Goal: Task Accomplishment & Management: Manage account settings

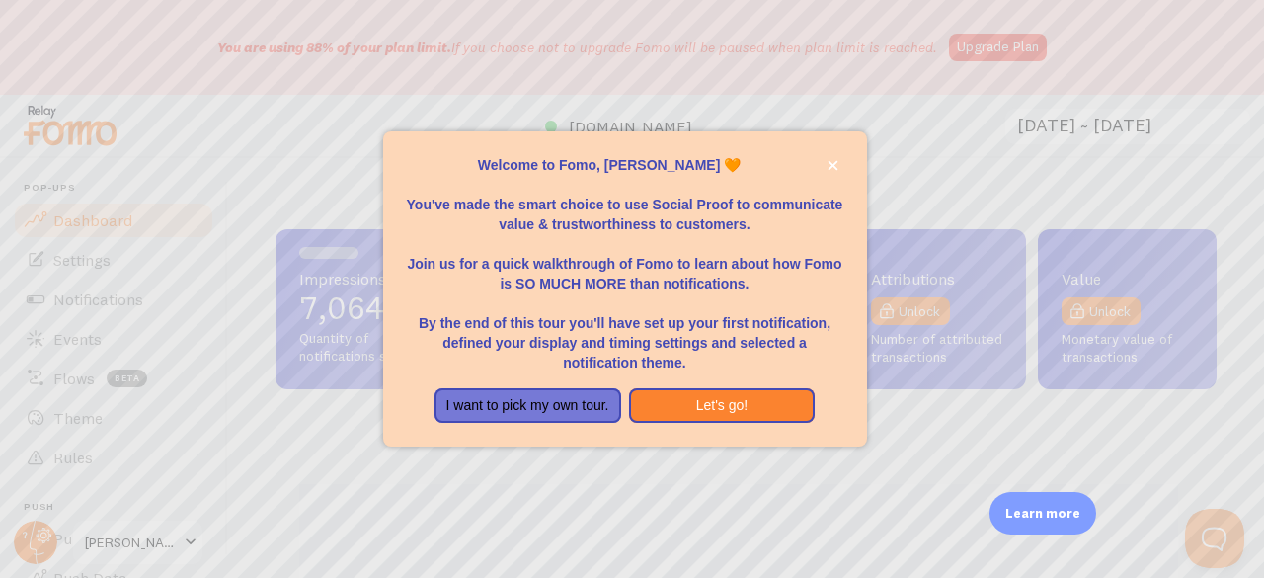
scroll to position [519, 926]
click at [831, 171] on button "close," at bounding box center [832, 165] width 21 height 21
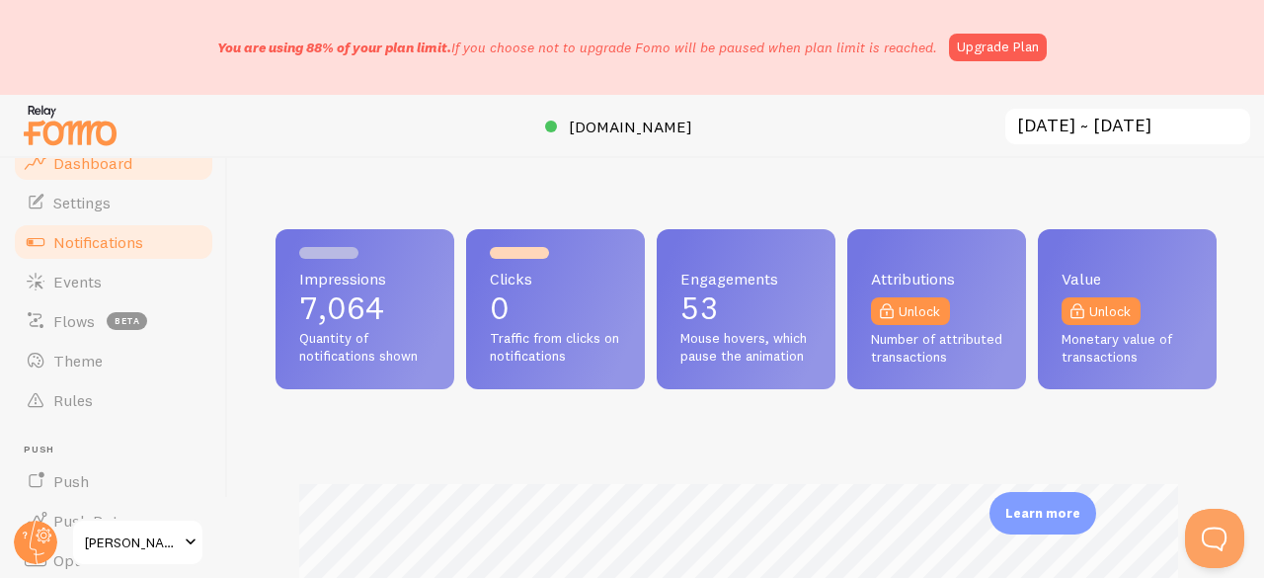
scroll to position [99, 0]
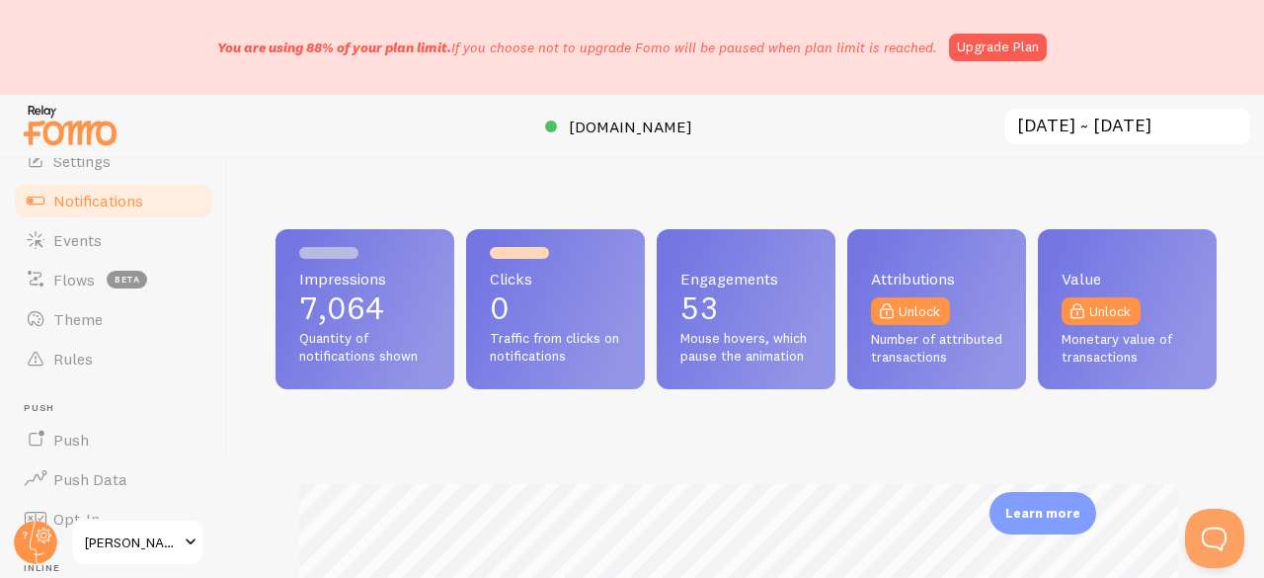
click at [87, 210] on link "Notifications" at bounding box center [113, 200] width 203 height 39
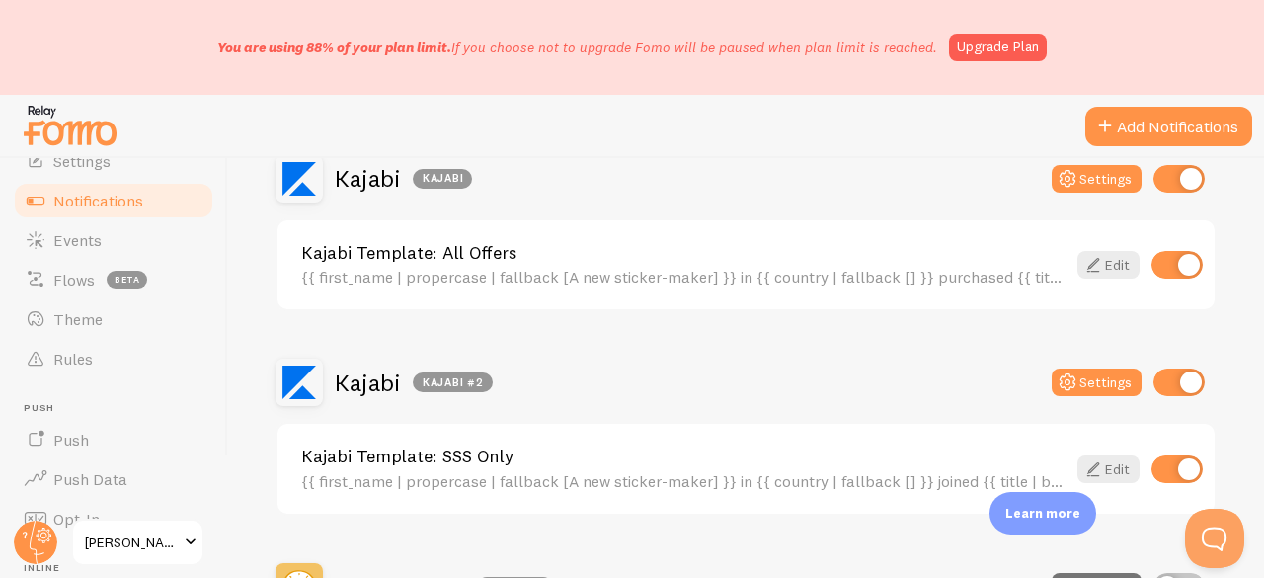
scroll to position [724, 0]
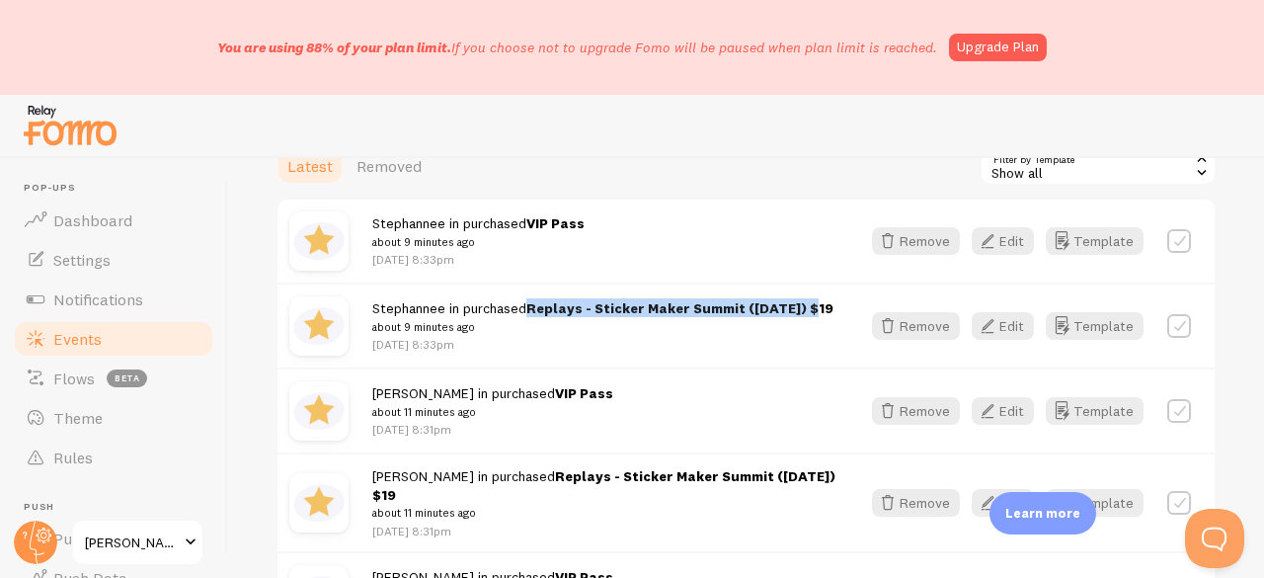
drag, startPoint x: 531, startPoint y: 304, endPoint x: 810, endPoint y: 303, distance: 278.4
click at [810, 303] on div "Stephannee in purchased Replays - Sticker Maker Summit (Dec 2023) $19 about 9 m…" at bounding box center [602, 325] width 461 height 54
copy strong "Replays - Sticker Maker Summit (Dec 2023)"
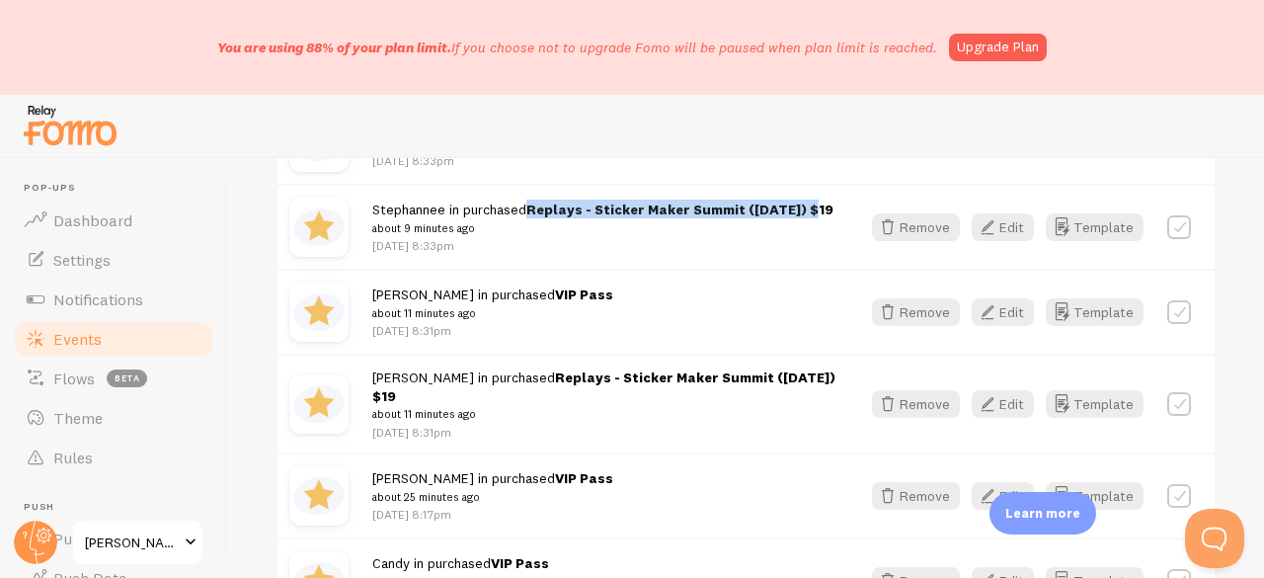
scroll to position [395, 0]
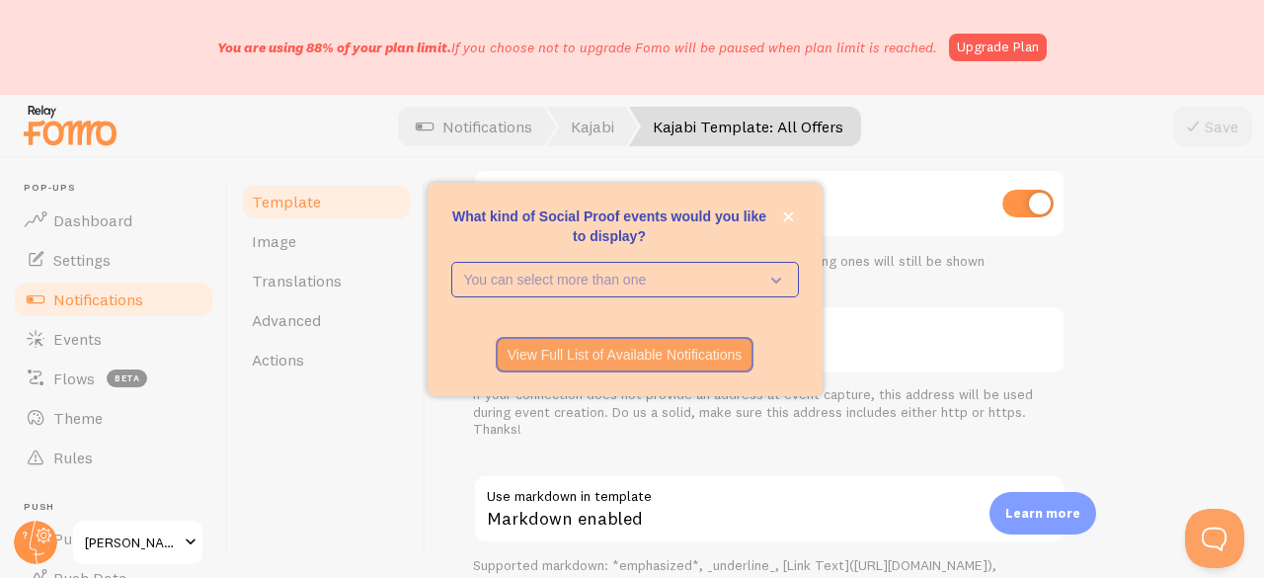
scroll to position [695, 0]
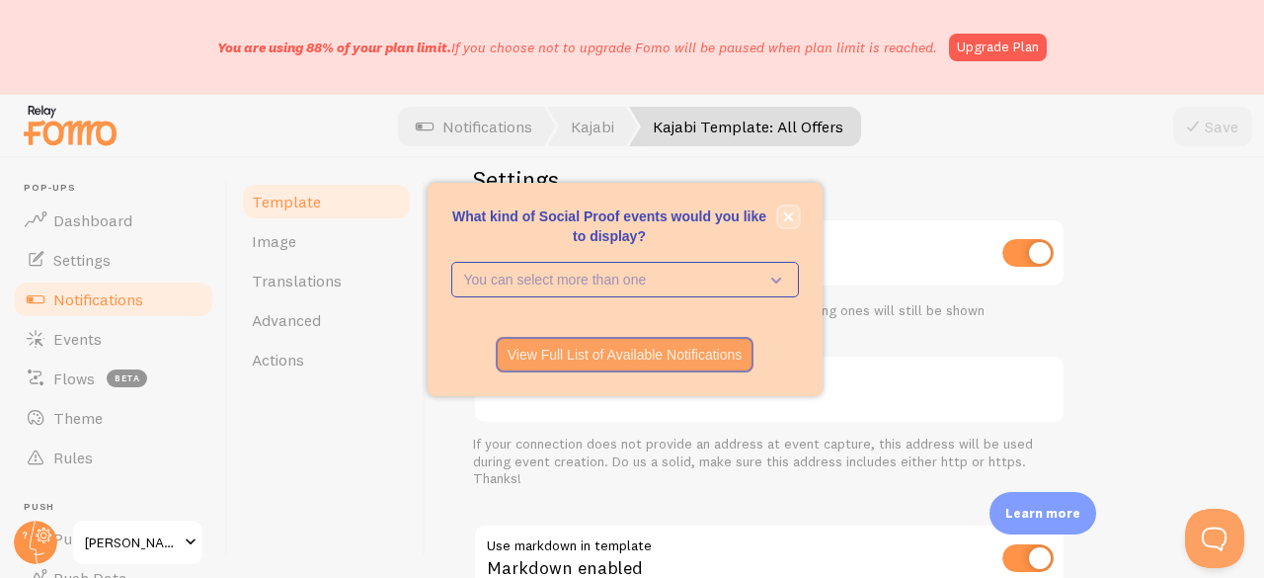
click at [790, 212] on icon "close," at bounding box center [788, 216] width 11 height 11
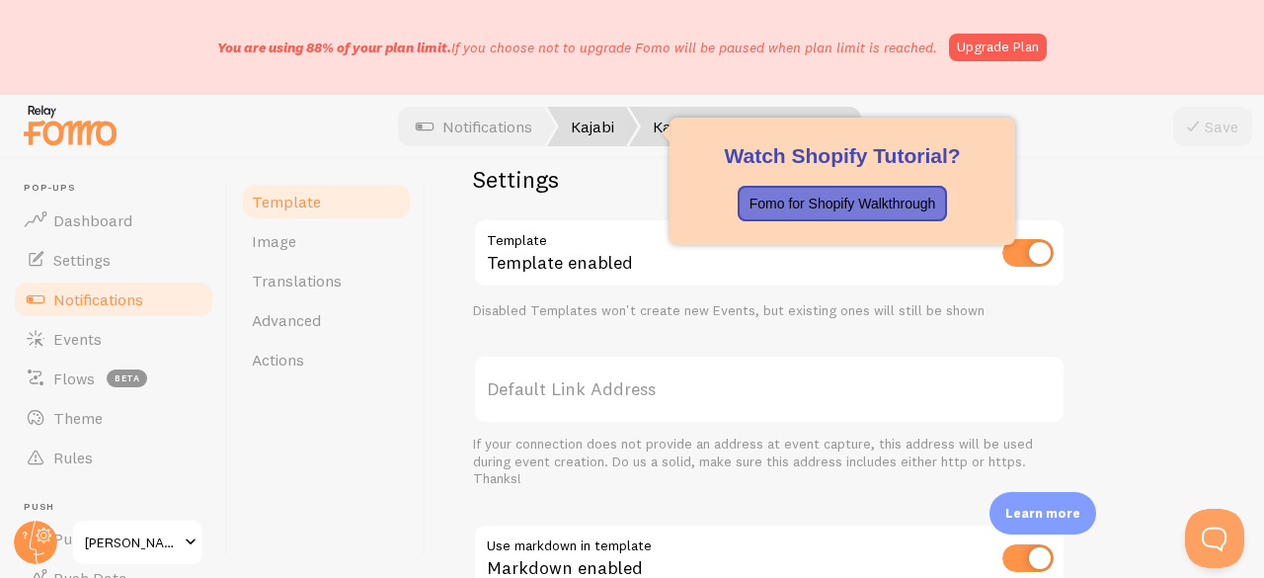
click at [592, 121] on link "Kajabi" at bounding box center [592, 126] width 91 height 39
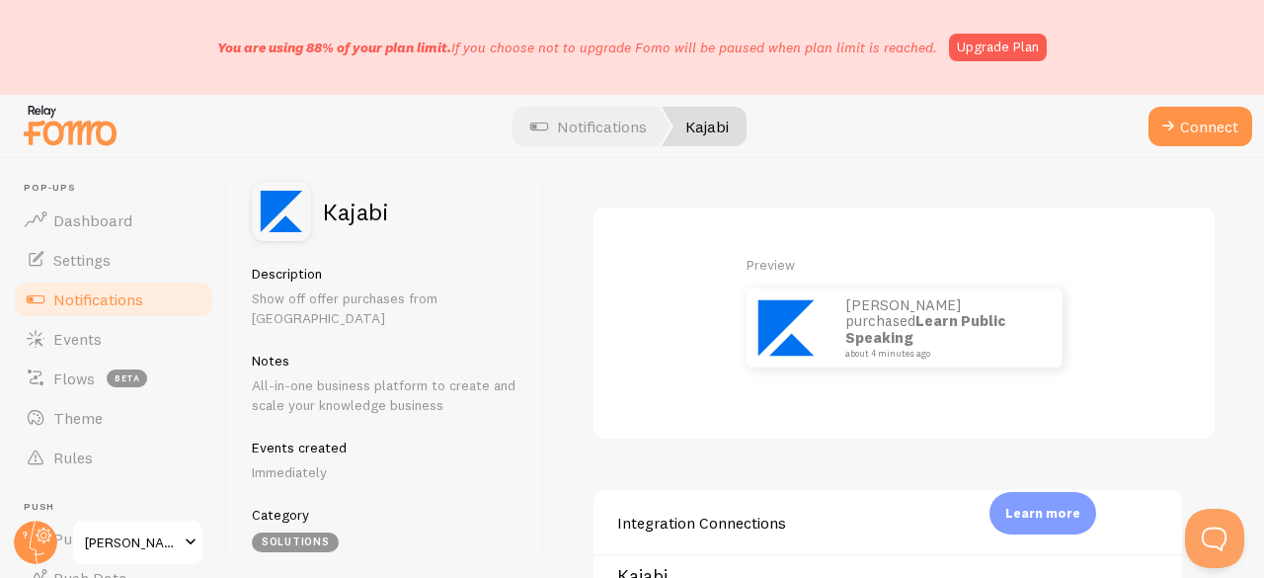
click at [124, 312] on link "Notifications" at bounding box center [113, 298] width 203 height 39
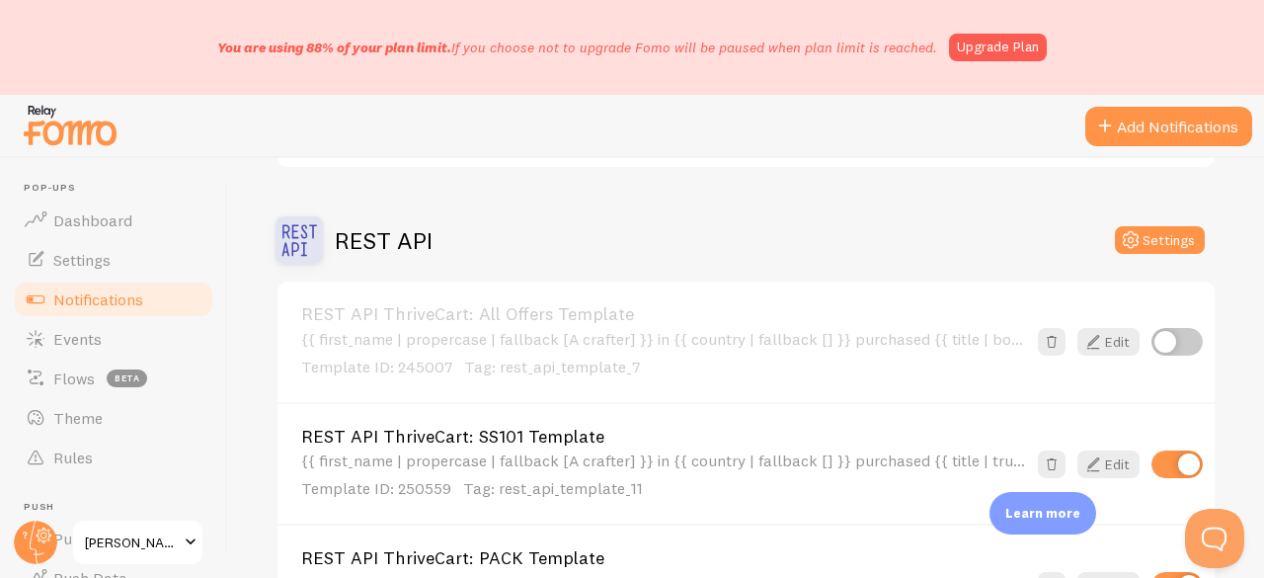
scroll to position [1316, 0]
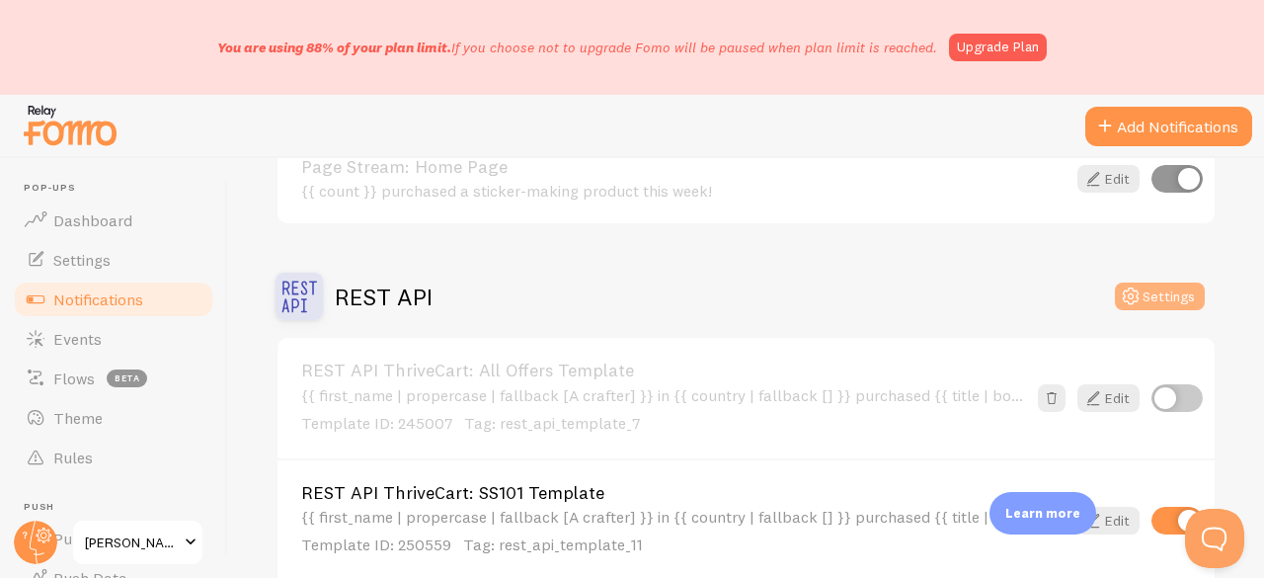
click at [1153, 292] on button "Settings" at bounding box center [1160, 296] width 90 height 28
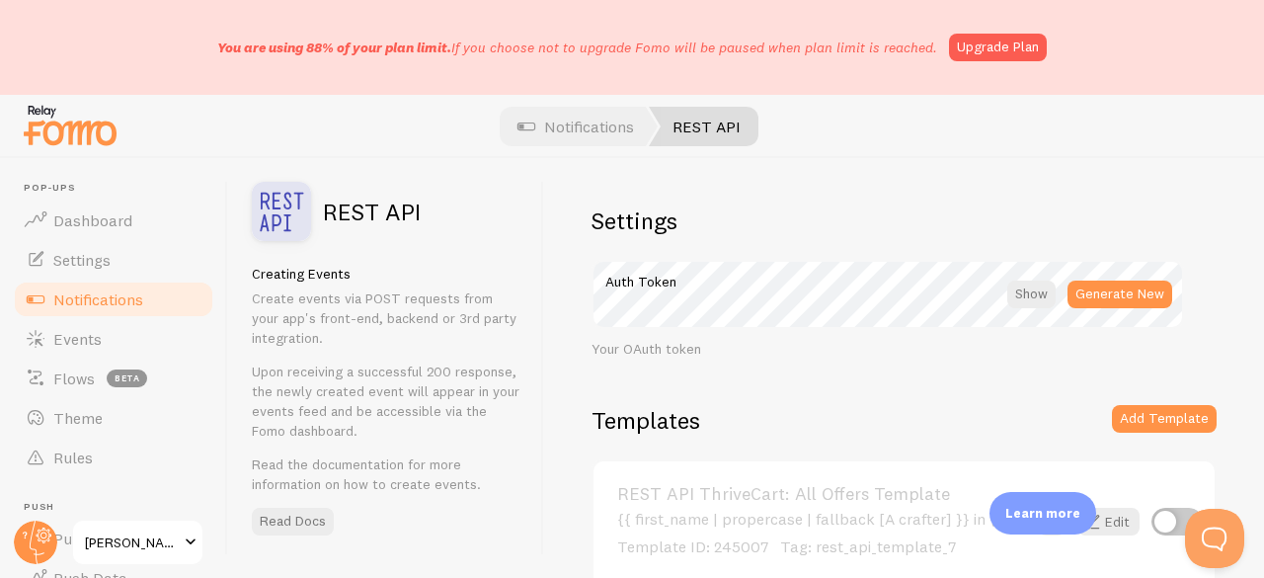
click at [113, 297] on span "Notifications" at bounding box center [98, 299] width 90 height 20
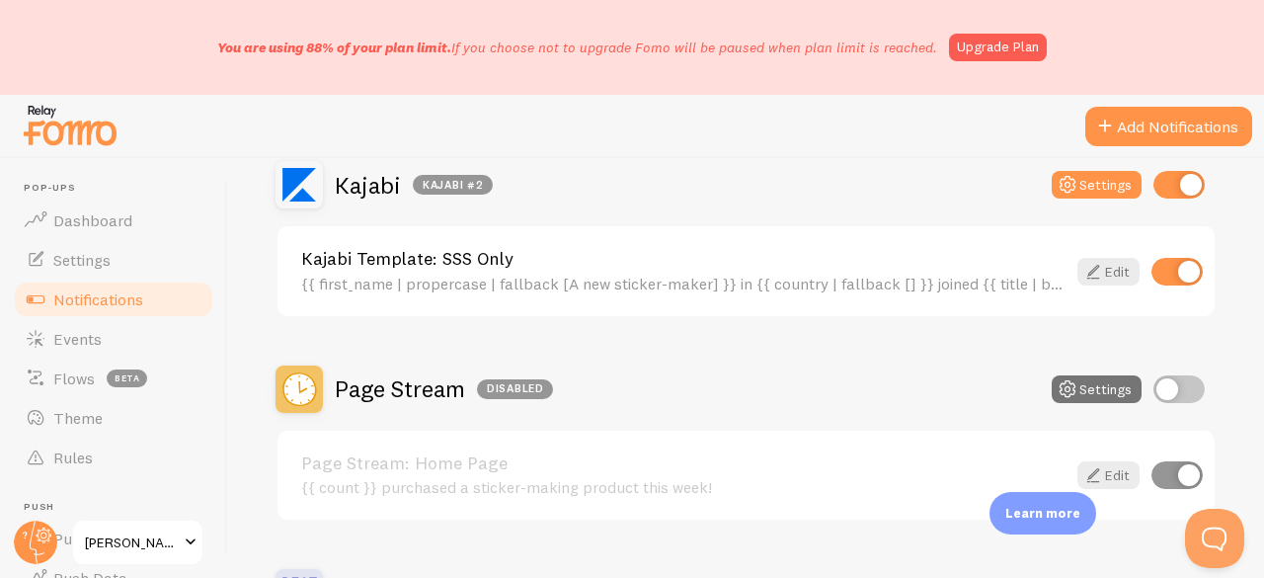
scroll to position [921, 0]
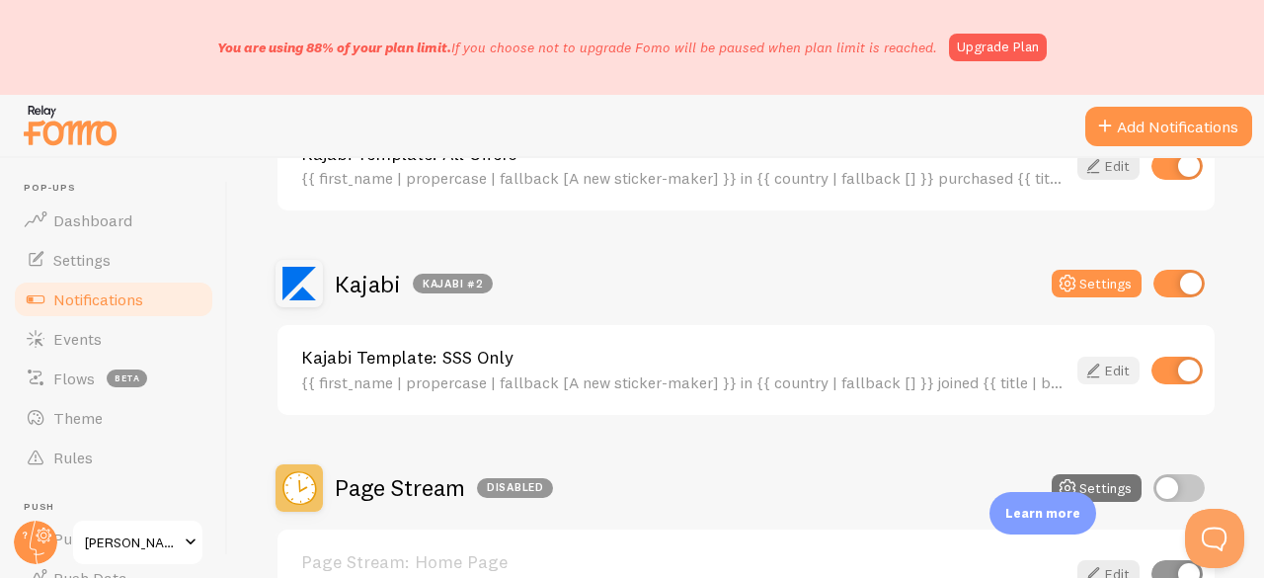
click at [1096, 364] on link "Edit" at bounding box center [1108, 370] width 62 height 28
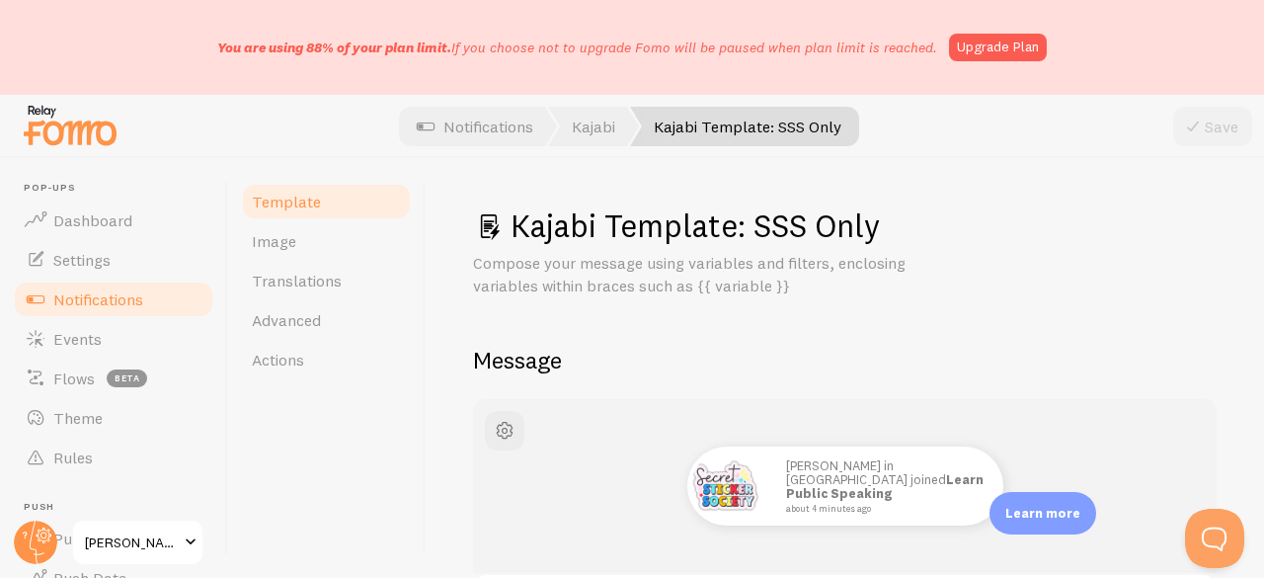
click at [720, 218] on h1 "Kajabi Template: SSS Only" at bounding box center [844, 225] width 743 height 40
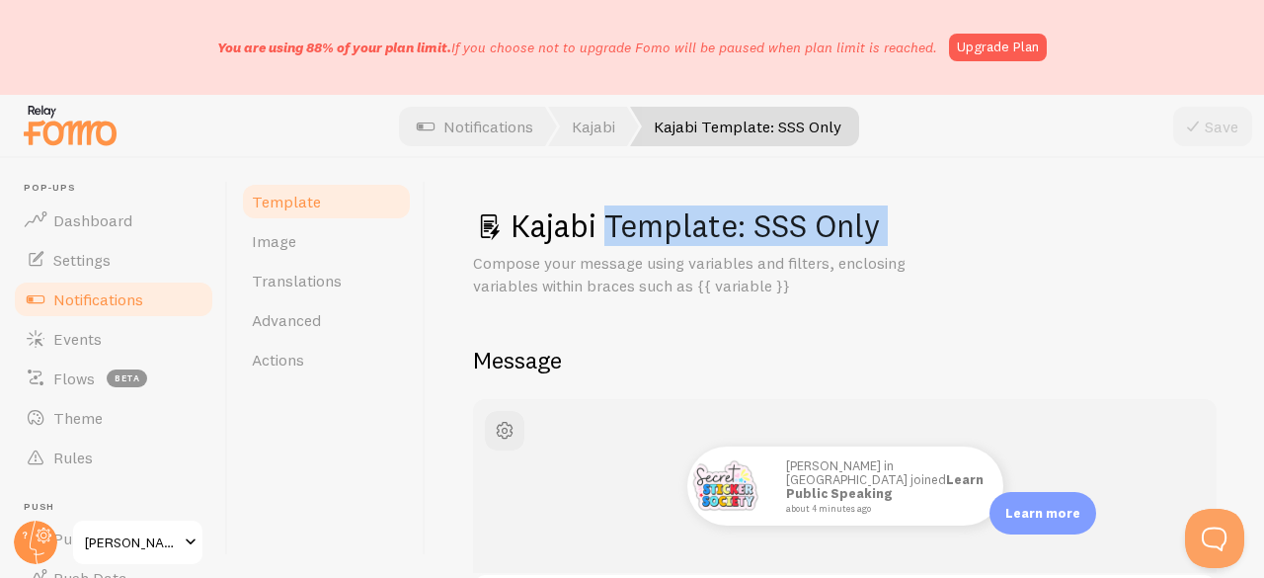
click at [720, 218] on h1 "Kajabi Template: SSS Only" at bounding box center [844, 225] width 743 height 40
copy div "Kajabi Template: SSS Only"
click at [102, 295] on span "Notifications" at bounding box center [98, 299] width 90 height 20
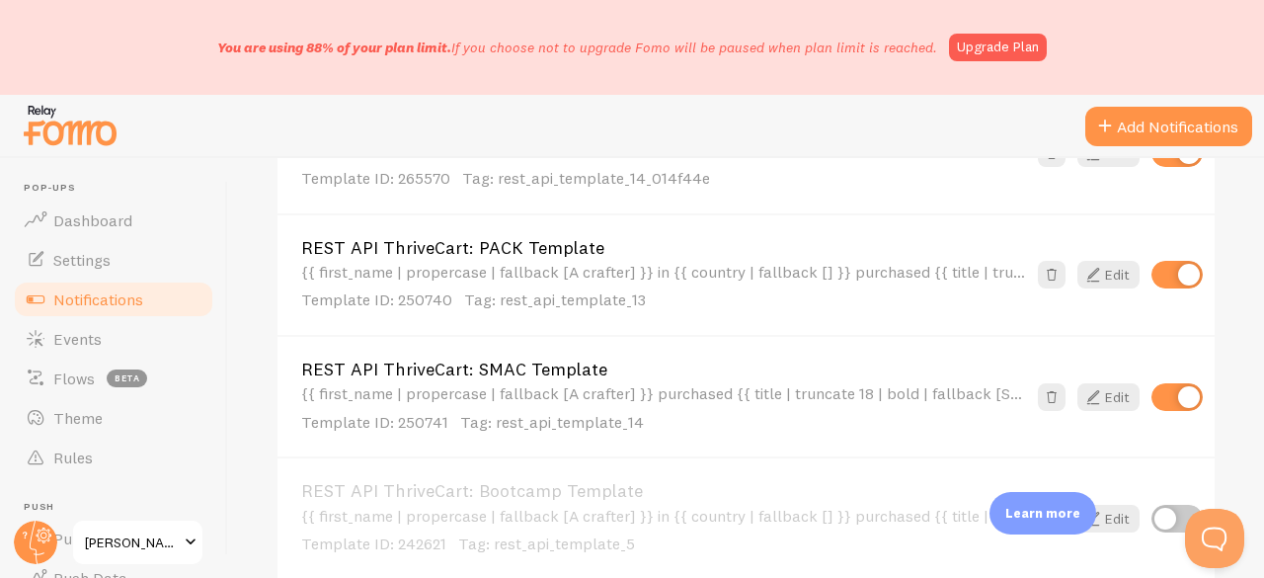
scroll to position [1777, 0]
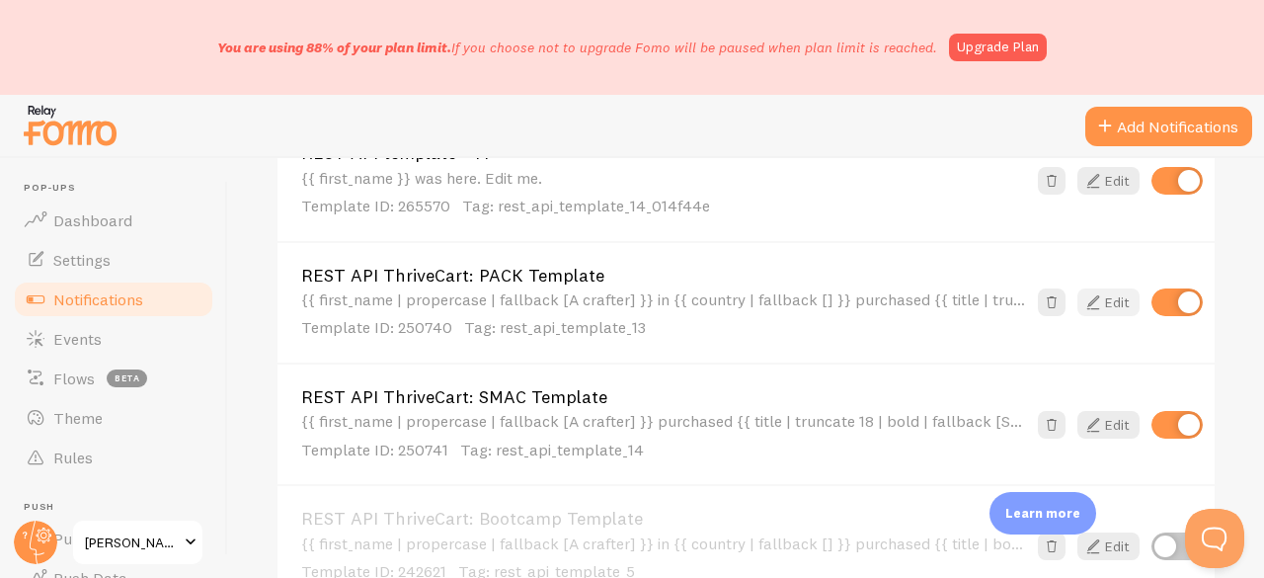
click at [1089, 298] on link "Edit" at bounding box center [1108, 302] width 62 height 28
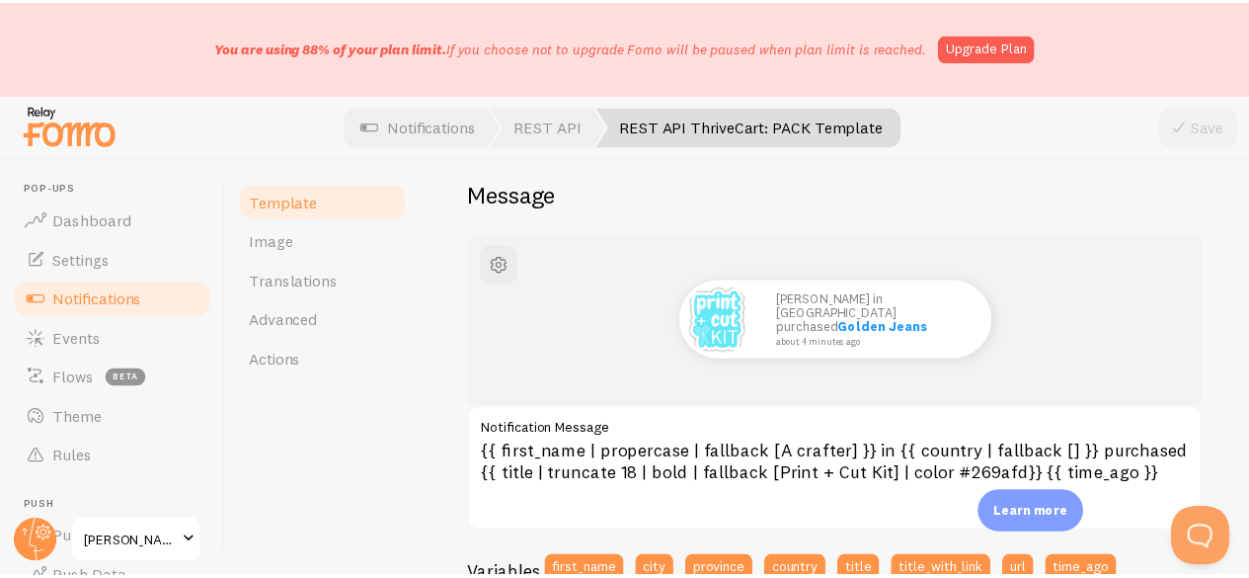
scroll to position [197, 0]
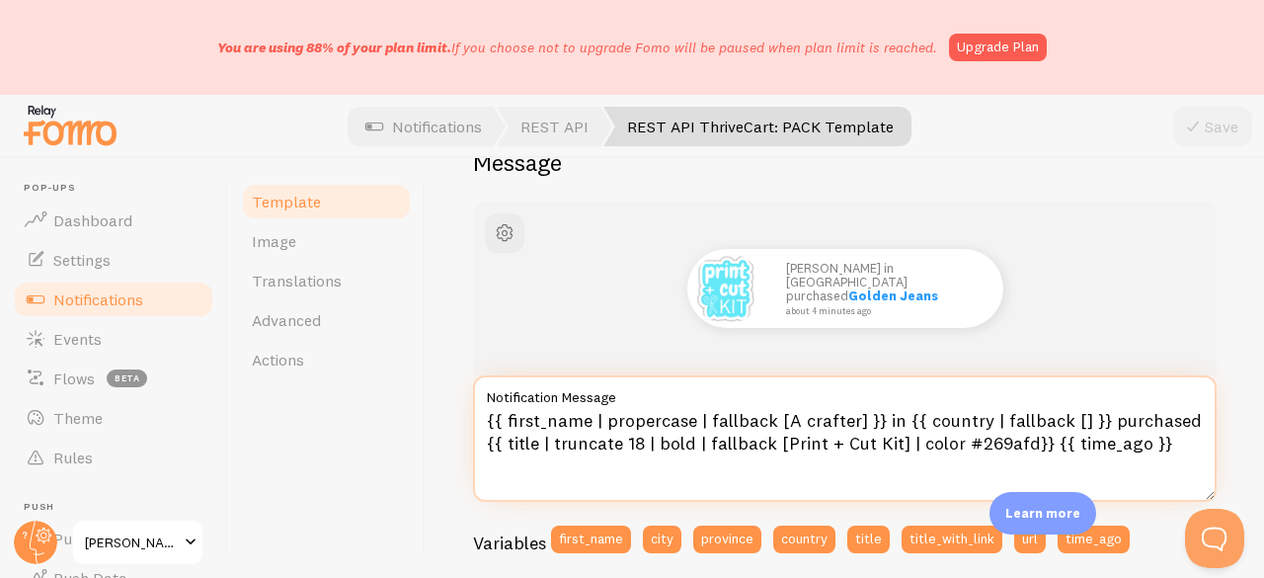
click at [719, 448] on textarea "{{ first_name | propercase | fallback [A crafter] }} in {{ country | fallback […" at bounding box center [844, 438] width 743 height 126
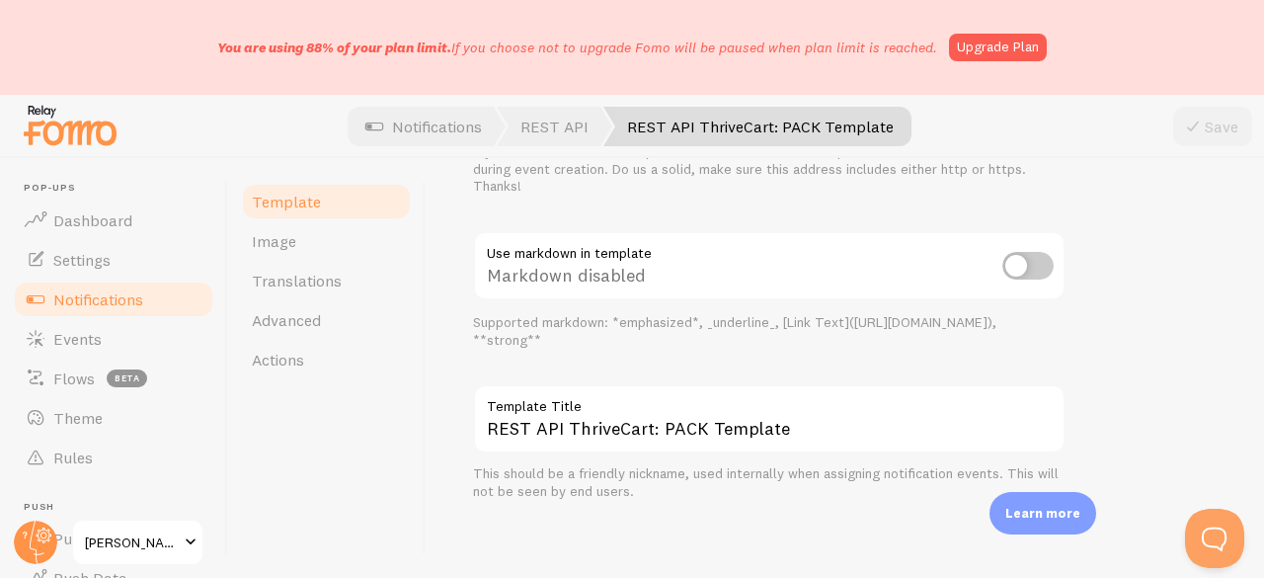
scroll to position [991, 0]
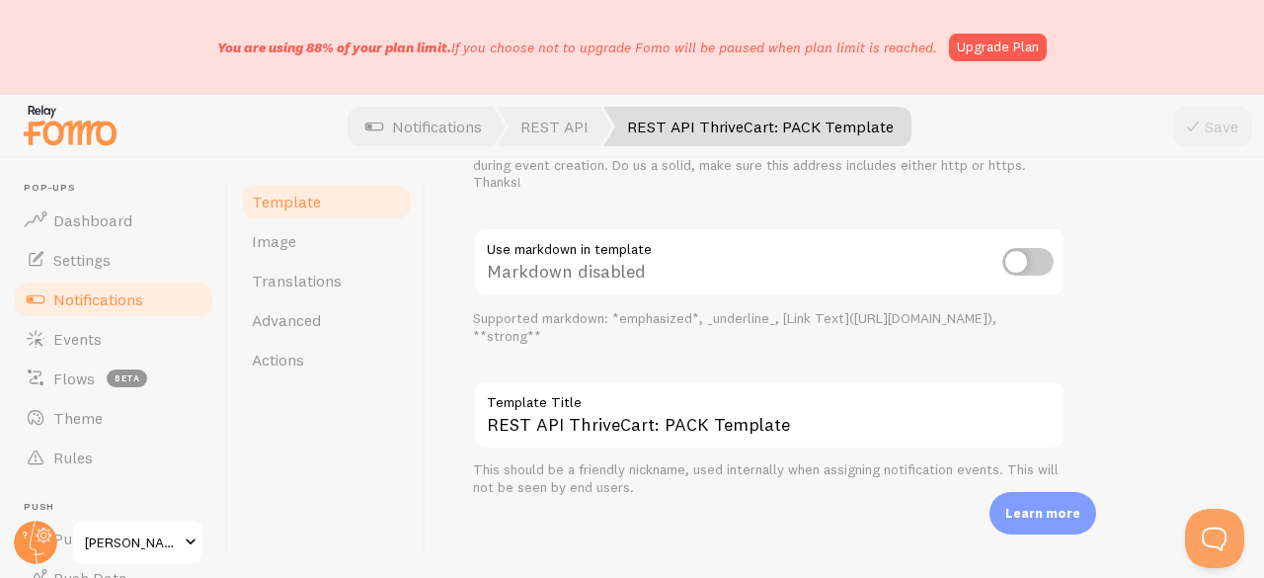
drag, startPoint x: 296, startPoint y: 244, endPoint x: 530, endPoint y: 72, distance: 290.3
click at [296, 244] on link "Image" at bounding box center [326, 240] width 173 height 39
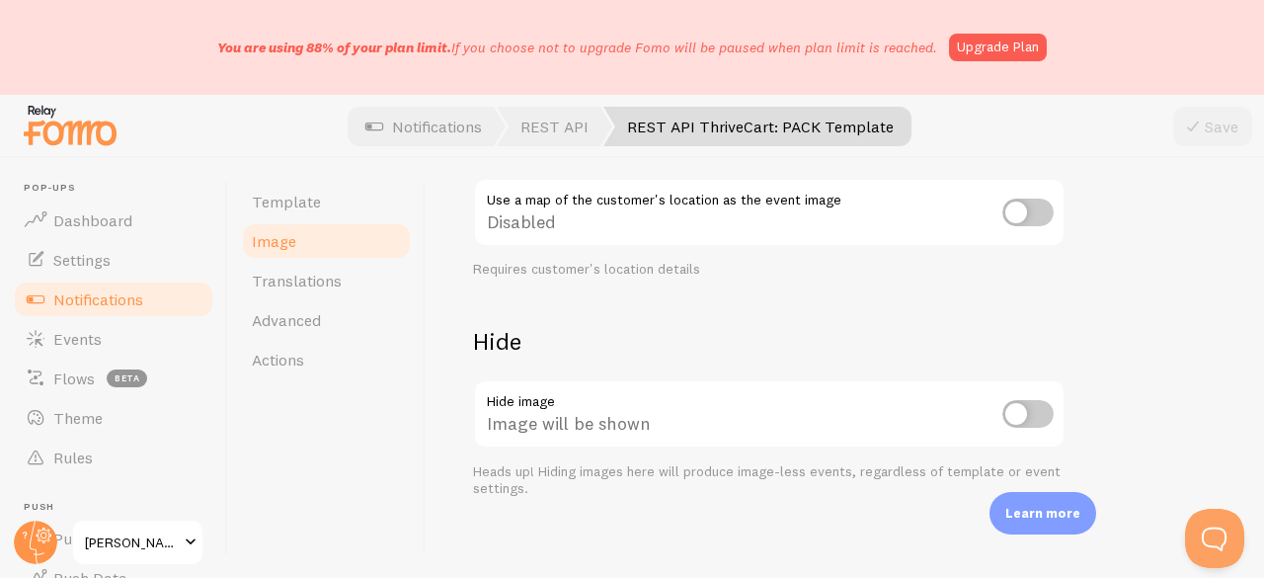
scroll to position [1072, 0]
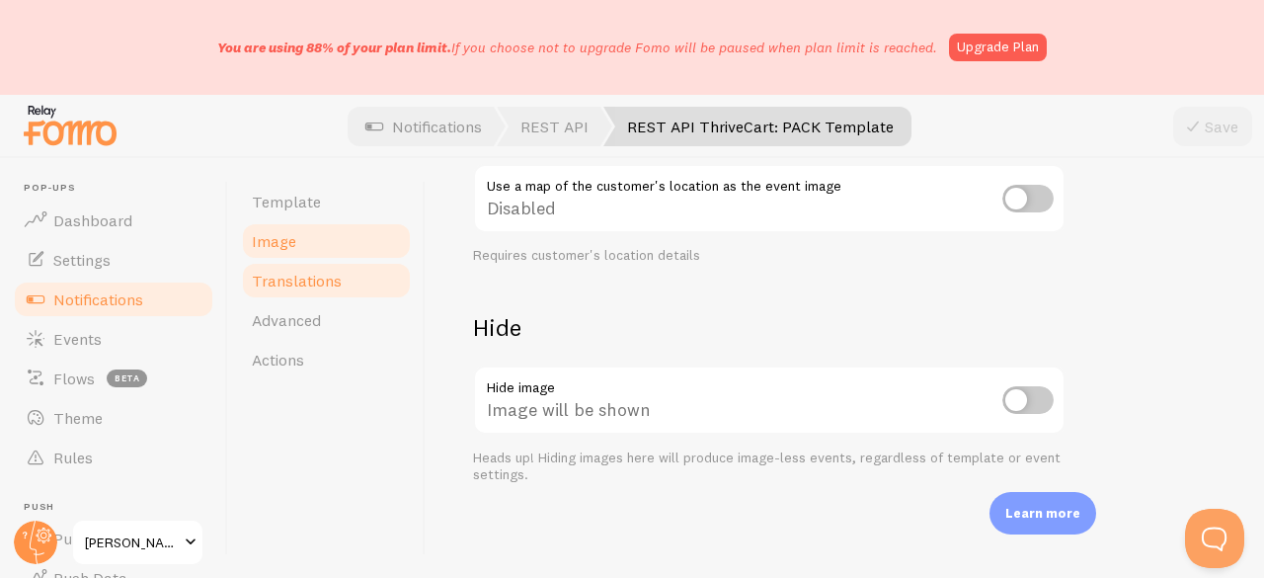
click at [291, 274] on span "Translations" at bounding box center [297, 280] width 90 height 20
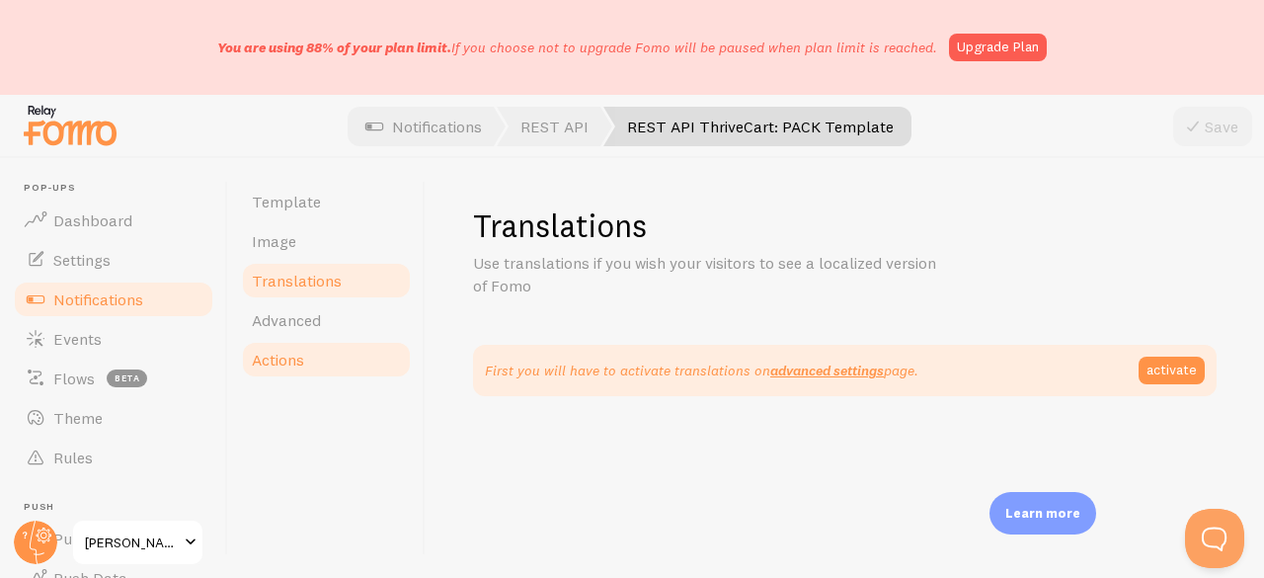
click at [287, 358] on span "Actions" at bounding box center [278, 359] width 52 height 20
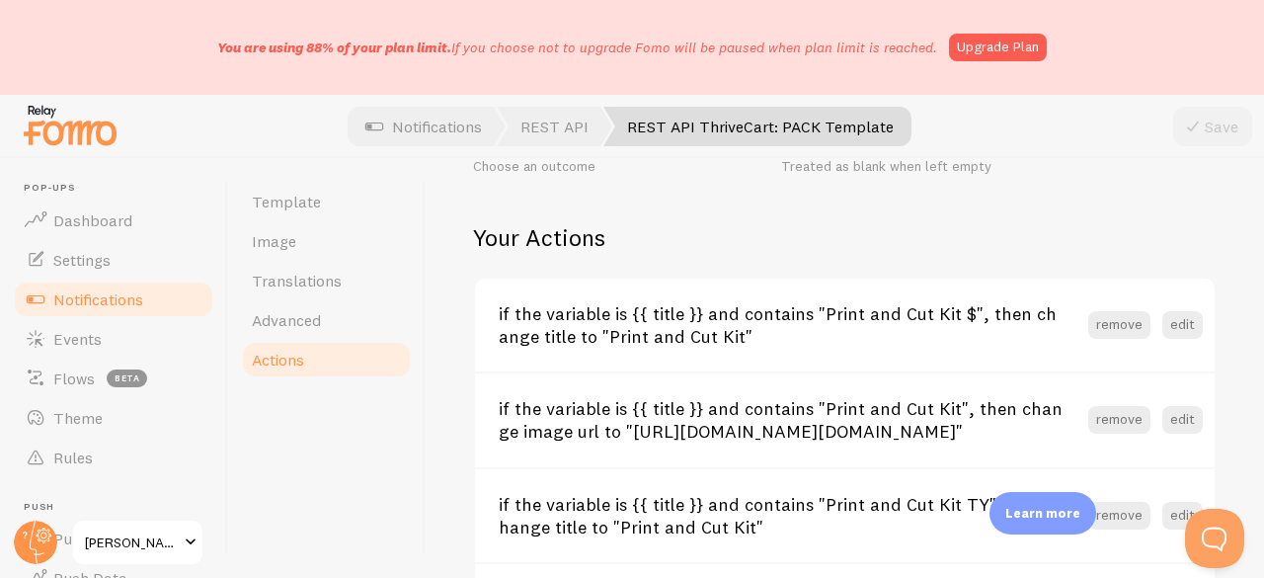
scroll to position [790, 0]
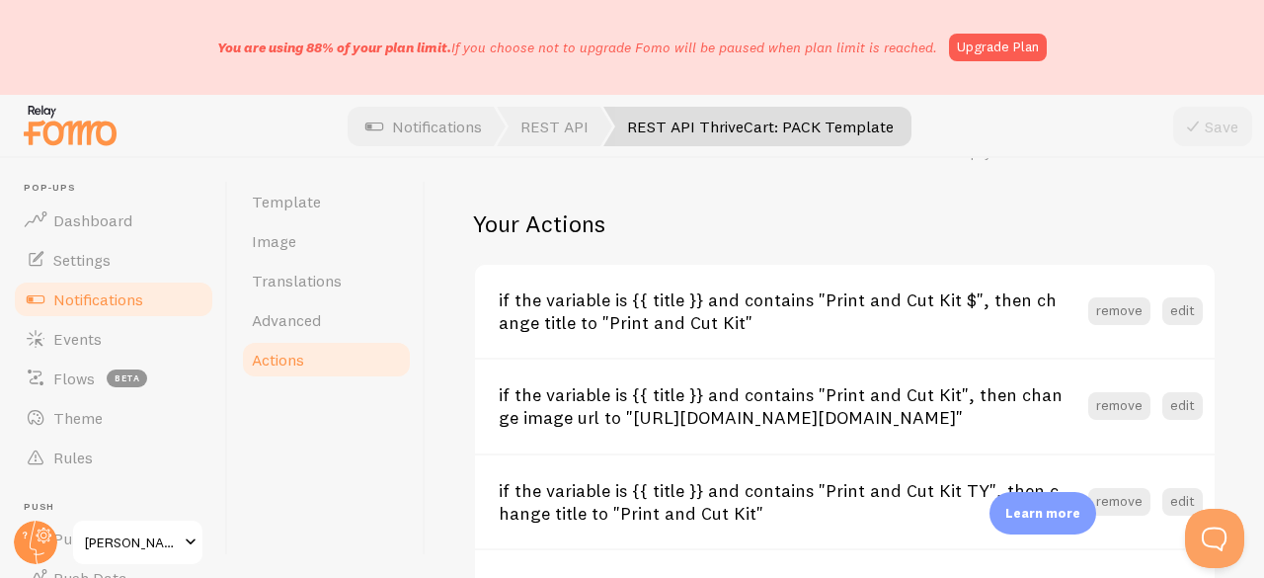
click at [649, 307] on h3 "if the variable is {{ title }} and contains "Print and Cut Kit $", then change …" at bounding box center [793, 310] width 589 height 45
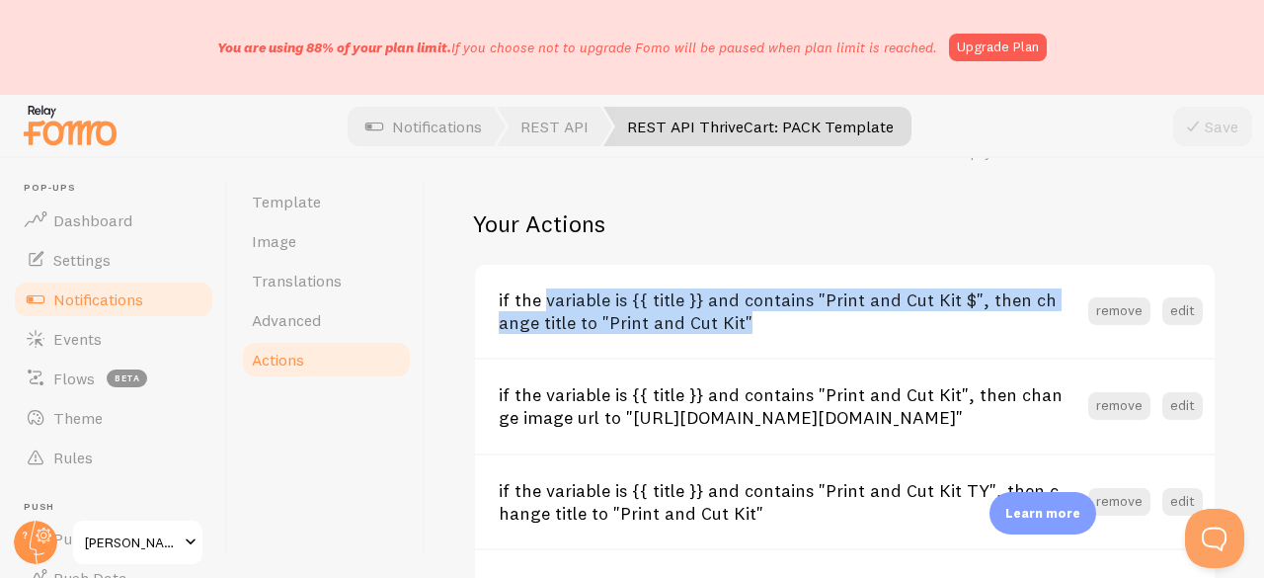
click at [649, 307] on h3 "if the variable is {{ title }} and contains "Print and Cut Kit $", then change …" at bounding box center [793, 310] width 589 height 45
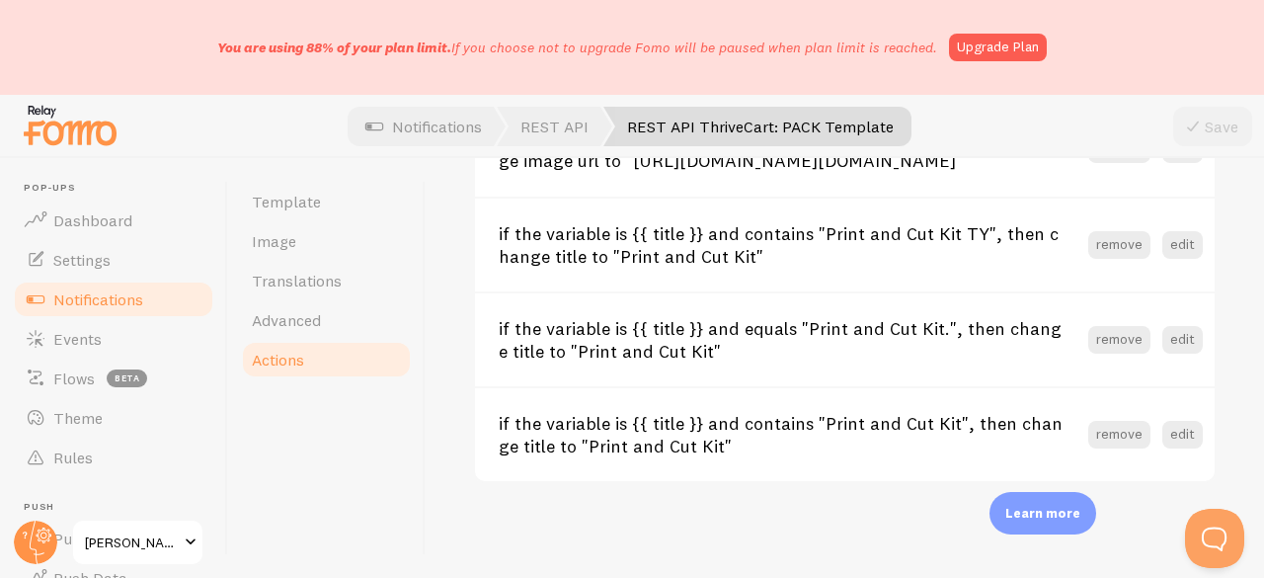
scroll to position [1092, 0]
drag, startPoint x: 99, startPoint y: 343, endPoint x: 114, endPoint y: 338, distance: 15.6
click at [99, 343] on span "Events" at bounding box center [77, 339] width 48 height 20
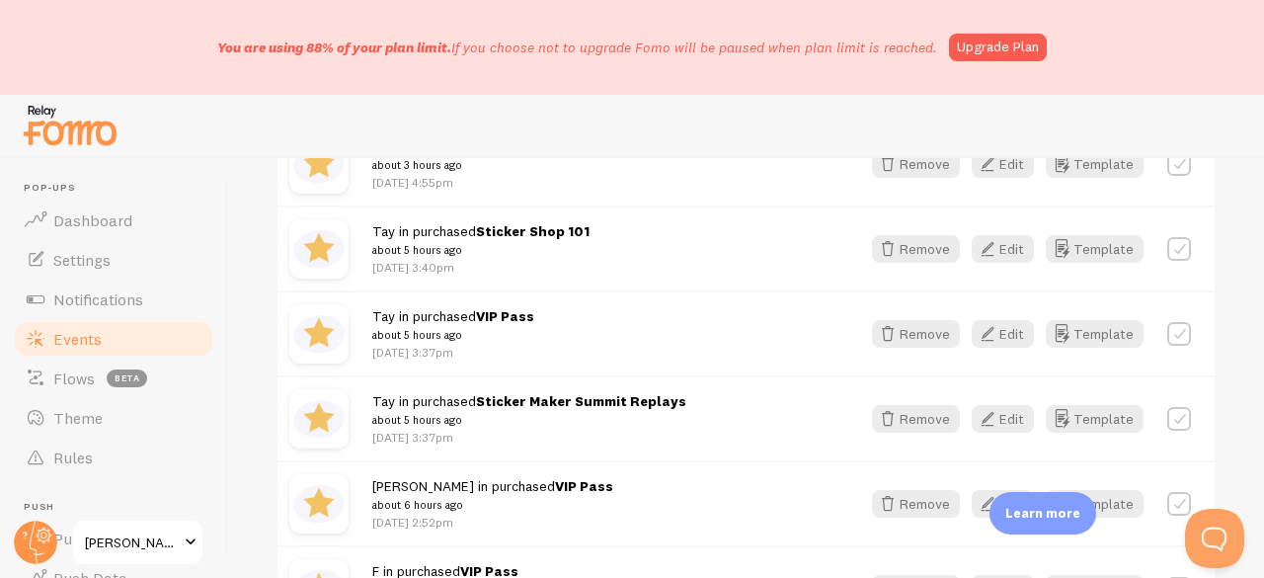
scroll to position [998, 0]
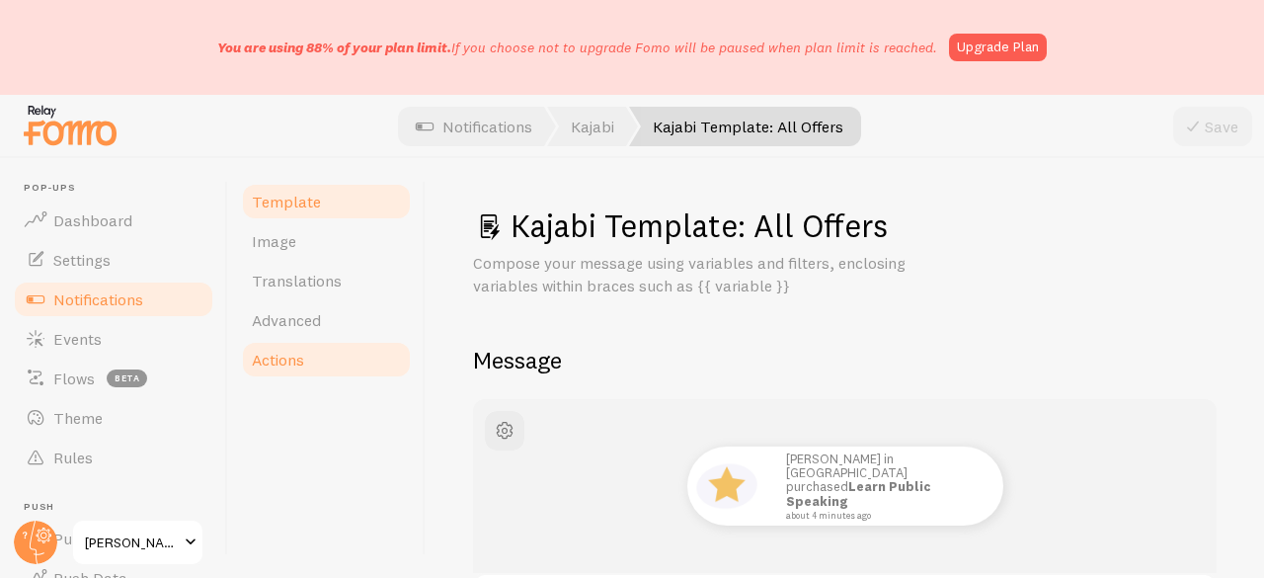
click at [312, 366] on link "Actions" at bounding box center [326, 359] width 173 height 39
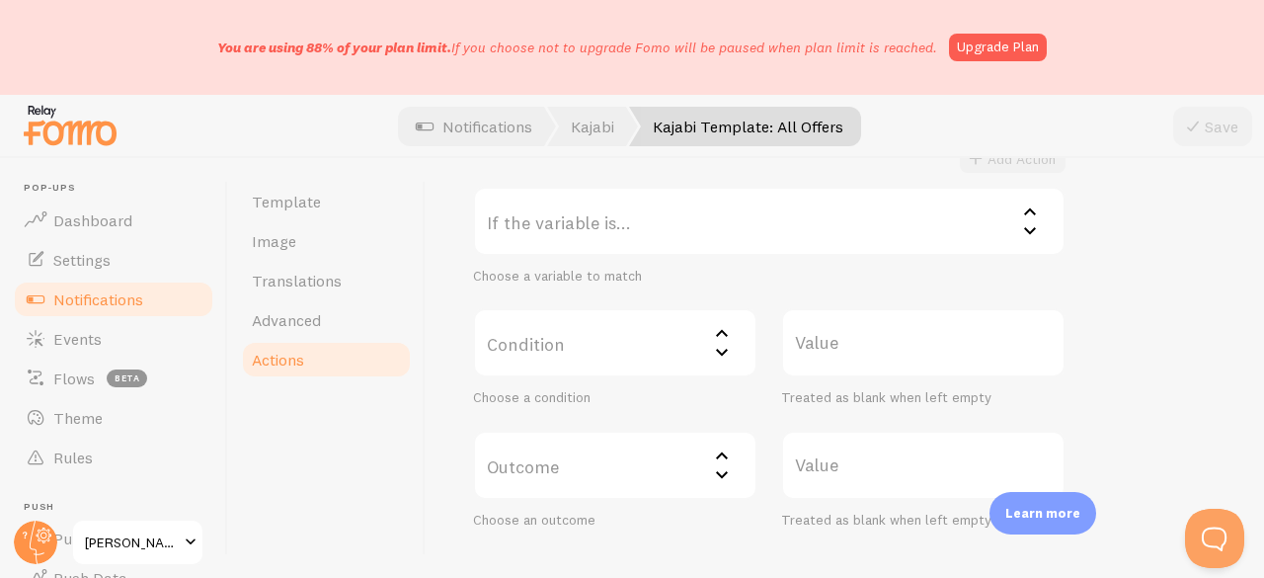
scroll to position [395, 0]
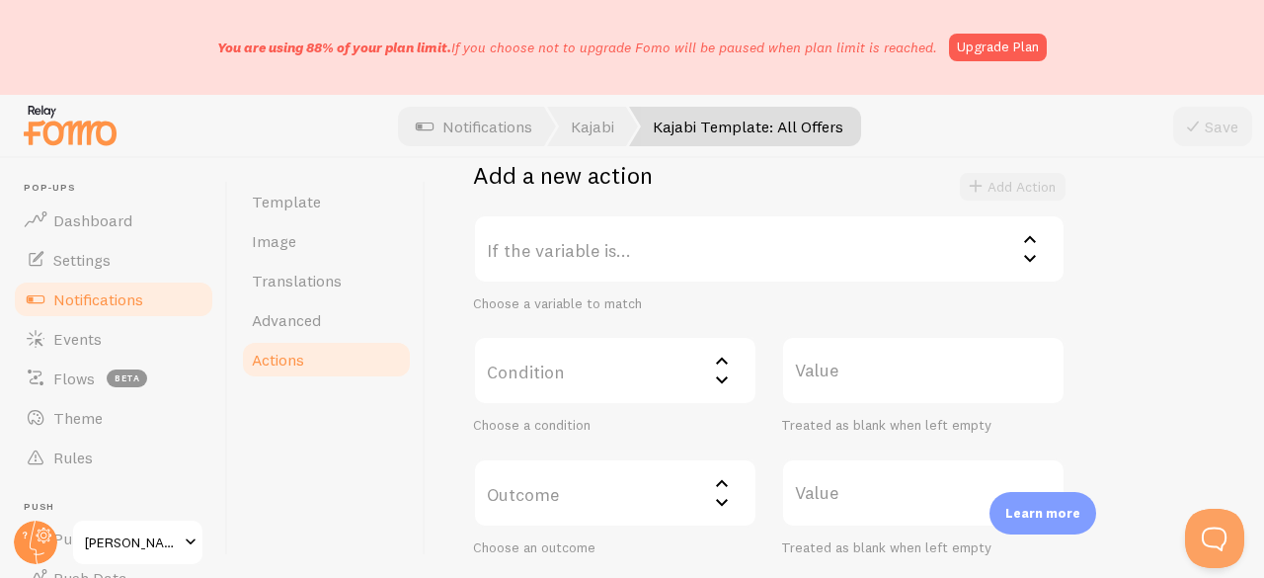
click at [627, 245] on label "If the variable is..." at bounding box center [769, 248] width 592 height 69
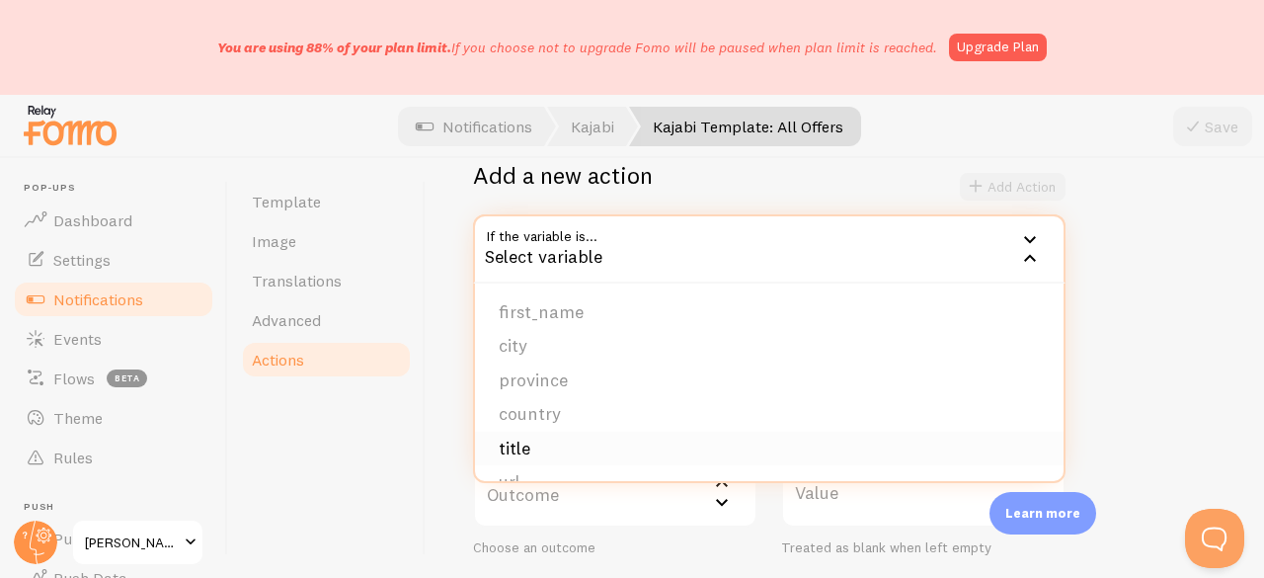
click at [596, 438] on li "title" at bounding box center [769, 448] width 588 height 35
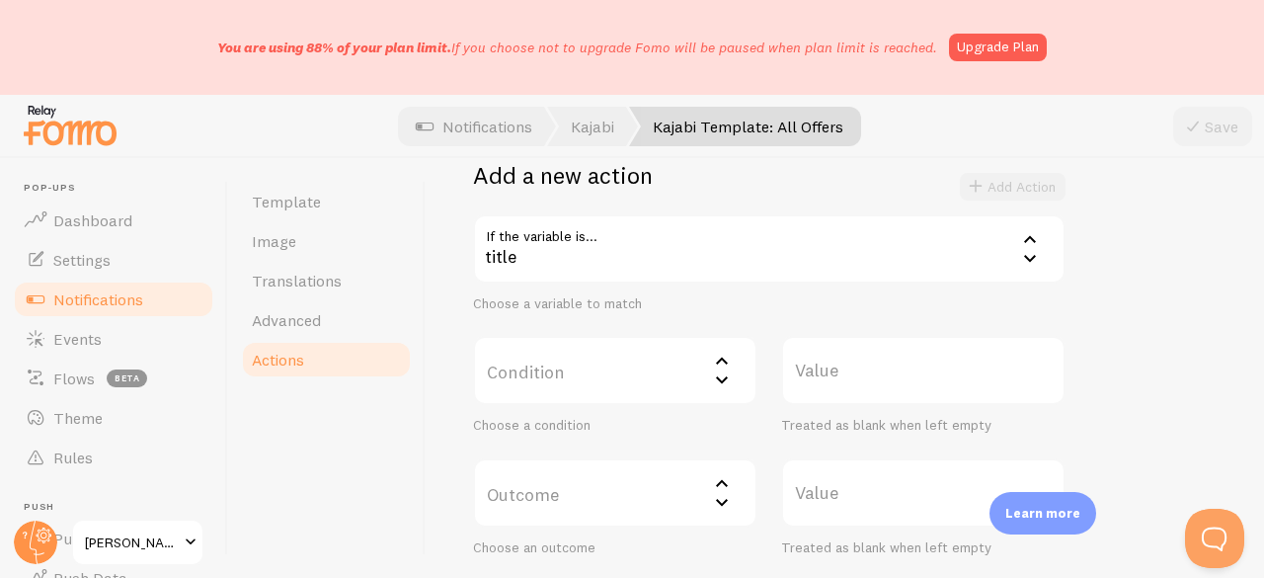
click at [576, 368] on label "Condition" at bounding box center [615, 370] width 284 height 69
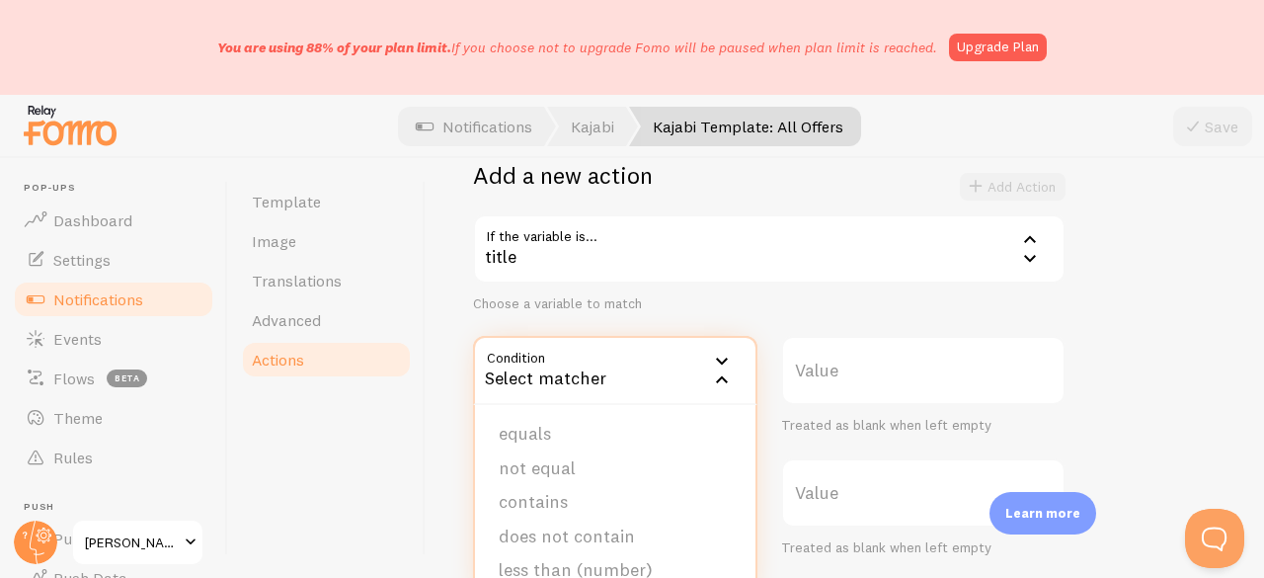
click at [563, 494] on li "contains" at bounding box center [615, 502] width 280 height 35
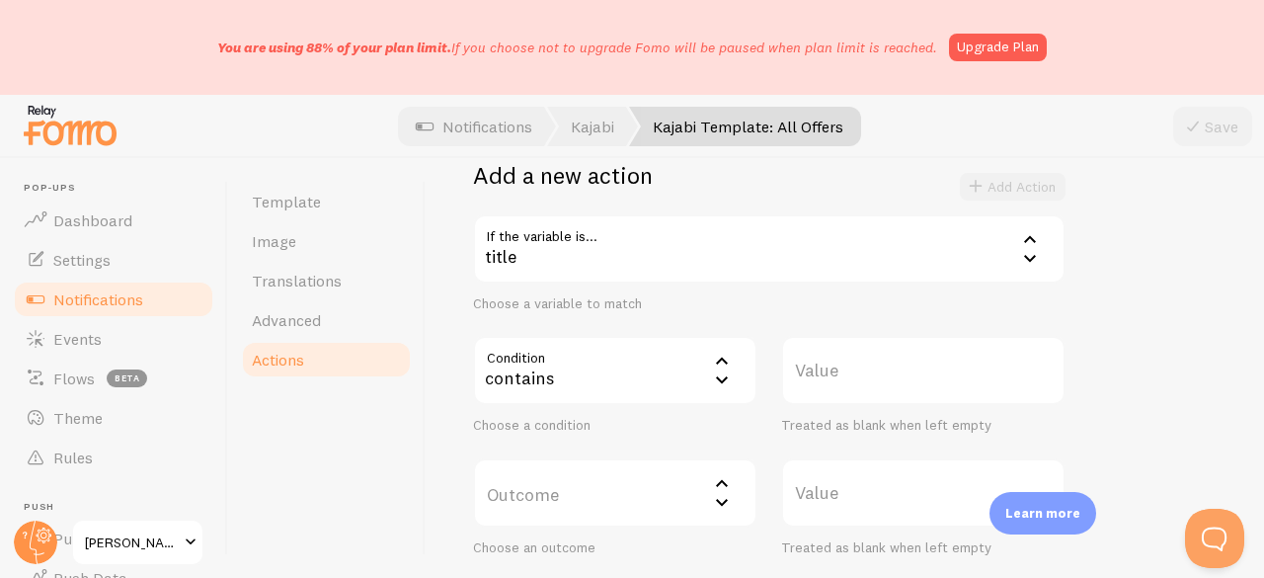
click at [847, 370] on label "Value" at bounding box center [923, 370] width 284 height 69
click at [847, 370] on input "Value" at bounding box center [923, 370] width 284 height 69
paste input "Replays - Sticker Maker Summit (Dec 2023)"
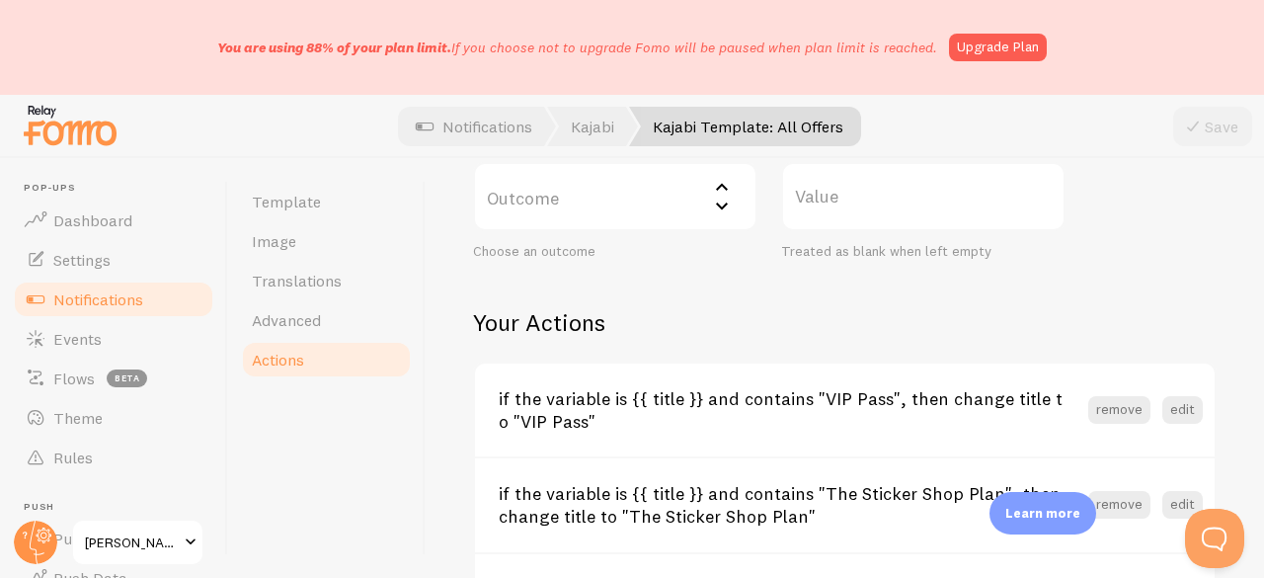
scroll to position [592, 0]
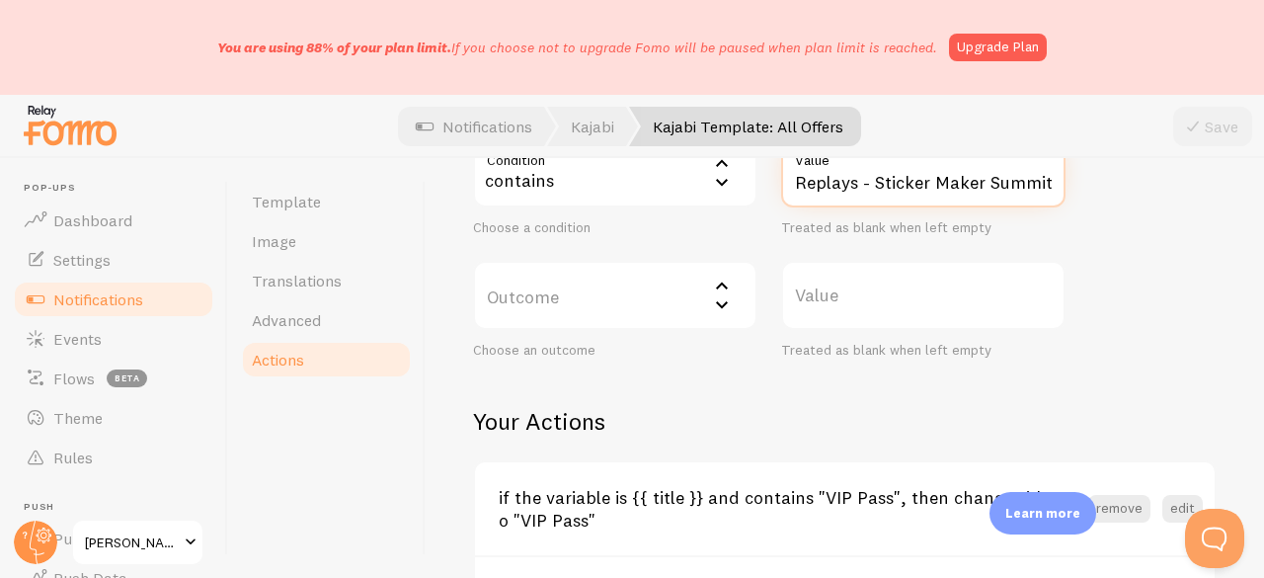
type input "Replays - Sticker Maker Summit (Dec 2023)"
click at [562, 199] on div "contains" at bounding box center [615, 172] width 284 height 69
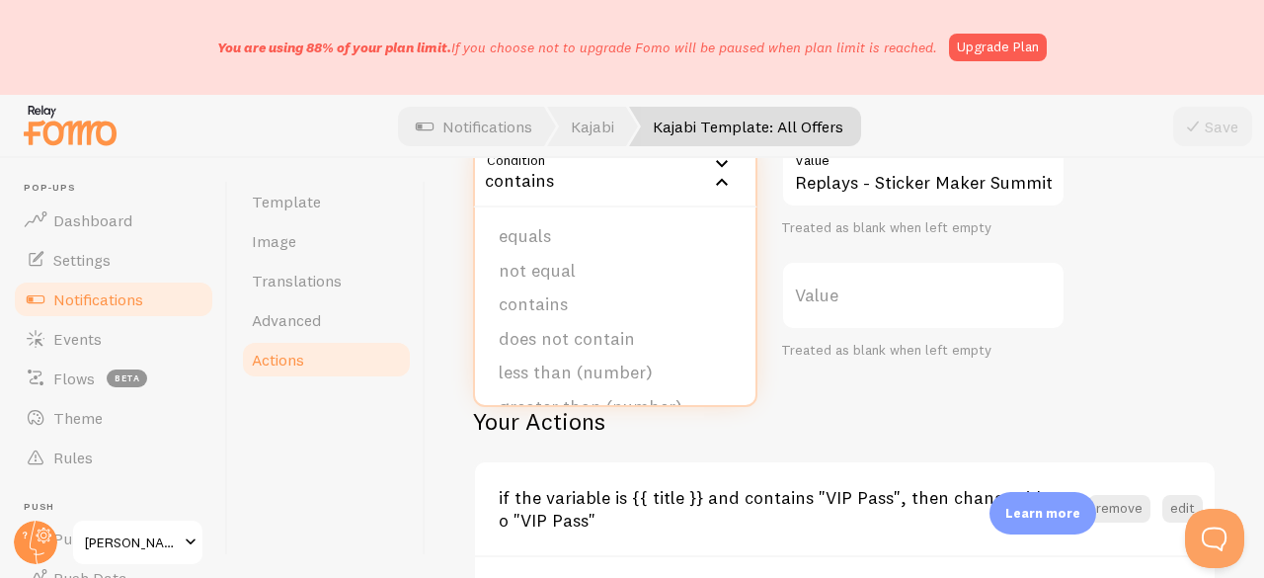
click at [436, 224] on div "Actions You can match any {{ variable }} and replace it with a word, change eve…" at bounding box center [844, 368] width 838 height 420
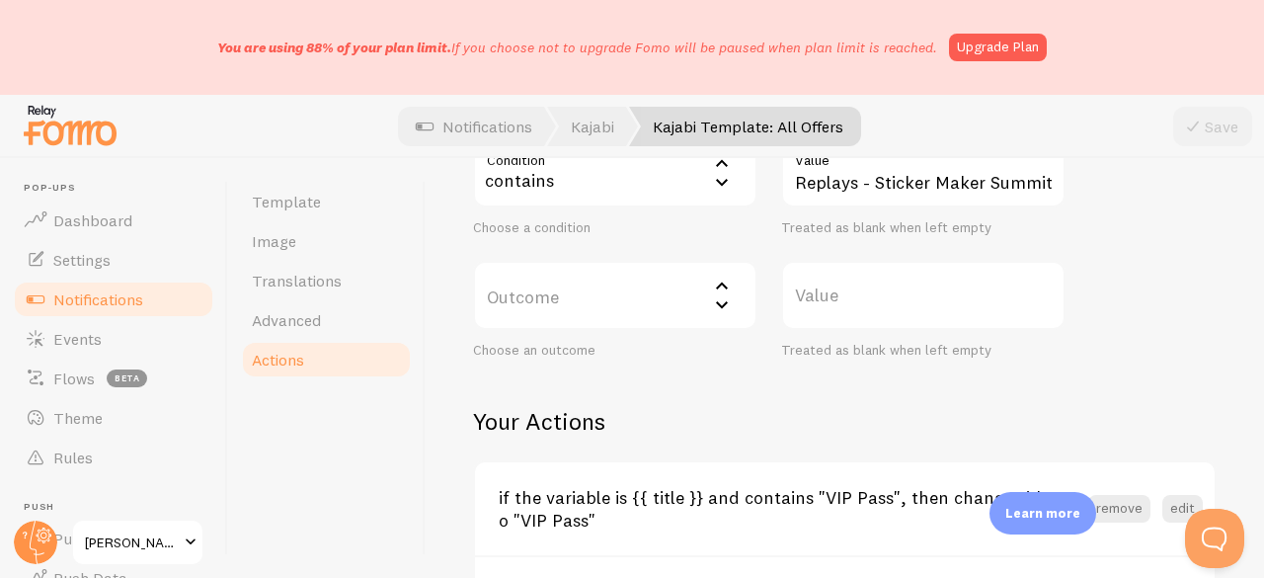
click at [522, 258] on div "If the variable is... title title first_name city province country title url im…" at bounding box center [769, 188] width 592 height 343
click at [519, 301] on label "Outcome" at bounding box center [615, 295] width 284 height 69
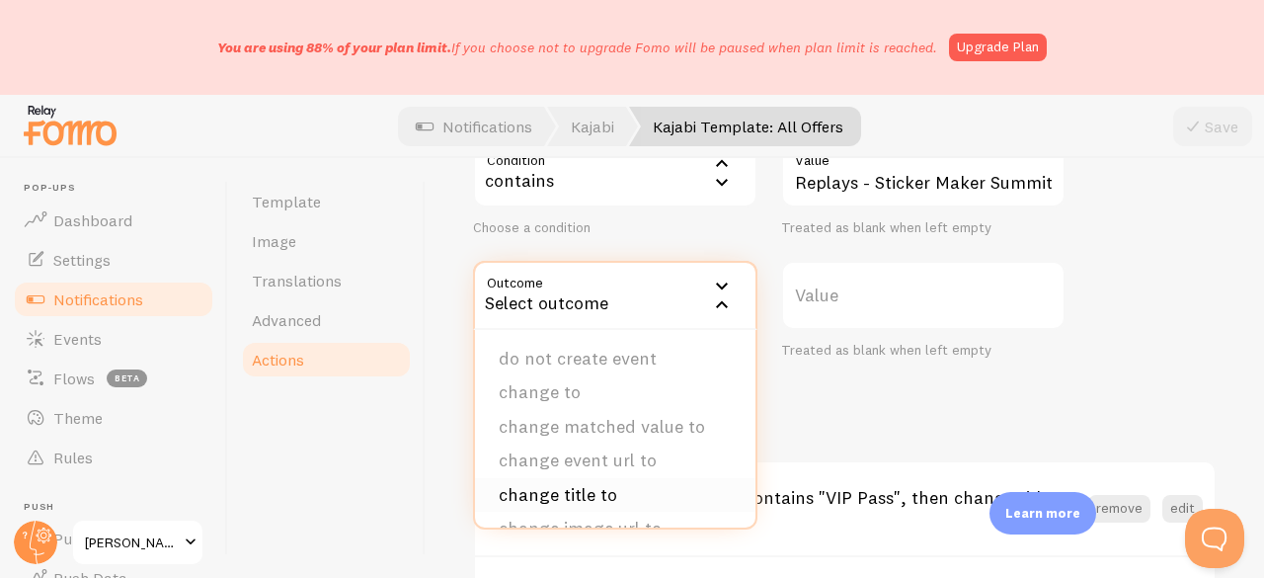
click at [600, 493] on li "change title to" at bounding box center [615, 495] width 280 height 35
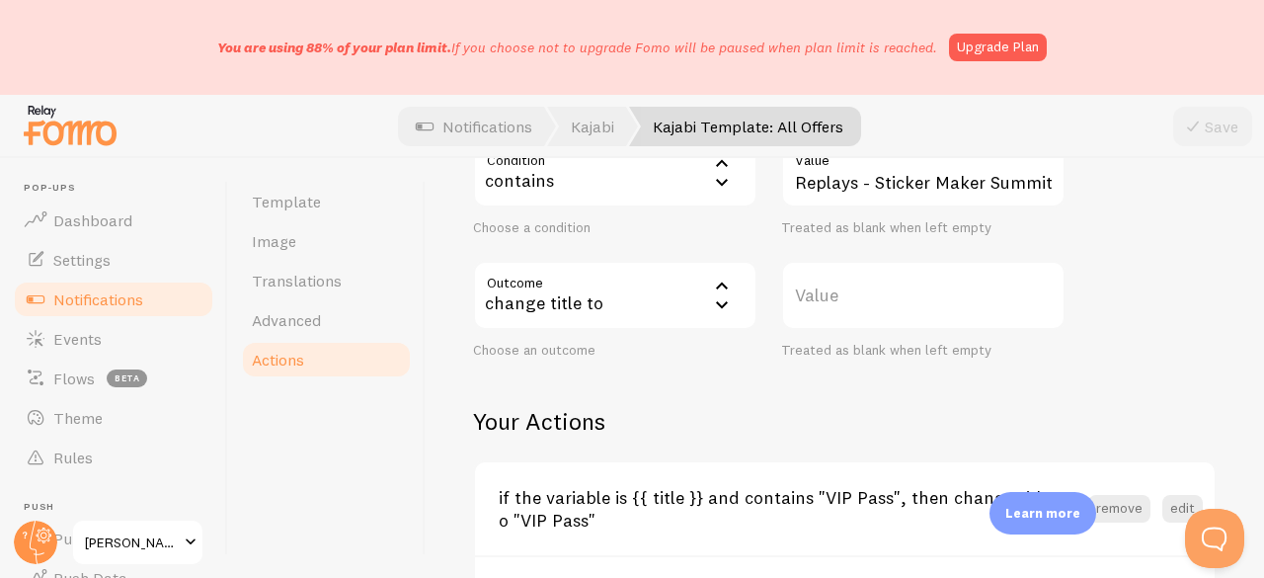
click at [896, 302] on label "Value" at bounding box center [923, 295] width 284 height 69
click at [896, 302] on input "Value" at bounding box center [923, 295] width 284 height 69
paste input "Replays - Sticker Maker Summit (Dec 2023)"
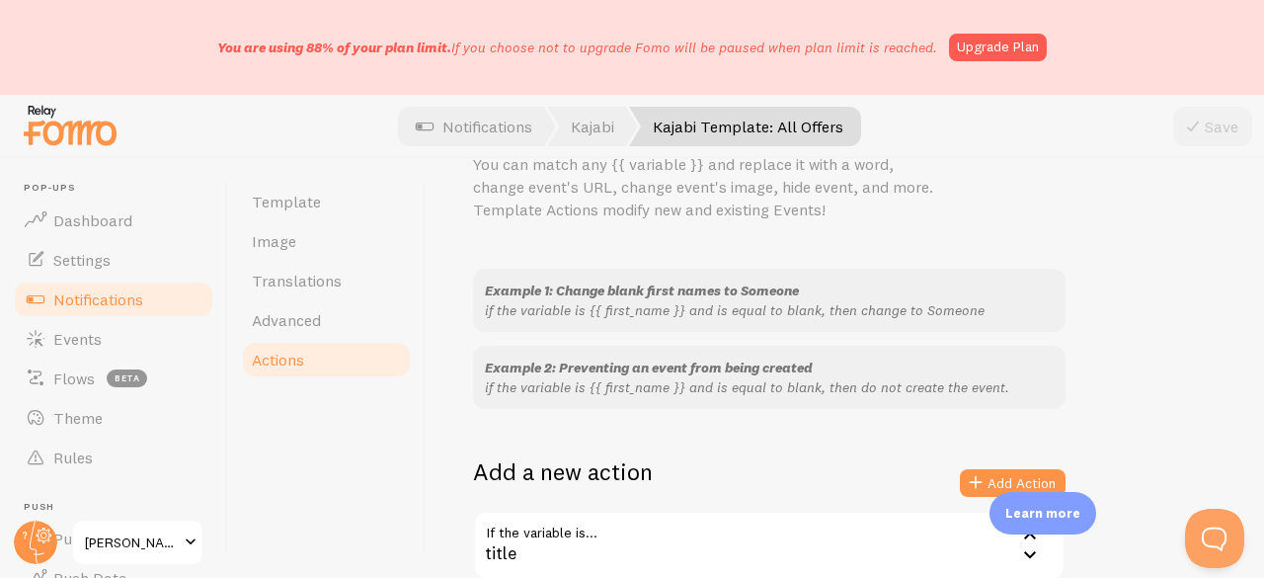
scroll to position [296, 0]
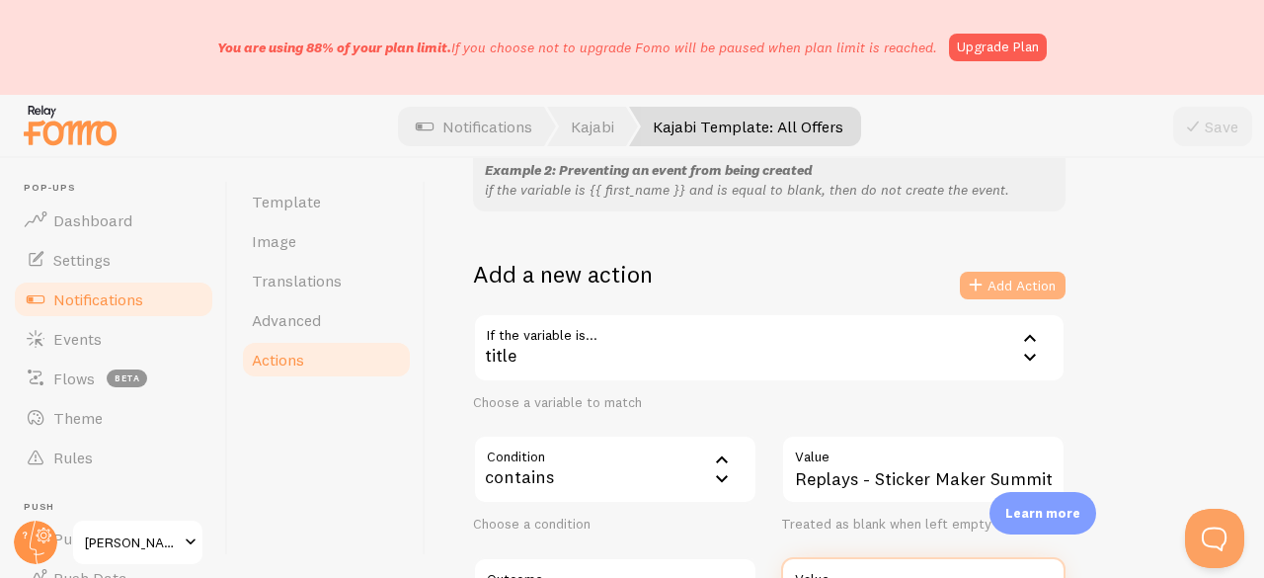
type input "Sticker Maker Summit Replays"
click at [1006, 285] on button "Add Action" at bounding box center [1013, 285] width 106 height 28
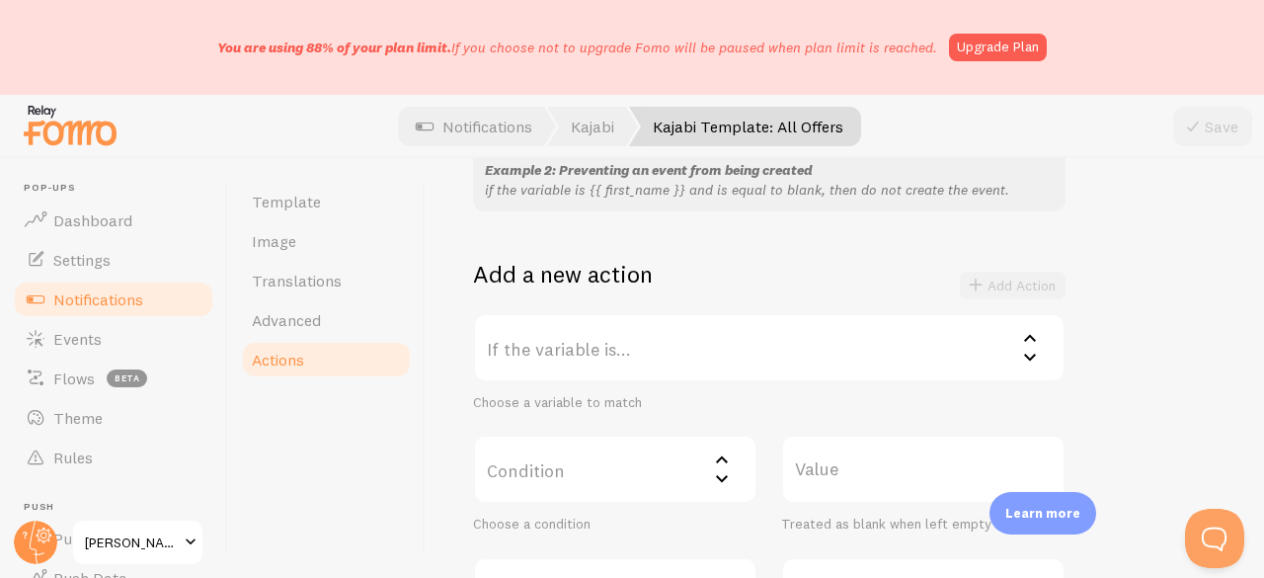
click at [622, 345] on label "If the variable is..." at bounding box center [769, 347] width 592 height 69
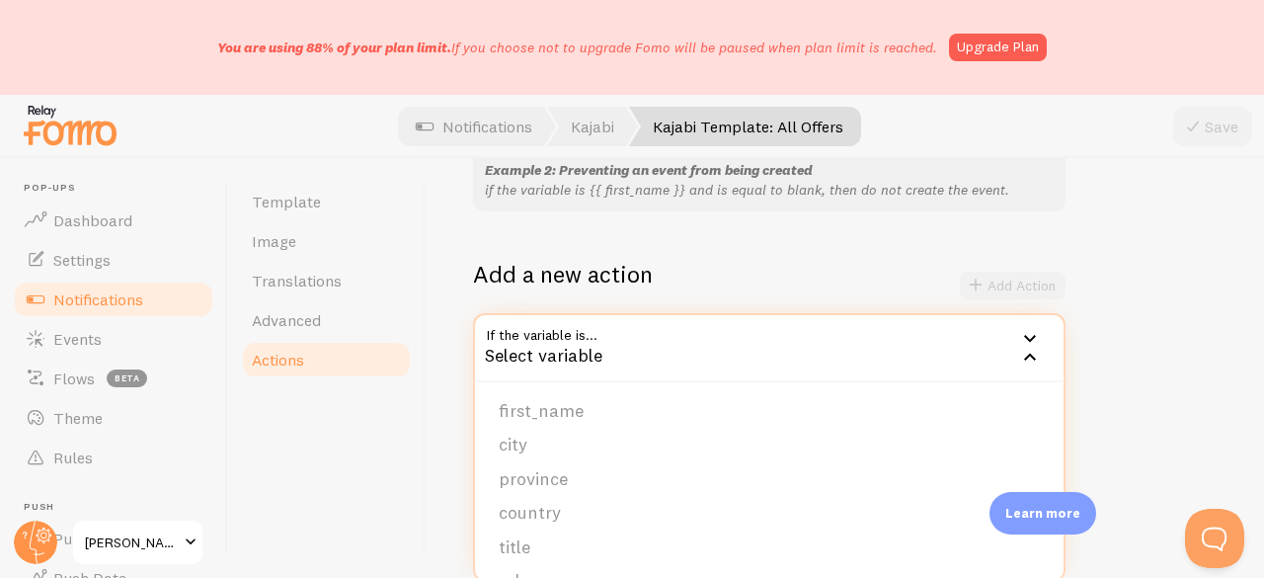
scroll to position [395, 0]
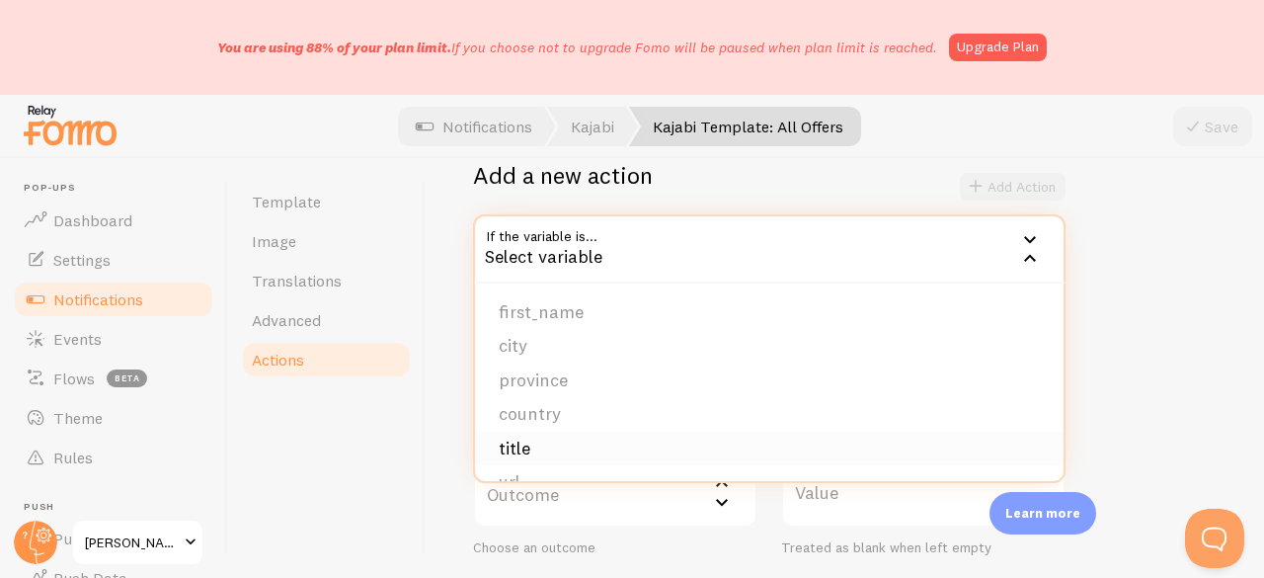
click at [563, 439] on li "title" at bounding box center [769, 448] width 588 height 35
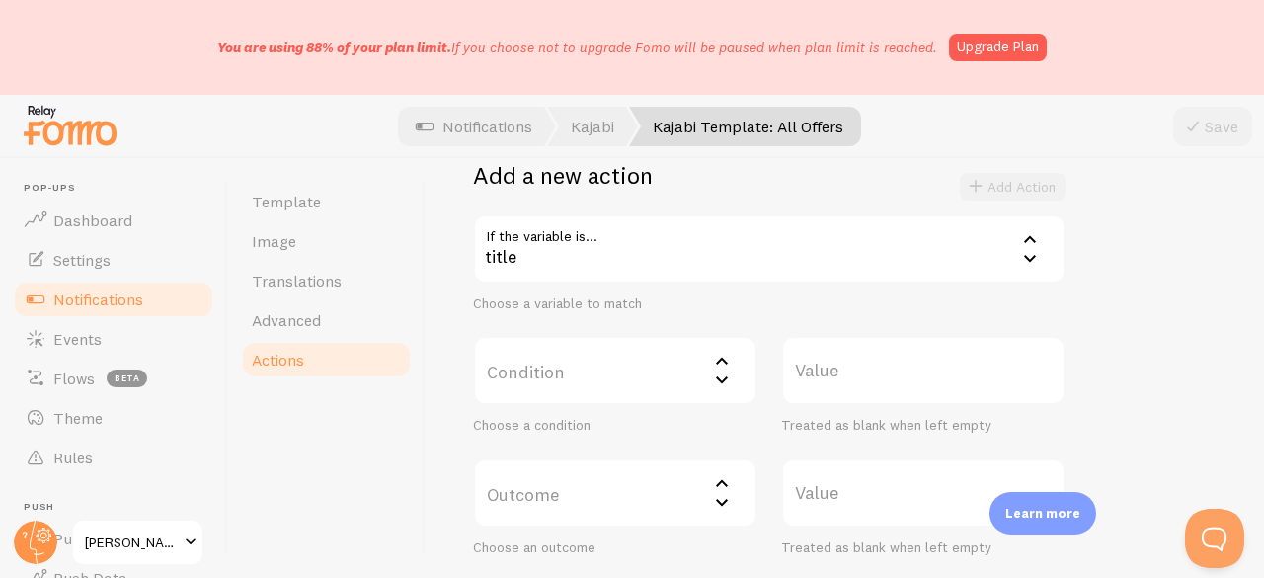
click at [586, 373] on label "Condition" at bounding box center [615, 370] width 284 height 69
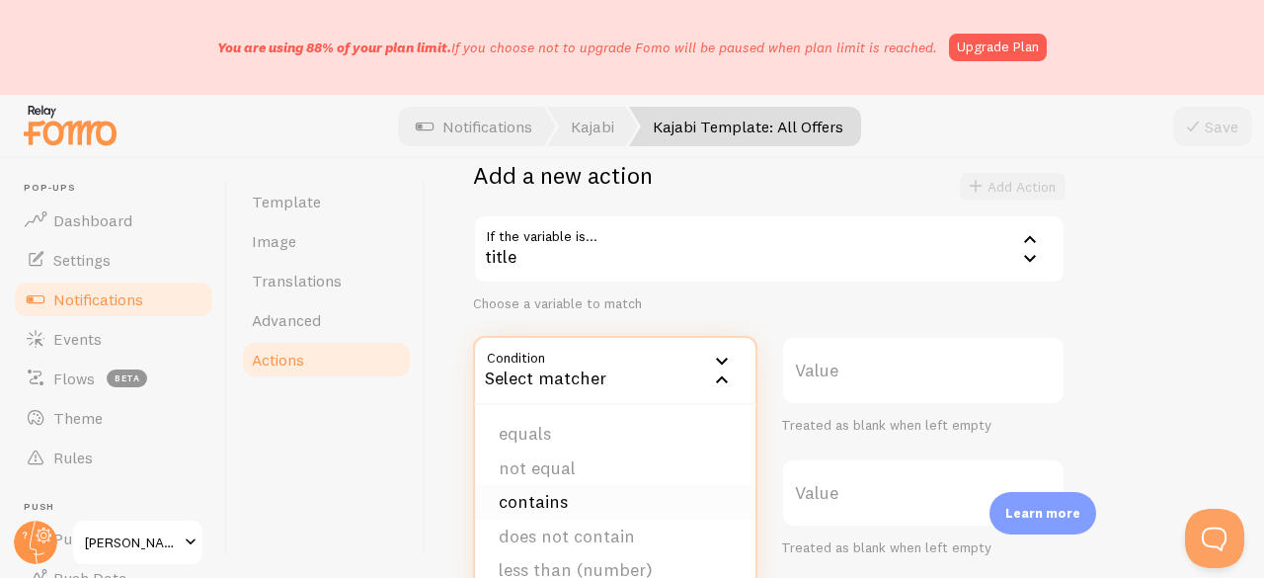
click at [574, 502] on li "contains" at bounding box center [615, 502] width 280 height 35
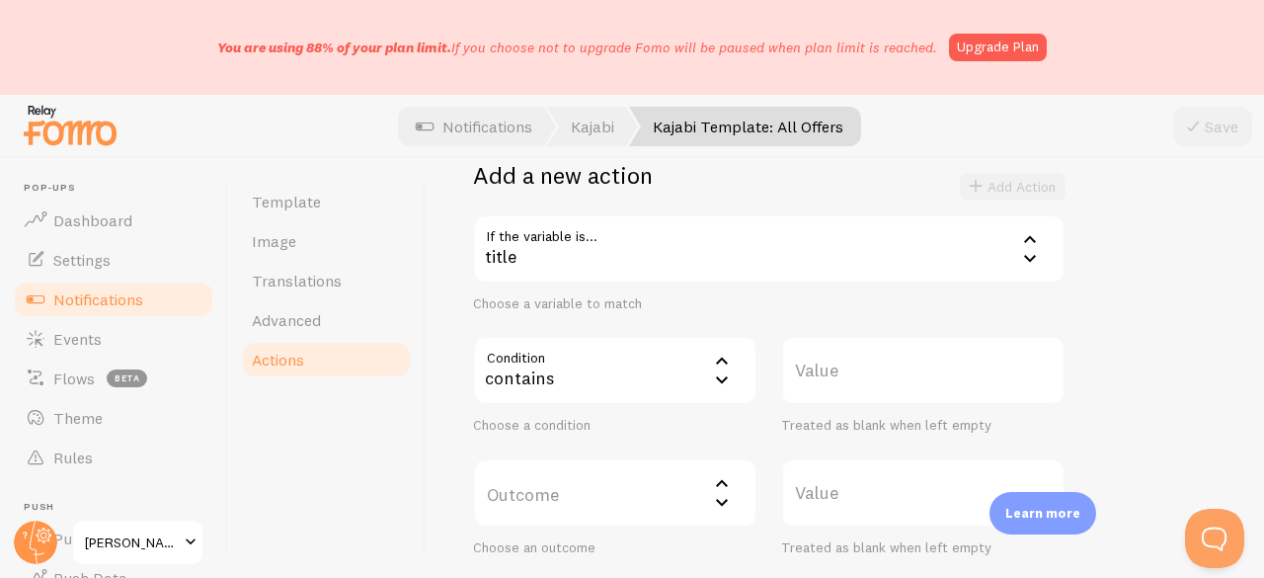
click at [849, 392] on label "Value" at bounding box center [923, 370] width 284 height 69
click at [849, 392] on input "Value" at bounding box center [923, 370] width 284 height 69
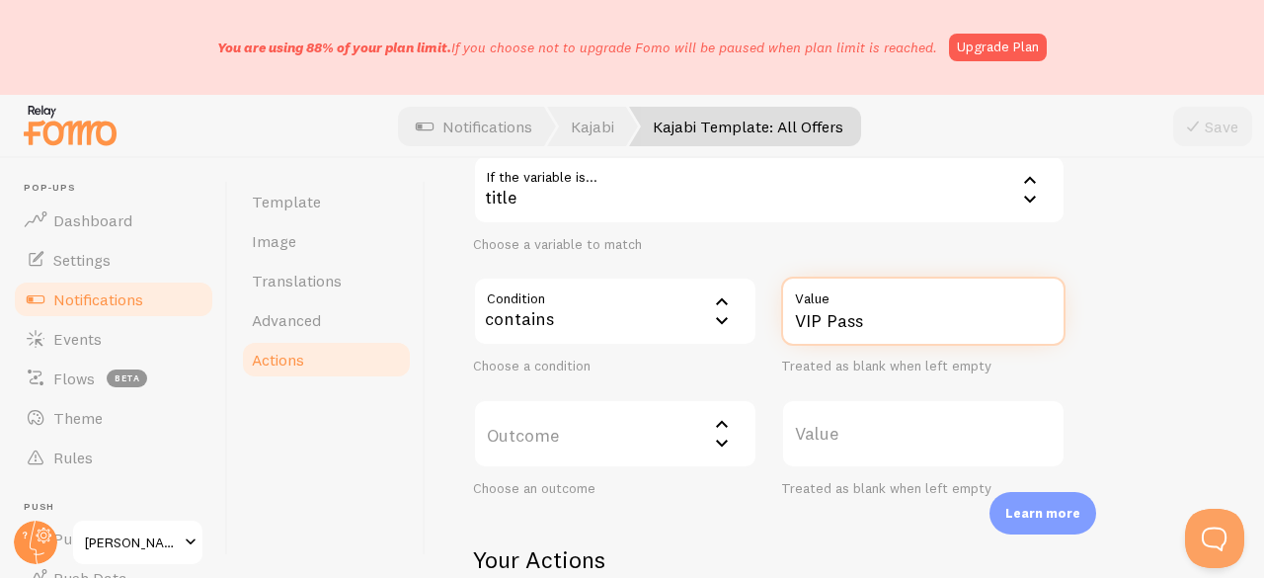
scroll to position [494, 0]
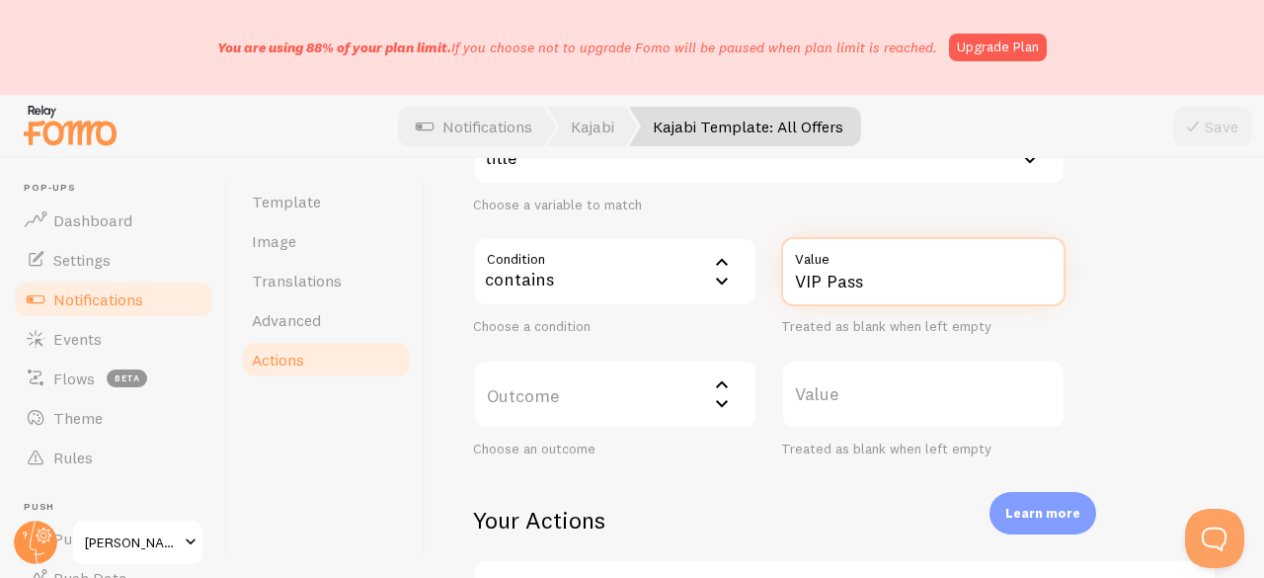
type input "VIP Pass"
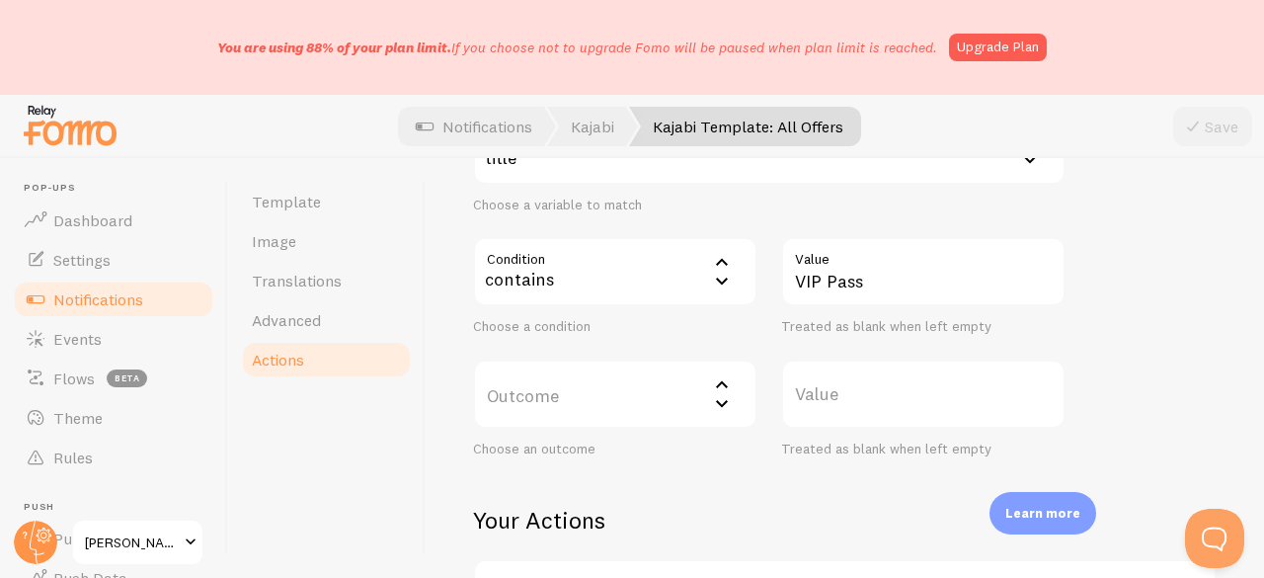
click at [585, 372] on label "Outcome" at bounding box center [615, 393] width 284 height 69
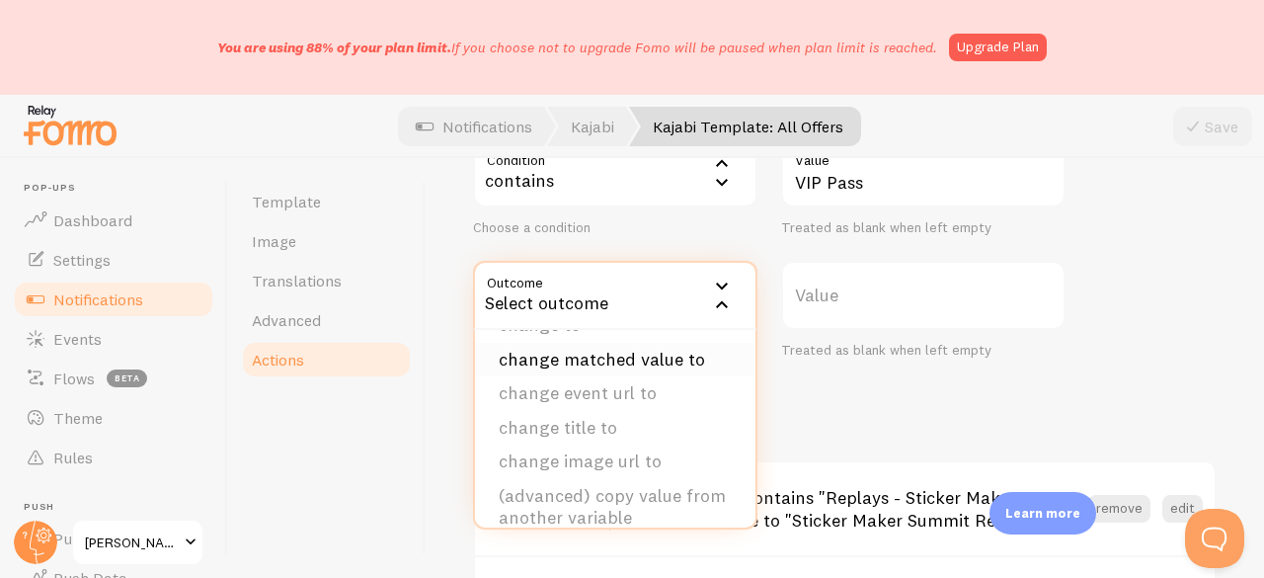
scroll to position [99, 0]
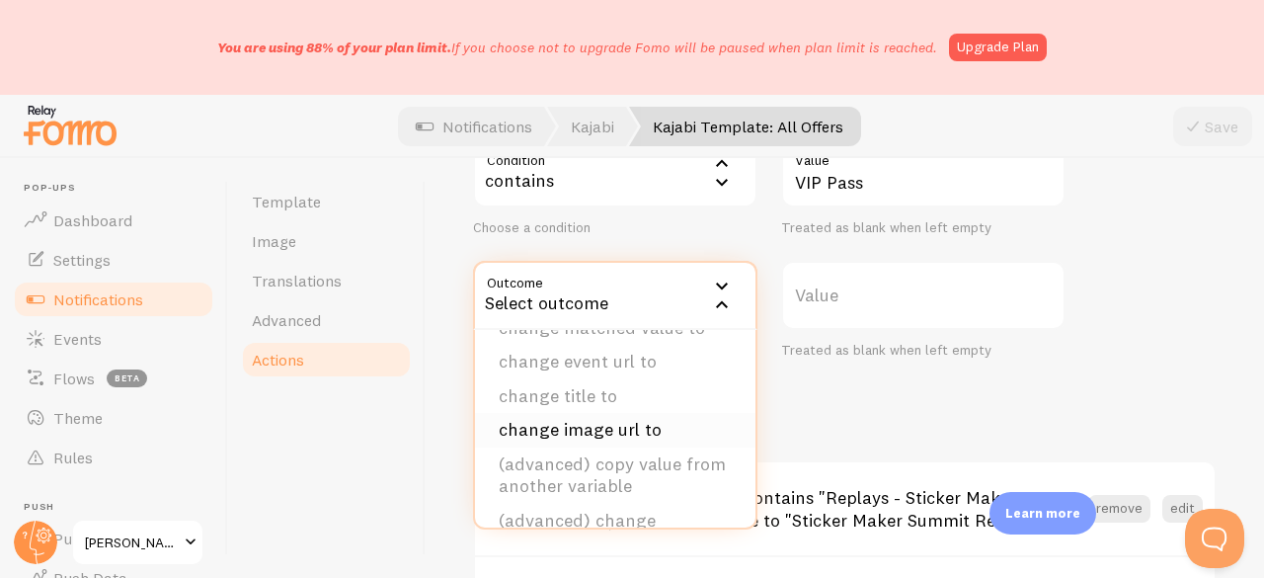
click at [591, 421] on li "change image url to" at bounding box center [615, 430] width 280 height 35
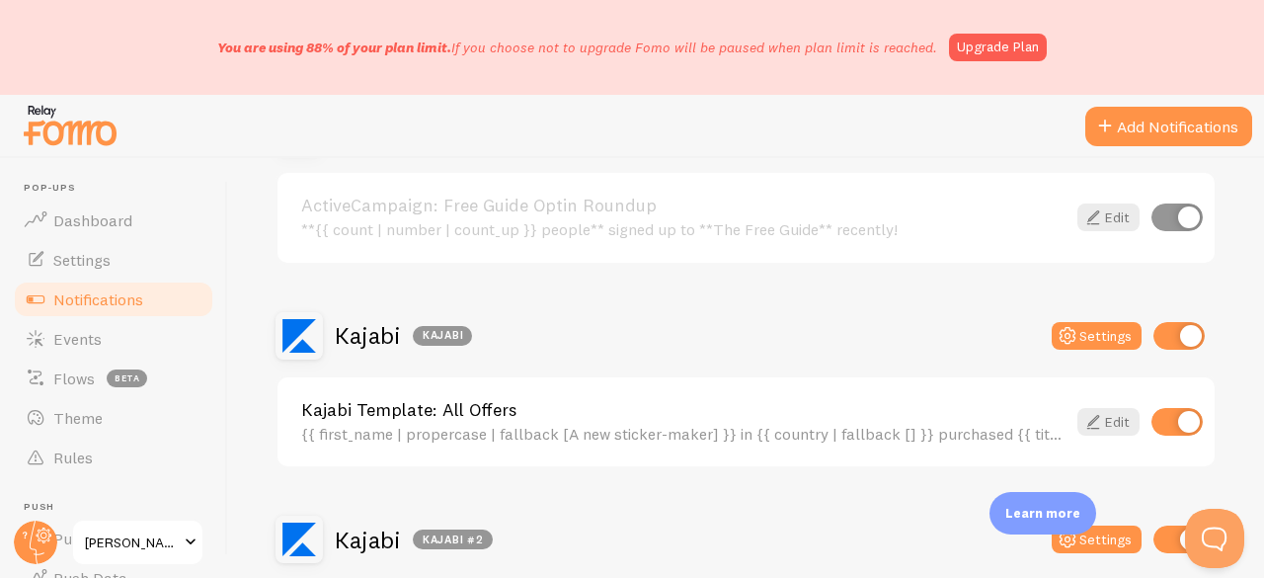
scroll to position [691, 0]
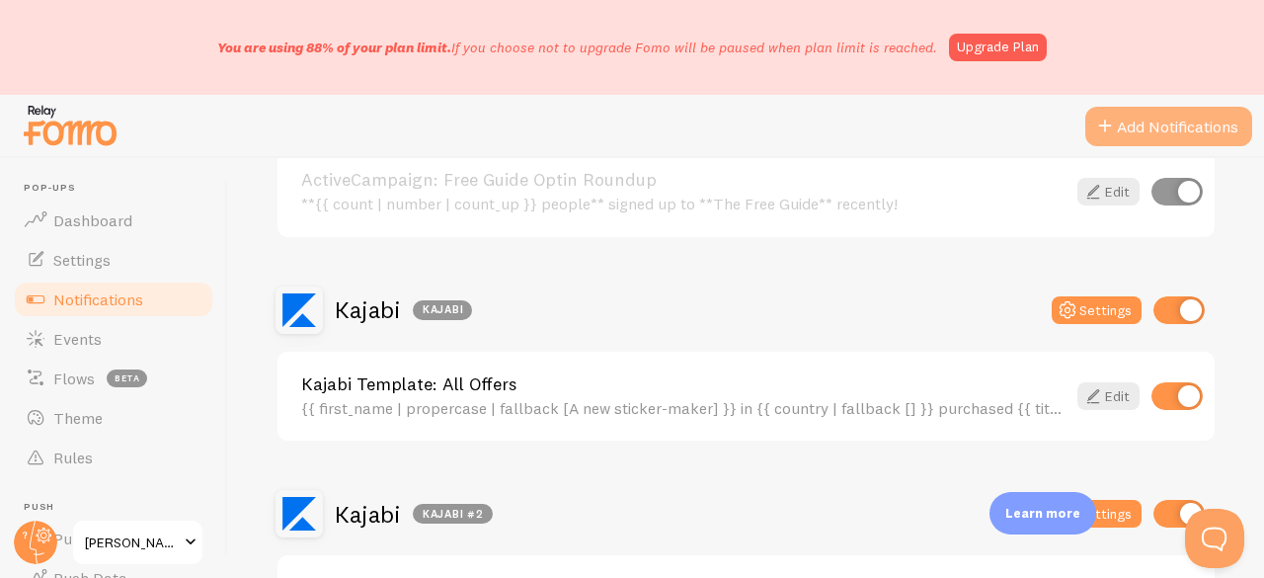
click at [1118, 131] on button "Add Notifications" at bounding box center [1168, 126] width 167 height 39
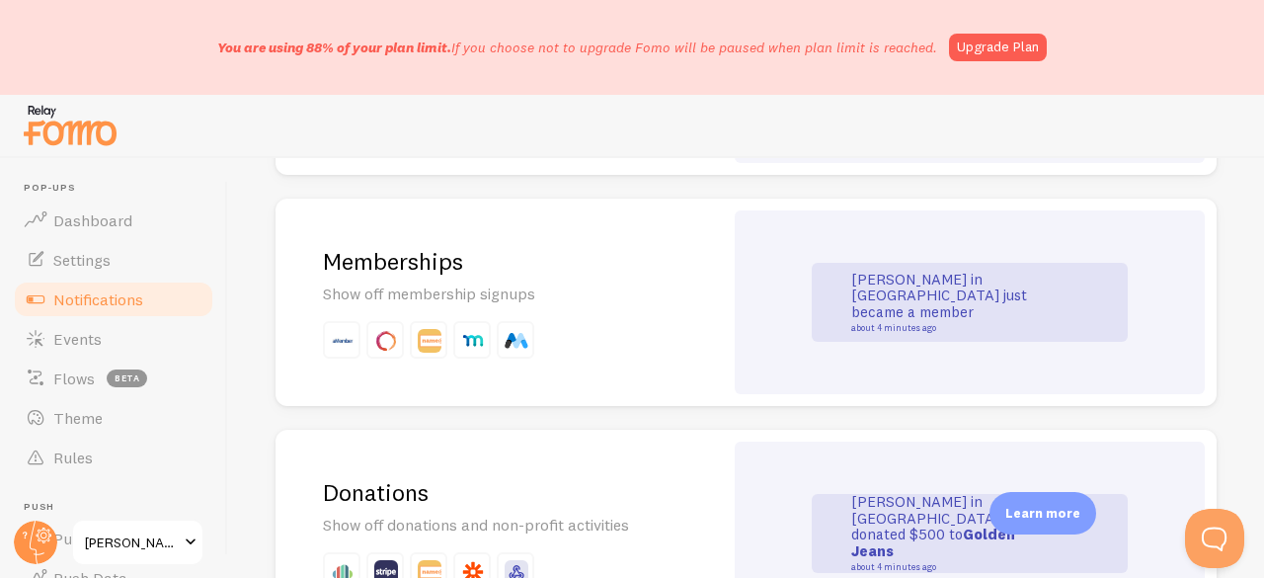
scroll to position [4661, 0]
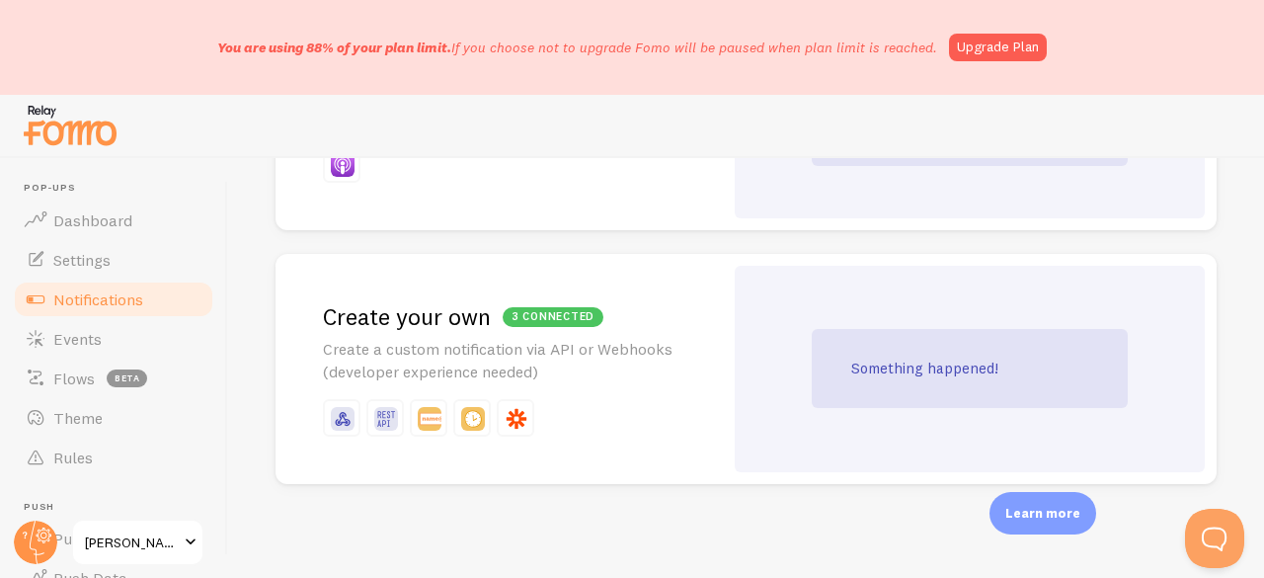
click at [680, 336] on div "3 connected Create your own Create a custom notification via API or Webhooks (d…" at bounding box center [498, 369] width 447 height 230
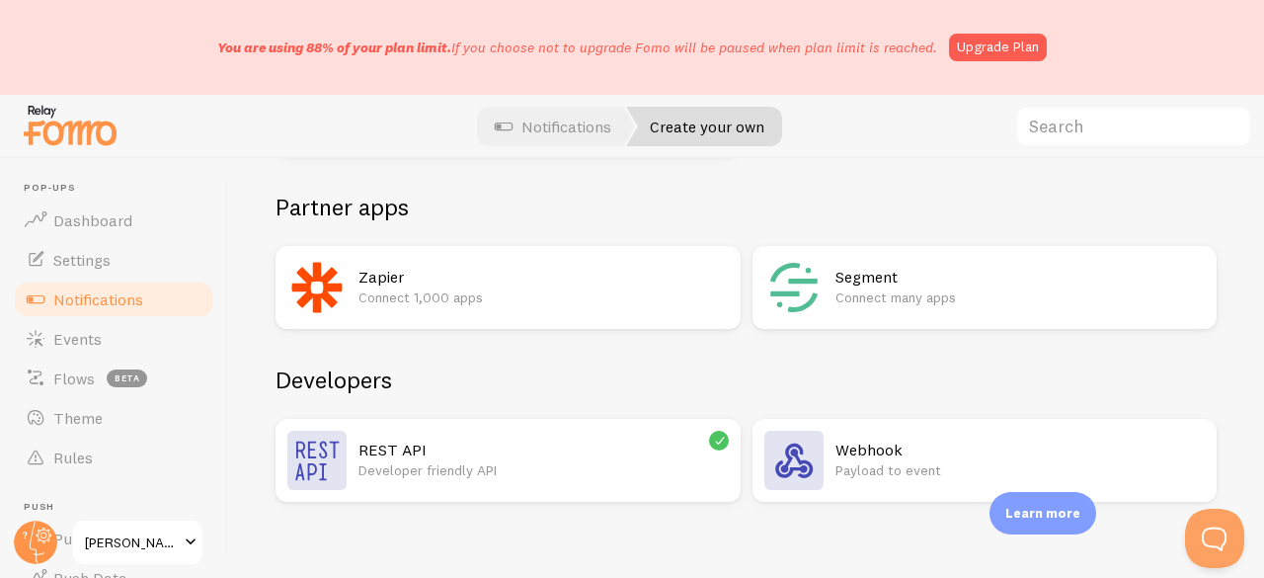
scroll to position [416, 0]
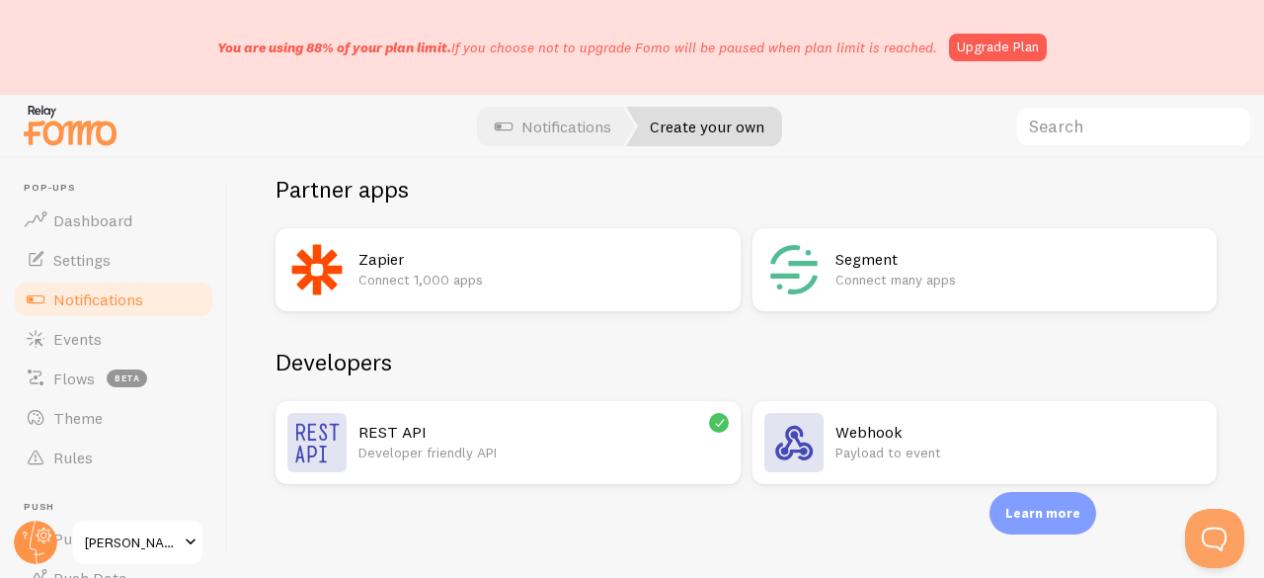
click at [421, 433] on h2 "REST API" at bounding box center [543, 432] width 370 height 21
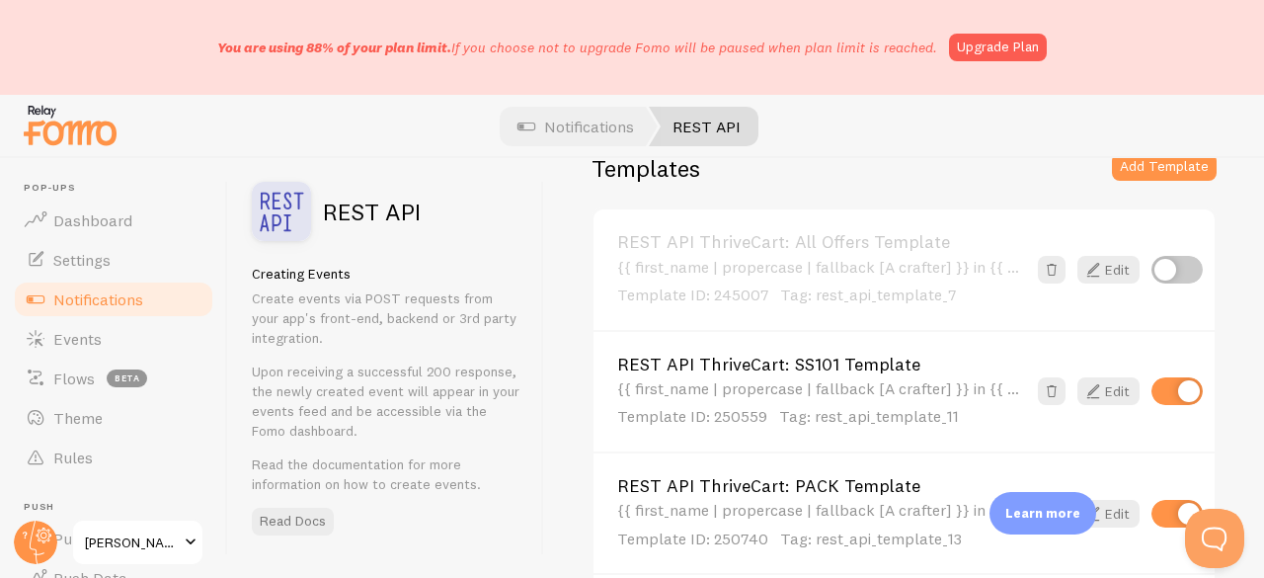
scroll to position [296, 0]
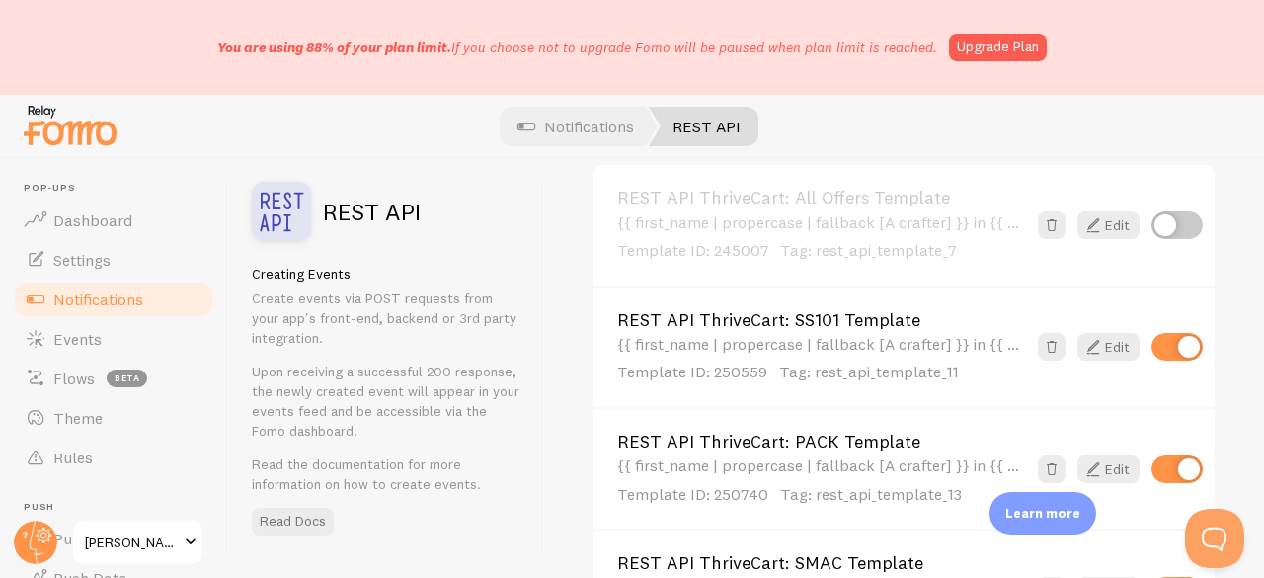
drag, startPoint x: 588, startPoint y: 319, endPoint x: 912, endPoint y: 320, distance: 323.8
click at [912, 320] on div "Settings Auth Token Generate New Your OAuth token Templates Add Template REST A…" at bounding box center [904, 368] width 720 height 420
copy link "REST API ThriveCart: SS101 Template"
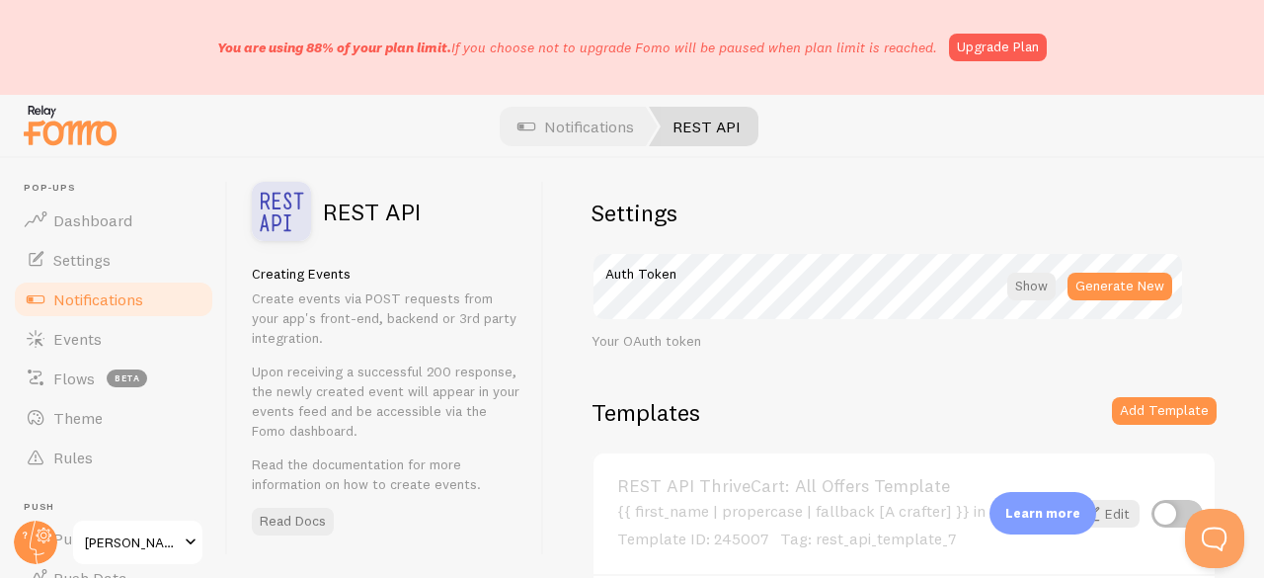
scroll to position [0, 0]
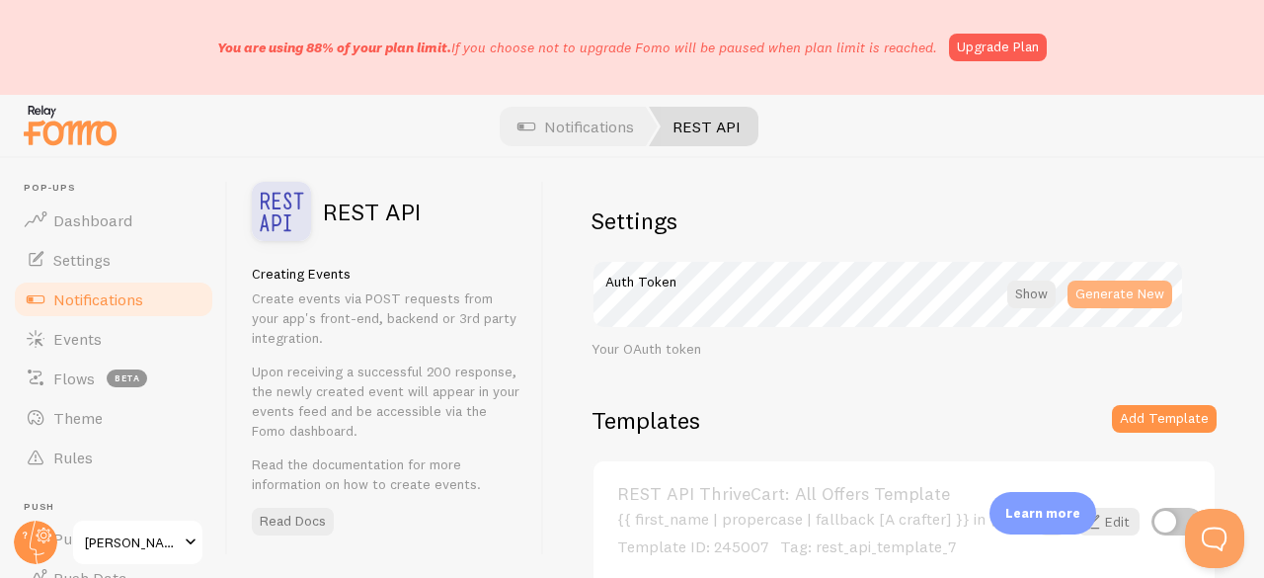
click at [1148, 301] on button "Generate New" at bounding box center [1119, 294] width 105 height 28
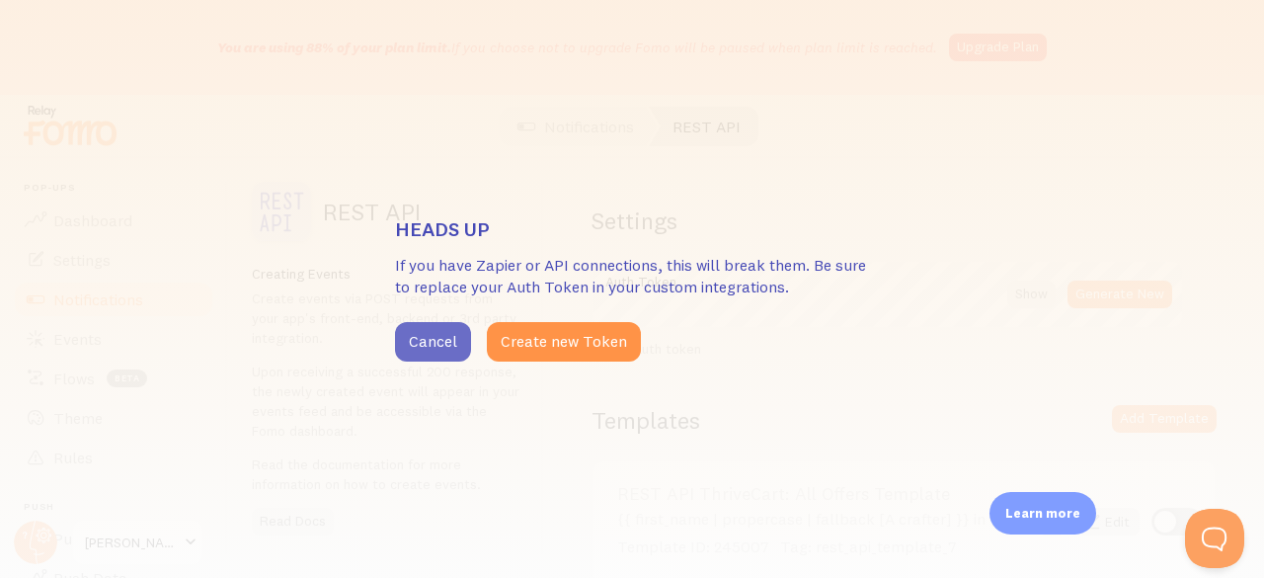
click at [434, 342] on button "Cancel" at bounding box center [433, 341] width 76 height 39
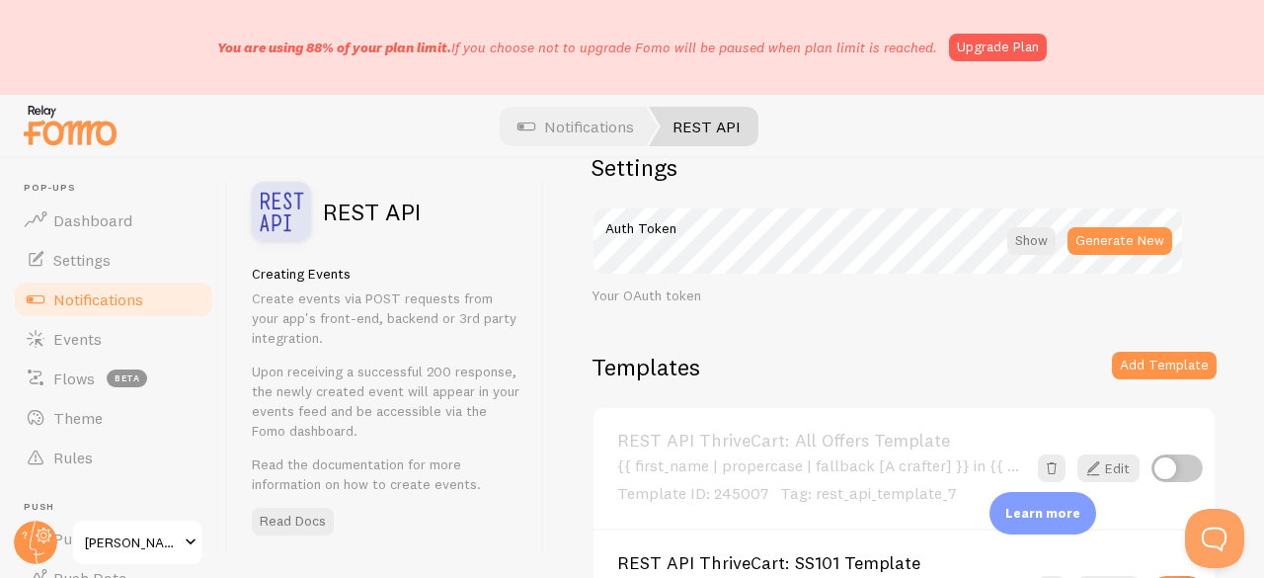
scroll to position [99, 0]
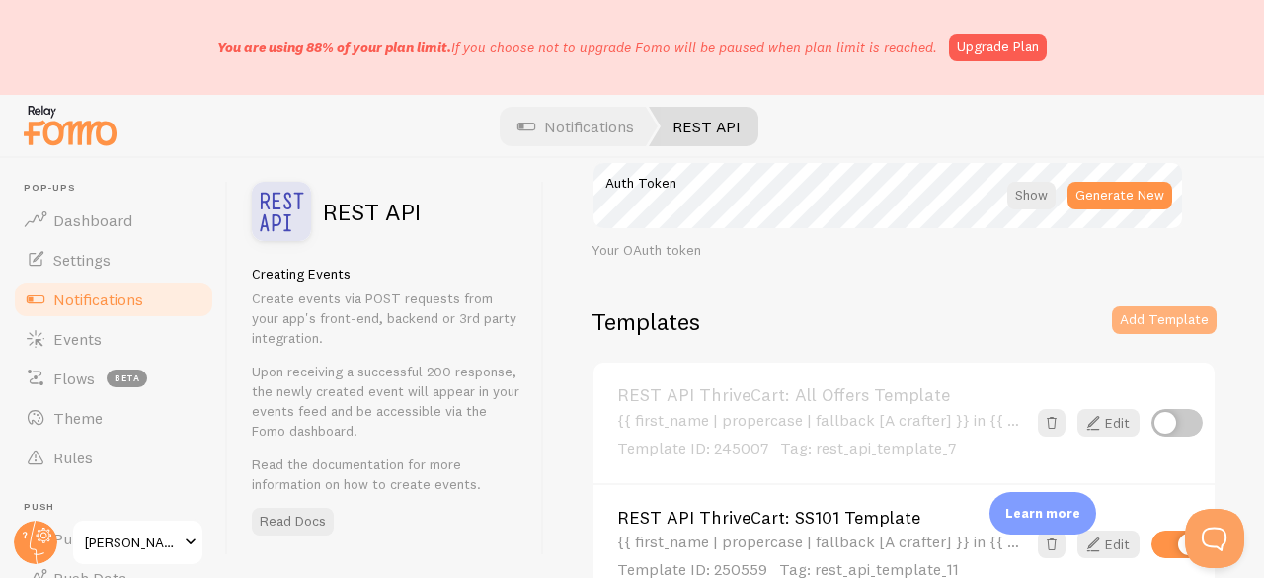
click at [1112, 317] on button "Add Template" at bounding box center [1164, 320] width 105 height 28
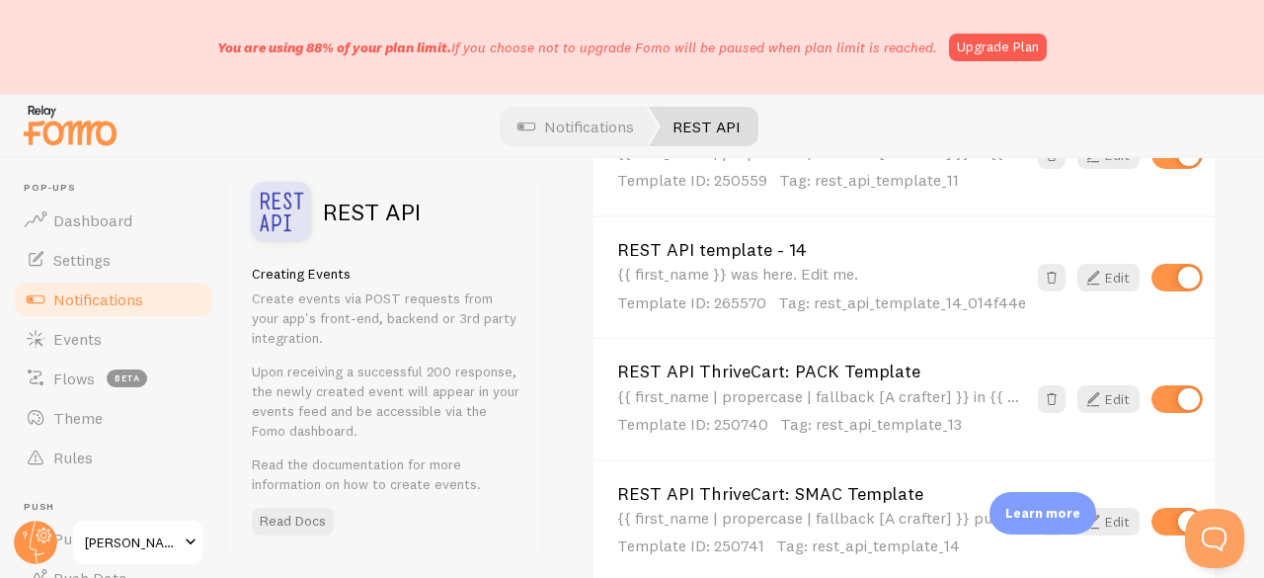
scroll to position [494, 0]
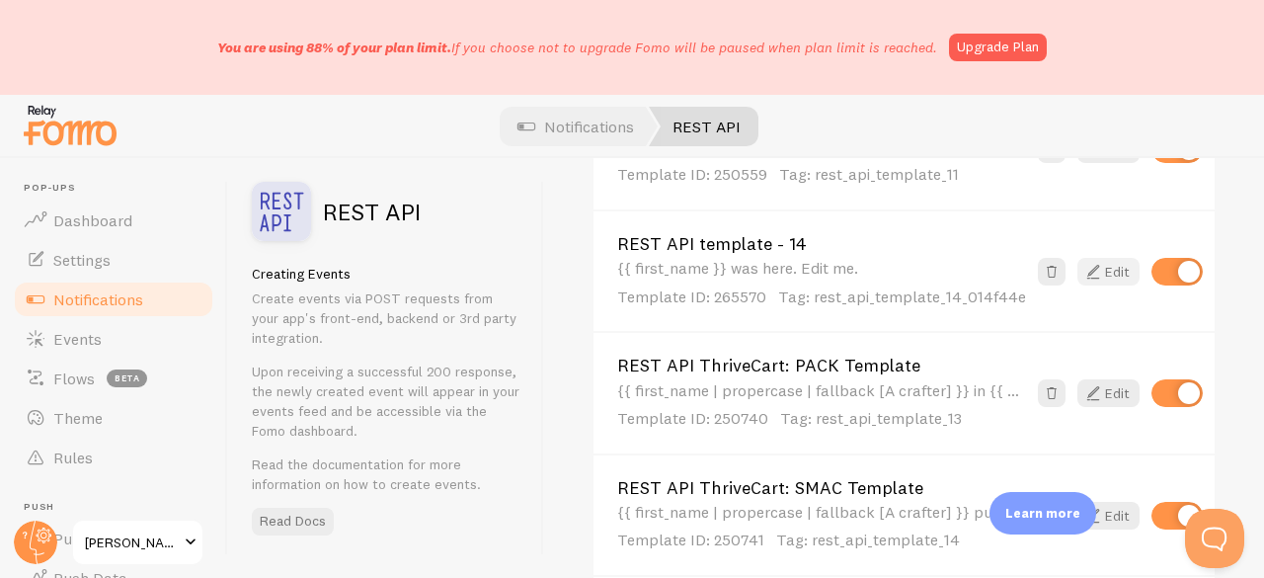
click at [1094, 268] on link "Edit" at bounding box center [1108, 272] width 62 height 28
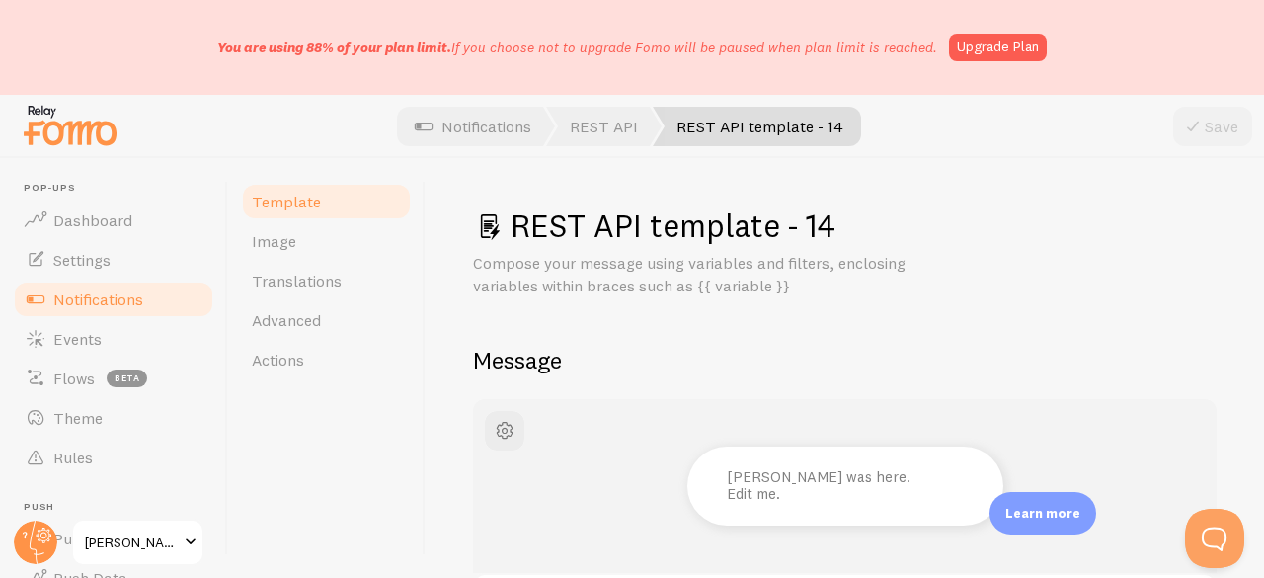
click at [622, 246] on h1 "REST API template - 14" at bounding box center [844, 225] width 743 height 40
click at [719, 242] on h1 "REST API template - 14" at bounding box center [844, 225] width 743 height 40
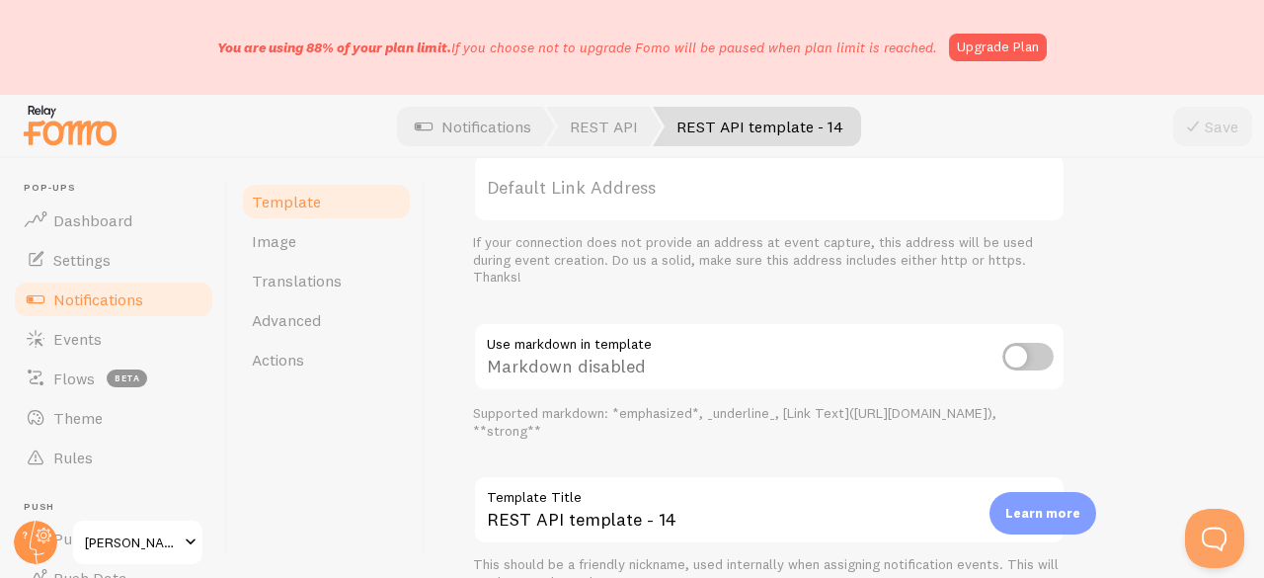
scroll to position [991, 0]
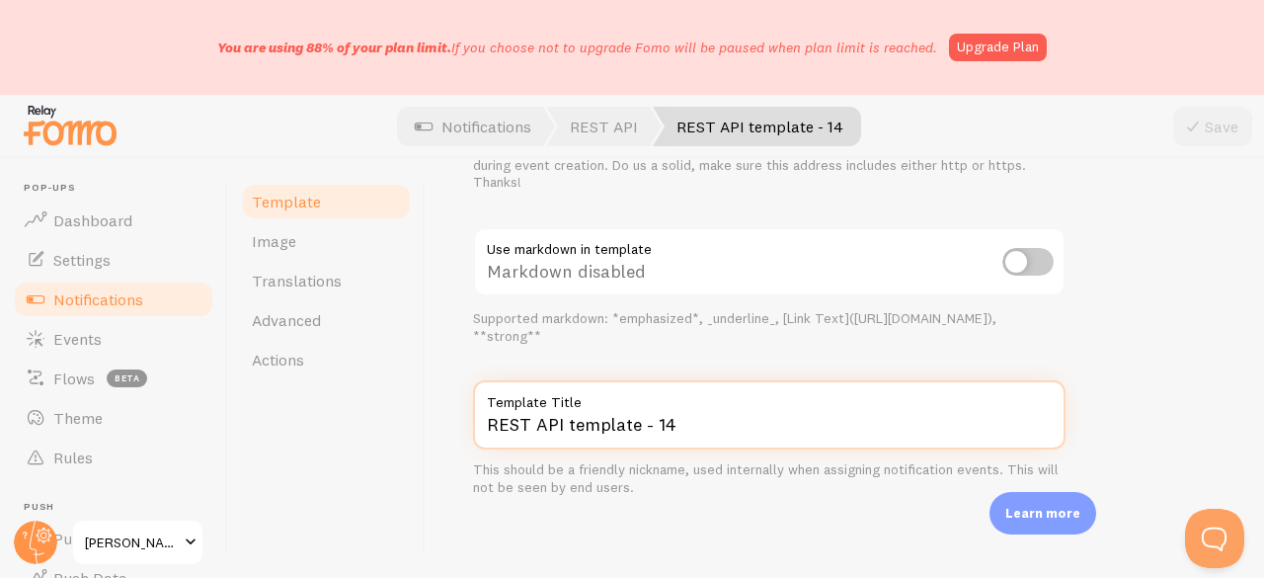
click at [690, 431] on input "REST API template - 14" at bounding box center [769, 414] width 592 height 69
paste input "ThriveCart: SS101 Template"
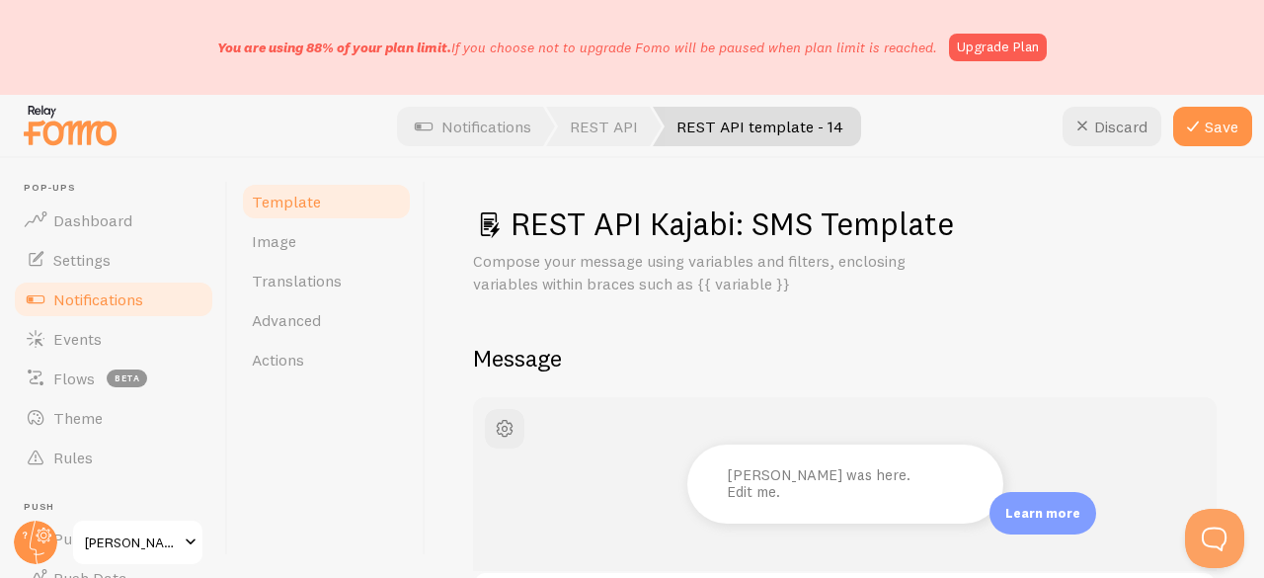
scroll to position [0, 0]
type input "REST API Kajabi: SMS Template"
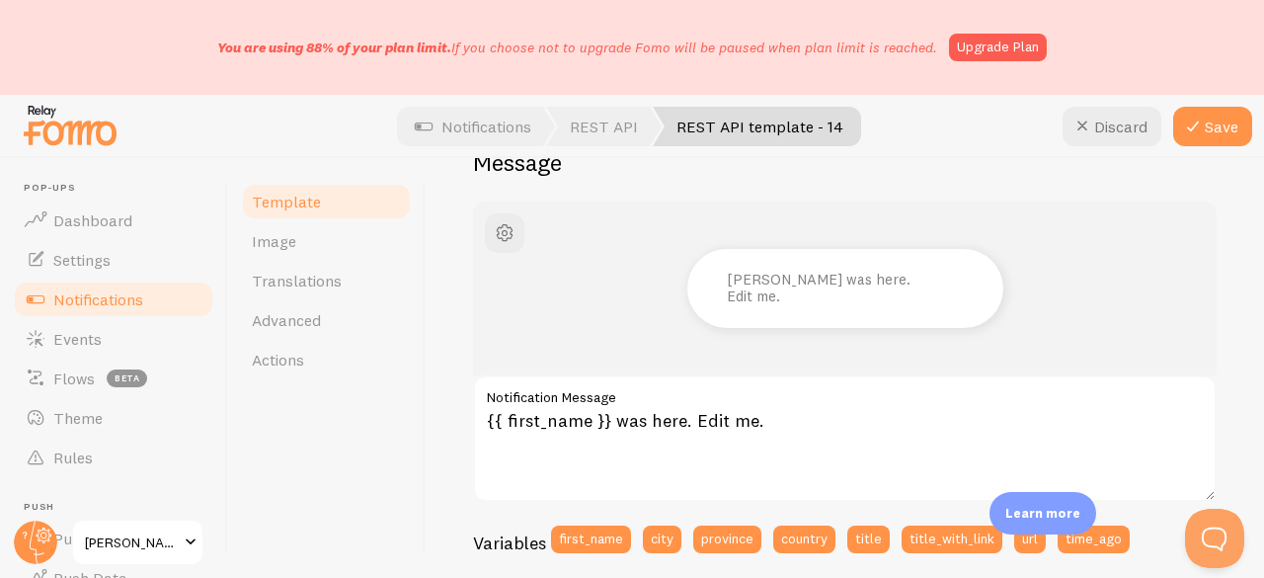
scroll to position [296, 0]
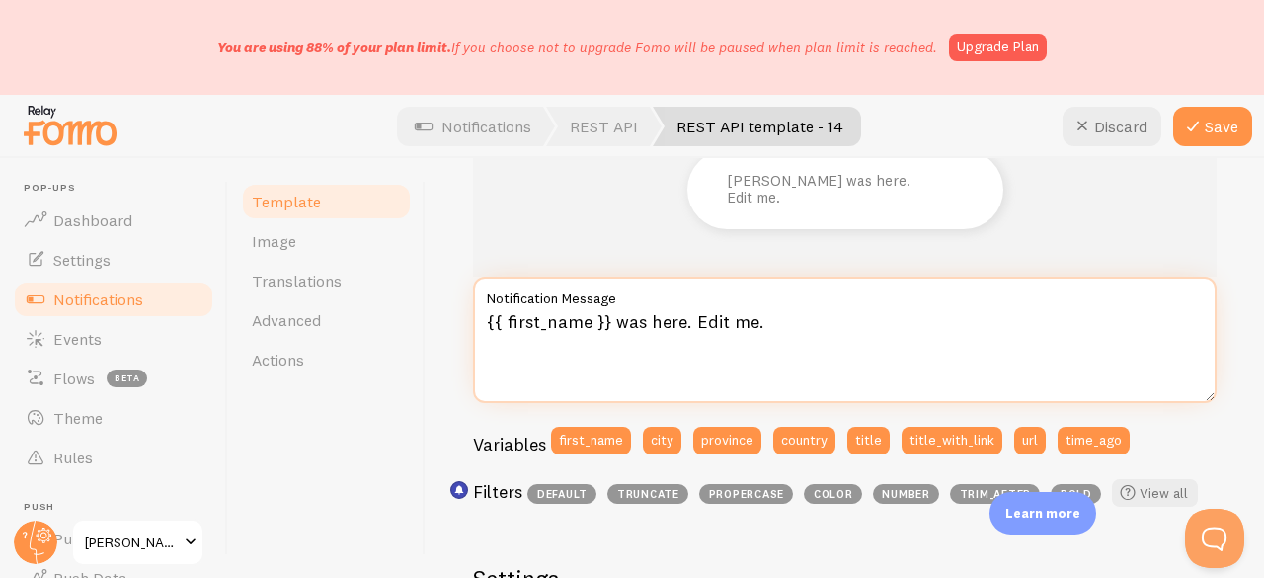
click at [585, 340] on textarea "{{ first_name }} was here. Edit me." at bounding box center [844, 339] width 743 height 126
paste textarea "| propercase | fallback [A crafter] }} in {{ country | fallback [] }} purchased…"
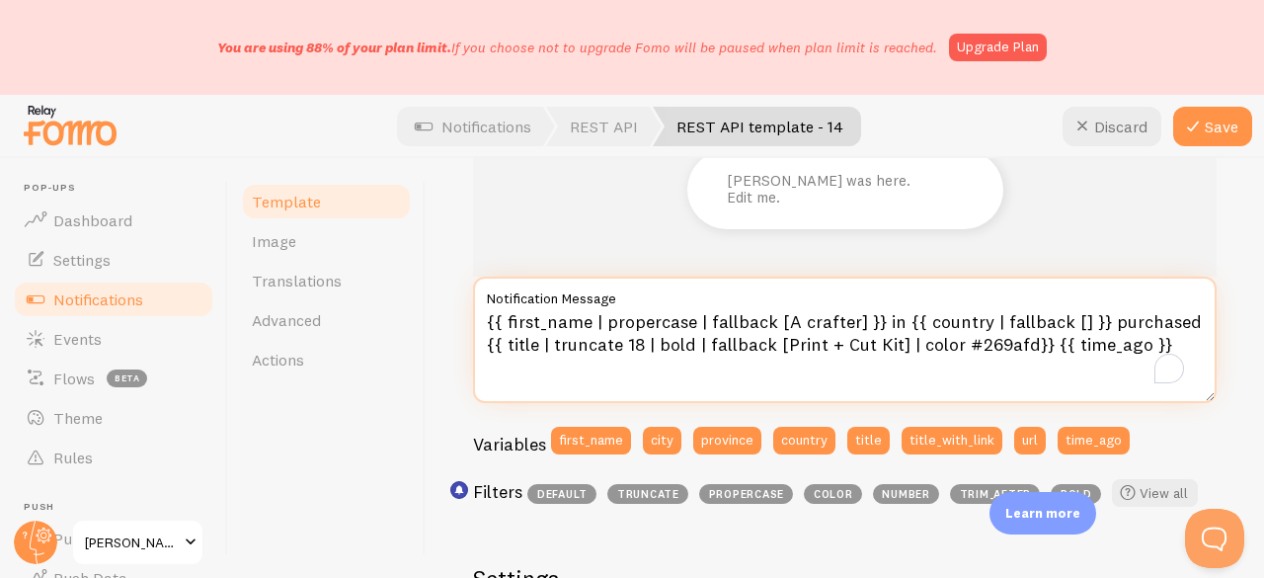
click at [557, 331] on textarea "{{ first_name | propercase | fallback [A crafter] }} in {{ country | fallback […" at bounding box center [844, 339] width 743 height 126
click at [776, 337] on textarea "{{ first_name | propercase | fallback [A crafter] }} in {{ country | fallback […" at bounding box center [844, 339] width 743 height 126
type textarea "{{ first_name | propercase | fallback [A crafter] }} in {{ country | fallback […"
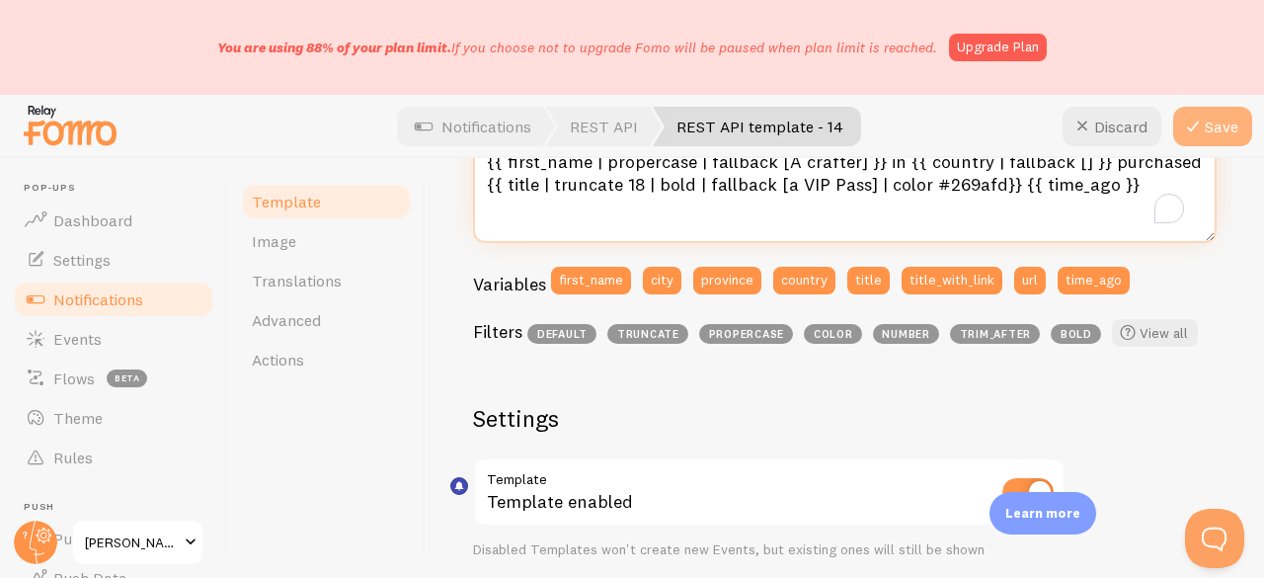
scroll to position [300, 0]
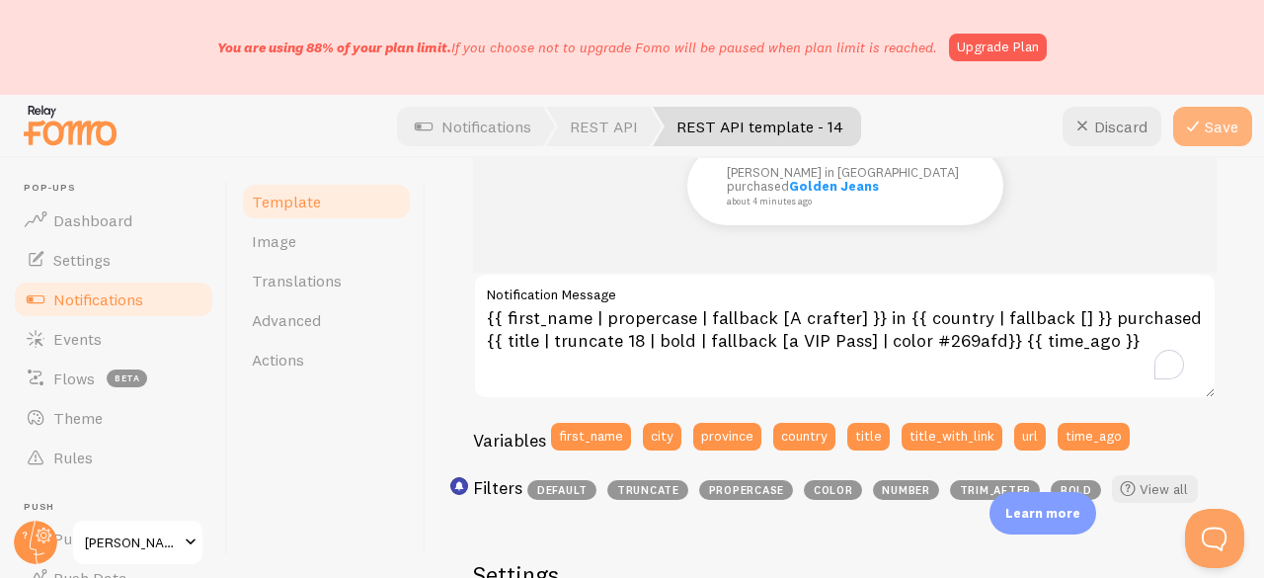
click at [1201, 129] on icon at bounding box center [1193, 127] width 24 height 24
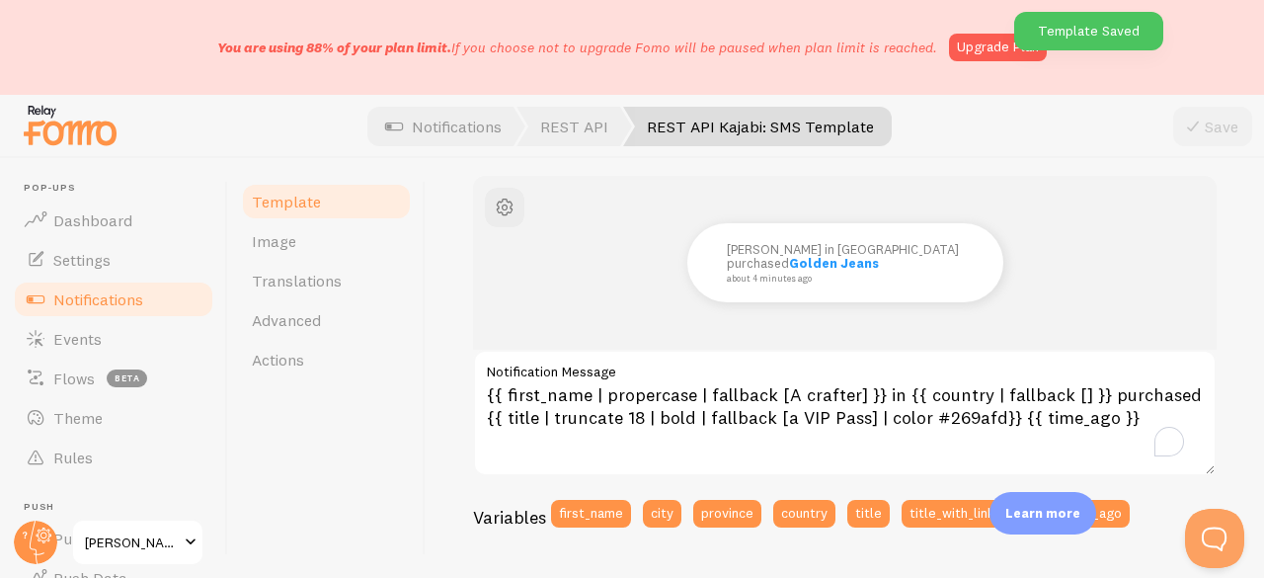
scroll to position [296, 0]
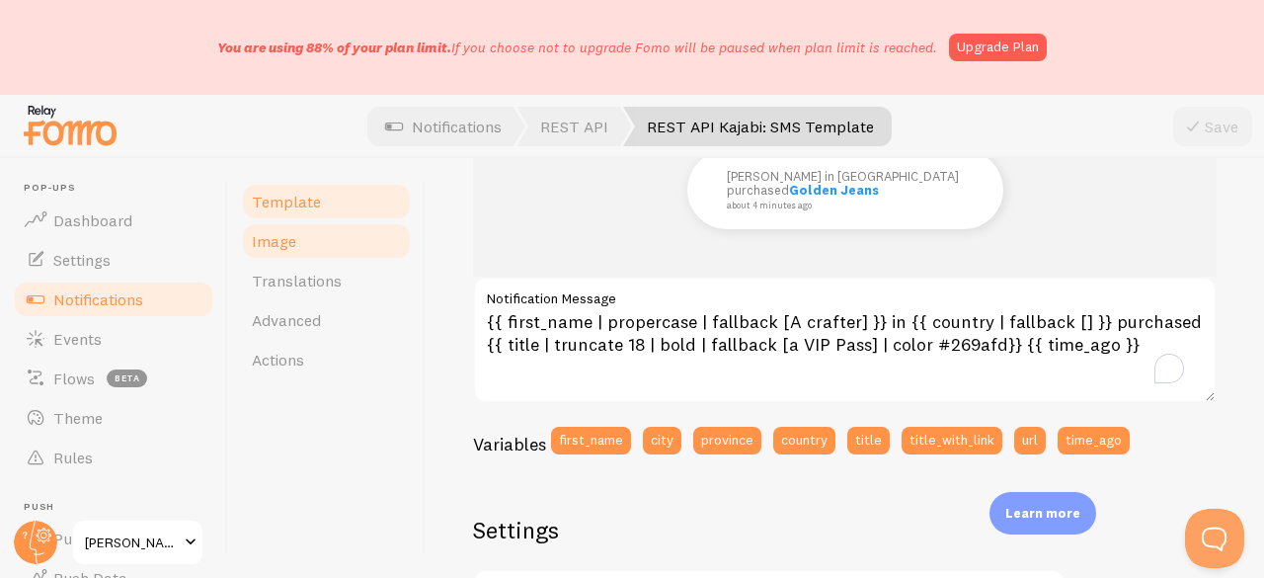
click at [256, 233] on span "Image" at bounding box center [274, 241] width 44 height 20
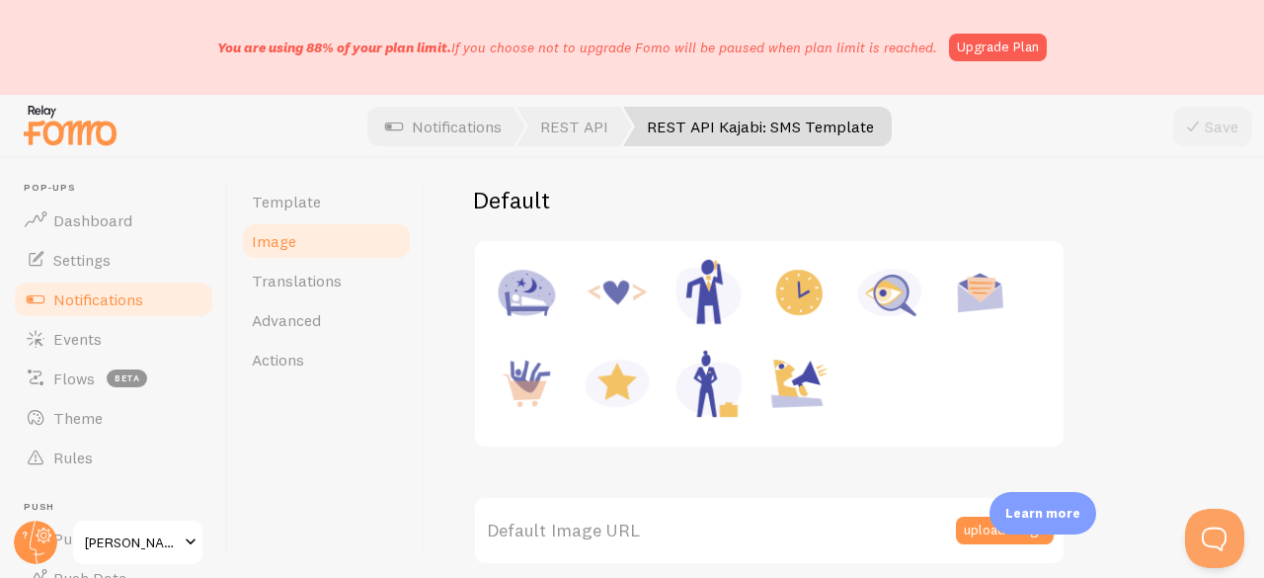
scroll to position [296, 0]
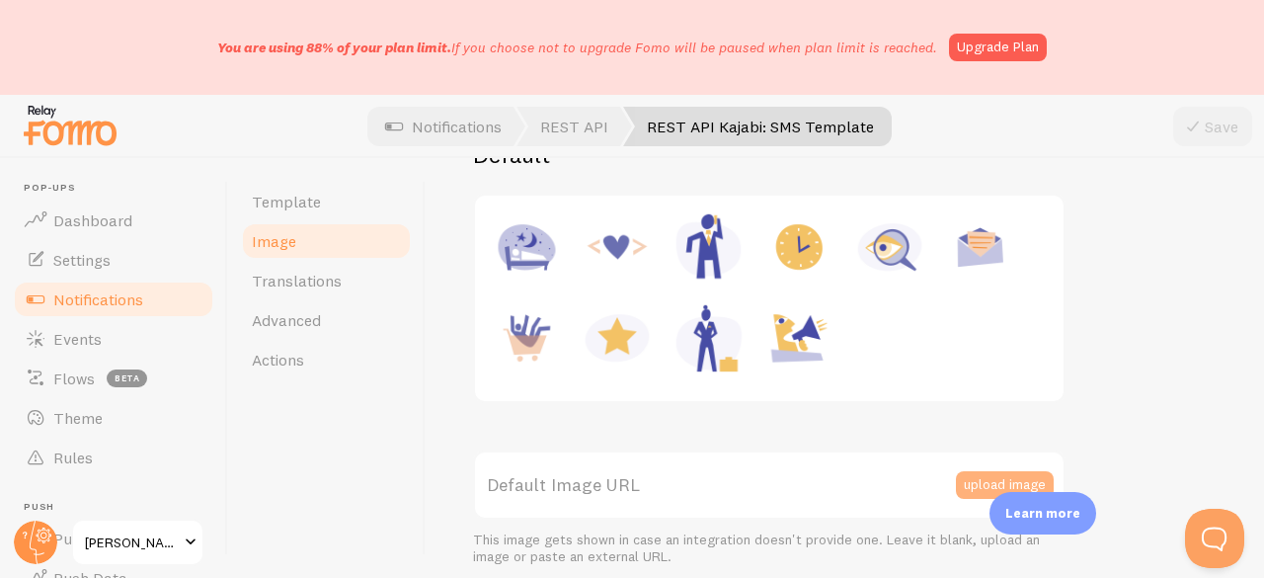
click at [981, 473] on button "upload image" at bounding box center [1005, 485] width 98 height 28
click at [963, 485] on div "Select Files to Upload or Drag and Drop, Copy and Paste Files" at bounding box center [656, 289] width 661 height 444
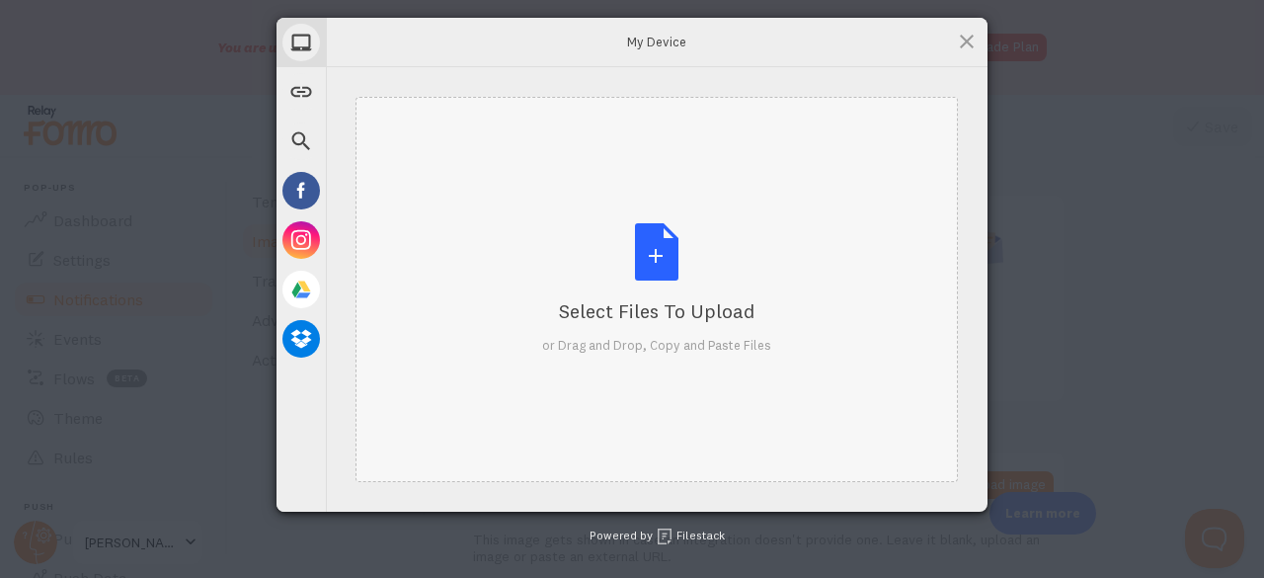
click at [651, 235] on div "Select Files to Upload or Drag and Drop, Copy and Paste Files" at bounding box center [656, 288] width 229 height 131
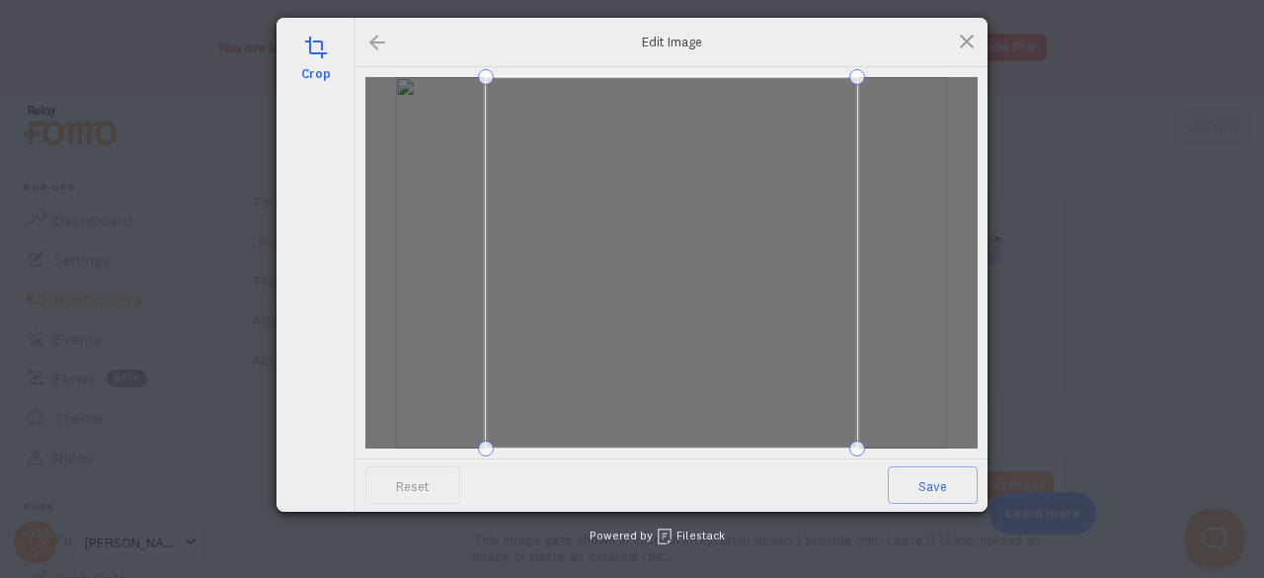
click at [375, 44] on div at bounding box center [377, 43] width 24 height 24
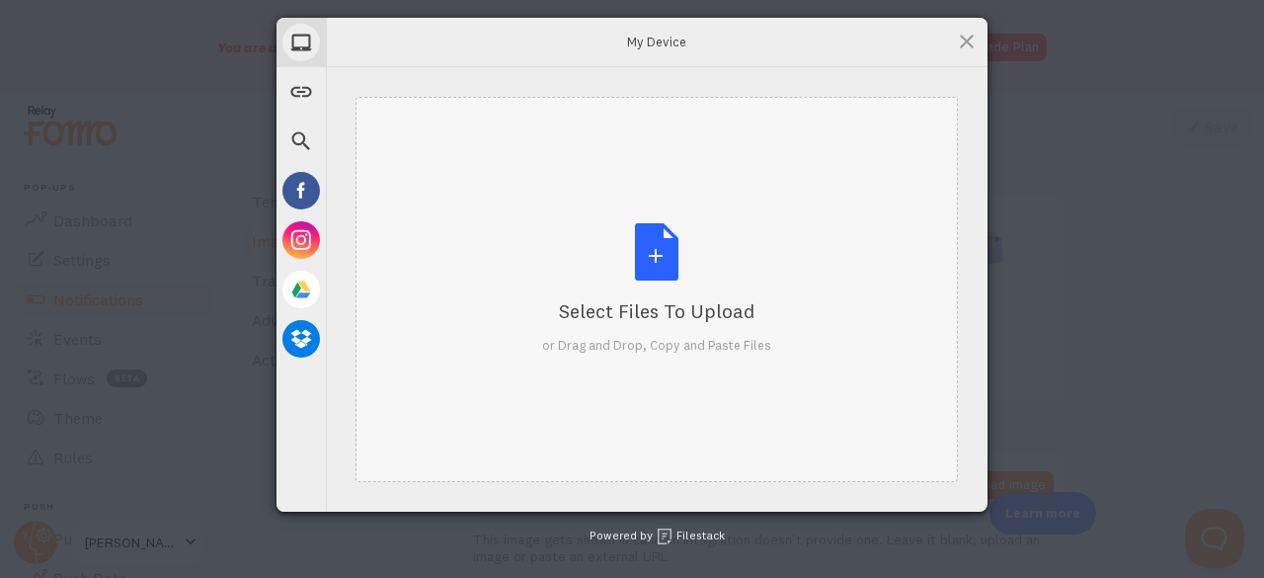
click at [659, 267] on div "Select Files to Upload or Drag and Drop, Copy and Paste Files" at bounding box center [656, 288] width 229 height 131
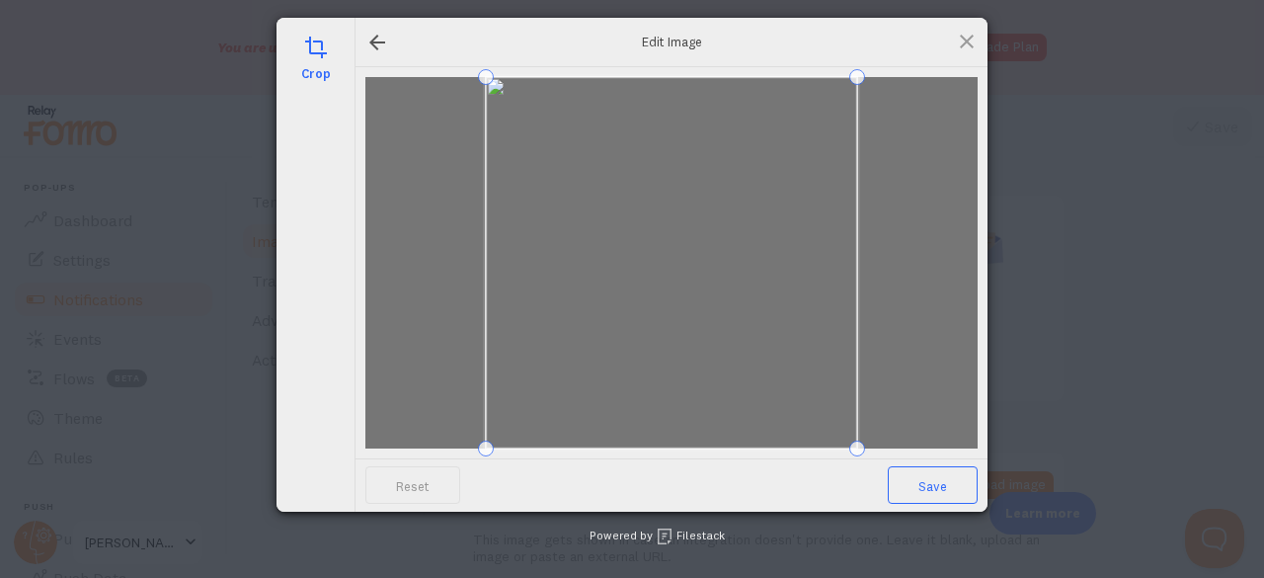
click at [939, 487] on span "Save" at bounding box center [932, 485] width 90 height 38
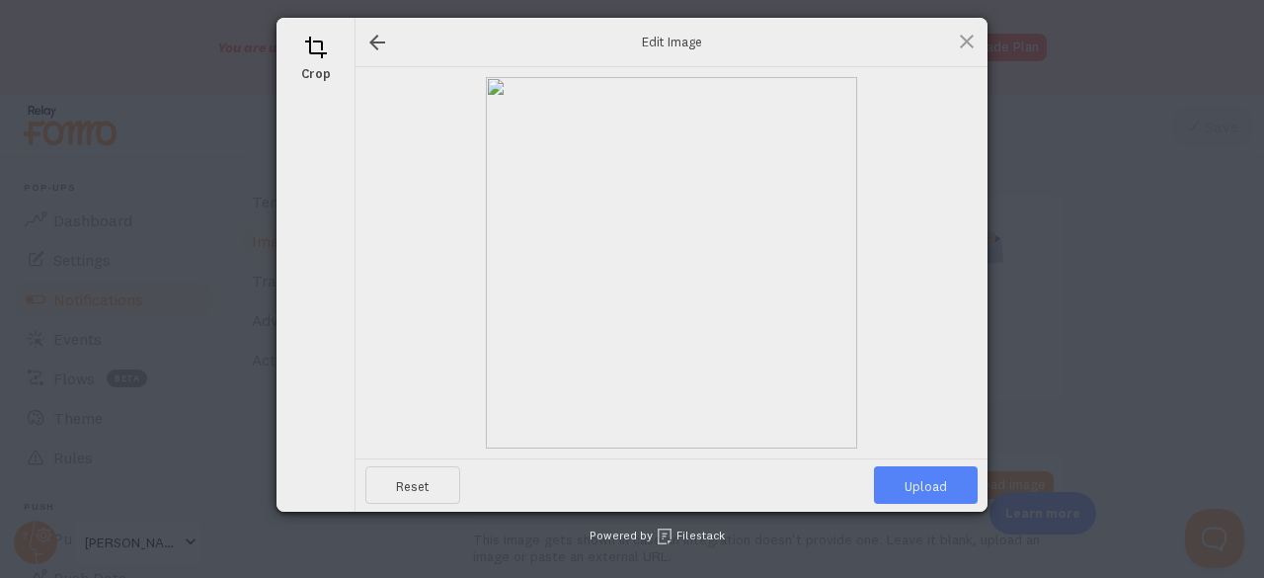
click at [930, 498] on span "Upload" at bounding box center [926, 485] width 104 height 38
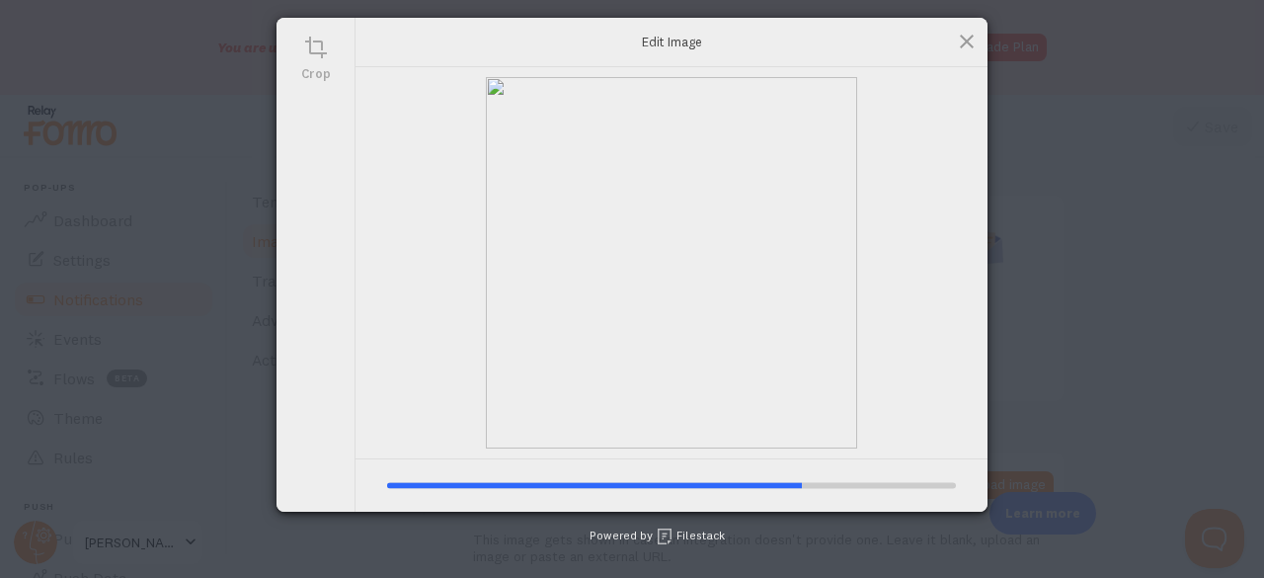
type input "[URL][DOMAIN_NAME][DOMAIN_NAME]"
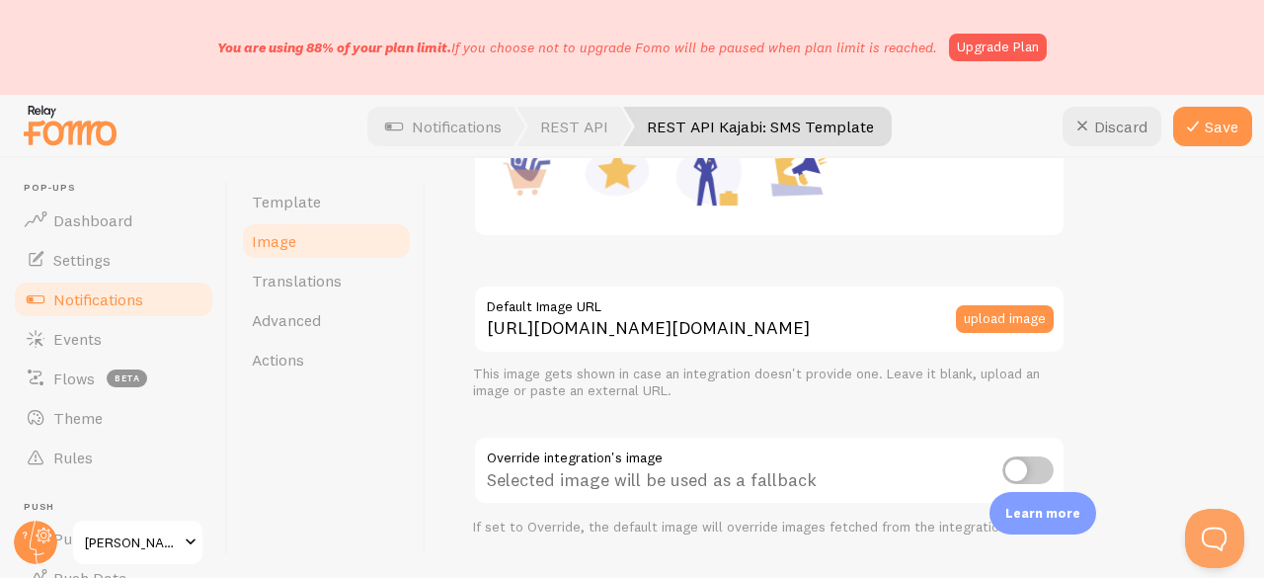
scroll to position [494, 0]
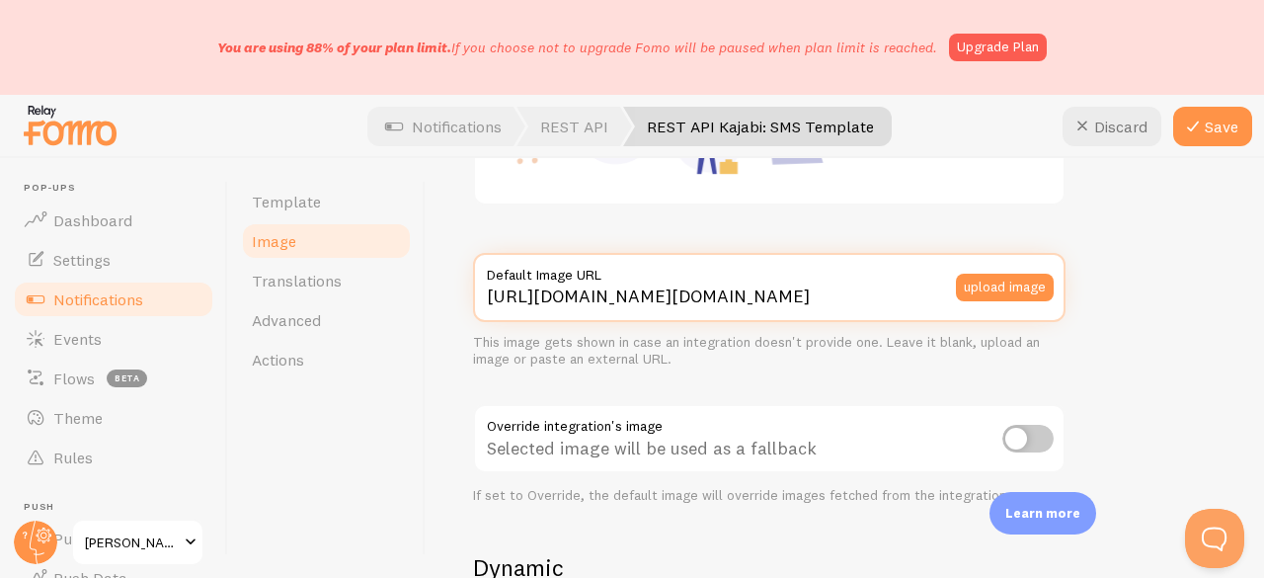
click at [780, 298] on input "[URL][DOMAIN_NAME][DOMAIN_NAME]" at bounding box center [769, 287] width 592 height 69
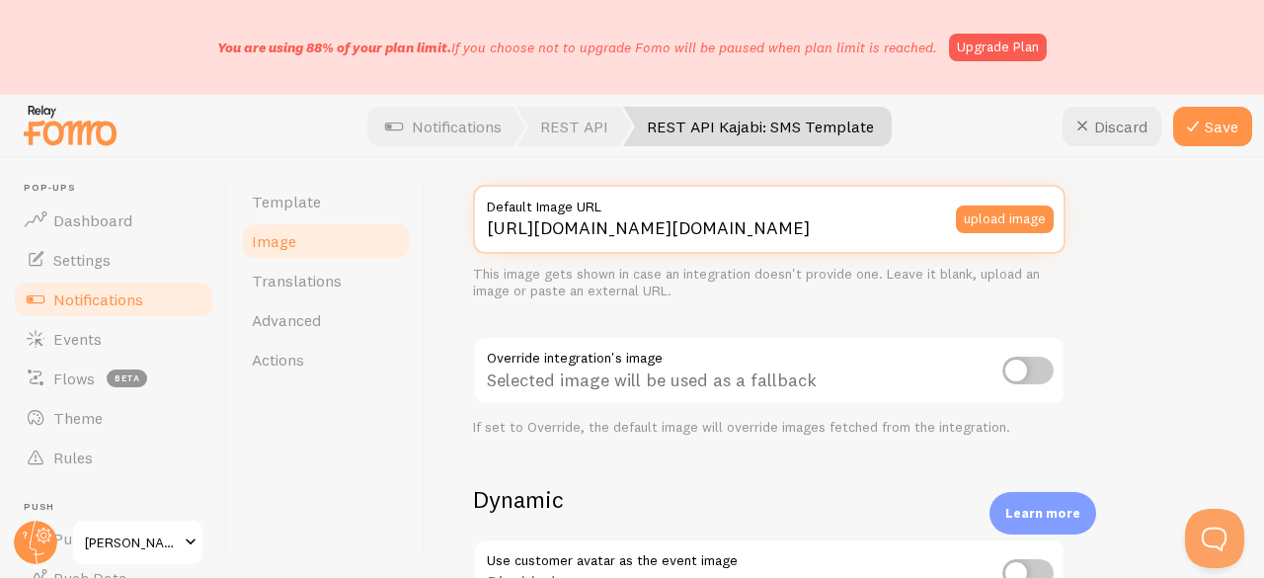
scroll to position [592, 0]
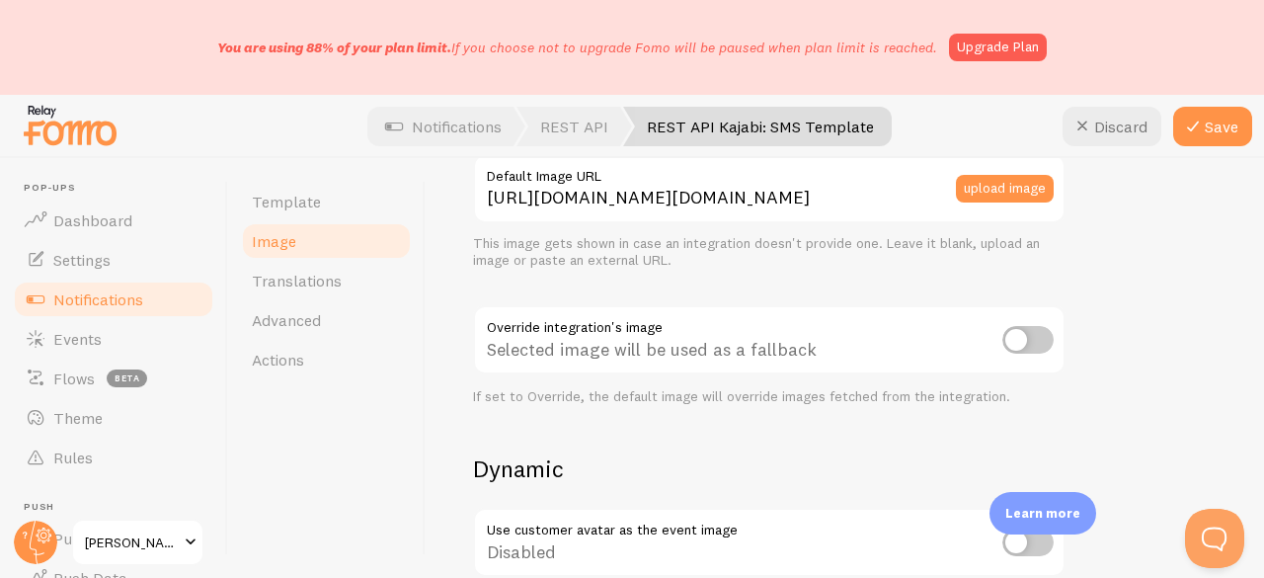
click at [1031, 350] on input "checkbox" at bounding box center [1027, 340] width 51 height 28
checkbox input "true"
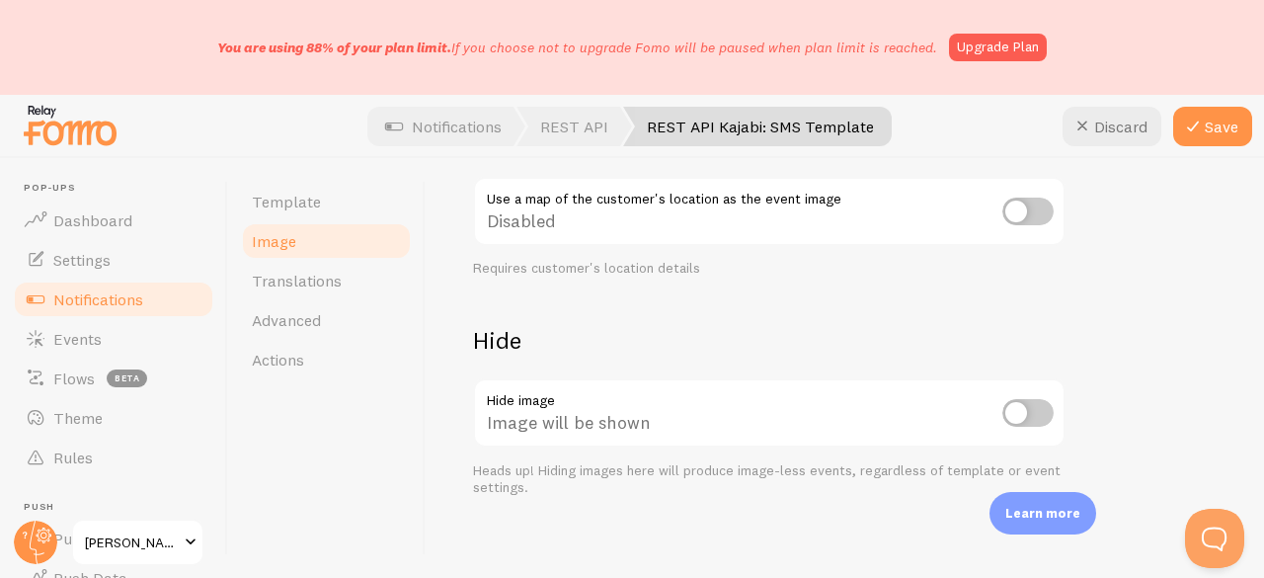
scroll to position [1072, 0]
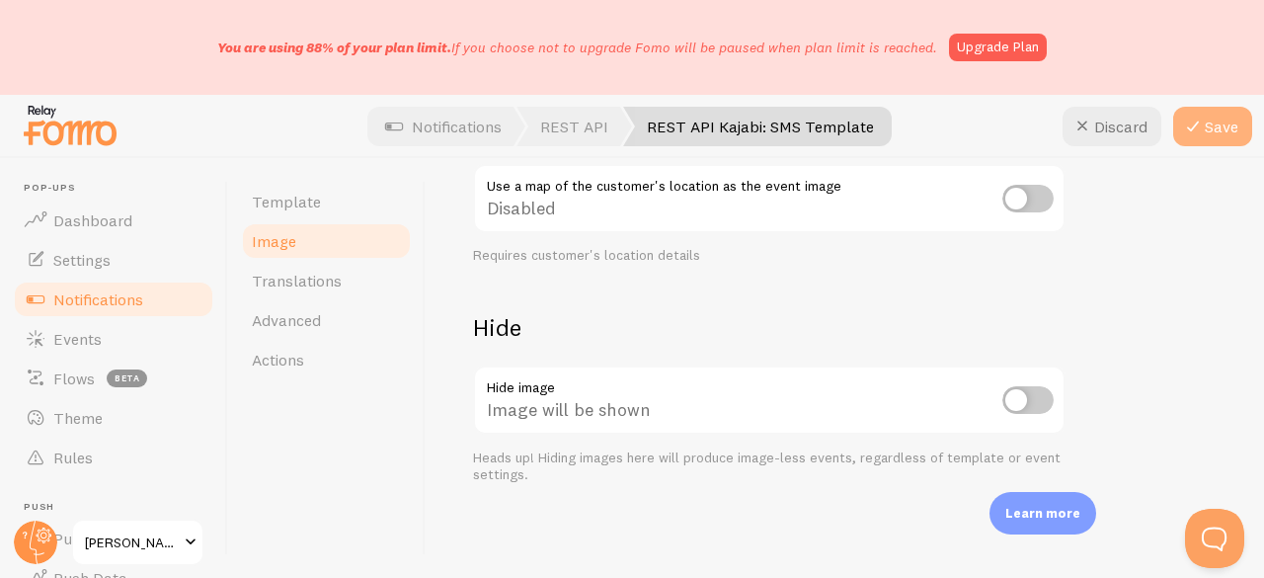
click at [1201, 120] on icon at bounding box center [1193, 127] width 24 height 24
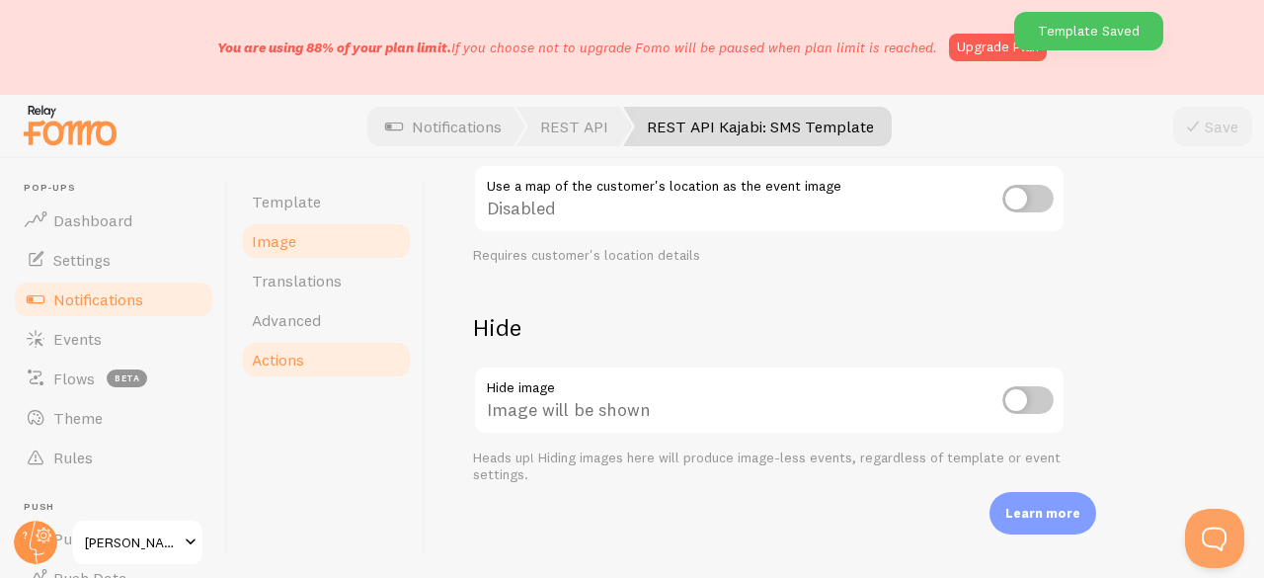
click at [296, 359] on span "Actions" at bounding box center [278, 359] width 52 height 20
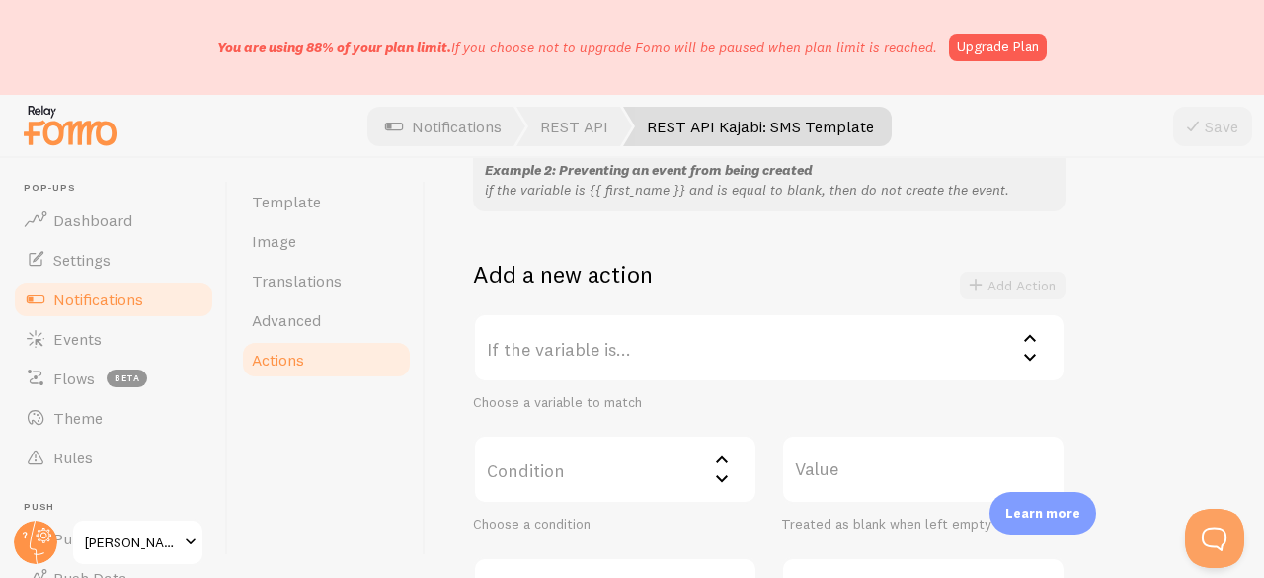
scroll to position [395, 0]
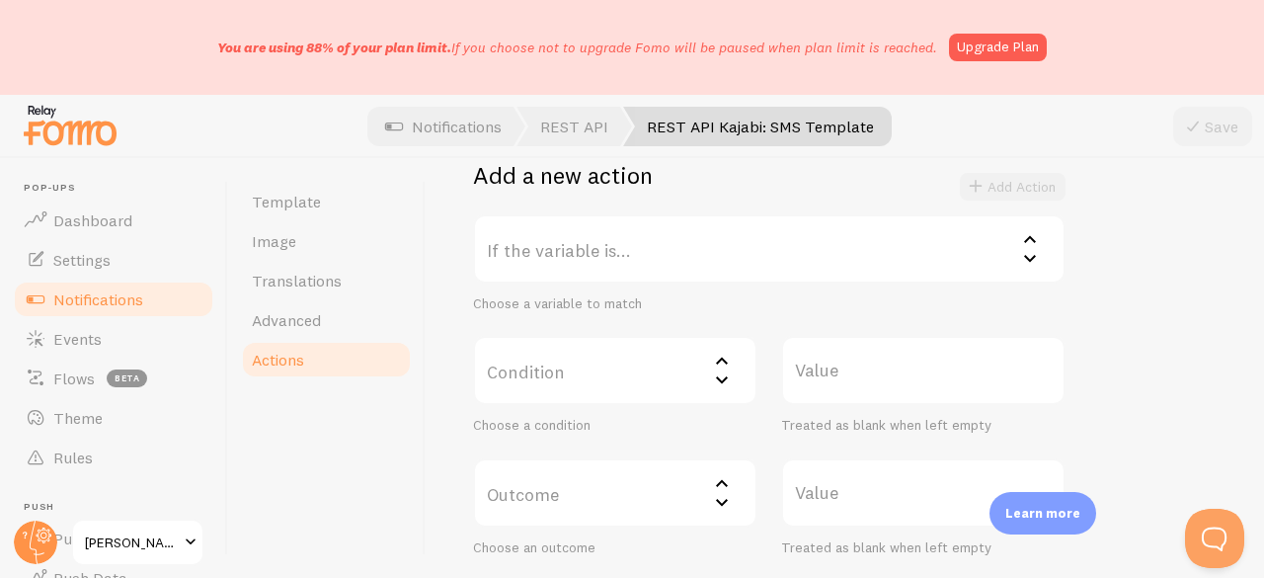
click at [605, 224] on label "If the variable is..." at bounding box center [769, 248] width 592 height 69
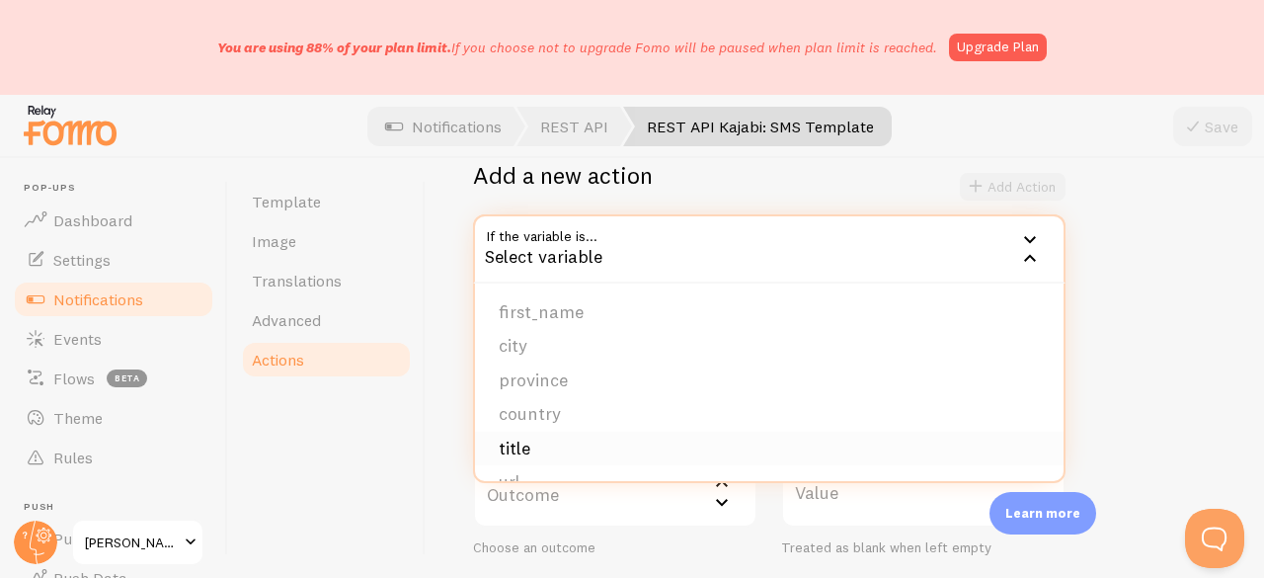
click at [568, 437] on li "title" at bounding box center [769, 448] width 588 height 35
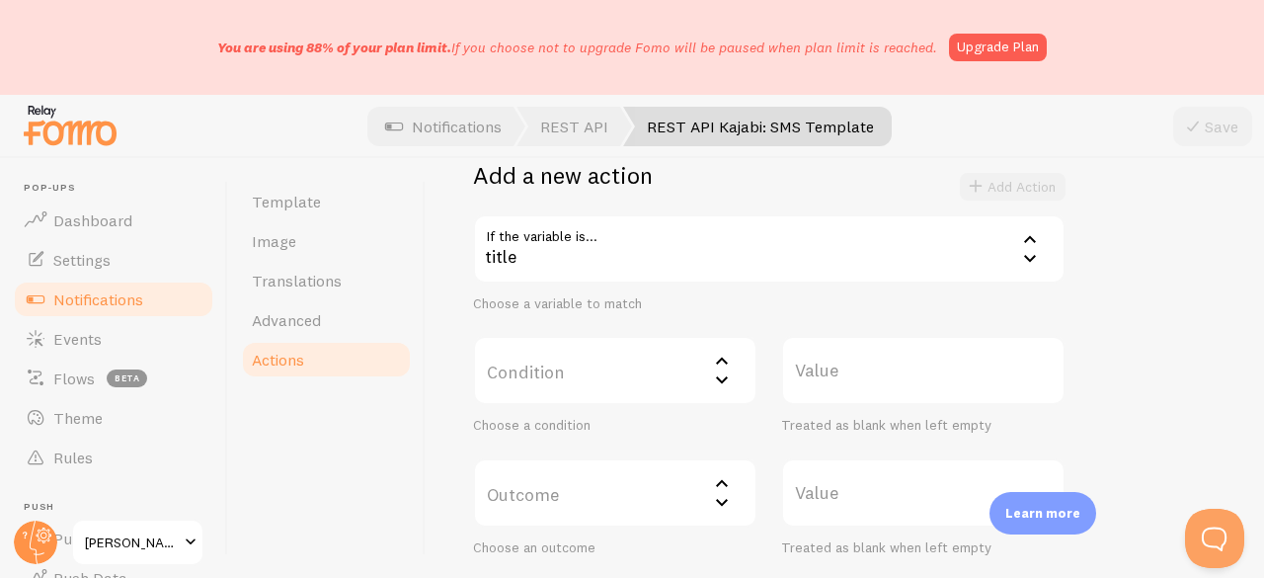
click at [538, 368] on label "Condition" at bounding box center [615, 370] width 284 height 69
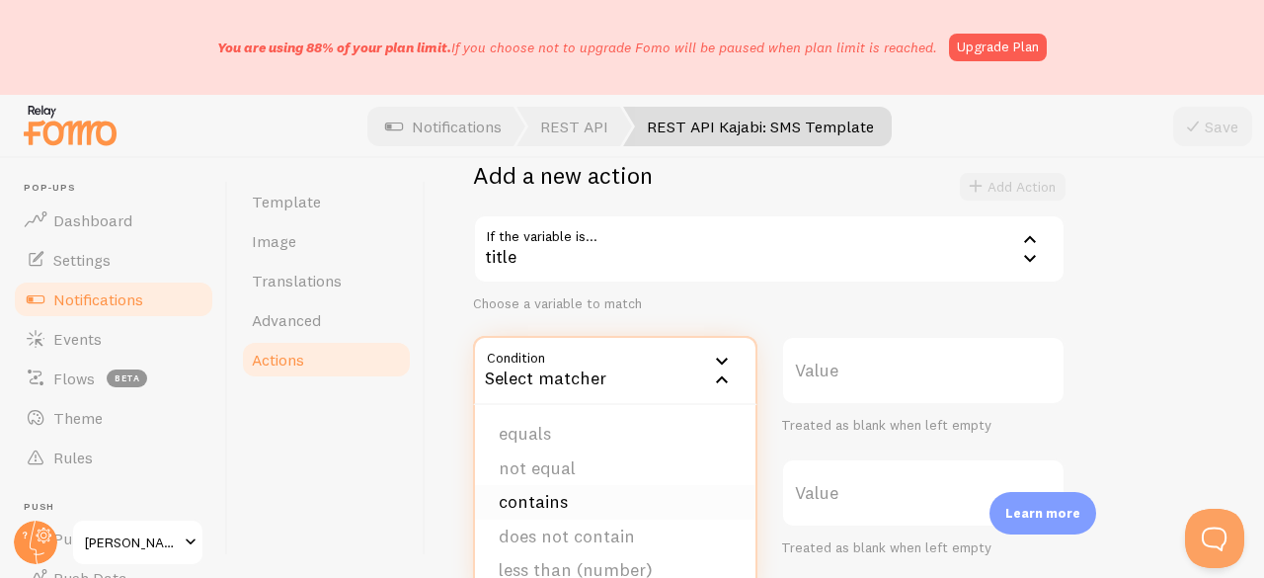
click at [544, 493] on li "contains" at bounding box center [615, 502] width 280 height 35
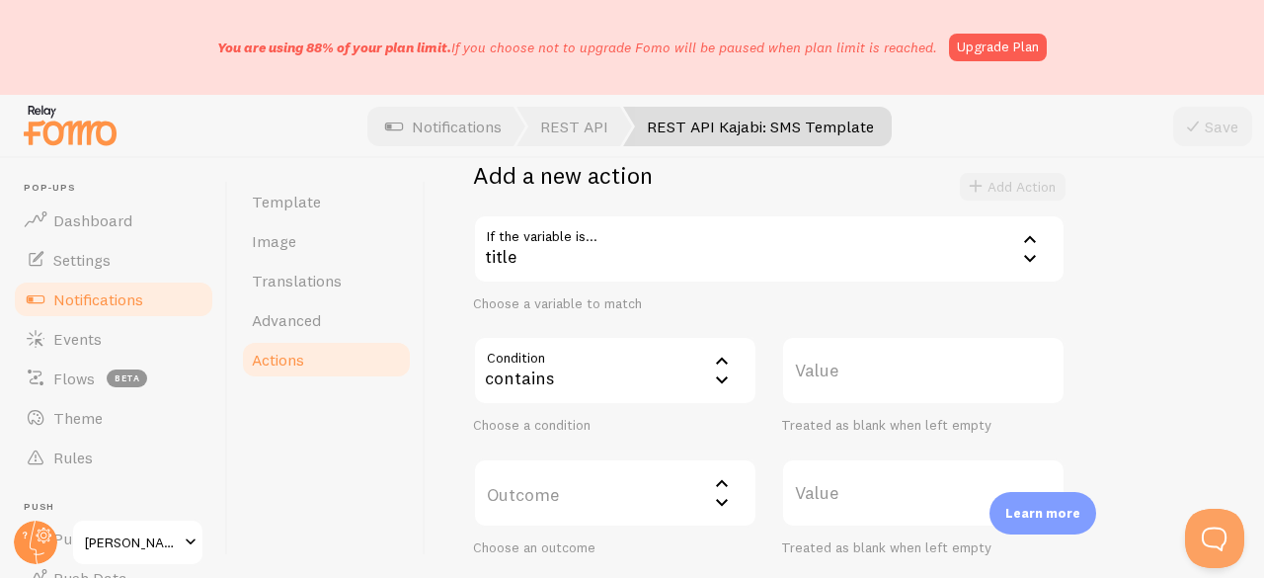
click at [828, 378] on label "Value" at bounding box center [923, 370] width 284 height 69
click at [828, 378] on input "Value" at bounding box center [923, 370] width 284 height 69
paste input "VIP Pass - Sticker Maker Summit"
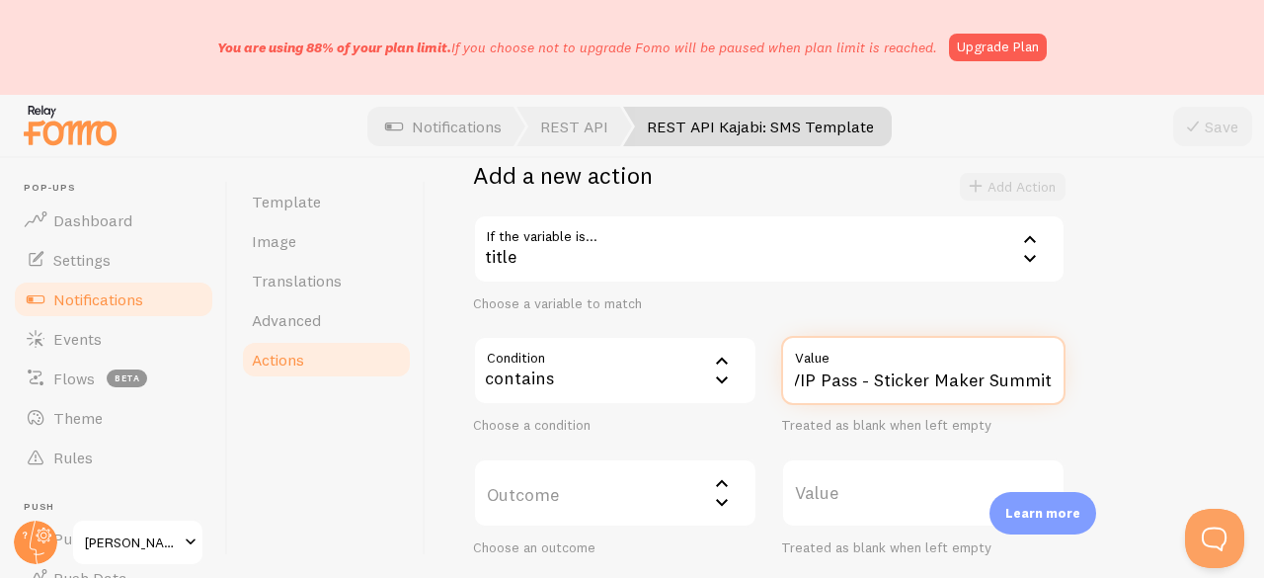
scroll to position [494, 0]
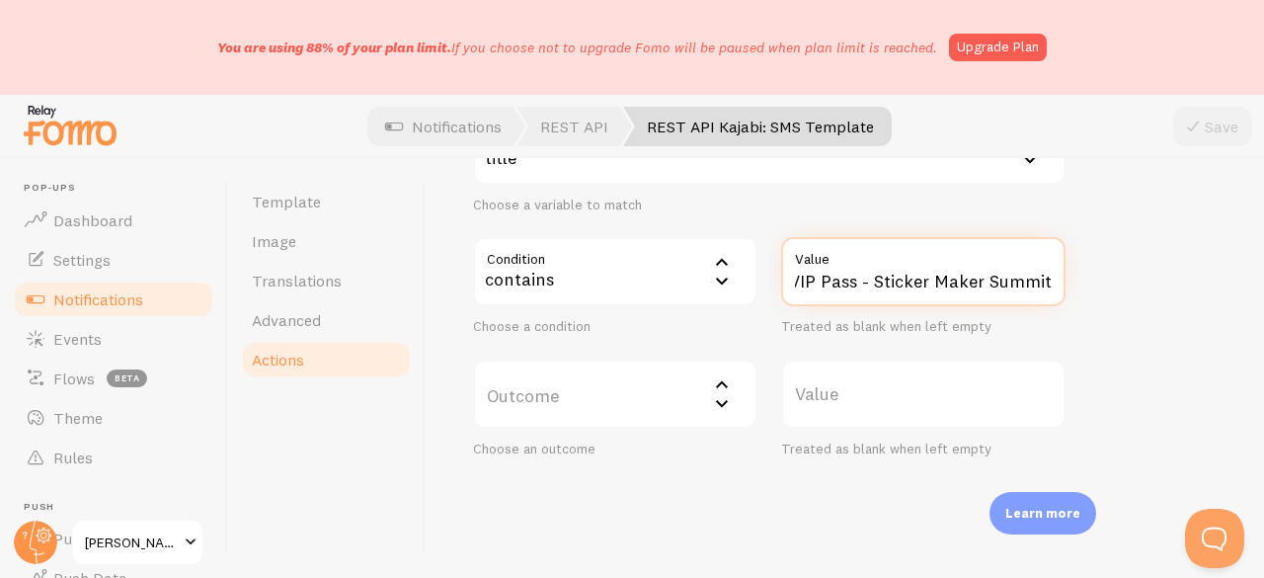
type input "VIP Pass - Sticker Maker Summit"
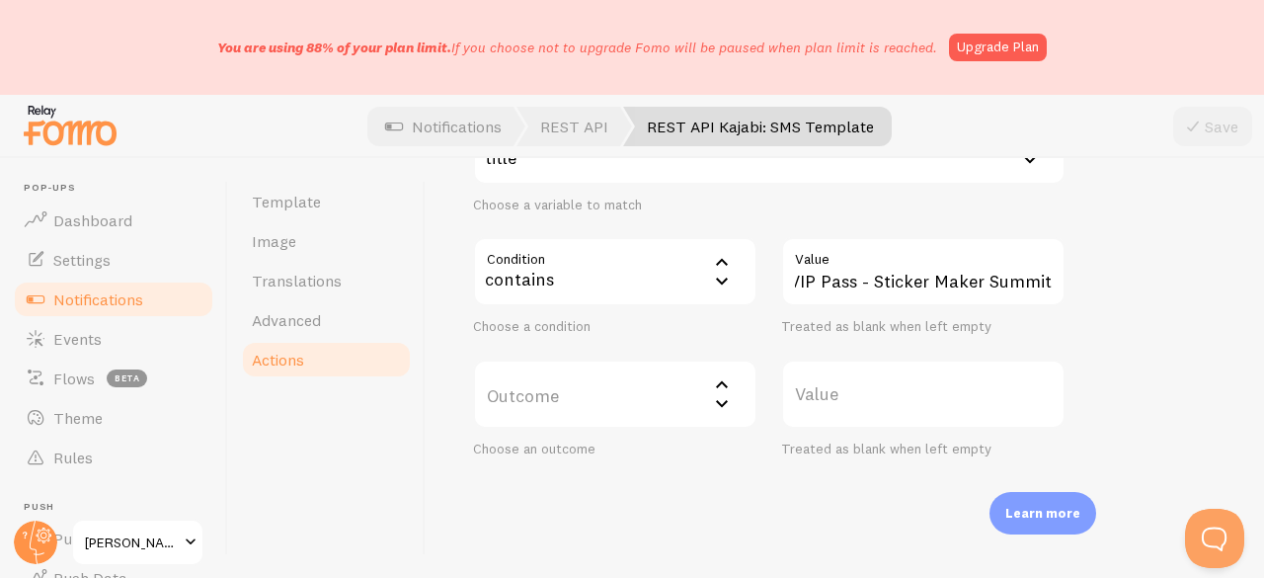
click at [546, 396] on label "Outcome" at bounding box center [615, 393] width 284 height 69
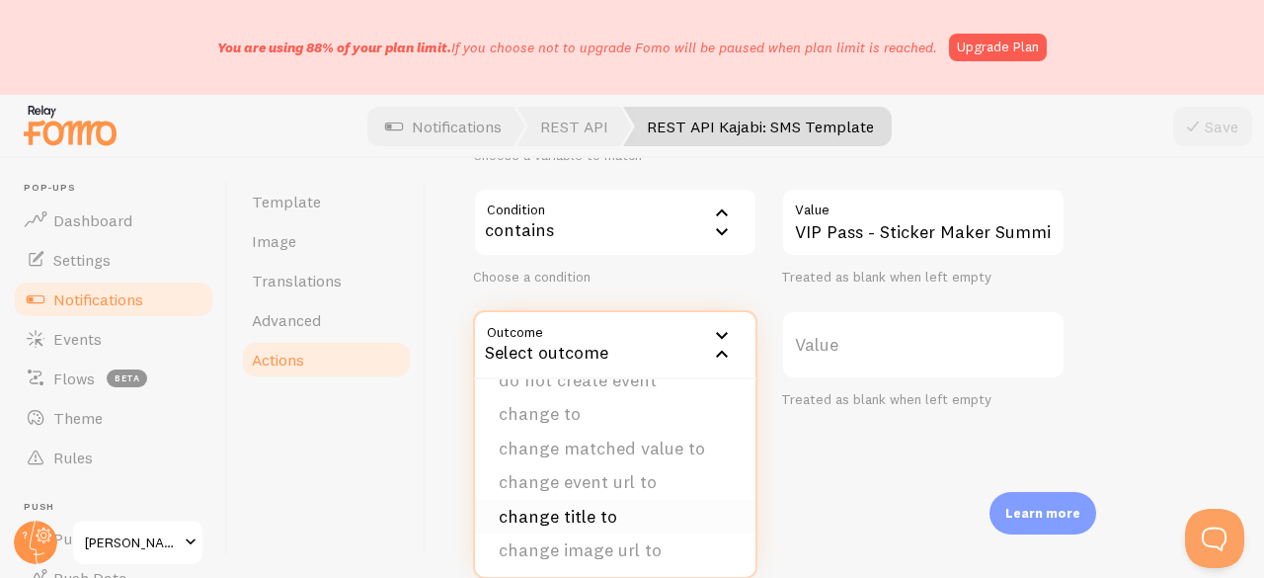
scroll to position [99, 0]
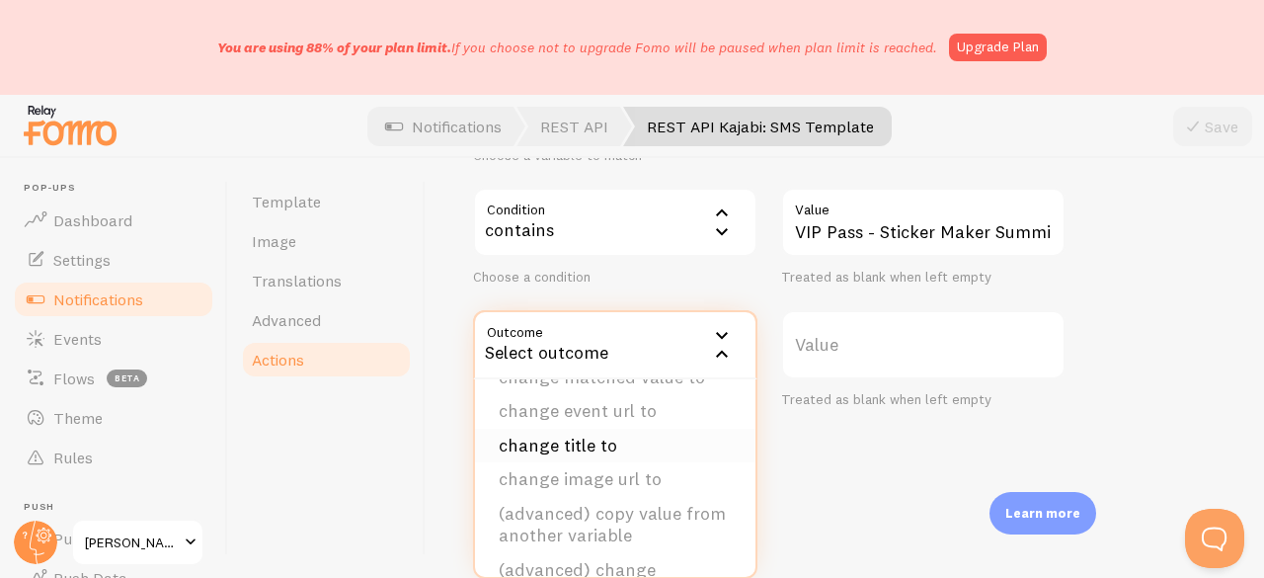
click at [574, 437] on li "change title to" at bounding box center [615, 445] width 280 height 35
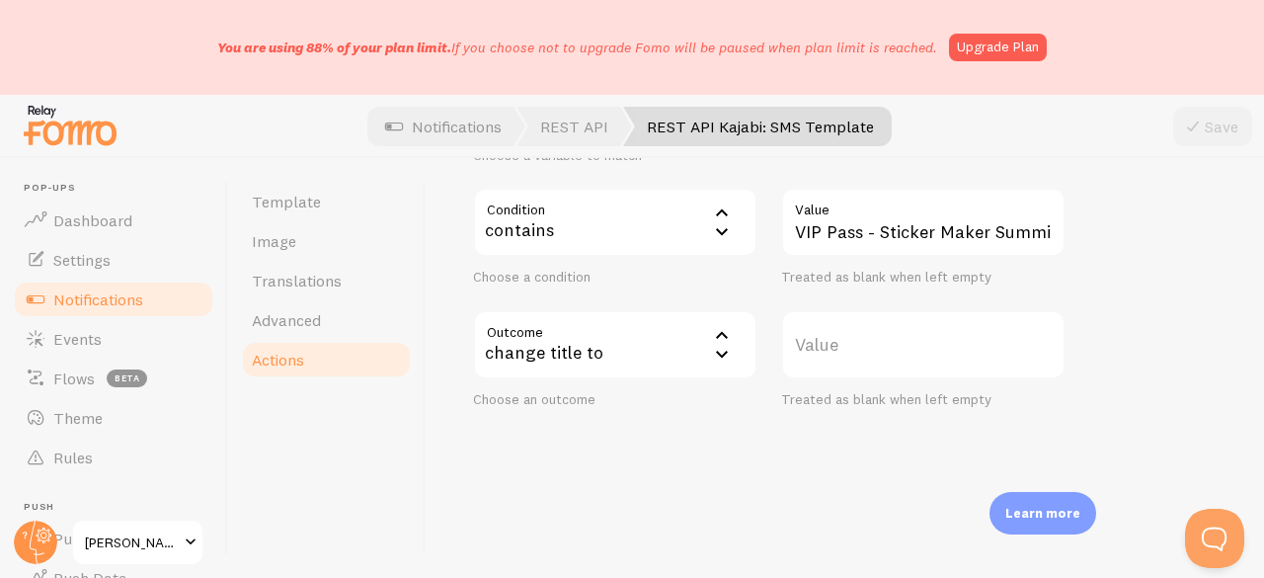
click at [861, 334] on label "Value" at bounding box center [923, 344] width 284 height 69
click at [861, 334] on input "Value" at bounding box center [923, 344] width 284 height 69
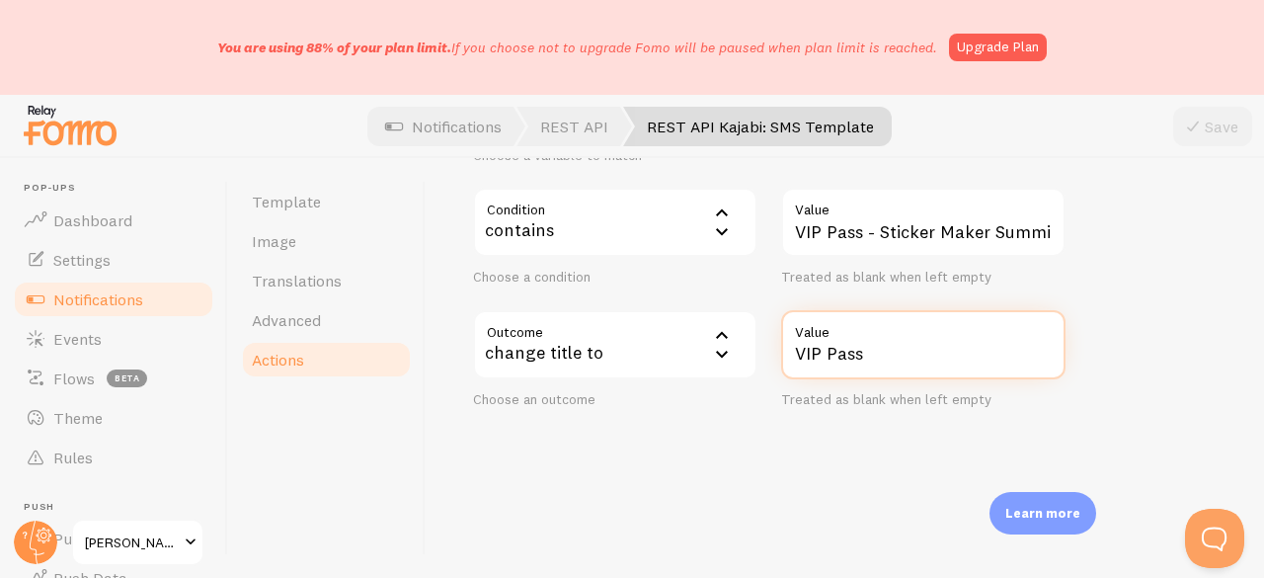
type input "VIP Pass"
click at [1203, 383] on div "Actions You can match any {{ variable }} and replace it with a word, change eve…" at bounding box center [844, 368] width 838 height 420
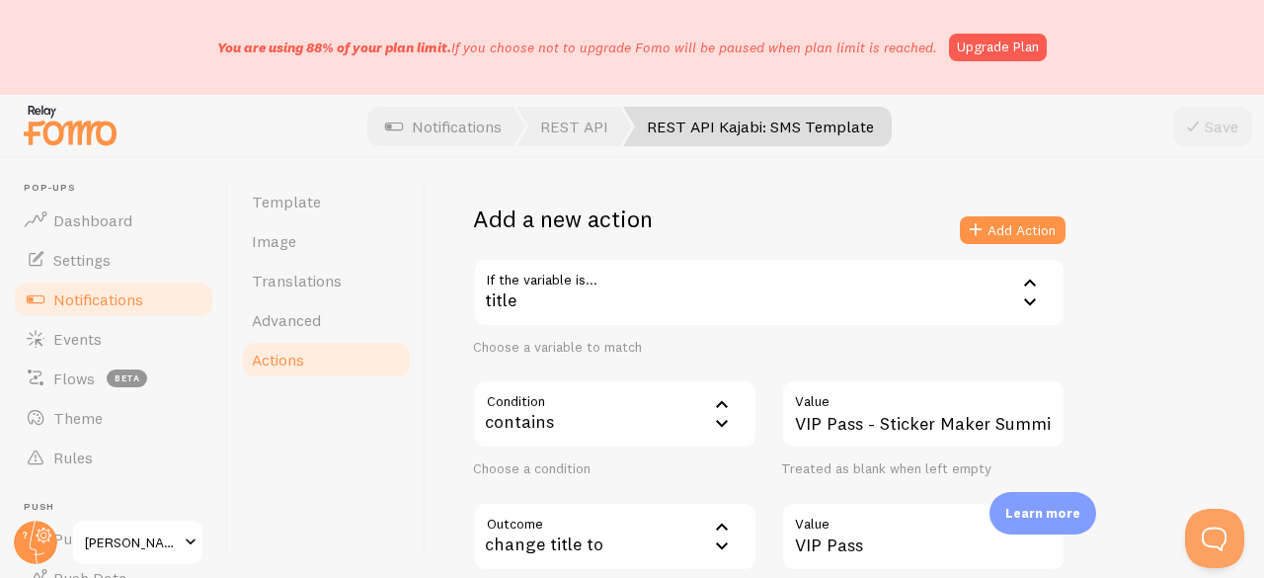
scroll to position [346, 0]
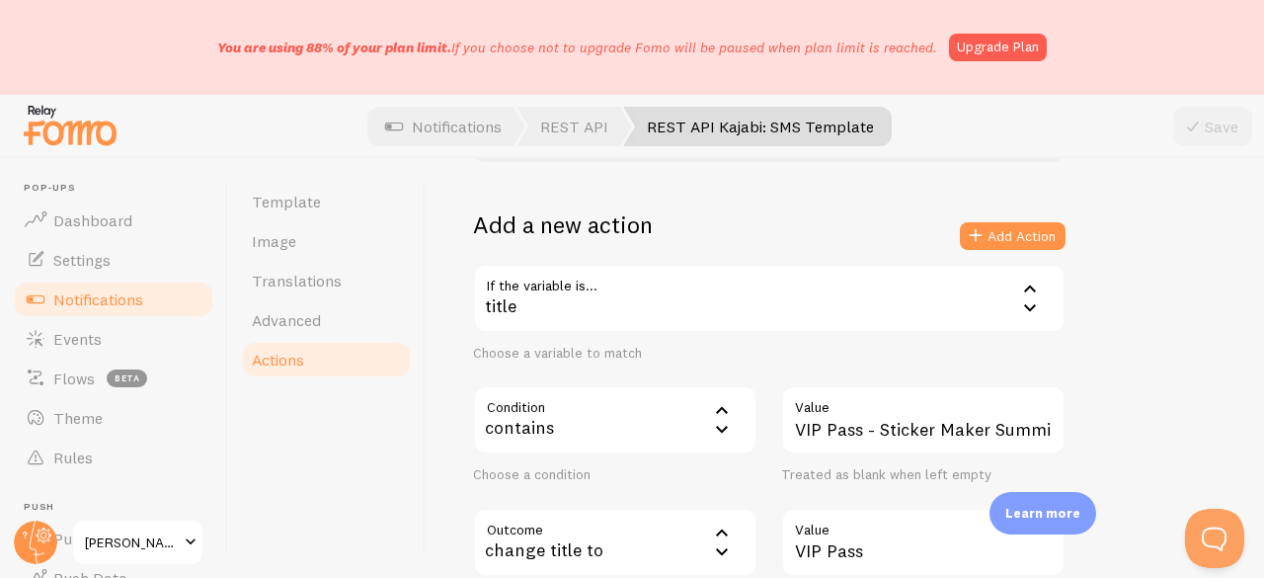
click at [1035, 216] on div "Add a new action Add Action" at bounding box center [769, 236] width 592 height 54
click at [1018, 222] on button "Add Action" at bounding box center [1013, 236] width 106 height 28
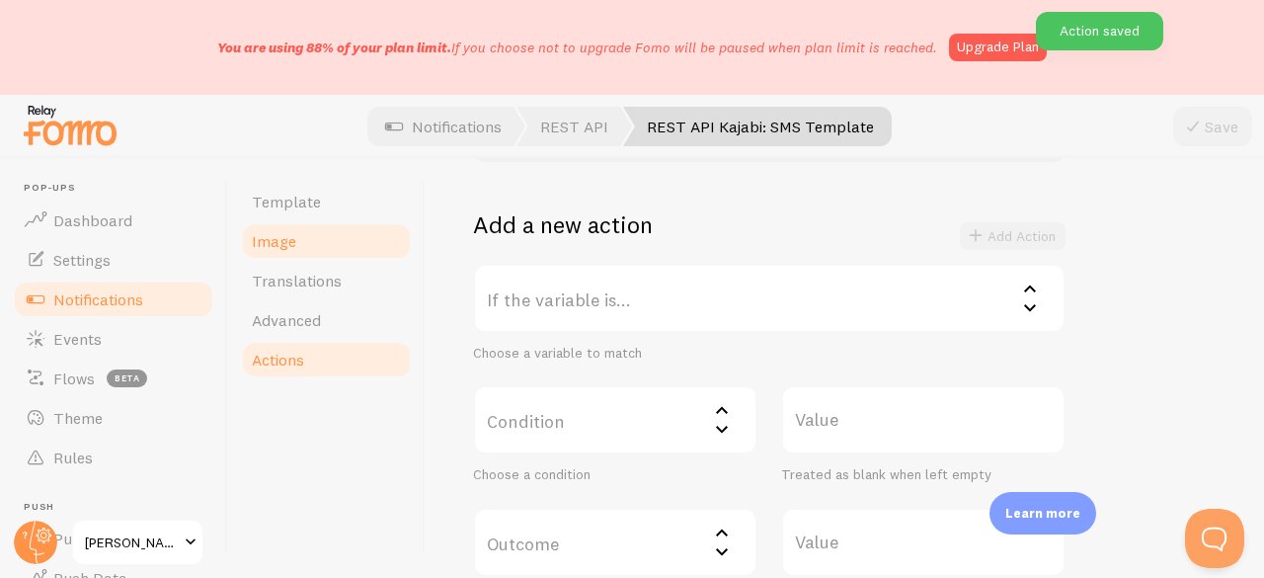
click at [306, 246] on link "Image" at bounding box center [326, 240] width 173 height 39
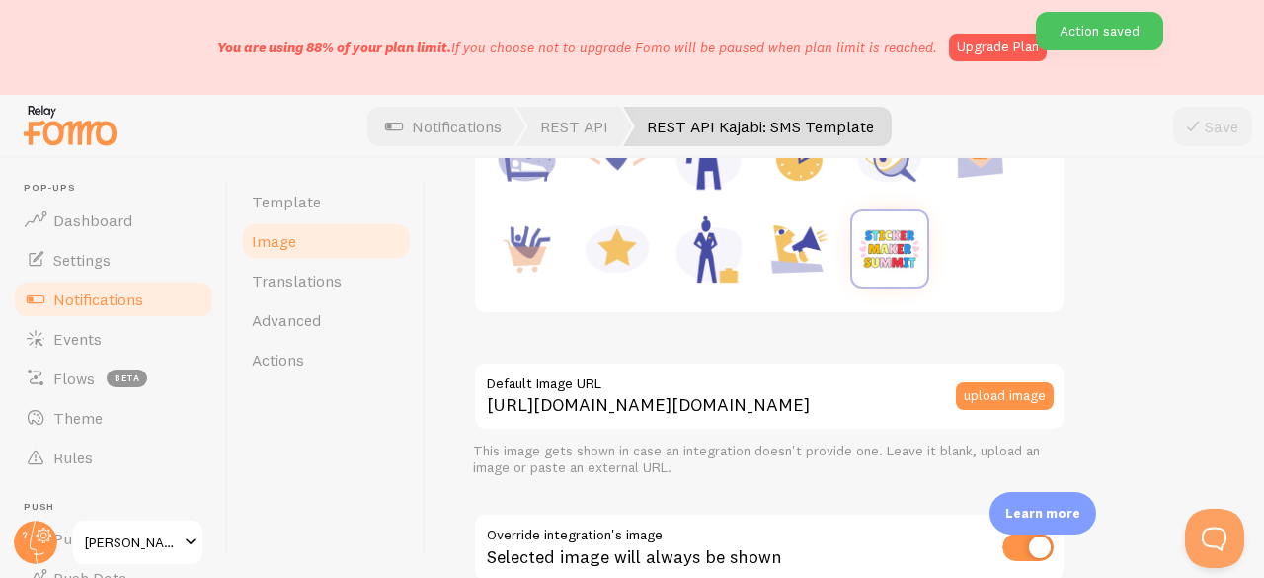
scroll to position [494, 0]
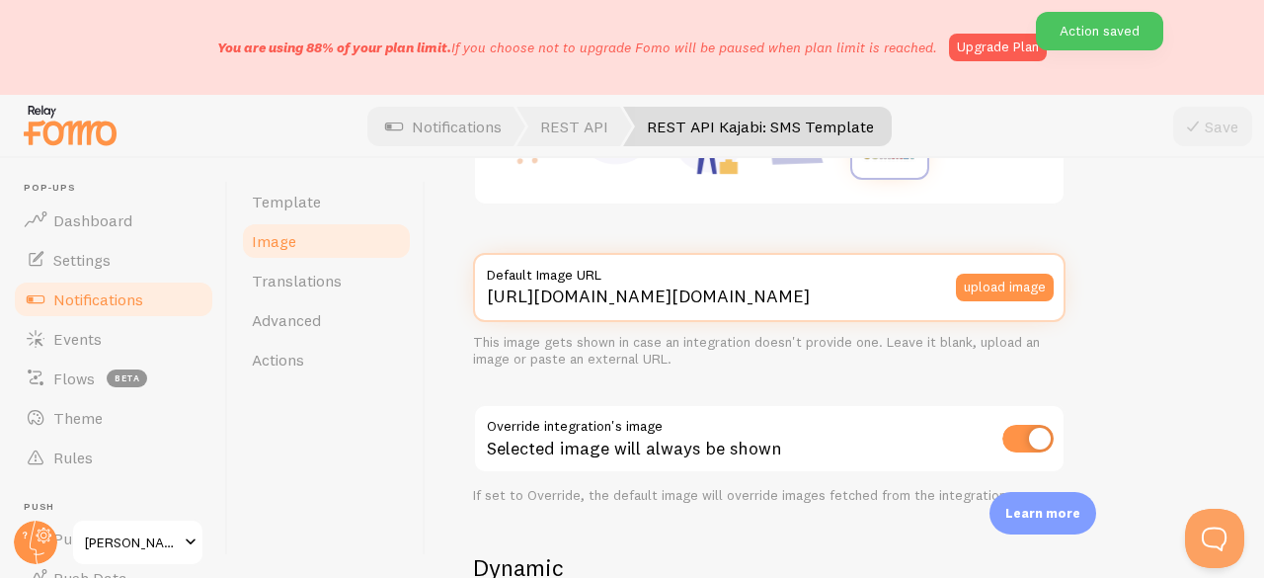
click at [715, 302] on input "https://process.filestackapi.com/ApqhzE1ldTzuKSj33adqez/resize=width:170,height…" at bounding box center [769, 287] width 592 height 69
click at [715, 302] on input "[URL][DOMAIN_NAME][DOMAIN_NAME]" at bounding box center [769, 287] width 592 height 69
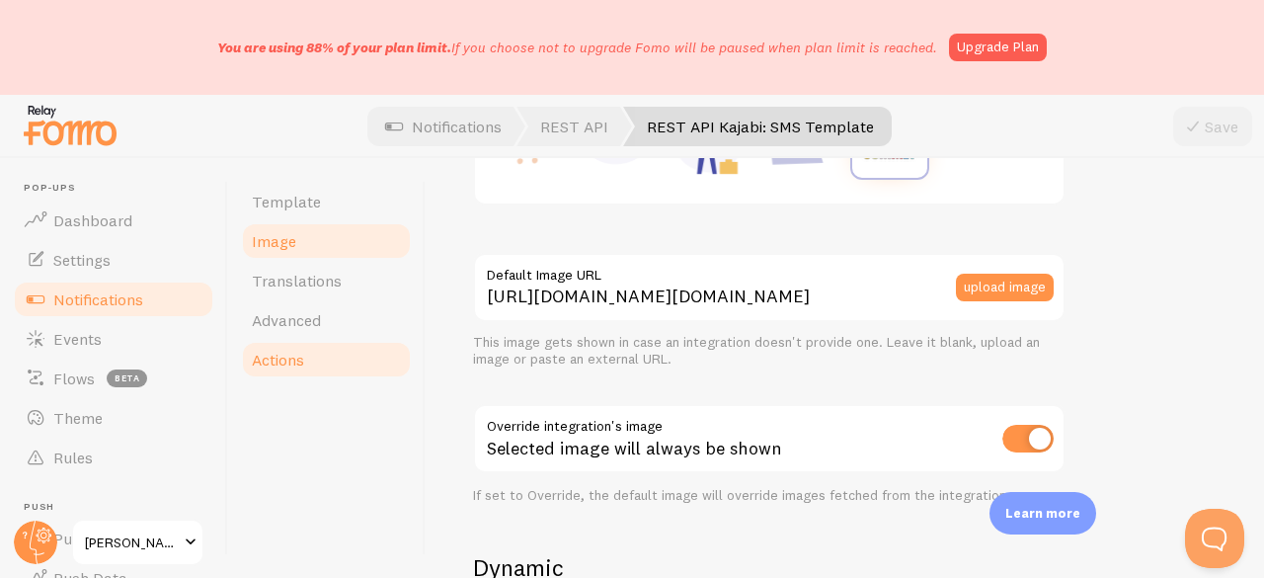
click at [320, 370] on link "Actions" at bounding box center [326, 359] width 173 height 39
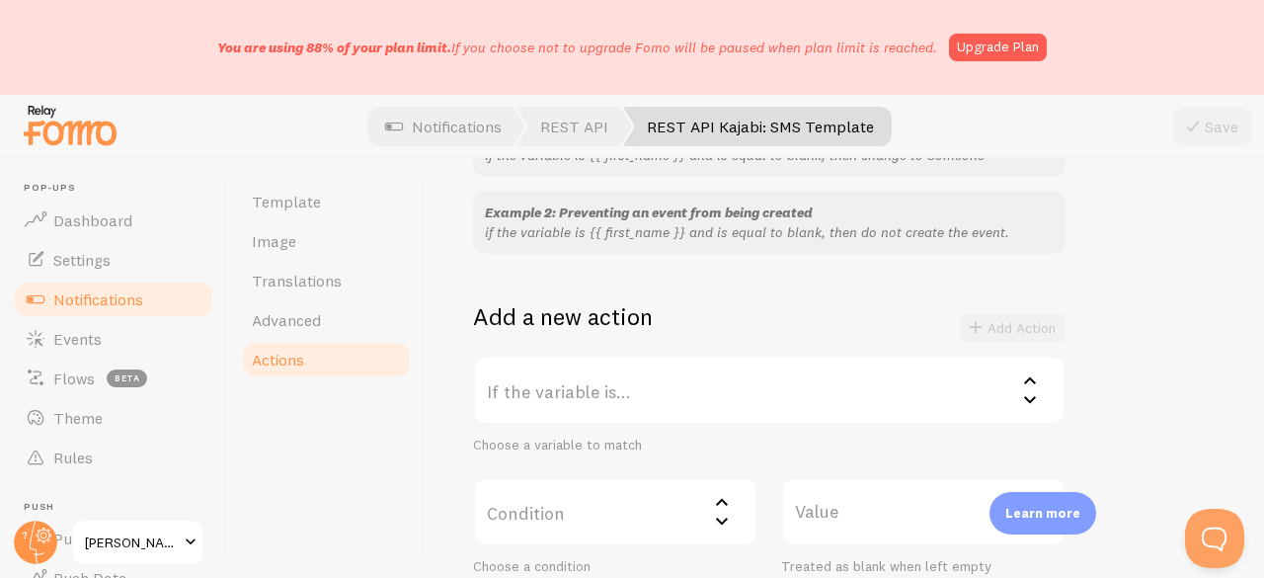
scroll to position [296, 0]
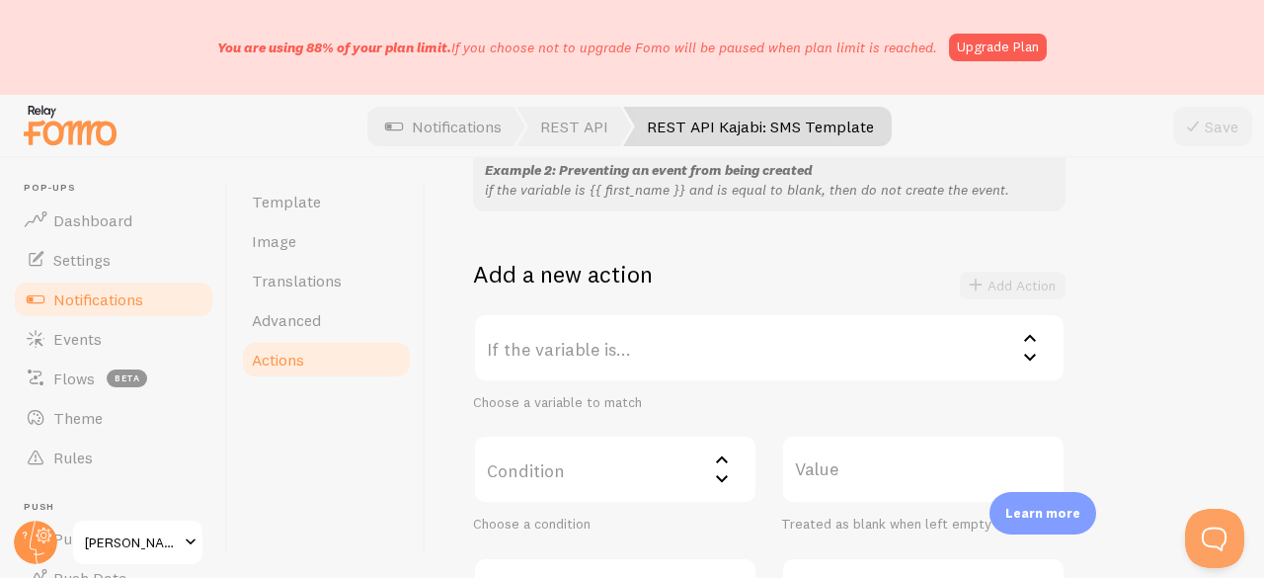
click at [809, 349] on label "If the variable is..." at bounding box center [769, 347] width 592 height 69
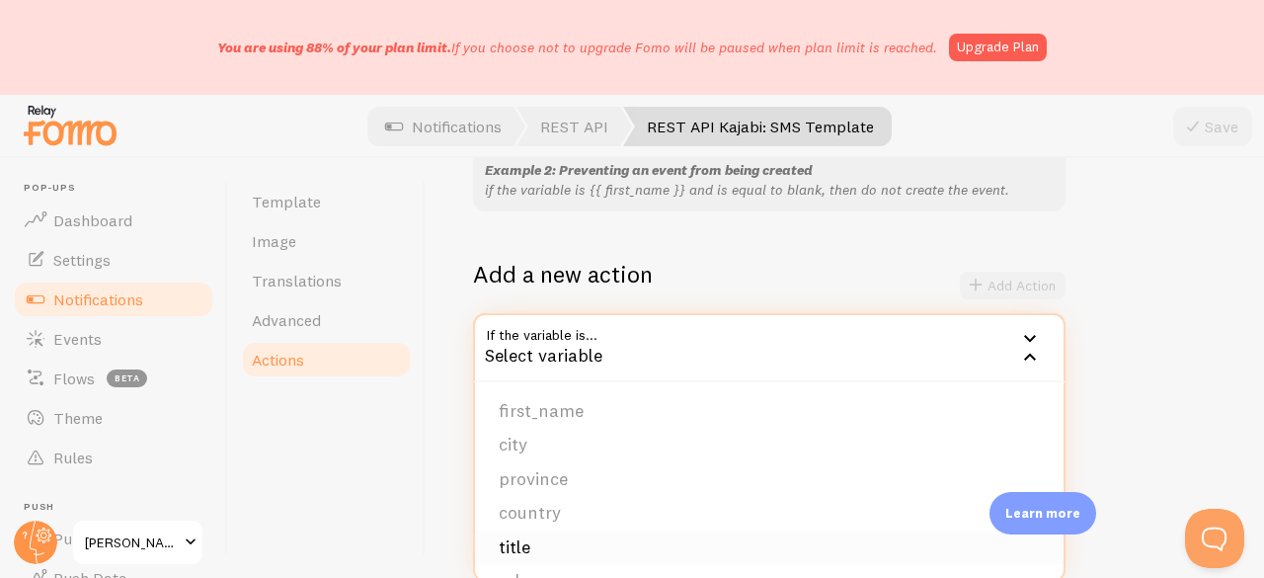
click at [521, 552] on li "title" at bounding box center [769, 547] width 588 height 35
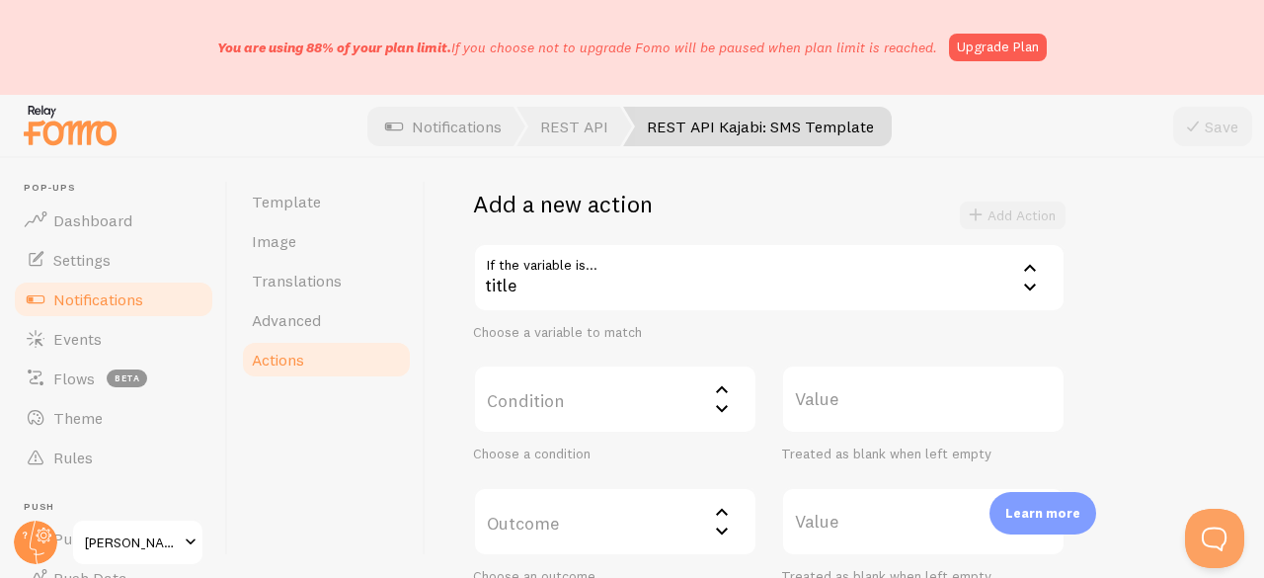
scroll to position [395, 0]
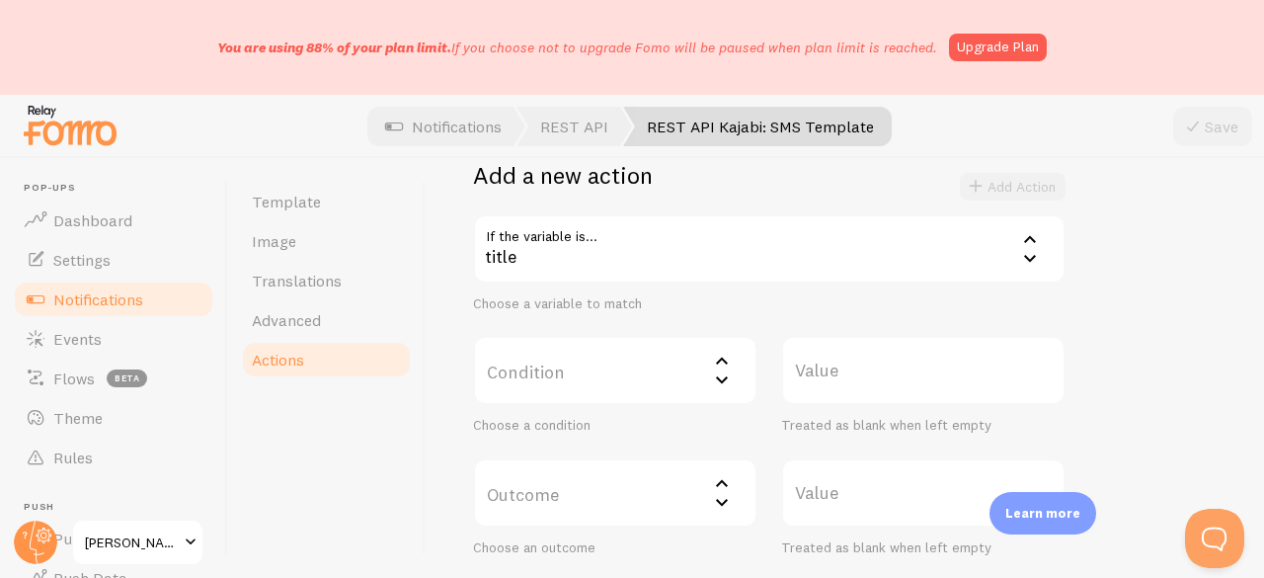
click at [562, 382] on label "Condition" at bounding box center [615, 370] width 284 height 69
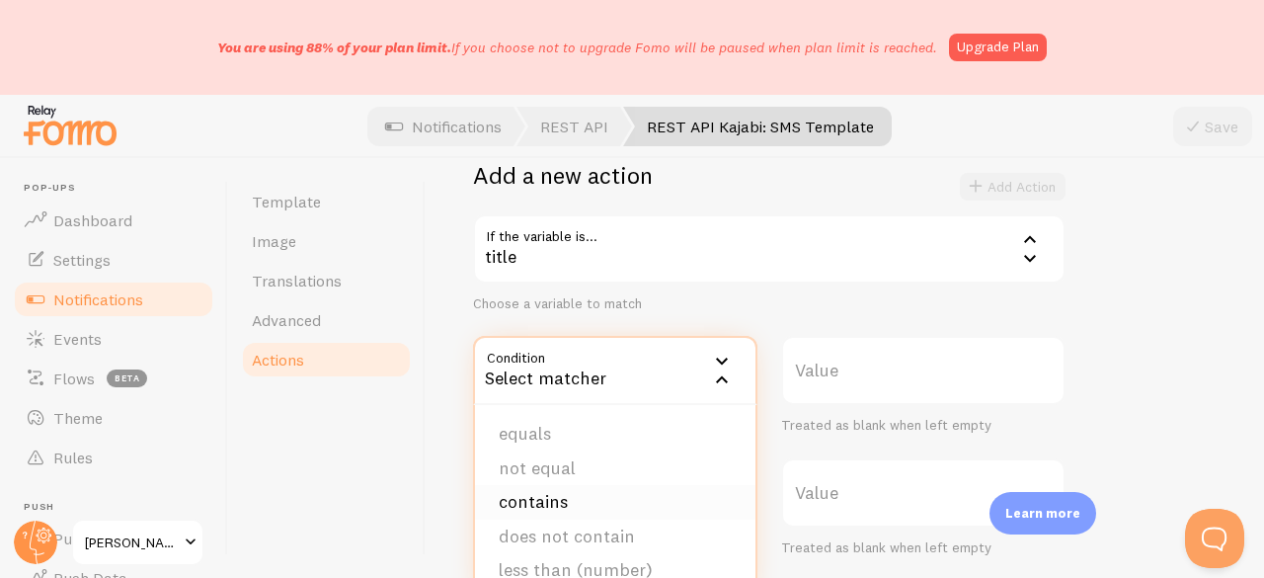
click at [567, 495] on li "contains" at bounding box center [615, 502] width 280 height 35
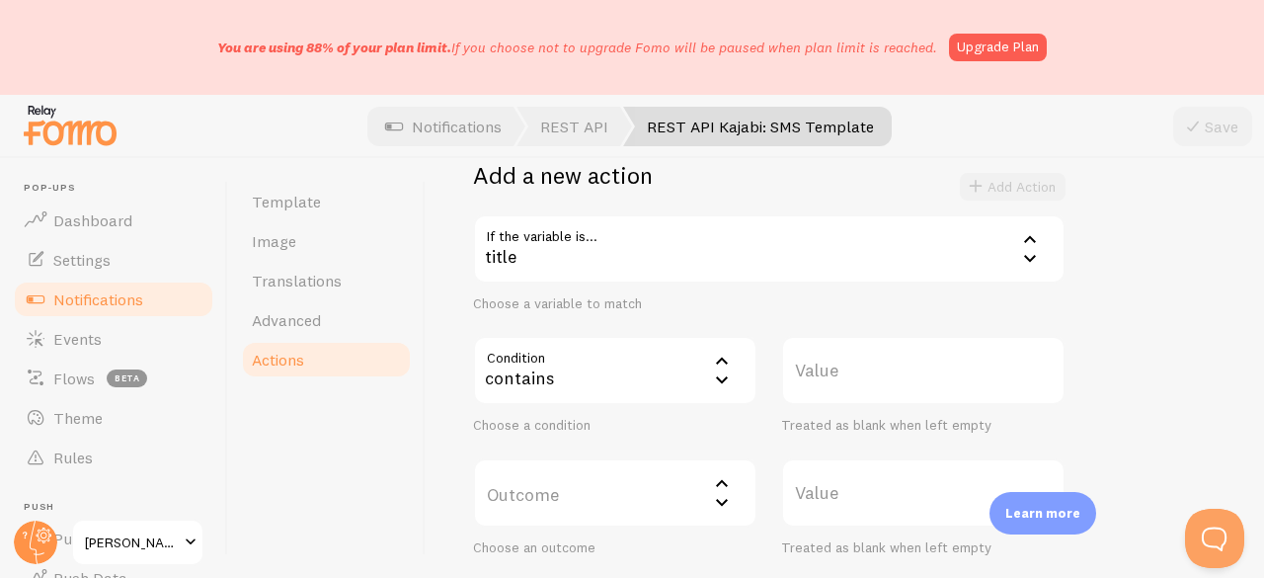
click at [850, 375] on label "Value" at bounding box center [923, 370] width 284 height 69
click at [850, 375] on input "Value" at bounding box center [923, 370] width 284 height 69
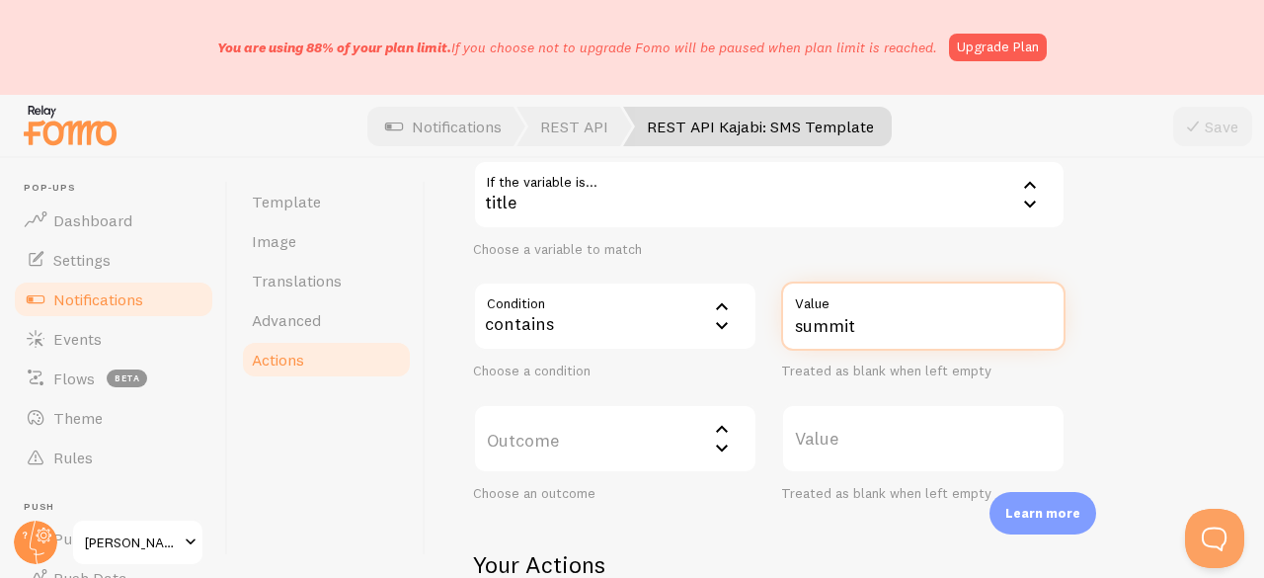
scroll to position [494, 0]
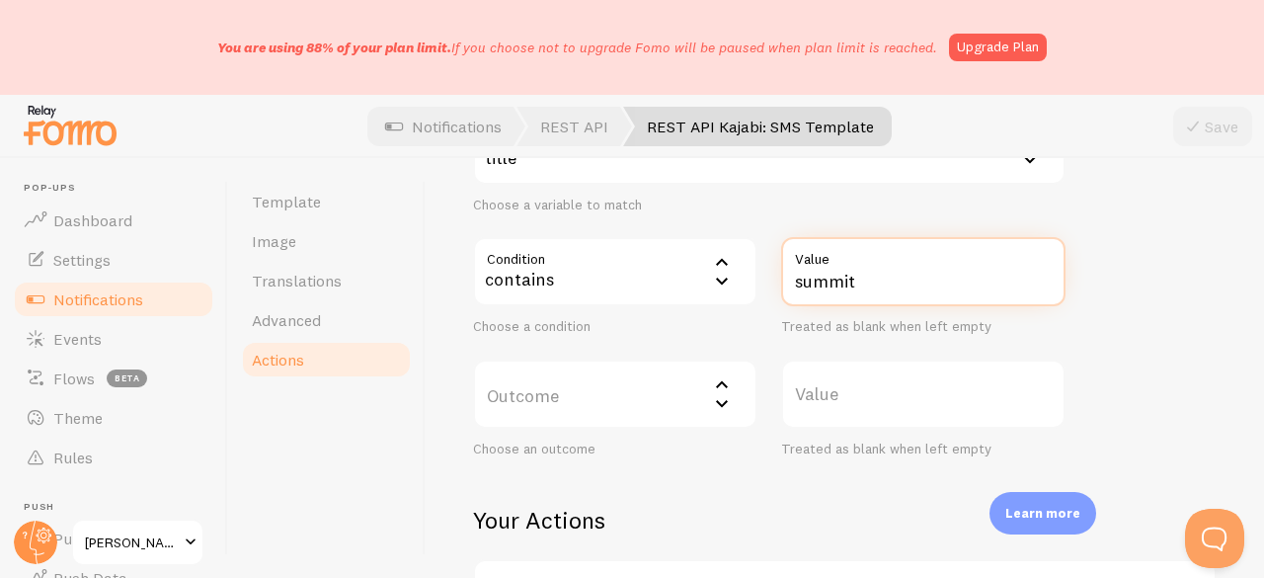
type input "summit"
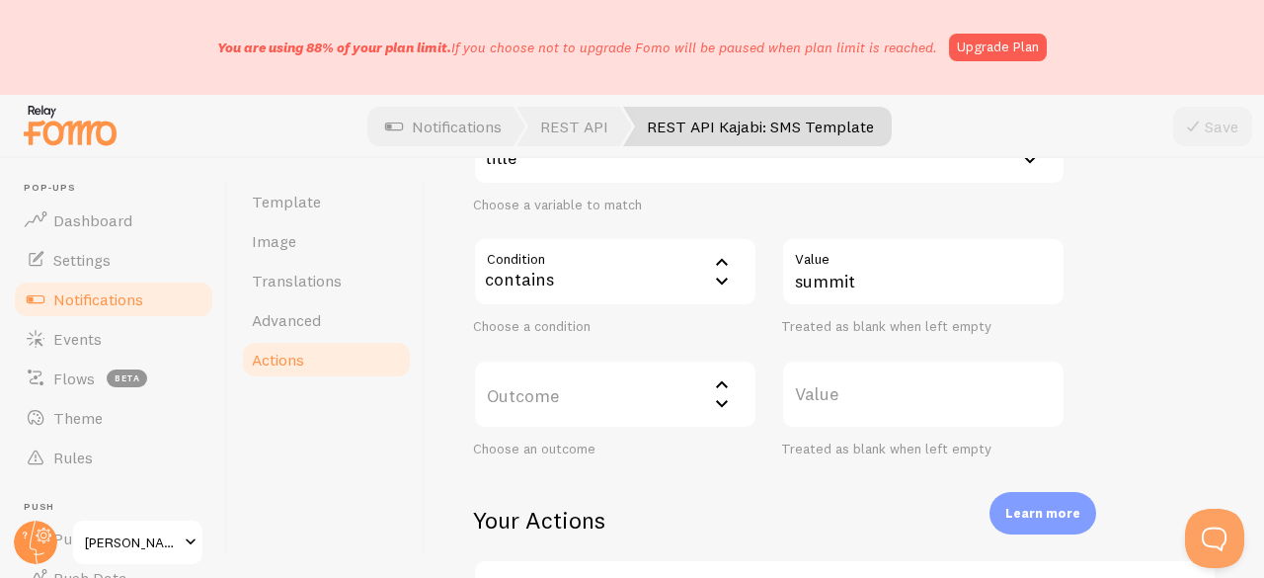
click at [592, 398] on label "Outcome" at bounding box center [615, 393] width 284 height 69
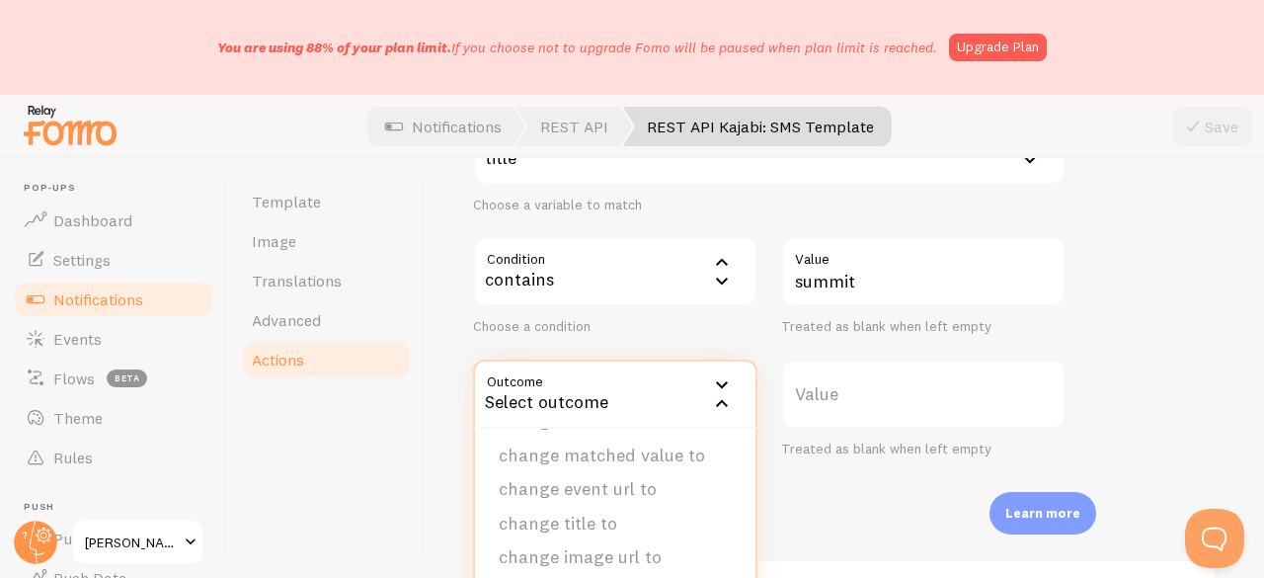
scroll to position [99, 0]
click at [589, 522] on li "change image url to" at bounding box center [615, 528] width 280 height 35
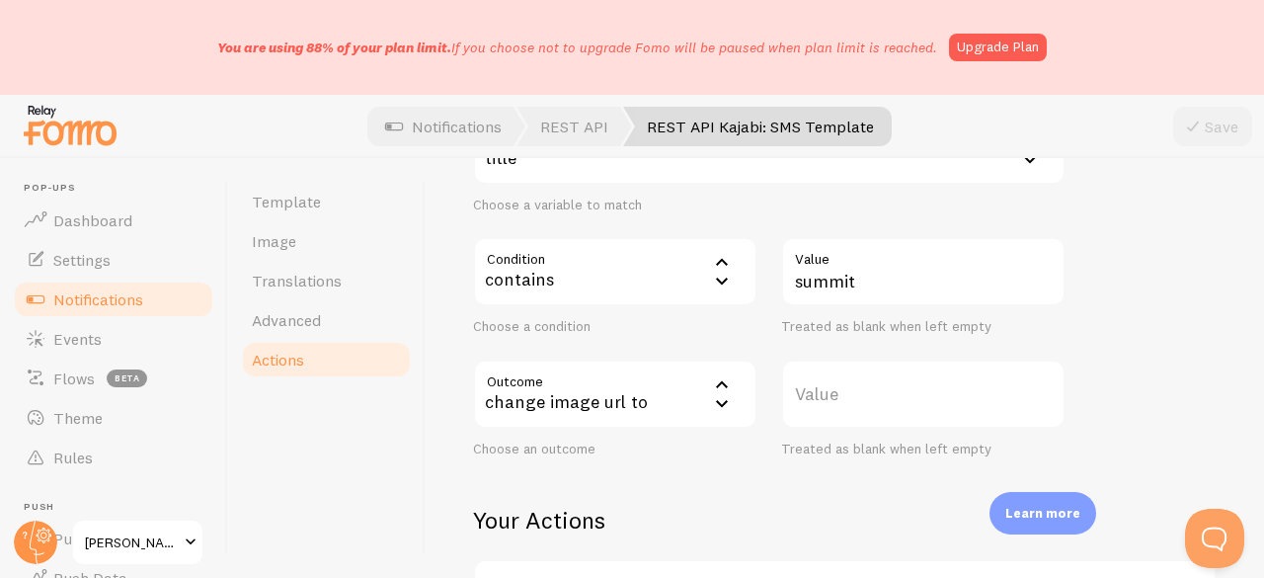
click at [804, 398] on label "Value" at bounding box center [923, 393] width 284 height 69
click at [804, 398] on input "Value" at bounding box center [923, 393] width 284 height 69
paste input "https://process.filestackapi.com/ApqhzE1ldTzuKSj33adqez/resize=width:170,height…"
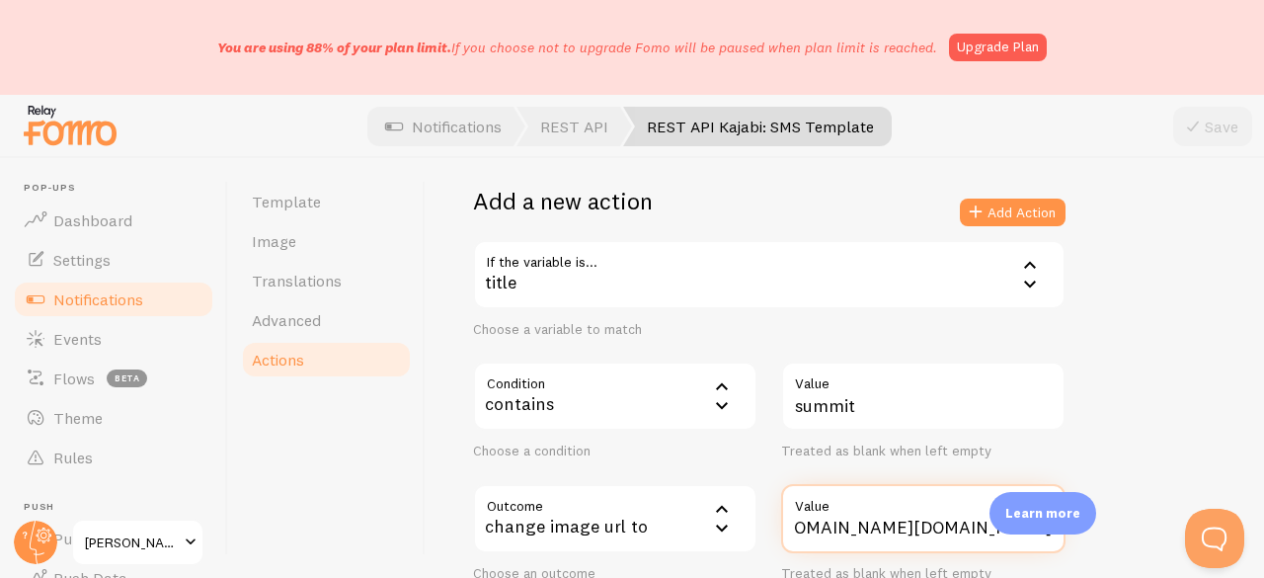
scroll to position [172, 0]
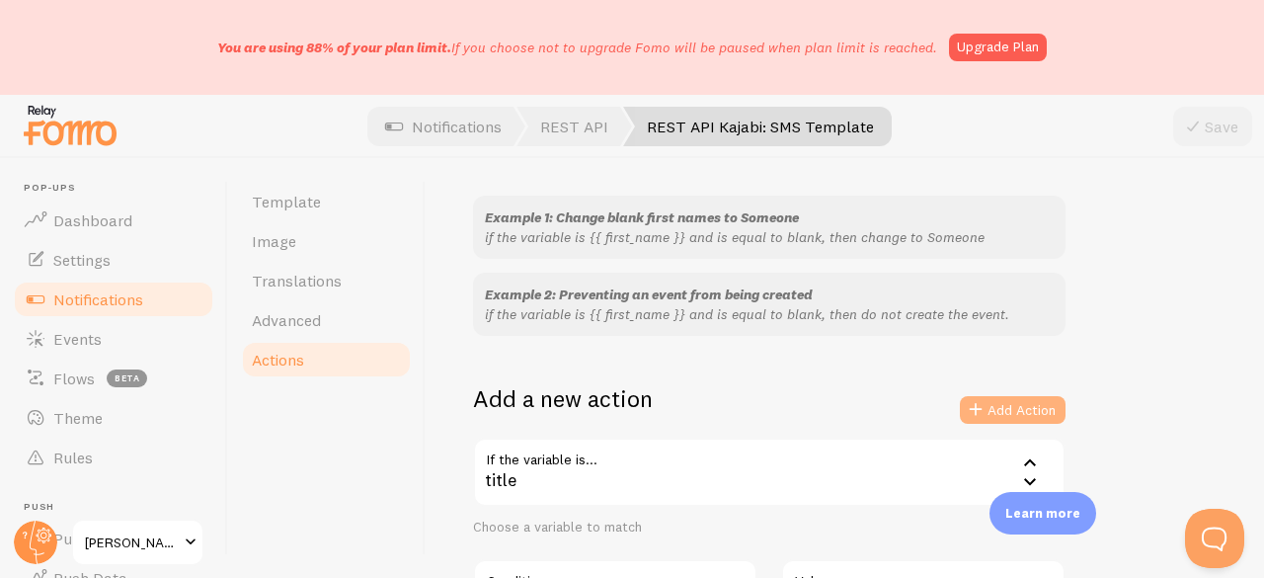
type input "[URL][DOMAIN_NAME][DOMAIN_NAME]"
click at [981, 405] on icon at bounding box center [976, 410] width 24 height 24
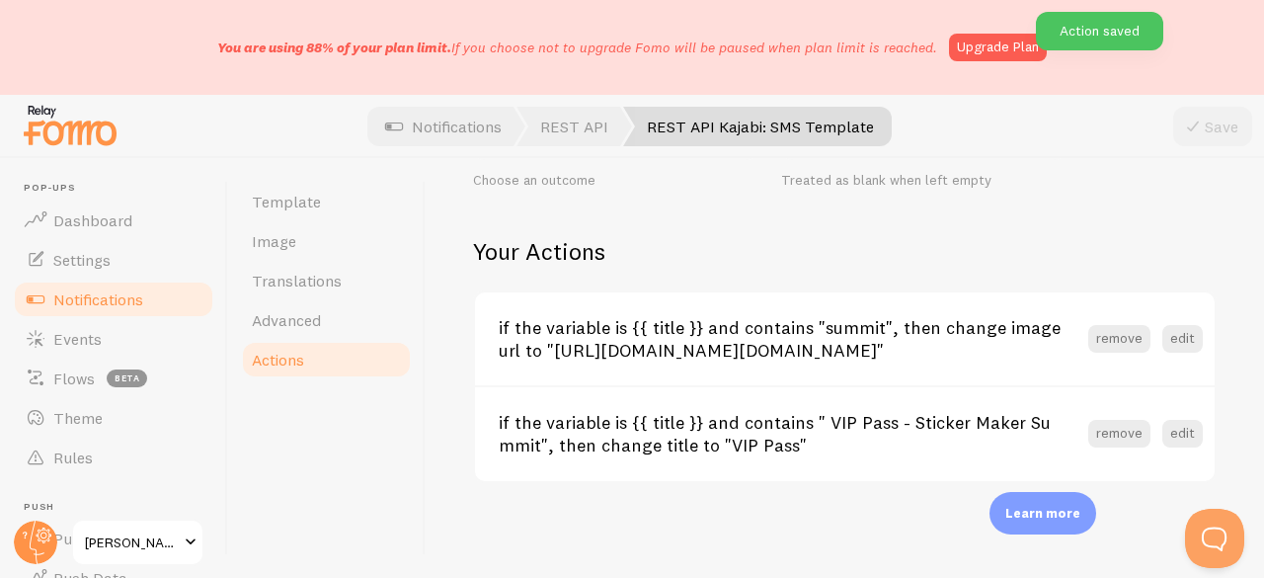
scroll to position [807, 0]
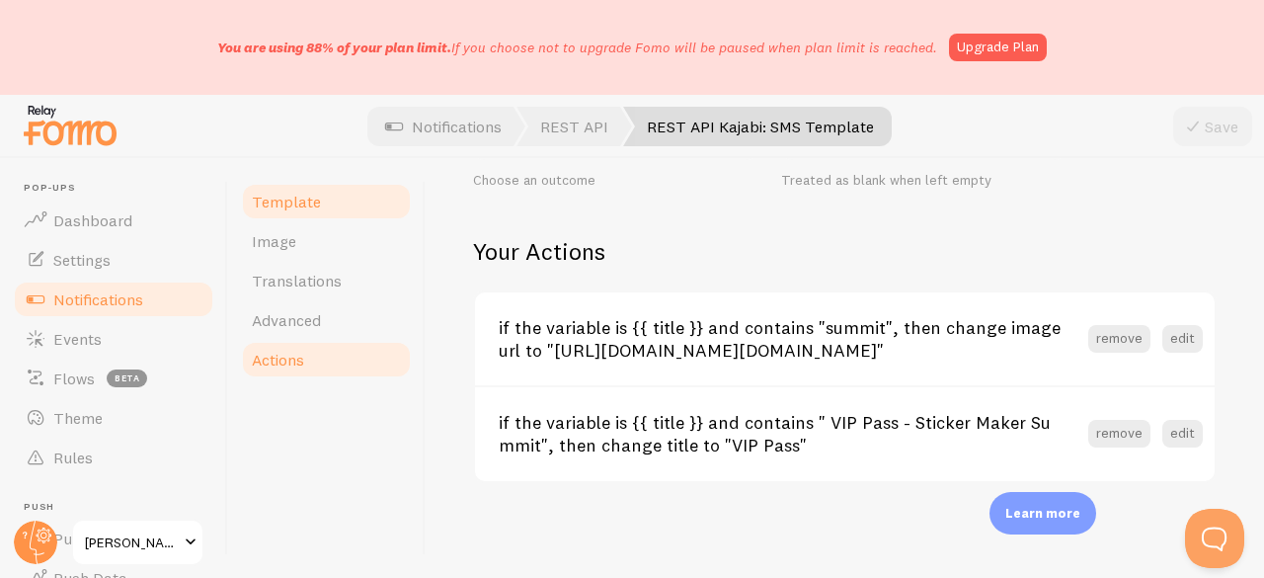
click at [337, 212] on link "Template" at bounding box center [326, 201] width 173 height 39
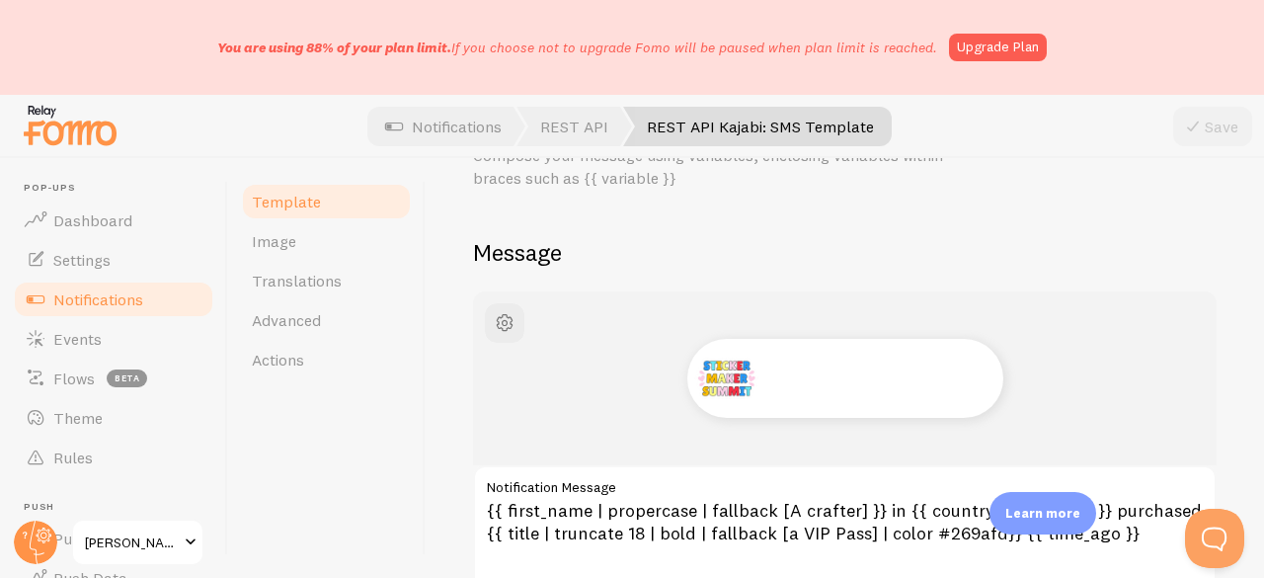
scroll to position [99, 0]
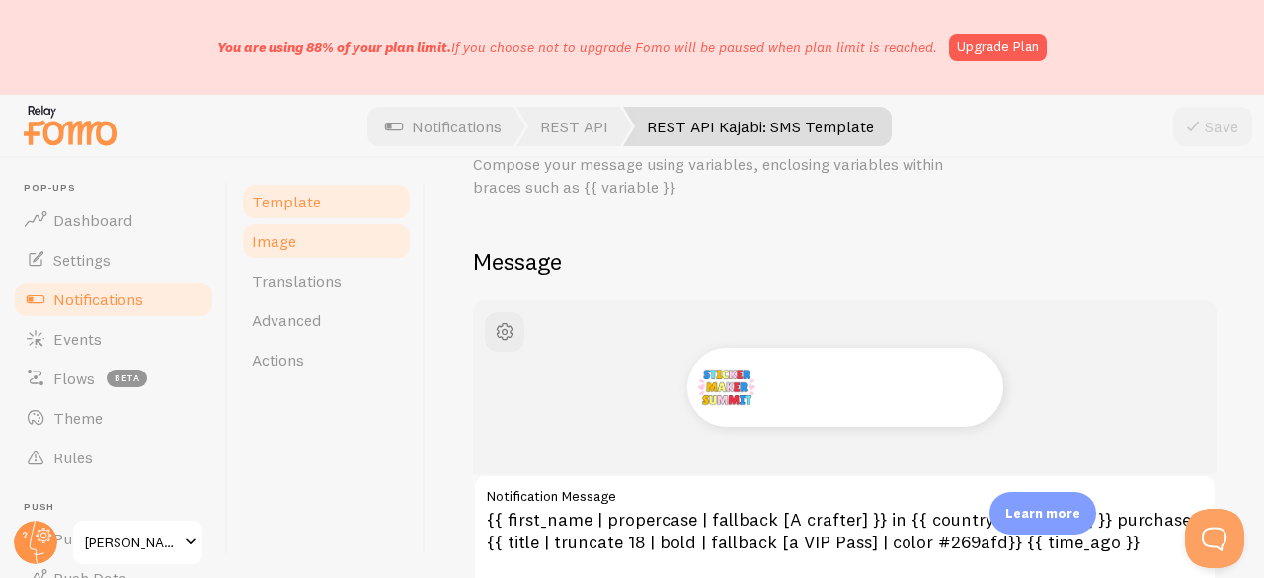
click at [296, 223] on link "Image" at bounding box center [326, 240] width 173 height 39
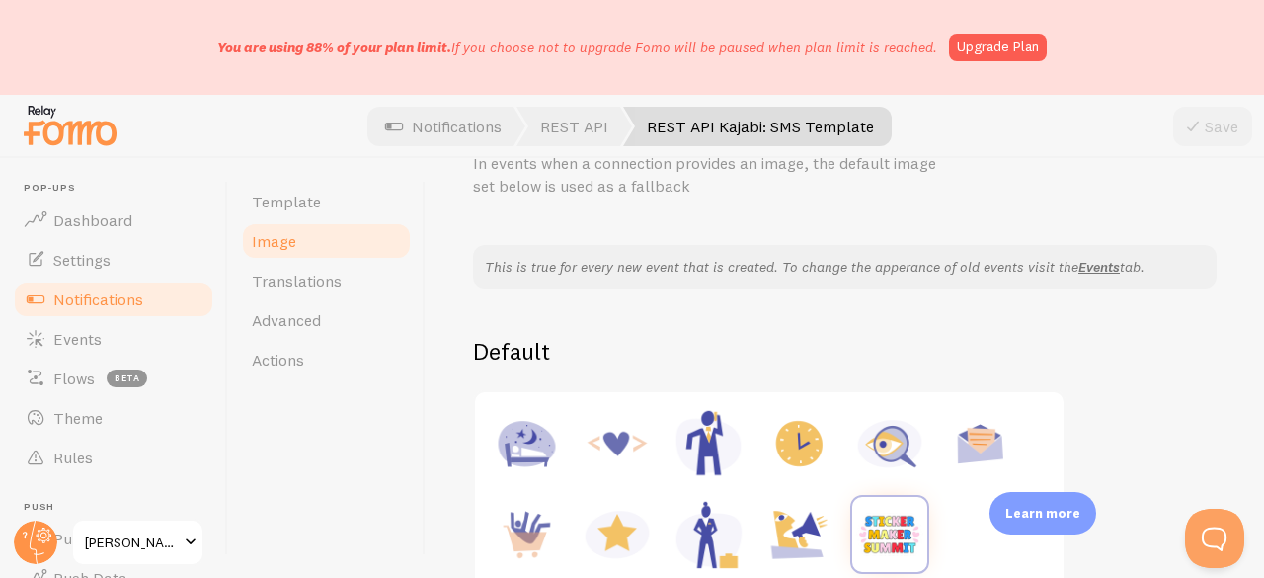
scroll to position [197, 0]
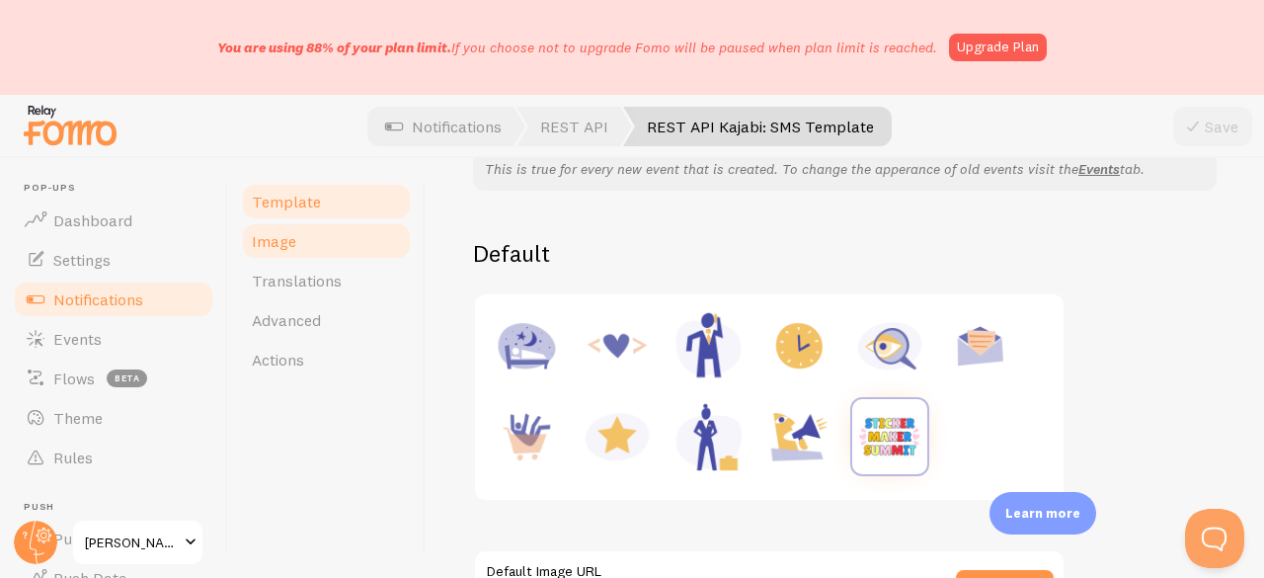
click at [281, 202] on span "Template" at bounding box center [286, 202] width 69 height 20
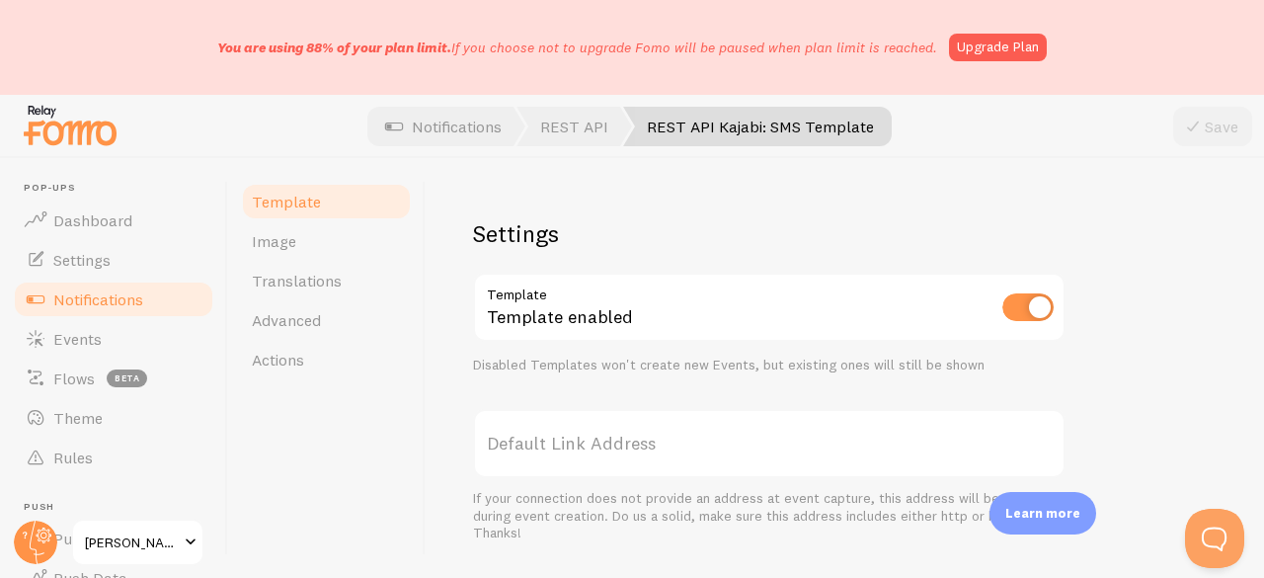
scroll to position [790, 0]
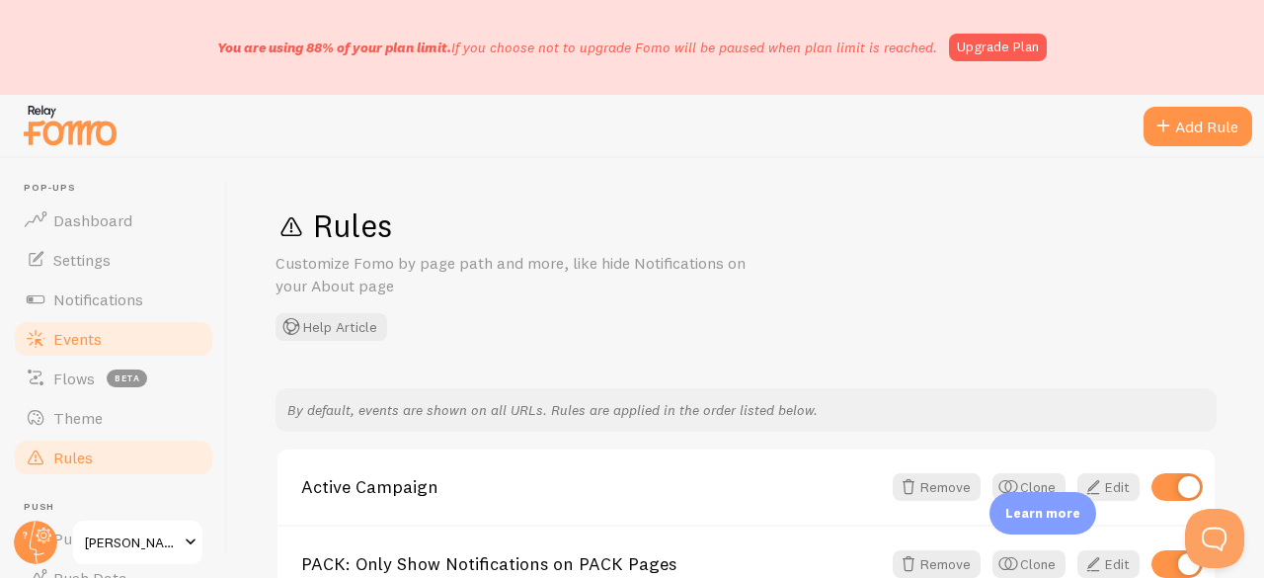
click at [89, 335] on span "Events" at bounding box center [77, 339] width 48 height 20
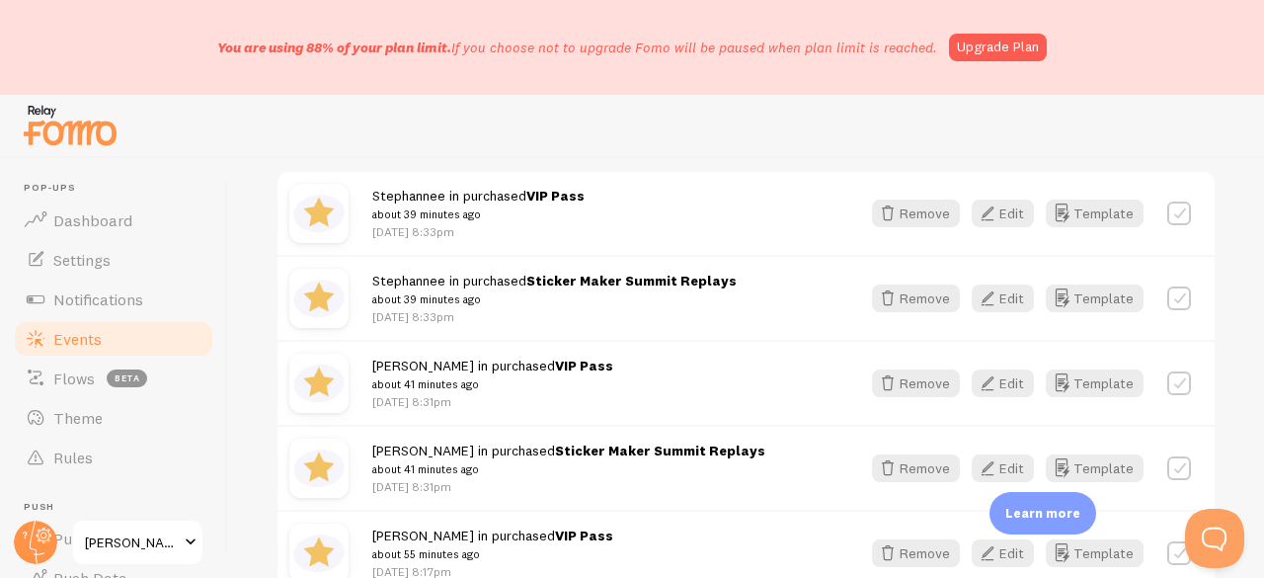
scroll to position [296, 0]
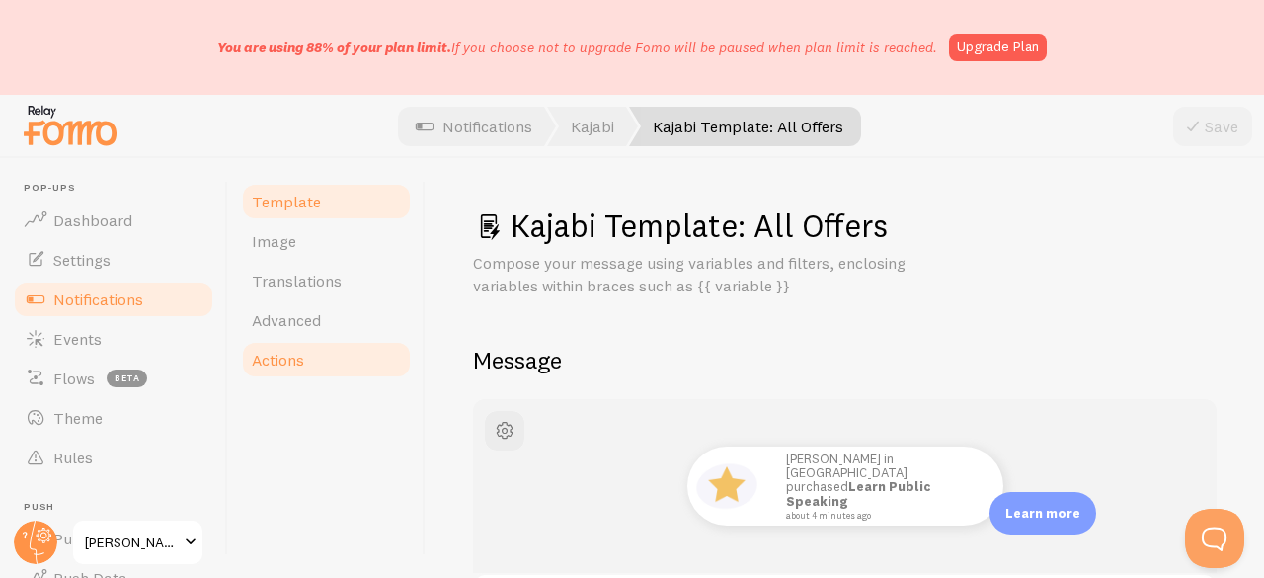
click at [286, 358] on span "Actions" at bounding box center [278, 359] width 52 height 20
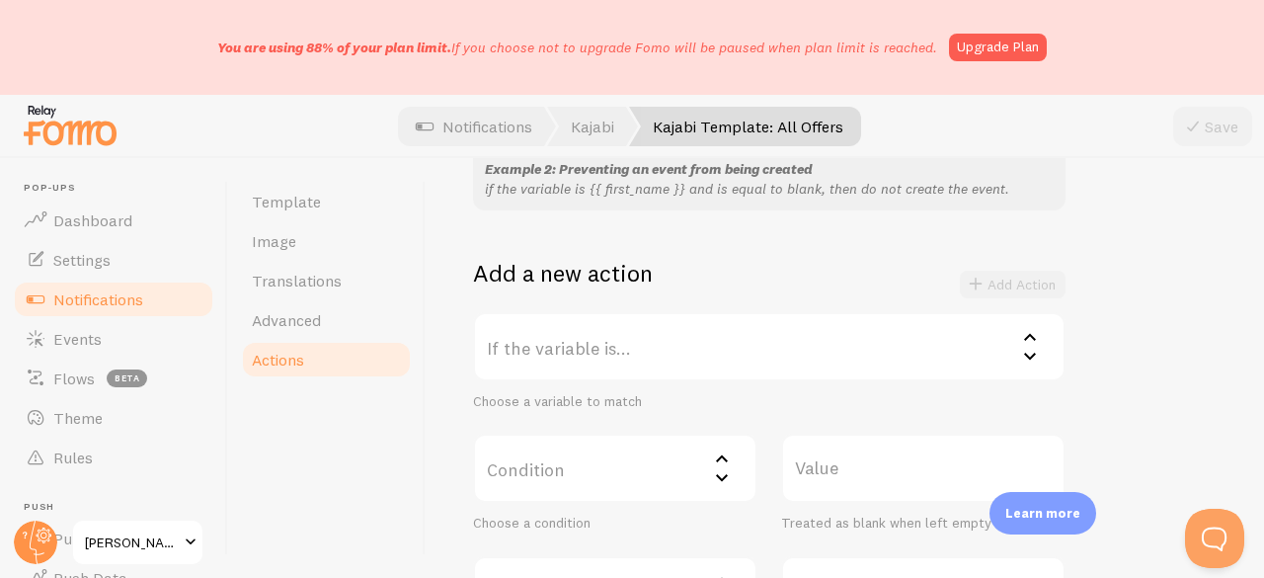
scroll to position [296, 0]
click at [636, 339] on label "If the variable is..." at bounding box center [769, 347] width 592 height 69
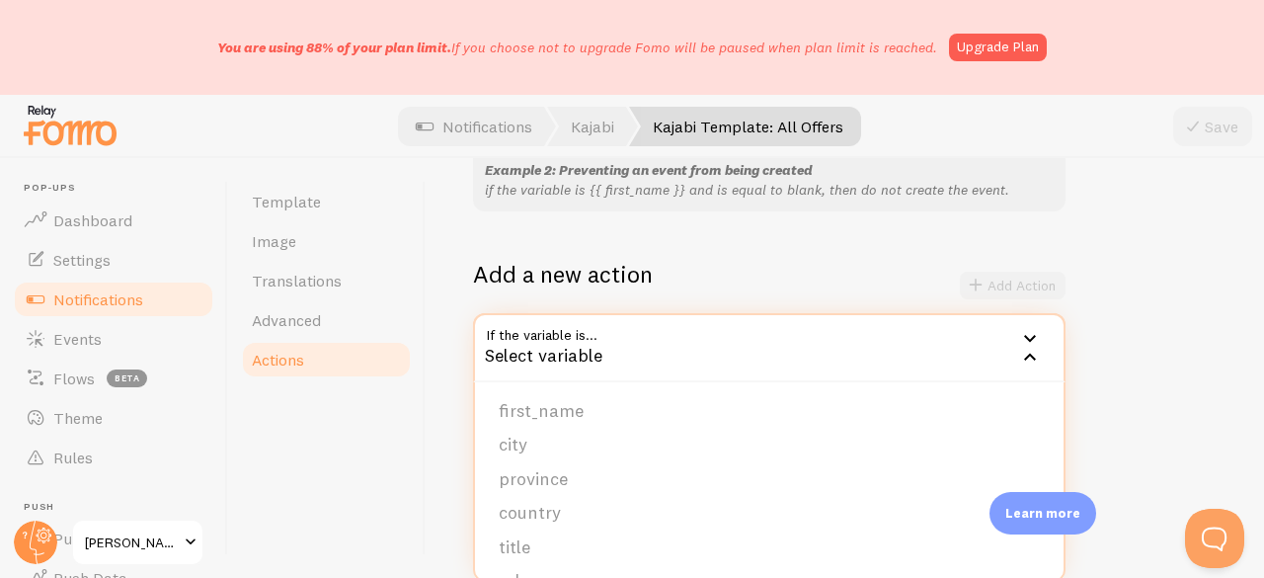
drag, startPoint x: 588, startPoint y: 518, endPoint x: 588, endPoint y: 533, distance: 14.8
click at [588, 533] on ul "first_name city province country title url image_url email_address ip_address i…" at bounding box center [769, 480] width 588 height 197
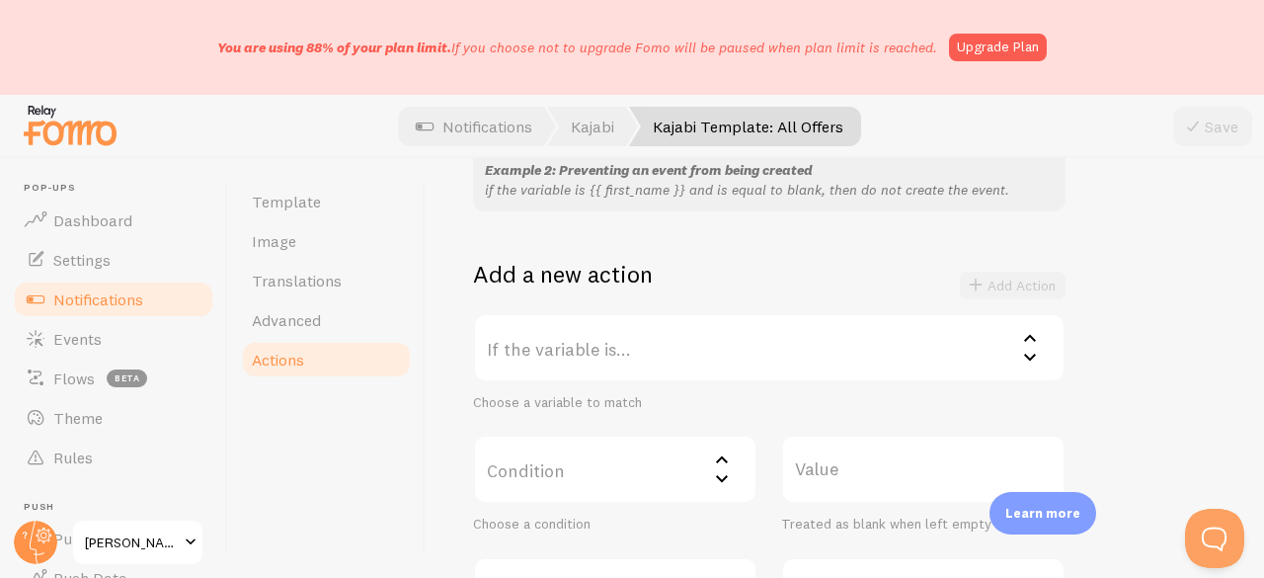
click at [613, 350] on label "If the variable is..." at bounding box center [769, 347] width 592 height 69
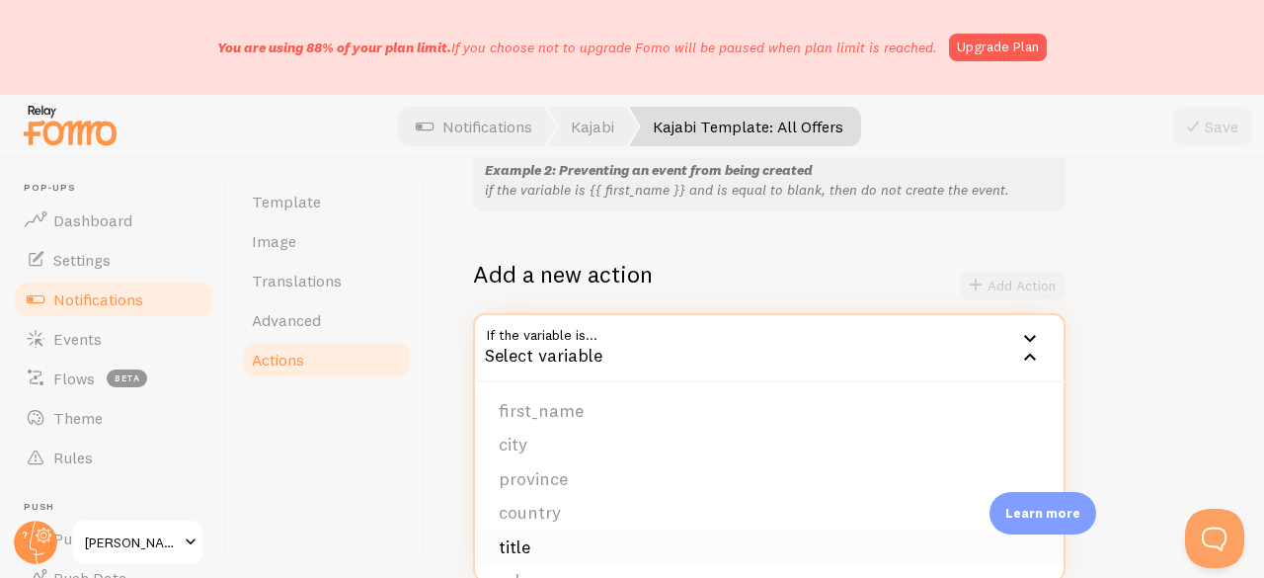
click at [543, 540] on li "title" at bounding box center [769, 547] width 588 height 35
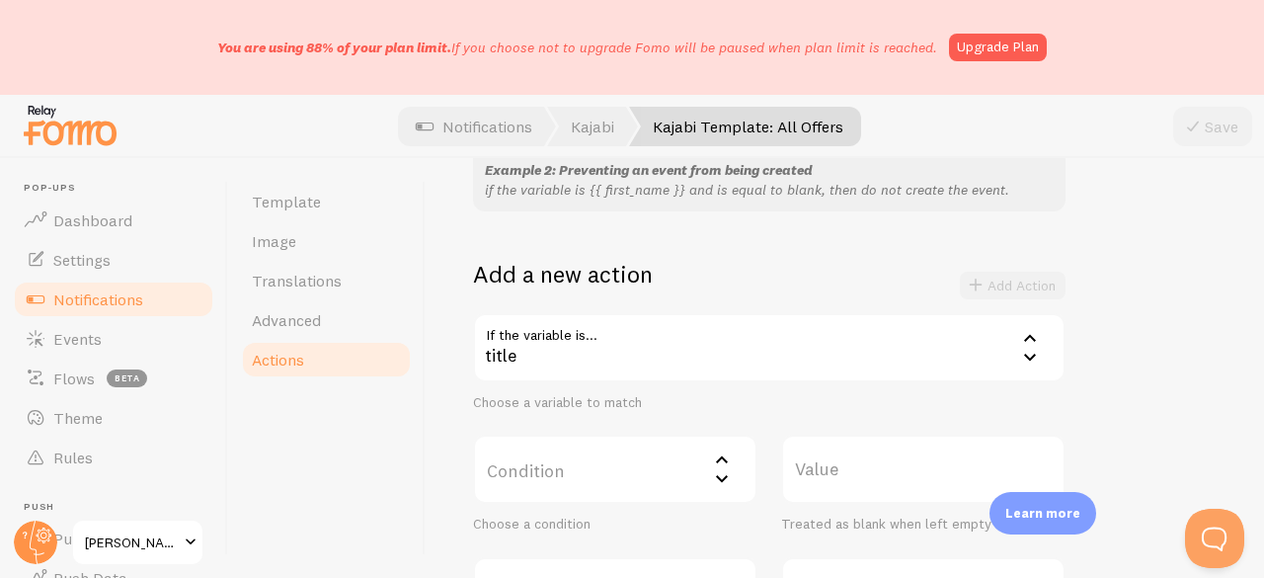
click at [546, 434] on label "Condition" at bounding box center [615, 468] width 284 height 69
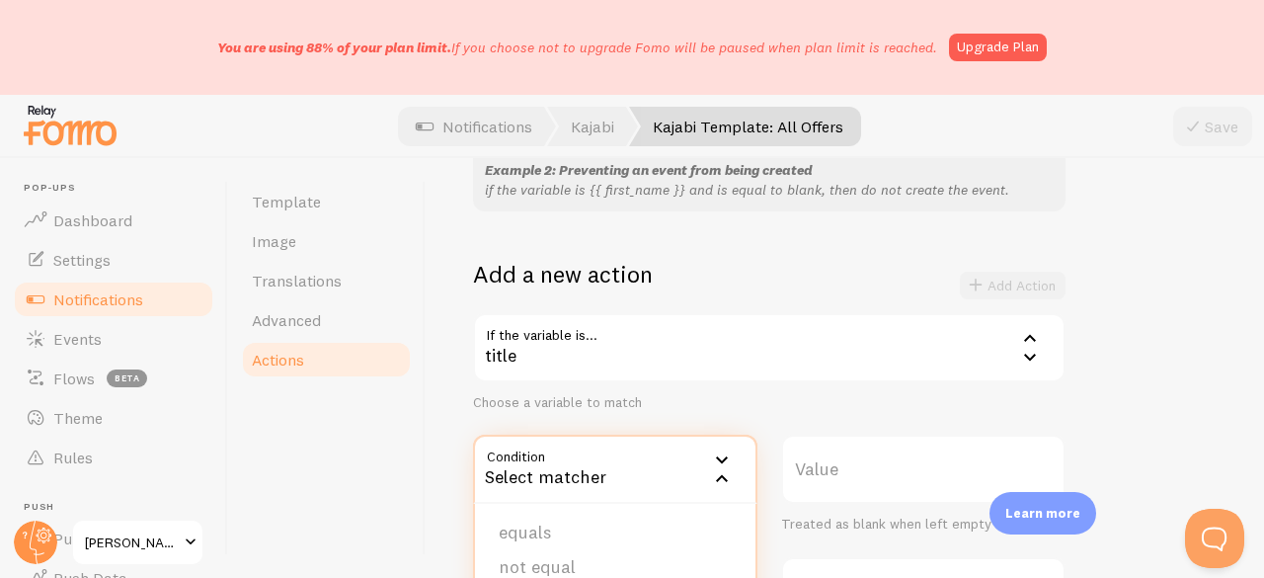
click at [545, 463] on div "Select matcher" at bounding box center [615, 468] width 284 height 69
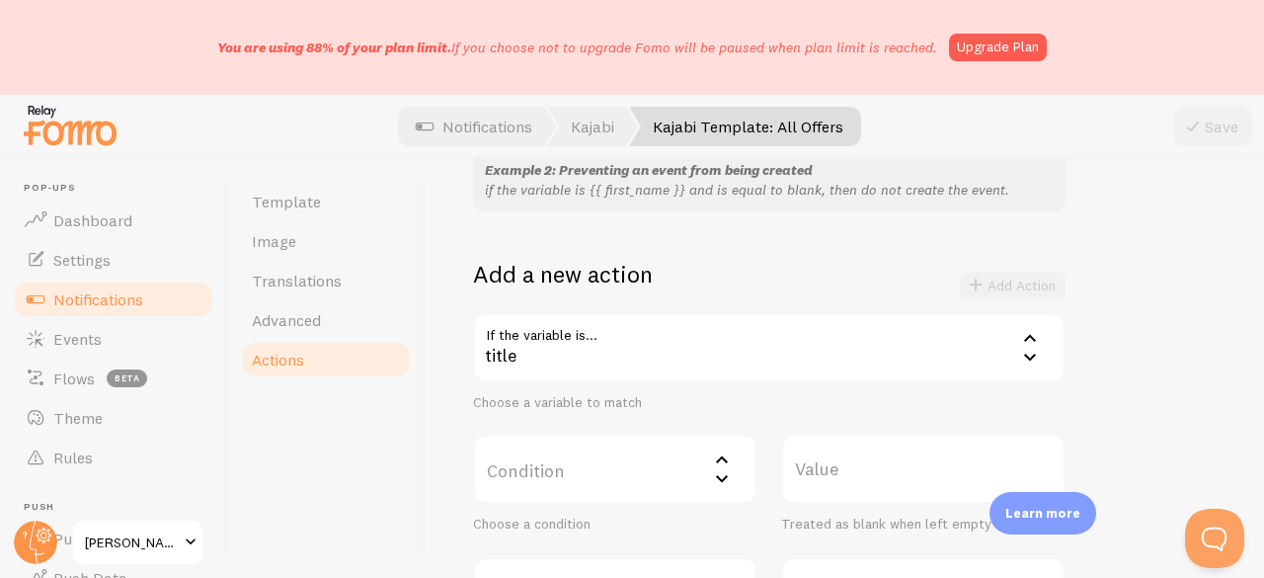
click at [541, 467] on label "Condition" at bounding box center [615, 468] width 284 height 69
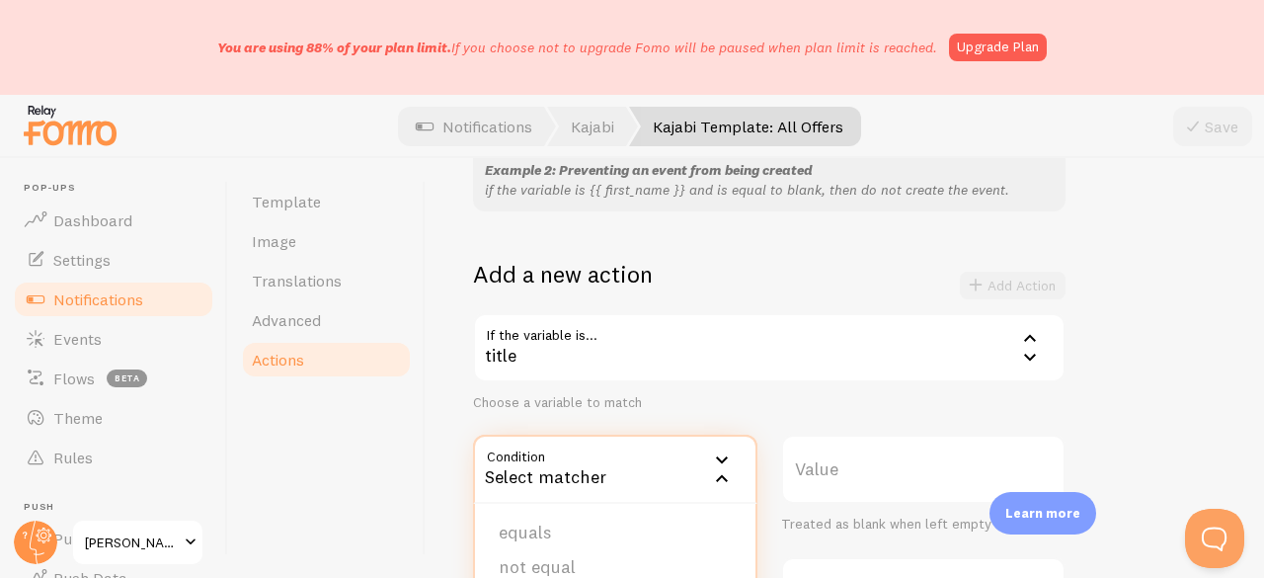
scroll to position [395, 0]
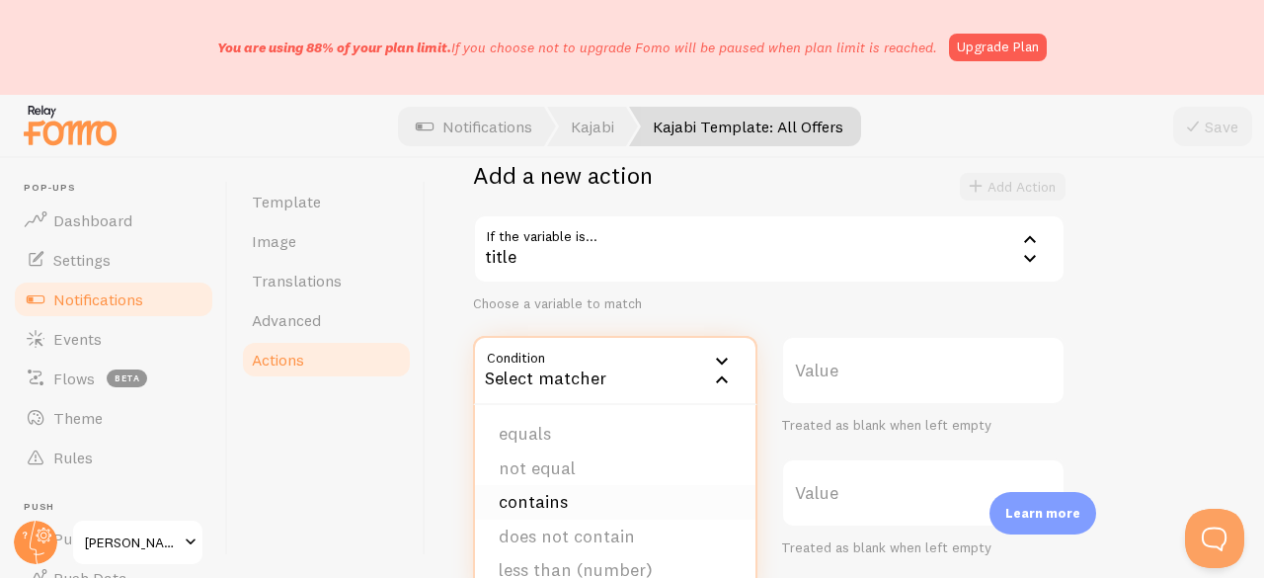
drag, startPoint x: 534, startPoint y: 498, endPoint x: 535, endPoint y: 452, distance: 45.4
click at [534, 497] on li "contains" at bounding box center [615, 502] width 280 height 35
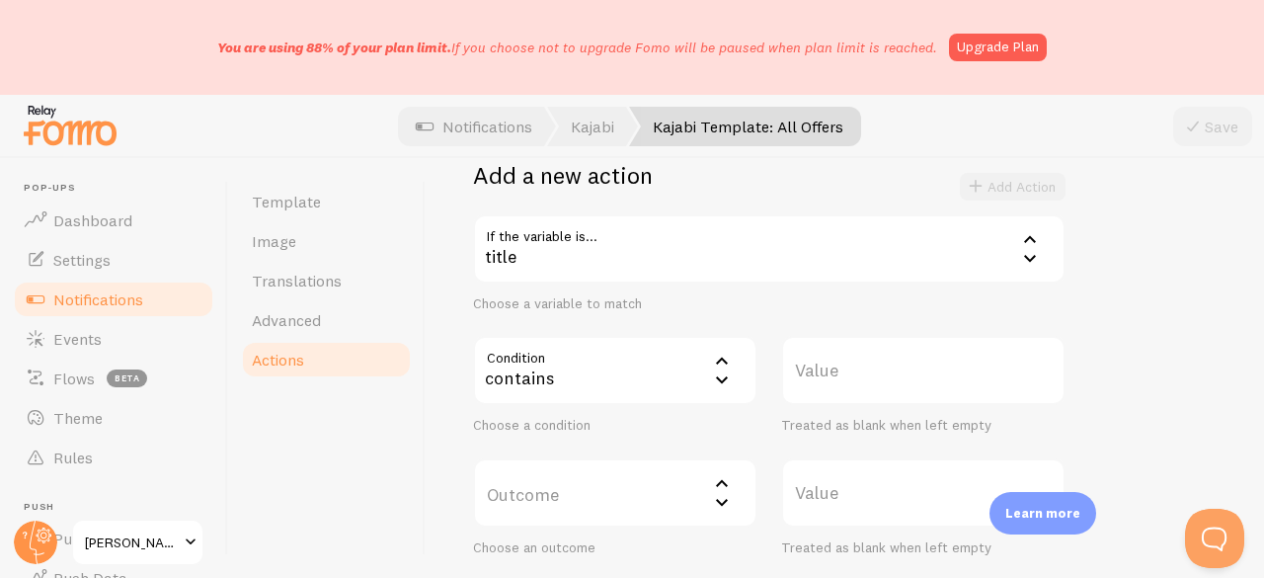
click at [836, 378] on label "Value" at bounding box center [923, 370] width 284 height 69
click at [836, 378] on input "Value" at bounding box center [923, 370] width 284 height 69
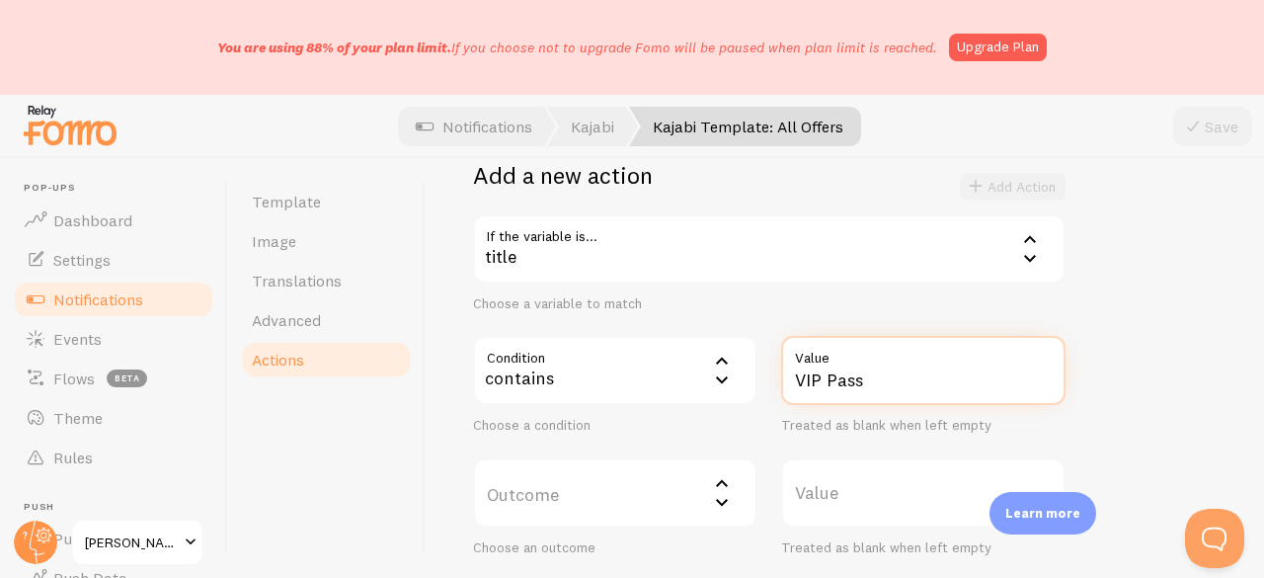
type input "VIP Pass"
click at [545, 471] on label "Outcome" at bounding box center [615, 492] width 284 height 69
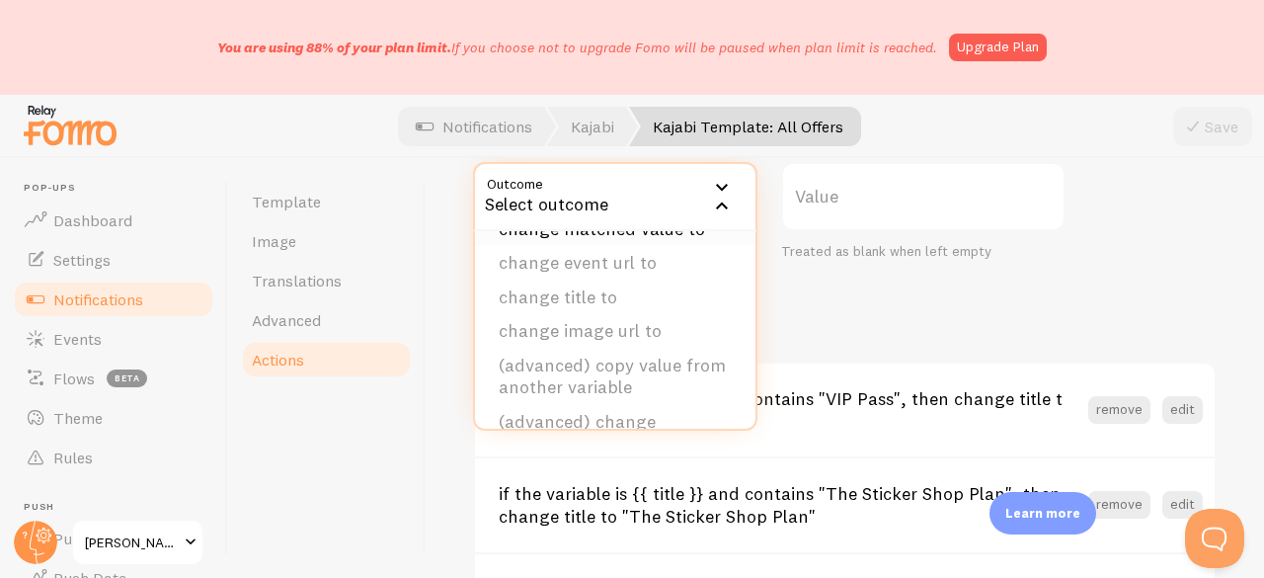
scroll to position [197, 0]
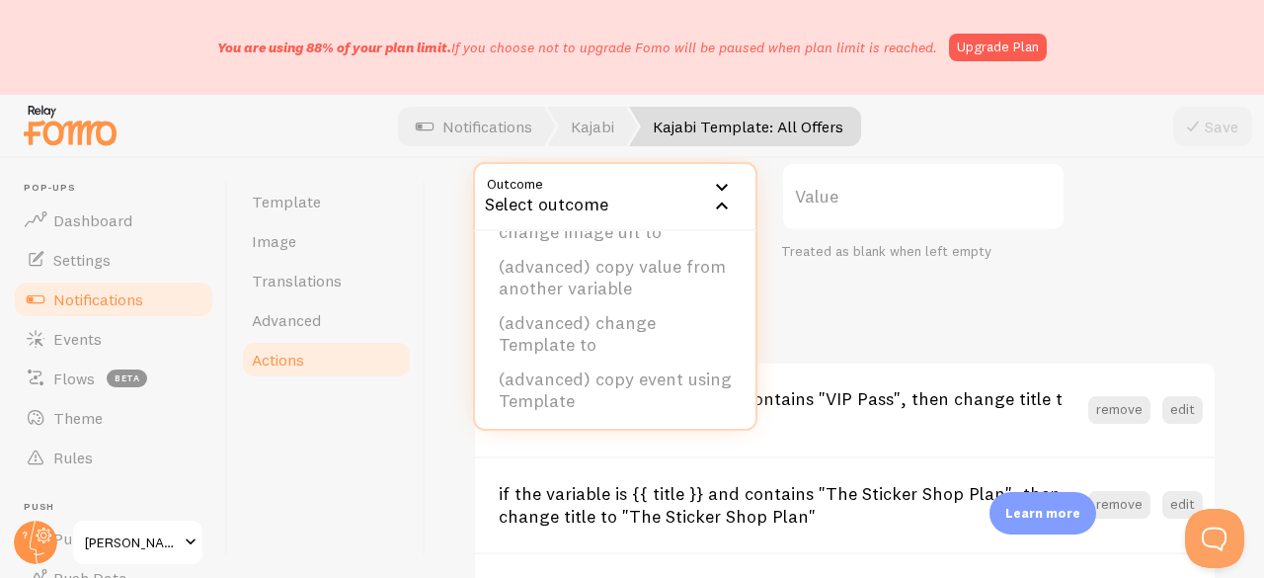
drag, startPoint x: 675, startPoint y: 340, endPoint x: 673, endPoint y: 314, distance: 25.7
click at [675, 339] on li "(advanced) change Template to" at bounding box center [615, 334] width 280 height 56
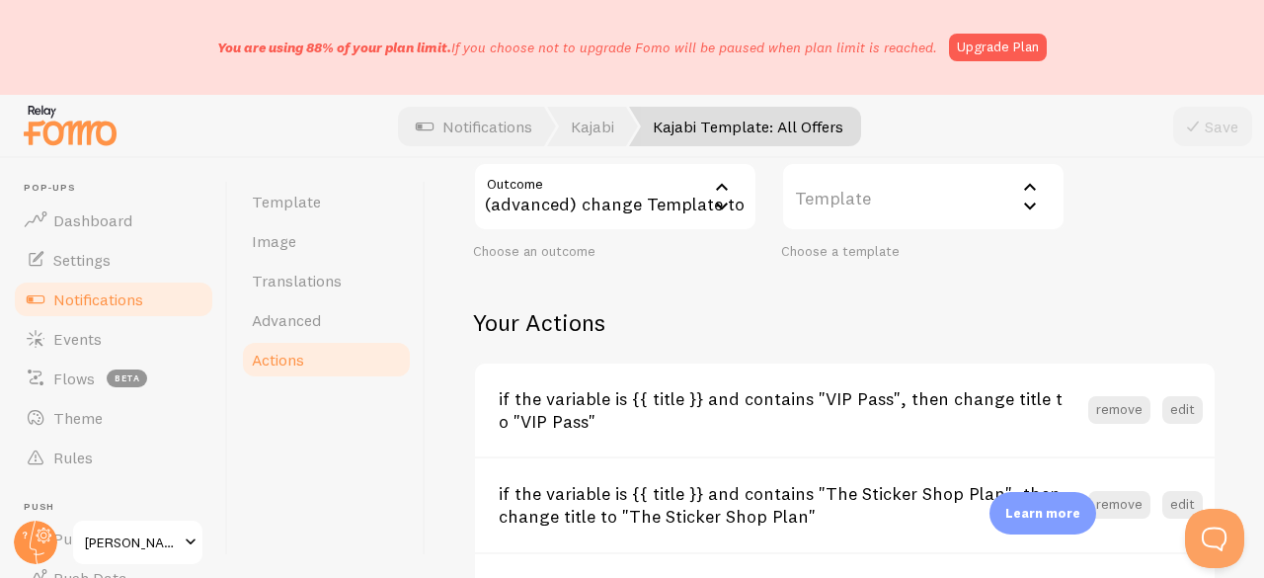
click at [861, 202] on label "Template" at bounding box center [923, 196] width 284 height 69
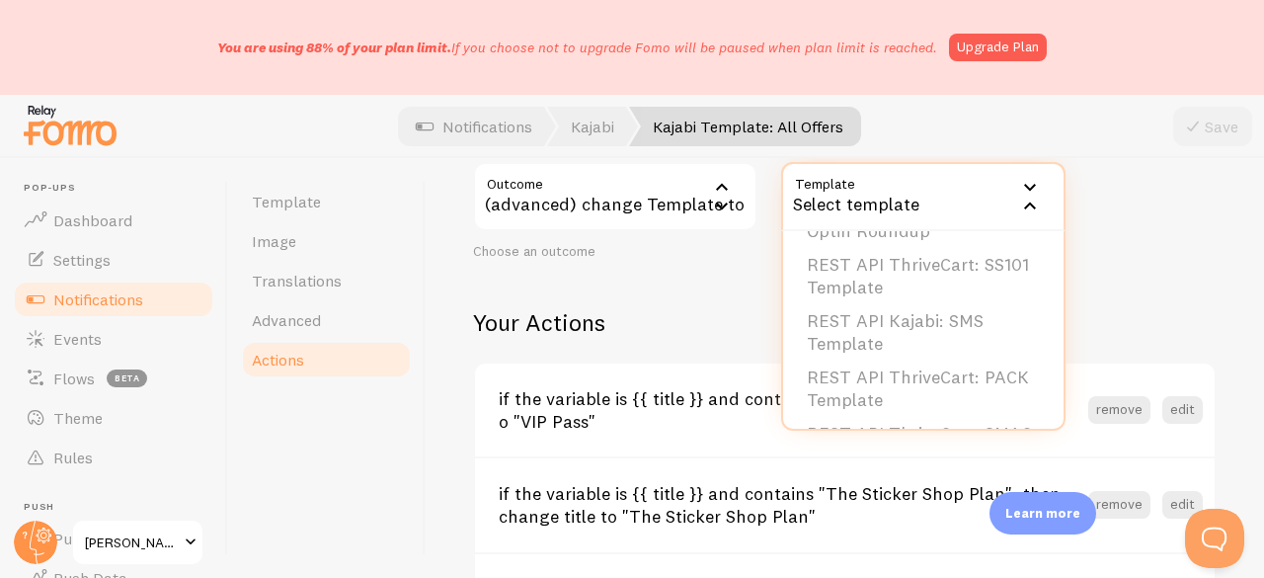
click at [936, 320] on li "REST API Kajabi: SMS Template" at bounding box center [923, 332] width 280 height 56
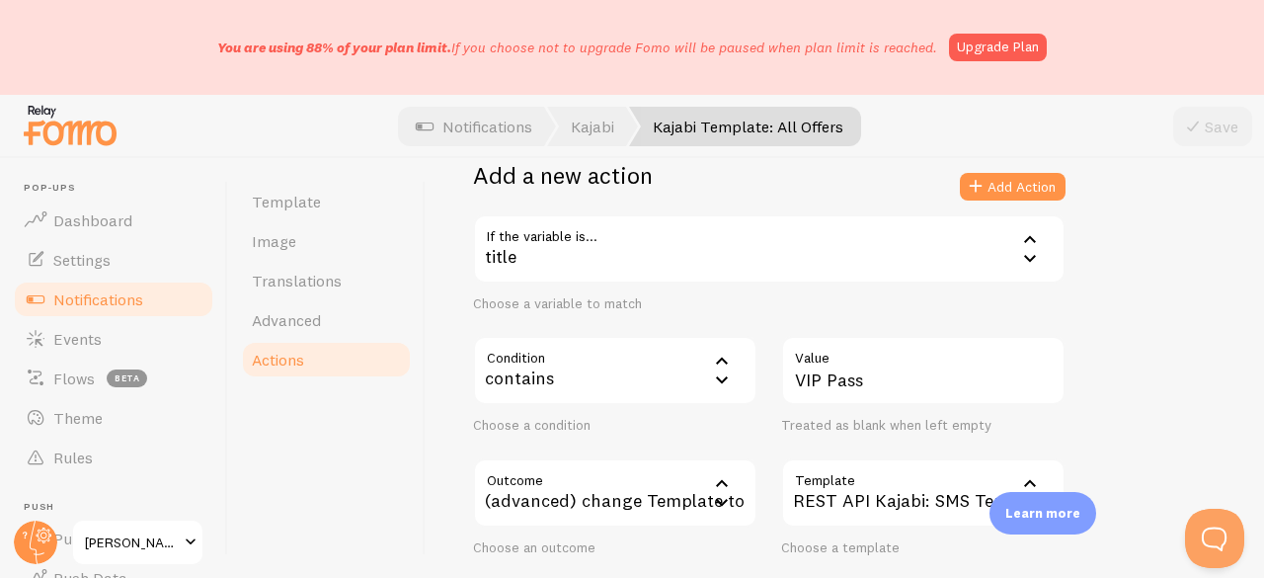
scroll to position [395, 0]
click at [1007, 192] on button "Add Action" at bounding box center [1013, 187] width 106 height 28
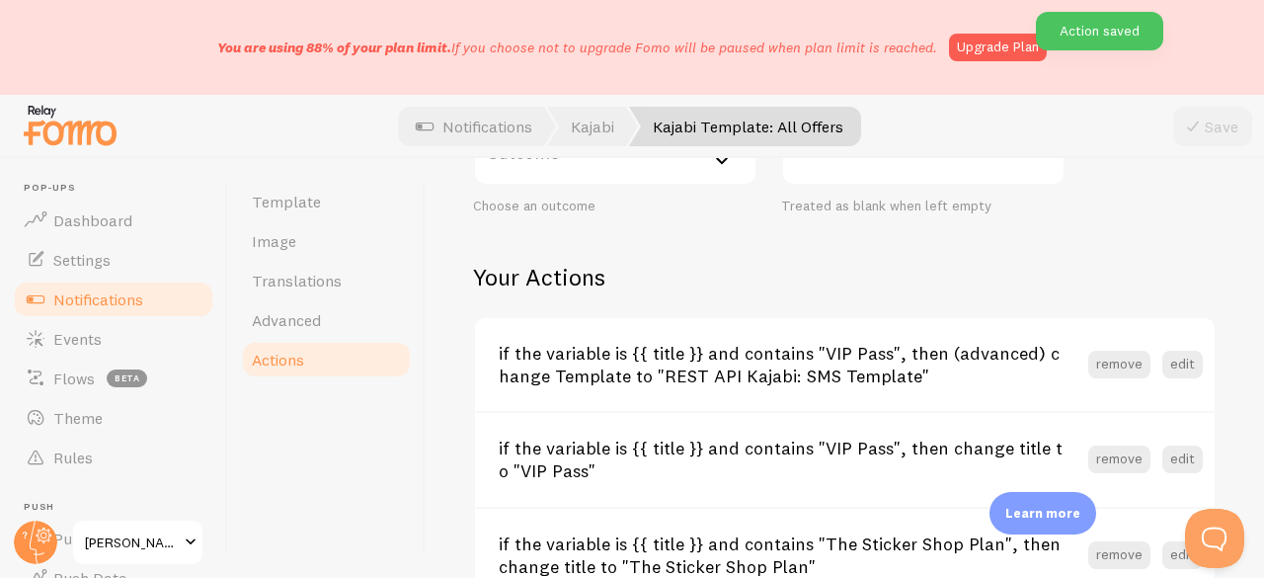
scroll to position [790, 0]
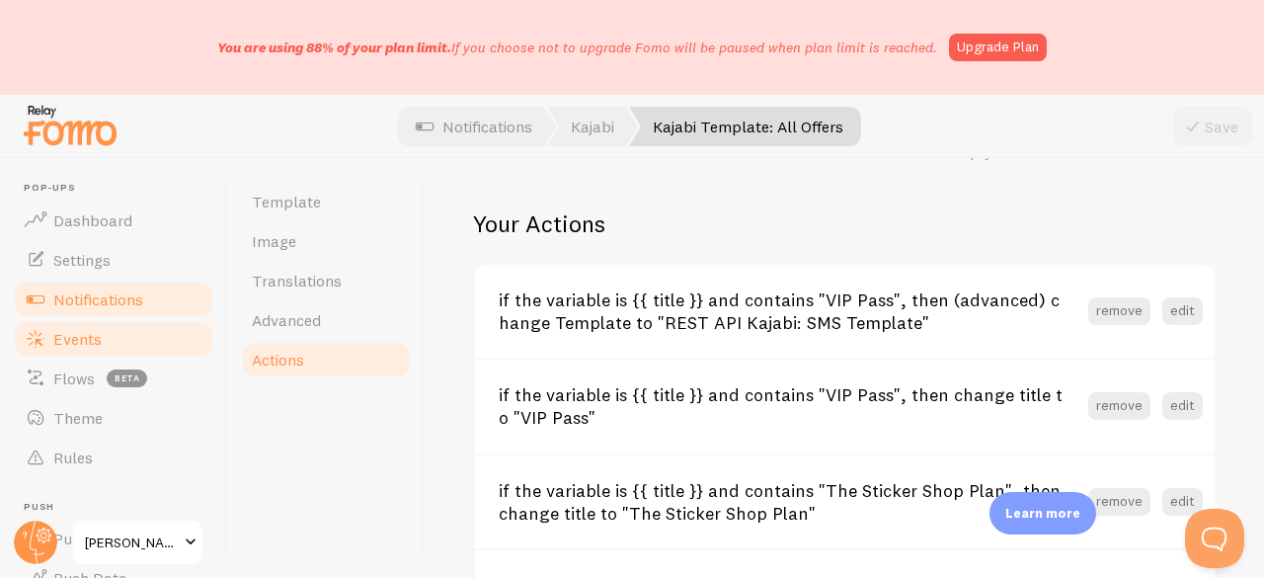
click at [109, 328] on link "Events" at bounding box center [113, 338] width 203 height 39
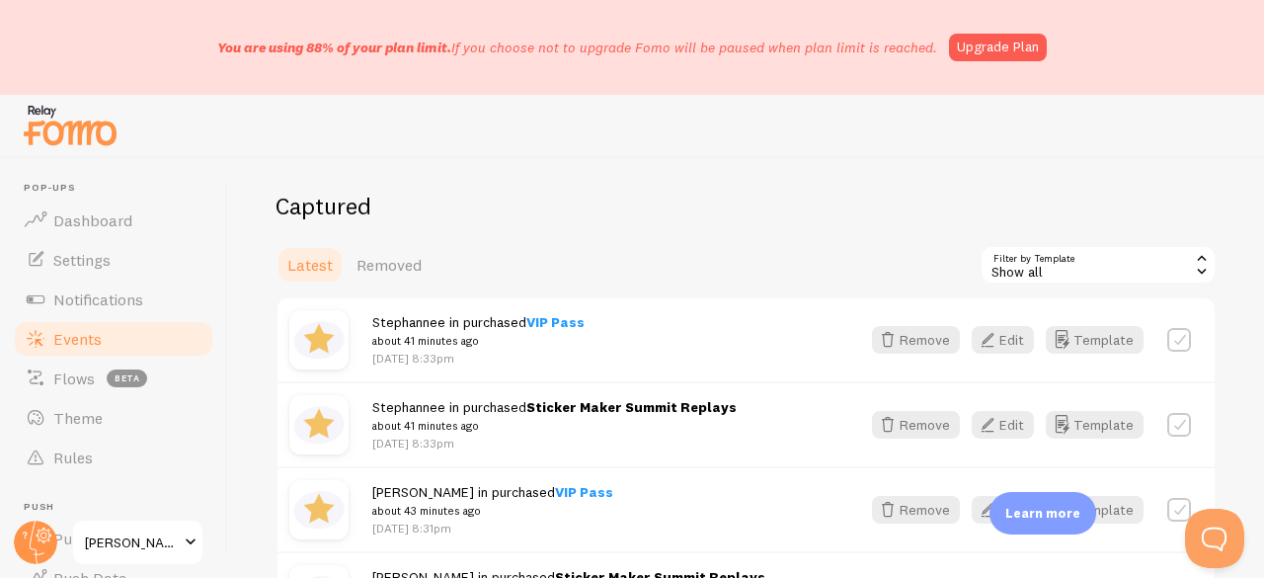
scroll to position [296, 0]
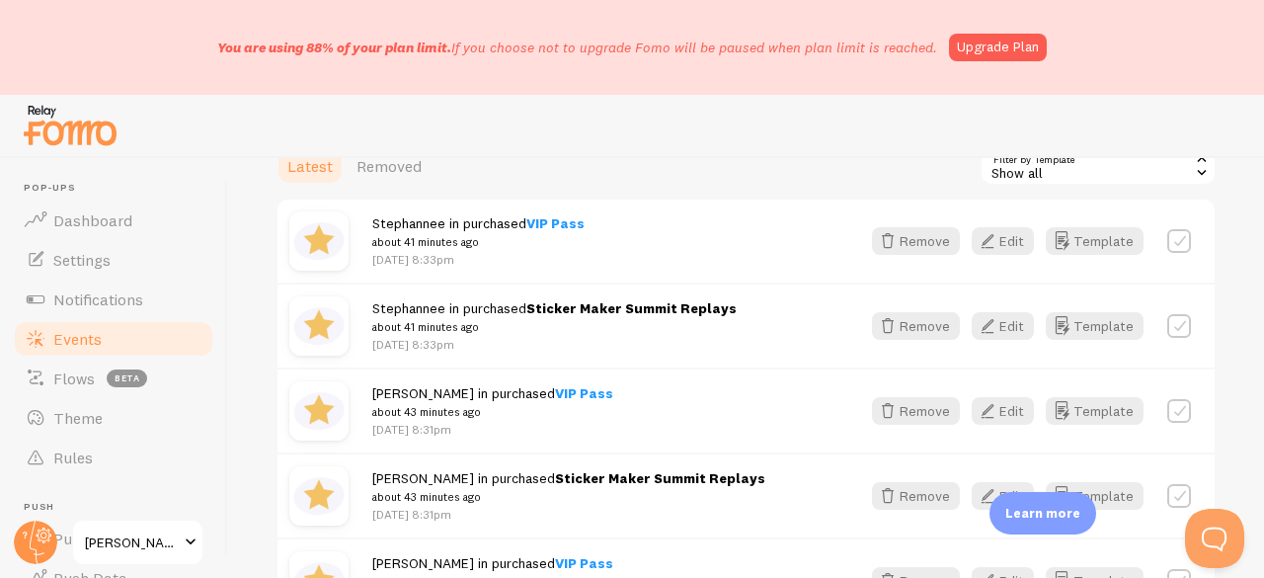
click at [94, 325] on link "Events" at bounding box center [113, 338] width 203 height 39
click at [95, 285] on link "Notifications" at bounding box center [113, 298] width 203 height 39
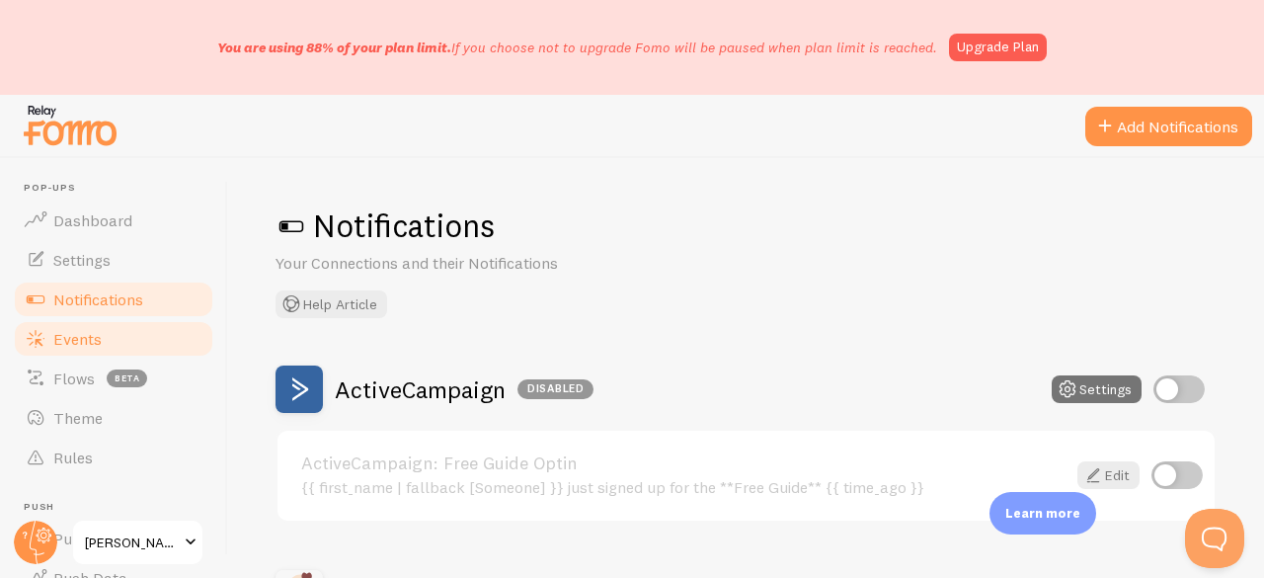
click at [87, 331] on span "Events" at bounding box center [77, 339] width 48 height 20
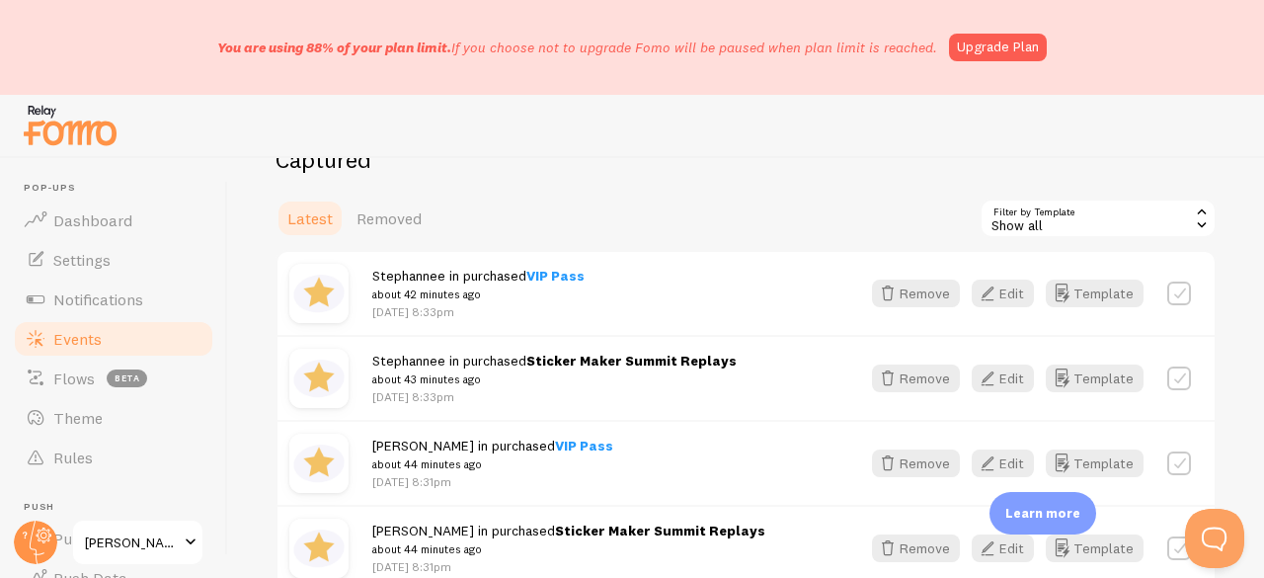
scroll to position [296, 0]
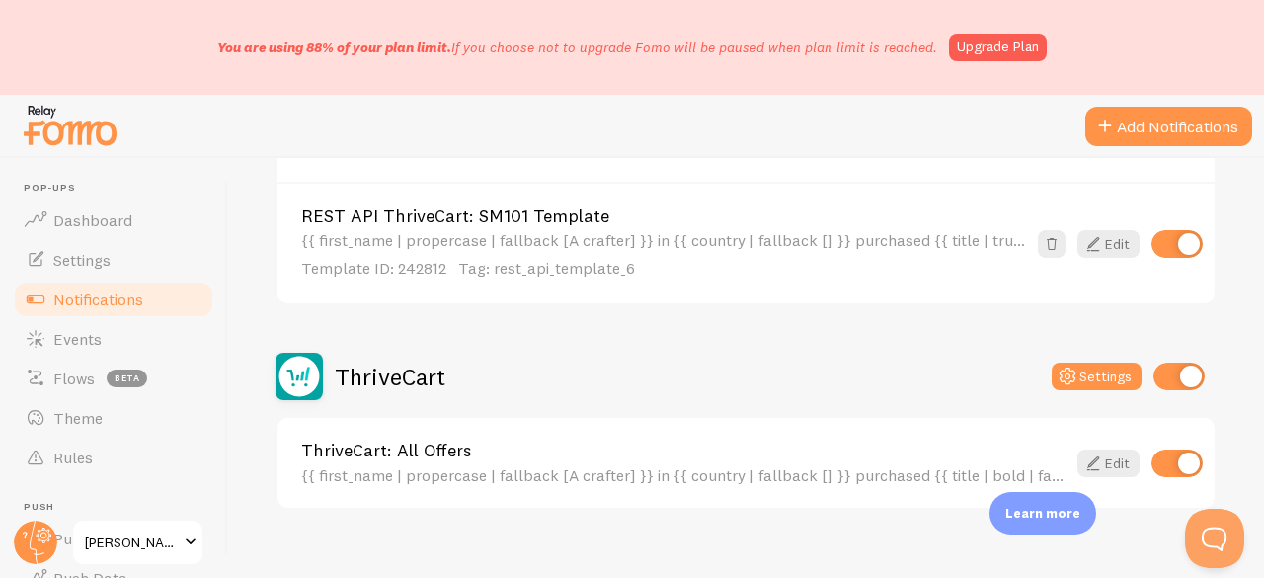
scroll to position [2227, 0]
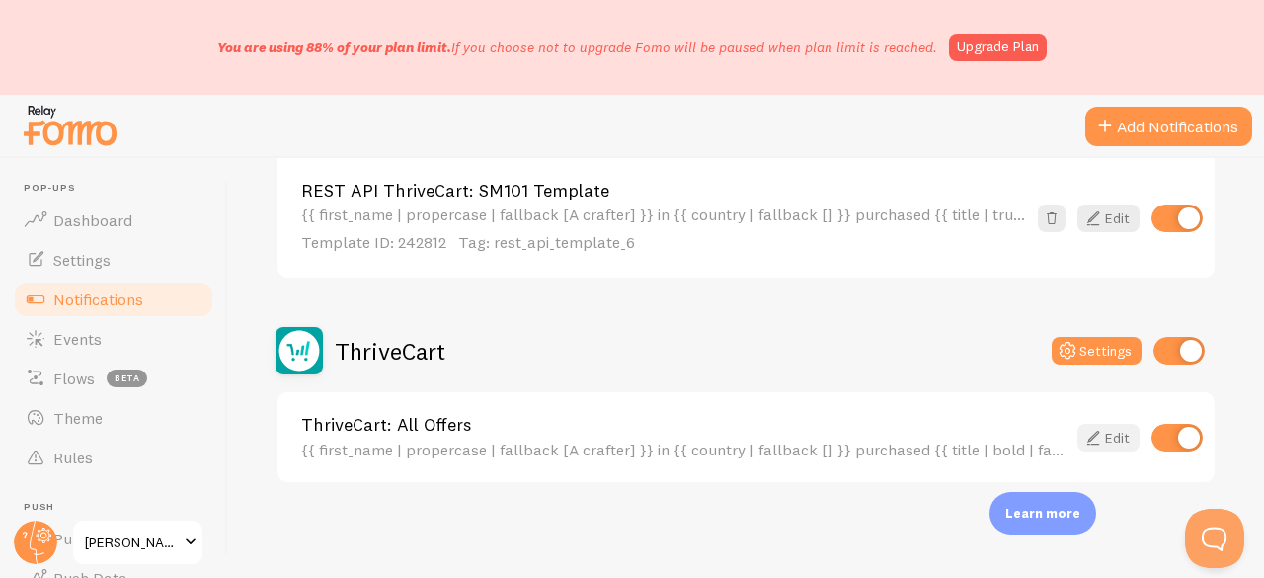
click at [1094, 436] on link "Edit" at bounding box center [1108, 438] width 62 height 28
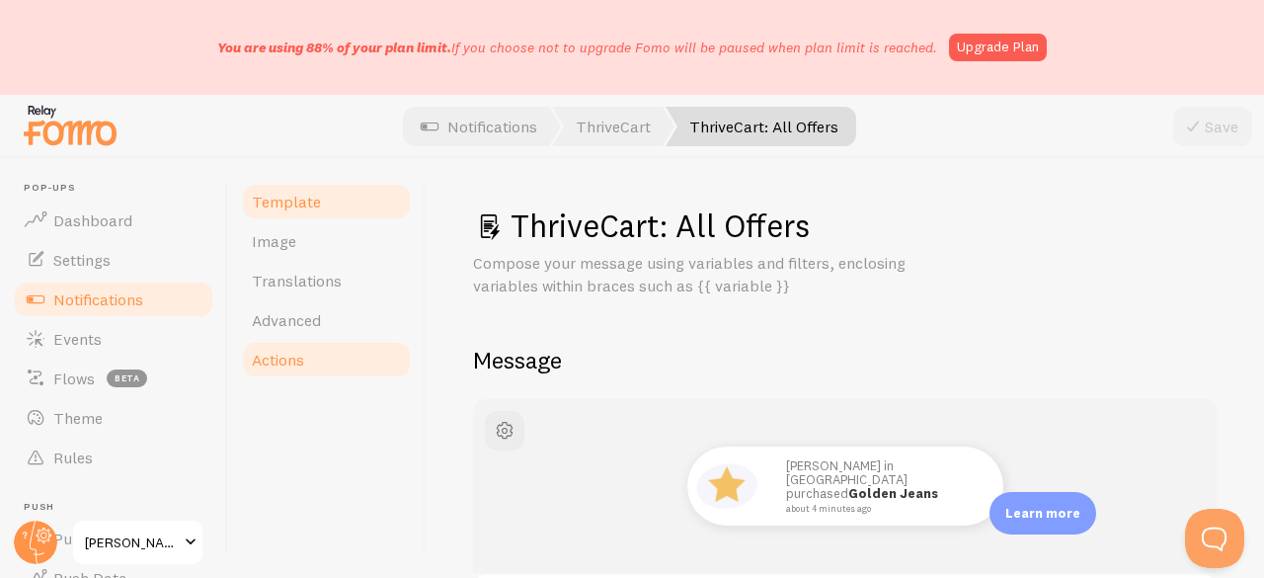
click at [315, 358] on link "Actions" at bounding box center [326, 359] width 173 height 39
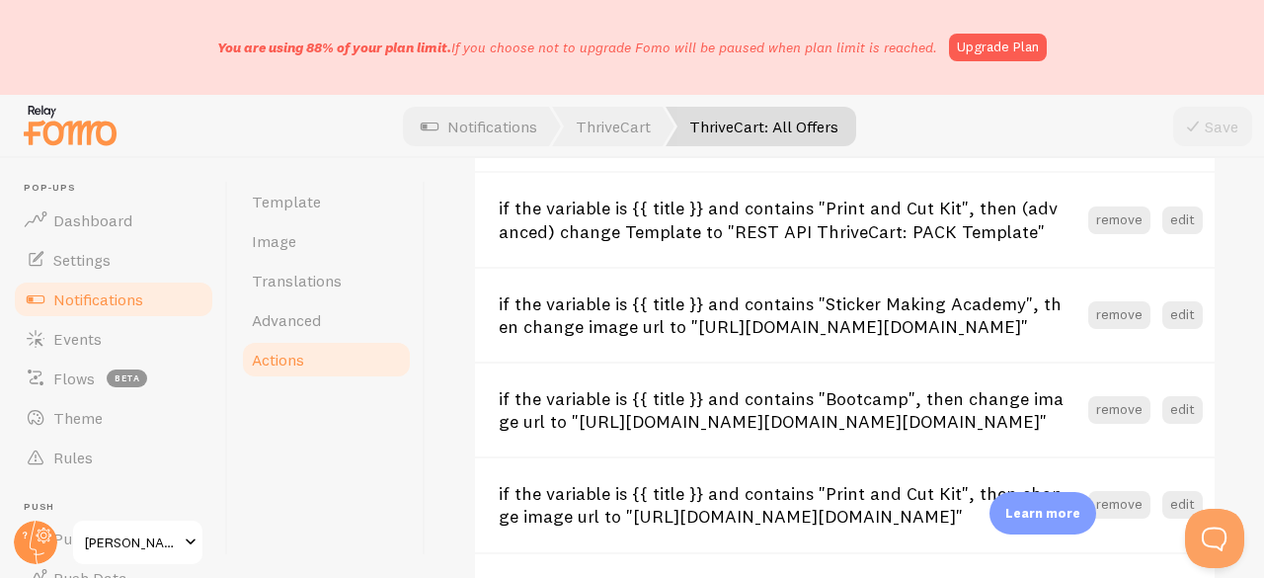
scroll to position [1382, 0]
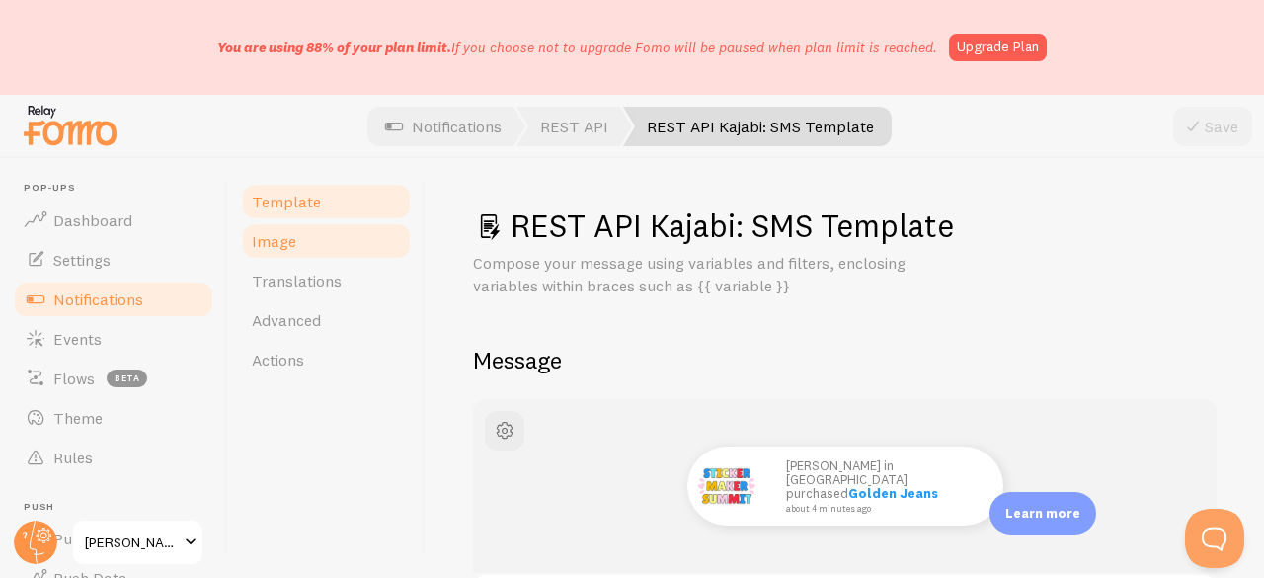
click at [317, 248] on link "Image" at bounding box center [326, 240] width 173 height 39
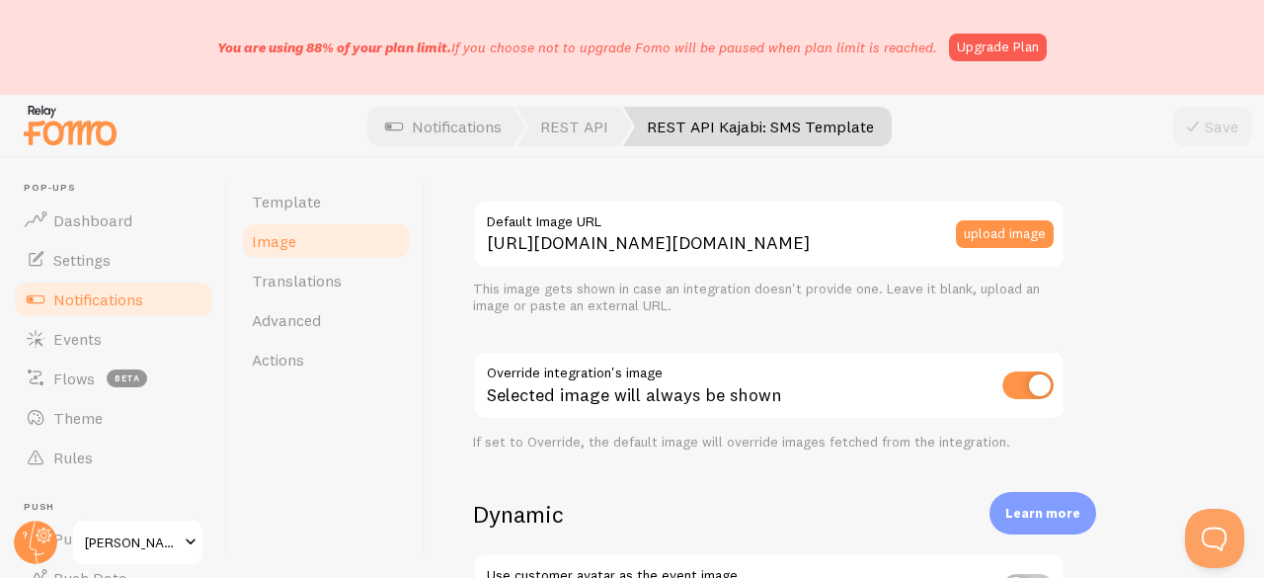
scroll to position [592, 0]
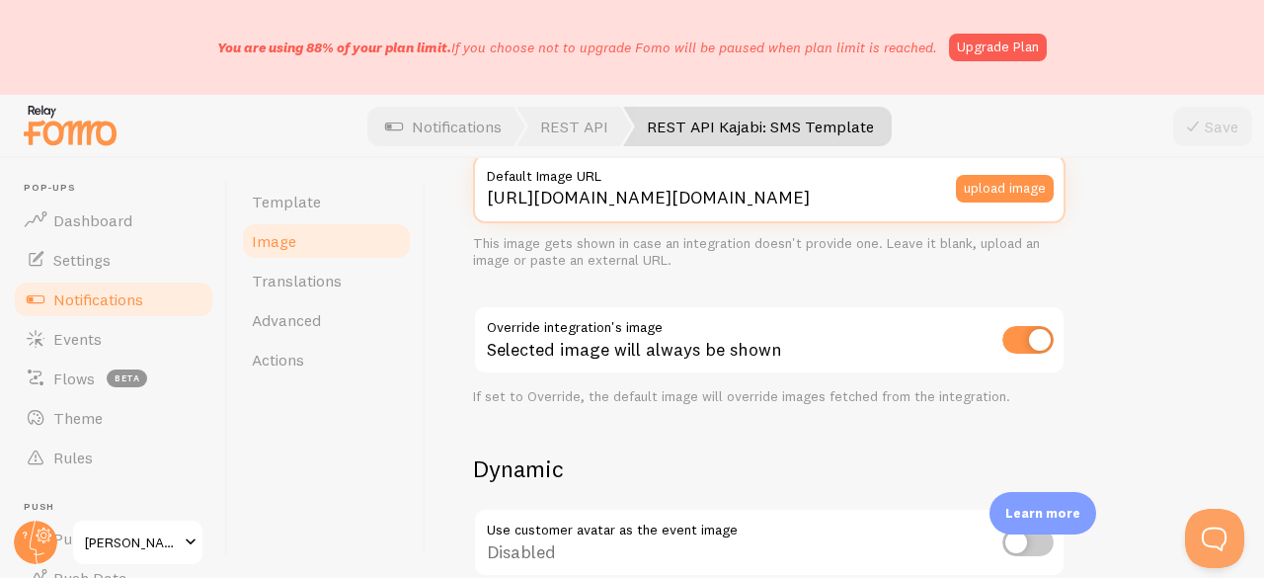
click at [724, 204] on input "[URL][DOMAIN_NAME][DOMAIN_NAME]" at bounding box center [769, 188] width 592 height 69
click at [723, 204] on input "[URL][DOMAIN_NAME][DOMAIN_NAME]" at bounding box center [769, 188] width 592 height 69
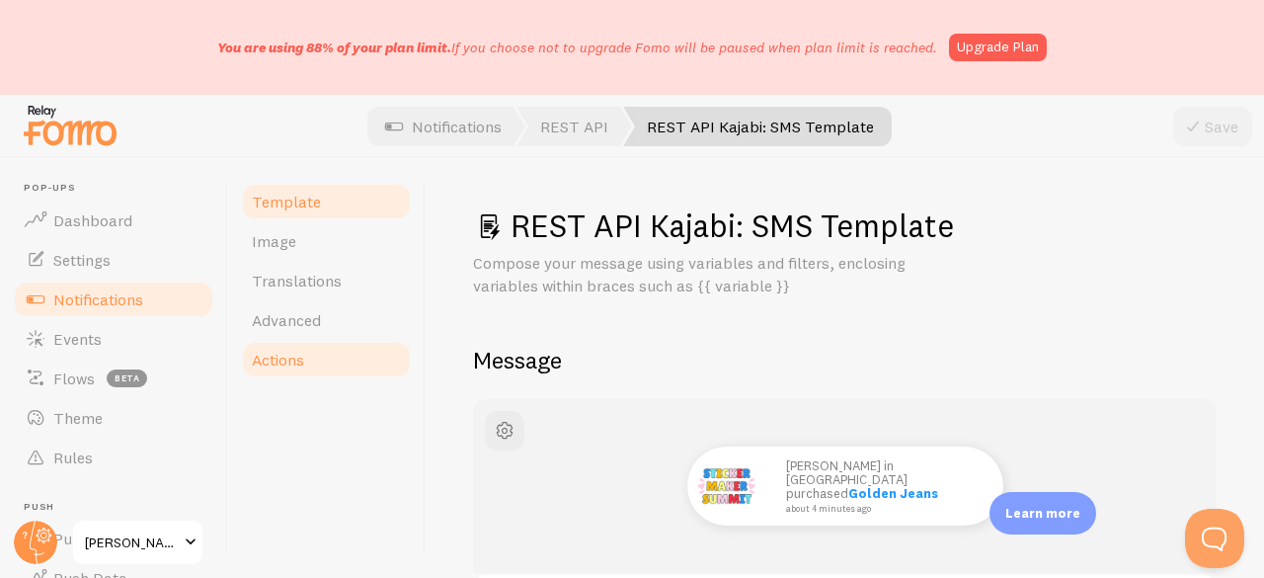
click at [338, 346] on link "Actions" at bounding box center [326, 359] width 173 height 39
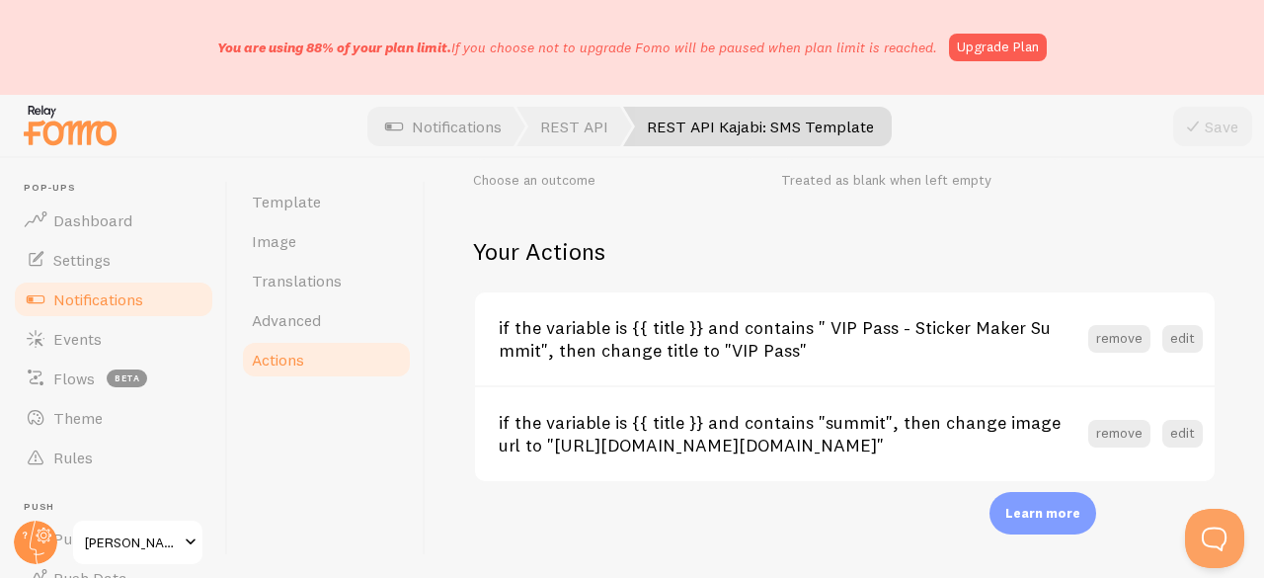
scroll to position [807, 0]
drag, startPoint x: 1090, startPoint y: 412, endPoint x: 1104, endPoint y: 376, distance: 38.1
click at [1104, 411] on div "if the variable is {{ title }} and contains "summit", then change image url to …" at bounding box center [851, 433] width 704 height 45
click at [1162, 420] on button "edit" at bounding box center [1182, 434] width 40 height 28
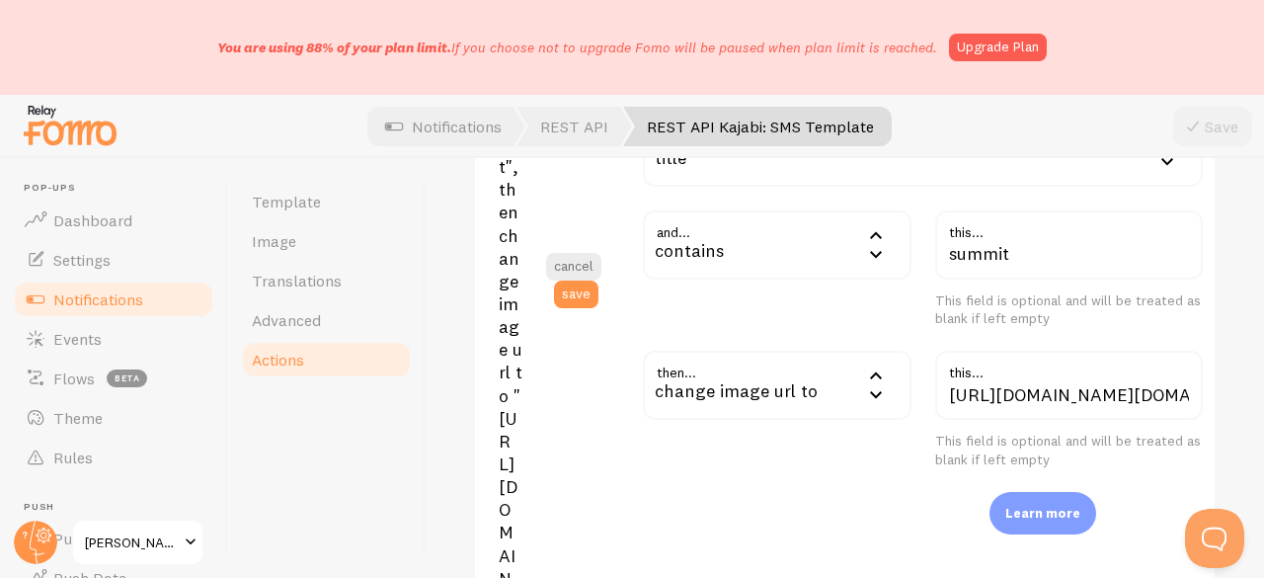
scroll to position [1892, 0]
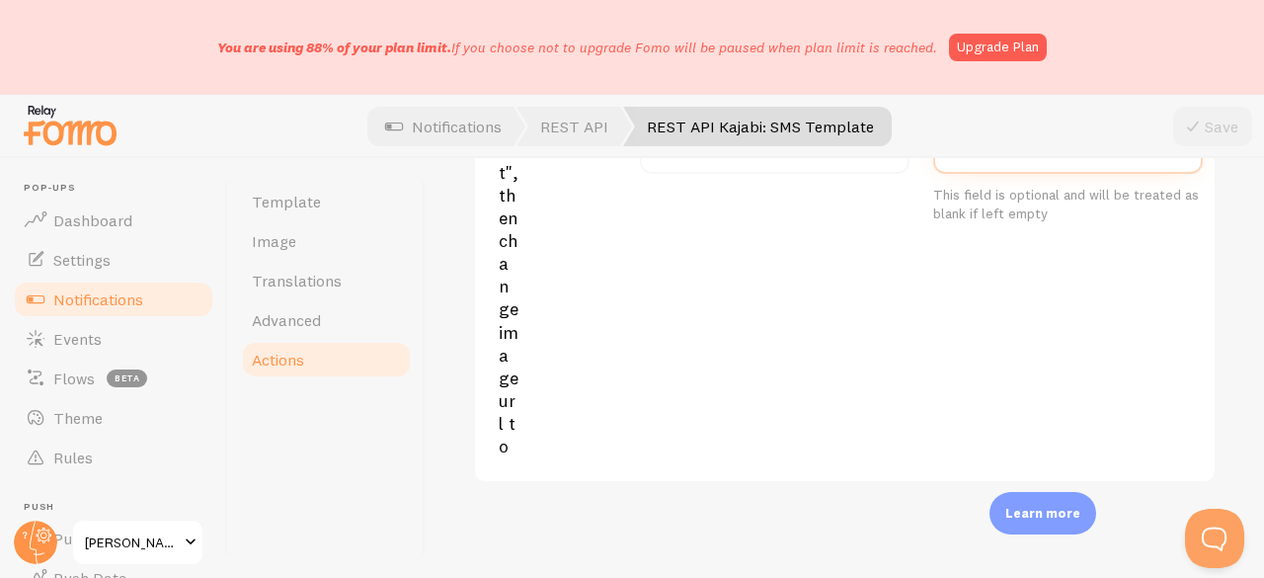
paste input "https://process.filestackapi.com/ApqhzE1ldTzuKSj33adqez/resize=width:170,height…"
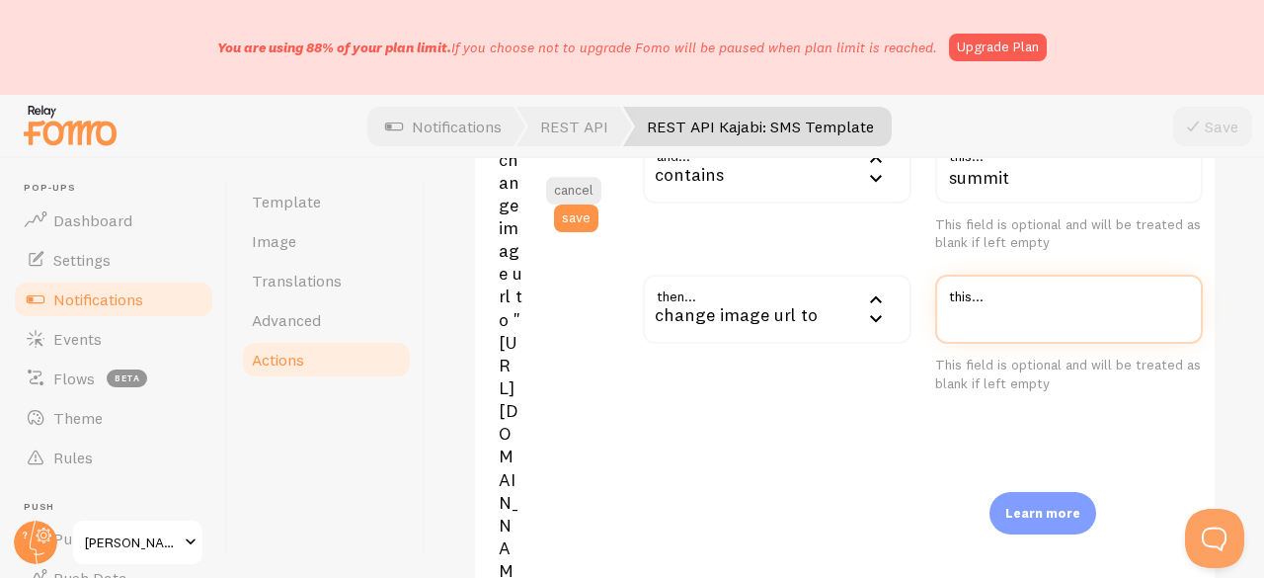
type input "https://process.filestackapi.com/ApqhzE1ldTzuKSj33adqez/resize=width:170,height…"
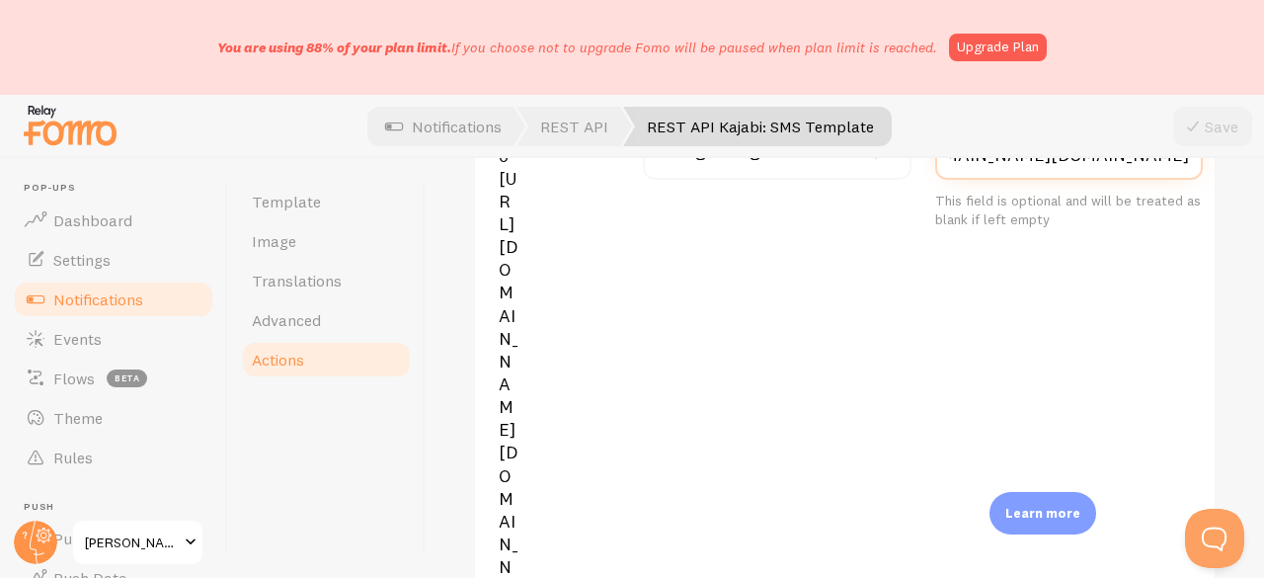
scroll to position [1727, 0]
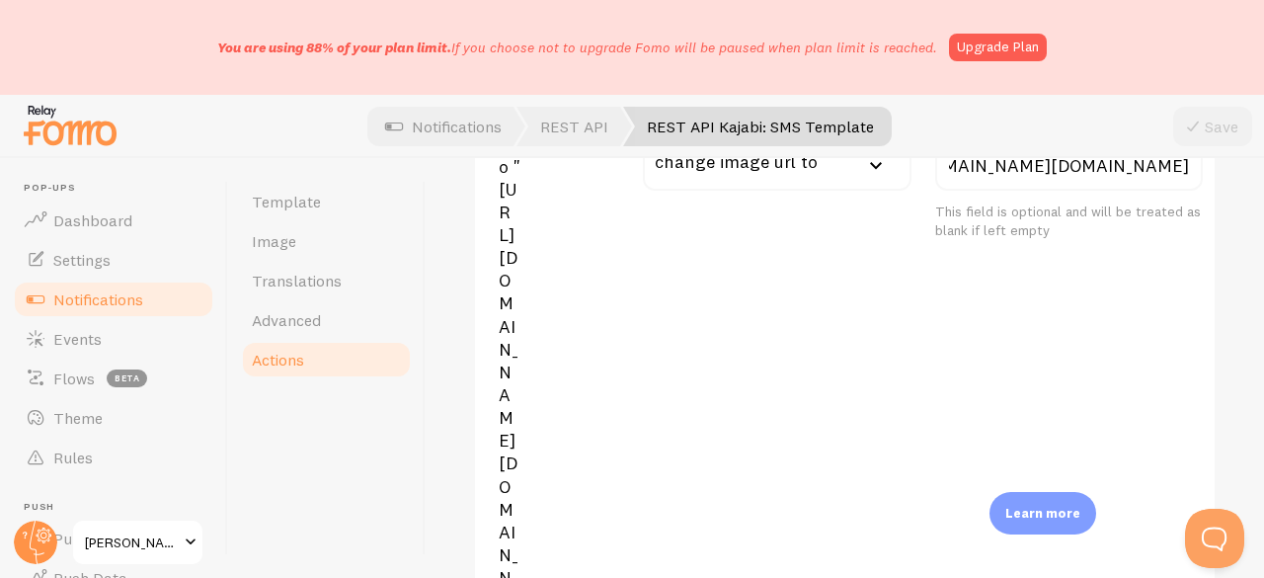
click at [586, 79] on button "save" at bounding box center [576, 65] width 44 height 28
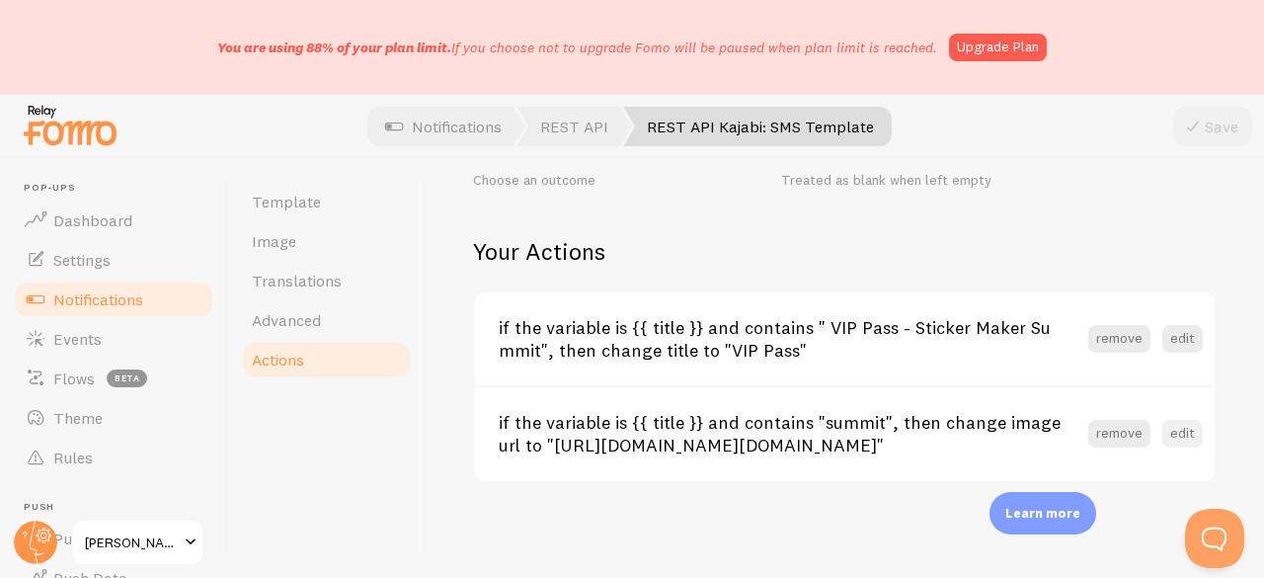
scroll to position [807, 0]
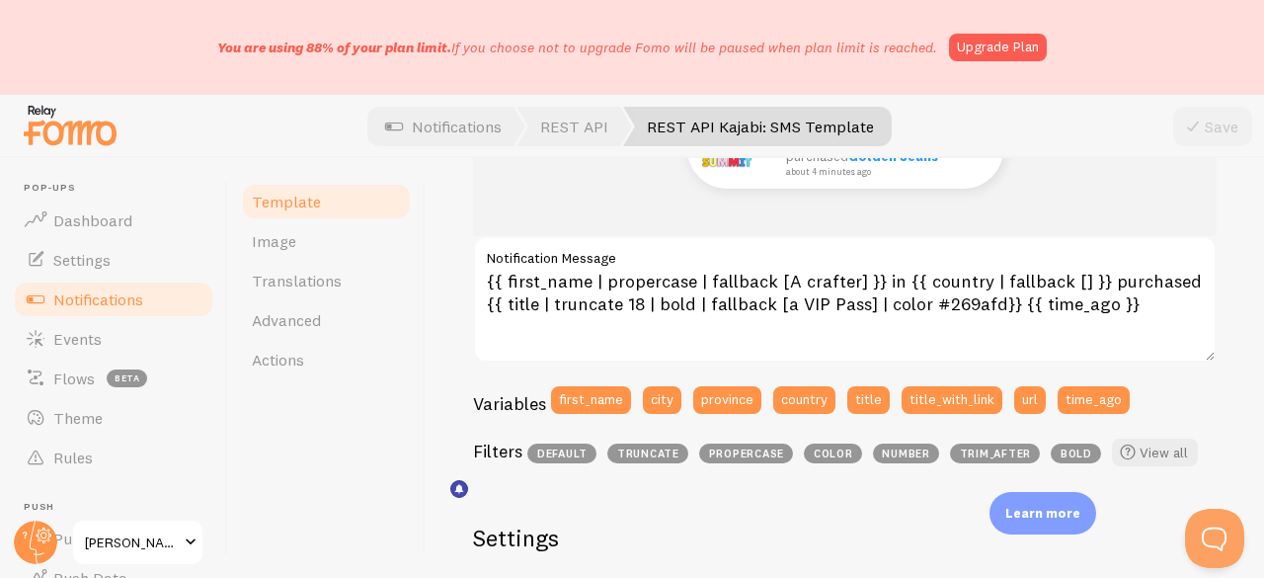
scroll to position [296, 0]
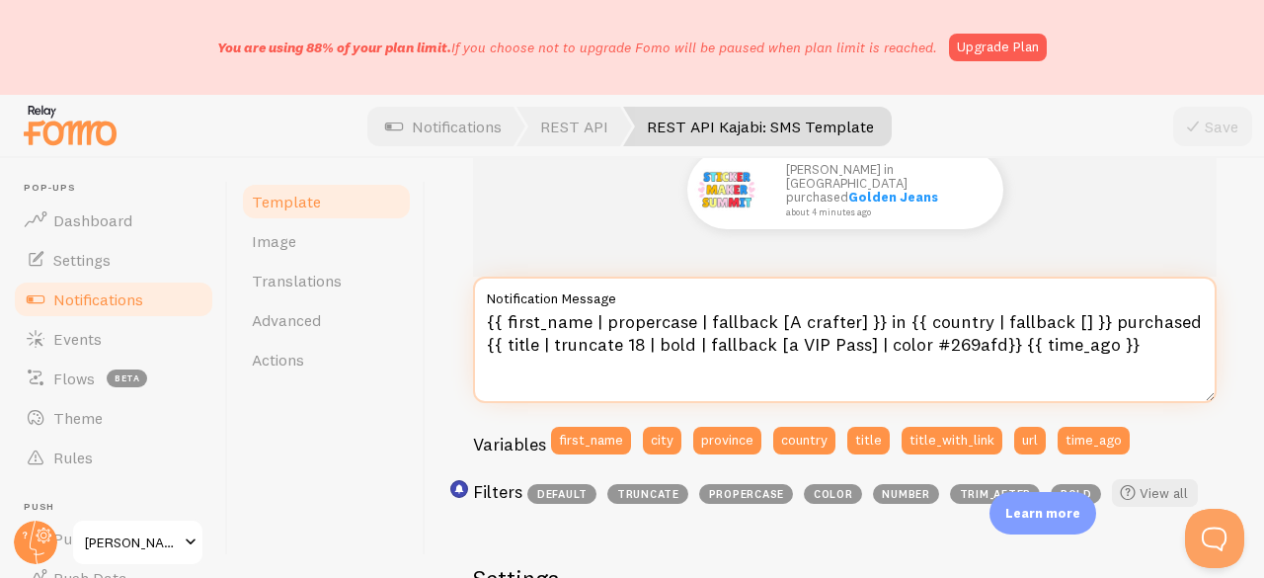
click at [587, 318] on textarea "{{ first_name | propercase | fallback [A crafter] }} in {{ country | fallback […" at bounding box center [844, 339] width 743 height 126
click at [588, 309] on textarea "{{ first_name | propercase | fallback [A crafter] }} in {{ country | fallback […" at bounding box center [844, 339] width 743 height 126
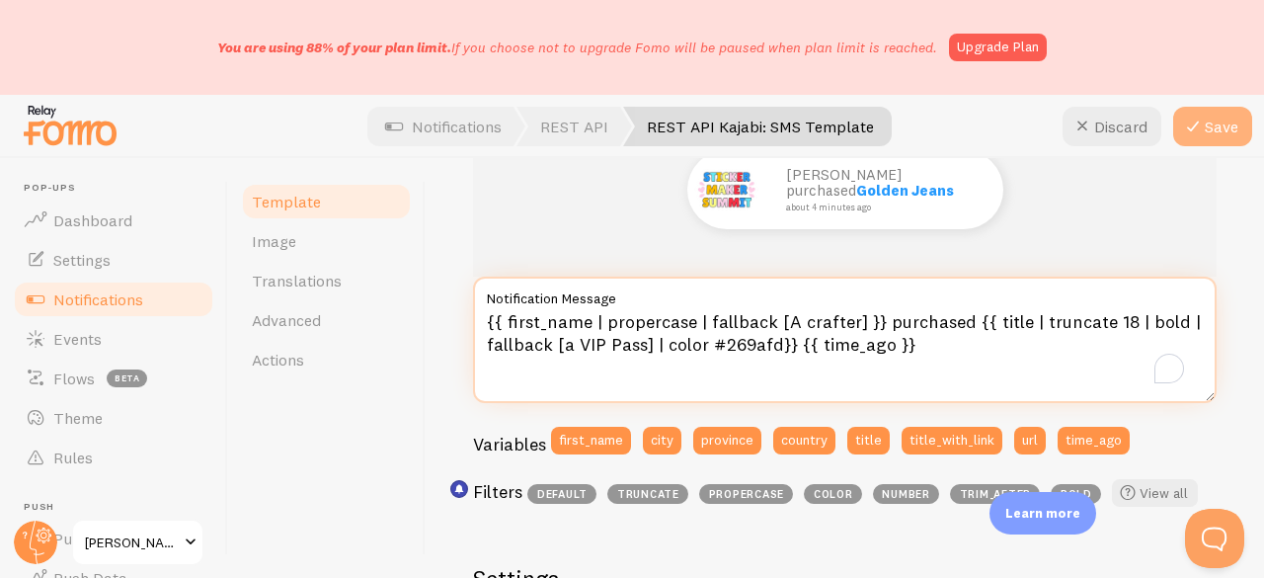
type textarea "{{ first_name | propercase | fallback [A crafter] }} purchased {{ title | trunc…"
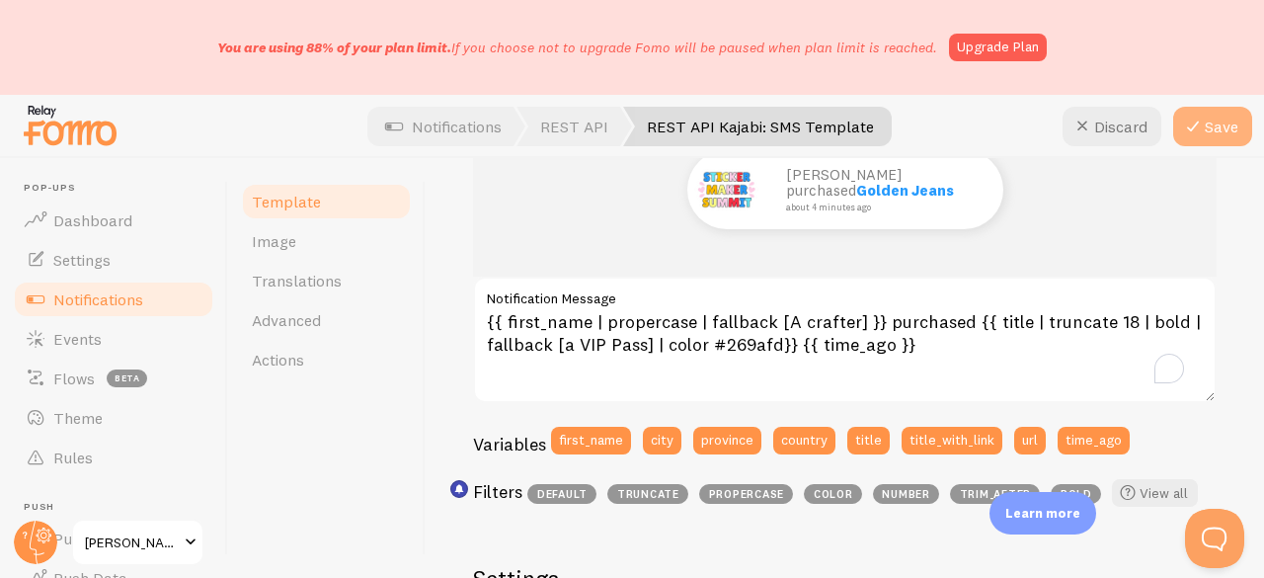
click at [1221, 119] on button "Save" at bounding box center [1212, 126] width 79 height 39
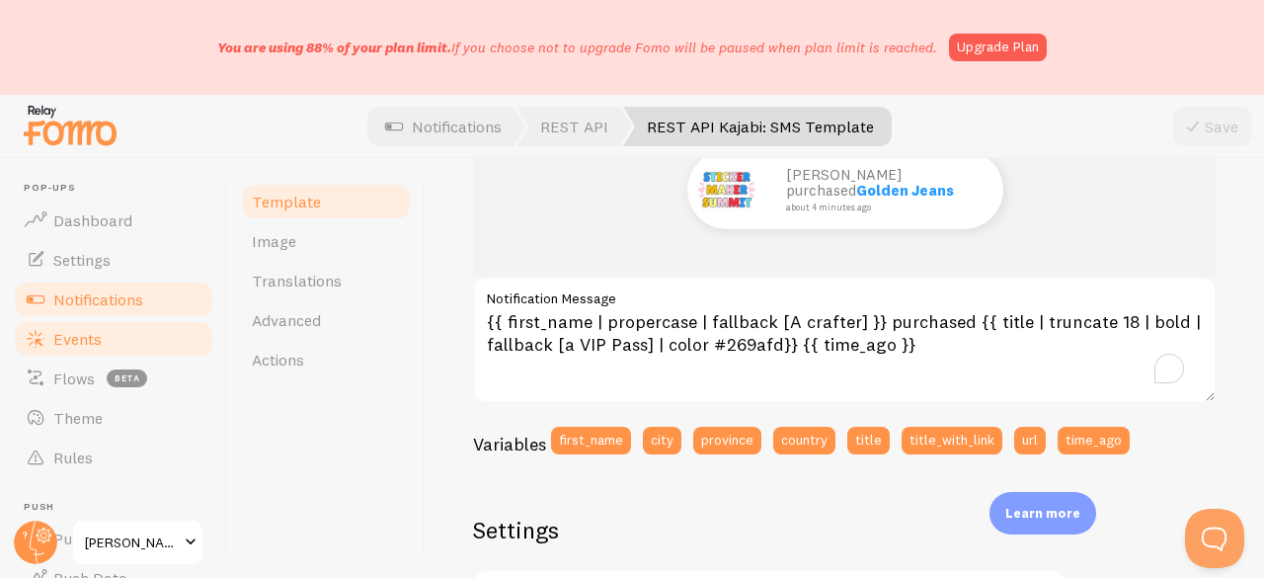
click at [109, 323] on link "Events" at bounding box center [113, 338] width 203 height 39
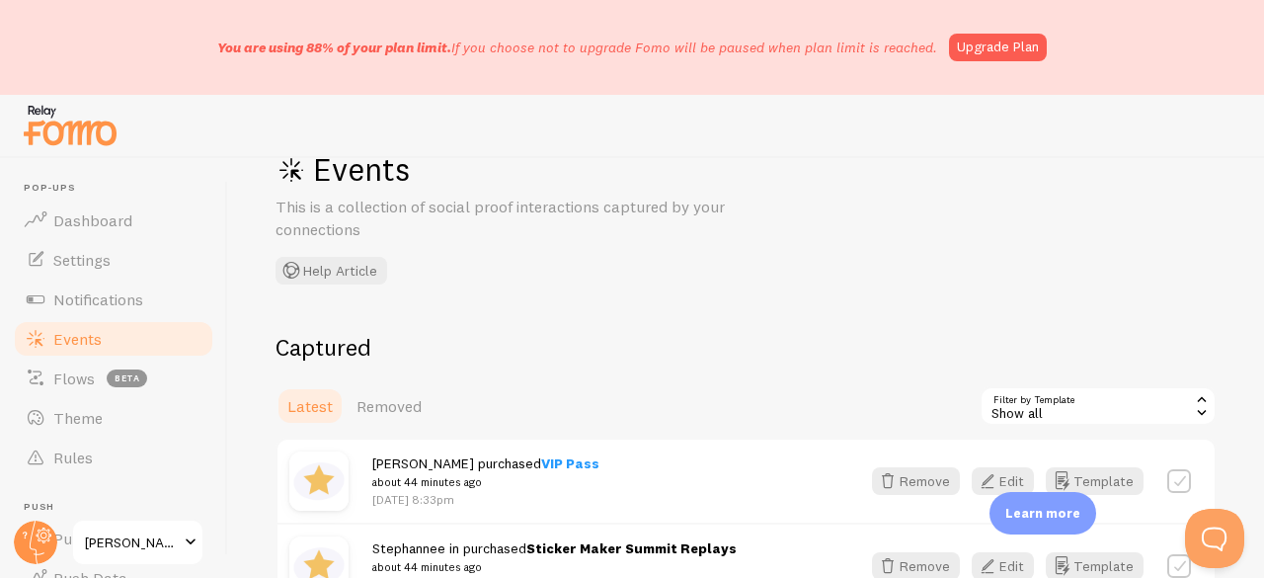
scroll to position [296, 0]
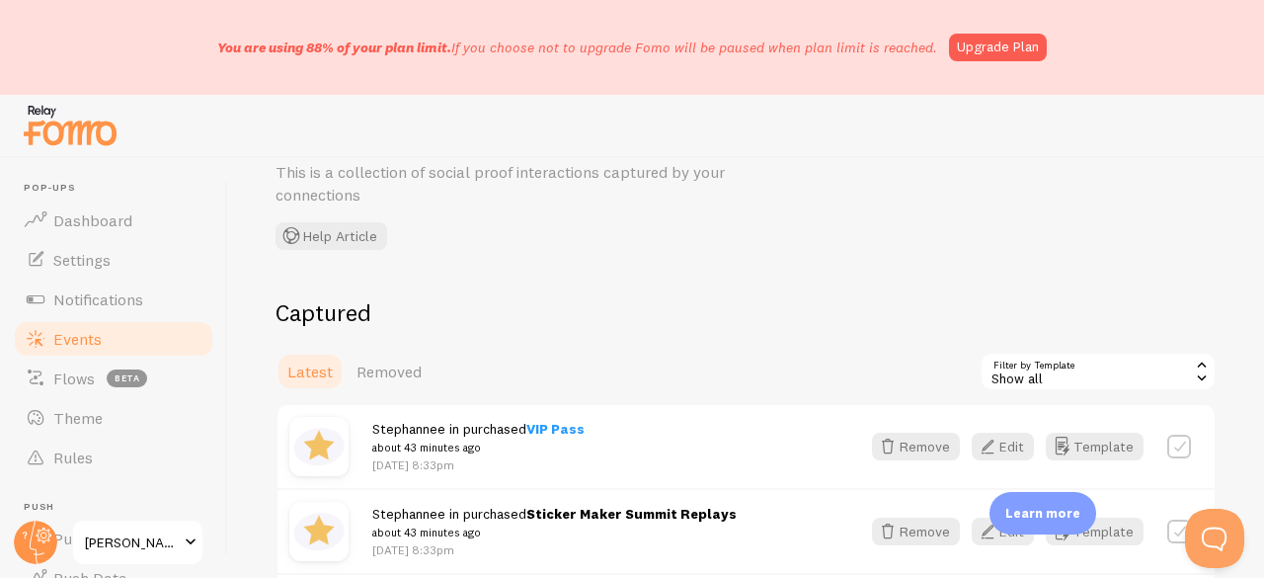
scroll to position [197, 0]
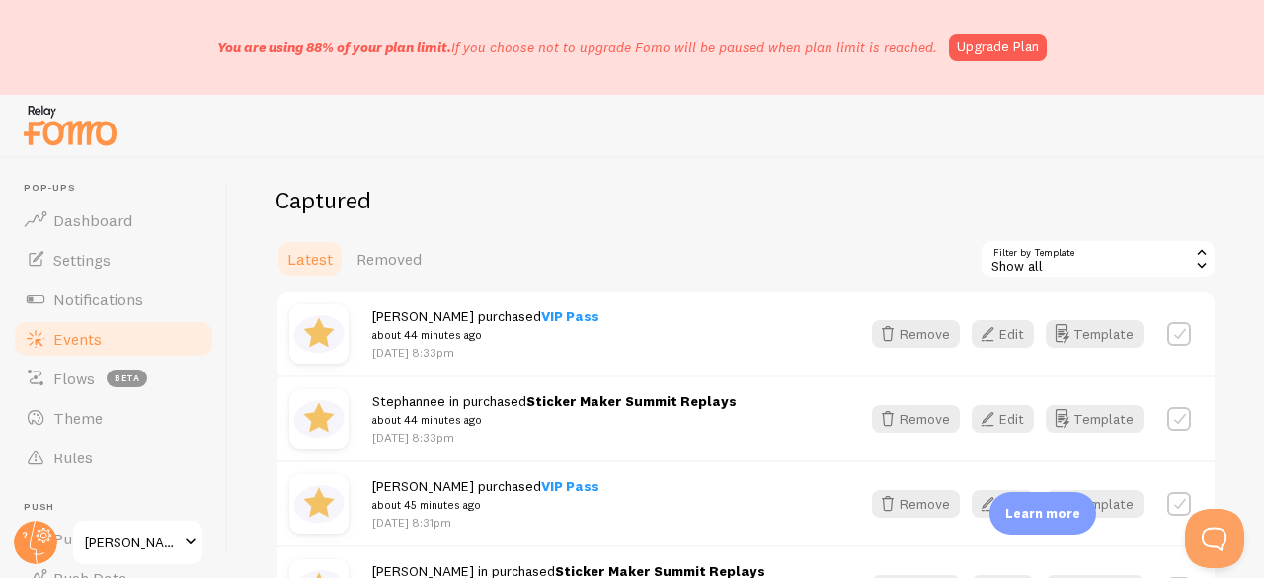
scroll to position [296, 0]
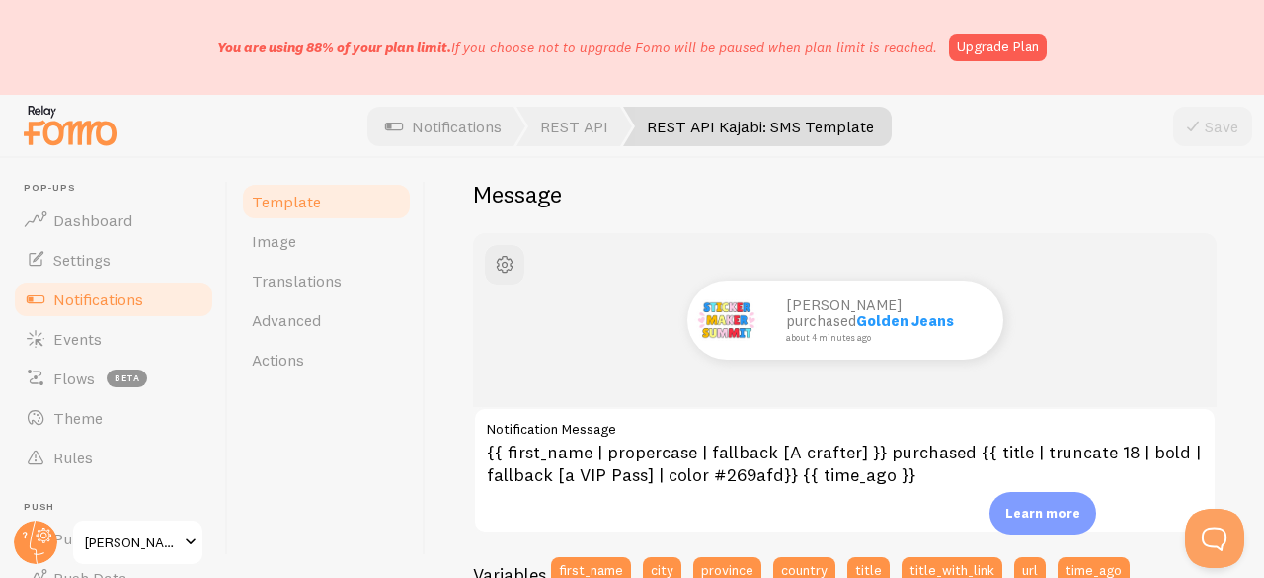
scroll to position [197, 0]
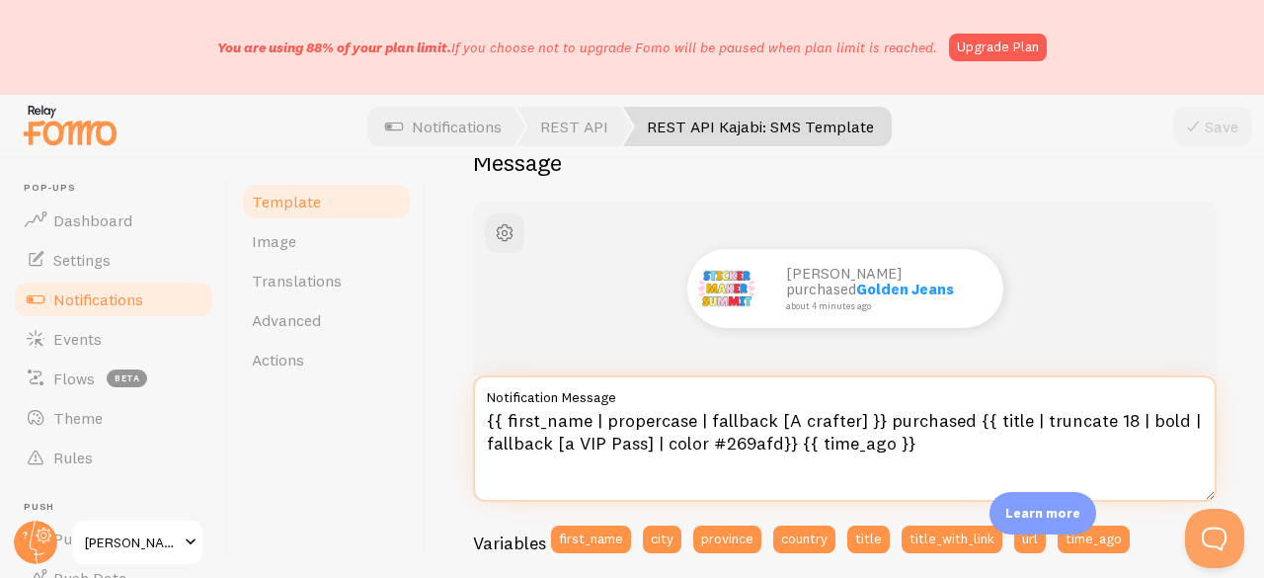
click at [574, 439] on textarea "{{ first_name | propercase | fallback [A crafter] }} purchased {{ title | trunc…" at bounding box center [844, 438] width 743 height 126
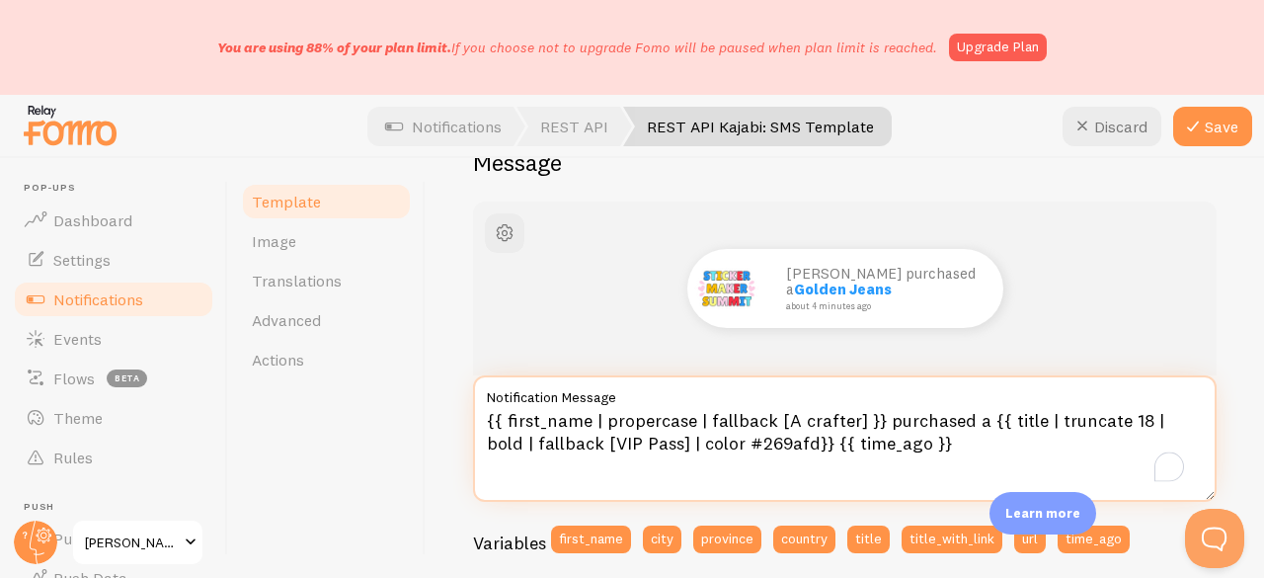
type textarea "{{ first_name | propercase | fallback [A crafter] }} purchased a {{ title | tru…"
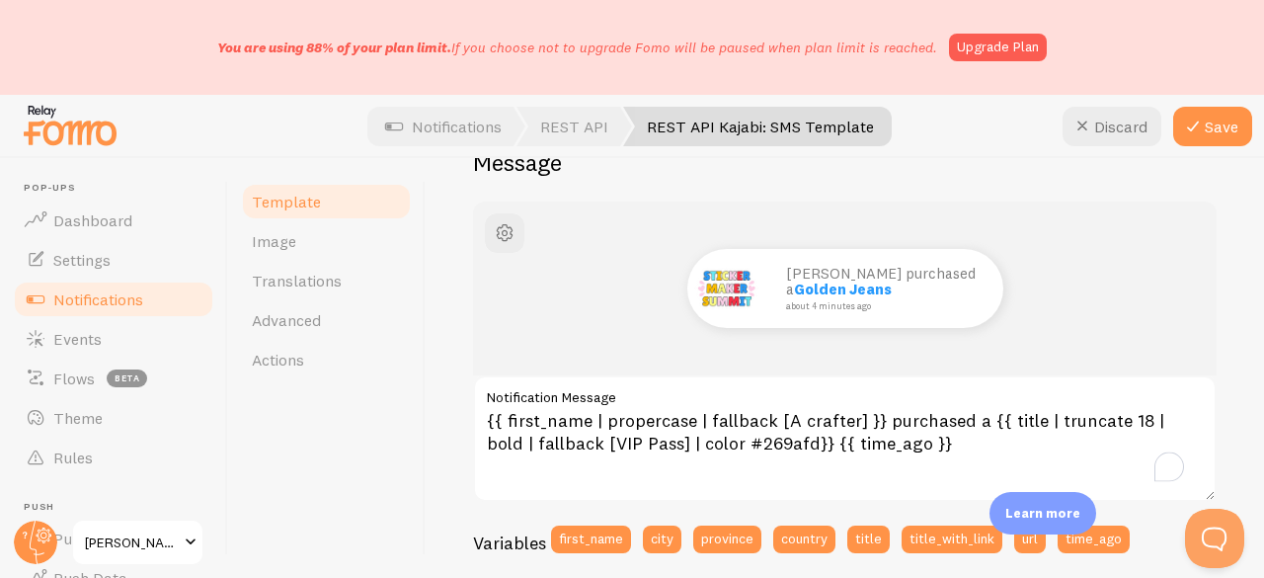
click at [1200, 146] on div at bounding box center [632, 126] width 1264 height 63
click at [1202, 132] on icon at bounding box center [1193, 127] width 24 height 24
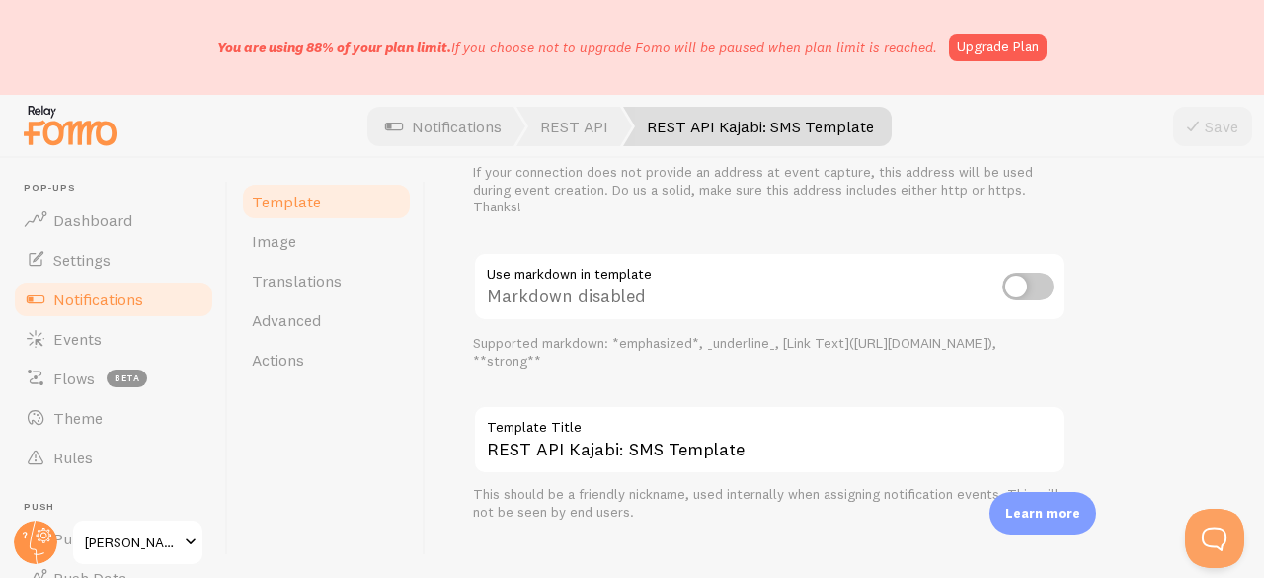
scroll to position [944, 0]
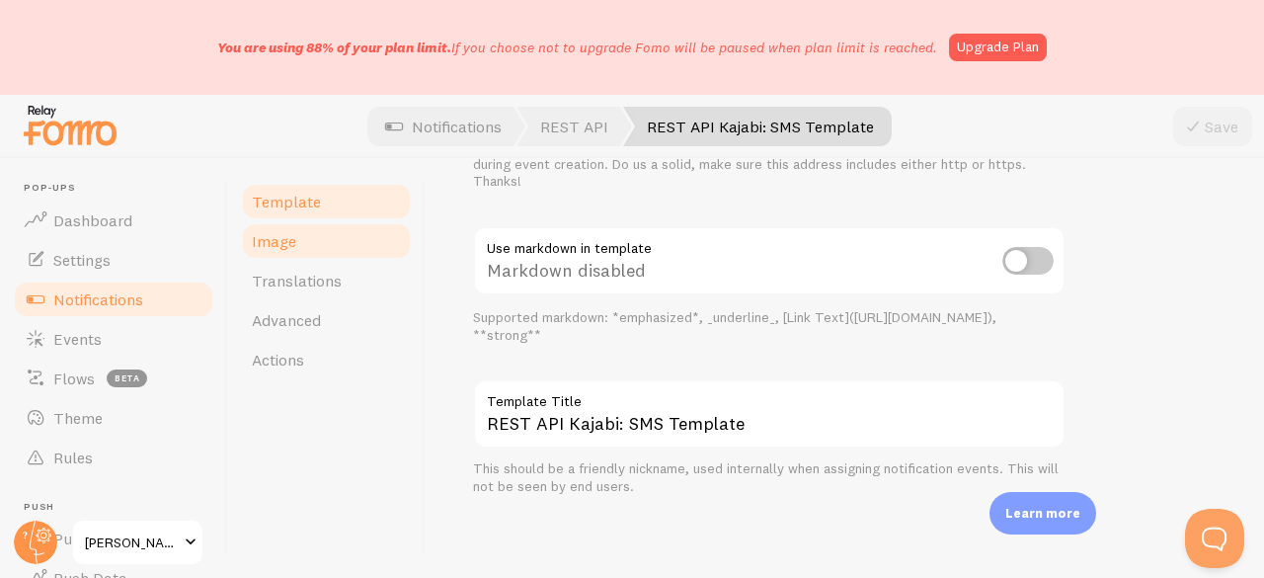
click at [328, 257] on link "Image" at bounding box center [326, 240] width 173 height 39
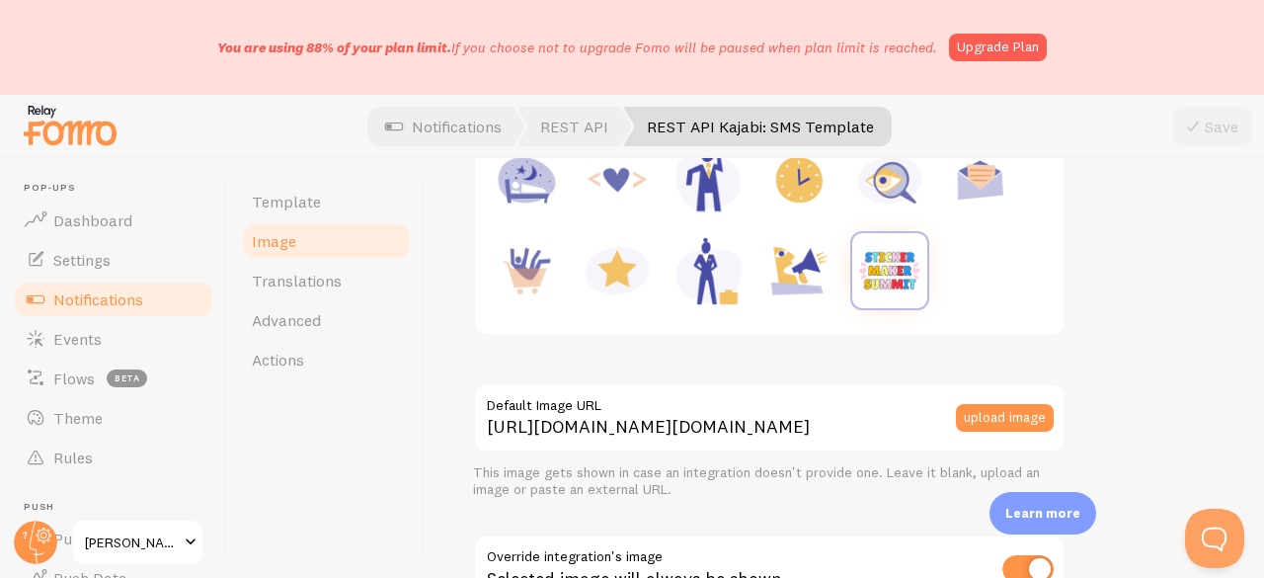
scroll to position [395, 0]
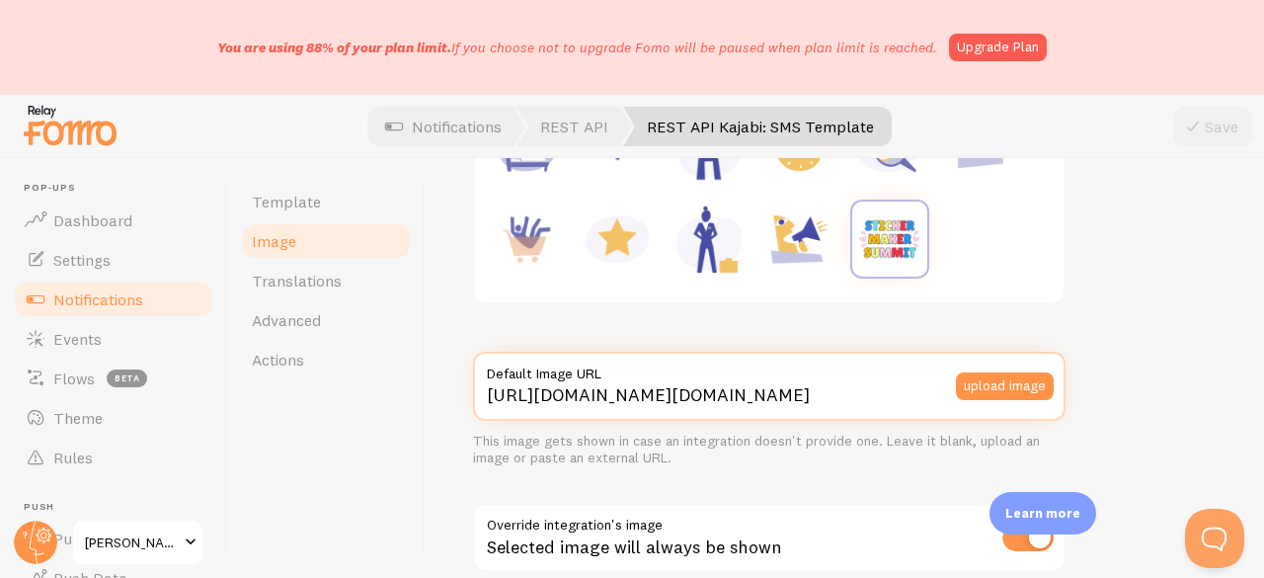
click at [866, 386] on input "[URL][DOMAIN_NAME][DOMAIN_NAME]" at bounding box center [769, 385] width 592 height 69
click at [865, 385] on input "https://process.filestackapi.com/ApqhzE1ldTzuKSj33adqez/resize=width:170,height…" at bounding box center [769, 385] width 592 height 69
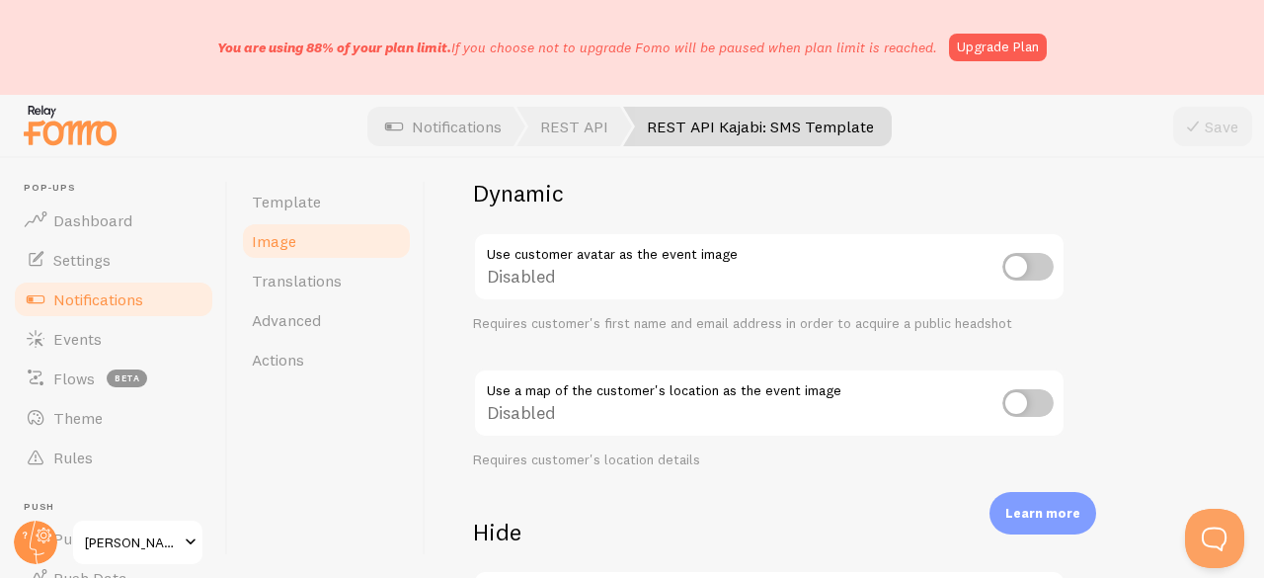
scroll to position [875, 0]
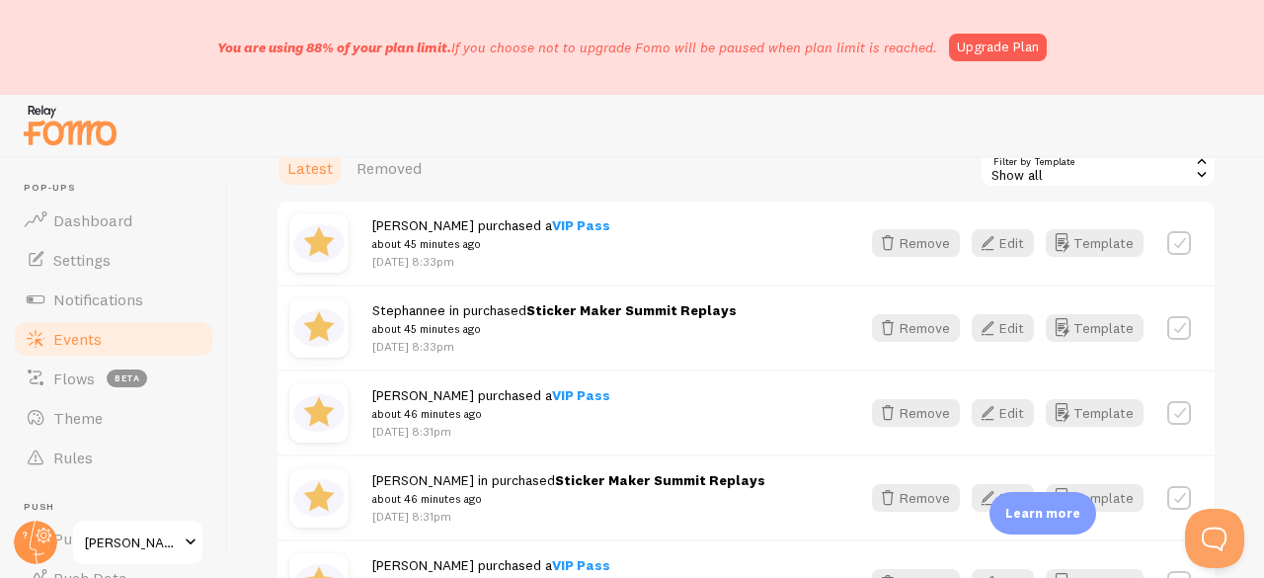
scroll to position [296, 0]
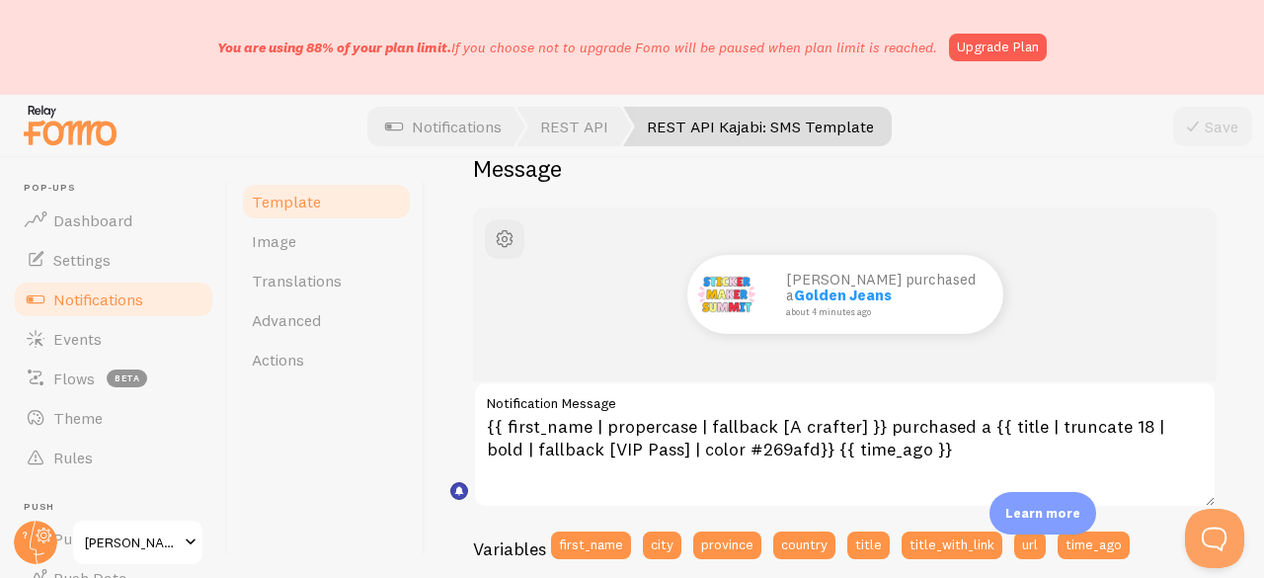
scroll to position [296, 0]
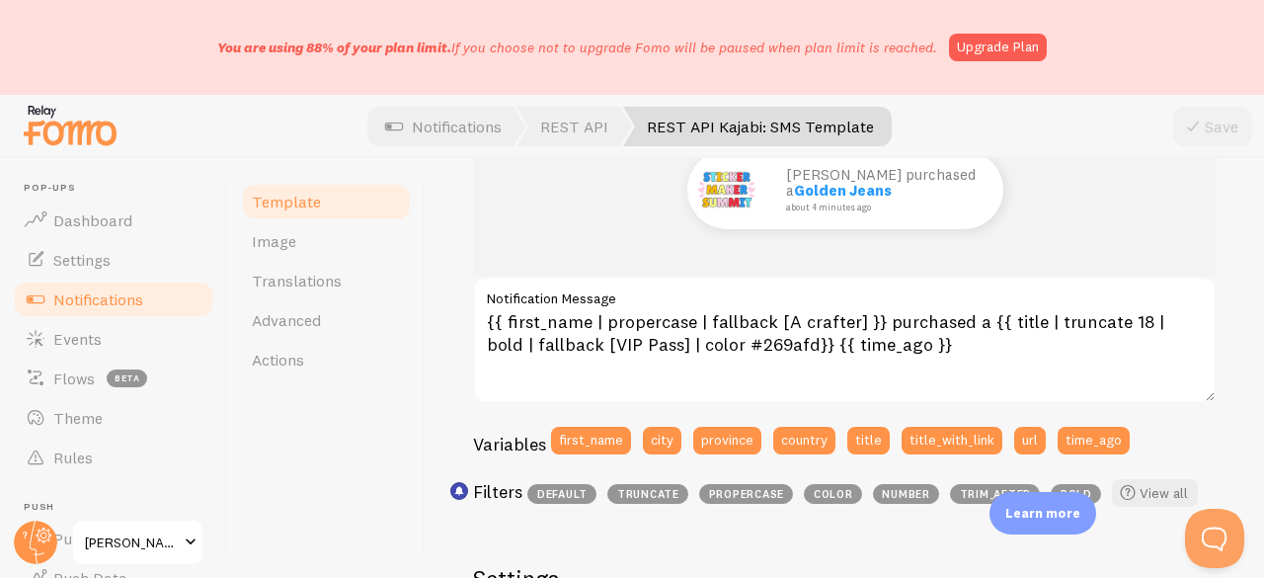
click at [125, 296] on span "Notifications" at bounding box center [98, 299] width 90 height 20
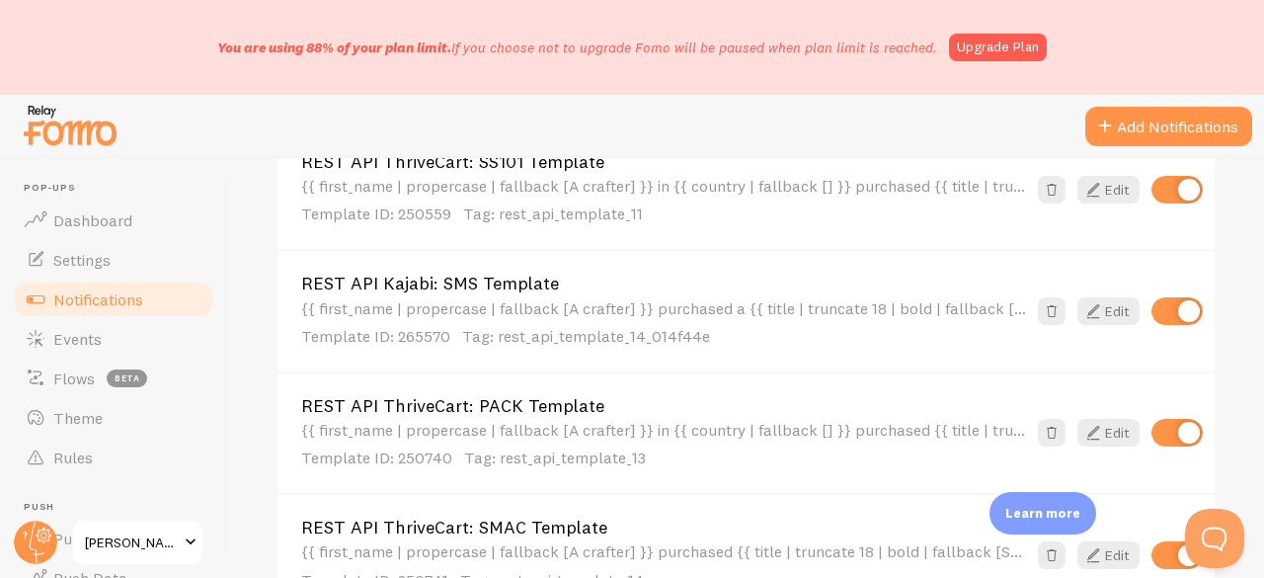
scroll to position [1678, 0]
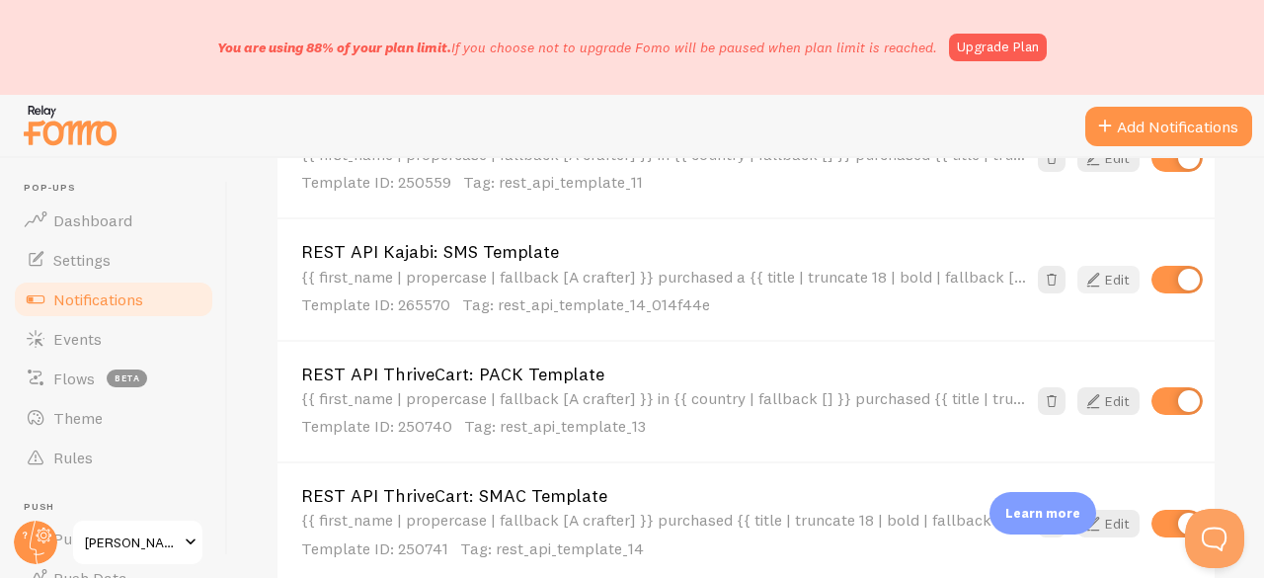
click at [1081, 268] on icon at bounding box center [1093, 280] width 24 height 24
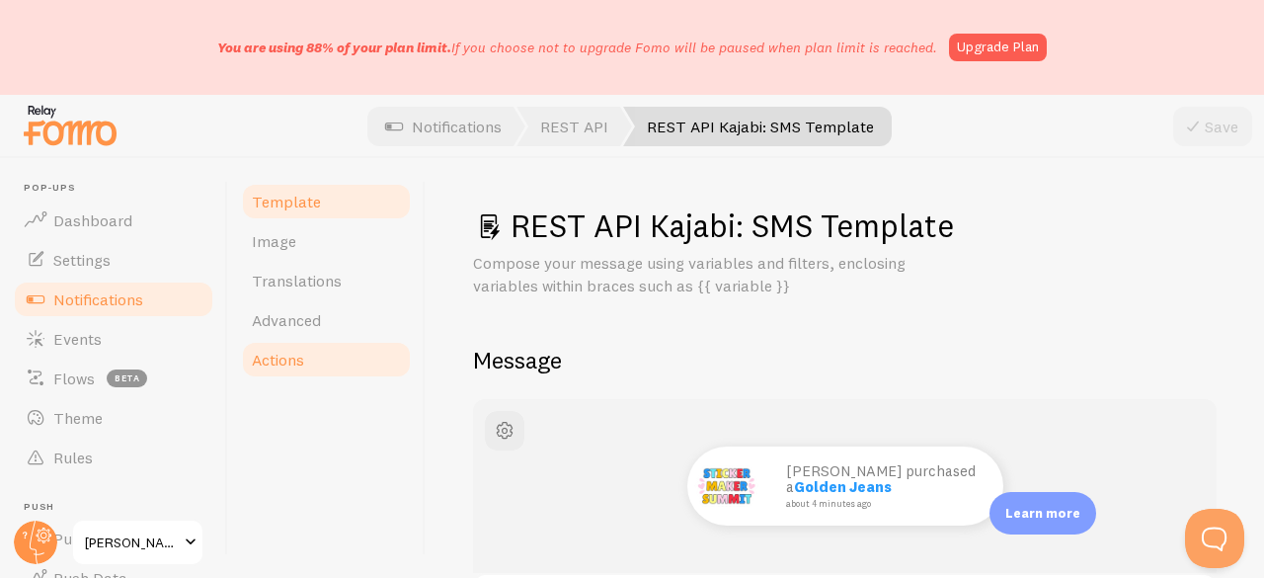
click at [319, 362] on link "Actions" at bounding box center [326, 359] width 173 height 39
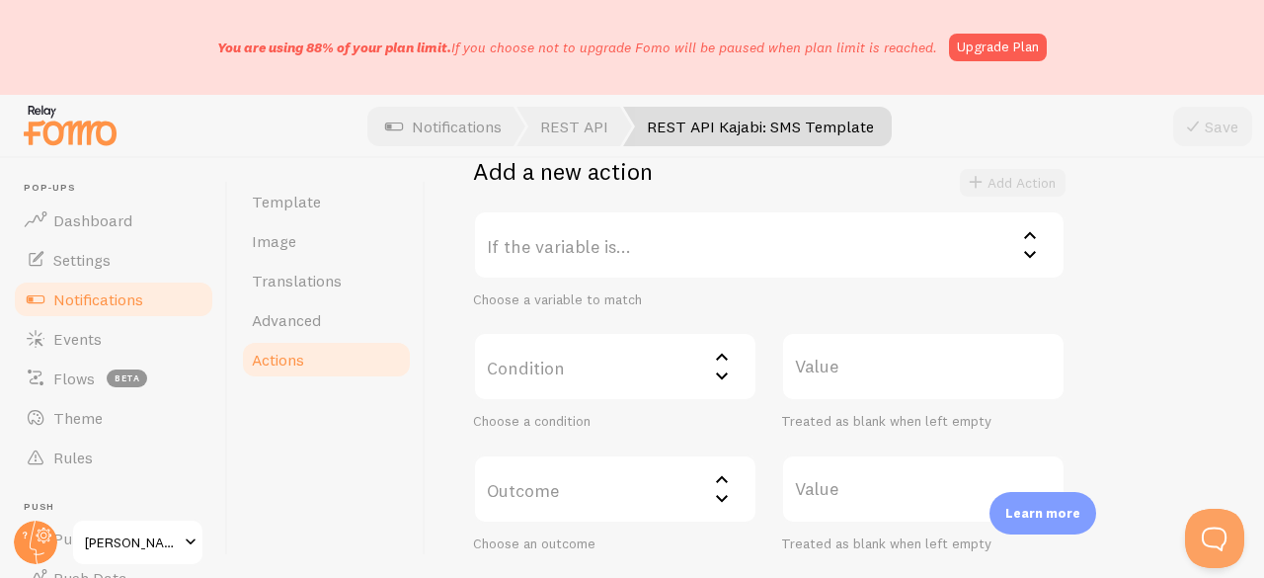
scroll to position [395, 0]
click at [597, 254] on label "If the variable is..." at bounding box center [769, 248] width 592 height 69
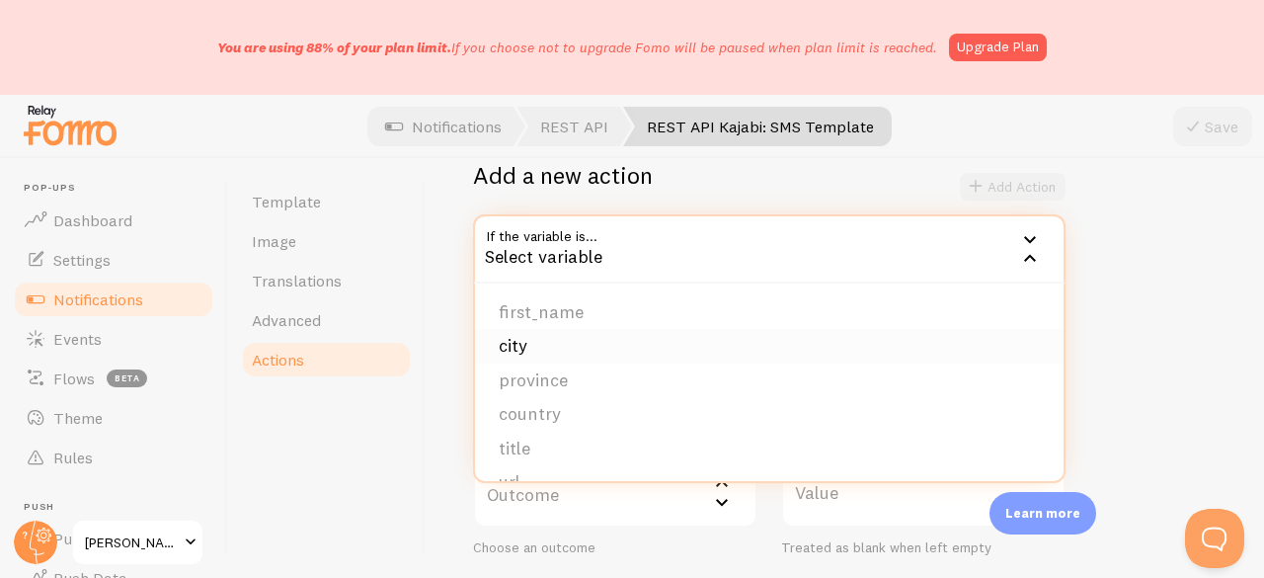
scroll to position [99, 0]
click at [577, 355] on li "title" at bounding box center [769, 350] width 588 height 35
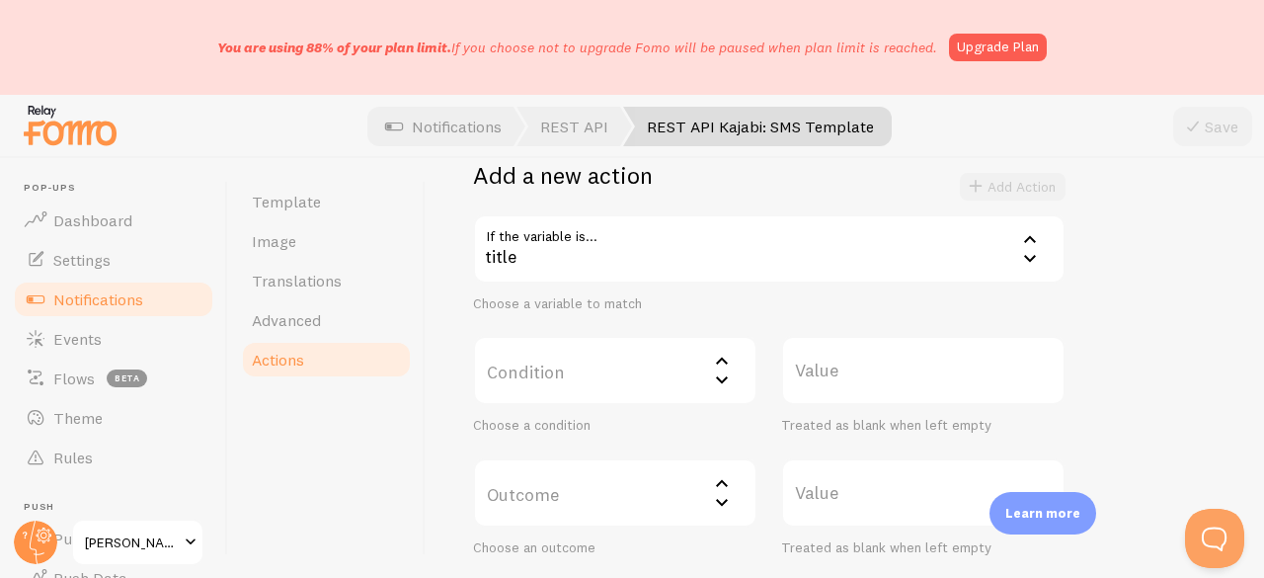
click at [572, 378] on label "Condition" at bounding box center [615, 370] width 284 height 69
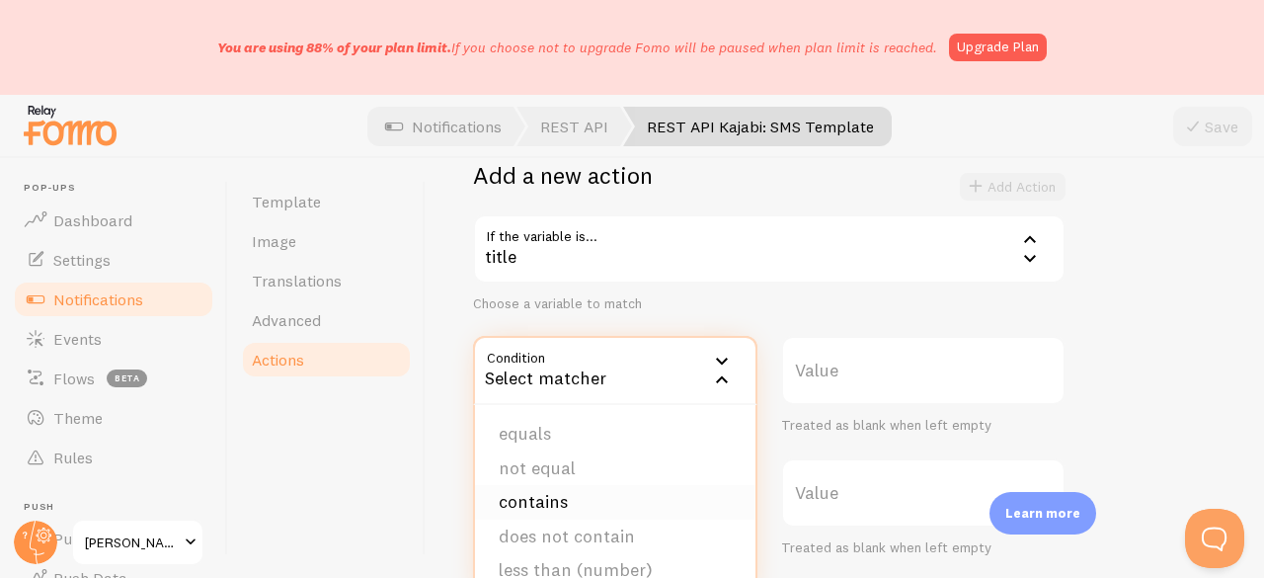
click at [537, 489] on li "contains" at bounding box center [615, 502] width 280 height 35
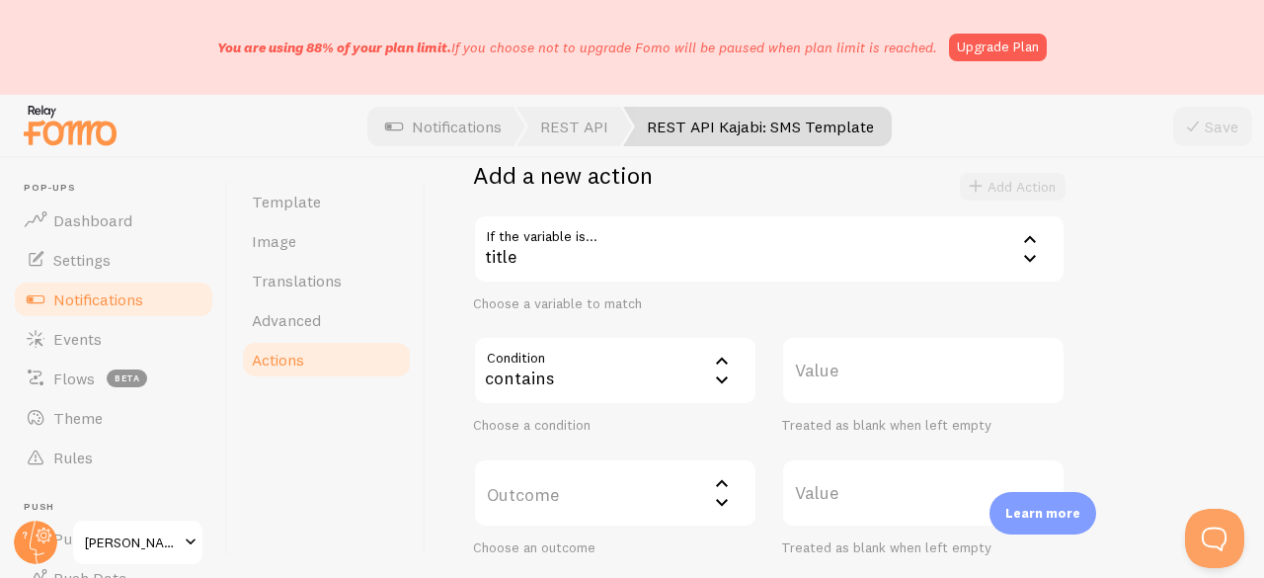
click at [890, 364] on label "Value" at bounding box center [923, 370] width 284 height 69
click at [890, 364] on input "Value" at bounding box center [923, 370] width 284 height 69
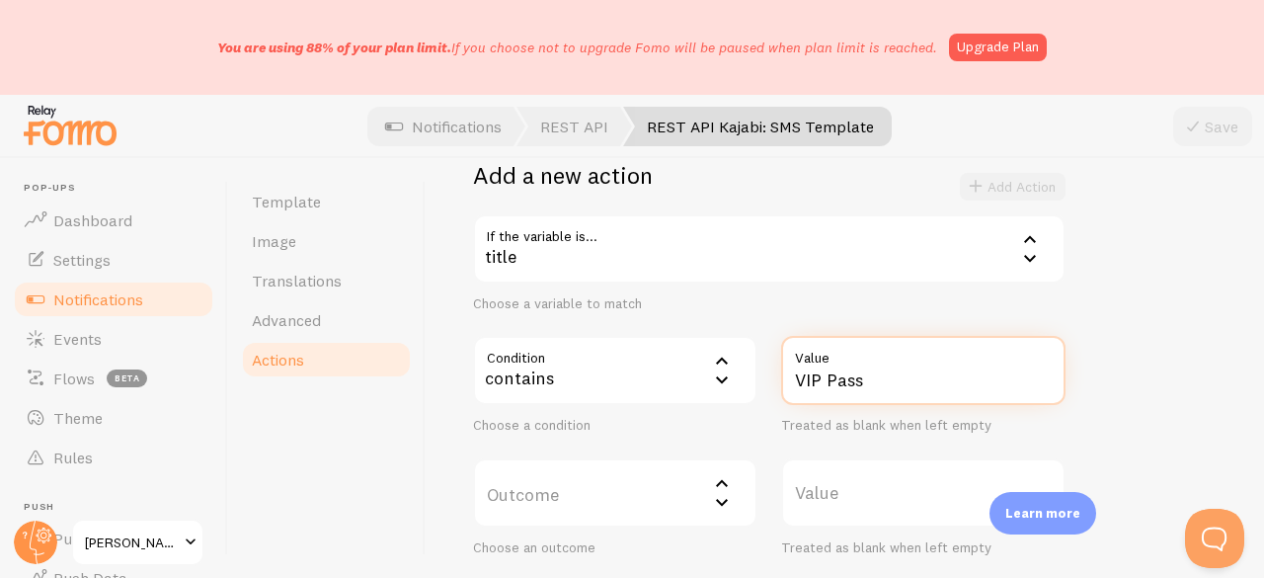
type input "VIP Pass"
click at [430, 454] on div "Actions You can match any {{ variable }} and replace it with a word, change eve…" at bounding box center [844, 368] width 838 height 420
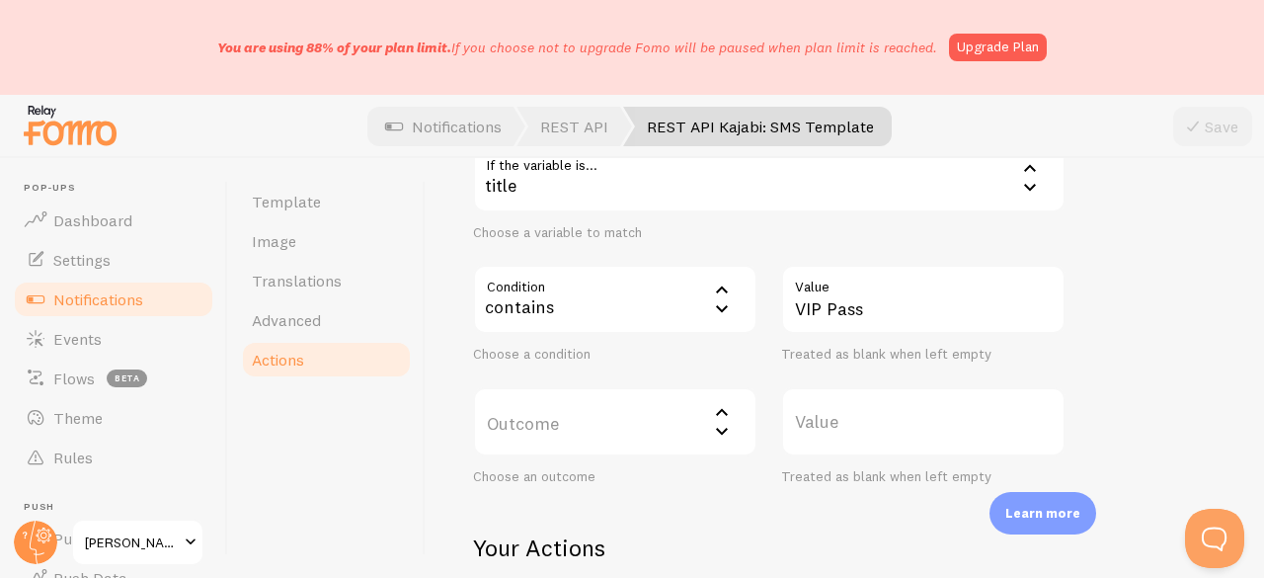
scroll to position [494, 0]
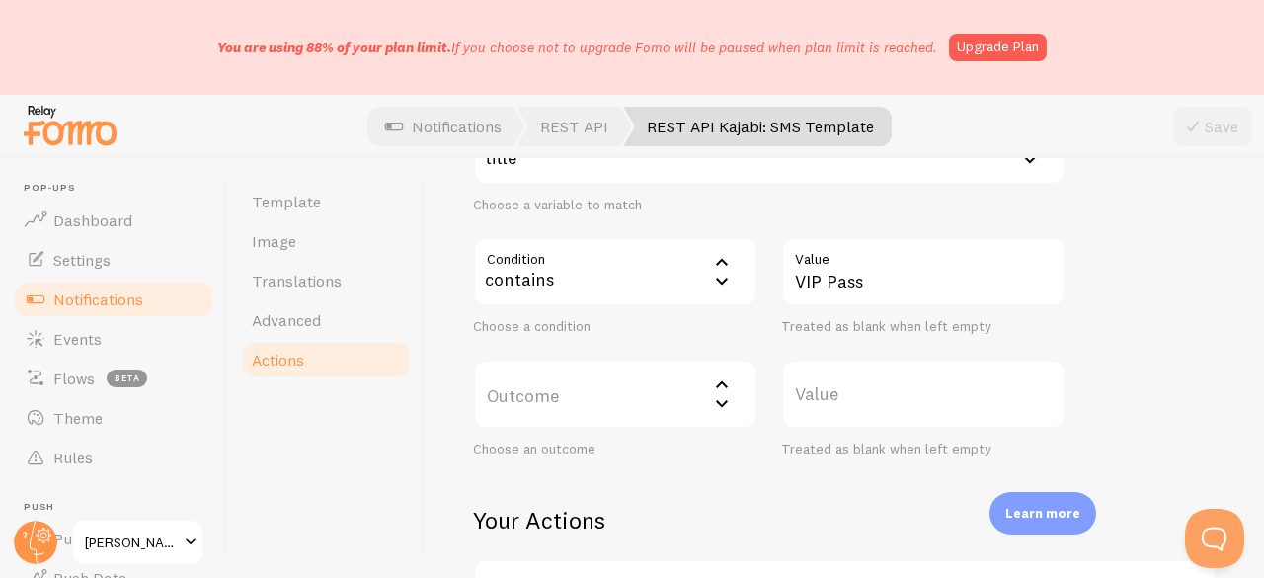
click at [533, 408] on label "Outcome" at bounding box center [615, 393] width 284 height 69
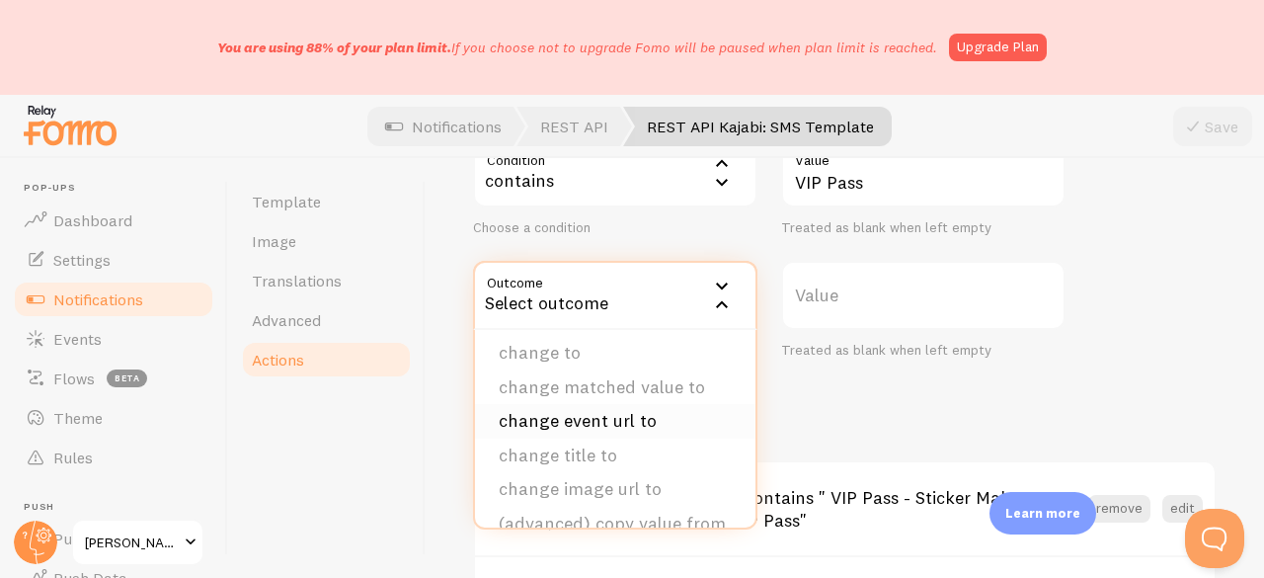
scroll to position [99, 0]
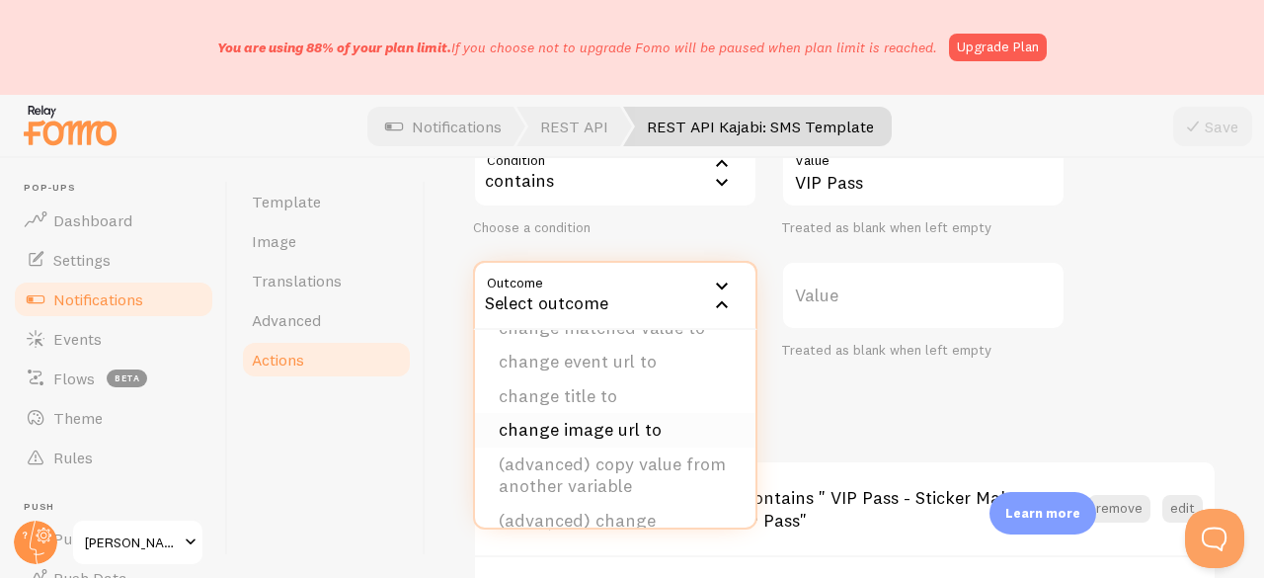
click at [591, 431] on li "change image url to" at bounding box center [615, 430] width 280 height 35
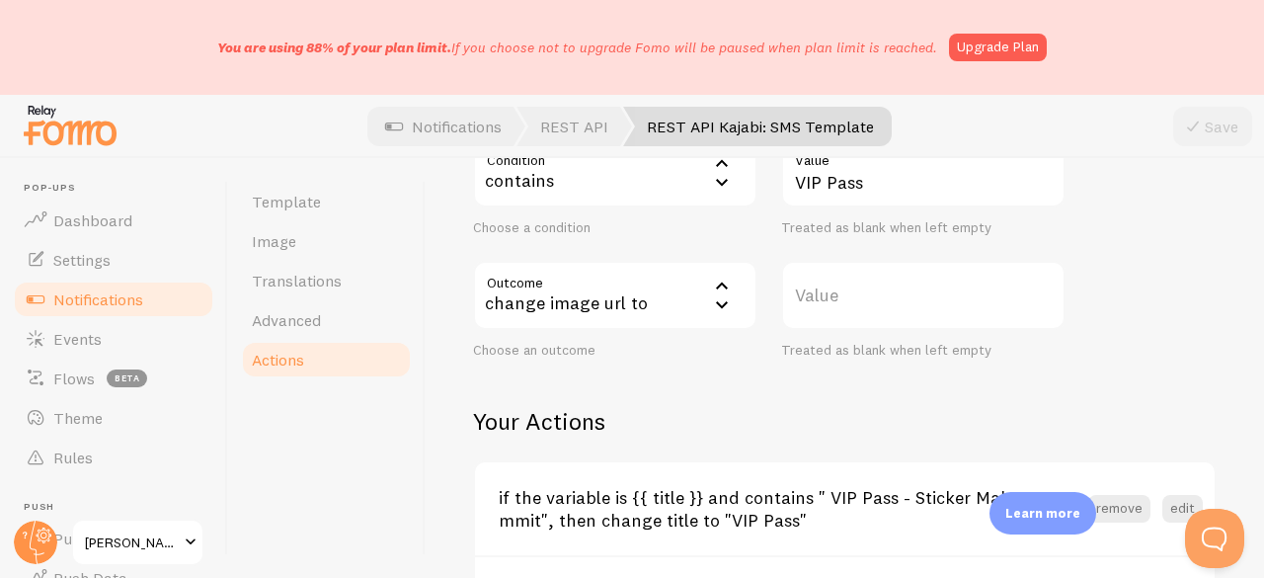
click at [867, 309] on label "Value" at bounding box center [923, 295] width 284 height 69
click at [867, 309] on input "Value" at bounding box center [923, 295] width 284 height 69
paste input "https://process.filestackapi.com/ApqhzE1ldTzuKSj33adqez/resize=width:170,height…"
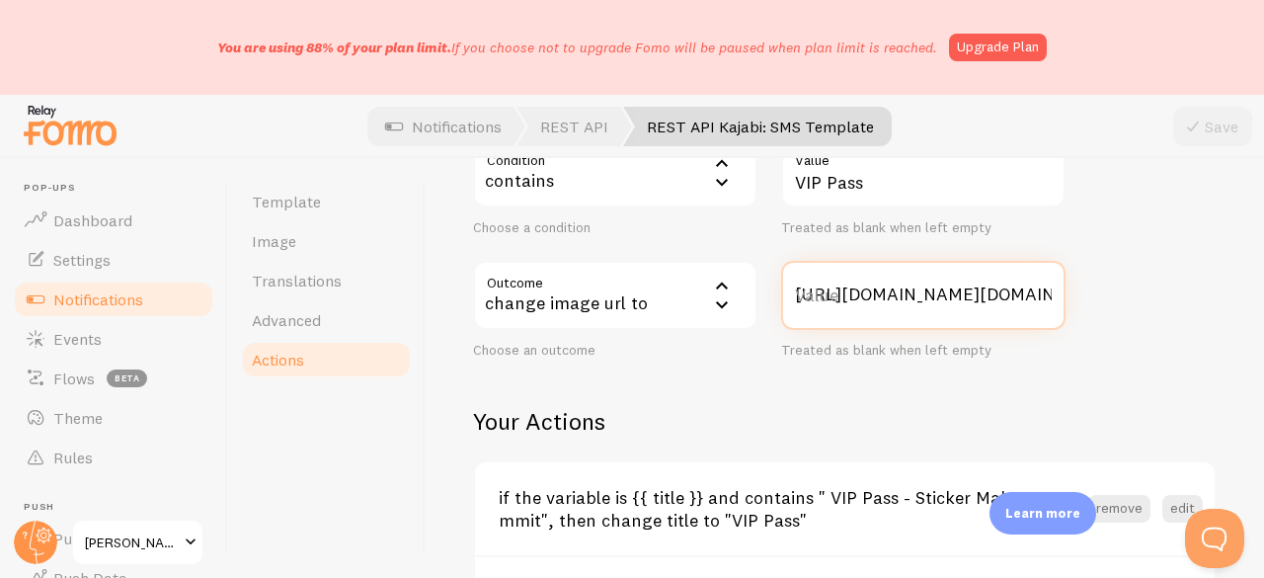
scroll to position [0, 896]
type input "https://process.filestackapi.com/ApqhzE1ldTzuKSj33adqez/resize=width:170,height…"
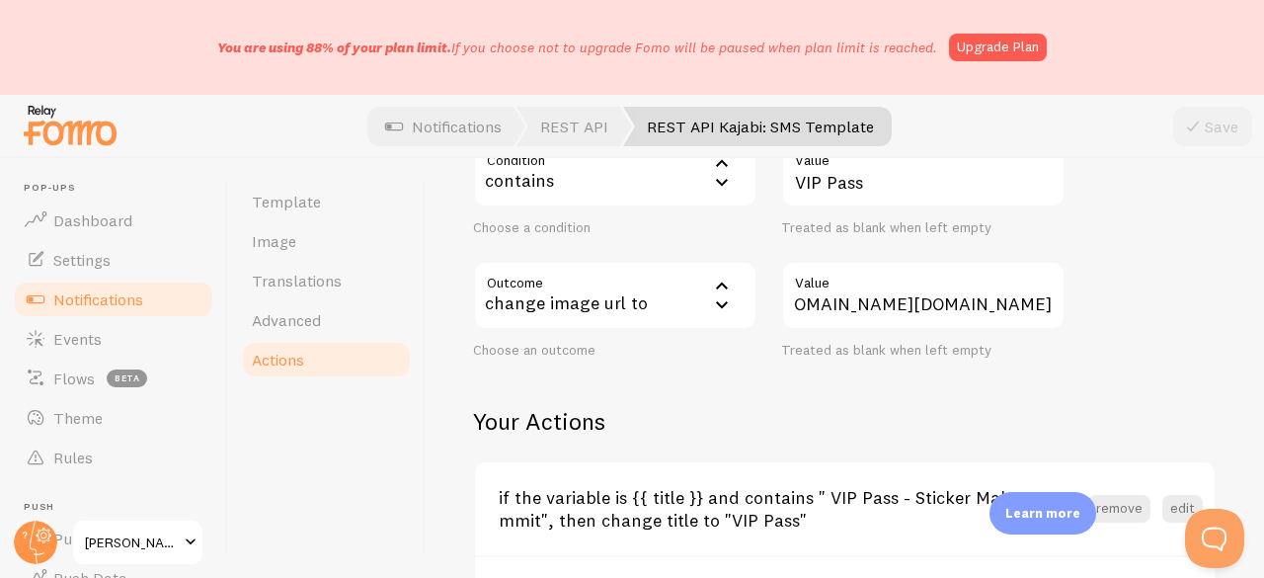
click at [1123, 248] on div "Example 1: Change blank first names to Someone if the variable is {{ first_name…" at bounding box center [844, 66] width 743 height 583
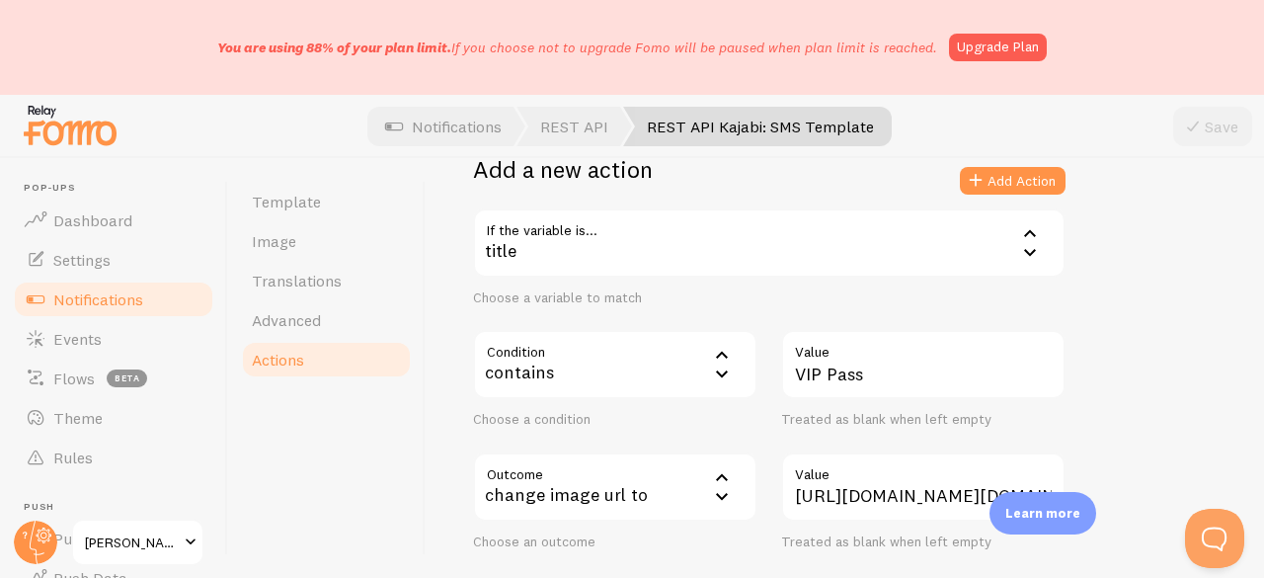
scroll to position [395, 0]
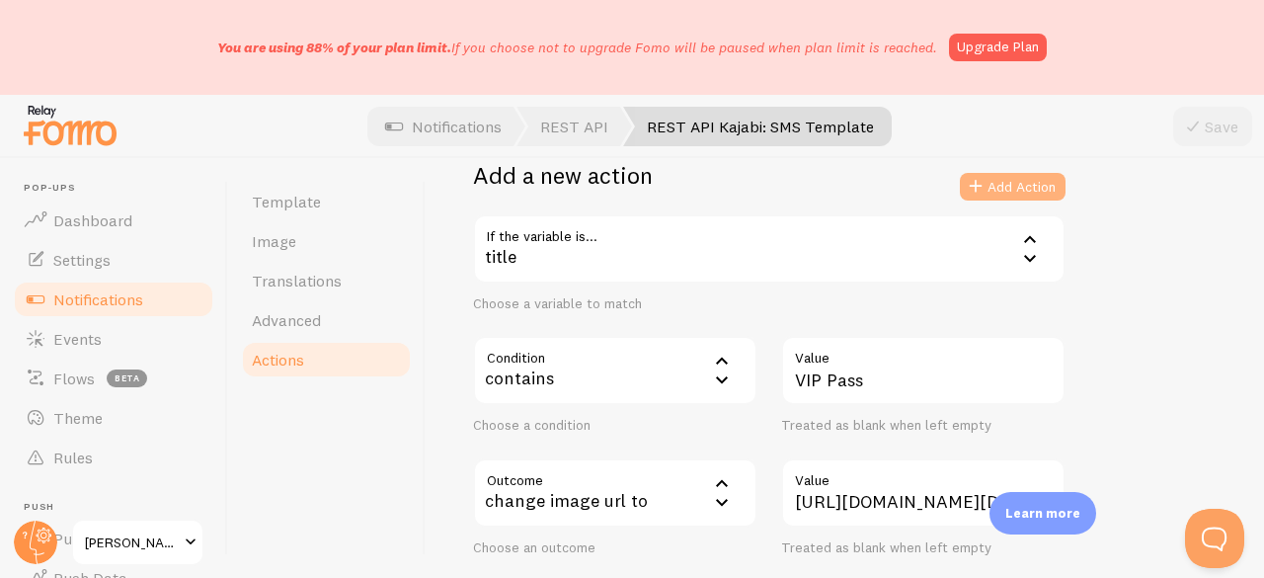
click at [1011, 179] on button "Add Action" at bounding box center [1013, 187] width 106 height 28
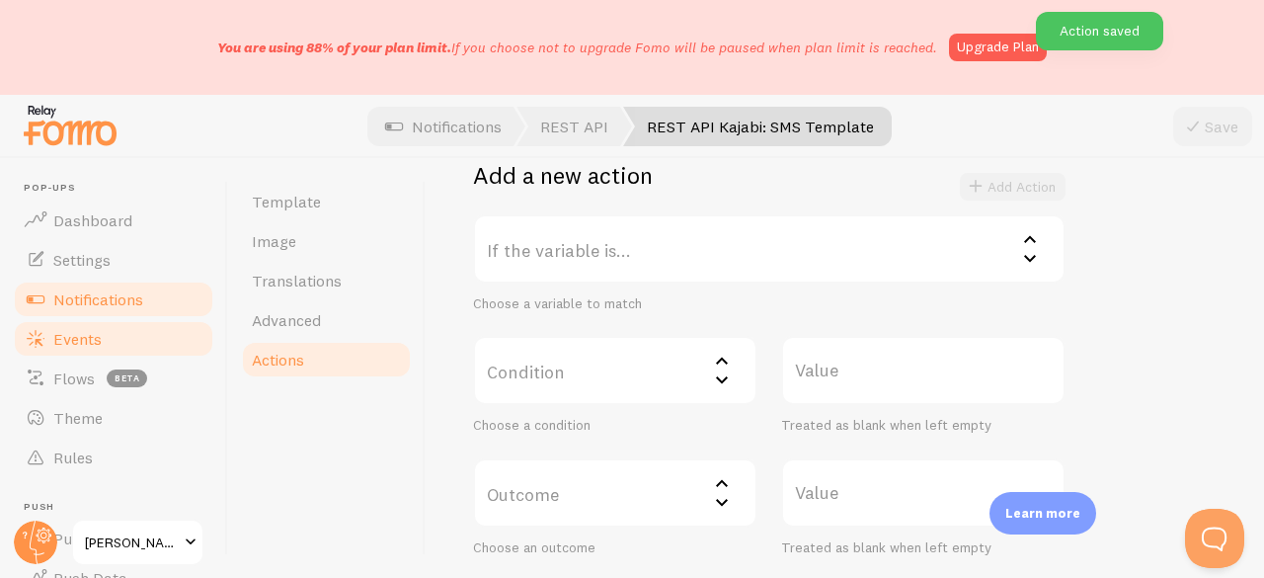
click at [93, 331] on span "Events" at bounding box center [77, 339] width 48 height 20
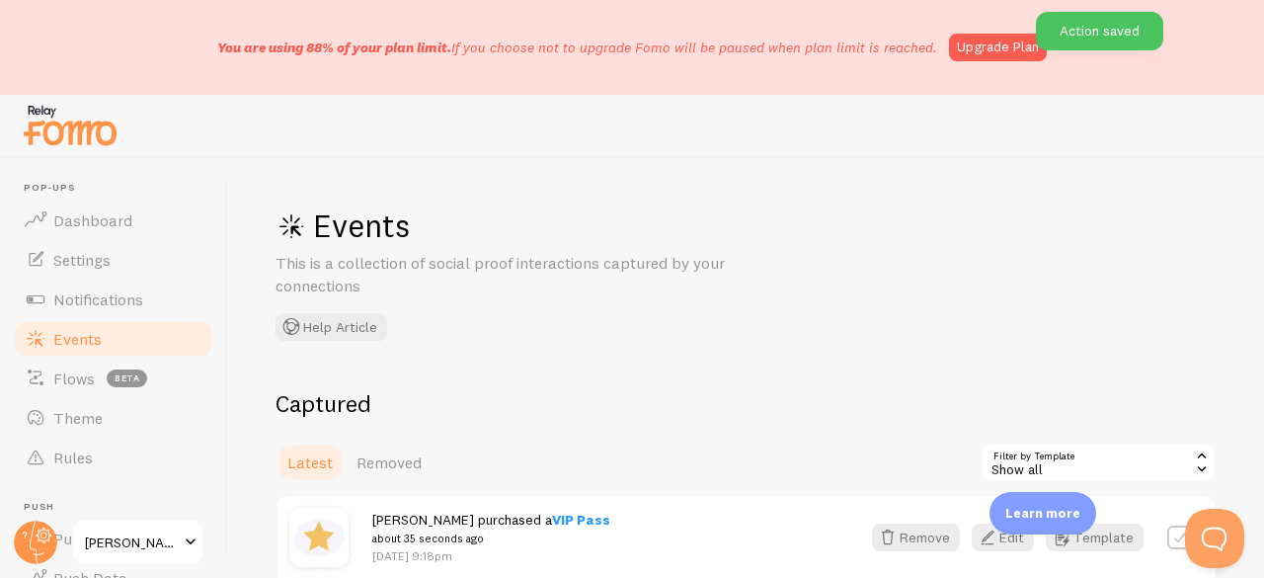
click at [115, 338] on link "Events" at bounding box center [113, 338] width 203 height 39
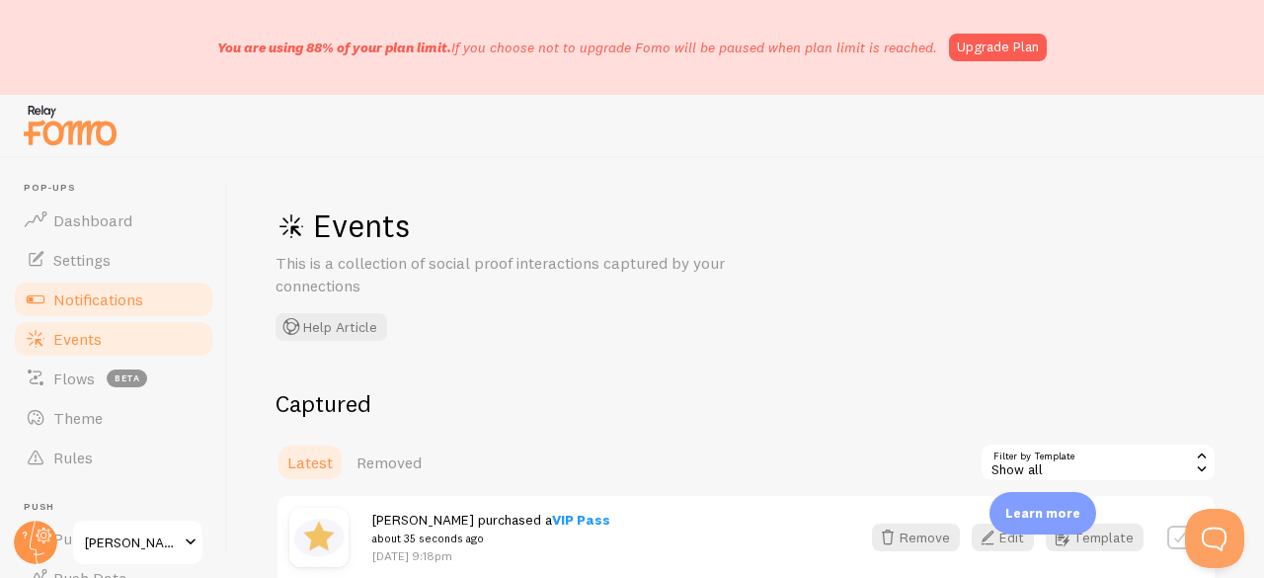
click at [115, 297] on span "Notifications" at bounding box center [98, 299] width 90 height 20
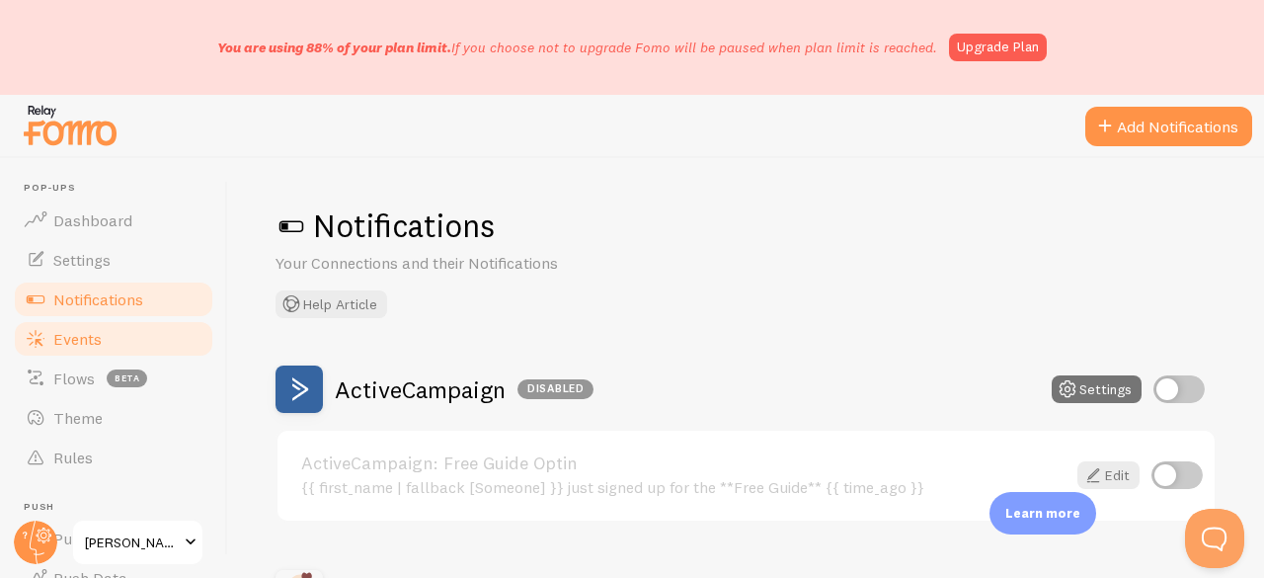
click at [85, 331] on span "Events" at bounding box center [77, 339] width 48 height 20
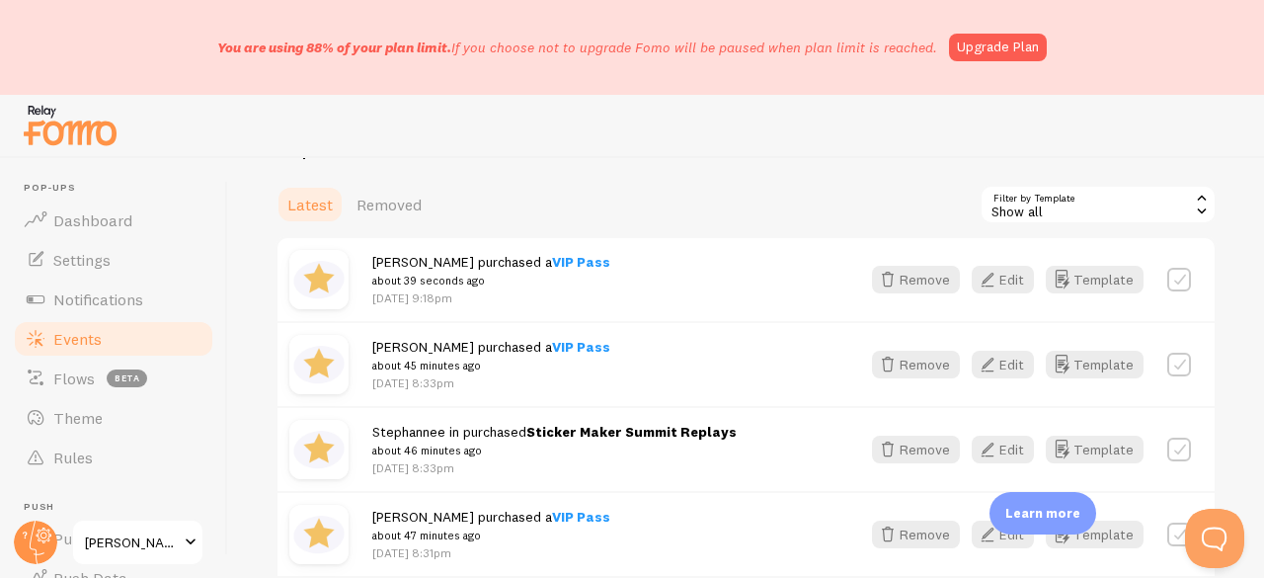
scroll to position [296, 0]
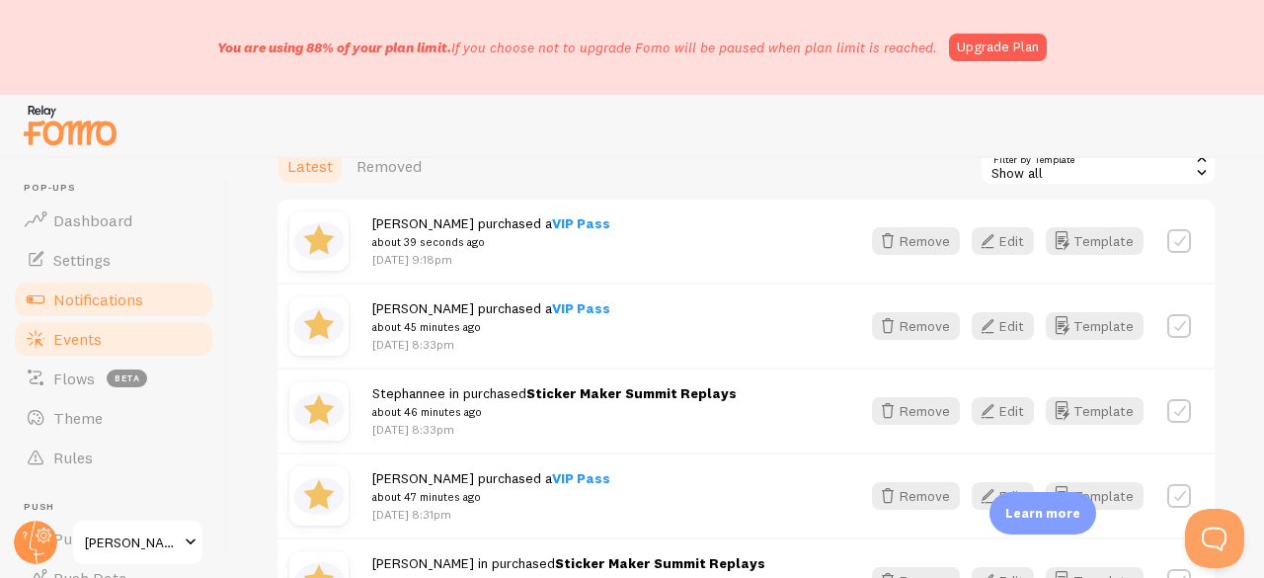
click at [104, 303] on span "Notifications" at bounding box center [98, 299] width 90 height 20
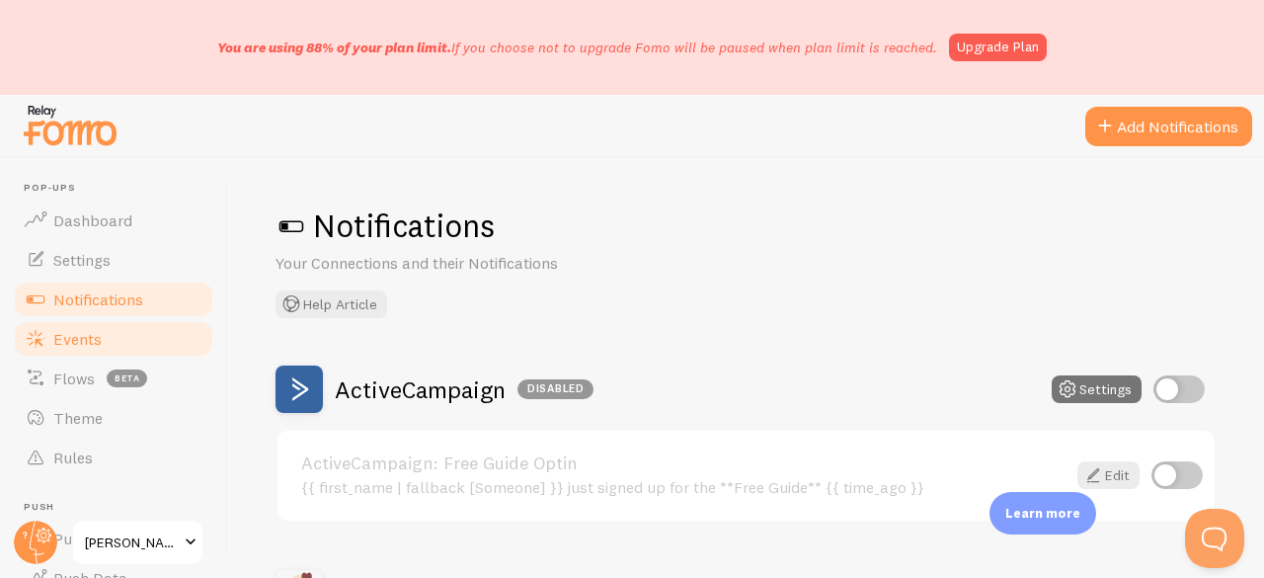
click at [81, 333] on span "Events" at bounding box center [77, 339] width 48 height 20
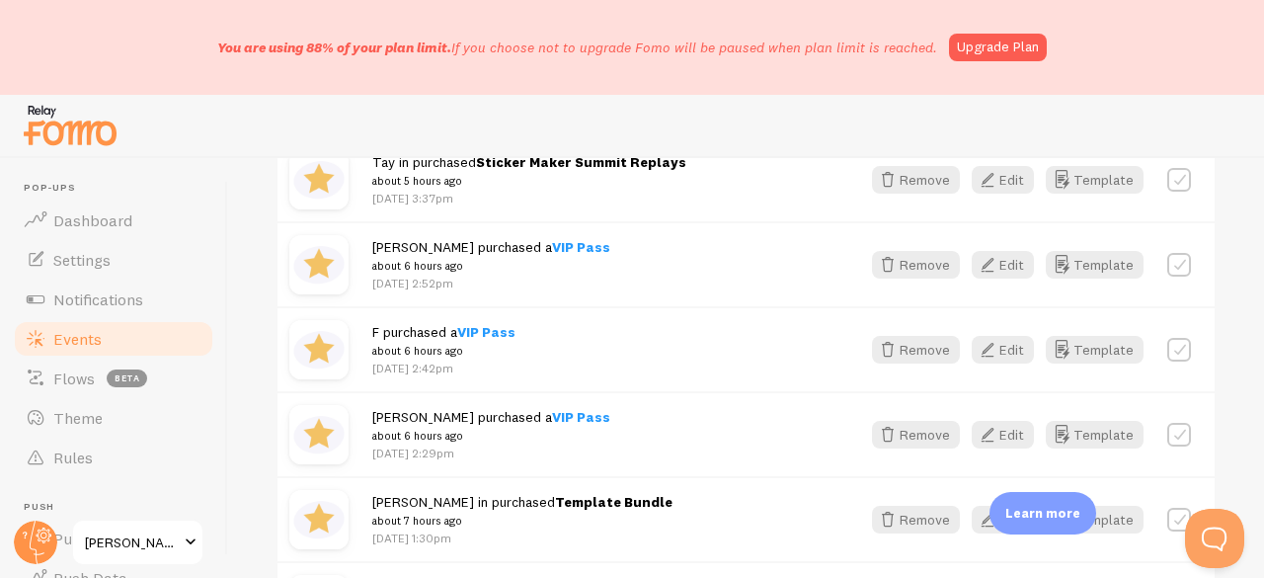
scroll to position [1580, 0]
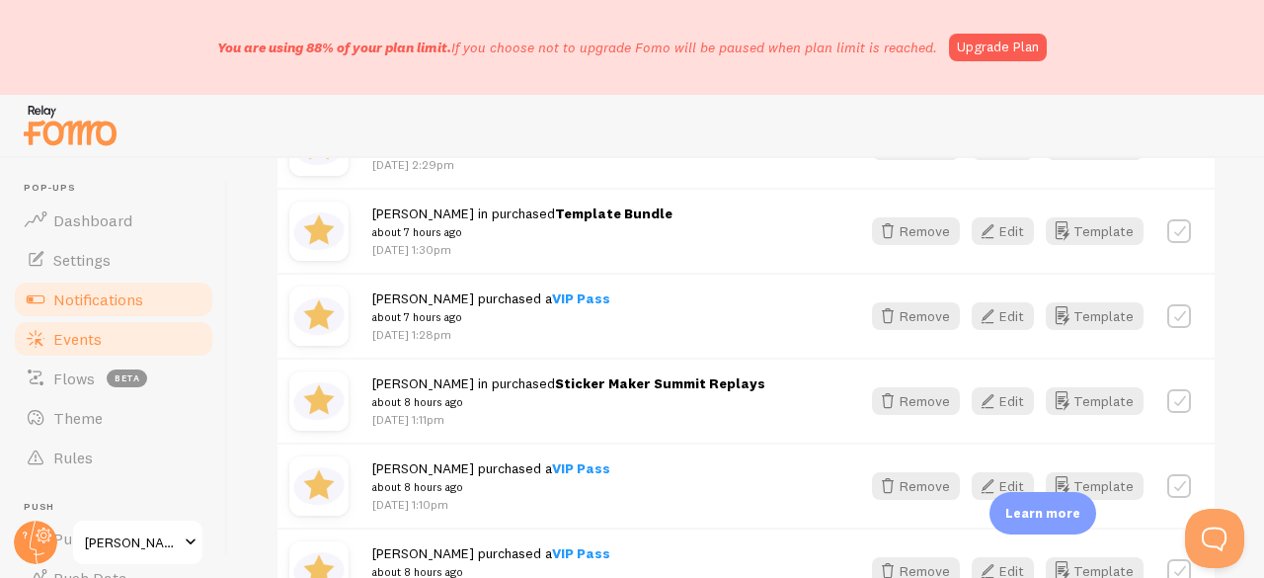
click at [89, 307] on span "Notifications" at bounding box center [98, 299] width 90 height 20
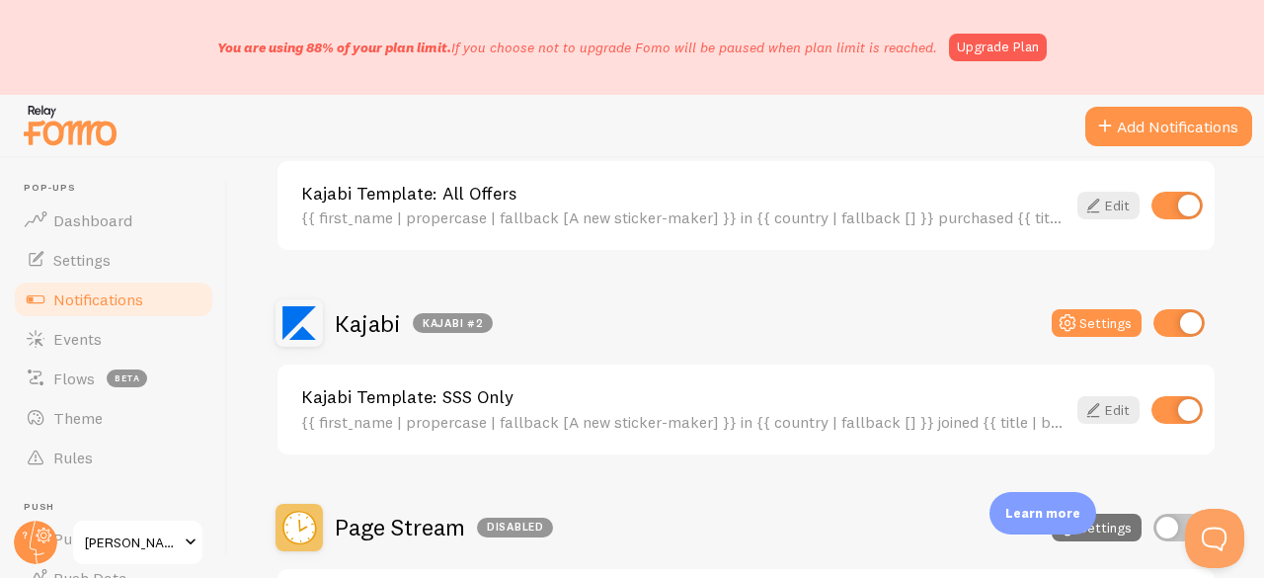
scroll to position [790, 0]
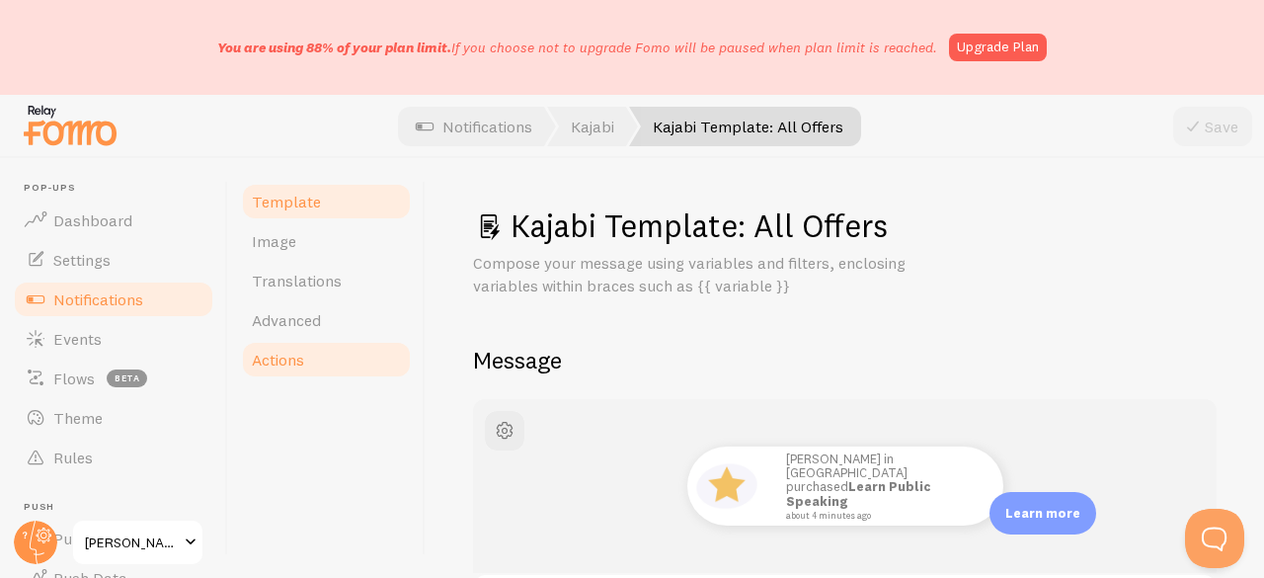
click at [287, 354] on span "Actions" at bounding box center [278, 359] width 52 height 20
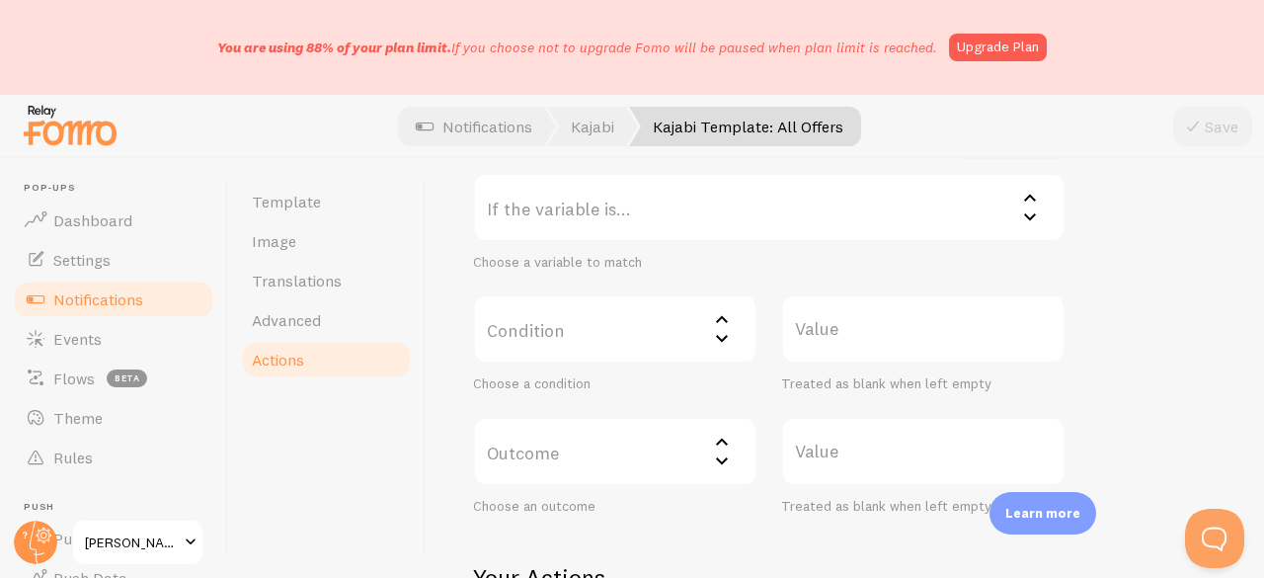
scroll to position [395, 0]
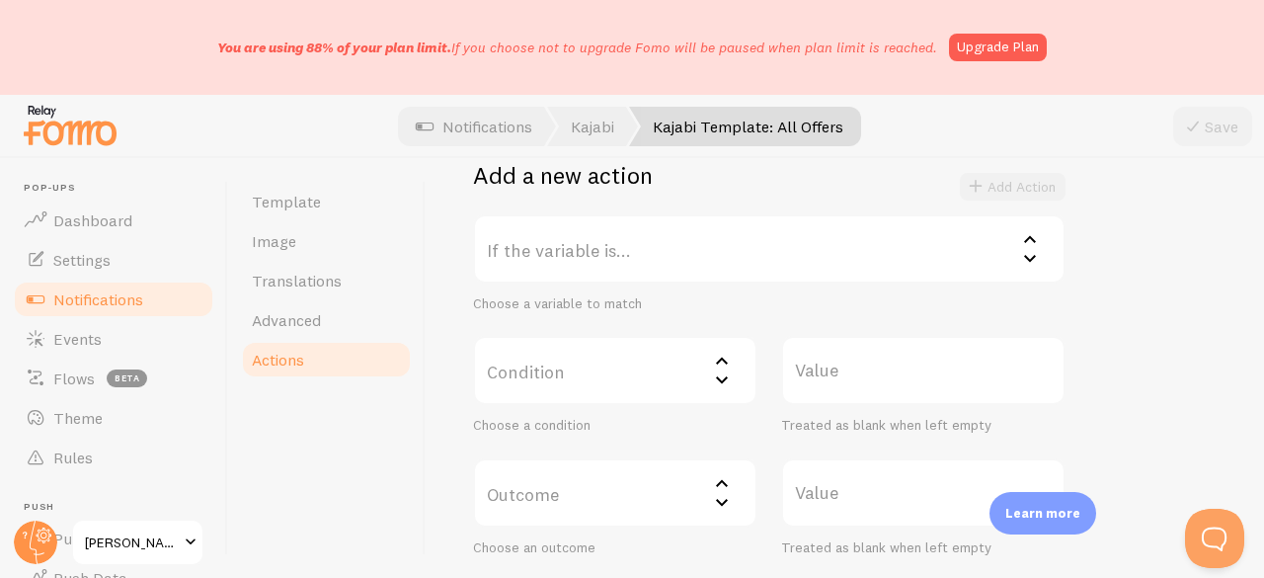
click at [583, 260] on label "If the variable is..." at bounding box center [769, 248] width 592 height 69
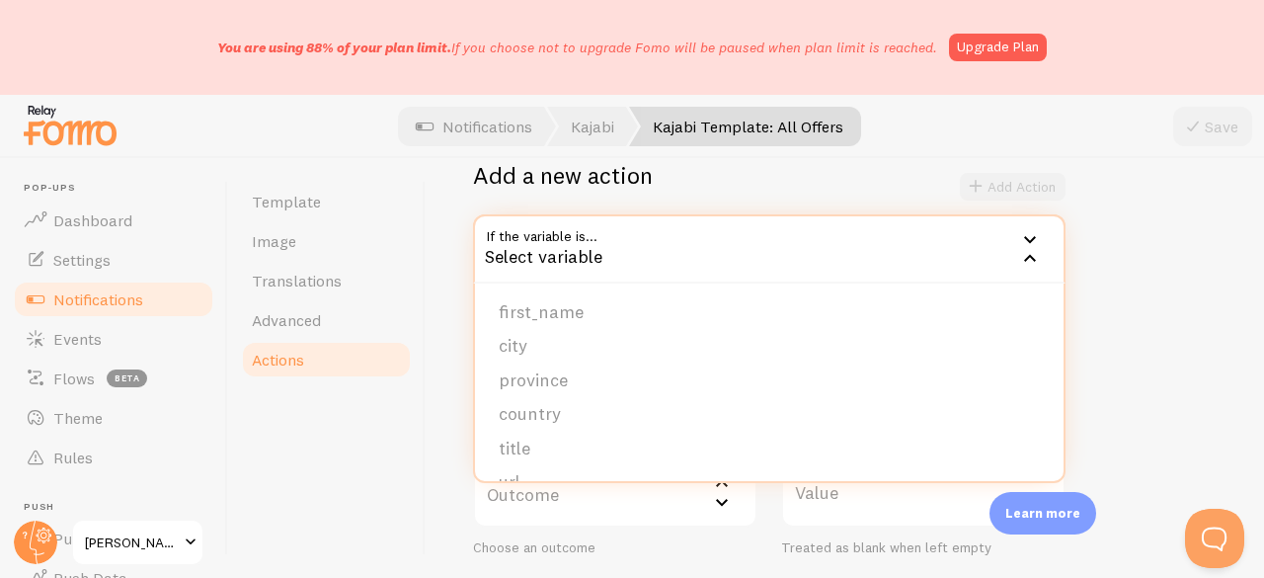
click at [544, 434] on li "title" at bounding box center [769, 448] width 588 height 35
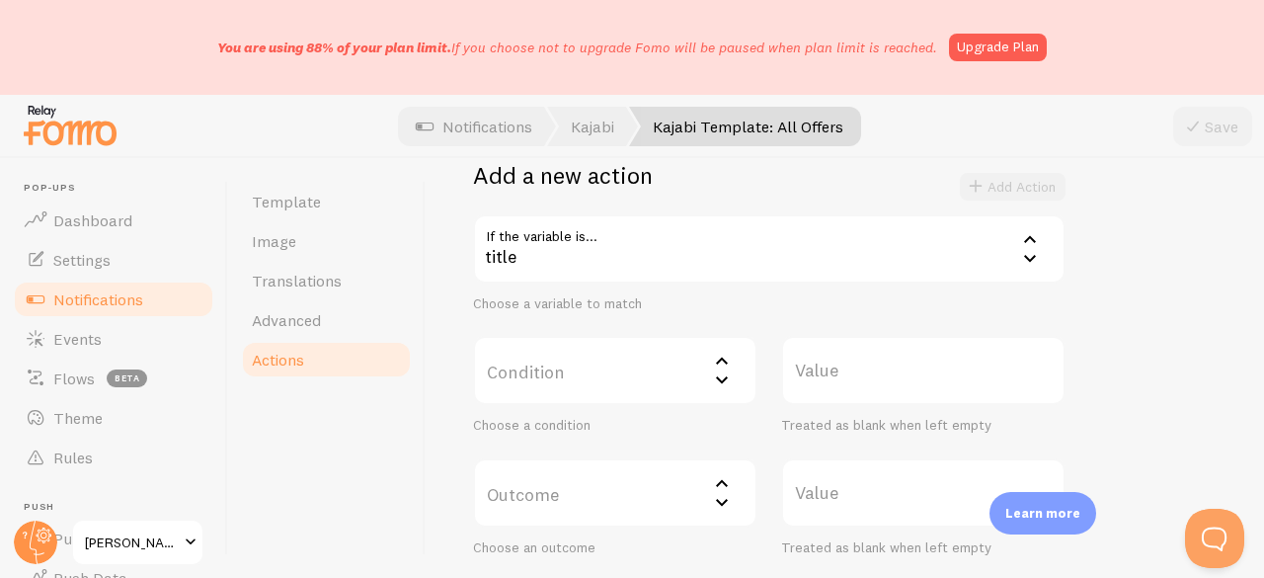
click at [594, 372] on label "Condition" at bounding box center [615, 370] width 284 height 69
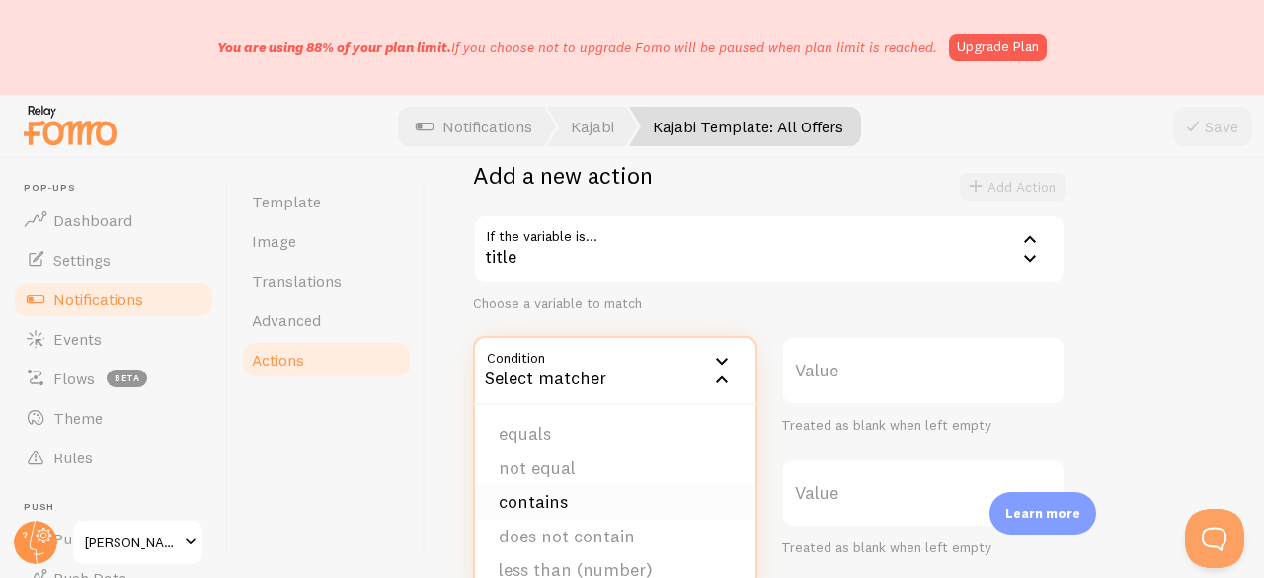
click at [568, 495] on li "contains" at bounding box center [615, 502] width 280 height 35
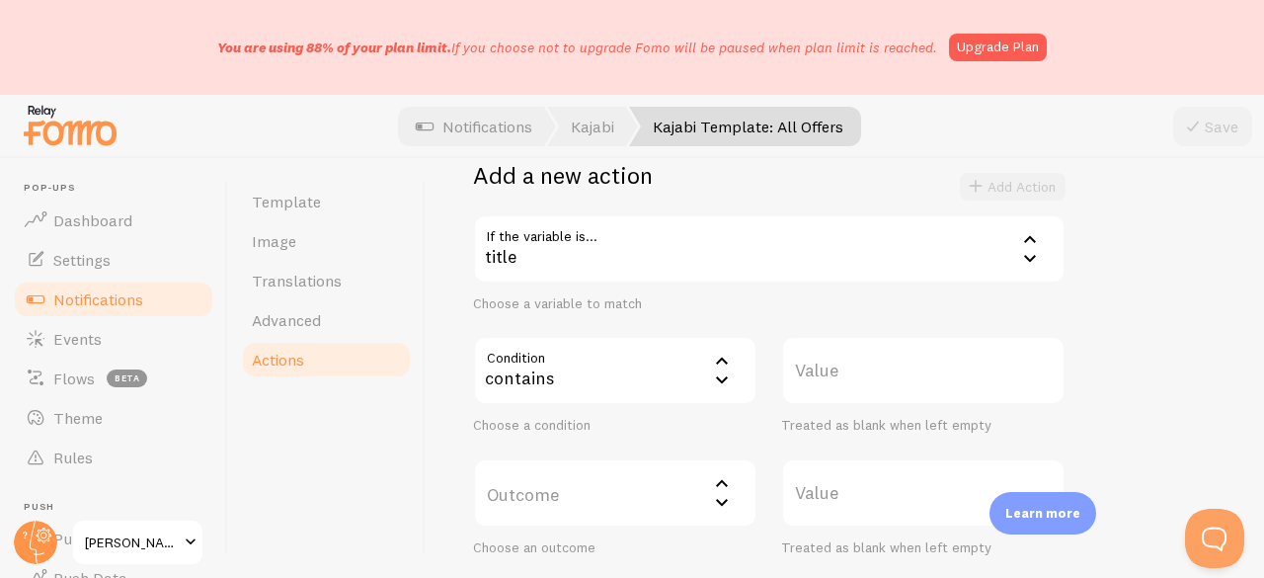
click at [849, 390] on label "Value" at bounding box center [923, 370] width 284 height 69
click at [849, 390] on input "Value" at bounding box center [923, 370] width 284 height 69
click at [841, 372] on label "Value" at bounding box center [923, 370] width 284 height 69
click at [841, 372] on input "Value" at bounding box center [923, 370] width 284 height 69
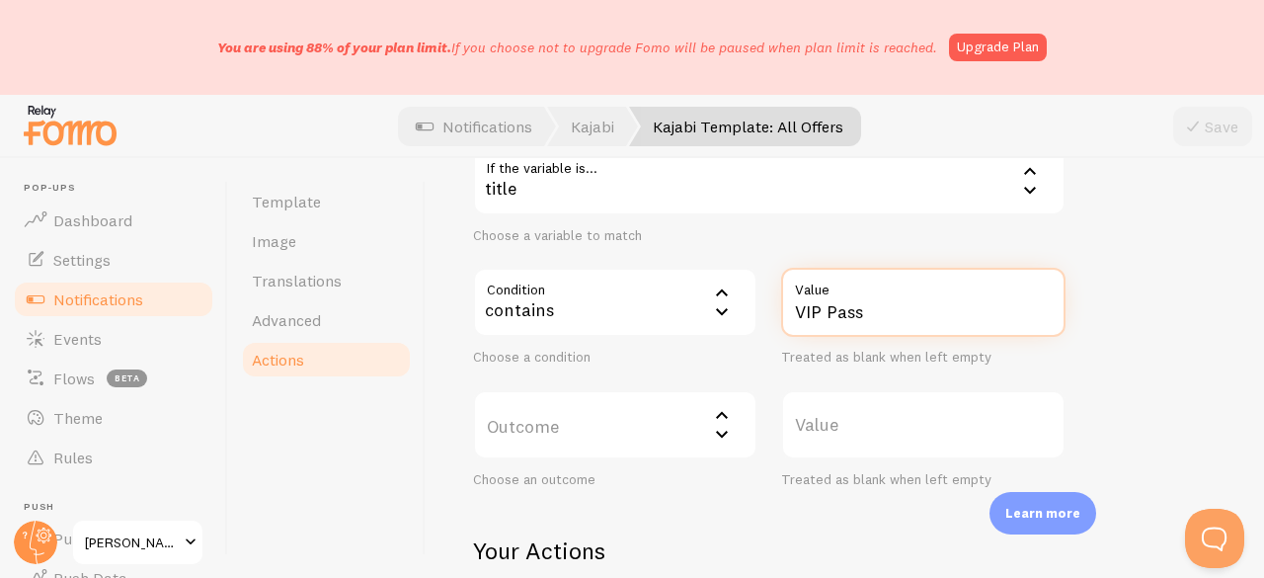
scroll to position [494, 0]
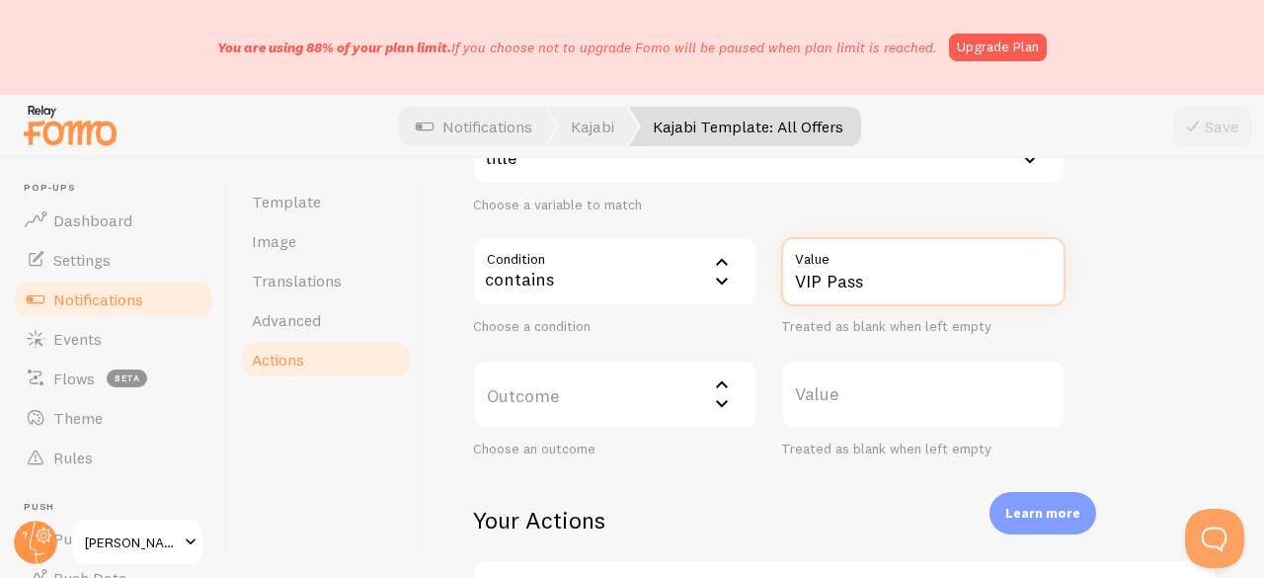
type input "VIP Pass"
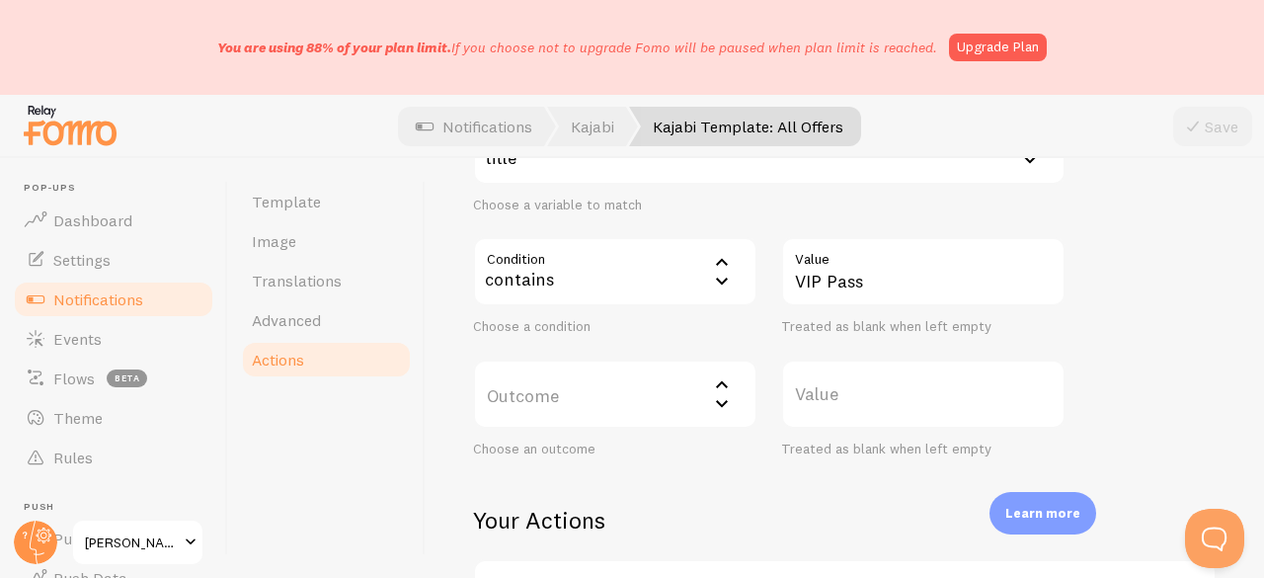
click at [576, 391] on label "Outcome" at bounding box center [615, 393] width 284 height 69
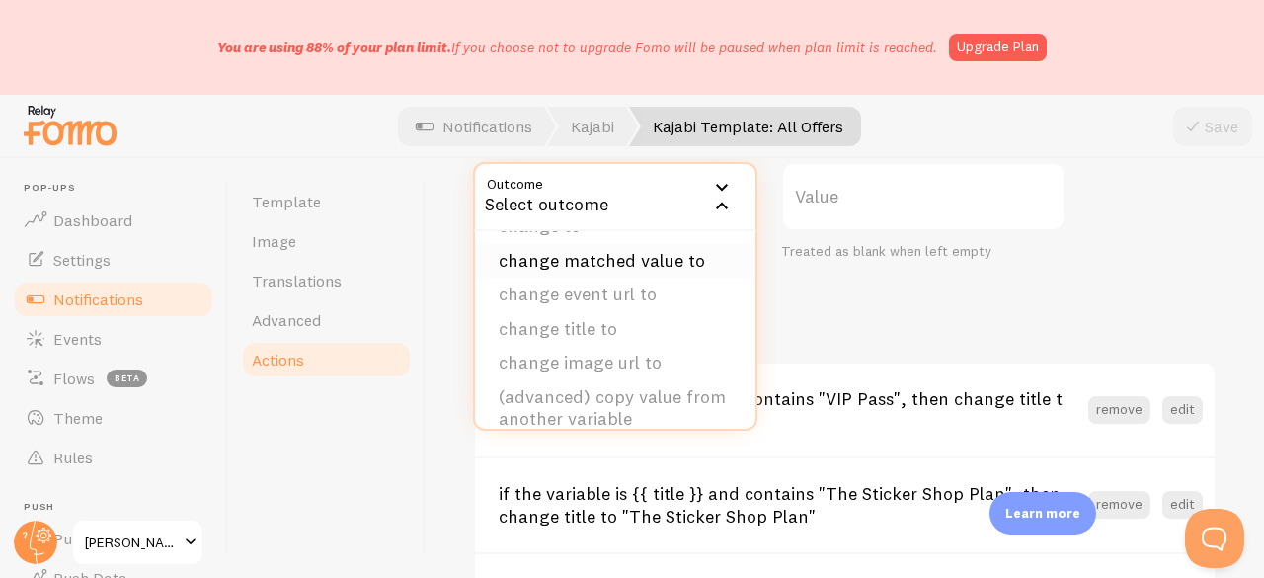
scroll to position [99, 0]
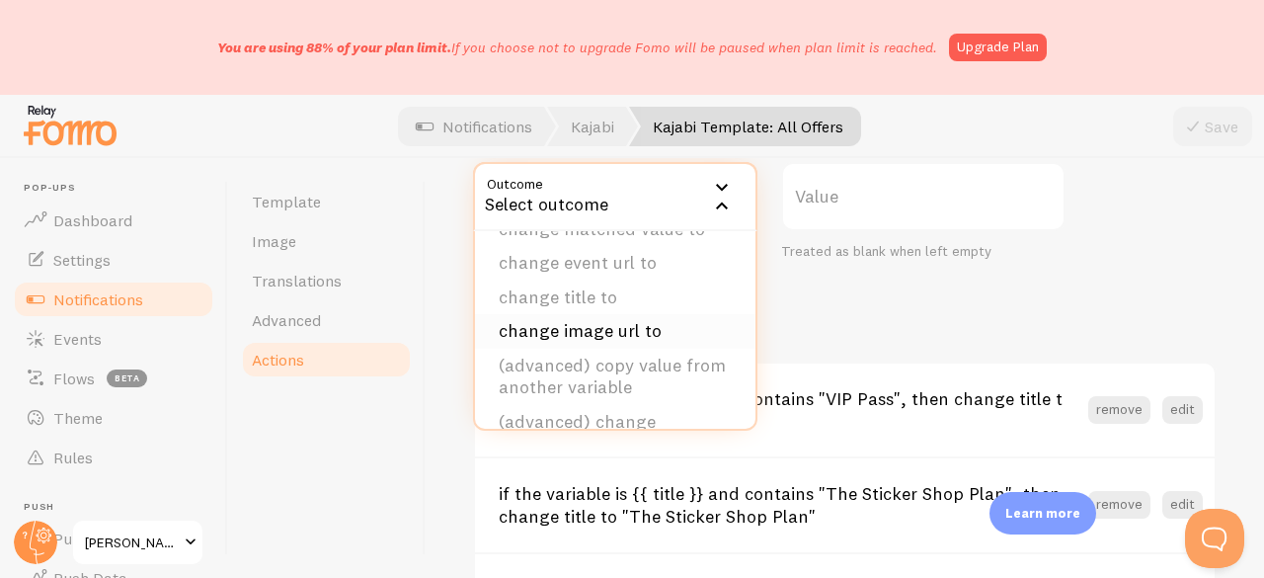
click at [582, 334] on li "change image url to" at bounding box center [615, 331] width 280 height 35
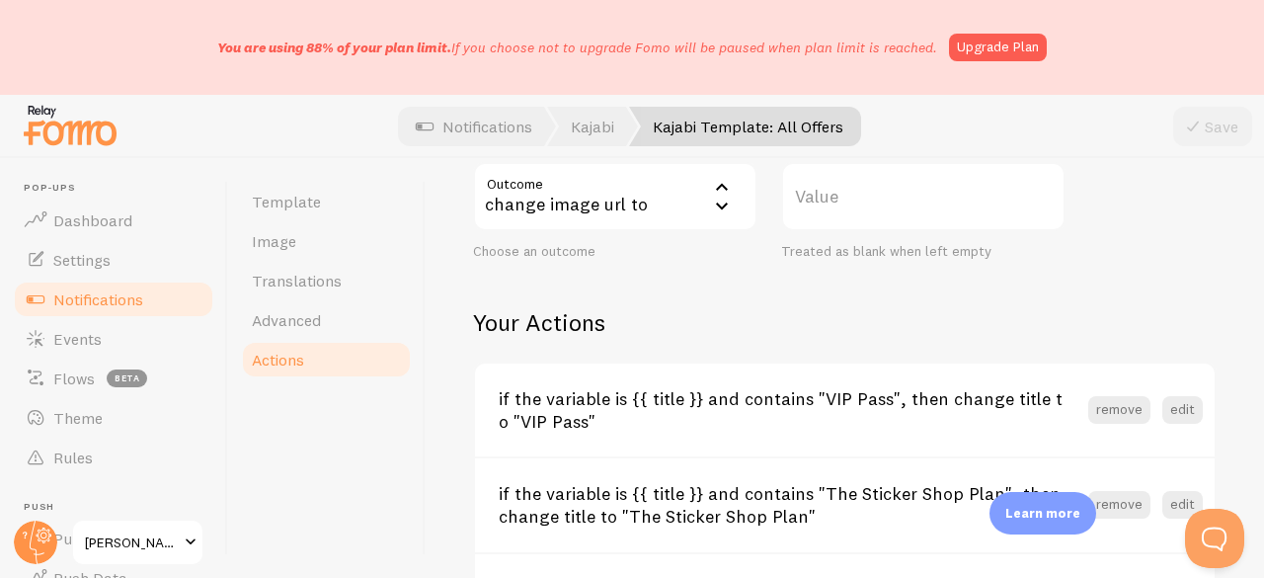
click at [848, 208] on label "Value" at bounding box center [923, 196] width 284 height 69
click at [848, 208] on input "Value" at bounding box center [923, 196] width 284 height 69
paste input "https://process.filestackapi.com/ApqhzE1ldTzuKSj33adqez/resize=width:170,height…"
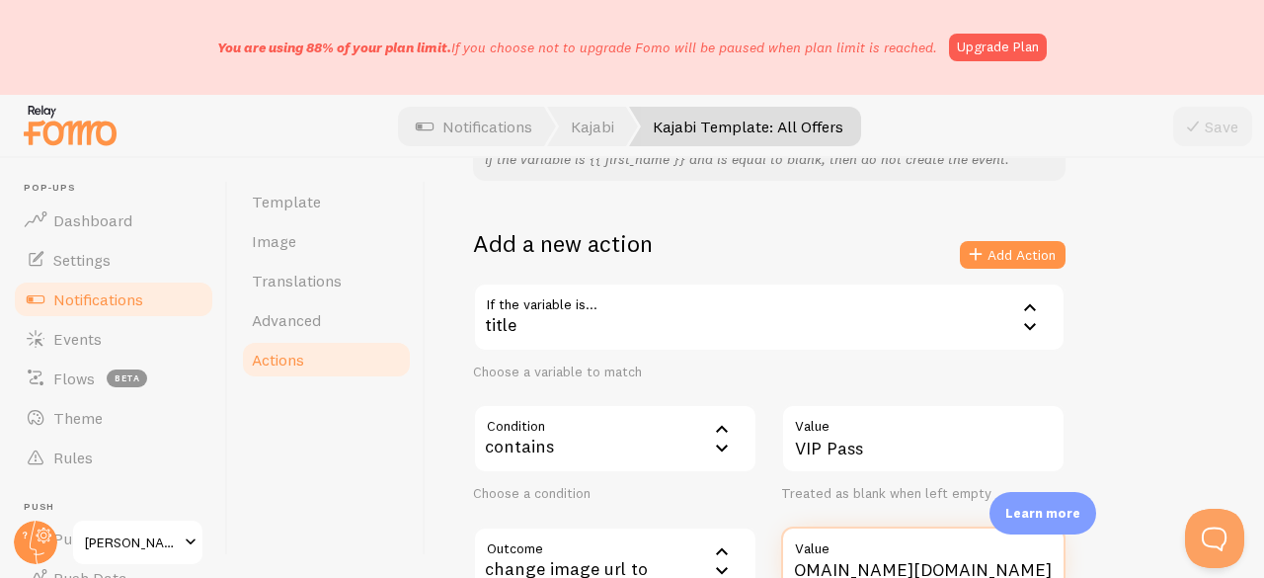
scroll to position [296, 0]
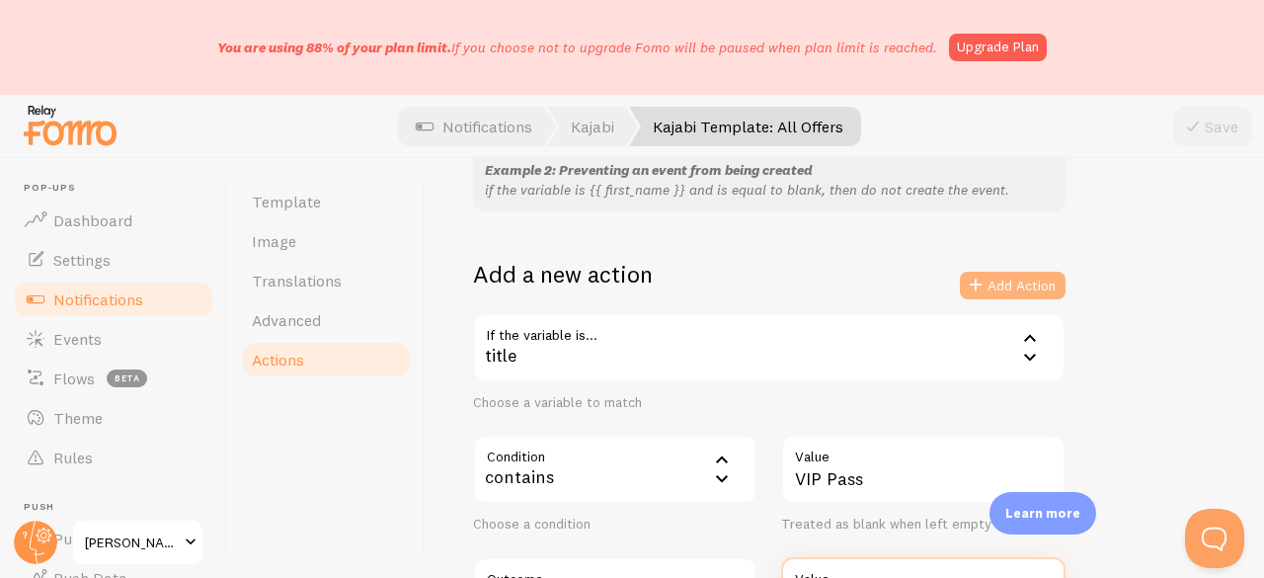
type input "https://process.filestackapi.com/ApqhzE1ldTzuKSj33adqez/resize=width:170,height…"
click at [989, 275] on button "Add Action" at bounding box center [1013, 285] width 106 height 28
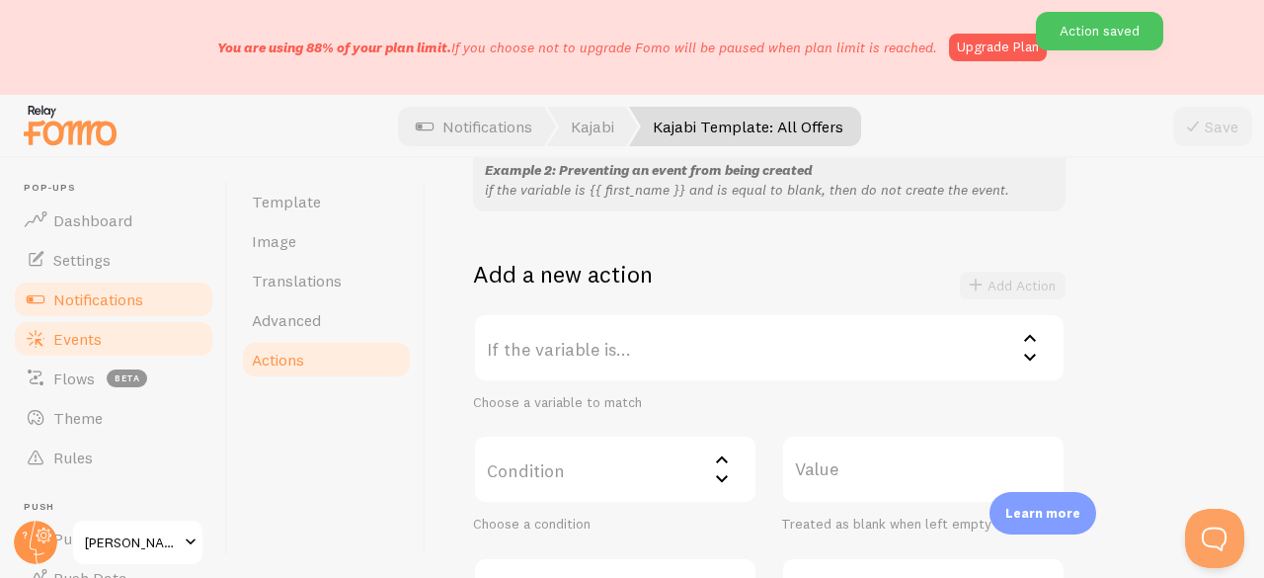
click at [80, 331] on span "Events" at bounding box center [77, 339] width 48 height 20
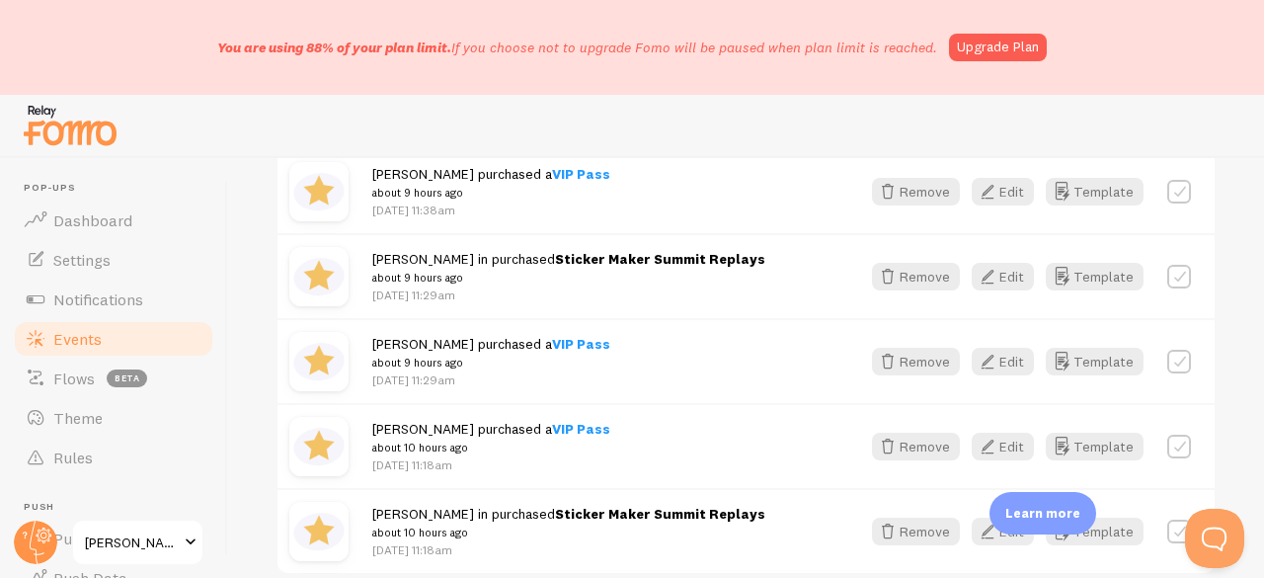
scroll to position [2646, 0]
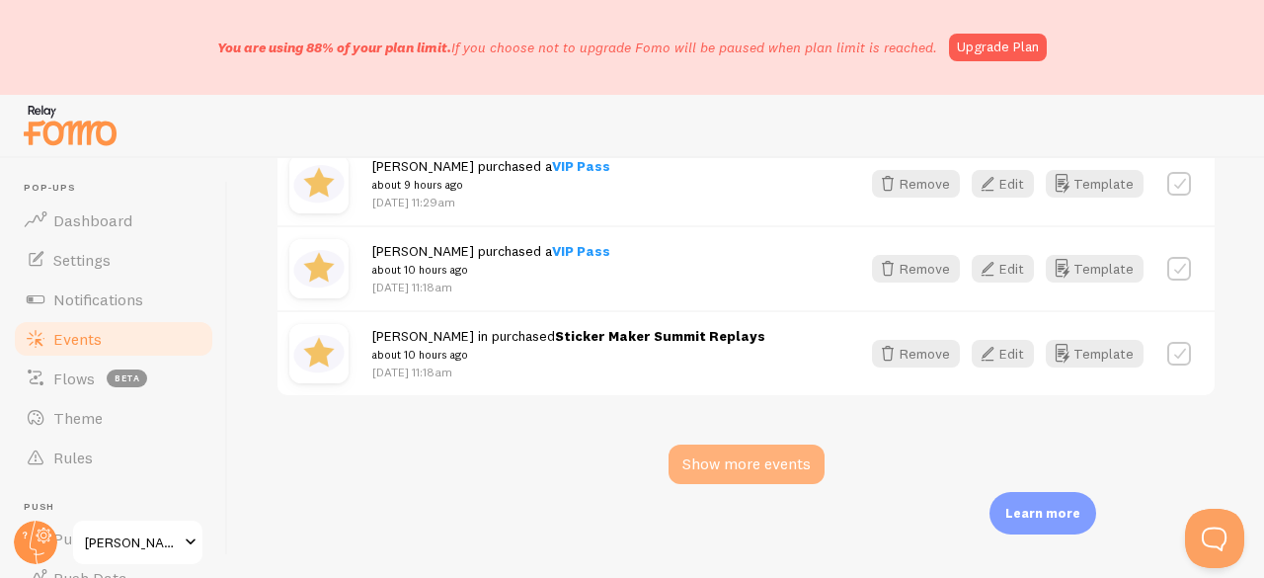
click at [762, 454] on div "Show more events" at bounding box center [746, 463] width 156 height 39
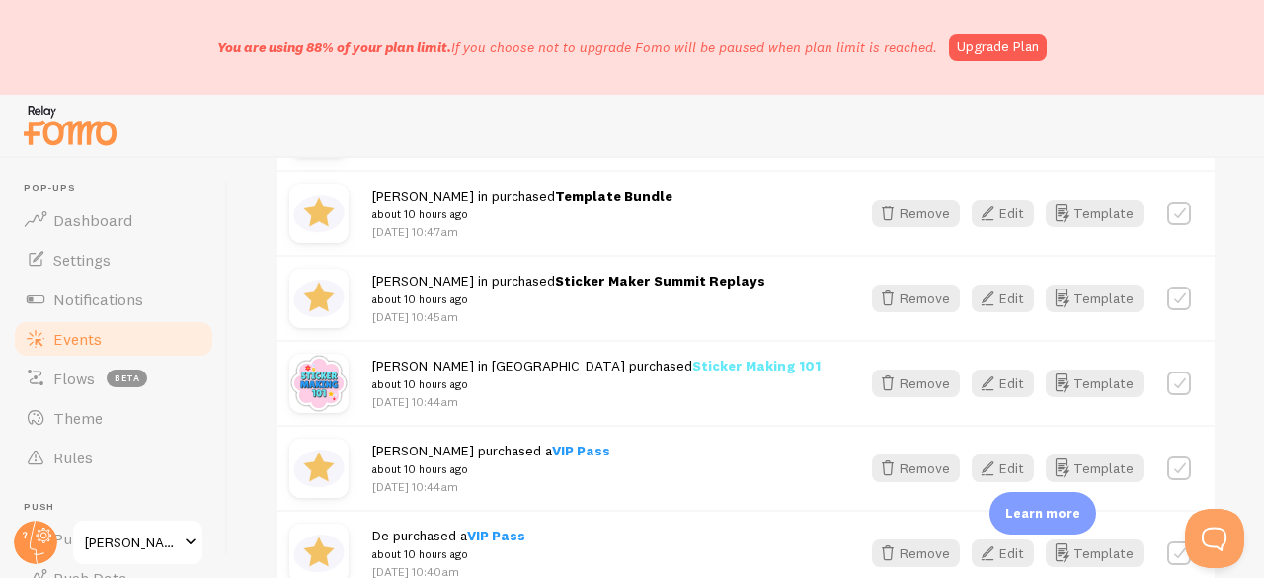
scroll to position [3139, 0]
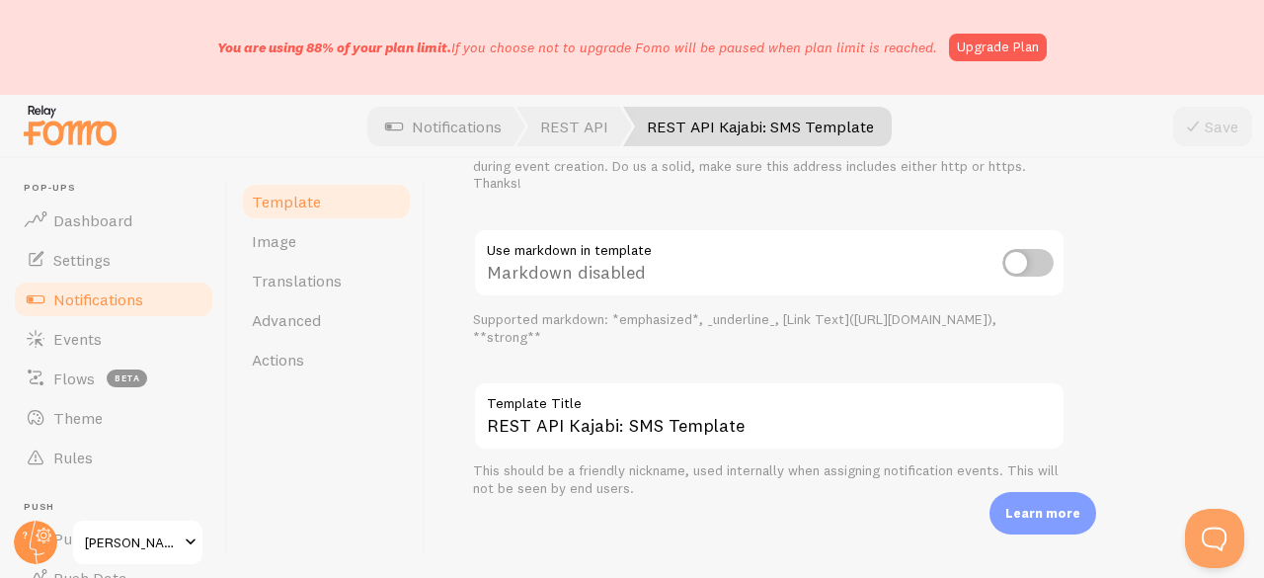
scroll to position [991, 0]
drag, startPoint x: 278, startPoint y: 242, endPoint x: 521, endPoint y: 50, distance: 309.3
click at [278, 242] on span "Image" at bounding box center [274, 241] width 44 height 20
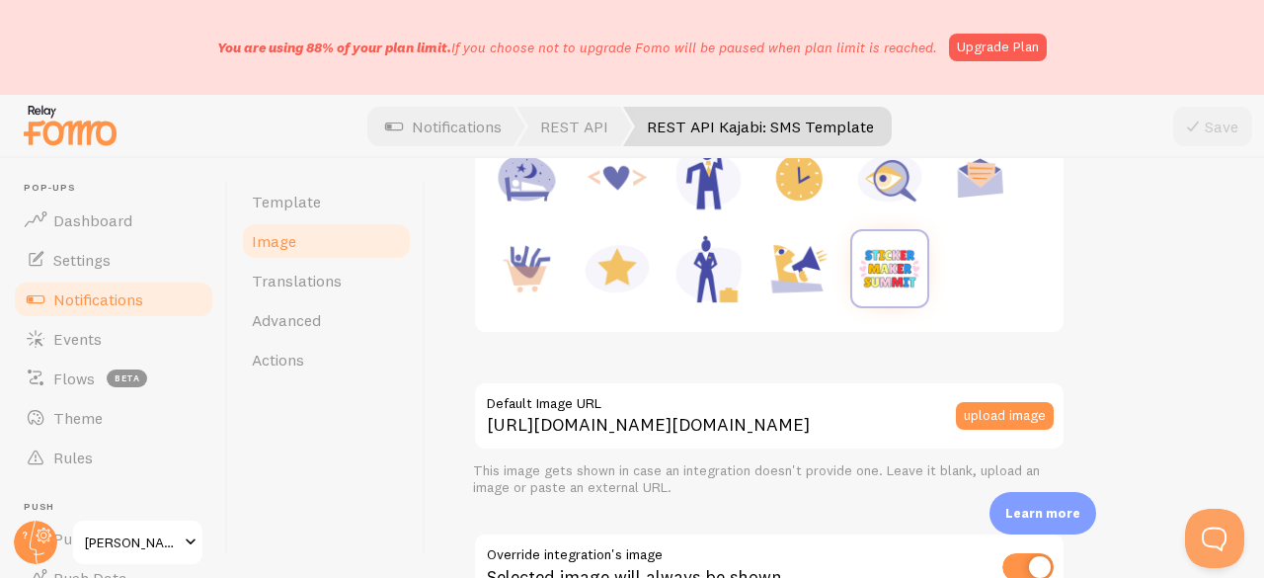
scroll to position [395, 0]
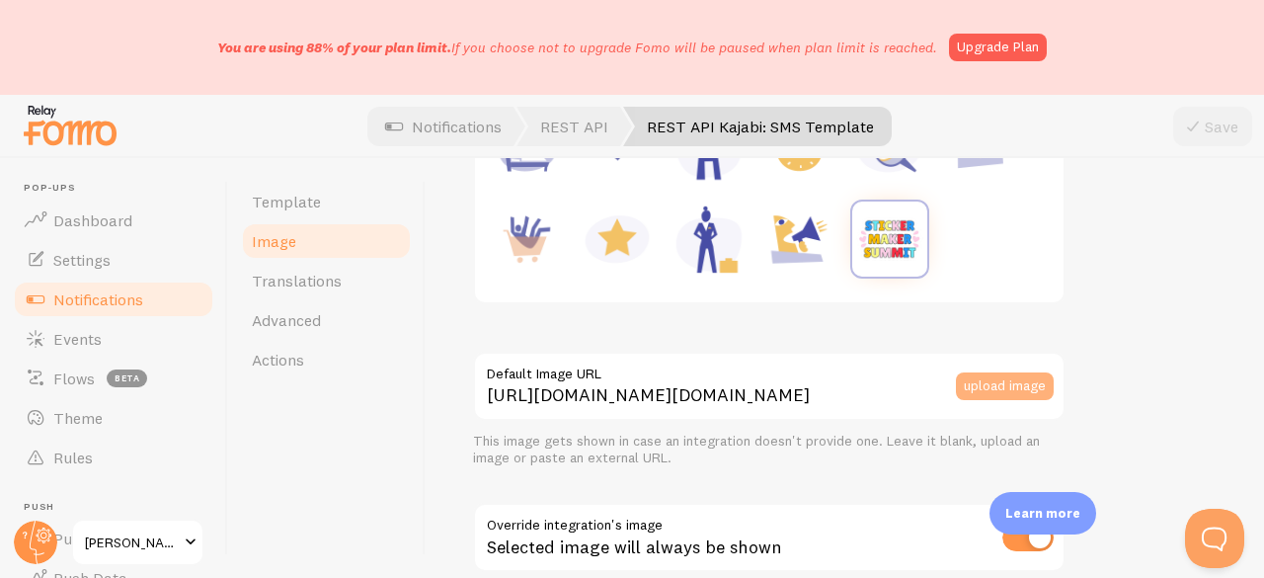
click at [967, 383] on button "upload image" at bounding box center [1005, 386] width 98 height 28
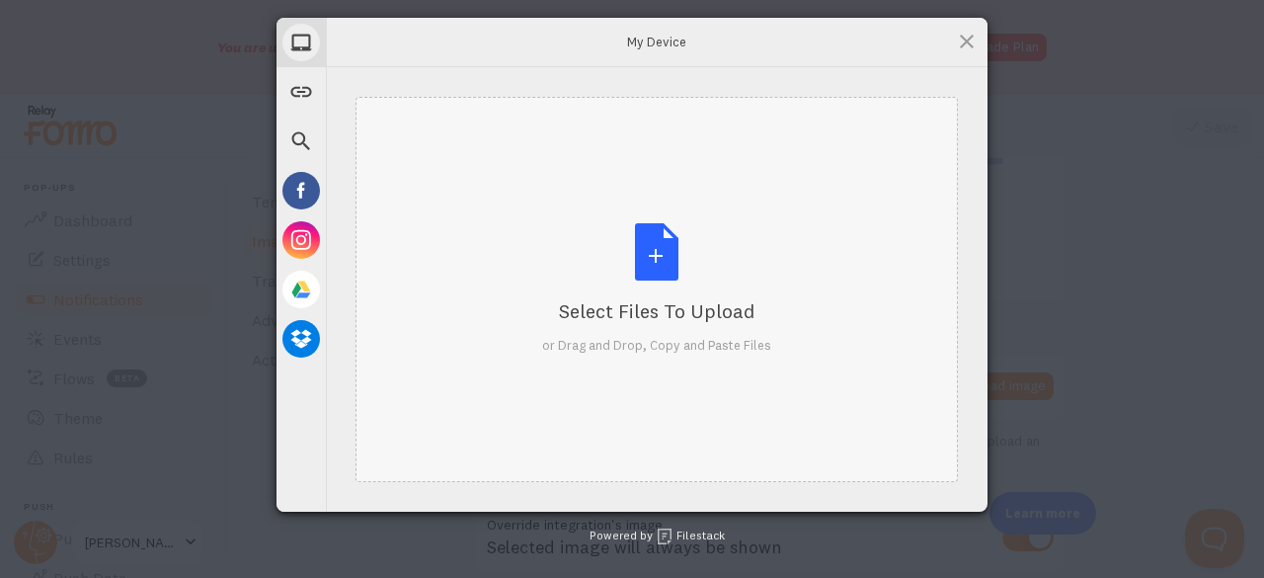
click at [644, 262] on div "Select Files to Upload or Drag and Drop, Copy and Paste Files" at bounding box center [656, 288] width 229 height 131
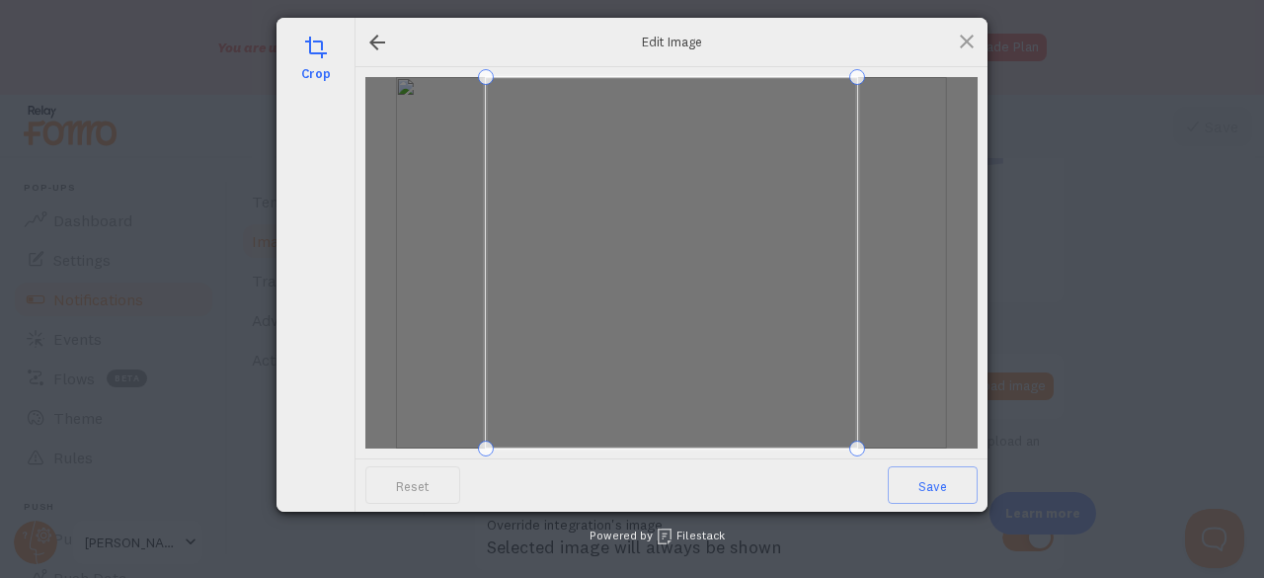
click at [389, 48] on div "Edit Image" at bounding box center [671, 42] width 632 height 49
click at [375, 50] on div at bounding box center [377, 43] width 24 height 24
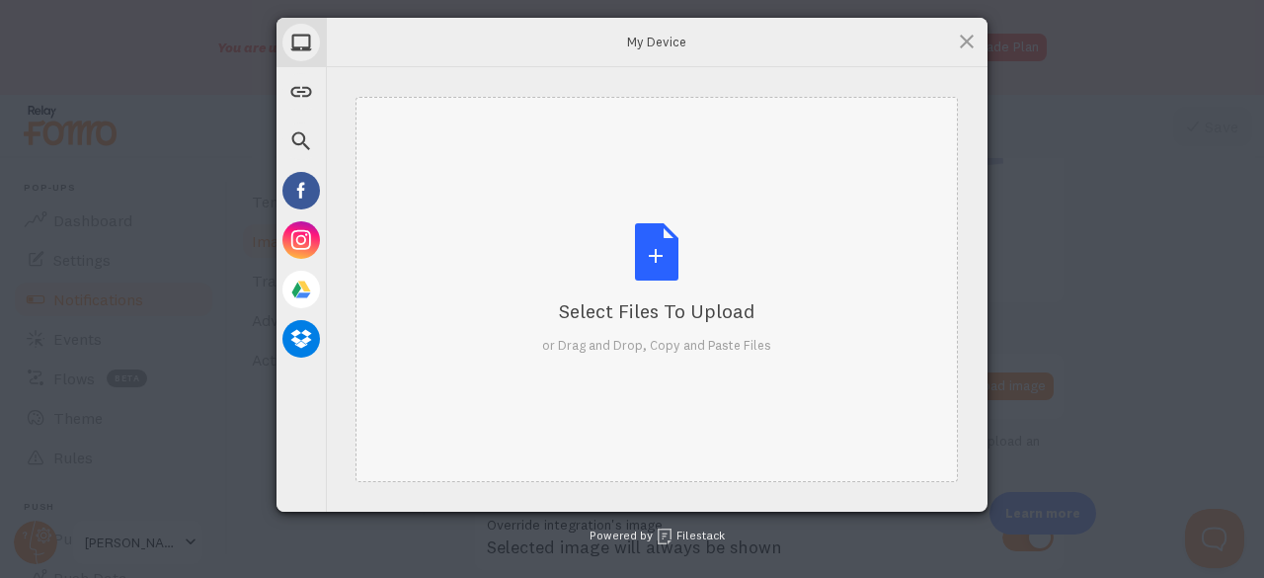
click at [684, 232] on div "Select Files to Upload or Drag and Drop, Copy and Paste Files" at bounding box center [656, 288] width 229 height 131
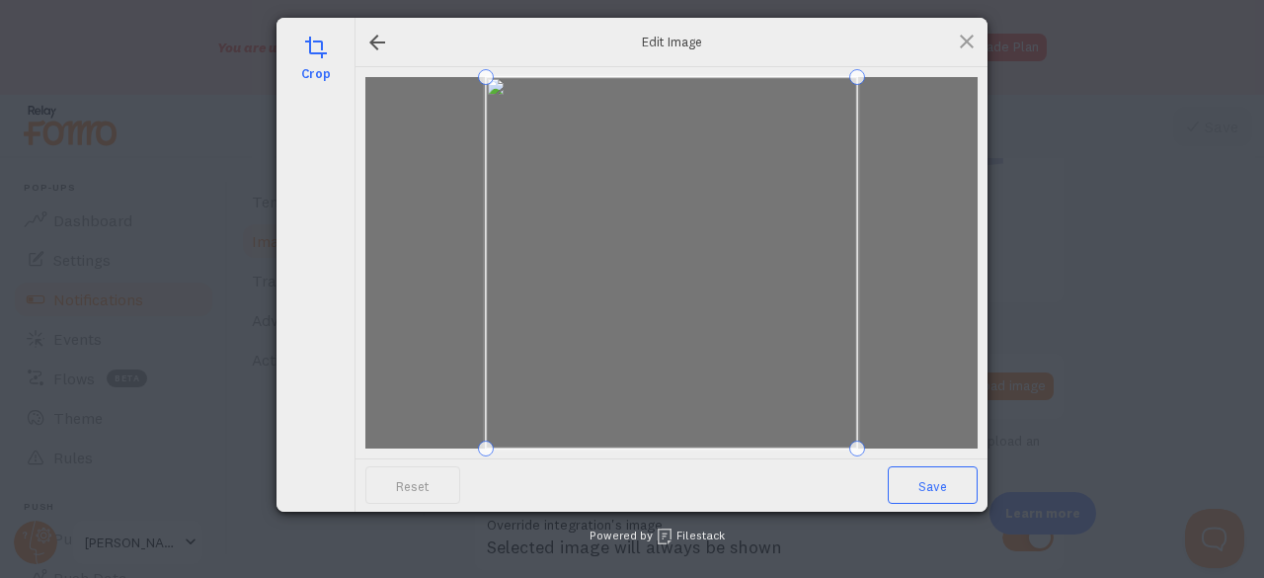
click at [920, 495] on span "Save" at bounding box center [932, 485] width 90 height 38
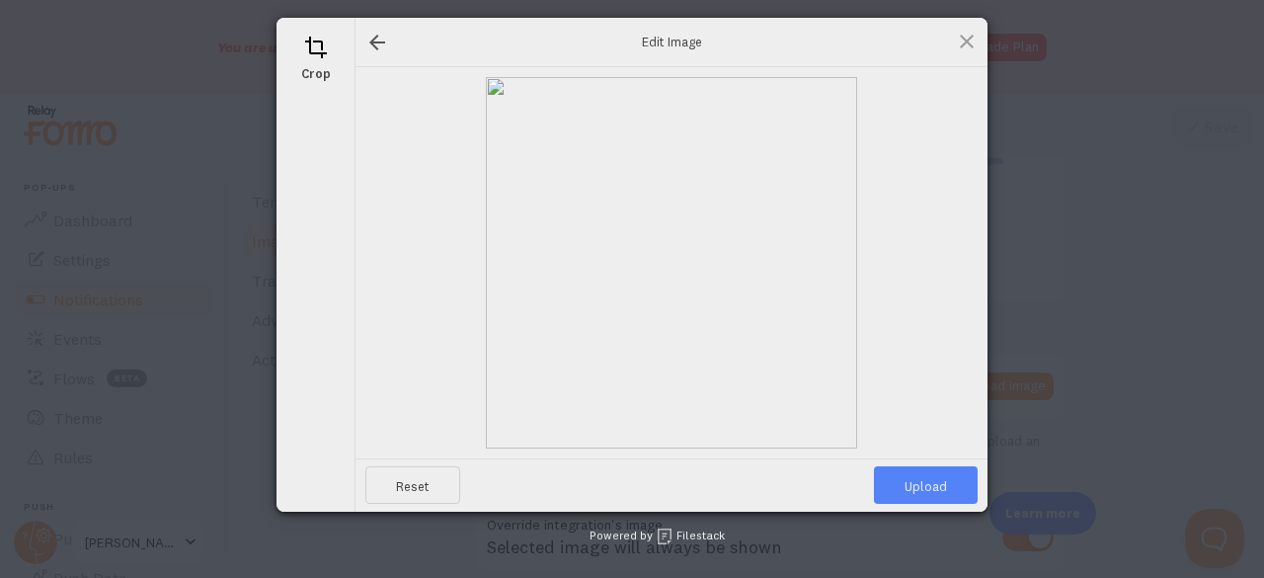
click at [918, 485] on span "Upload" at bounding box center [926, 485] width 104 height 38
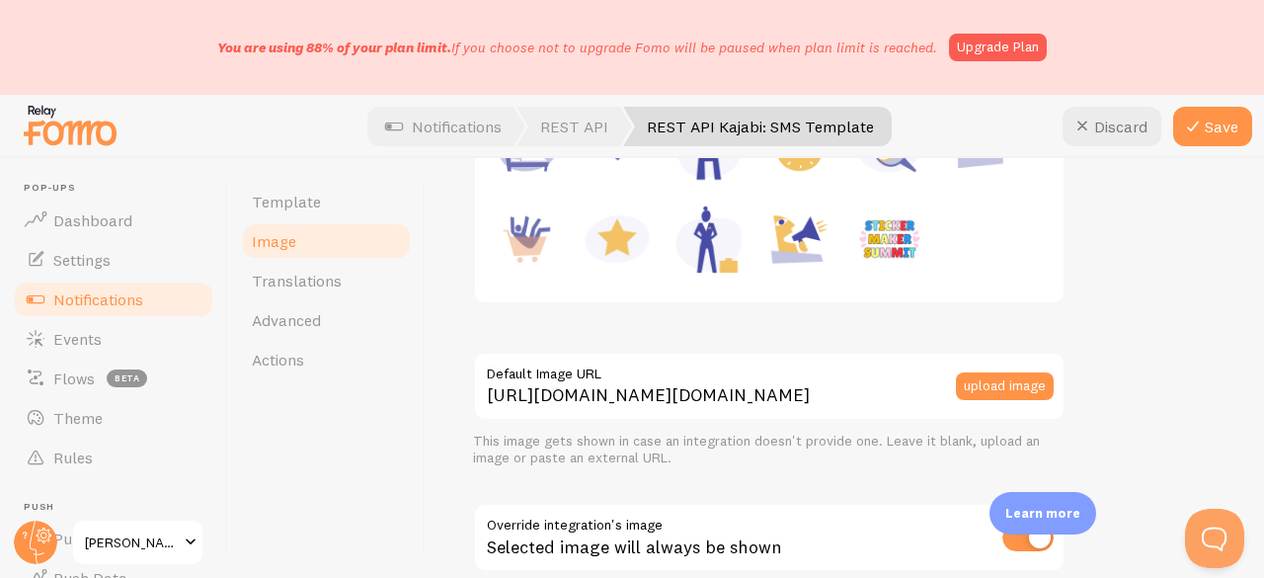
click at [911, 242] on img at bounding box center [889, 238] width 75 height 75
type input "https://process.filestackapi.com/ApqhzE1ldTzuKSj33adqez/resize=width:170,height…"
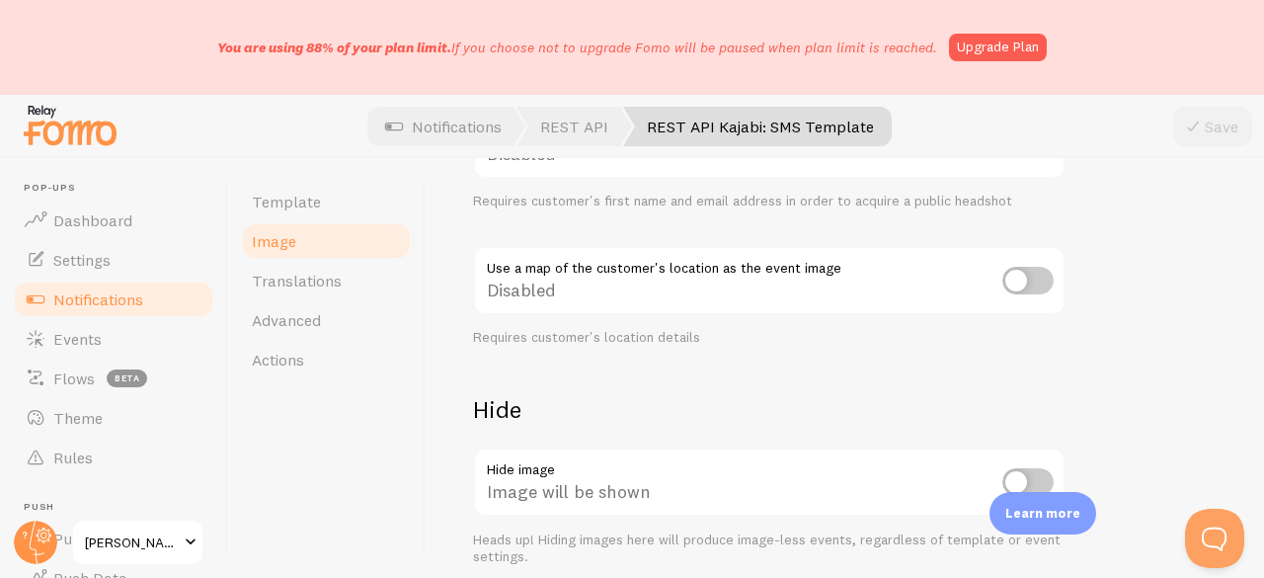
scroll to position [1072, 0]
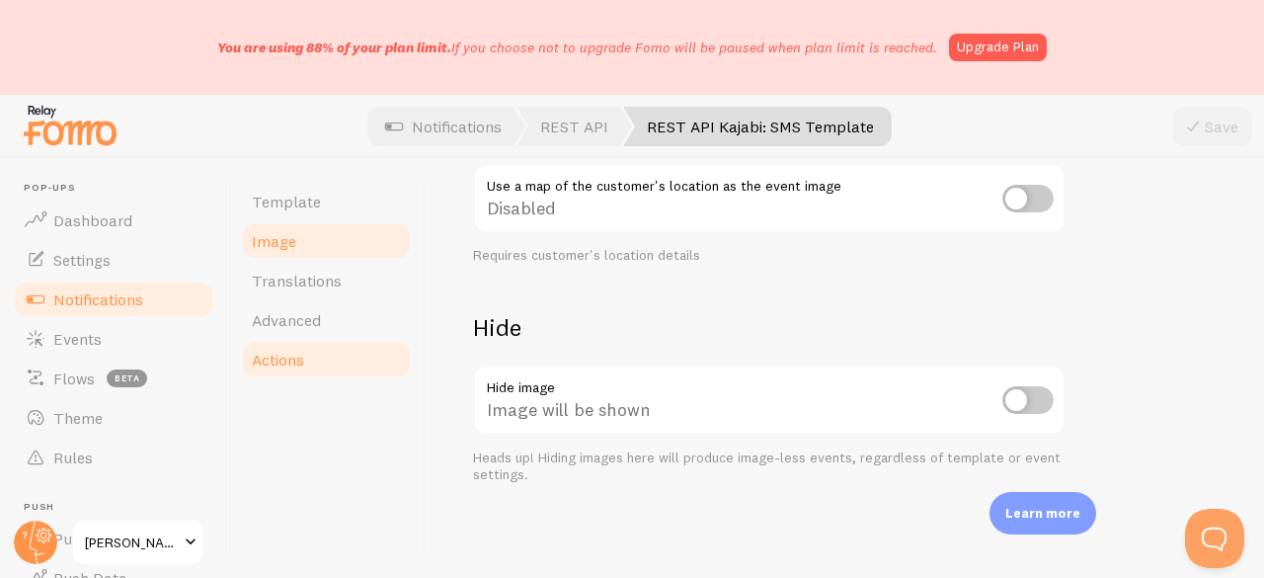
click at [289, 350] on span "Actions" at bounding box center [278, 359] width 52 height 20
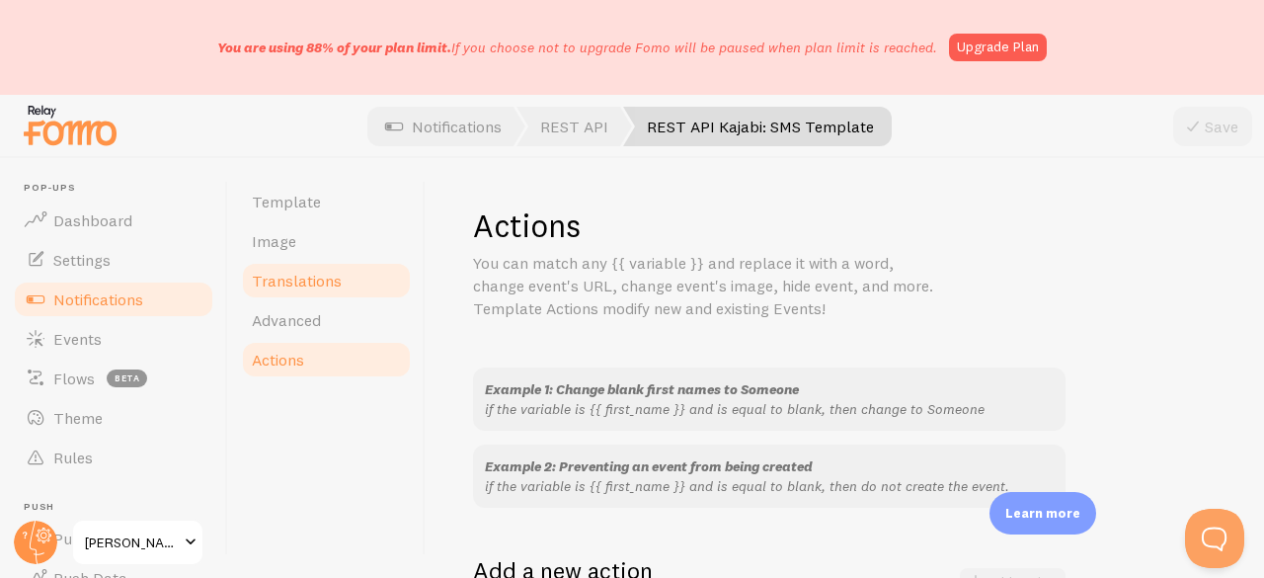
click at [299, 294] on link "Translations" at bounding box center [326, 280] width 173 height 39
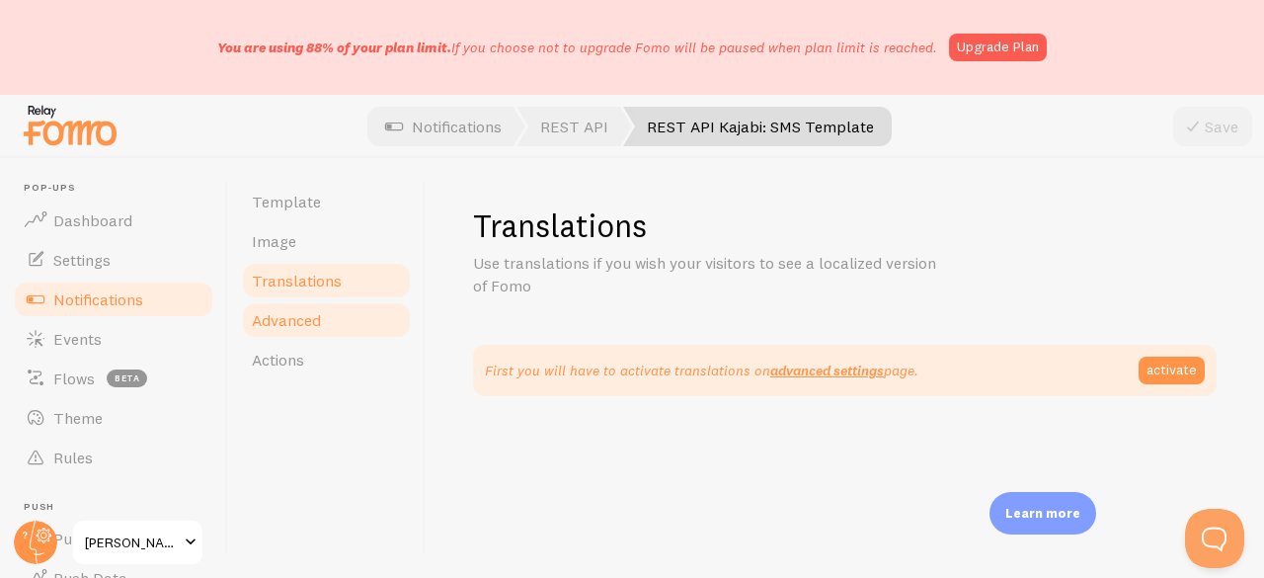
click at [288, 323] on span "Advanced" at bounding box center [286, 320] width 69 height 20
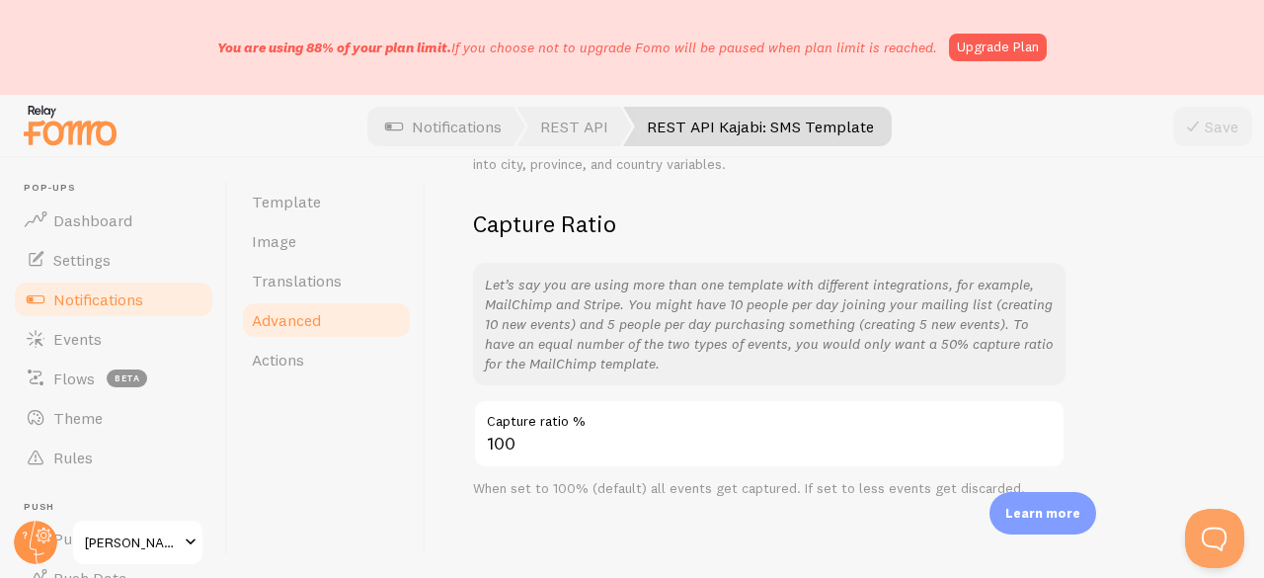
scroll to position [335, 0]
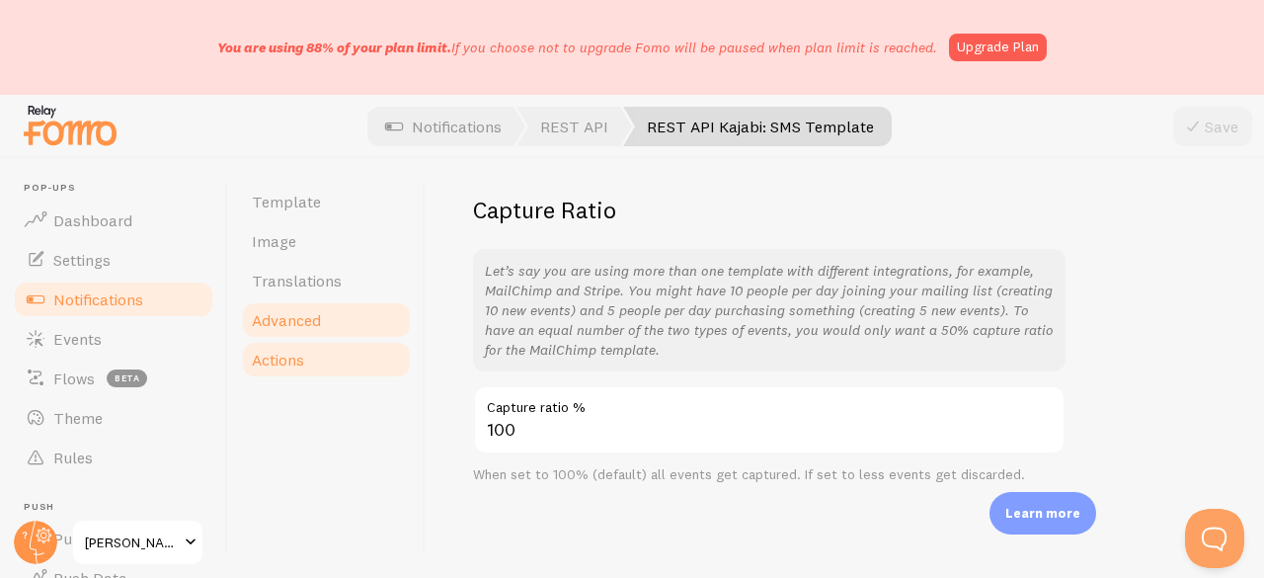
drag, startPoint x: 339, startPoint y: 352, endPoint x: 344, endPoint y: 343, distance: 11.0
click at [338, 352] on link "Actions" at bounding box center [326, 359] width 173 height 39
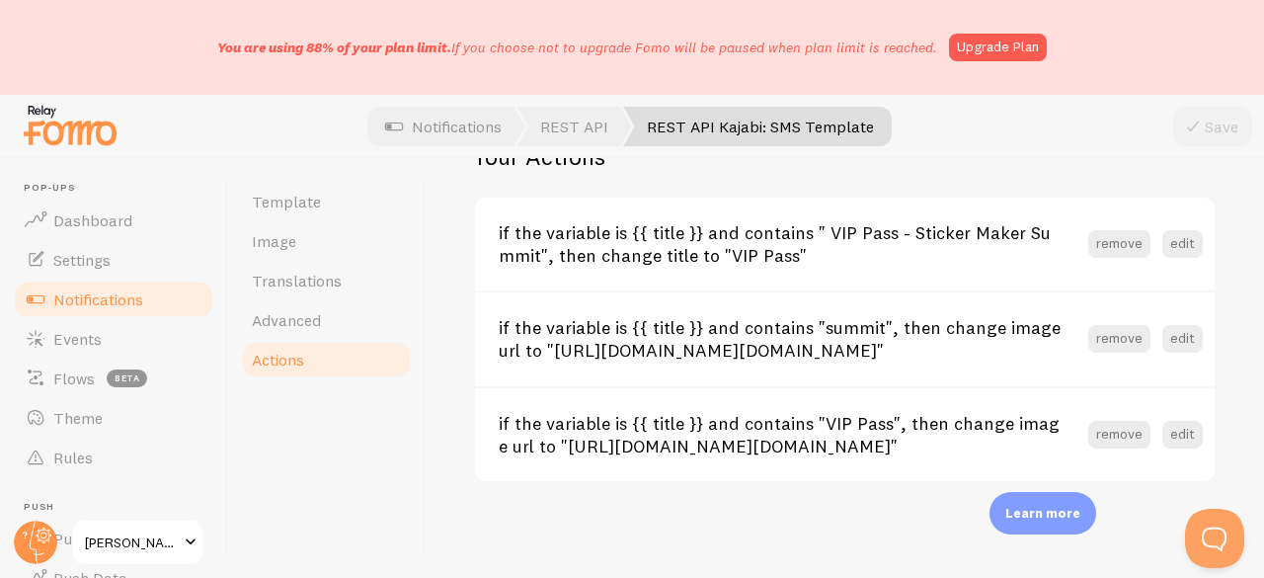
scroll to position [948, 0]
click at [83, 334] on span "Events" at bounding box center [77, 339] width 48 height 20
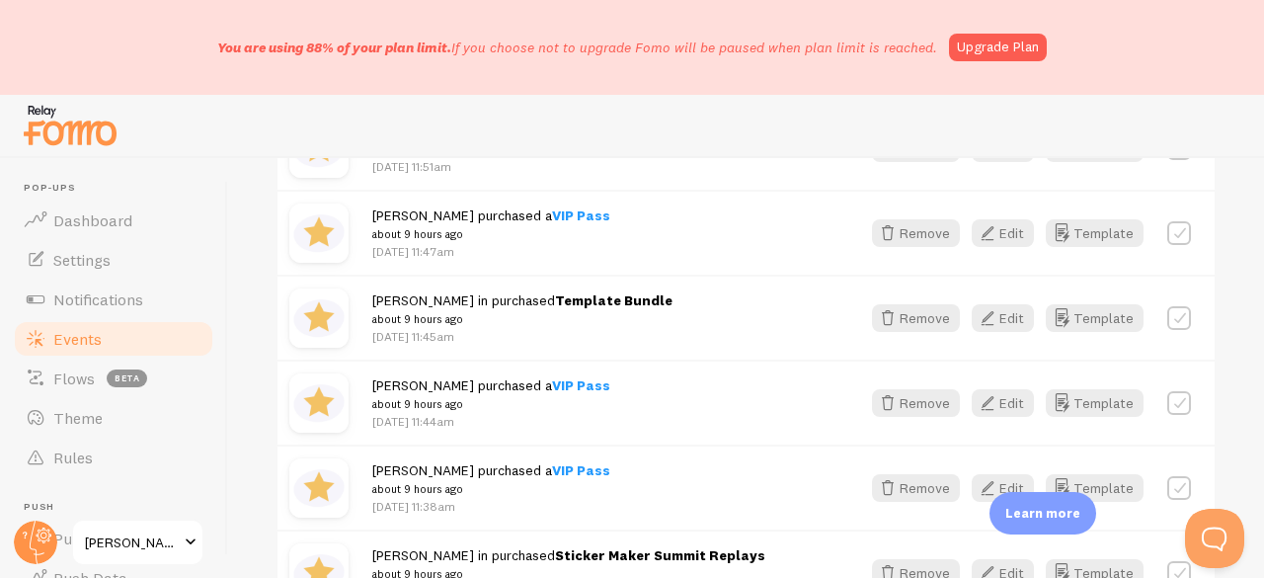
scroll to position [2646, 0]
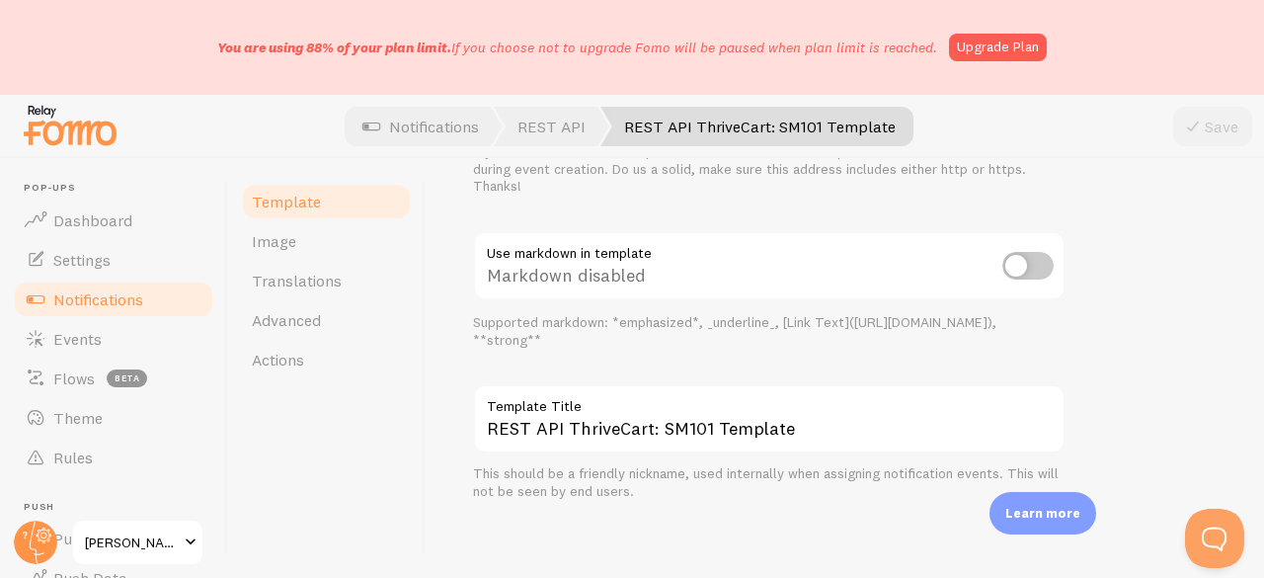
scroll to position [991, 0]
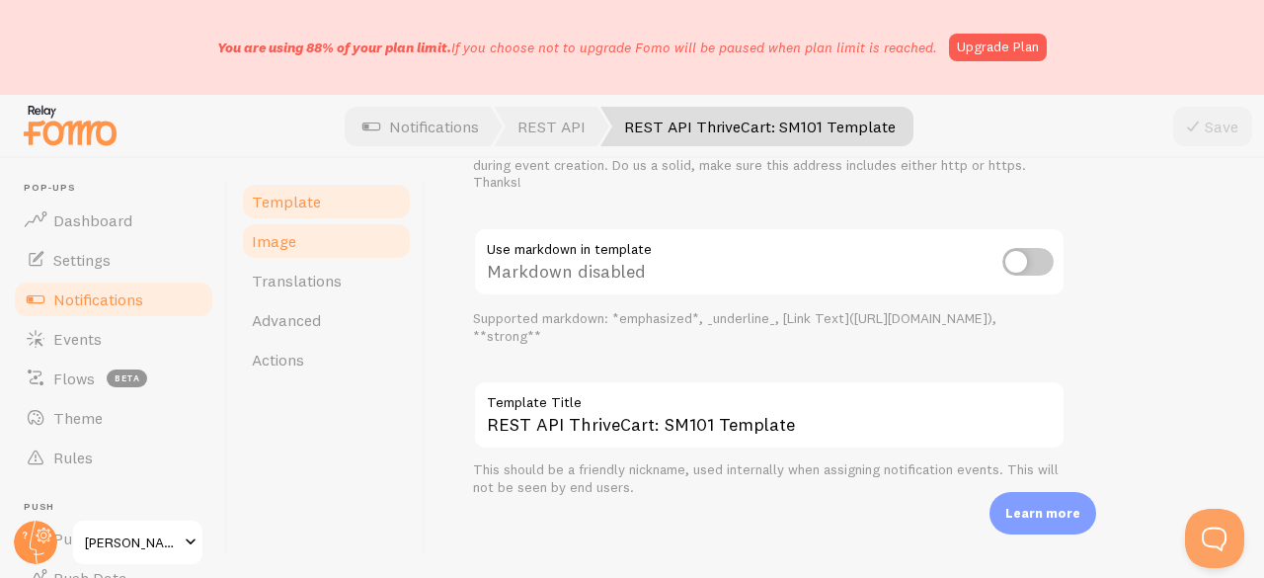
click at [332, 240] on link "Image" at bounding box center [326, 240] width 173 height 39
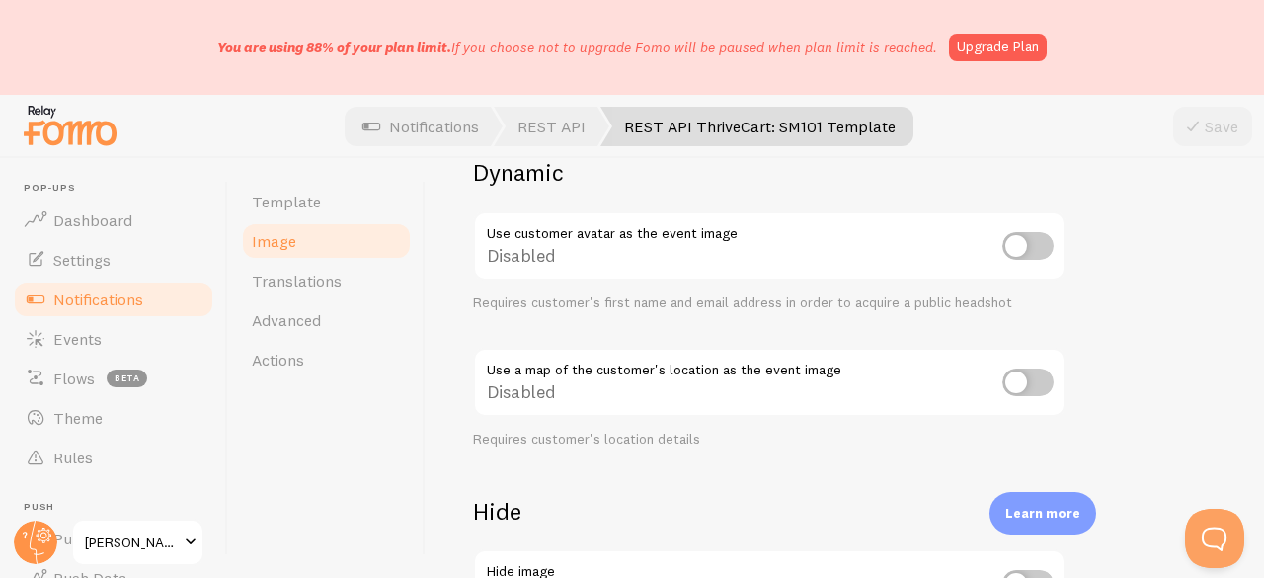
scroll to position [1072, 0]
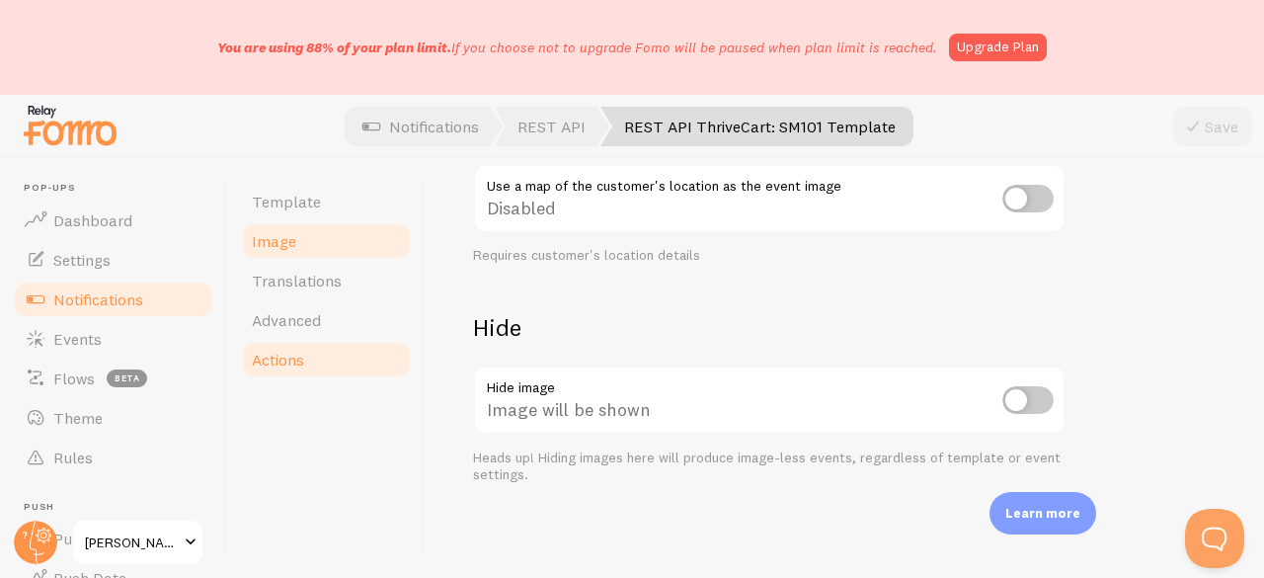
click at [265, 349] on span "Actions" at bounding box center [278, 359] width 52 height 20
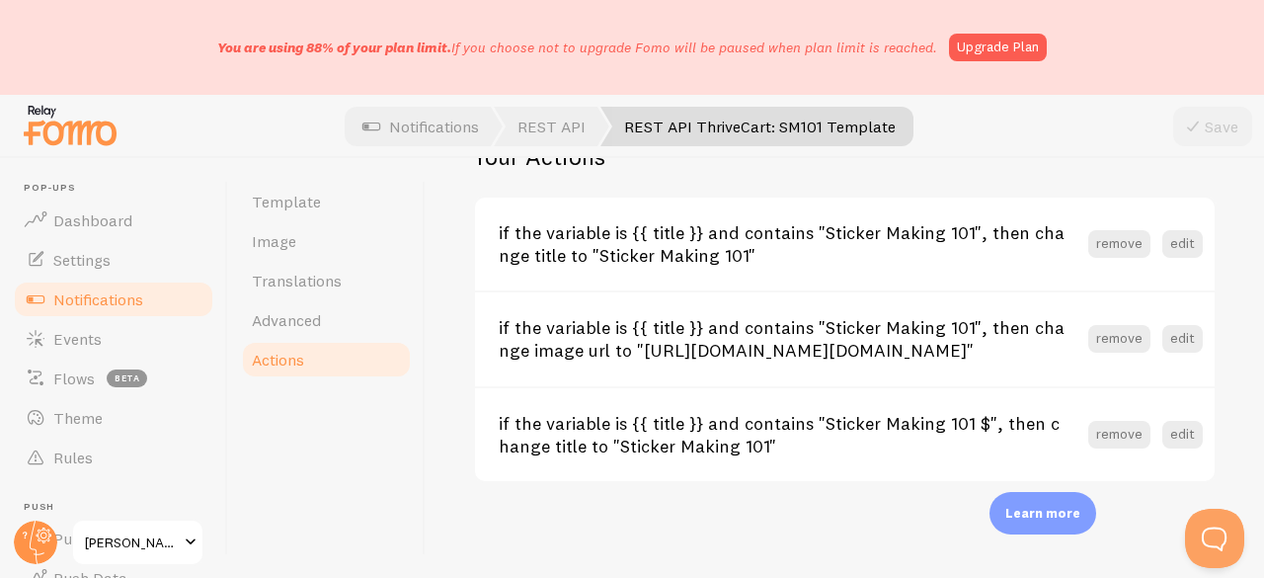
scroll to position [888, 0]
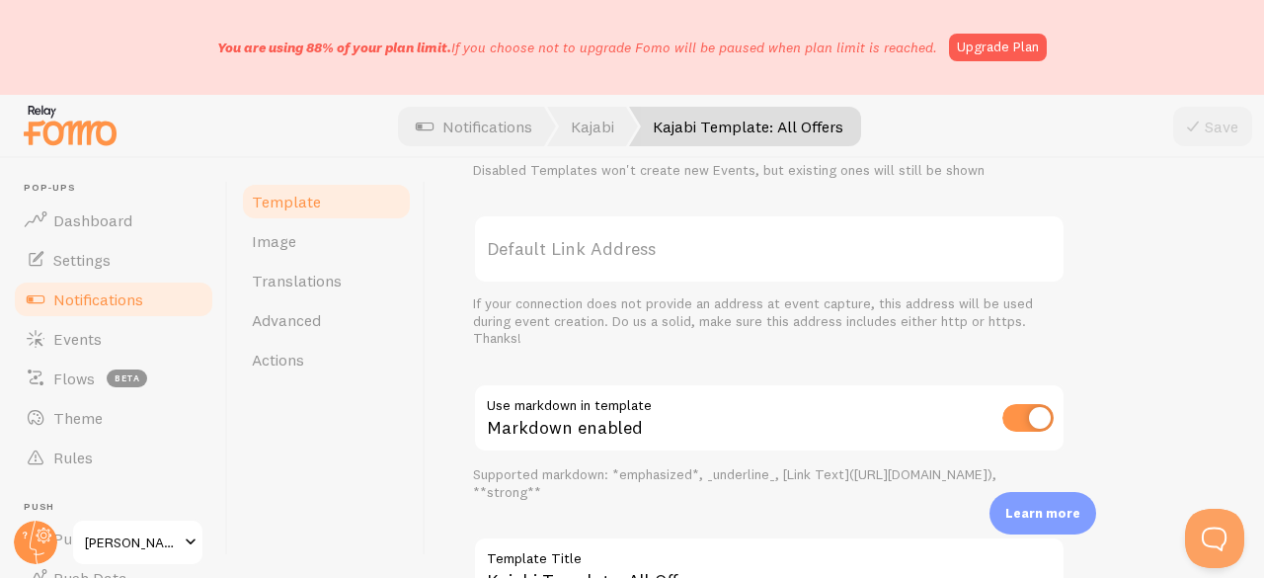
scroll to position [991, 0]
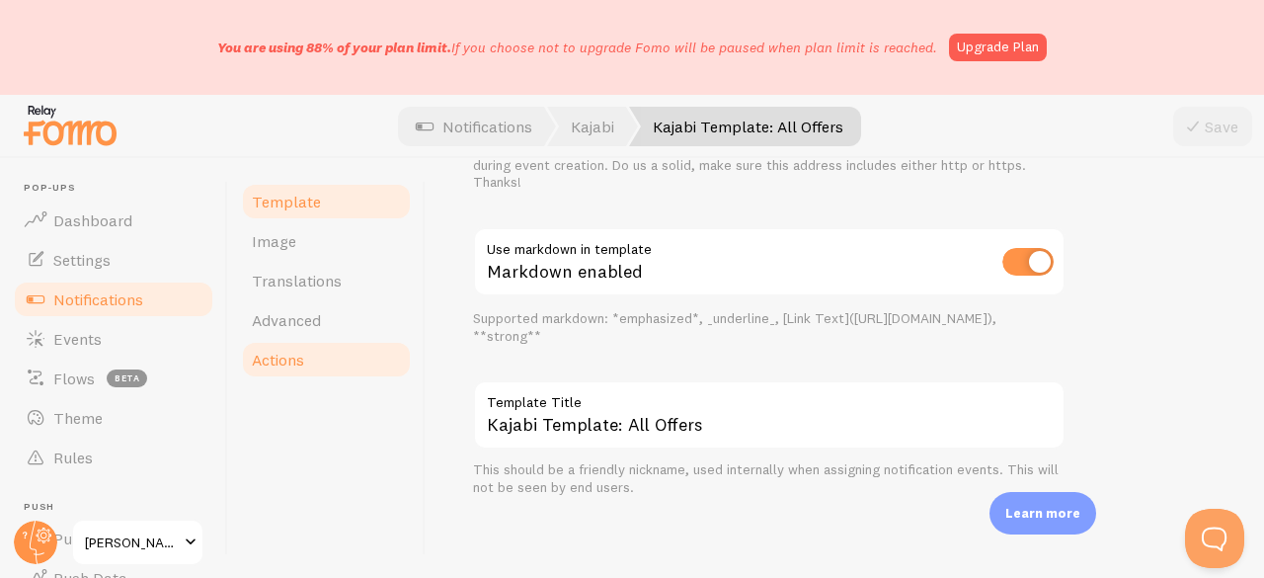
click at [288, 350] on span "Actions" at bounding box center [278, 359] width 52 height 20
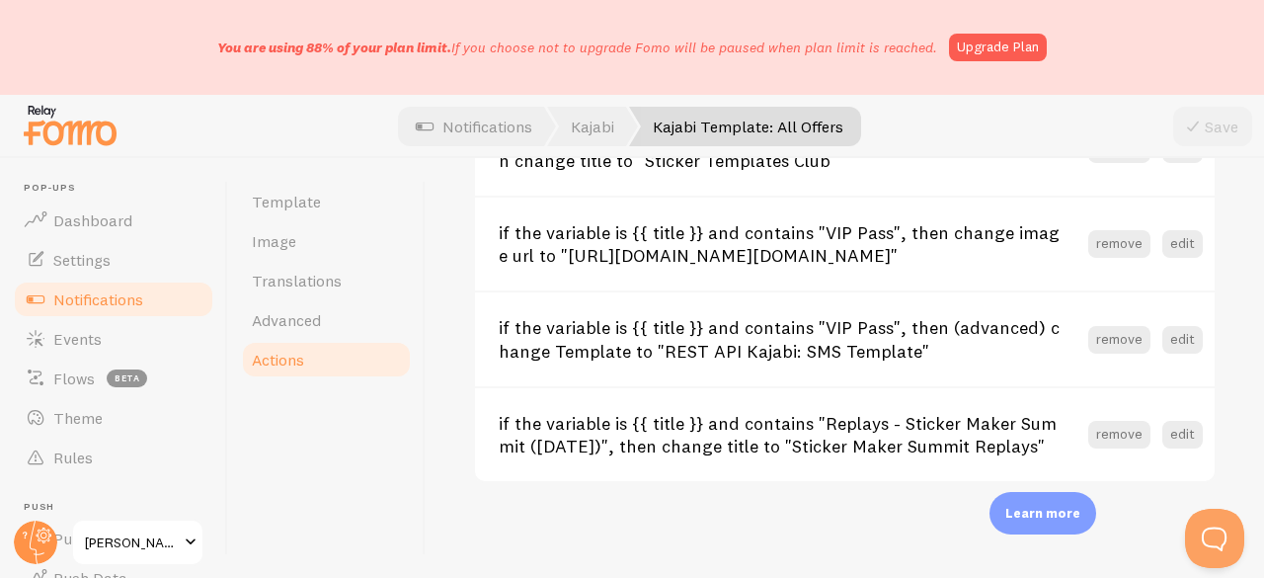
scroll to position [2989, 0]
click at [1162, 437] on button "edit" at bounding box center [1182, 435] width 40 height 28
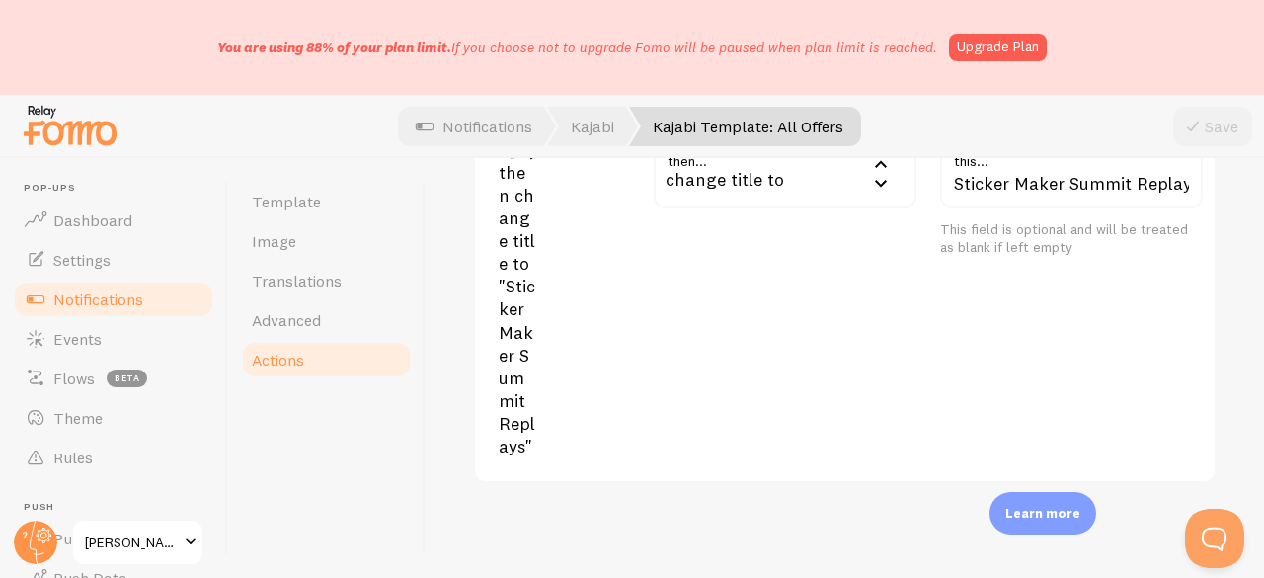
scroll to position [3779, 0]
click at [736, 208] on div "change title to" at bounding box center [785, 173] width 263 height 69
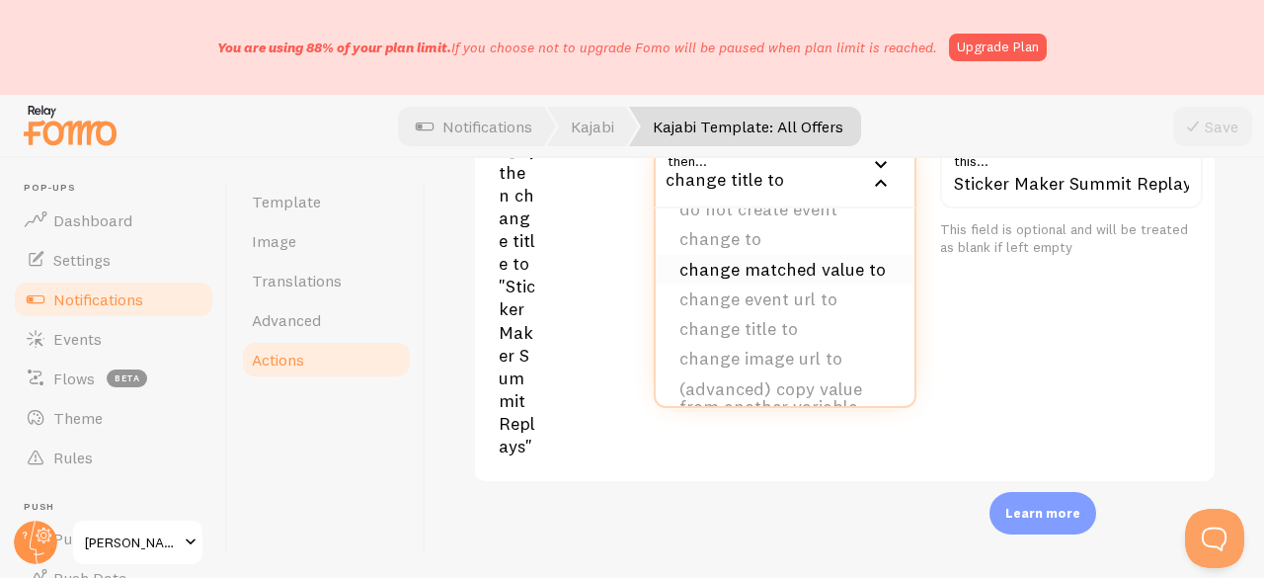
scroll to position [0, 0]
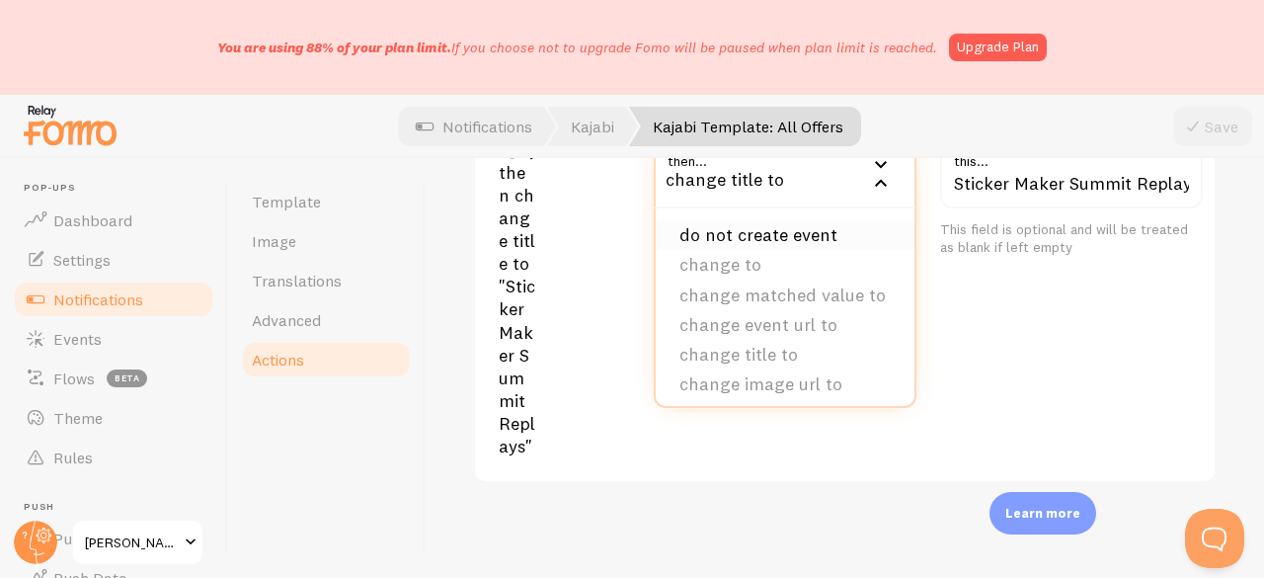
click at [744, 250] on li "do not create event" at bounding box center [785, 235] width 259 height 30
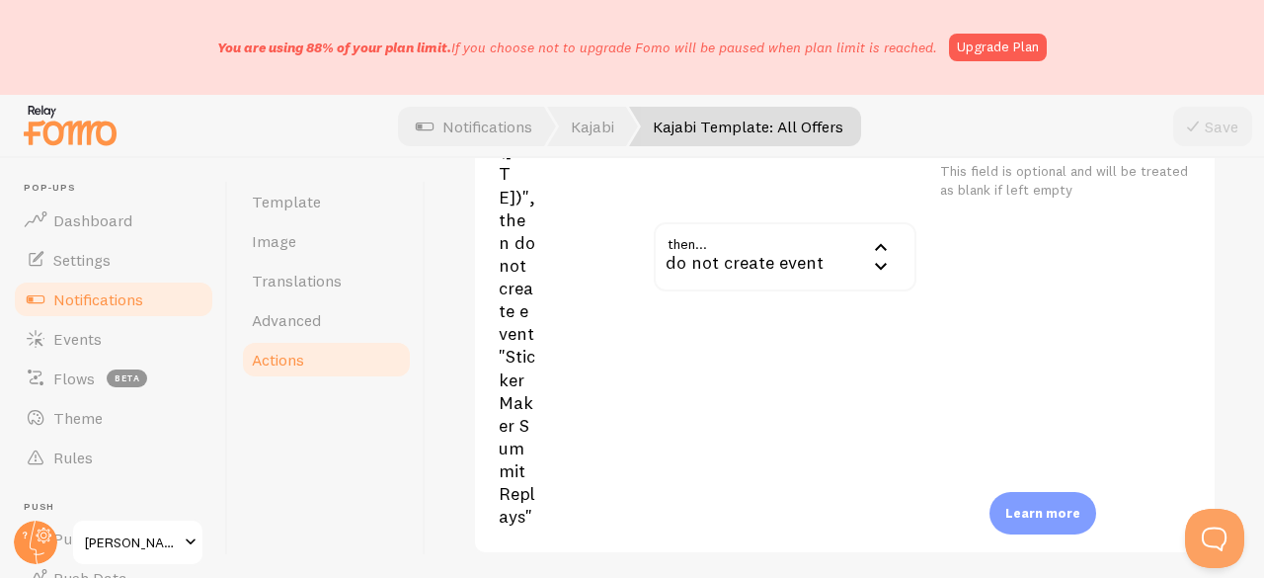
click at [579, 128] on button "cancel" at bounding box center [586, 115] width 55 height 28
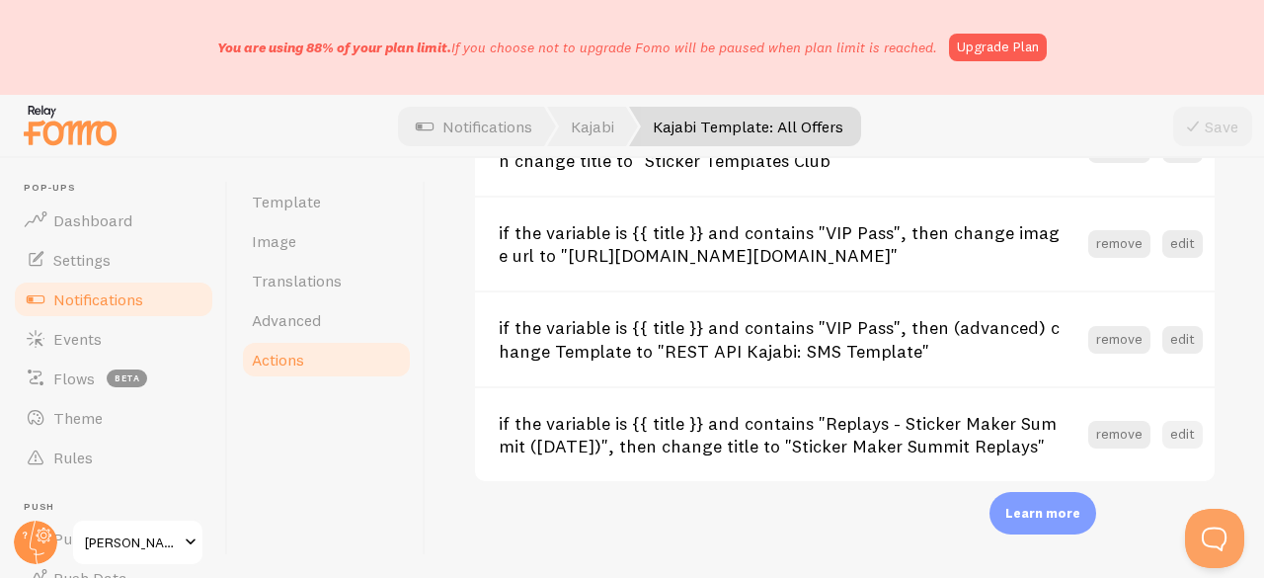
click at [1163, 429] on button "edit" at bounding box center [1182, 435] width 40 height 28
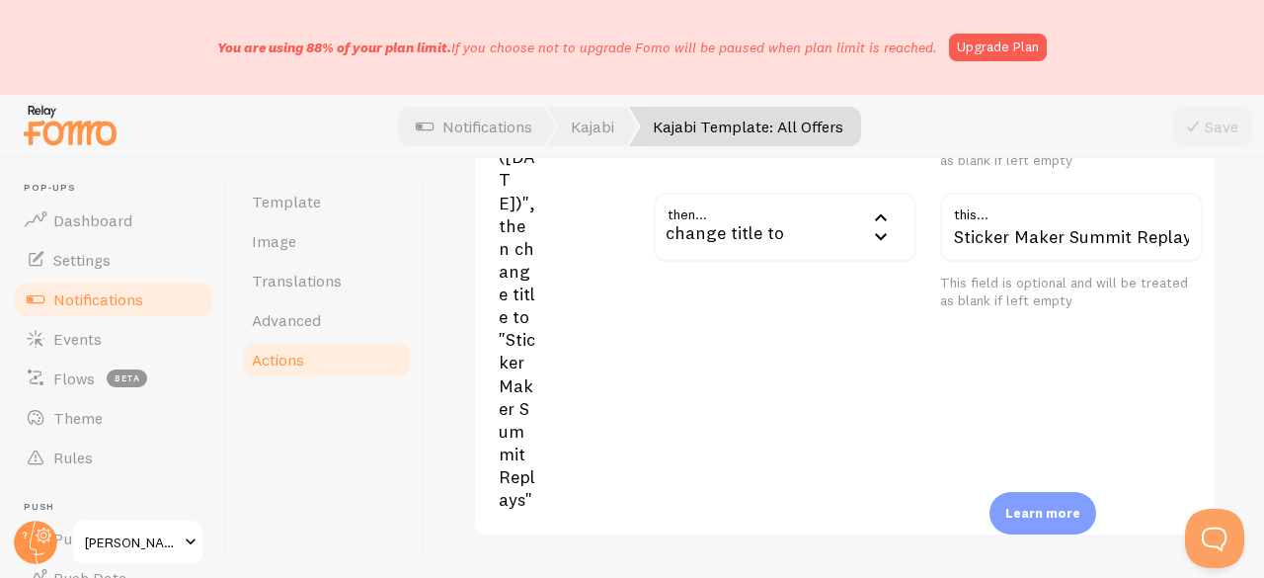
scroll to position [3582, 0]
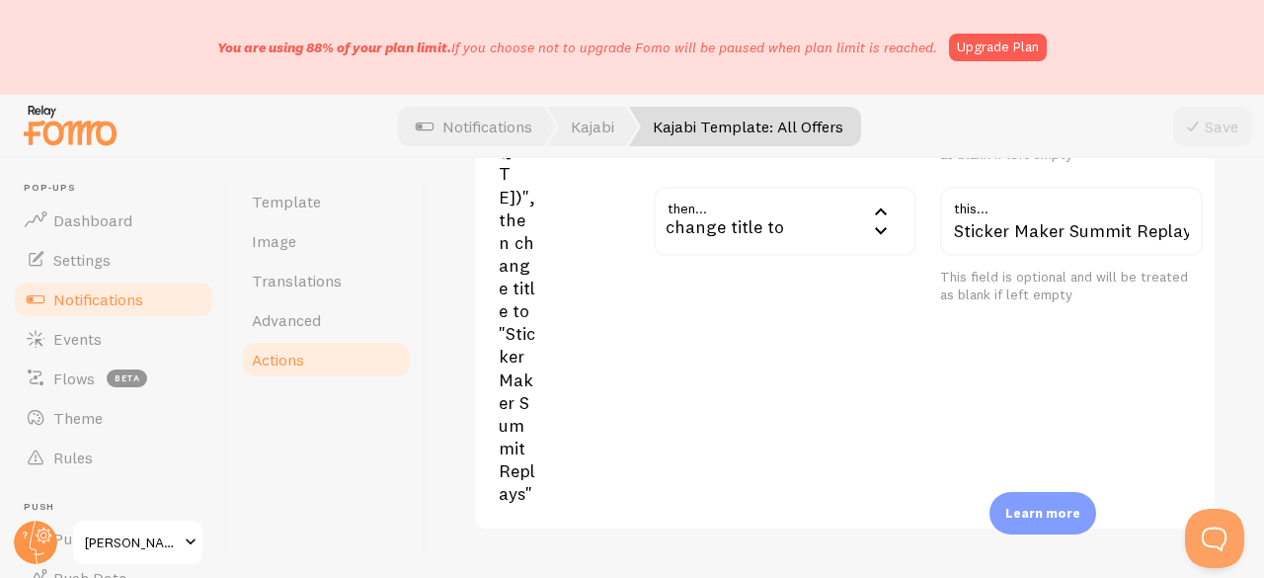
click at [727, 256] on div "change title to" at bounding box center [785, 221] width 263 height 69
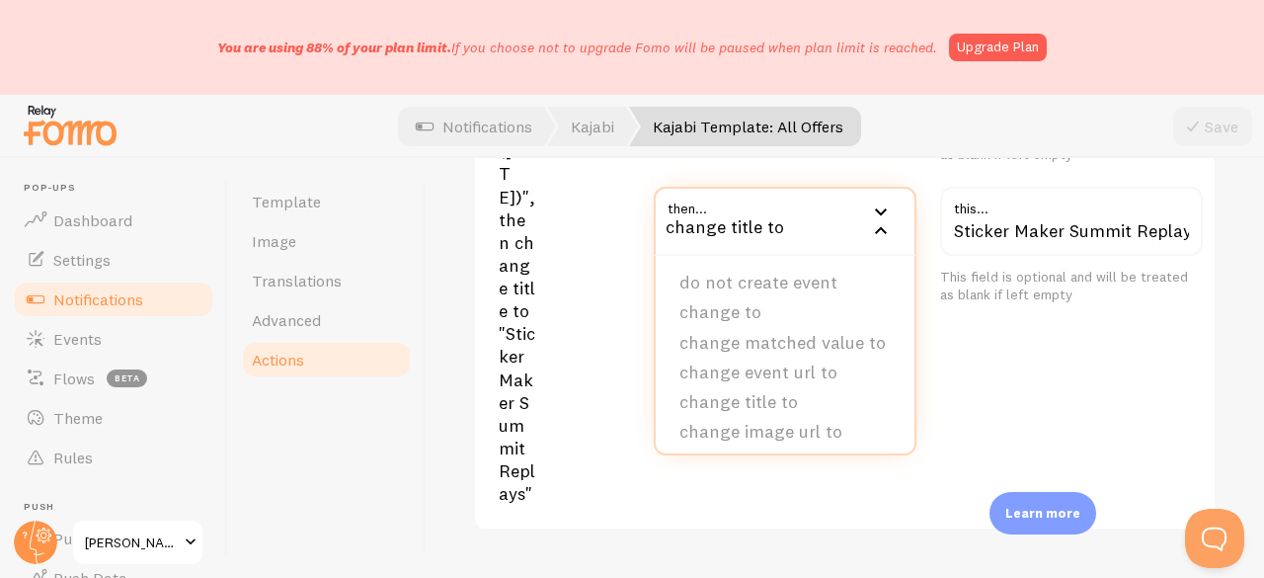
click at [602, 450] on div "if the variable is {{ title }} and contains "Replays - Sticker Maker Summit (De…" at bounding box center [851, 117] width 704 height 777
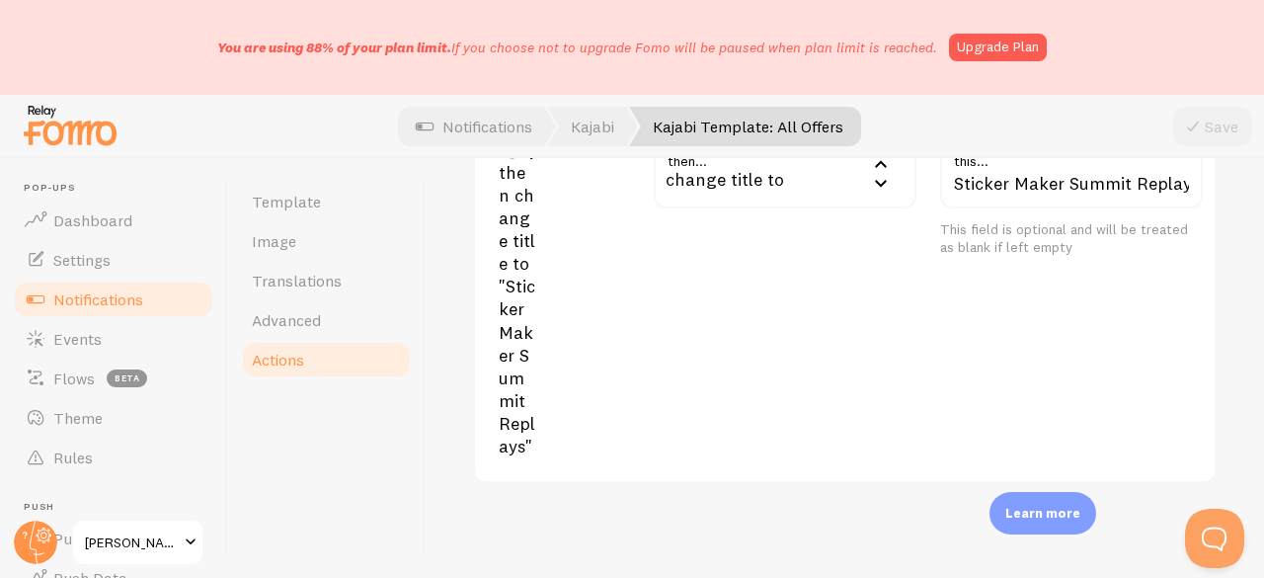
scroll to position [3680, 0]
click at [777, 208] on div "change title to" at bounding box center [785, 173] width 263 height 69
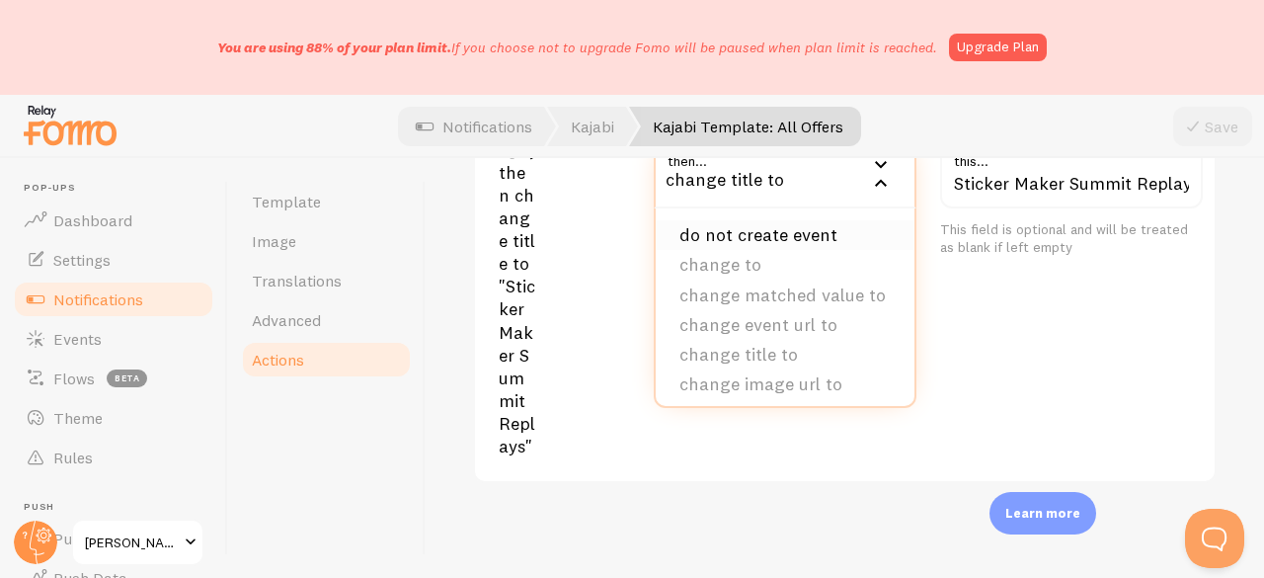
click at [744, 250] on li "do not create event" at bounding box center [785, 235] width 259 height 30
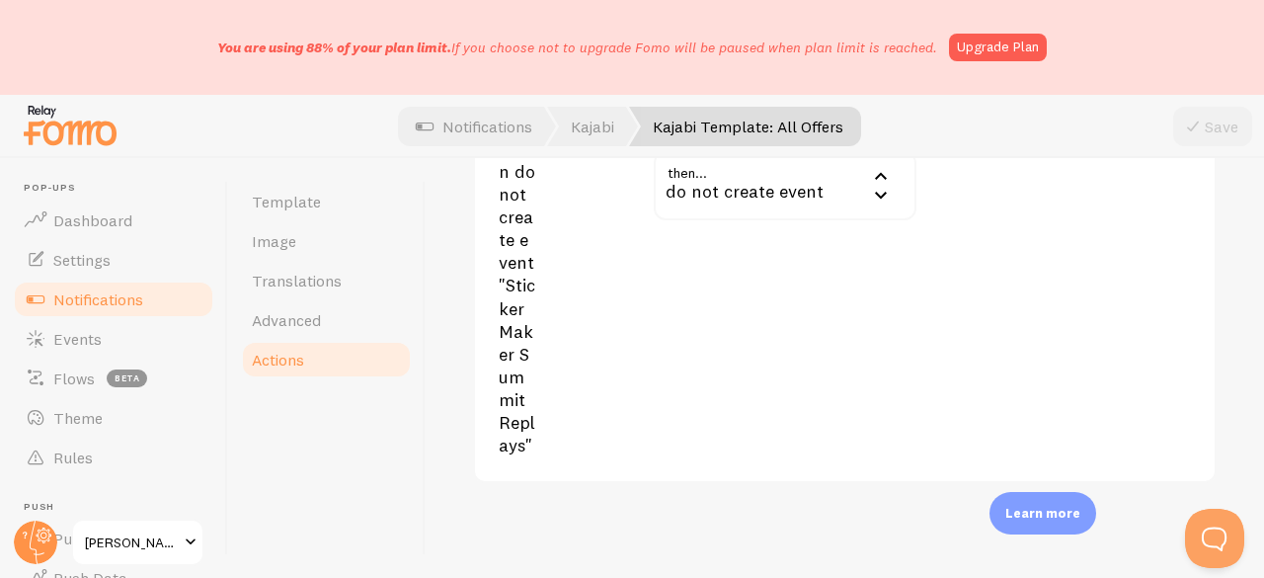
click at [594, 85] on button "save" at bounding box center [589, 71] width 44 height 28
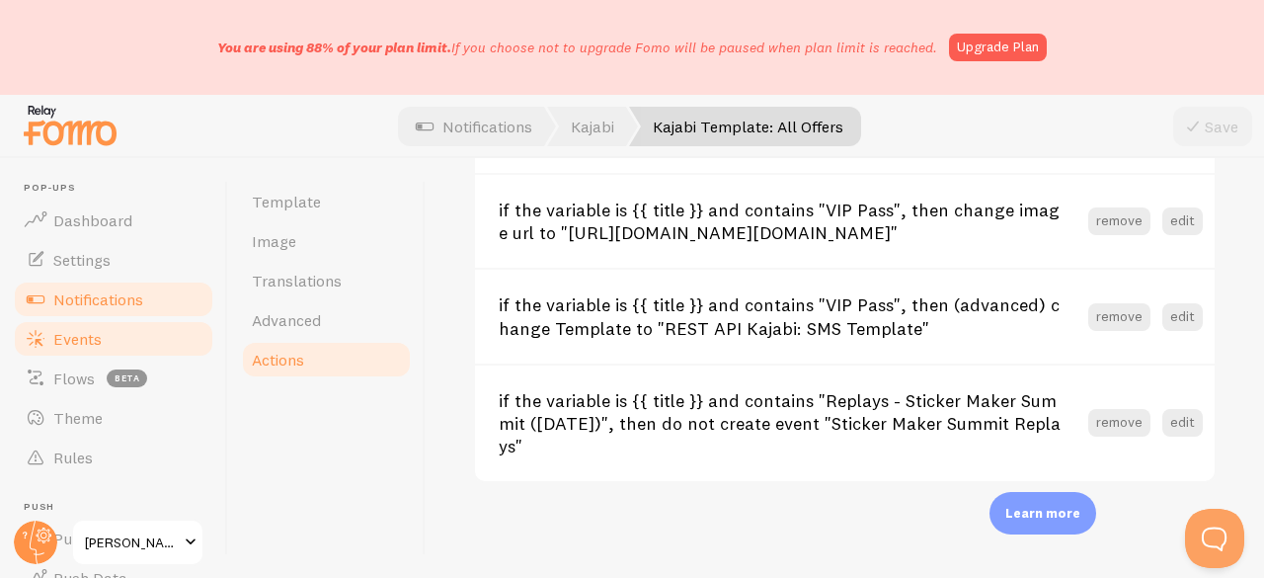
click at [129, 328] on link "Events" at bounding box center [113, 338] width 203 height 39
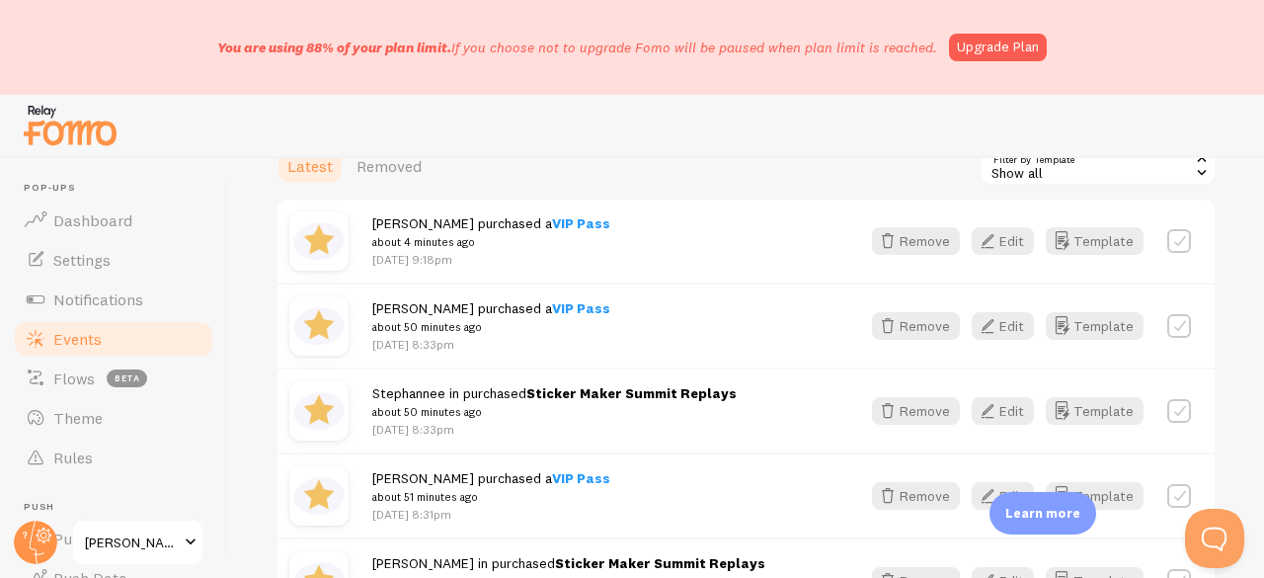
scroll to position [592, 0]
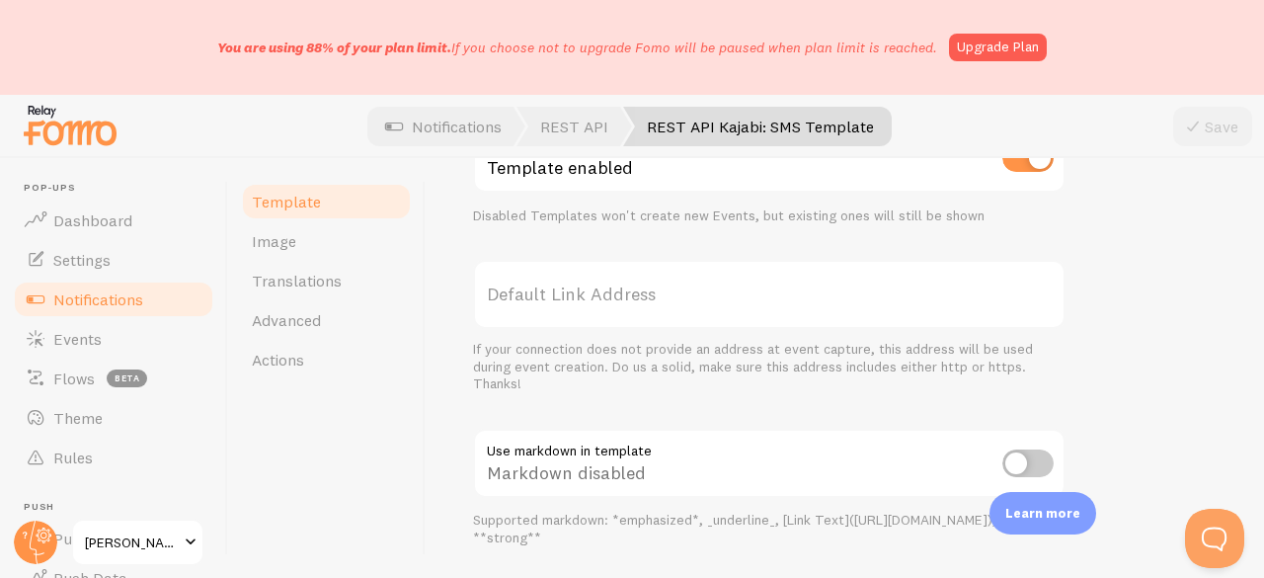
scroll to position [991, 0]
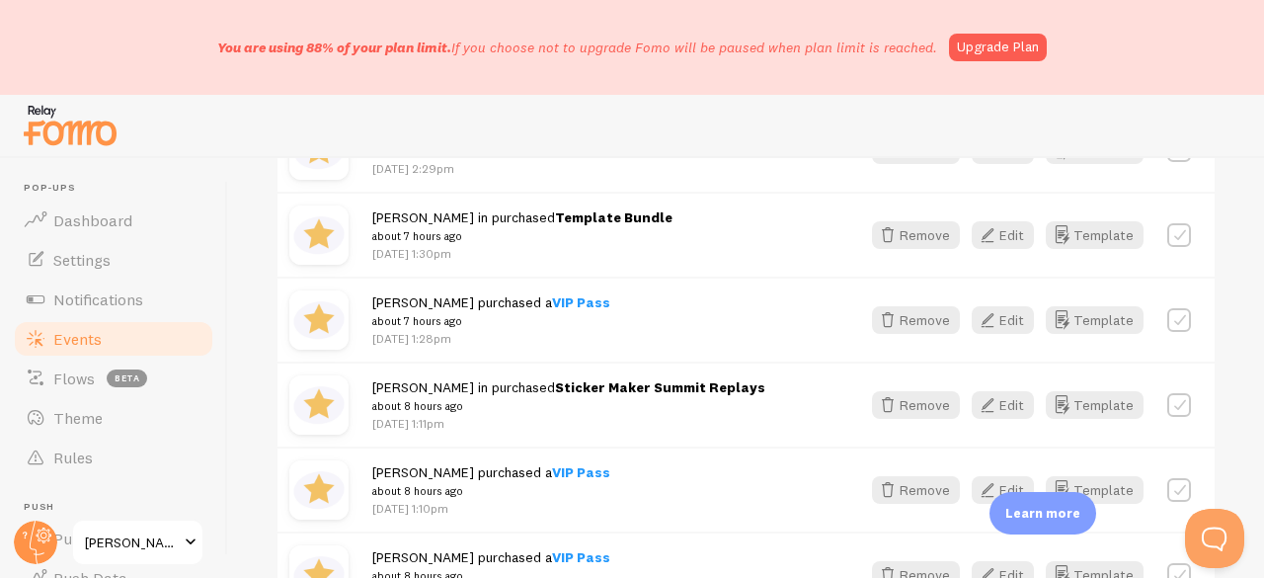
scroll to position [1580, 0]
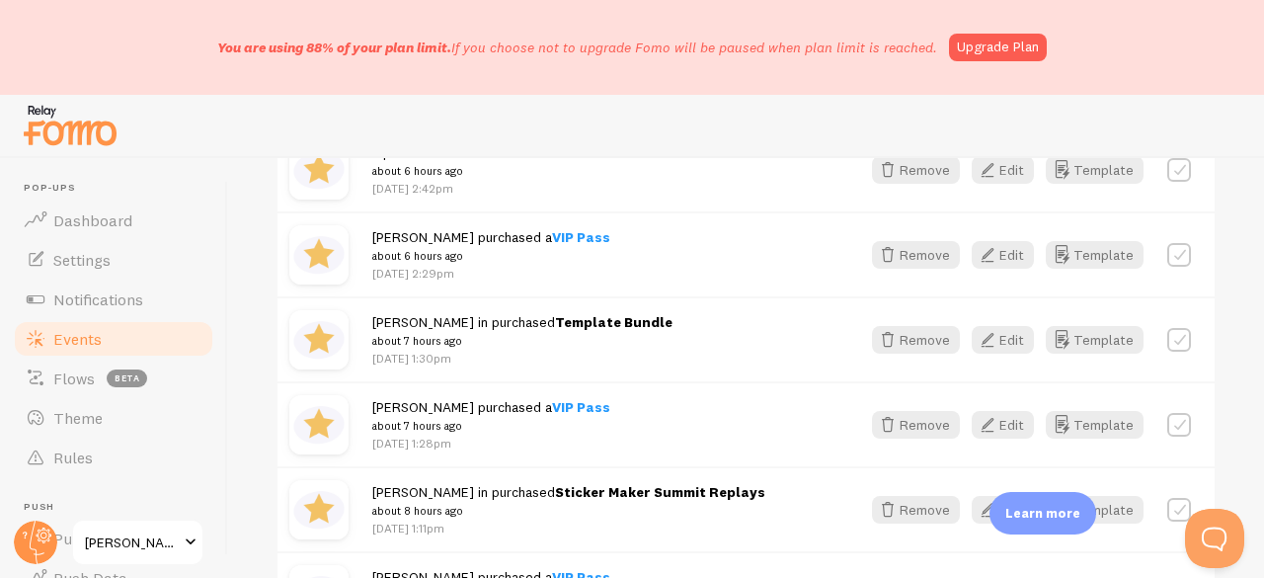
scroll to position [1481, 0]
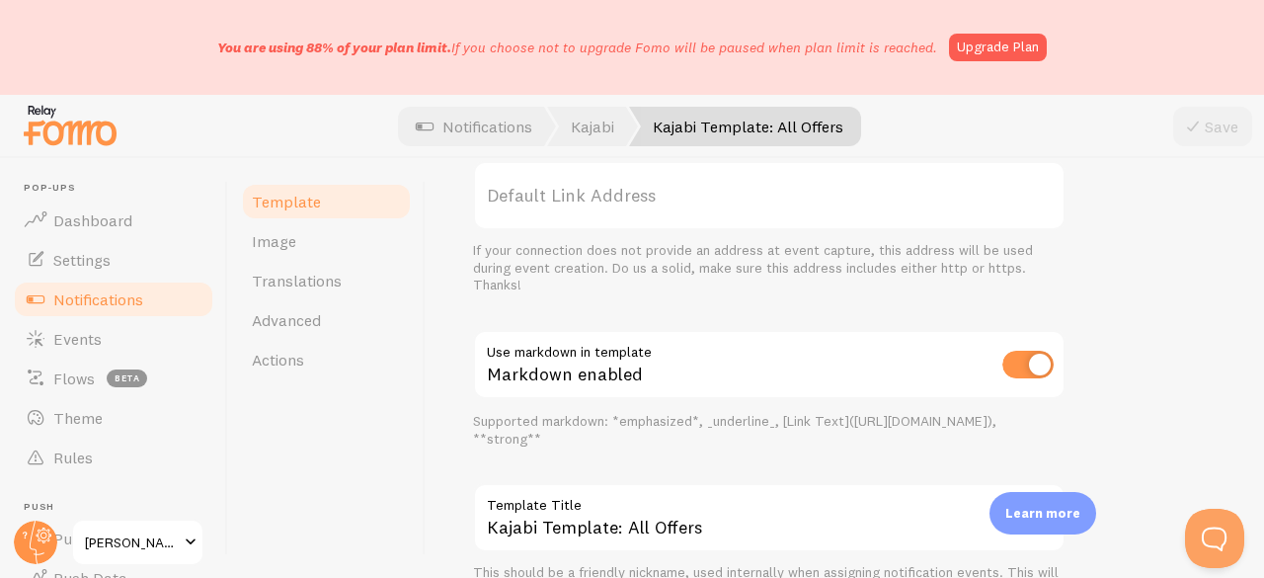
scroll to position [991, 0]
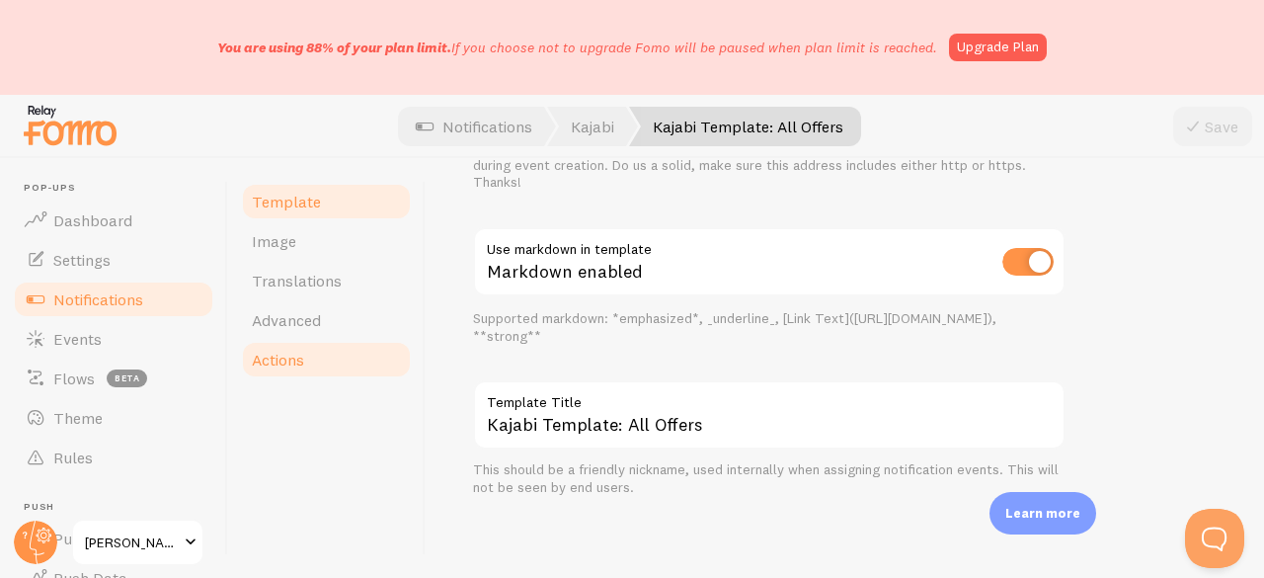
click at [332, 360] on link "Actions" at bounding box center [326, 359] width 173 height 39
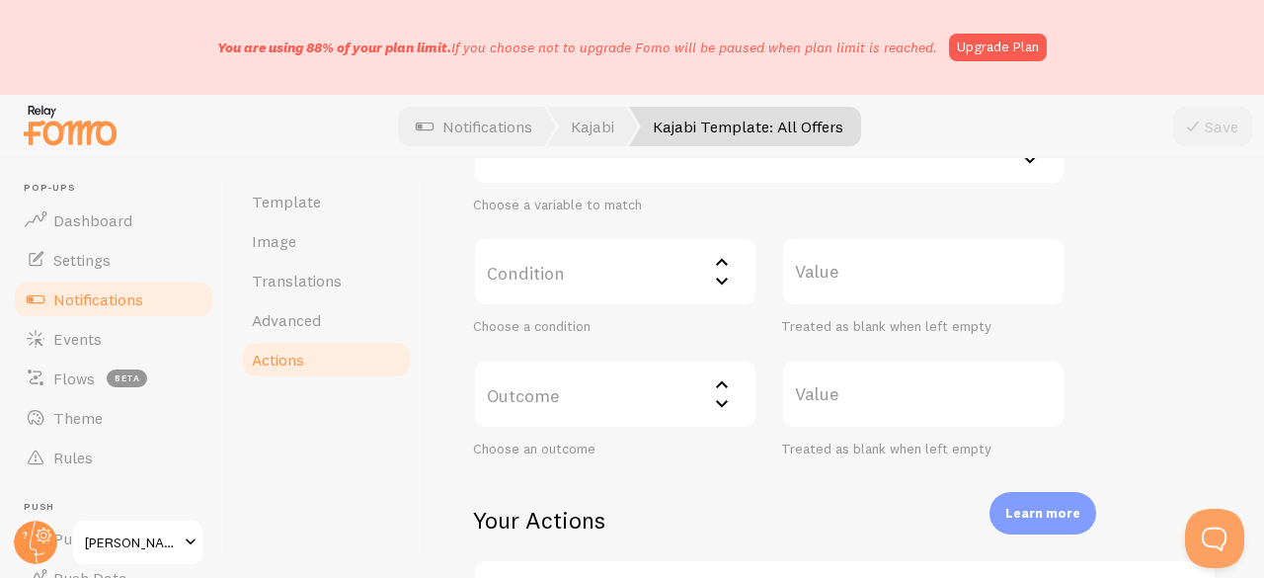
scroll to position [395, 0]
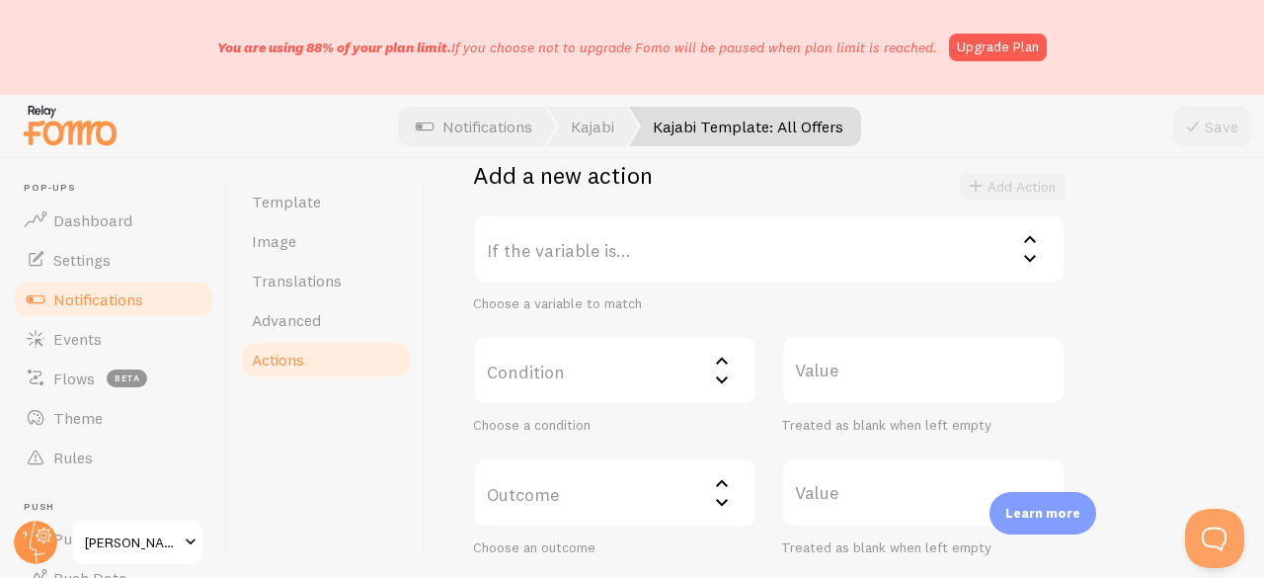
click at [587, 258] on label "If the variable is..." at bounding box center [769, 248] width 592 height 69
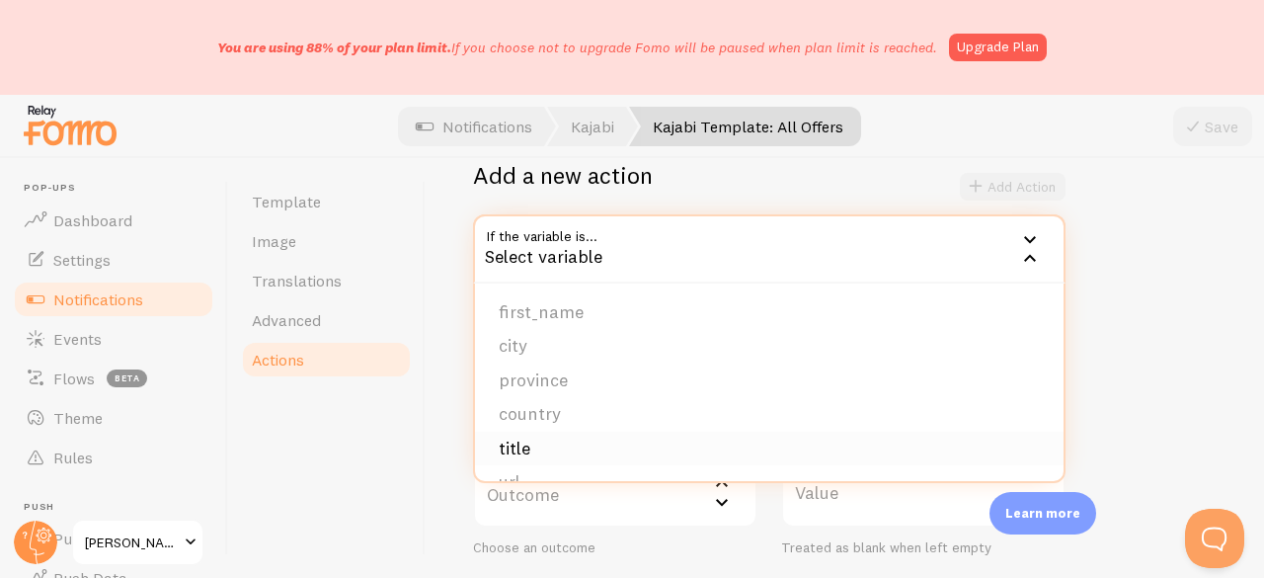
drag, startPoint x: 600, startPoint y: 438, endPoint x: 604, endPoint y: 365, distance: 73.2
click at [600, 439] on li "title" at bounding box center [769, 448] width 588 height 35
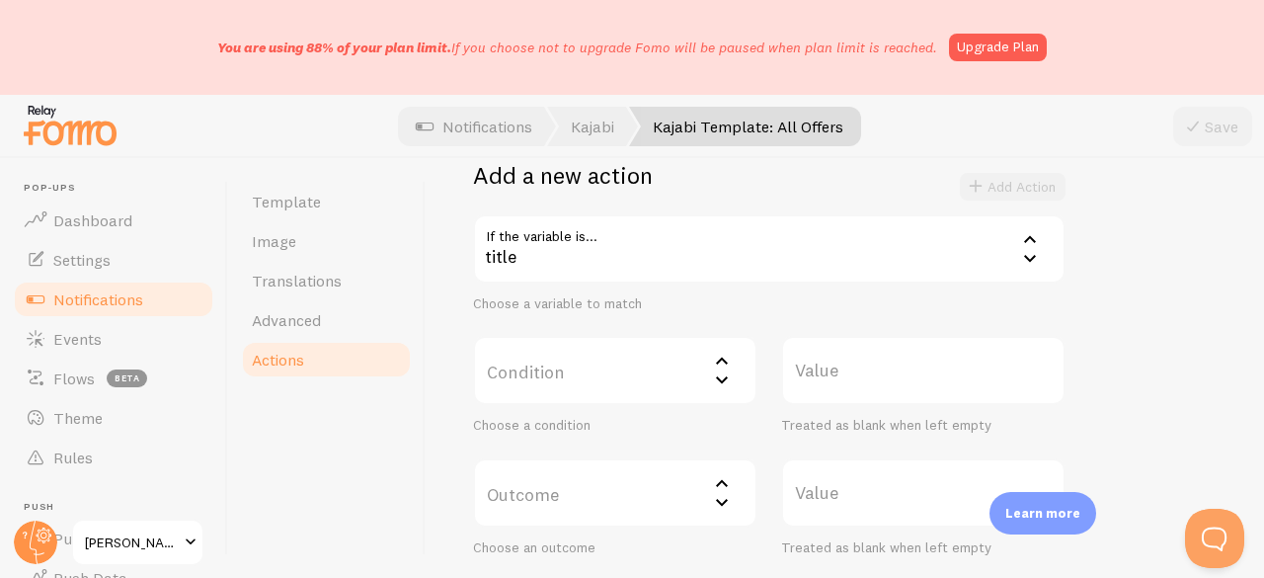
click at [580, 358] on label "Condition" at bounding box center [615, 370] width 284 height 69
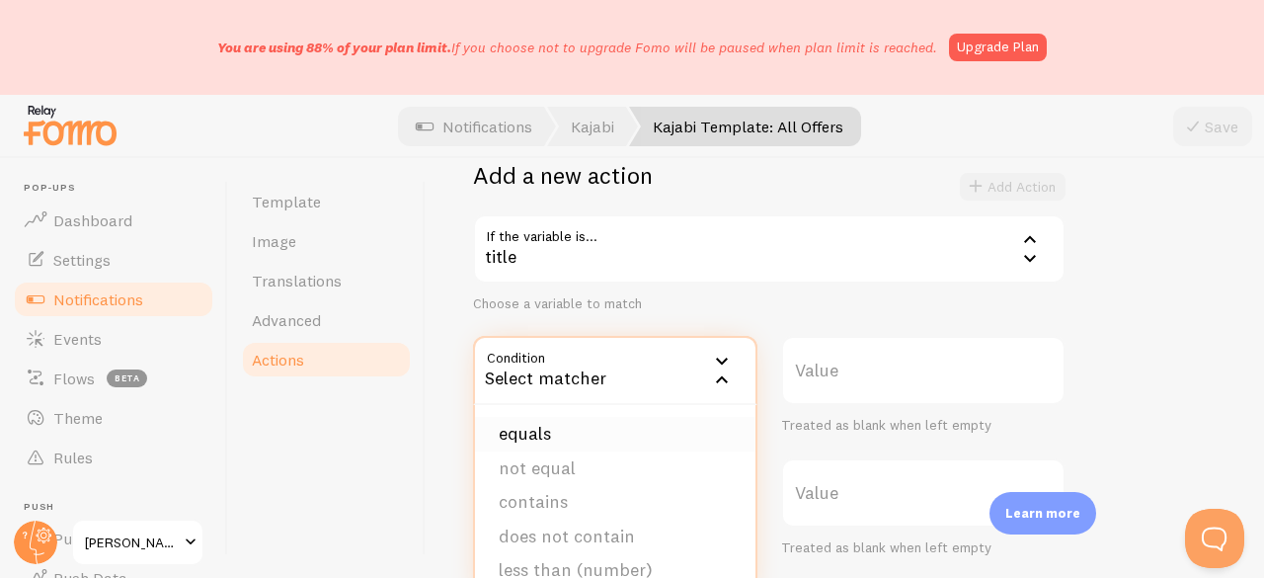
click at [526, 430] on li "equals" at bounding box center [615, 434] width 280 height 35
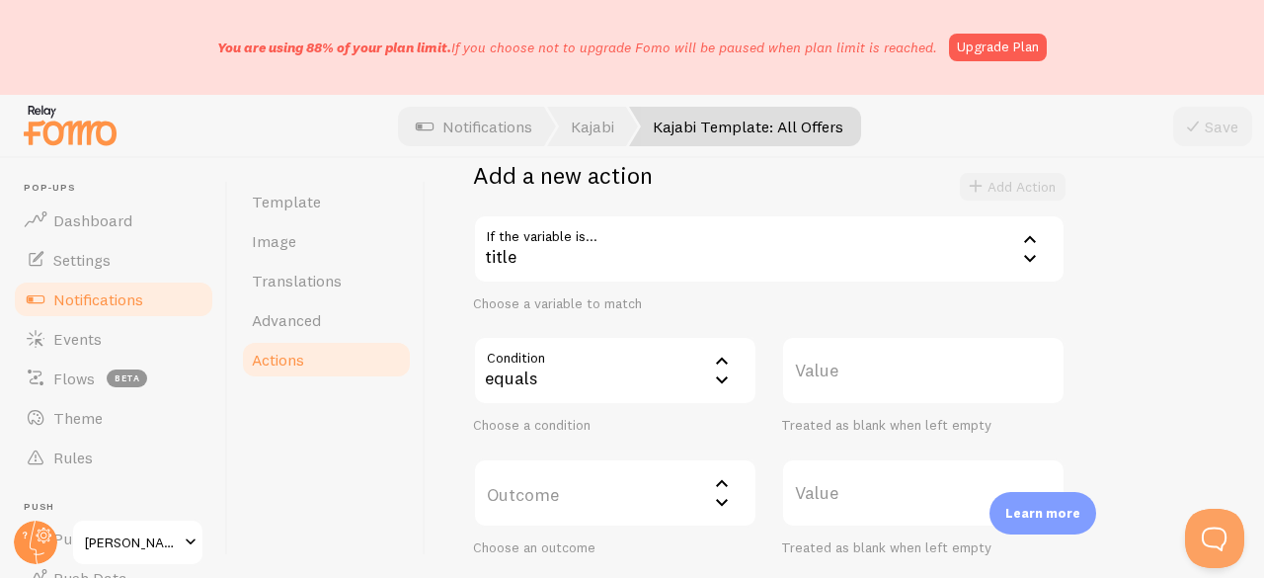
click at [810, 362] on label "Value" at bounding box center [923, 370] width 284 height 69
click at [810, 362] on input "Value" at bounding box center [923, 370] width 284 height 69
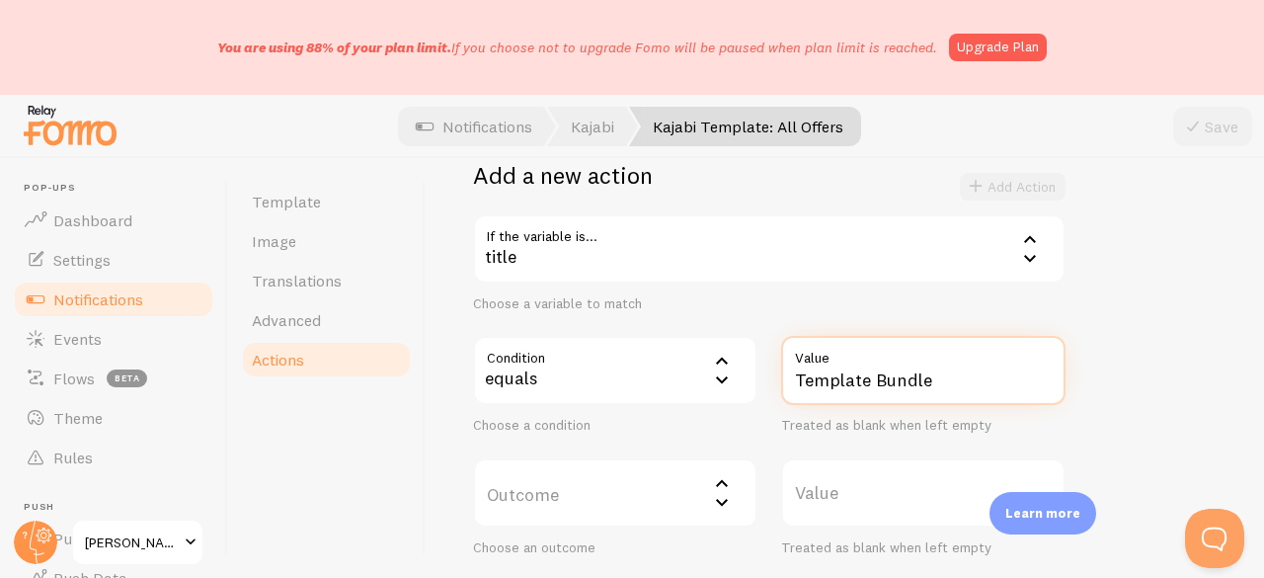
type input "Template Bundle"
click at [561, 476] on label "Outcome" at bounding box center [615, 492] width 284 height 69
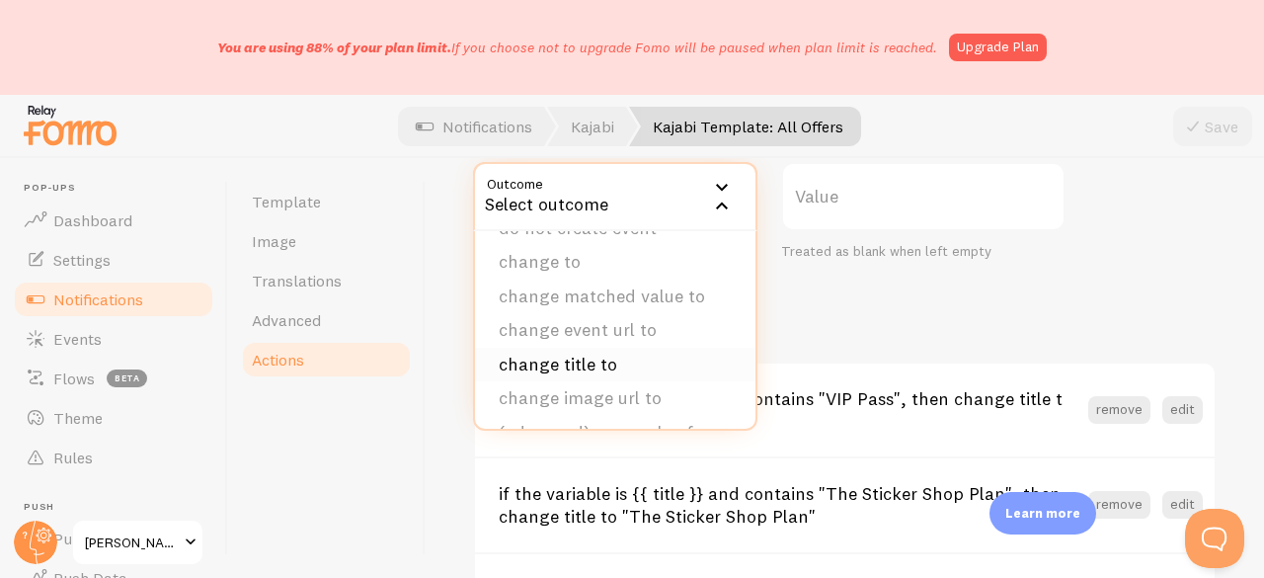
scroll to position [0, 0]
click at [569, 264] on li "do not create event" at bounding box center [615, 260] width 280 height 35
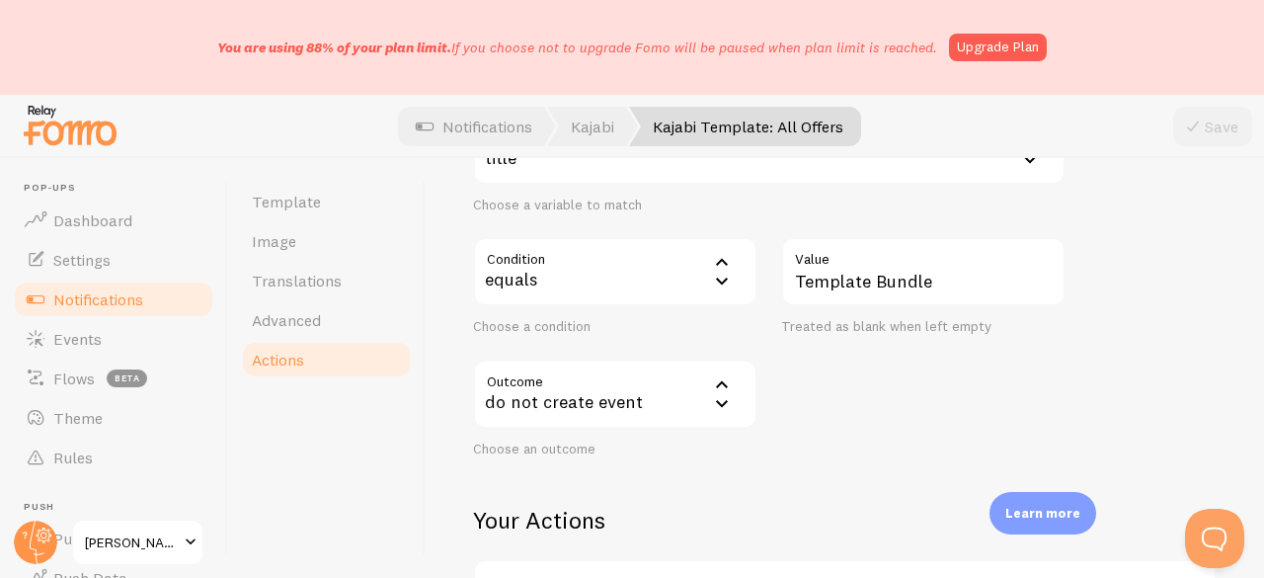
scroll to position [296, 0]
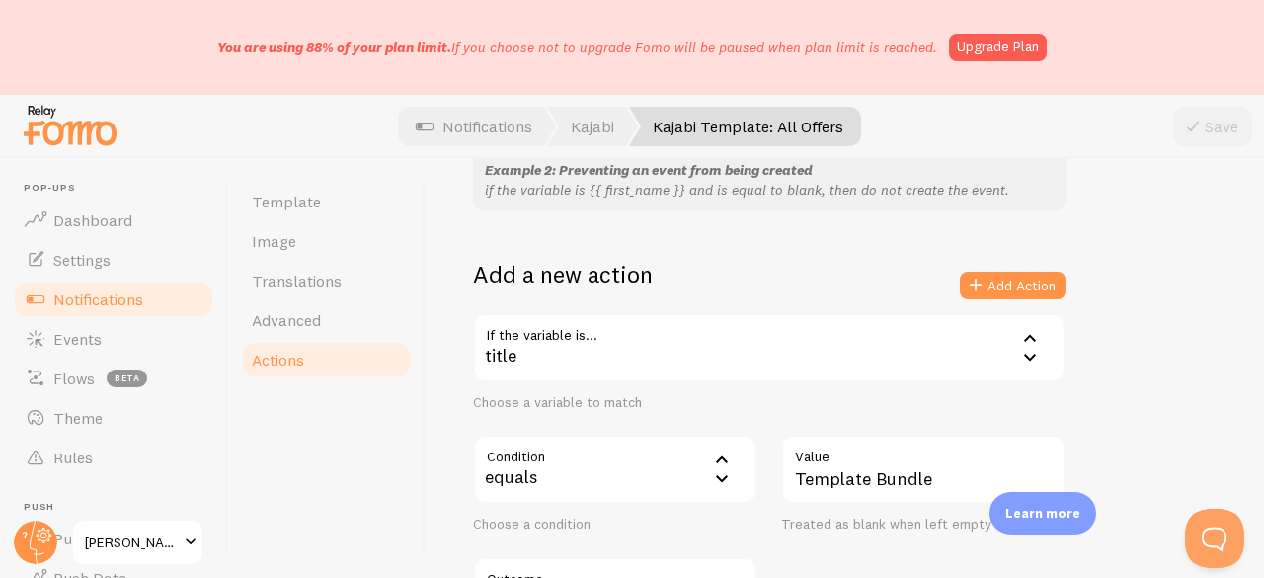
click at [945, 283] on div "Add a new action Add Action" at bounding box center [769, 286] width 592 height 54
click at [995, 275] on button "Add Action" at bounding box center [1013, 285] width 106 height 28
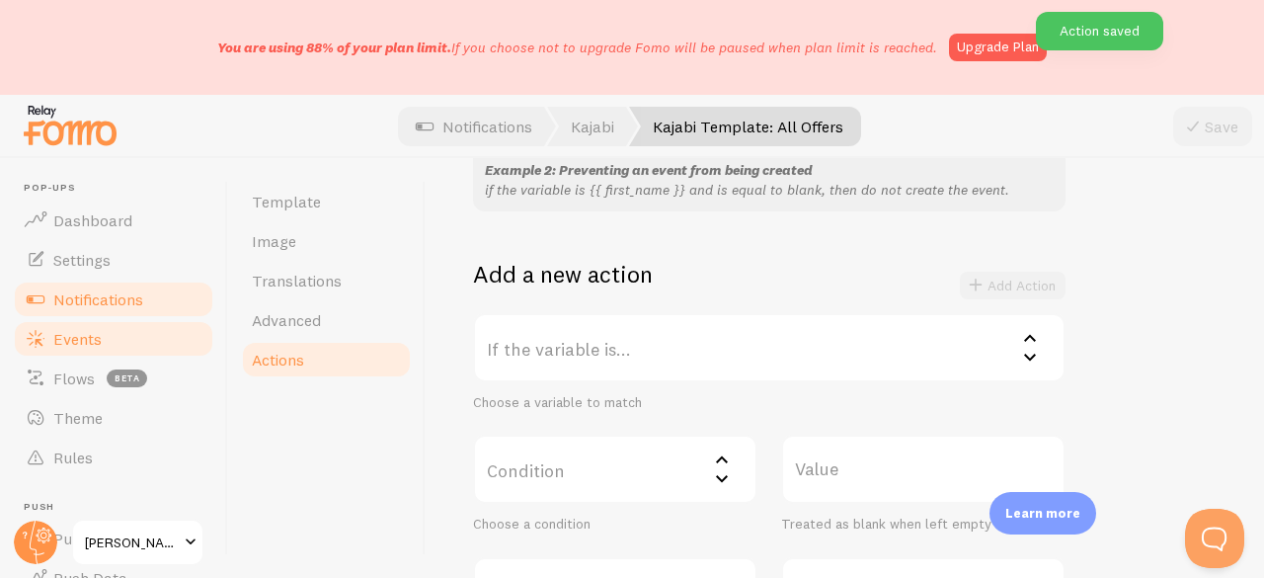
click at [116, 331] on link "Events" at bounding box center [113, 338] width 203 height 39
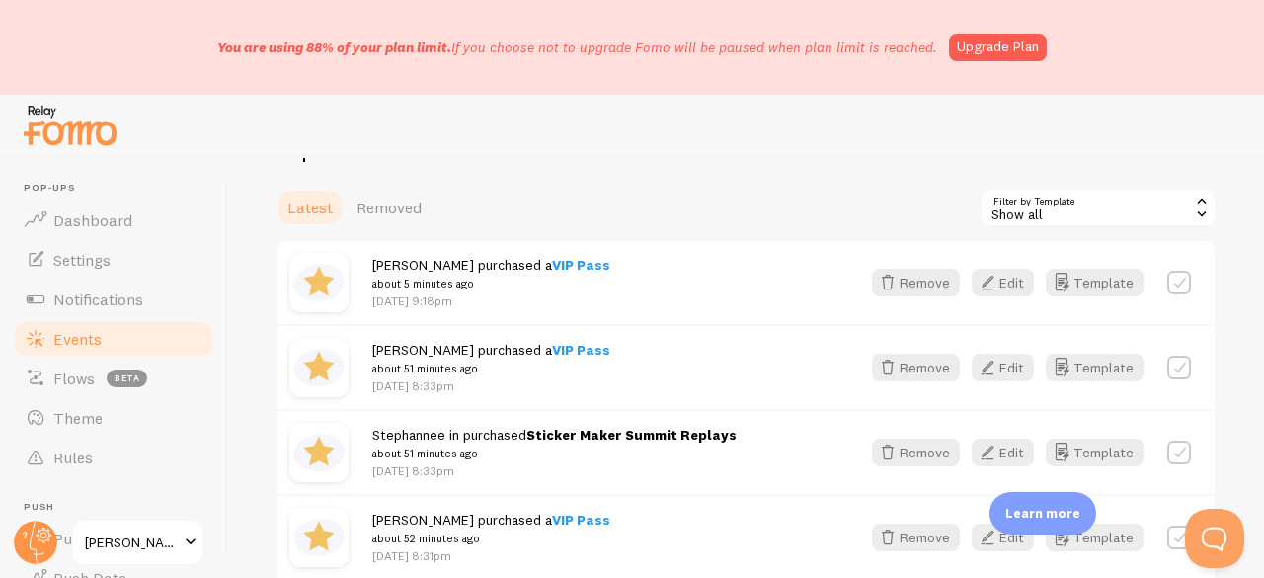
scroll to position [296, 0]
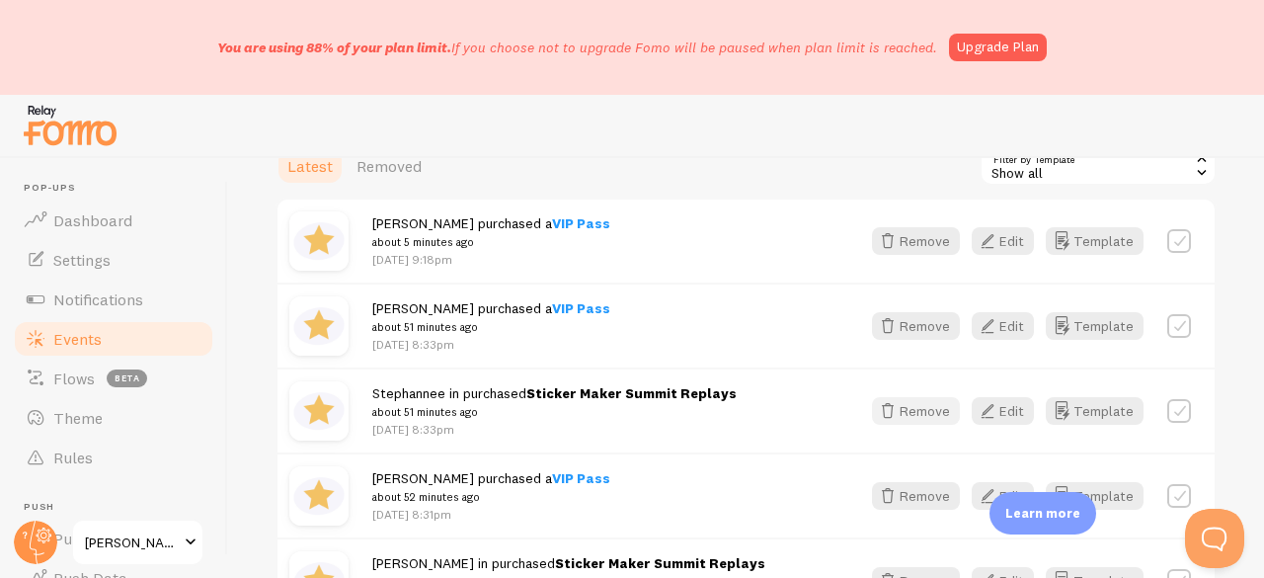
click at [930, 413] on button "Remove" at bounding box center [916, 411] width 88 height 28
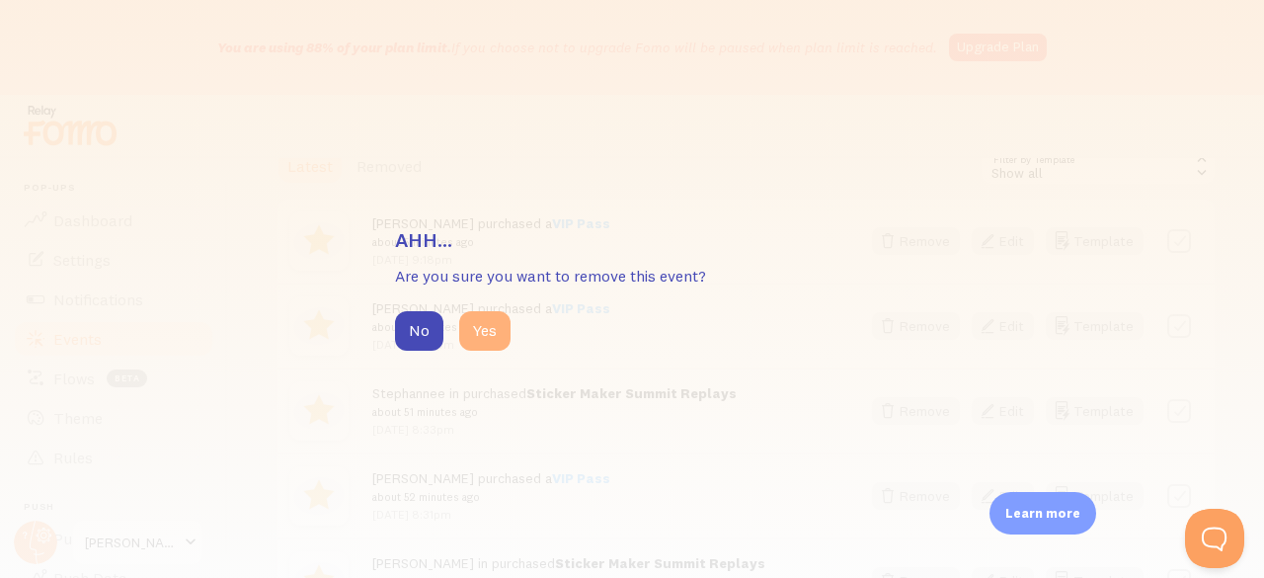
click at [493, 333] on button "Yes" at bounding box center [484, 330] width 51 height 39
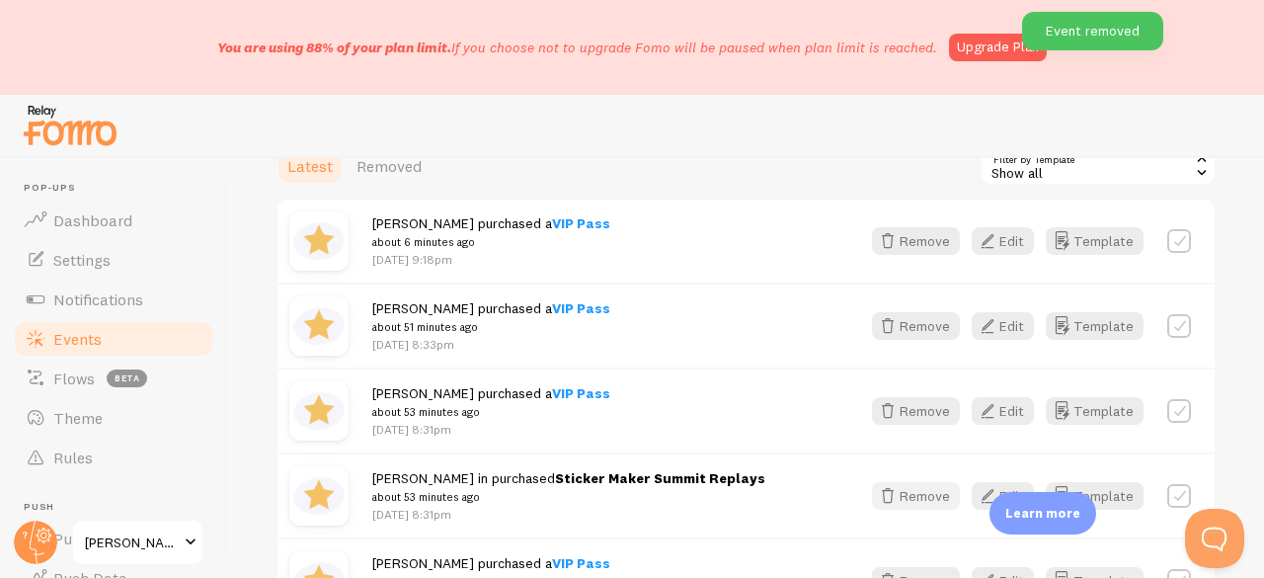
click at [911, 485] on button "Remove" at bounding box center [916, 496] width 88 height 28
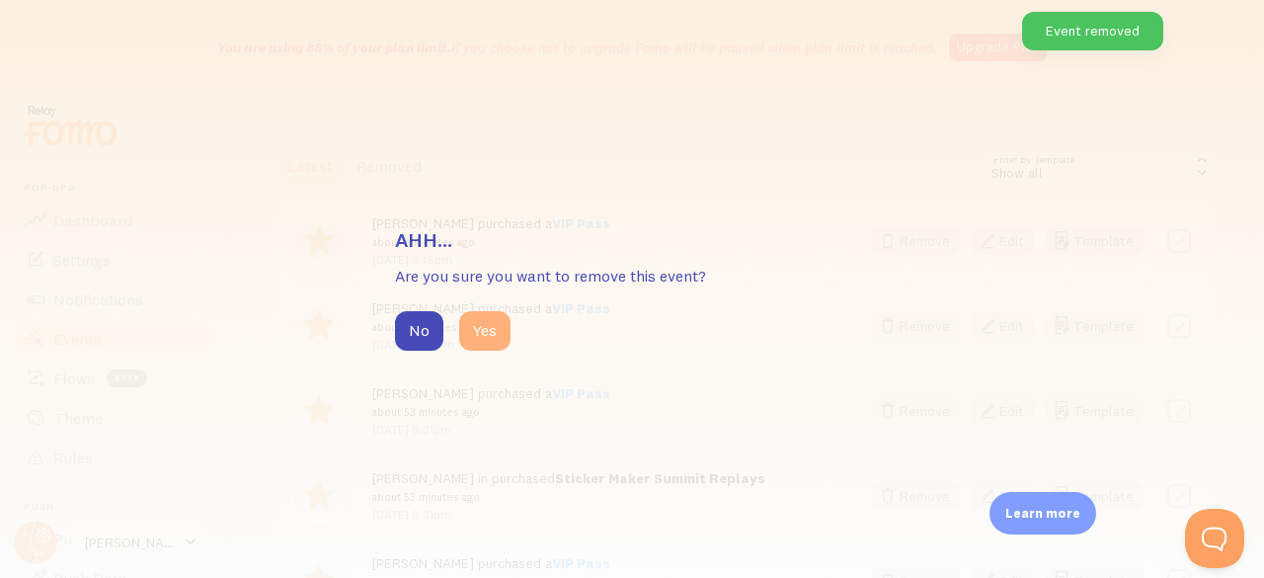
click at [503, 325] on button "Yes" at bounding box center [484, 330] width 51 height 39
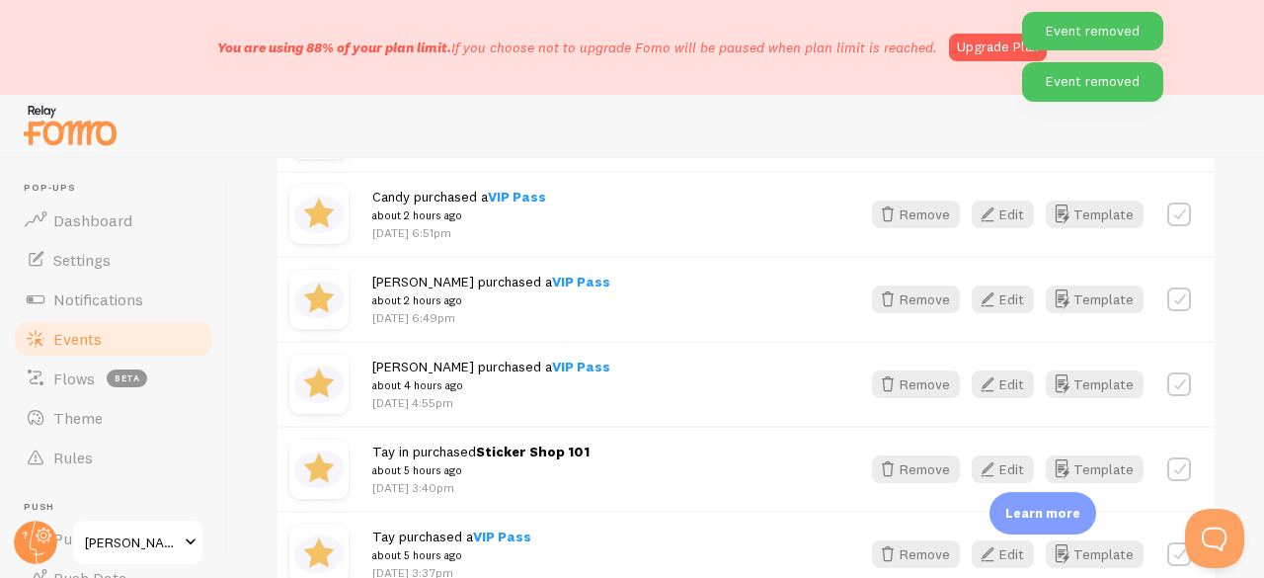
scroll to position [691, 0]
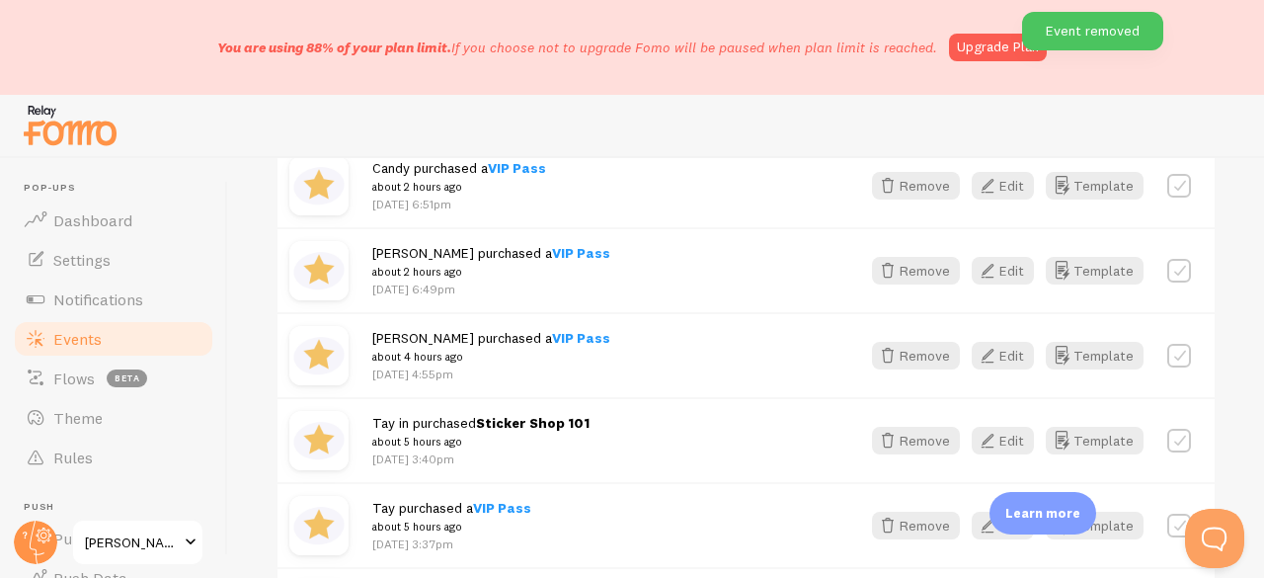
drag, startPoint x: 887, startPoint y: 433, endPoint x: 747, endPoint y: 354, distance: 160.0
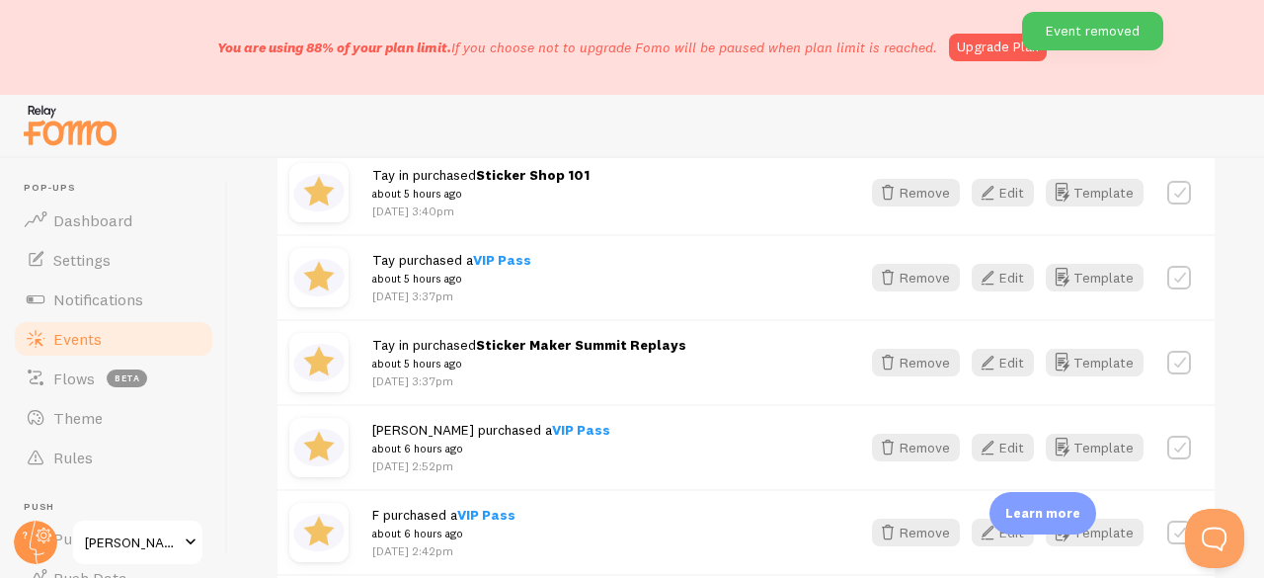
scroll to position [987, 0]
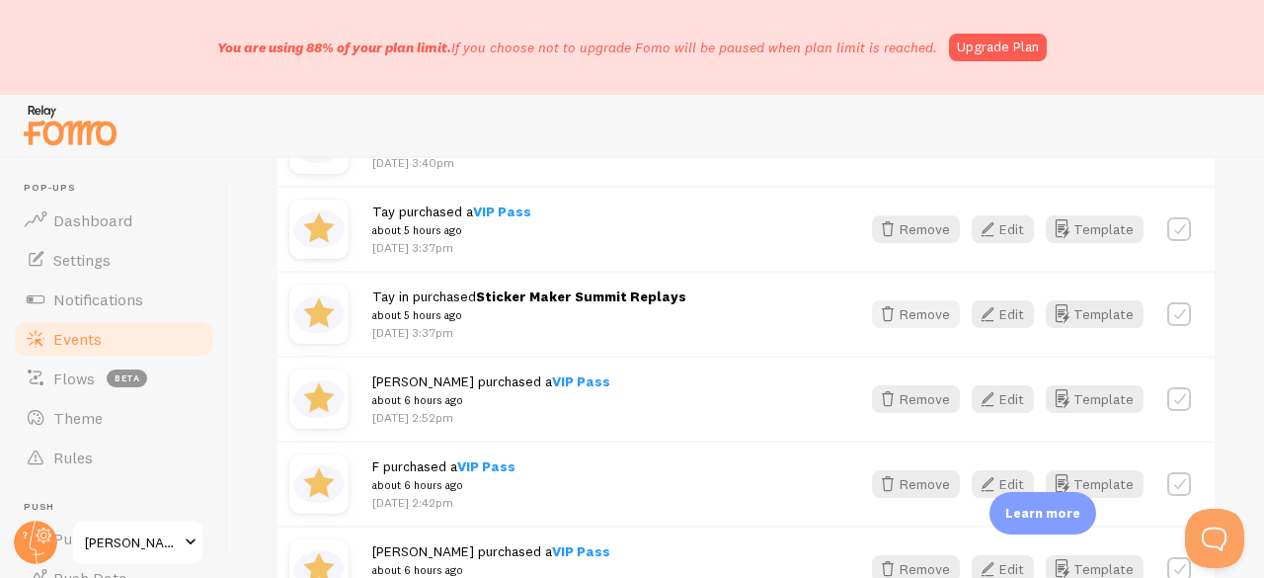
click at [879, 310] on icon "button" at bounding box center [888, 314] width 24 height 24
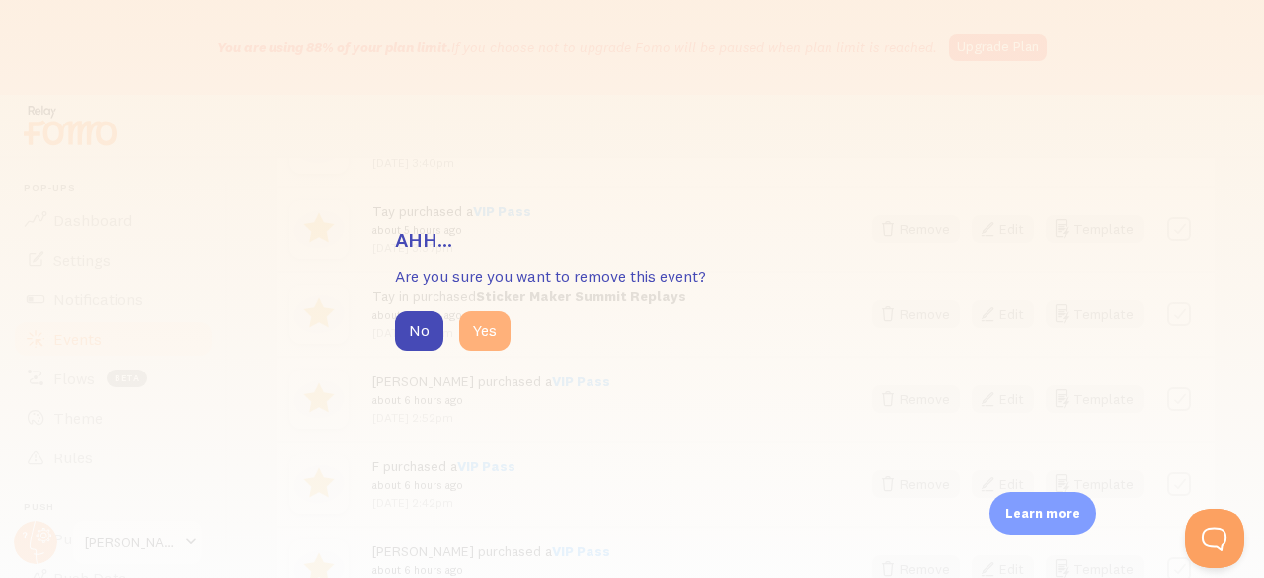
click at [484, 325] on button "Yes" at bounding box center [484, 330] width 51 height 39
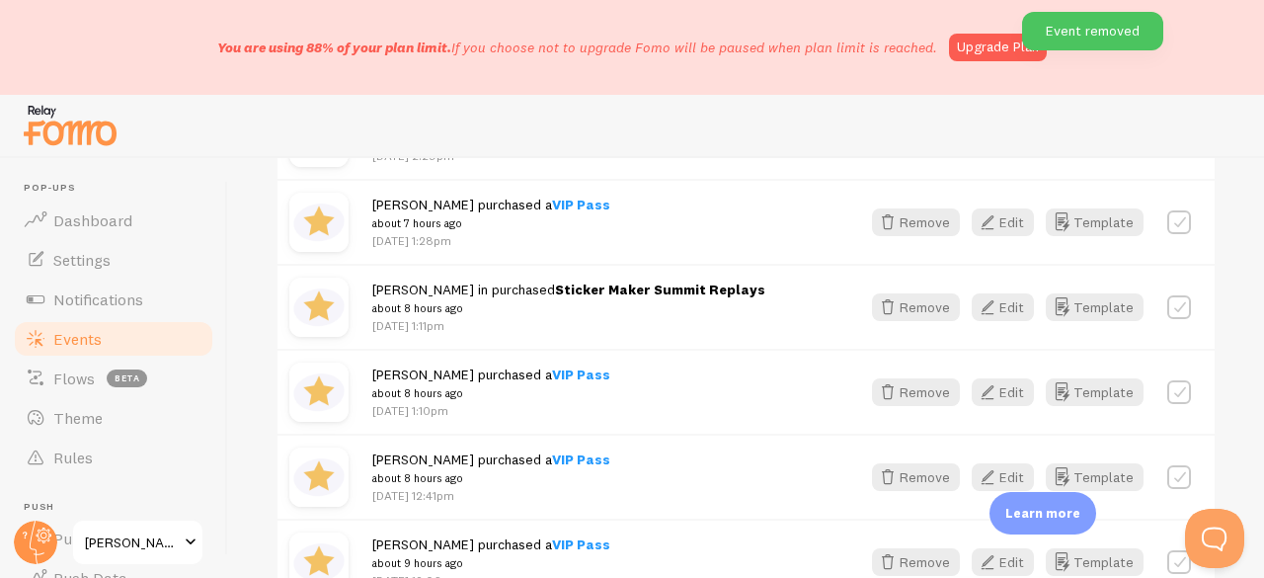
scroll to position [1382, 0]
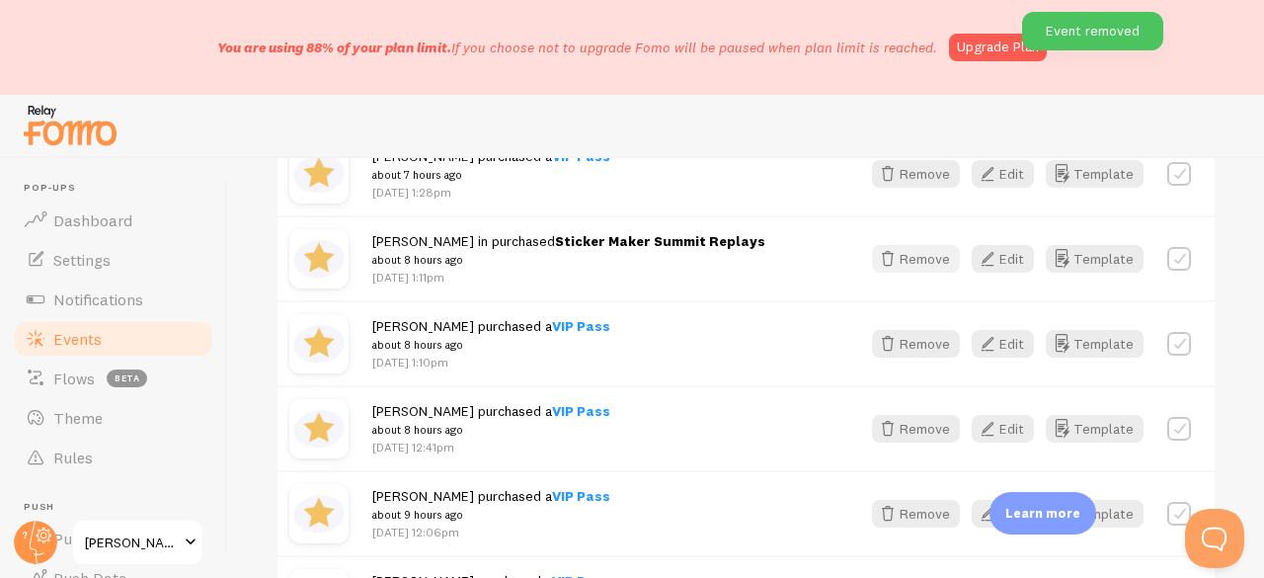
click at [896, 257] on button "Remove" at bounding box center [916, 259] width 88 height 28
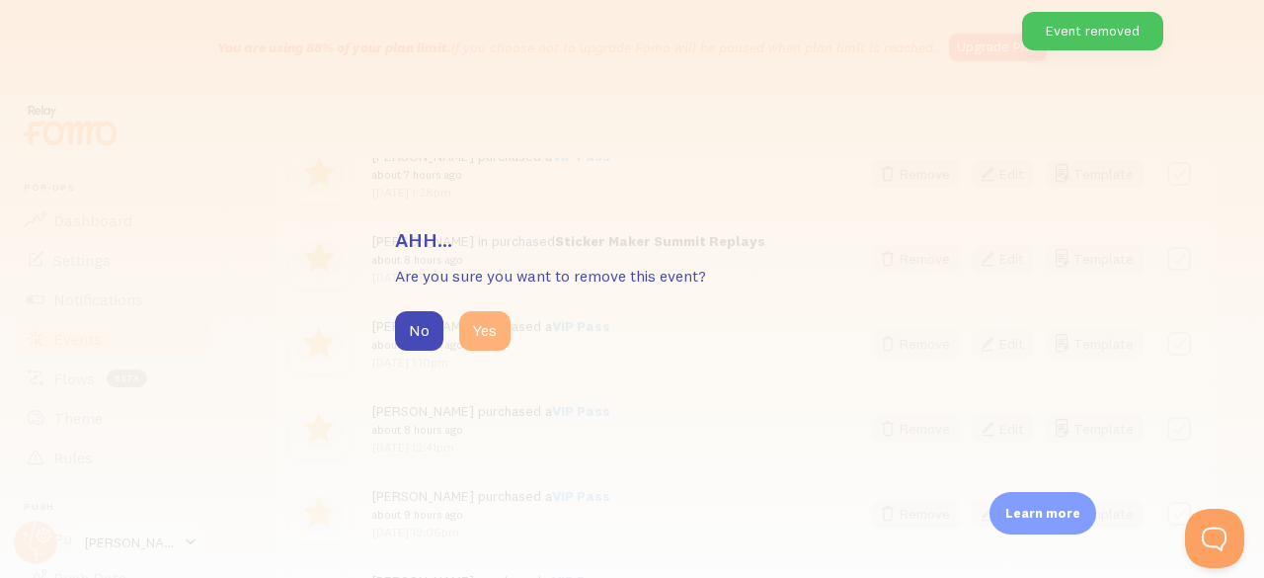
click at [503, 325] on button "Yes" at bounding box center [484, 330] width 51 height 39
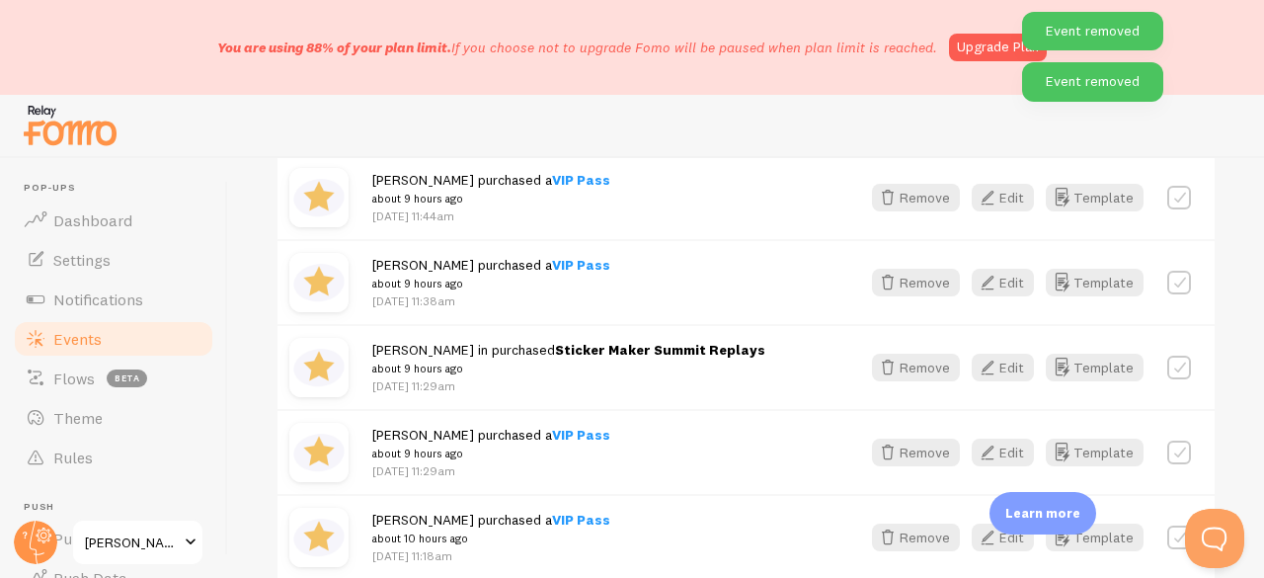
scroll to position [1876, 0]
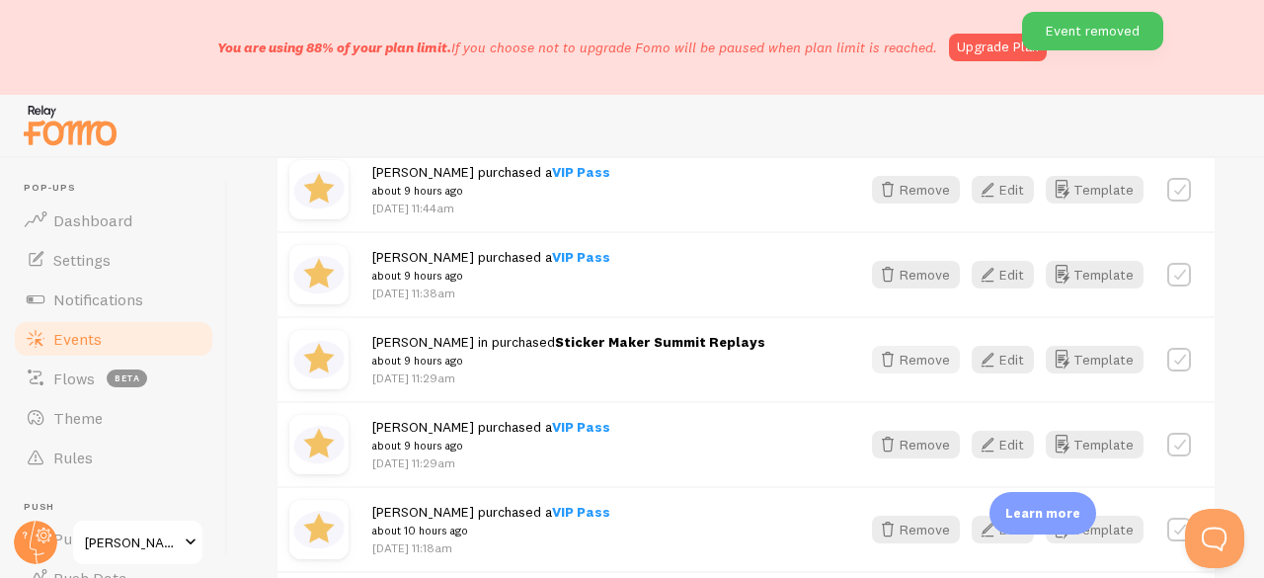
click at [894, 358] on button "Remove" at bounding box center [916, 360] width 88 height 28
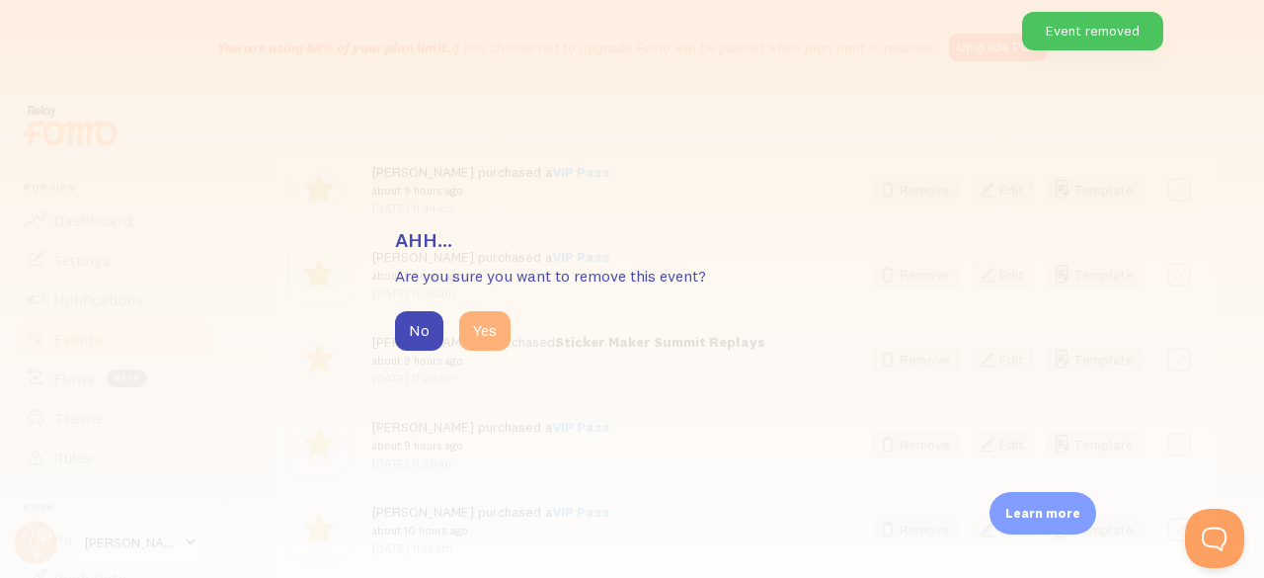
click at [485, 335] on button "Yes" at bounding box center [484, 330] width 51 height 39
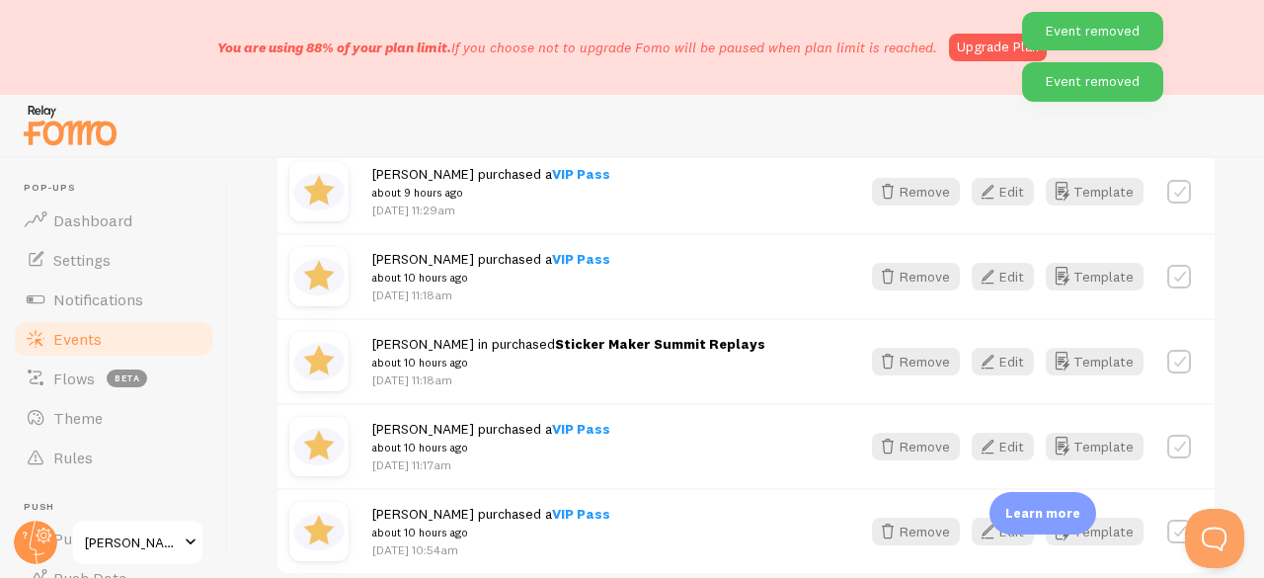
scroll to position [2172, 0]
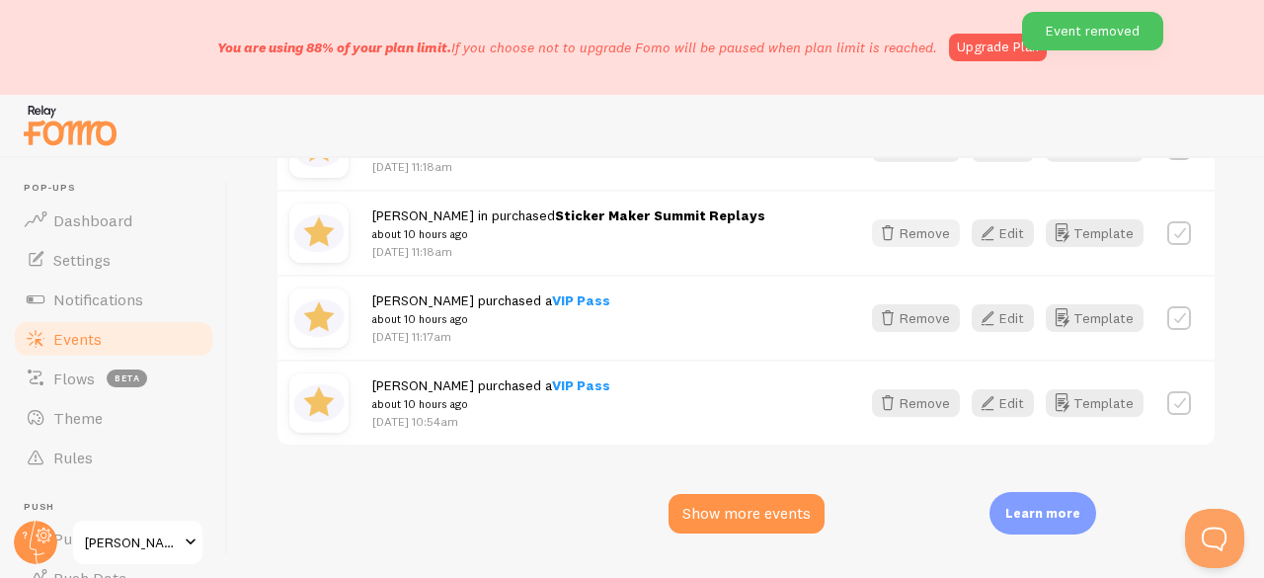
click at [890, 230] on button "Remove" at bounding box center [916, 233] width 88 height 28
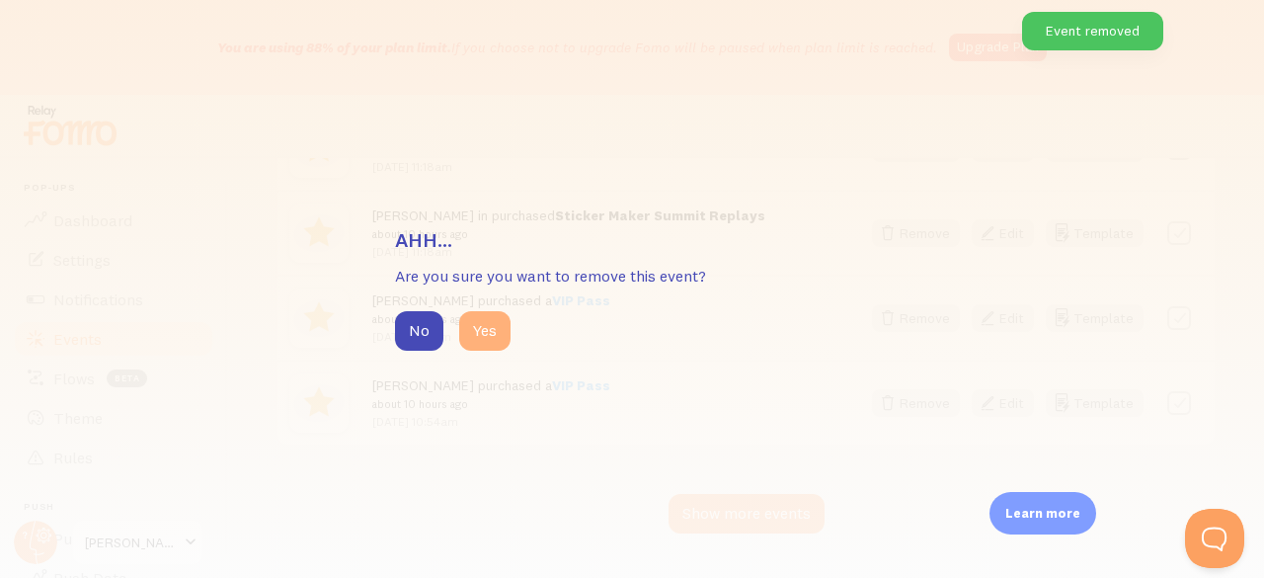
click at [480, 325] on button "Yes" at bounding box center [484, 330] width 51 height 39
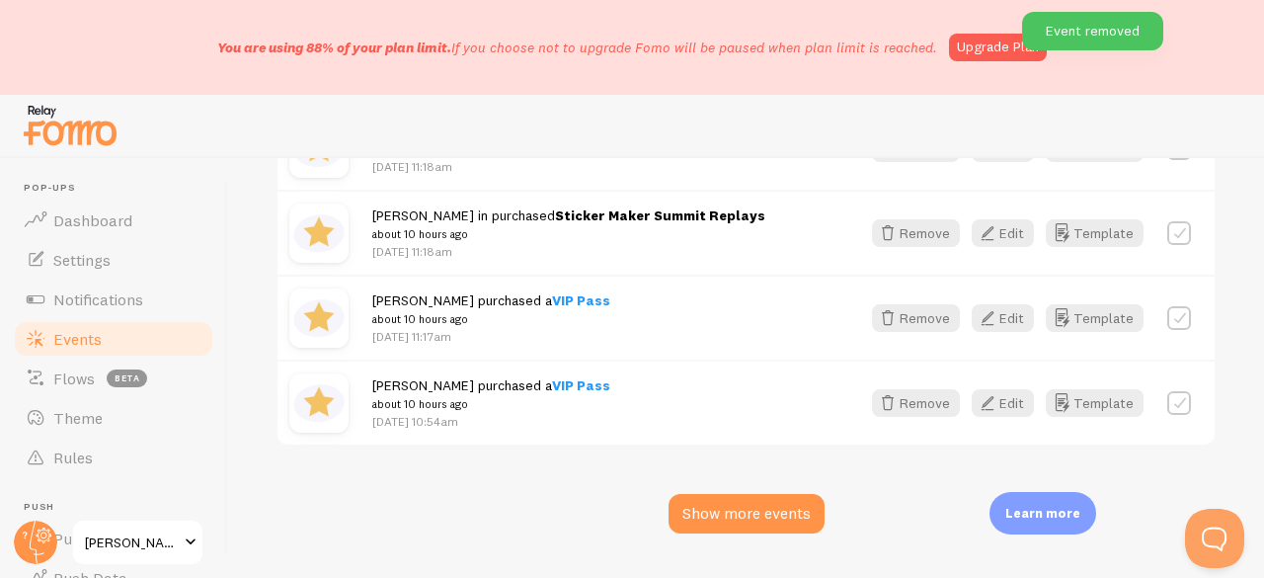
scroll to position [2136, 0]
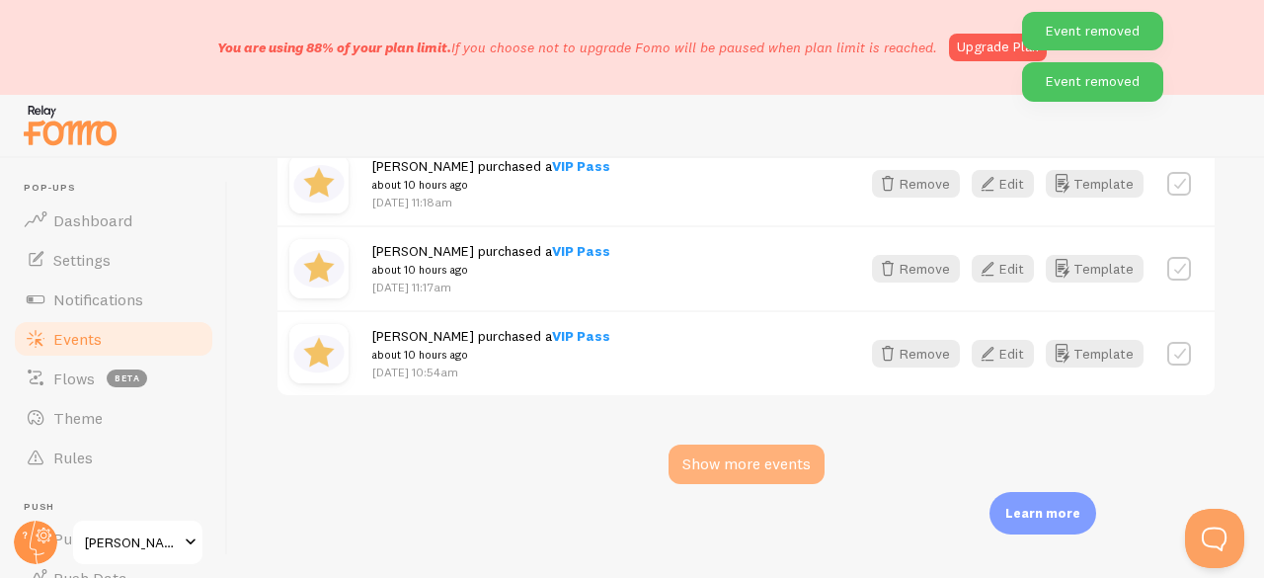
click at [711, 456] on div "Show more events" at bounding box center [746, 463] width 156 height 39
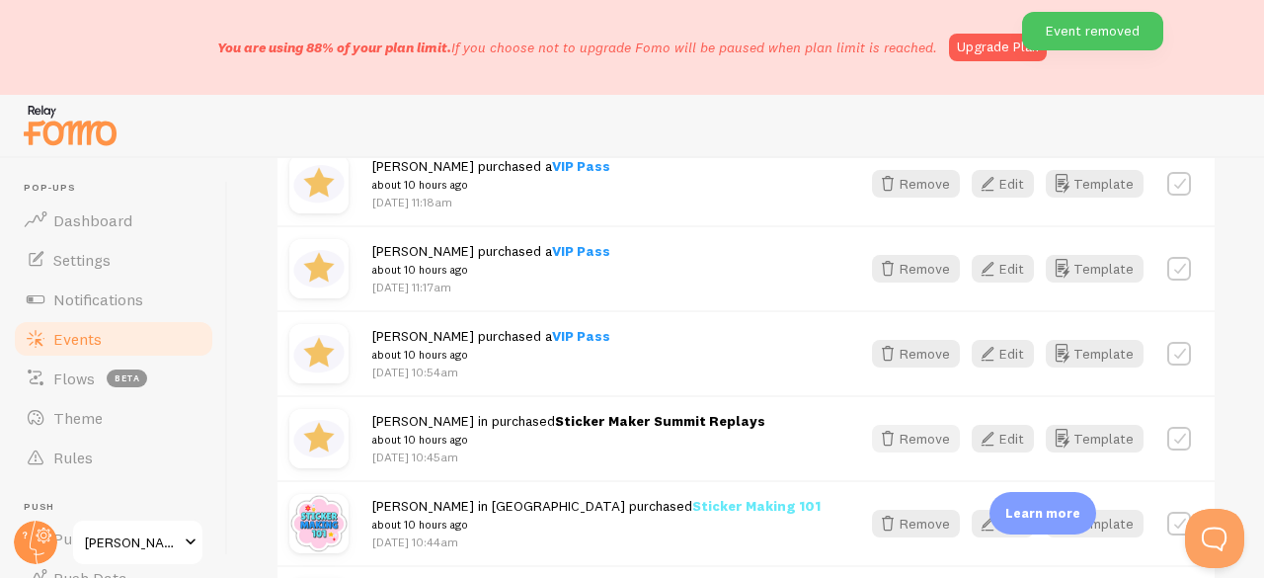
click at [891, 433] on button "Remove" at bounding box center [916, 438] width 88 height 28
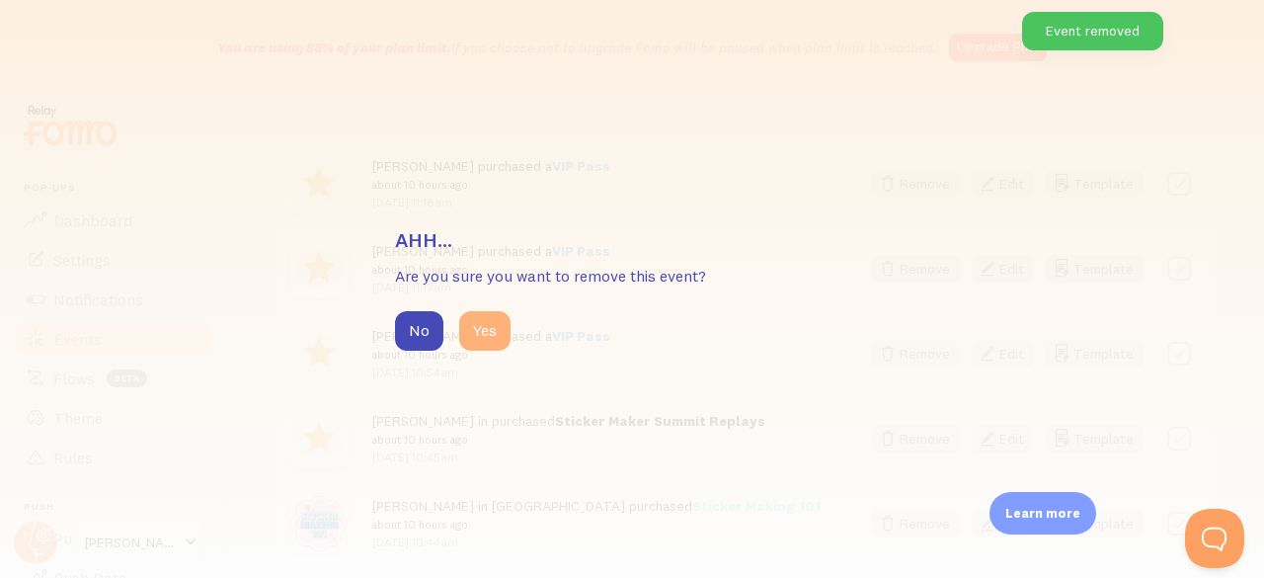
click at [501, 339] on button "Yes" at bounding box center [484, 330] width 51 height 39
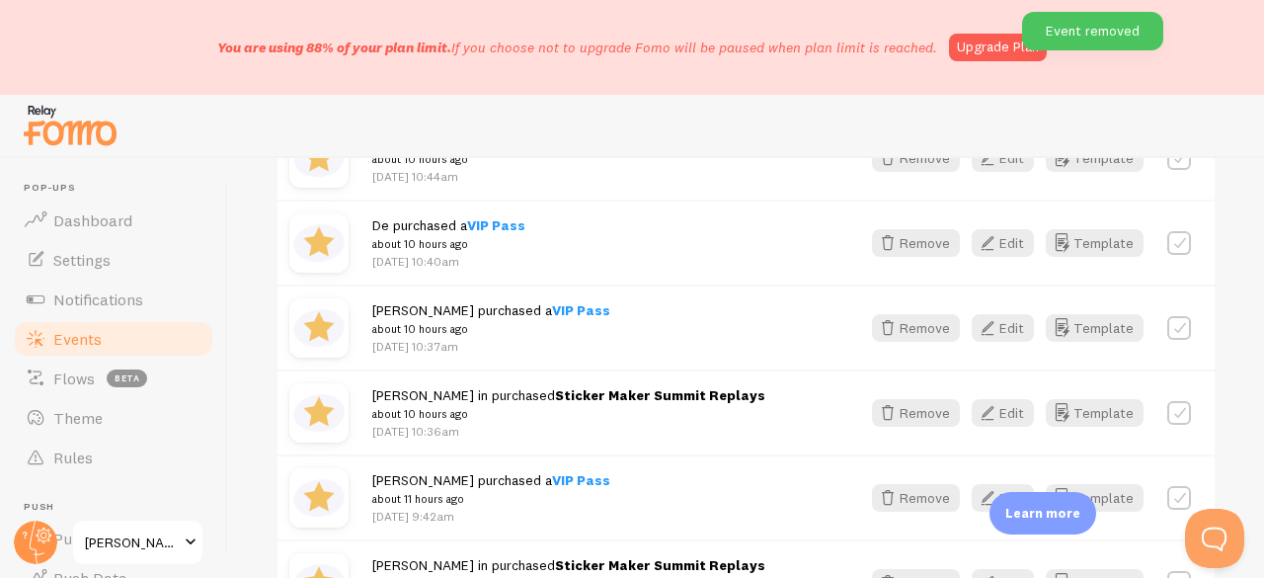
scroll to position [2531, 0]
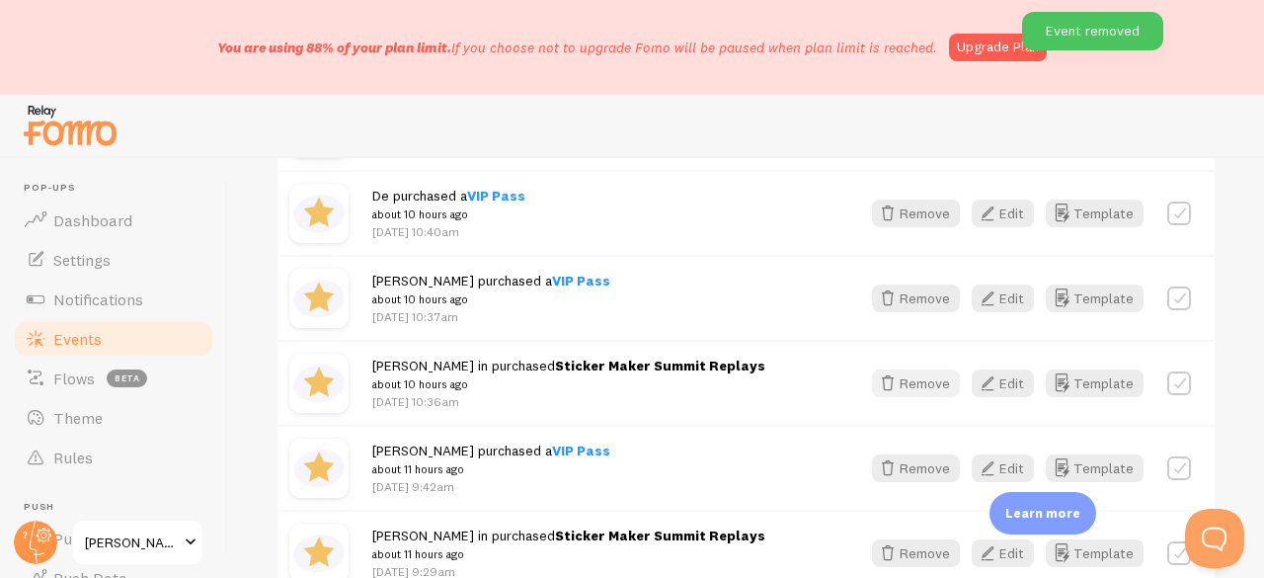
click at [902, 381] on button "Remove" at bounding box center [916, 383] width 88 height 28
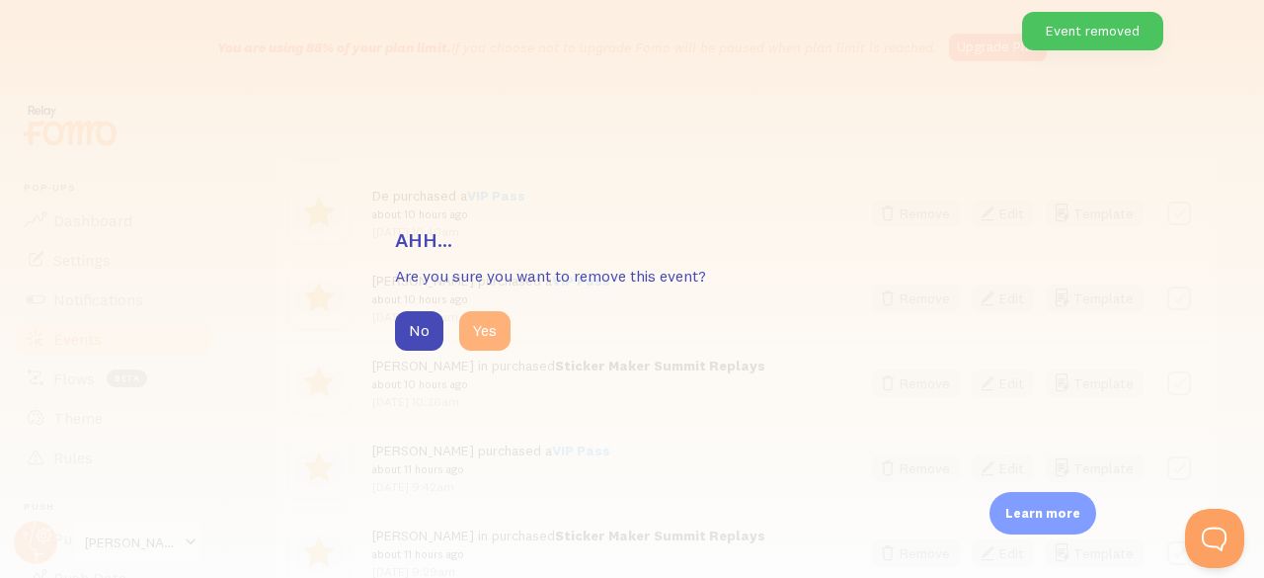
click at [506, 328] on button "Yes" at bounding box center [484, 330] width 51 height 39
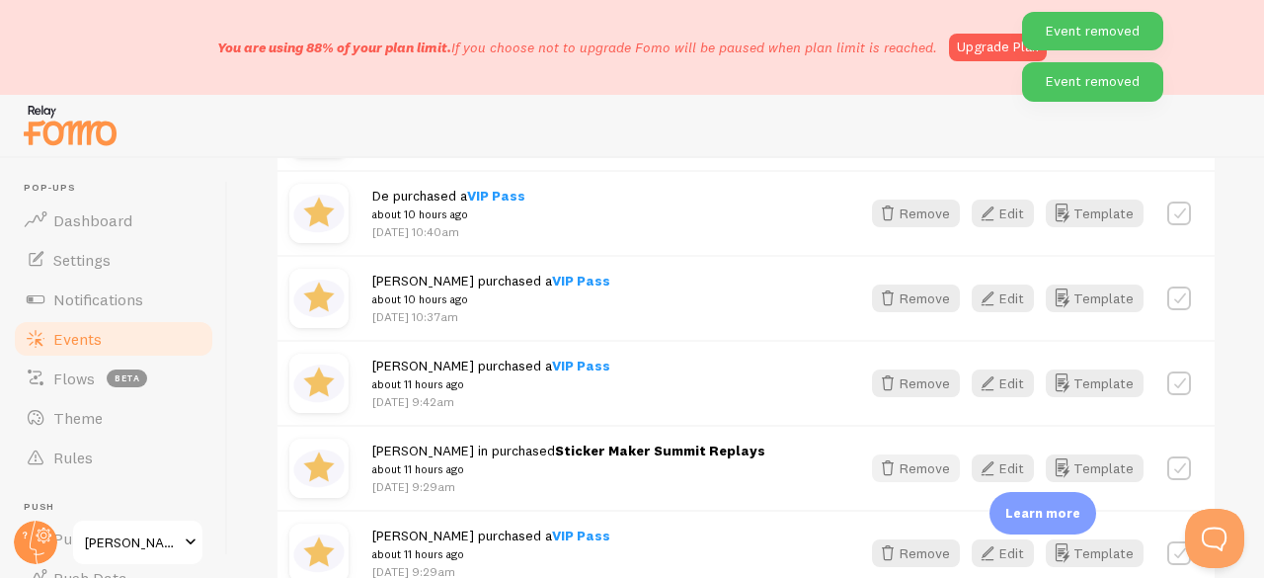
click at [876, 461] on icon "button" at bounding box center [888, 468] width 24 height 24
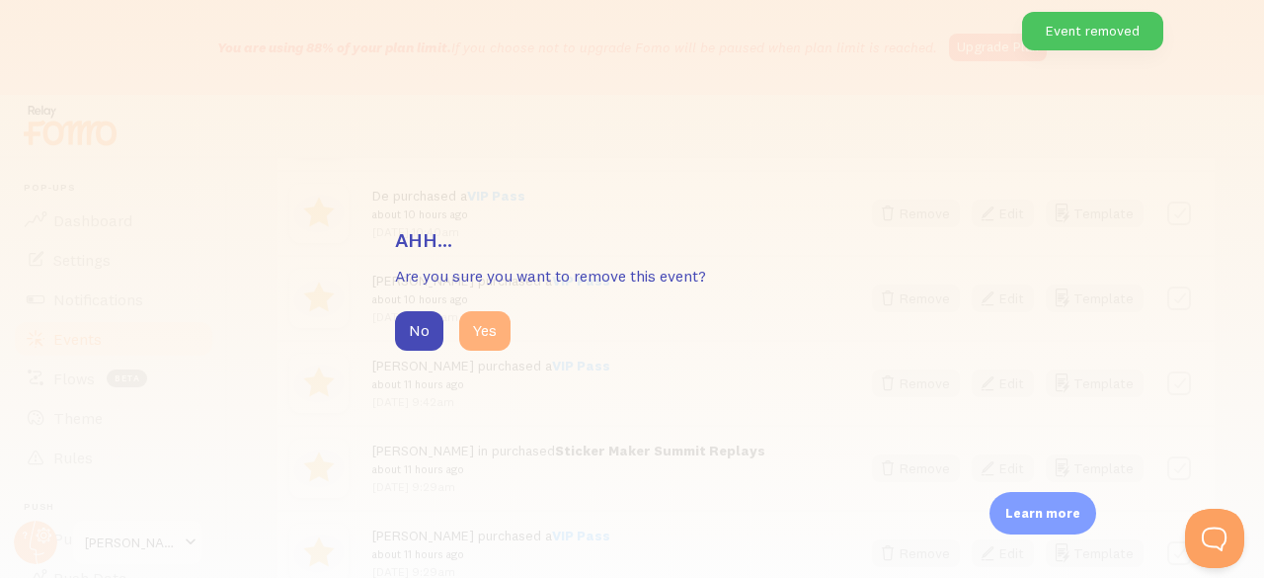
click at [495, 331] on button "Yes" at bounding box center [484, 330] width 51 height 39
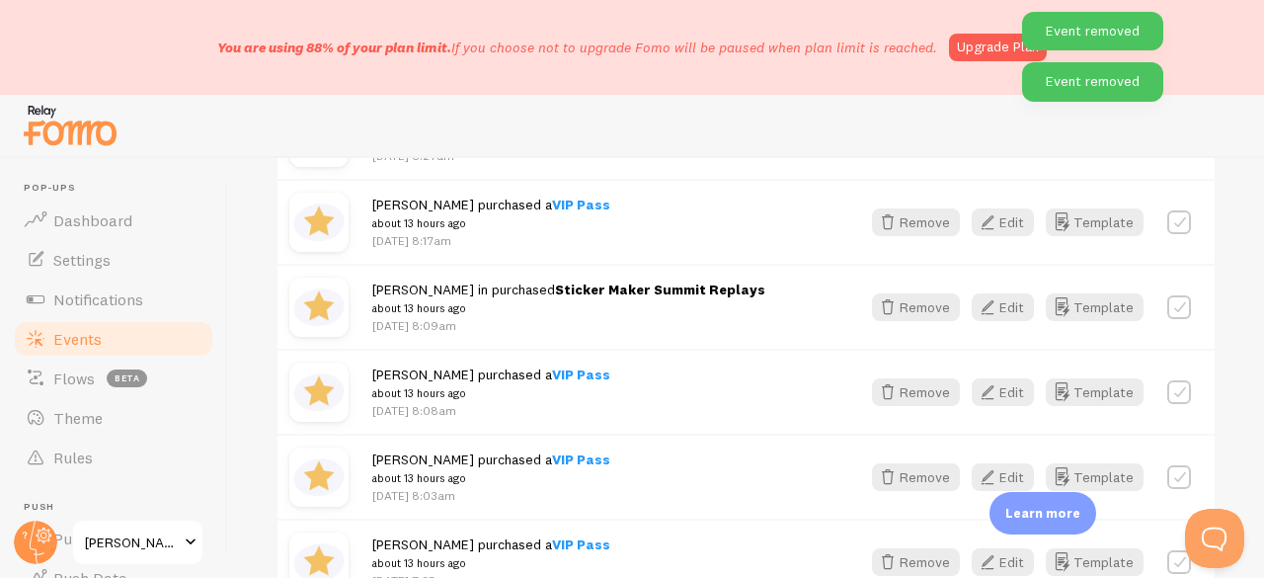
scroll to position [3123, 0]
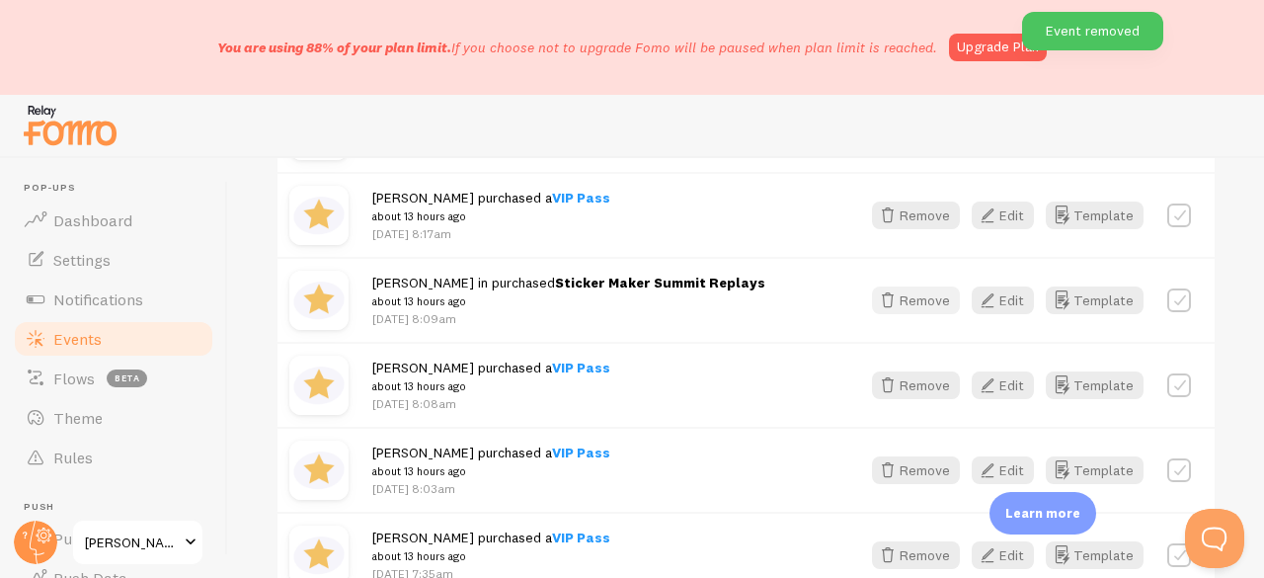
click at [902, 303] on button "Remove" at bounding box center [916, 300] width 88 height 28
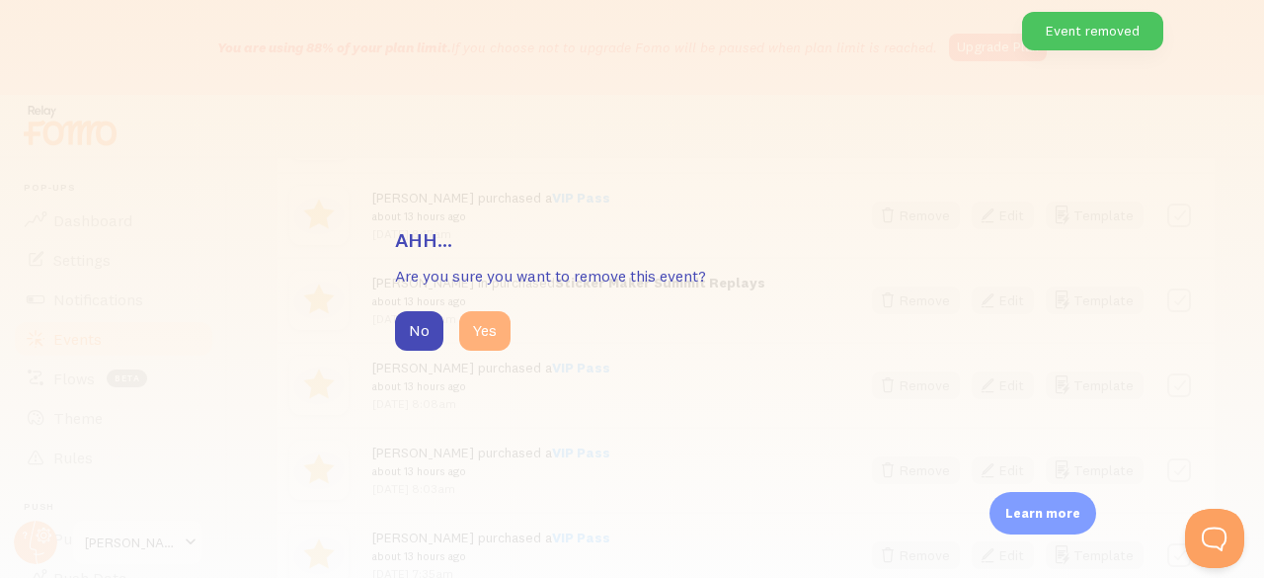
click at [480, 330] on button "Yes" at bounding box center [484, 330] width 51 height 39
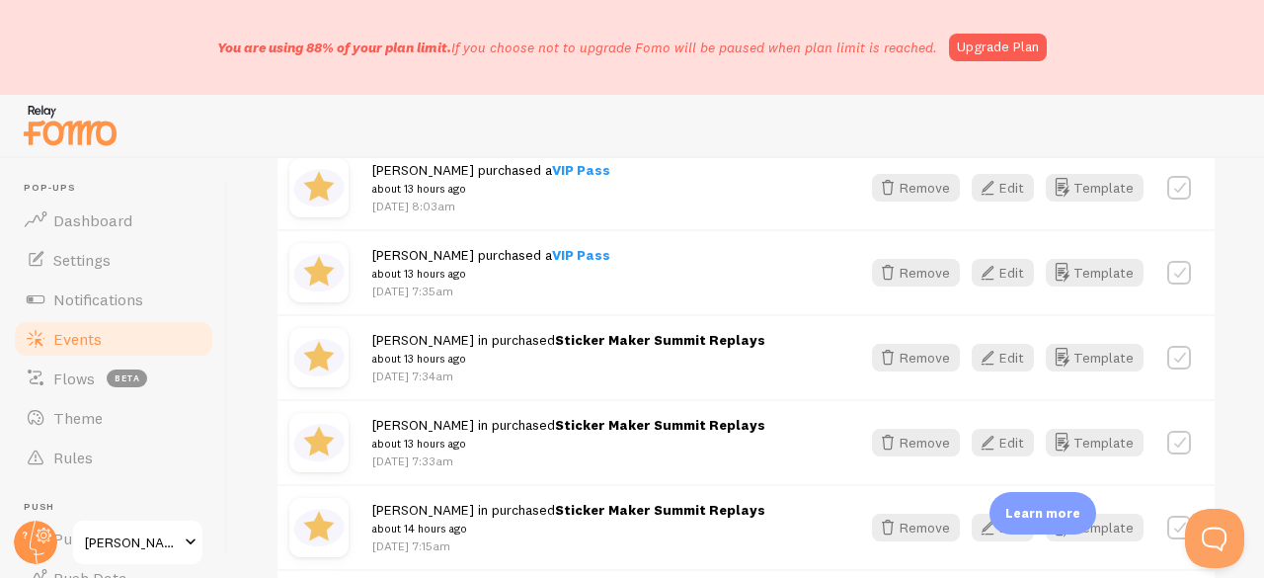
scroll to position [3321, 0]
click at [890, 350] on button "Remove" at bounding box center [916, 358] width 88 height 28
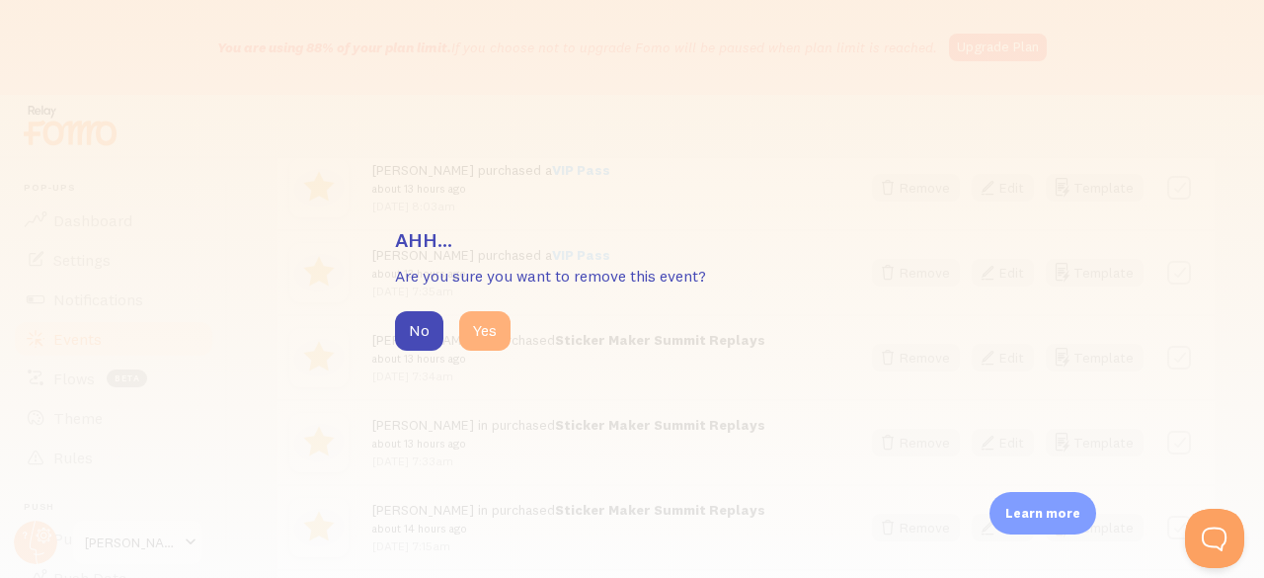
click at [496, 330] on button "Yes" at bounding box center [484, 330] width 51 height 39
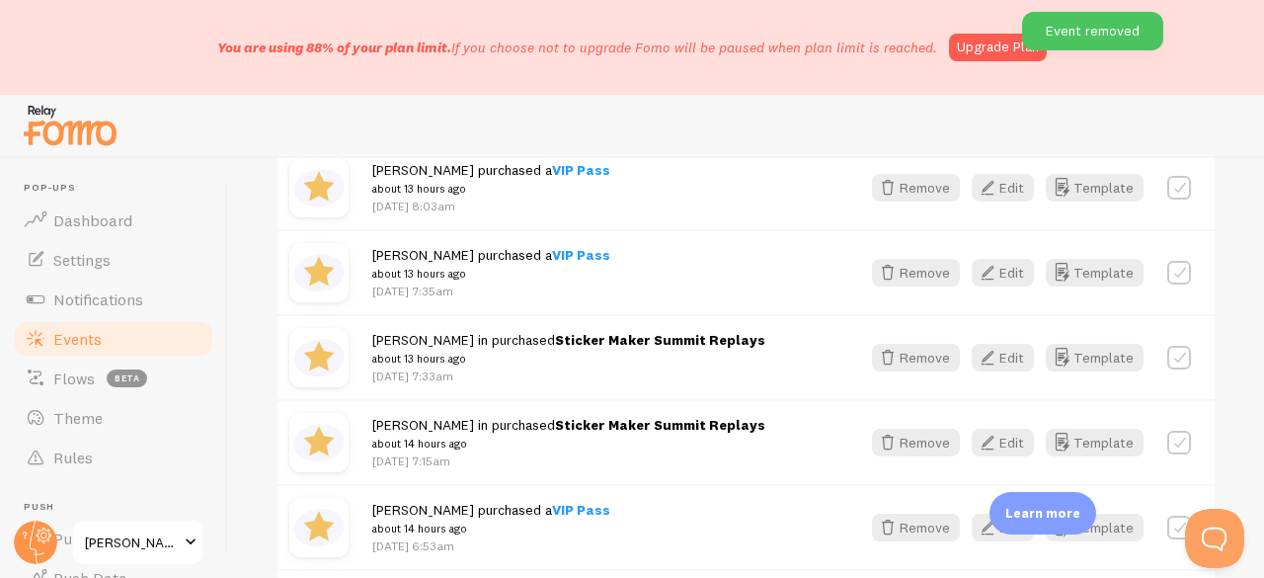
click at [860, 364] on div "Remove Edit Template" at bounding box center [1031, 358] width 343 height 28
click at [860, 355] on div "Remove Edit Template" at bounding box center [1031, 358] width 343 height 28
click at [922, 354] on button "Remove" at bounding box center [916, 358] width 88 height 28
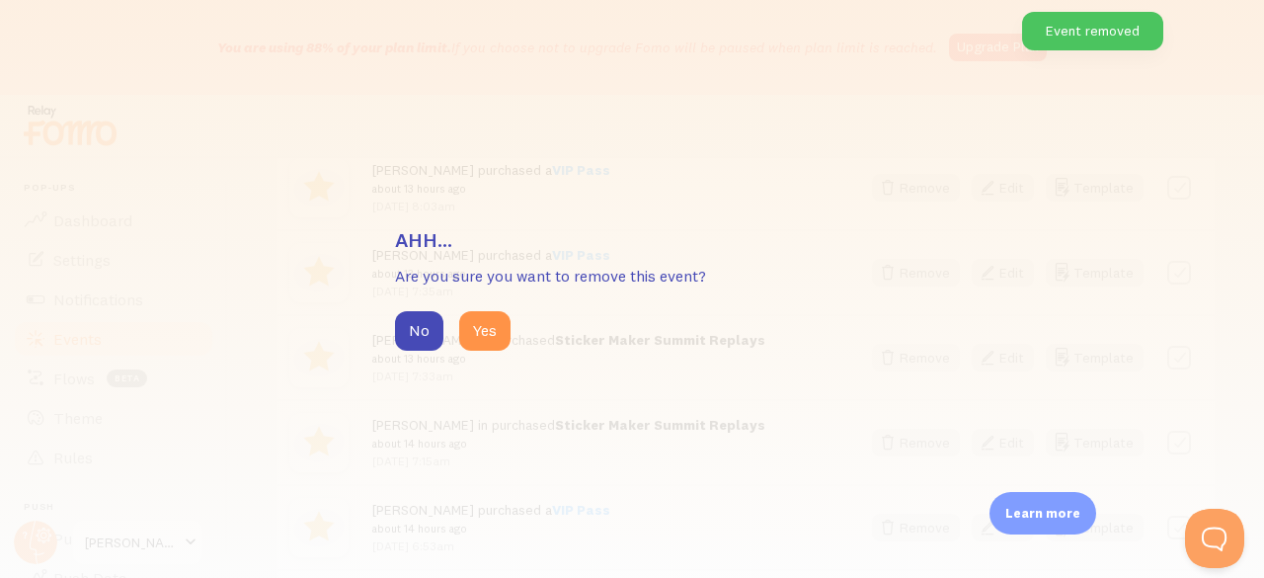
click at [920, 353] on div "Ahh... Are you sure you want to remove this event? No Yes" at bounding box center [632, 289] width 1264 height 578
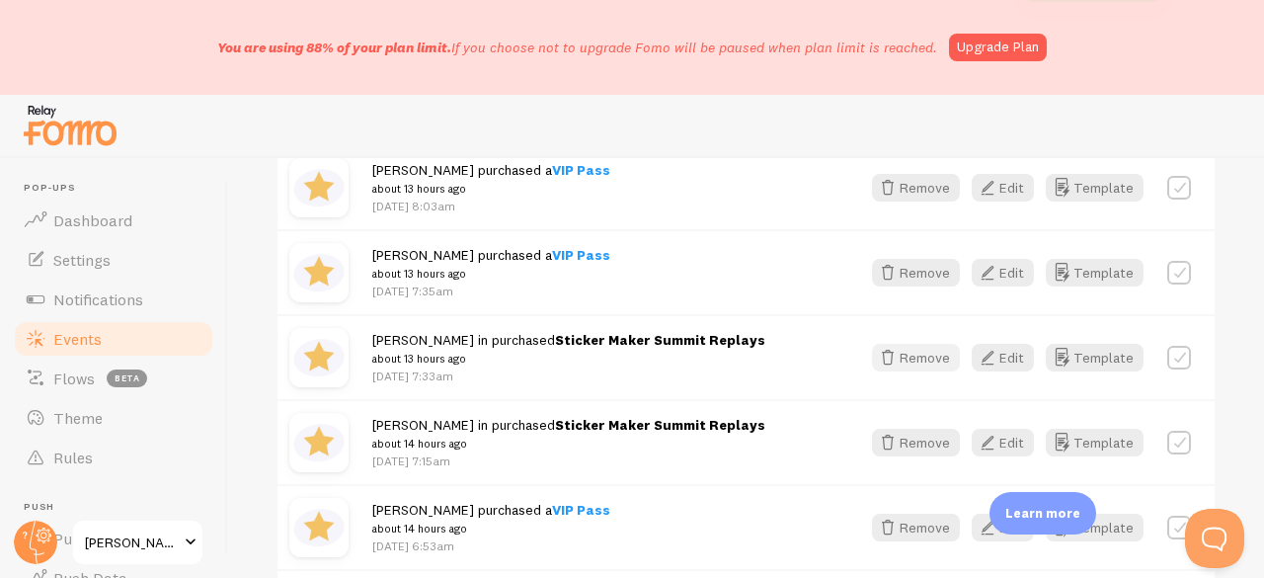
click at [900, 353] on button "Remove" at bounding box center [916, 358] width 88 height 28
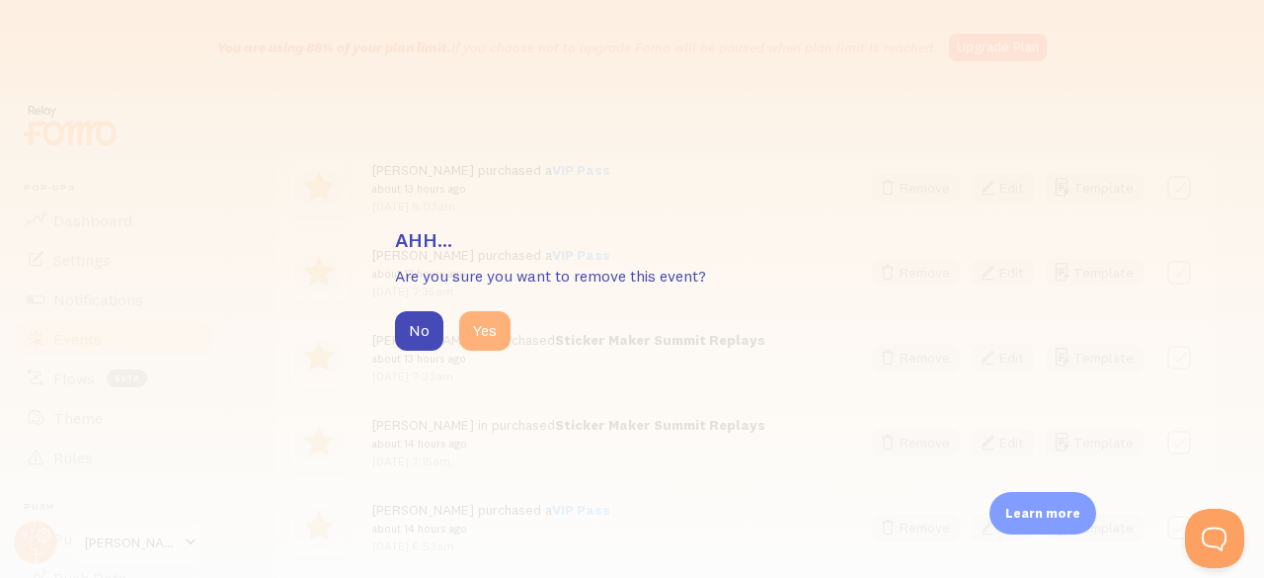
click at [502, 331] on button "Yes" at bounding box center [484, 330] width 51 height 39
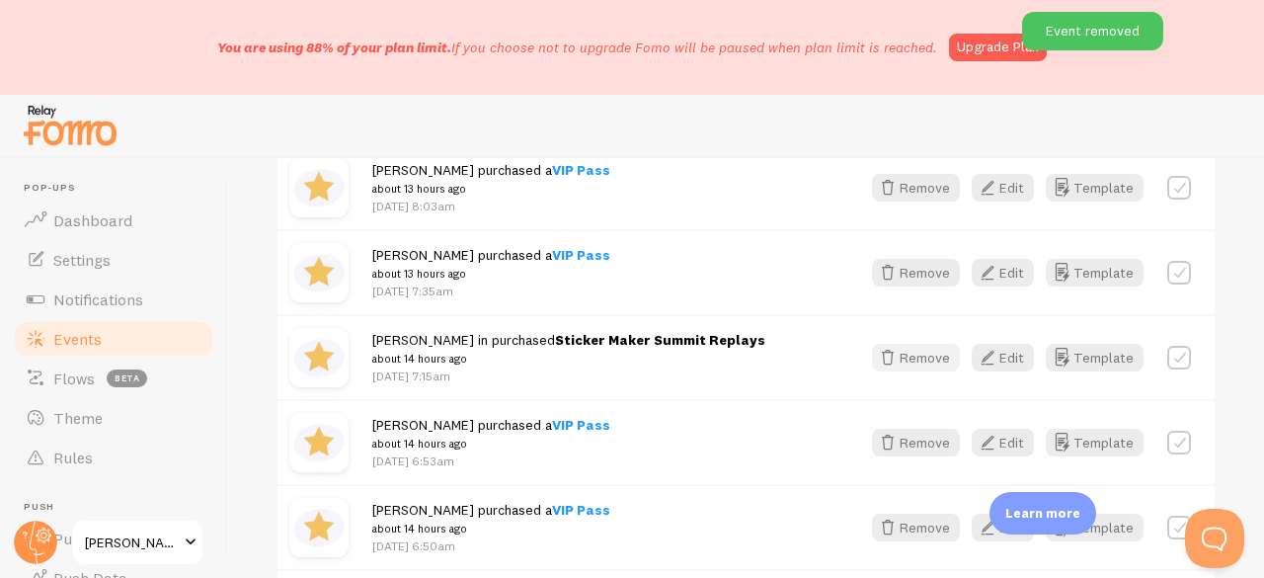
click at [920, 357] on button "Remove" at bounding box center [916, 358] width 88 height 28
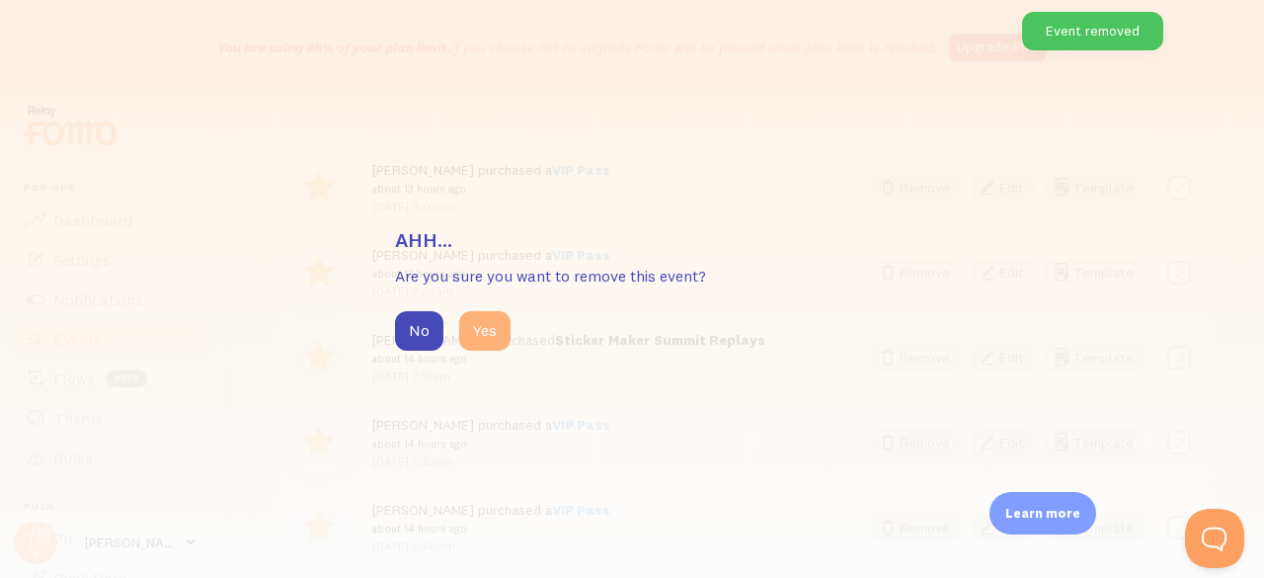
click at [503, 322] on button "Yes" at bounding box center [484, 330] width 51 height 39
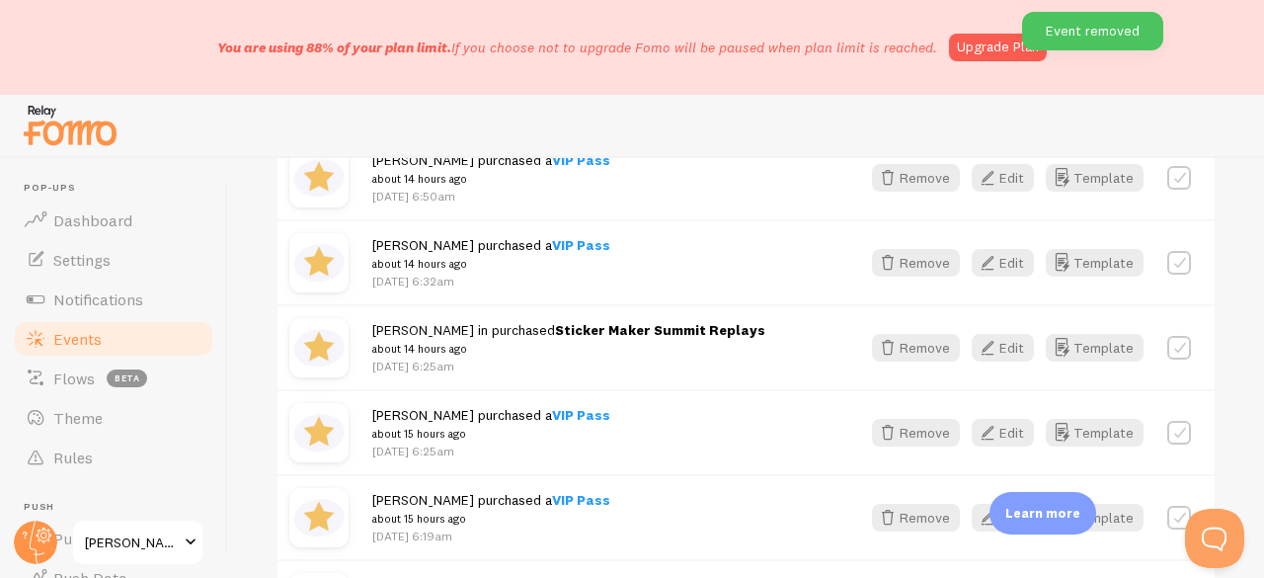
scroll to position [3617, 0]
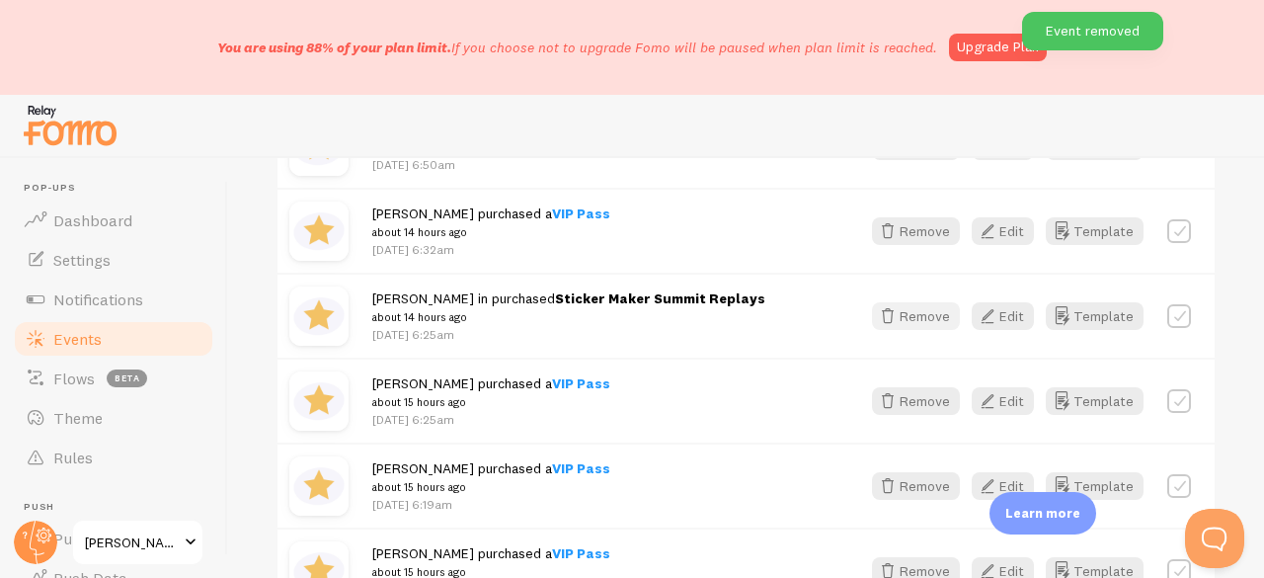
click at [885, 314] on icon "button" at bounding box center [888, 316] width 24 height 24
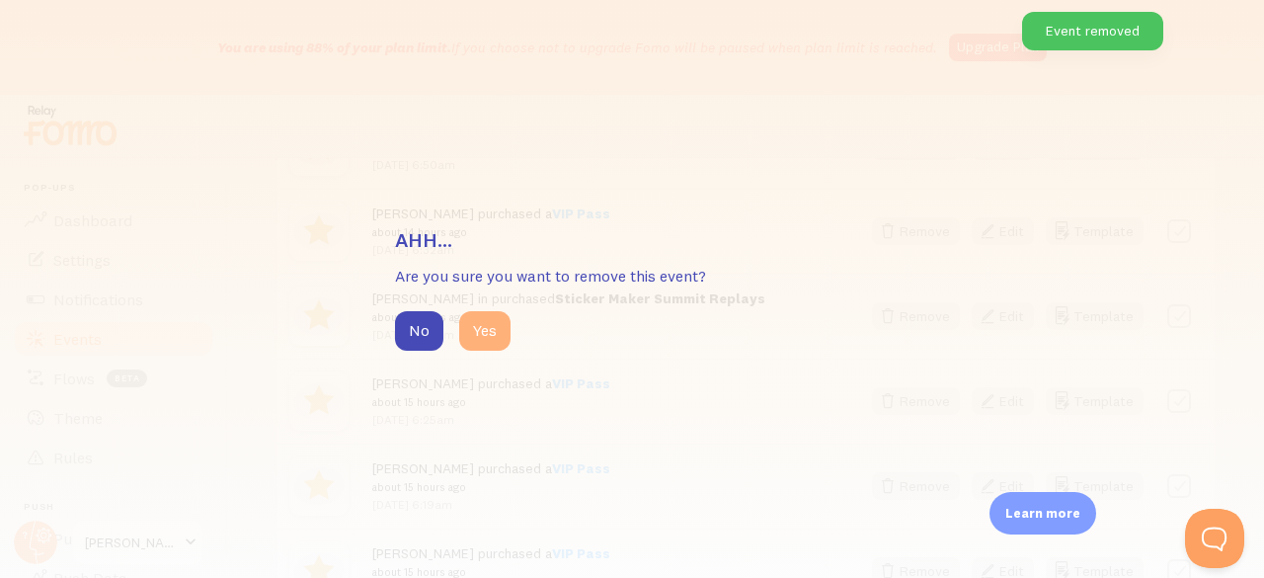
click at [490, 329] on button "Yes" at bounding box center [484, 330] width 51 height 39
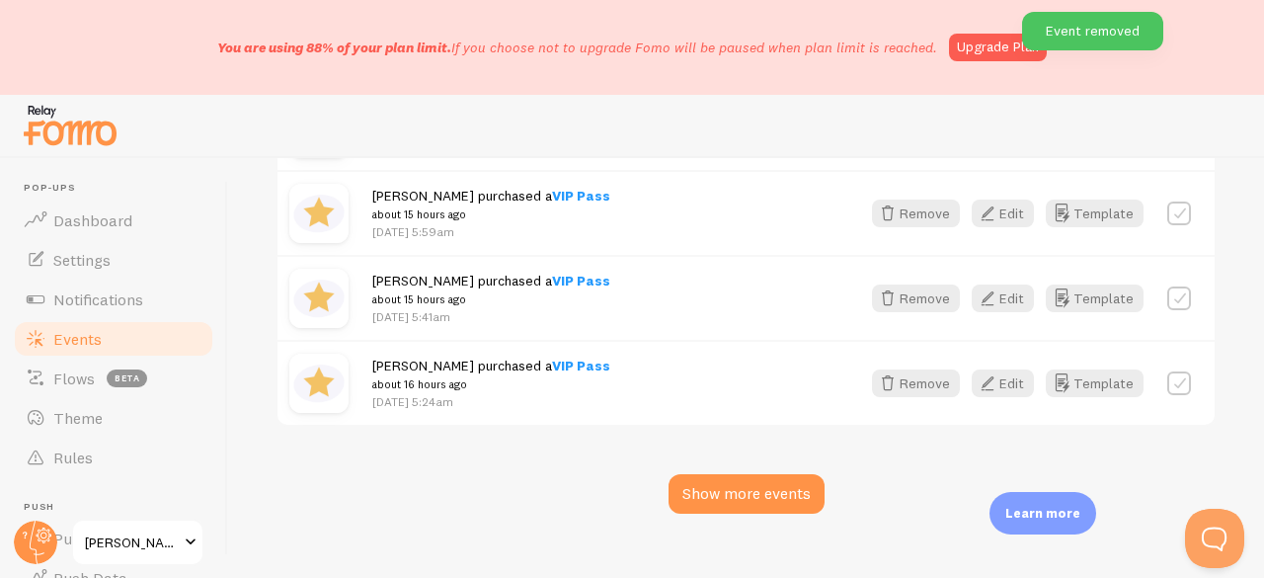
scroll to position [4004, 0]
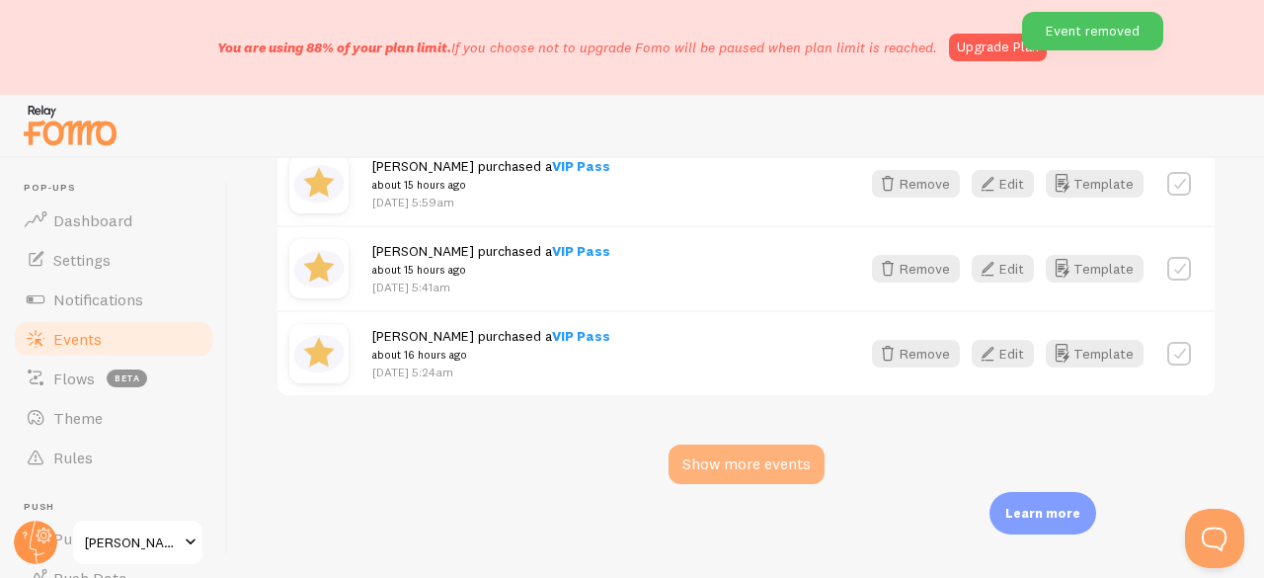
click at [728, 457] on div "Show more events" at bounding box center [746, 463] width 156 height 39
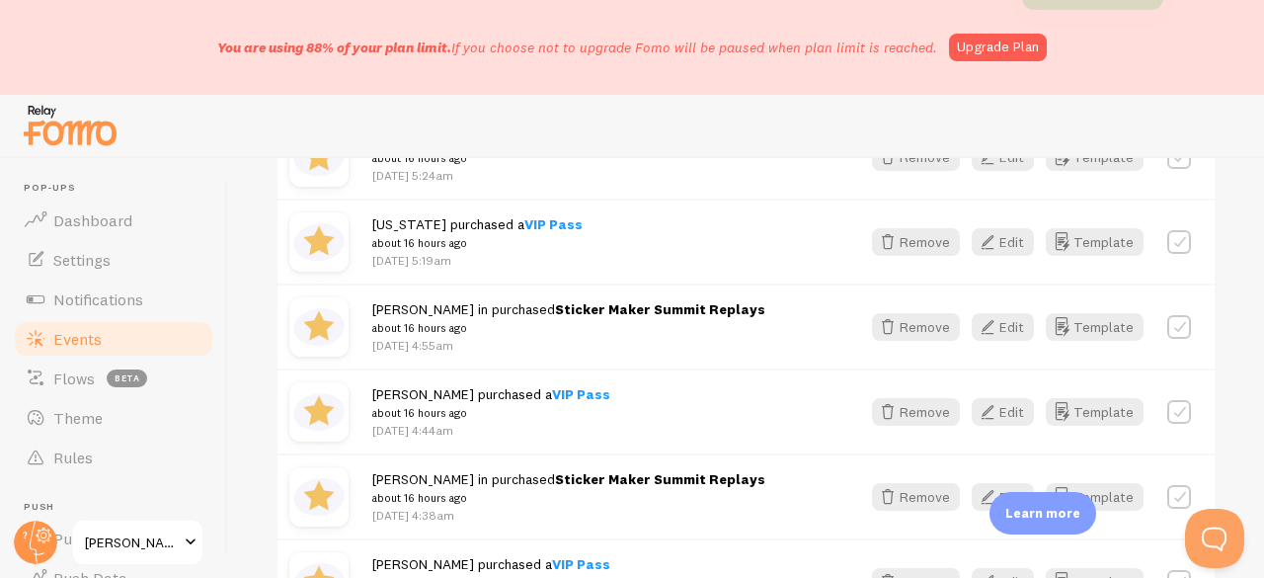
scroll to position [4202, 0]
click at [890, 332] on button "Remove" at bounding box center [916, 326] width 88 height 28
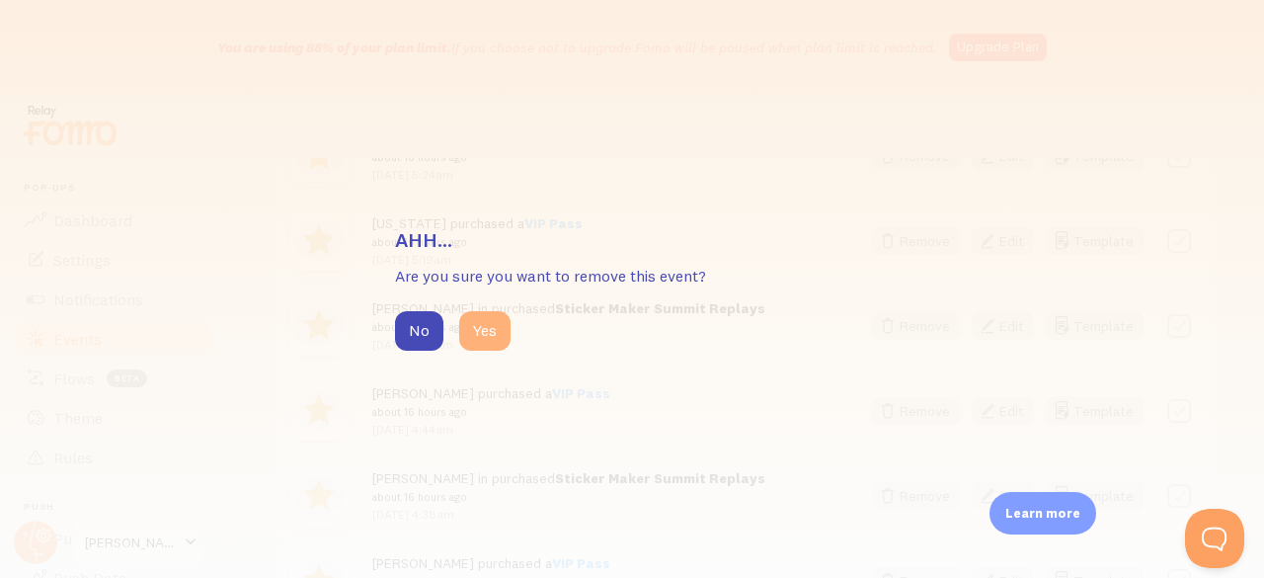
click at [499, 337] on button "Yes" at bounding box center [484, 330] width 51 height 39
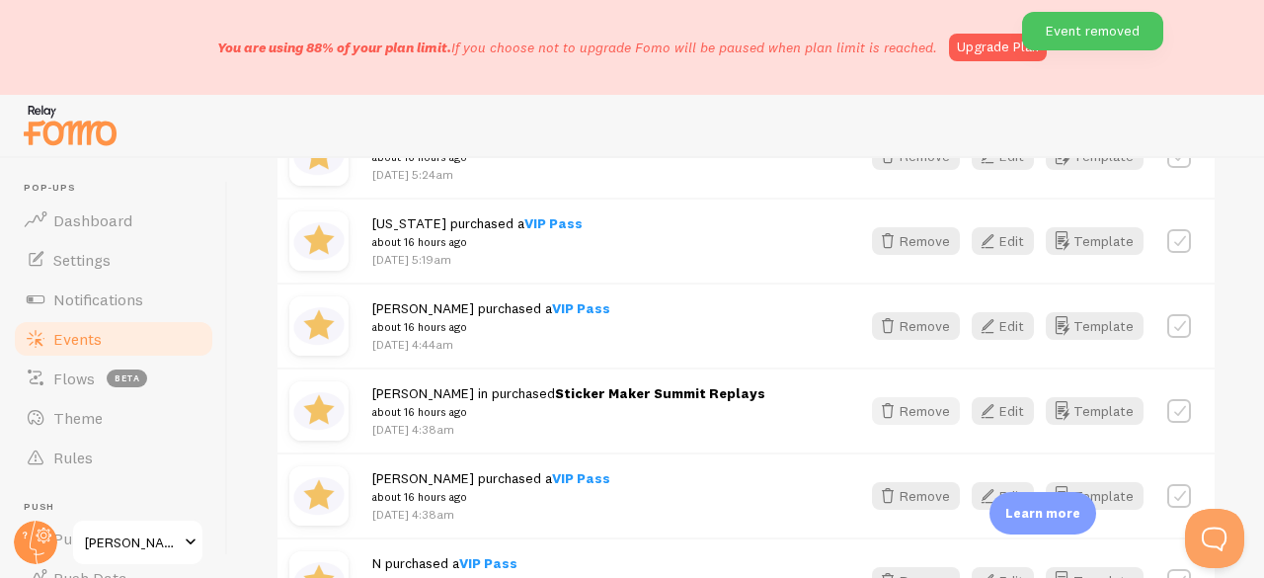
click at [877, 414] on icon "button" at bounding box center [888, 411] width 24 height 24
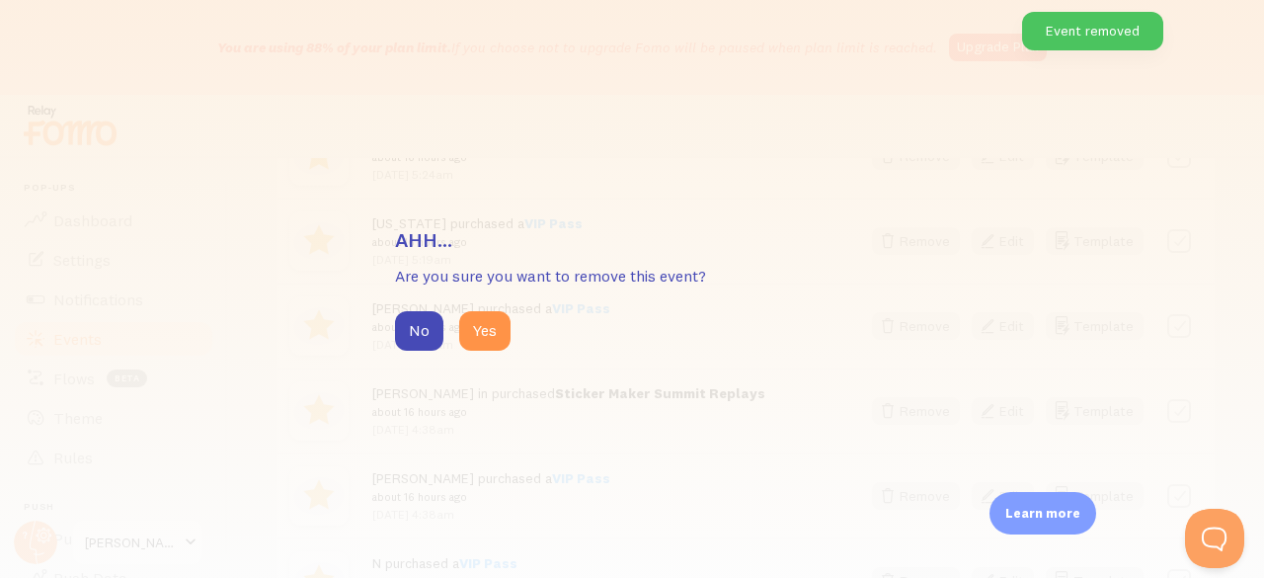
click at [512, 329] on div "No Yes" at bounding box center [632, 330] width 474 height 39
click at [484, 323] on button "Yes" at bounding box center [484, 330] width 51 height 39
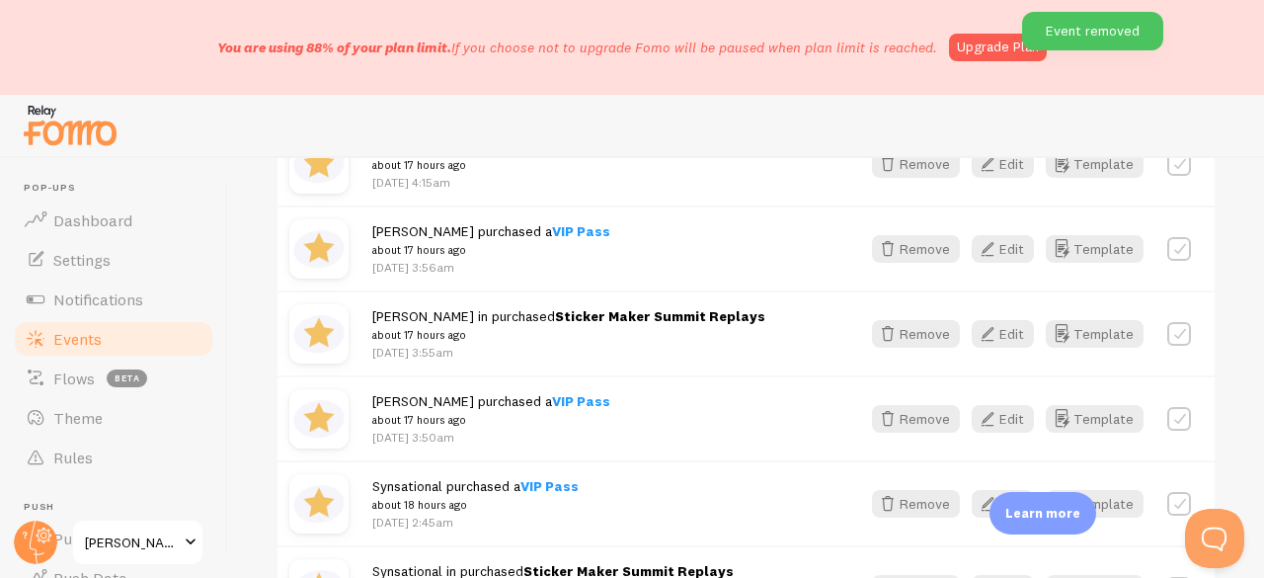
scroll to position [4794, 0]
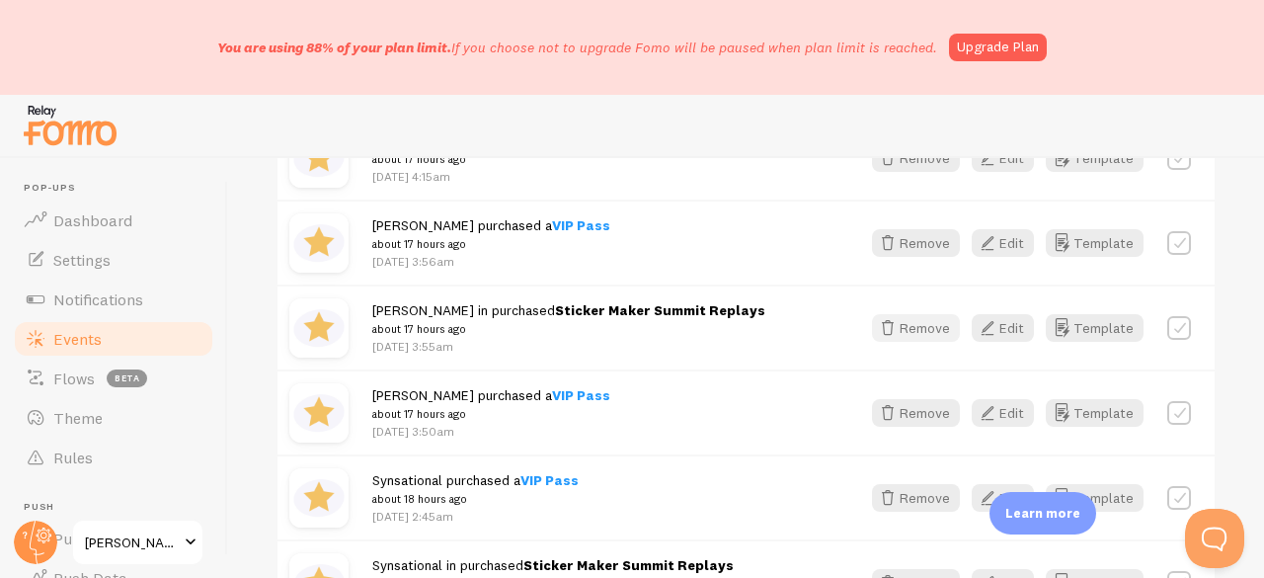
click at [920, 315] on button "Remove" at bounding box center [916, 328] width 88 height 28
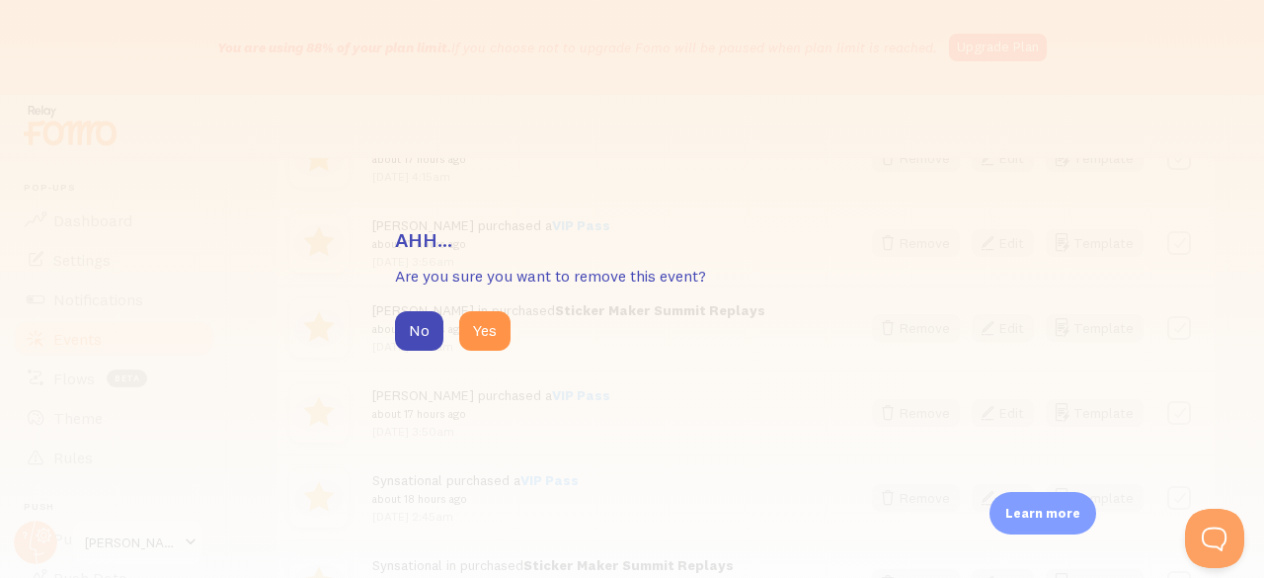
click at [517, 335] on div "No Yes" at bounding box center [632, 330] width 474 height 39
click at [509, 332] on div "No Yes" at bounding box center [632, 330] width 474 height 39
click at [487, 333] on button "Yes" at bounding box center [484, 330] width 51 height 39
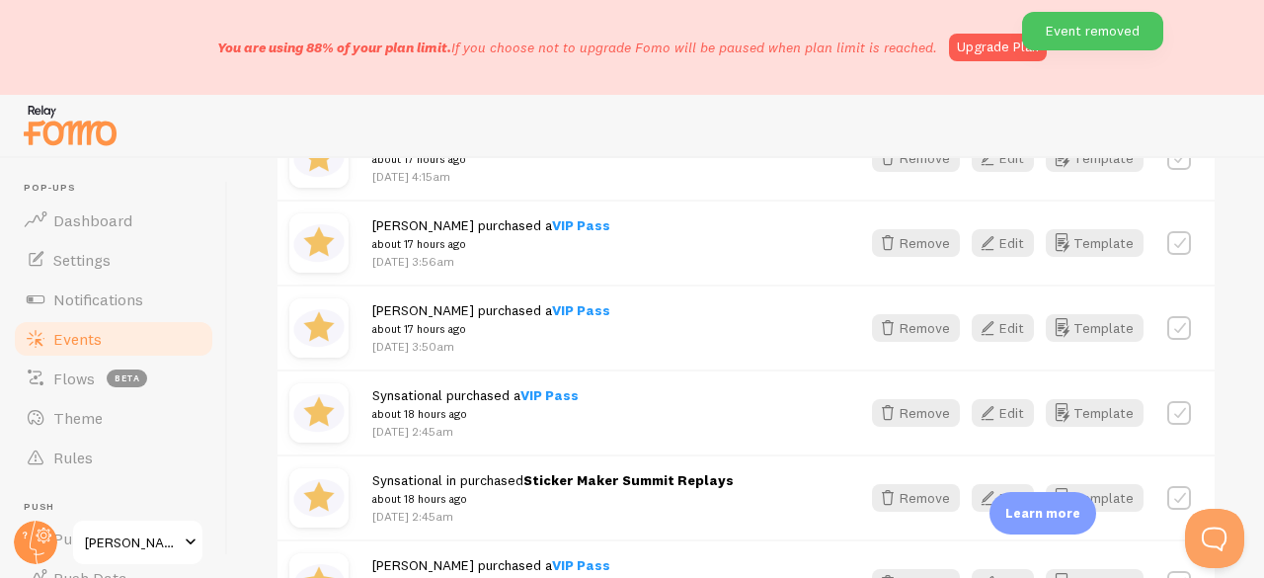
scroll to position [4991, 0]
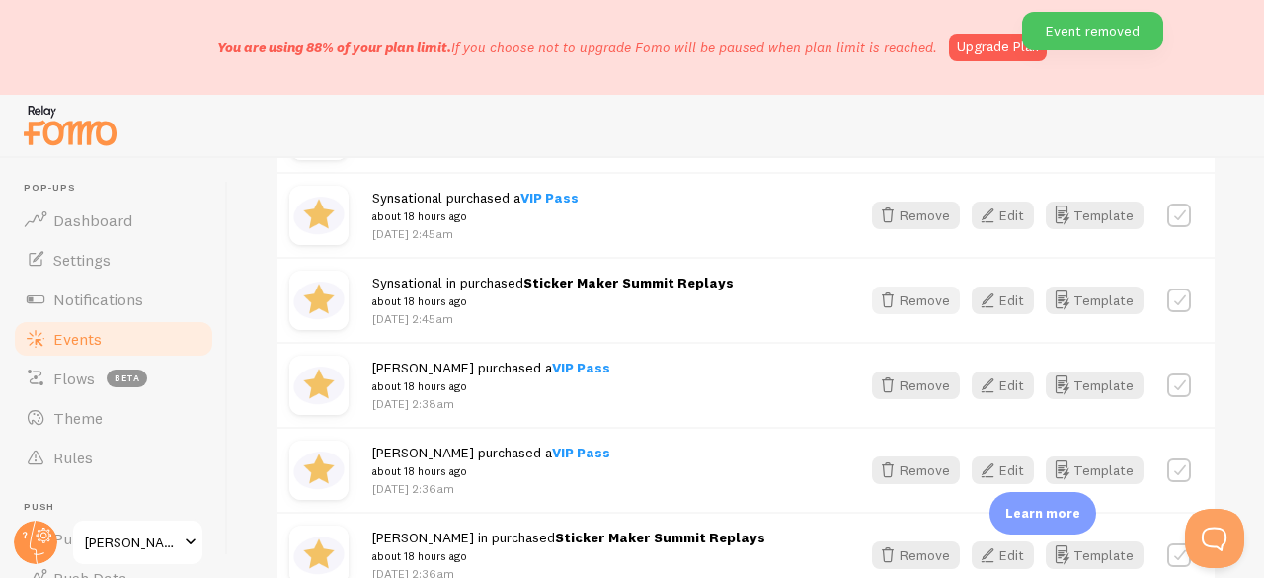
click at [900, 307] on button "Remove" at bounding box center [916, 300] width 88 height 28
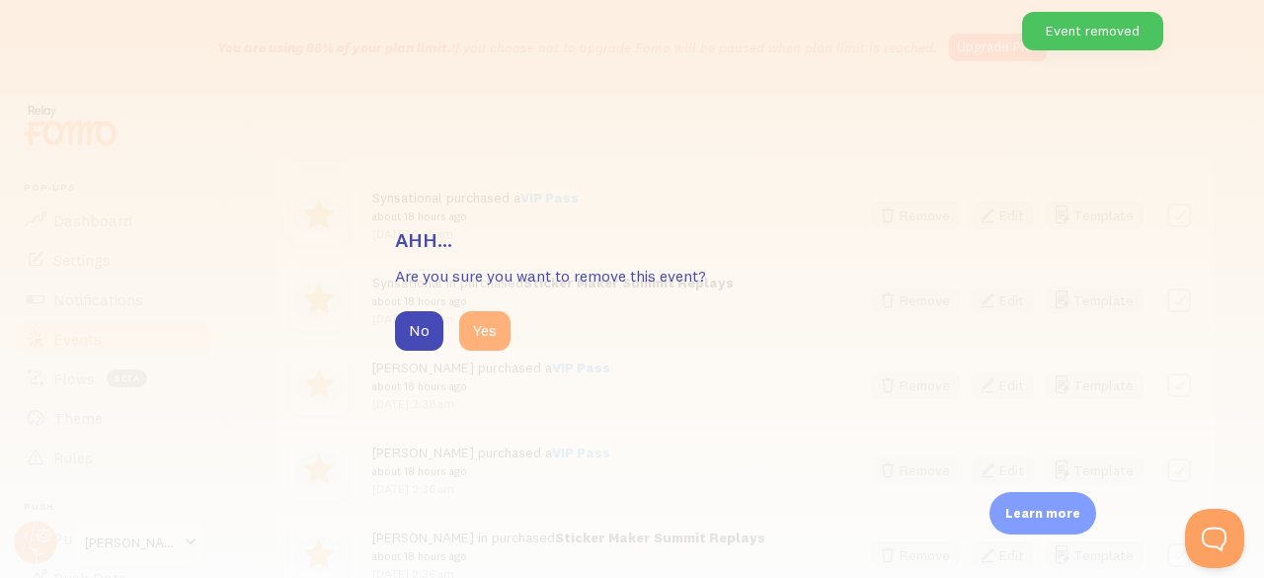
drag, startPoint x: 468, startPoint y: 331, endPoint x: 487, endPoint y: 330, distance: 18.8
click at [467, 331] on button "Yes" at bounding box center [484, 330] width 51 height 39
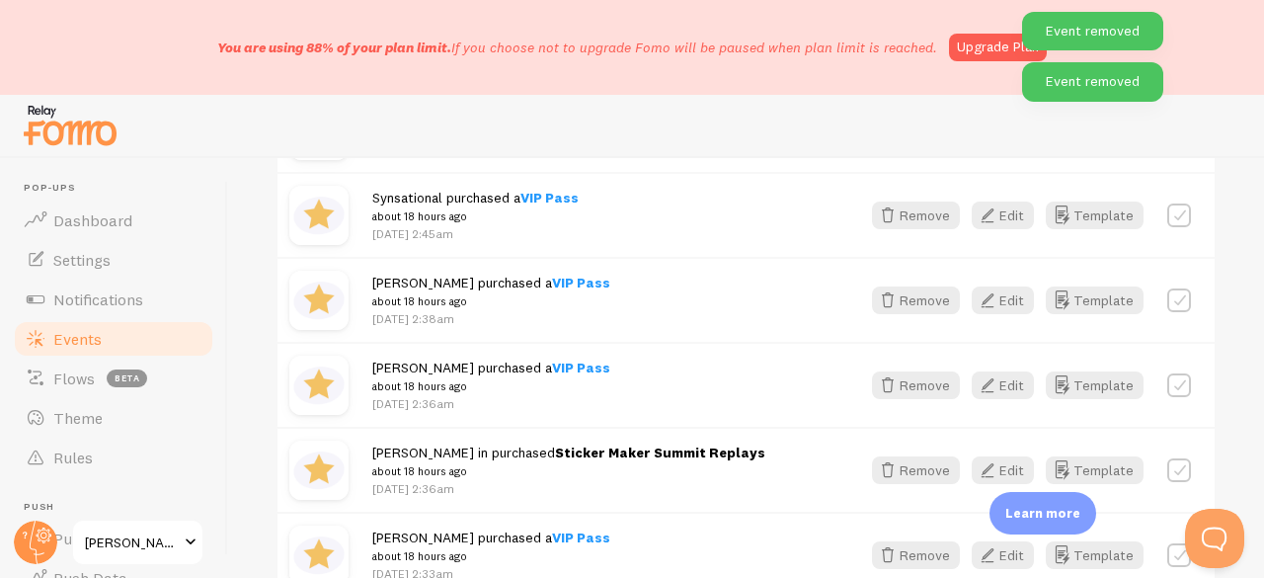
scroll to position [5090, 0]
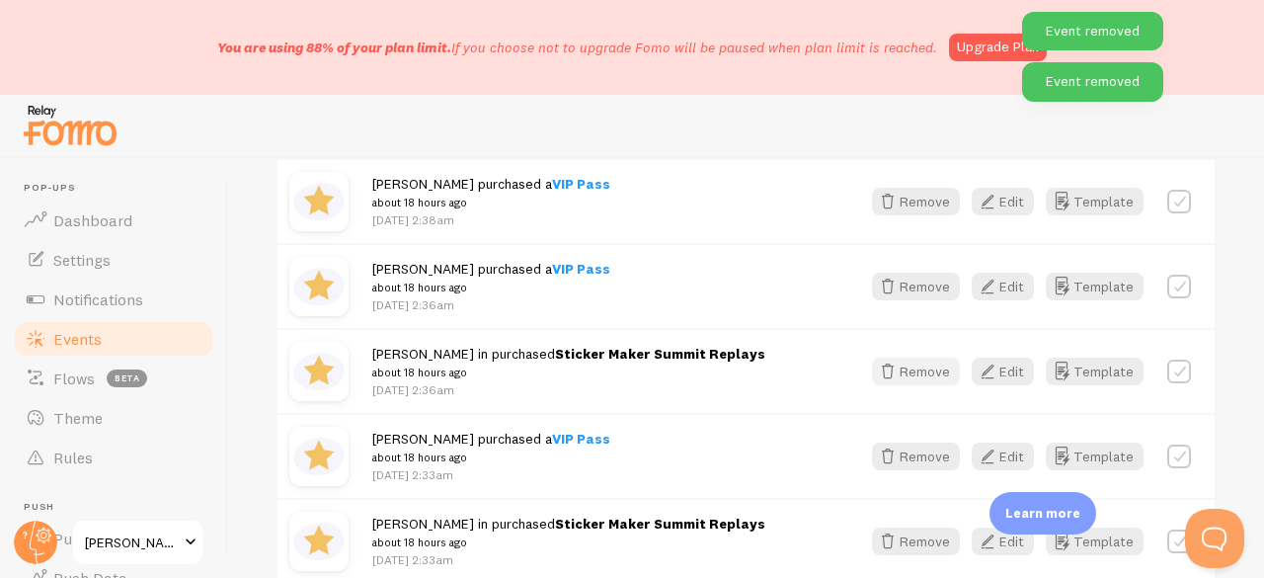
click at [908, 366] on button "Remove" at bounding box center [916, 371] width 88 height 28
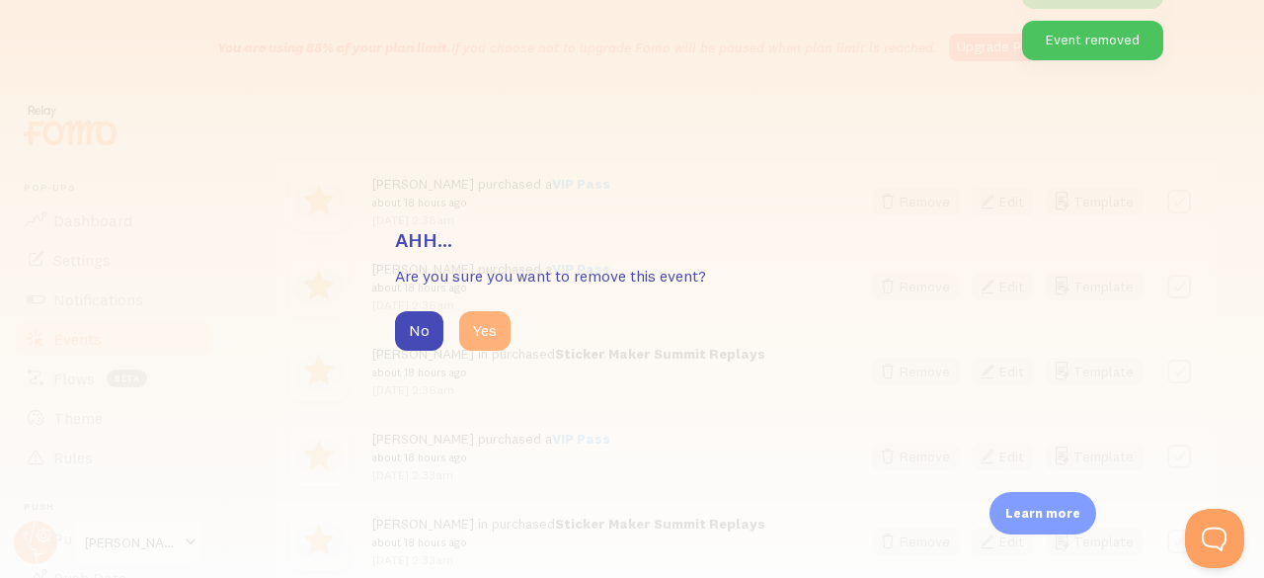
click at [495, 327] on button "Yes" at bounding box center [484, 330] width 51 height 39
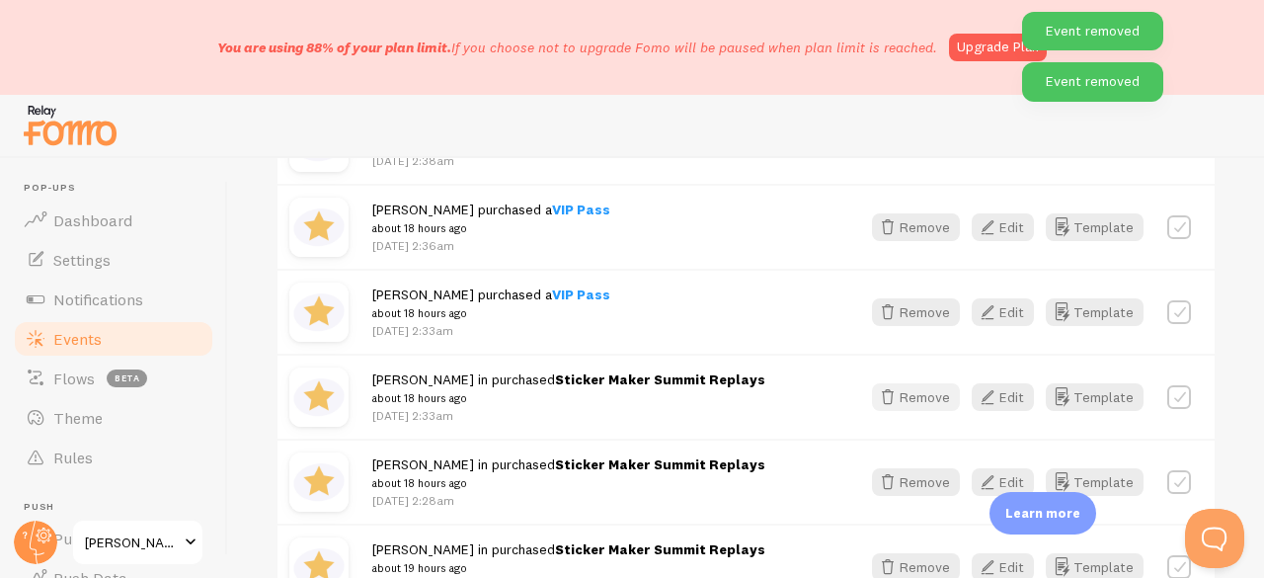
scroll to position [5189, 0]
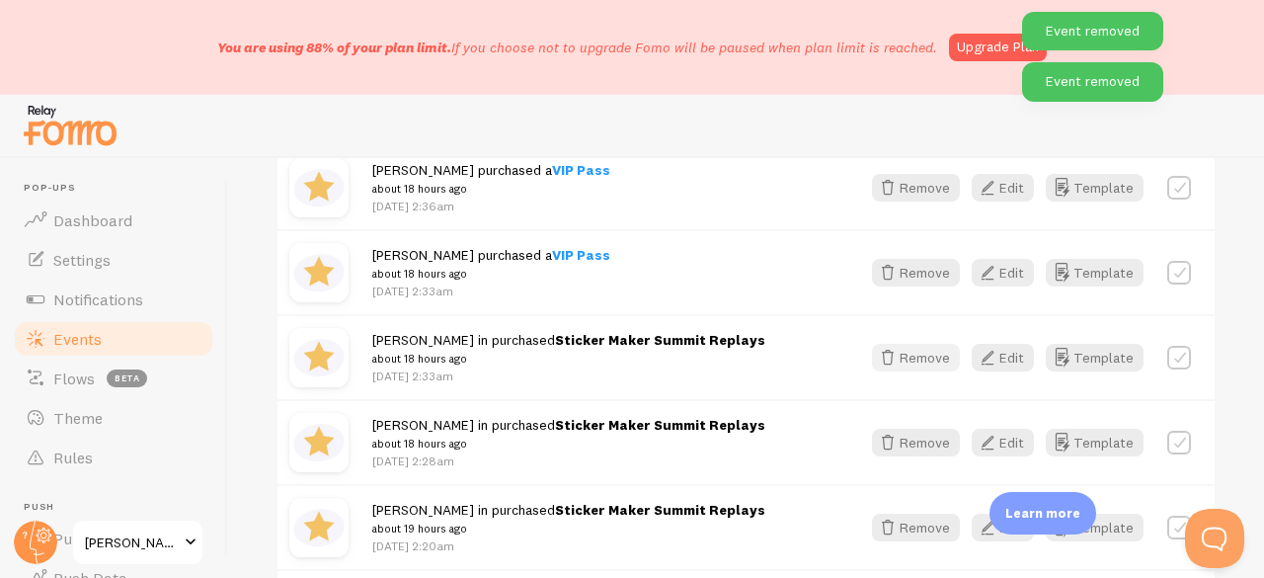
click at [905, 347] on button "Remove" at bounding box center [916, 358] width 88 height 28
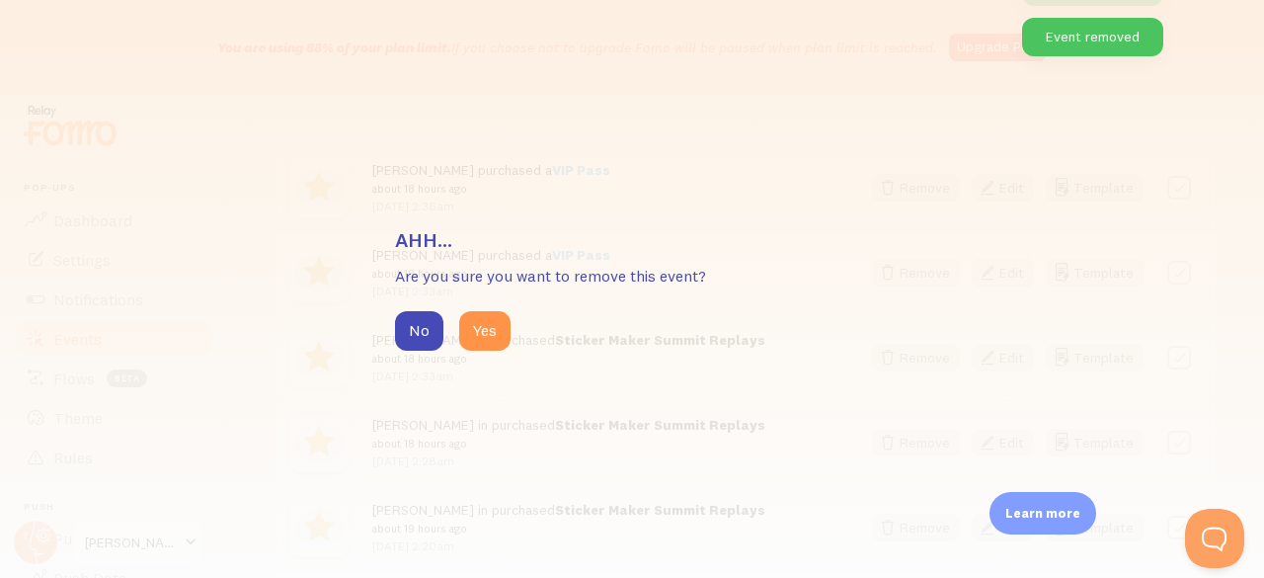
click at [511, 319] on div "No Yes" at bounding box center [632, 330] width 474 height 39
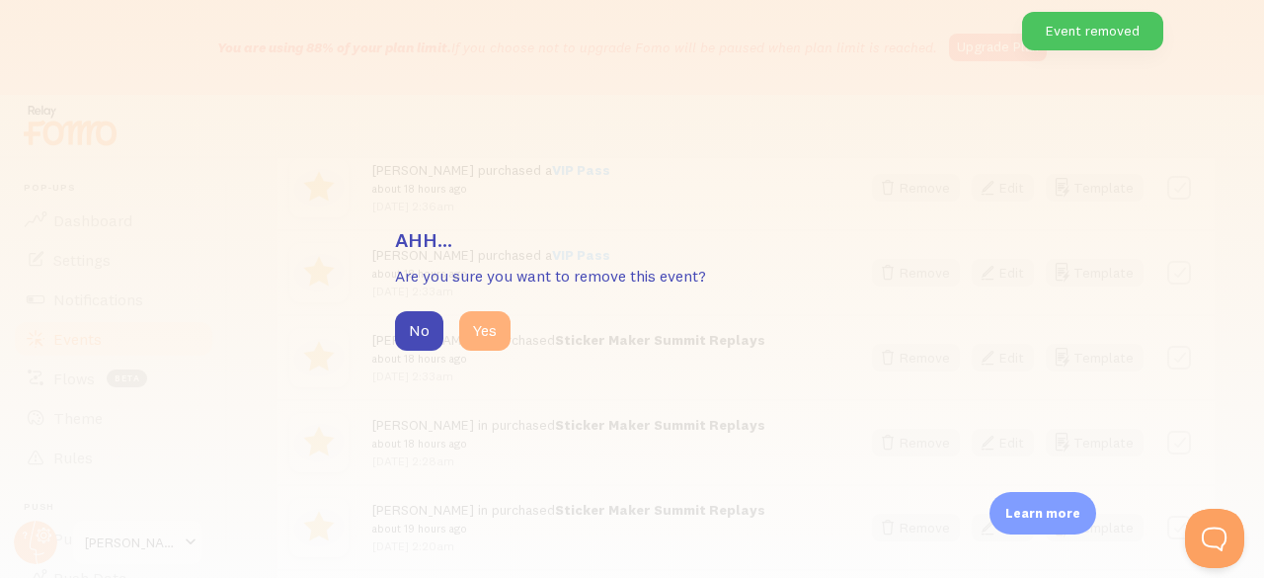
click at [505, 327] on button "Yes" at bounding box center [484, 330] width 51 height 39
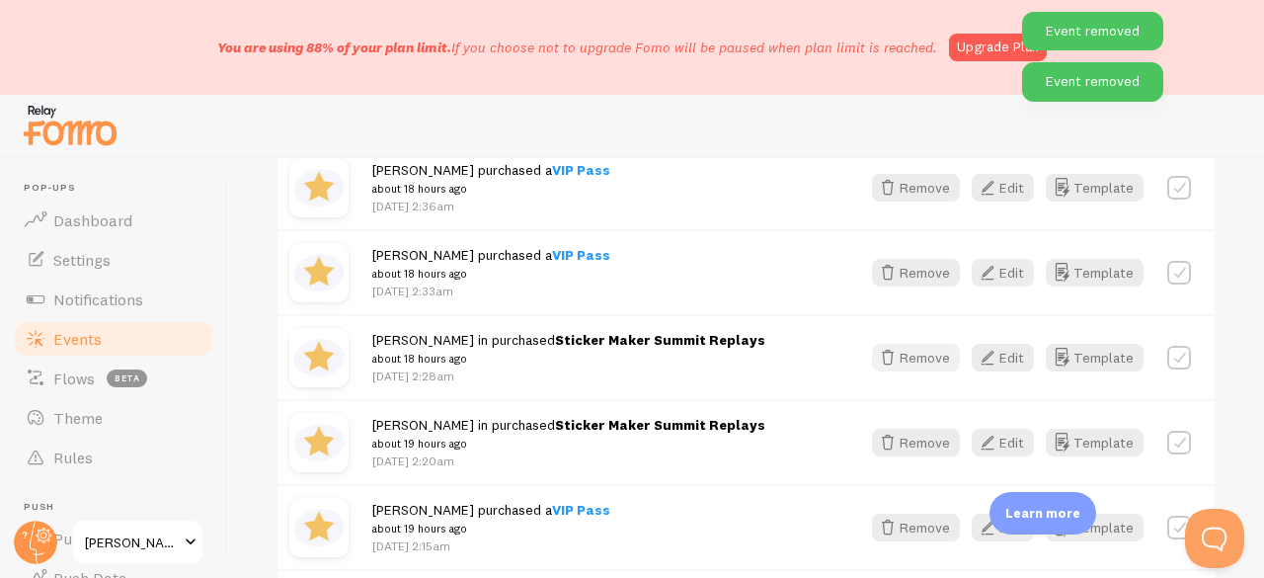
click at [886, 359] on icon "button" at bounding box center [888, 358] width 24 height 24
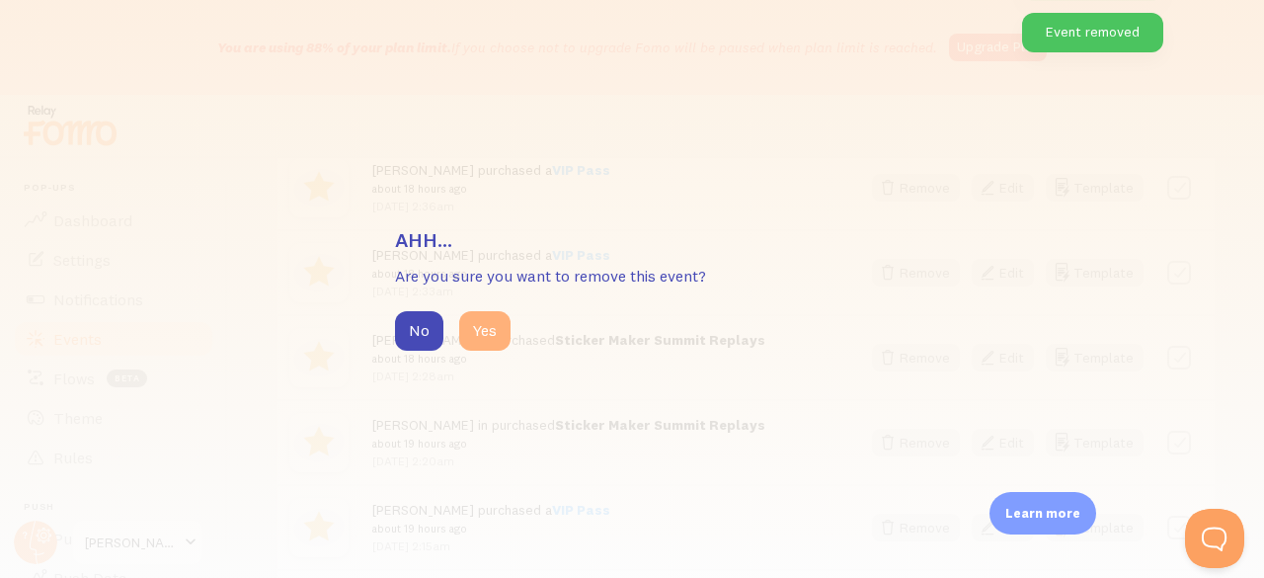
click at [495, 334] on button "Yes" at bounding box center [484, 330] width 51 height 39
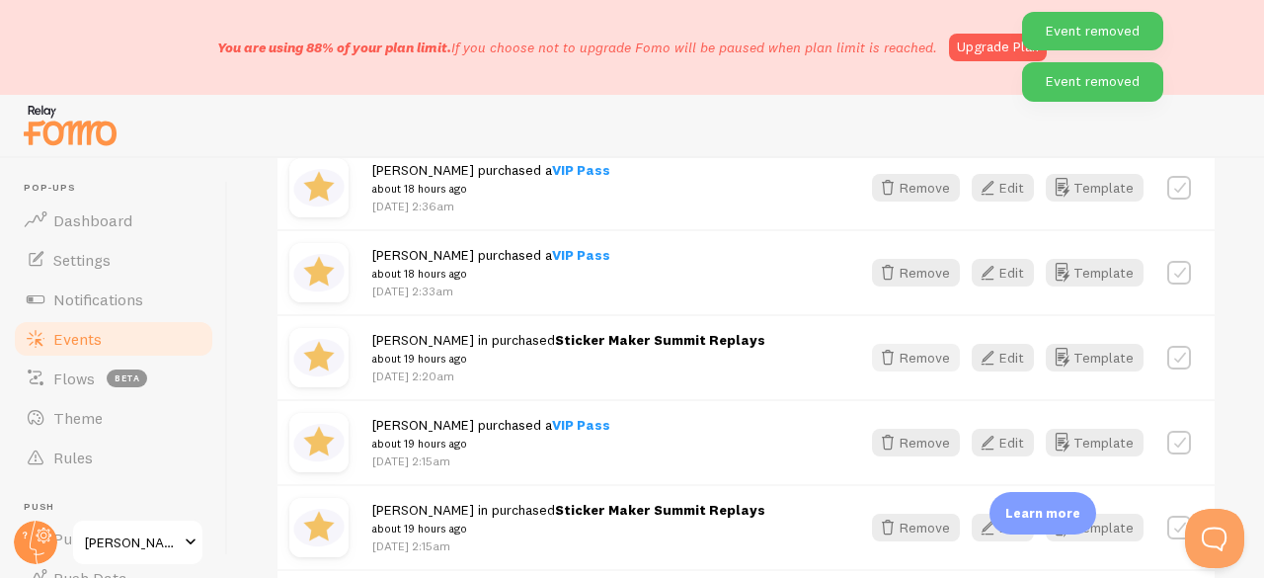
click at [872, 344] on button "Remove" at bounding box center [916, 358] width 88 height 28
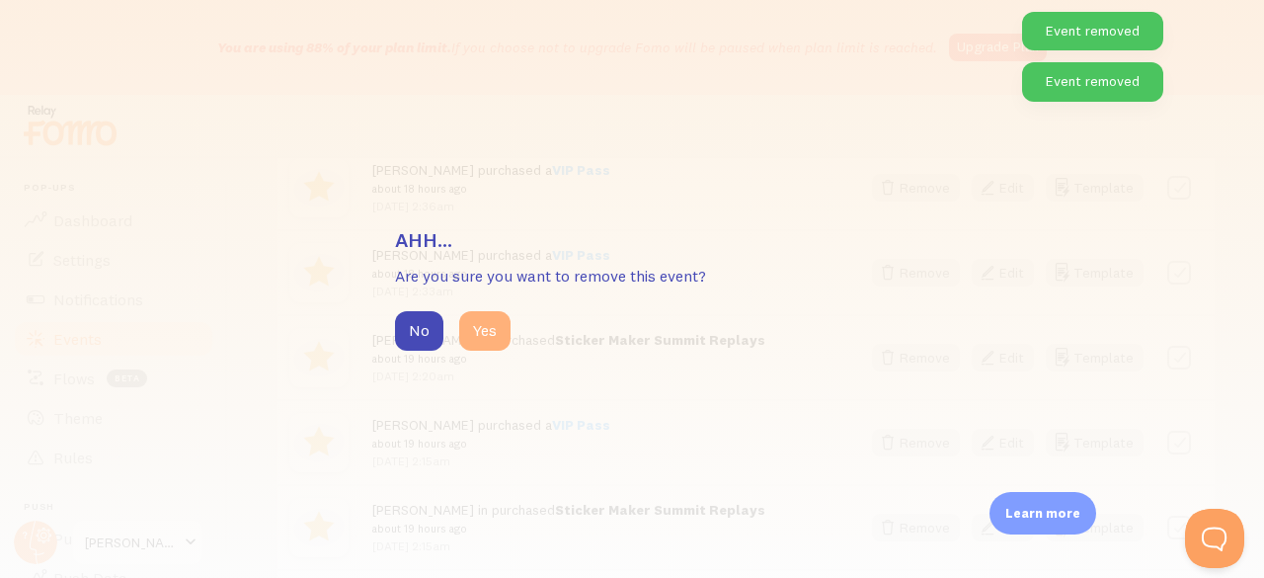
click at [499, 331] on button "Yes" at bounding box center [484, 330] width 51 height 39
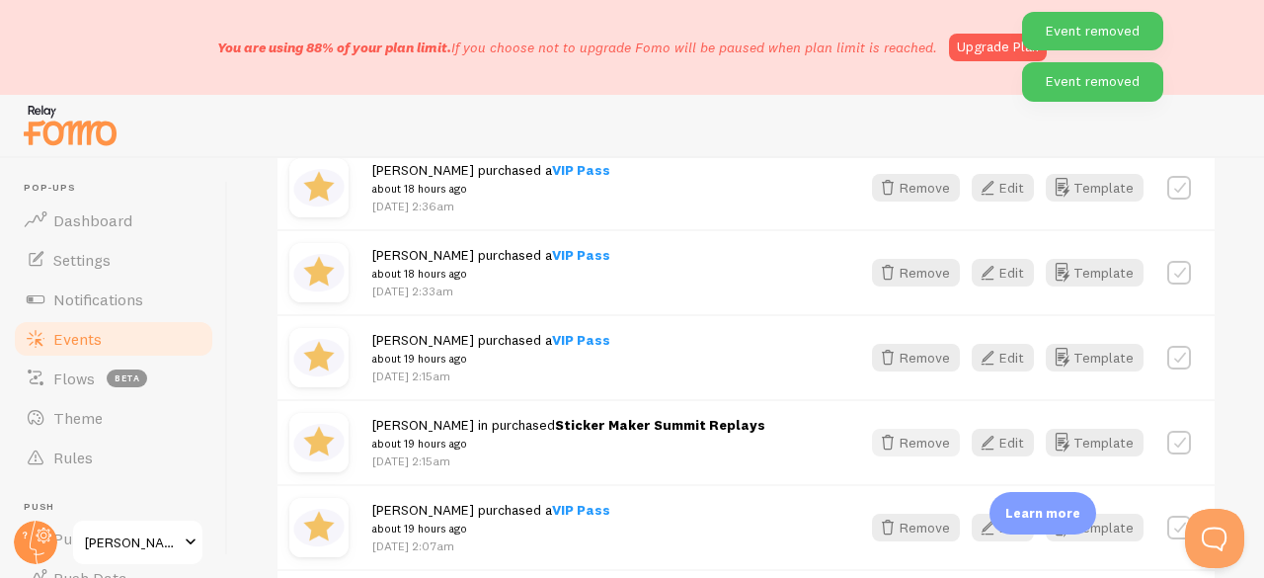
click at [879, 434] on icon "button" at bounding box center [888, 442] width 24 height 24
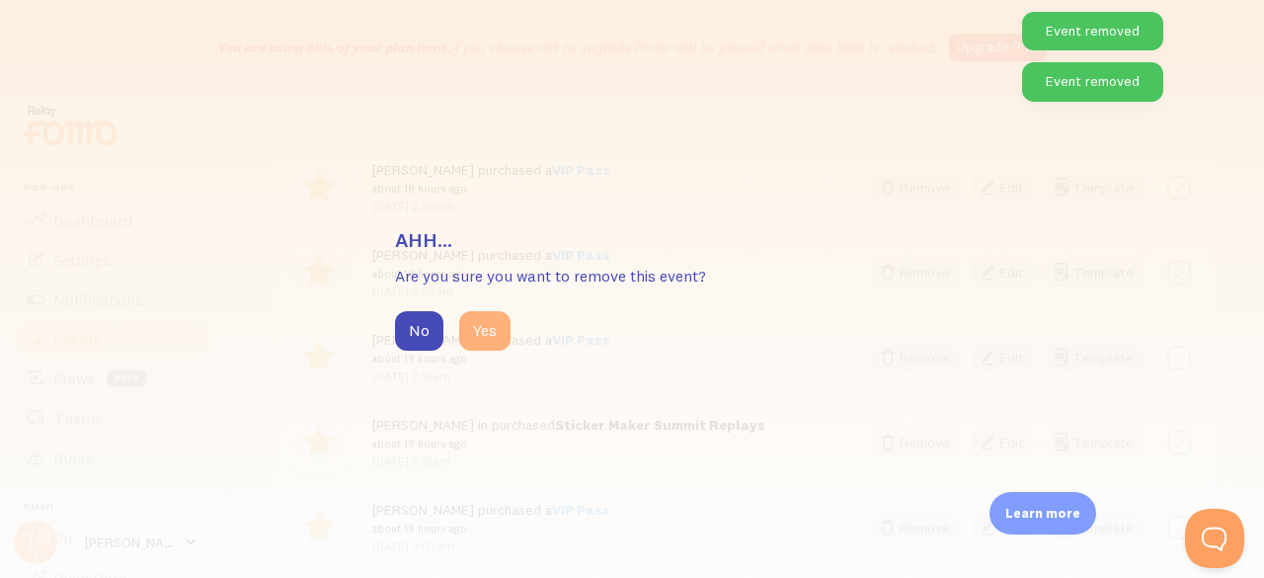
click at [502, 332] on button "Yes" at bounding box center [484, 330] width 51 height 39
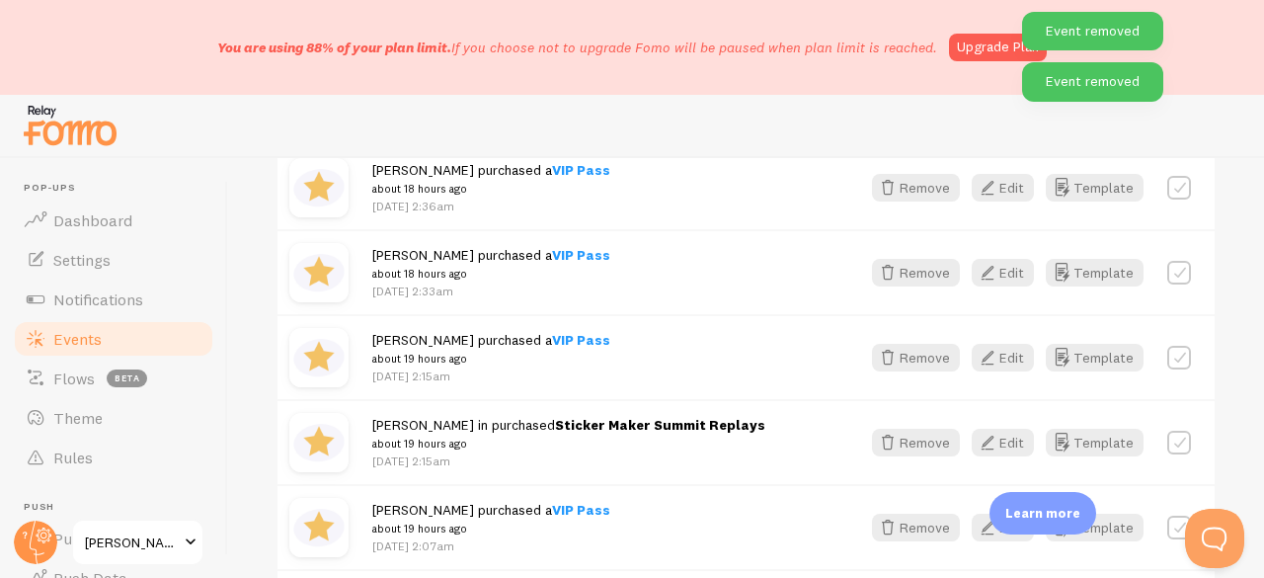
click at [499, 332] on button "Yes" at bounding box center [470, 334] width 56 height 43
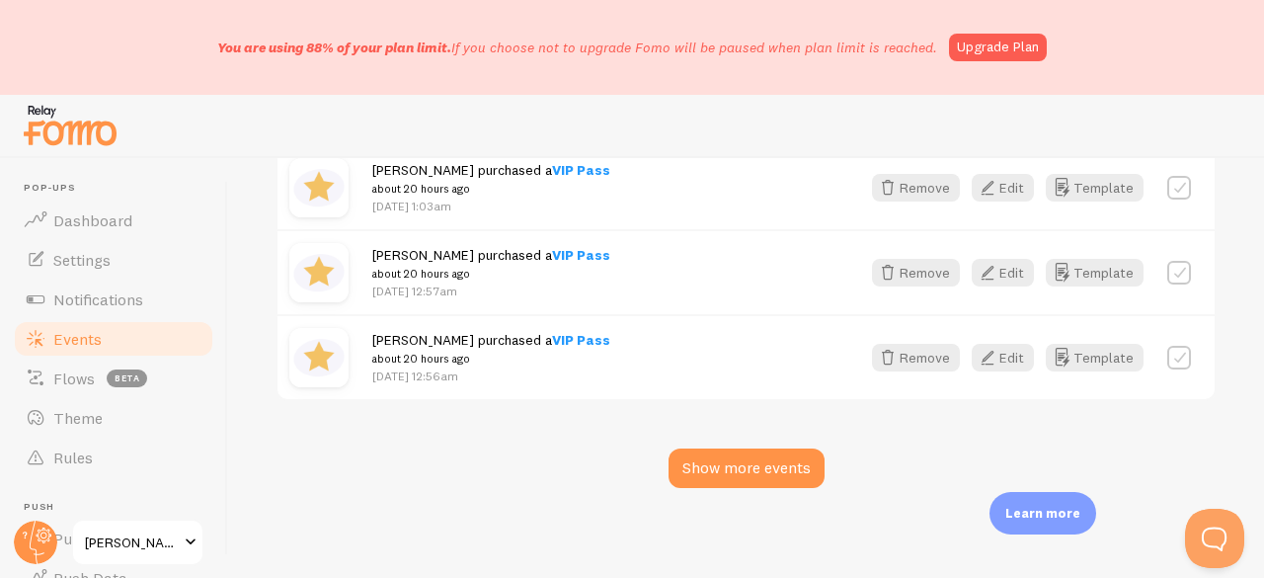
scroll to position [5787, 0]
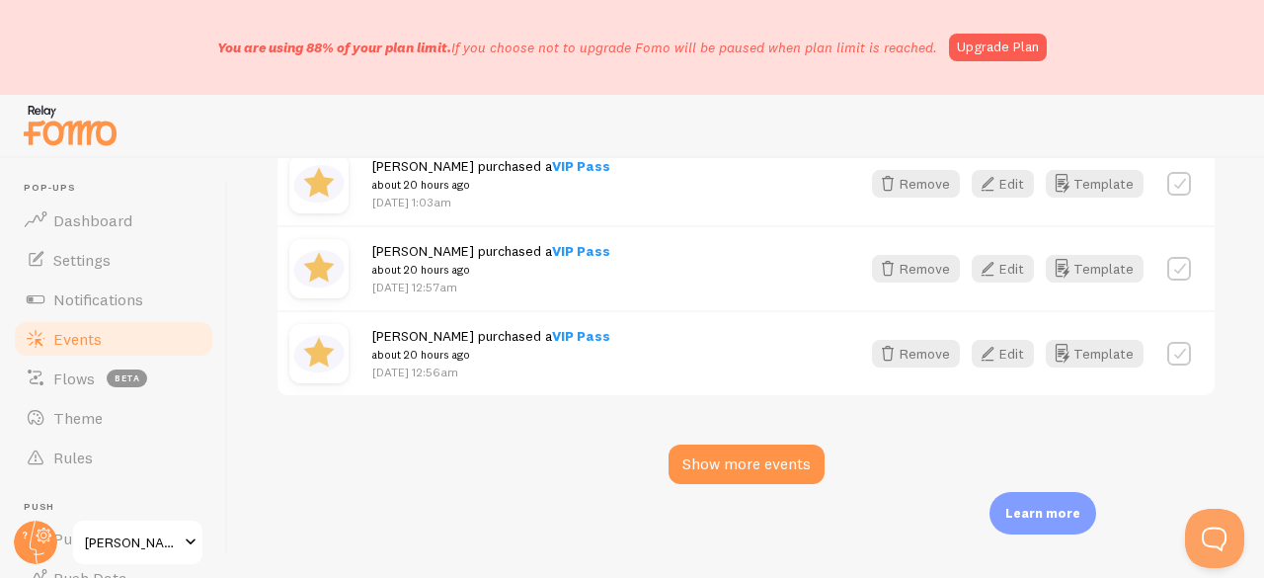
click at [677, 489] on div "Events This is a collection of social proof interactions captured by your conne…" at bounding box center [746, 368] width 1036 height 420
click at [687, 457] on div "Show more events" at bounding box center [746, 463] width 156 height 39
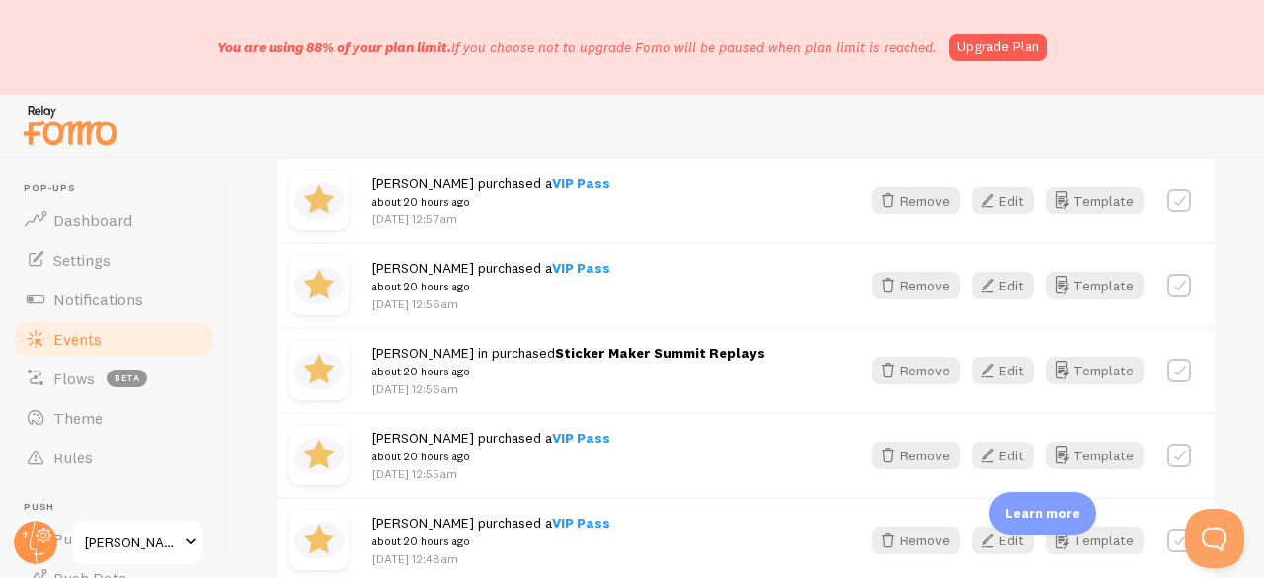
scroll to position [5886, 0]
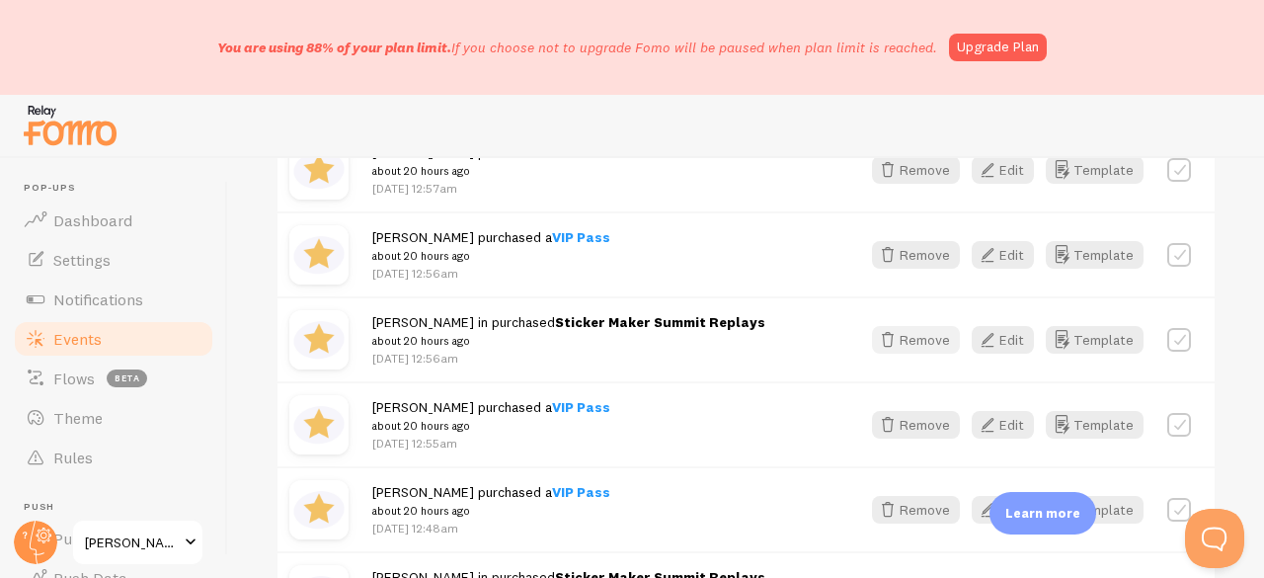
click at [936, 335] on button "Remove" at bounding box center [916, 340] width 88 height 28
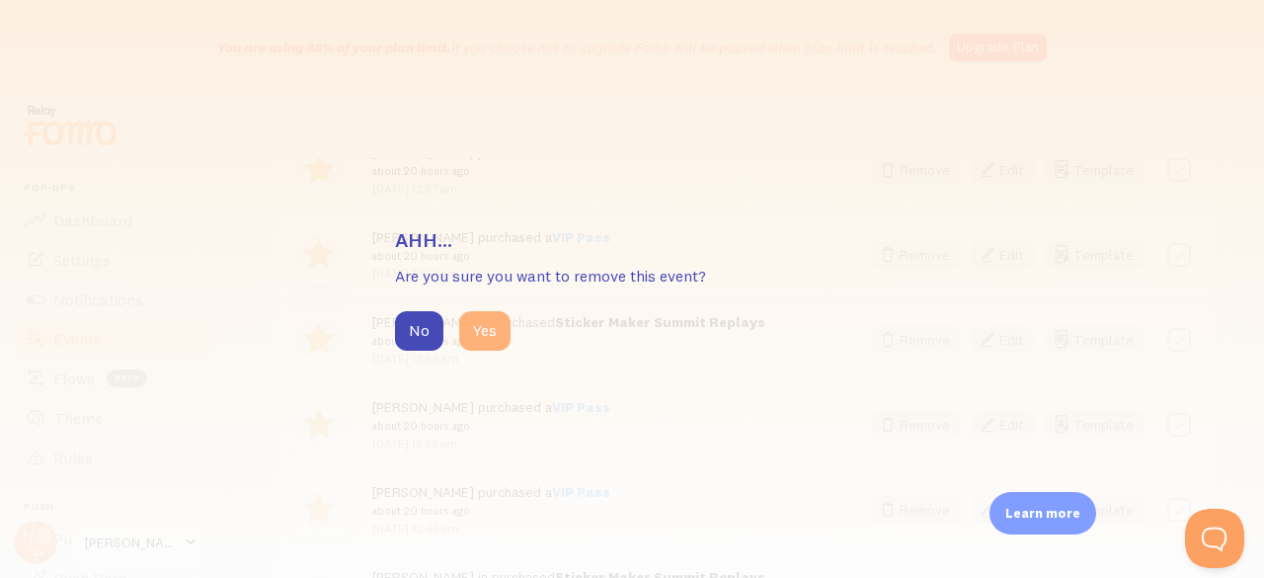
click at [500, 330] on button "Yes" at bounding box center [484, 330] width 51 height 39
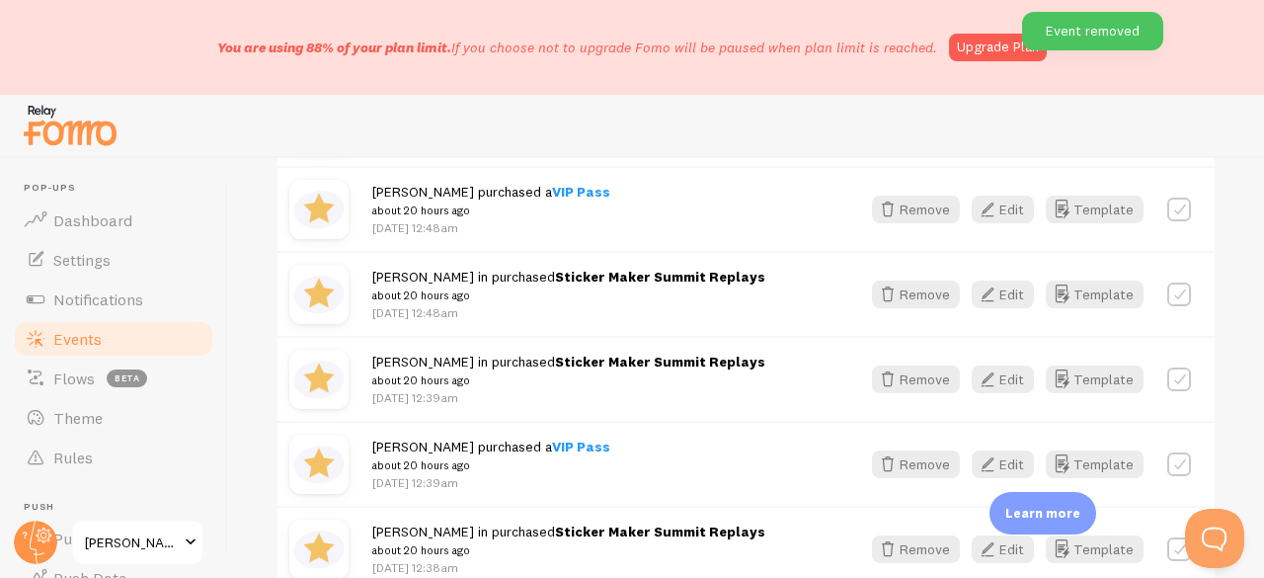
scroll to position [6182, 0]
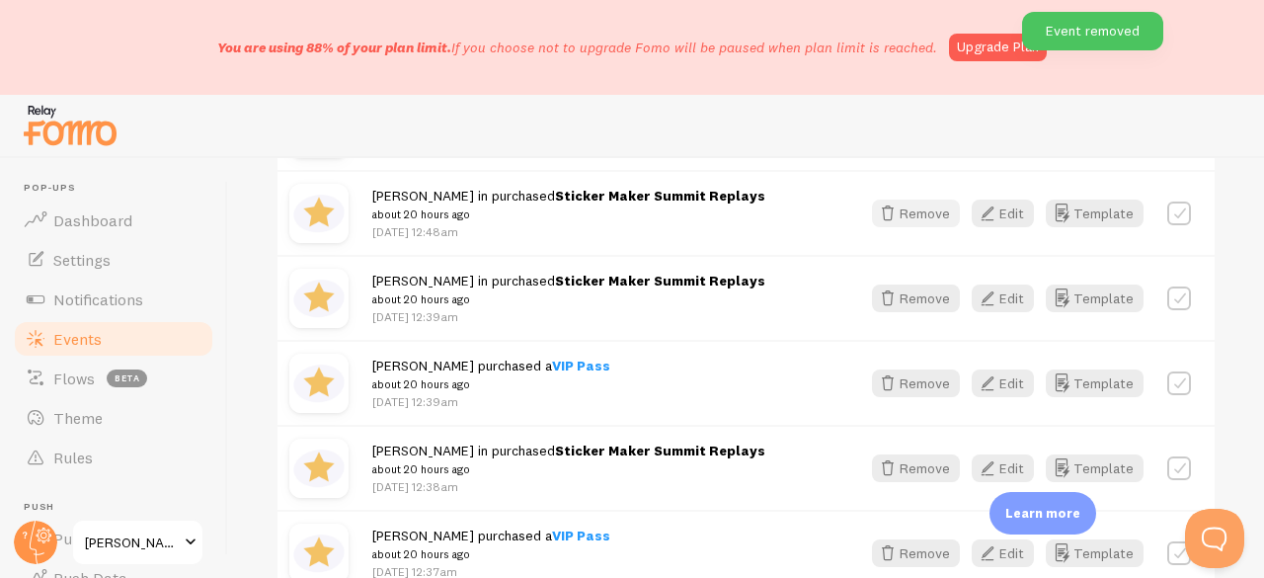
click at [905, 220] on button "Remove" at bounding box center [916, 213] width 88 height 28
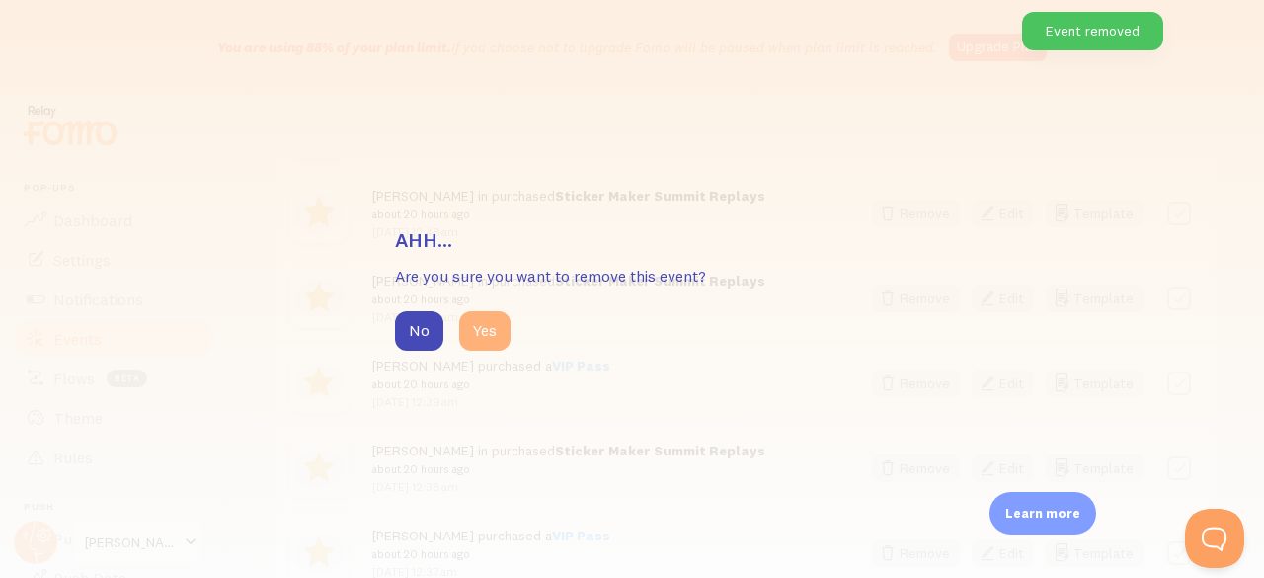
click at [479, 328] on button "Yes" at bounding box center [484, 330] width 51 height 39
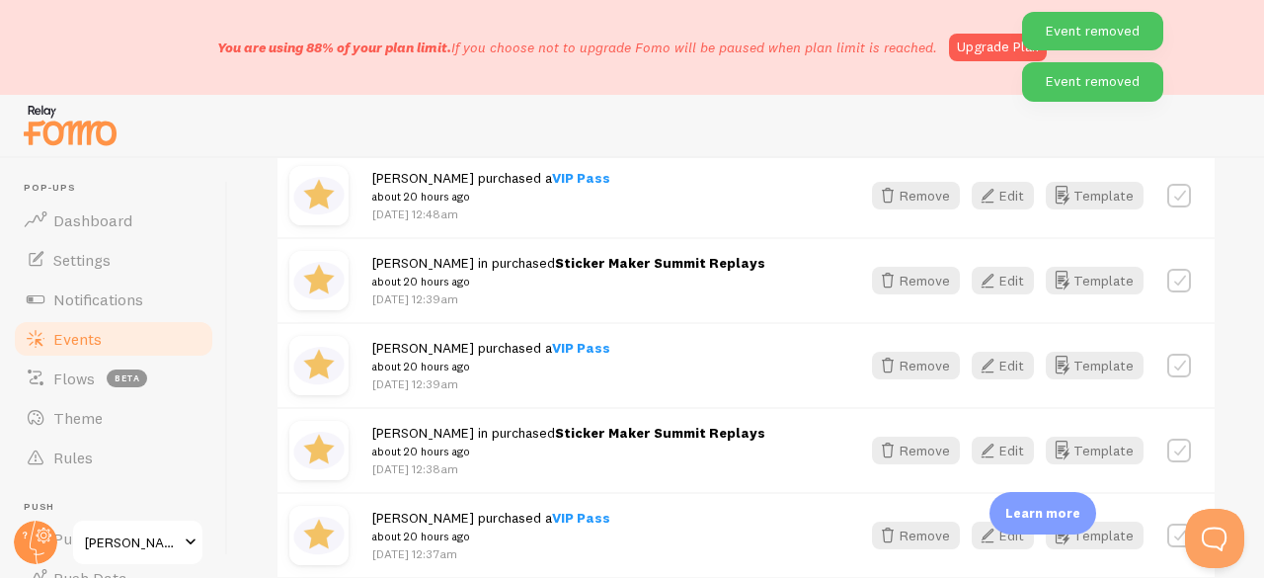
scroll to position [6083, 0]
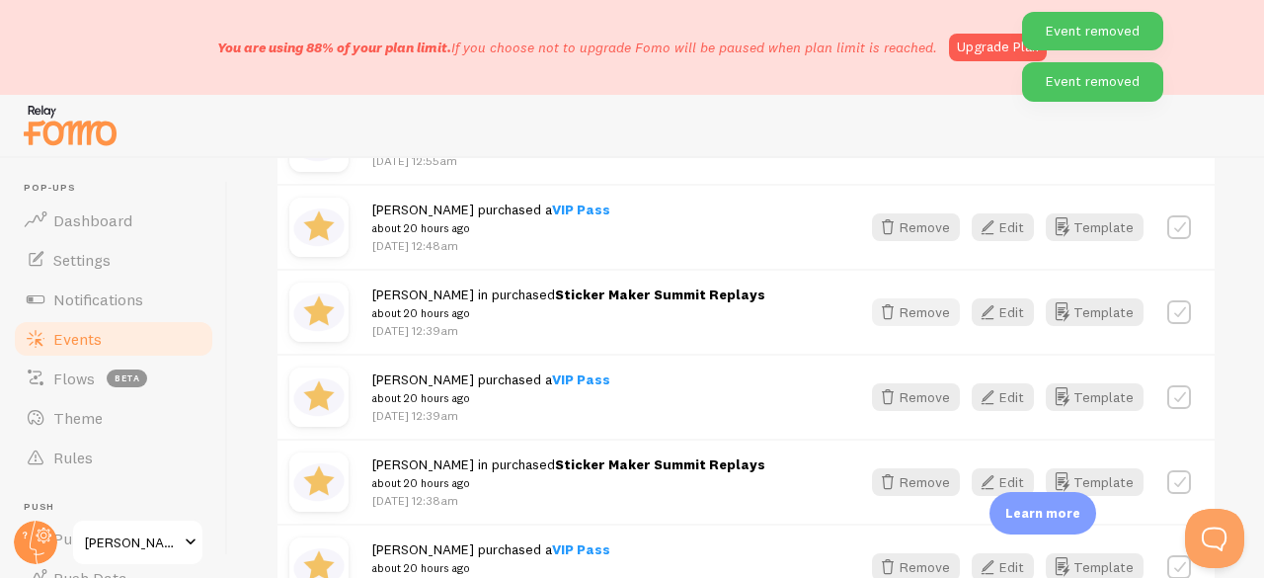
click at [881, 323] on button "Remove" at bounding box center [916, 312] width 88 height 28
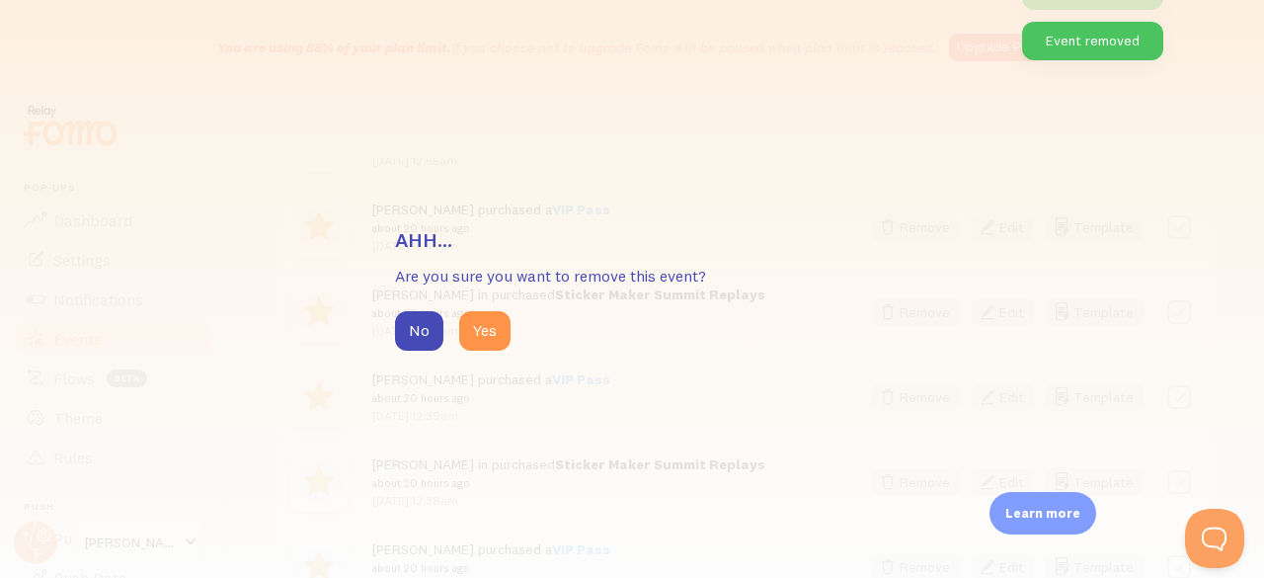
click at [455, 327] on div "No Yes" at bounding box center [632, 330] width 474 height 39
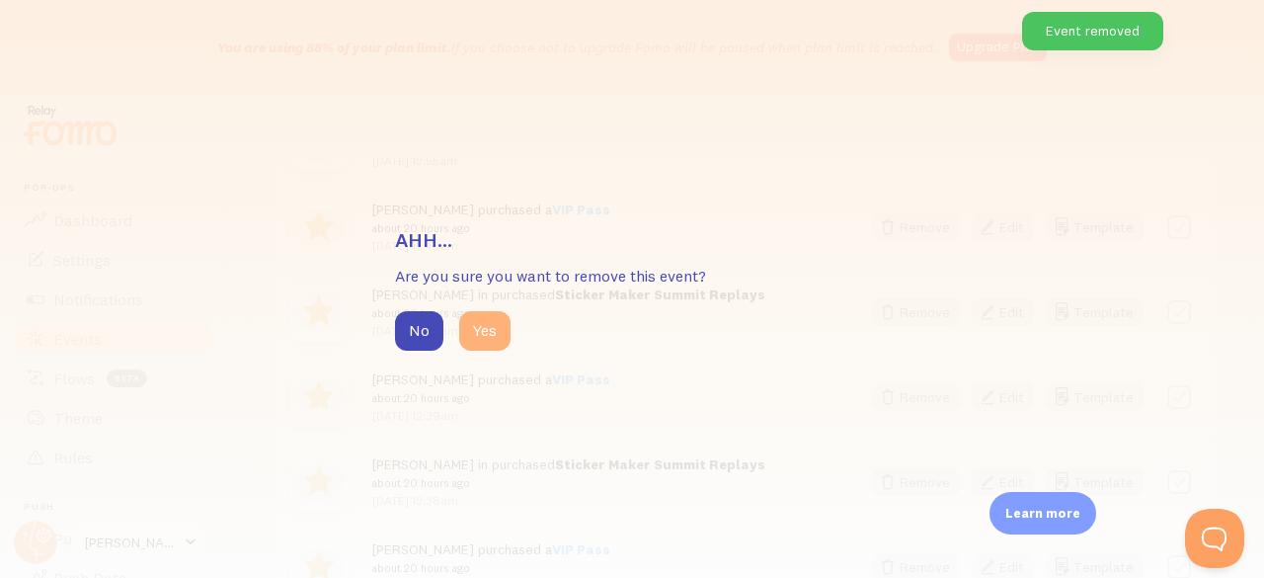
click at [480, 331] on button "Yes" at bounding box center [484, 330] width 51 height 39
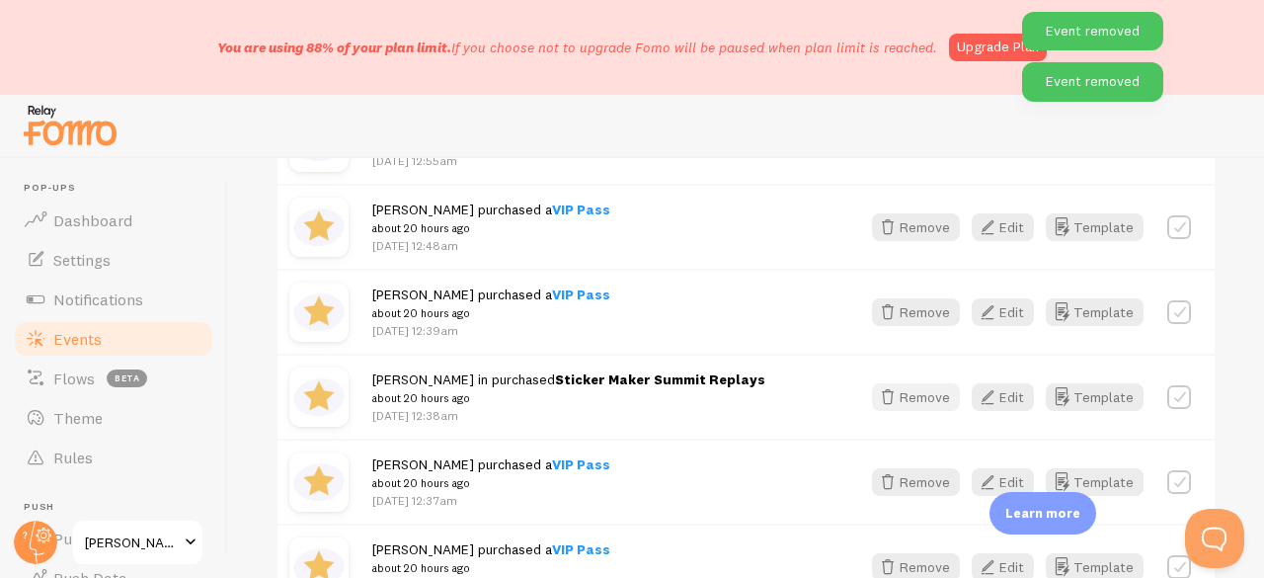
click at [888, 384] on button "Remove" at bounding box center [916, 397] width 88 height 28
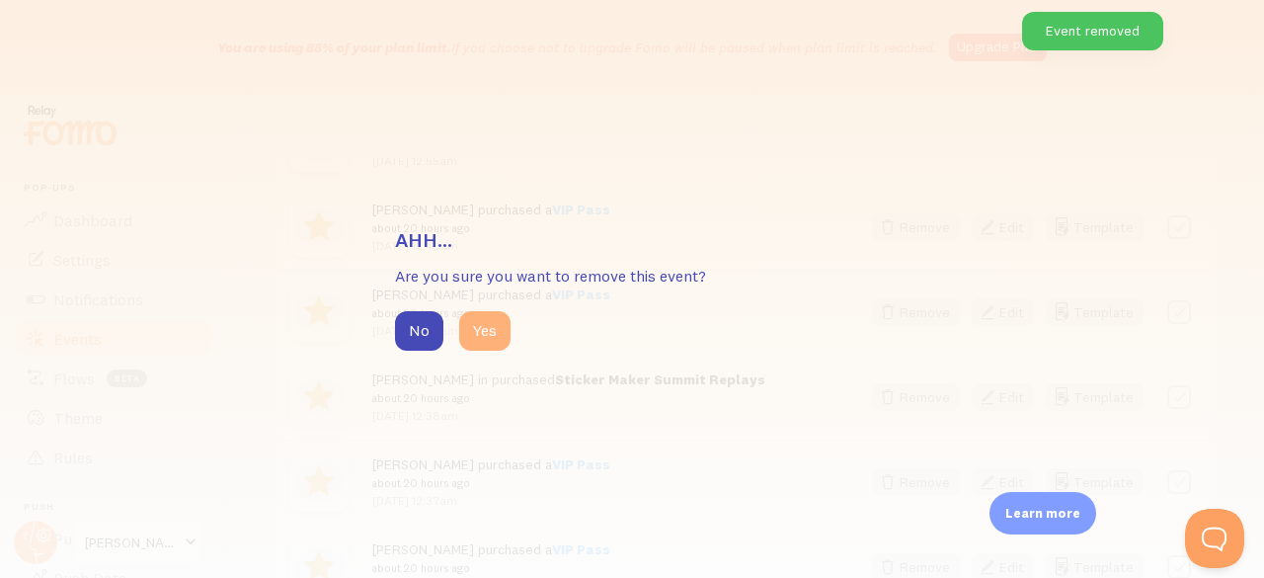
click at [494, 333] on button "Yes" at bounding box center [484, 330] width 51 height 39
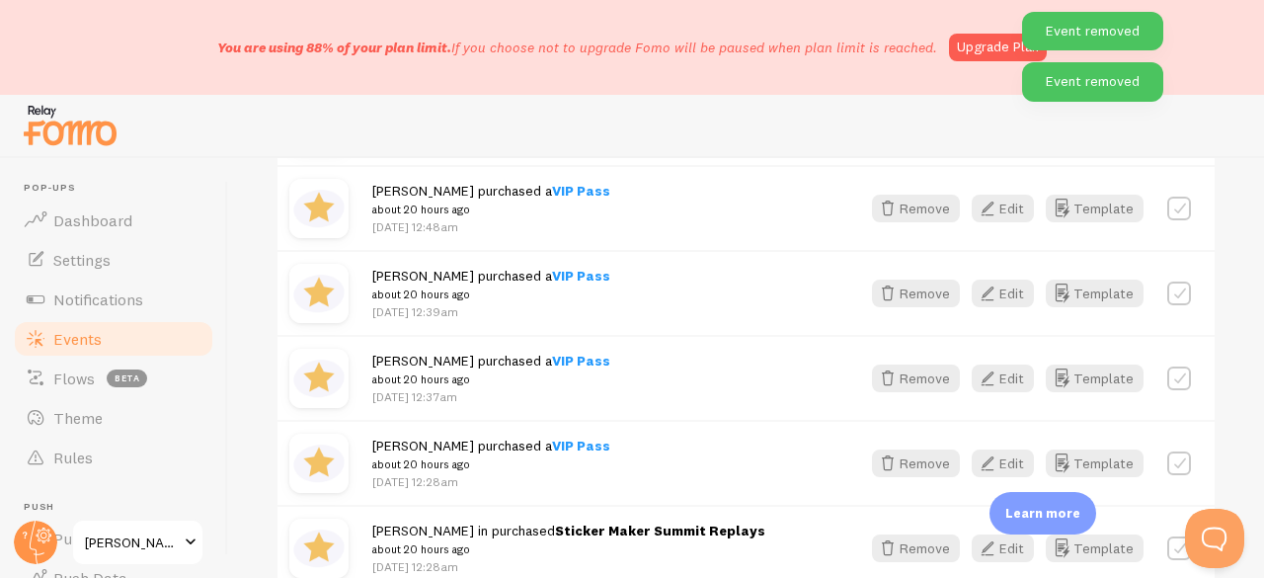
scroll to position [6182, 0]
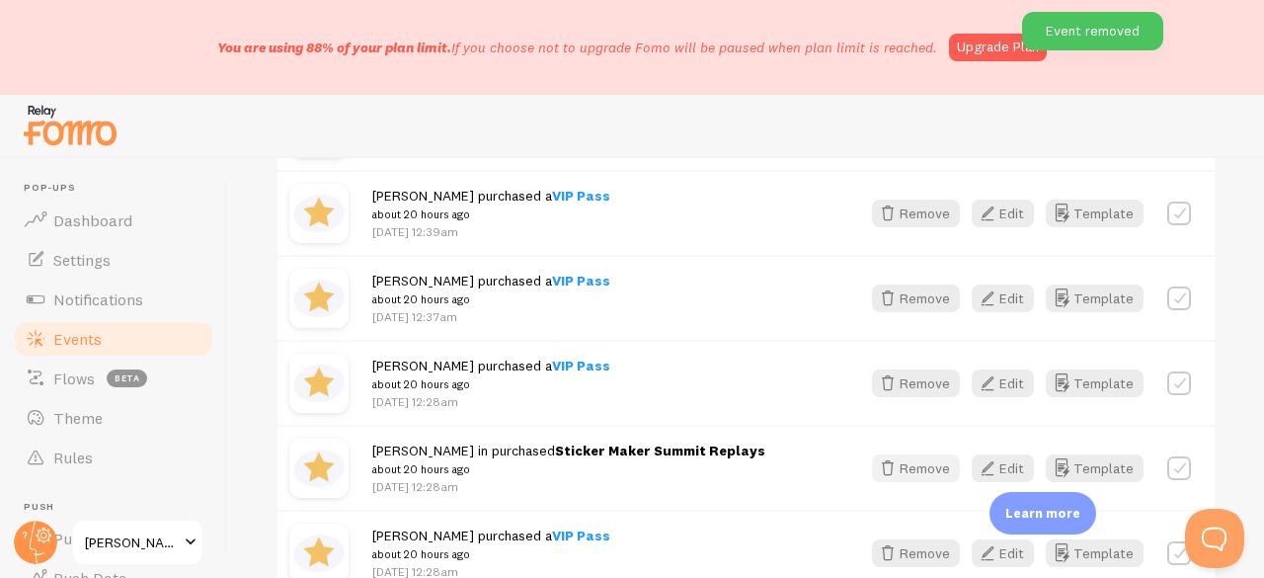
click at [907, 464] on button "Remove" at bounding box center [916, 468] width 88 height 28
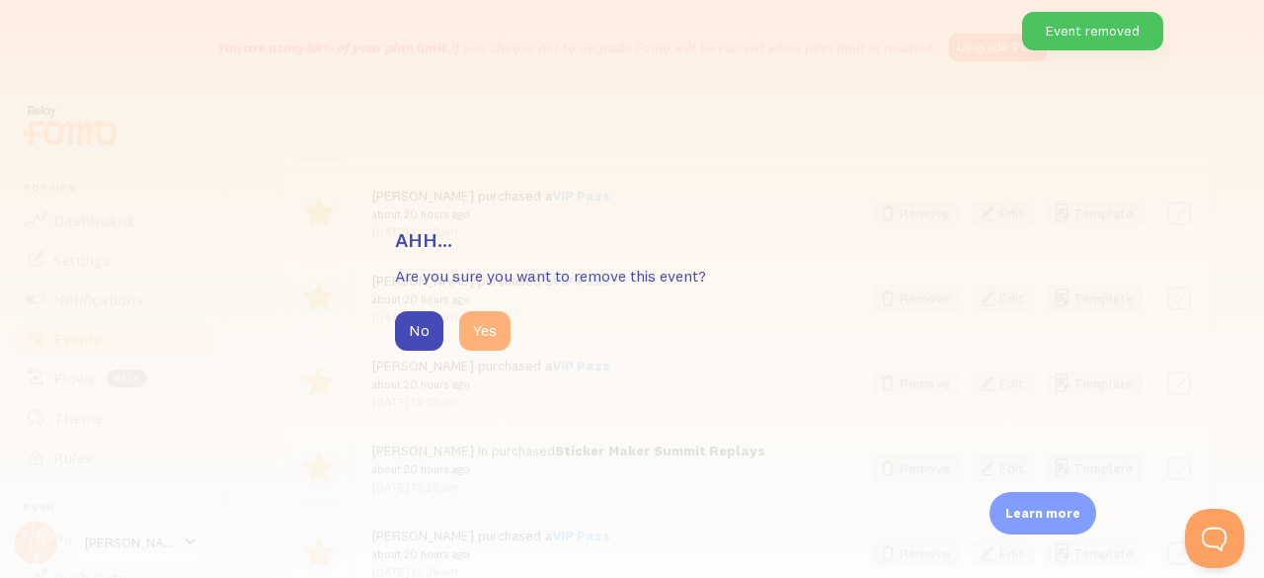
click at [486, 337] on button "Yes" at bounding box center [484, 330] width 51 height 39
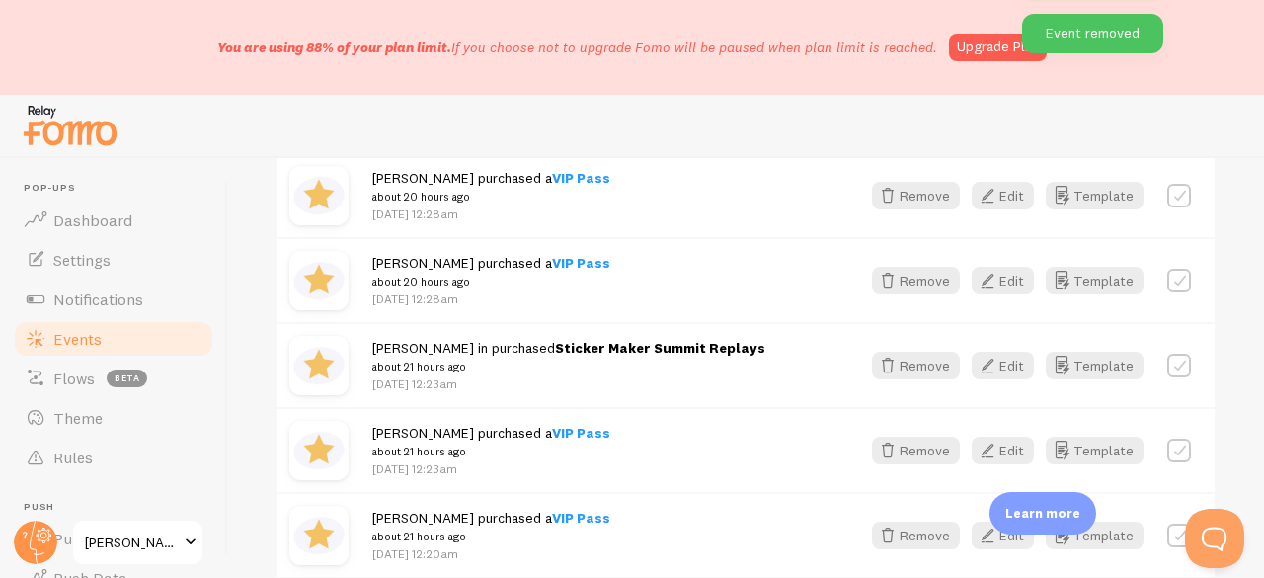
scroll to position [6379, 0]
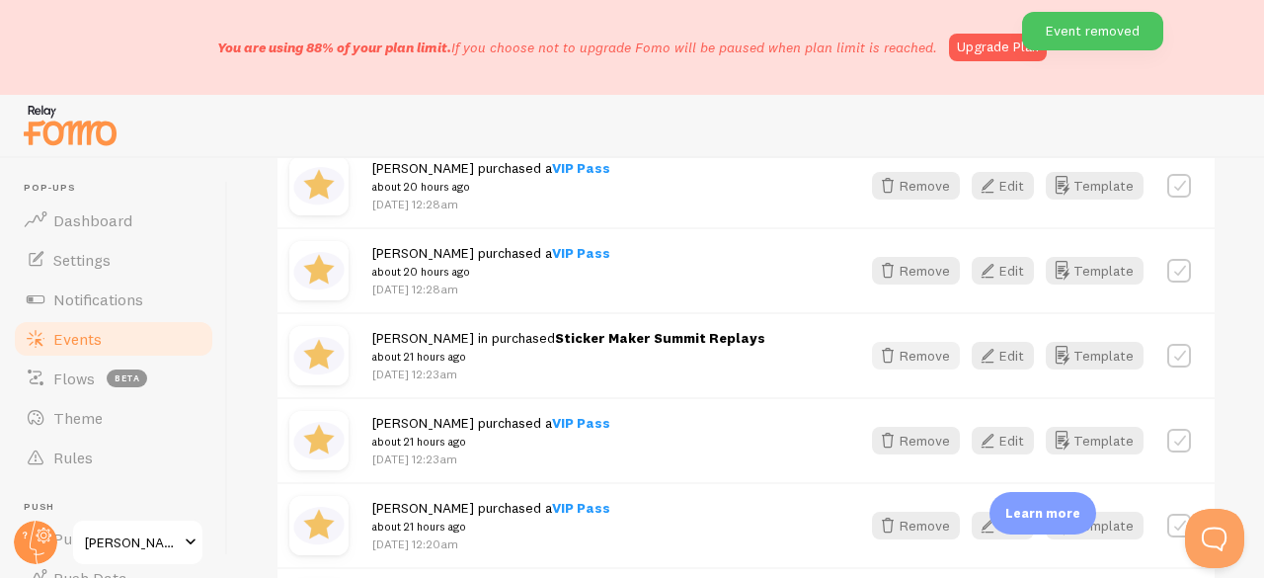
click at [902, 357] on button "Remove" at bounding box center [916, 356] width 88 height 28
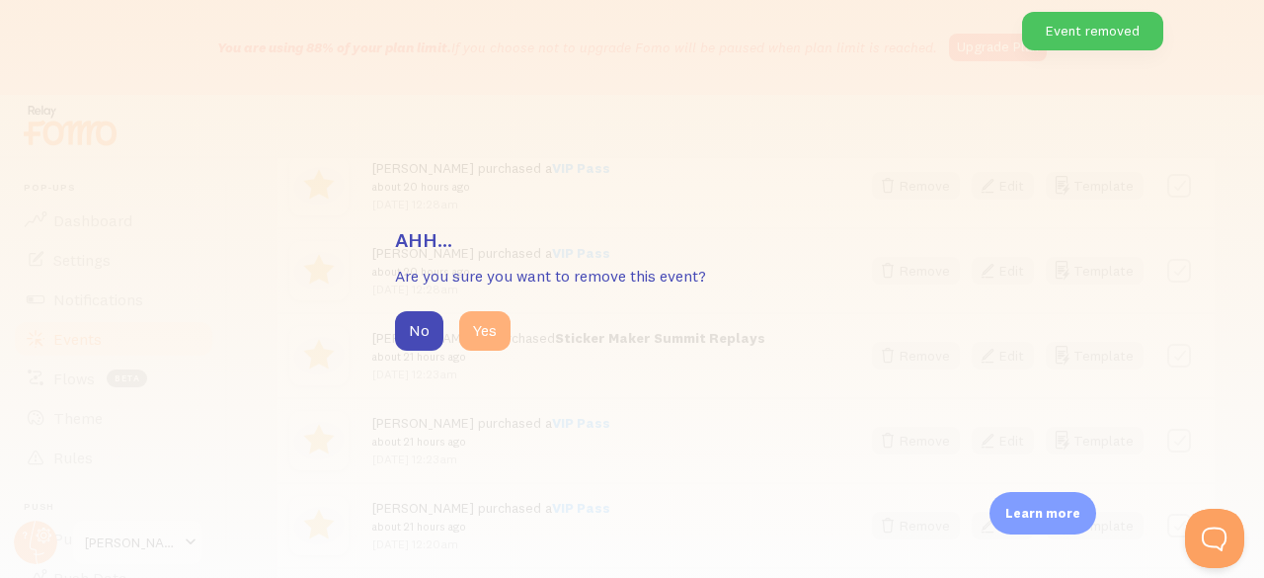
click at [496, 329] on button "Yes" at bounding box center [484, 330] width 51 height 39
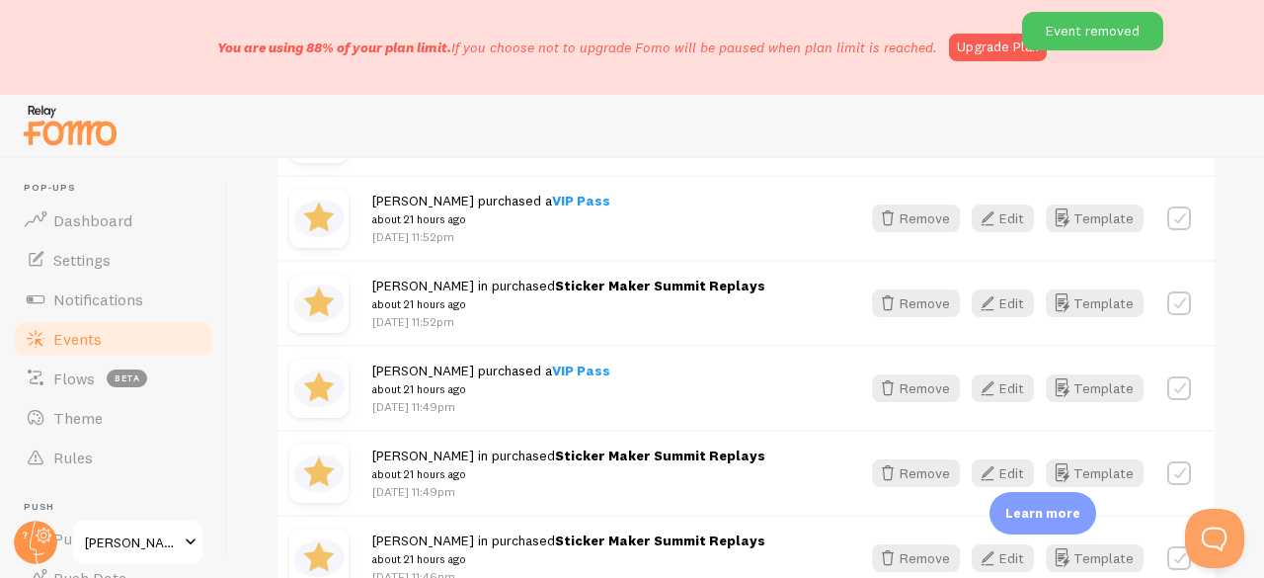
scroll to position [7268, 0]
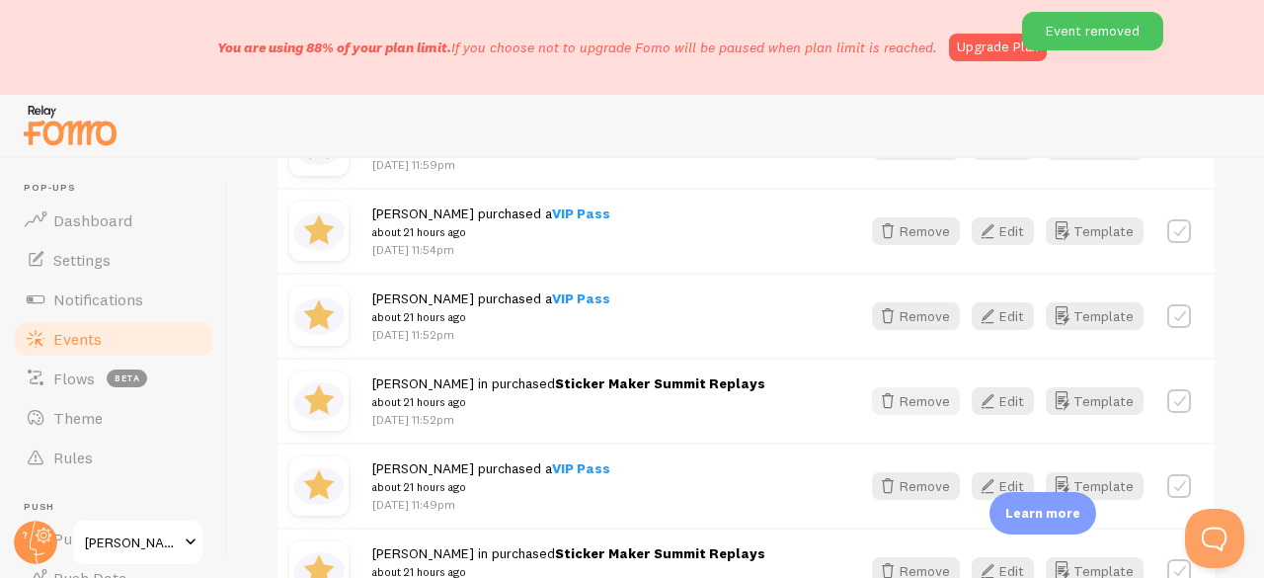
click at [885, 399] on icon "button" at bounding box center [888, 401] width 24 height 24
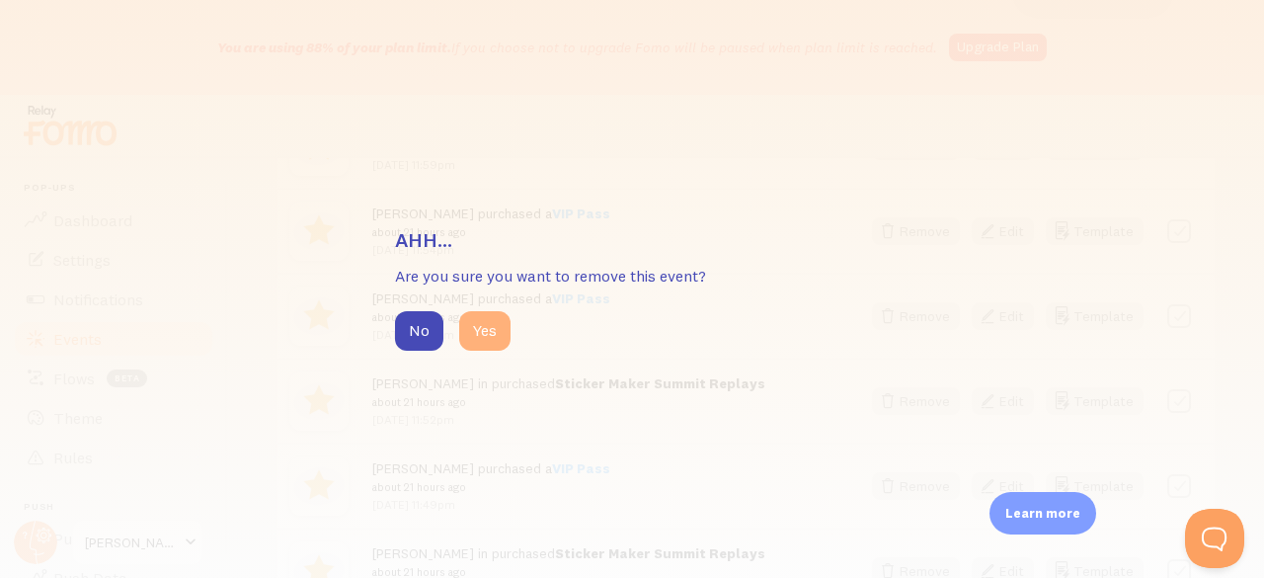
click at [482, 332] on button "Yes" at bounding box center [484, 330] width 51 height 39
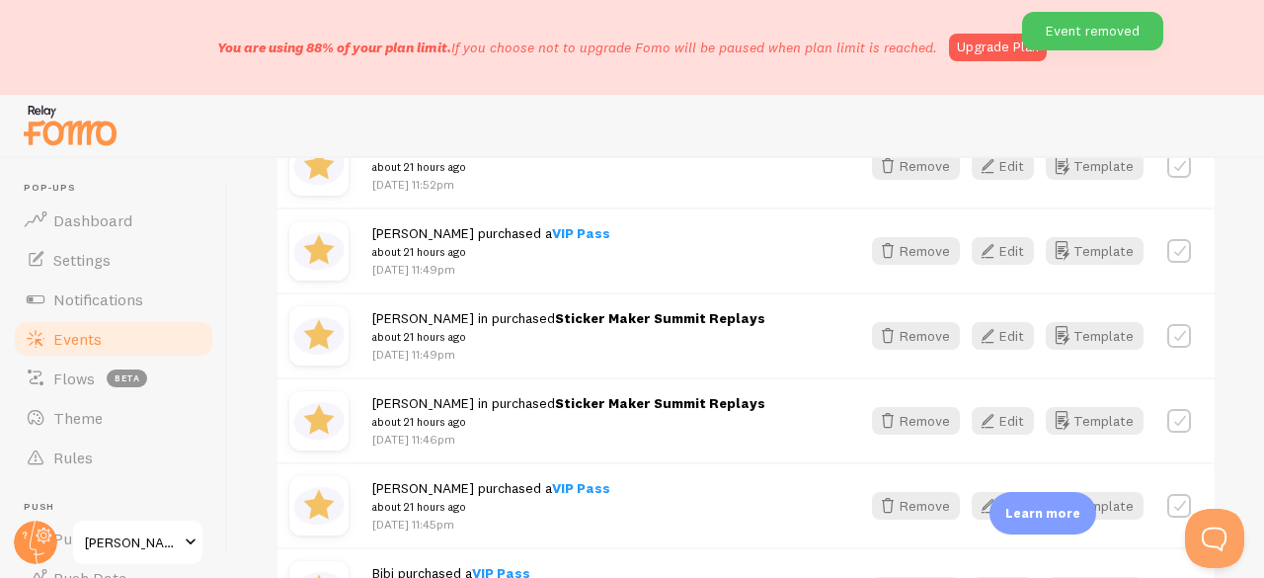
scroll to position [7465, 0]
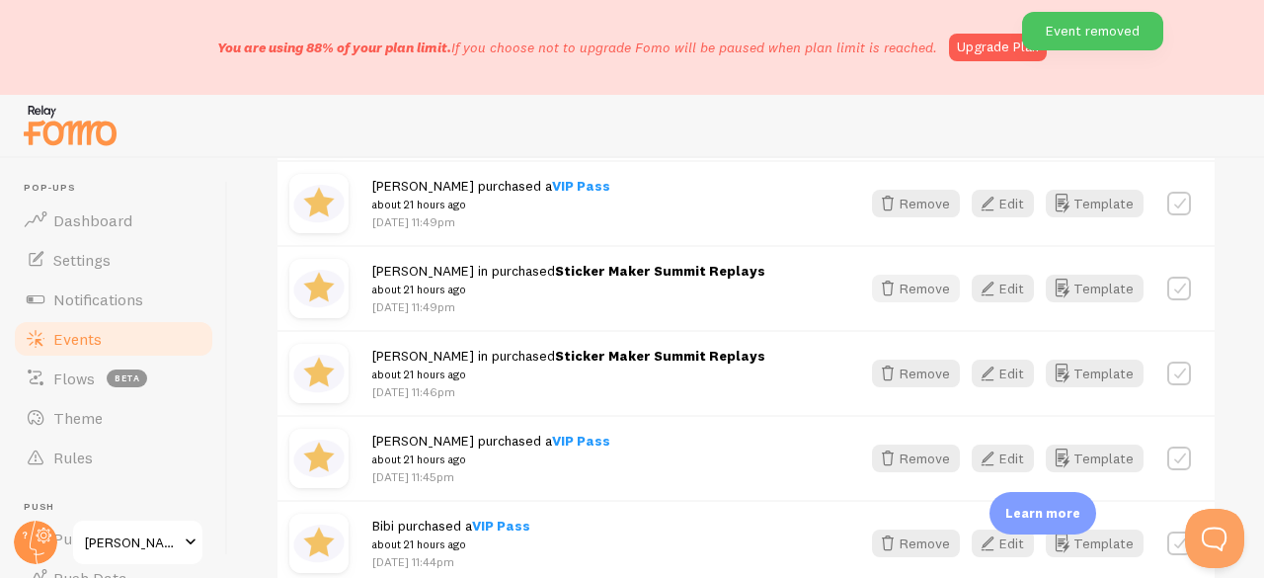
click at [888, 290] on button "Remove" at bounding box center [916, 288] width 88 height 28
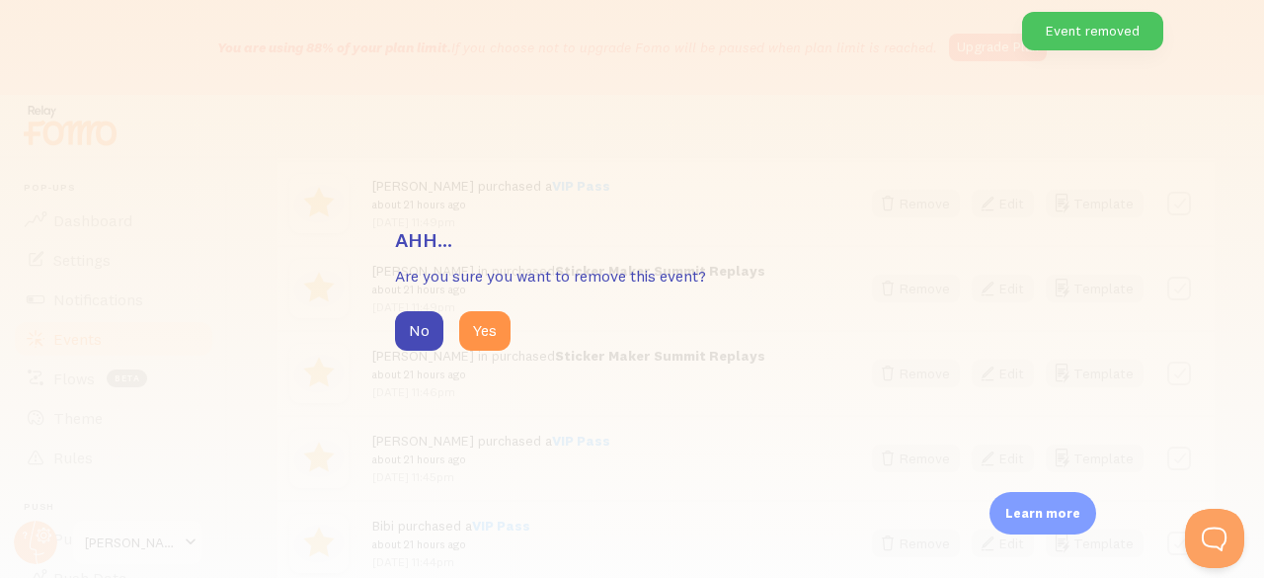
click at [513, 332] on div "No Yes" at bounding box center [632, 330] width 474 height 39
click at [493, 329] on button "Yes" at bounding box center [484, 330] width 51 height 39
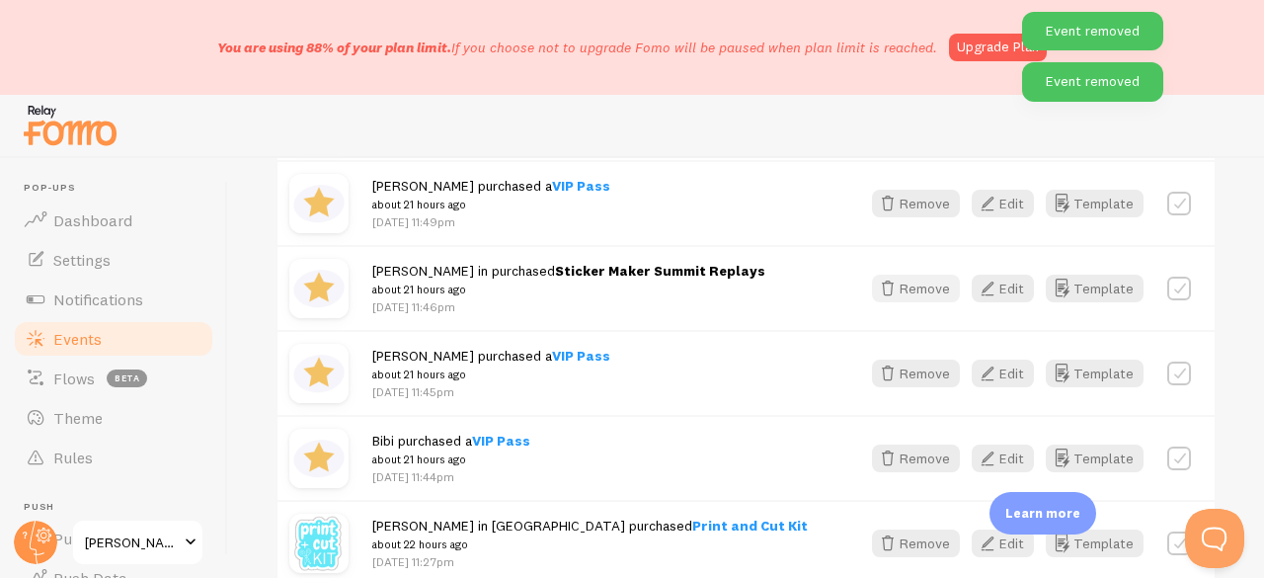
click at [902, 299] on button "Remove" at bounding box center [916, 288] width 88 height 28
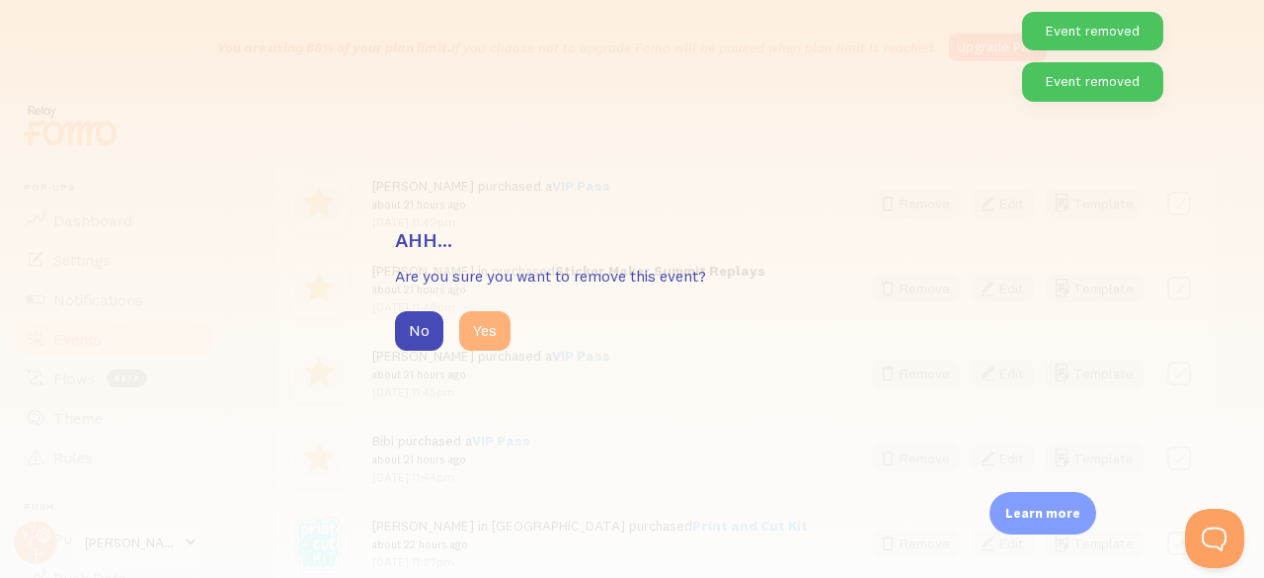
click at [484, 321] on button "Yes" at bounding box center [484, 330] width 51 height 39
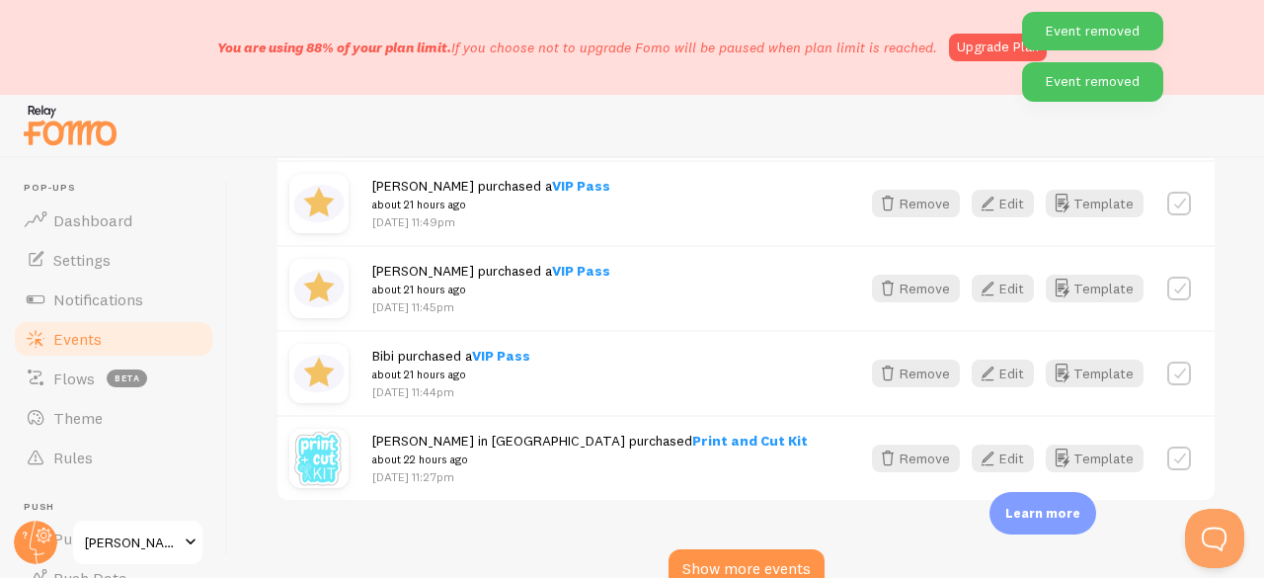
scroll to position [7570, 0]
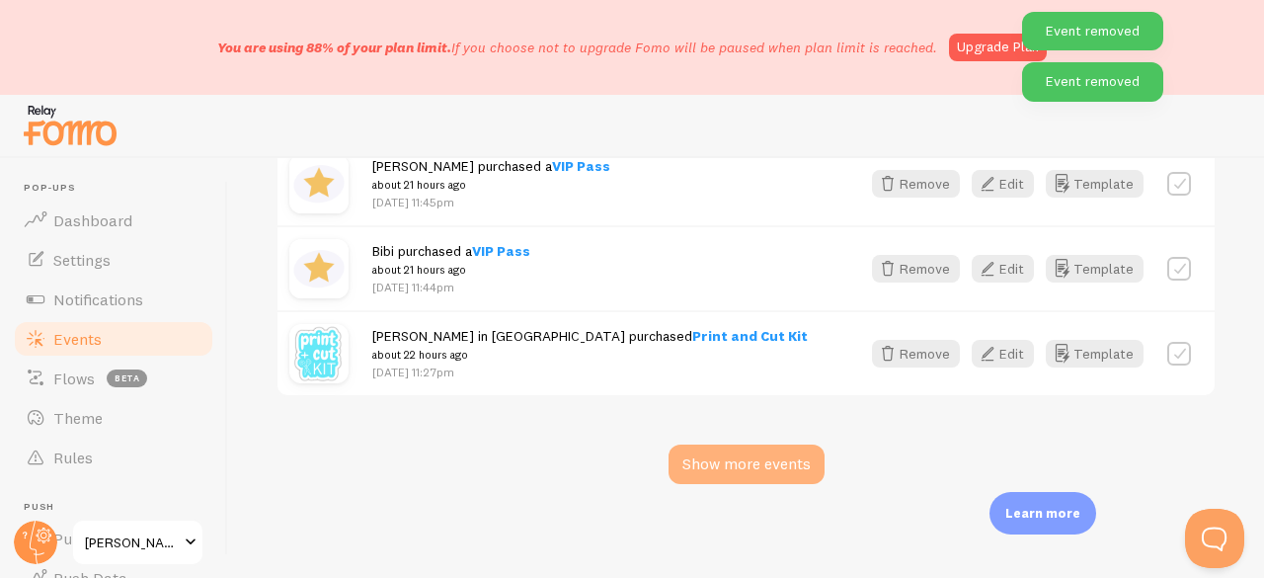
click at [708, 469] on div "Show more events" at bounding box center [746, 463] width 156 height 39
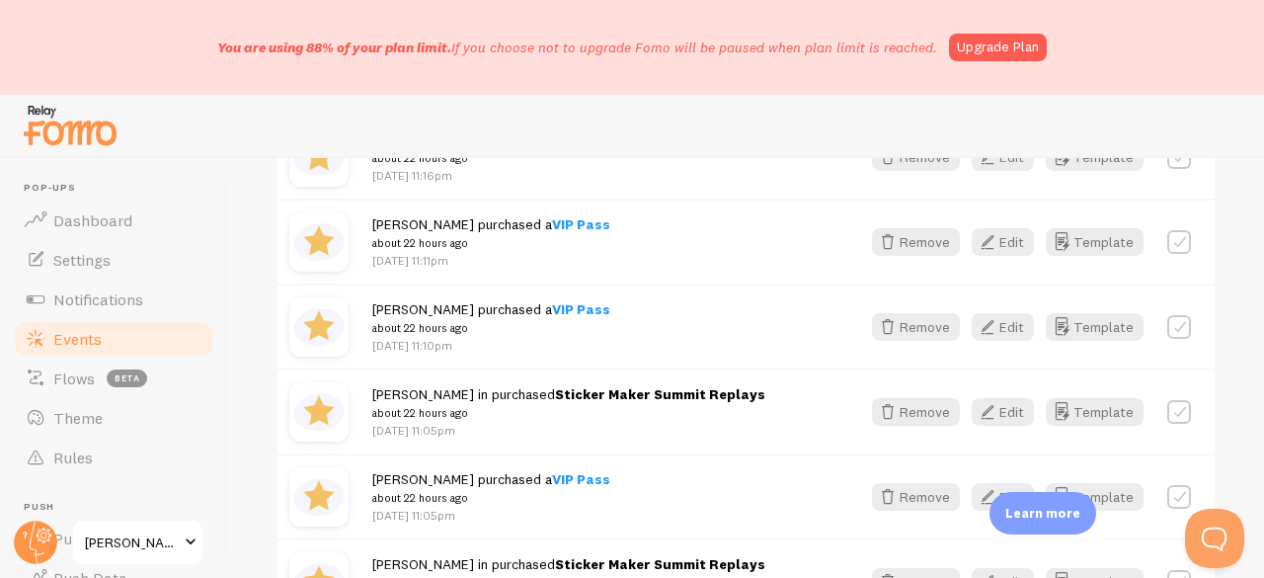
scroll to position [8063, 0]
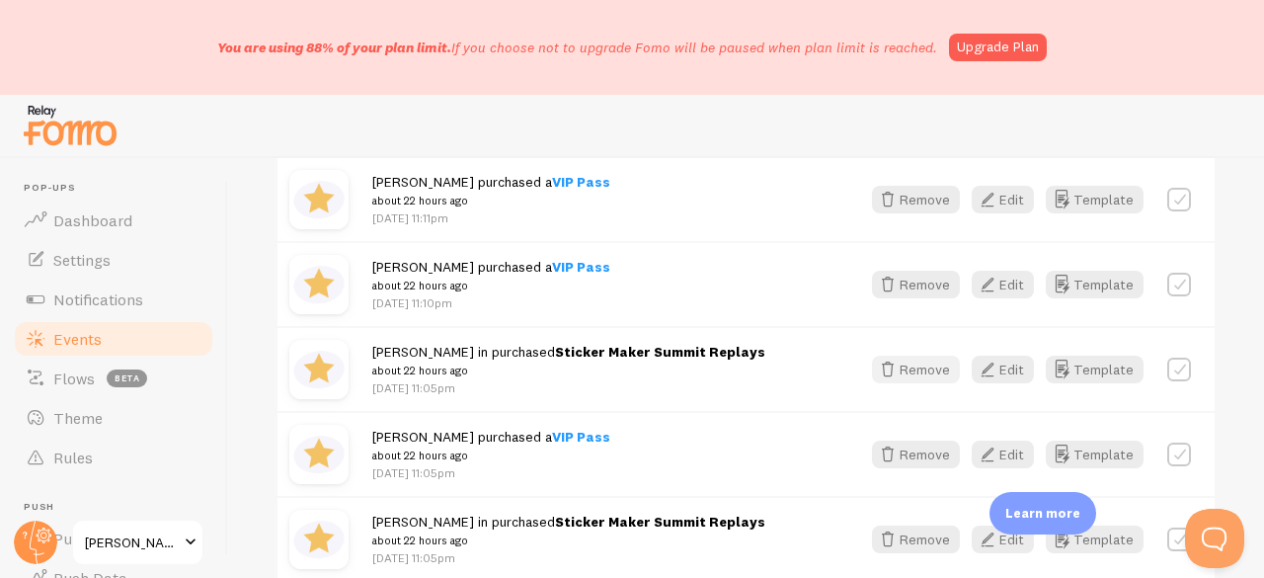
click at [884, 376] on icon "button" at bounding box center [888, 369] width 24 height 24
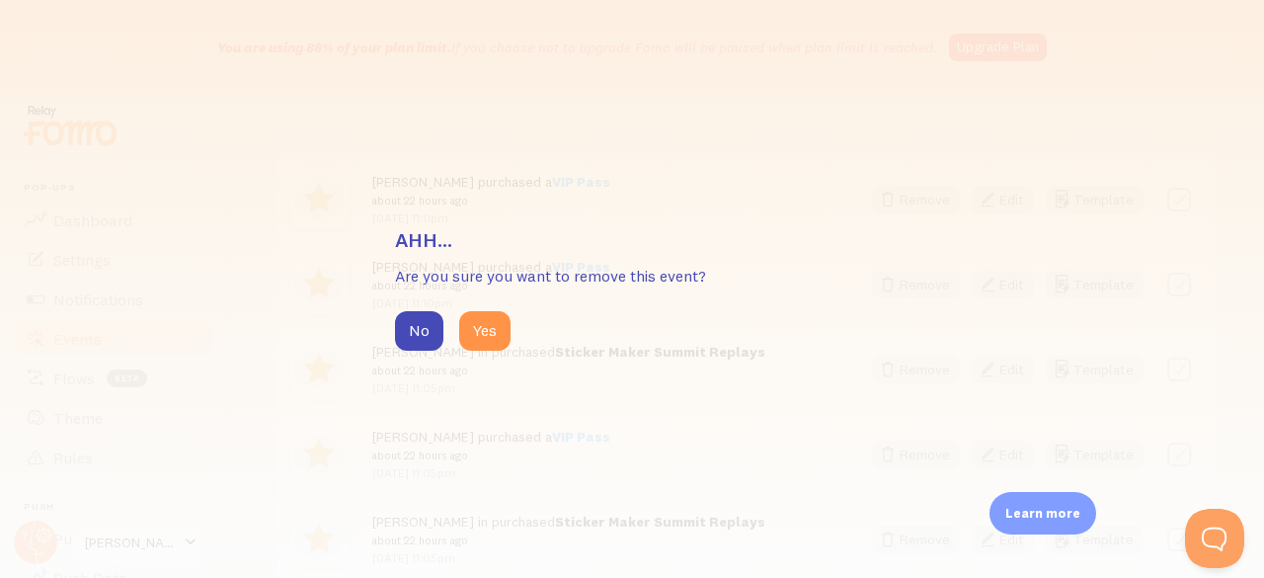
click at [519, 336] on div "No Yes" at bounding box center [632, 330] width 474 height 39
click at [474, 330] on button "Yes" at bounding box center [484, 330] width 51 height 39
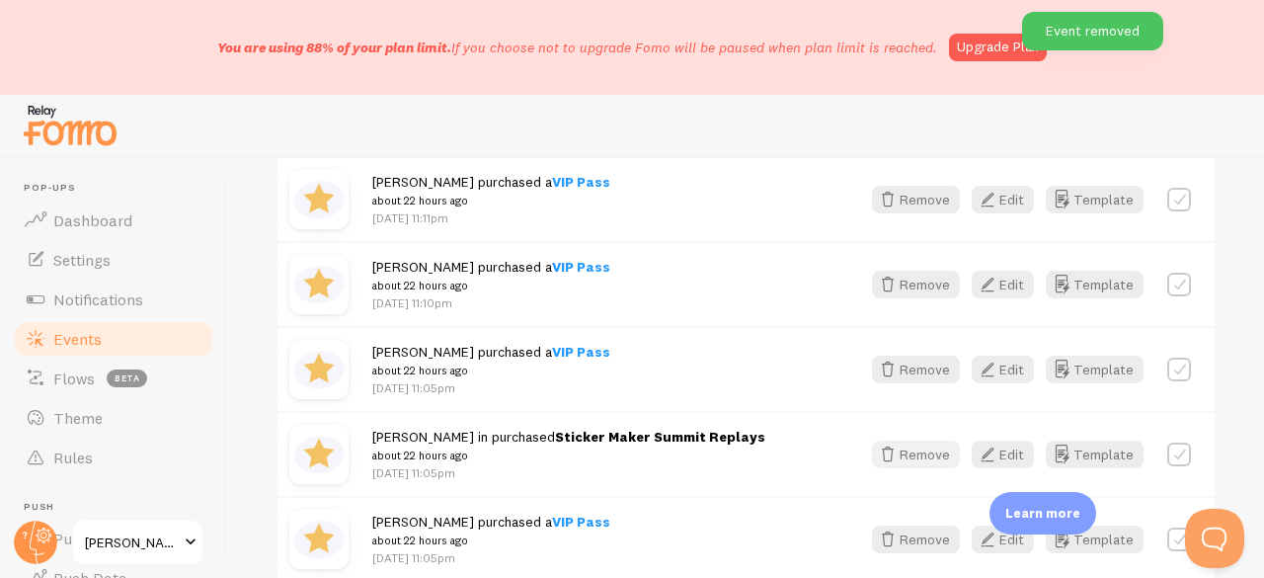
click at [922, 459] on button "Remove" at bounding box center [916, 454] width 88 height 28
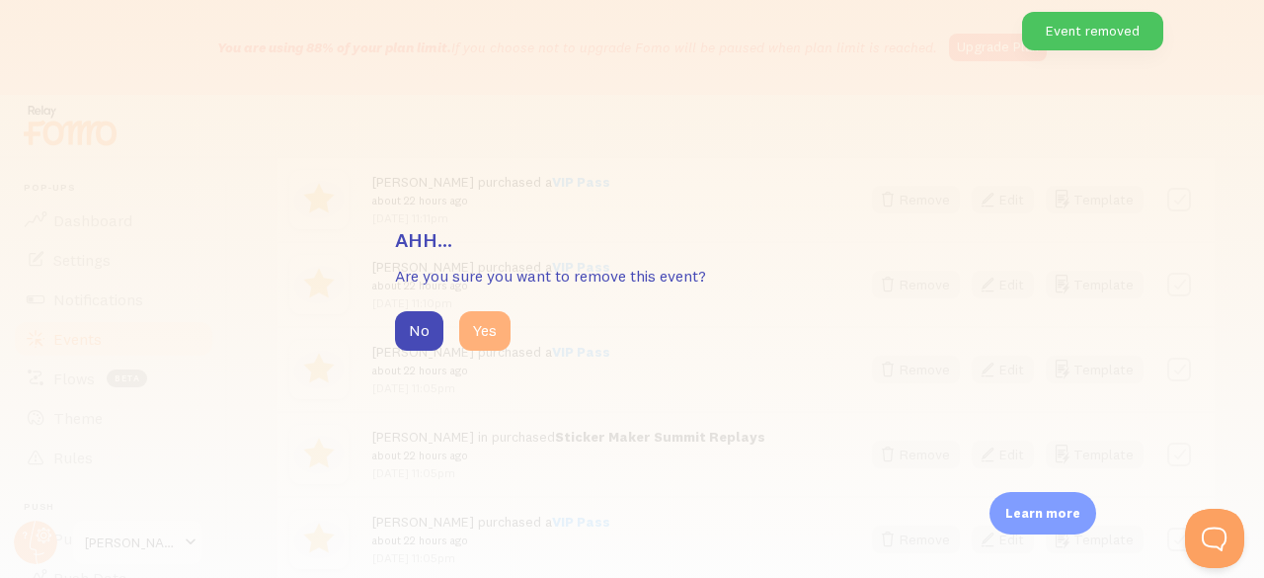
click at [487, 332] on button "Yes" at bounding box center [484, 330] width 51 height 39
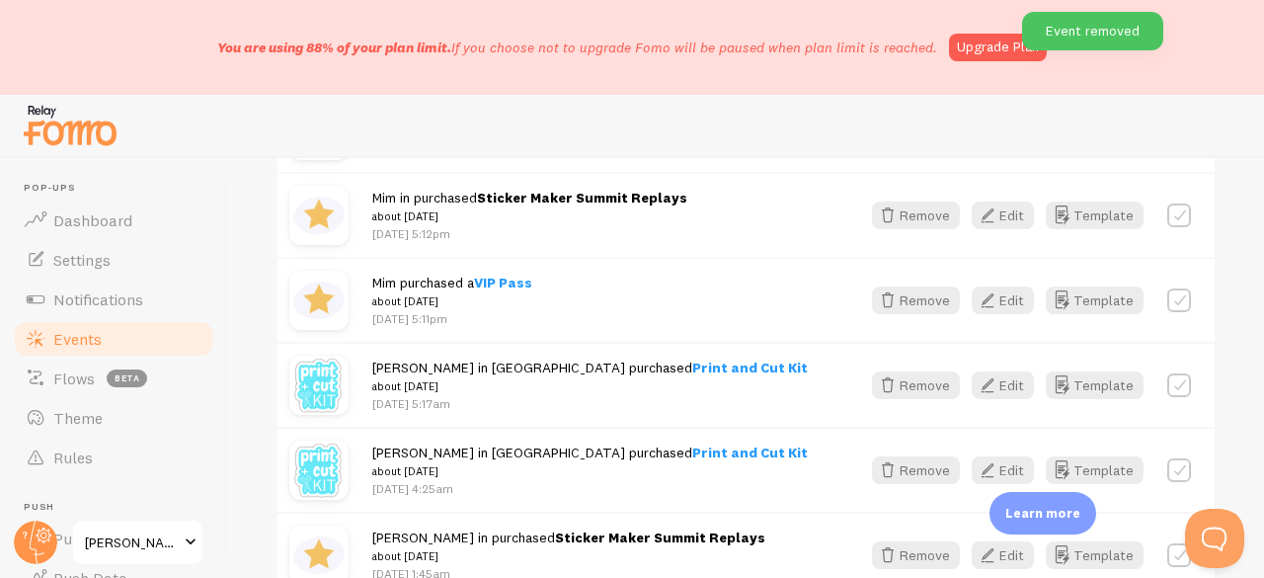
scroll to position [9643, 0]
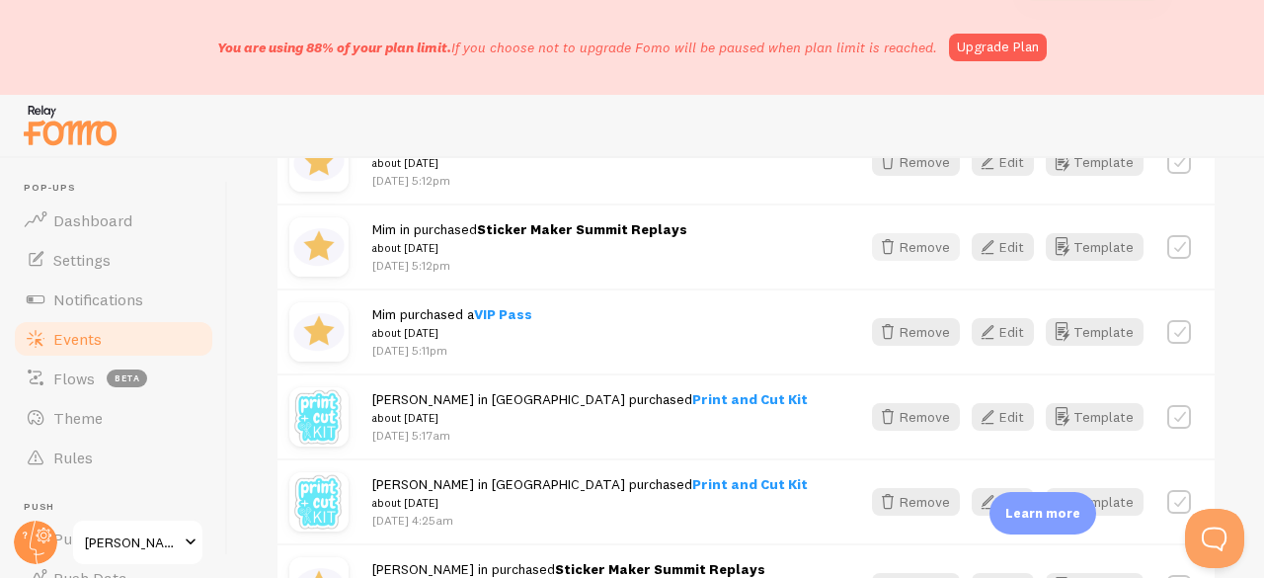
click at [888, 234] on button "Remove" at bounding box center [916, 247] width 88 height 28
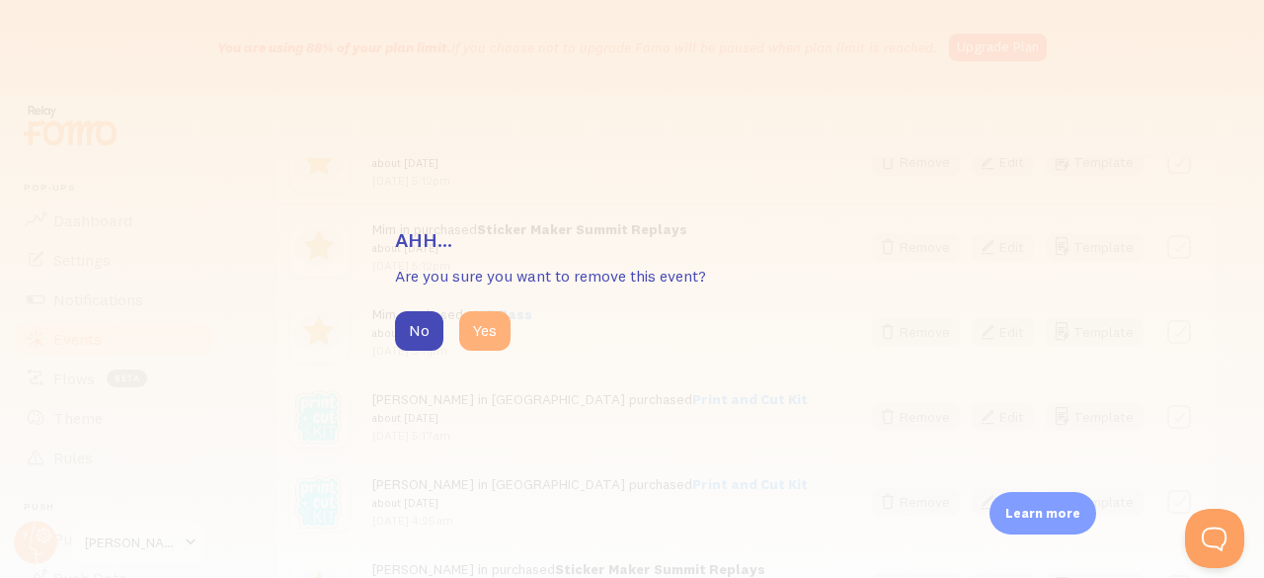
click at [501, 324] on button "Yes" at bounding box center [484, 330] width 51 height 39
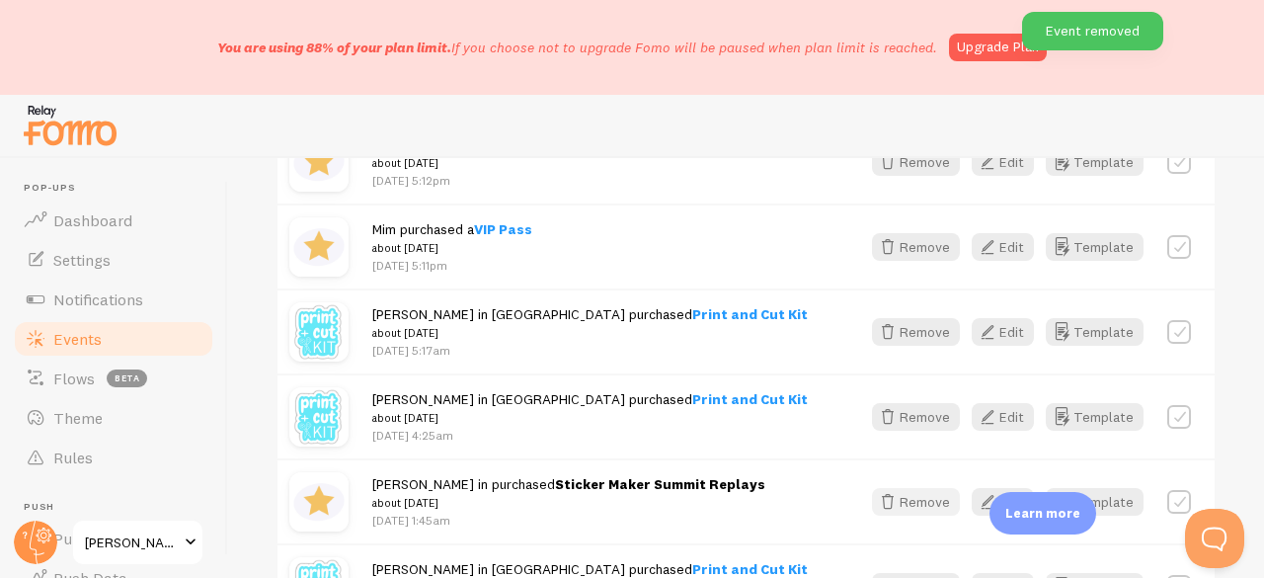
click at [877, 490] on icon "button" at bounding box center [888, 502] width 24 height 24
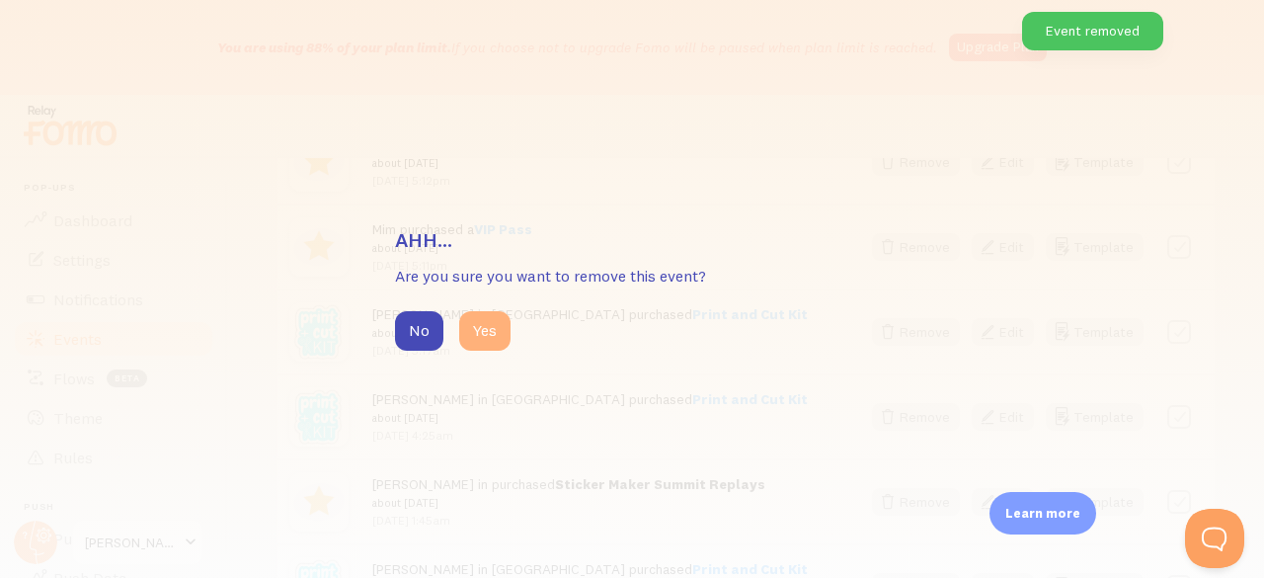
click at [507, 334] on button "Yes" at bounding box center [484, 330] width 51 height 39
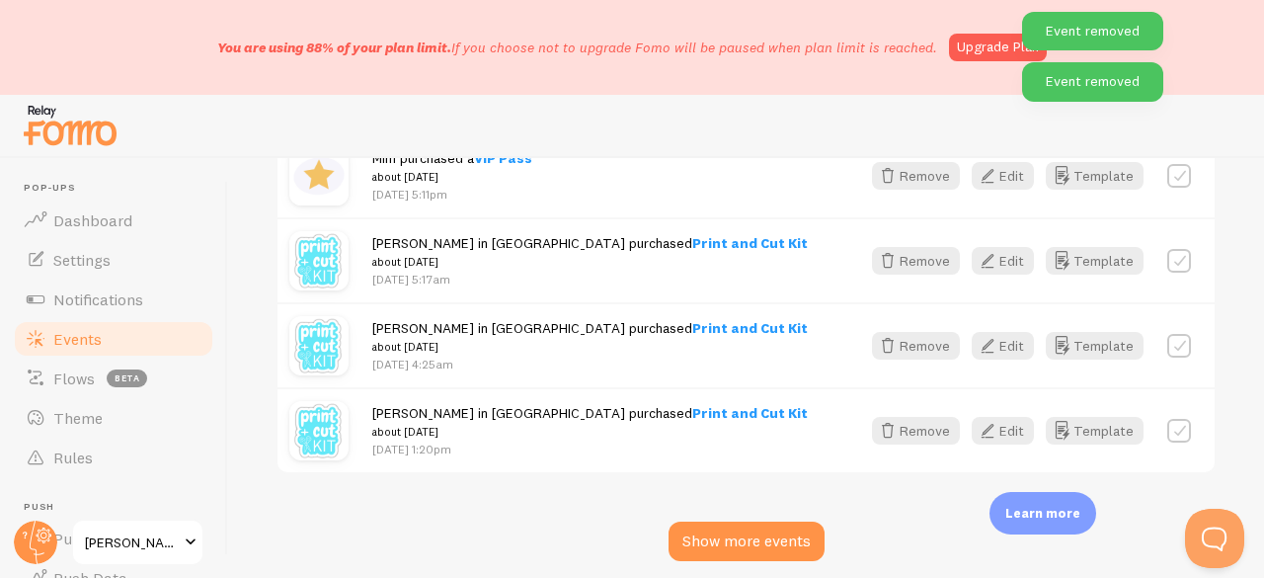
scroll to position [9777, 0]
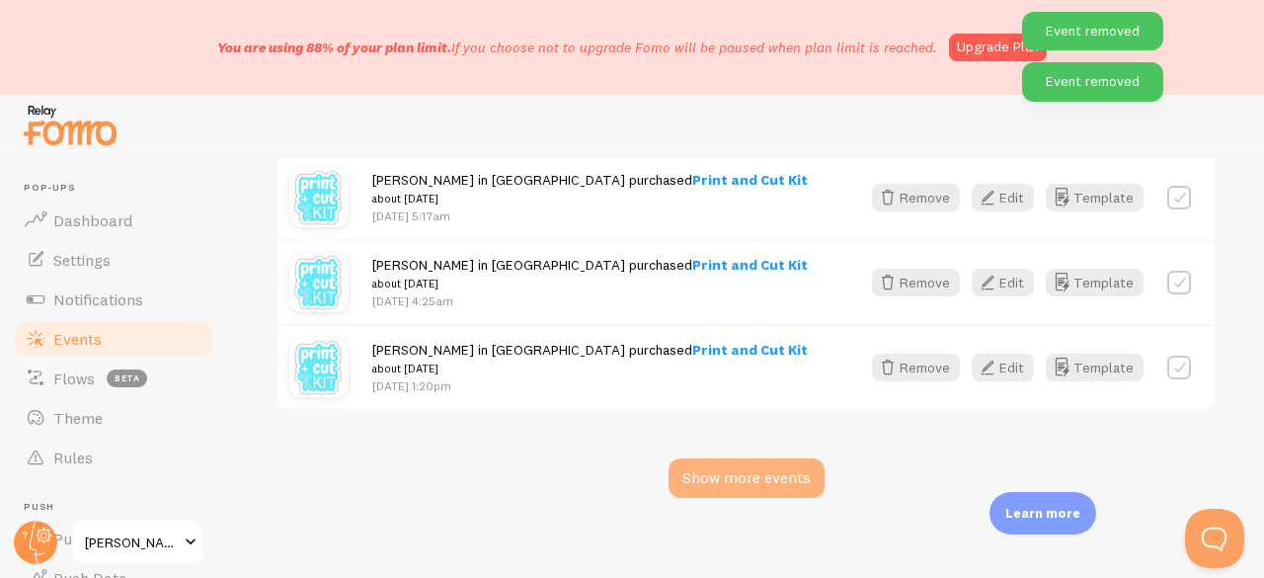
click at [743, 464] on div "Show more events" at bounding box center [746, 477] width 156 height 39
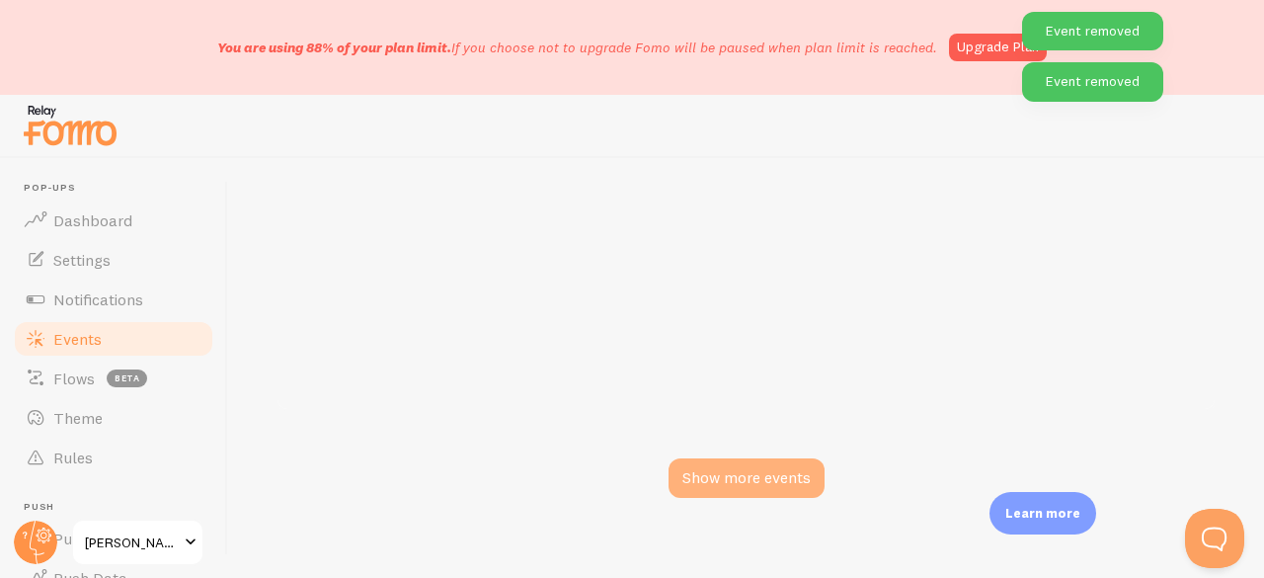
click at [743, 464] on div "Show more events" at bounding box center [746, 477] width 156 height 39
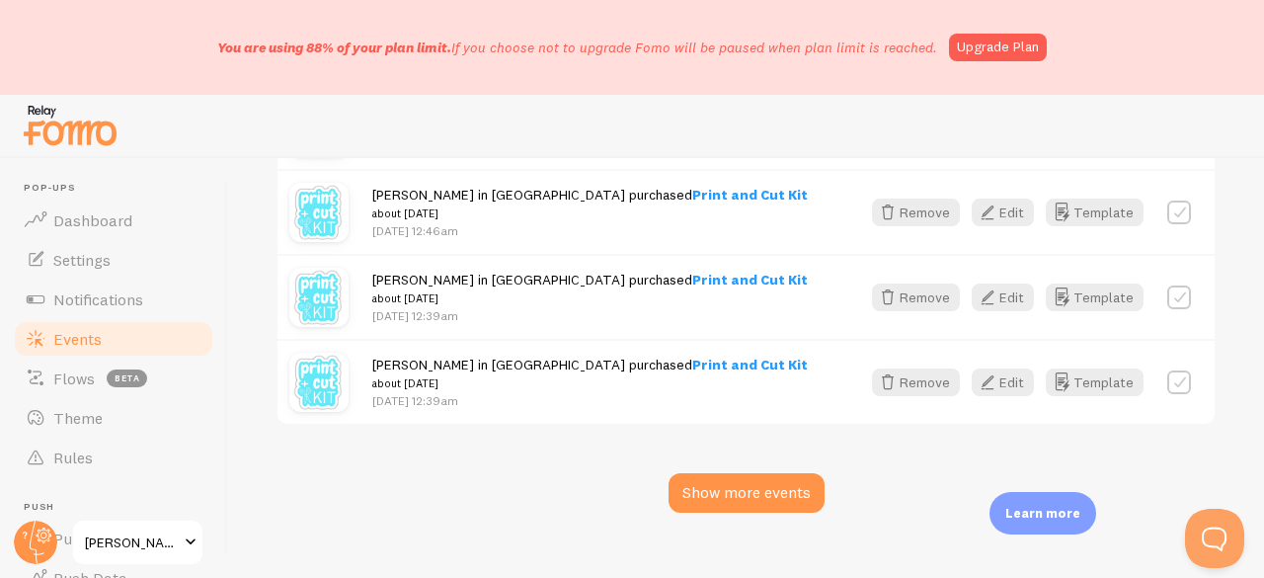
scroll to position [12579, 0]
click at [739, 472] on div "Show more events" at bounding box center [746, 491] width 156 height 39
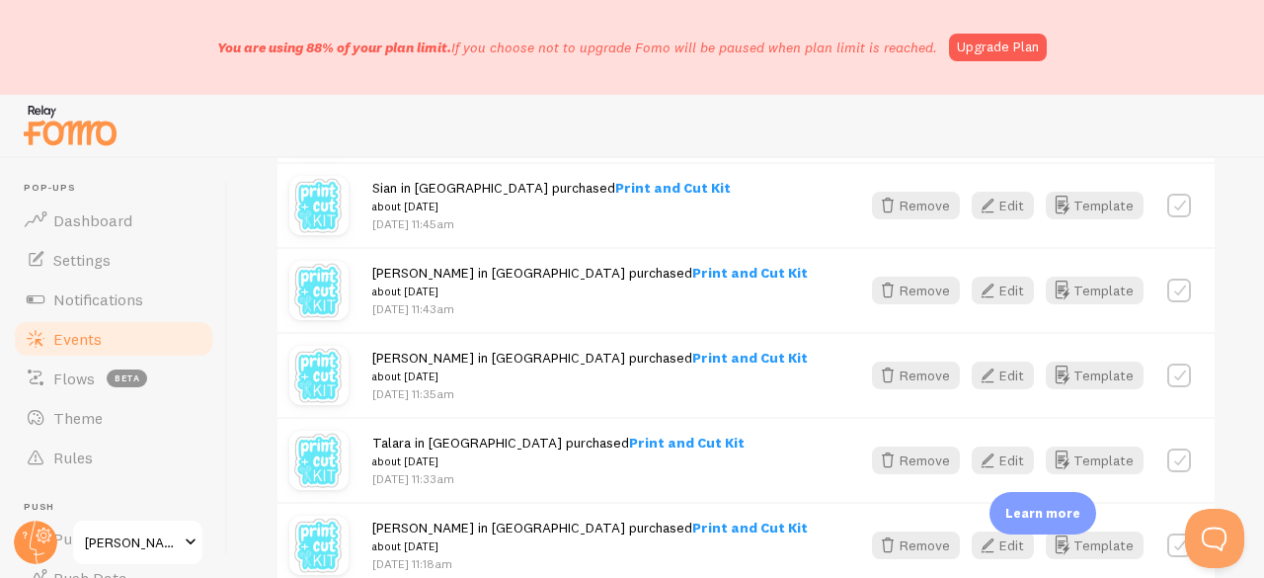
scroll to position [14455, 0]
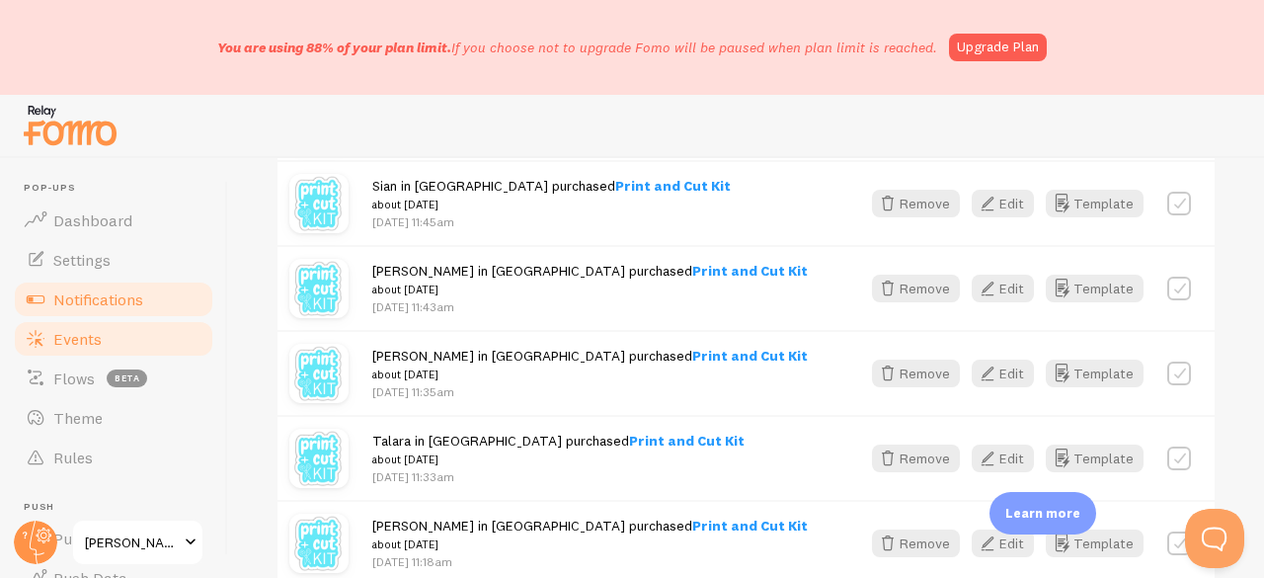
click at [136, 300] on span "Notifications" at bounding box center [98, 299] width 90 height 20
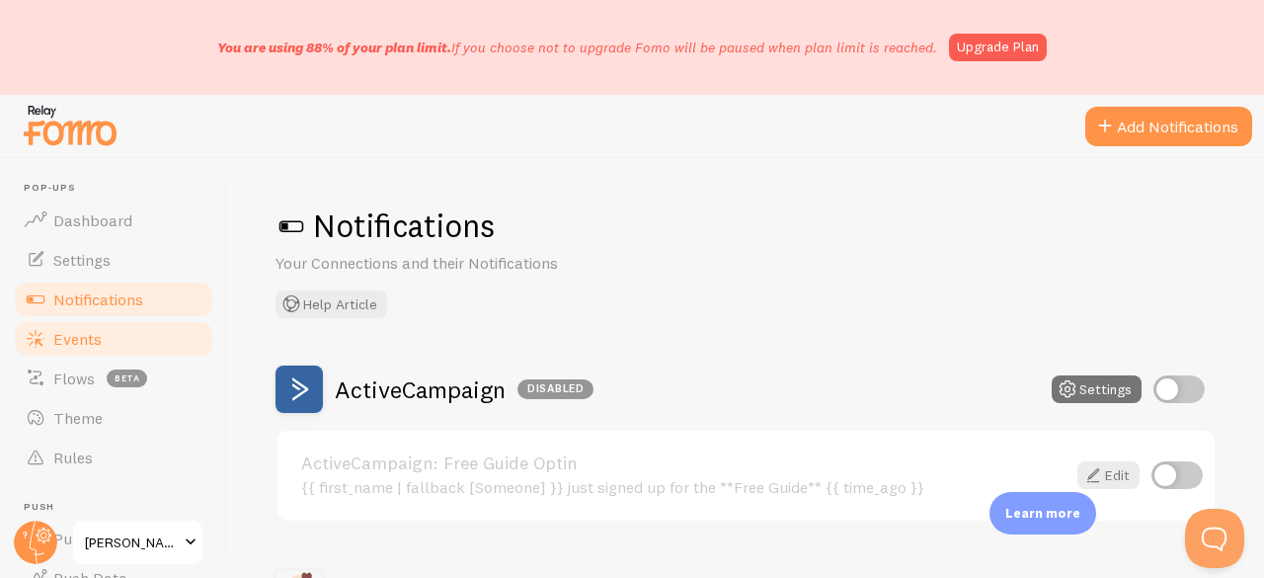
click at [103, 333] on link "Events" at bounding box center [113, 338] width 203 height 39
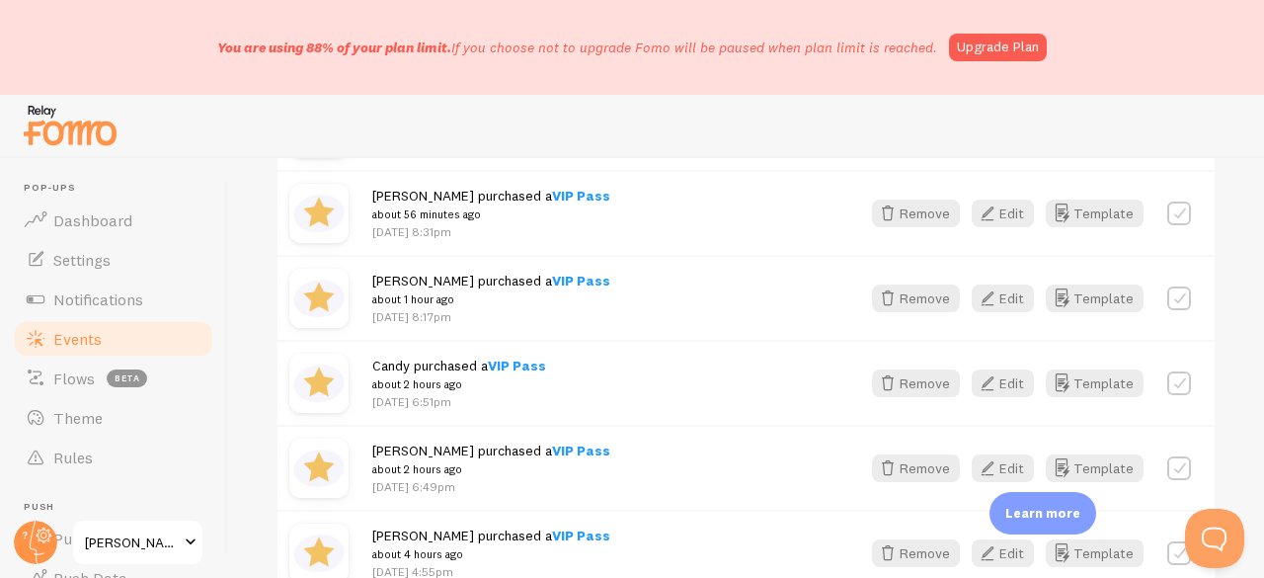
scroll to position [197, 0]
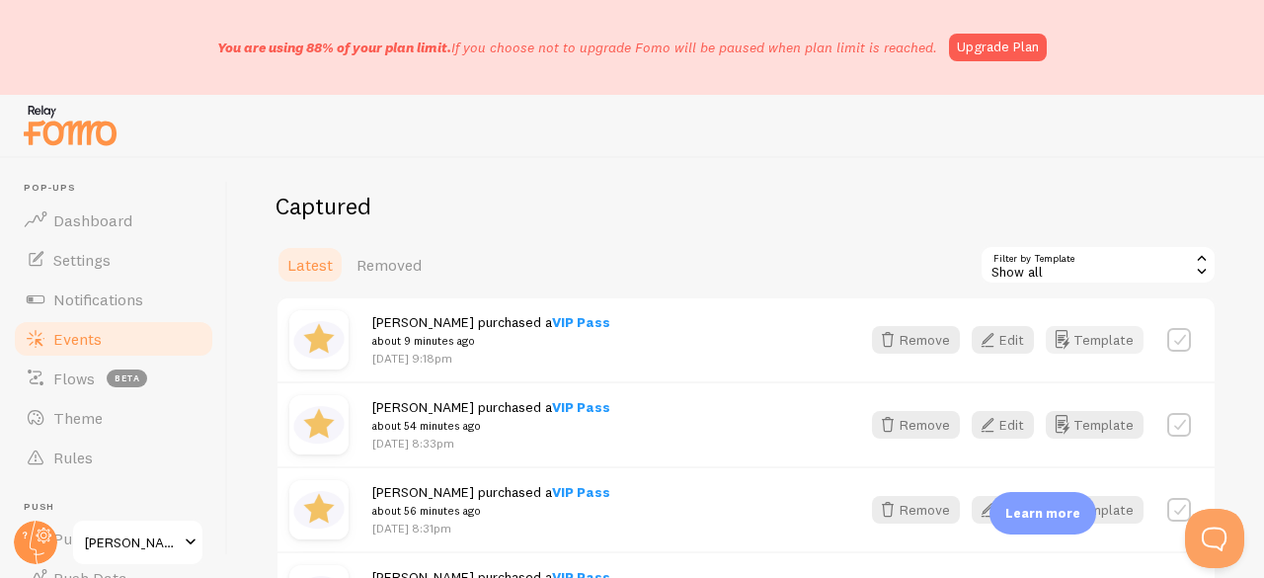
click at [1066, 331] on button "Template" at bounding box center [1094, 340] width 98 height 28
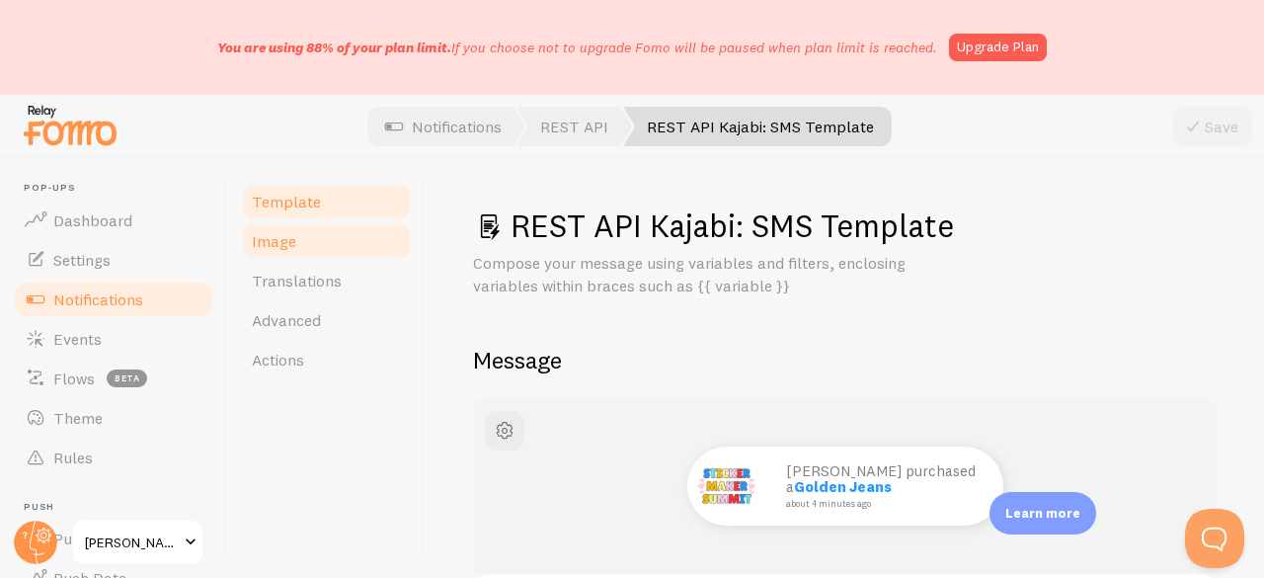
click at [299, 252] on link "Image" at bounding box center [326, 240] width 173 height 39
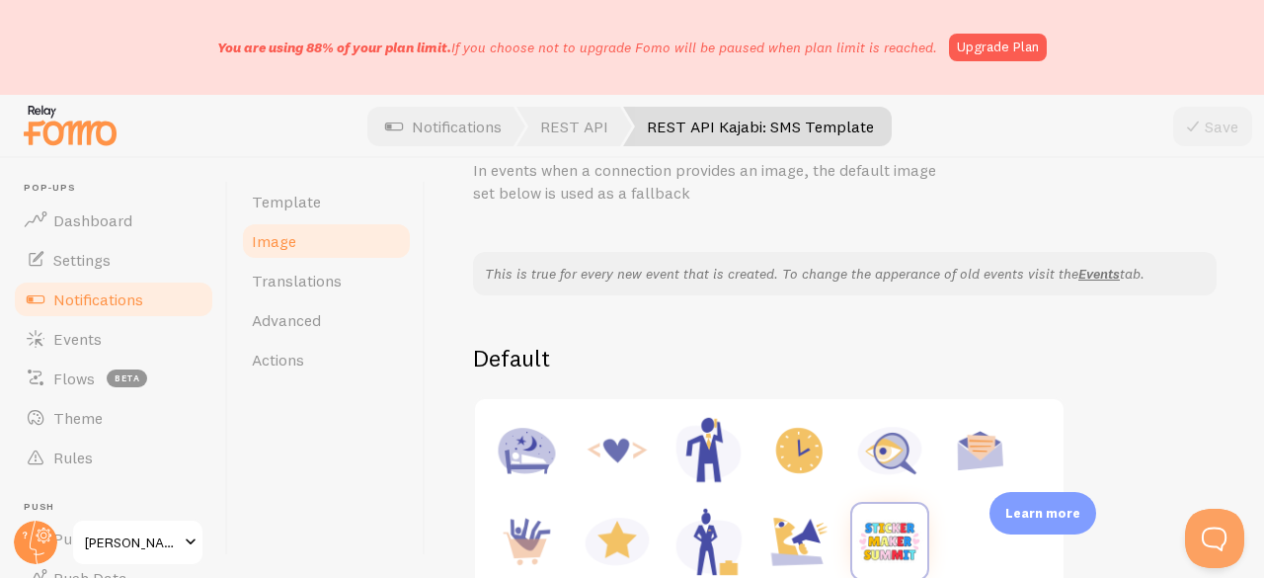
scroll to position [296, 0]
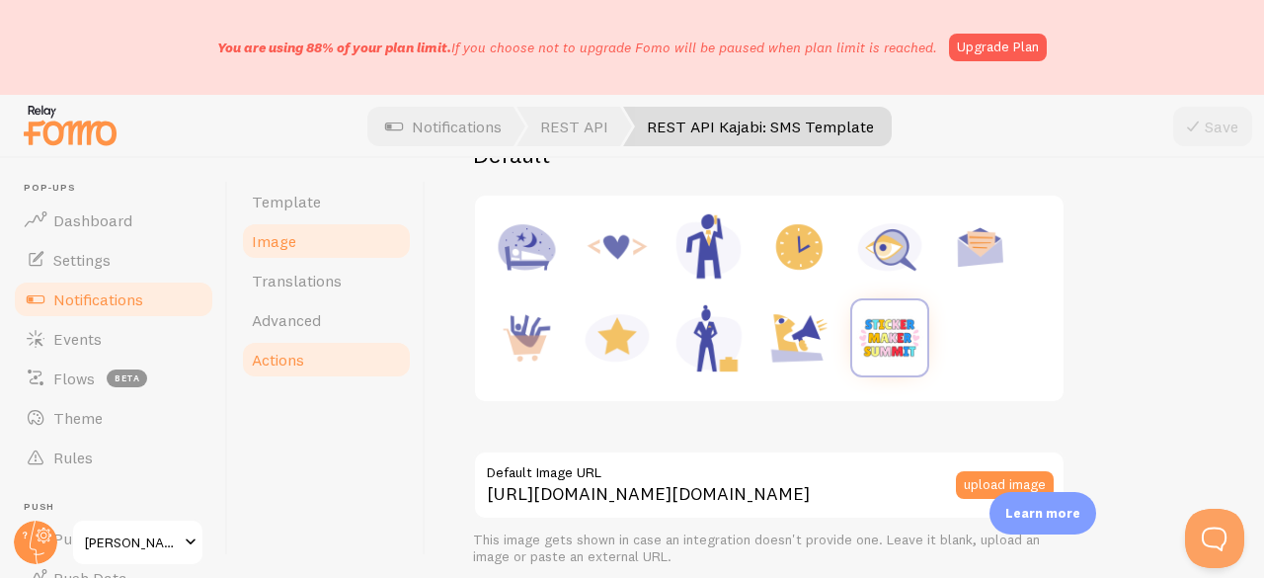
click at [276, 360] on span "Actions" at bounding box center [278, 359] width 52 height 20
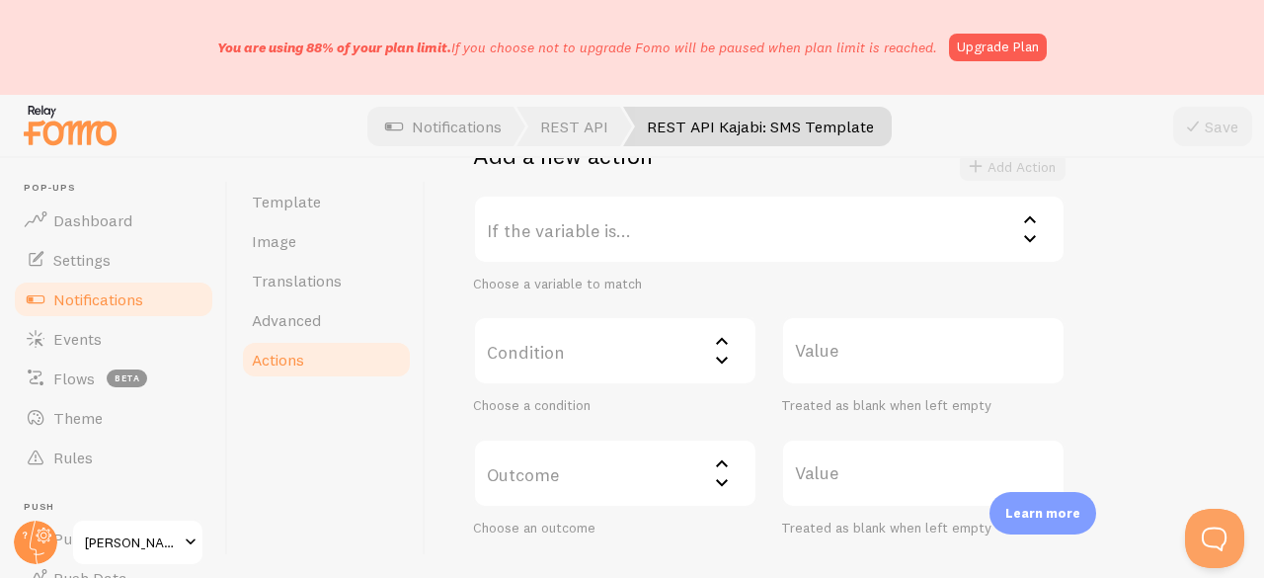
scroll to position [296, 0]
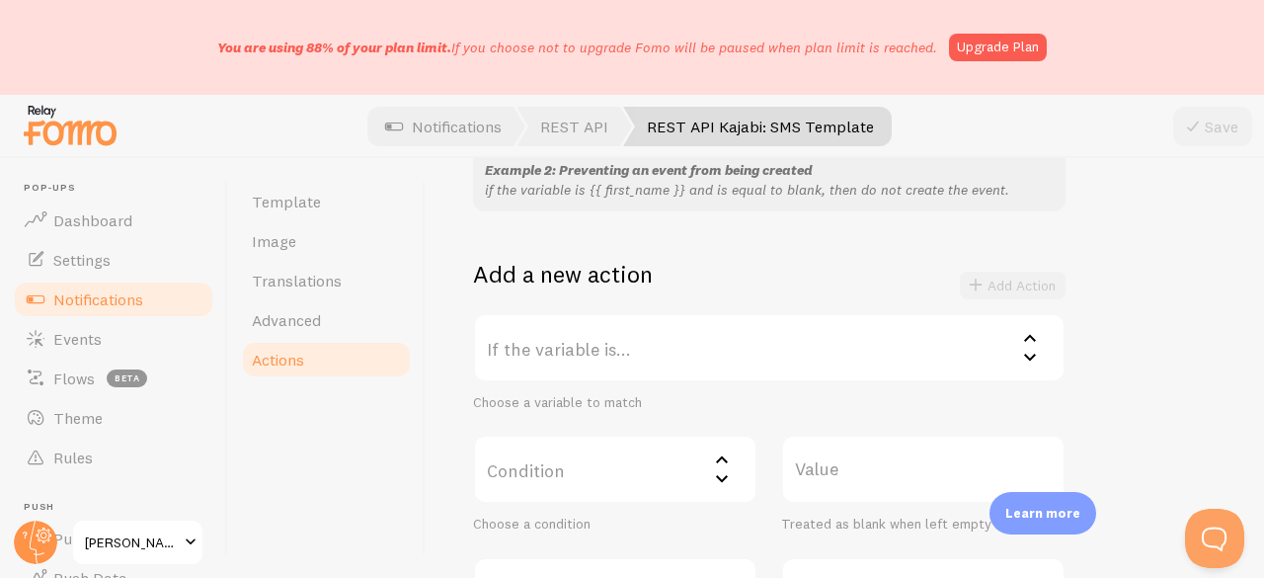
click at [622, 345] on label "If the variable is..." at bounding box center [769, 347] width 592 height 69
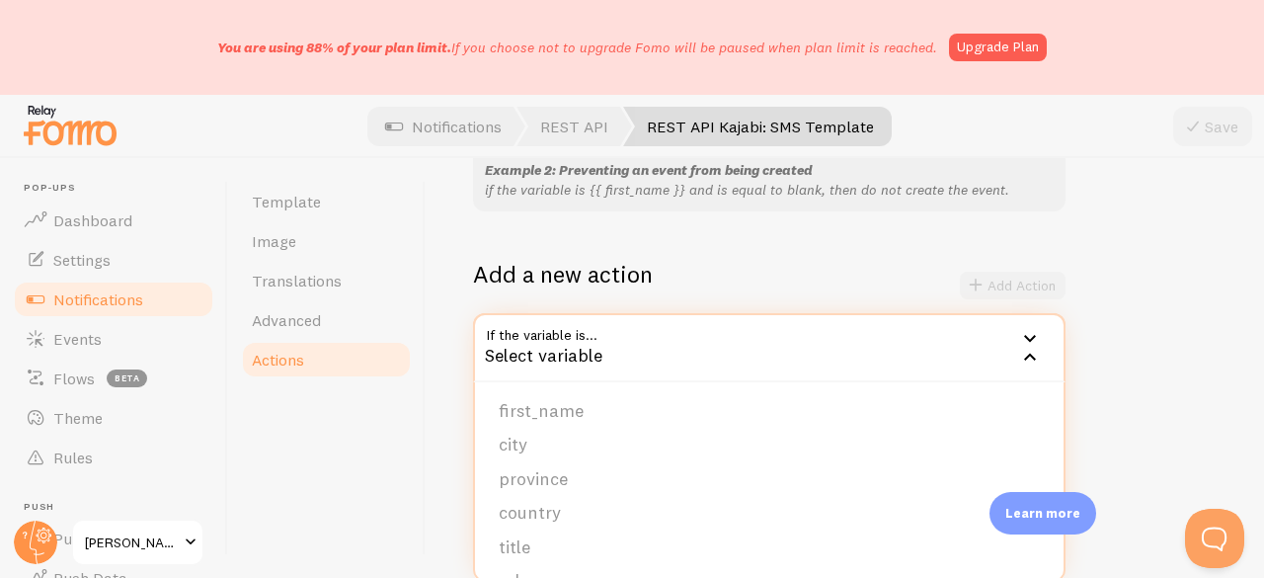
click at [431, 430] on div "Actions You can match any {{ variable }} and replace it with a word, change eve…" at bounding box center [844, 368] width 838 height 420
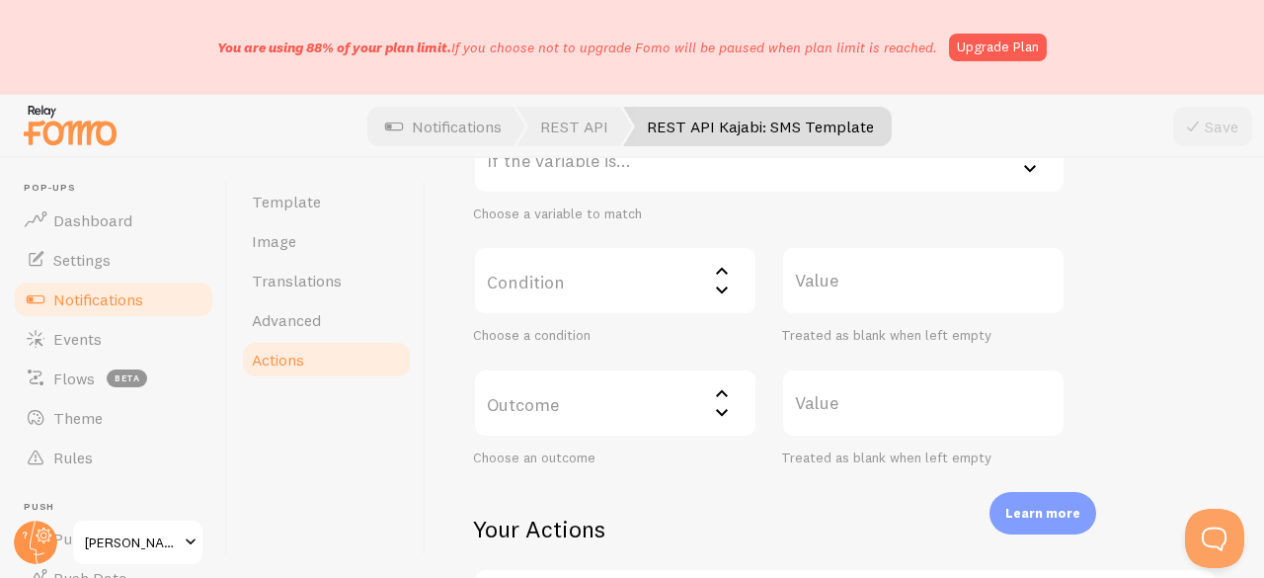
scroll to position [454, 0]
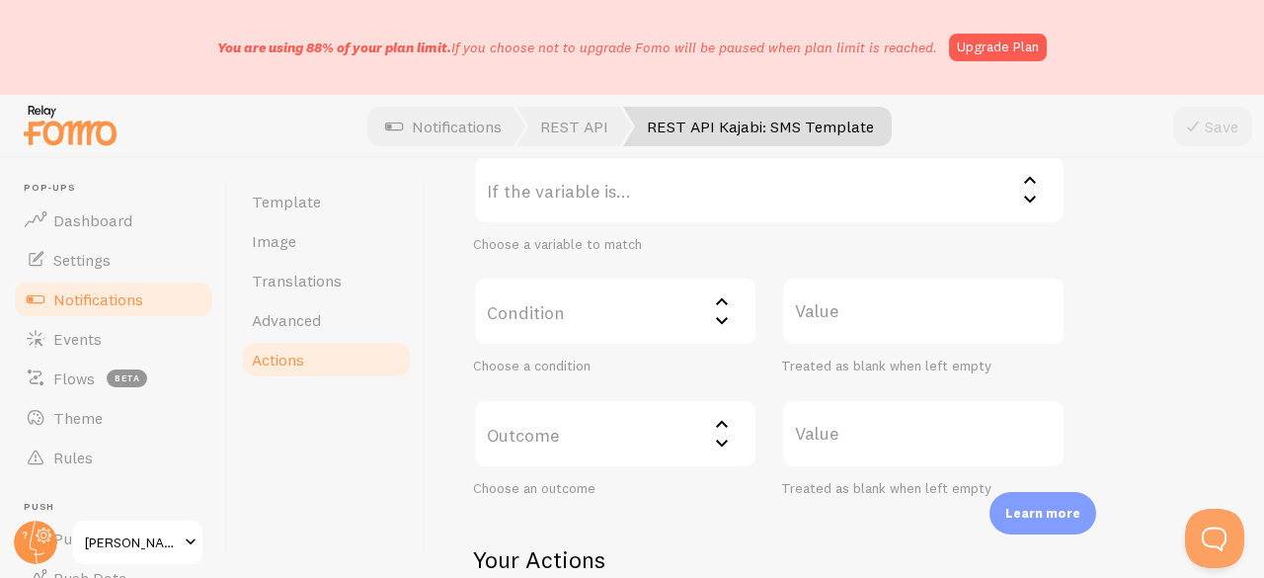
click at [628, 204] on label "If the variable is..." at bounding box center [769, 189] width 592 height 69
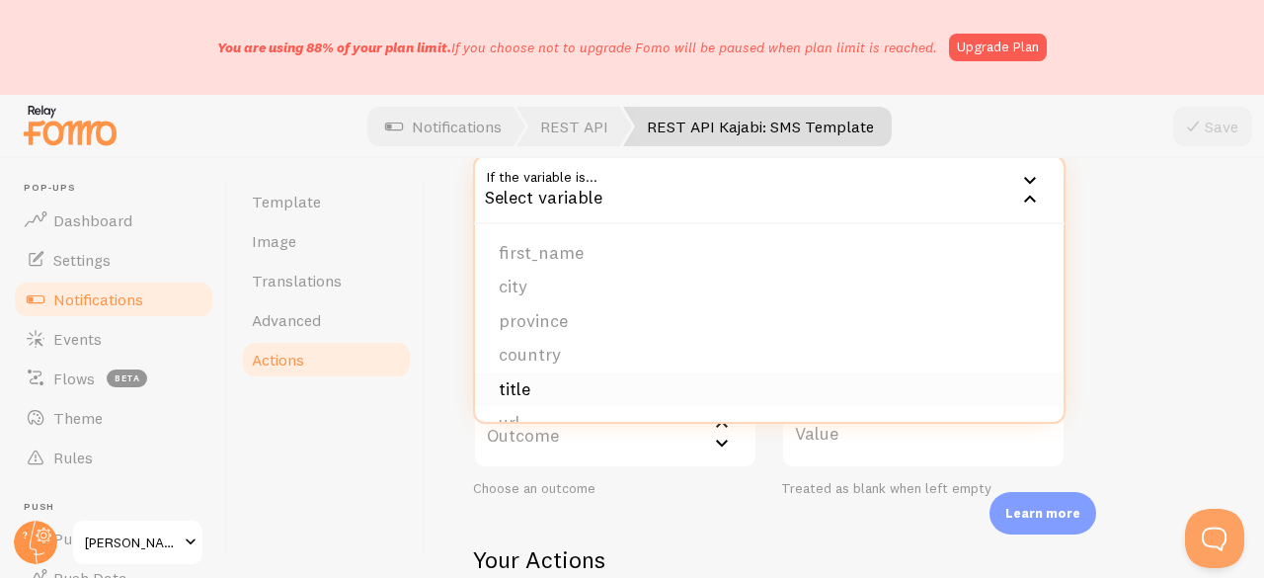
click at [551, 383] on li "title" at bounding box center [769, 389] width 588 height 35
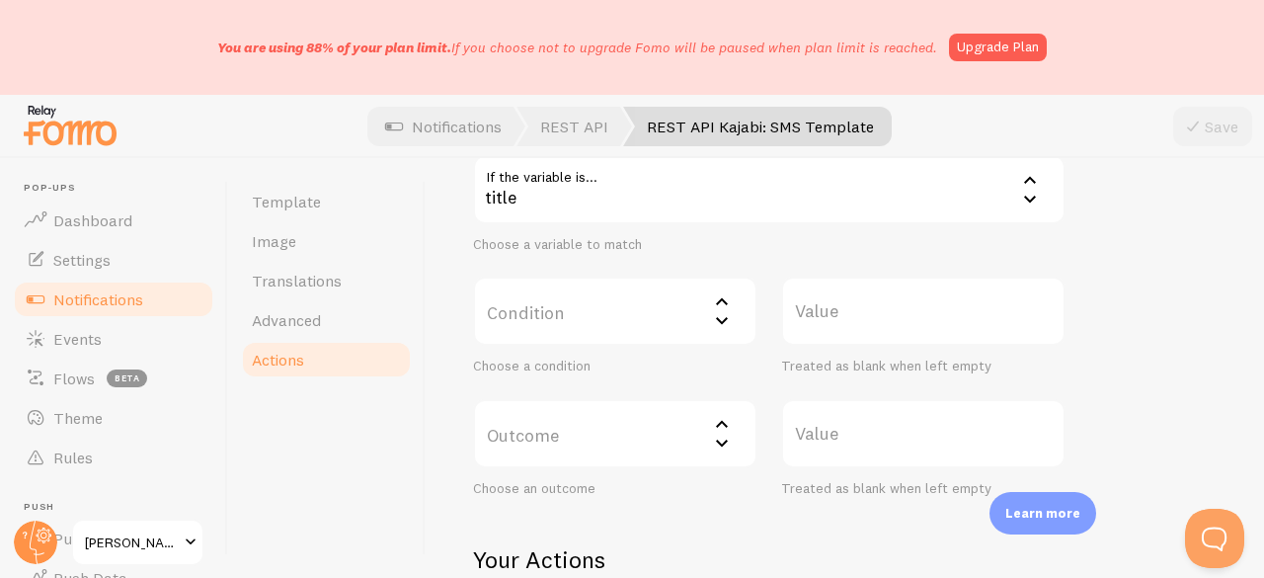
click at [563, 316] on label "Condition" at bounding box center [615, 310] width 284 height 69
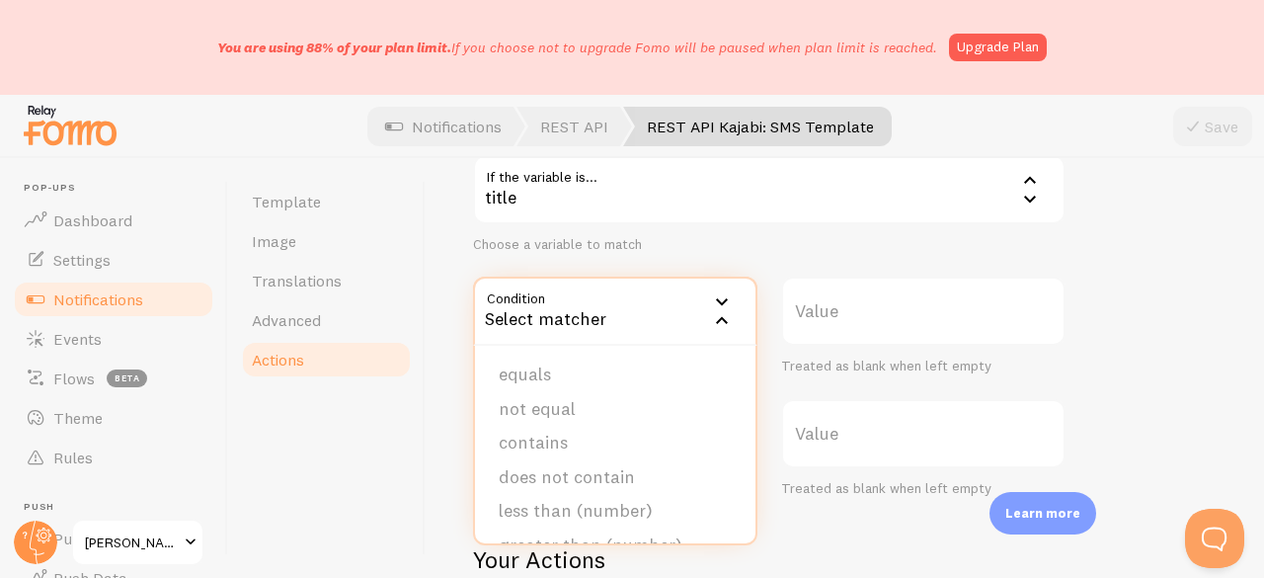
click at [541, 439] on li "contains" at bounding box center [615, 442] width 280 height 35
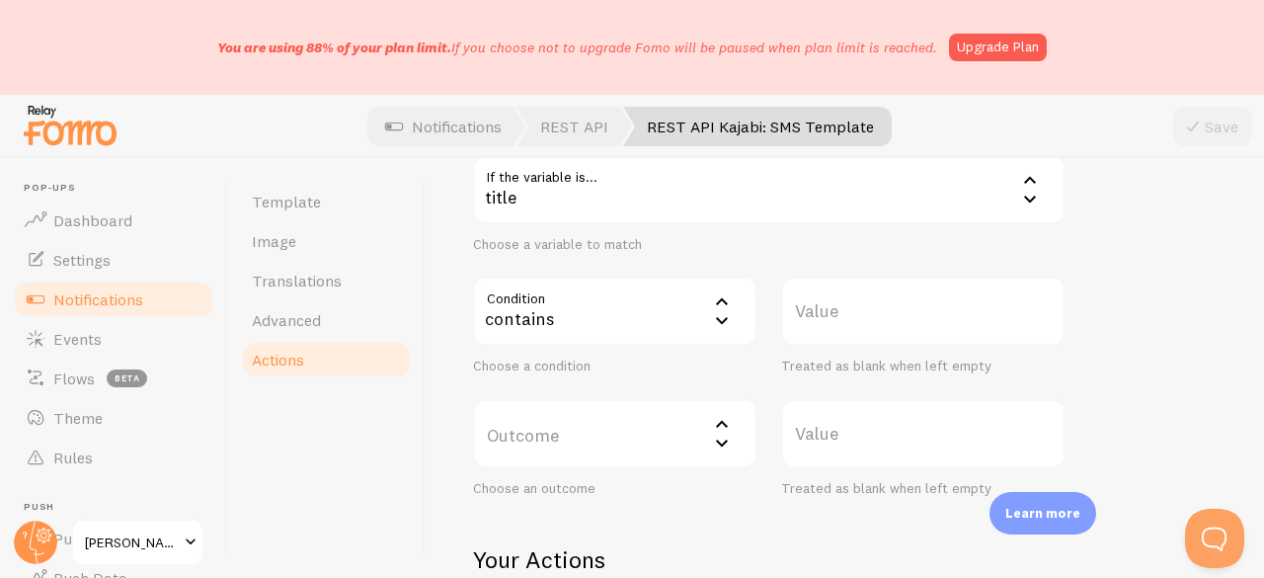
click at [823, 331] on label "Value" at bounding box center [923, 310] width 284 height 69
click at [823, 331] on input "Value" at bounding box center [923, 310] width 284 height 69
click at [828, 312] on label "Value" at bounding box center [923, 310] width 284 height 69
click at [828, 312] on input "Value" at bounding box center [923, 310] width 284 height 69
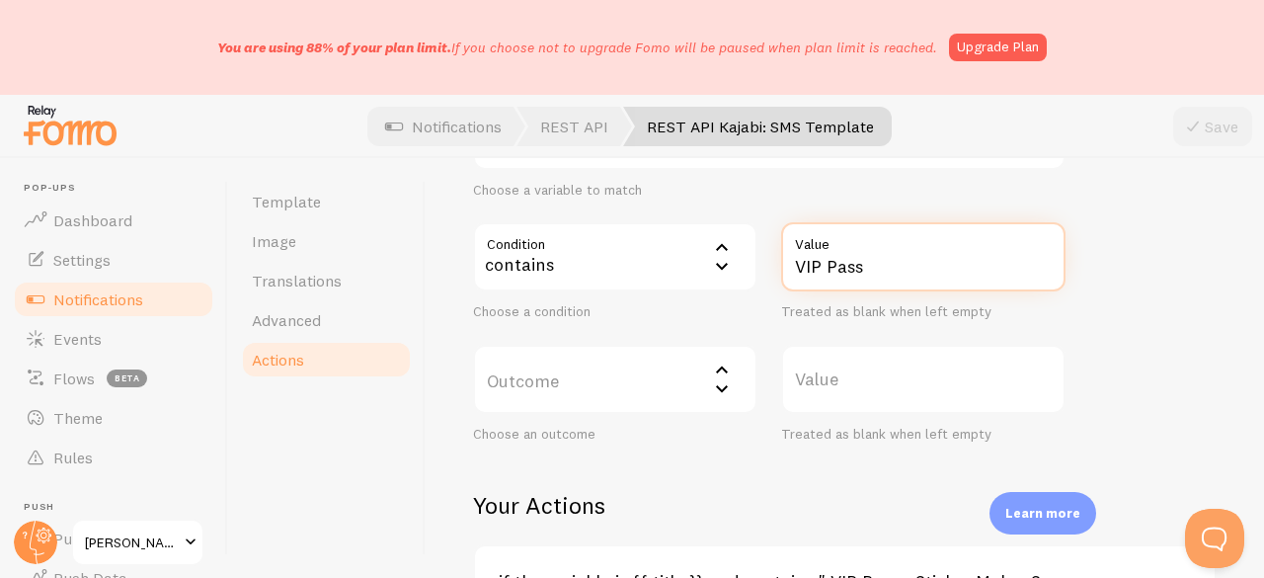
scroll to position [553, 0]
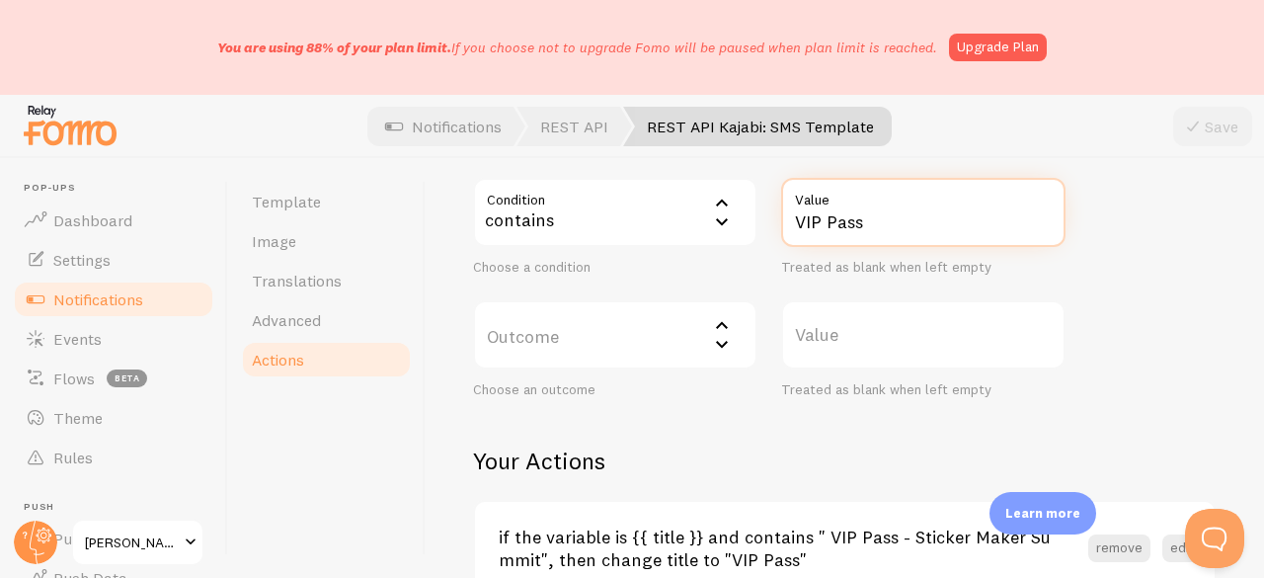
type input "VIP Pass"
click at [635, 330] on label "Outcome" at bounding box center [615, 334] width 284 height 69
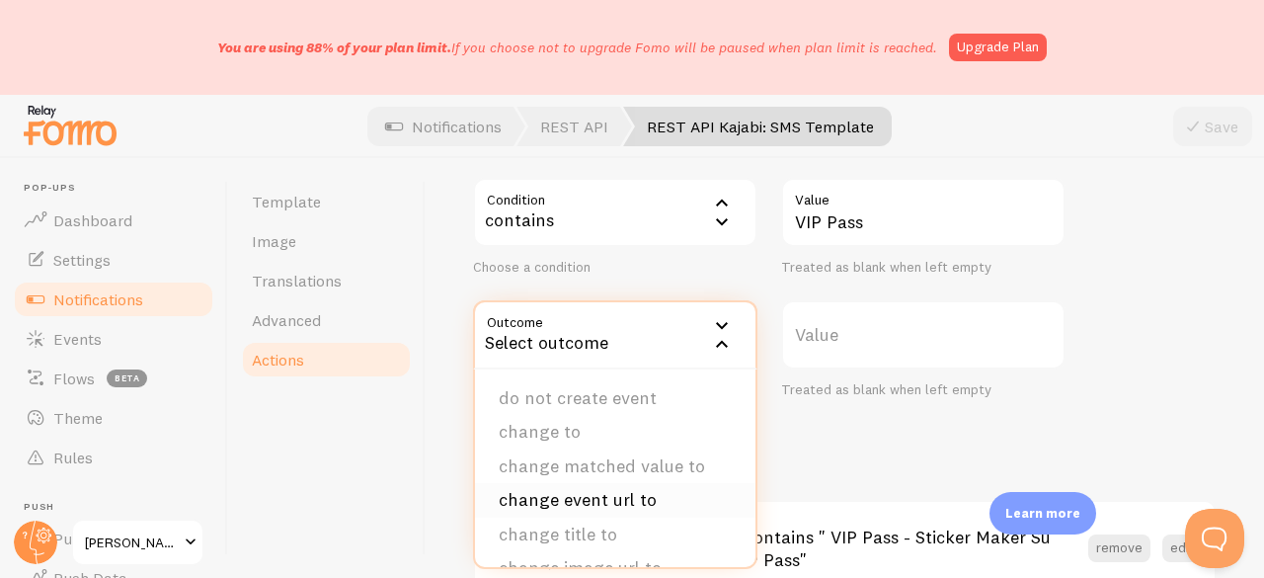
scroll to position [99, 0]
click at [599, 460] on li "change image url to" at bounding box center [615, 469] width 280 height 35
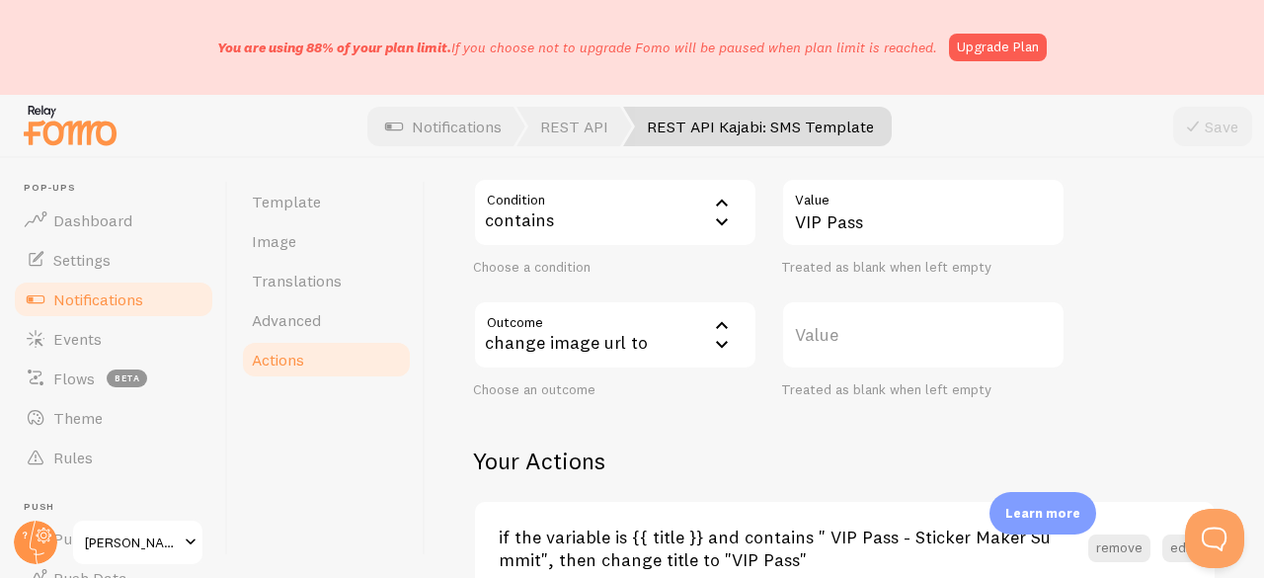
click at [839, 337] on label "Value" at bounding box center [923, 334] width 284 height 69
click at [839, 337] on input "Value" at bounding box center [923, 334] width 284 height 69
paste input "[URL][DOMAIN_NAME][DOMAIN_NAME]"
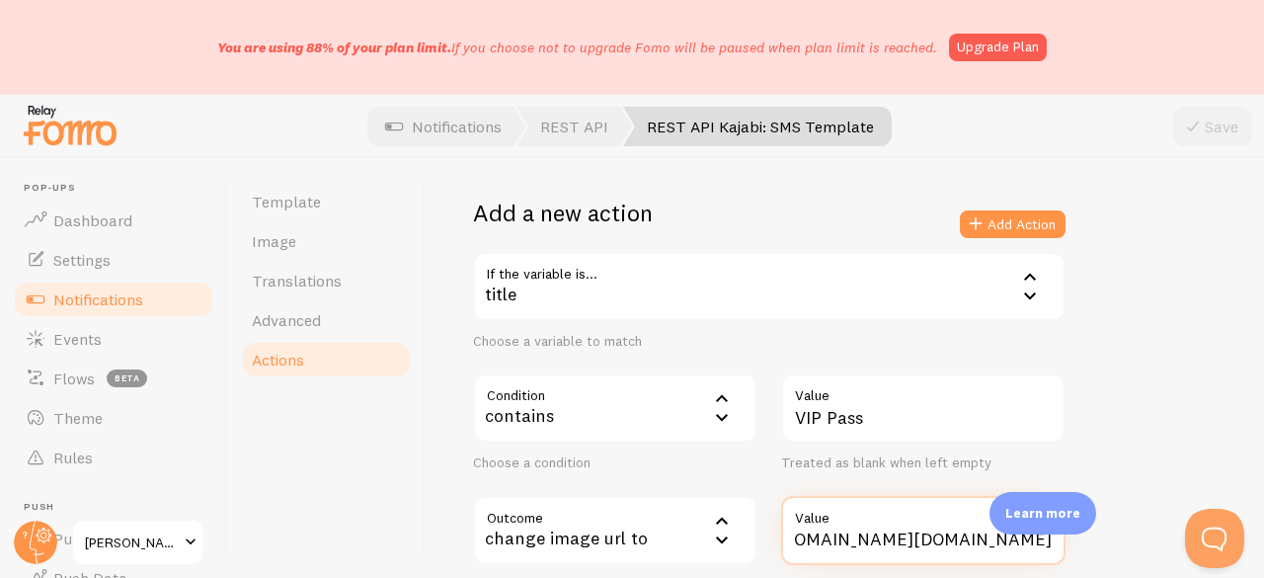
scroll to position [355, 0]
type input "[URL][DOMAIN_NAME][DOMAIN_NAME]"
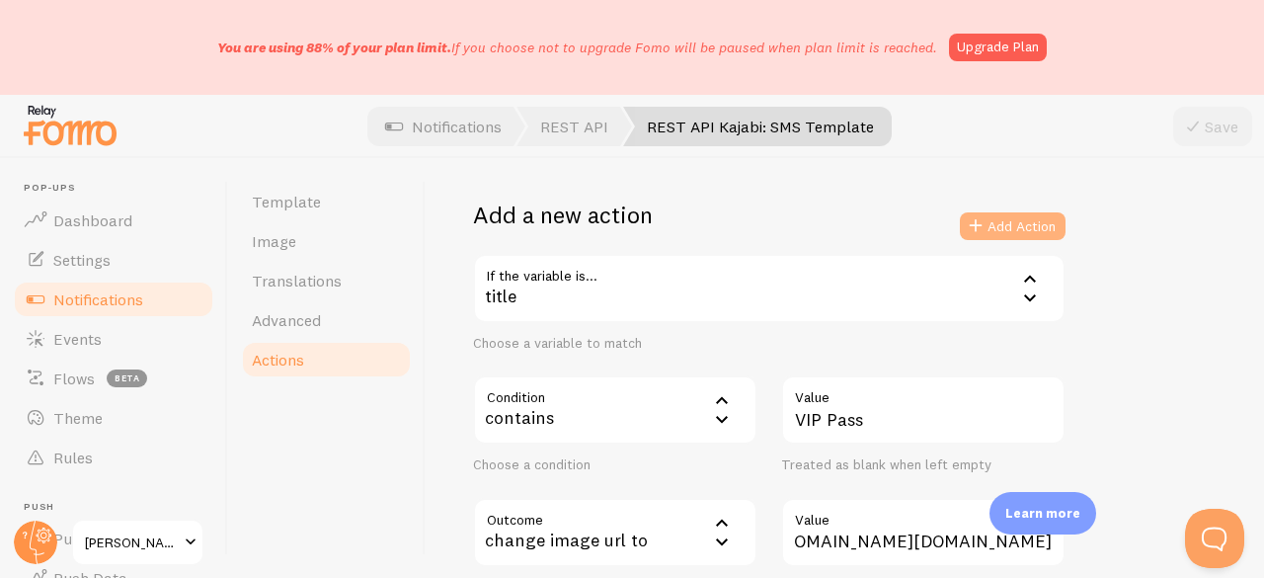
click at [1005, 228] on button "Add Action" at bounding box center [1013, 226] width 106 height 28
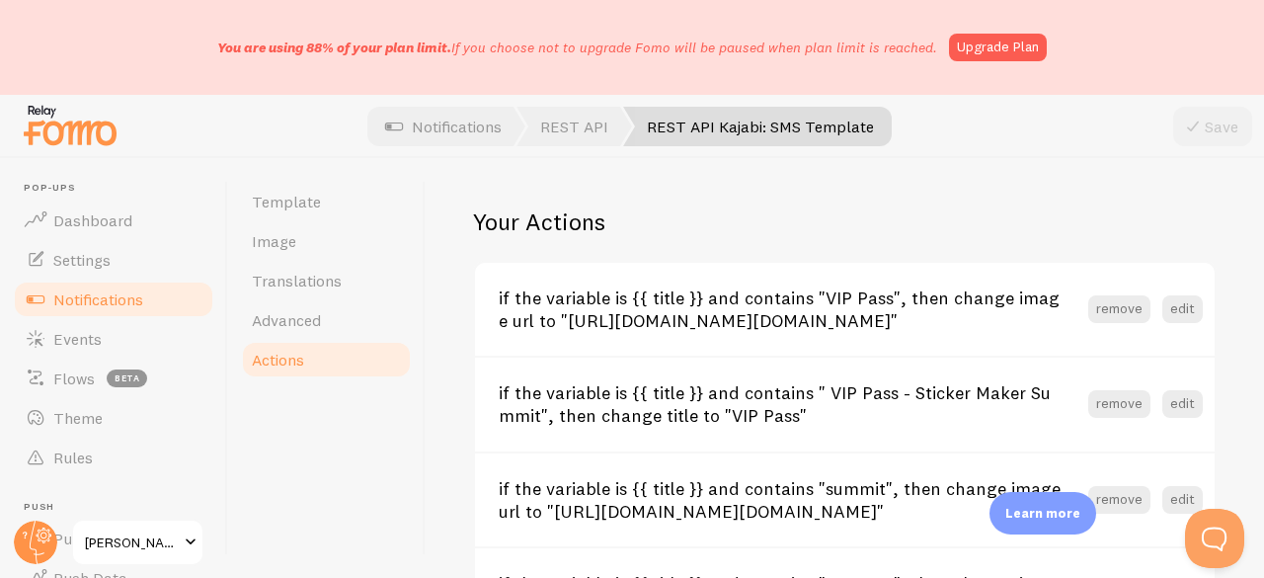
scroll to position [594, 0]
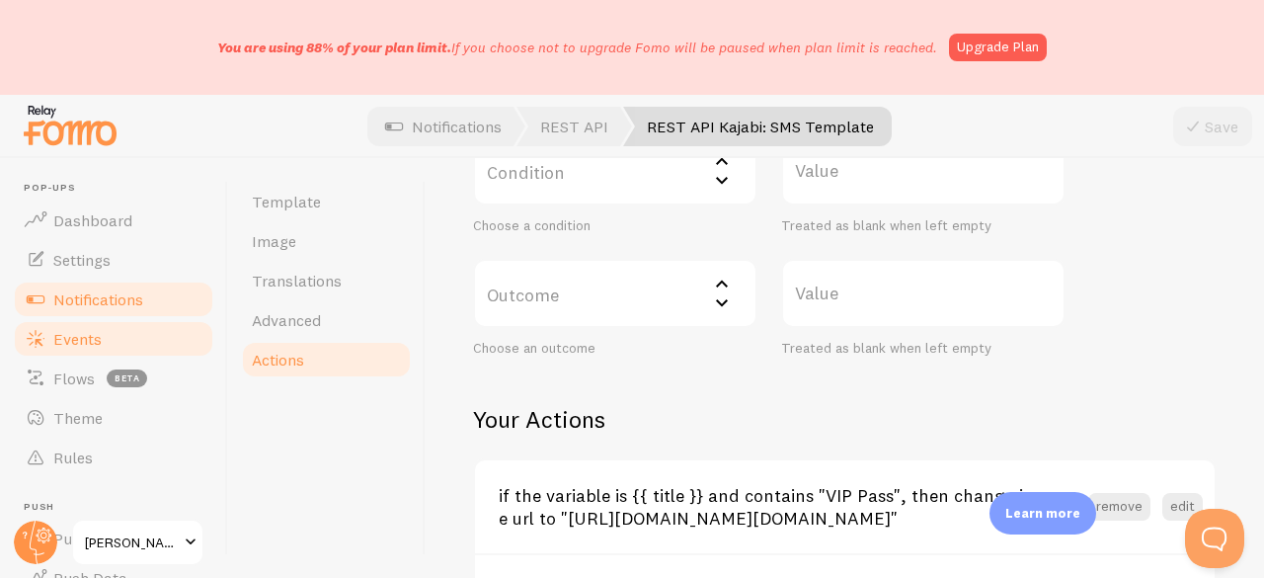
click at [80, 340] on span "Events" at bounding box center [77, 339] width 48 height 20
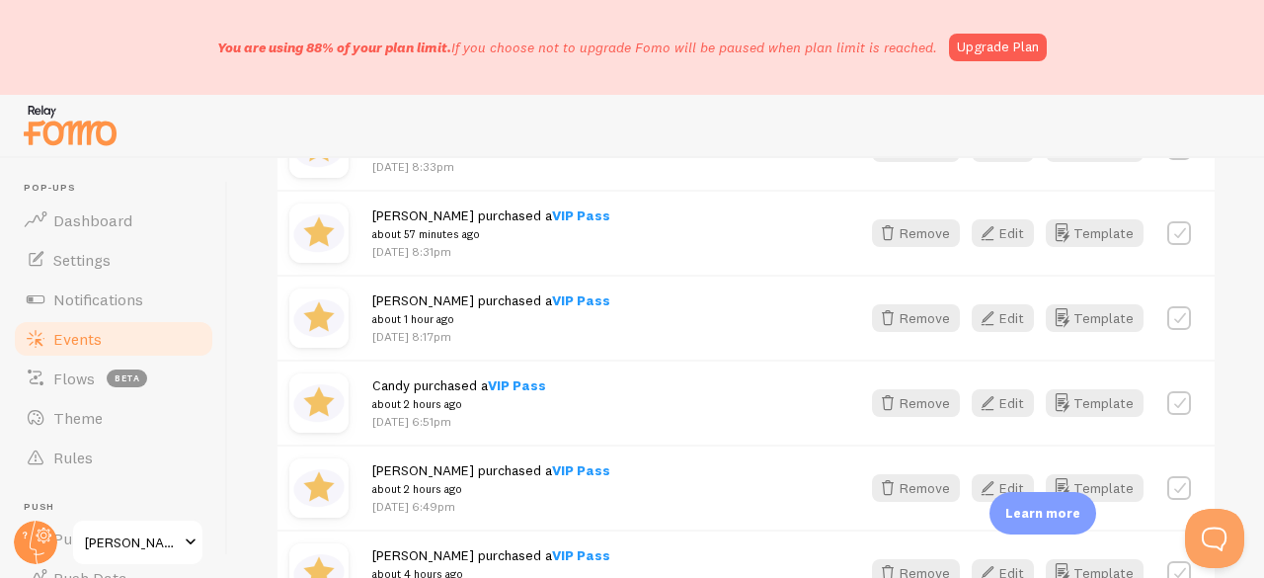
scroll to position [296, 0]
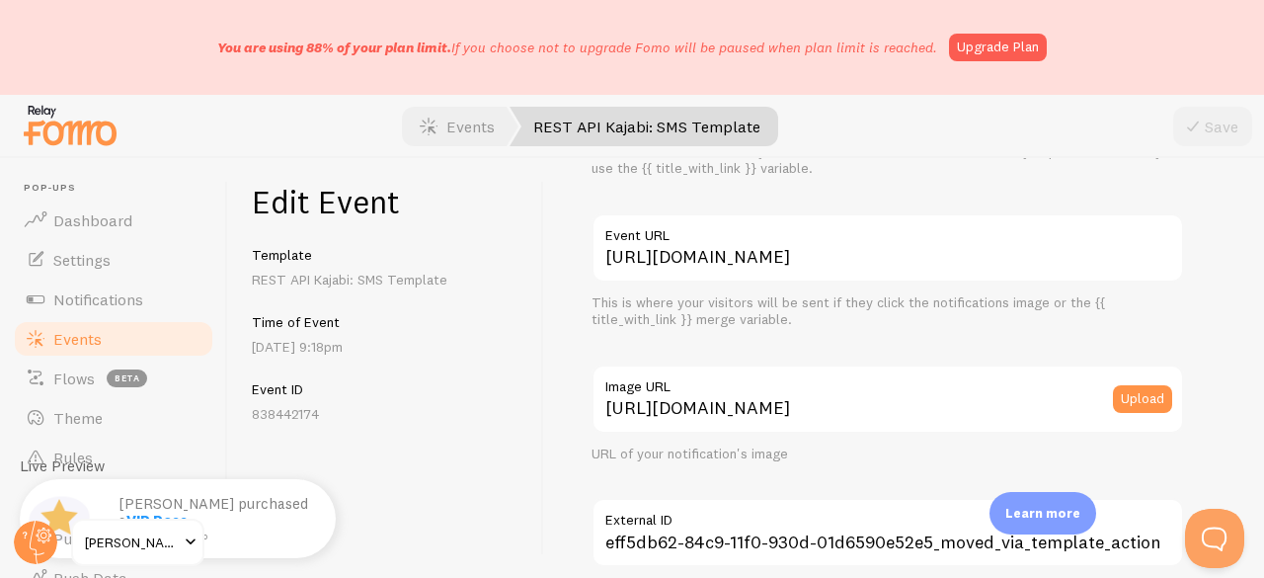
scroll to position [296, 0]
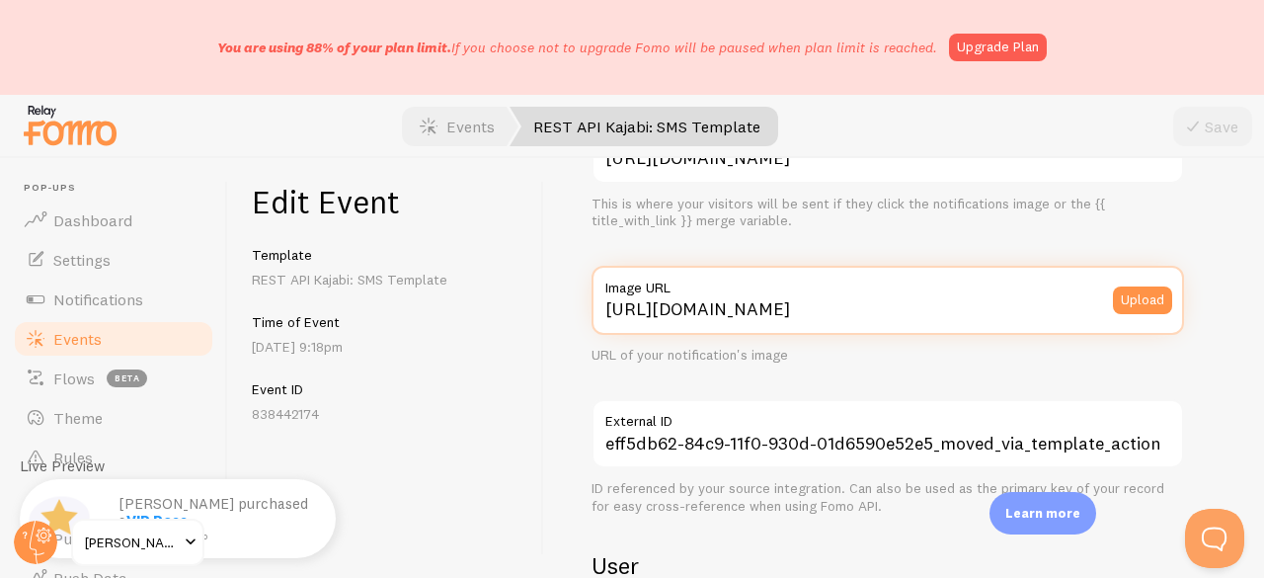
click at [807, 304] on input "[URL][DOMAIN_NAME]" at bounding box center [887, 300] width 592 height 69
paste input "[DOMAIN_NAME][URL][DOMAIN_NAME]"
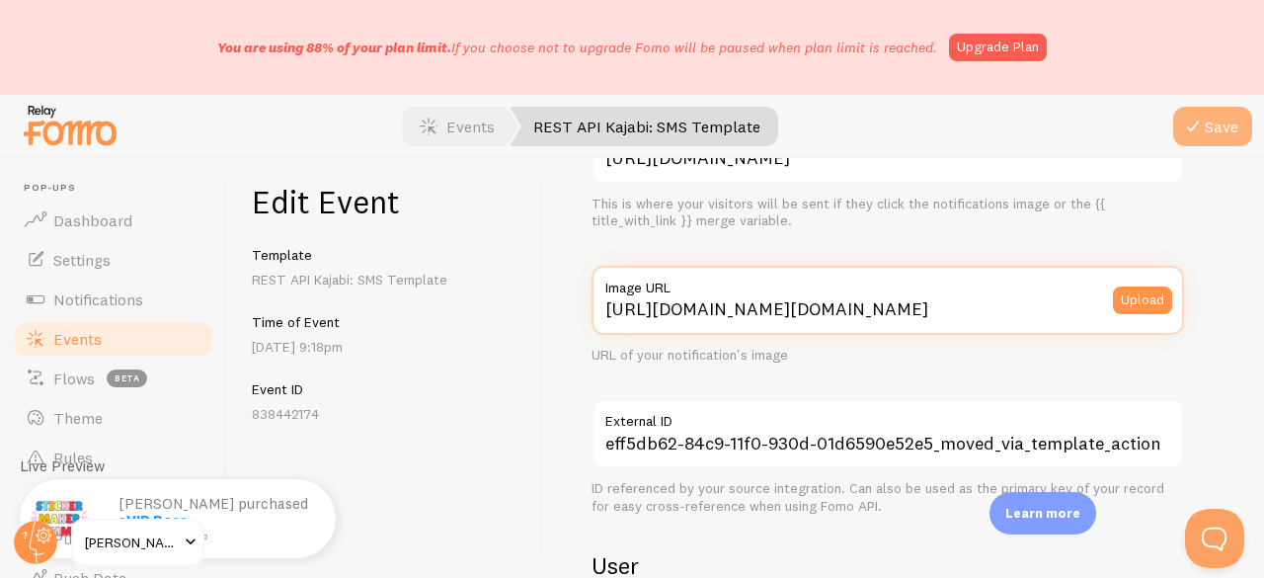
type input "https://process.filestackapi.com/ApqhzE1ldTzuKSj33adqez/resize=width:170,height…"
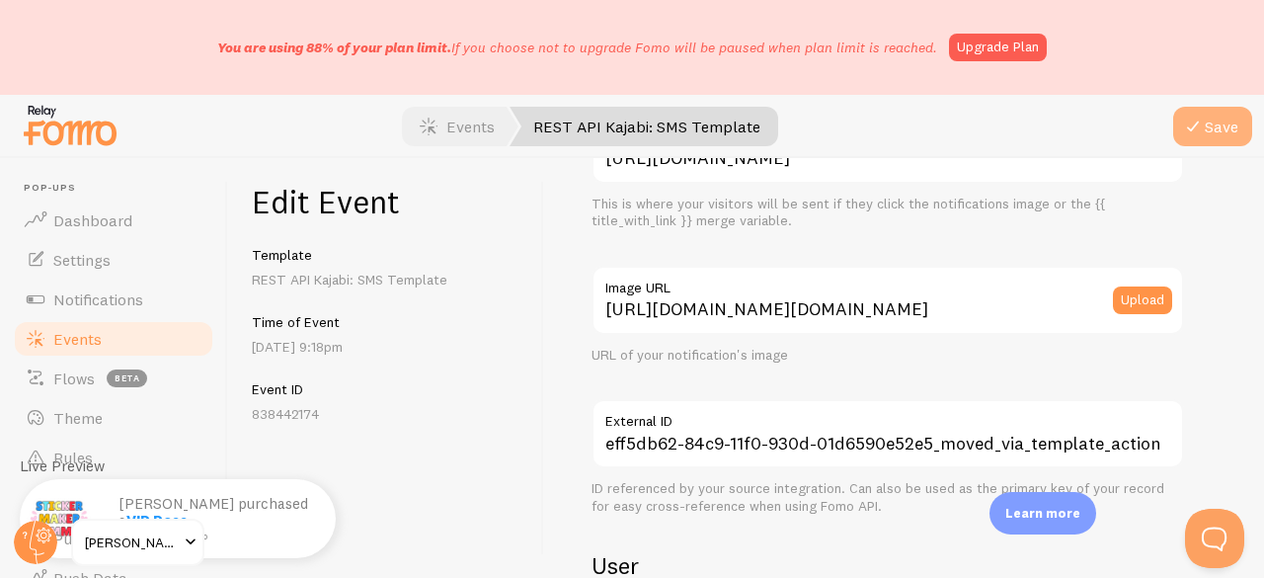
click at [1203, 144] on button "Save" at bounding box center [1212, 126] width 79 height 39
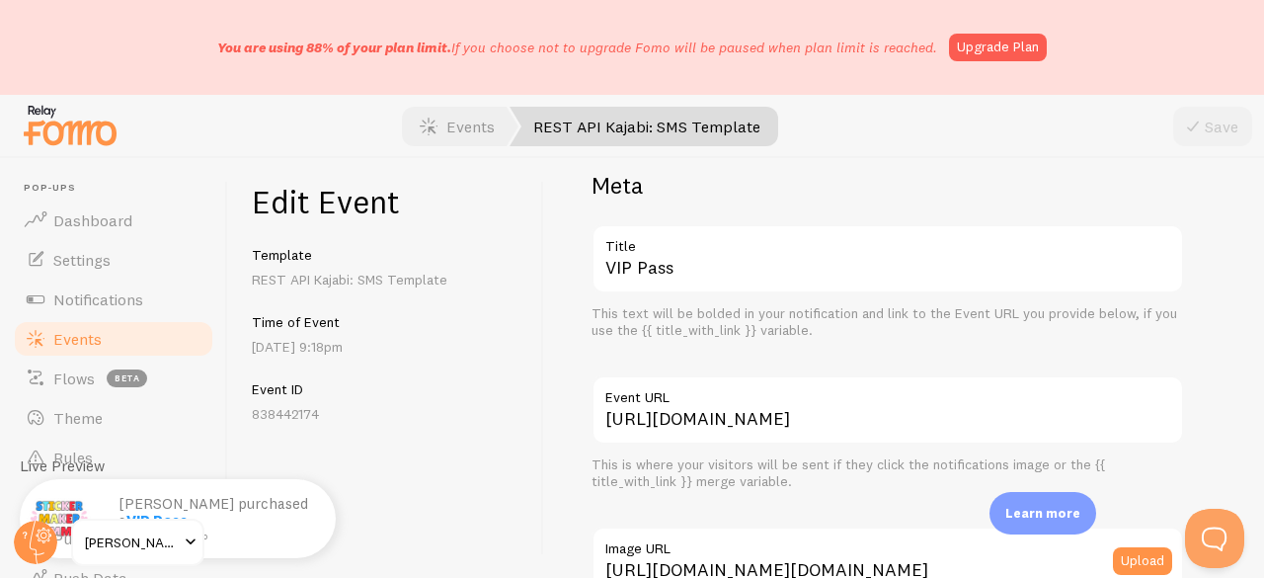
scroll to position [0, 0]
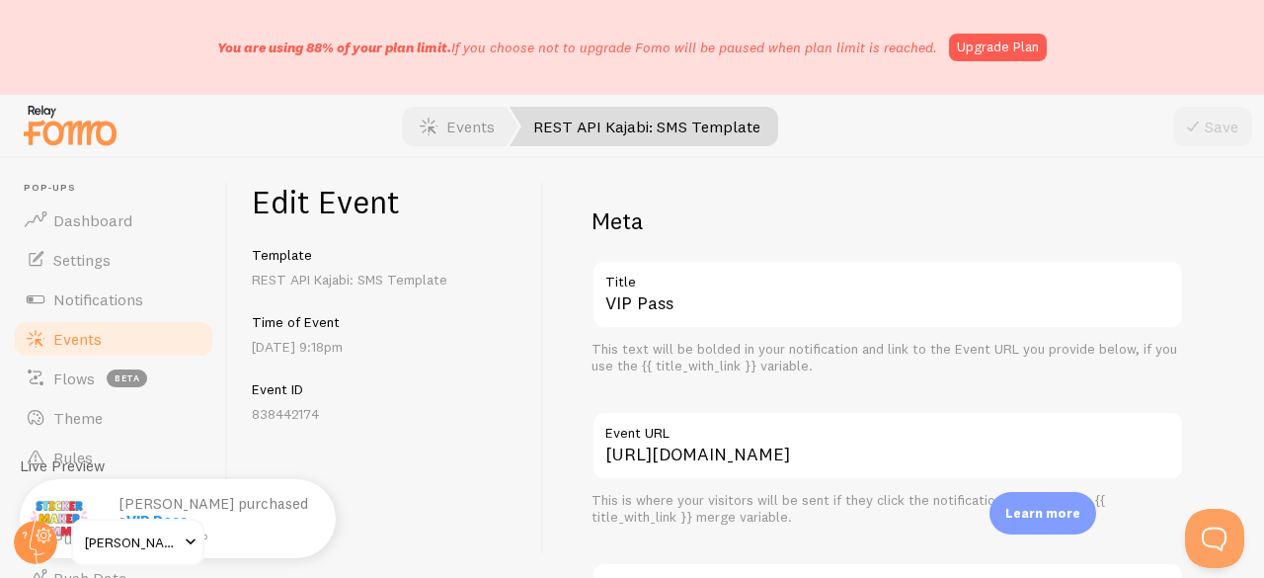
click at [63, 327] on link "Events" at bounding box center [113, 338] width 203 height 39
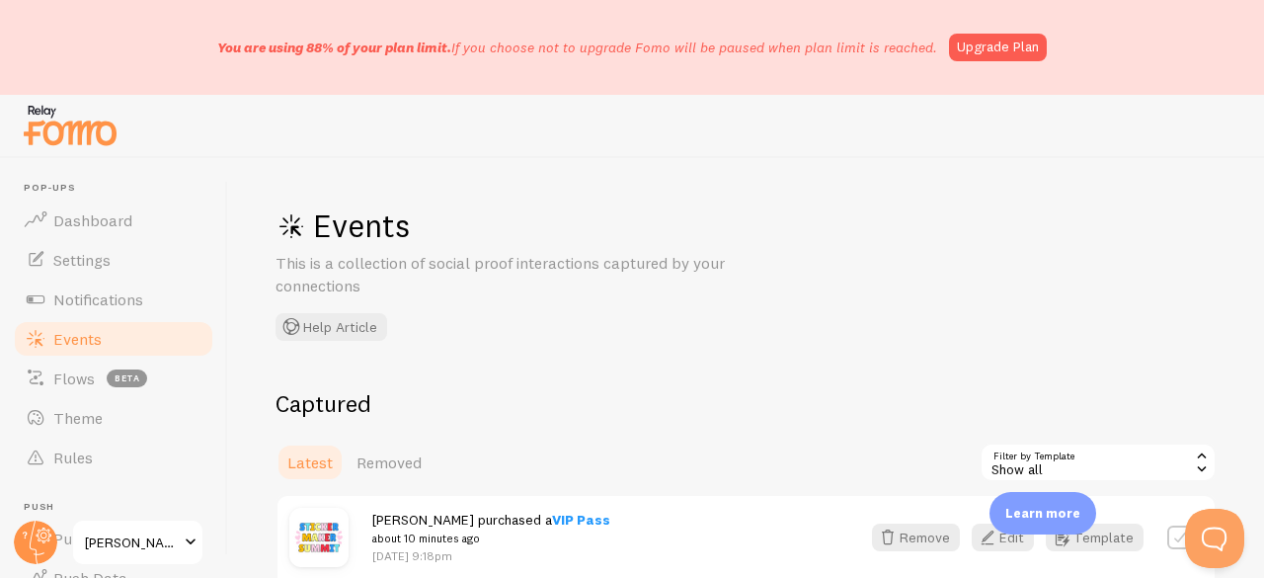
scroll to position [296, 0]
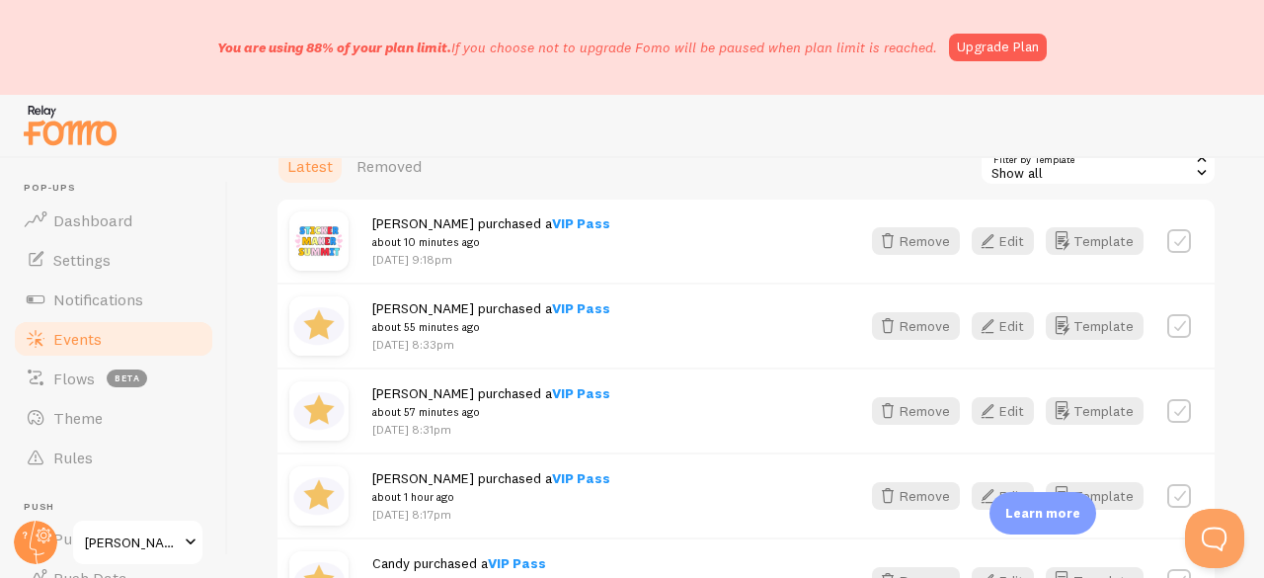
click at [83, 323] on link "Events" at bounding box center [113, 338] width 203 height 39
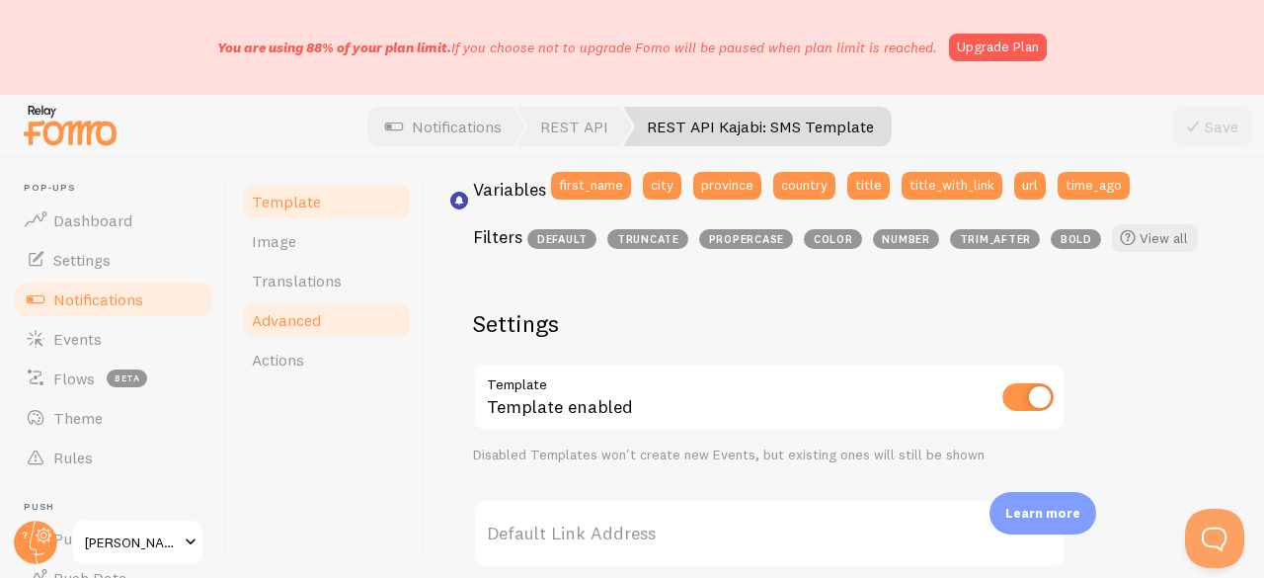
scroll to position [592, 0]
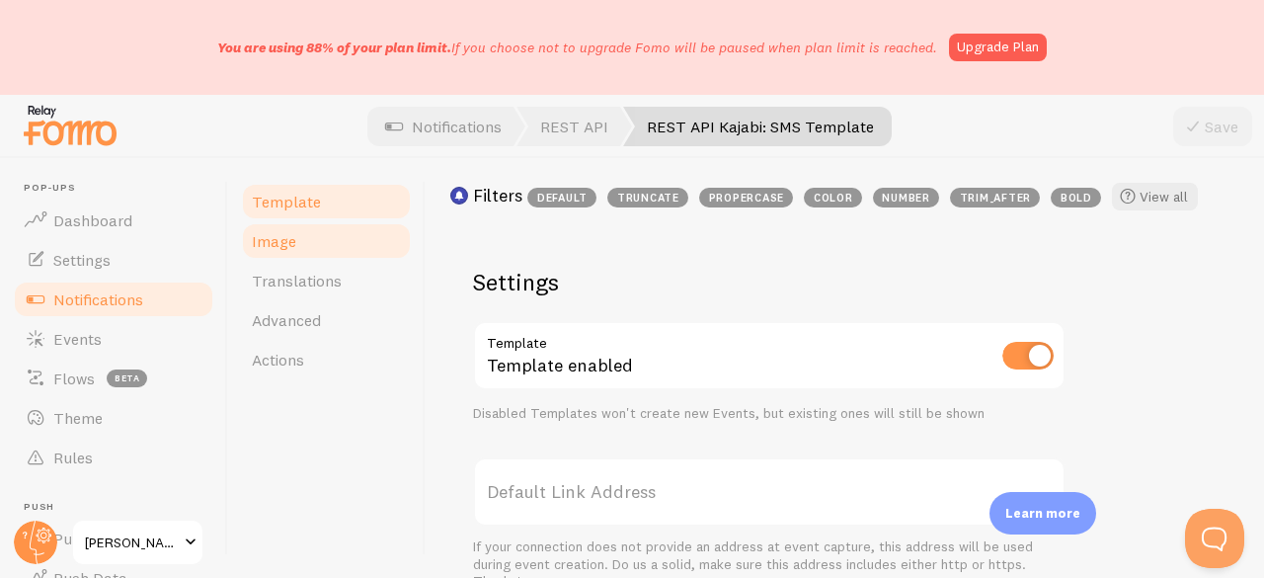
click at [336, 246] on link "Image" at bounding box center [326, 240] width 173 height 39
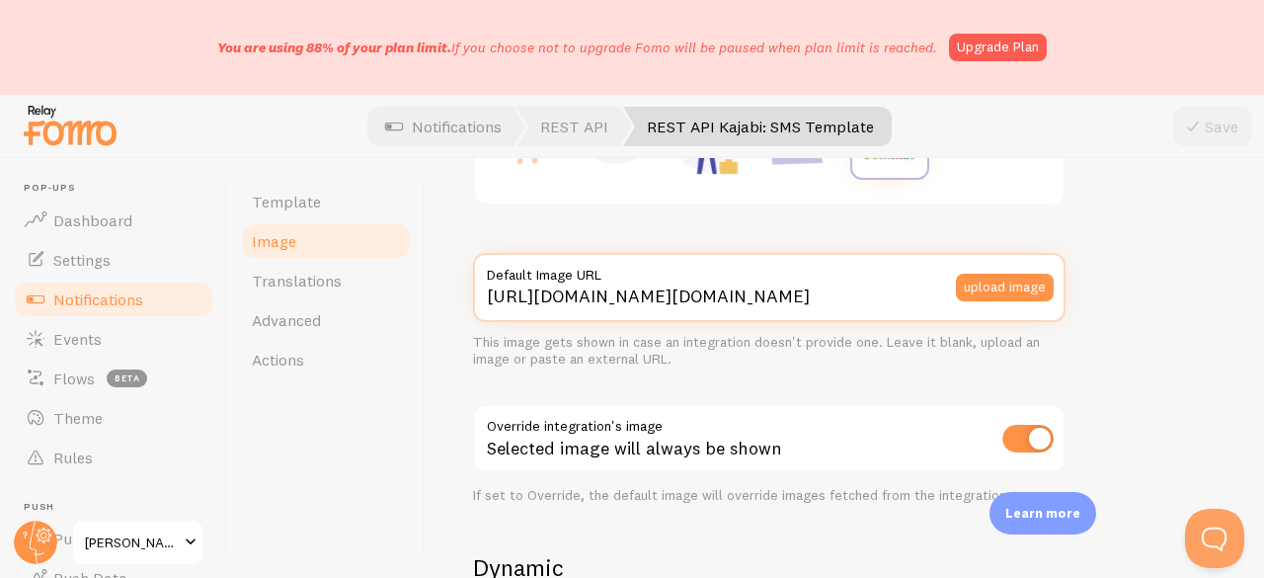
scroll to position [0, 527]
drag, startPoint x: 725, startPoint y: 299, endPoint x: 1086, endPoint y: 291, distance: 361.4
click at [1086, 291] on div "This is true for every new event that is created. To change the apperance of ol…" at bounding box center [844, 456] width 743 height 1211
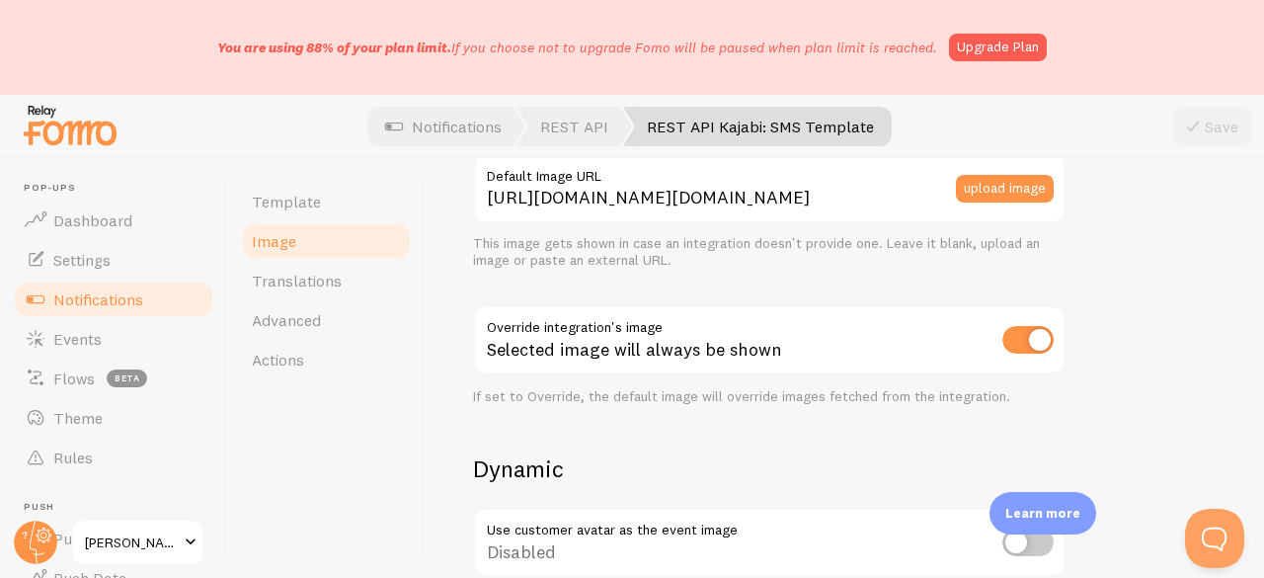
scroll to position [0, 0]
click at [1018, 331] on input "checkbox" at bounding box center [1027, 340] width 51 height 28
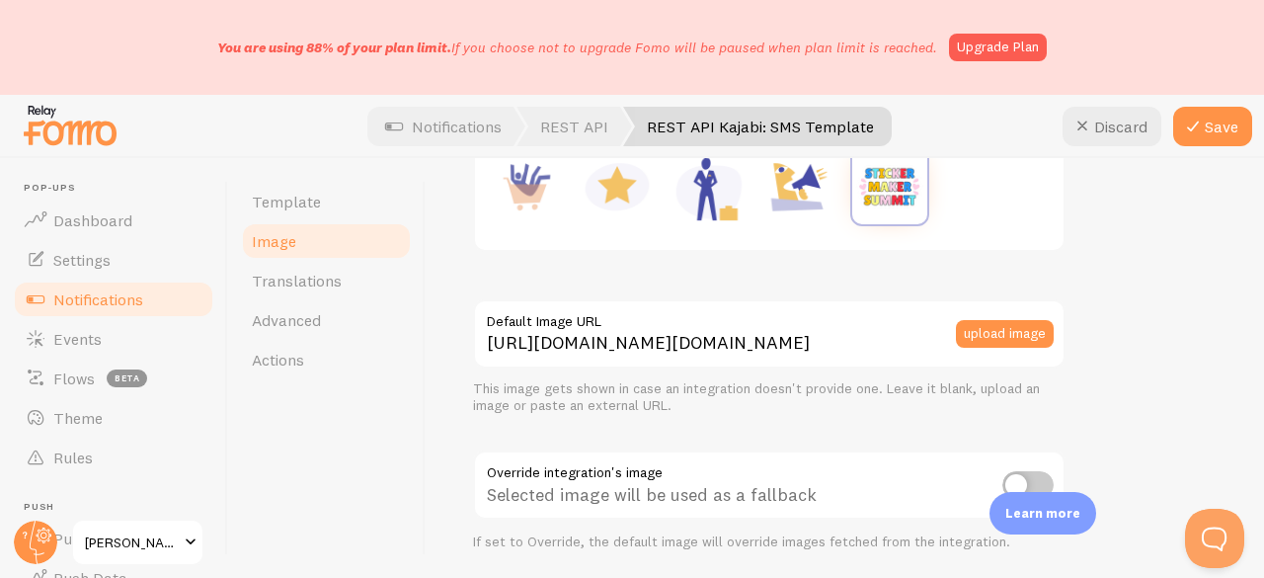
scroll to position [395, 0]
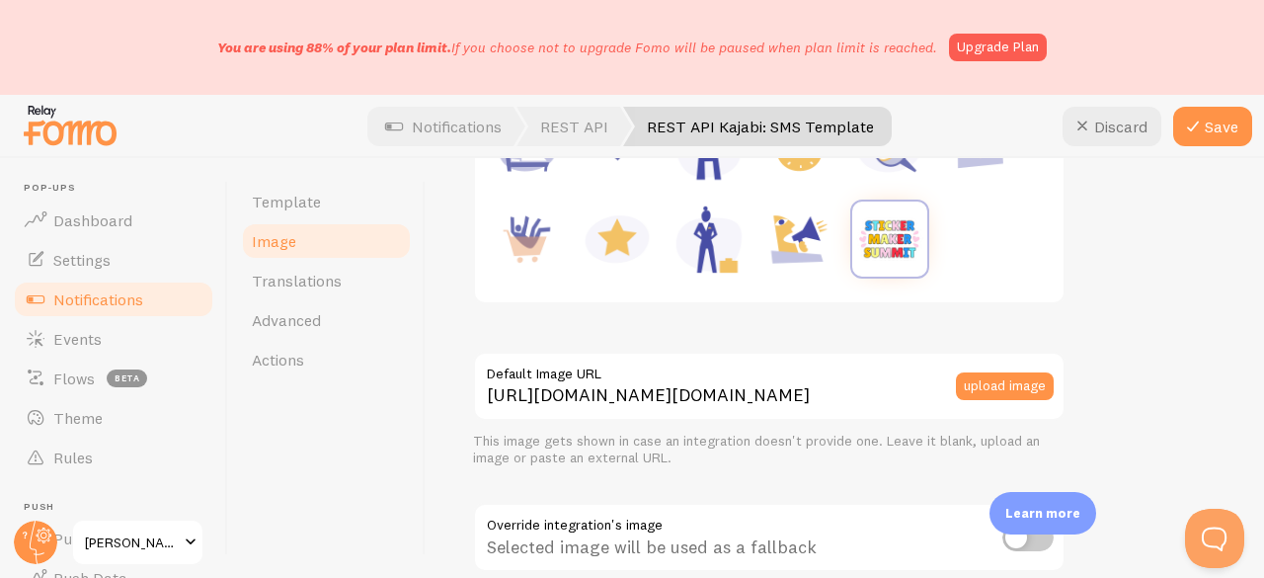
drag, startPoint x: 1208, startPoint y: 129, endPoint x: 1173, endPoint y: 242, distance: 118.0
click at [1173, 241] on div "Discard Save Template Image Translations Advanced Actions Image In events when …" at bounding box center [746, 368] width 1036 height 420
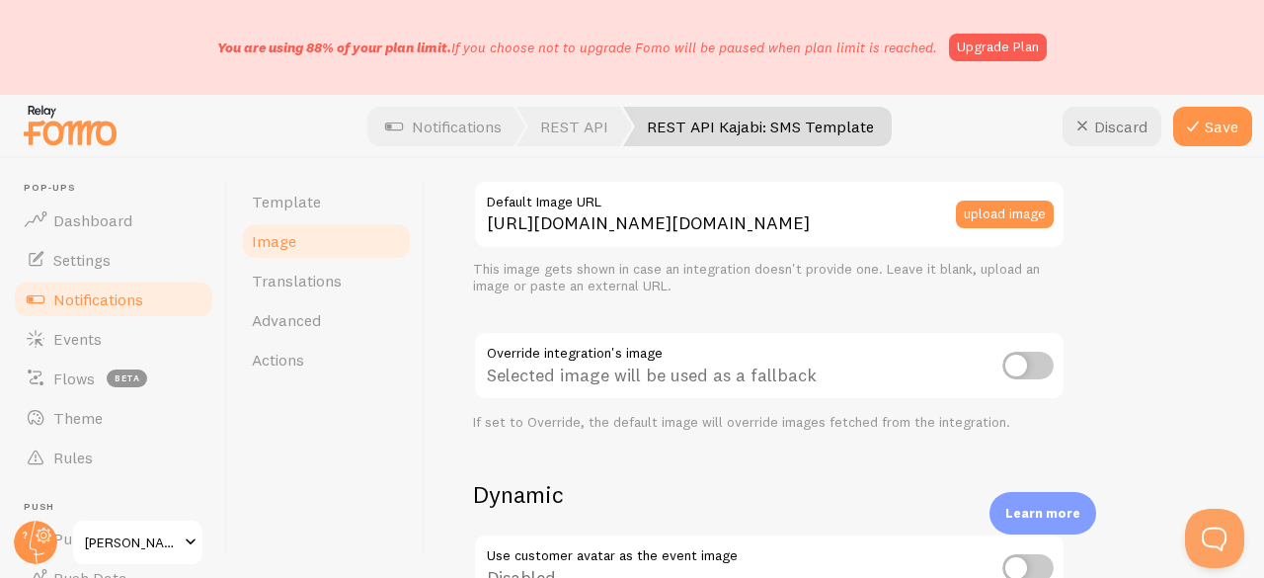
scroll to position [592, 0]
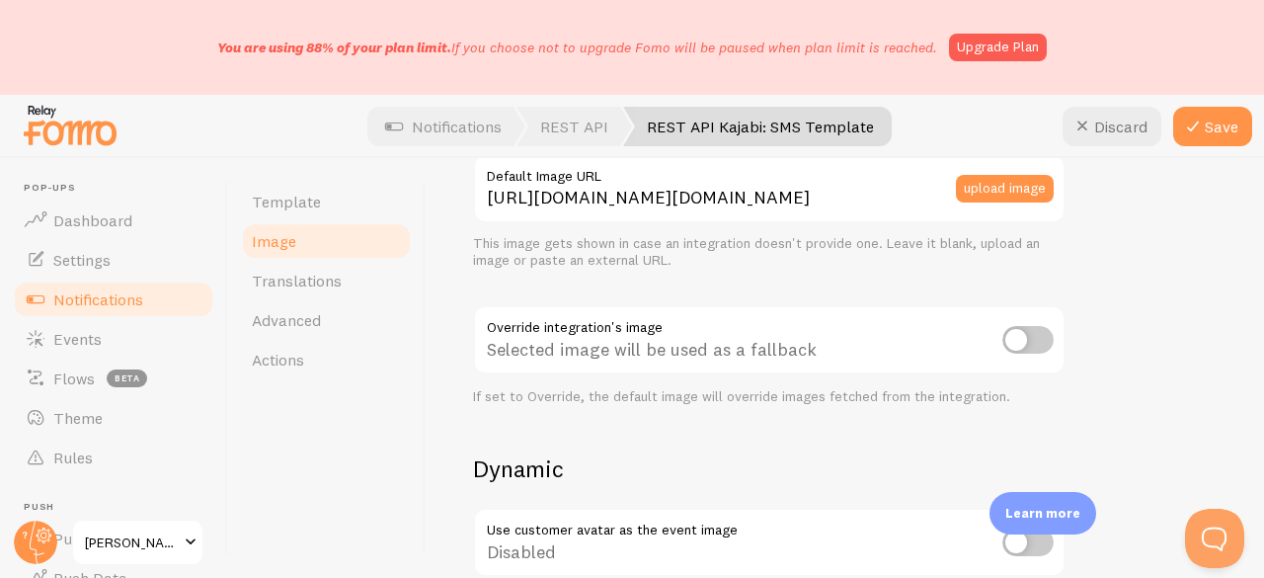
click at [1031, 337] on input "checkbox" at bounding box center [1027, 340] width 51 height 28
checkbox input "true"
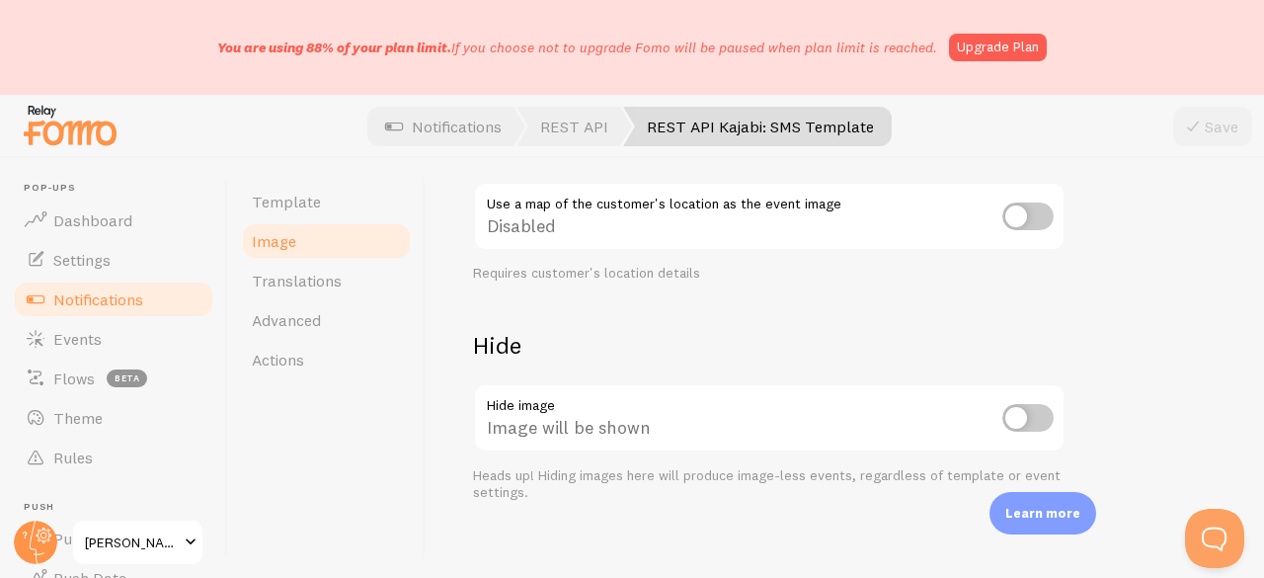
scroll to position [1072, 0]
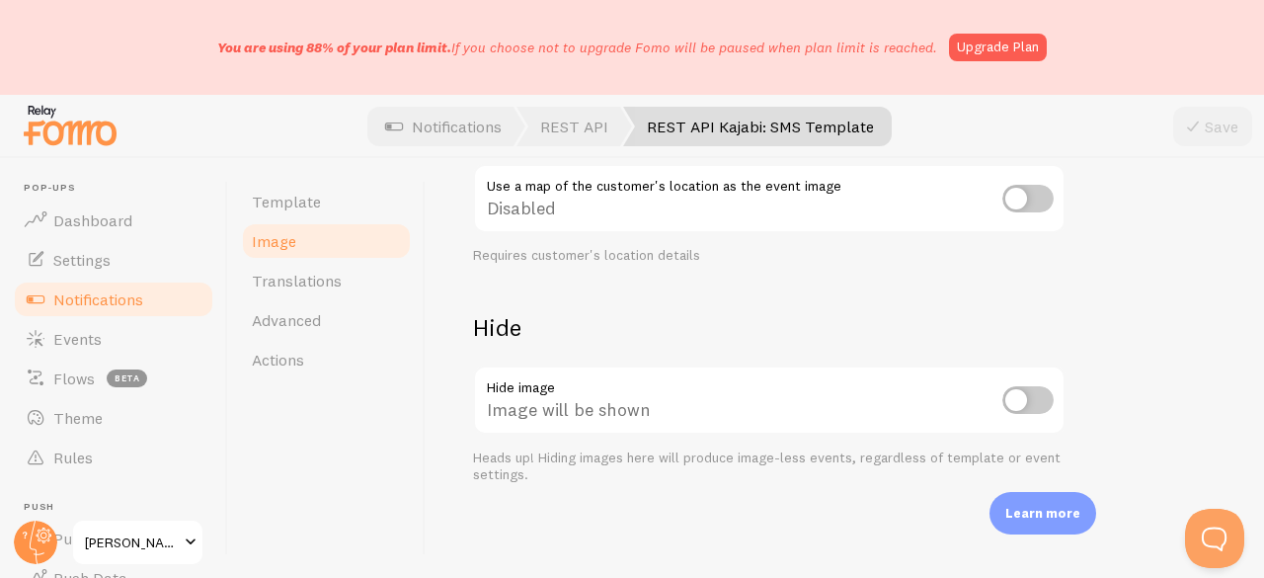
click at [1021, 392] on input "checkbox" at bounding box center [1027, 400] width 51 height 28
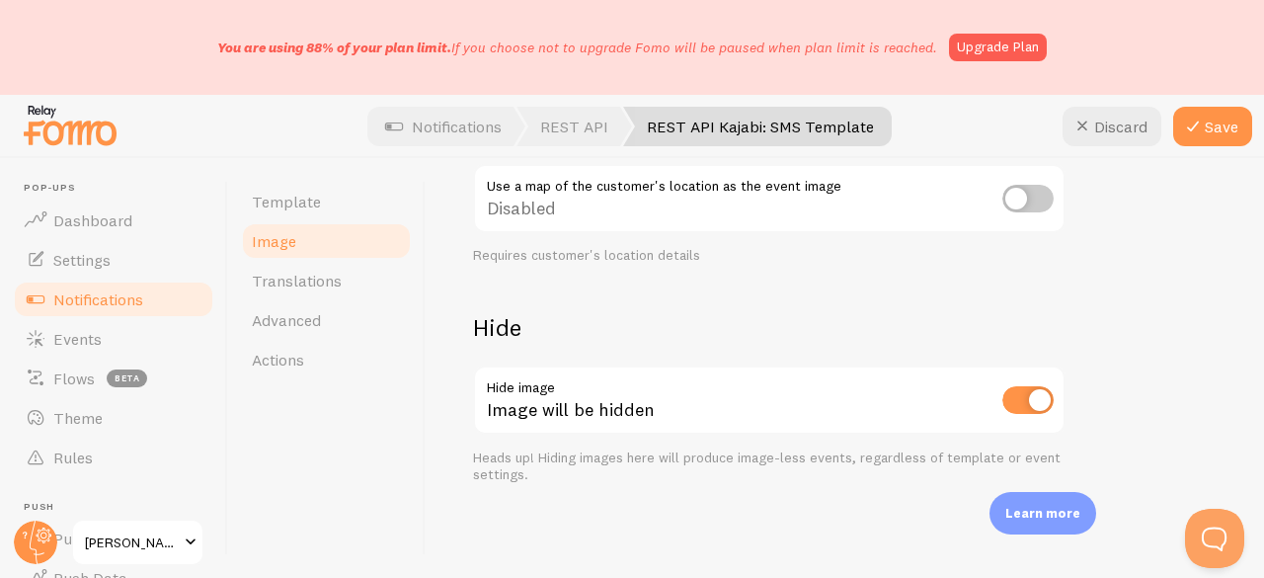
click at [1026, 396] on input "checkbox" at bounding box center [1027, 400] width 51 height 28
checkbox input "false"
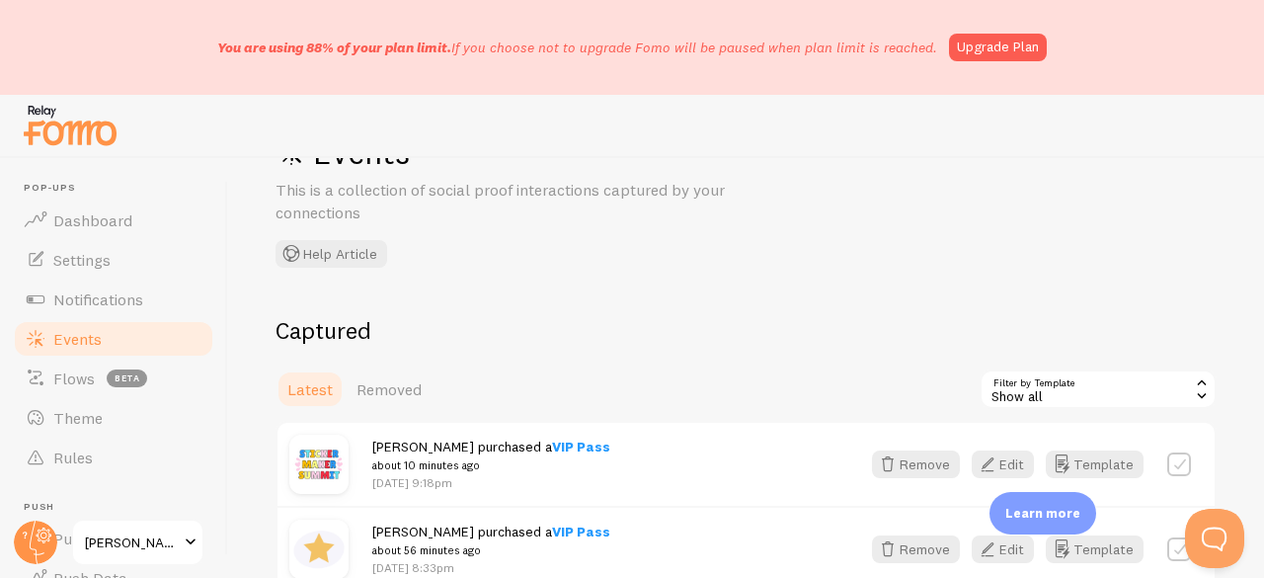
scroll to position [296, 0]
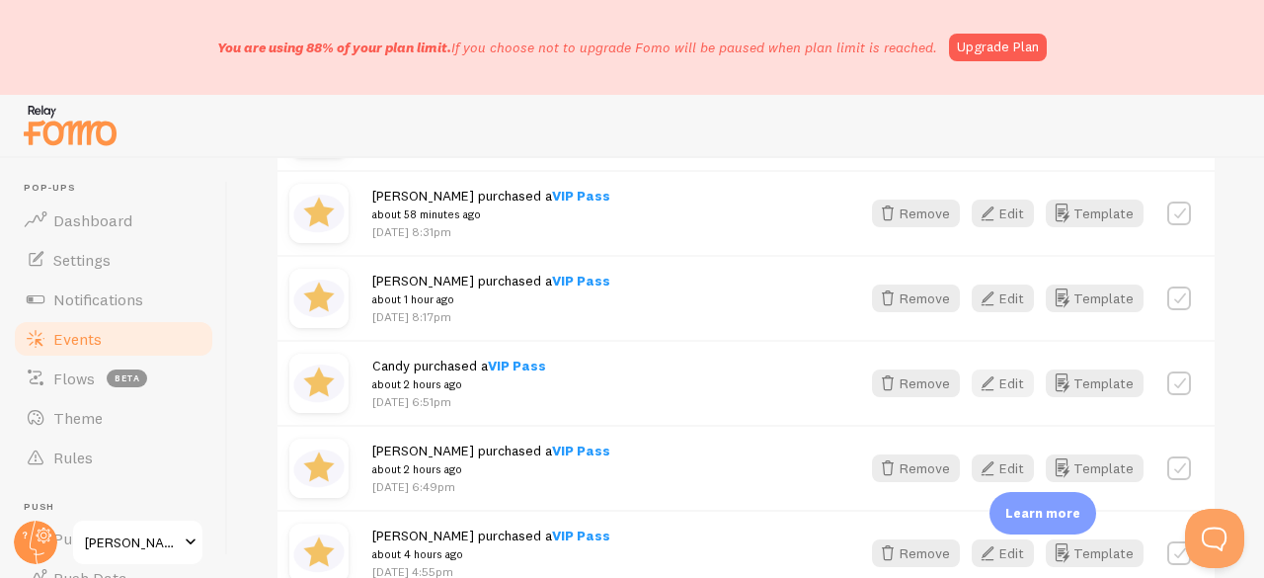
scroll to position [395, 0]
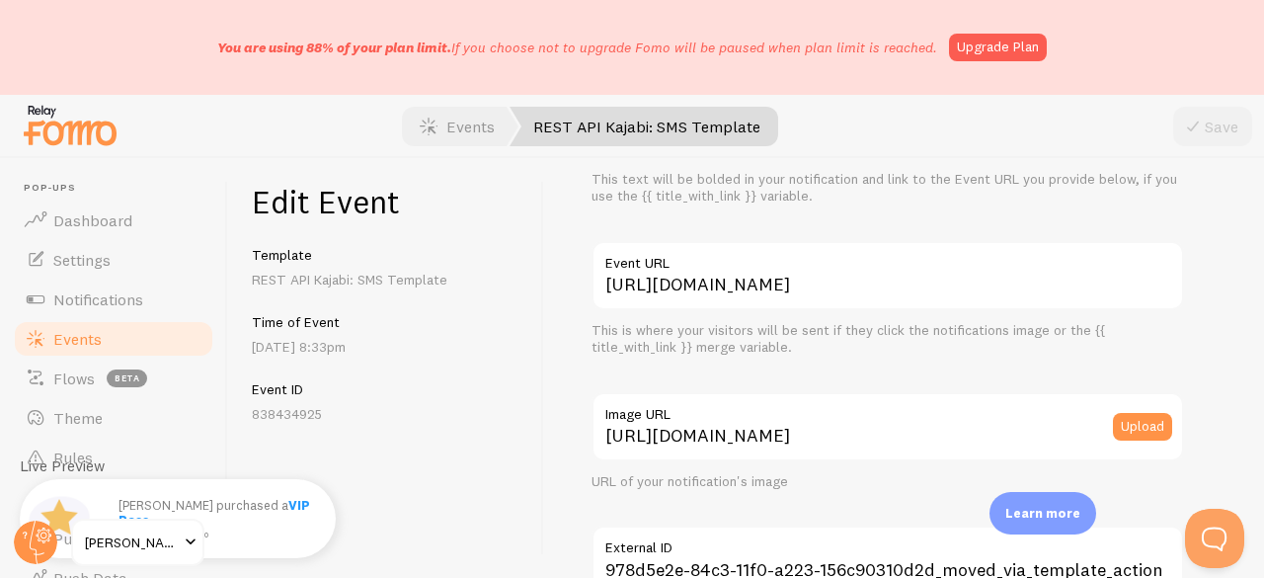
scroll to position [197, 0]
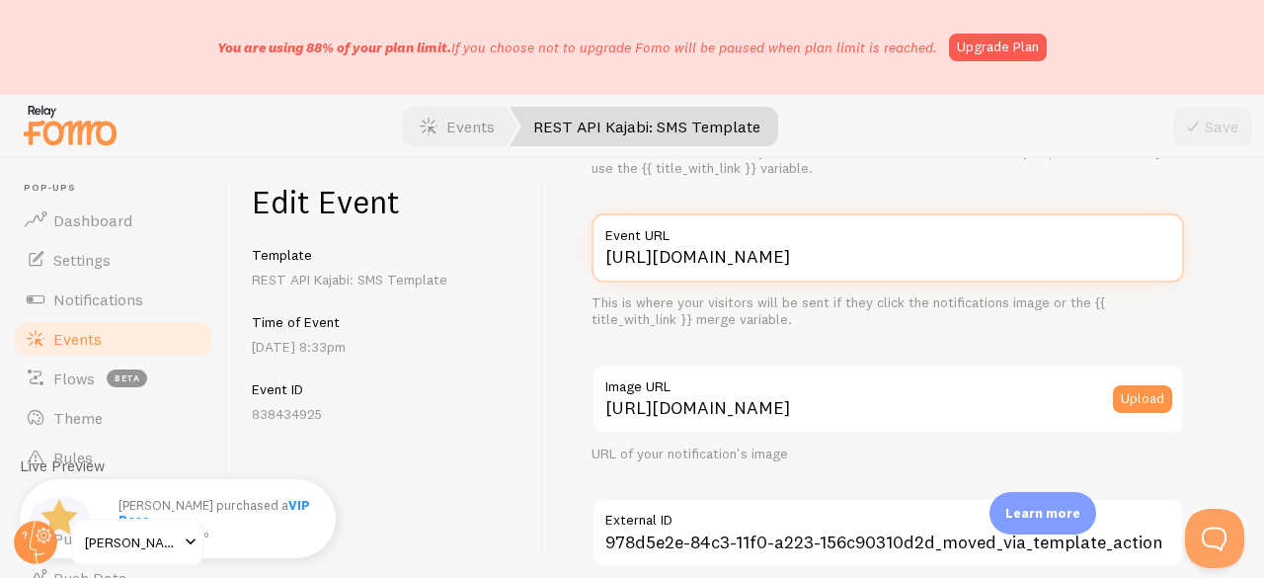
click at [839, 259] on input "[URL][DOMAIN_NAME]" at bounding box center [887, 247] width 592 height 69
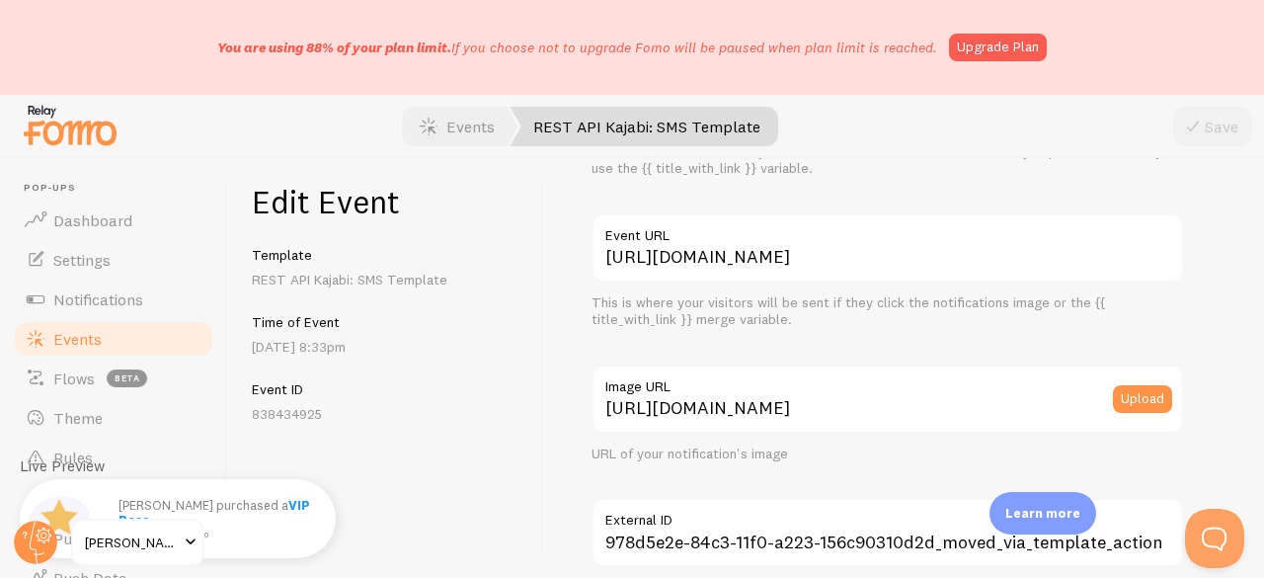
click at [748, 395] on label "Image URL" at bounding box center [887, 381] width 592 height 34
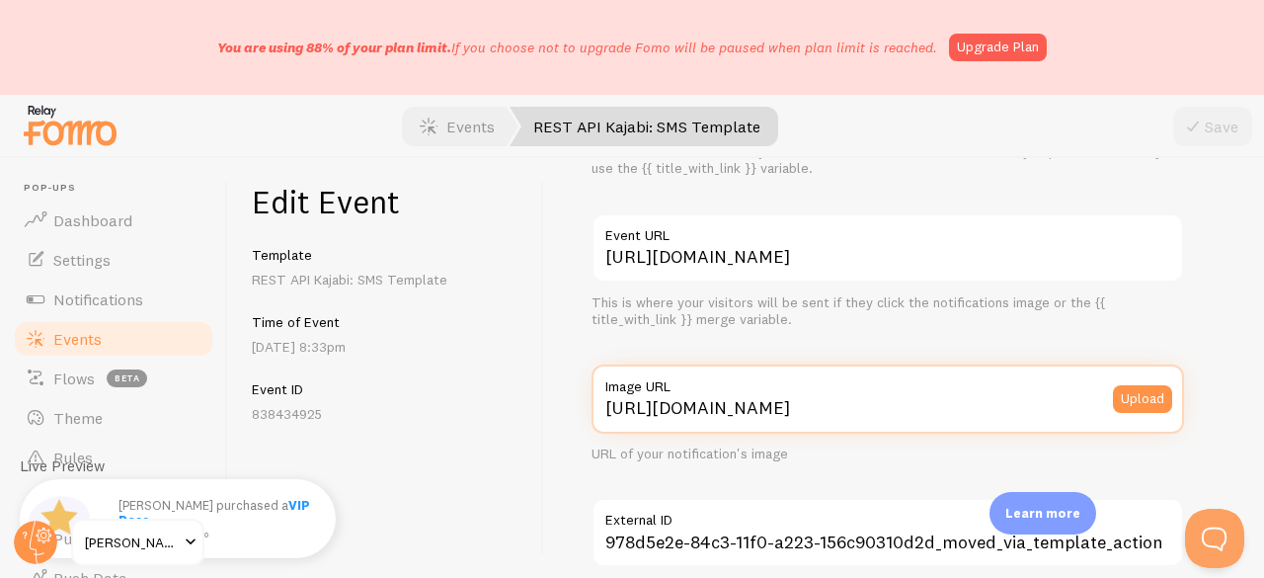
click at [748, 395] on input "[URL][DOMAIN_NAME]" at bounding box center [887, 398] width 592 height 69
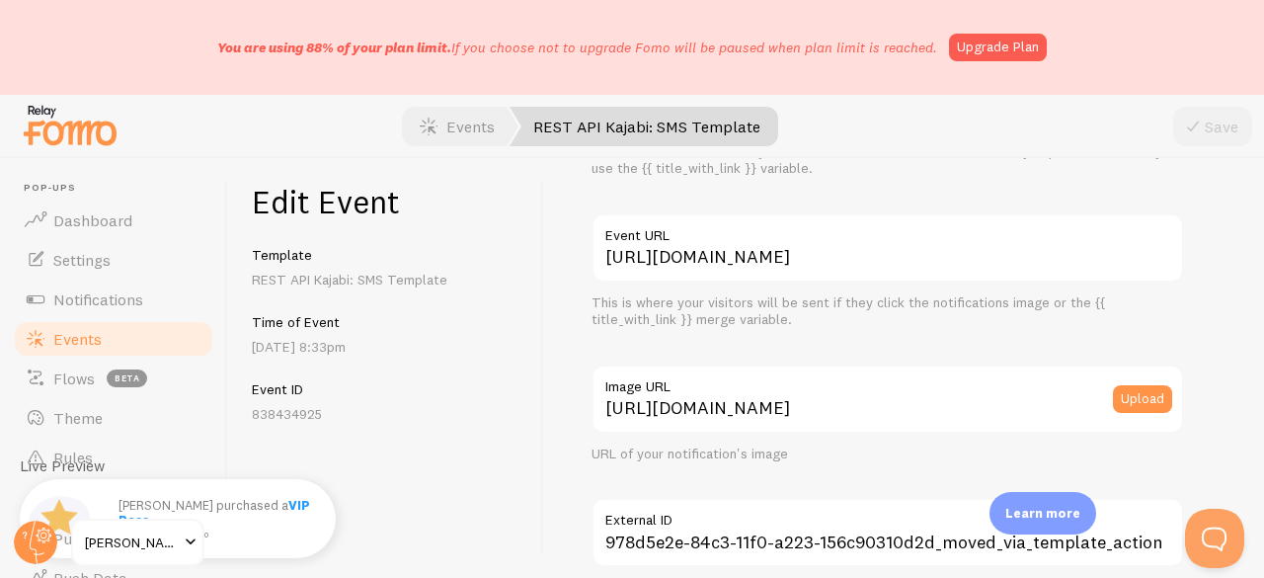
click at [748, 395] on label "Image URL" at bounding box center [887, 381] width 592 height 34
click at [748, 395] on input "[URL][DOMAIN_NAME]" at bounding box center [887, 398] width 592 height 69
click at [748, 395] on label "Image URL" at bounding box center [887, 381] width 592 height 34
click at [748, 395] on input "[URL][DOMAIN_NAME]" at bounding box center [887, 398] width 592 height 69
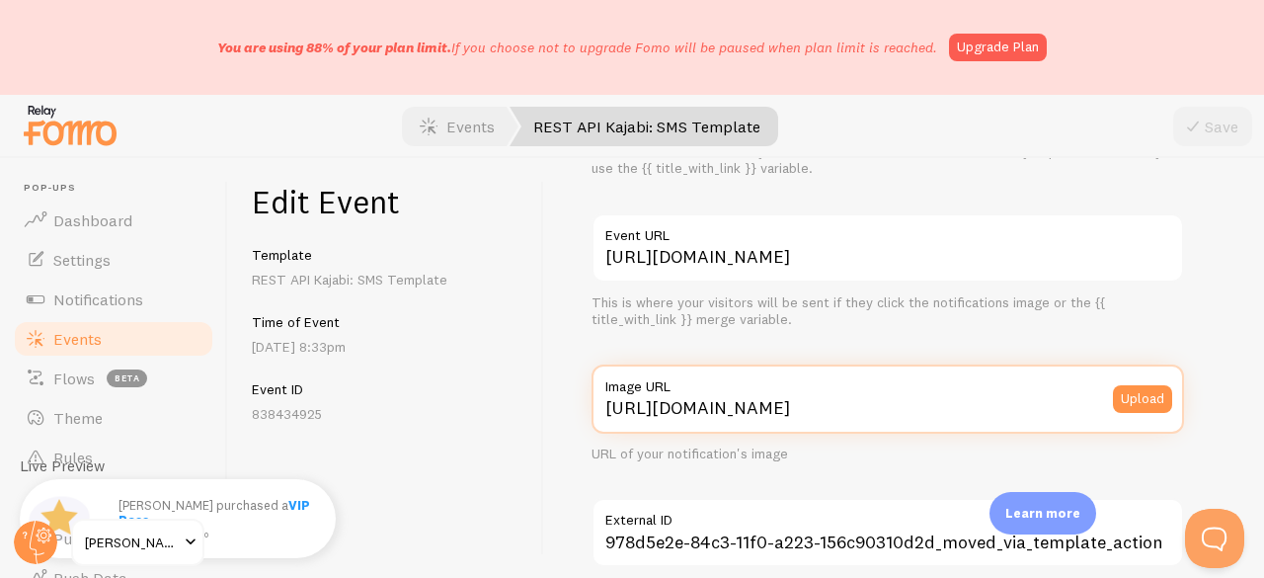
click at [748, 402] on input "[URL][DOMAIN_NAME]" at bounding box center [887, 398] width 592 height 69
paste input "[DOMAIN_NAME][URL][DOMAIN_NAME]"
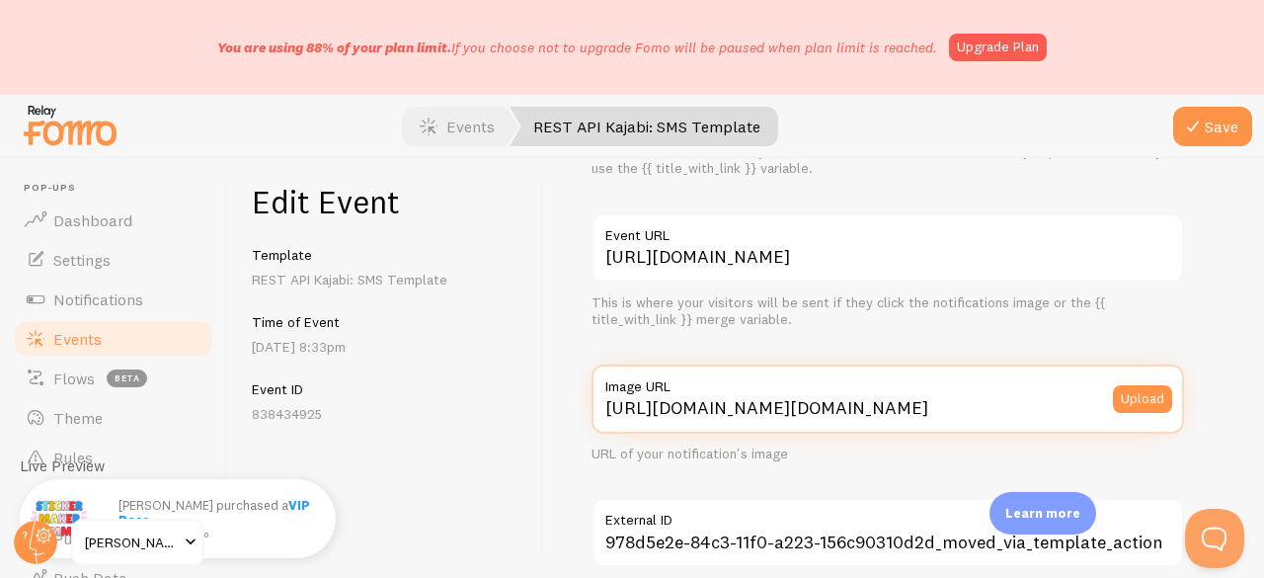
type input "[URL][DOMAIN_NAME][DOMAIN_NAME]"
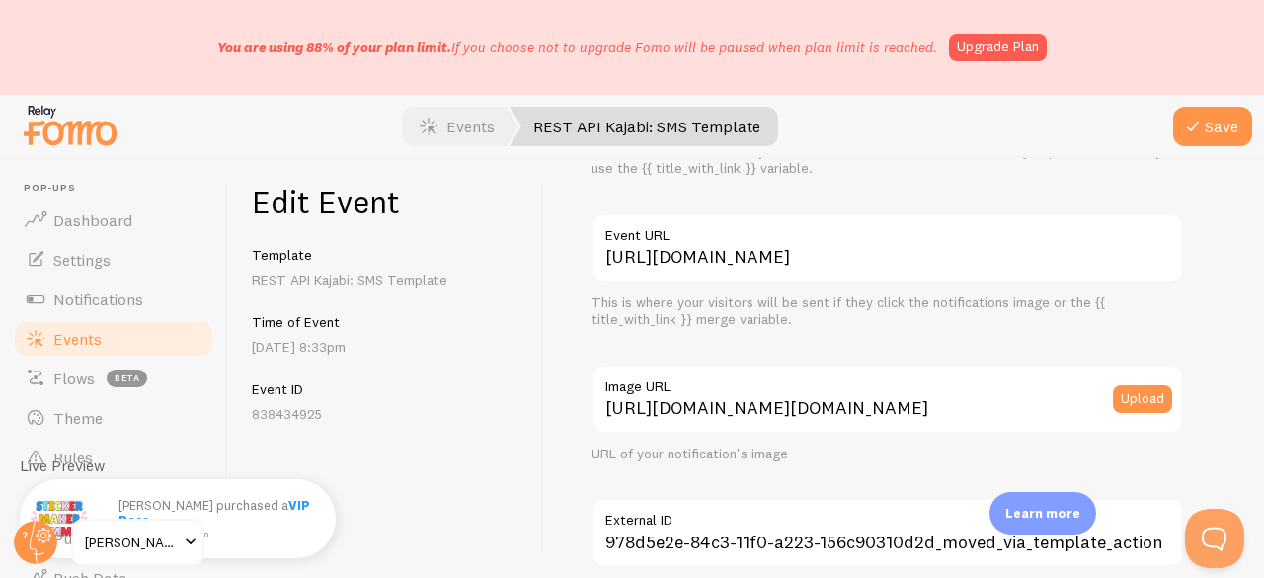
scroll to position [0, 0]
click at [747, 396] on label "Image URL" at bounding box center [887, 381] width 592 height 34
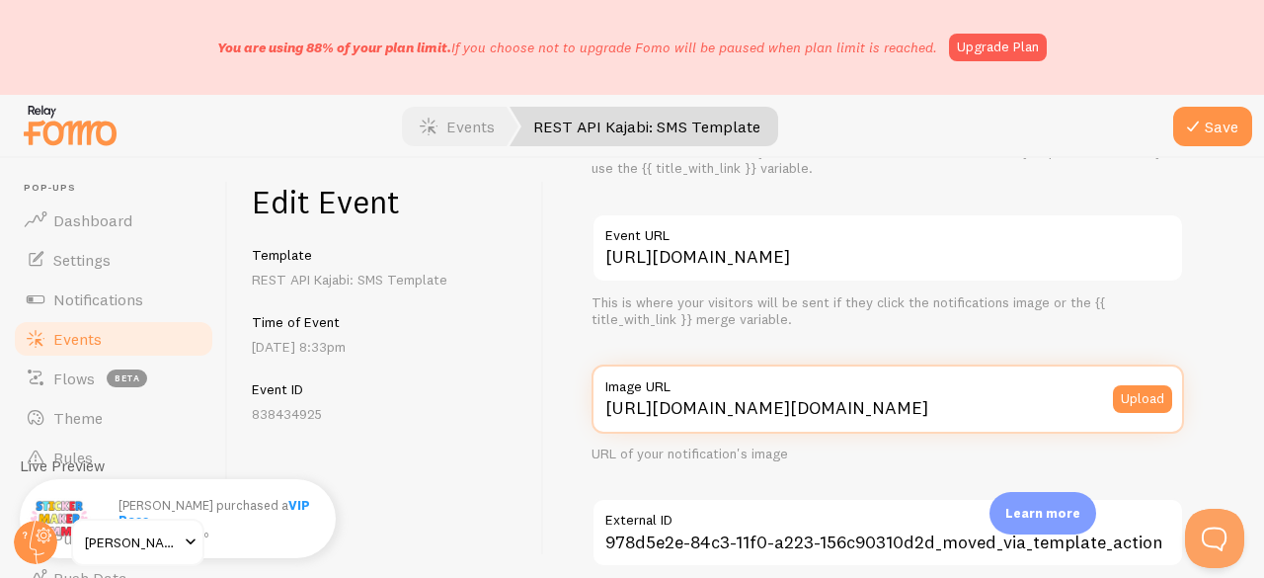
click at [747, 396] on input "[URL][DOMAIN_NAME][DOMAIN_NAME]" at bounding box center [887, 398] width 592 height 69
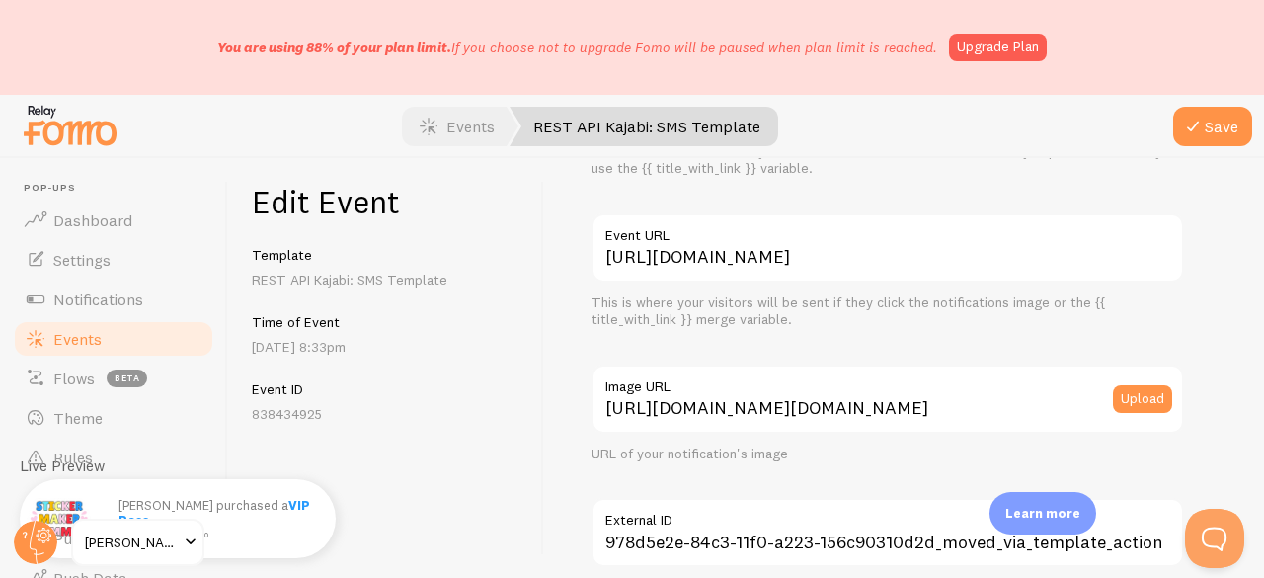
click at [747, 396] on label "Image URL" at bounding box center [887, 381] width 592 height 34
click at [747, 396] on input "[URL][DOMAIN_NAME][DOMAIN_NAME]" at bounding box center [887, 398] width 592 height 69
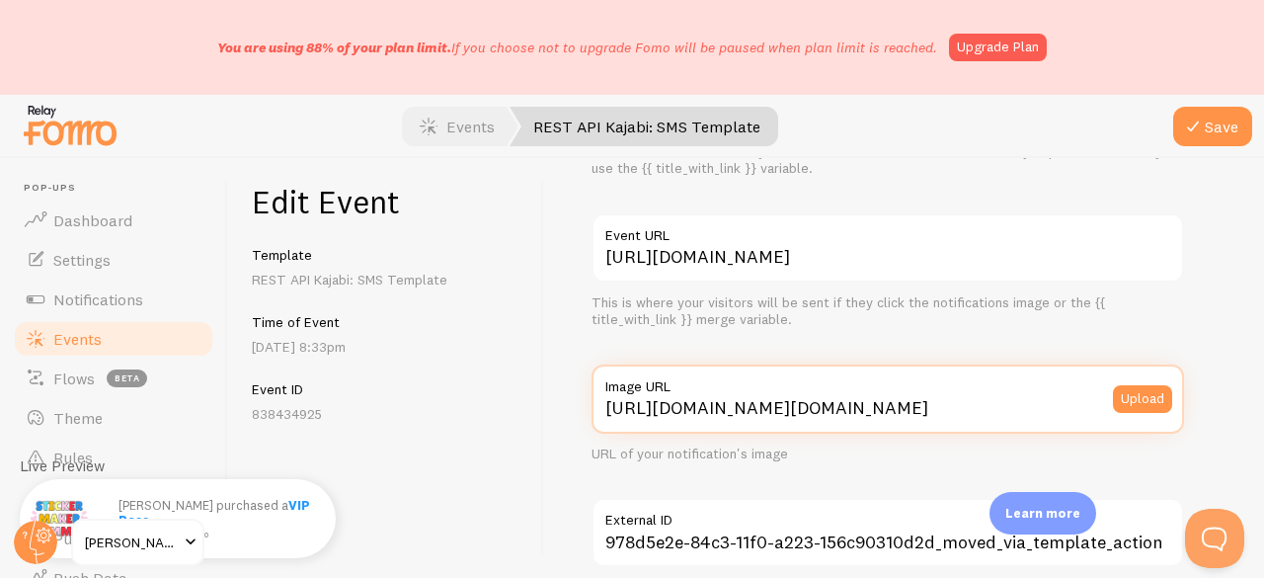
click at [748, 403] on input "[URL][DOMAIN_NAME][DOMAIN_NAME]" at bounding box center [887, 398] width 592 height 69
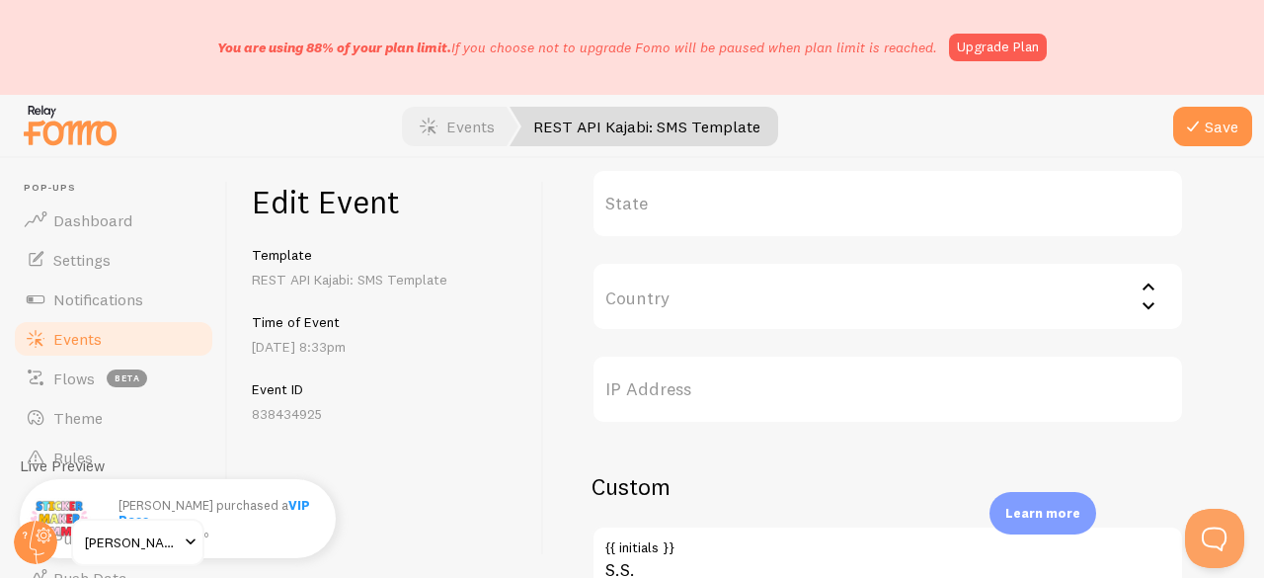
scroll to position [1121, 0]
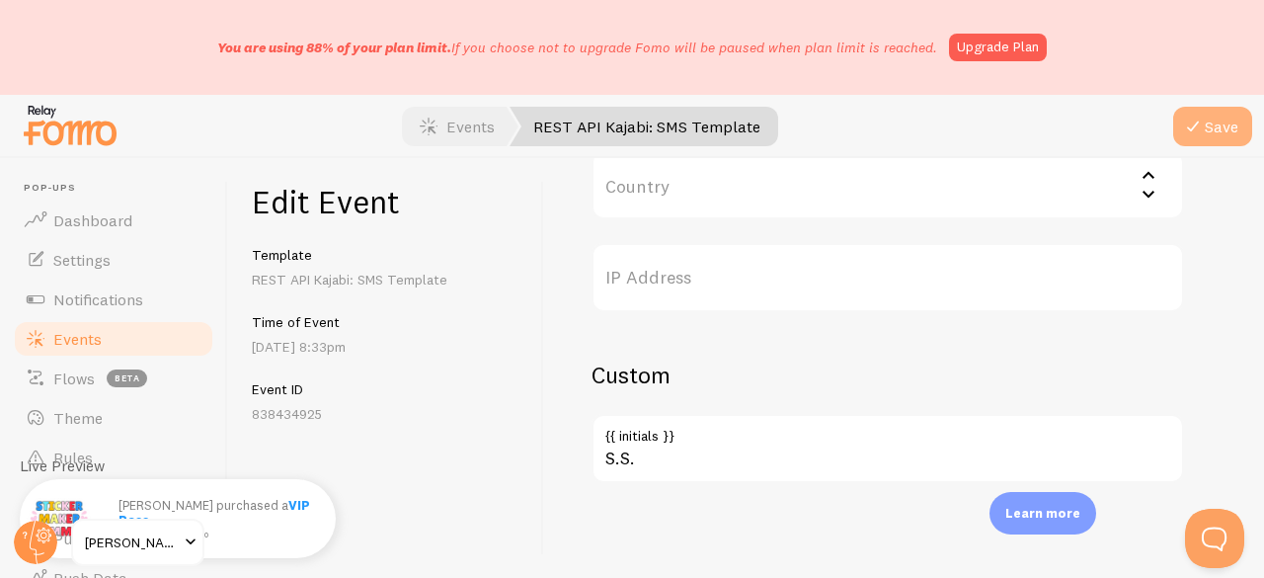
click at [1191, 123] on icon "submit" at bounding box center [1193, 127] width 24 height 24
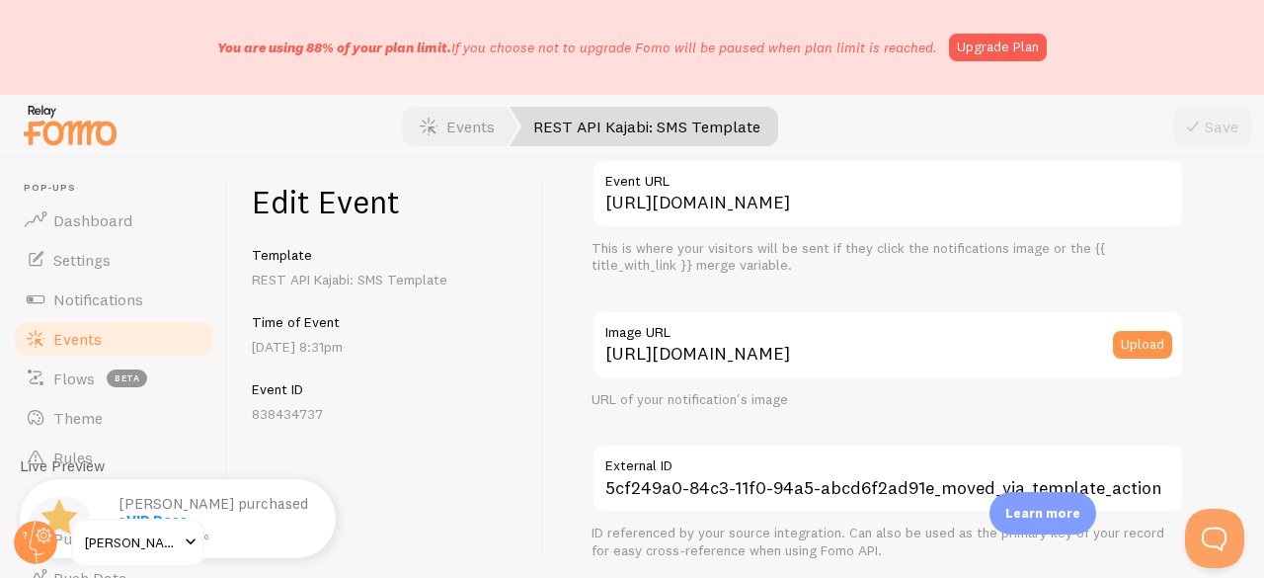
scroll to position [296, 0]
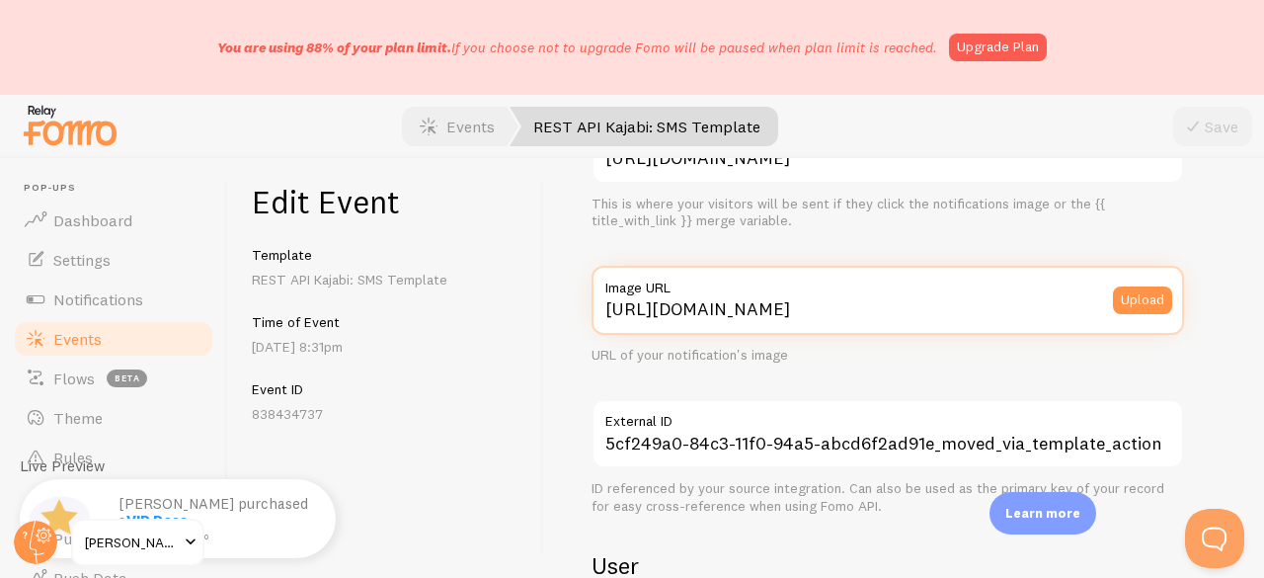
click at [757, 319] on input "[URL][DOMAIN_NAME]" at bounding box center [887, 300] width 592 height 69
click at [756, 319] on input "[URL][DOMAIN_NAME]" at bounding box center [887, 300] width 592 height 69
paste input "[DOMAIN_NAME][URL][DOMAIN_NAME]"
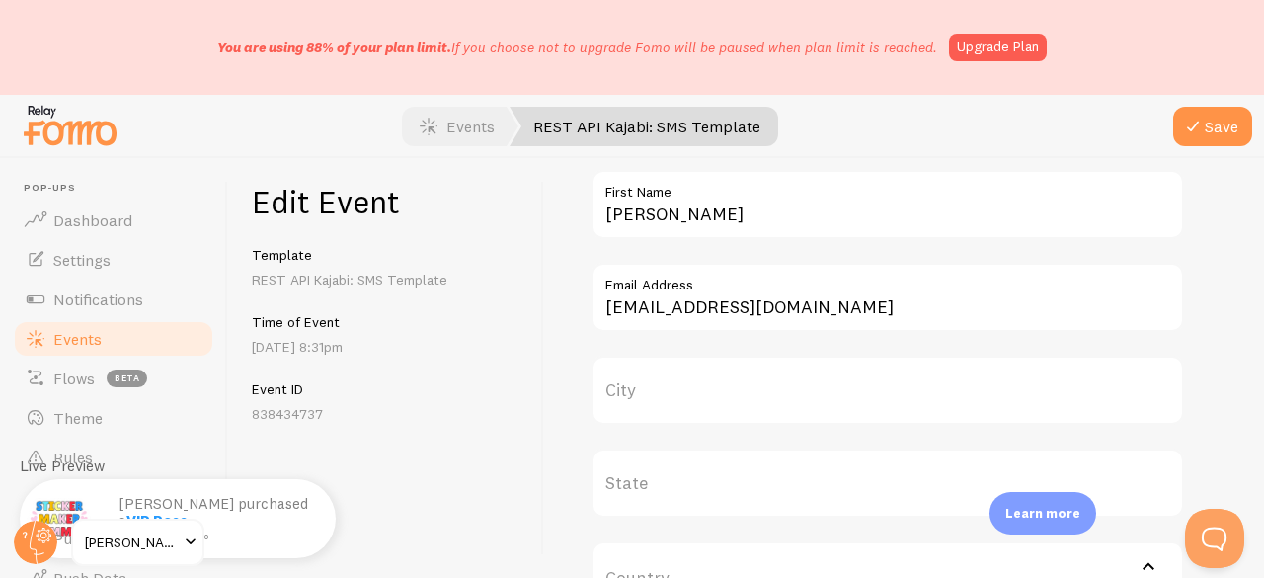
scroll to position [790, 0]
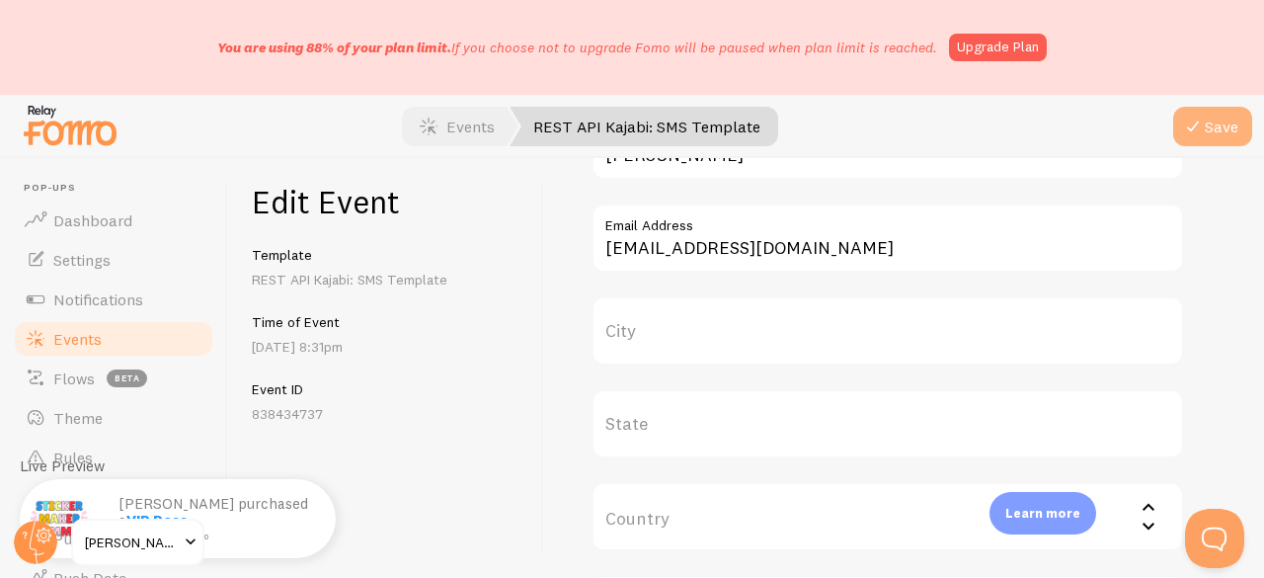
type input "[URL][DOMAIN_NAME][DOMAIN_NAME]"
click at [1232, 138] on button "Save" at bounding box center [1212, 126] width 79 height 39
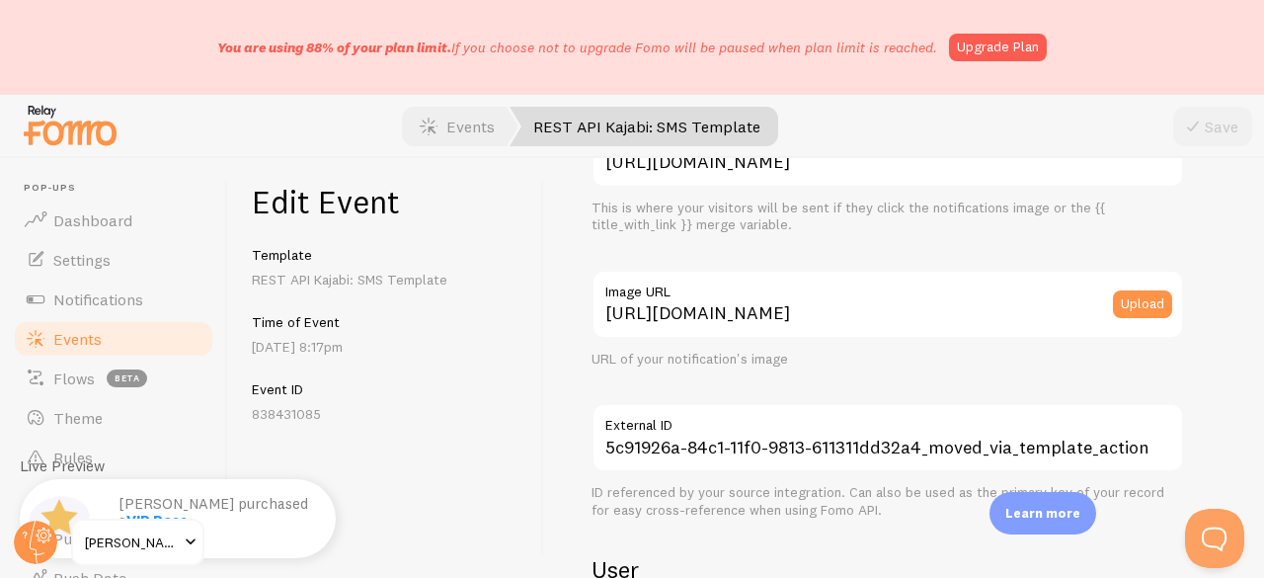
scroll to position [296, 0]
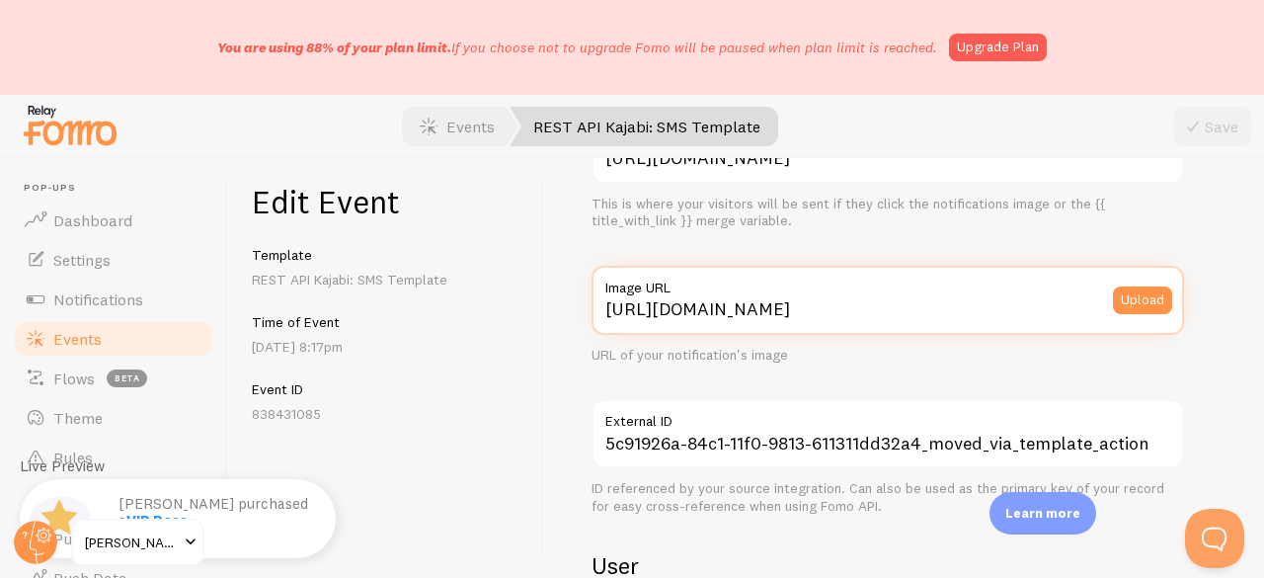
click at [717, 301] on input "[URL][DOMAIN_NAME]" at bounding box center [887, 300] width 592 height 69
paste input "[DOMAIN_NAME][URL][DOMAIN_NAME]"
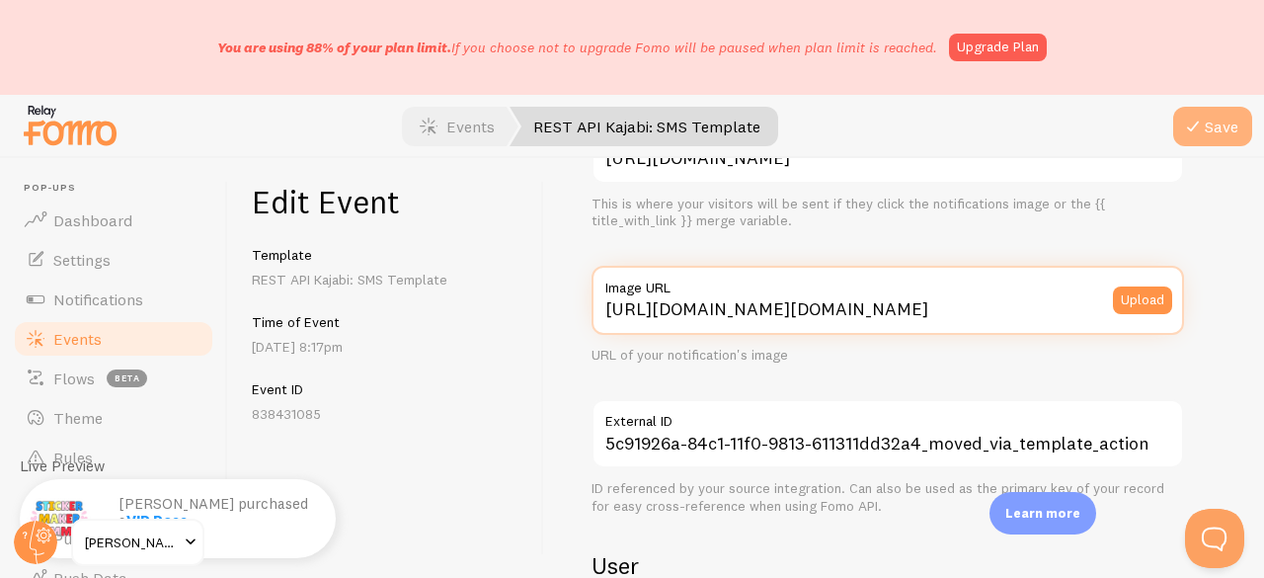
type input "[URL][DOMAIN_NAME][DOMAIN_NAME]"
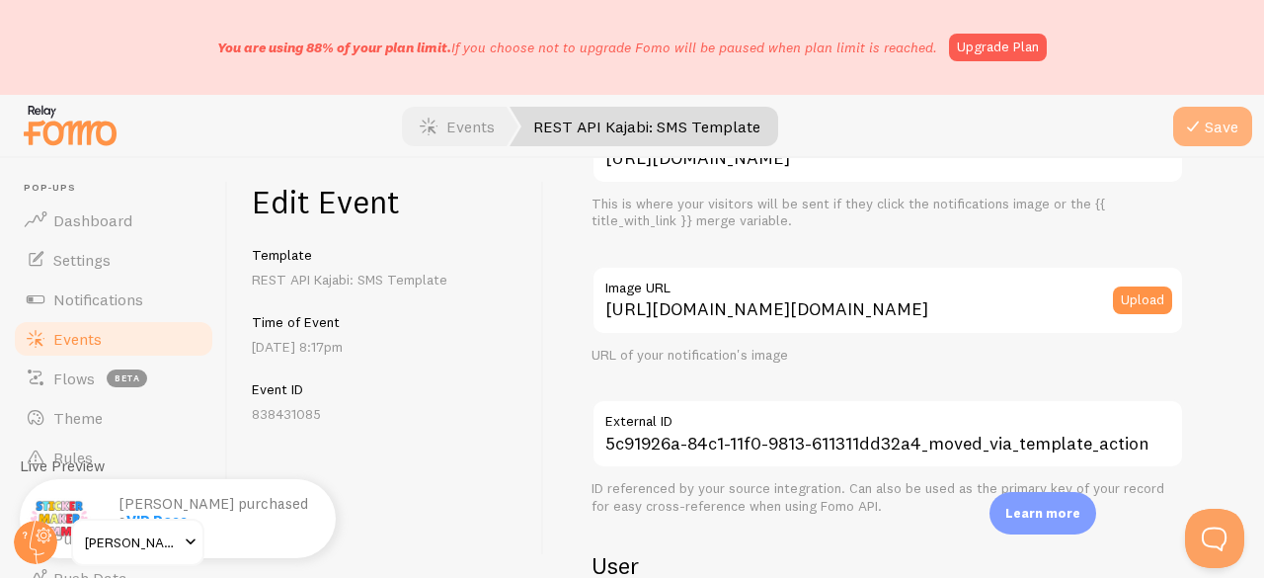
click at [1202, 138] on button "Save" at bounding box center [1212, 126] width 79 height 39
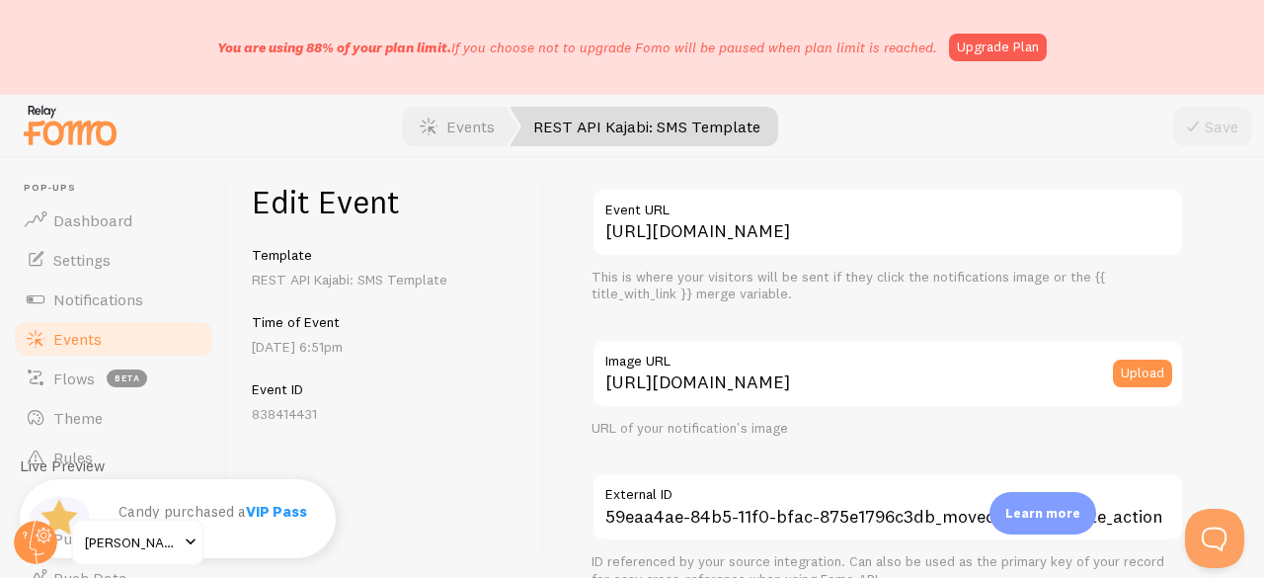
scroll to position [296, 0]
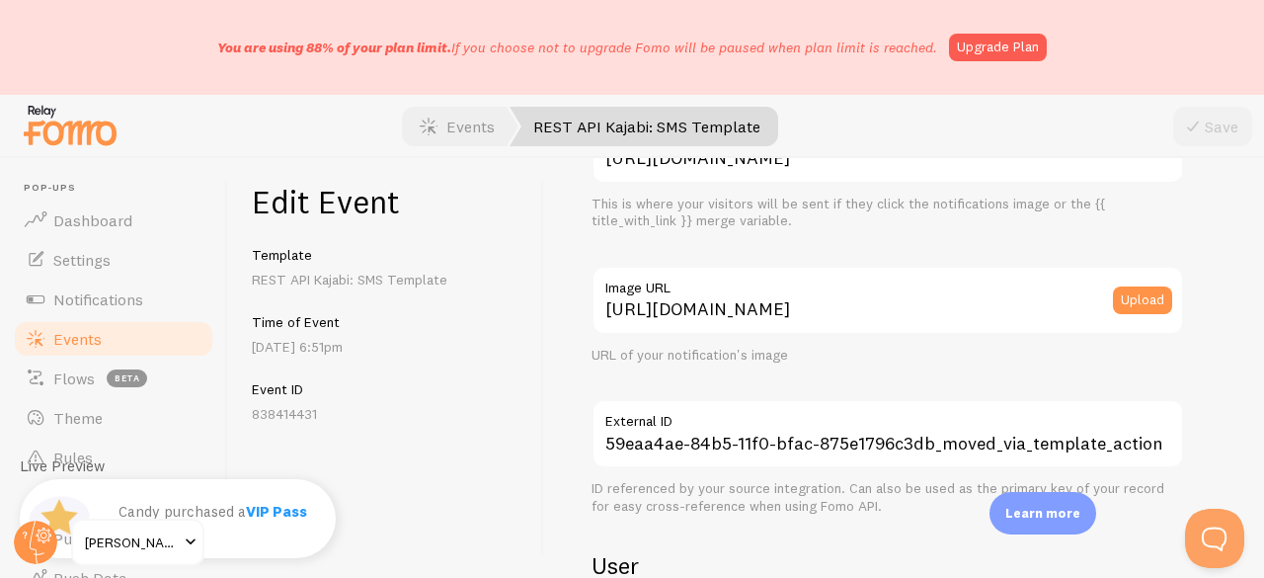
click at [748, 297] on label "Image URL" at bounding box center [887, 283] width 592 height 34
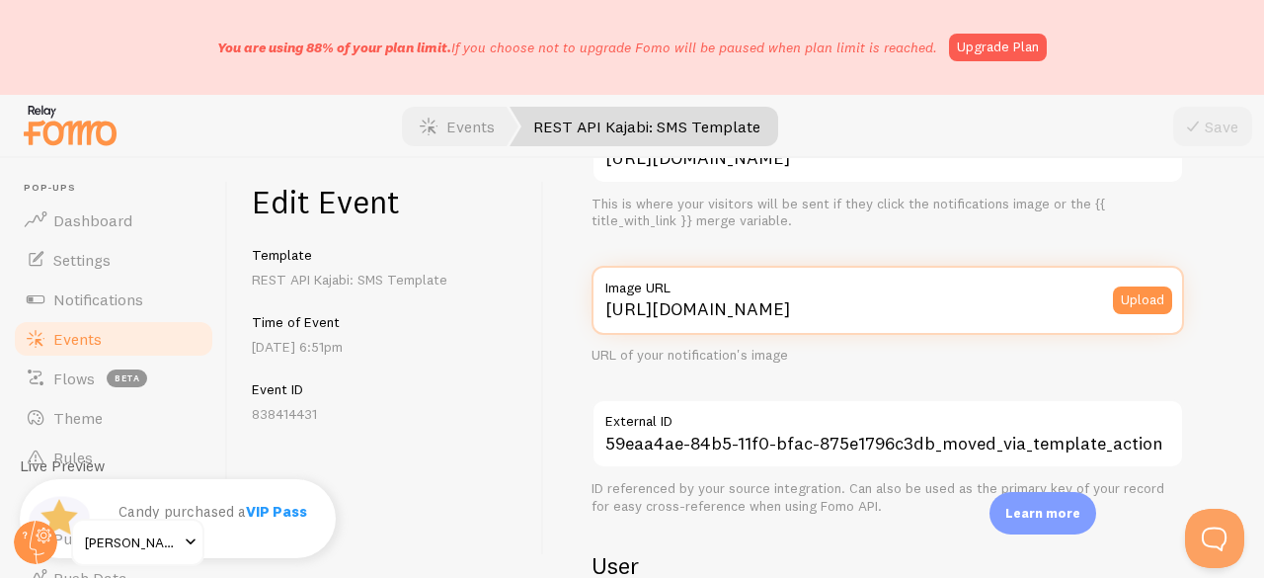
click at [748, 297] on input "[URL][DOMAIN_NAME]" at bounding box center [887, 300] width 592 height 69
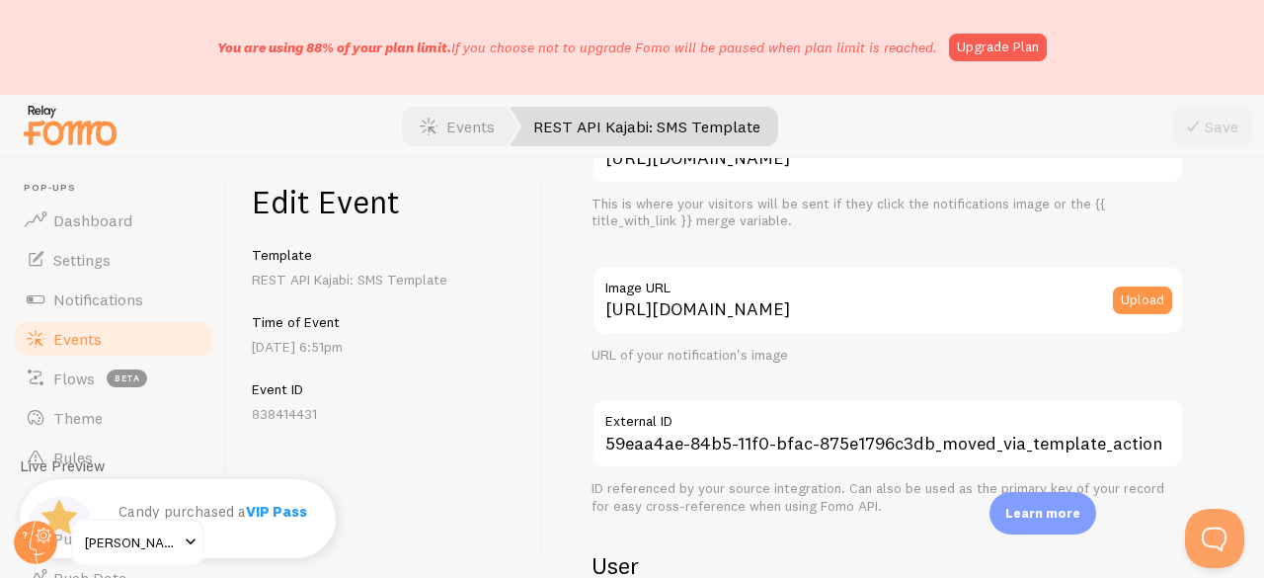
click at [748, 298] on label "Image URL" at bounding box center [887, 283] width 592 height 34
click at [748, 298] on input "[URL][DOMAIN_NAME]" at bounding box center [887, 300] width 592 height 69
click at [748, 298] on label "Image URL" at bounding box center [887, 283] width 592 height 34
click at [748, 298] on input "https://fomo.com/images/widget/template_defaults/rating.jpg" at bounding box center [887, 300] width 592 height 69
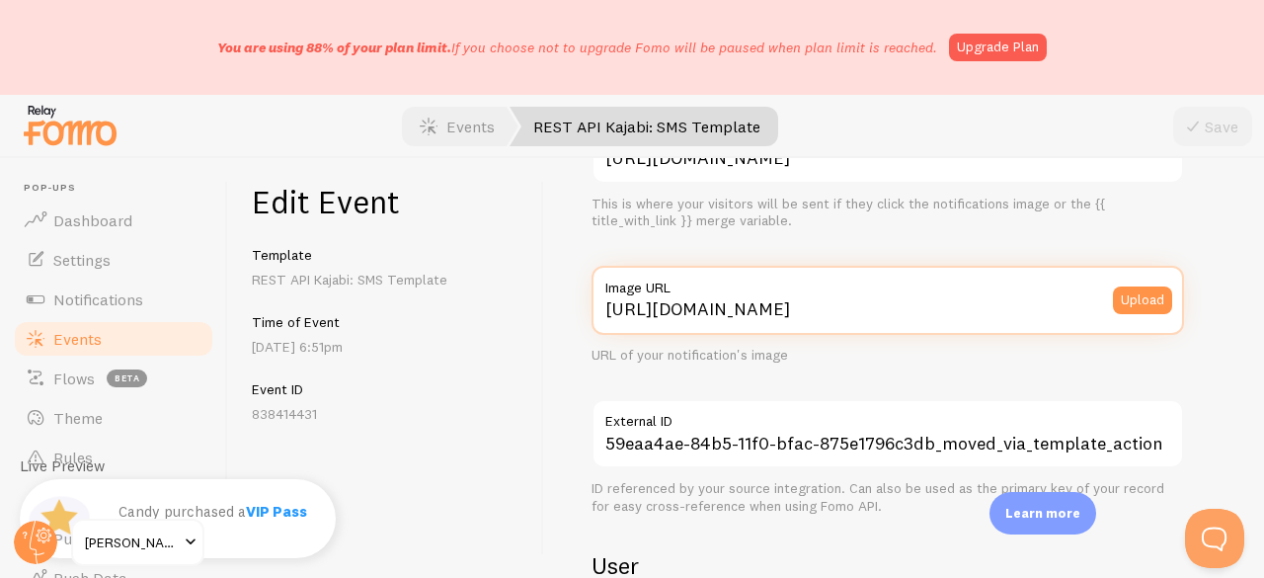
click at [743, 312] on input "https://fomo.com/images/widget/template_defaults/rating.jpg" at bounding box center [887, 300] width 592 height 69
paste input "process.filestackapi.com/ApqhzE1ldTzuKSj33adqez/resize=width:170,height:170/htt…"
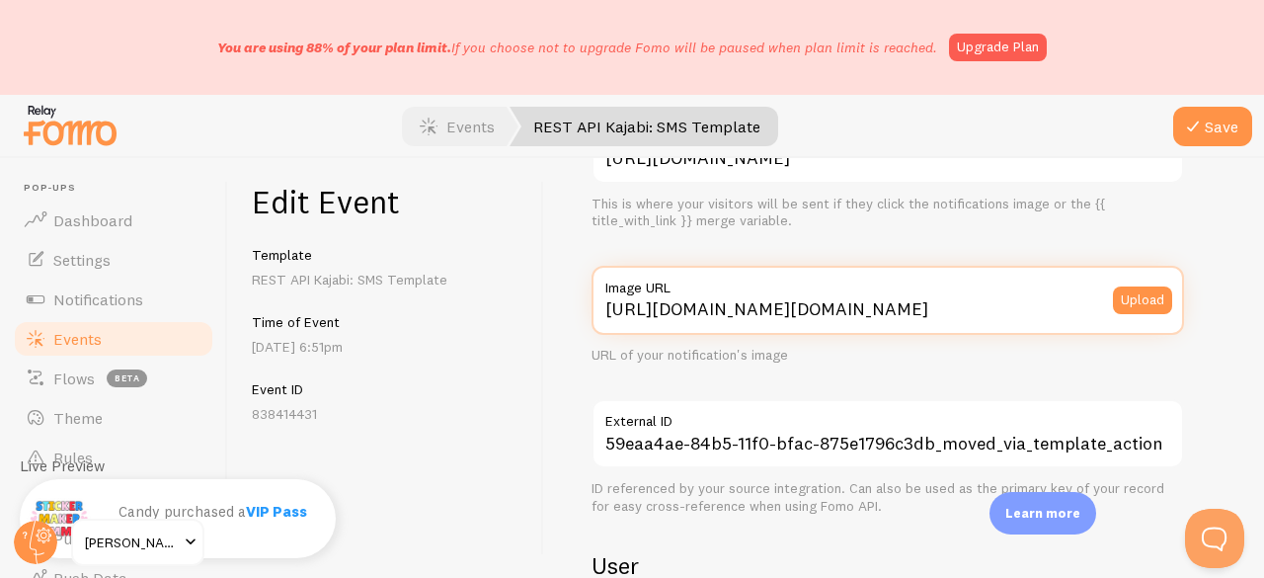
scroll to position [0, 588]
type input "https://process.filestackapi.com/ApqhzE1ldTzuKSj33adqez/resize=width:170,height…"
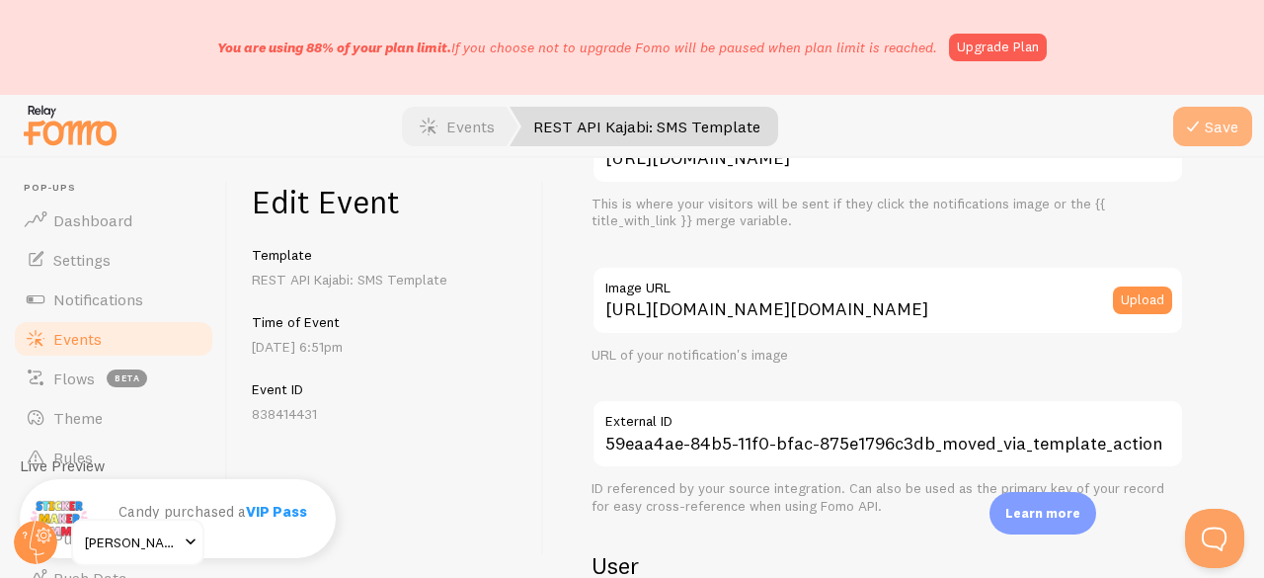
click at [1192, 141] on button "Save" at bounding box center [1212, 126] width 79 height 39
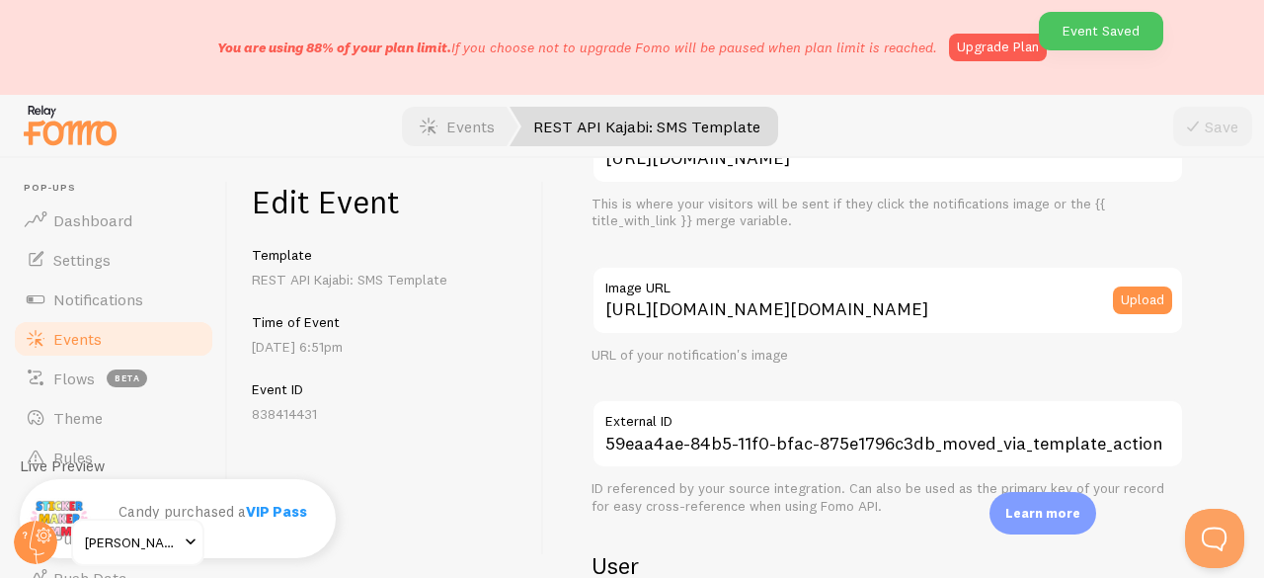
click at [81, 336] on span "Events" at bounding box center [77, 339] width 48 height 20
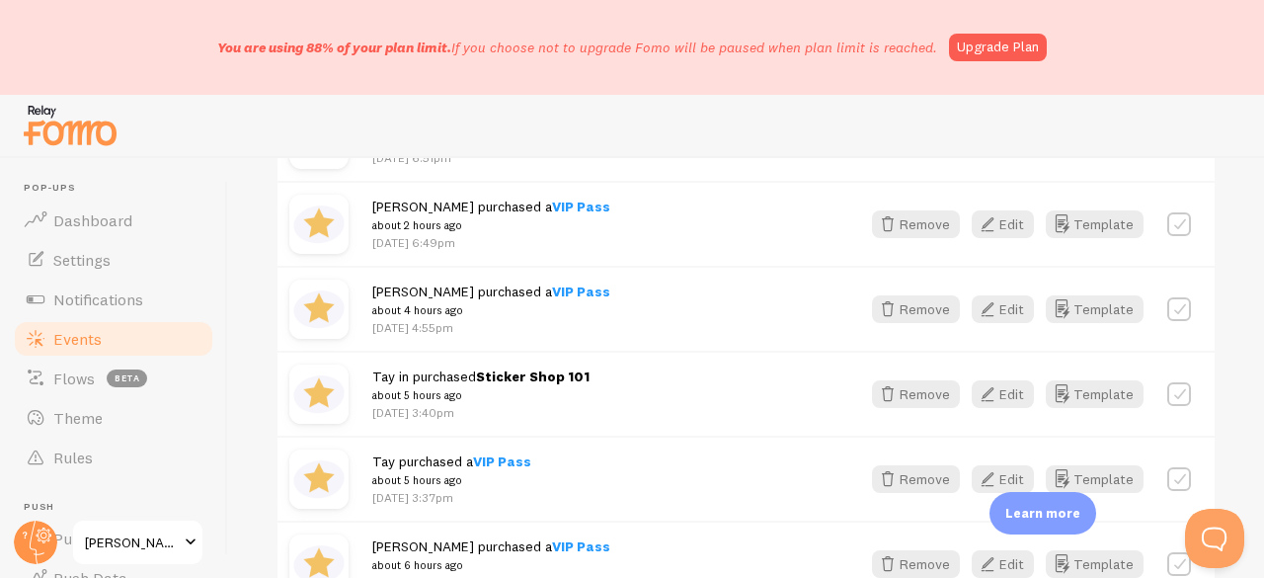
scroll to position [836, 0]
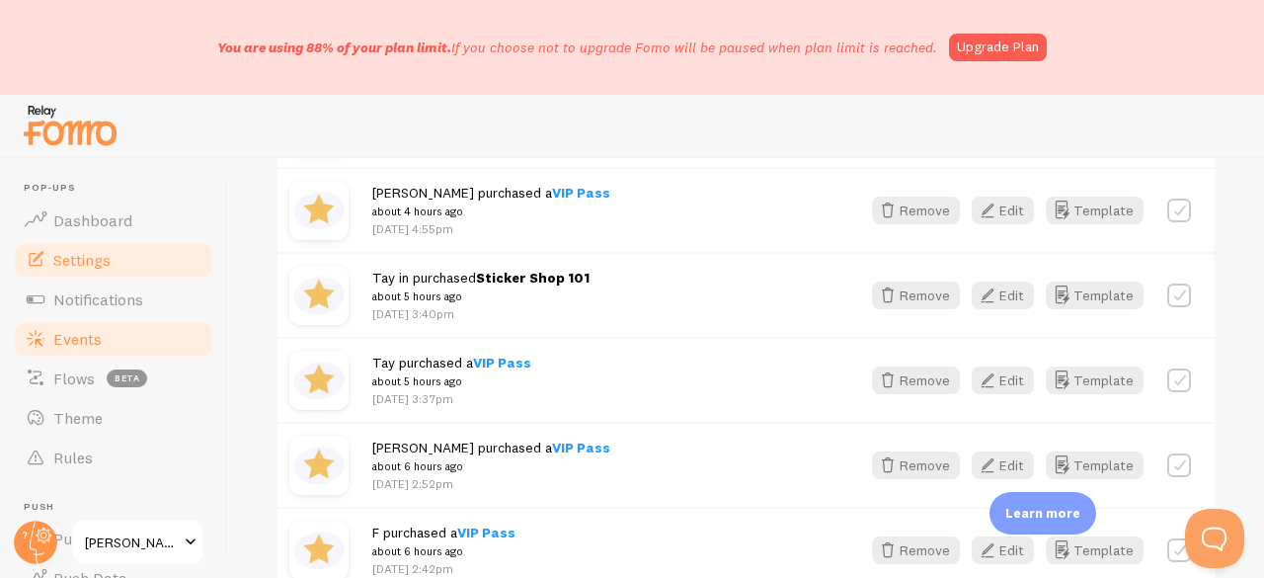
click at [90, 270] on link "Settings" at bounding box center [113, 259] width 203 height 39
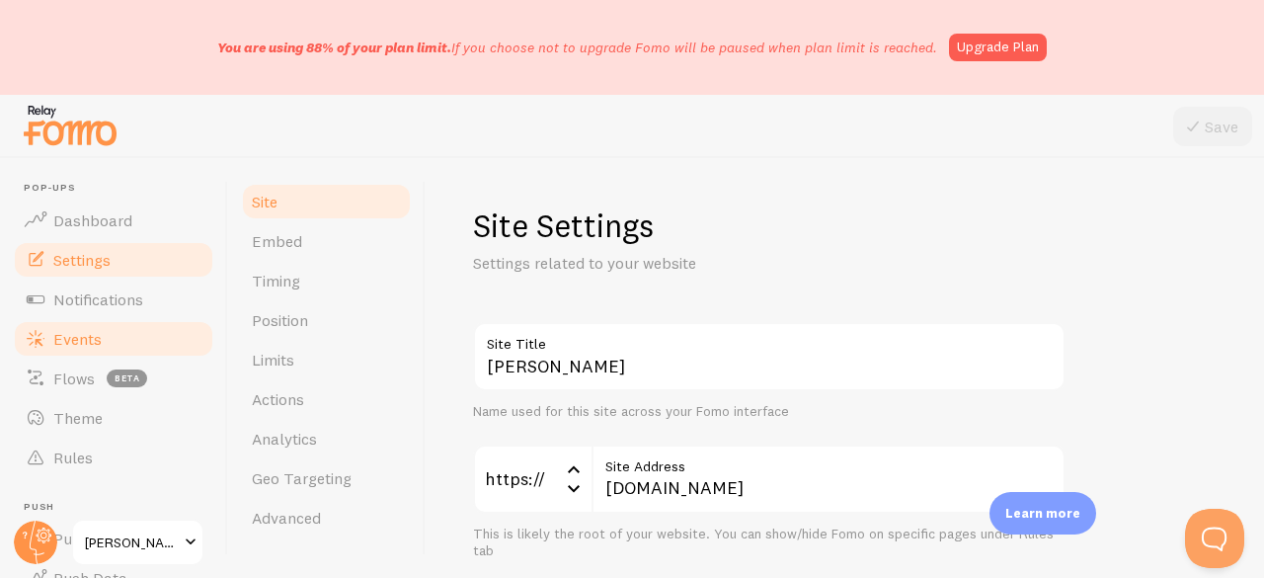
click at [83, 332] on span "Events" at bounding box center [77, 339] width 48 height 20
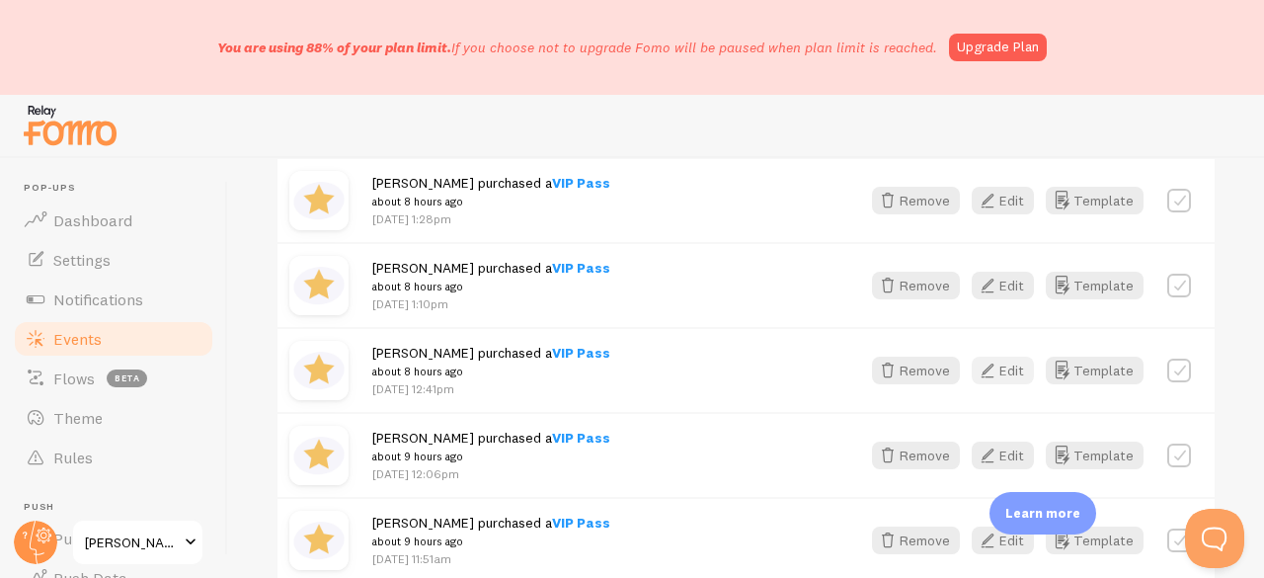
scroll to position [1382, 0]
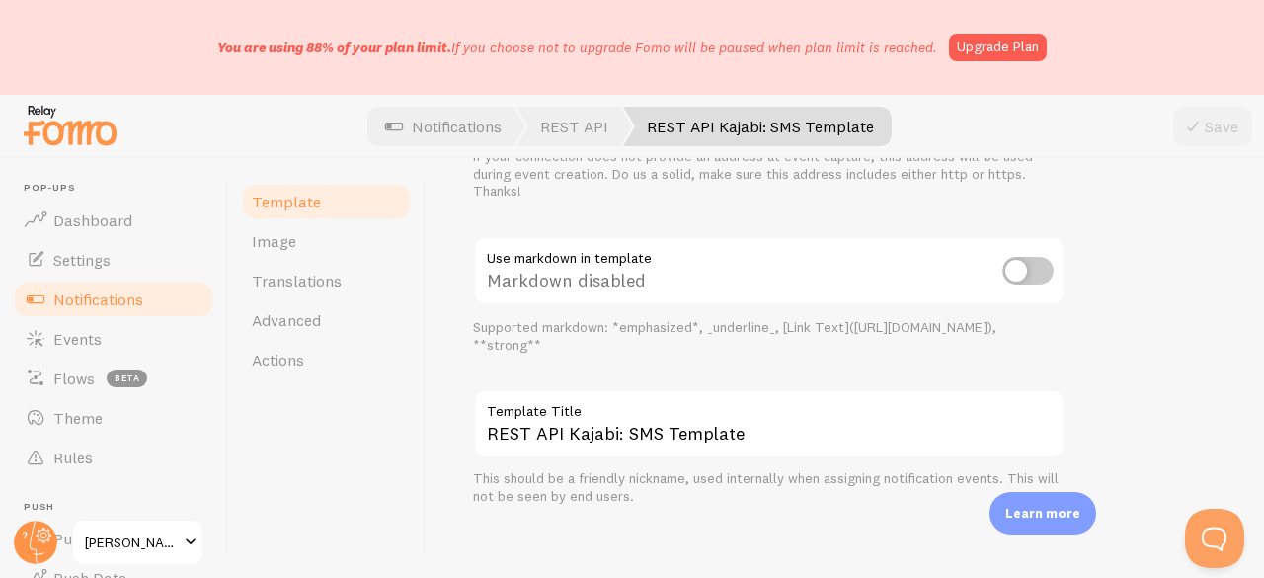
scroll to position [991, 0]
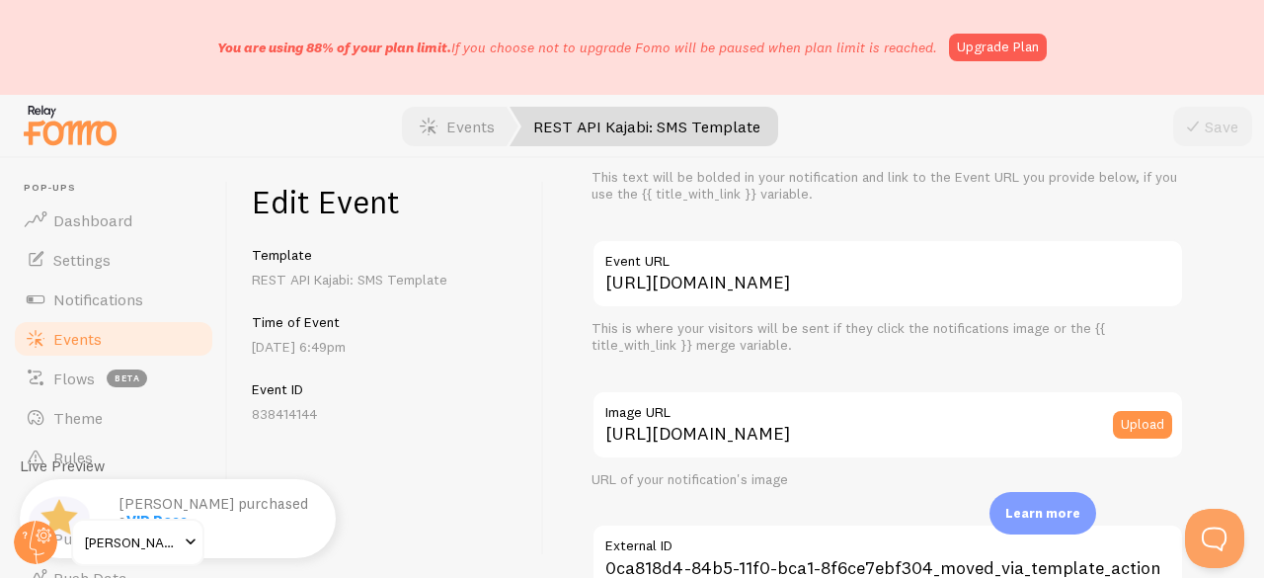
scroll to position [197, 0]
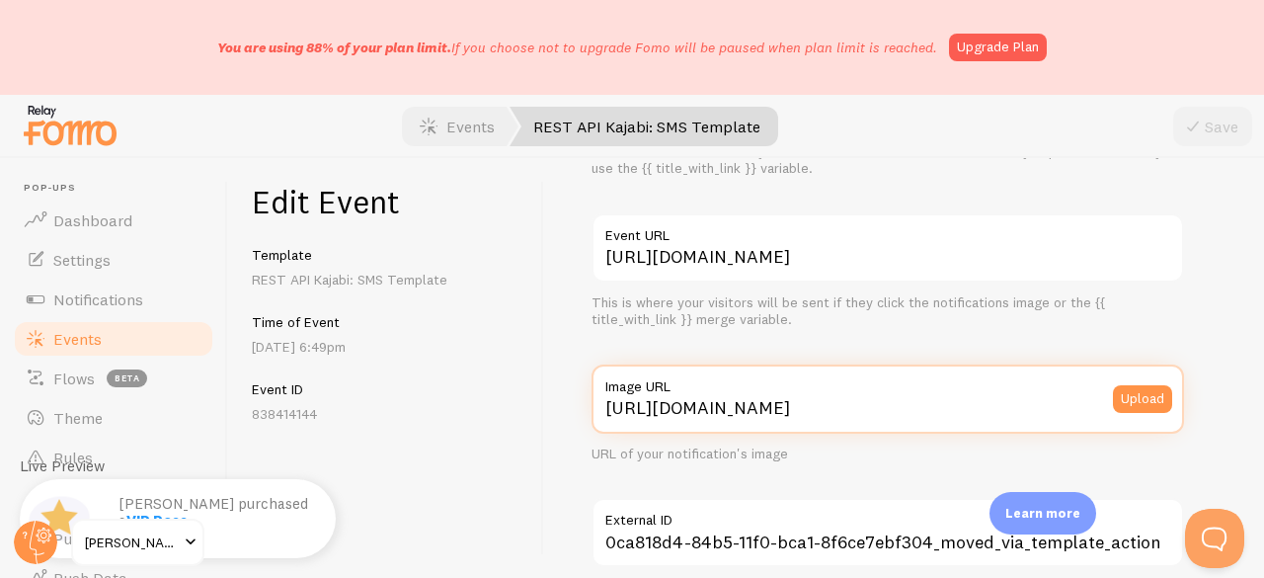
click at [709, 401] on input "[URL][DOMAIN_NAME]" at bounding box center [887, 398] width 592 height 69
click at [708, 401] on input "[URL][DOMAIN_NAME]" at bounding box center [887, 398] width 592 height 69
paste input "[DOMAIN_NAME][URL][DOMAIN_NAME]"
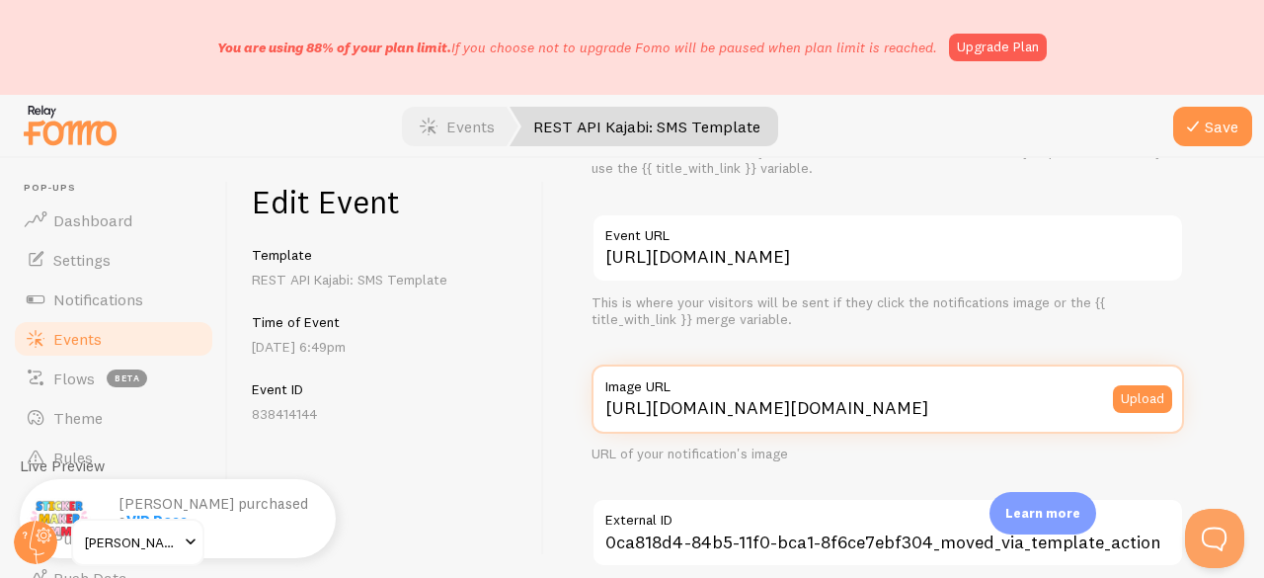
scroll to position [0, 588]
type input "[URL][DOMAIN_NAME][DOMAIN_NAME]"
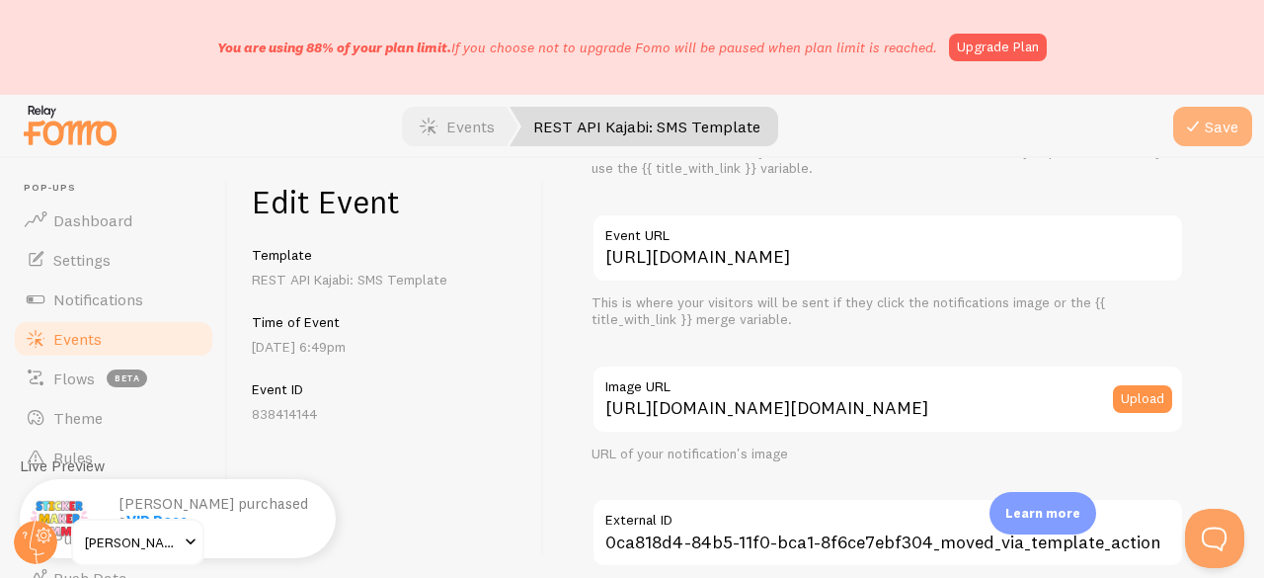
click at [1199, 127] on icon "submit" at bounding box center [1193, 127] width 24 height 24
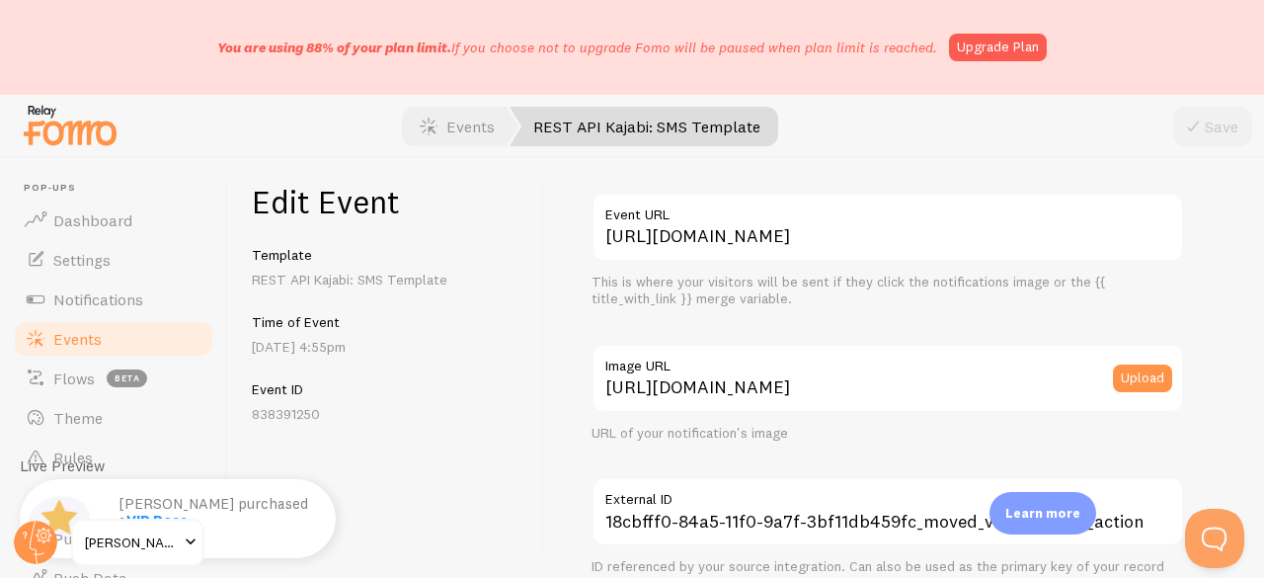
scroll to position [296, 0]
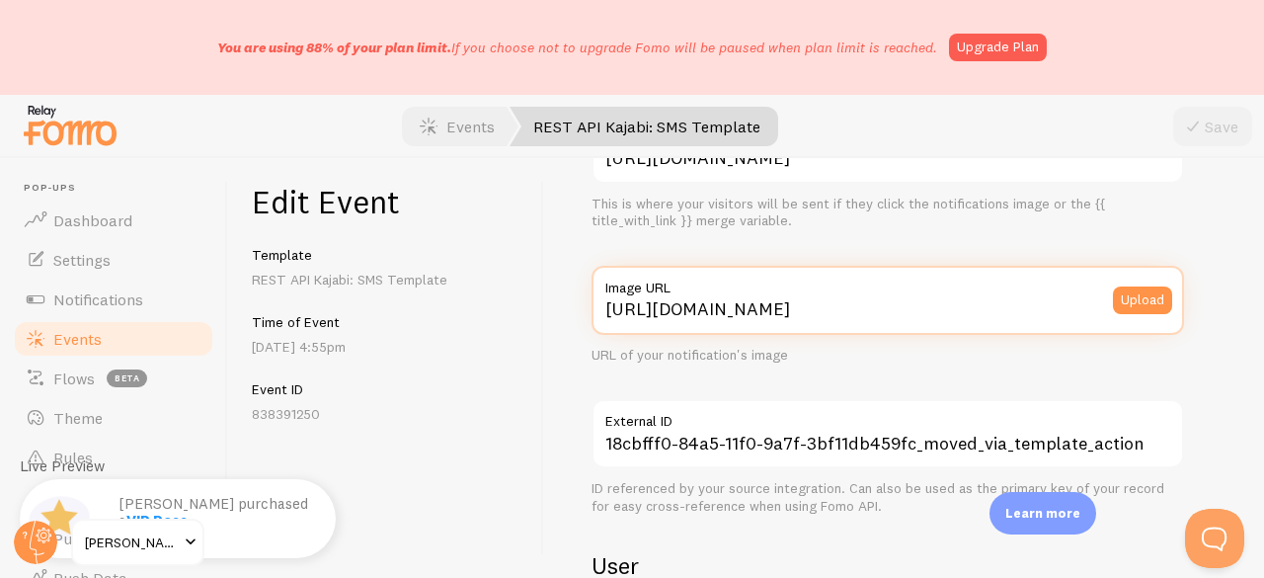
click at [783, 322] on input "[URL][DOMAIN_NAME]" at bounding box center [887, 300] width 592 height 69
click at [782, 321] on input "[URL][DOMAIN_NAME]" at bounding box center [887, 300] width 592 height 69
paste input "[DOMAIN_NAME][URL][DOMAIN_NAME]"
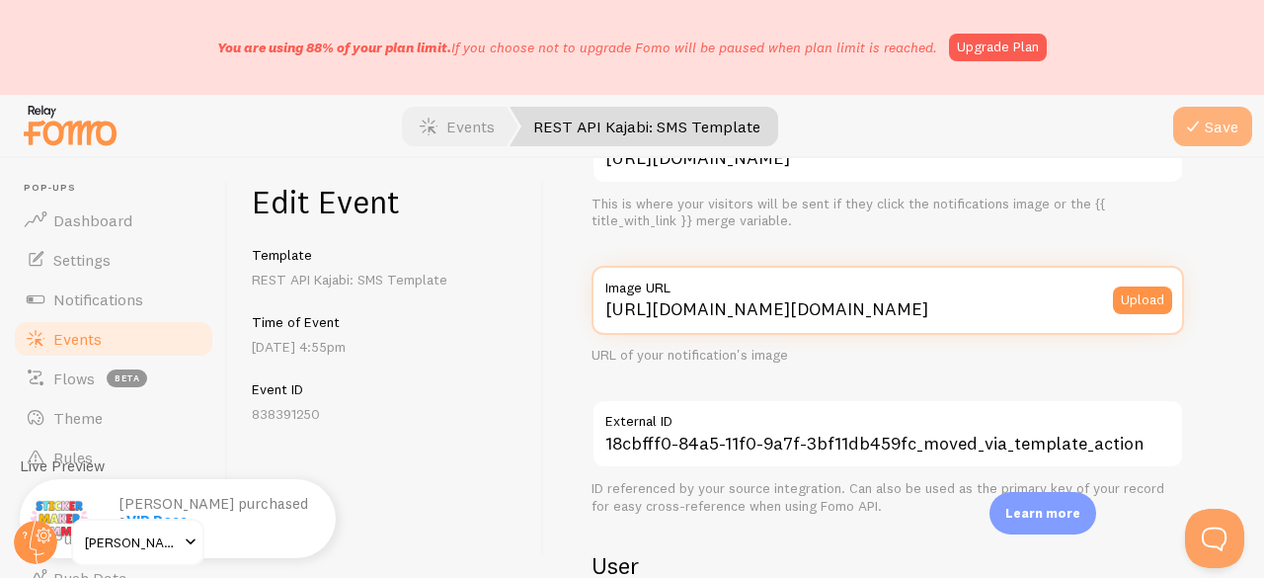
type input "[URL][DOMAIN_NAME][DOMAIN_NAME]"
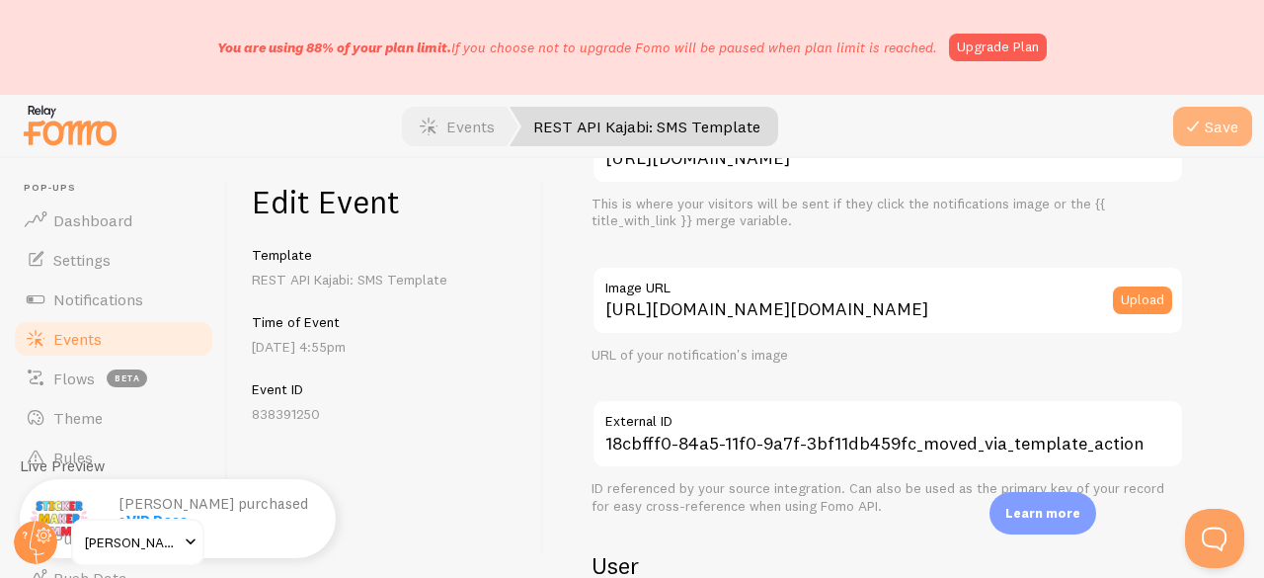
scroll to position [0, 0]
click at [1185, 127] on icon "submit" at bounding box center [1193, 127] width 24 height 24
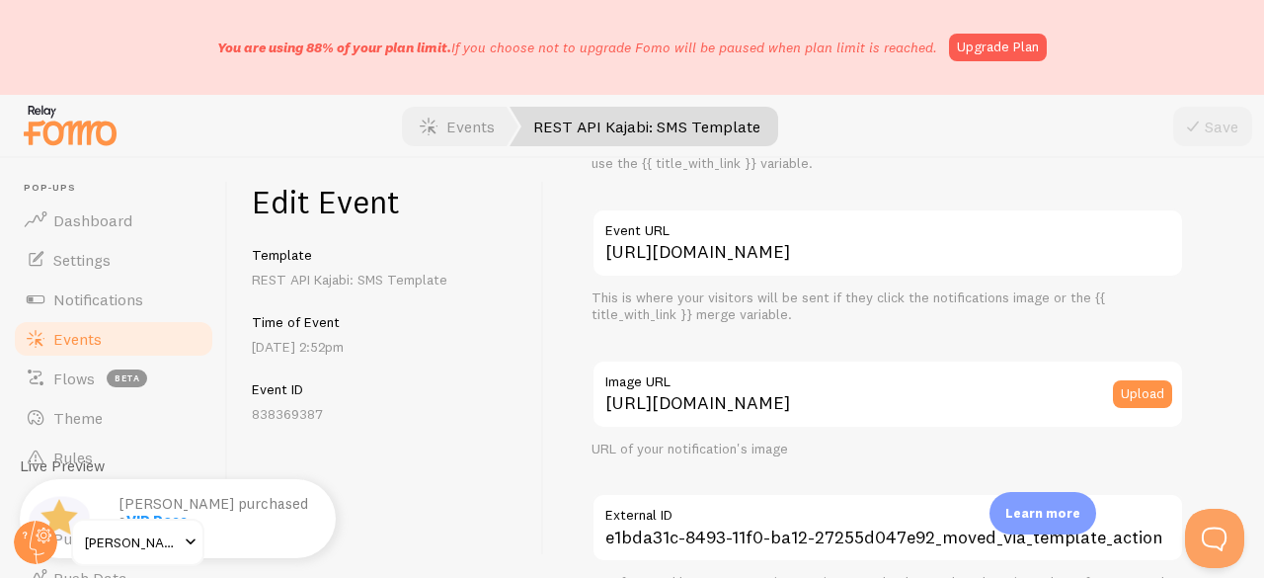
scroll to position [296, 0]
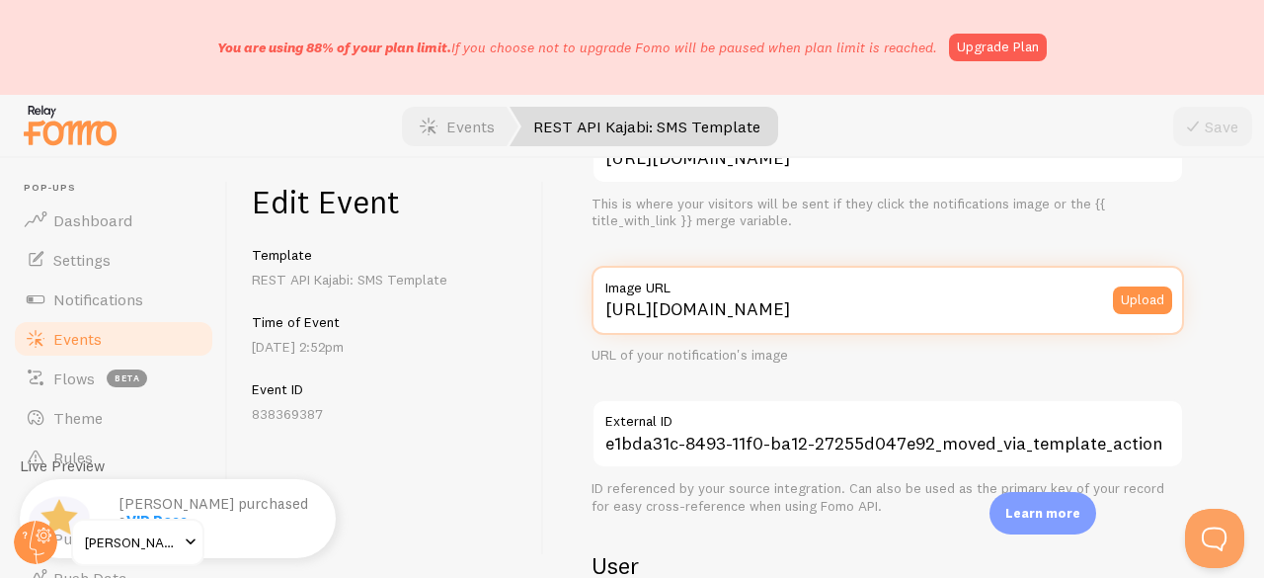
click at [770, 315] on input "[URL][DOMAIN_NAME]" at bounding box center [887, 300] width 592 height 69
paste input "[DOMAIN_NAME][URL][DOMAIN_NAME]"
type input "[URL][DOMAIN_NAME][DOMAIN_NAME]"
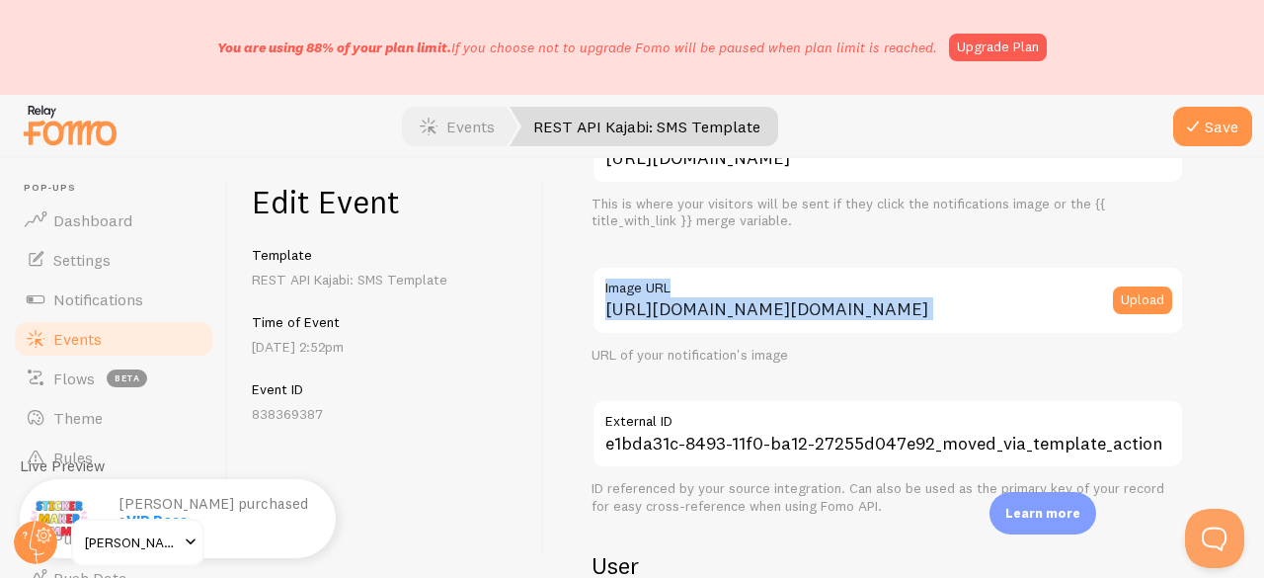
scroll to position [0, 0]
drag, startPoint x: 1060, startPoint y: 271, endPoint x: 1118, endPoint y: 199, distance: 92.0
click at [1094, 244] on div "Meta VIP Pass Title This text will be bolded in your notification and link to t…" at bounding box center [887, 523] width 592 height 1228
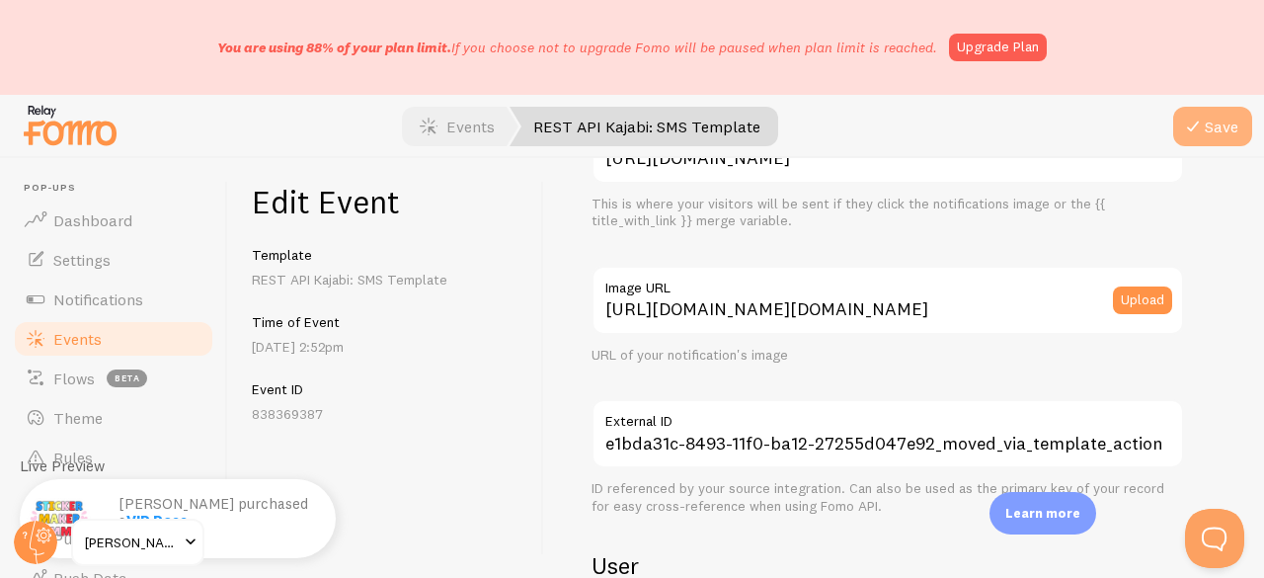
click at [1200, 134] on icon "submit" at bounding box center [1193, 127] width 24 height 24
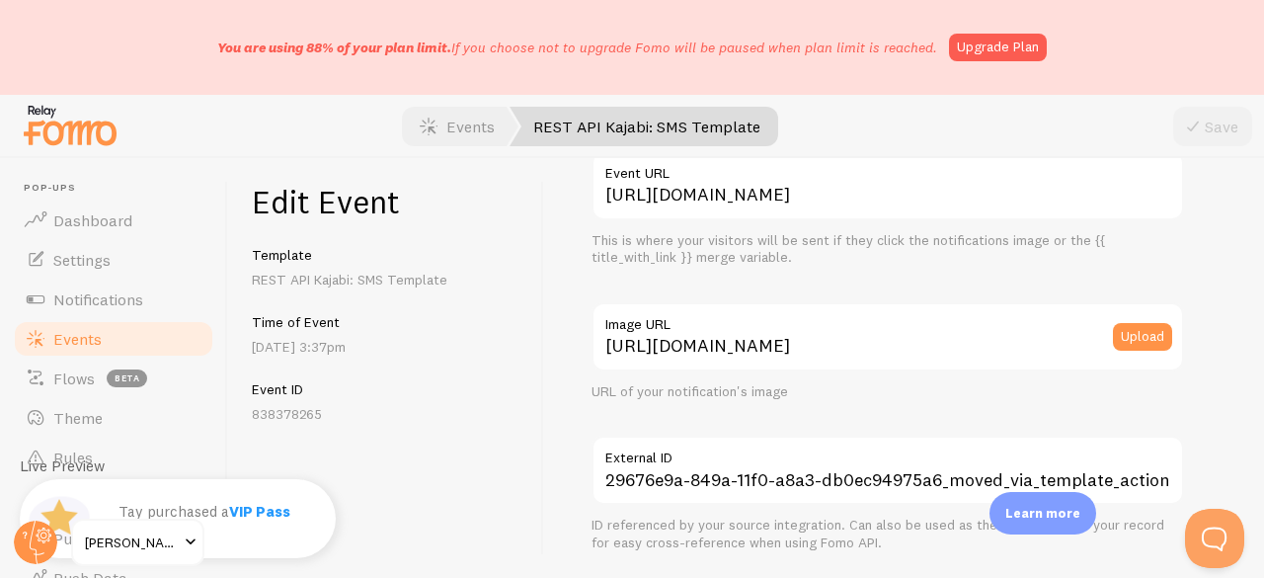
scroll to position [296, 0]
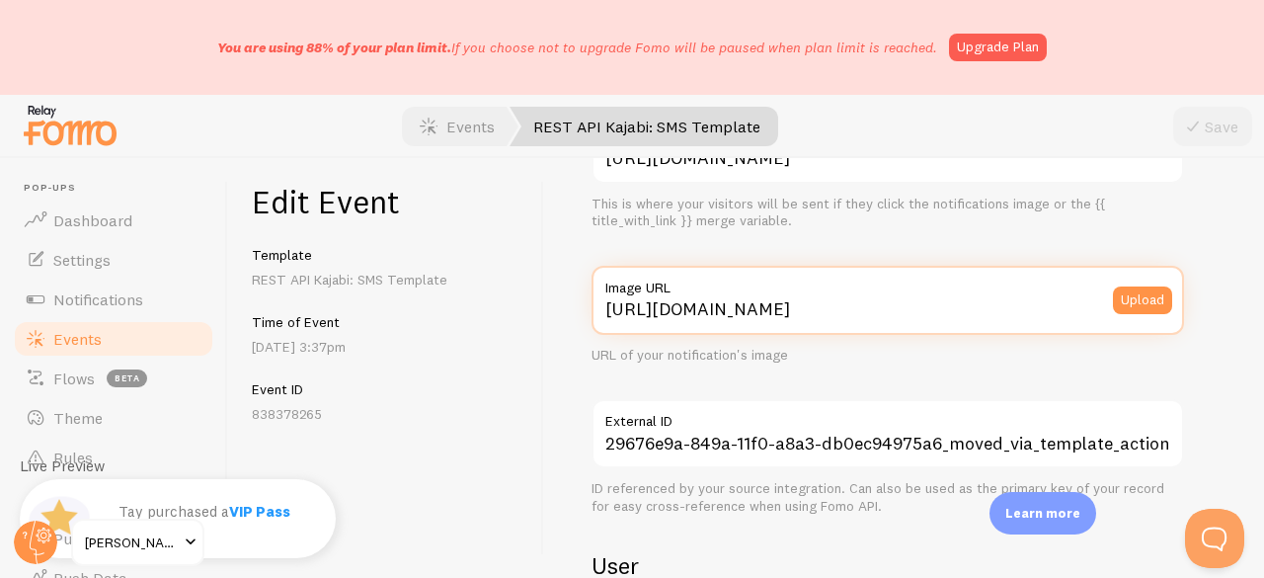
click at [764, 329] on input "[URL][DOMAIN_NAME]" at bounding box center [887, 300] width 592 height 69
click at [760, 315] on input "[URL][DOMAIN_NAME]" at bounding box center [887, 300] width 592 height 69
paste input "[DOMAIN_NAME][URL][DOMAIN_NAME]"
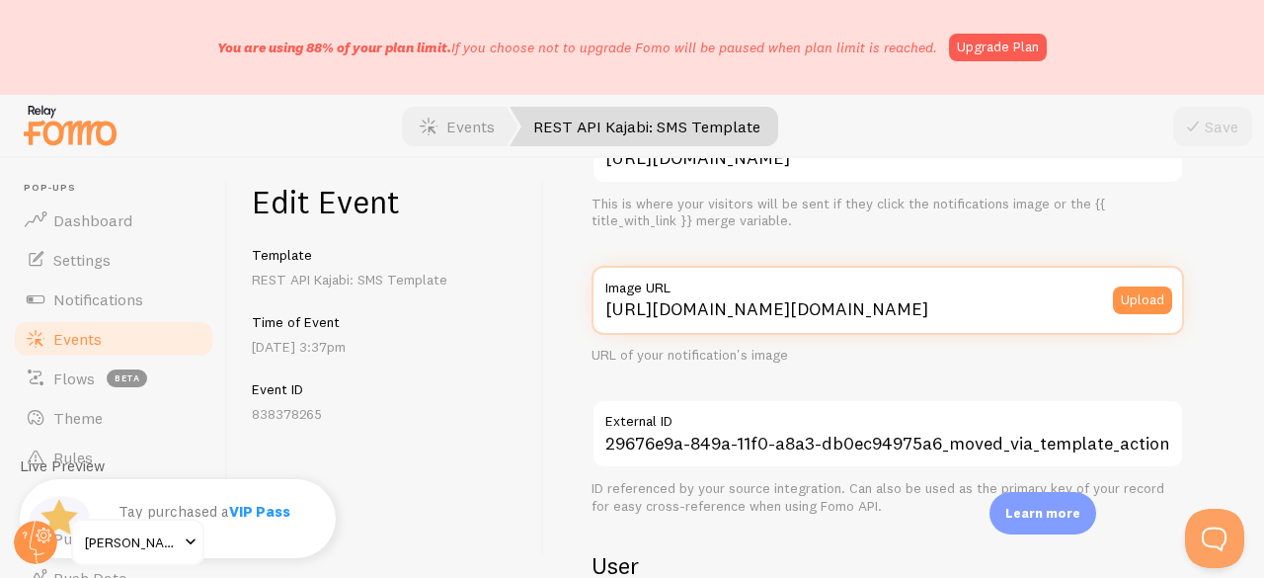
scroll to position [0, 588]
type input "[URL][DOMAIN_NAME][DOMAIN_NAME]"
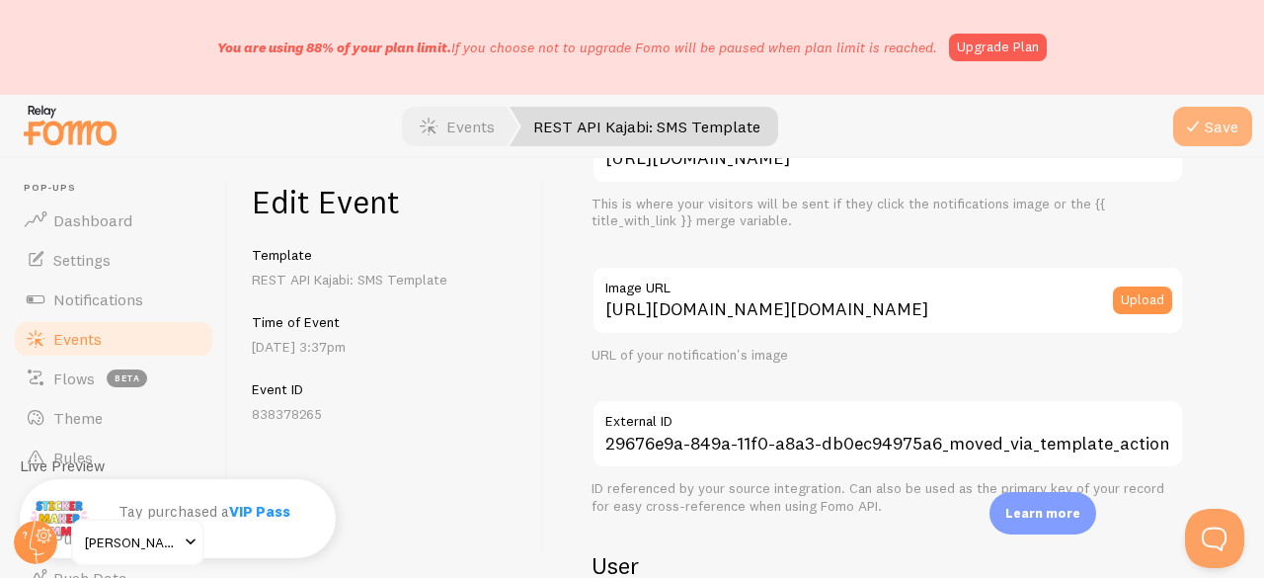
click at [1193, 141] on button "Save" at bounding box center [1212, 126] width 79 height 39
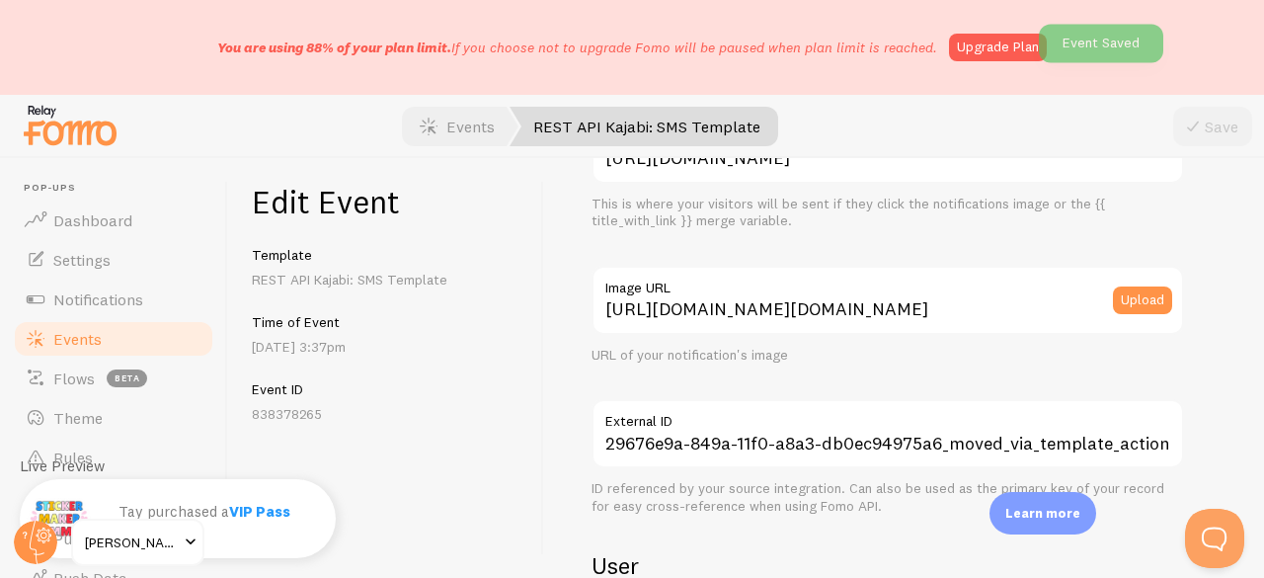
click at [1204, 122] on div "Save" at bounding box center [1212, 126] width 79 height 39
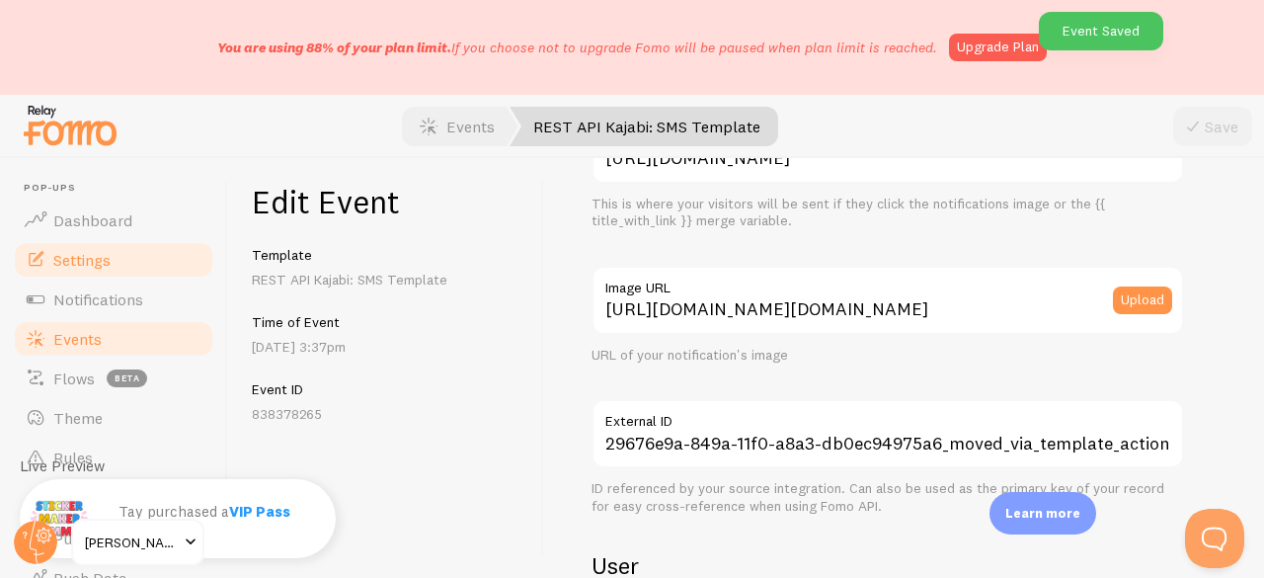
drag, startPoint x: 83, startPoint y: 295, endPoint x: 124, endPoint y: 275, distance: 45.9
click at [83, 295] on span "Notifications" at bounding box center [98, 299] width 90 height 20
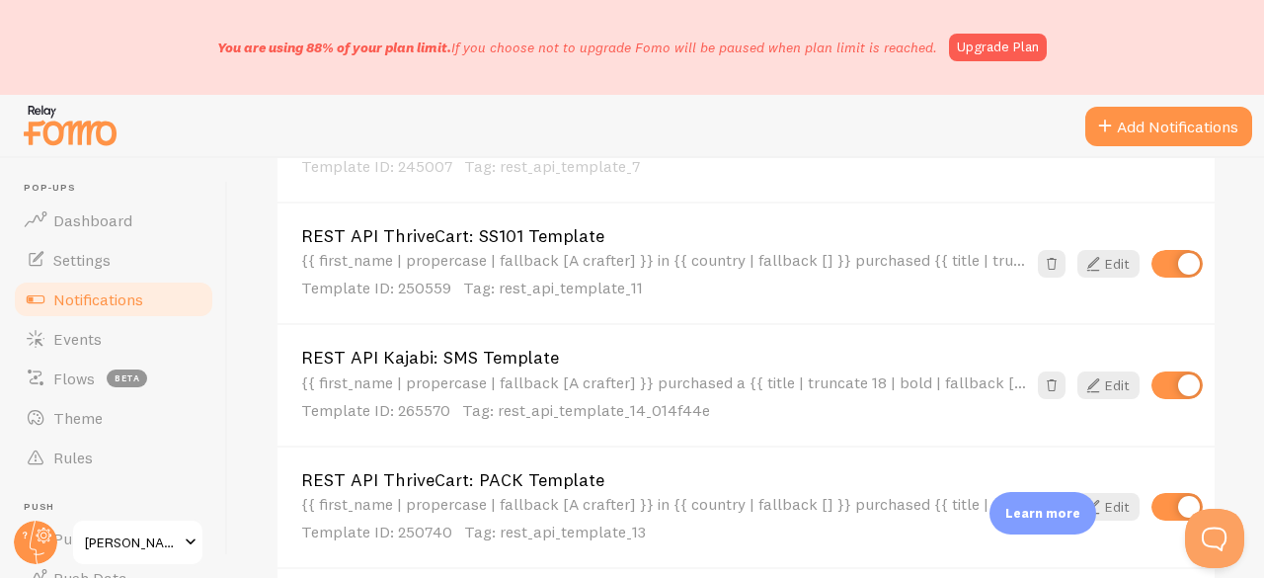
scroll to position [1580, 0]
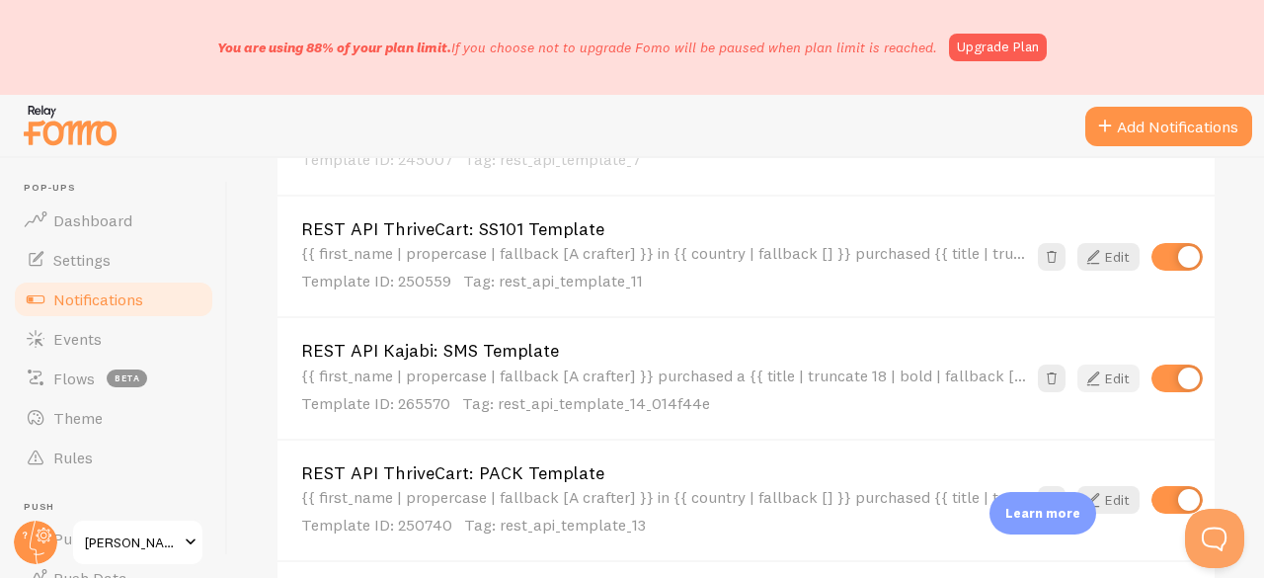
click at [1081, 378] on icon at bounding box center [1093, 378] width 24 height 24
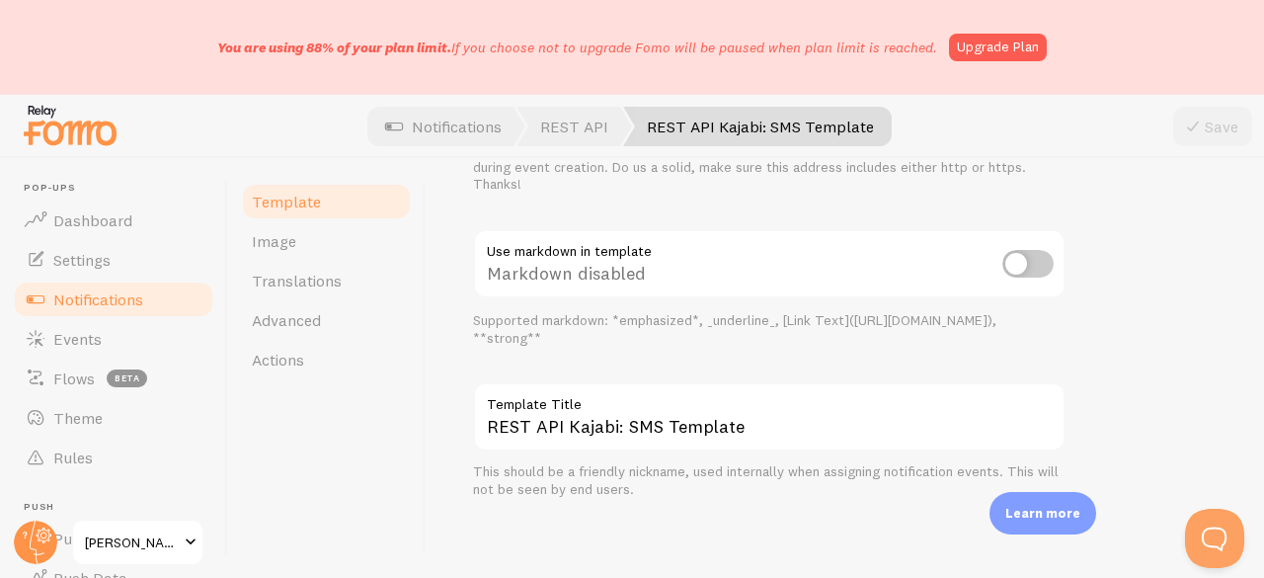
scroll to position [991, 0]
click at [326, 252] on link "Image" at bounding box center [326, 240] width 173 height 39
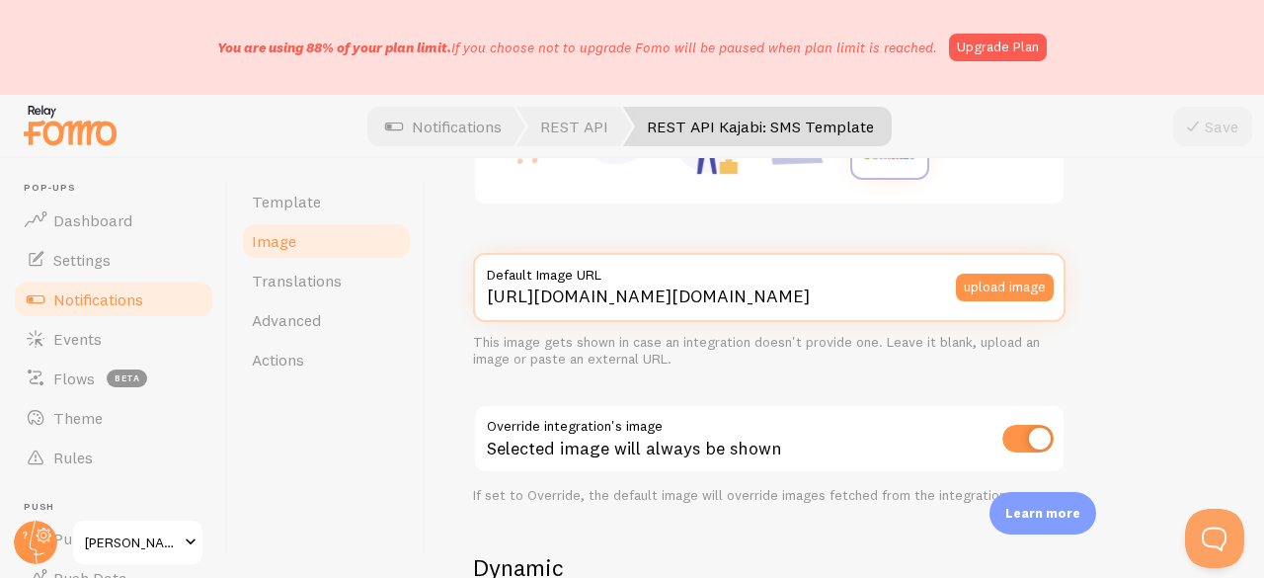
scroll to position [0, 588]
drag, startPoint x: 816, startPoint y: 307, endPoint x: 1083, endPoint y: 298, distance: 266.7
click at [1083, 298] on div "This is true for every new event that is created. To change the apperance of ol…" at bounding box center [844, 456] width 743 height 1211
click at [844, 300] on input "[URL][DOMAIN_NAME][DOMAIN_NAME]" at bounding box center [769, 287] width 592 height 69
drag, startPoint x: 837, startPoint y: 295, endPoint x: 1135, endPoint y: 294, distance: 298.1
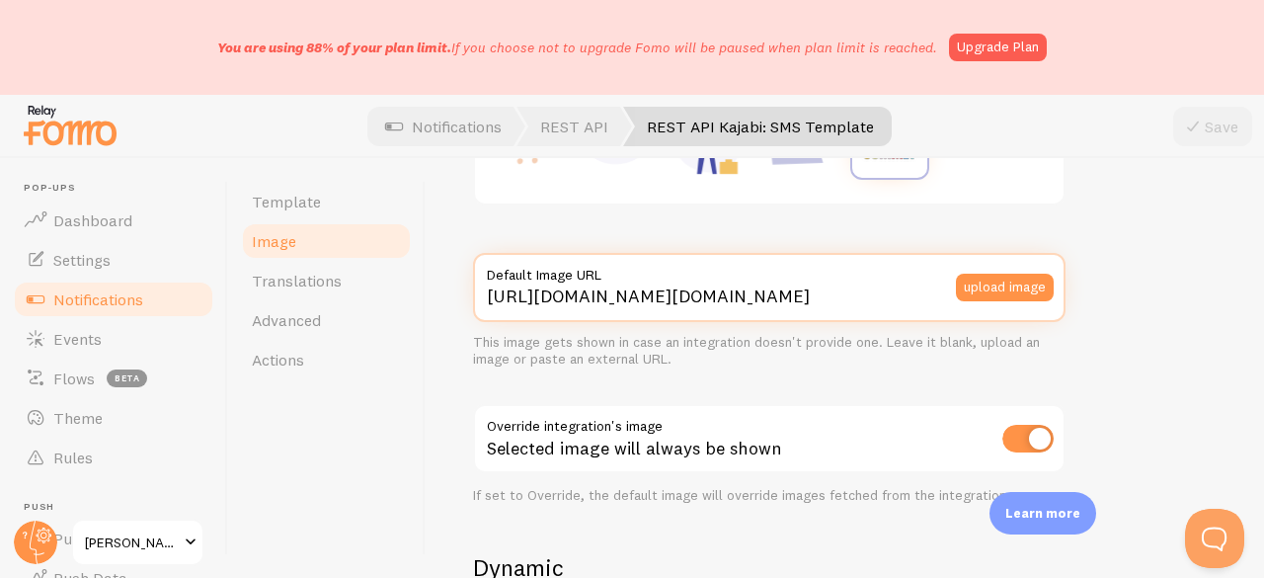
click at [1135, 294] on div "This is true for every new event that is created. To change the apperance of ol…" at bounding box center [844, 456] width 743 height 1211
click at [875, 301] on input "[URL][DOMAIN_NAME][DOMAIN_NAME]" at bounding box center [769, 287] width 592 height 69
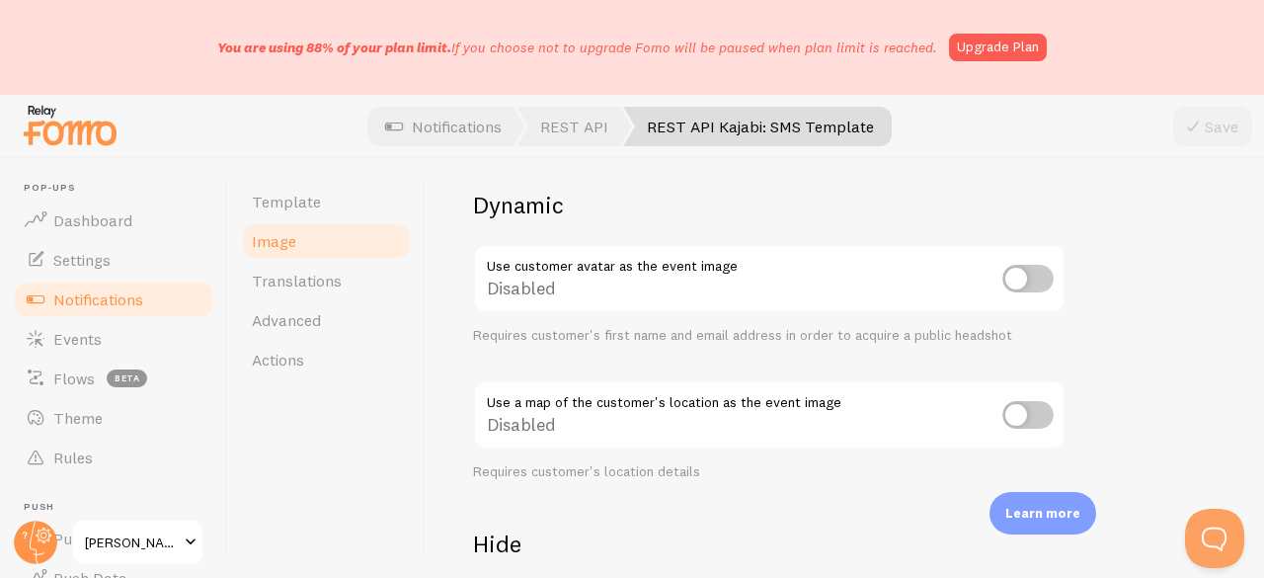
scroll to position [888, 0]
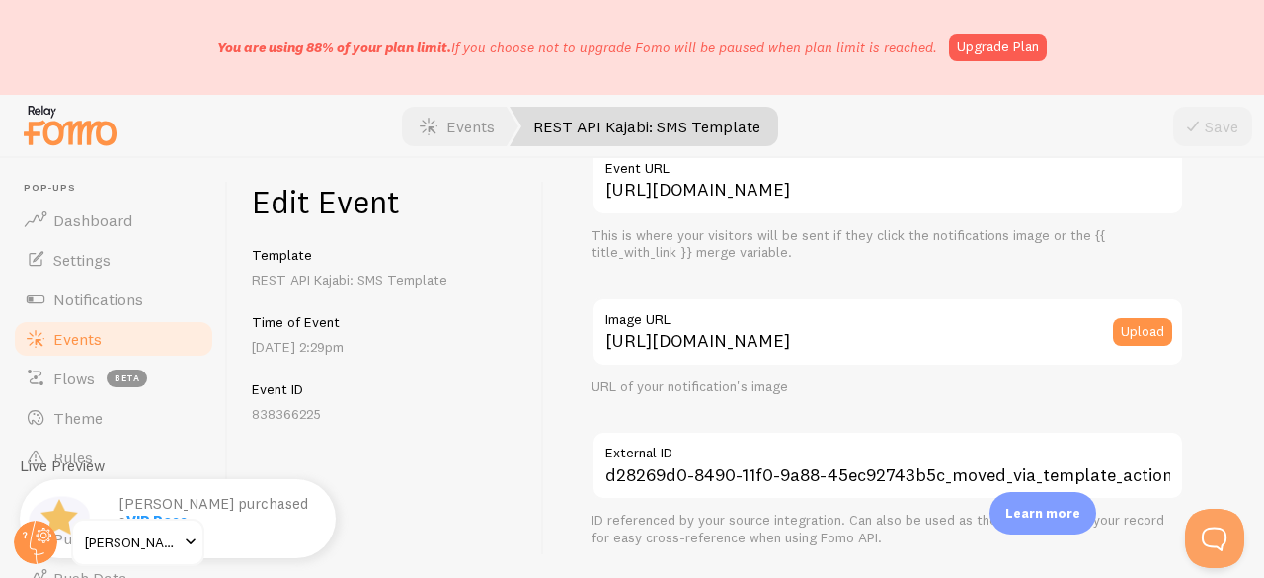
scroll to position [296, 0]
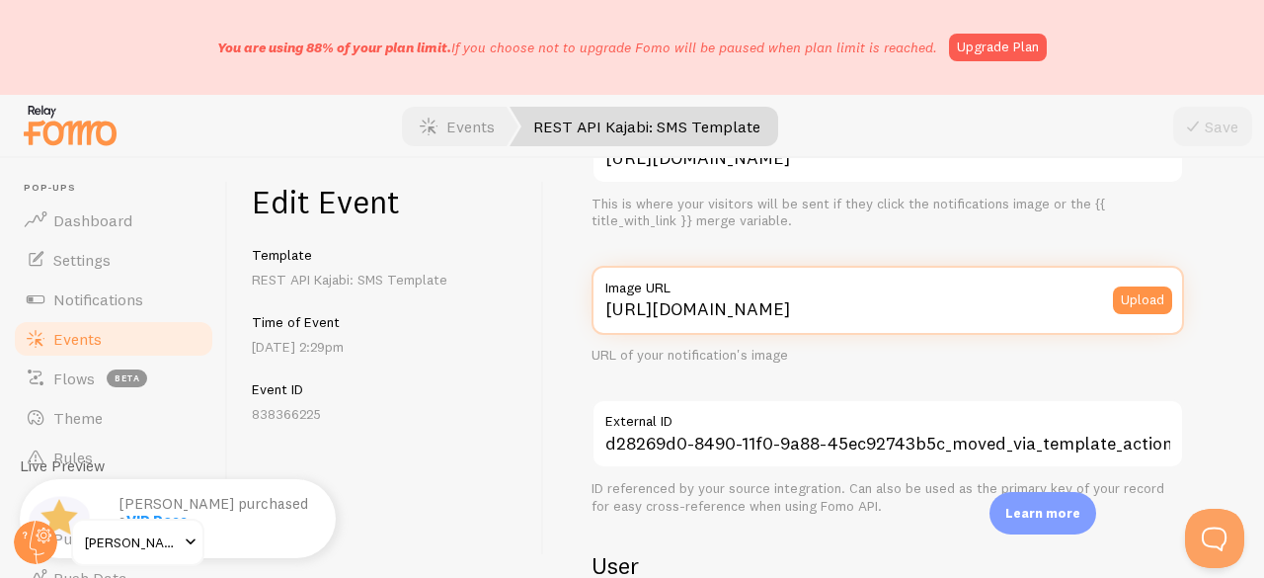
click at [813, 317] on input "[URL][DOMAIN_NAME]" at bounding box center [887, 300] width 592 height 69
paste input "[DOMAIN_NAME][URL][DOMAIN_NAME]"
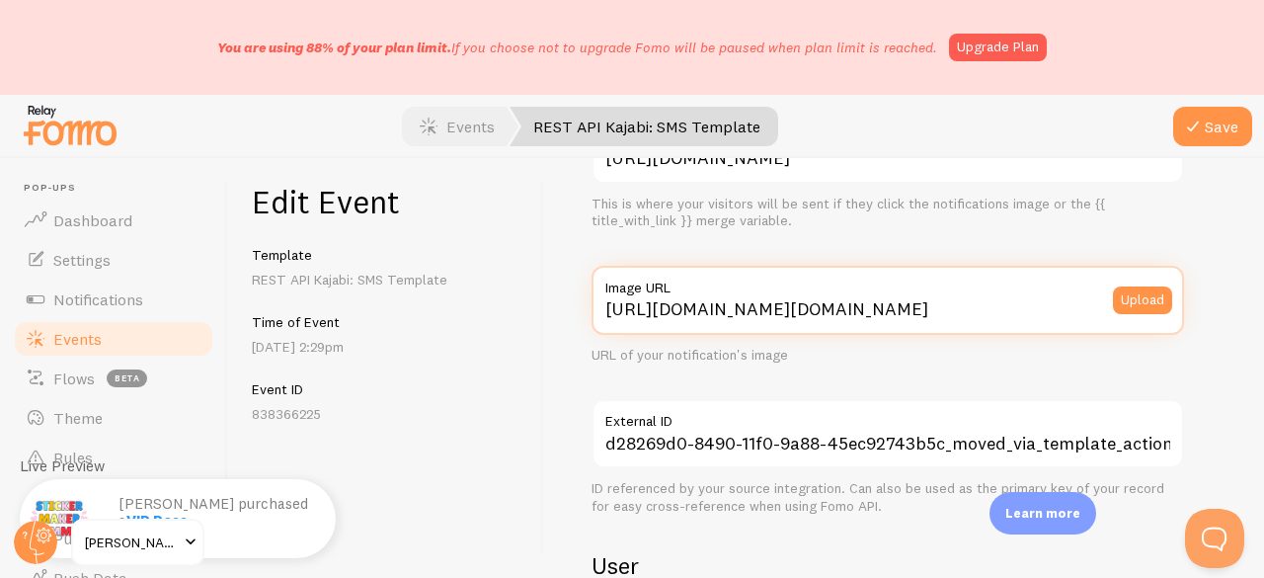
scroll to position [0, 588]
type input "[URL][DOMAIN_NAME][DOMAIN_NAME]"
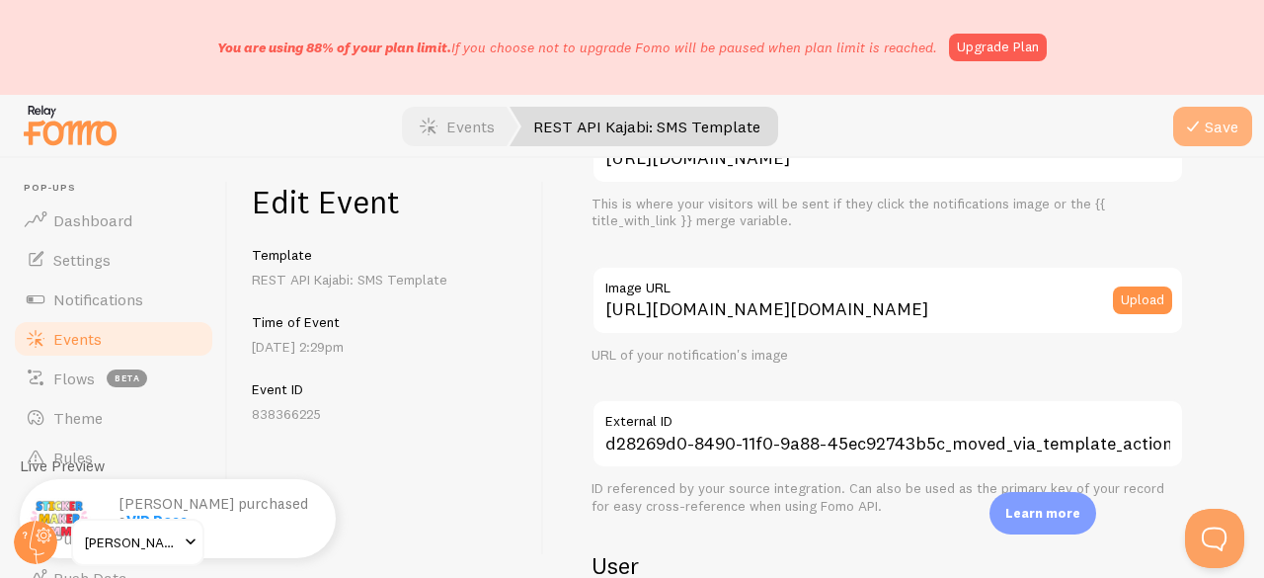
click at [1187, 135] on icon "submit" at bounding box center [1193, 127] width 24 height 24
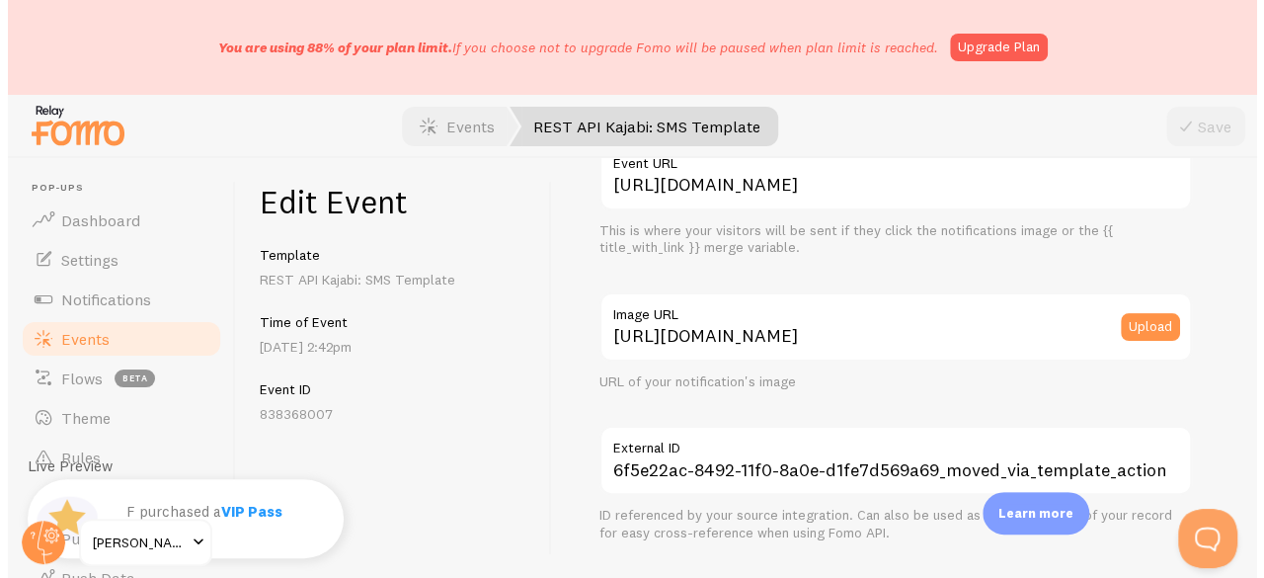
scroll to position [296, 0]
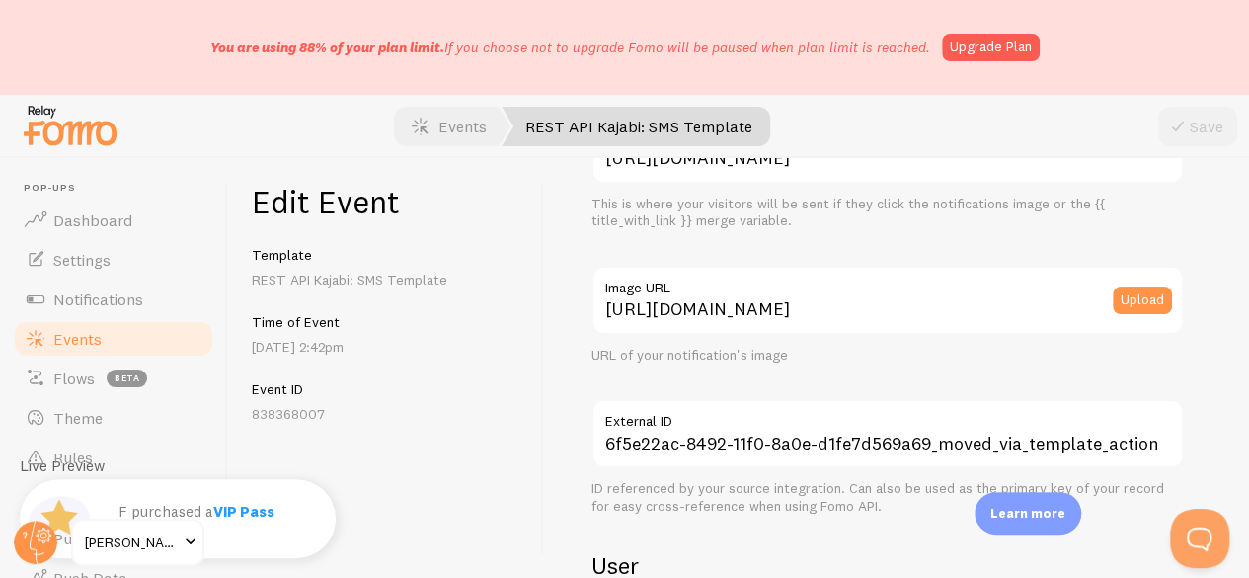
click at [829, 293] on label "Image URL" at bounding box center [887, 283] width 592 height 34
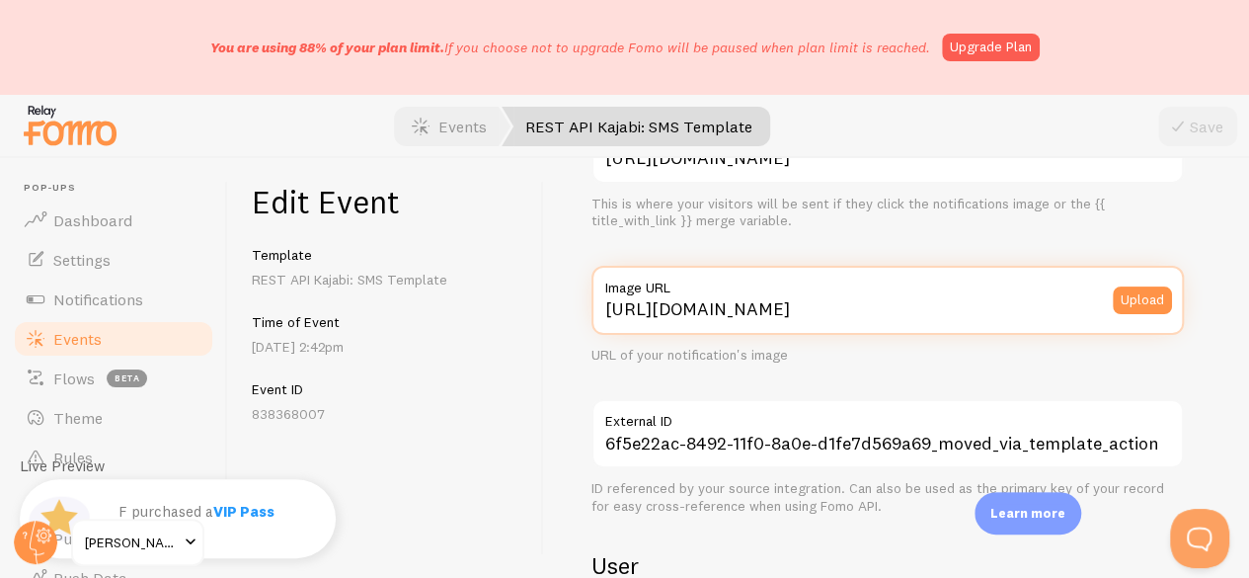
click at [829, 293] on input "[URL][DOMAIN_NAME]" at bounding box center [887, 300] width 592 height 69
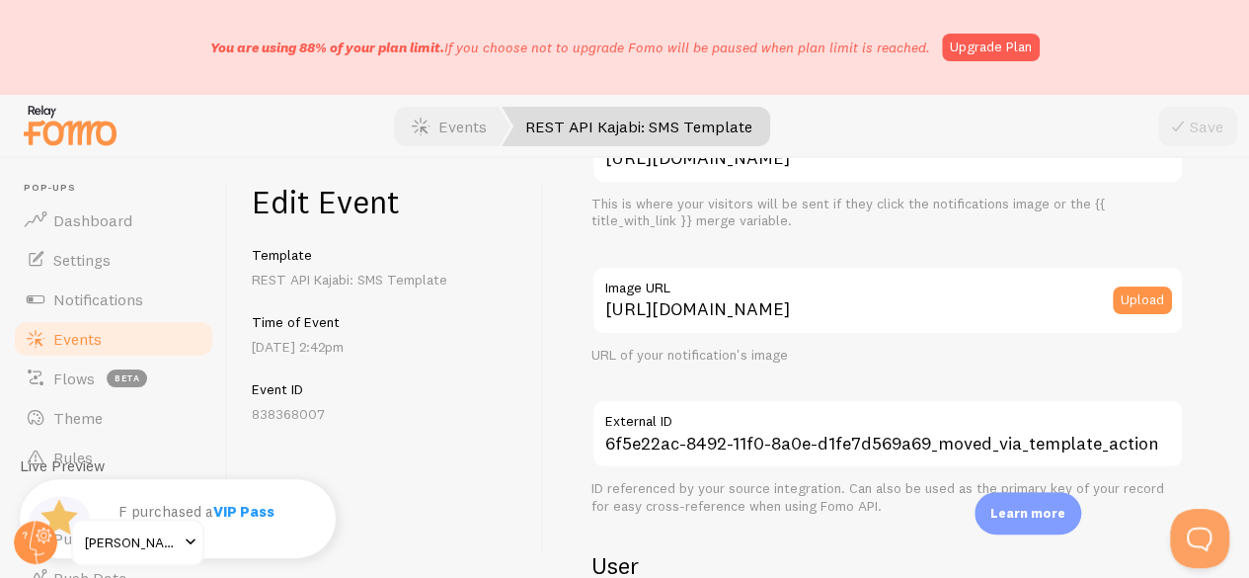
click at [829, 293] on label "Image URL" at bounding box center [887, 283] width 592 height 34
click at [829, 293] on input "[URL][DOMAIN_NAME]" at bounding box center [887, 300] width 592 height 69
click at [829, 293] on label "Image URL" at bounding box center [887, 283] width 592 height 34
click at [829, 293] on input "[URL][DOMAIN_NAME]" at bounding box center [887, 300] width 592 height 69
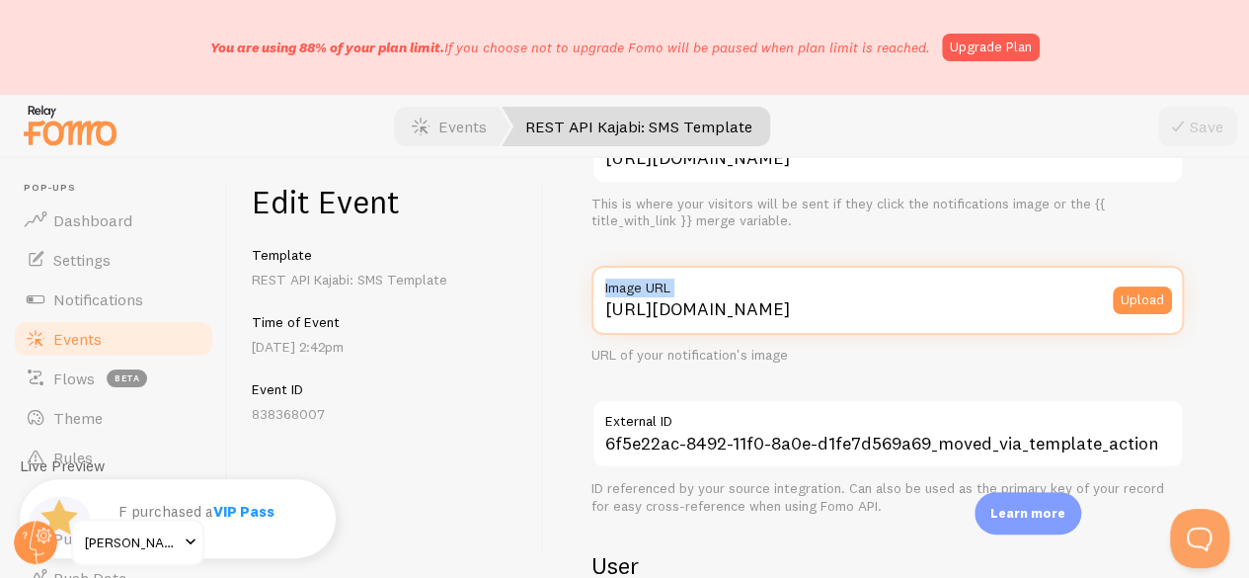
click at [830, 303] on input "[URL][DOMAIN_NAME]" at bounding box center [887, 300] width 592 height 69
click at [824, 321] on input "[URL][DOMAIN_NAME]" at bounding box center [887, 300] width 592 height 69
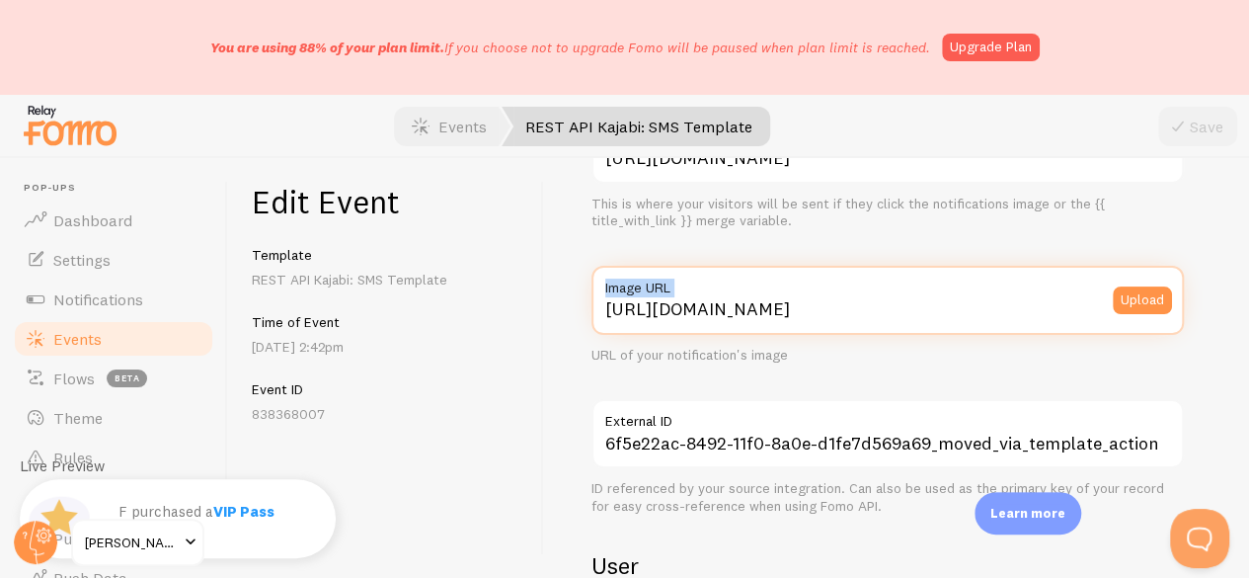
click at [824, 321] on input "[URL][DOMAIN_NAME]" at bounding box center [887, 300] width 592 height 69
click at [823, 321] on input "[URL][DOMAIN_NAME]" at bounding box center [887, 300] width 592 height 69
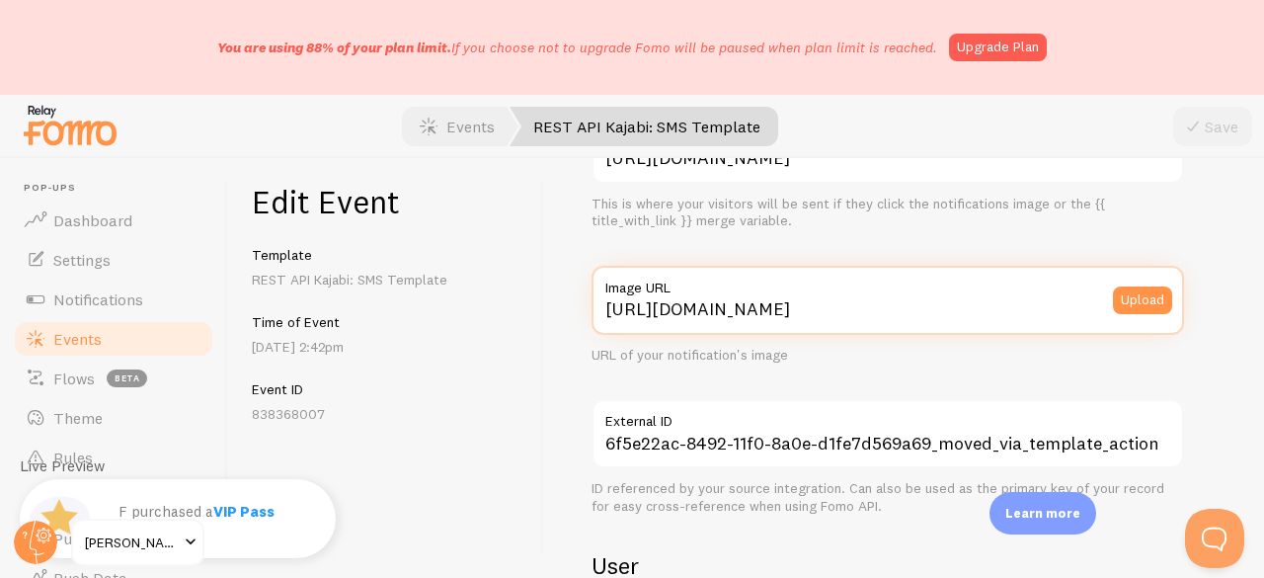
click at [818, 309] on input "[URL][DOMAIN_NAME]" at bounding box center [887, 300] width 592 height 69
paste input "[DOMAIN_NAME][URL][DOMAIN_NAME]"
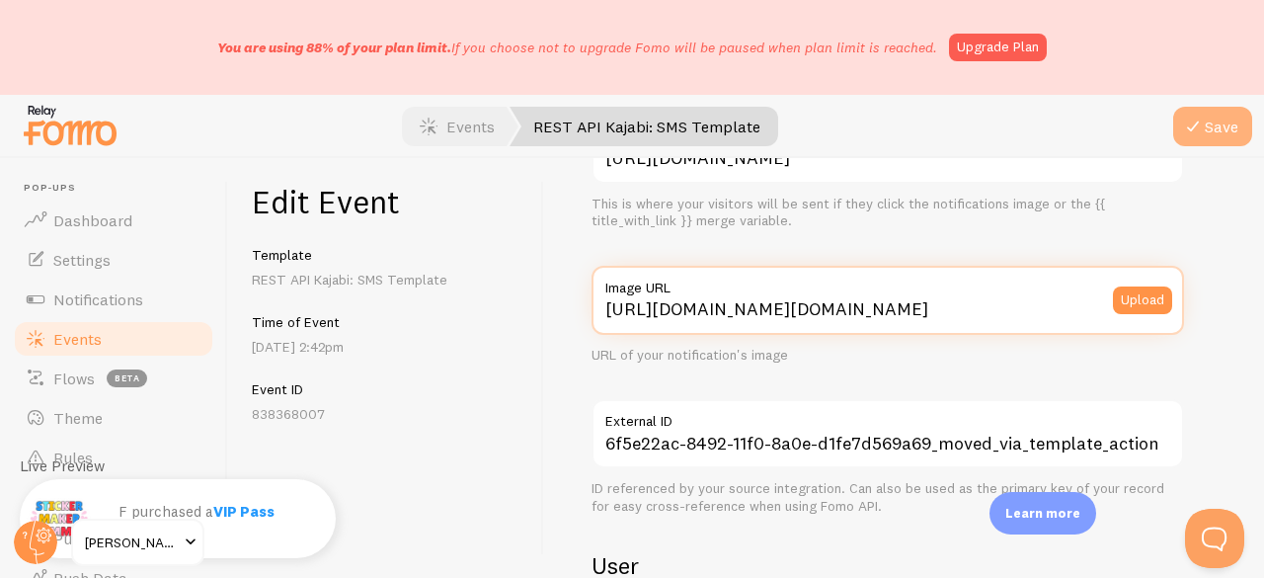
type input "[URL][DOMAIN_NAME][DOMAIN_NAME]"
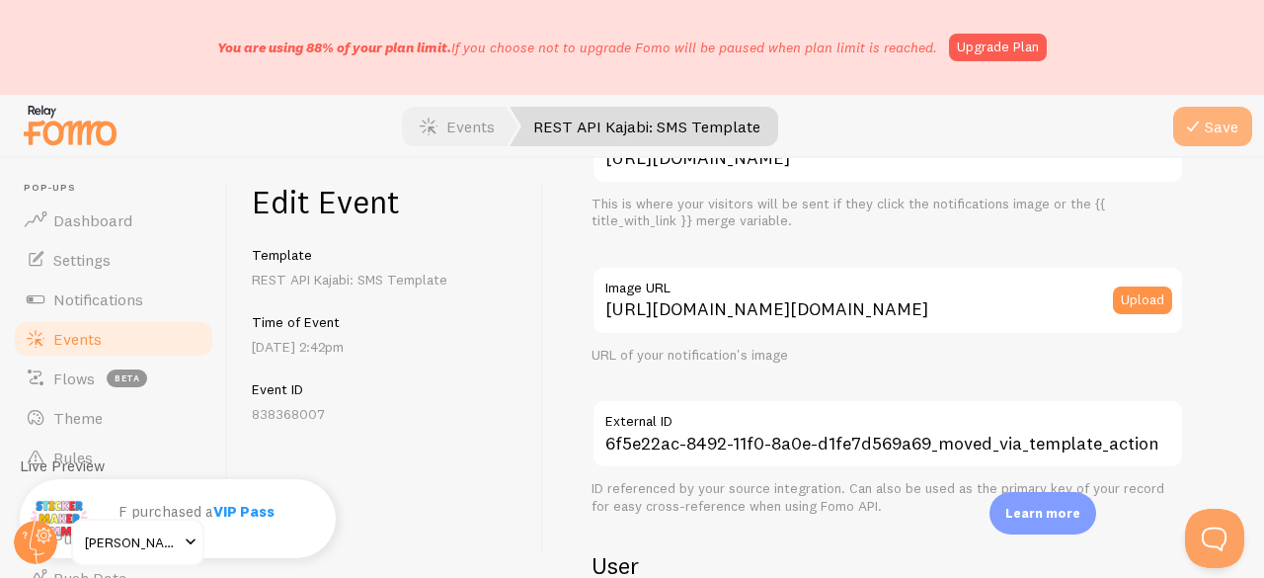
click at [1202, 117] on icon "submit" at bounding box center [1193, 127] width 24 height 24
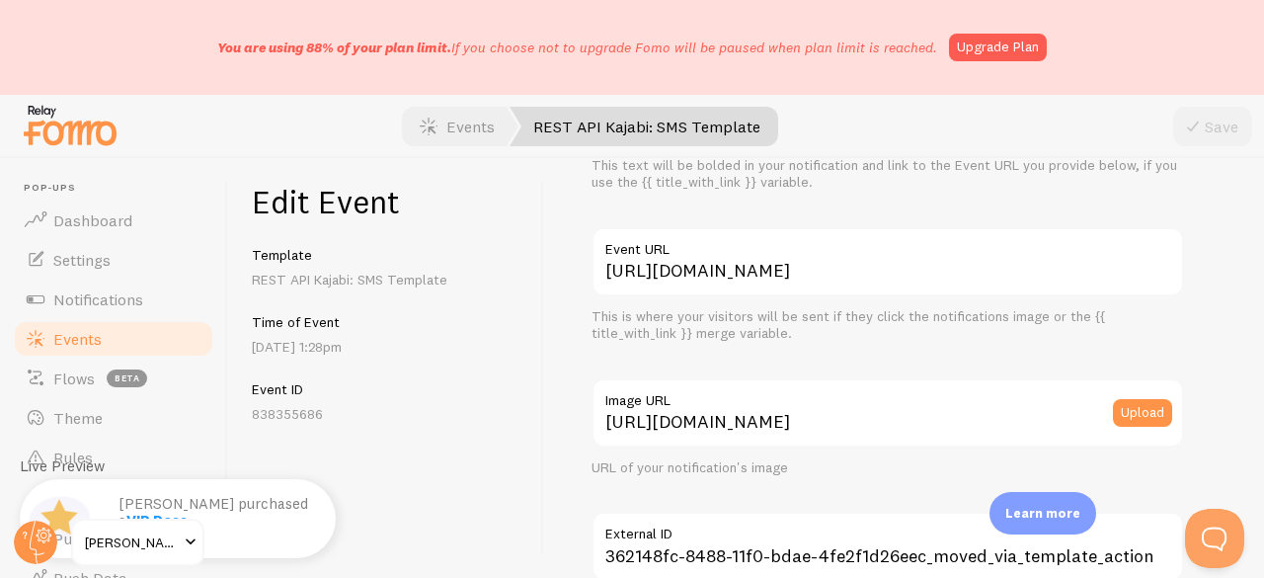
scroll to position [296, 0]
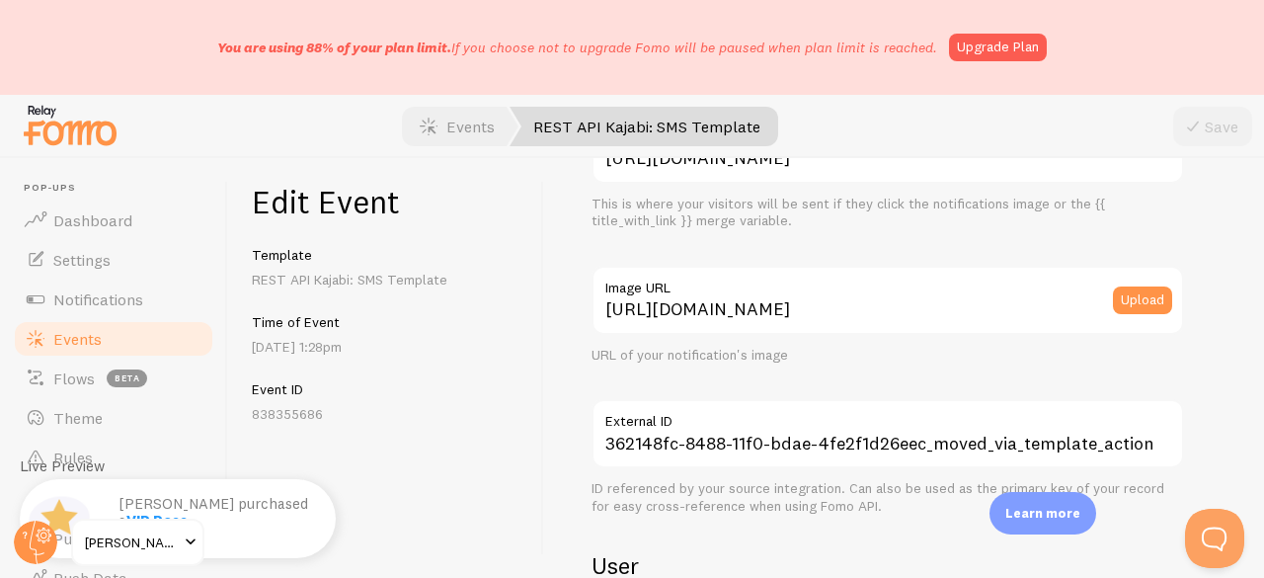
click at [831, 295] on label "Image URL" at bounding box center [887, 283] width 592 height 34
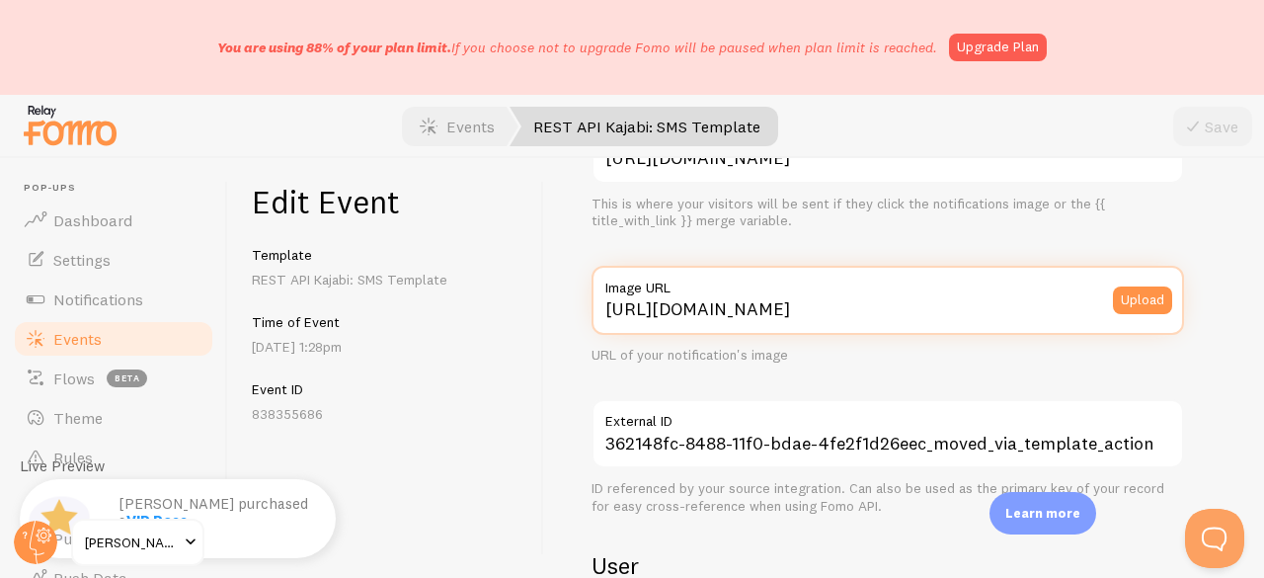
click at [831, 295] on input "[URL][DOMAIN_NAME]" at bounding box center [887, 300] width 592 height 69
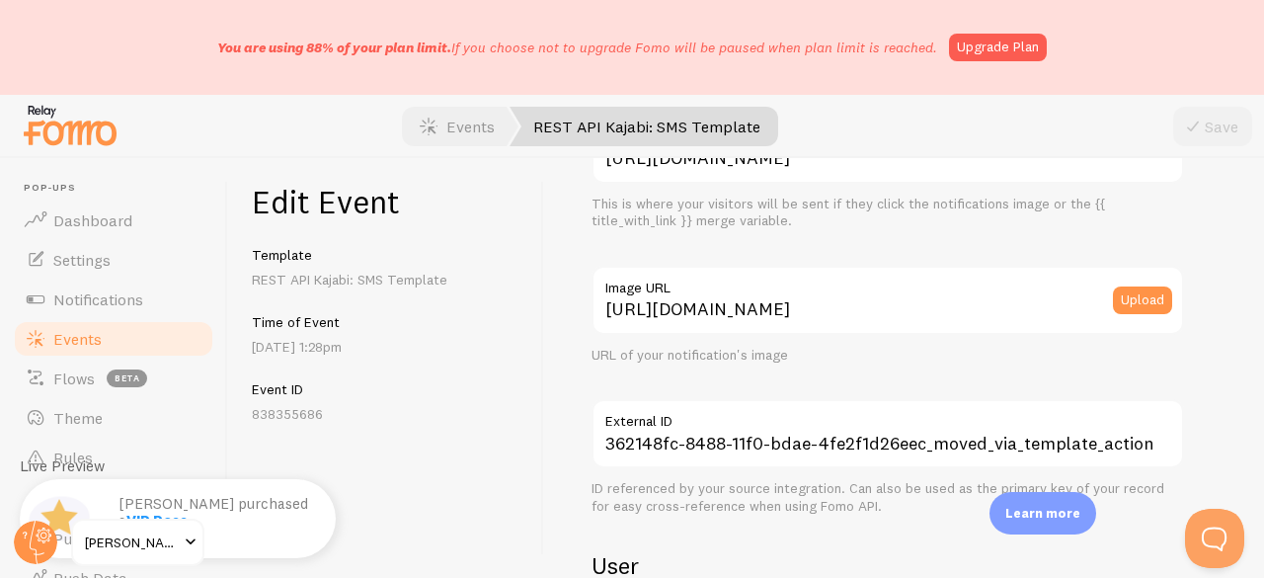
click at [831, 295] on label "Image URL" at bounding box center [887, 283] width 592 height 34
click at [831, 295] on input "[URL][DOMAIN_NAME]" at bounding box center [887, 300] width 592 height 69
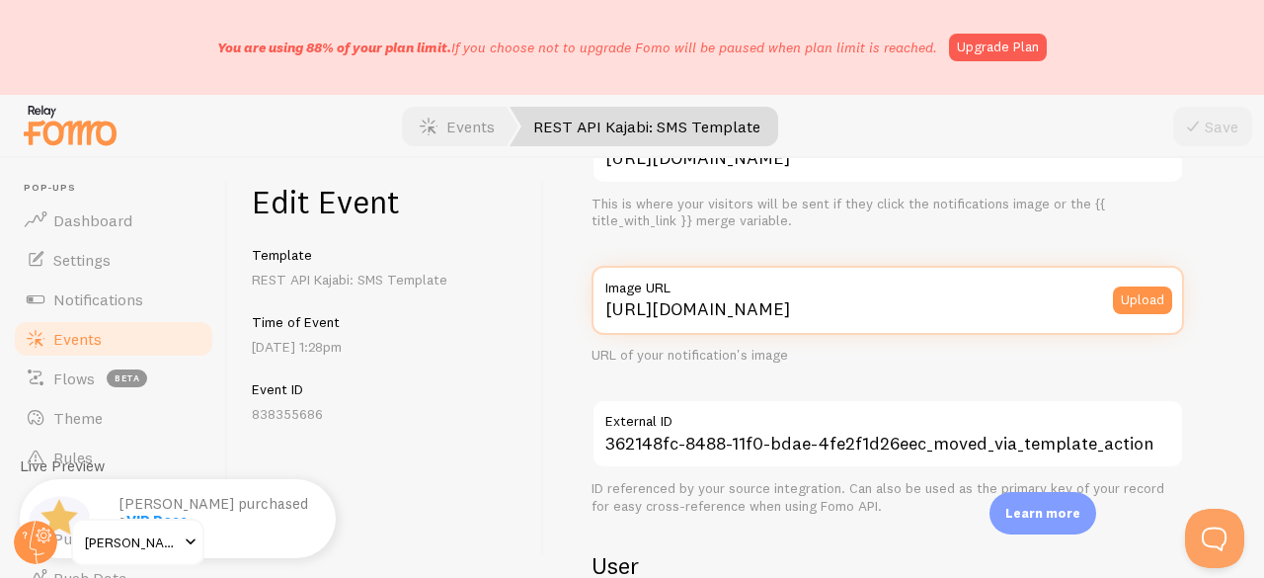
click at [827, 304] on input "[URL][DOMAIN_NAME]" at bounding box center [887, 300] width 592 height 69
click at [826, 304] on input "[URL][DOMAIN_NAME]" at bounding box center [887, 300] width 592 height 69
click at [825, 304] on input "[URL][DOMAIN_NAME]" at bounding box center [887, 300] width 592 height 69
paste input "[DOMAIN_NAME][URL][DOMAIN_NAME]"
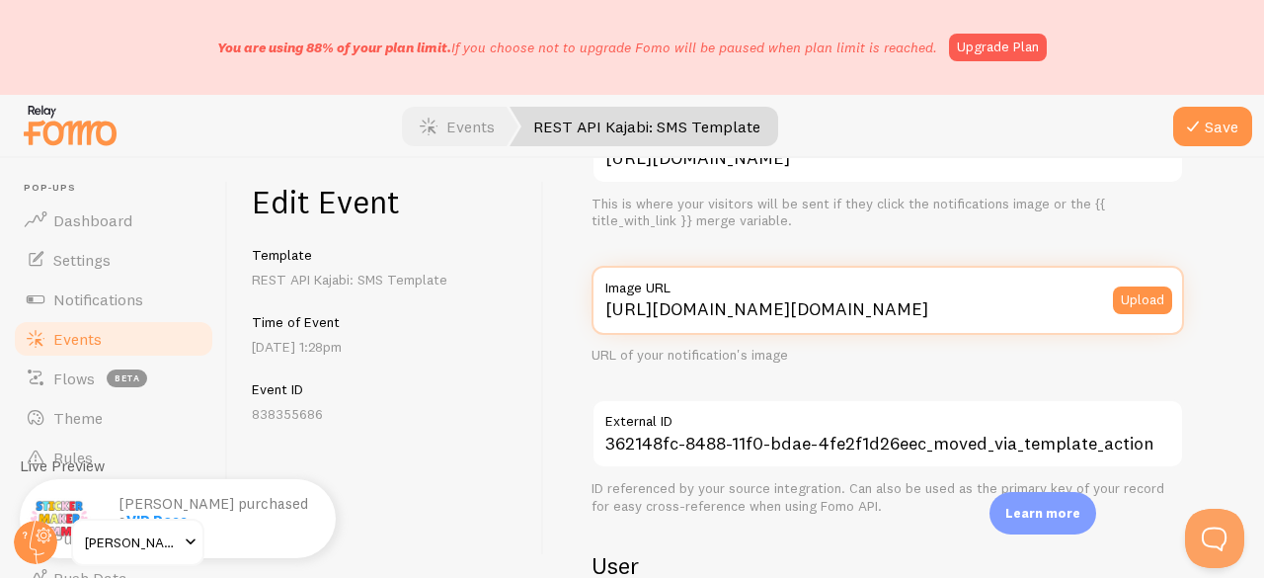
scroll to position [0, 588]
type input "[URL][DOMAIN_NAME][DOMAIN_NAME]"
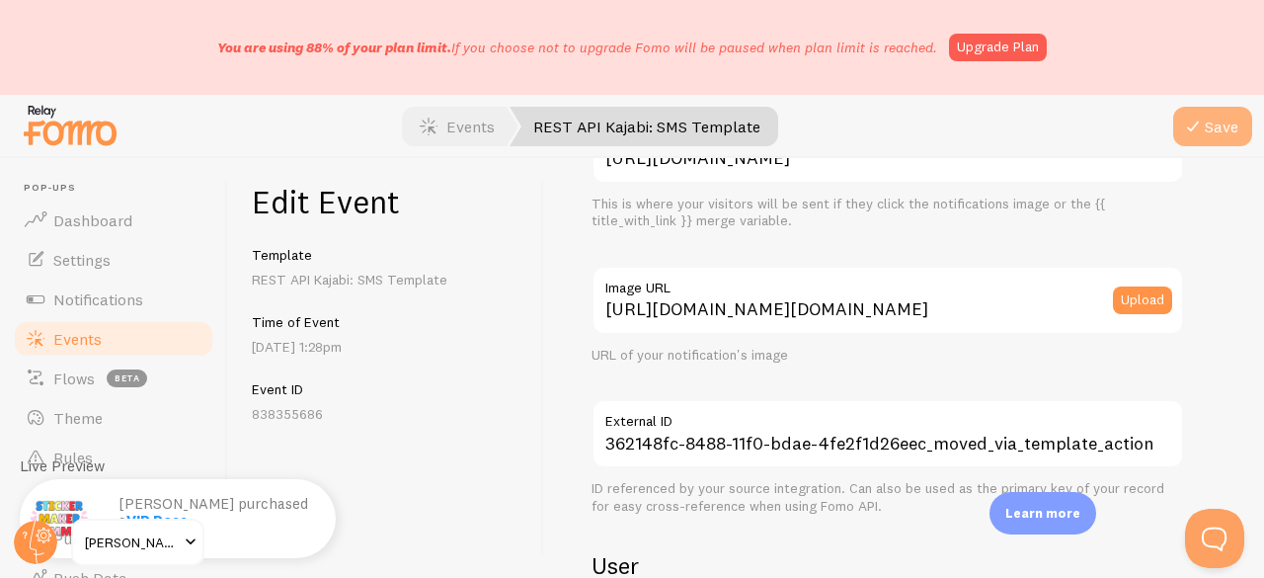
click at [1183, 116] on icon "submit" at bounding box center [1193, 127] width 24 height 24
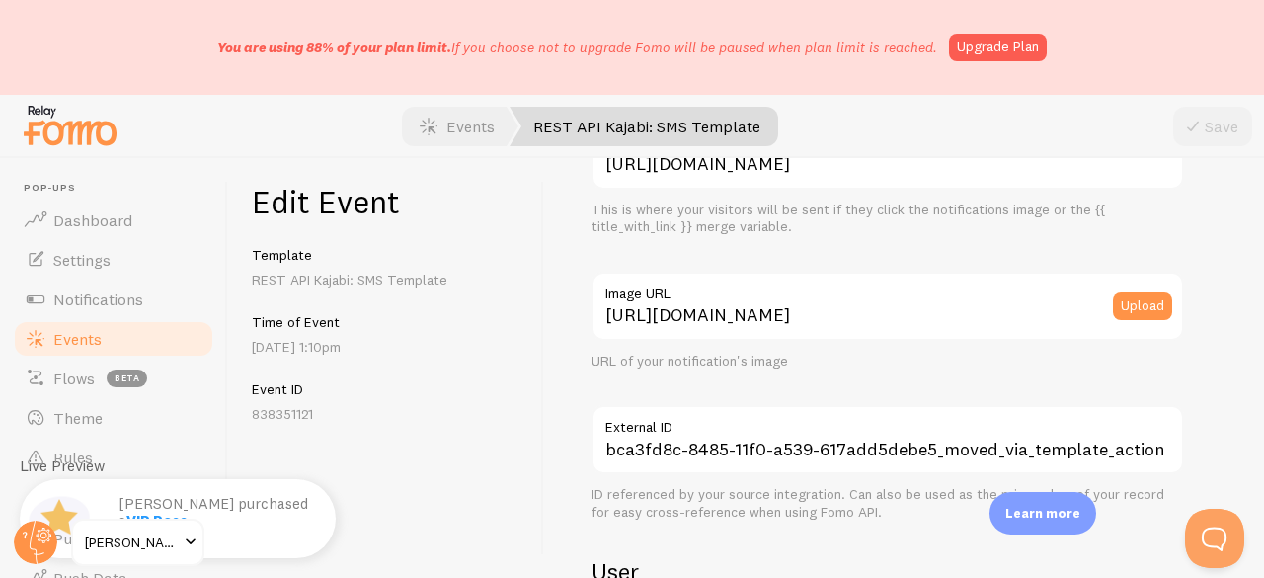
scroll to position [296, 0]
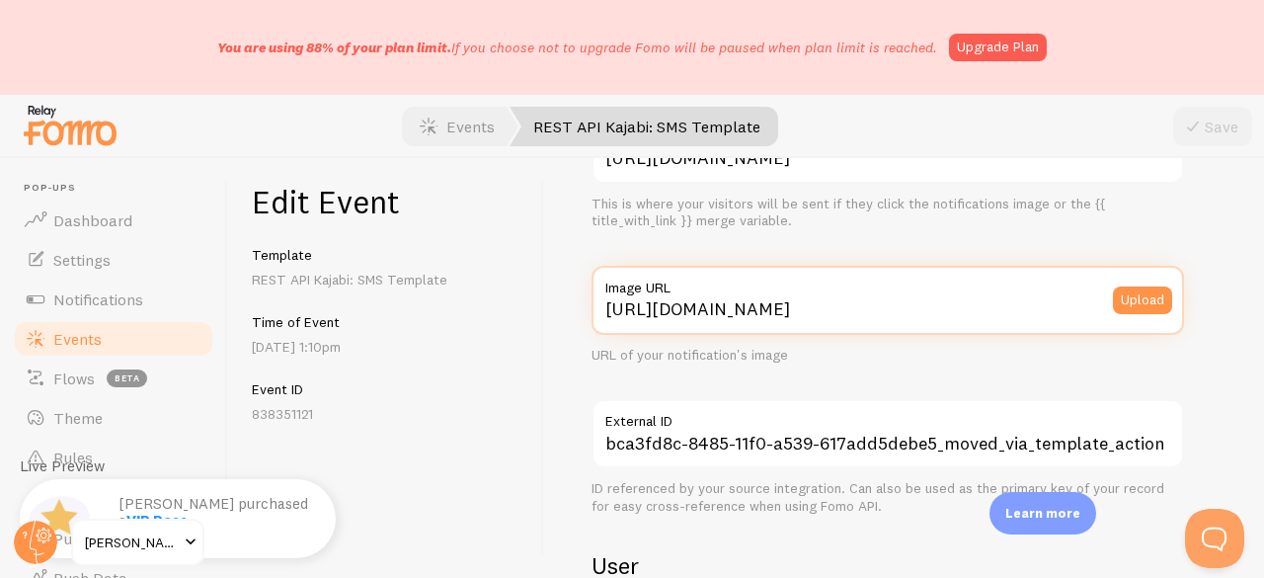
click at [805, 323] on input "[URL][DOMAIN_NAME]" at bounding box center [887, 300] width 592 height 69
click at [796, 313] on input "[URL][DOMAIN_NAME]" at bounding box center [887, 300] width 592 height 69
paste input "[DOMAIN_NAME][URL][DOMAIN_NAME]"
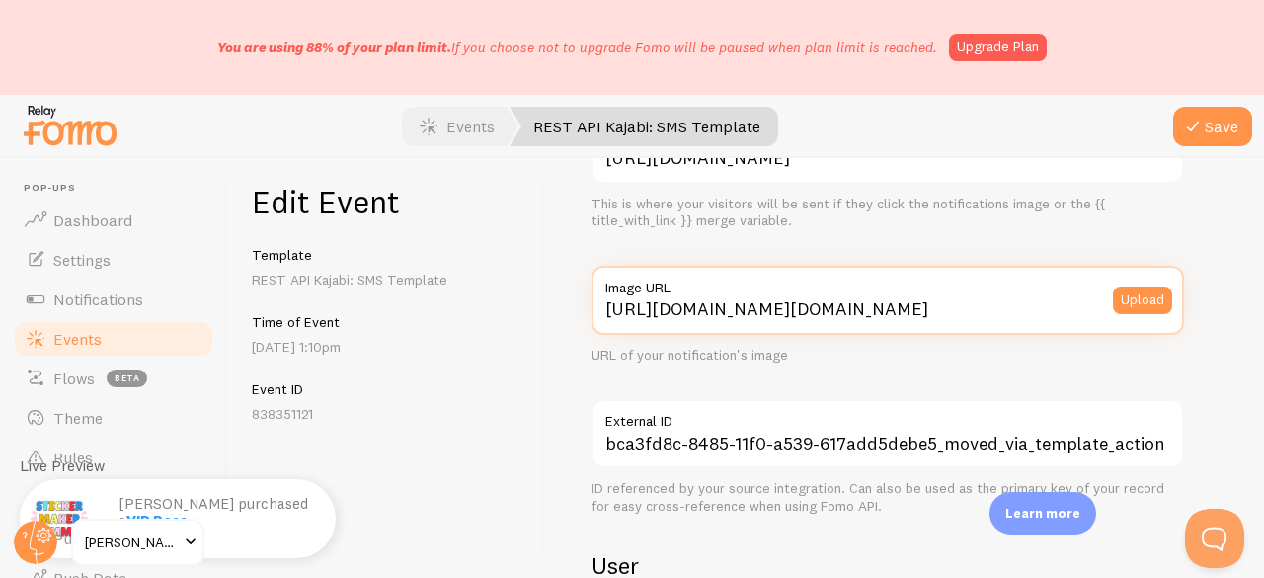
scroll to position [0, 588]
type input "[URL][DOMAIN_NAME][DOMAIN_NAME]"
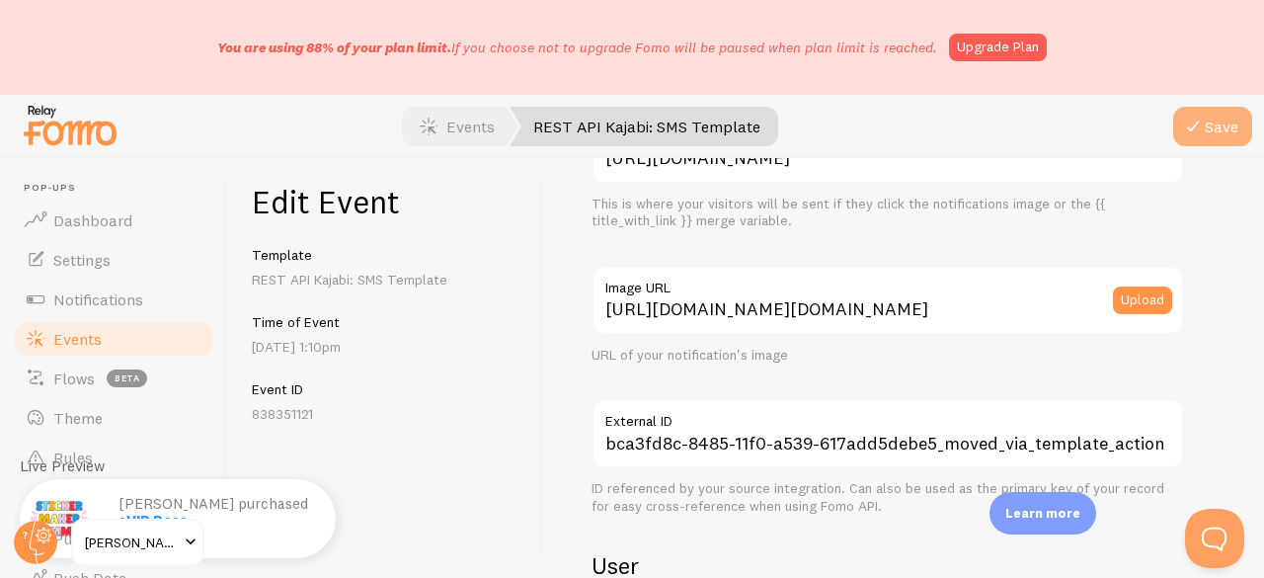
scroll to position [0, 0]
click at [1222, 121] on button "Save" at bounding box center [1212, 126] width 79 height 39
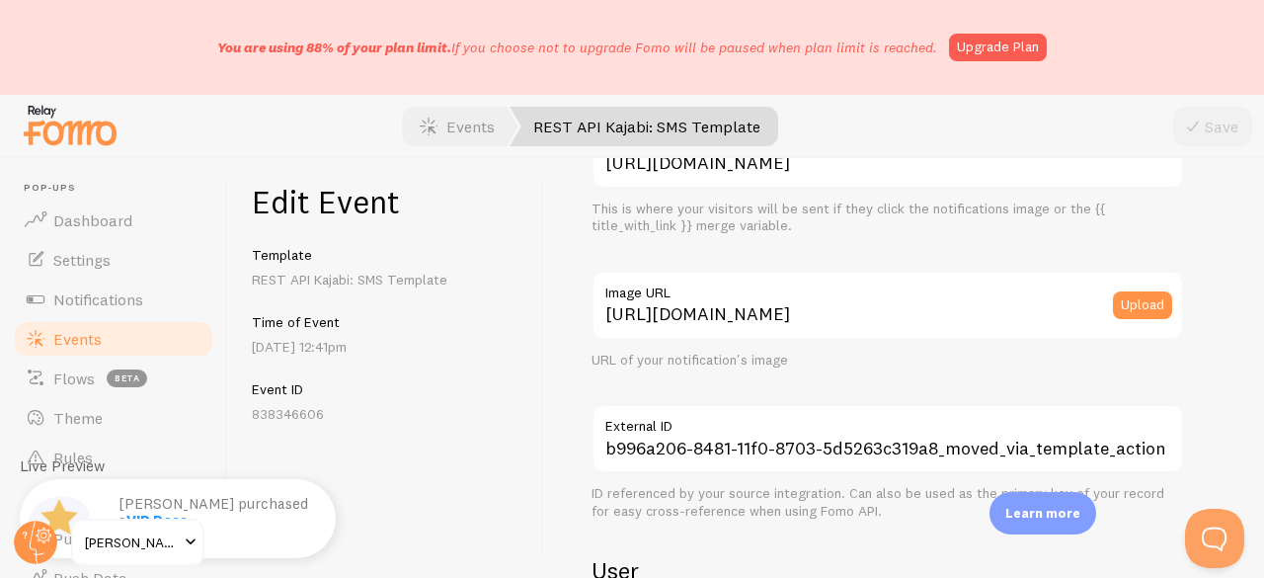
scroll to position [296, 0]
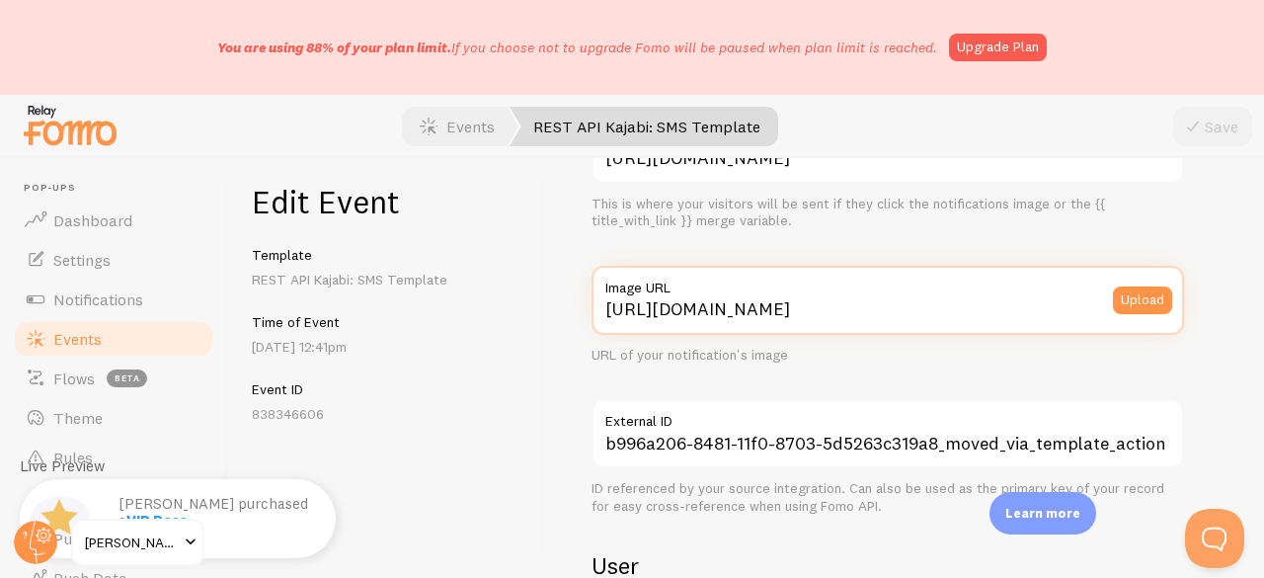
click at [785, 309] on input "[URL][DOMAIN_NAME]" at bounding box center [887, 300] width 592 height 69
click at [784, 309] on input "[URL][DOMAIN_NAME]" at bounding box center [887, 300] width 592 height 69
click at [783, 309] on input "[URL][DOMAIN_NAME]" at bounding box center [887, 300] width 592 height 69
click at [752, 305] on input "[URL][DOMAIN_NAME]" at bounding box center [887, 300] width 592 height 69
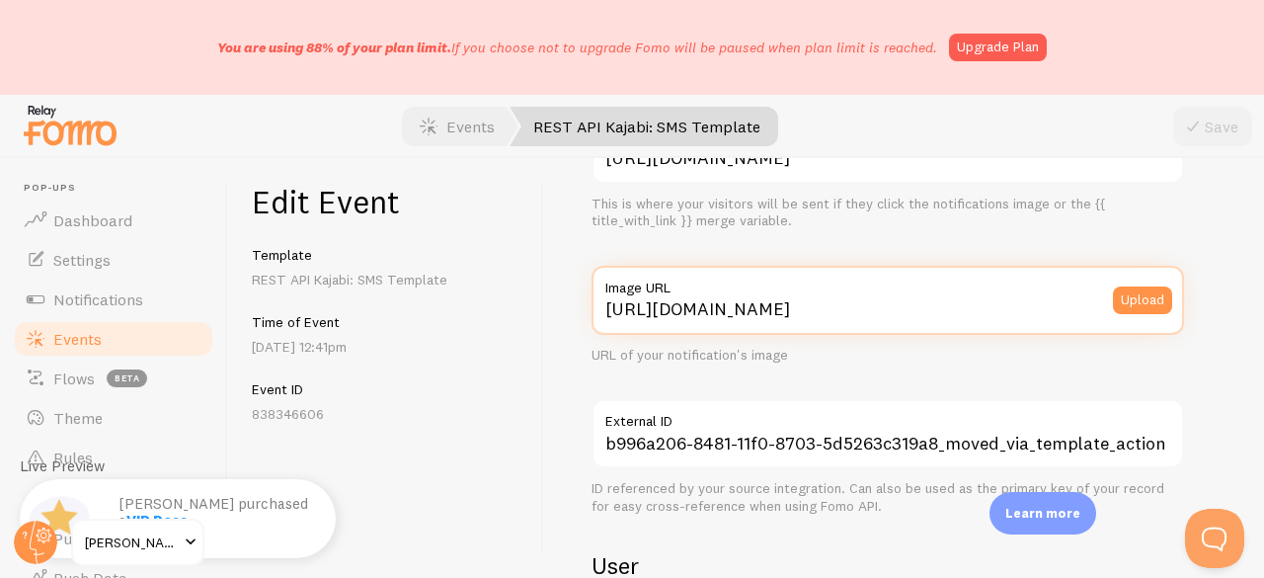
click at [752, 305] on input "[URL][DOMAIN_NAME]" at bounding box center [887, 300] width 592 height 69
paste input "[DOMAIN_NAME][URL][DOMAIN_NAME]"
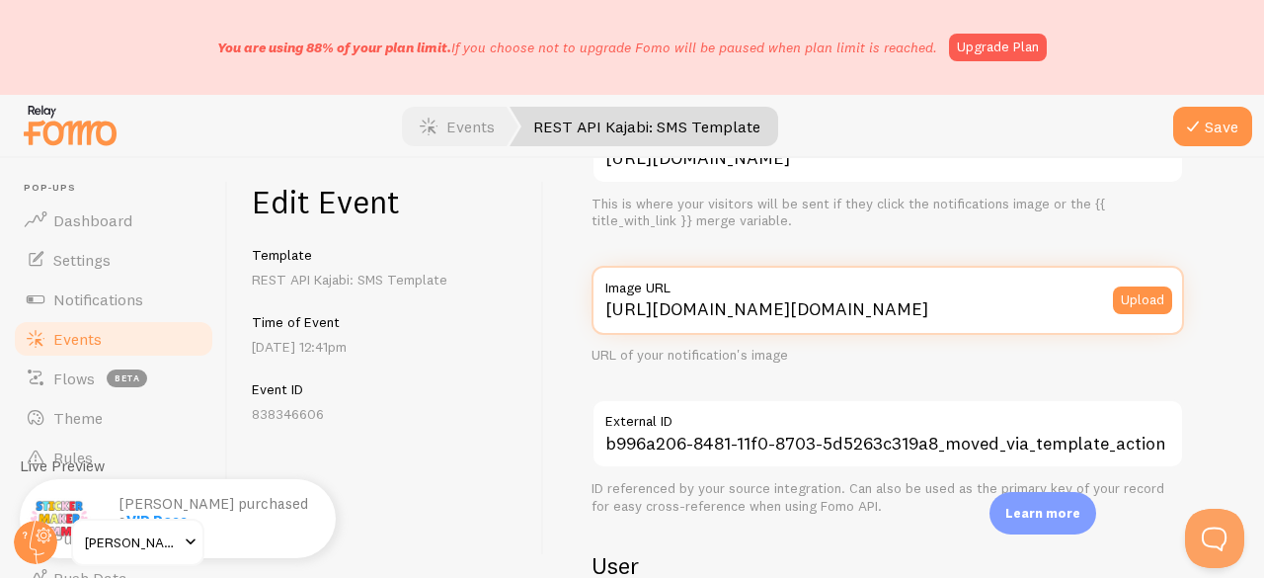
scroll to position [0, 588]
type input "[URL][DOMAIN_NAME][DOMAIN_NAME]"
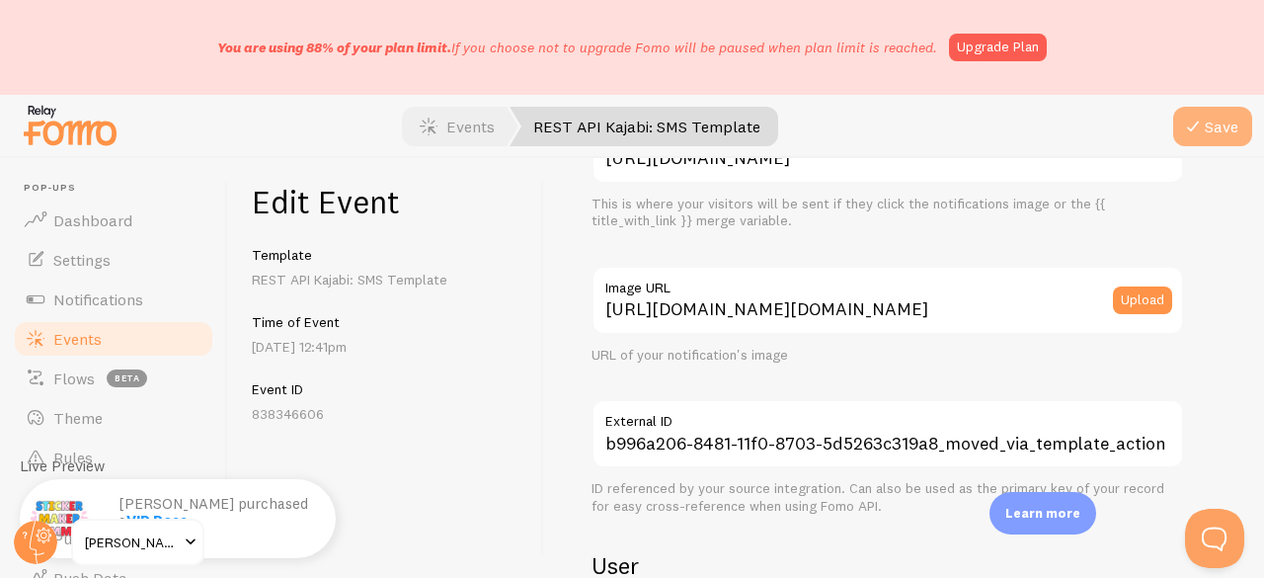
scroll to position [0, 0]
click at [1208, 125] on button "Save" at bounding box center [1212, 126] width 79 height 39
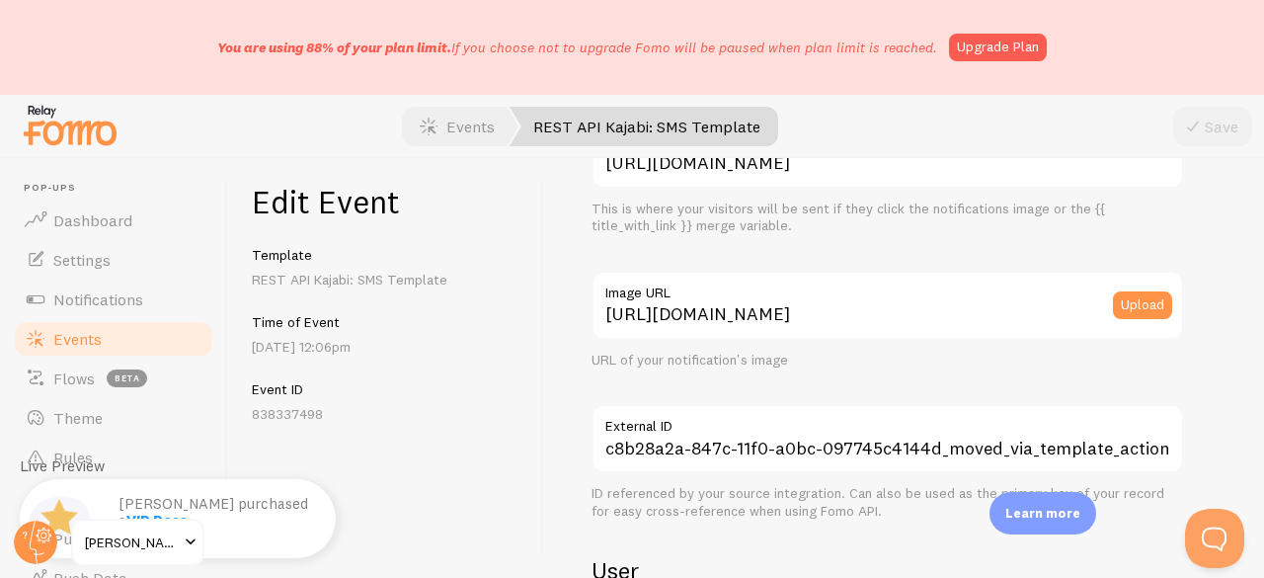
scroll to position [296, 0]
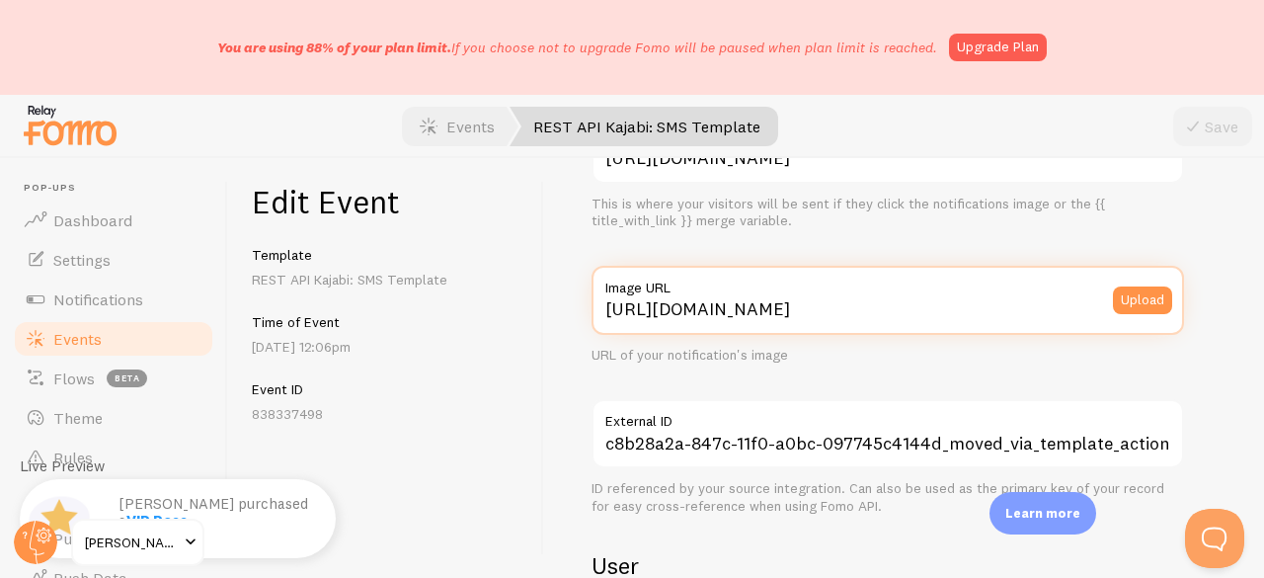
click at [744, 305] on input "[URL][DOMAIN_NAME]" at bounding box center [887, 300] width 592 height 69
paste input "[DOMAIN_NAME][URL][DOMAIN_NAME]"
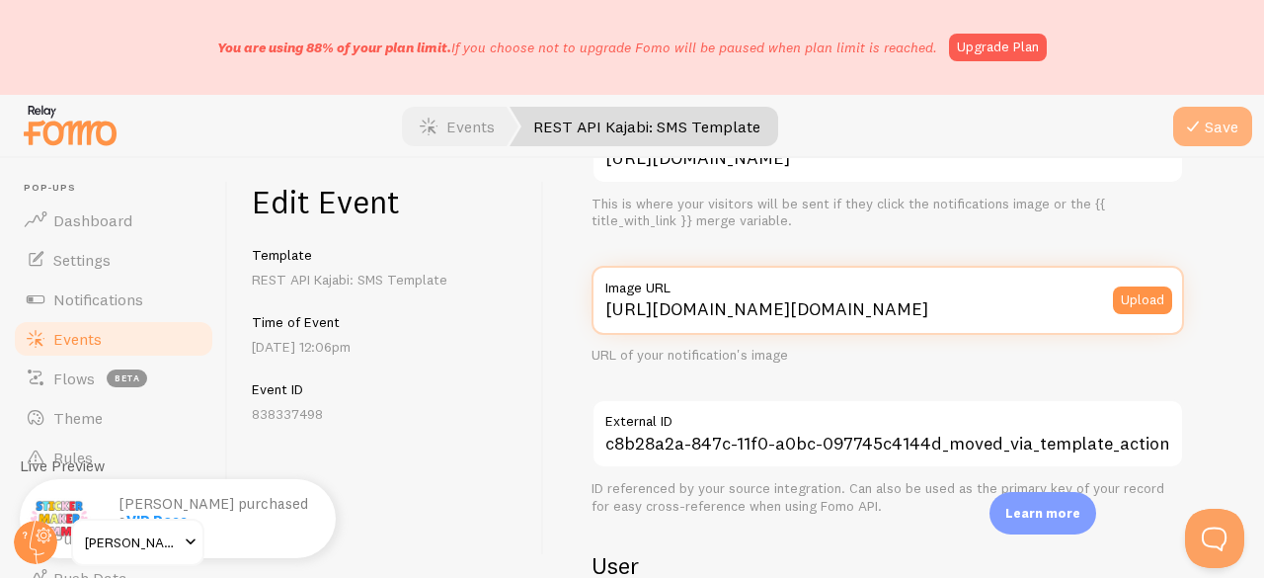
type input "[URL][DOMAIN_NAME][DOMAIN_NAME]"
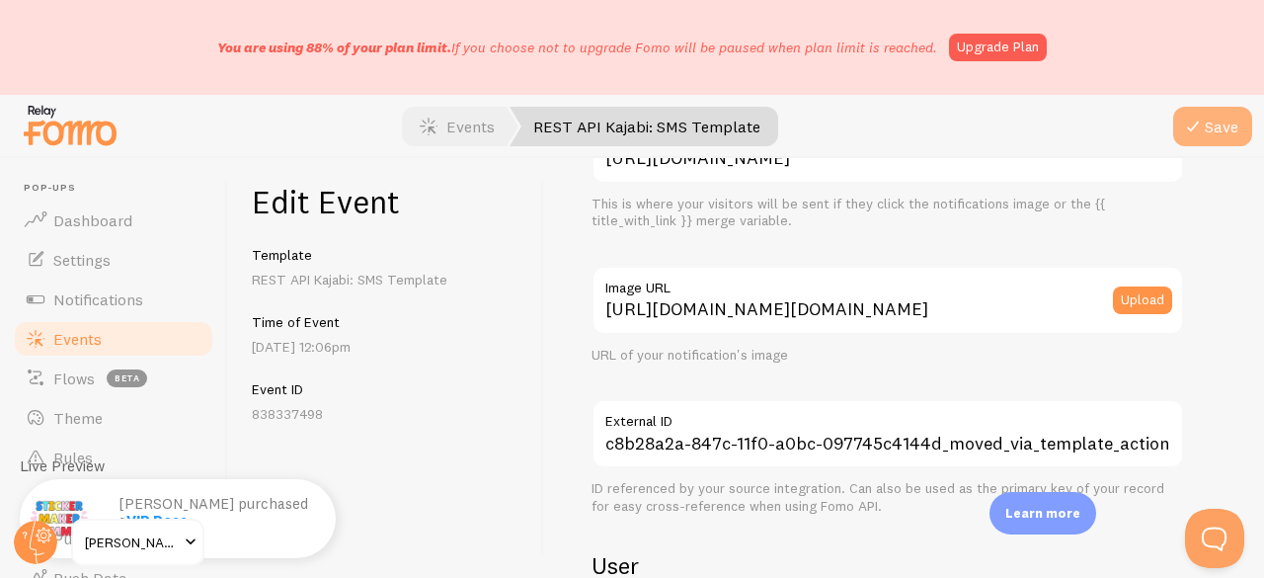
scroll to position [0, 0]
click at [1182, 116] on icon "submit" at bounding box center [1193, 127] width 24 height 24
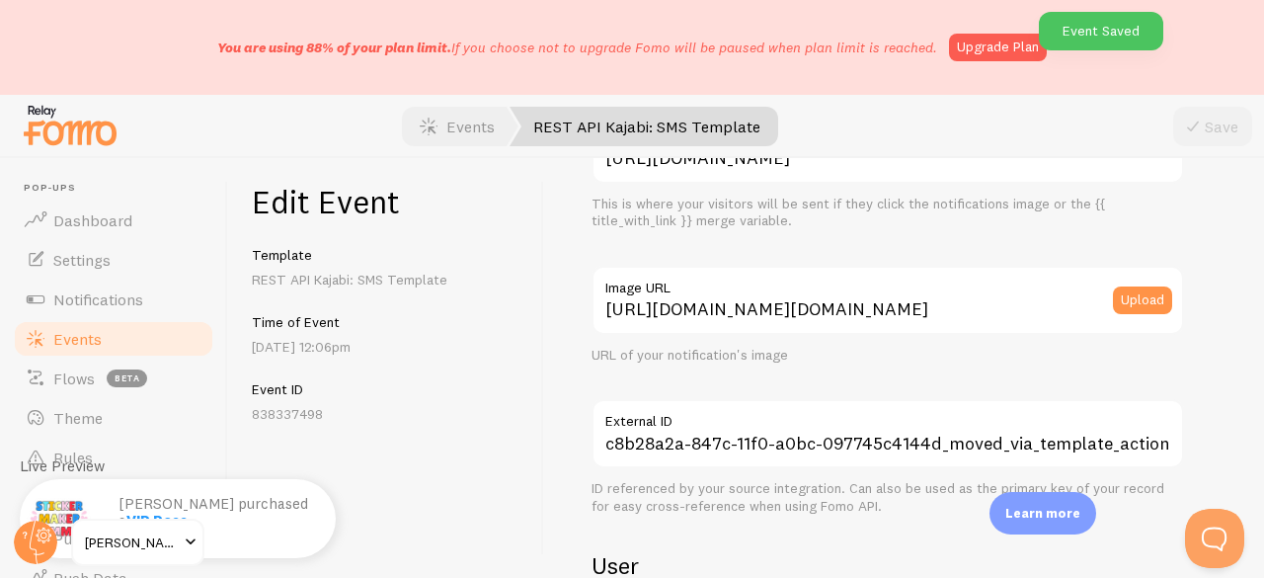
click at [71, 332] on span "Events" at bounding box center [77, 339] width 48 height 20
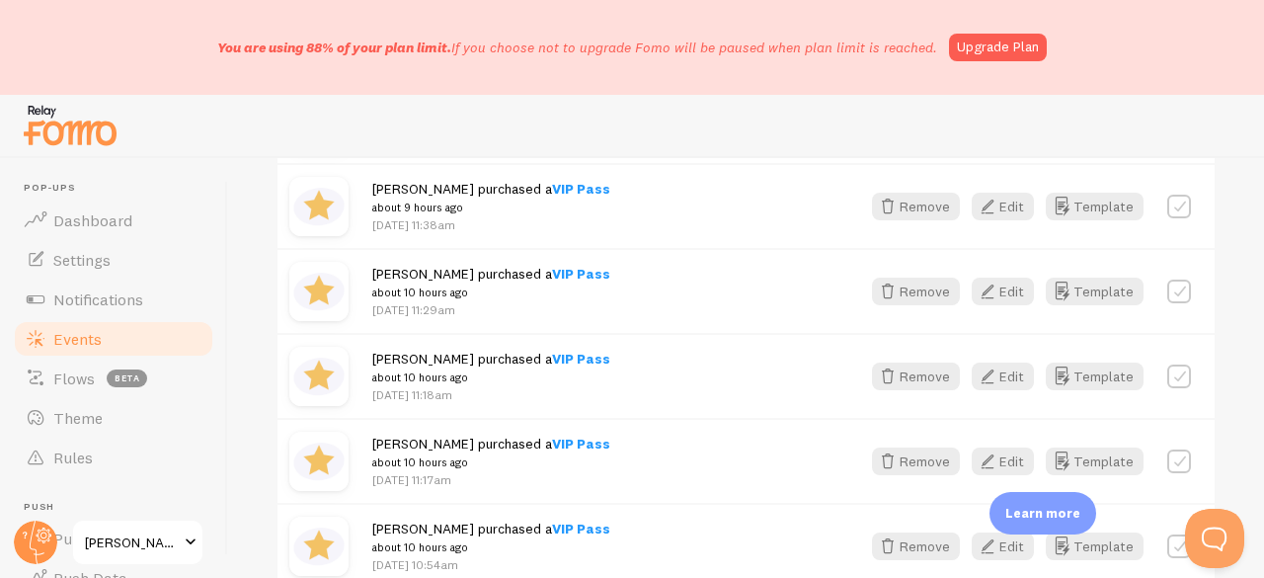
scroll to position [1974, 0]
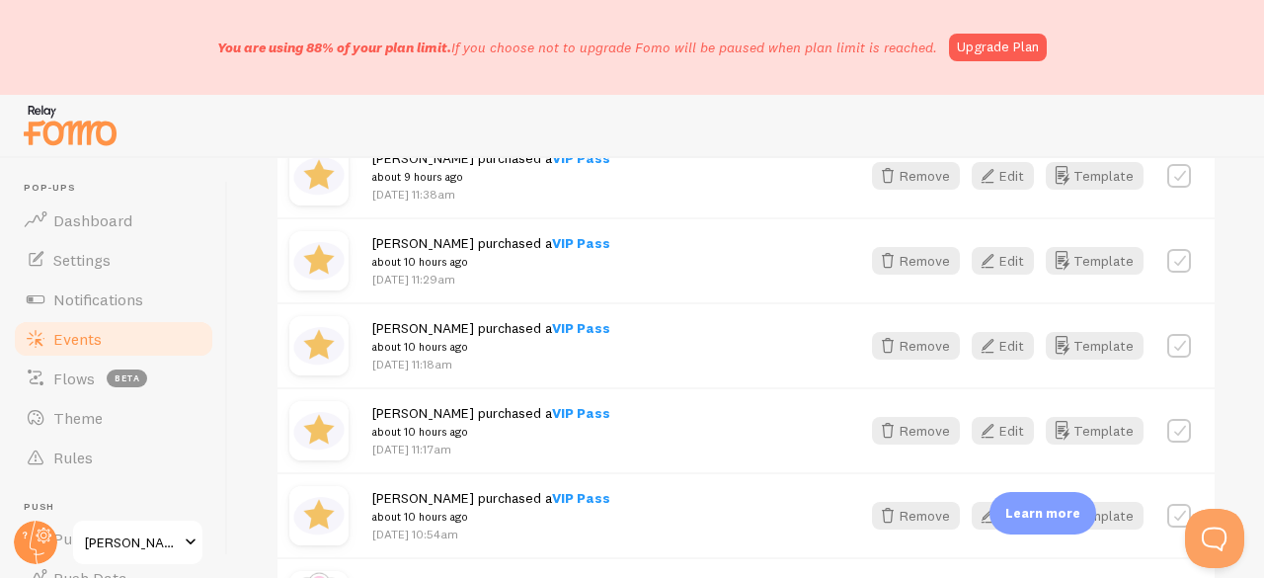
drag, startPoint x: 77, startPoint y: 302, endPoint x: 87, endPoint y: 332, distance: 31.2
click at [78, 302] on span "Notifications" at bounding box center [98, 299] width 90 height 20
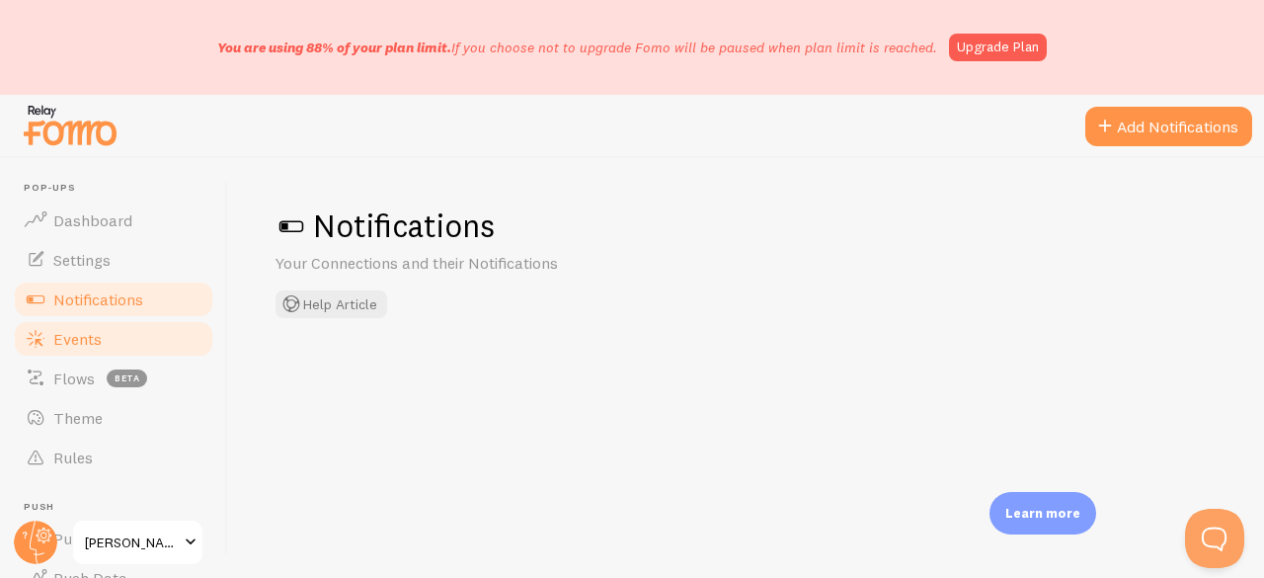
click at [88, 334] on span "Events" at bounding box center [77, 339] width 48 height 20
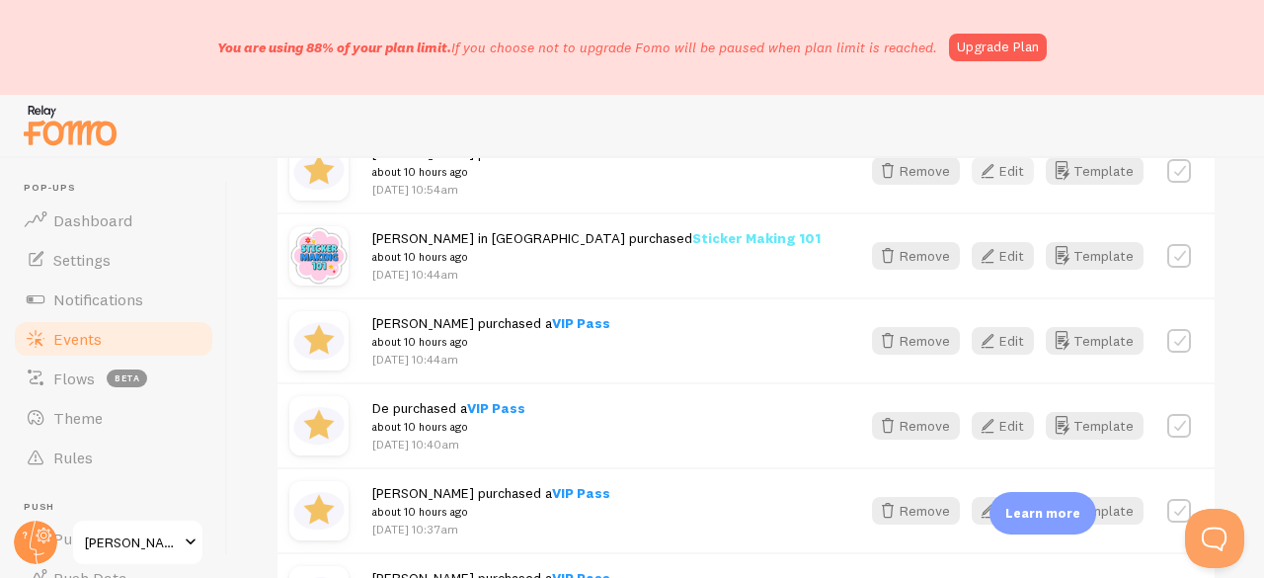
scroll to position [2369, 0]
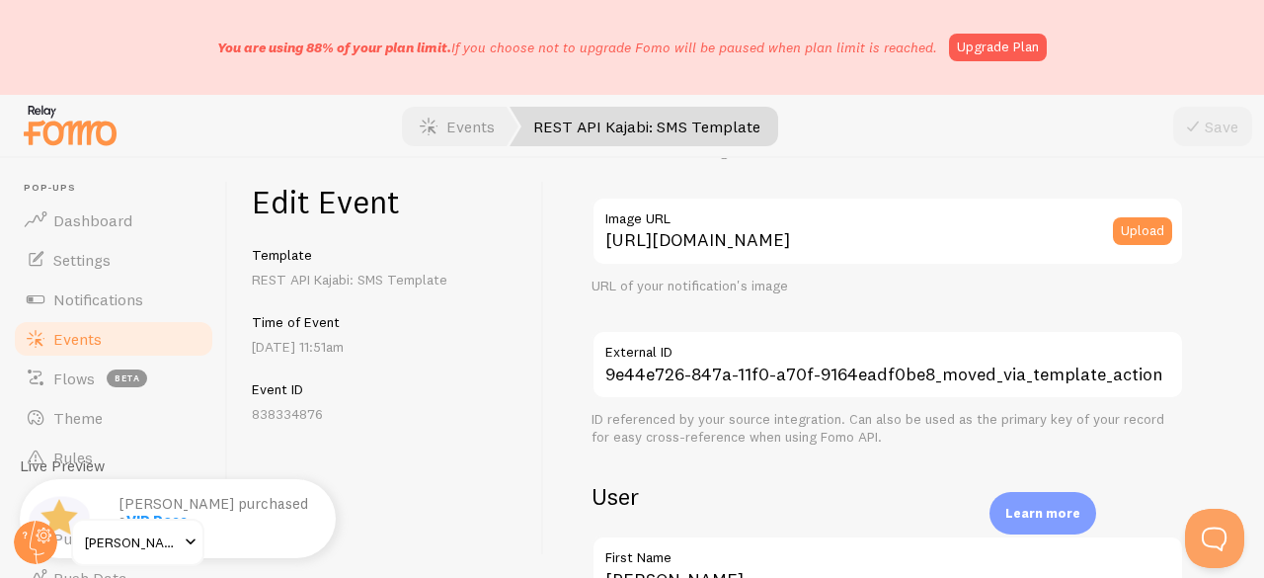
scroll to position [395, 0]
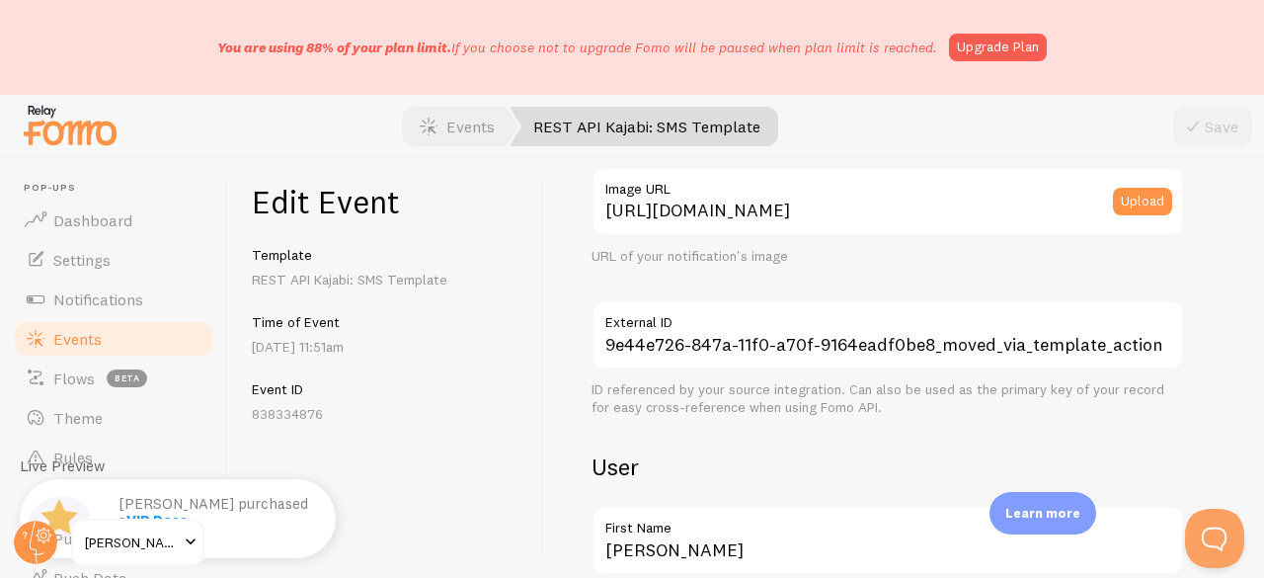
click at [971, 185] on label "Image URL" at bounding box center [887, 184] width 592 height 34
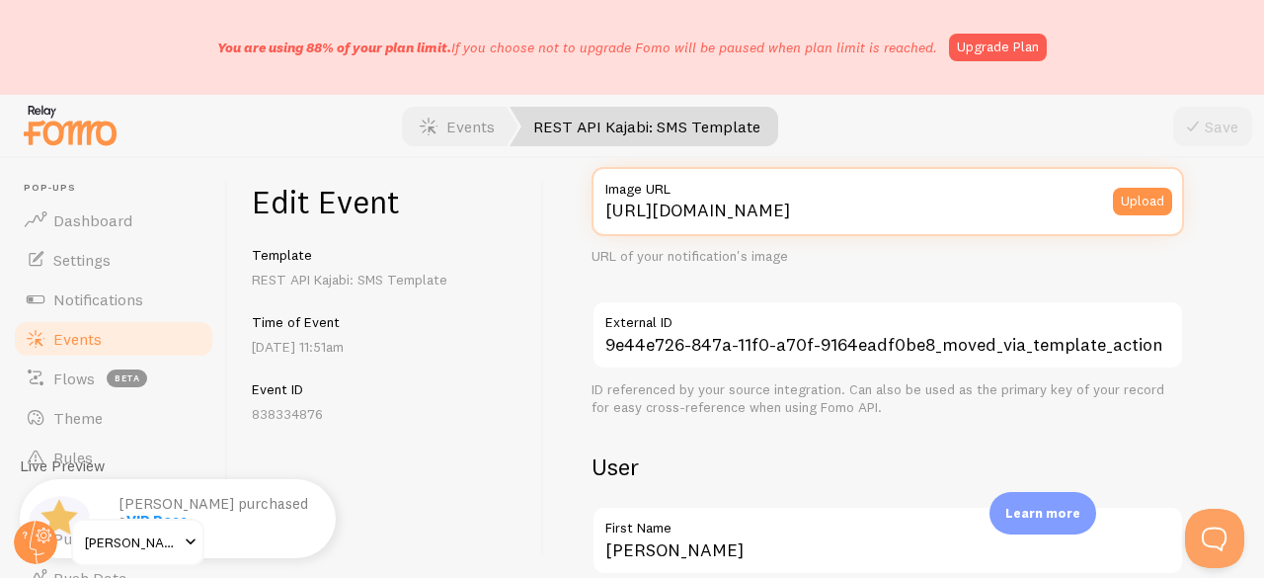
click at [971, 185] on input "[URL][DOMAIN_NAME]" at bounding box center [887, 201] width 592 height 69
click at [957, 209] on input "[URL][DOMAIN_NAME]" at bounding box center [887, 201] width 592 height 69
paste input "[DOMAIN_NAME][URL][DOMAIN_NAME]"
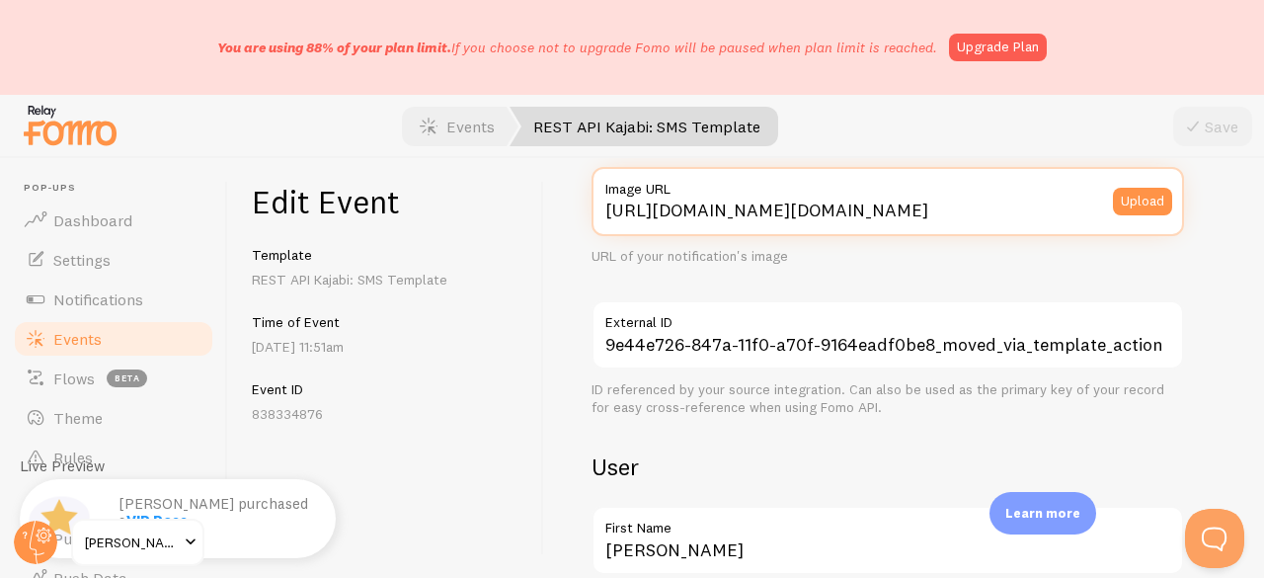
scroll to position [0, 588]
type input "[URL][DOMAIN_NAME][DOMAIN_NAME]"
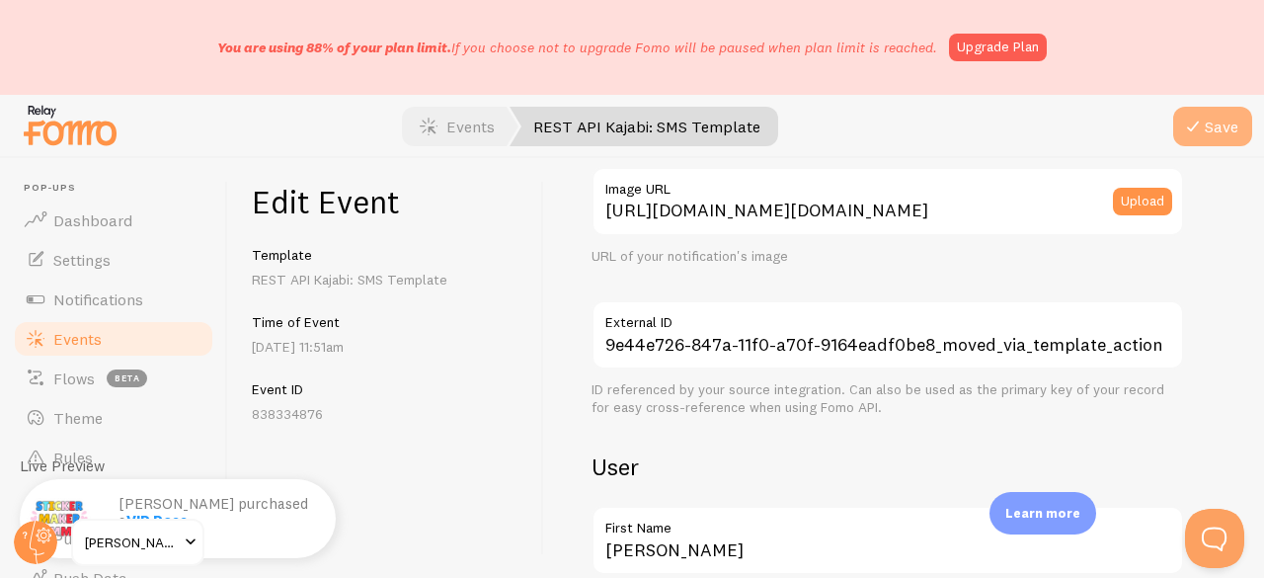
click at [1197, 129] on icon "submit" at bounding box center [1193, 127] width 24 height 24
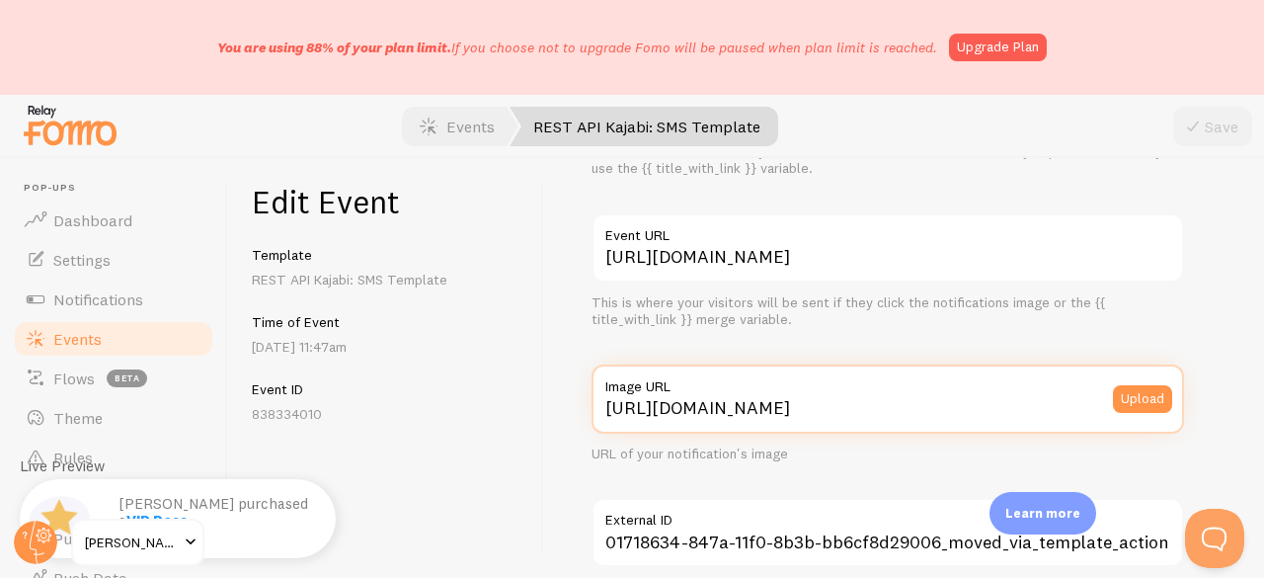
click at [811, 398] on input "[URL][DOMAIN_NAME]" at bounding box center [887, 398] width 592 height 69
paste input "[DOMAIN_NAME][URL][DOMAIN_NAME]"
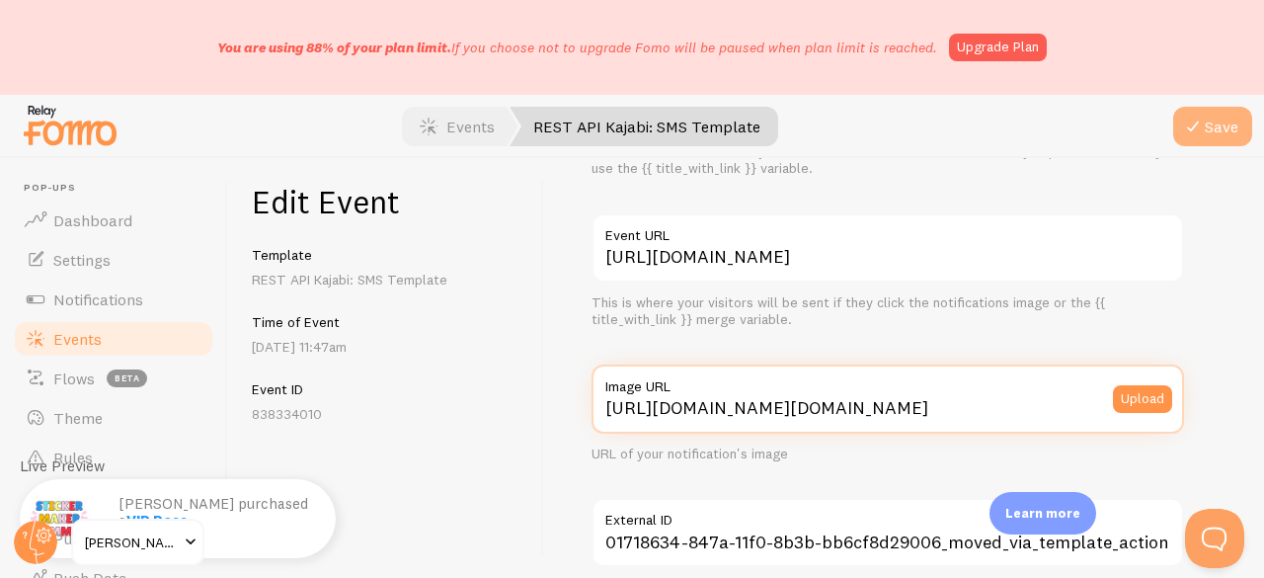
type input "[URL][DOMAIN_NAME][DOMAIN_NAME]"
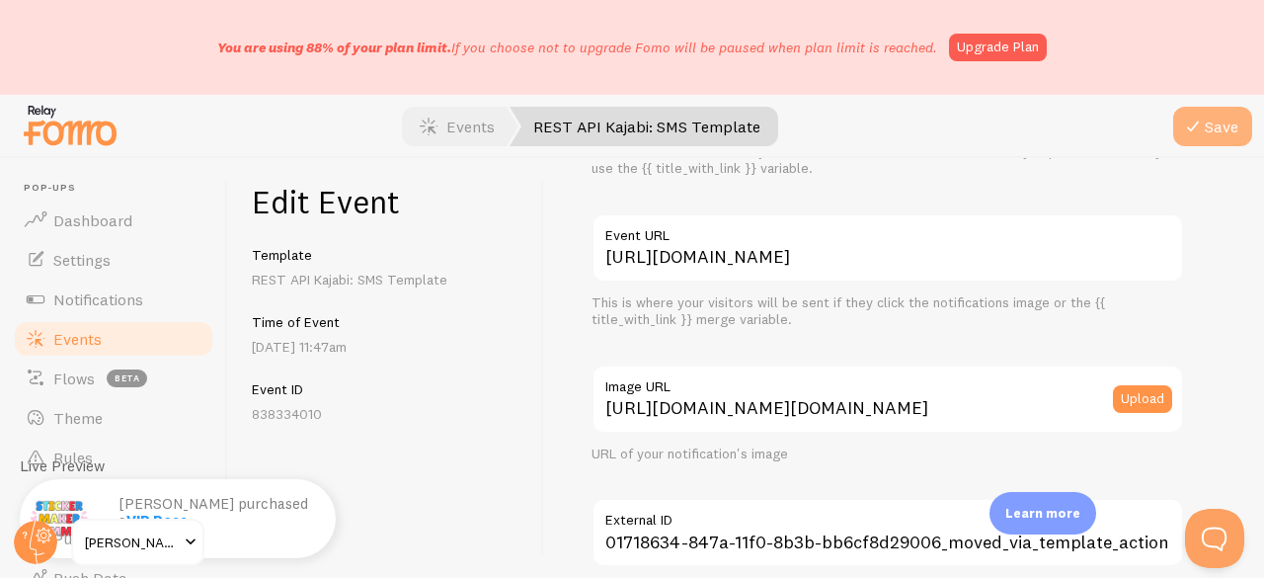
click at [1196, 121] on icon "submit" at bounding box center [1193, 127] width 24 height 24
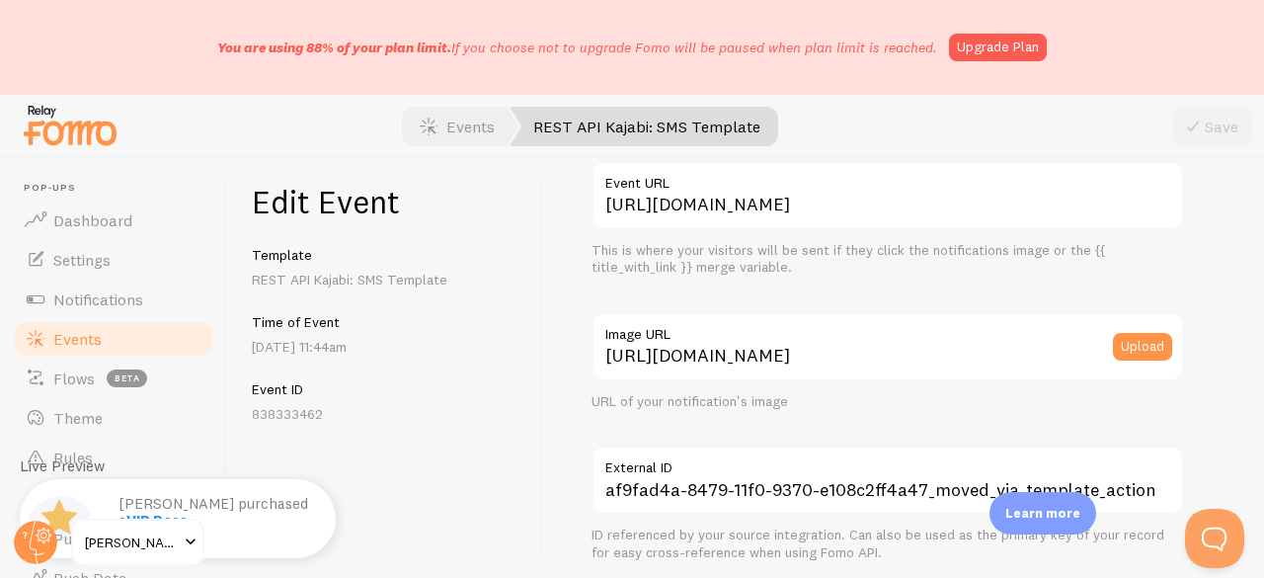
scroll to position [296, 0]
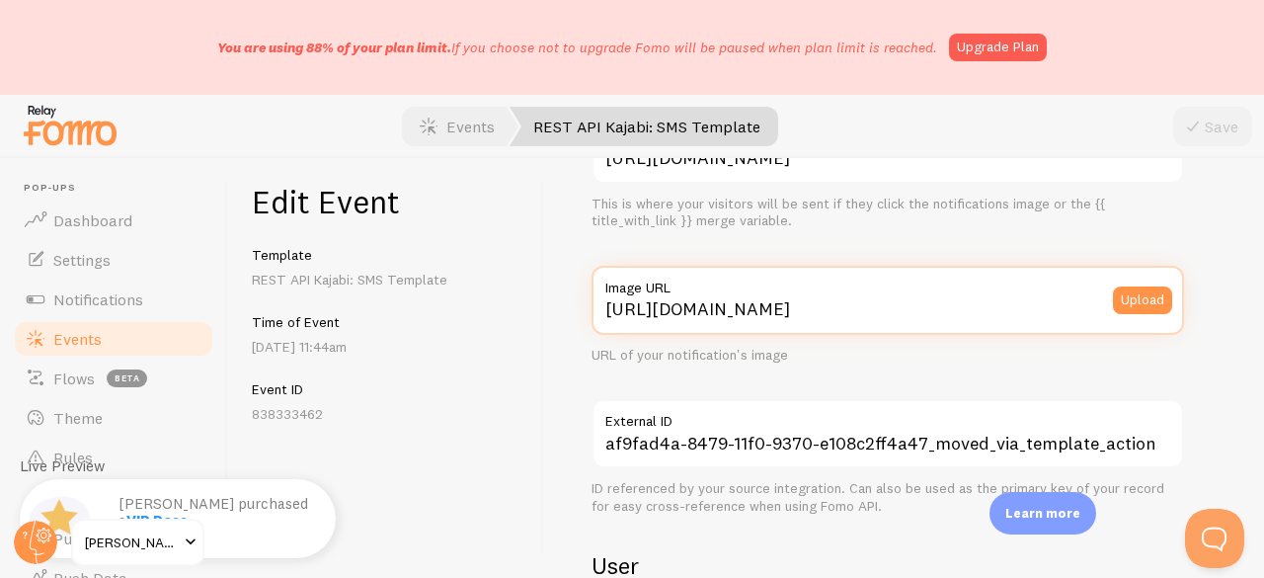
click at [808, 319] on input "[URL][DOMAIN_NAME]" at bounding box center [887, 300] width 592 height 69
paste input "[DOMAIN_NAME][URL][DOMAIN_NAME]"
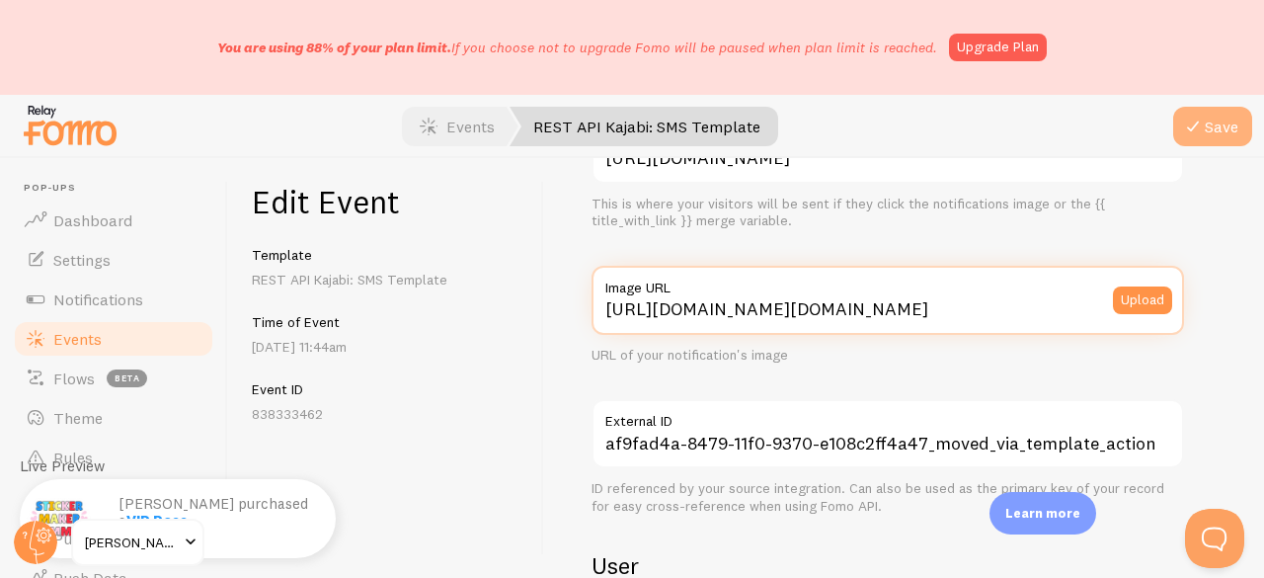
type input "[URL][DOMAIN_NAME][DOMAIN_NAME]"
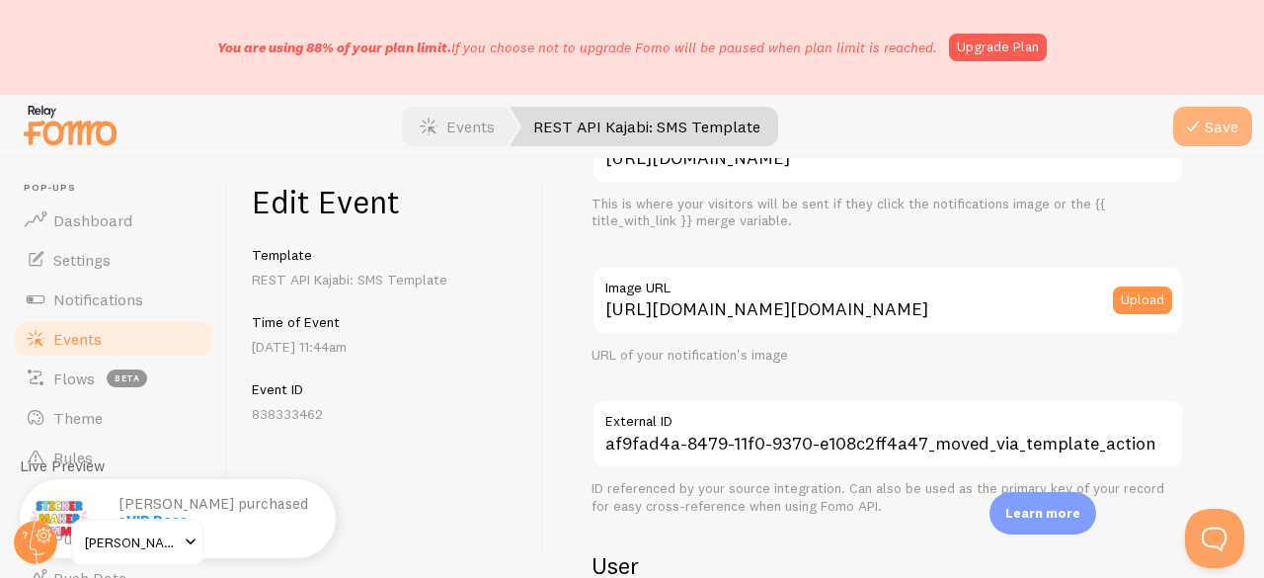
click at [1207, 116] on button "Save" at bounding box center [1212, 126] width 79 height 39
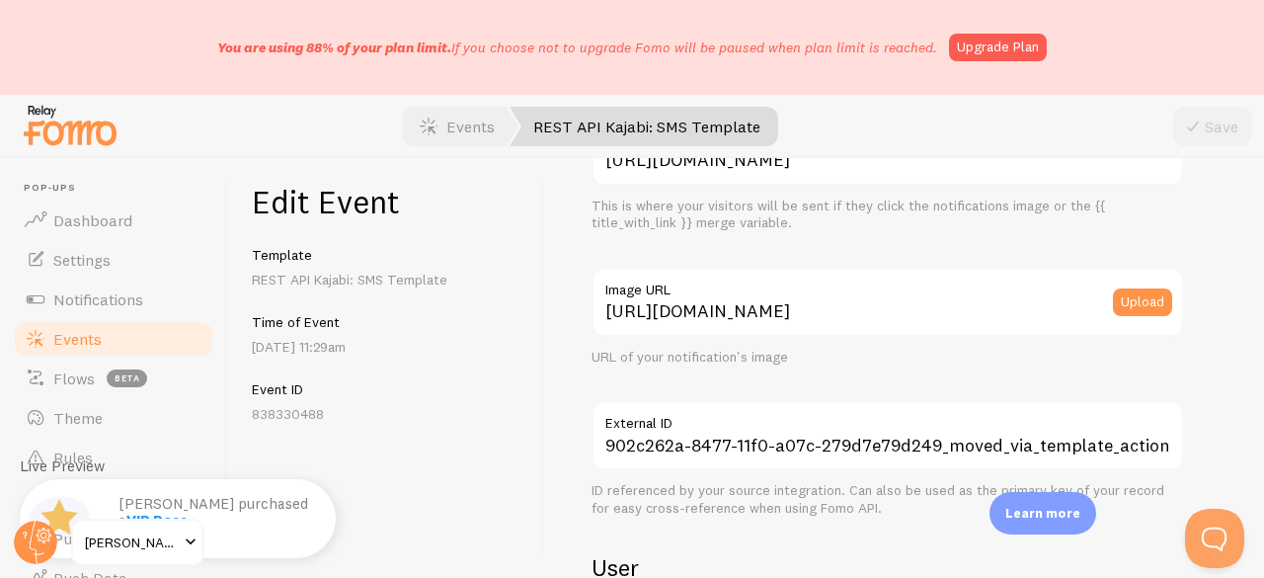
scroll to position [296, 0]
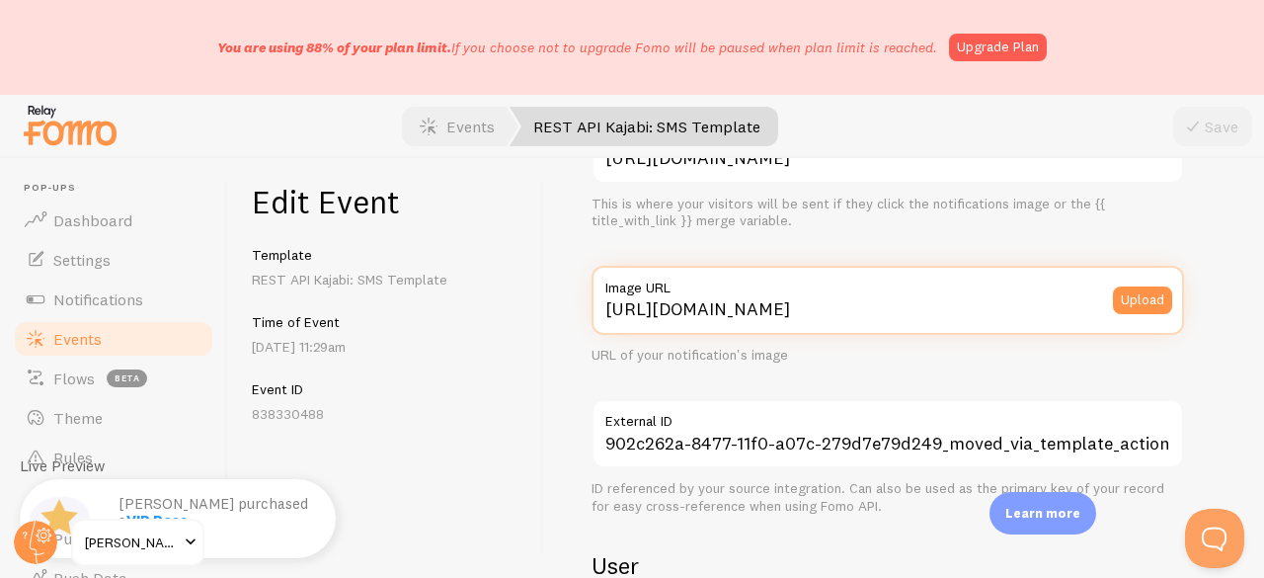
click at [854, 313] on input "[URL][DOMAIN_NAME]" at bounding box center [887, 300] width 592 height 69
click at [854, 312] on input "[URL][DOMAIN_NAME]" at bounding box center [887, 300] width 592 height 69
paste input "[DOMAIN_NAME][URL][DOMAIN_NAME]"
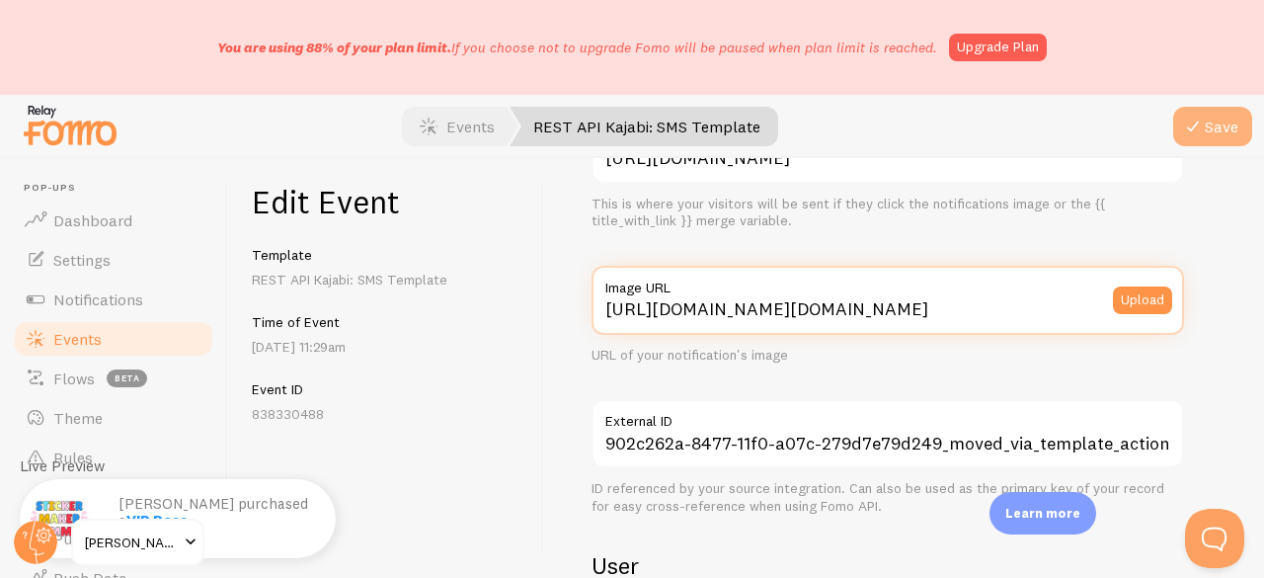
type input "[URL][DOMAIN_NAME][DOMAIN_NAME]"
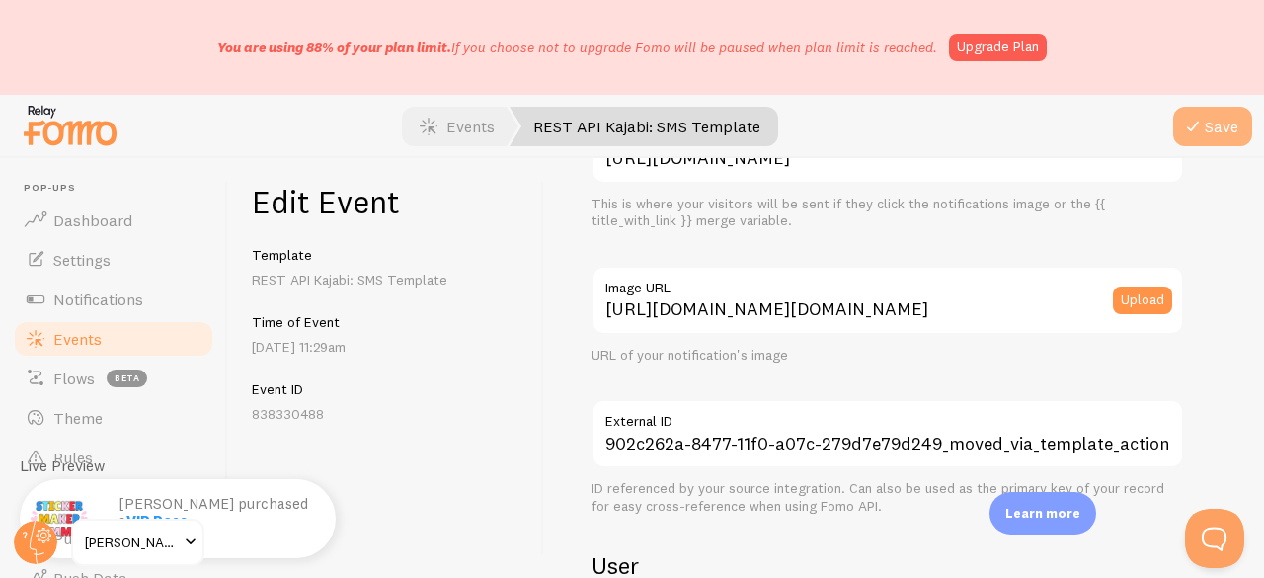
click at [1195, 119] on icon "submit" at bounding box center [1193, 127] width 24 height 24
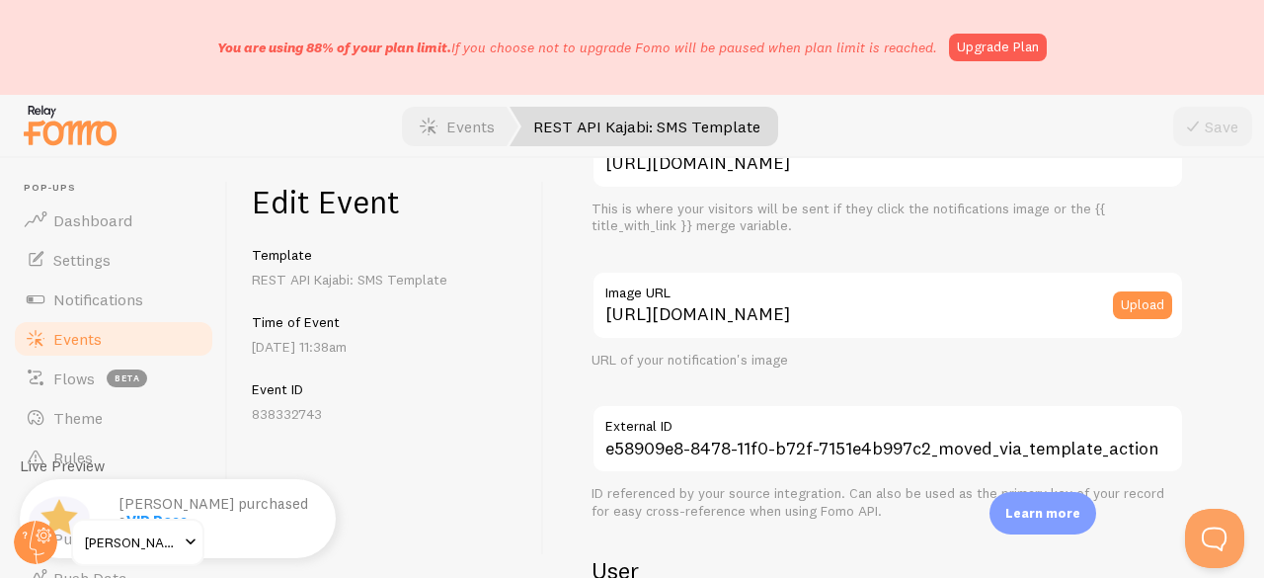
scroll to position [296, 0]
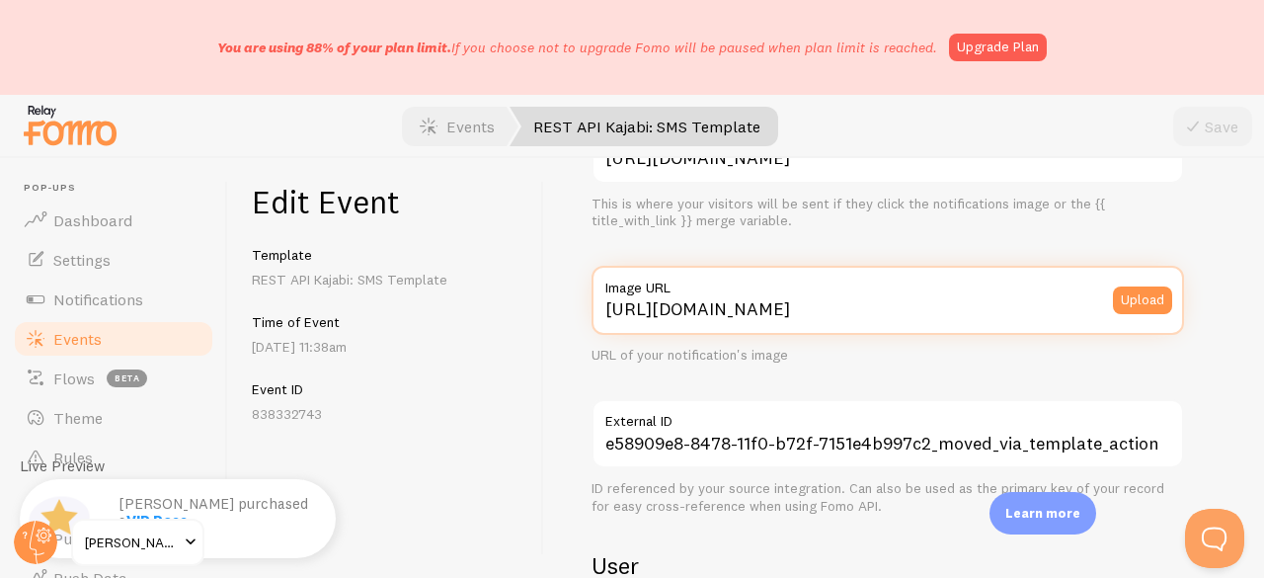
click at [802, 301] on input "[URL][DOMAIN_NAME]" at bounding box center [887, 300] width 592 height 69
paste input "[DOMAIN_NAME][URL][DOMAIN_NAME]"
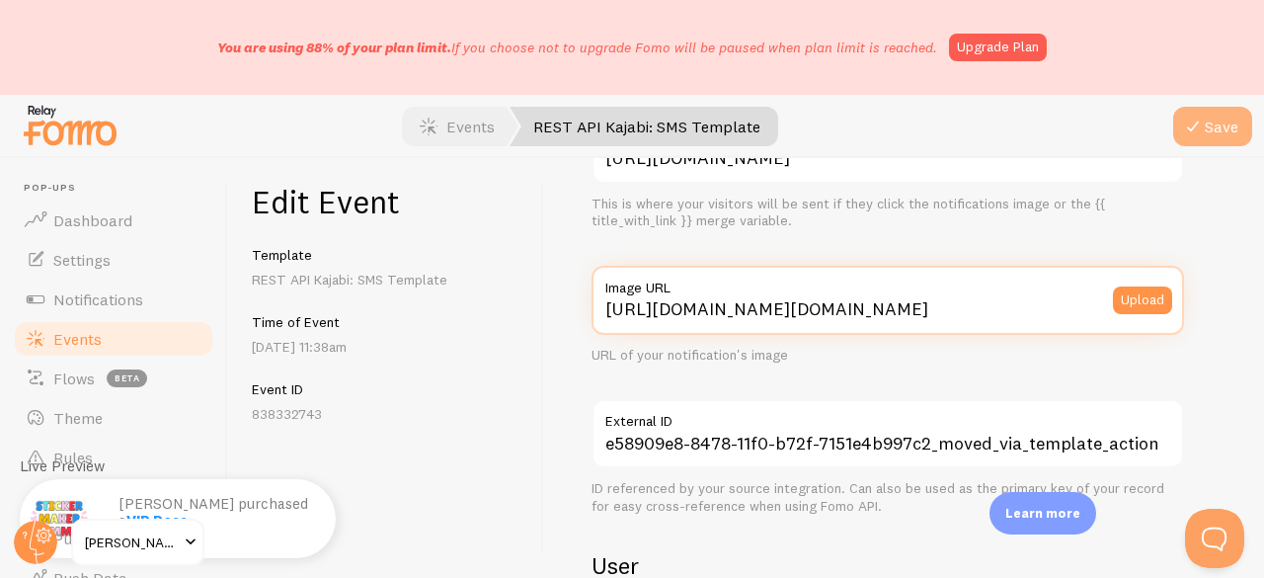
type input "[URL][DOMAIN_NAME][DOMAIN_NAME]"
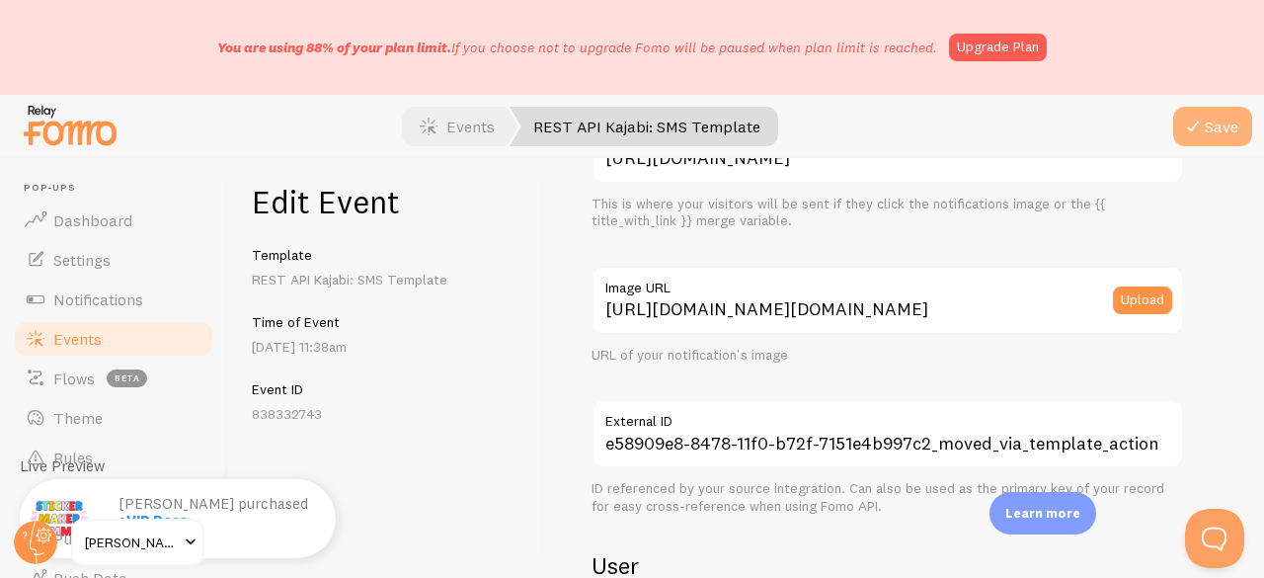
click at [1220, 119] on button "Save" at bounding box center [1212, 126] width 79 height 39
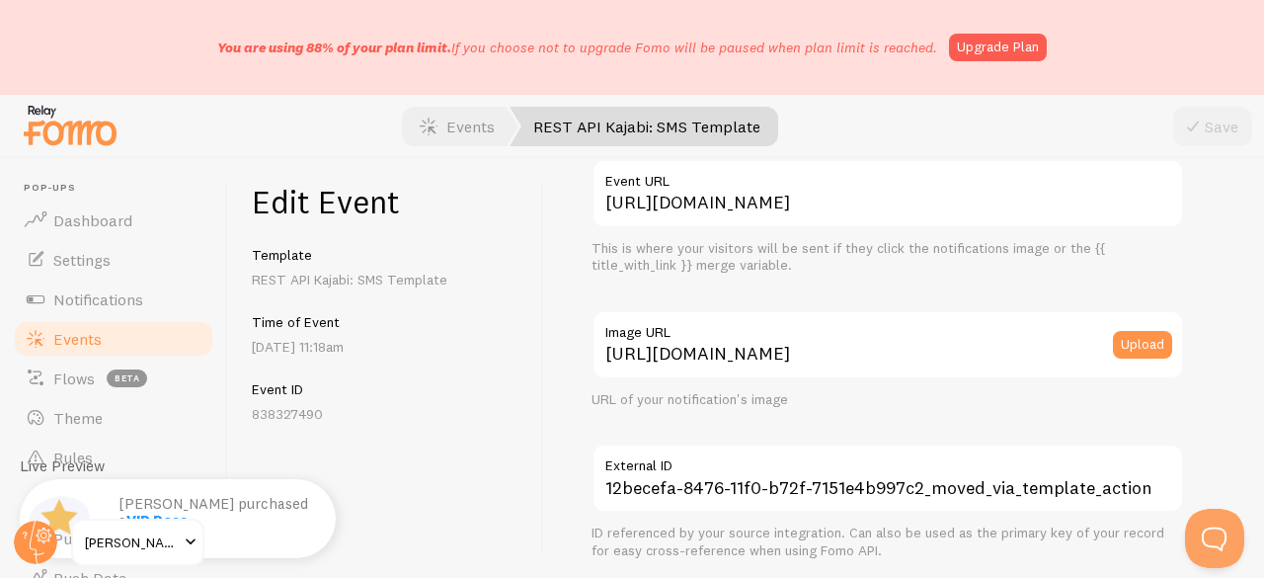
scroll to position [296, 0]
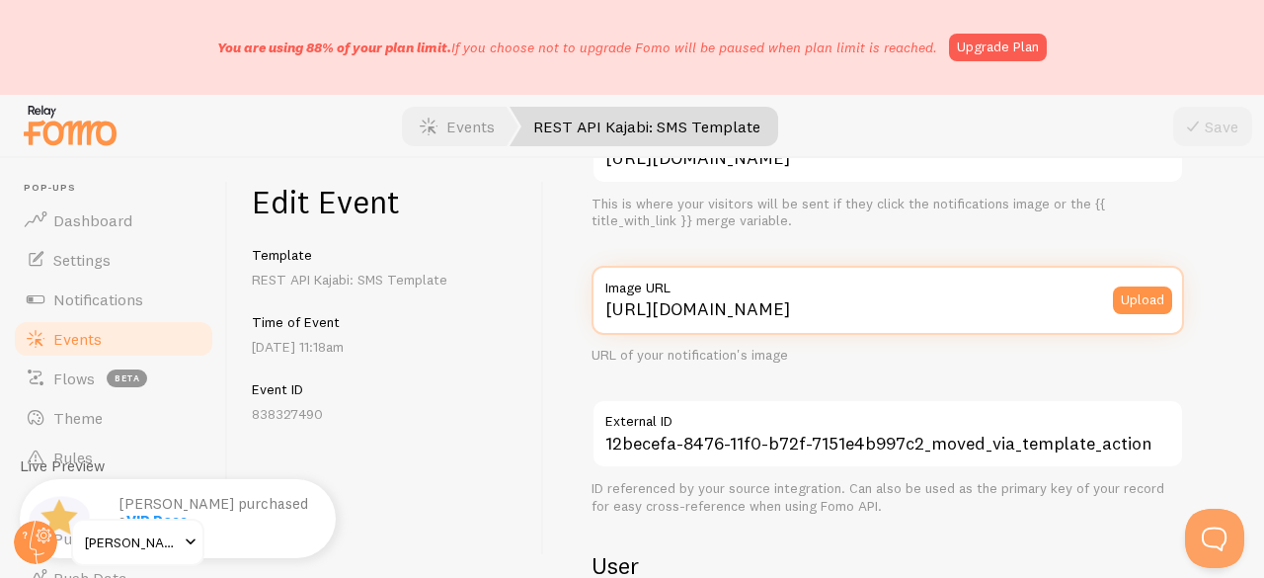
click at [843, 310] on input "[URL][DOMAIN_NAME]" at bounding box center [887, 300] width 592 height 69
paste input "[DOMAIN_NAME][URL][DOMAIN_NAME]"
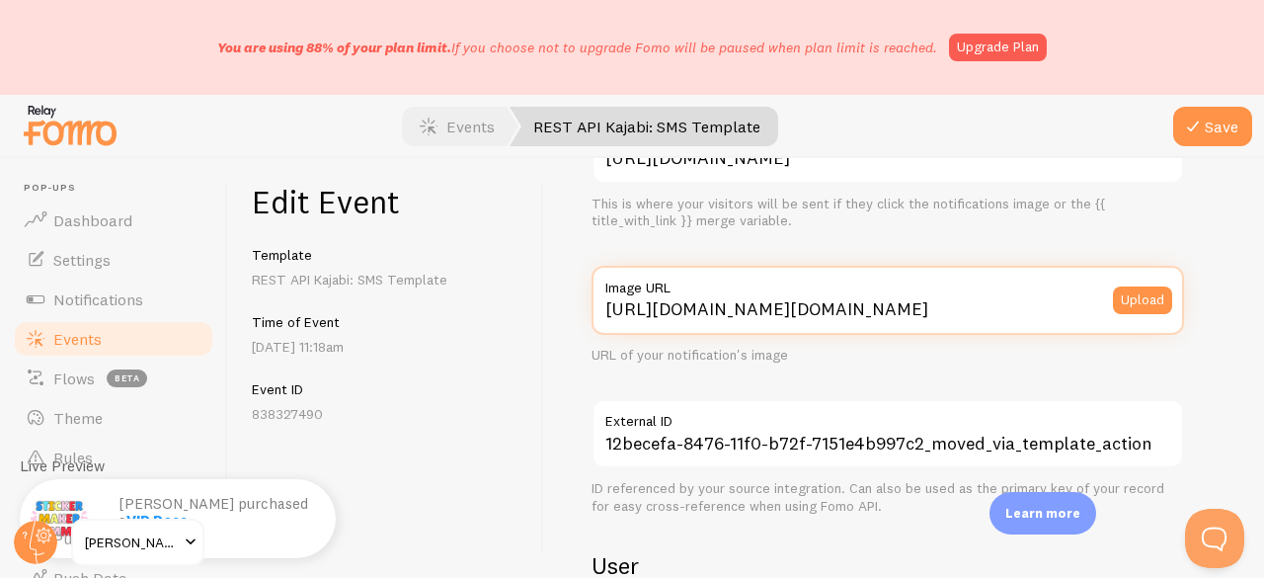
scroll to position [0, 588]
type input "[URL][DOMAIN_NAME][DOMAIN_NAME]"
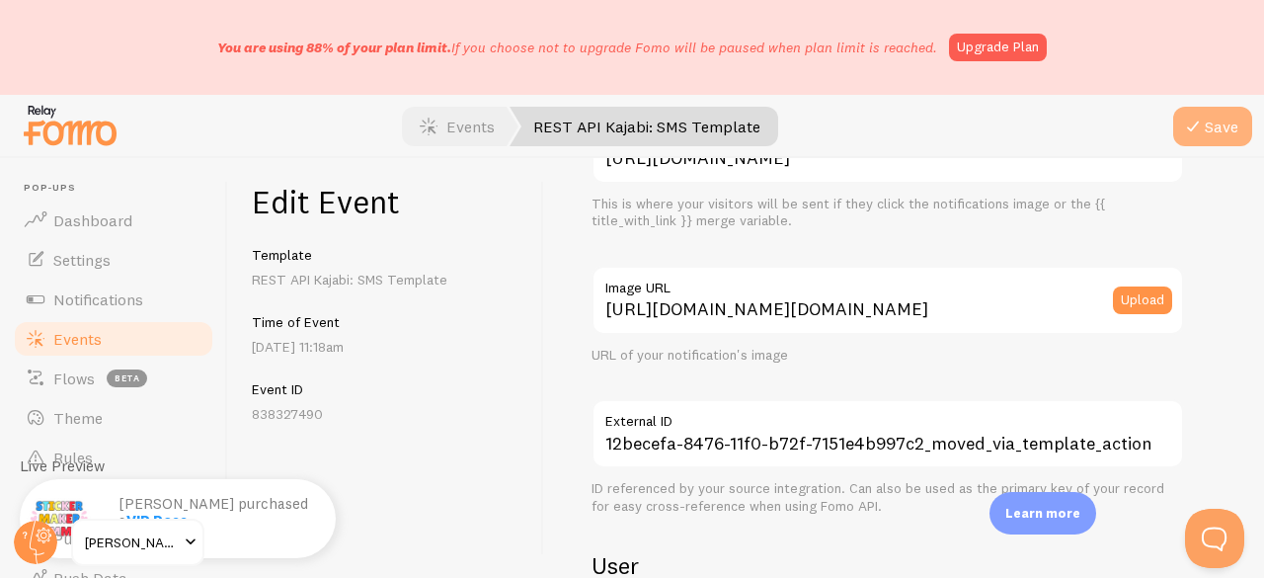
click at [1225, 135] on button "Save" at bounding box center [1212, 126] width 79 height 39
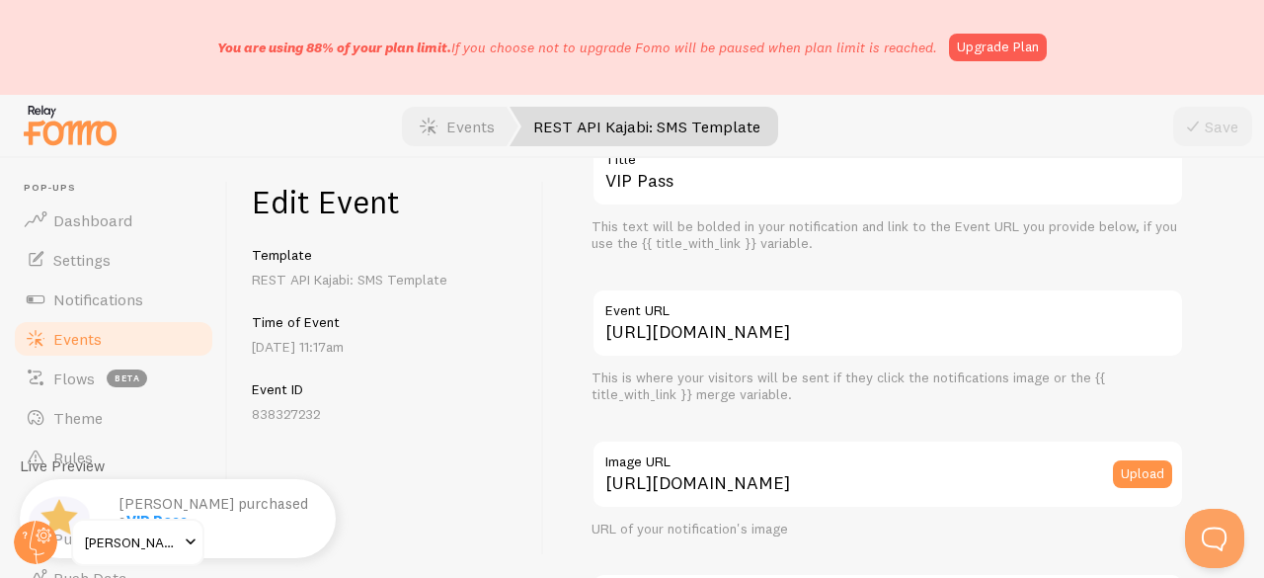
scroll to position [197, 0]
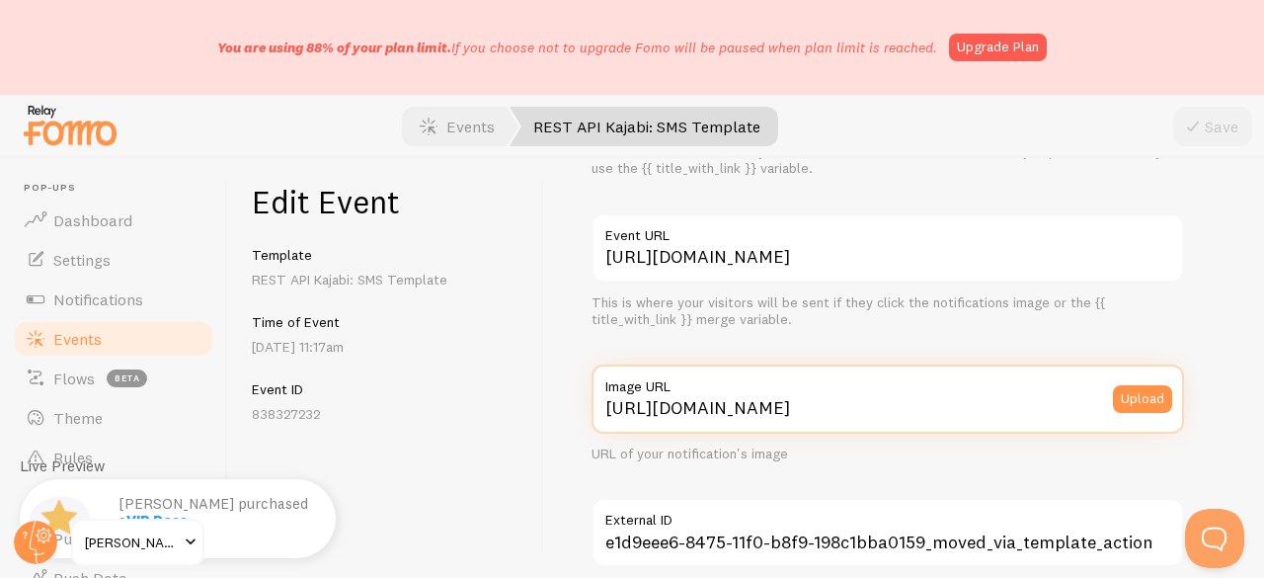
click at [855, 400] on input "[URL][DOMAIN_NAME]" at bounding box center [887, 398] width 592 height 69
click at [853, 400] on input "[URL][DOMAIN_NAME]" at bounding box center [887, 398] width 592 height 69
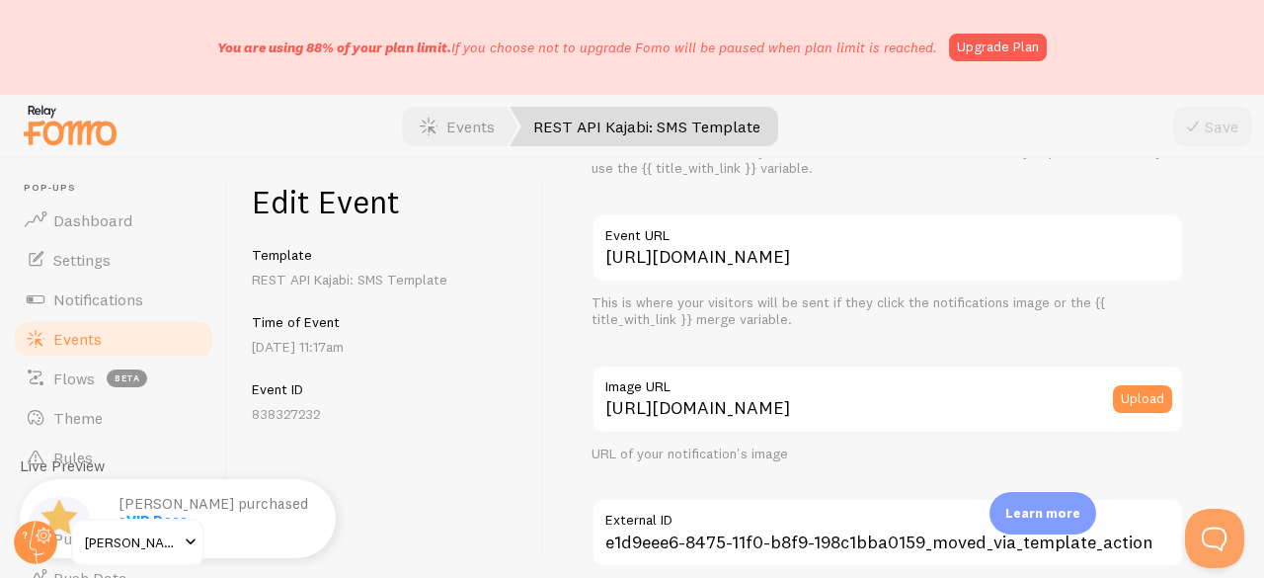
click at [847, 394] on label "Image URL" at bounding box center [887, 381] width 592 height 34
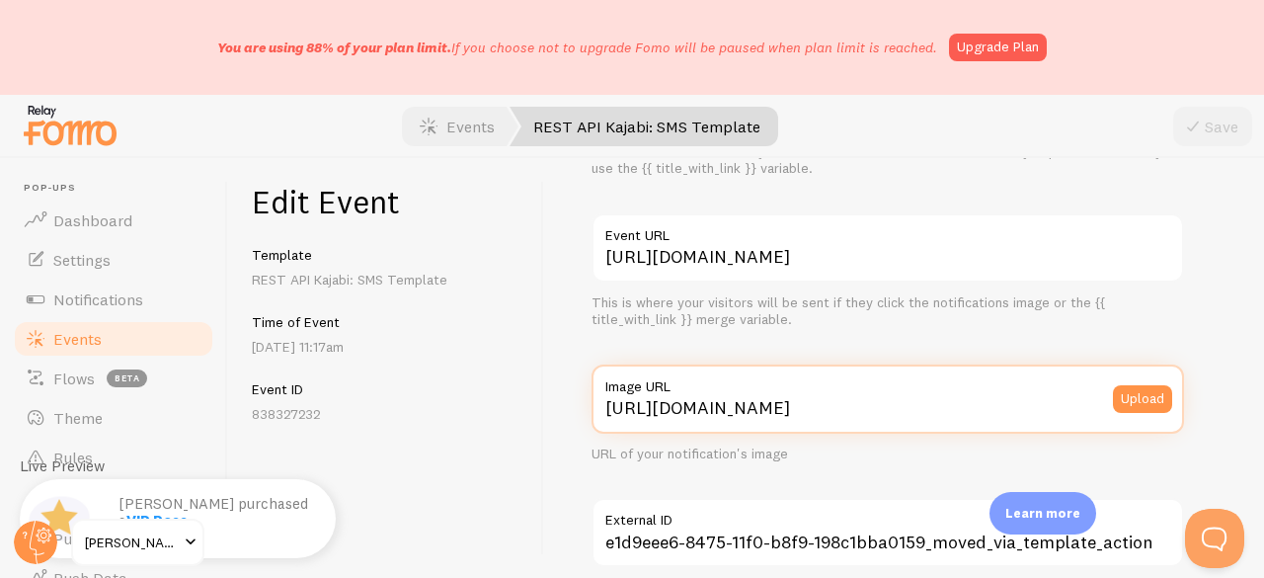
click at [847, 394] on input "[URL][DOMAIN_NAME]" at bounding box center [887, 398] width 592 height 69
click at [841, 404] on input "[URL][DOMAIN_NAME]" at bounding box center [887, 398] width 592 height 69
paste input "[DOMAIN_NAME][URL][DOMAIN_NAME]"
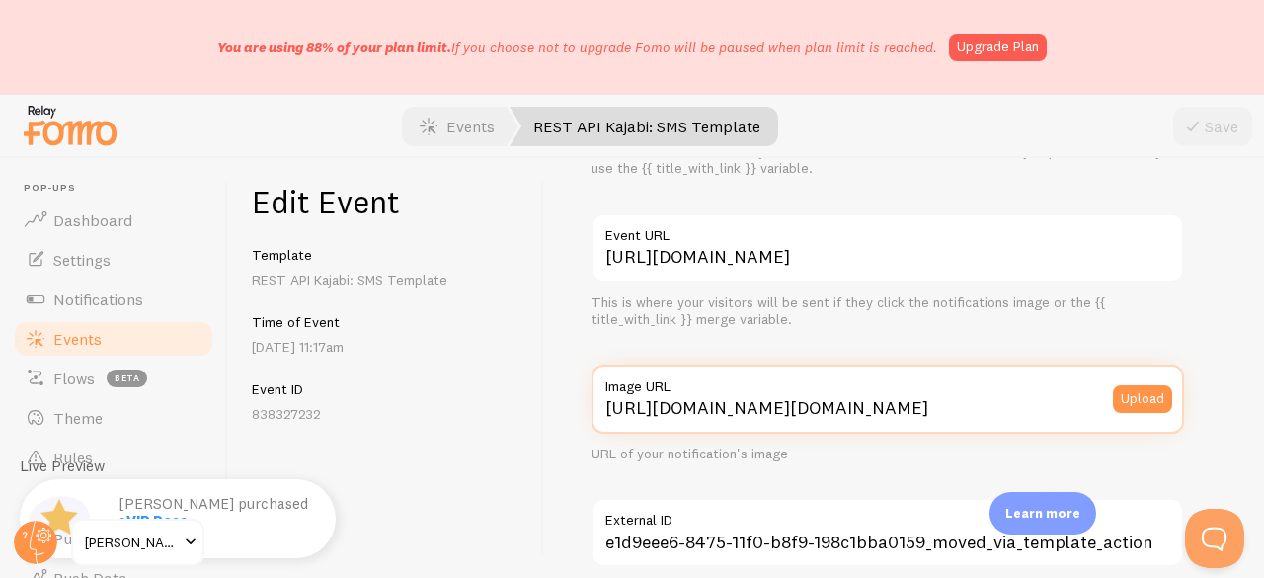
scroll to position [0, 588]
type input "[URL][DOMAIN_NAME][DOMAIN_NAME]"
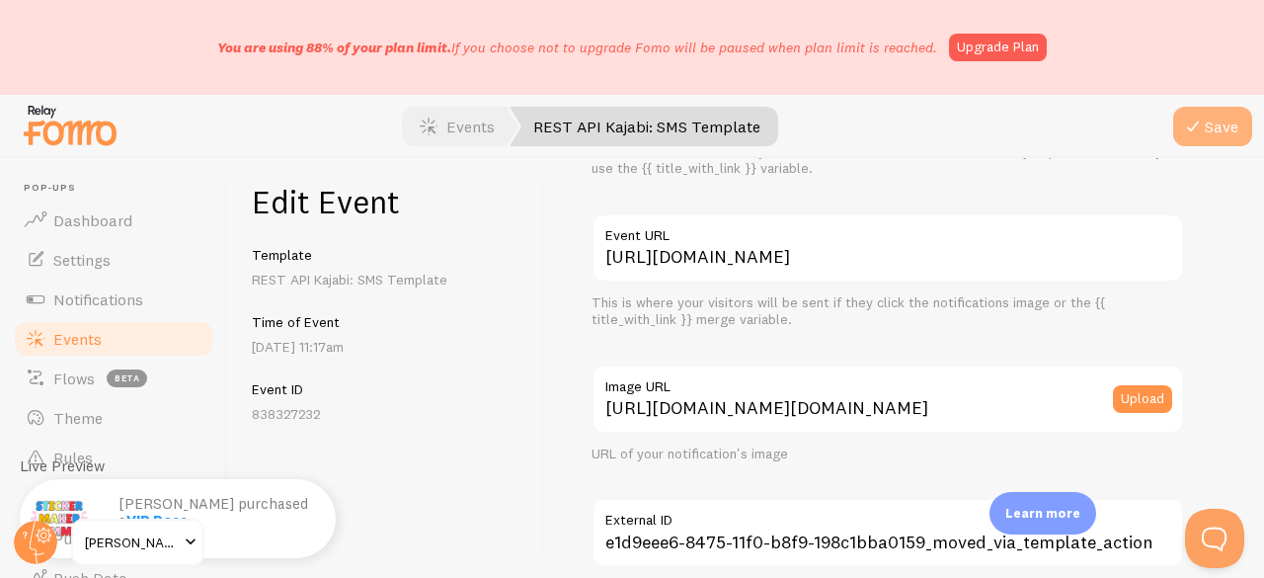
click at [1189, 128] on icon "submit" at bounding box center [1193, 127] width 24 height 24
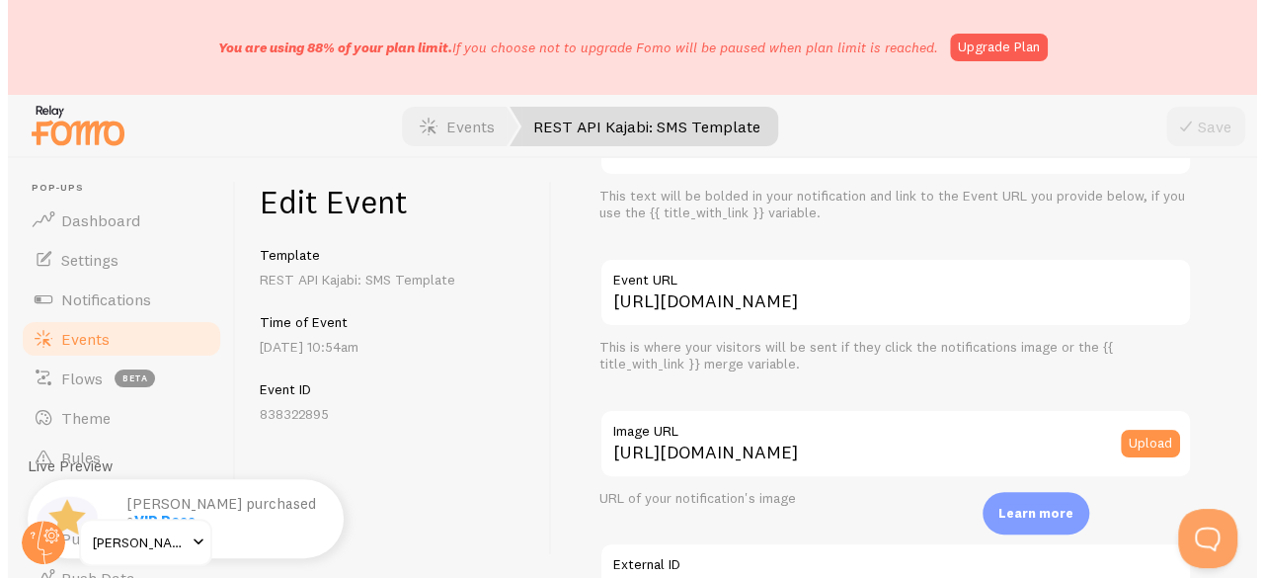
scroll to position [197, 0]
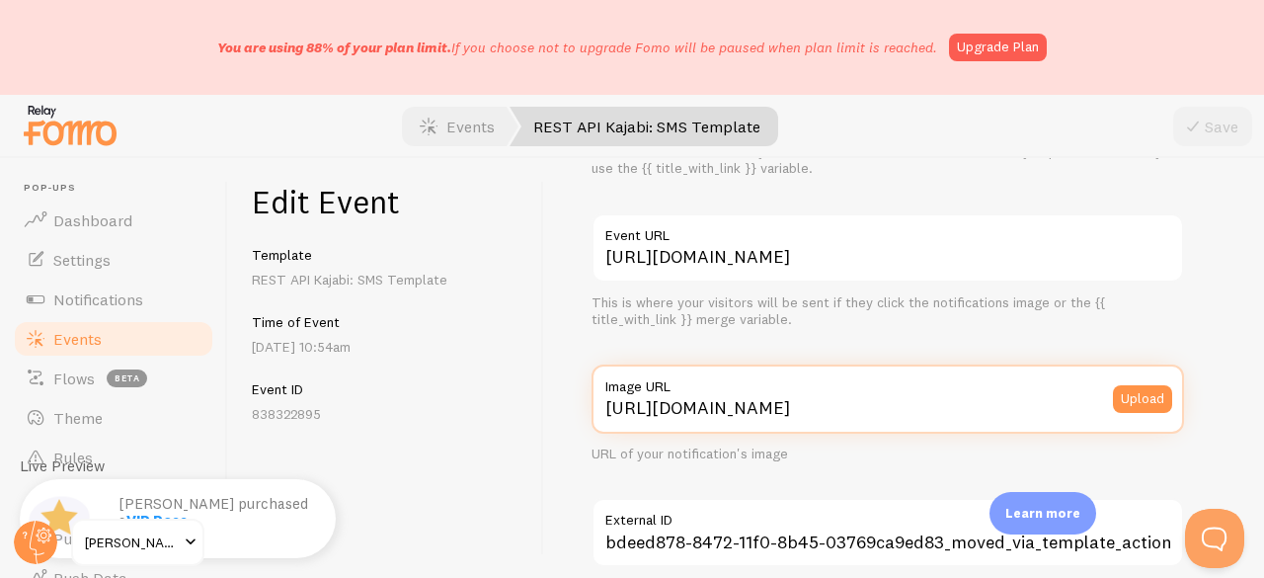
click at [795, 408] on input "[URL][DOMAIN_NAME]" at bounding box center [887, 398] width 592 height 69
click at [794, 408] on input "[URL][DOMAIN_NAME]" at bounding box center [887, 398] width 592 height 69
paste input "[DOMAIN_NAME][URL][DOMAIN_NAME]"
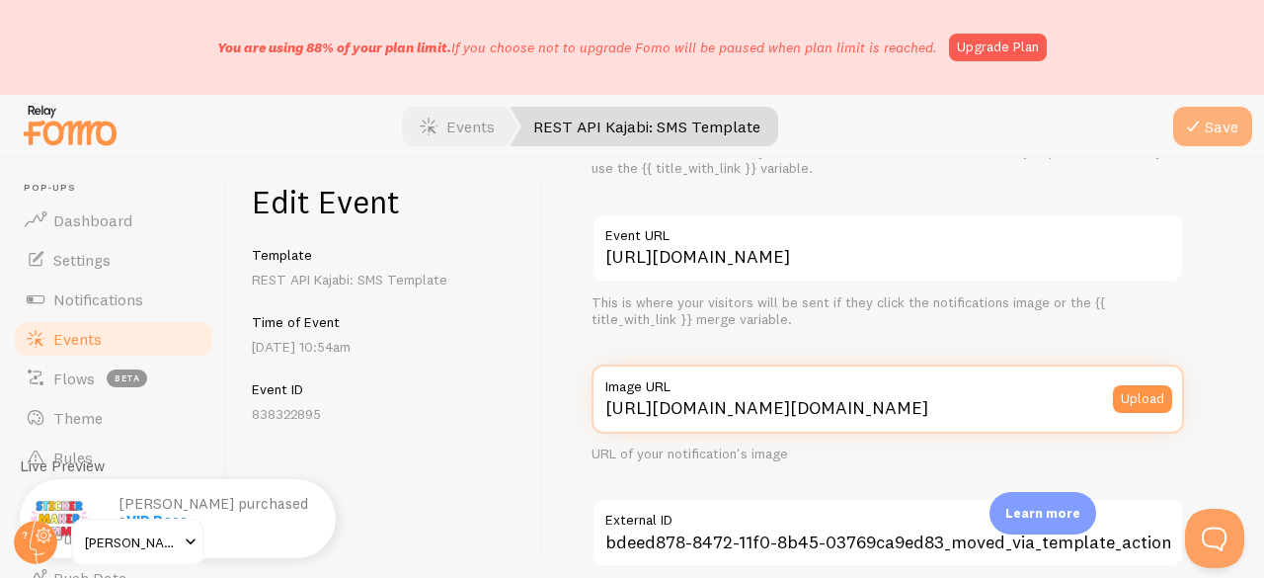
type input "[URL][DOMAIN_NAME][DOMAIN_NAME]"
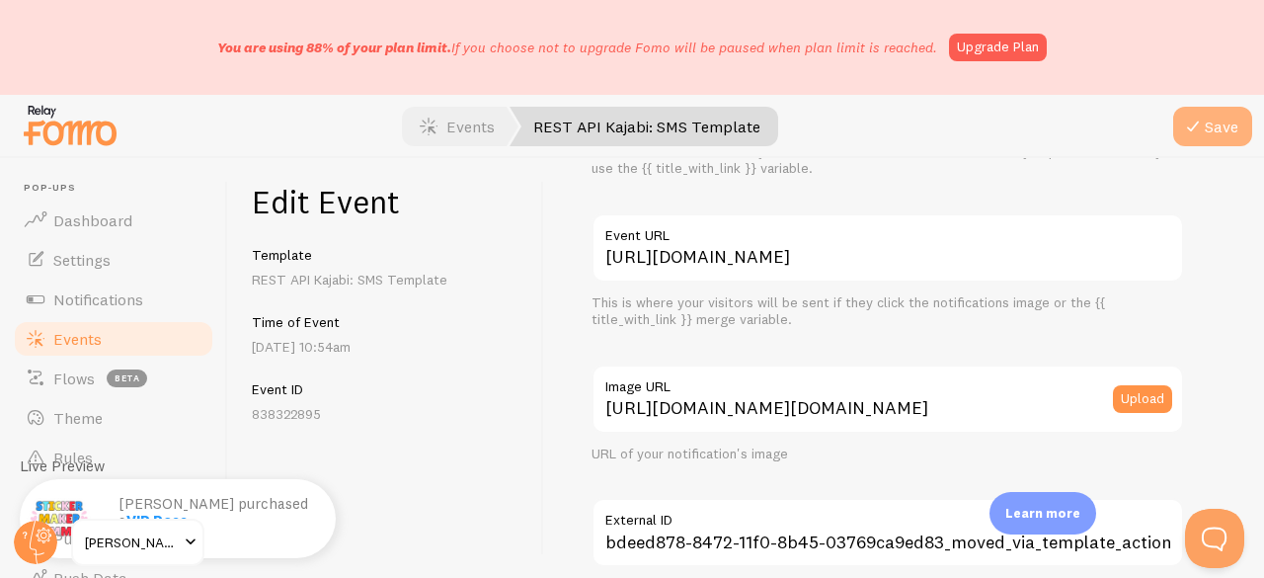
click at [1200, 119] on icon "submit" at bounding box center [1193, 127] width 24 height 24
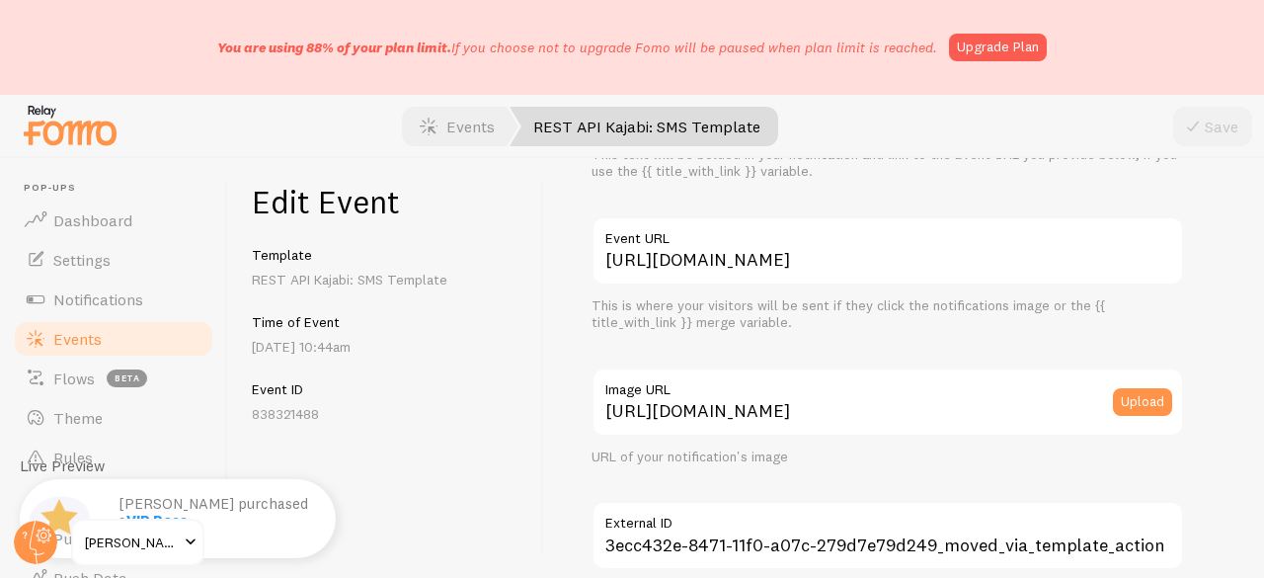
scroll to position [296, 0]
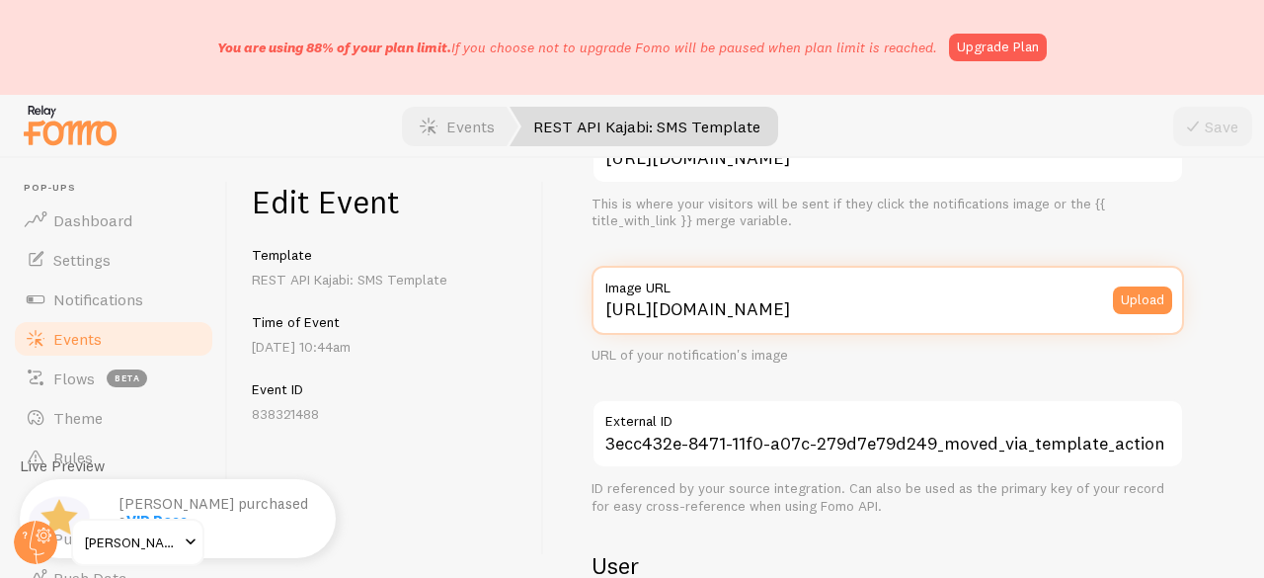
click at [829, 309] on input "[URL][DOMAIN_NAME]" at bounding box center [887, 300] width 592 height 69
click at [828, 309] on input "[URL][DOMAIN_NAME]" at bounding box center [887, 300] width 592 height 69
click at [819, 316] on input "[URL][DOMAIN_NAME]" at bounding box center [887, 300] width 592 height 69
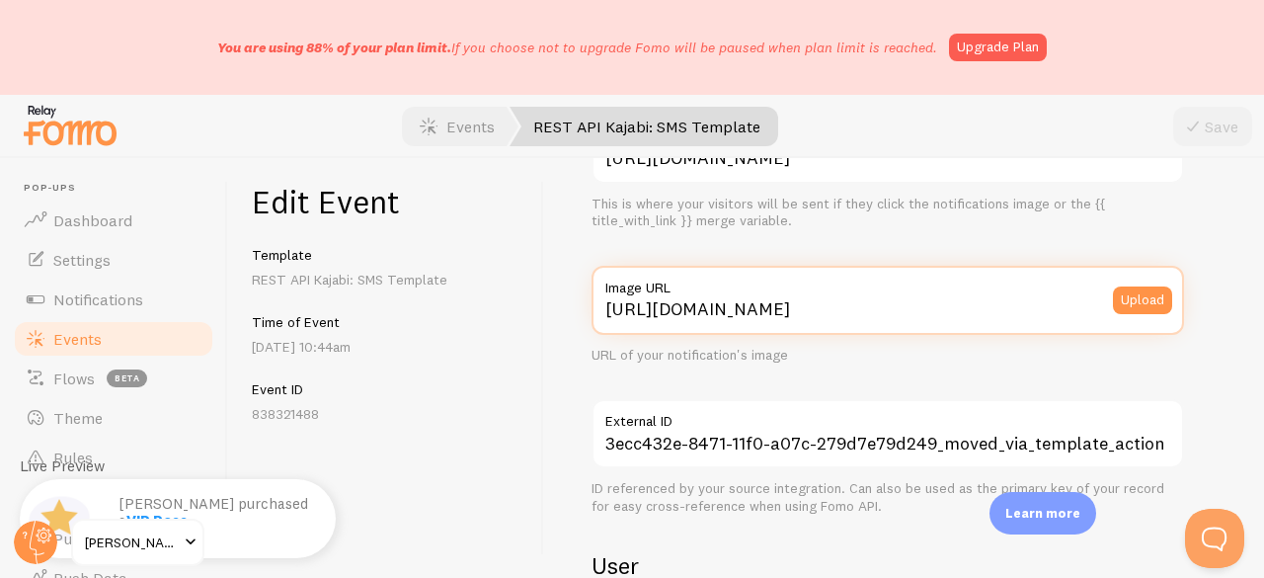
scroll to position [0, 0]
click at [818, 316] on input "[URL][DOMAIN_NAME]" at bounding box center [887, 300] width 592 height 69
paste input "[DOMAIN_NAME][URL][DOMAIN_NAME]"
type input "[URL][DOMAIN_NAME][DOMAIN_NAME]"
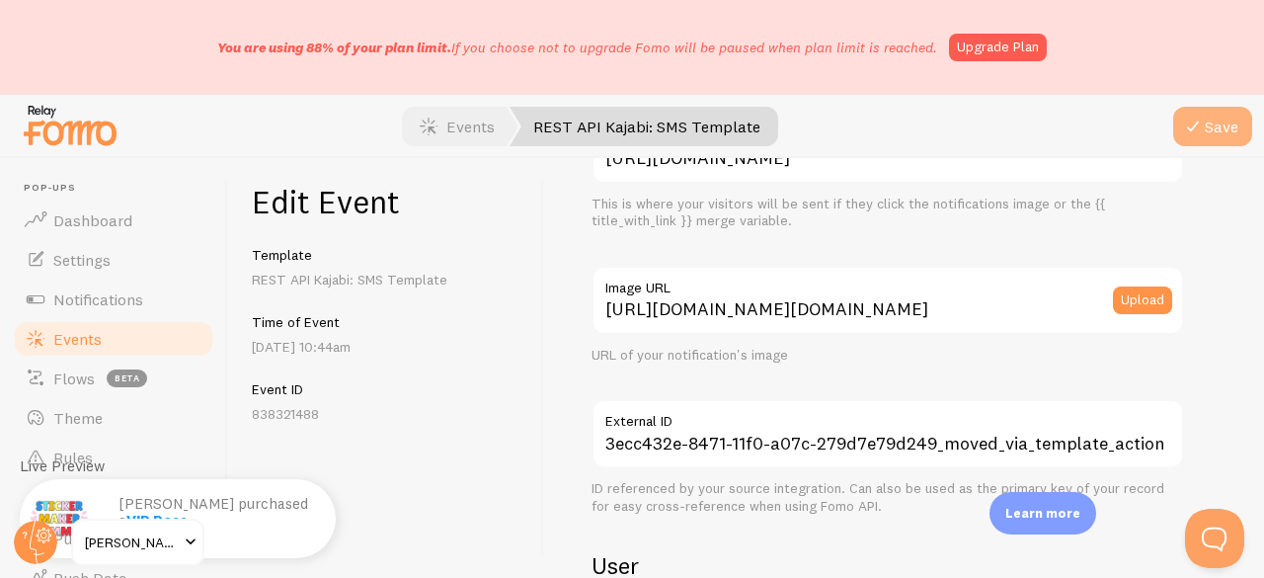
click at [1223, 124] on button "Save" at bounding box center [1212, 126] width 79 height 39
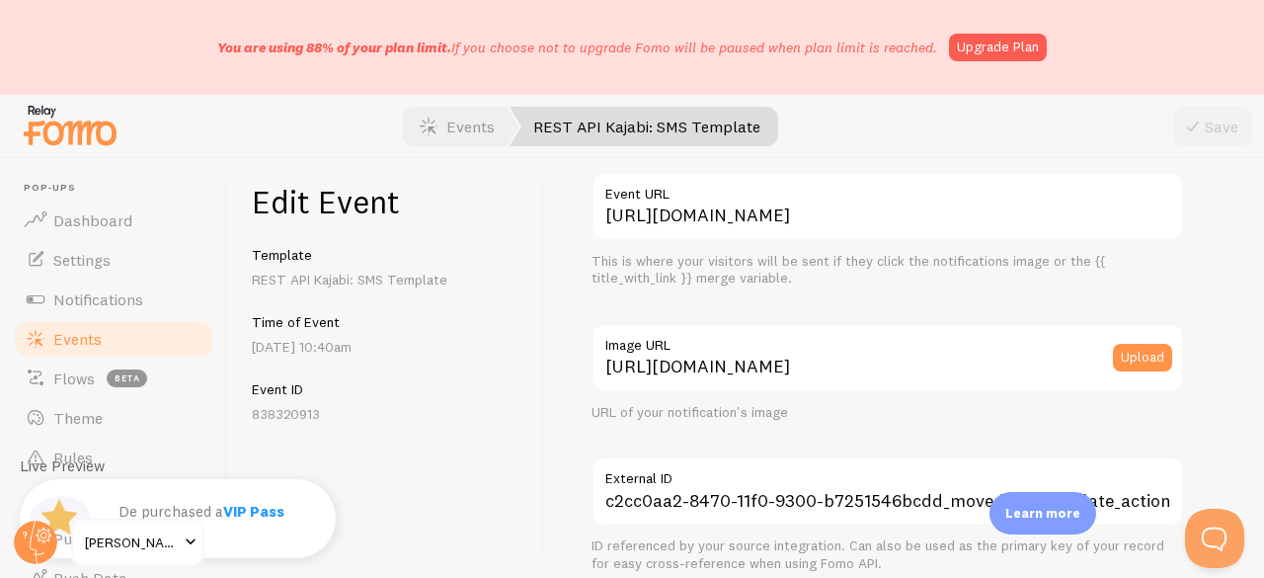
scroll to position [296, 0]
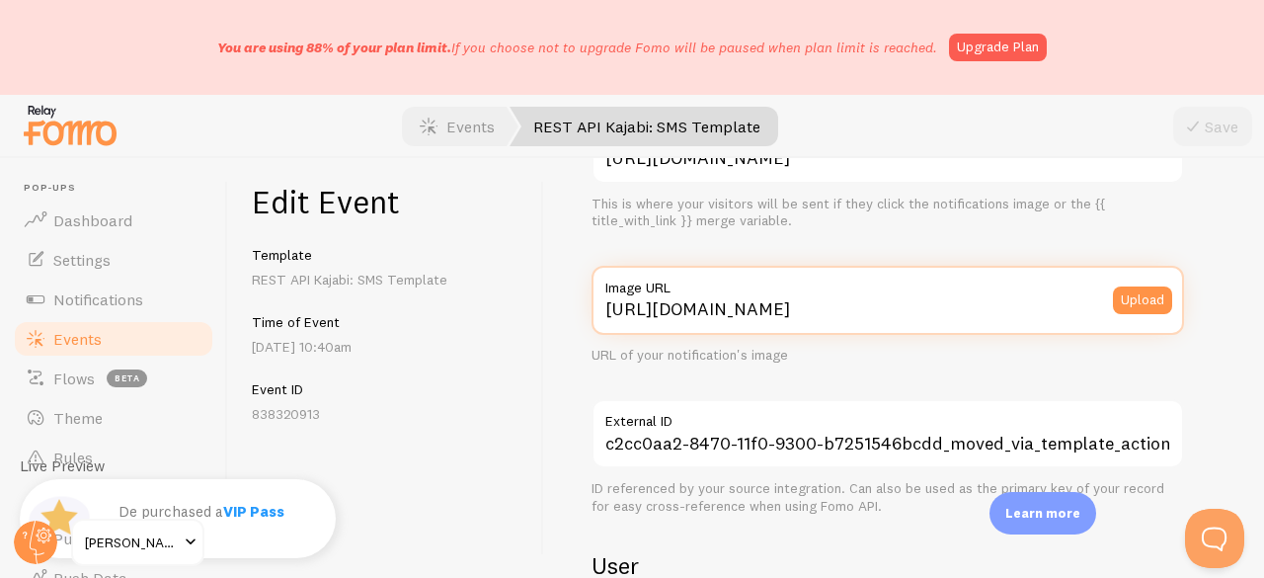
click at [841, 317] on input "[URL][DOMAIN_NAME]" at bounding box center [887, 300] width 592 height 69
click at [840, 317] on input "[URL][DOMAIN_NAME]" at bounding box center [887, 300] width 592 height 69
paste input "[DOMAIN_NAME][URL][DOMAIN_NAME]"
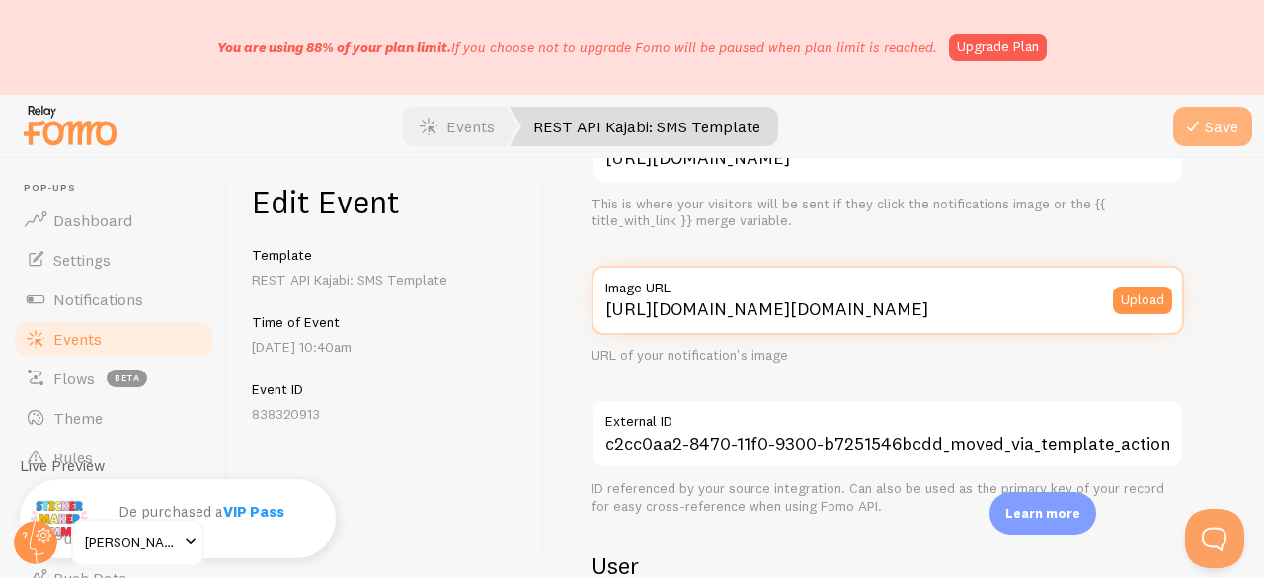
type input "[URL][DOMAIN_NAME][DOMAIN_NAME]"
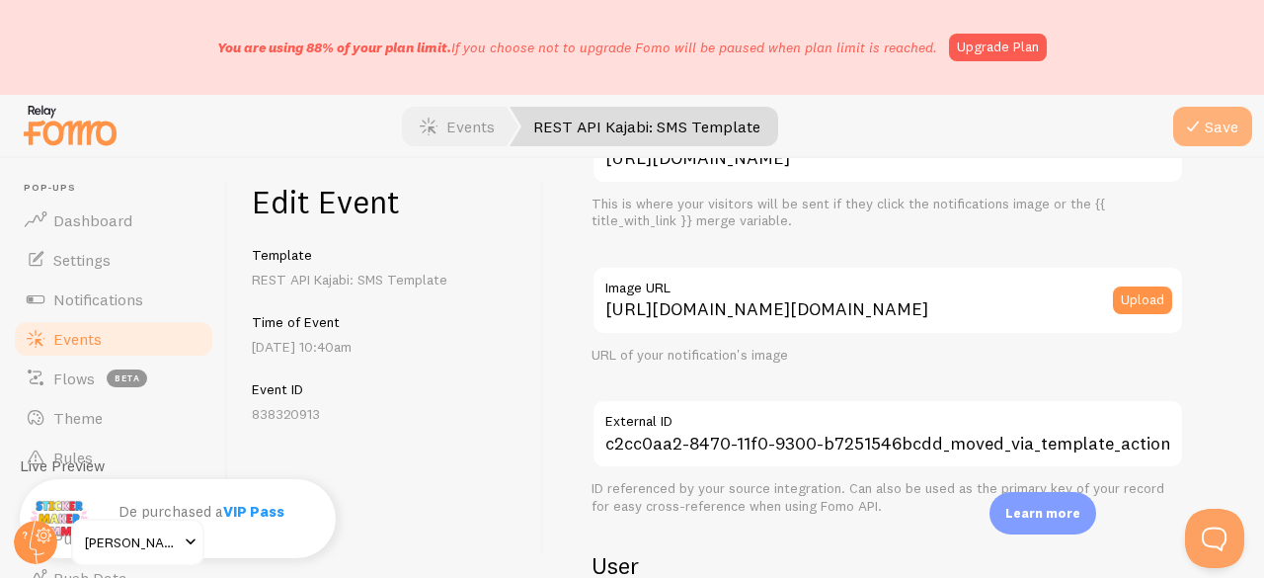
click at [1183, 127] on icon "submit" at bounding box center [1193, 127] width 24 height 24
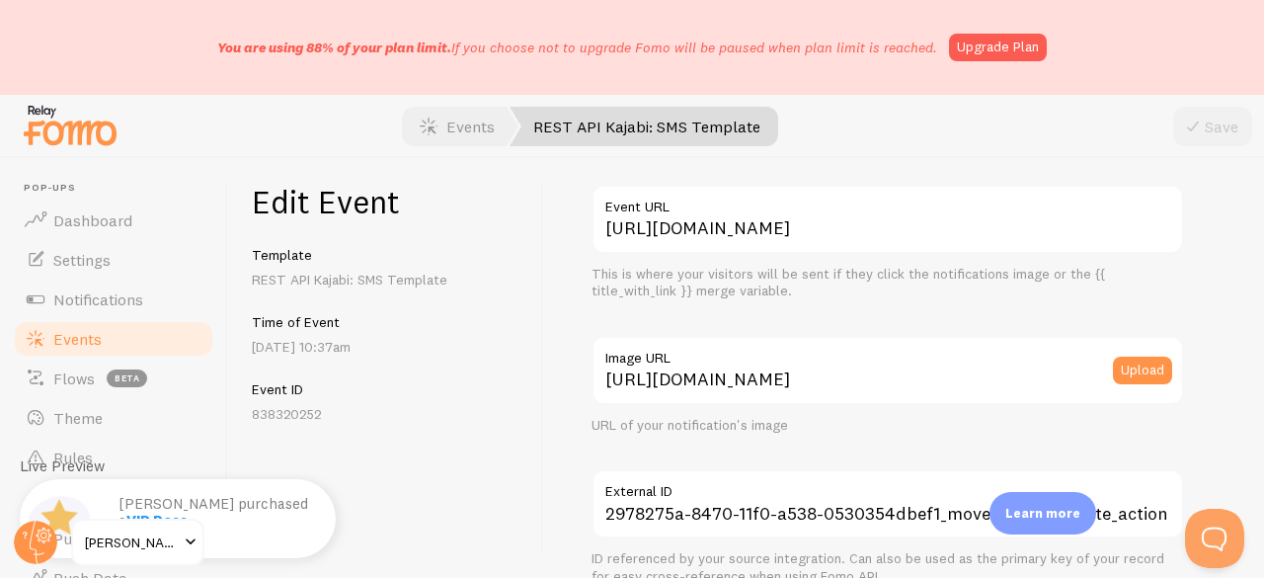
scroll to position [296, 0]
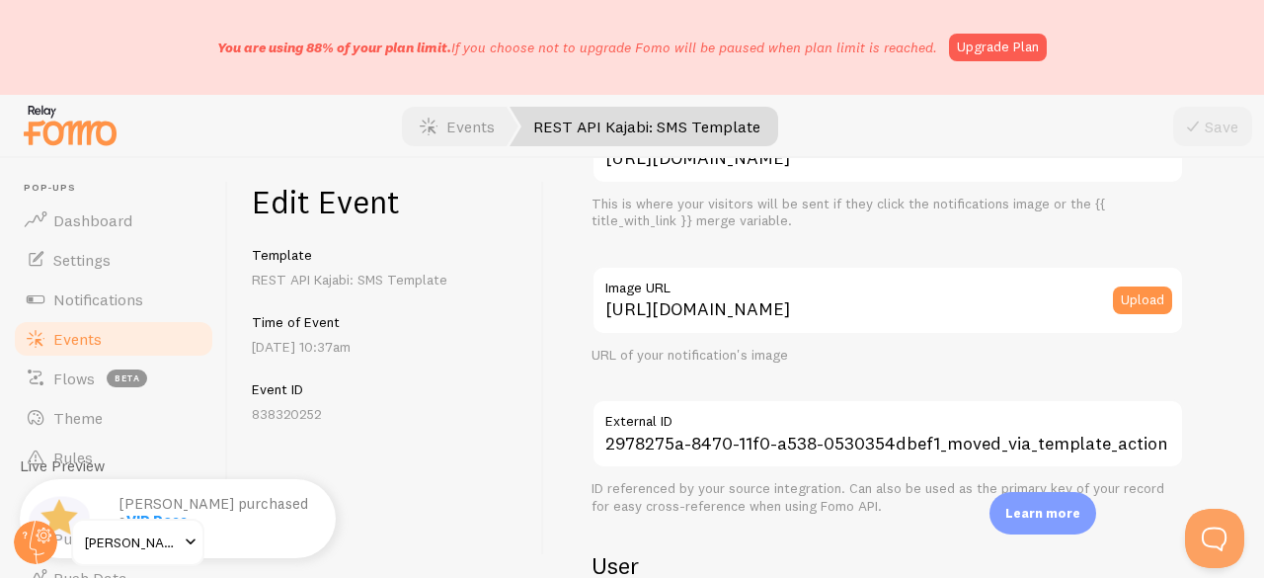
click at [850, 298] on label "Image URL" at bounding box center [887, 283] width 592 height 34
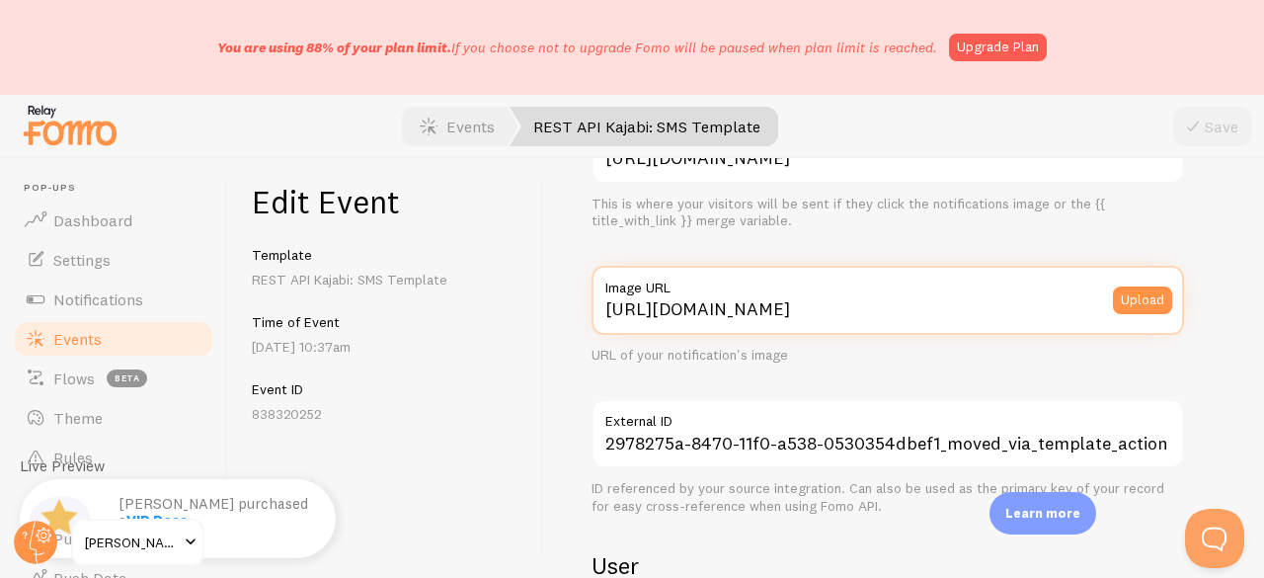
click at [850, 298] on input "[URL][DOMAIN_NAME]" at bounding box center [887, 300] width 592 height 69
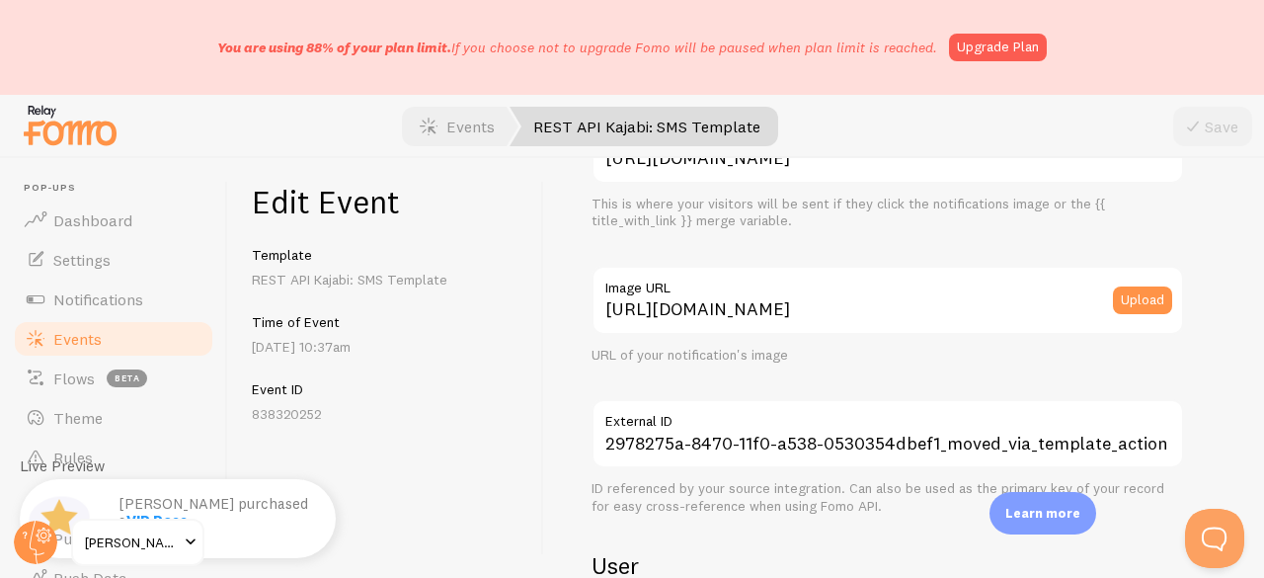
click at [850, 298] on label "Image URL" at bounding box center [887, 283] width 592 height 34
click at [850, 298] on input "[URL][DOMAIN_NAME]" at bounding box center [887, 300] width 592 height 69
click at [850, 298] on label "Image URL" at bounding box center [887, 283] width 592 height 34
click at [850, 298] on input "[URL][DOMAIN_NAME]" at bounding box center [887, 300] width 592 height 69
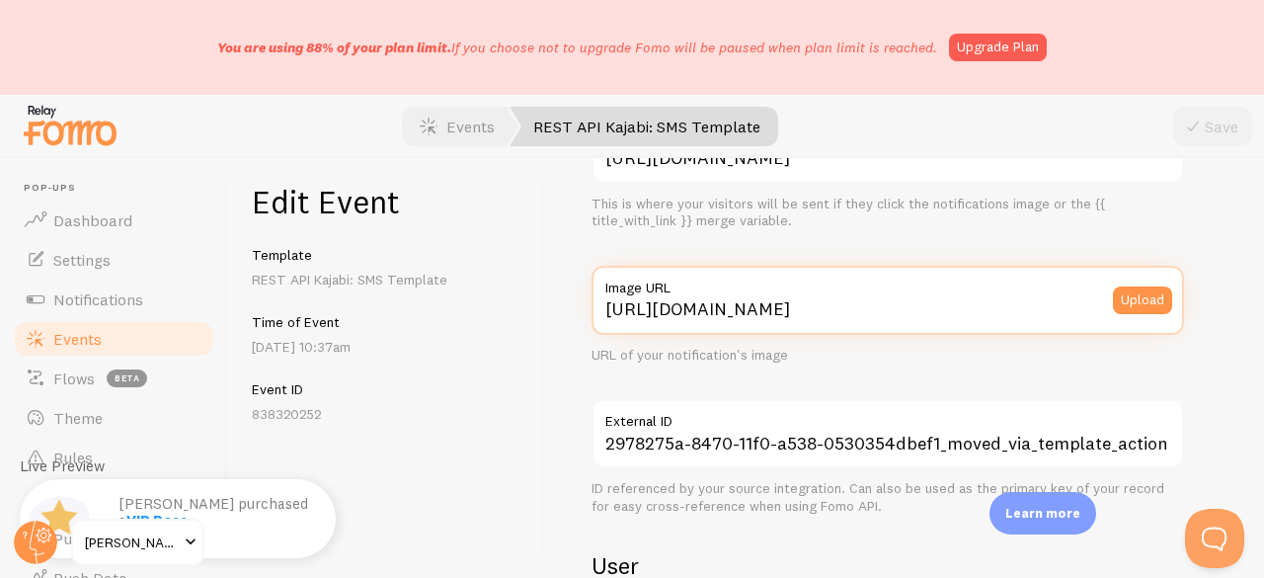
click at [845, 311] on input "[URL][DOMAIN_NAME]" at bounding box center [887, 300] width 592 height 69
paste input "[DOMAIN_NAME][URL][DOMAIN_NAME]"
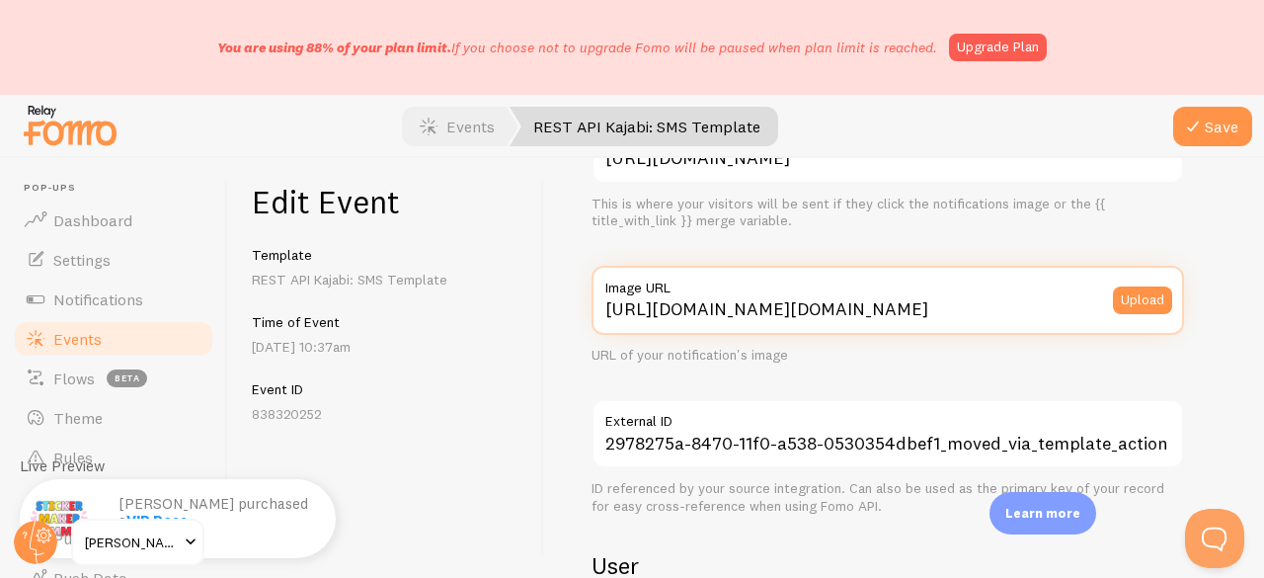
scroll to position [0, 588]
type input "[URL][DOMAIN_NAME][DOMAIN_NAME]"
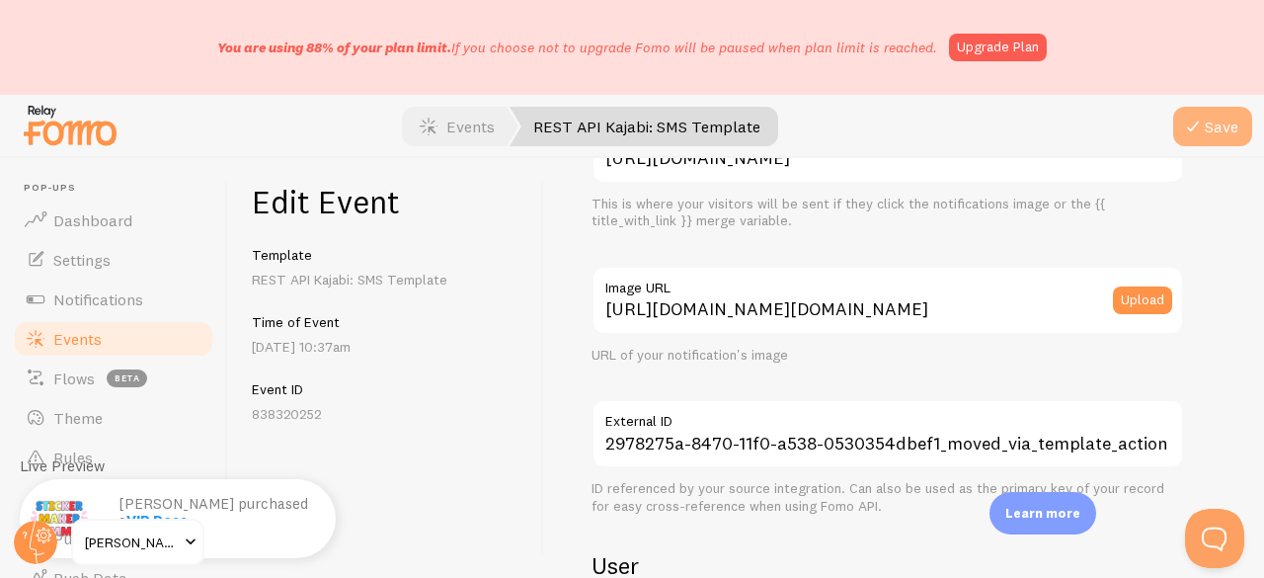
drag, startPoint x: 1213, startPoint y: 125, endPoint x: 1201, endPoint y: 125, distance: 11.8
click at [1212, 125] on button "Save" at bounding box center [1212, 126] width 79 height 39
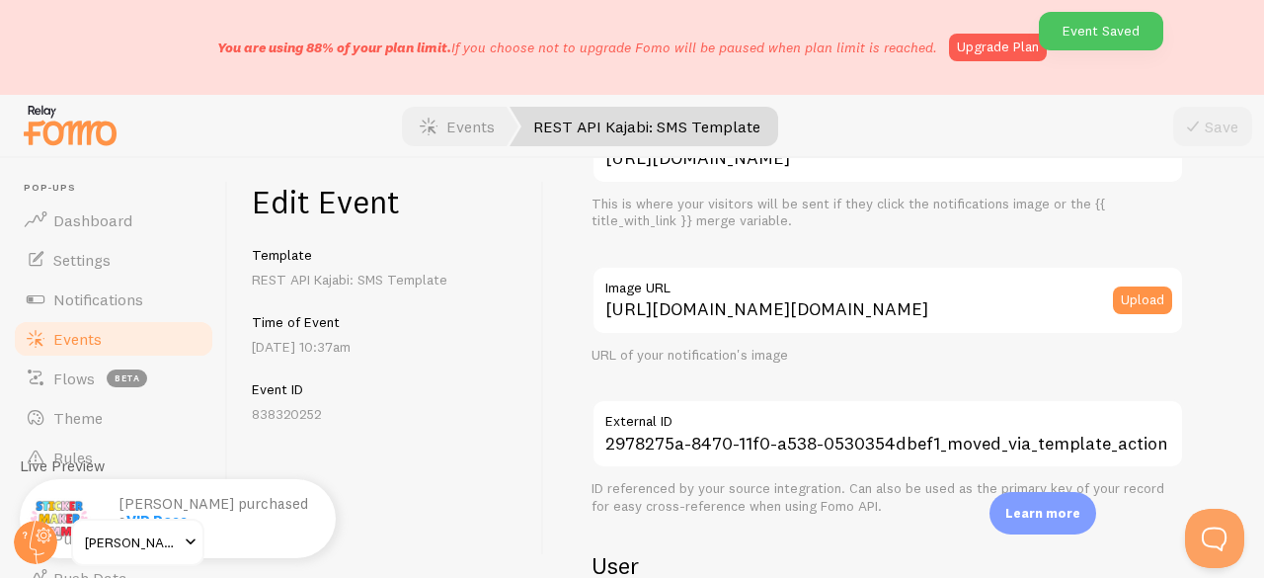
click at [62, 336] on span "Events" at bounding box center [77, 339] width 48 height 20
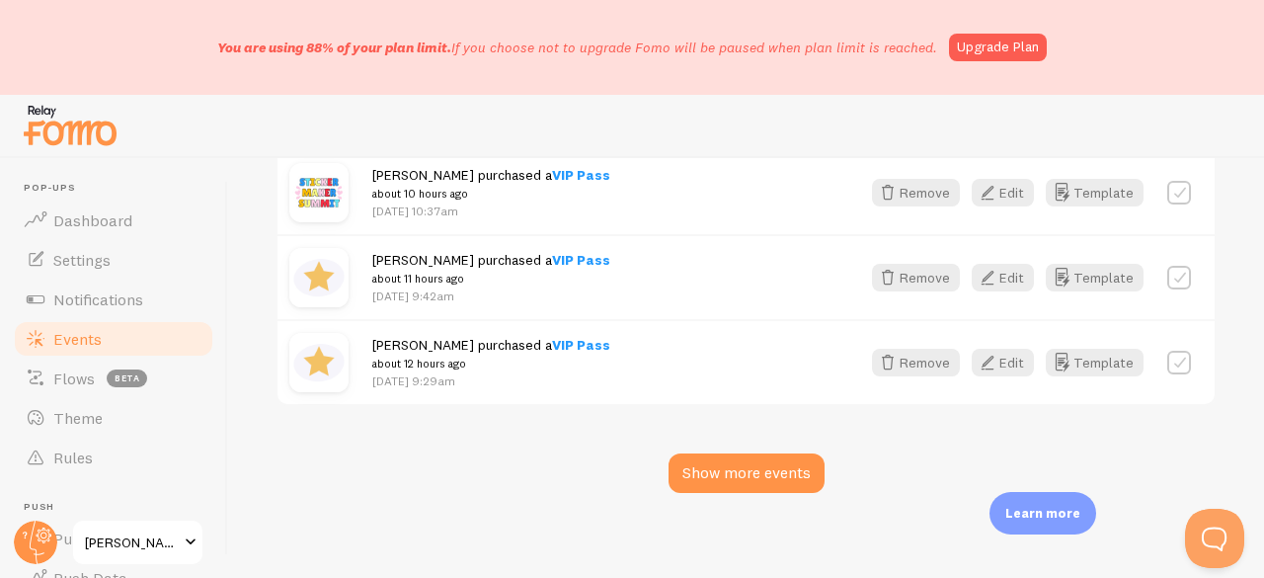
scroll to position [2646, 0]
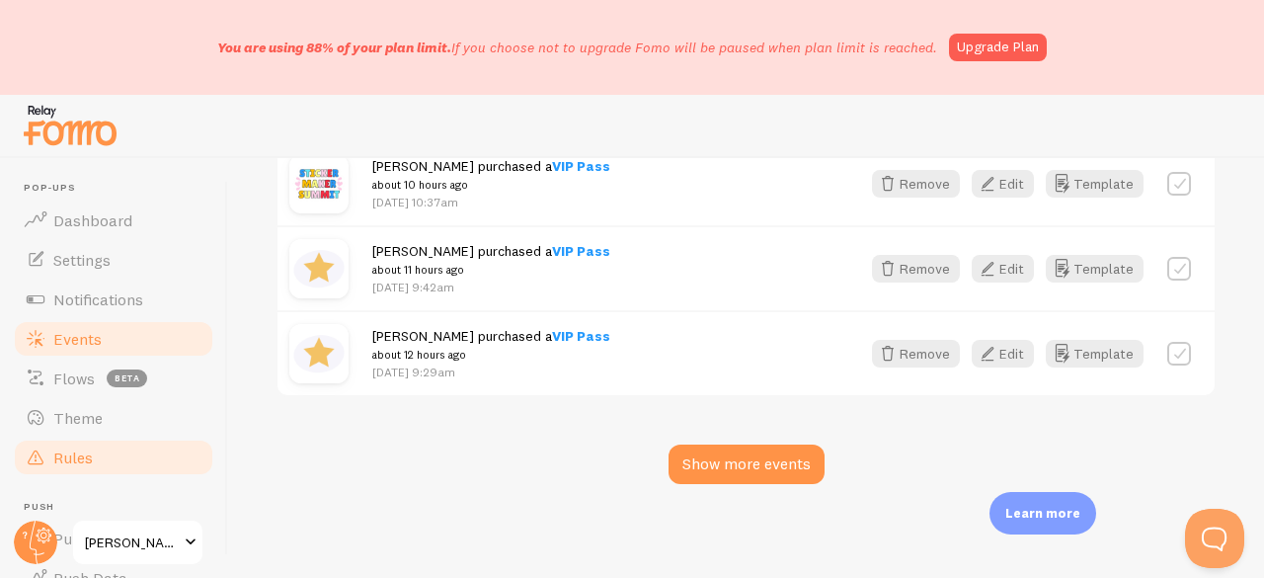
click at [75, 462] on span "Rules" at bounding box center [72, 457] width 39 height 20
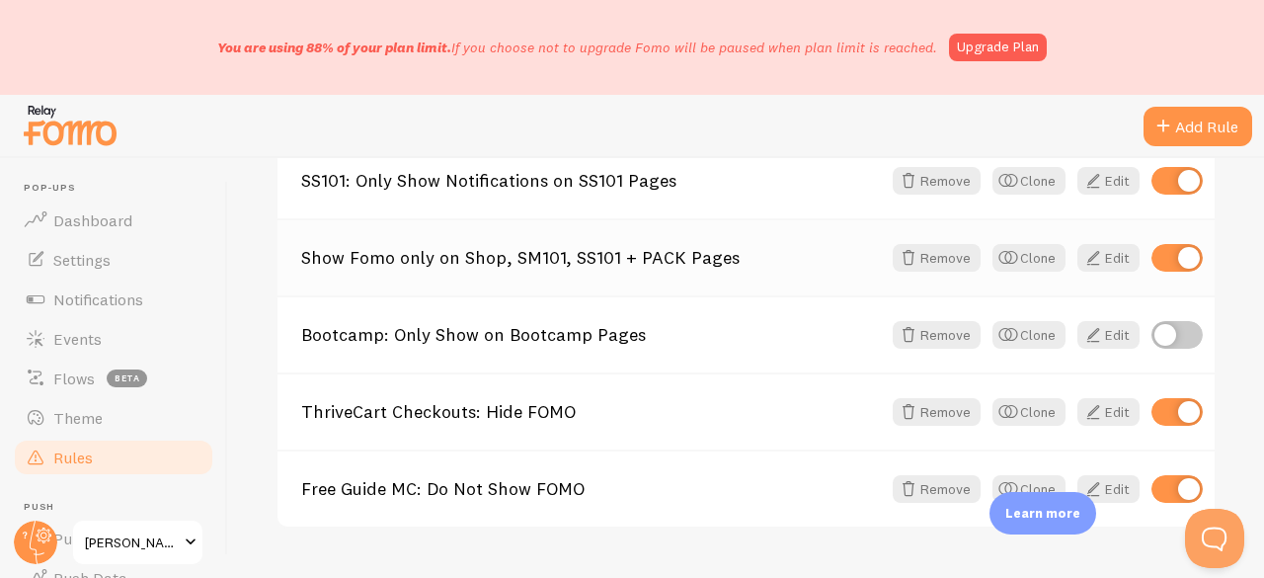
scroll to position [735, 0]
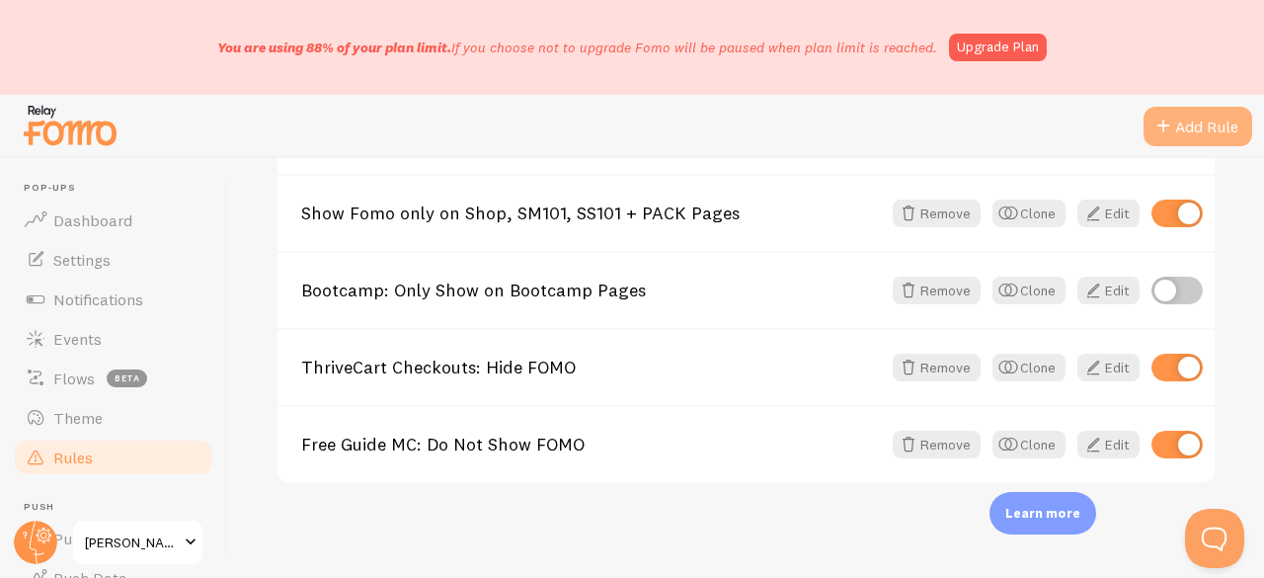
click at [1196, 129] on div "Add Rule" at bounding box center [1197, 126] width 109 height 39
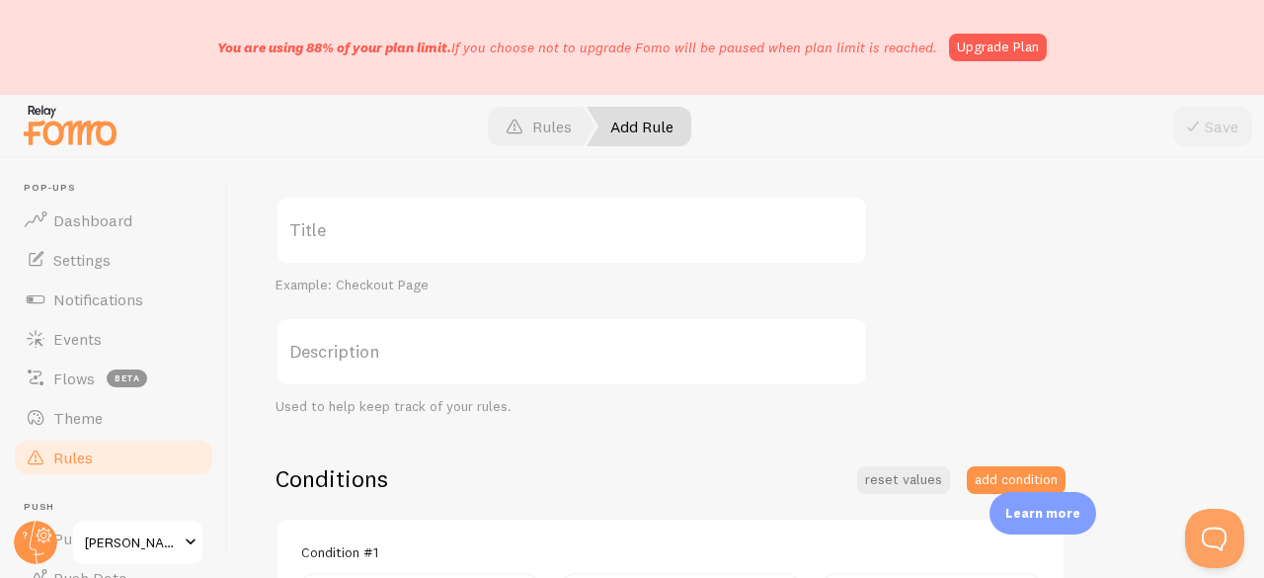
scroll to position [197, 0]
click at [379, 231] on label "Title" at bounding box center [571, 225] width 592 height 69
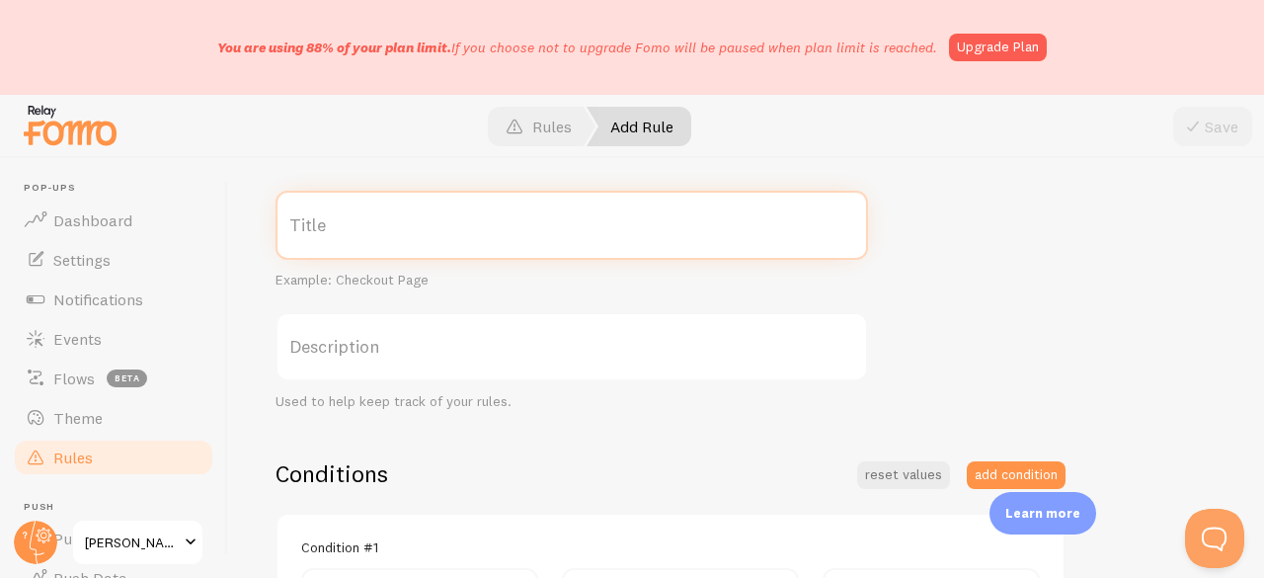
click at [379, 231] on input "Title" at bounding box center [571, 225] width 592 height 69
paste input "PACK: Only Show Notifications on PACK Pages"
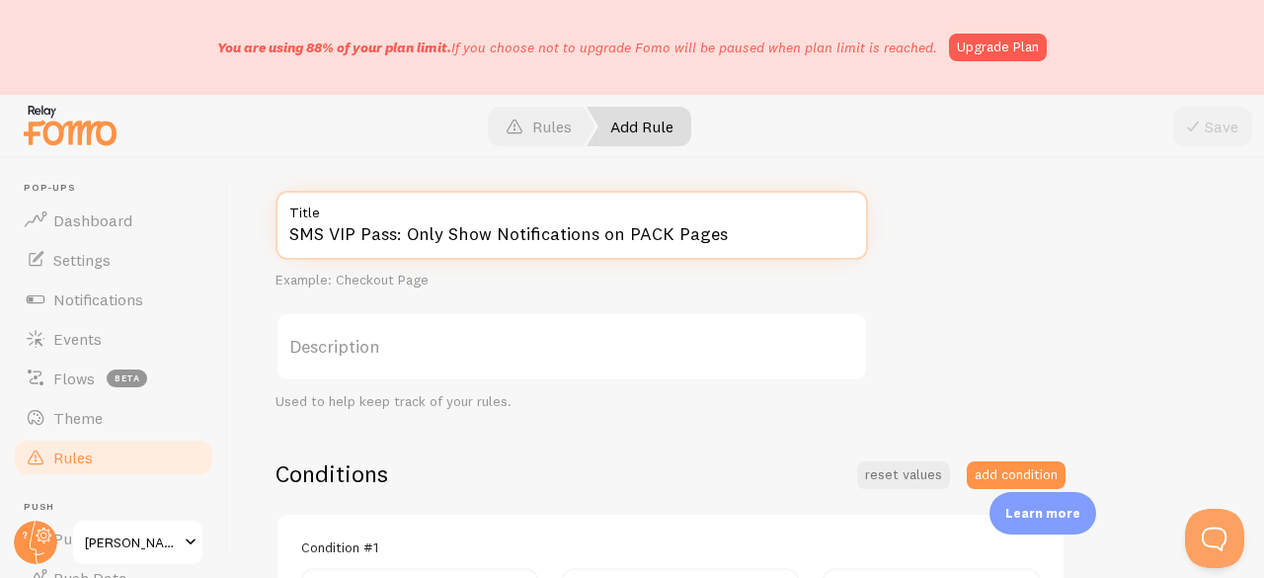
paste input "SMS VIP Pass"
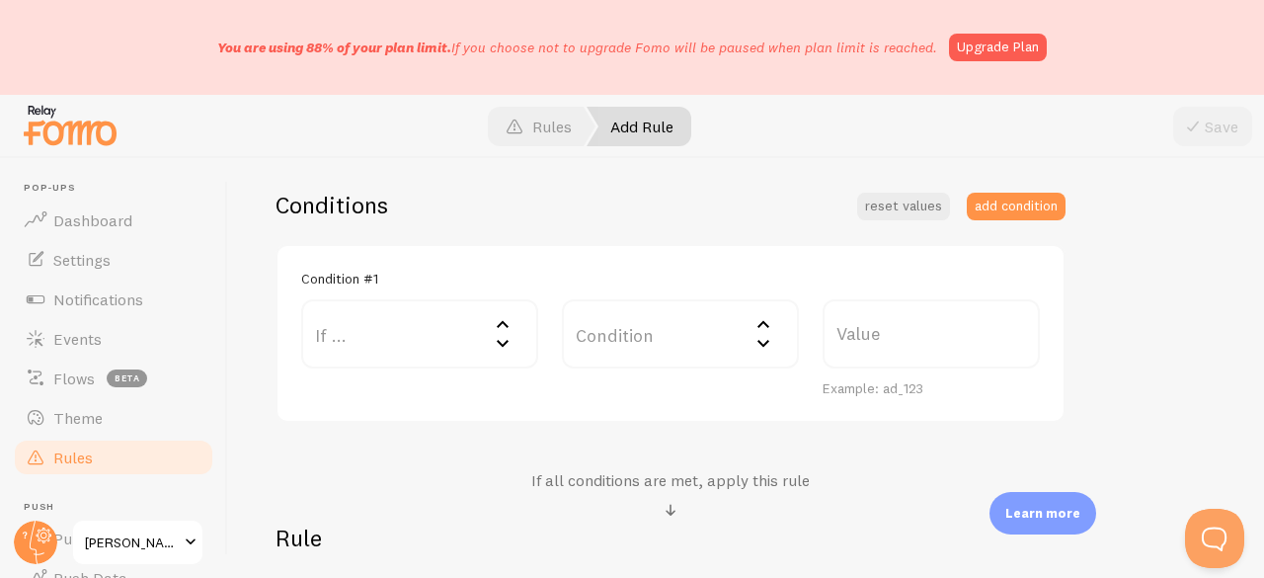
scroll to position [494, 0]
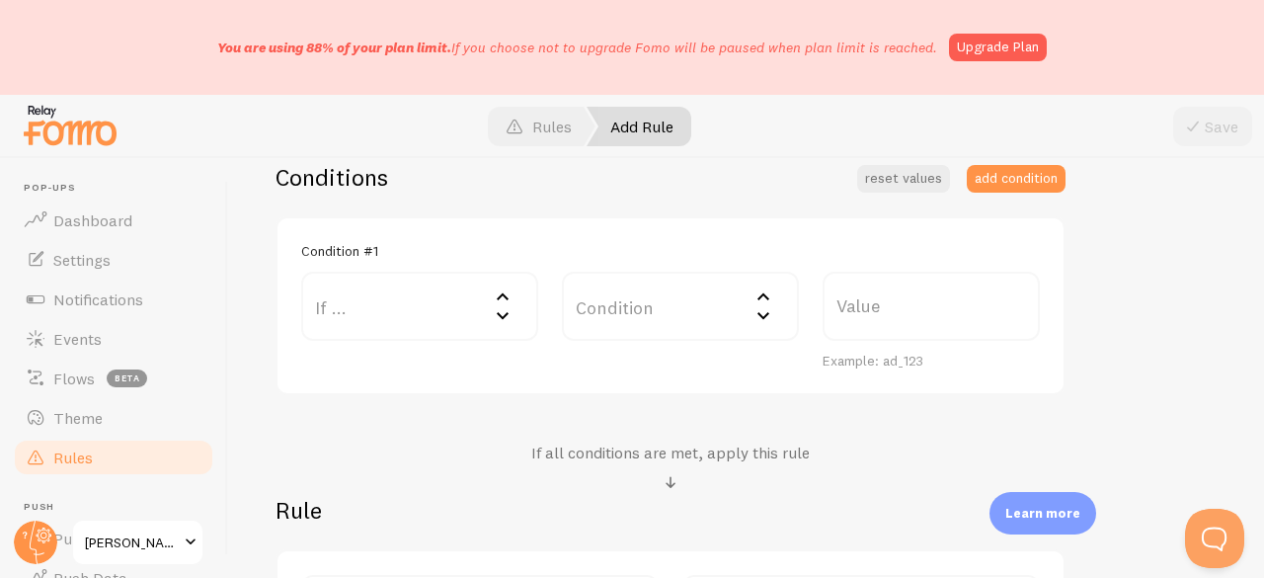
type input "SMS VIP Pass: Only Show Notifications on SMS VIP Pass Pages"
click at [858, 298] on label "Value" at bounding box center [930, 305] width 217 height 69
click at [858, 298] on input "Value" at bounding box center [930, 305] width 217 height 69
paste input "/pack, /pack-pro, /ty-pack"
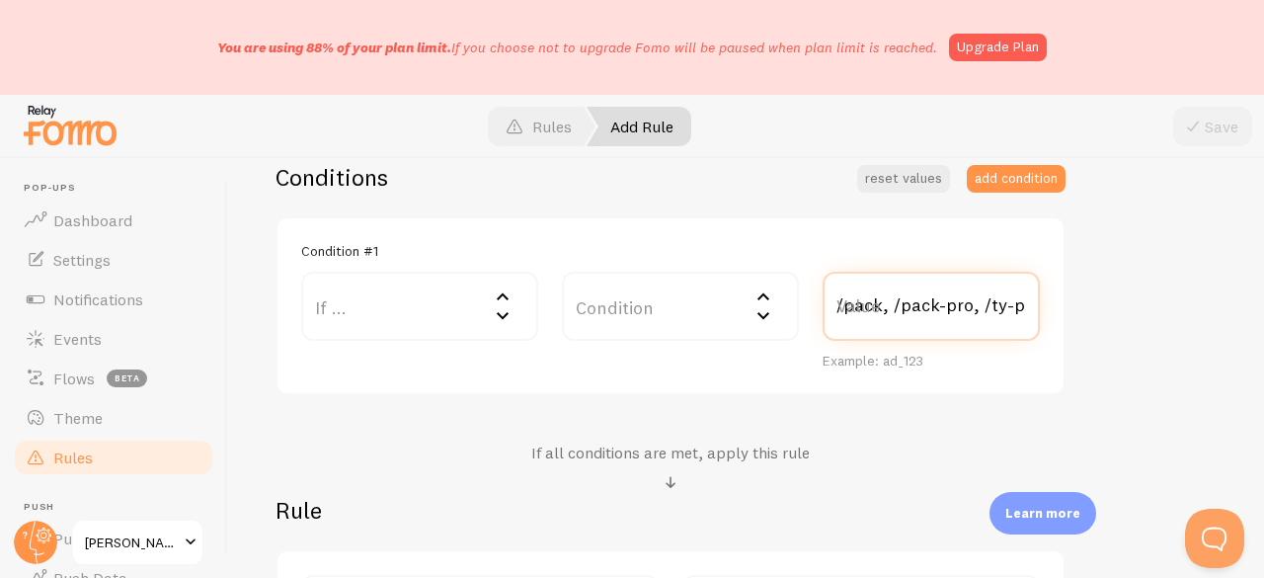
scroll to position [0, 16]
click at [871, 306] on input "/pack, /pack-pro, /ty-pack" at bounding box center [930, 305] width 217 height 69
paste input "pass-early, /"
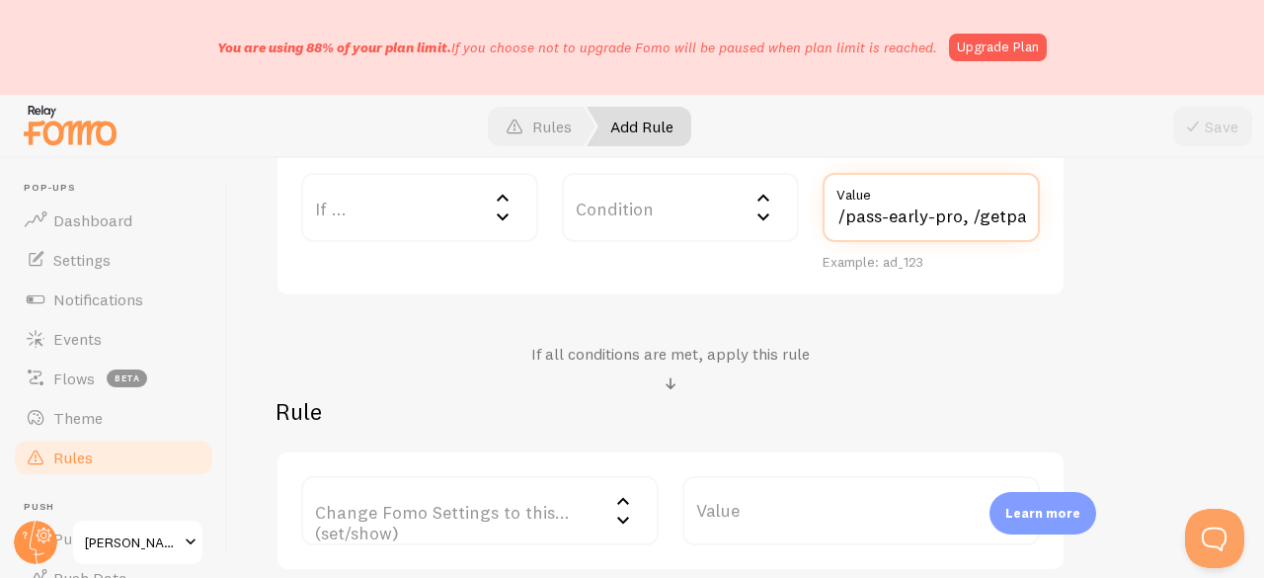
scroll to position [691, 0]
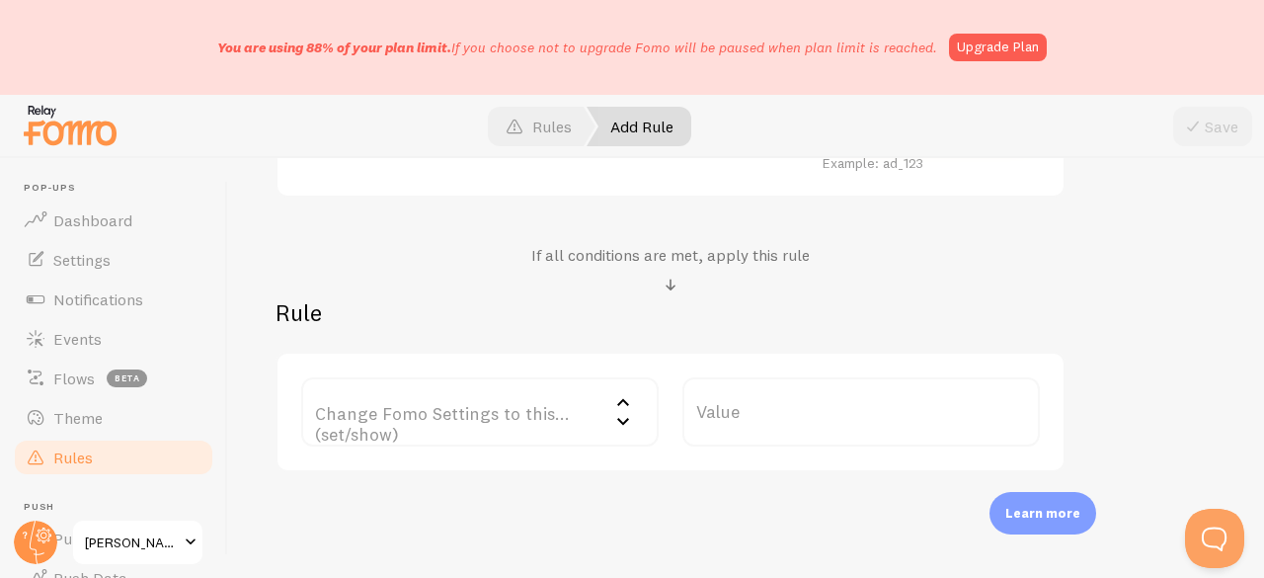
type input "/pass, /pass-pro, /pass-early, /pass-early-pro, /getpass"
click at [435, 400] on label "Change Fomo Settings to this... (set/show)" at bounding box center [479, 411] width 357 height 69
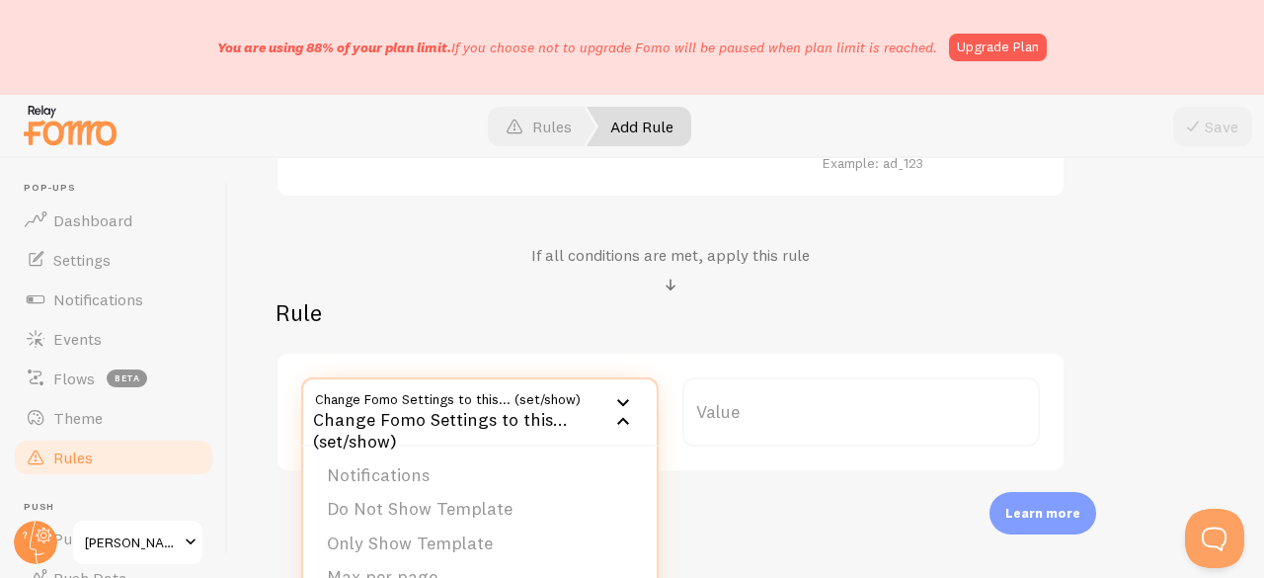
scroll to position [758, 0]
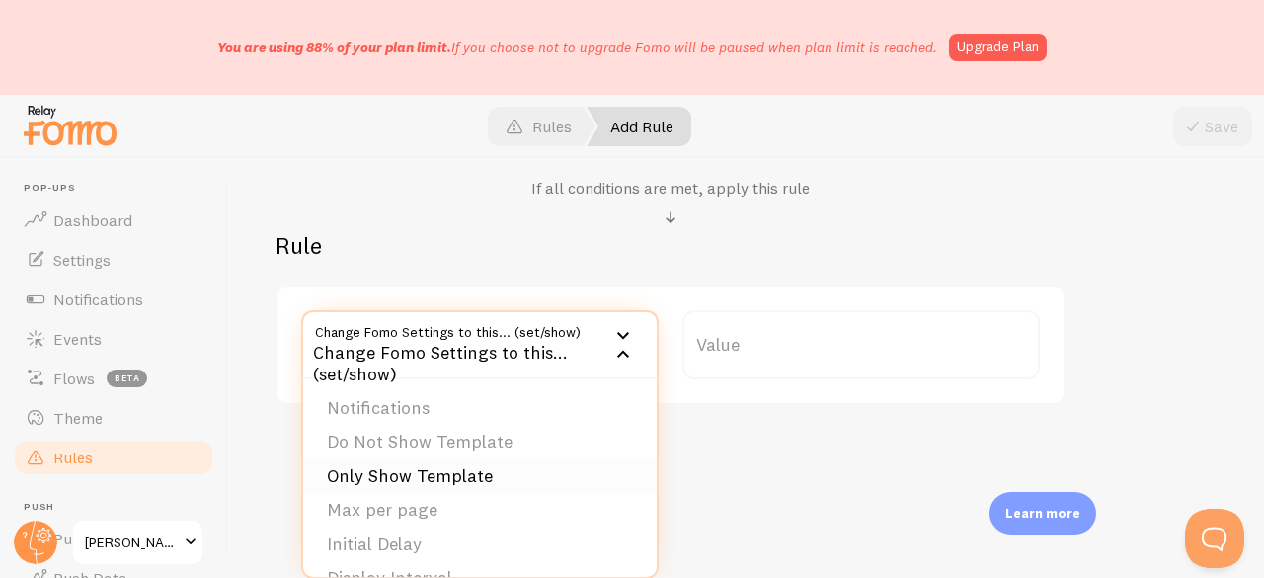
click at [438, 479] on li "Only Show Template" at bounding box center [479, 476] width 353 height 35
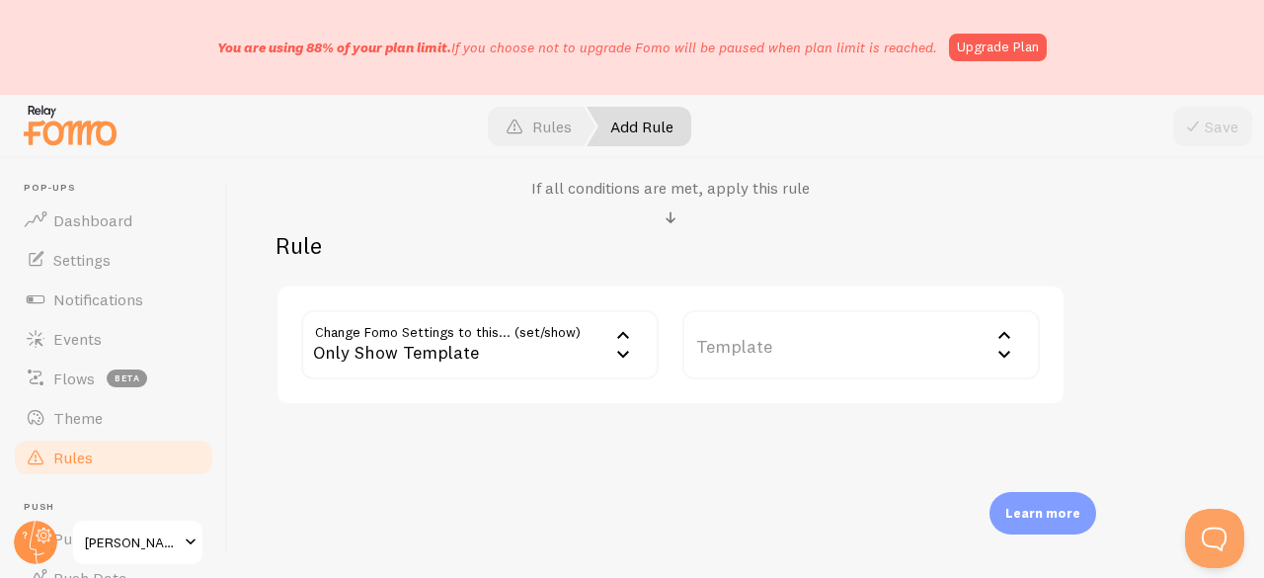
click at [777, 343] on label "Template" at bounding box center [860, 344] width 357 height 69
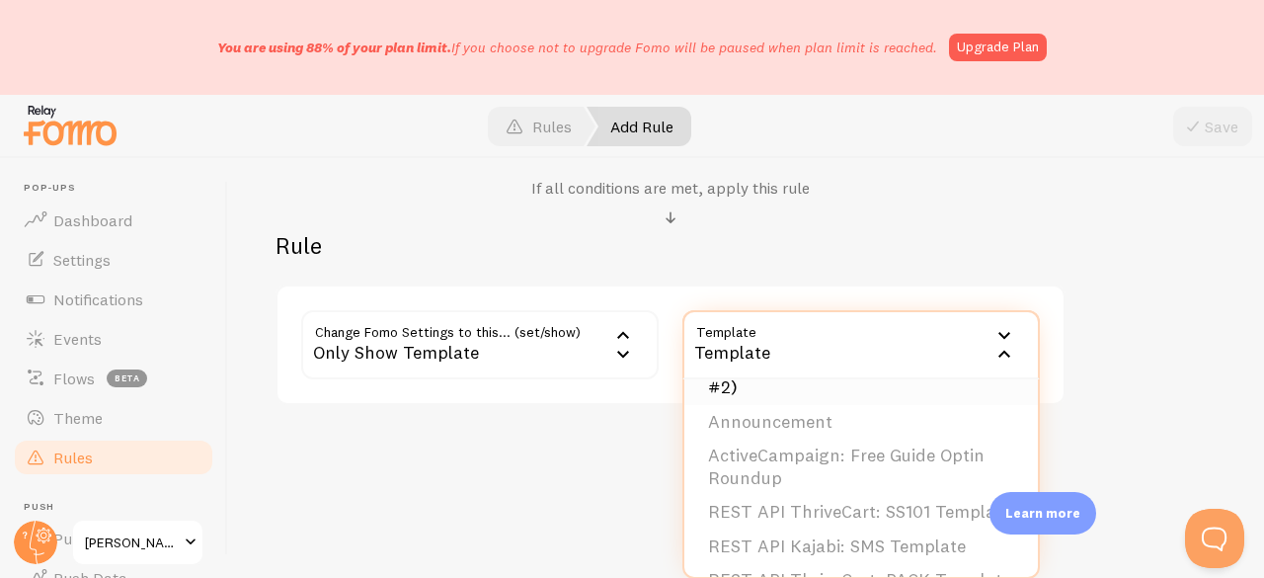
scroll to position [197, 0]
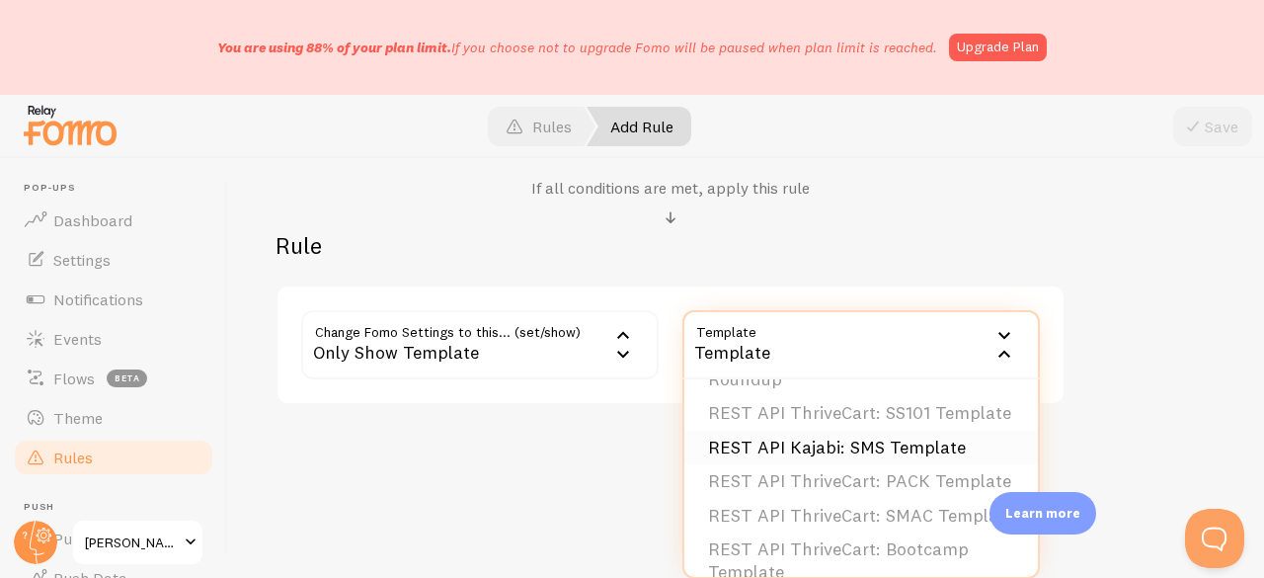
click at [813, 462] on li "REST API Kajabi: SMS Template" at bounding box center [860, 447] width 353 height 35
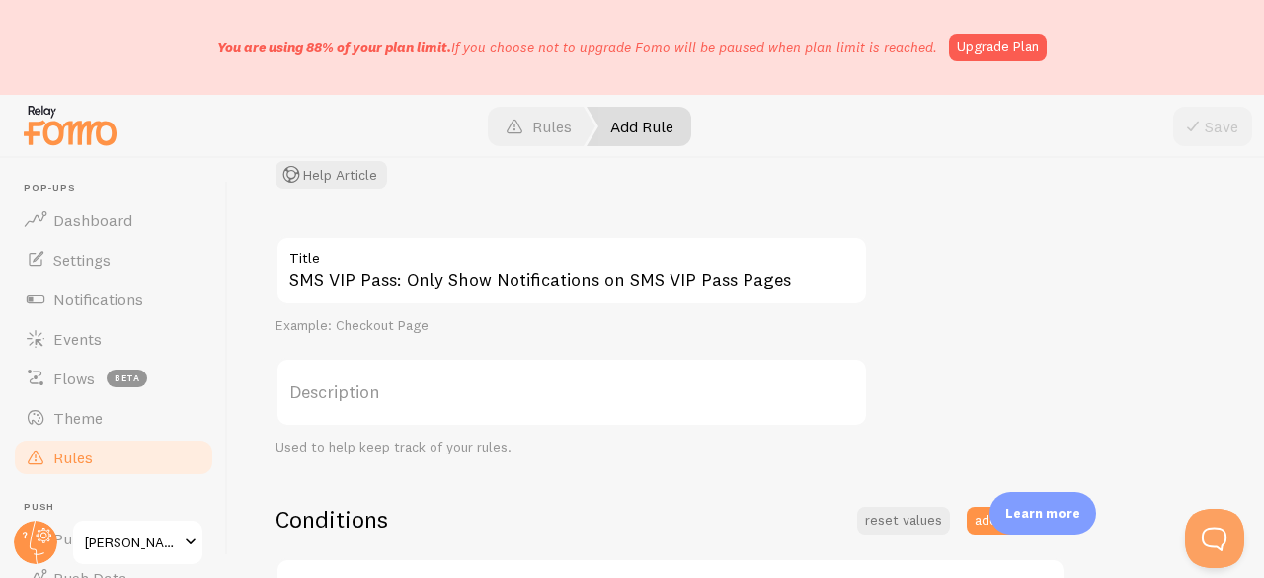
scroll to position [395, 0]
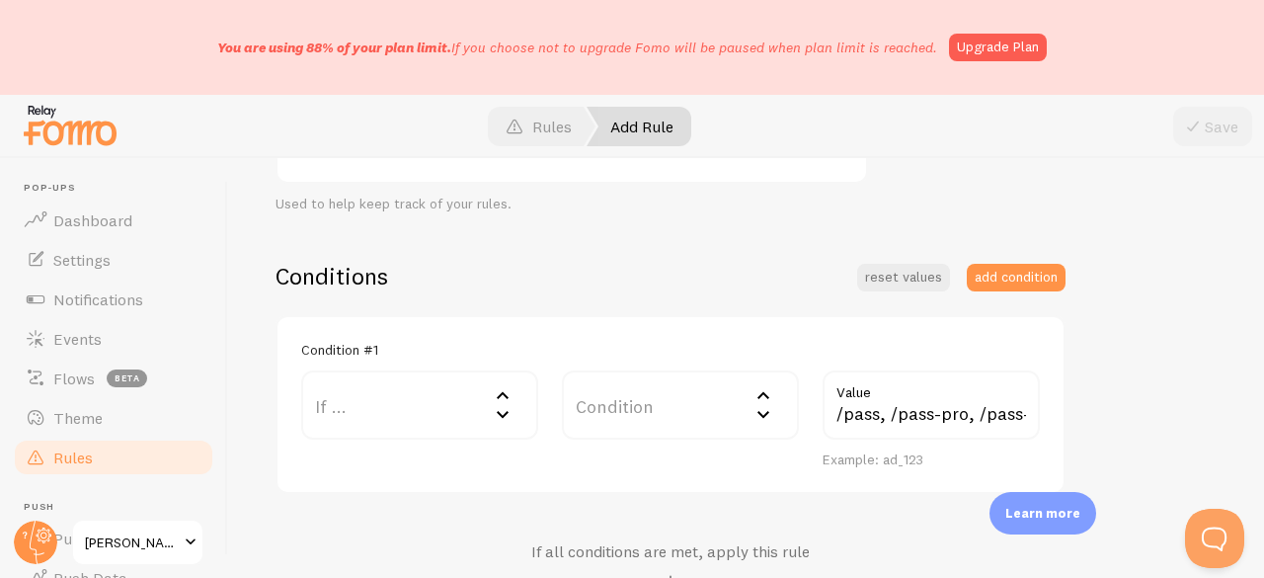
click at [1025, 246] on div "SMS VIP Pass: Only Show Notifications on SMS VIP Pass Pages Title Example: Chec…" at bounding box center [745, 380] width 941 height 775
click at [1010, 277] on button "add condition" at bounding box center [1015, 278] width 99 height 28
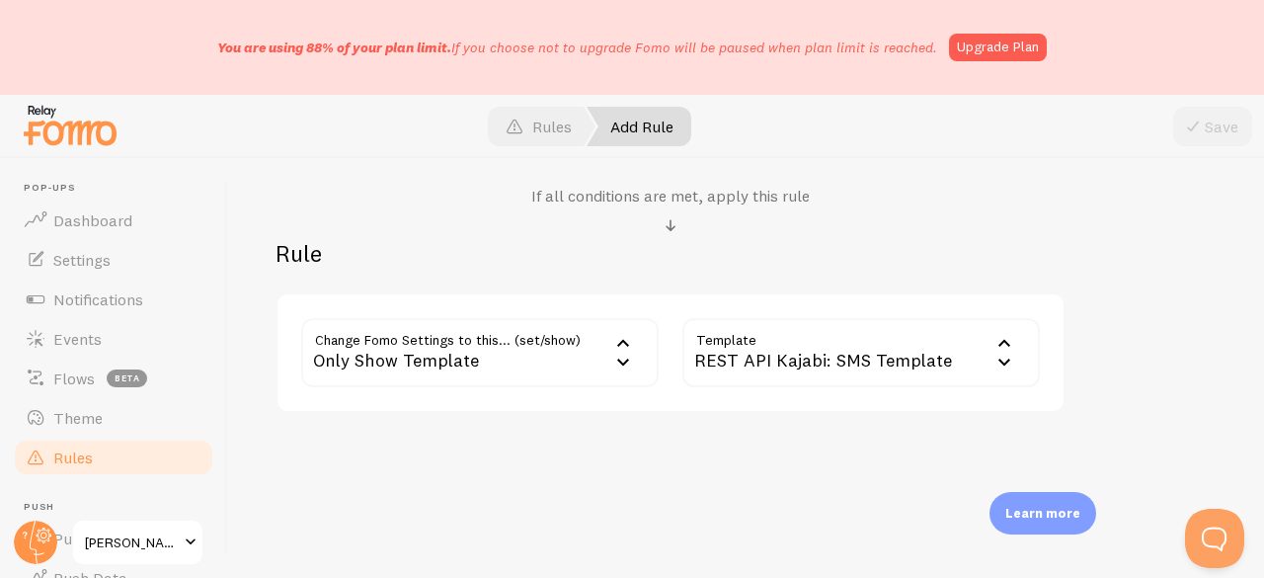
scroll to position [971, 0]
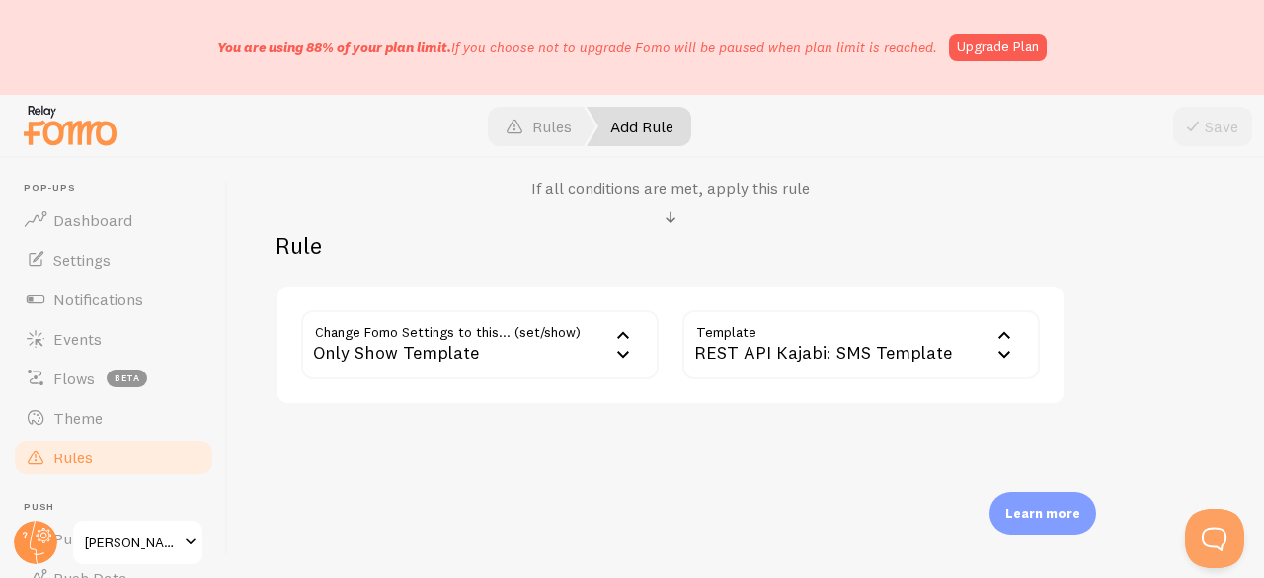
click at [429, 354] on div "Only Show Template" at bounding box center [479, 344] width 357 height 69
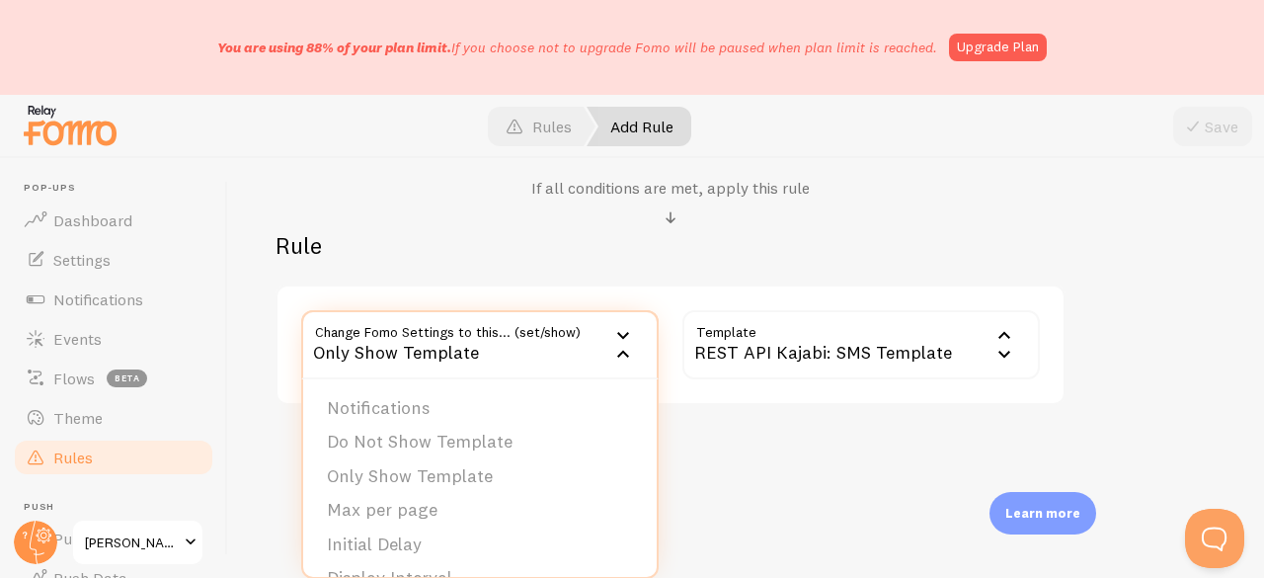
click at [425, 268] on div "Rule Change Fomo Settings to this... (set/show) only_show_template Only Show Te…" at bounding box center [670, 317] width 790 height 175
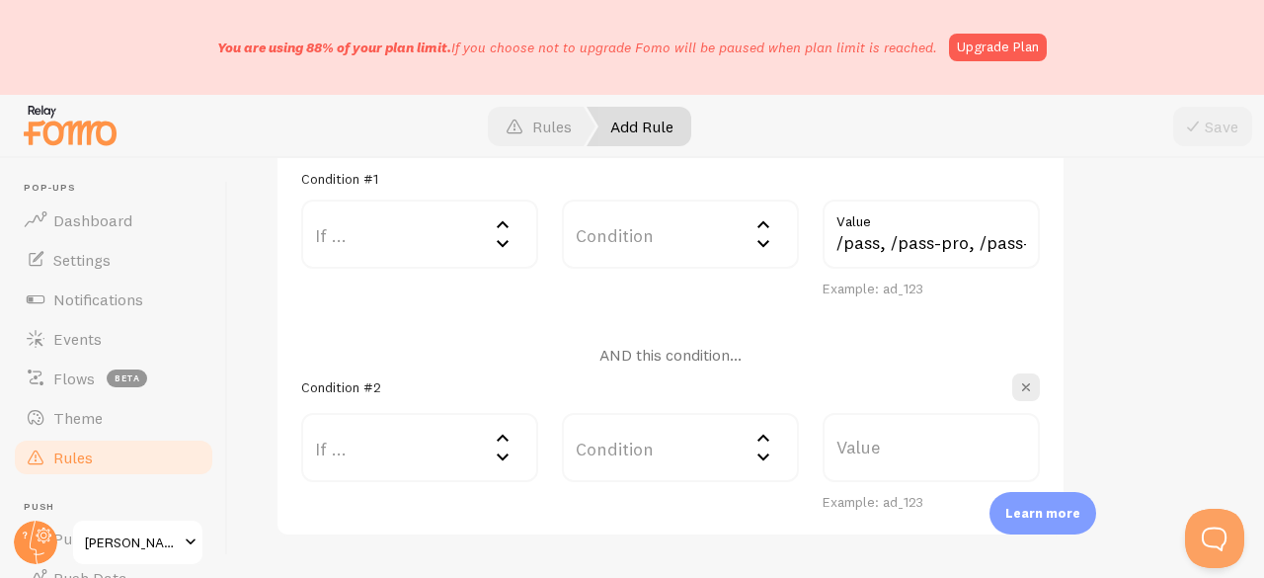
scroll to position [592, 0]
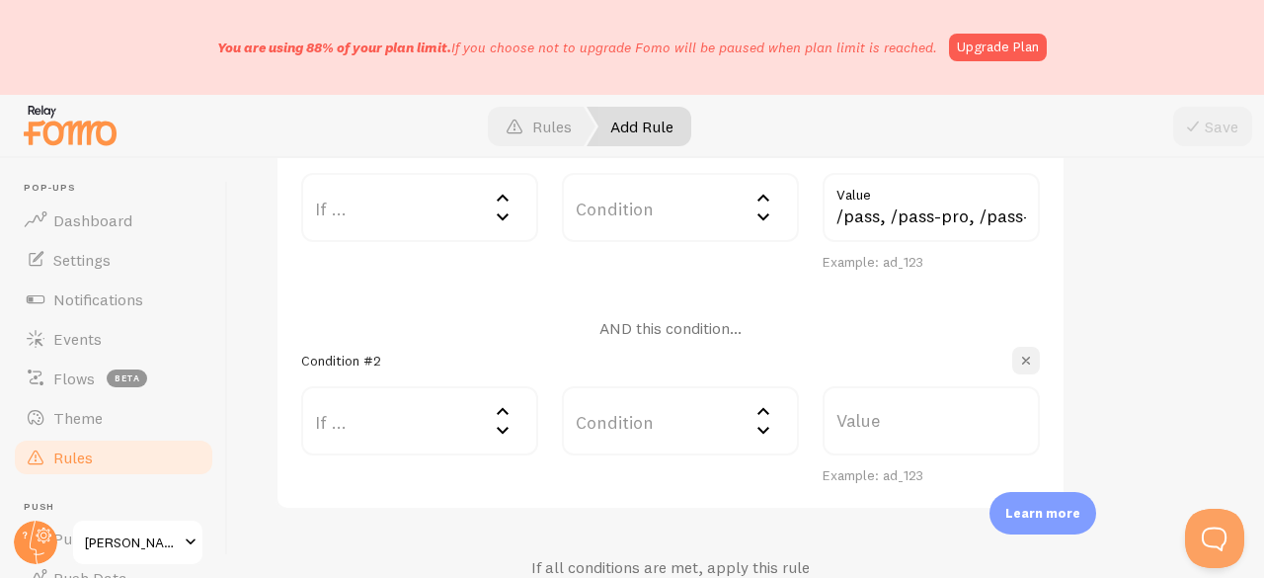
click at [1021, 365] on span "button" at bounding box center [1026, 360] width 20 height 20
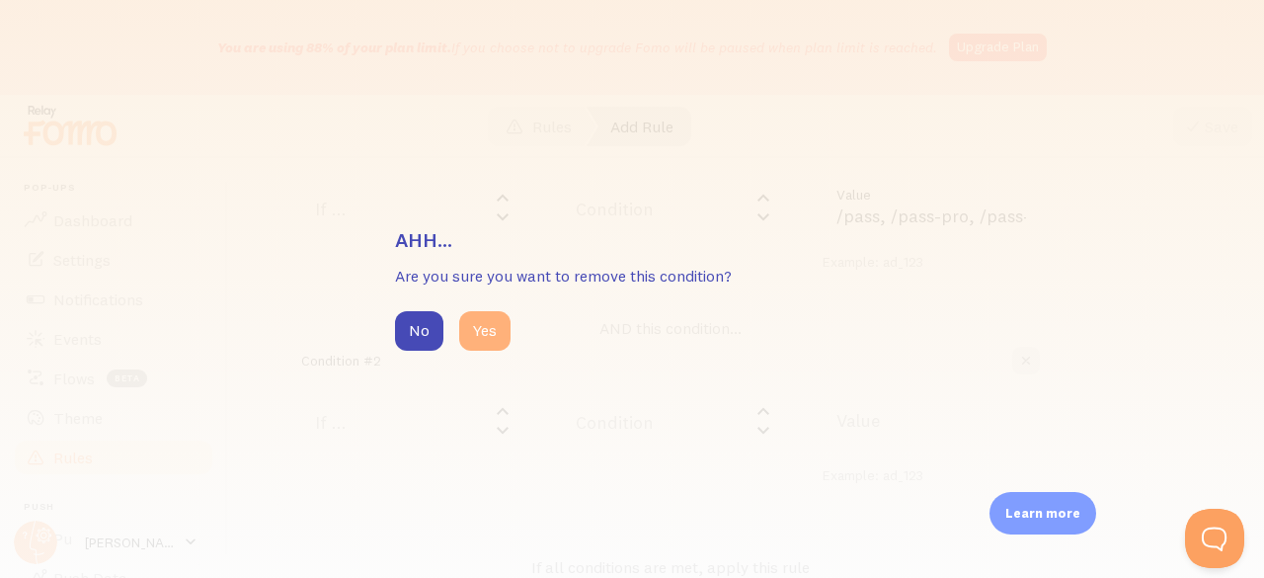
click at [483, 330] on button "Yes" at bounding box center [484, 330] width 51 height 39
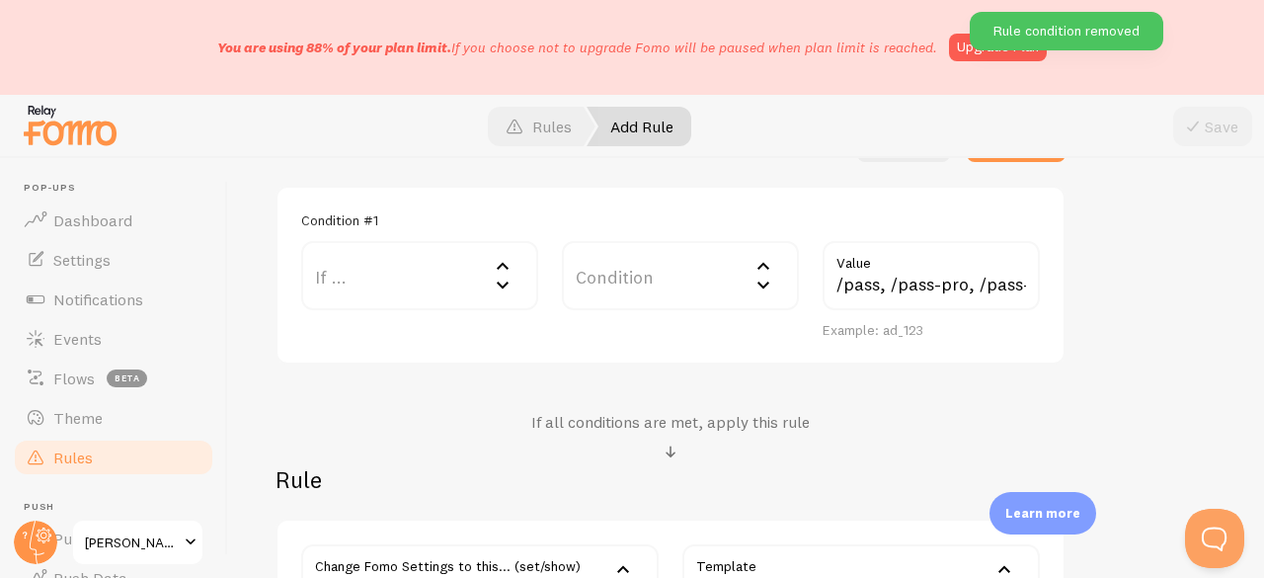
scroll to position [494, 0]
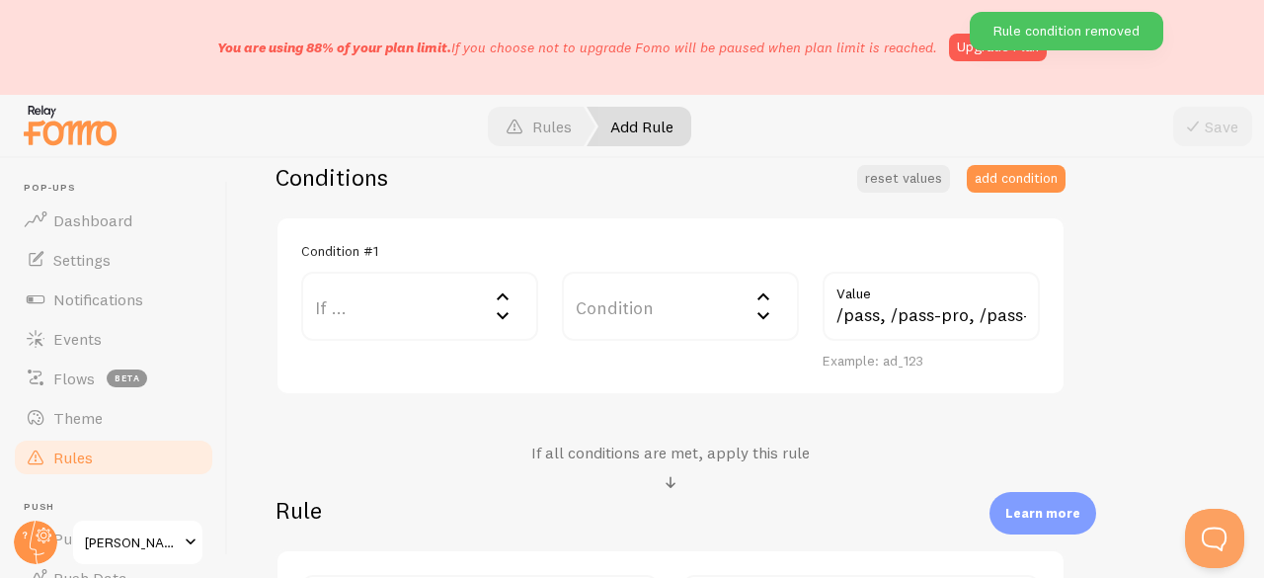
click at [367, 315] on label "If ..." at bounding box center [419, 305] width 237 height 69
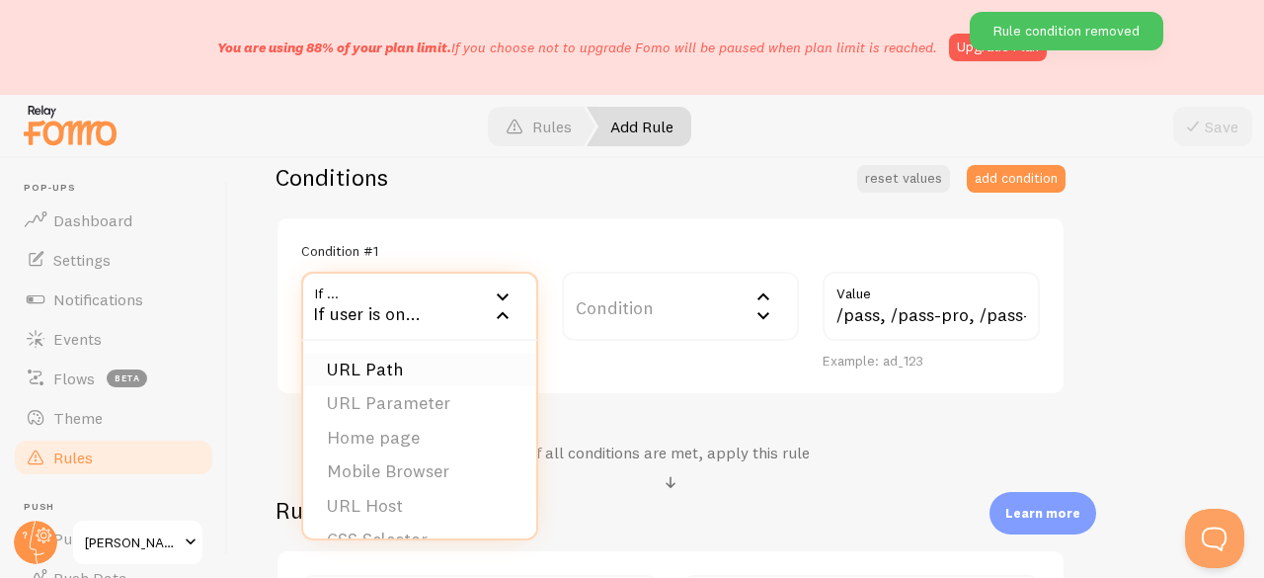
click at [362, 369] on li "URL Path" at bounding box center [419, 369] width 233 height 35
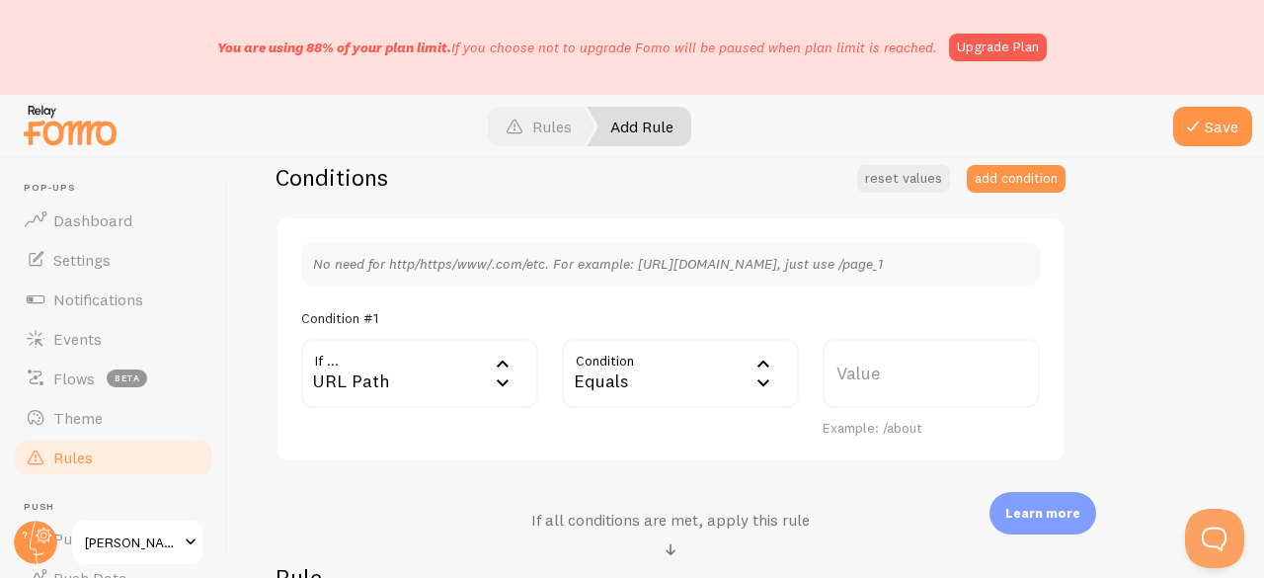
click at [602, 371] on div "Equals" at bounding box center [680, 373] width 237 height 69
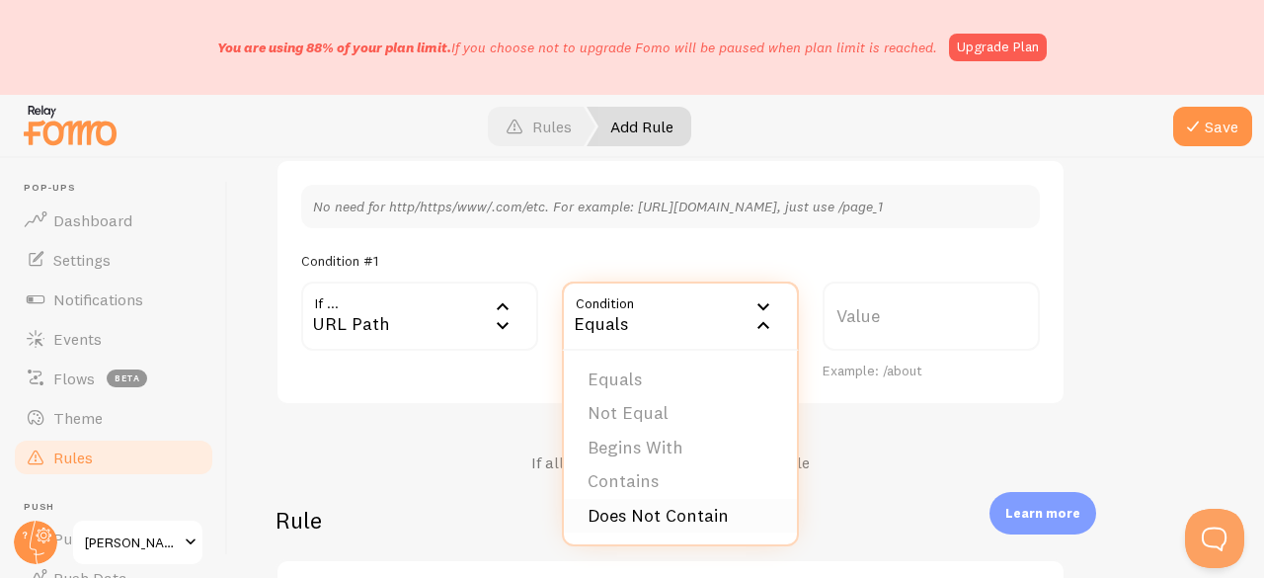
scroll to position [592, 0]
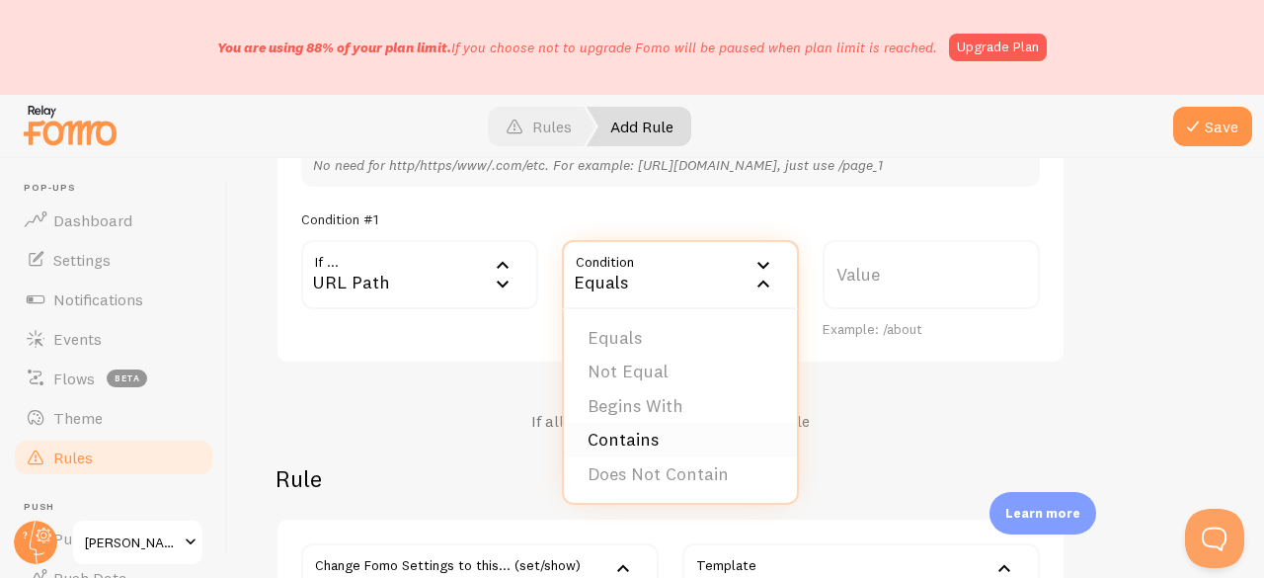
click at [646, 440] on li "Contains" at bounding box center [680, 440] width 233 height 35
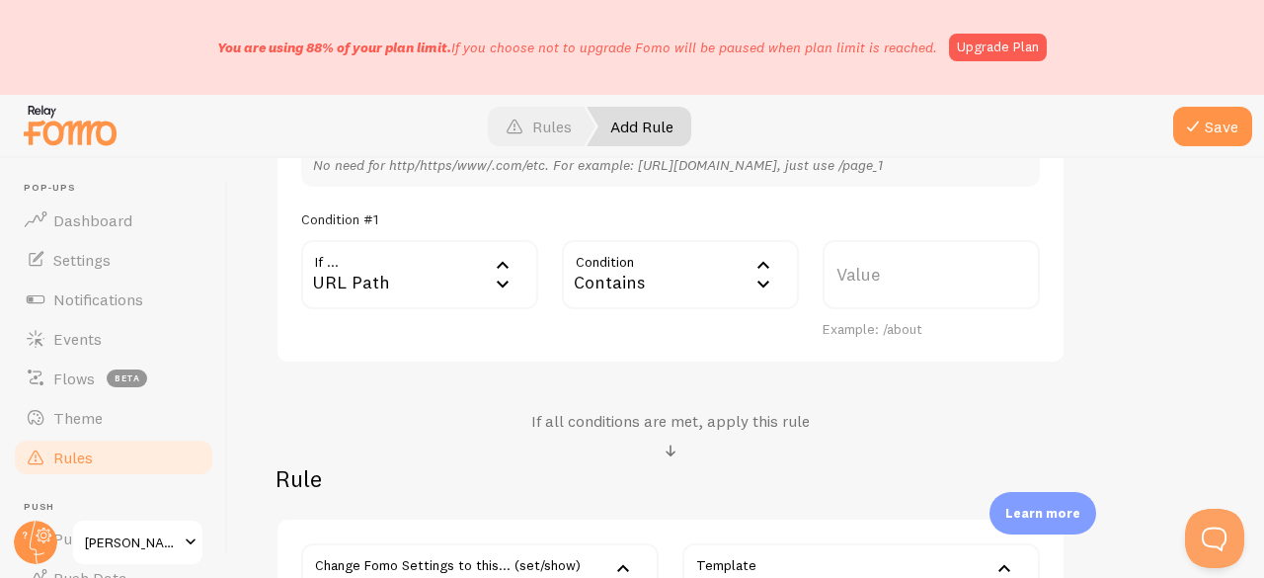
click at [882, 277] on label "Value" at bounding box center [930, 274] width 217 height 69
click at [882, 277] on input "Value" at bounding box center [930, 274] width 217 height 69
paste input "/pass-early,"
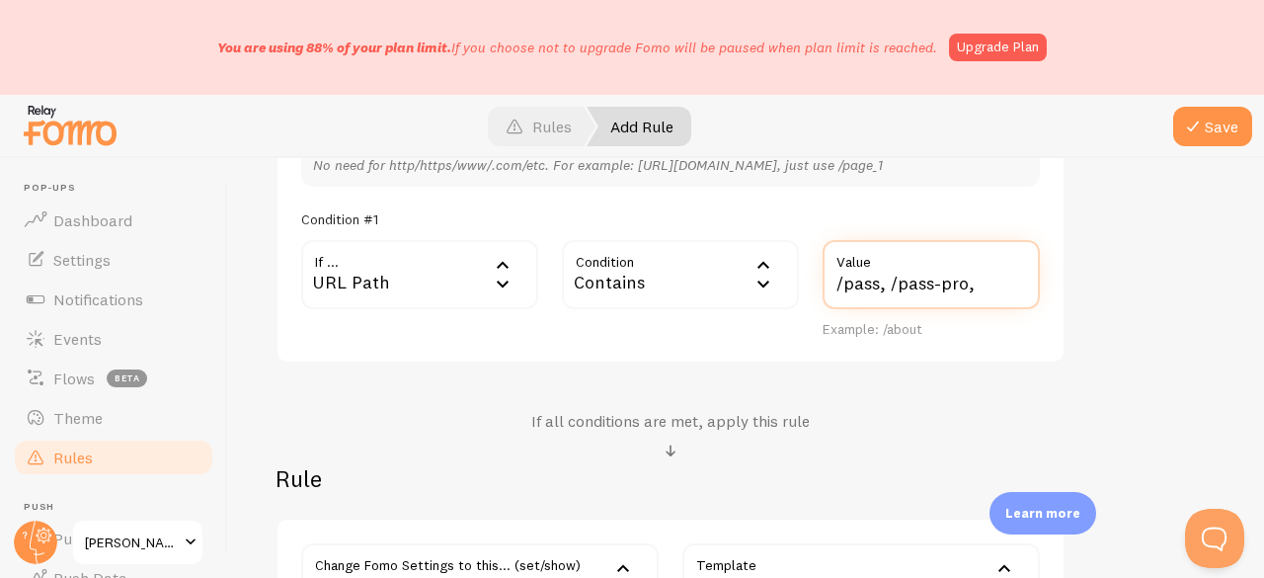
paste input "/pass-early,"
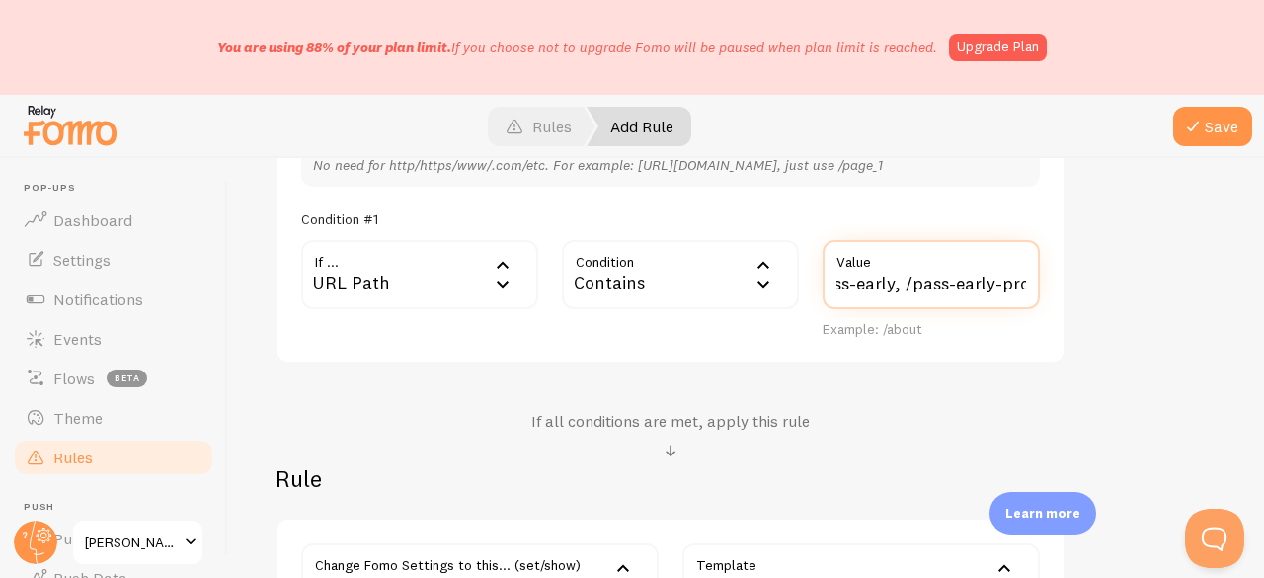
scroll to position [0, 270]
paste input "/pass-early,"
type input "/pass, /pass-pro, /pass-early, /pass-early-pro, /getpass, /getpass-pro,"
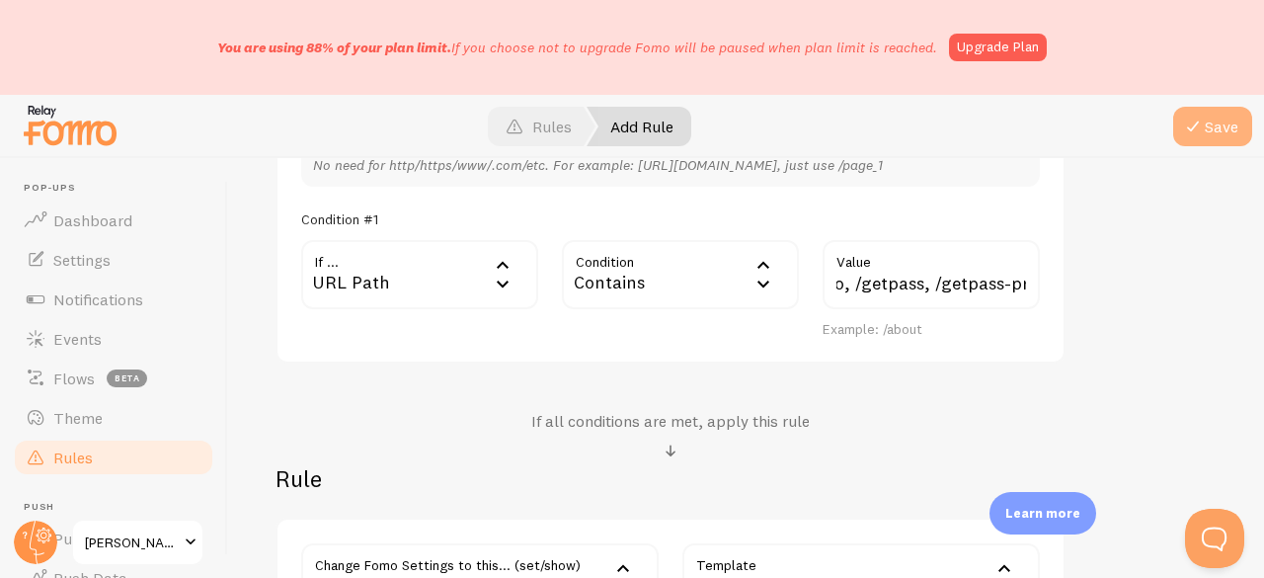
click at [1207, 131] on button "Save" at bounding box center [1212, 126] width 79 height 39
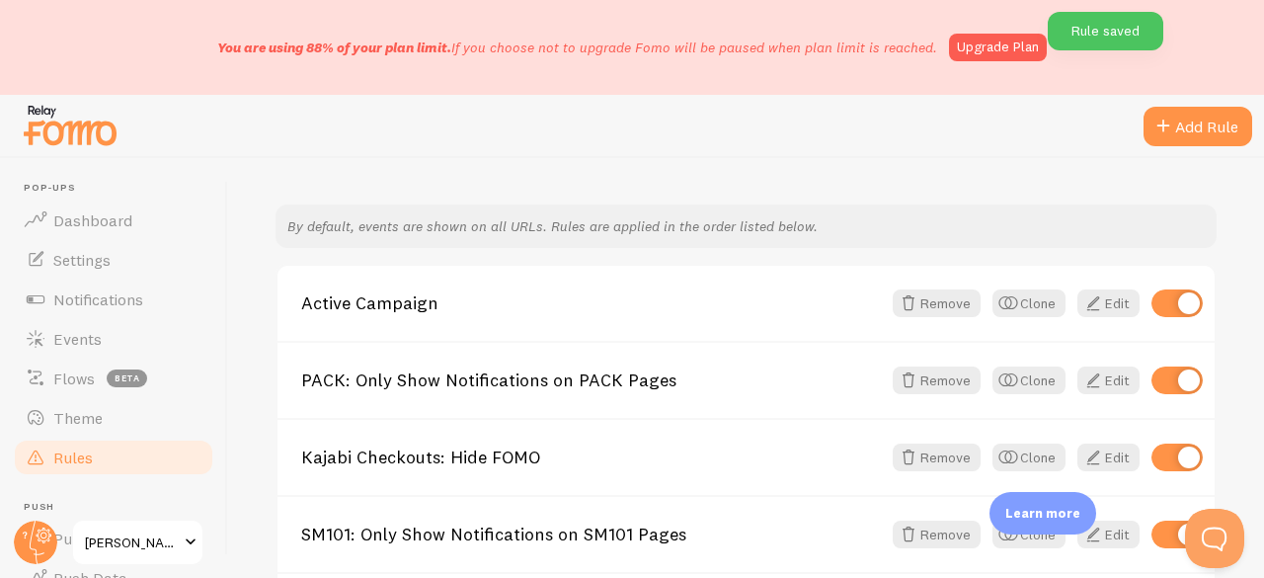
scroll to position [197, 0]
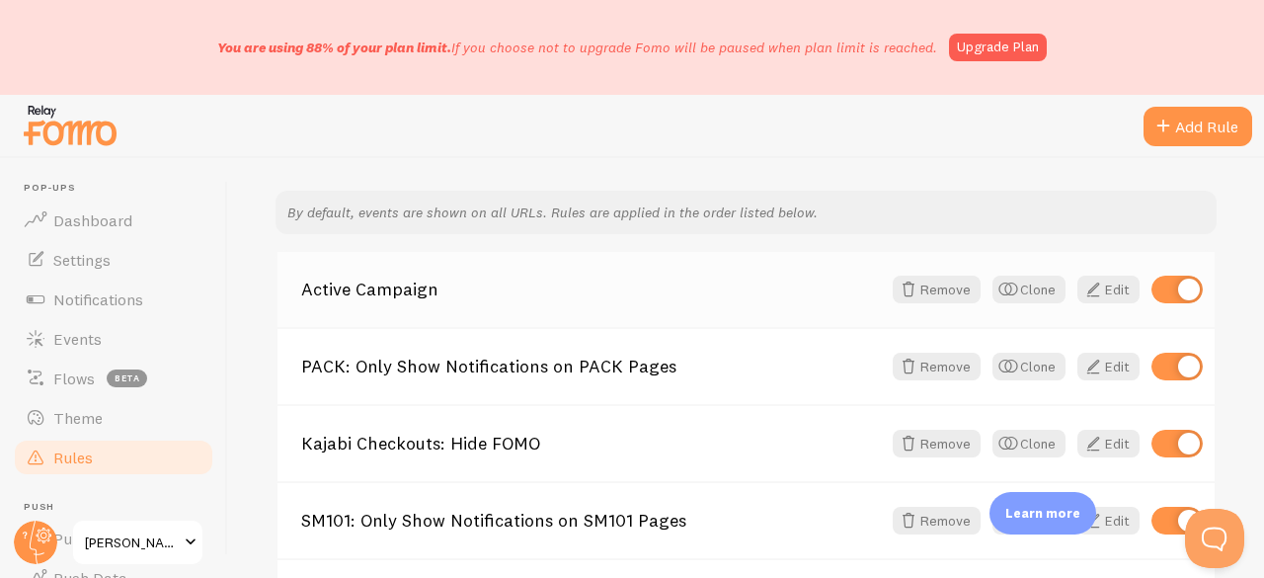
click at [1171, 287] on input "checkbox" at bounding box center [1176, 289] width 51 height 28
checkbox input "false"
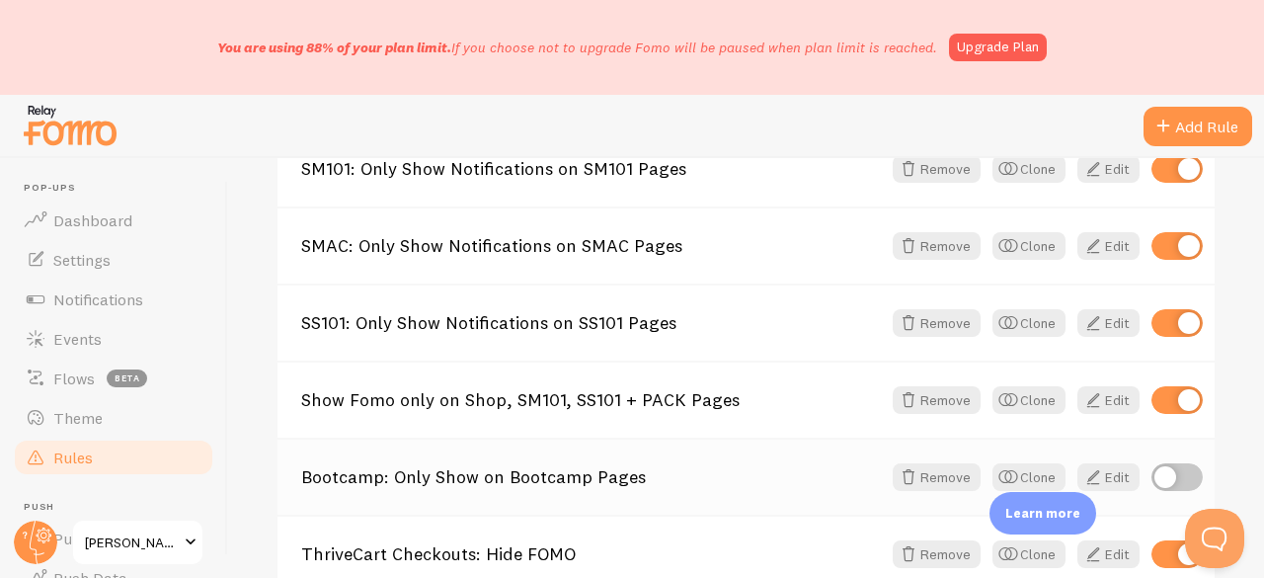
scroll to position [592, 0]
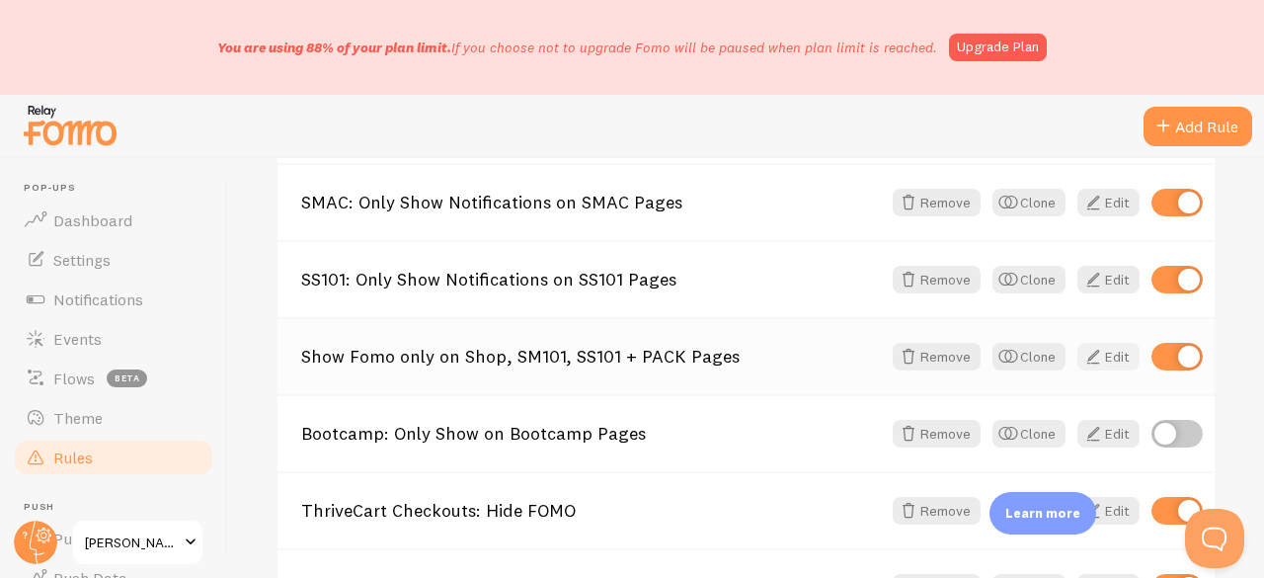
click at [1082, 347] on span at bounding box center [1093, 357] width 24 height 24
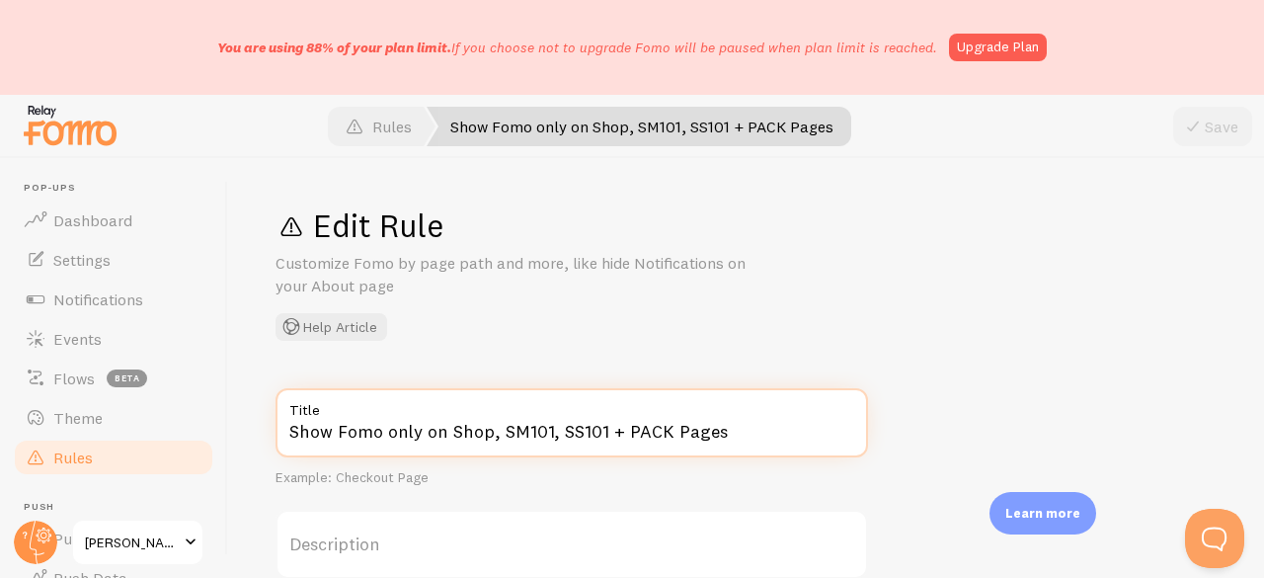
click at [622, 435] on input "Show Fomo only on Shop, SM101, SS101 + PACK Pages" at bounding box center [571, 422] width 592 height 69
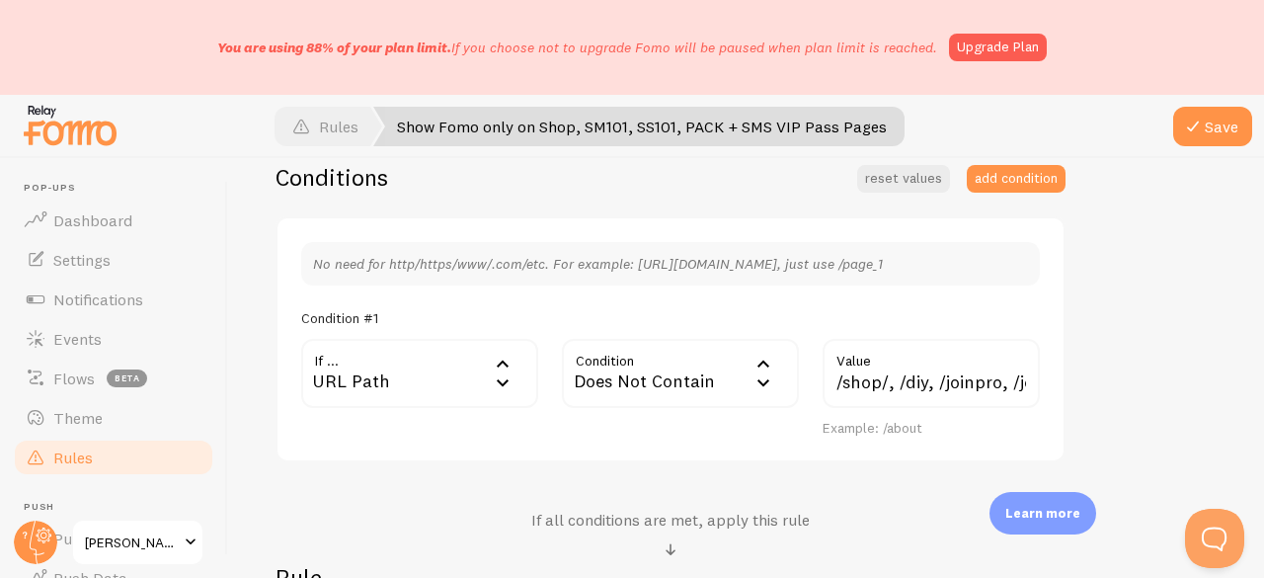
scroll to position [592, 0]
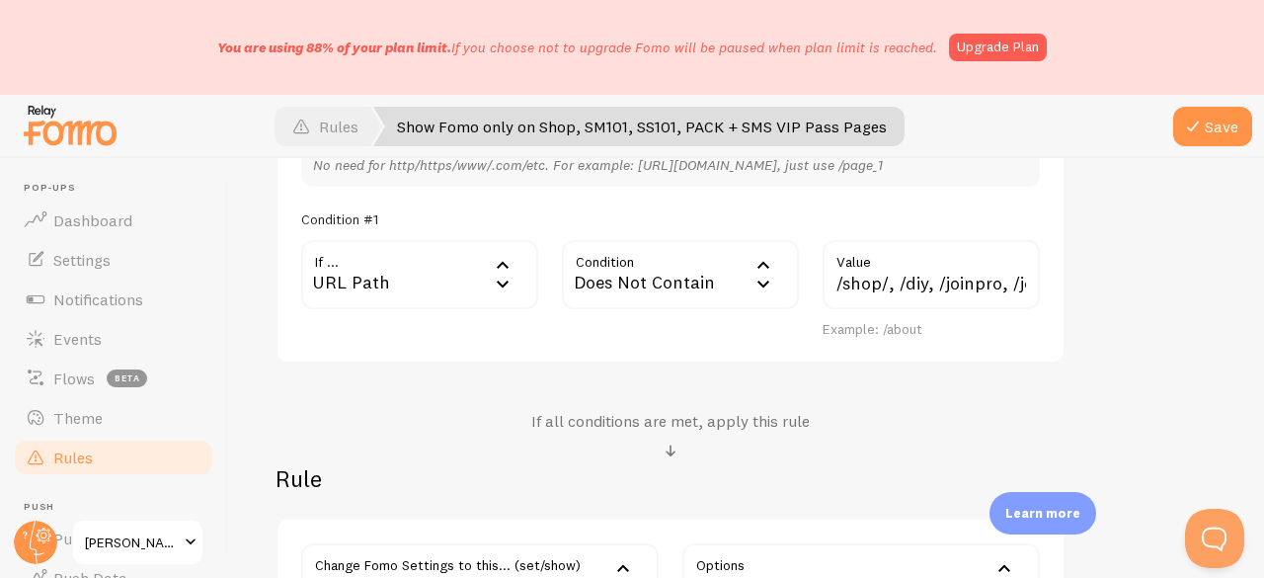
type input "Show Fomo only on Shop, SM101, SS101, PACK + SMS VIP Pass Pages"
click at [881, 281] on input "/shop/, /diy, /joinpro, /join-pro, /sm101-offer, /sm101-pro, /ty-diy-1, /ty-diy…" at bounding box center [930, 274] width 217 height 69
paste input "/pass-early,"
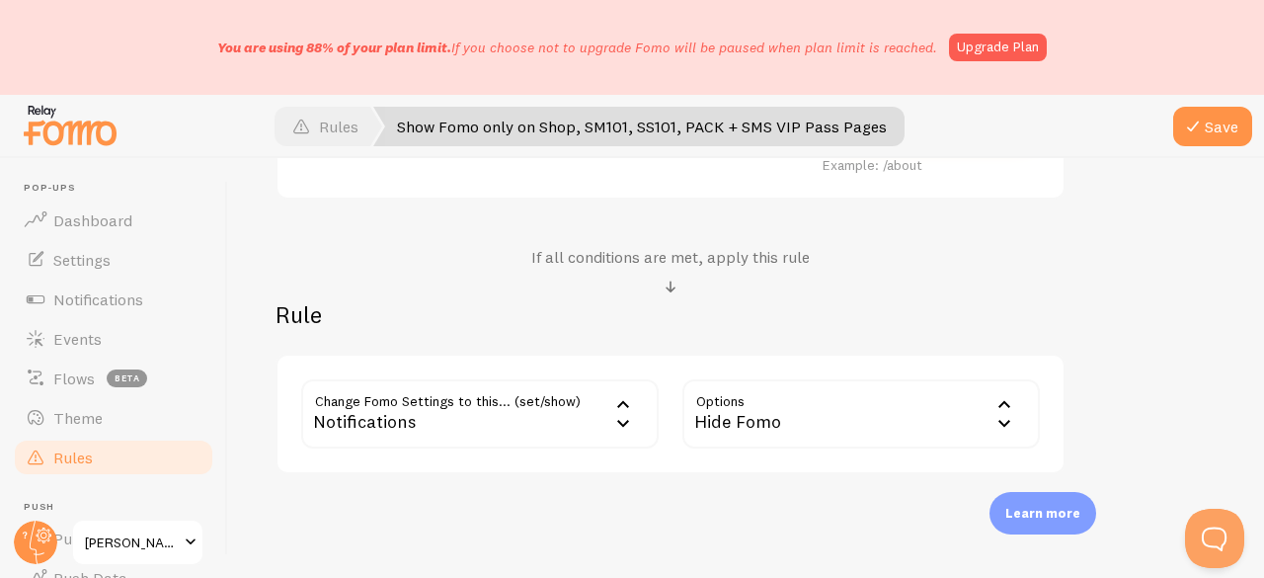
scroll to position [790, 0]
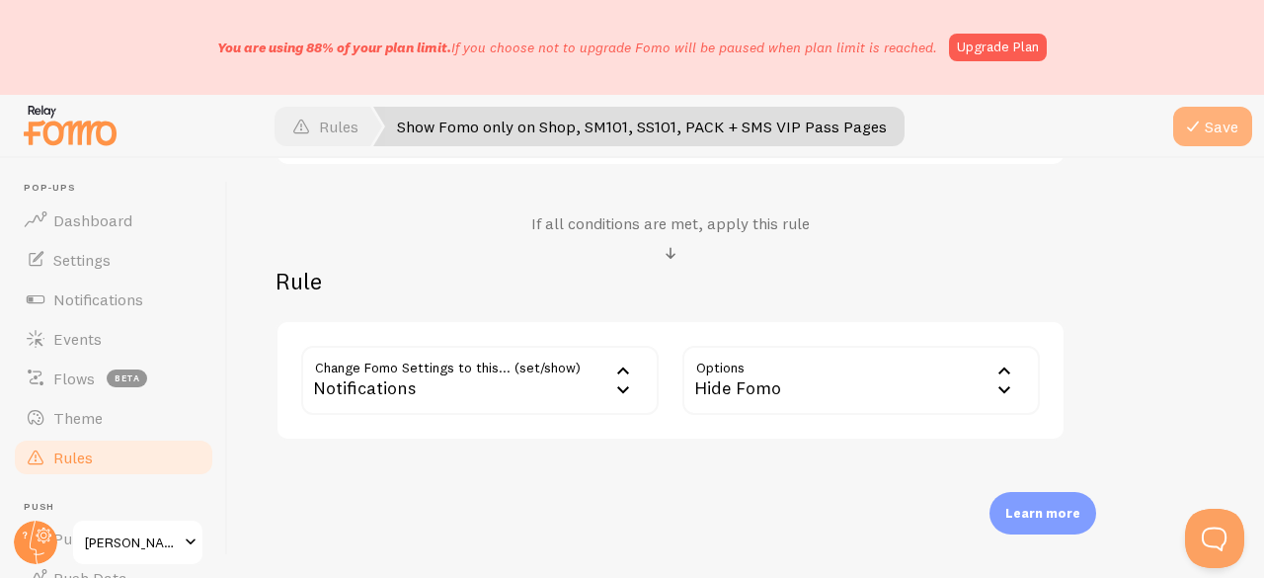
type input "/shop/, /diy, /joinpro, /join-pro, /sm101-offer, /sm101-pro, /ty-diy-1, /ty-diy…"
click at [1195, 116] on span at bounding box center [1193, 127] width 24 height 24
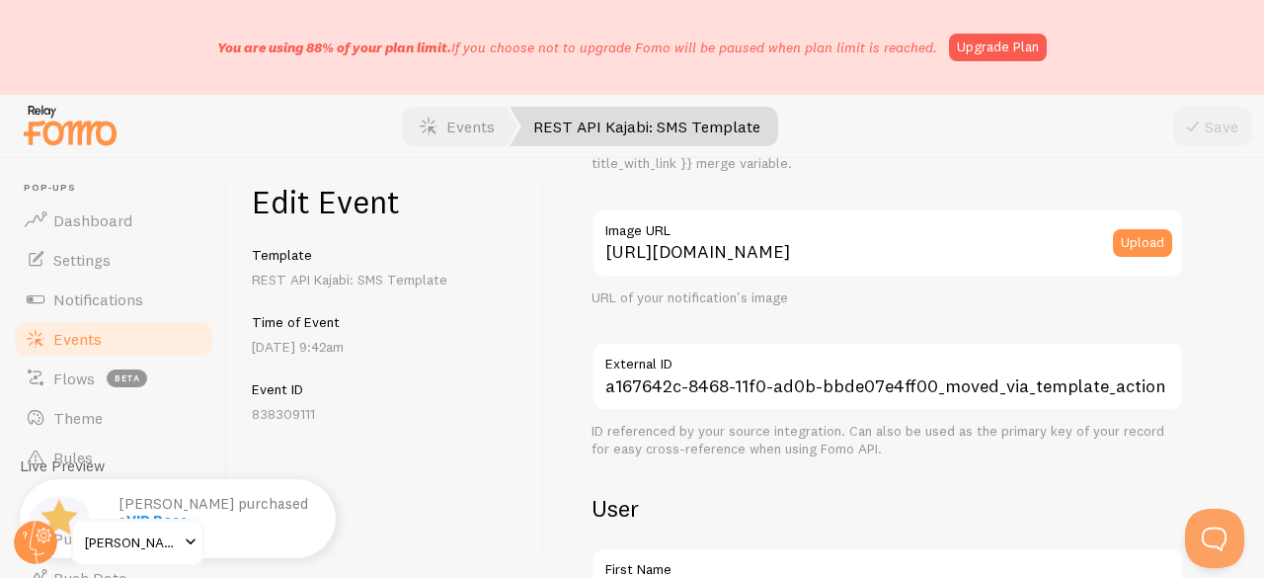
scroll to position [395, 0]
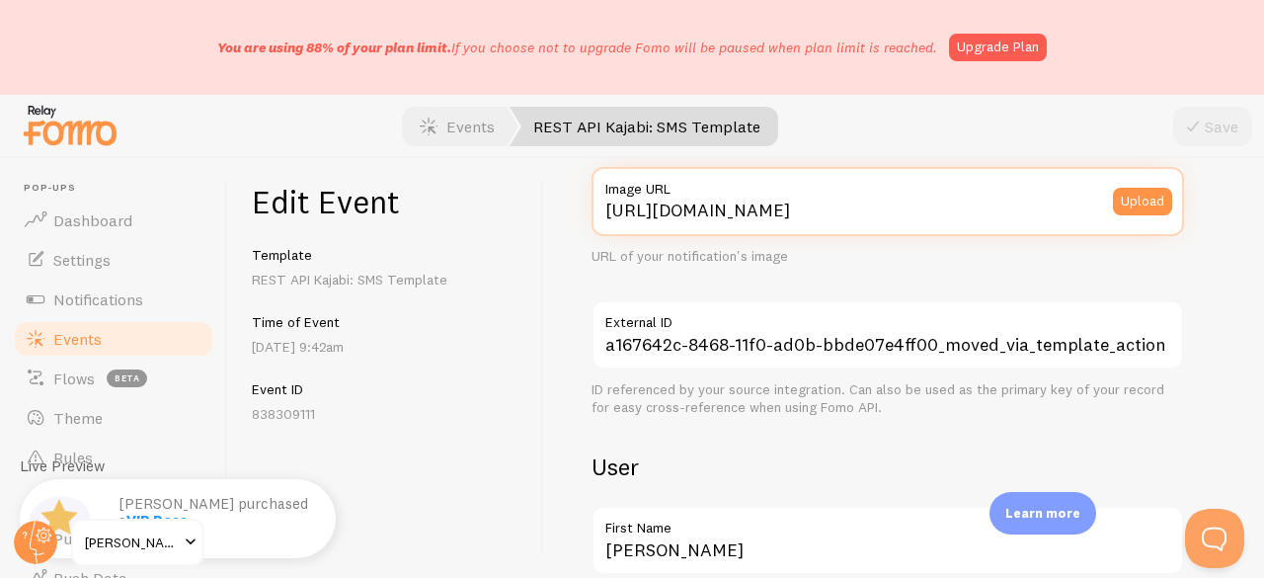
click at [841, 220] on input "[URL][DOMAIN_NAME]" at bounding box center [887, 201] width 592 height 69
click at [840, 219] on input "[URL][DOMAIN_NAME]" at bounding box center [887, 201] width 592 height 69
paste input "[DOMAIN_NAME][URL][DOMAIN_NAME]"
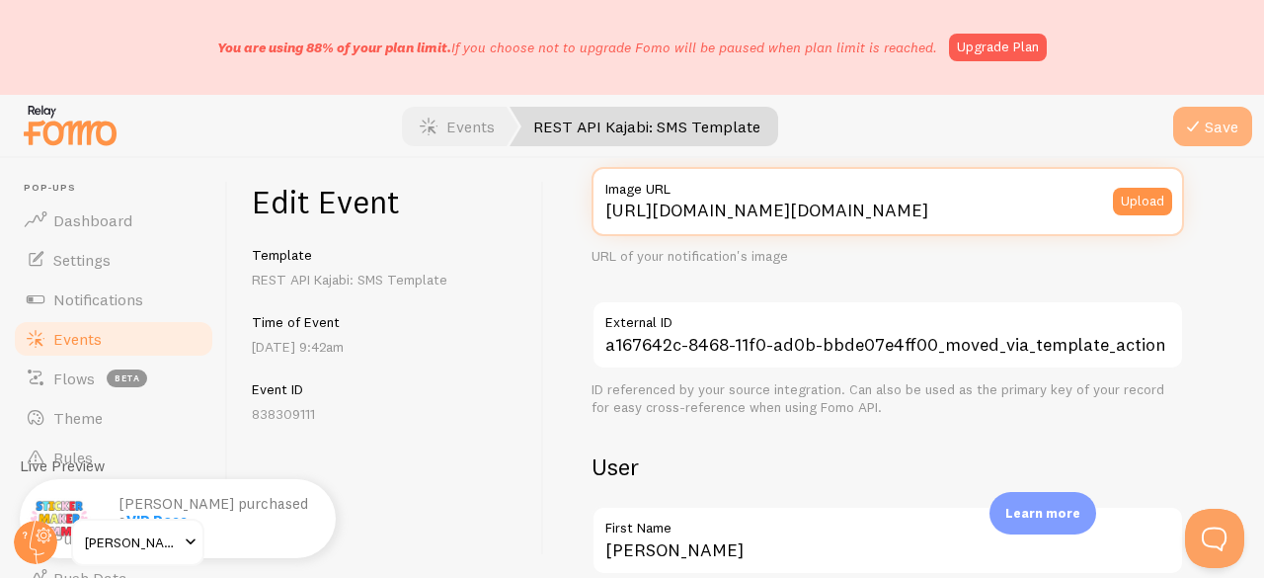
type input "[URL][DOMAIN_NAME][DOMAIN_NAME]"
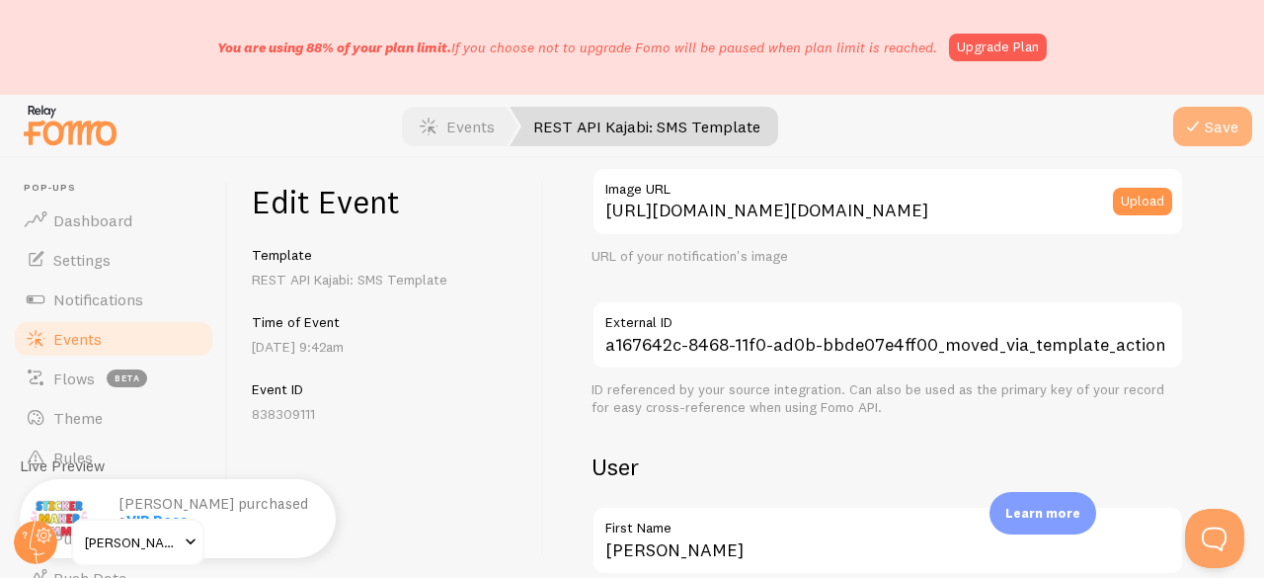
click at [1190, 123] on icon "submit" at bounding box center [1193, 127] width 24 height 24
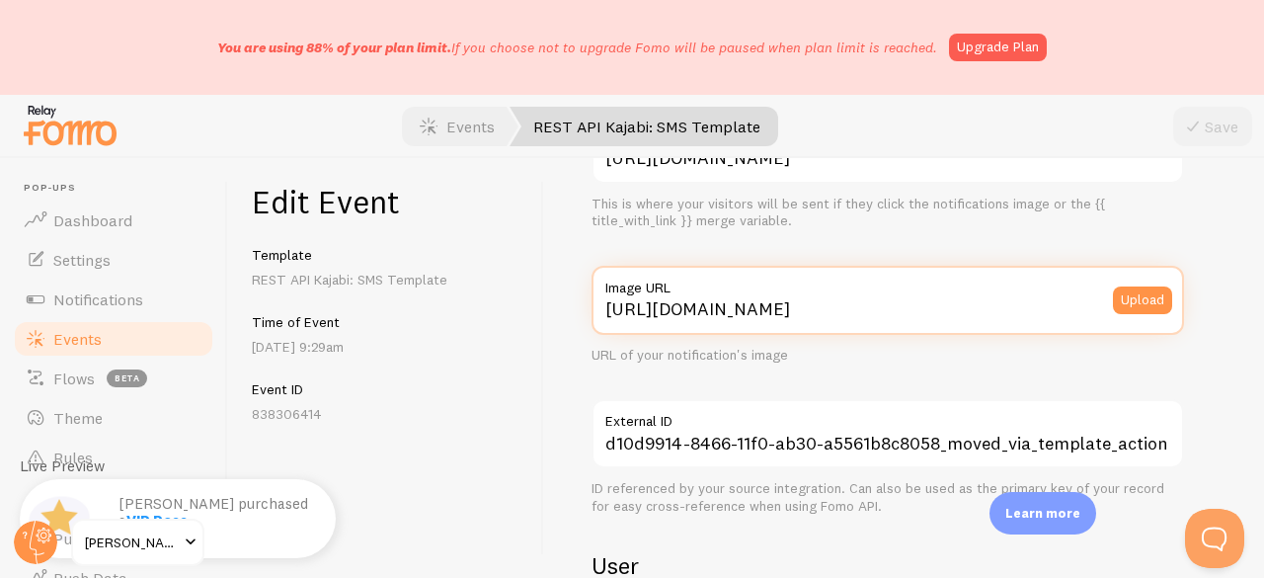
click at [733, 319] on input "[URL][DOMAIN_NAME]" at bounding box center [887, 300] width 592 height 69
paste input "[DOMAIN_NAME][URL][DOMAIN_NAME]"
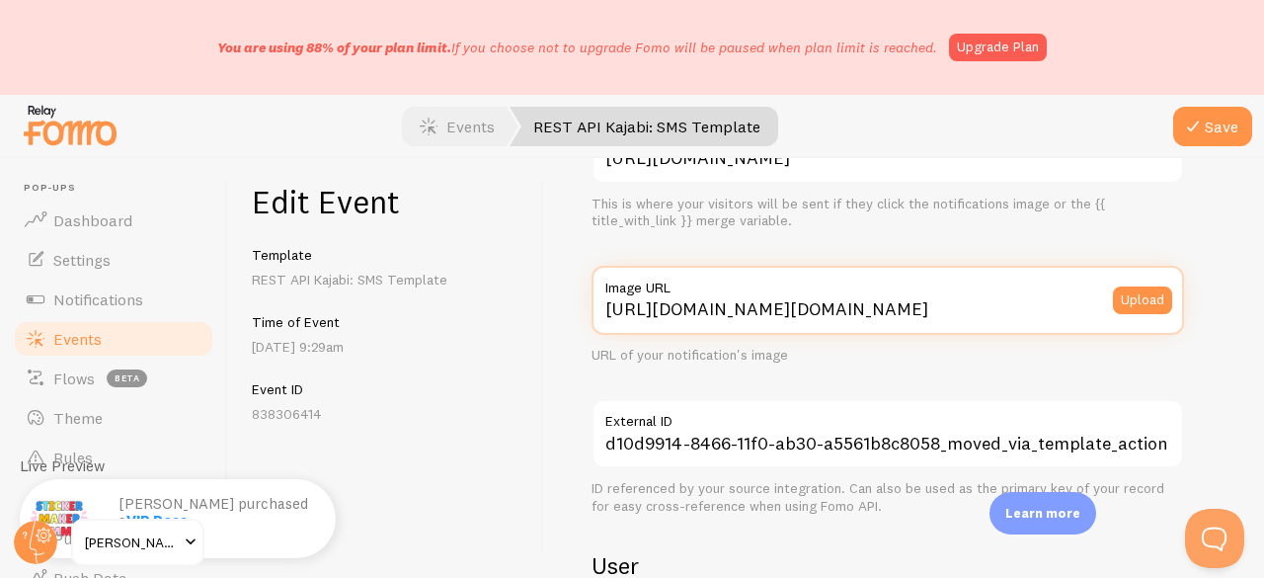
scroll to position [0, 588]
type input "[URL][DOMAIN_NAME][DOMAIN_NAME]"
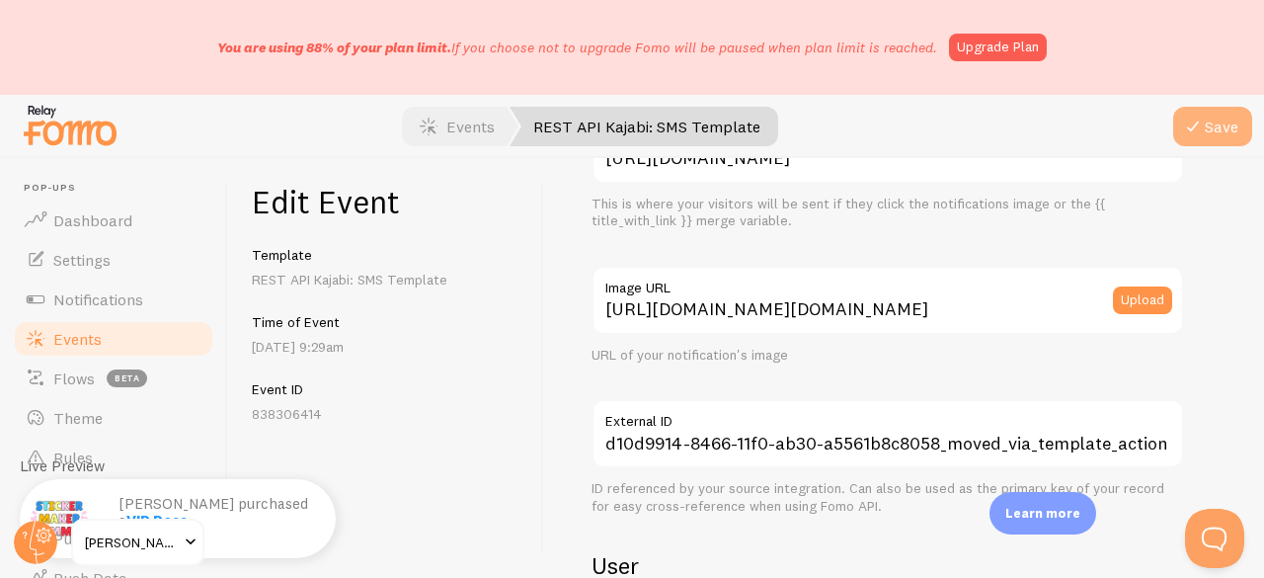
scroll to position [0, 0]
click at [1202, 133] on icon "submit" at bounding box center [1193, 127] width 24 height 24
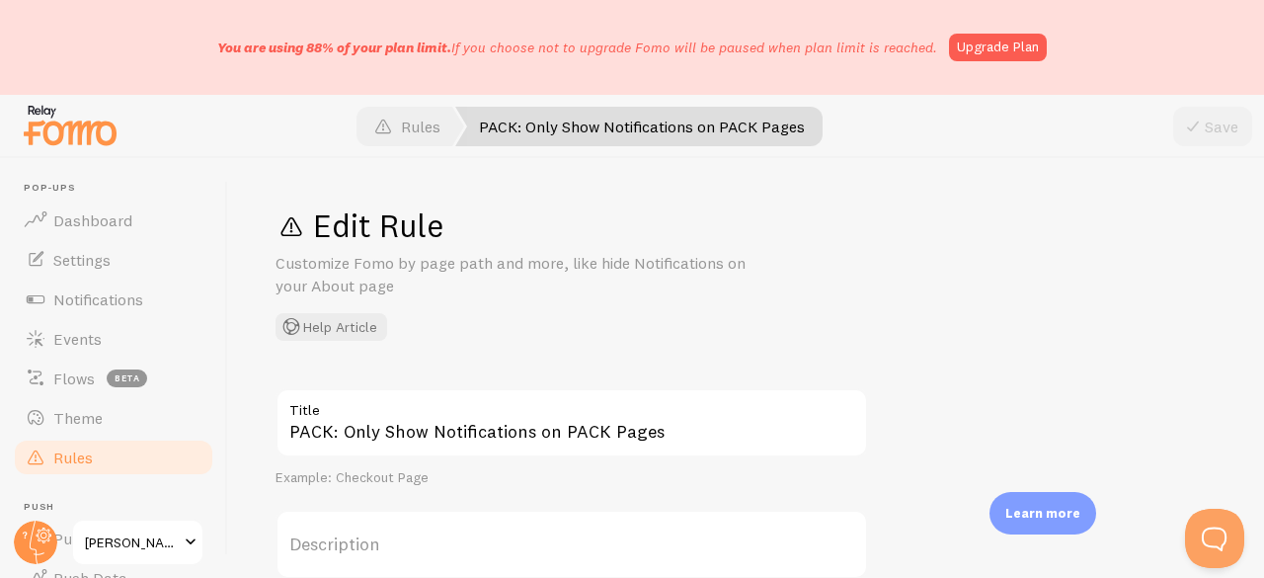
scroll to position [99, 0]
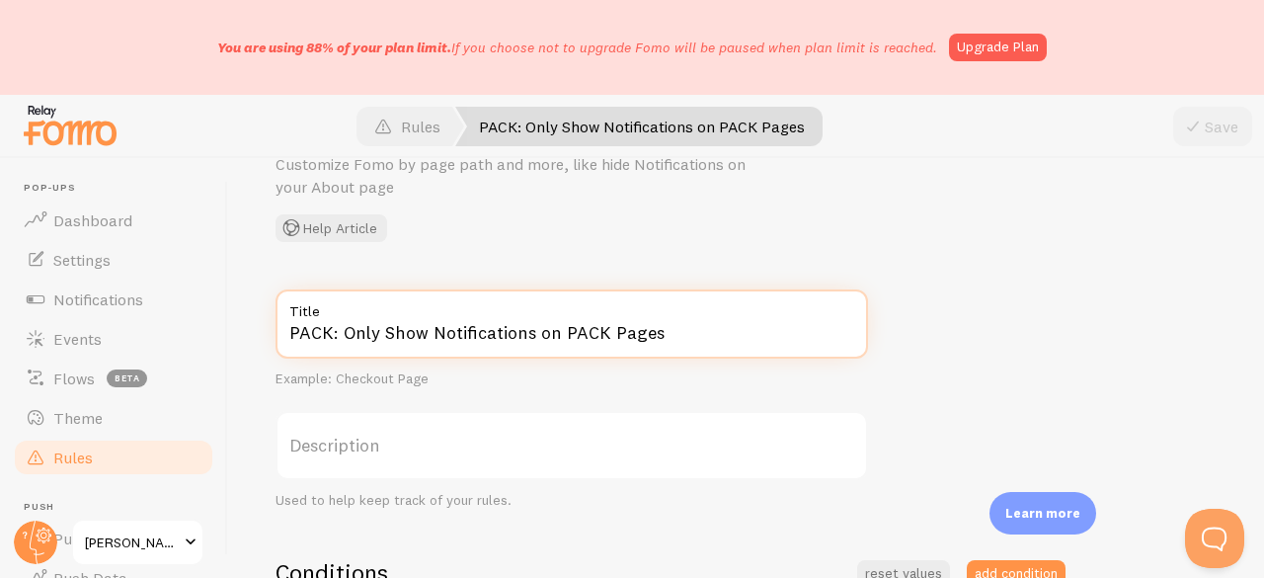
click at [472, 323] on input "PACK: Only Show Notifications on PACK Pages" at bounding box center [571, 323] width 592 height 69
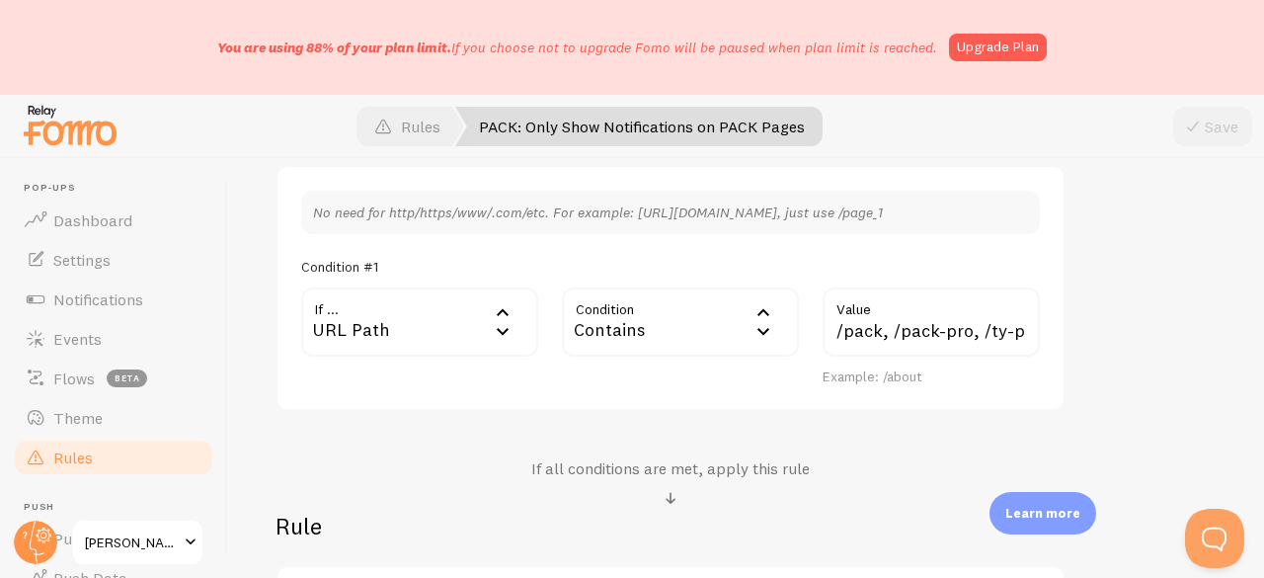
scroll to position [592, 0]
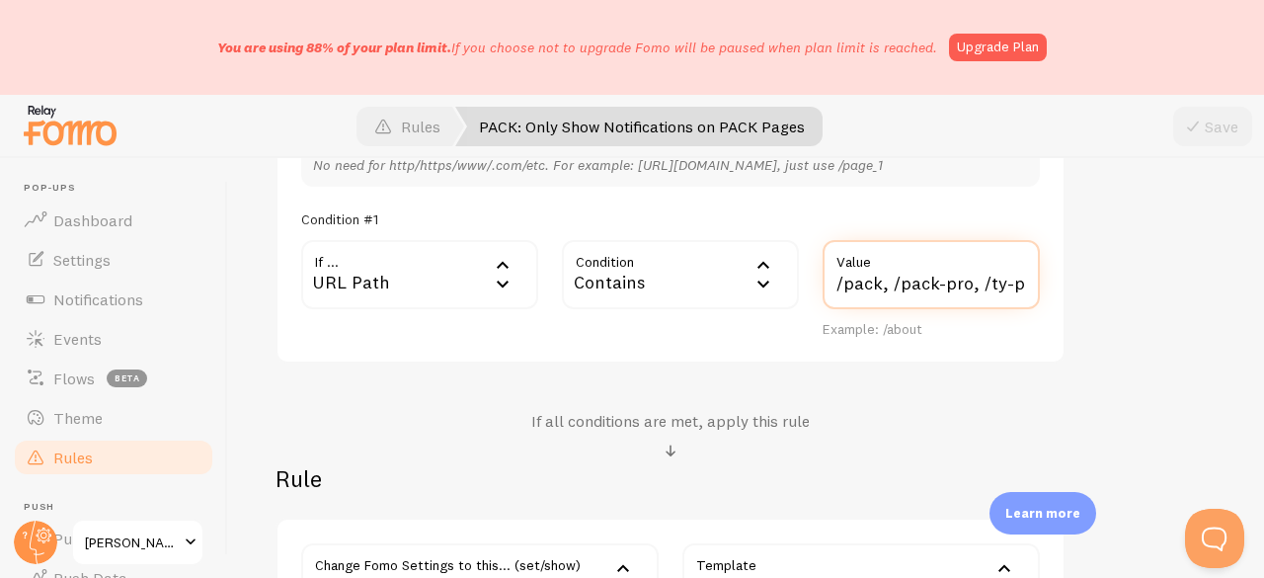
click at [857, 293] on input "/pack, /pack-pro, /ty-pack" at bounding box center [930, 274] width 217 height 69
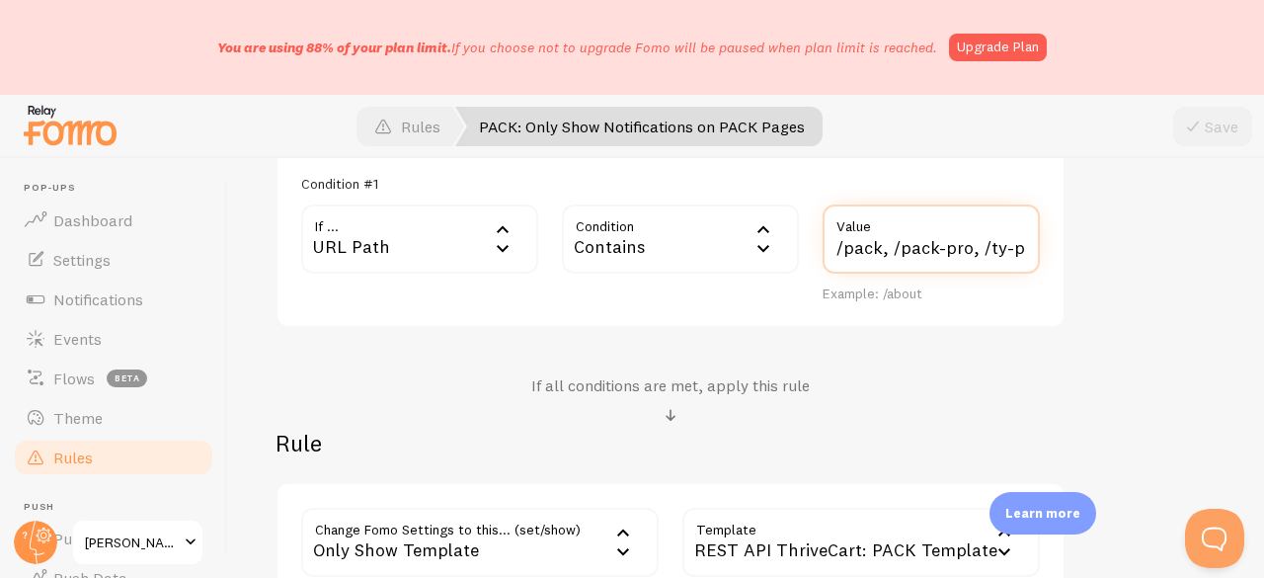
scroll to position [529, 0]
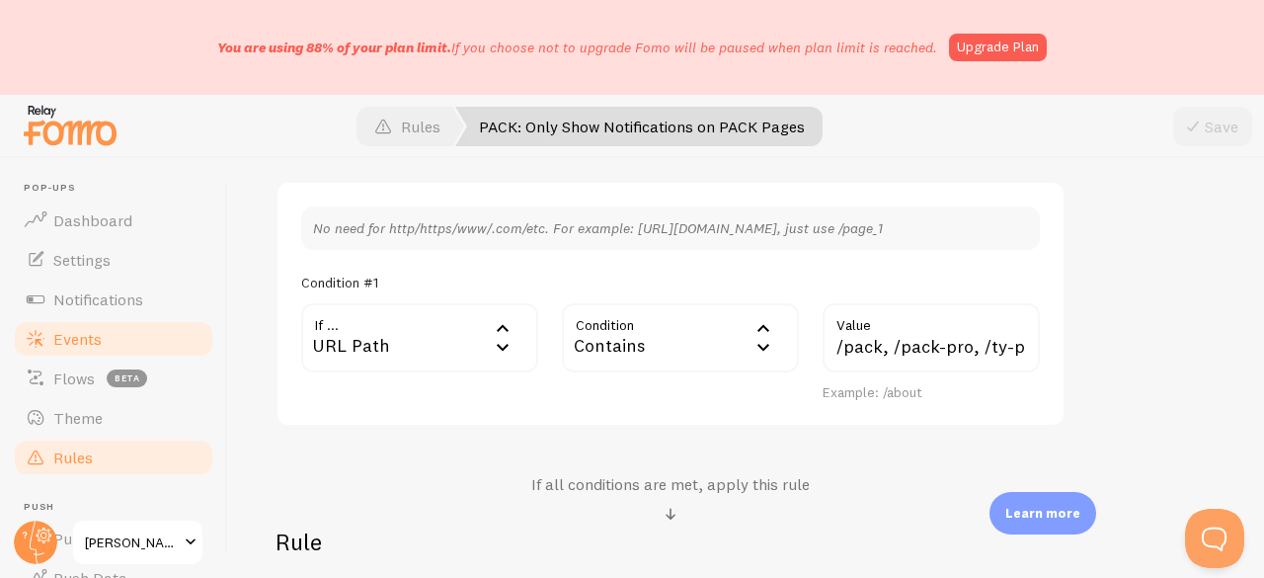
click at [76, 330] on span "Events" at bounding box center [77, 339] width 48 height 20
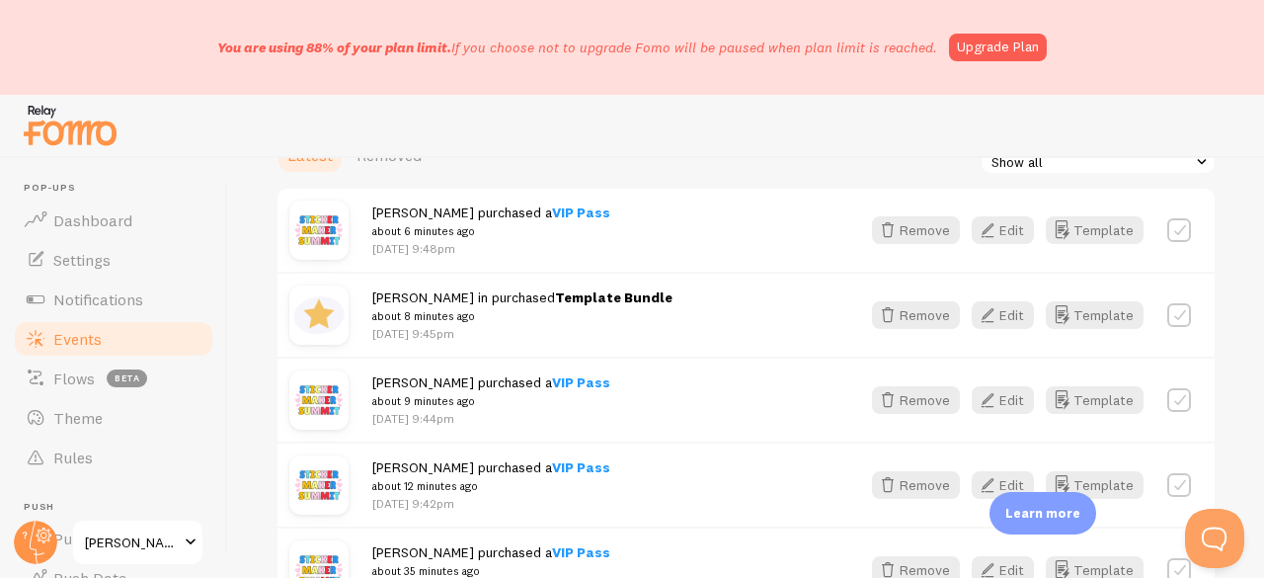
scroll to position [406, 0]
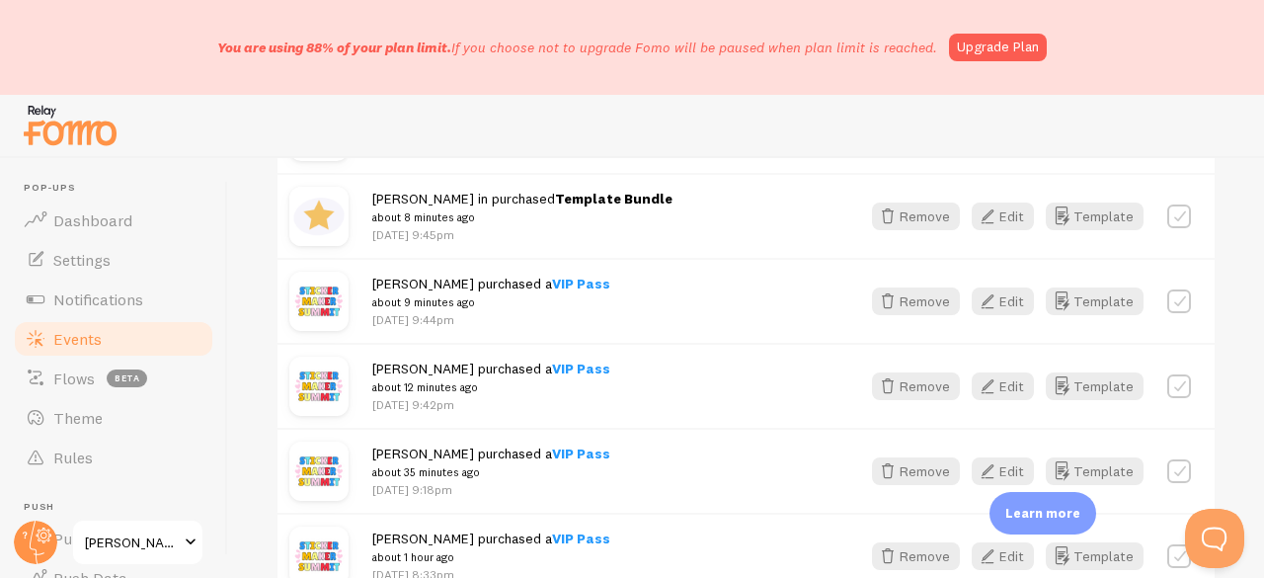
click at [555, 196] on strong "Template Bundle" at bounding box center [613, 199] width 117 height 18
drag, startPoint x: 529, startPoint y: 196, endPoint x: 577, endPoint y: 196, distance: 47.4
click at [577, 196] on strong "Template Bundle" at bounding box center [613, 199] width 117 height 18
copy strong "Template Bundle"
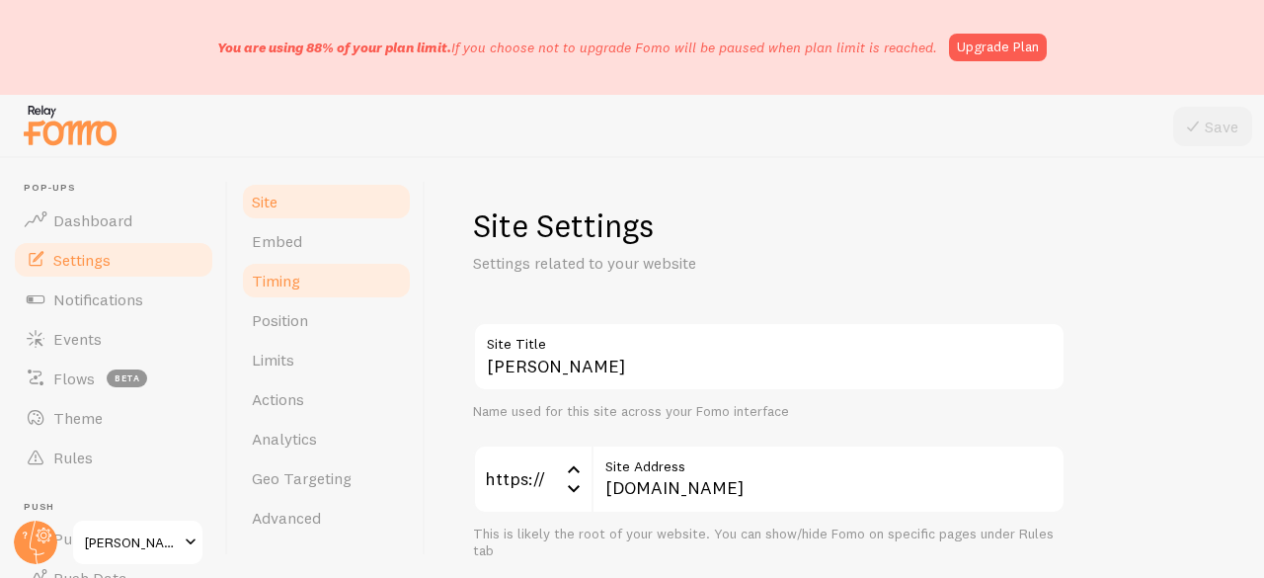
click at [296, 286] on span "Timing" at bounding box center [276, 280] width 48 height 20
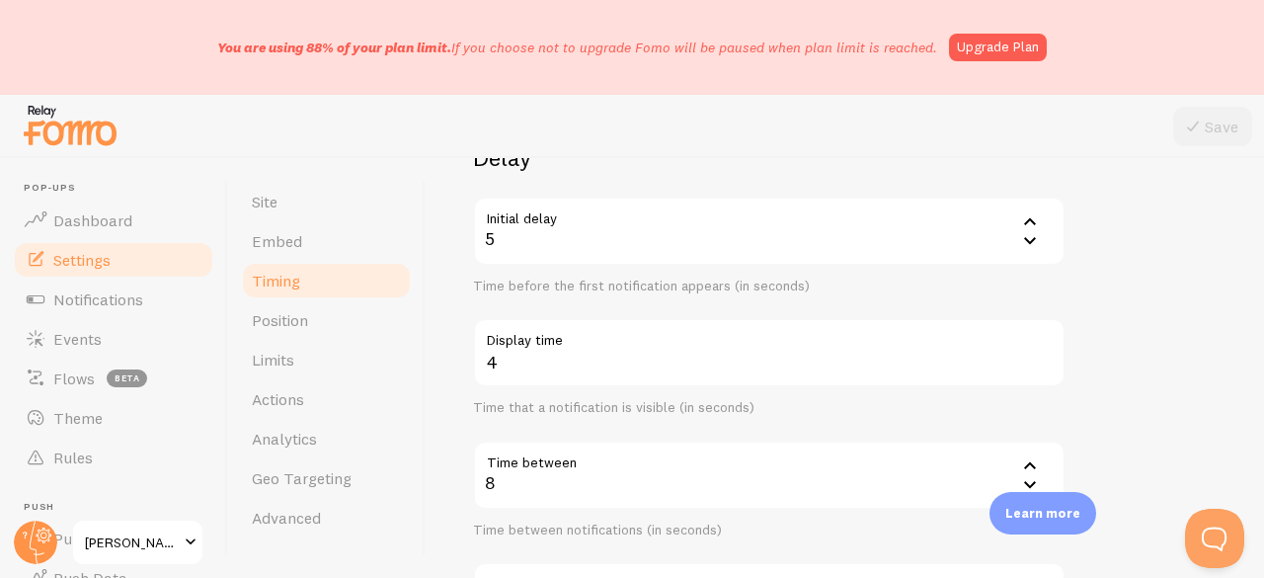
scroll to position [197, 0]
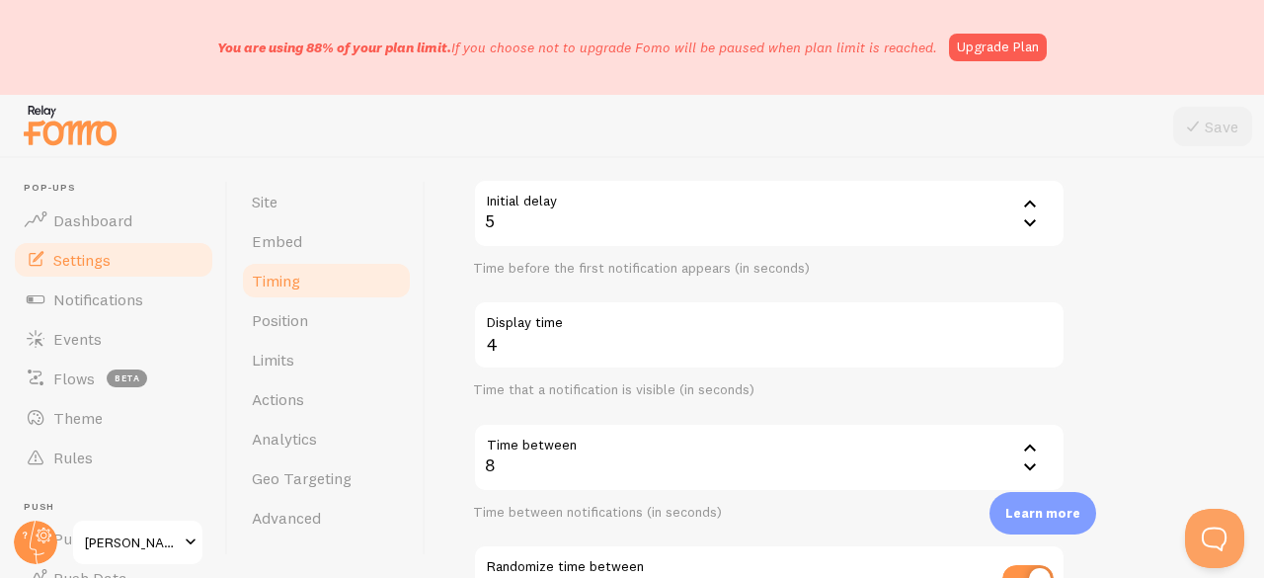
click at [640, 226] on div "5" at bounding box center [769, 213] width 592 height 69
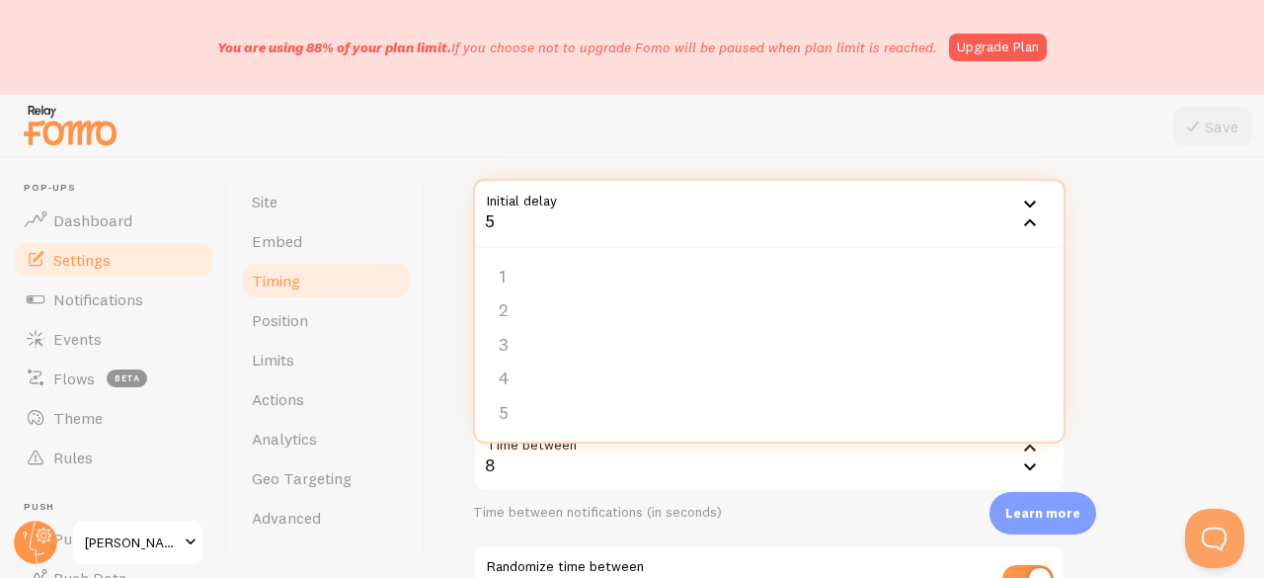
click at [772, 138] on div at bounding box center [632, 126] width 1264 height 63
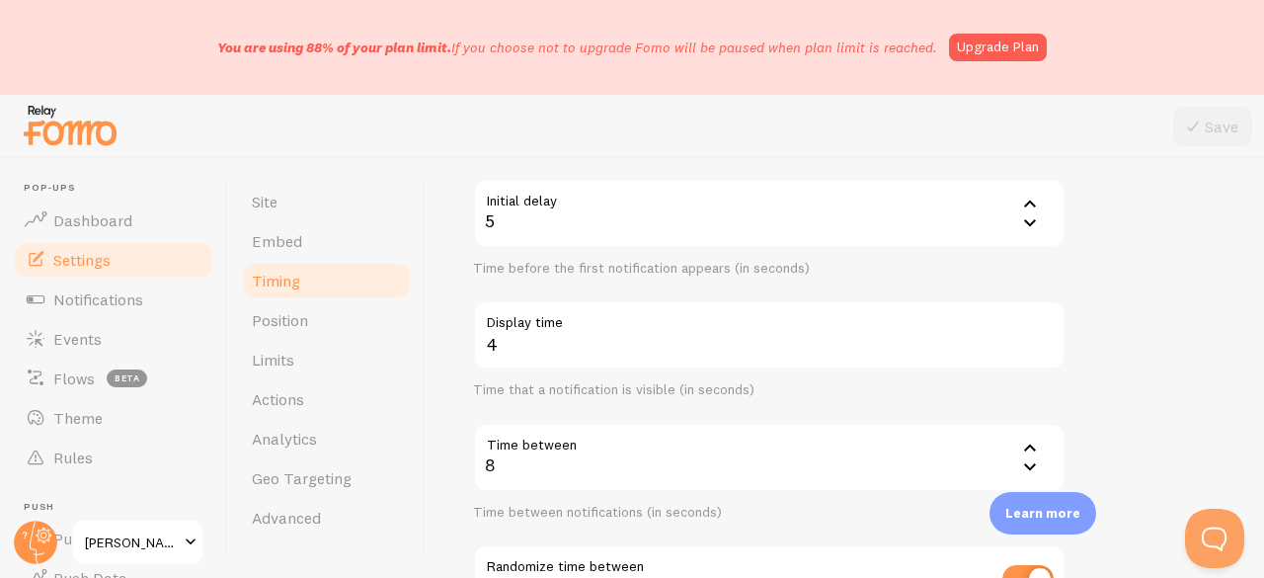
scroll to position [296, 0]
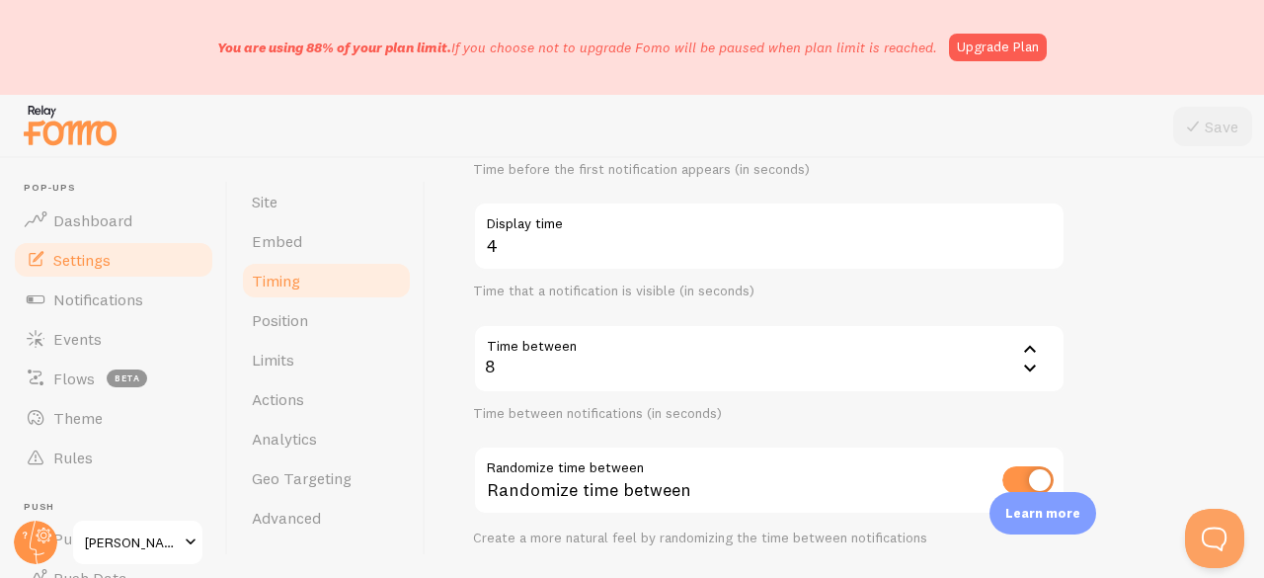
click at [549, 230] on label "Display time" at bounding box center [769, 218] width 592 height 34
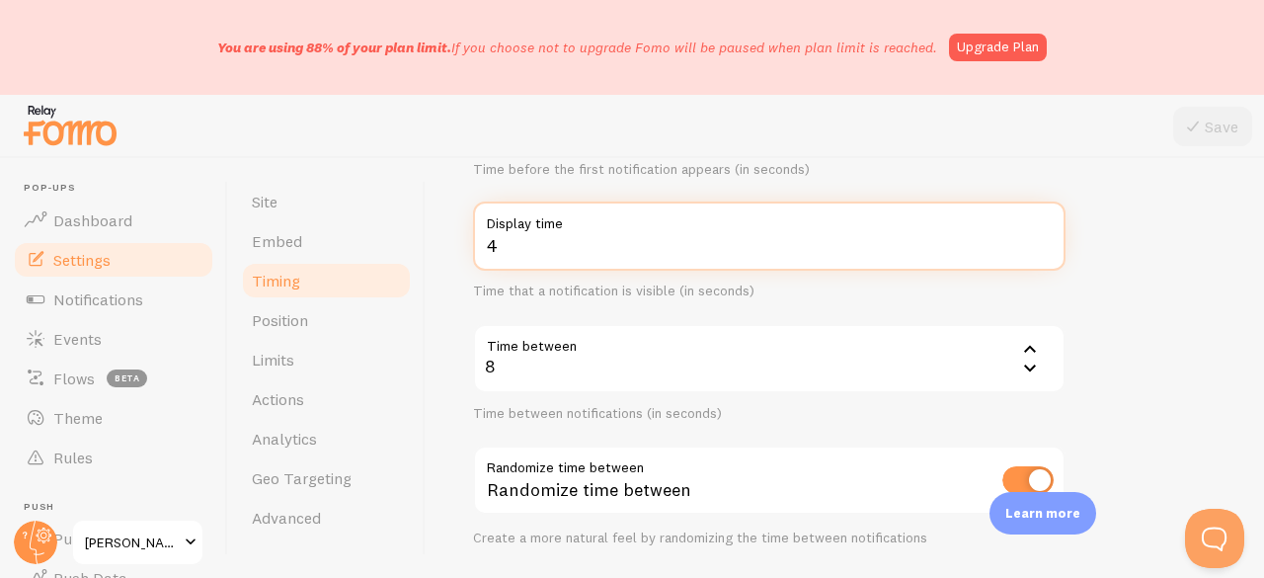
click at [549, 230] on input "4" at bounding box center [769, 235] width 592 height 69
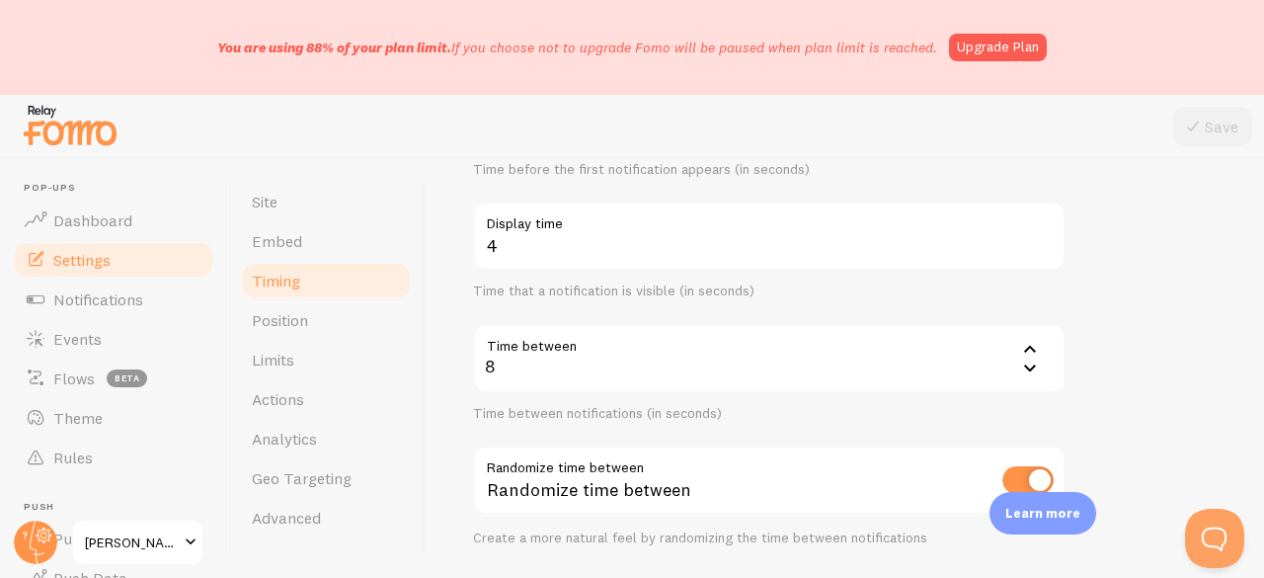
click at [1116, 295] on form "Delay Initial delay 5 5 1 2 3 4 5 Time before the first notification appears (i…" at bounding box center [844, 449] width 743 height 847
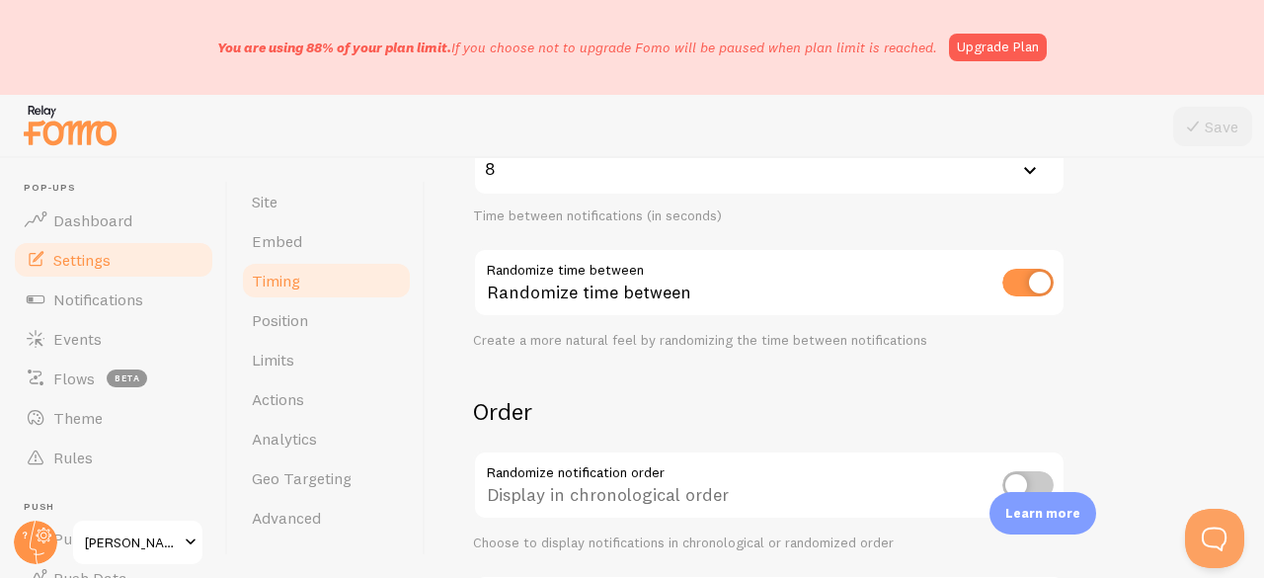
scroll to position [592, 0]
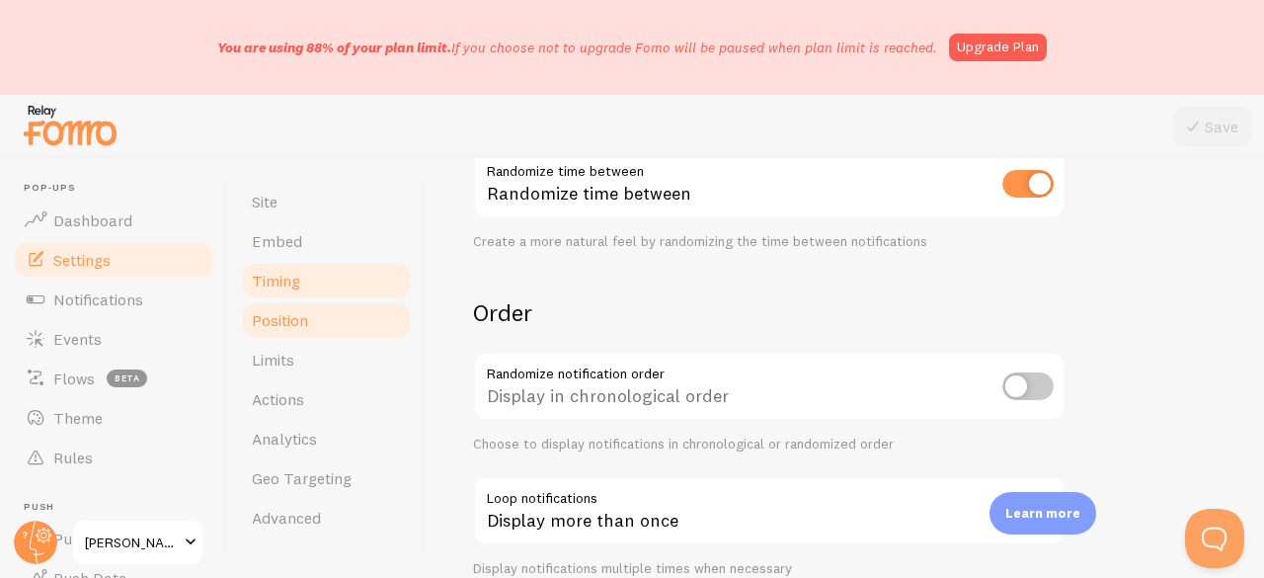
click at [268, 310] on span "Position" at bounding box center [280, 320] width 56 height 20
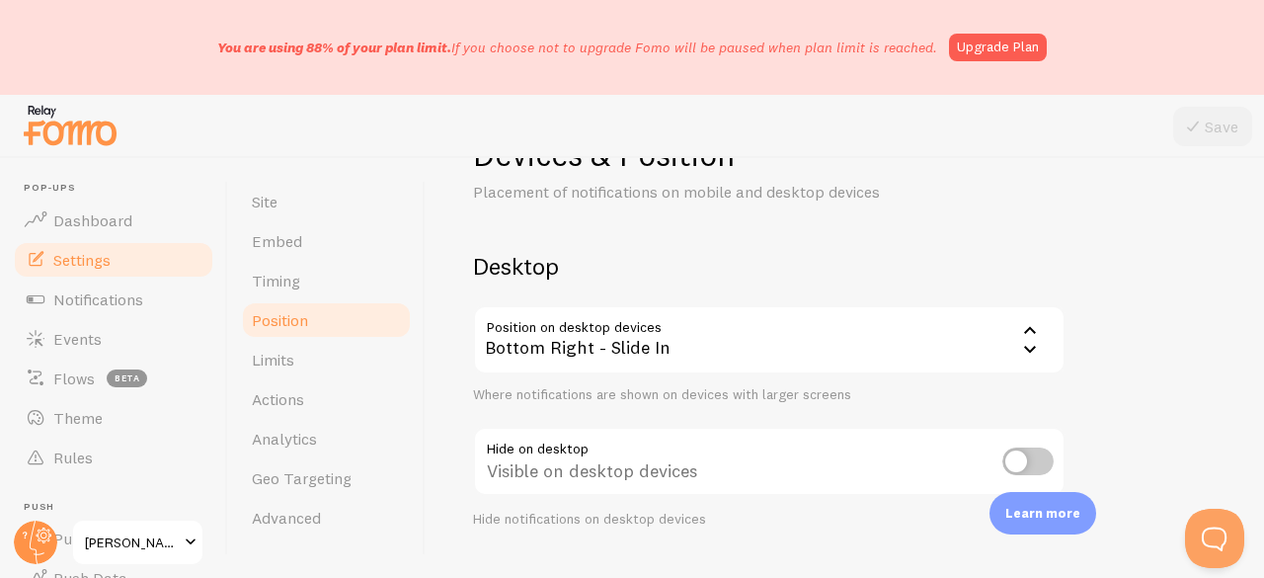
scroll to position [99, 0]
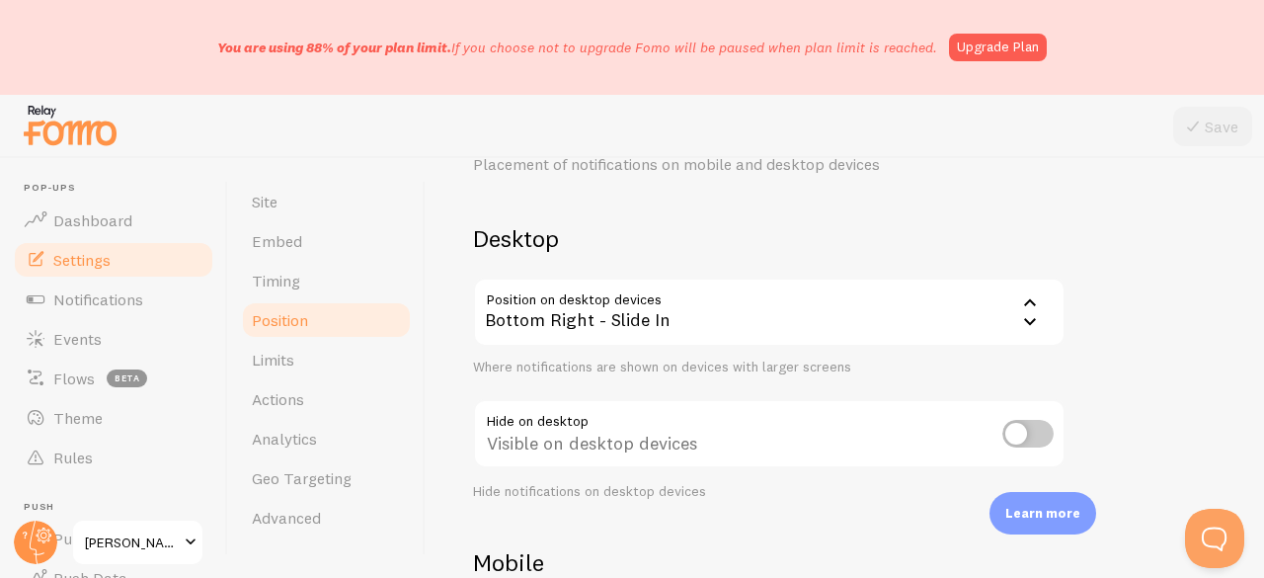
click at [643, 331] on div "Bottom Right - Slide In" at bounding box center [769, 311] width 592 height 69
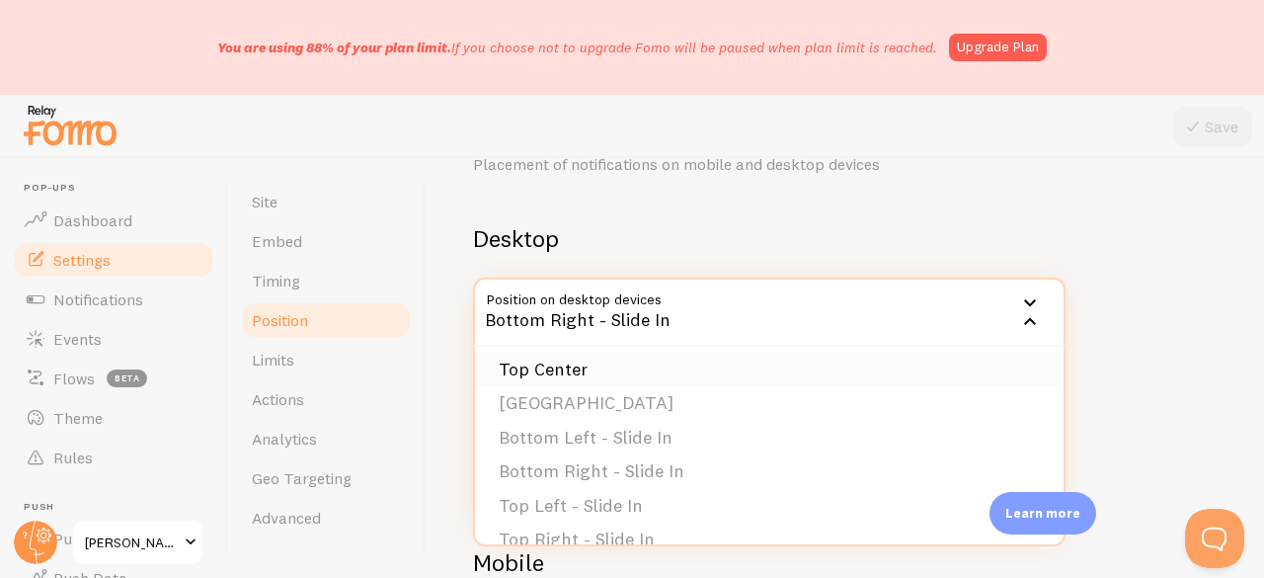
scroll to position [167, 0]
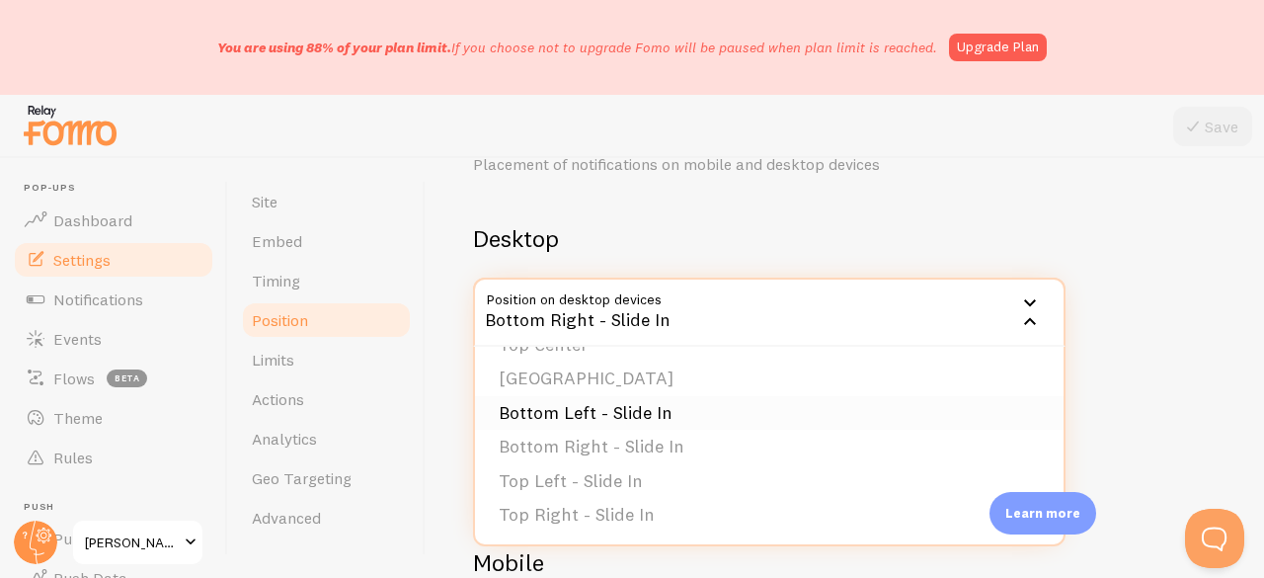
click at [638, 416] on li "Bottom Left - Slide In" at bounding box center [769, 413] width 588 height 35
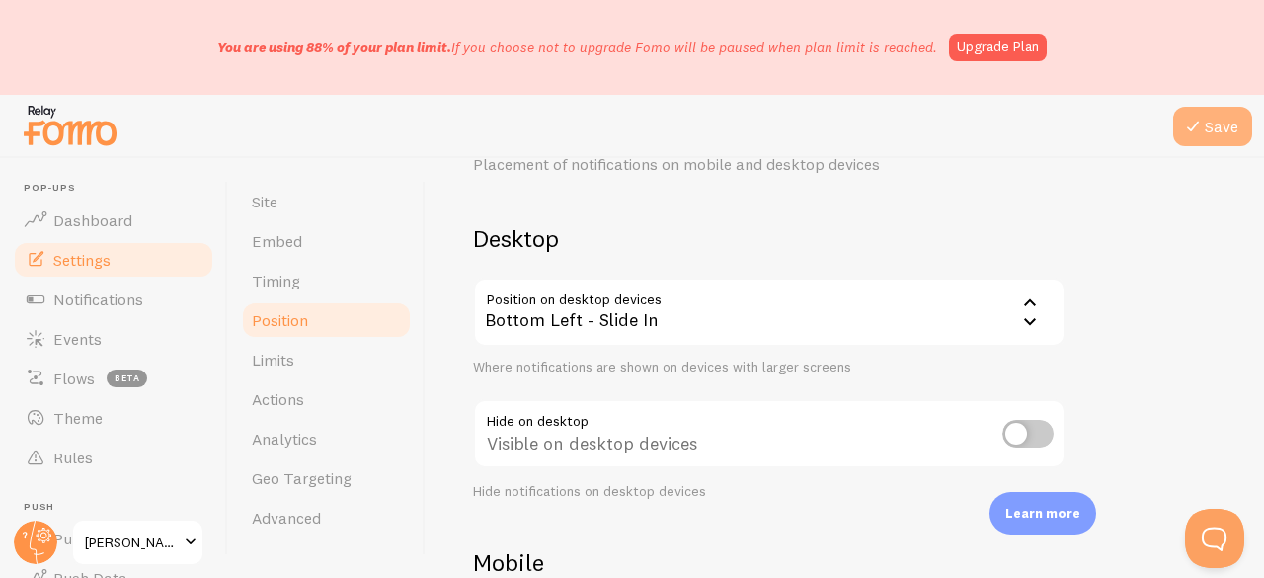
click at [1183, 133] on icon at bounding box center [1193, 127] width 24 height 24
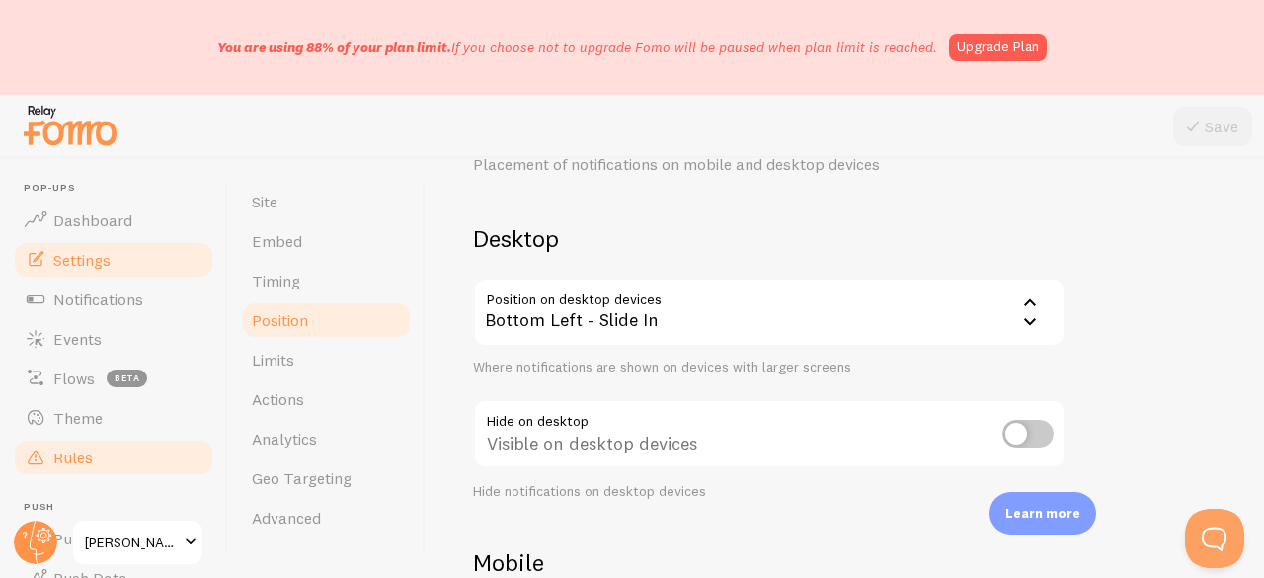
click at [89, 448] on span "Rules" at bounding box center [72, 457] width 39 height 20
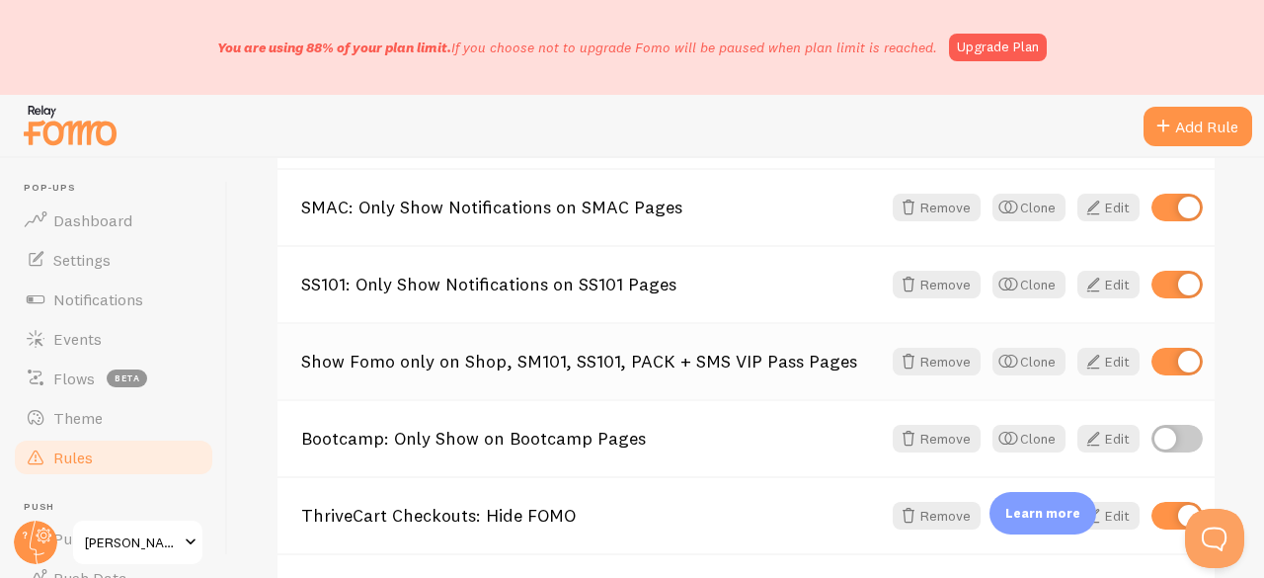
scroll to position [592, 0]
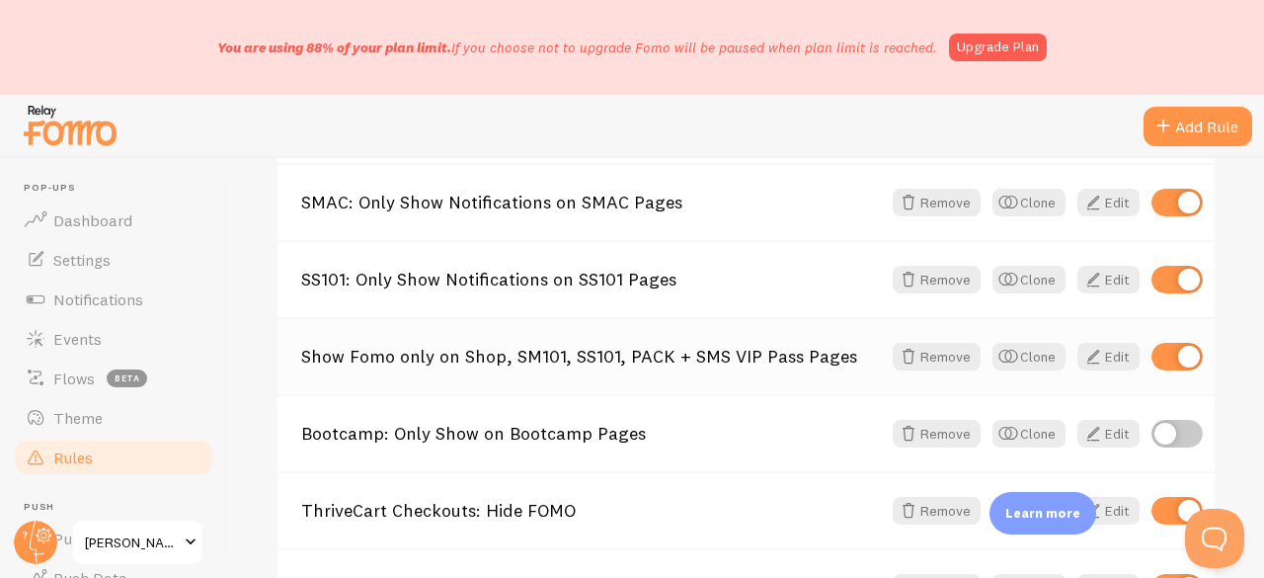
click at [736, 358] on link "Show Fomo only on Shop, SM101, SS101, PACK + SMS VIP Pass Pages" at bounding box center [590, 356] width 579 height 18
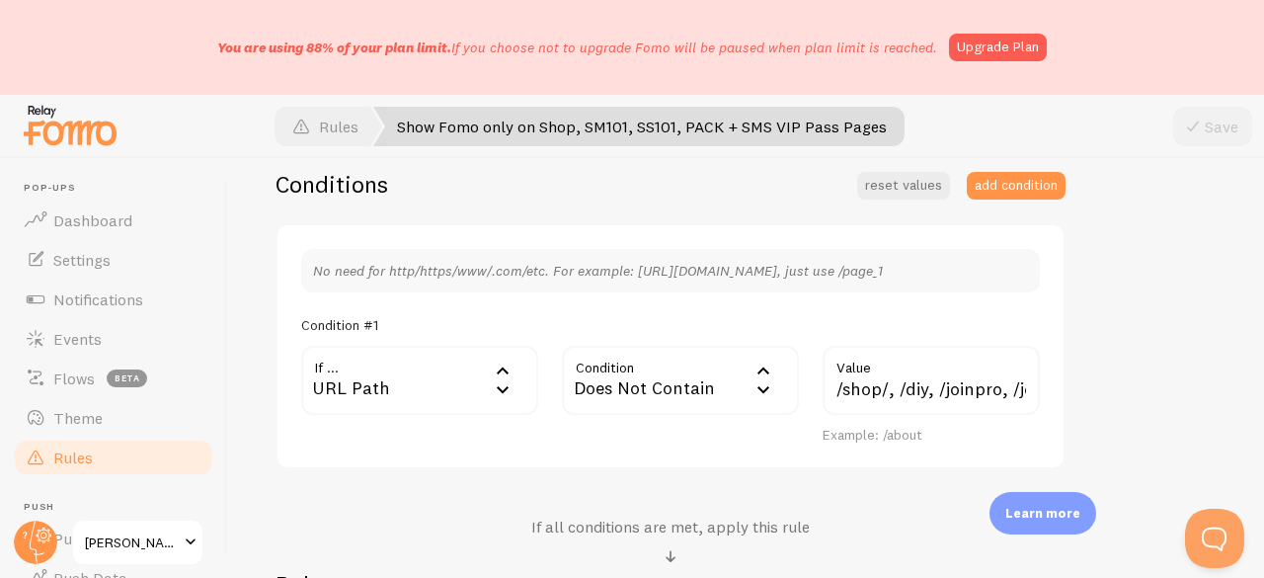
scroll to position [494, 0]
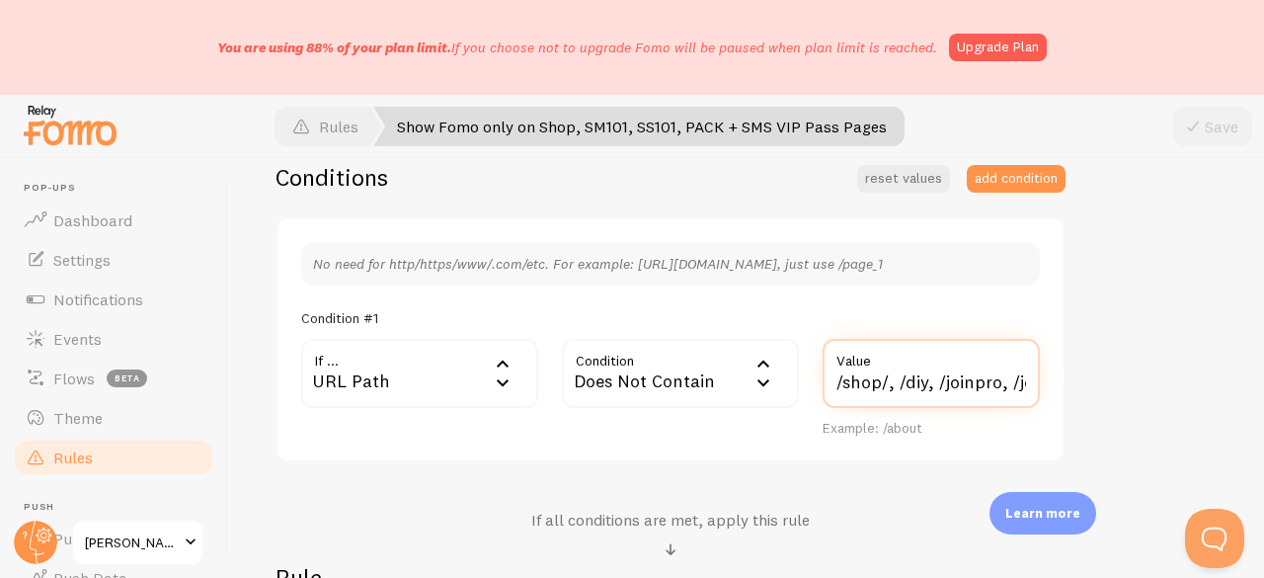
click at [894, 376] on input "/shop/, /diy, /joinpro, /join-pro, /sm101-offer, /sm101-pro, /ty-diy-1, /ty-diy…" at bounding box center [930, 373] width 217 height 69
paste input "/getpass"
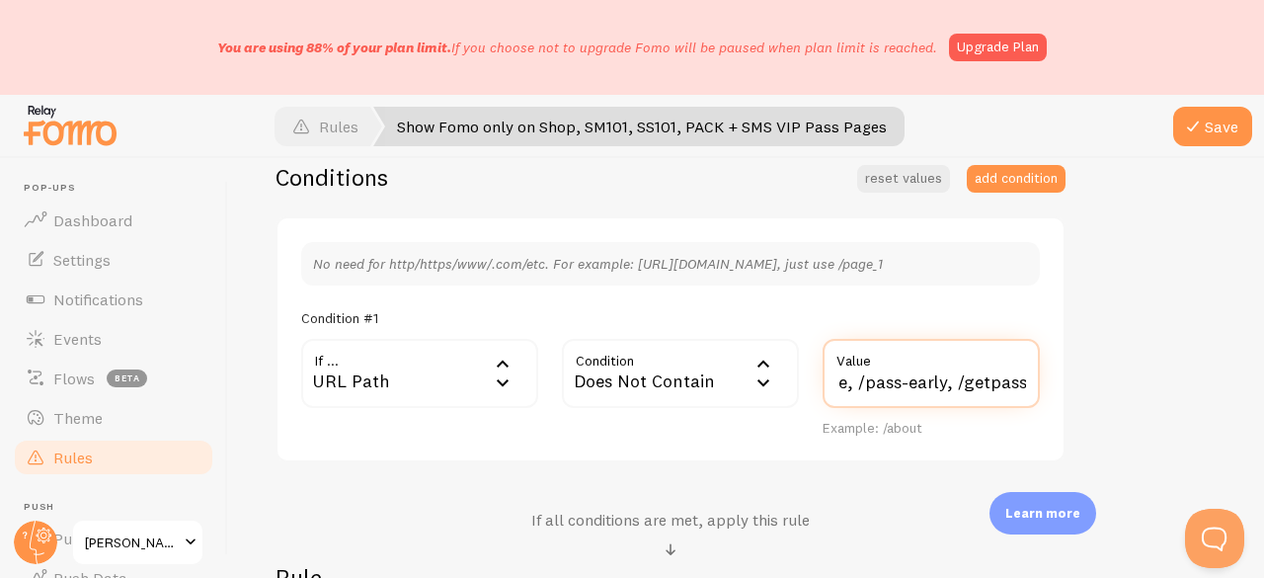
scroll to position [0, 1436]
type input "/shop/, /diy, /joinpro, /join-pro, /sm101-offer, /sm101-pro, /ty-diy-1, /ty-diy…"
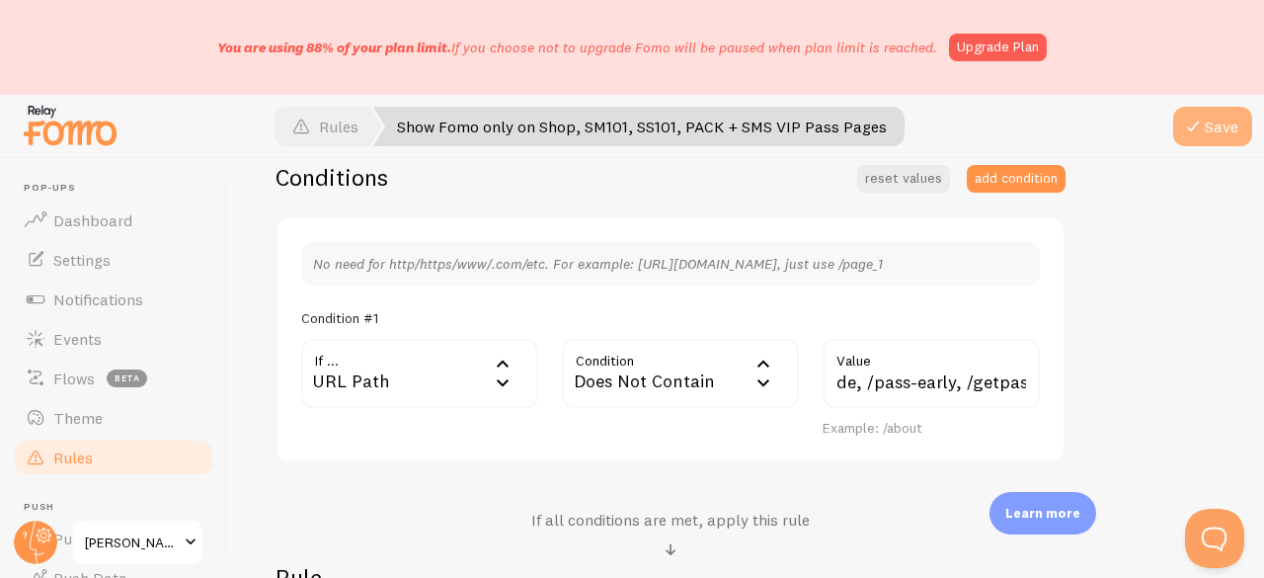
click at [1187, 131] on span at bounding box center [1193, 127] width 24 height 24
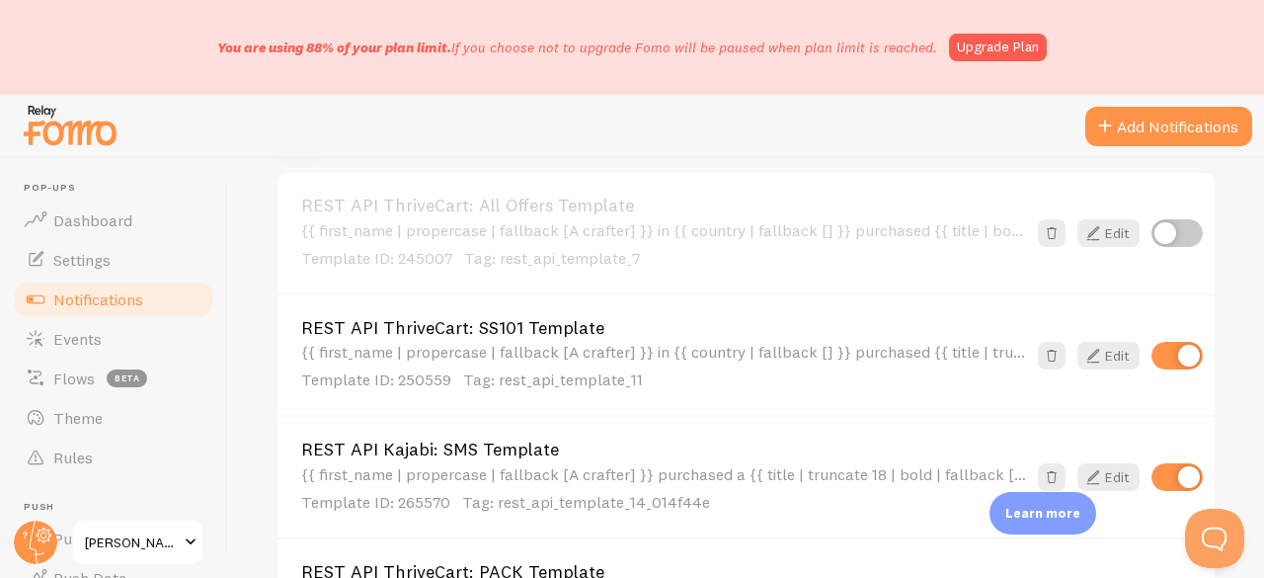
scroll to position [1580, 0]
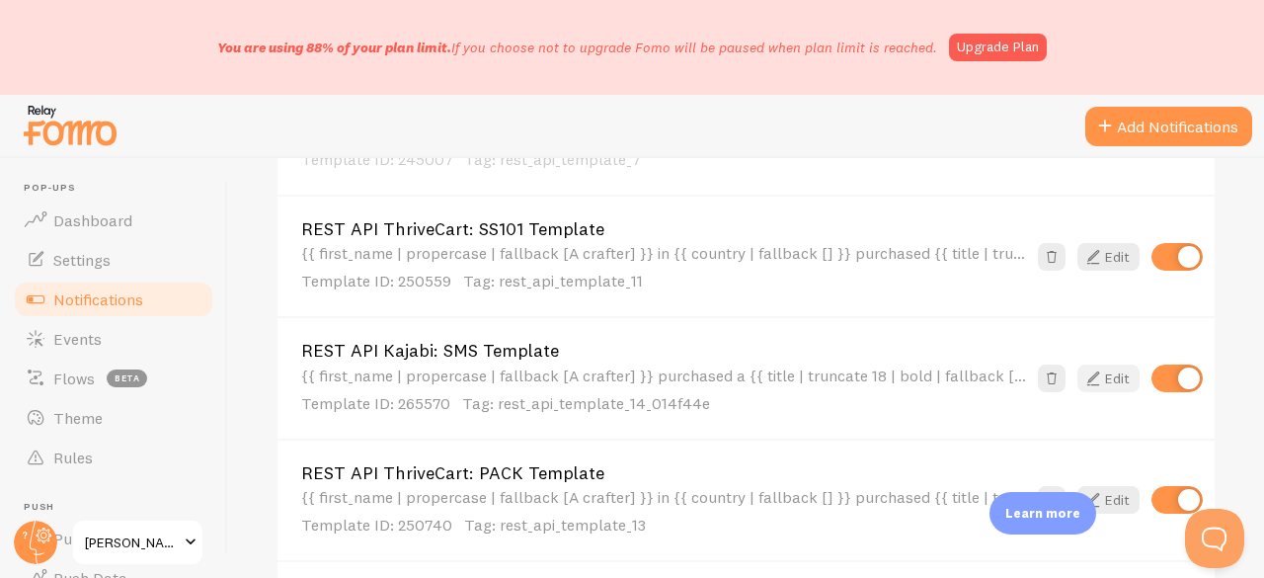
click at [1095, 378] on link "Edit" at bounding box center [1108, 378] width 62 height 28
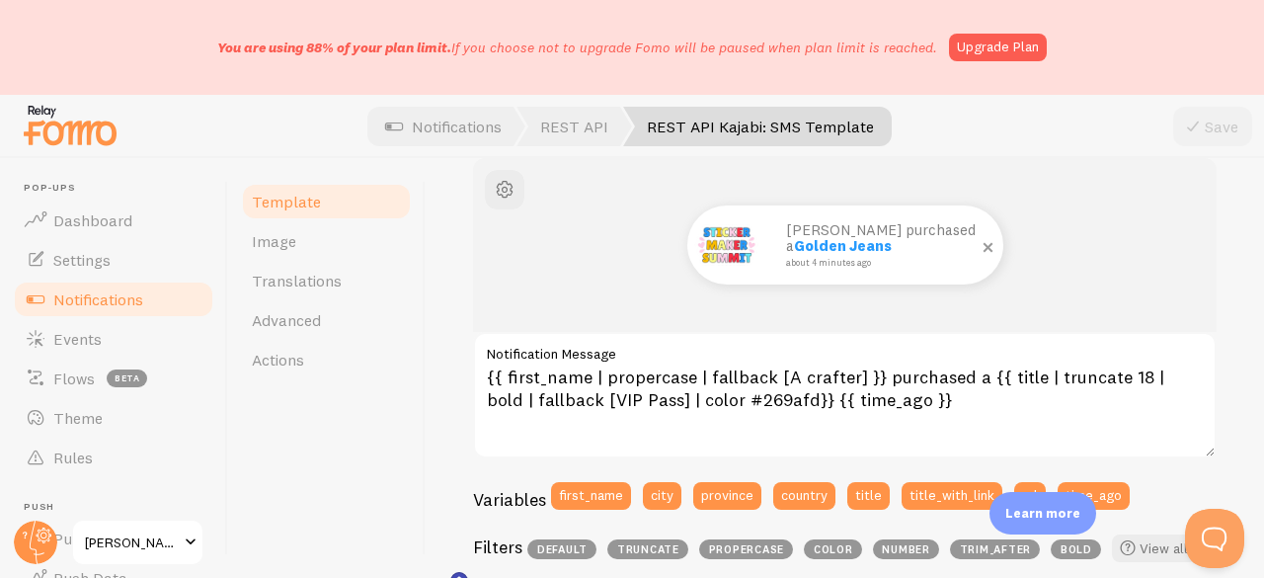
scroll to position [197, 0]
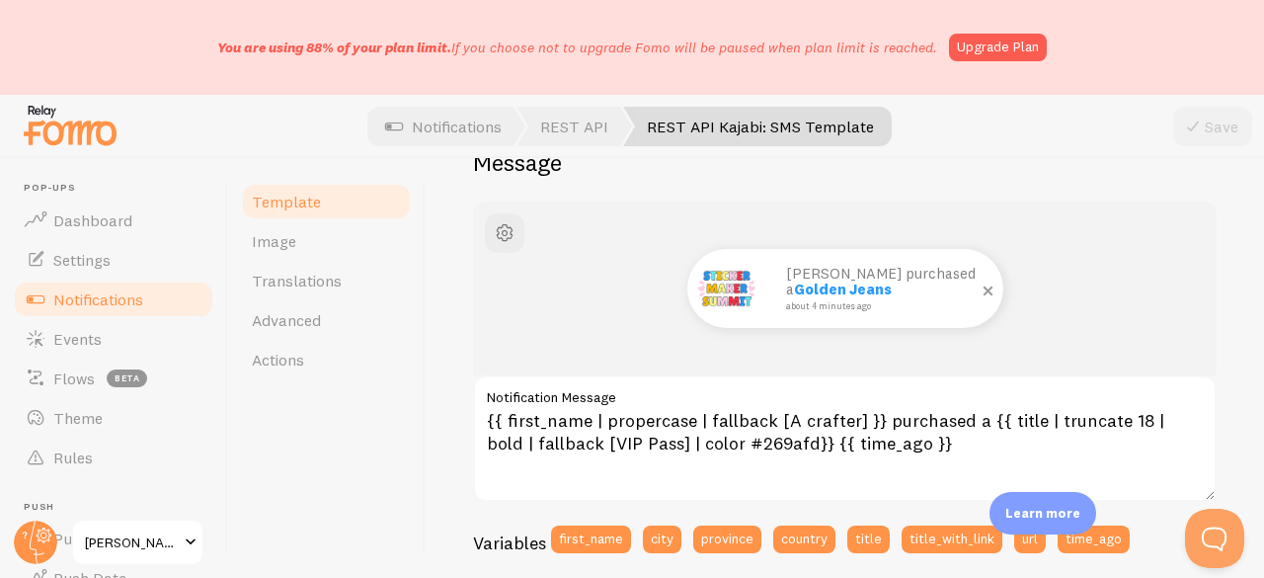
click at [977, 290] on span at bounding box center [987, 290] width 34 height 34
click at [820, 285] on p "[PERSON_NAME] purchased a Golden Jeans about 4 minutes ago" at bounding box center [884, 288] width 197 height 45
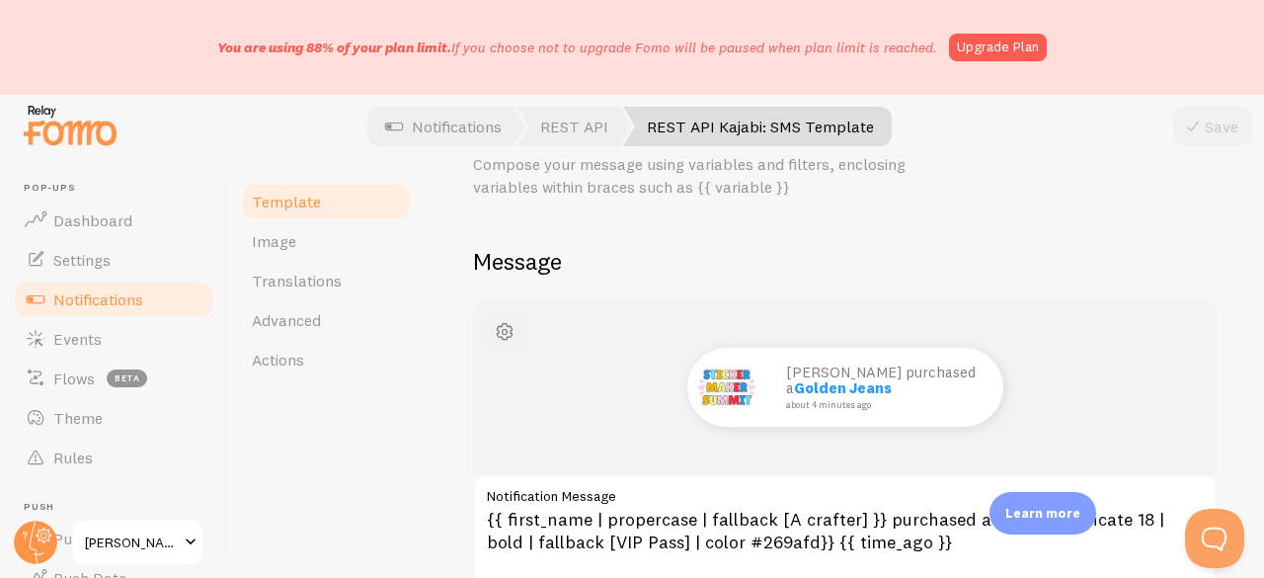
click at [503, 323] on span "button" at bounding box center [505, 332] width 24 height 24
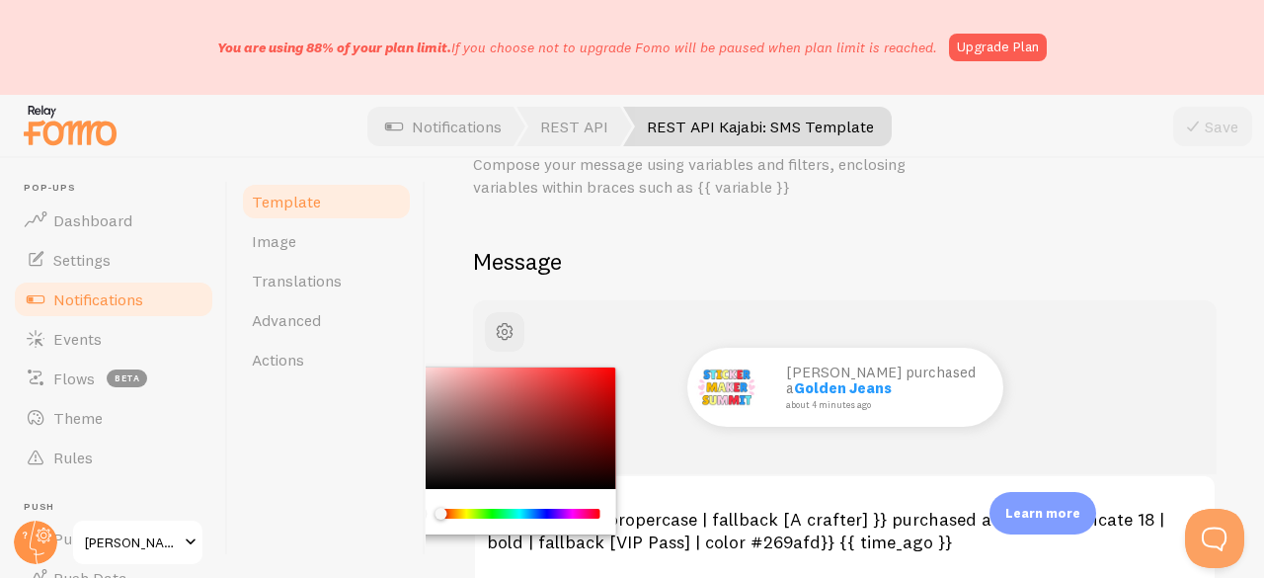
click at [588, 258] on h2 "Message" at bounding box center [844, 261] width 743 height 31
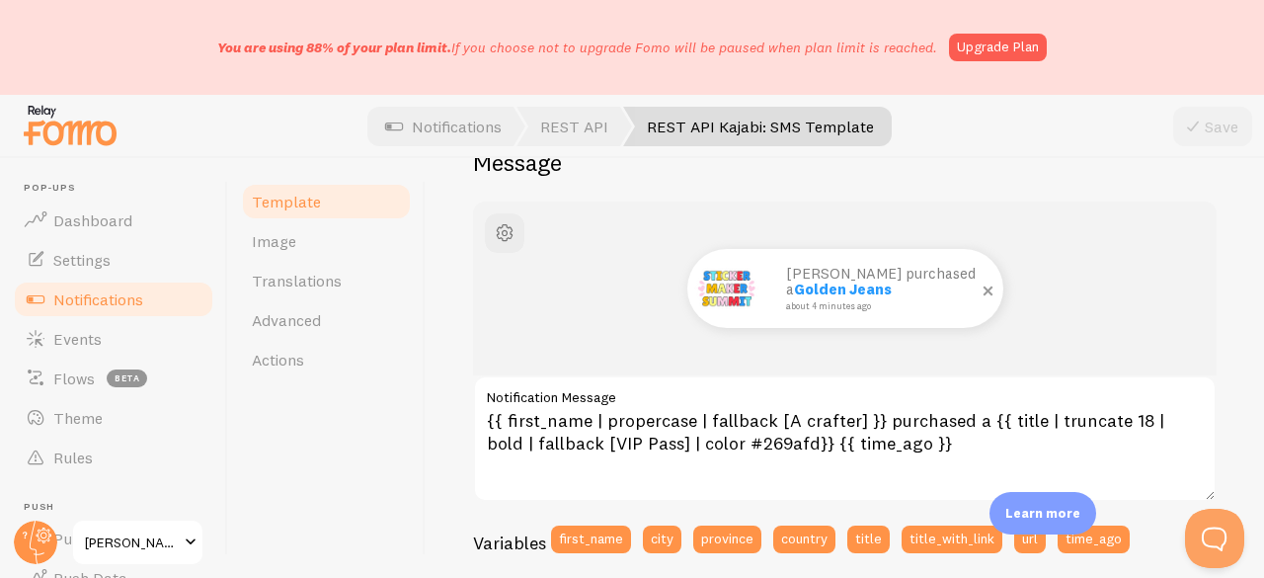
click at [707, 293] on img at bounding box center [726, 288] width 71 height 71
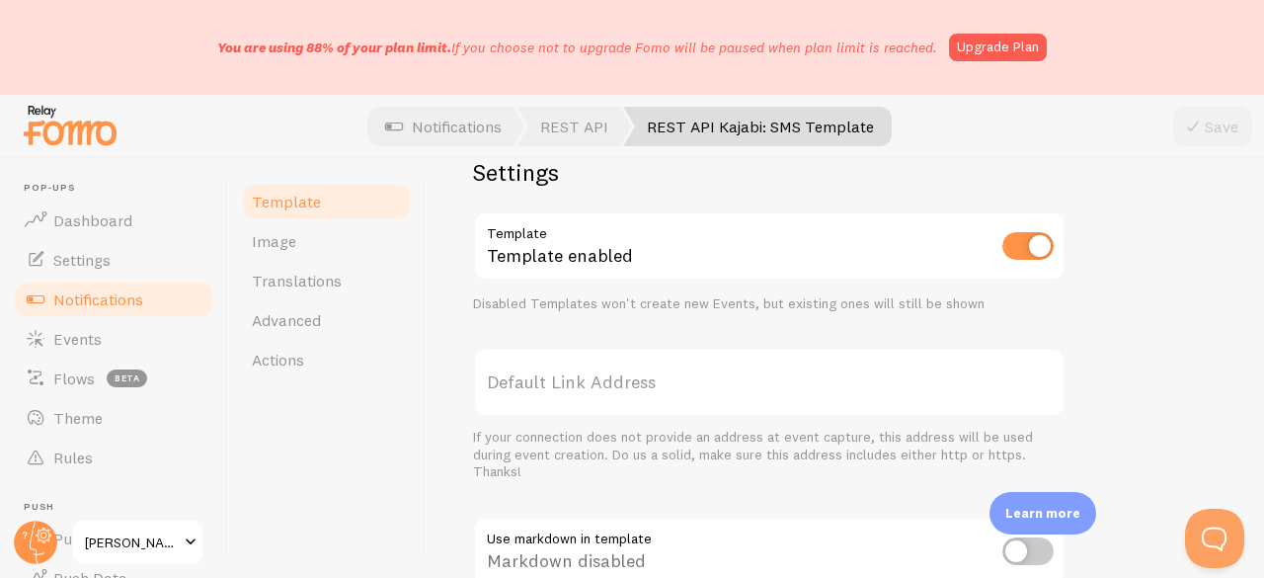
scroll to position [695, 0]
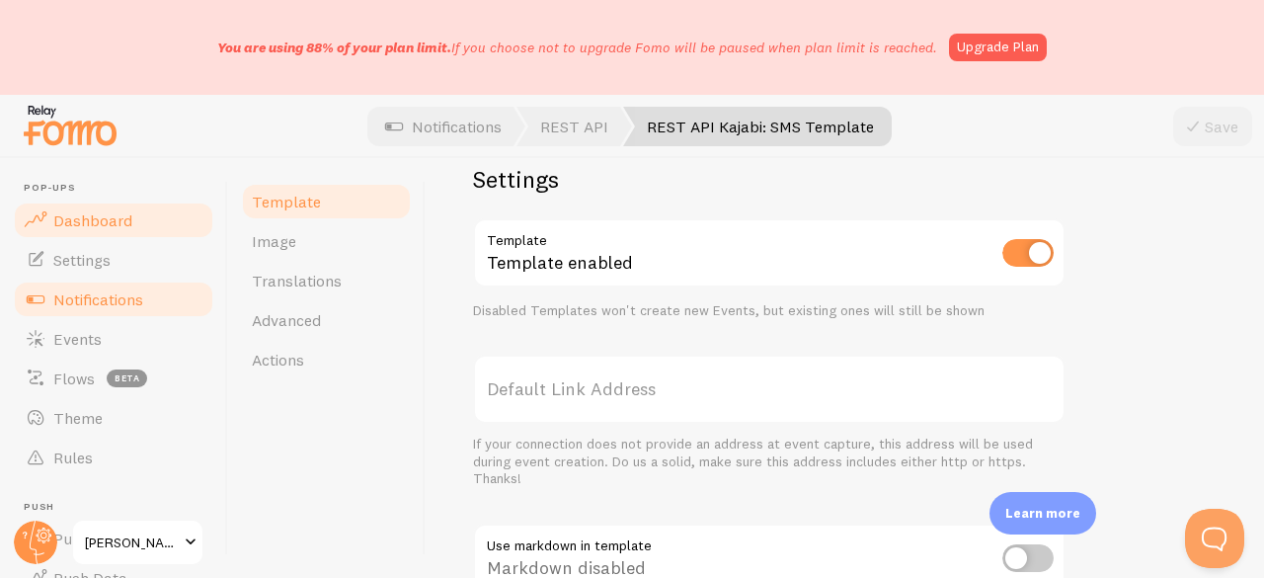
click at [151, 226] on link "Dashboard" at bounding box center [113, 219] width 203 height 39
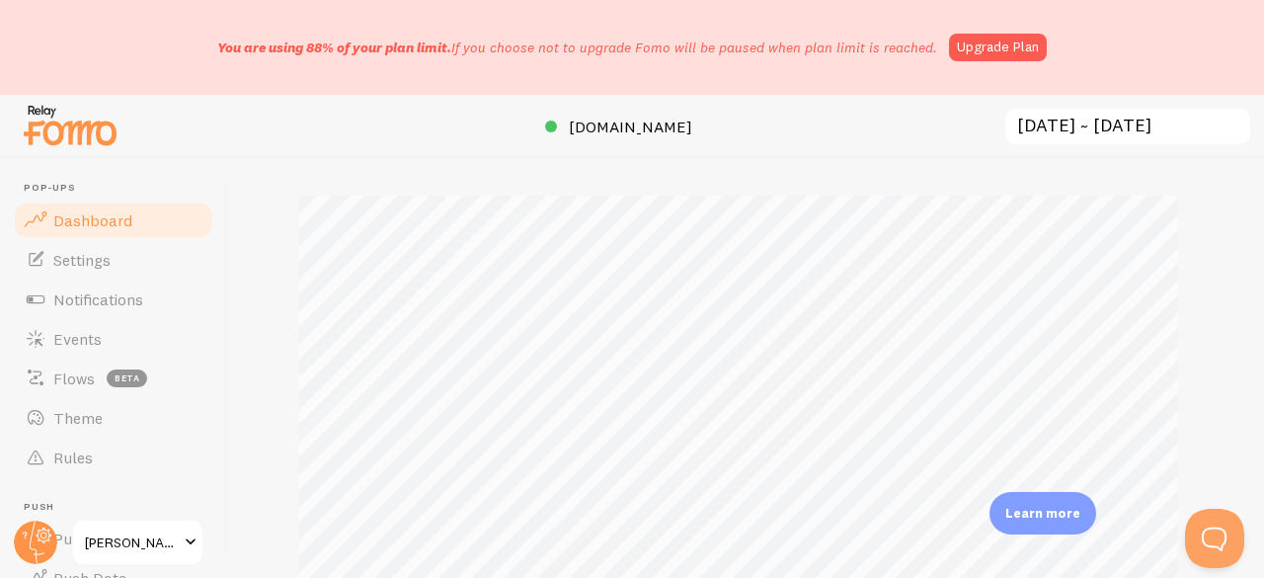
scroll to position [395, 0]
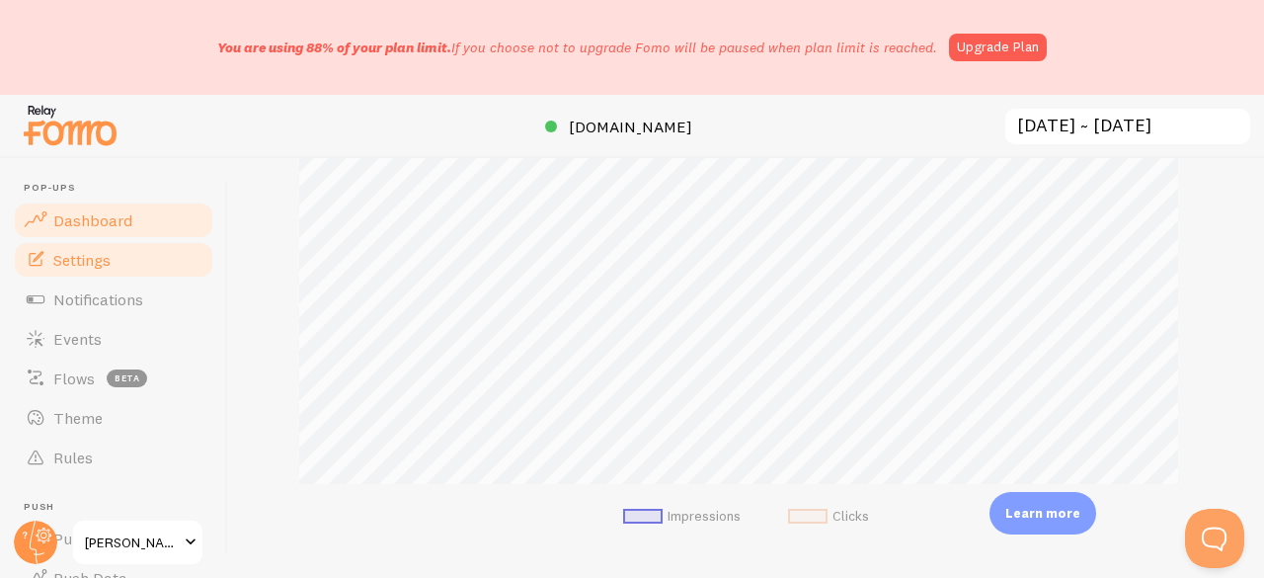
click at [111, 240] on link "Settings" at bounding box center [113, 259] width 203 height 39
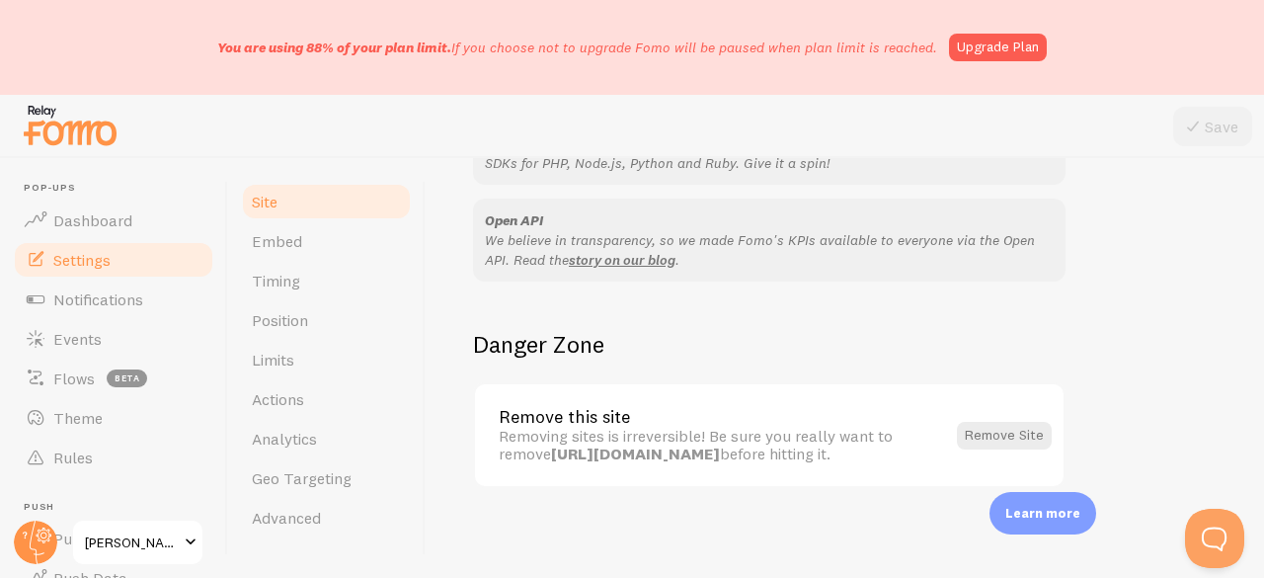
scroll to position [1380, 0]
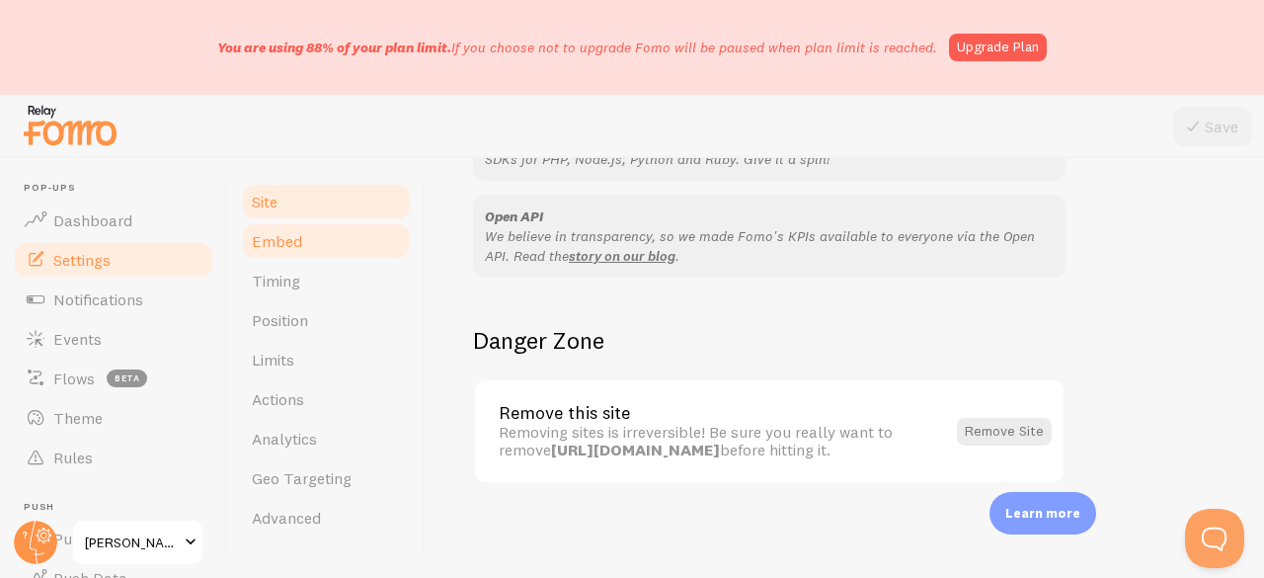
click at [294, 248] on span "Embed" at bounding box center [277, 241] width 50 height 20
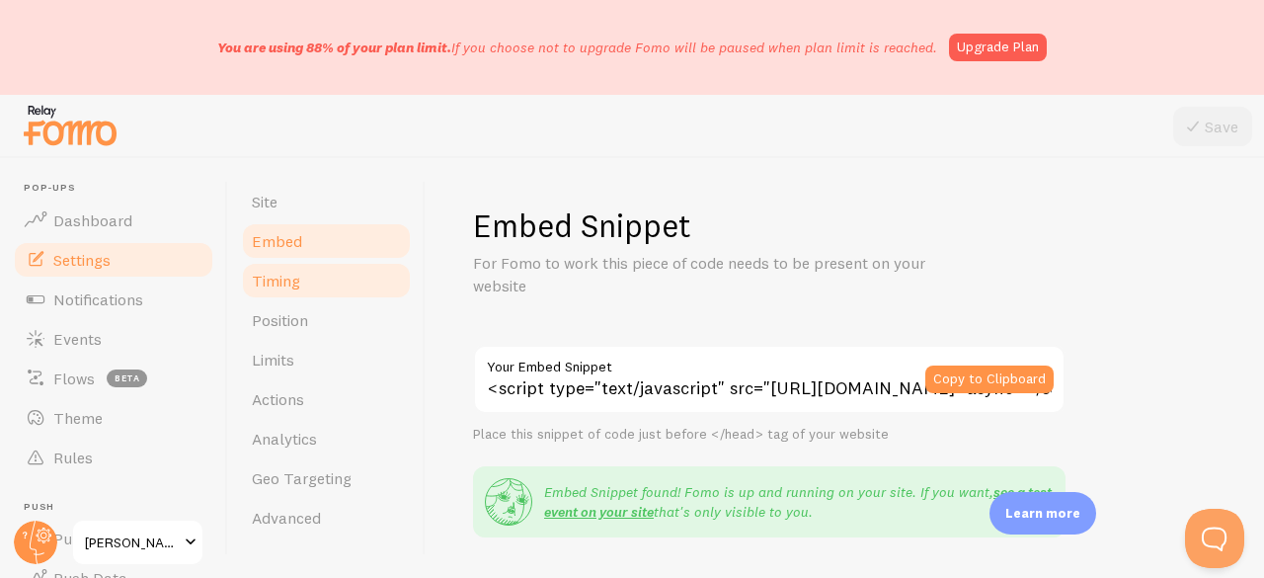
click at [289, 281] on span "Timing" at bounding box center [276, 280] width 48 height 20
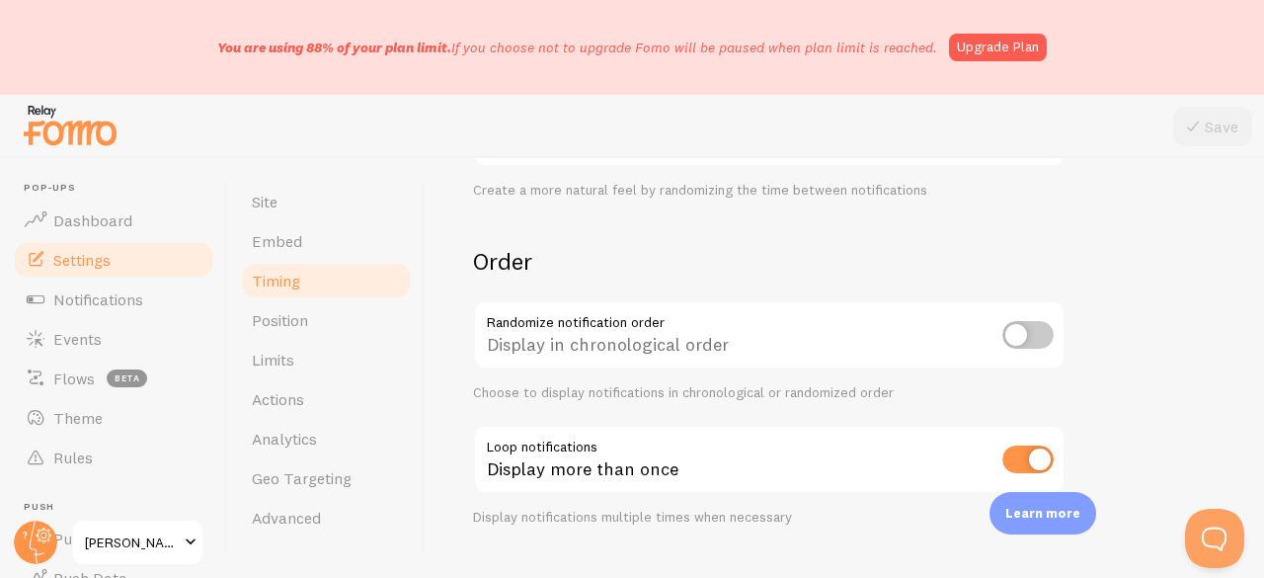
scroll to position [685, 0]
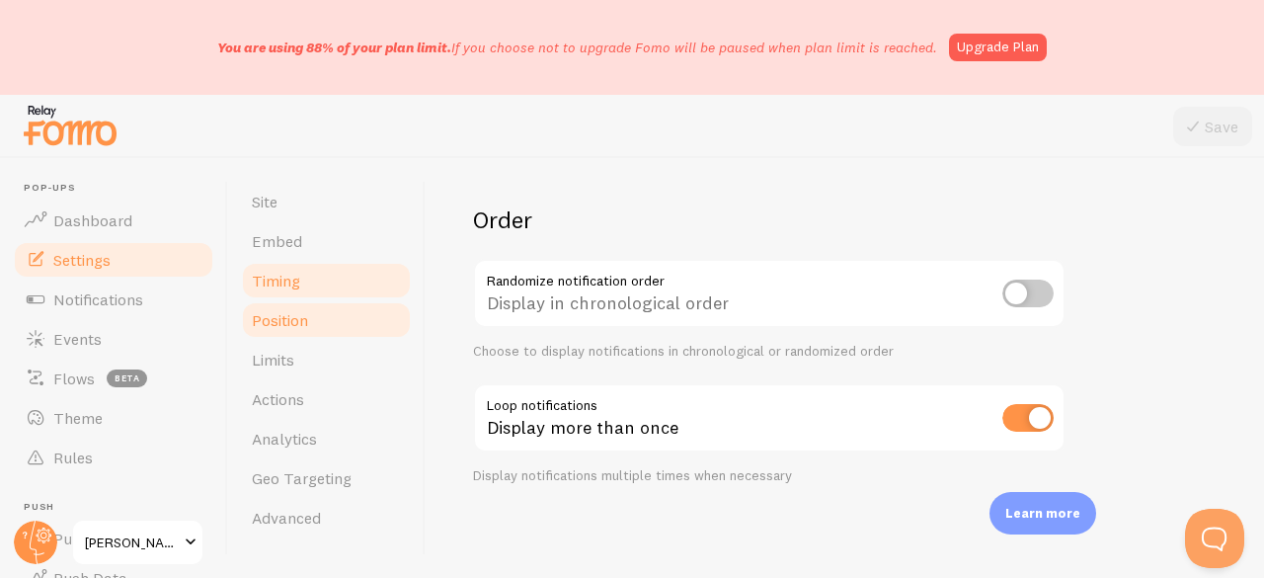
click at [347, 323] on link "Position" at bounding box center [326, 319] width 173 height 39
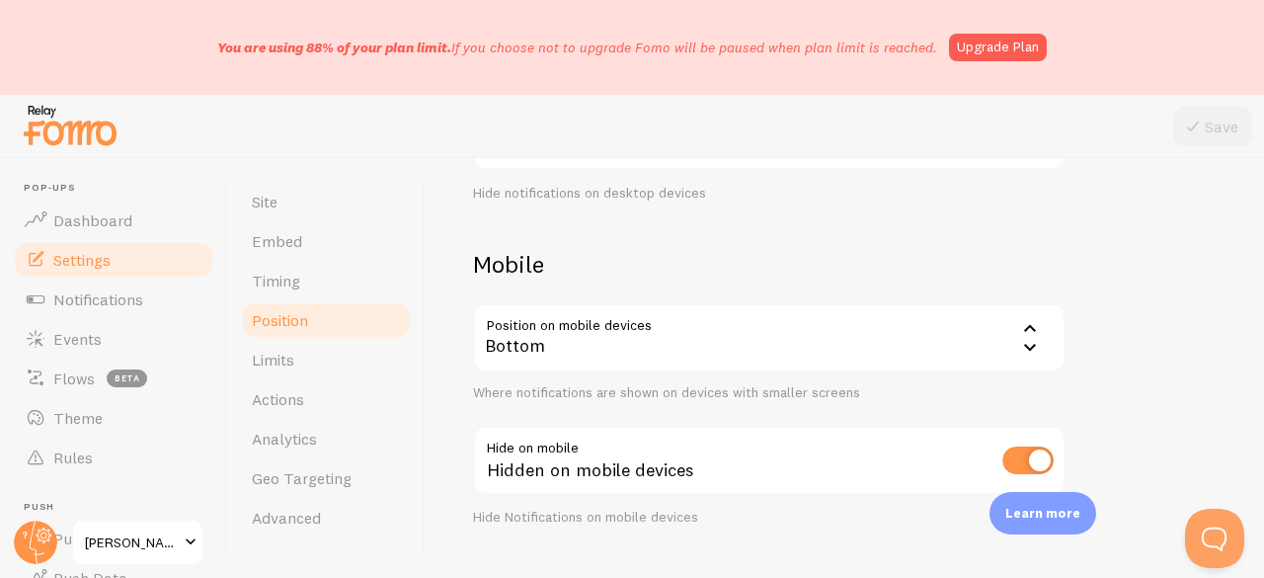
scroll to position [439, 0]
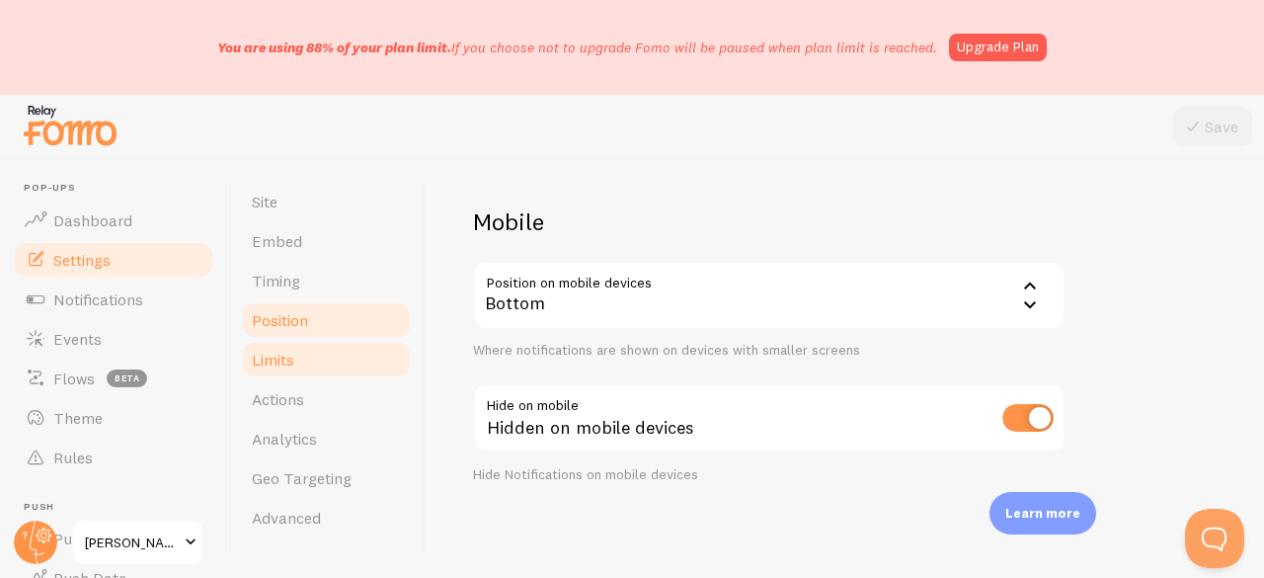
click at [301, 345] on link "Limits" at bounding box center [326, 359] width 173 height 39
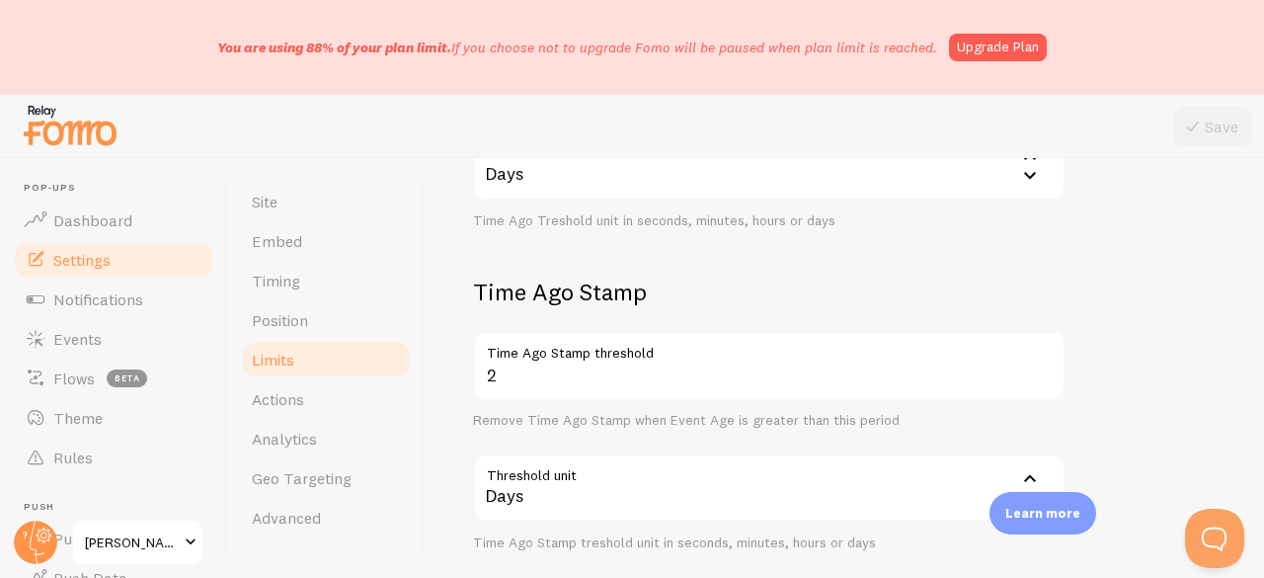
scroll to position [797, 0]
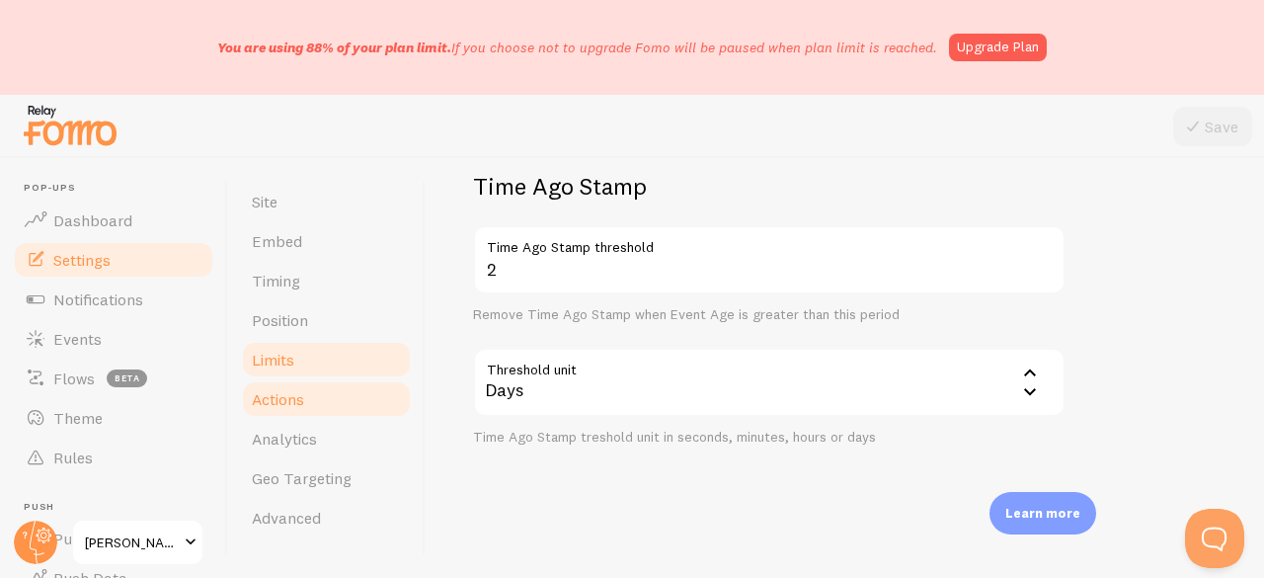
click at [320, 401] on link "Actions" at bounding box center [326, 398] width 173 height 39
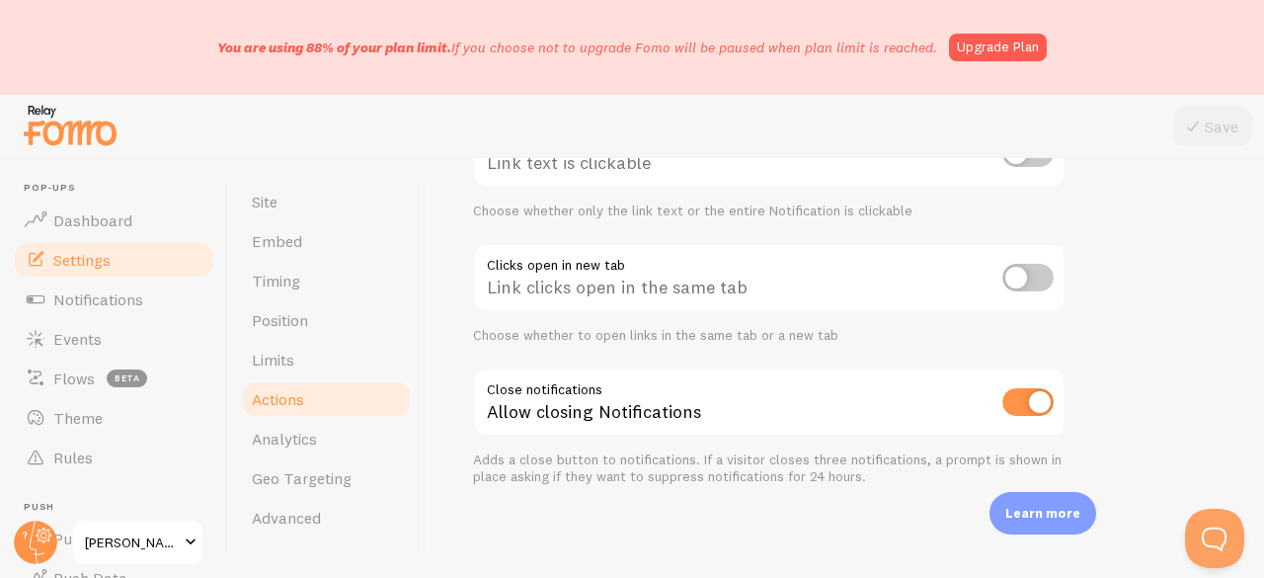
scroll to position [205, 0]
click at [122, 299] on span "Notifications" at bounding box center [98, 299] width 90 height 20
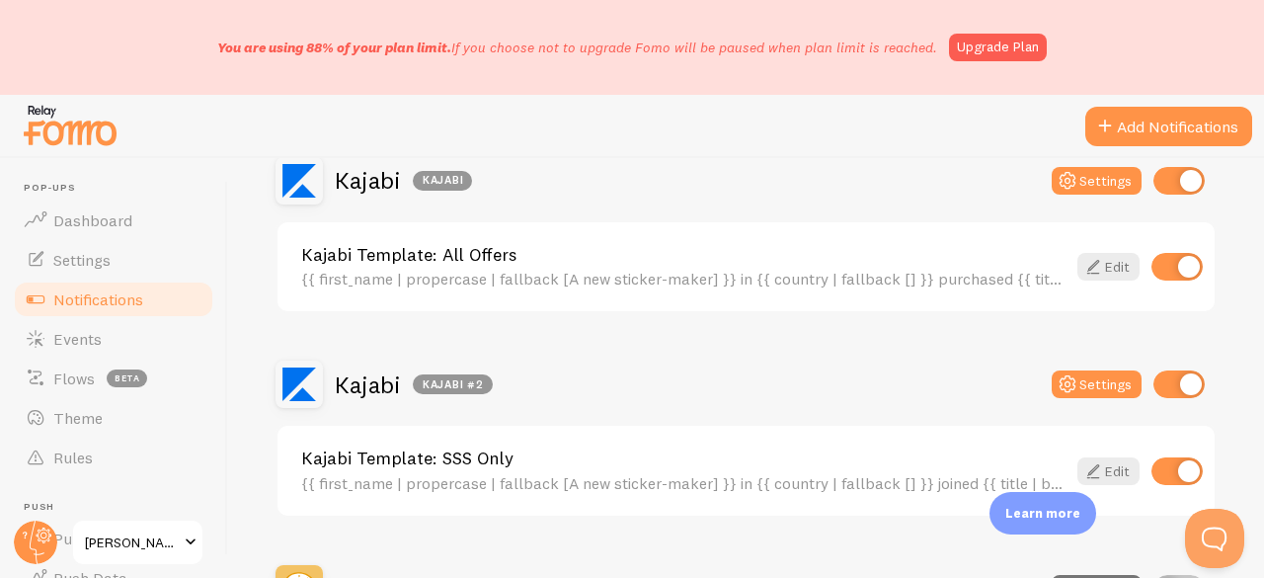
scroll to position [790, 0]
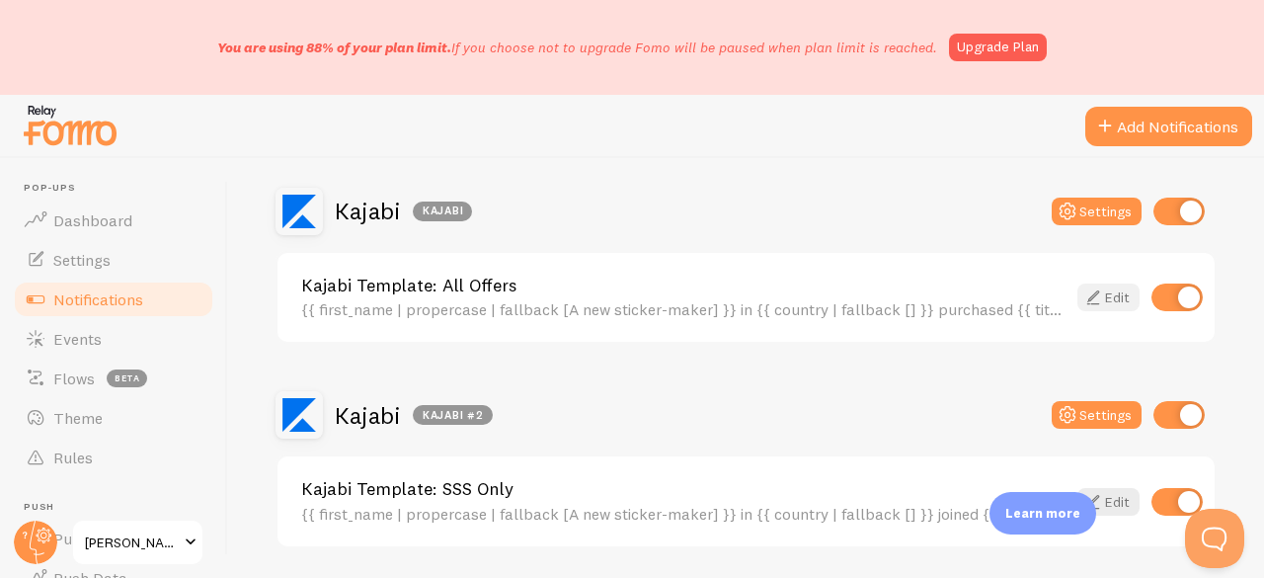
click at [1098, 292] on link "Edit" at bounding box center [1108, 297] width 62 height 28
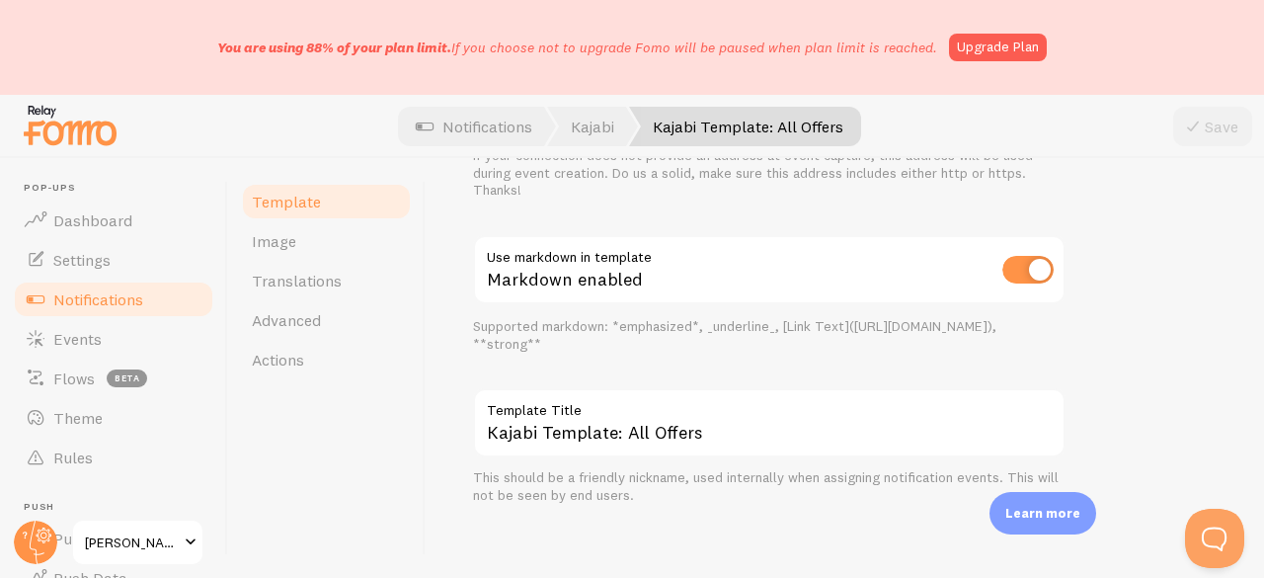
scroll to position [991, 0]
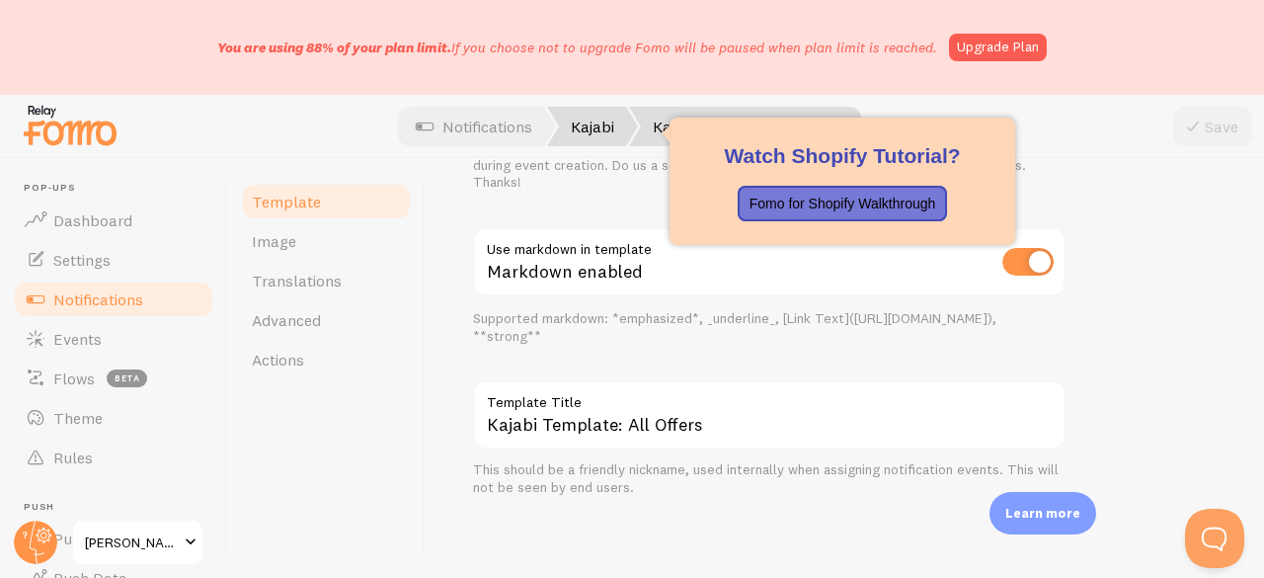
click at [581, 125] on link "Kajabi" at bounding box center [592, 126] width 91 height 39
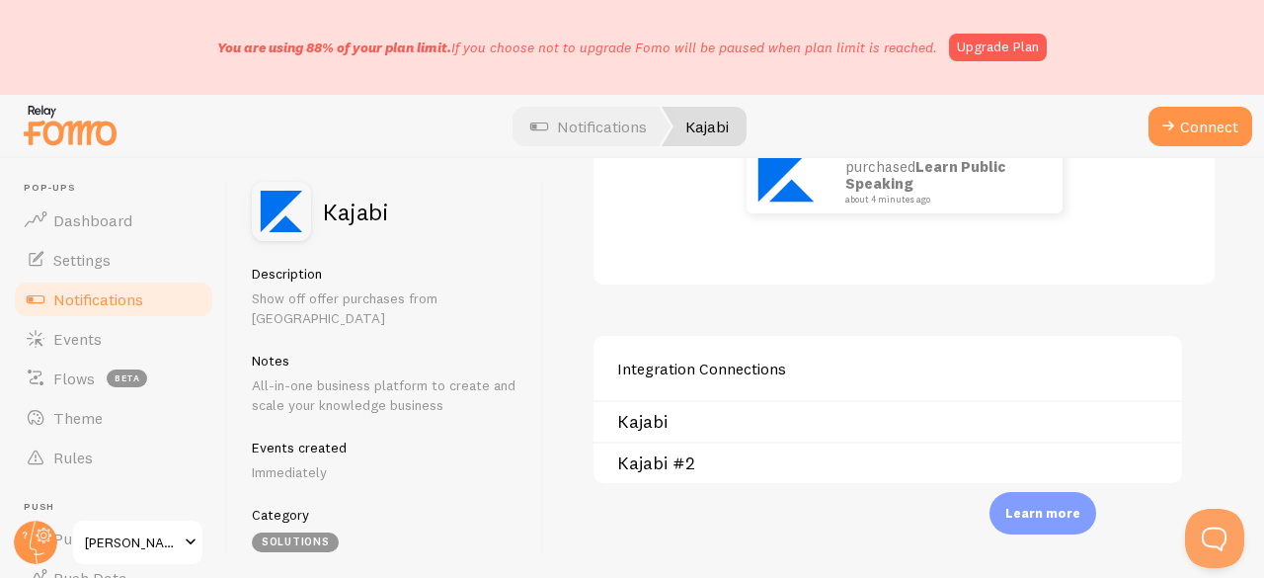
scroll to position [156, 0]
click at [94, 272] on link "Settings" at bounding box center [113, 259] width 203 height 39
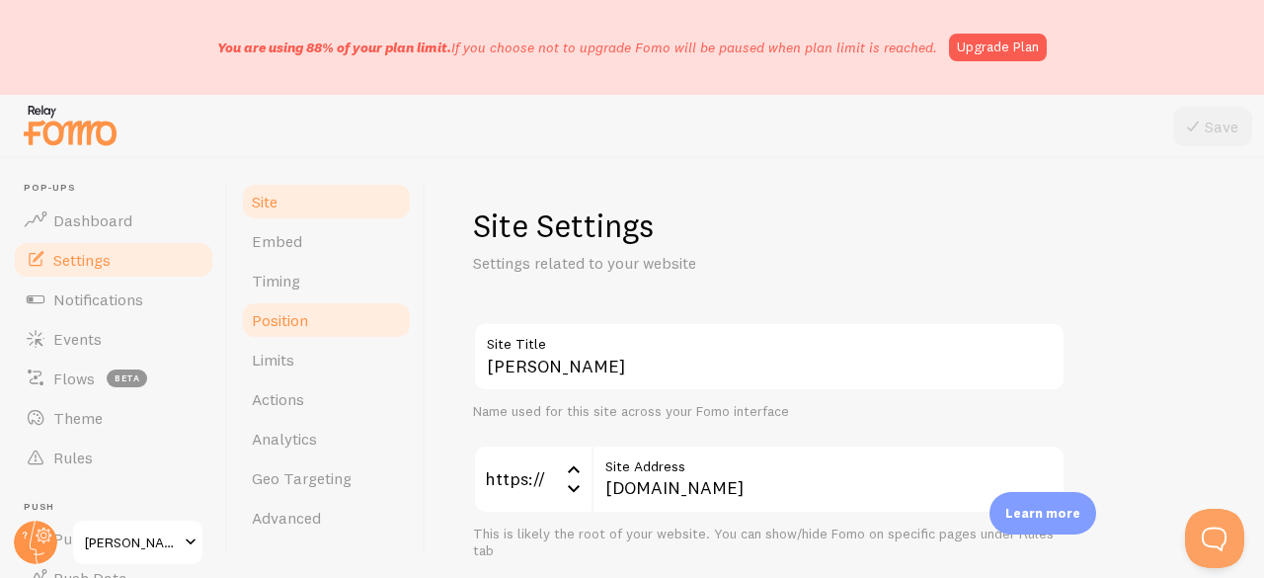
click at [299, 326] on span "Position" at bounding box center [280, 320] width 56 height 20
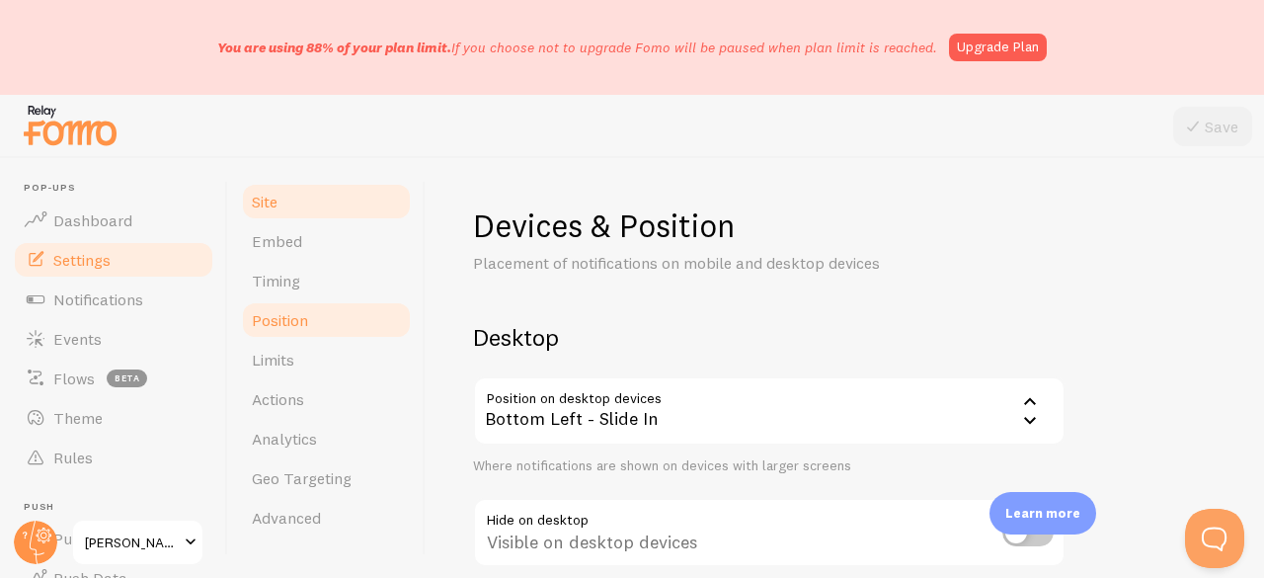
click at [265, 206] on span "Site" at bounding box center [265, 202] width 26 height 20
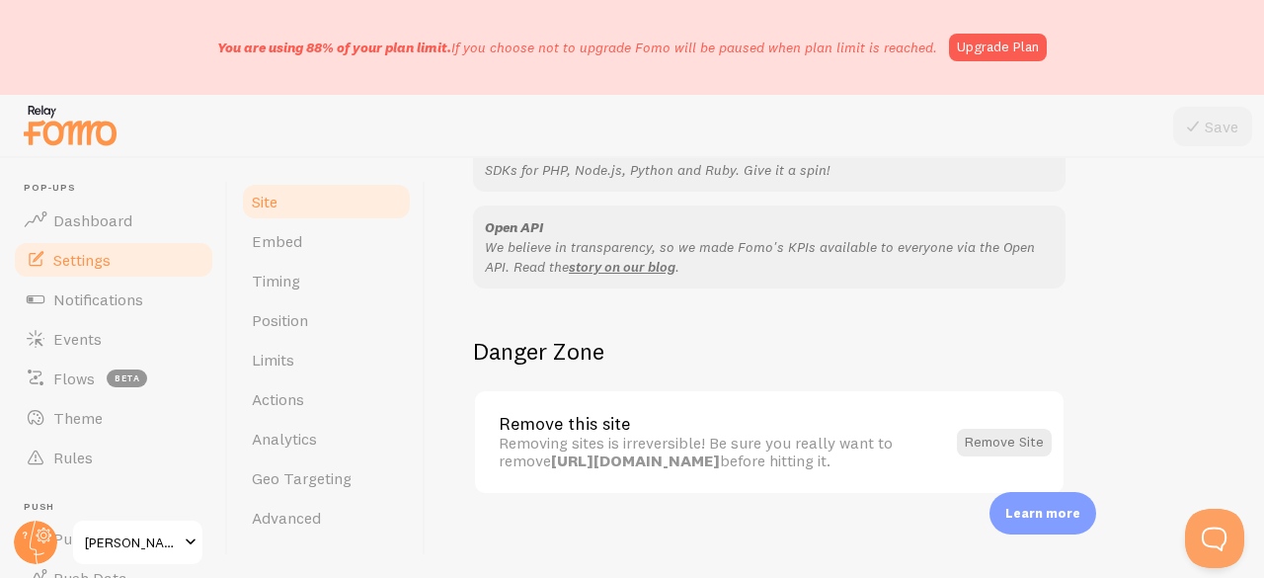
scroll to position [1380, 0]
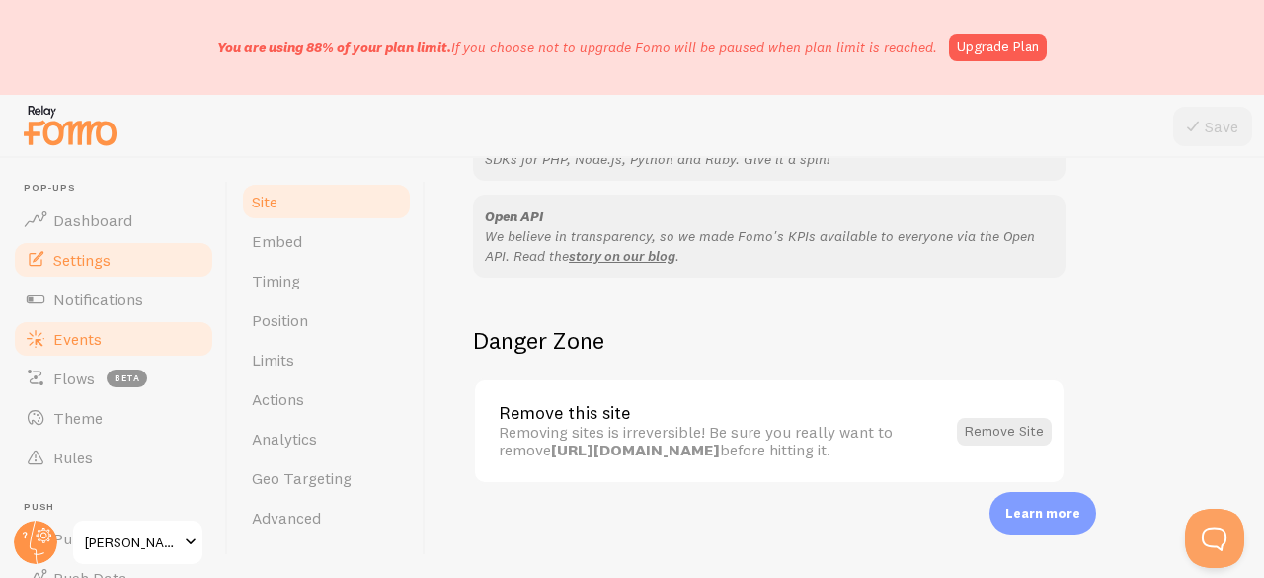
click at [107, 327] on link "Events" at bounding box center [113, 338] width 203 height 39
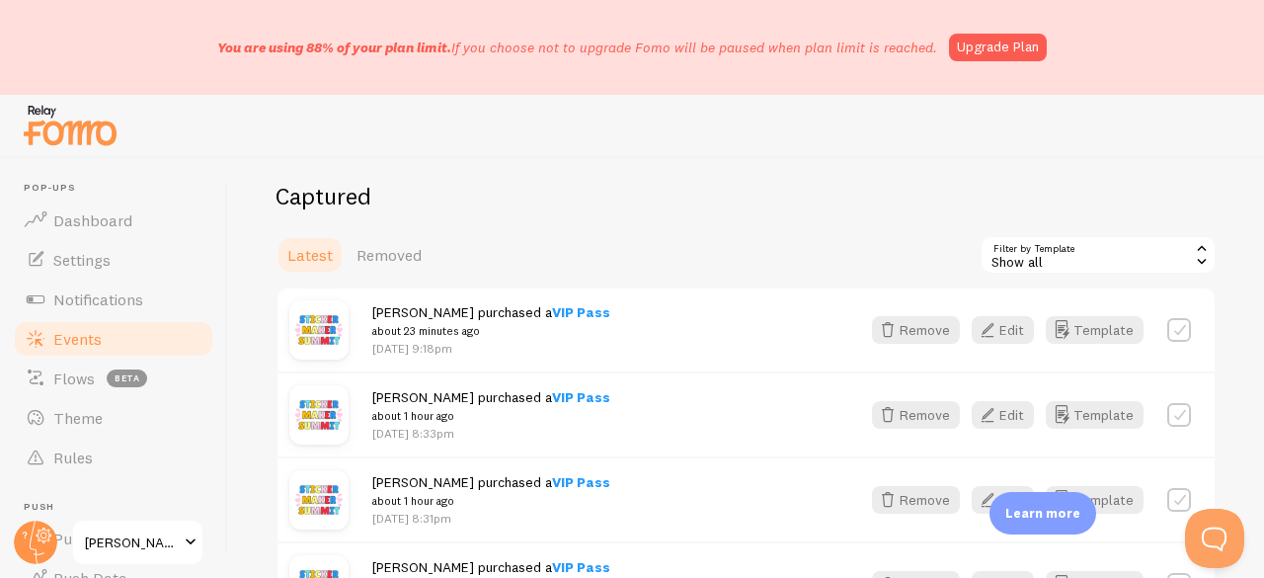
scroll to position [208, 0]
click at [984, 329] on icon "button" at bounding box center [987, 329] width 24 height 24
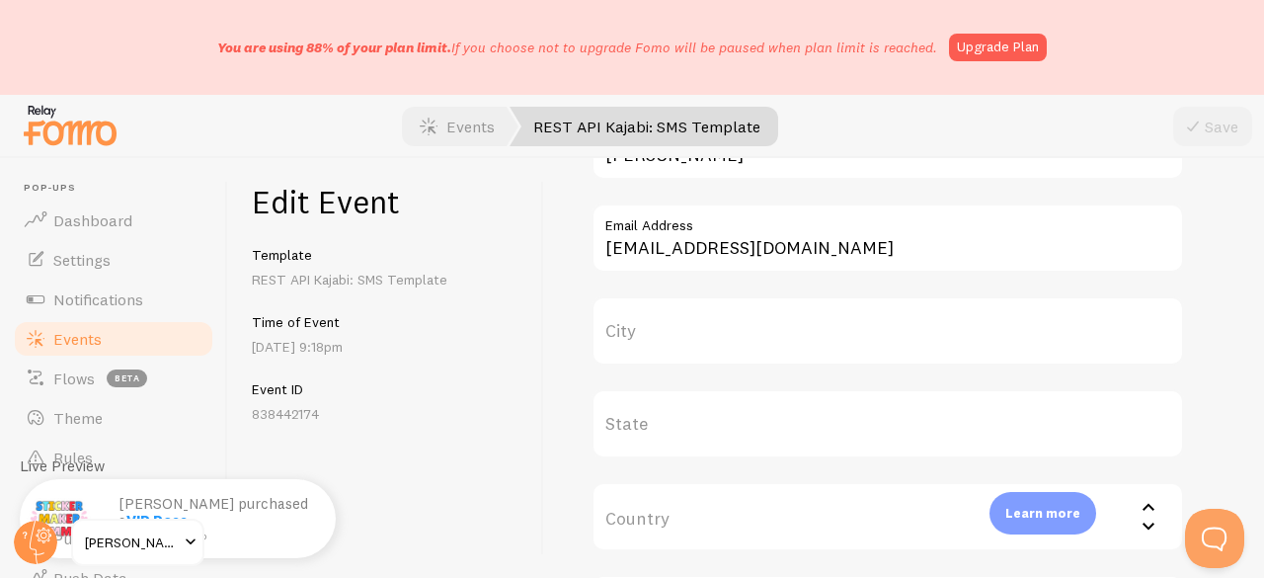
scroll to position [1121, 0]
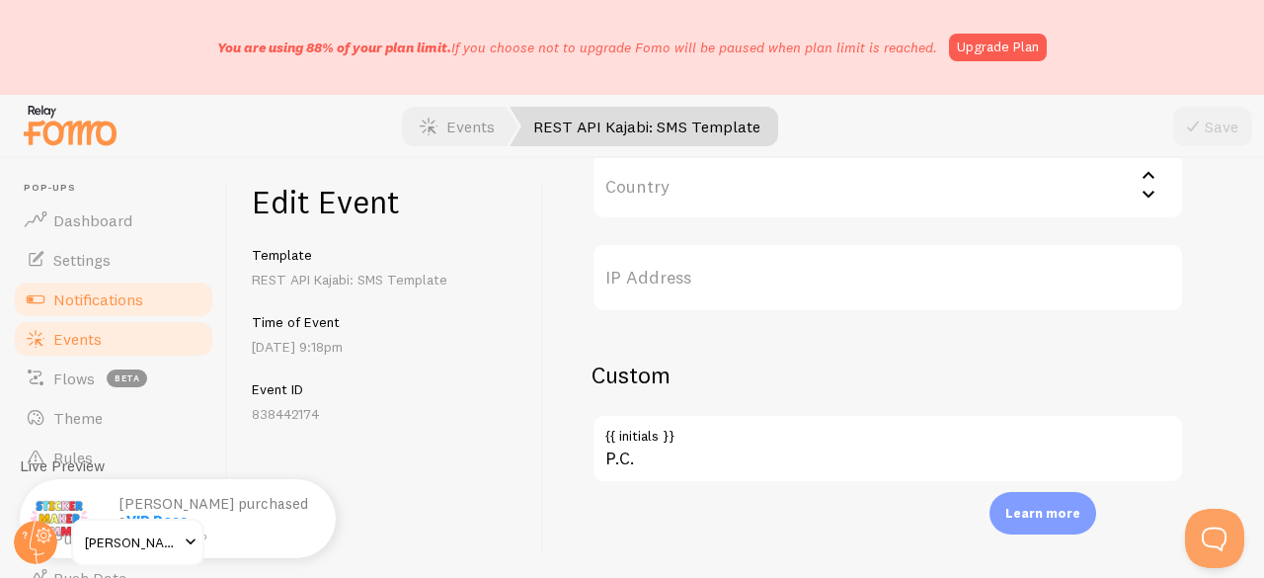
click at [71, 310] on link "Notifications" at bounding box center [113, 298] width 203 height 39
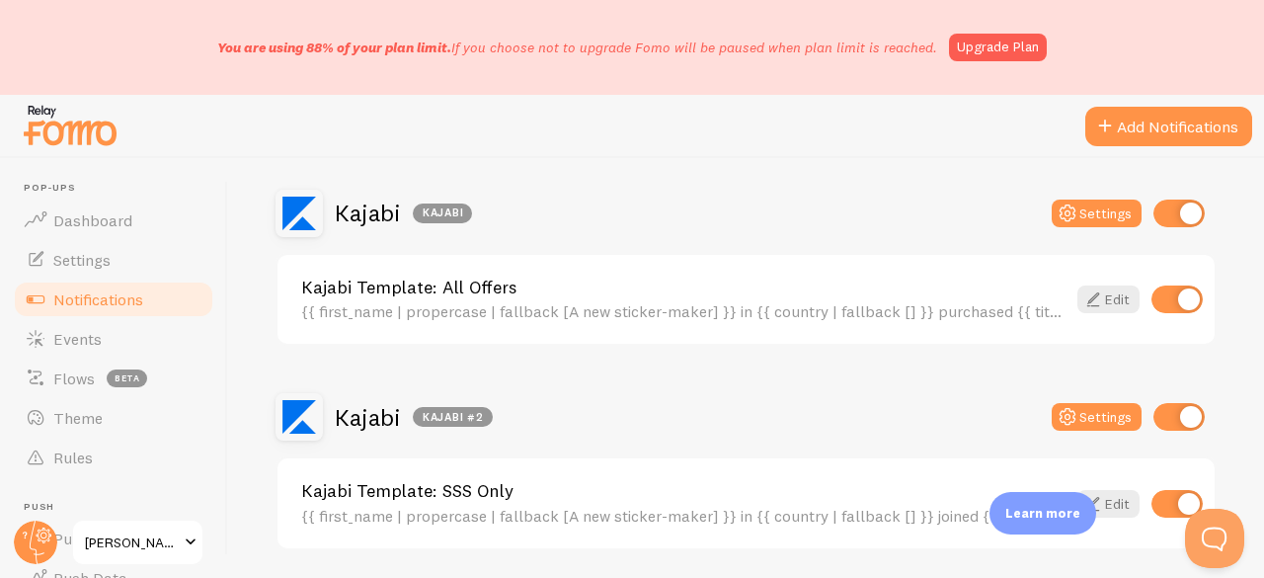
scroll to position [790, 0]
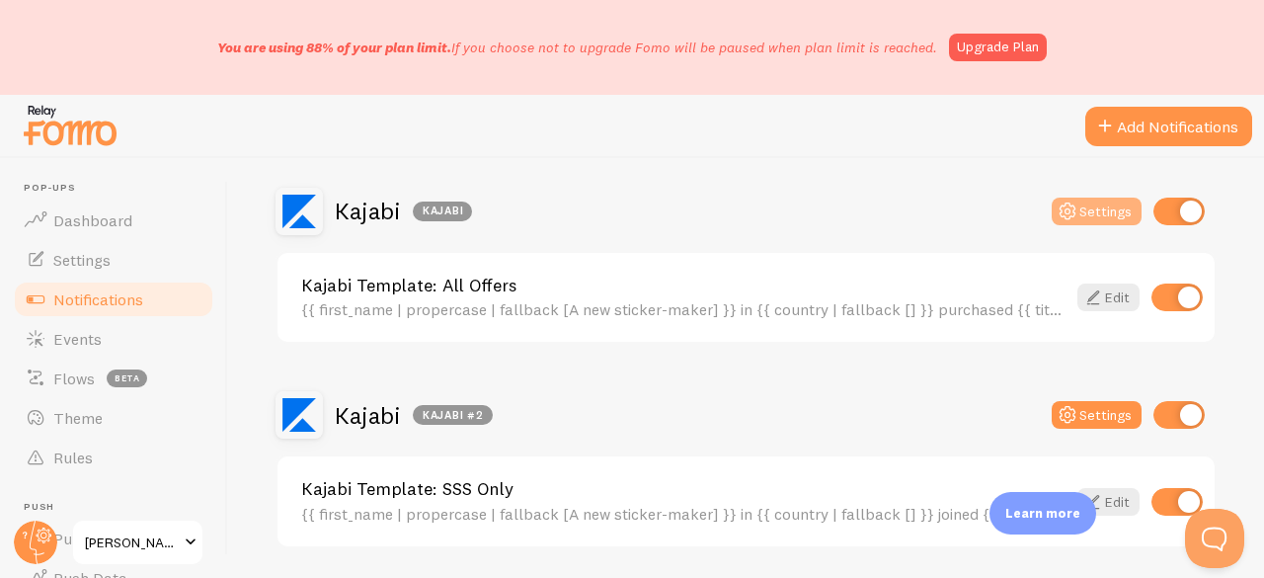
click at [1084, 209] on button "Settings" at bounding box center [1096, 211] width 90 height 28
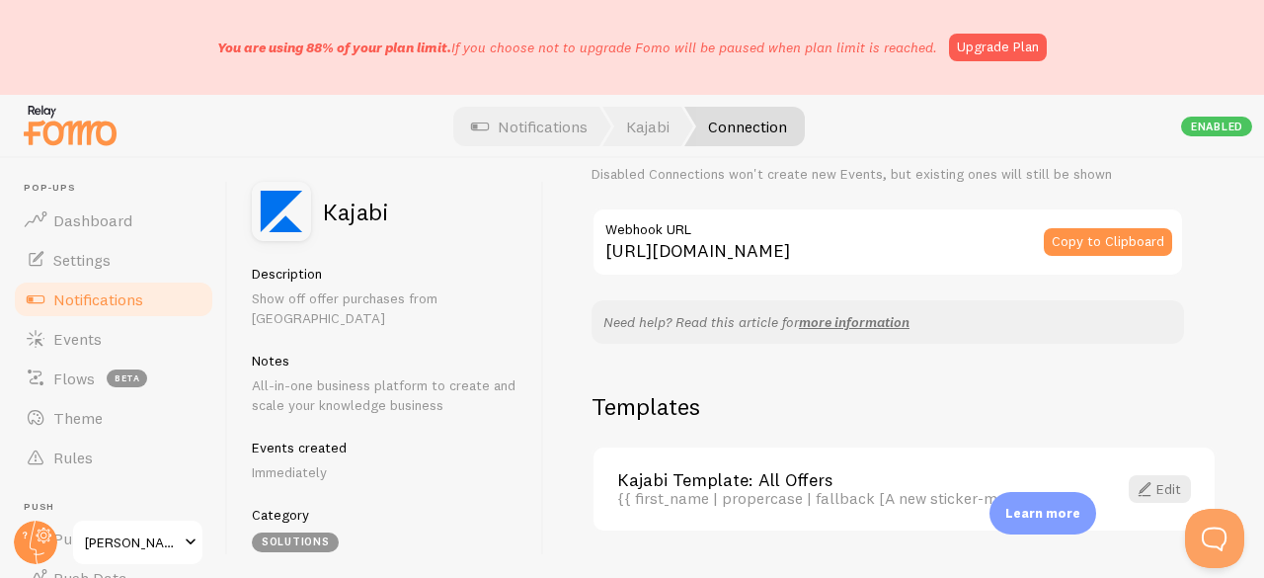
scroll to position [318, 0]
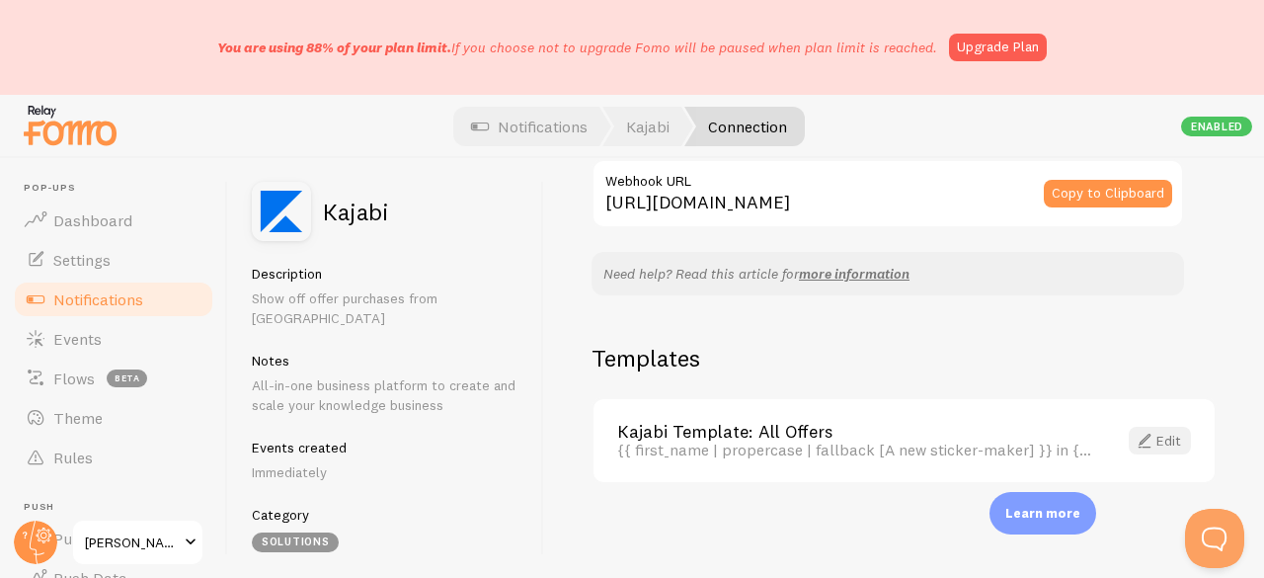
click at [1132, 440] on span at bounding box center [1144, 440] width 24 height 24
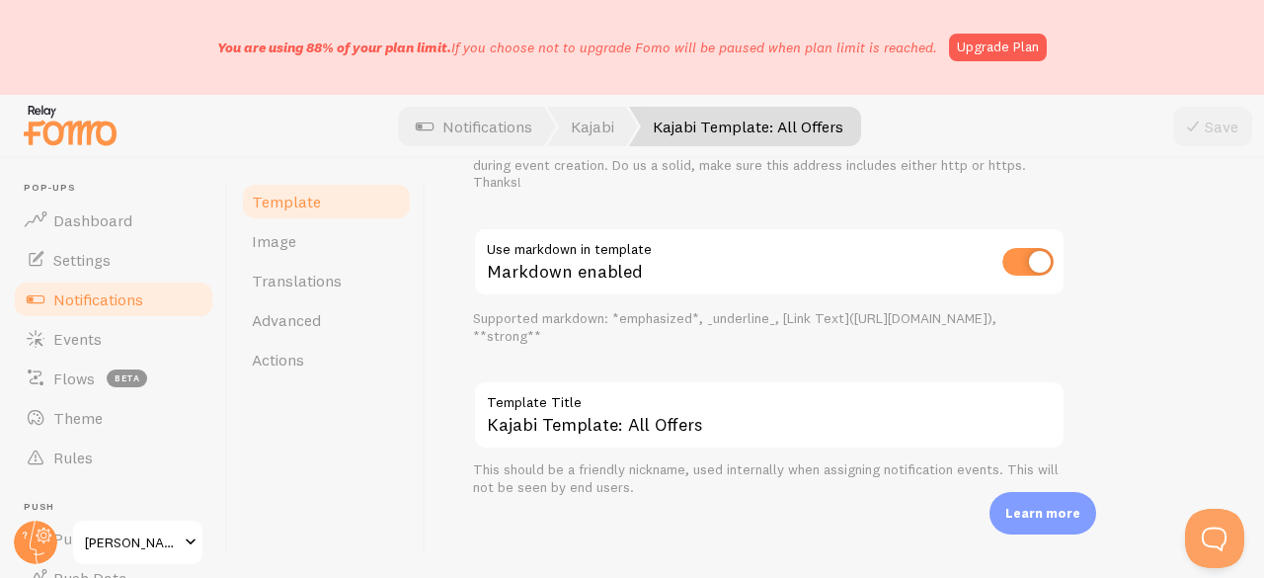
scroll to position [991, 0]
click at [353, 232] on link "Image" at bounding box center [326, 240] width 173 height 39
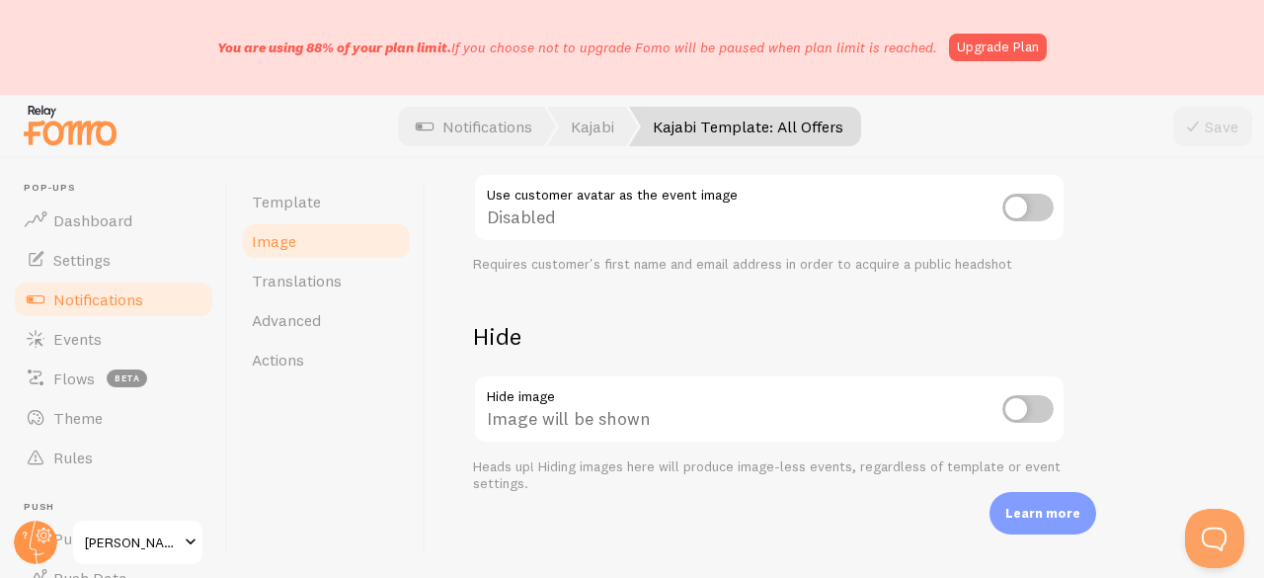
scroll to position [936, 0]
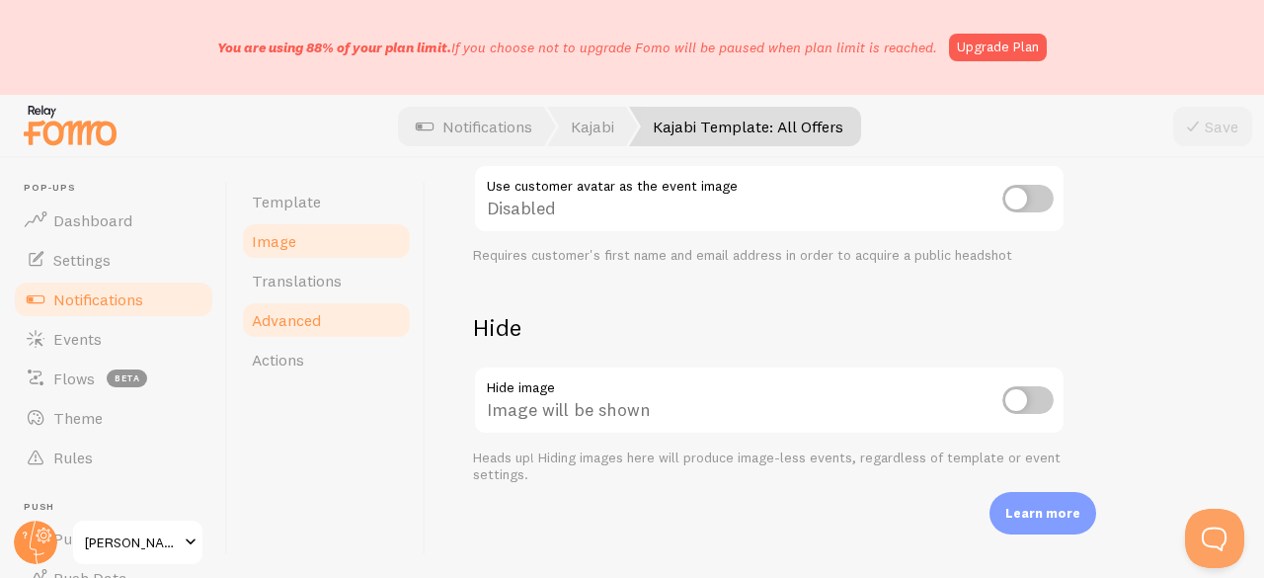
click at [310, 317] on span "Advanced" at bounding box center [286, 320] width 69 height 20
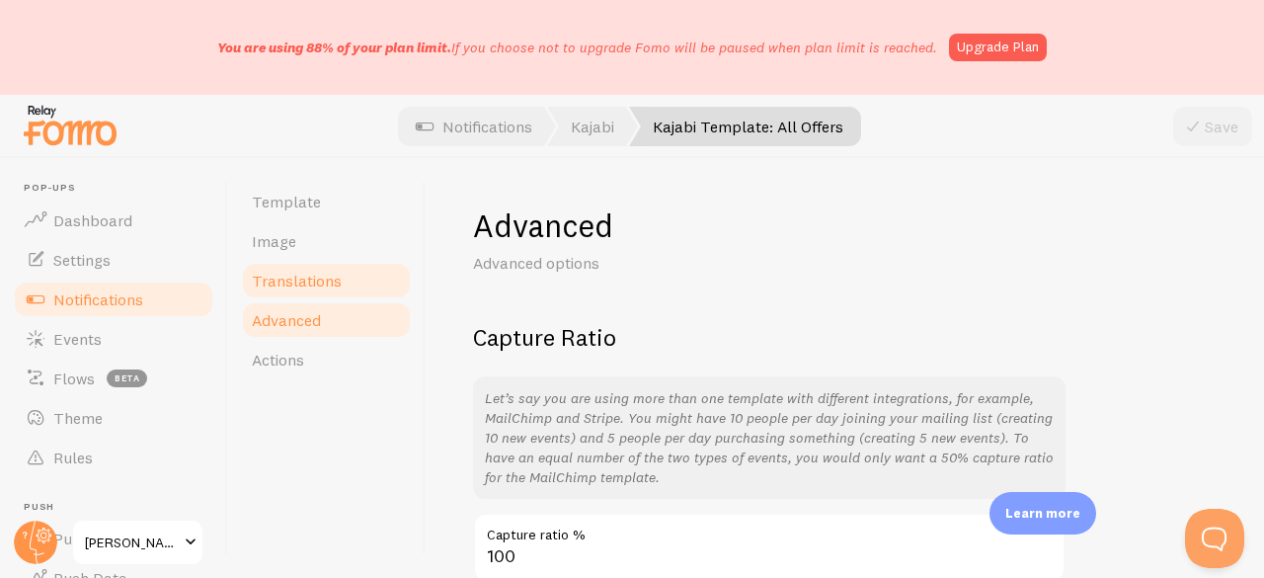
click at [312, 299] on link "Translations" at bounding box center [326, 280] width 173 height 39
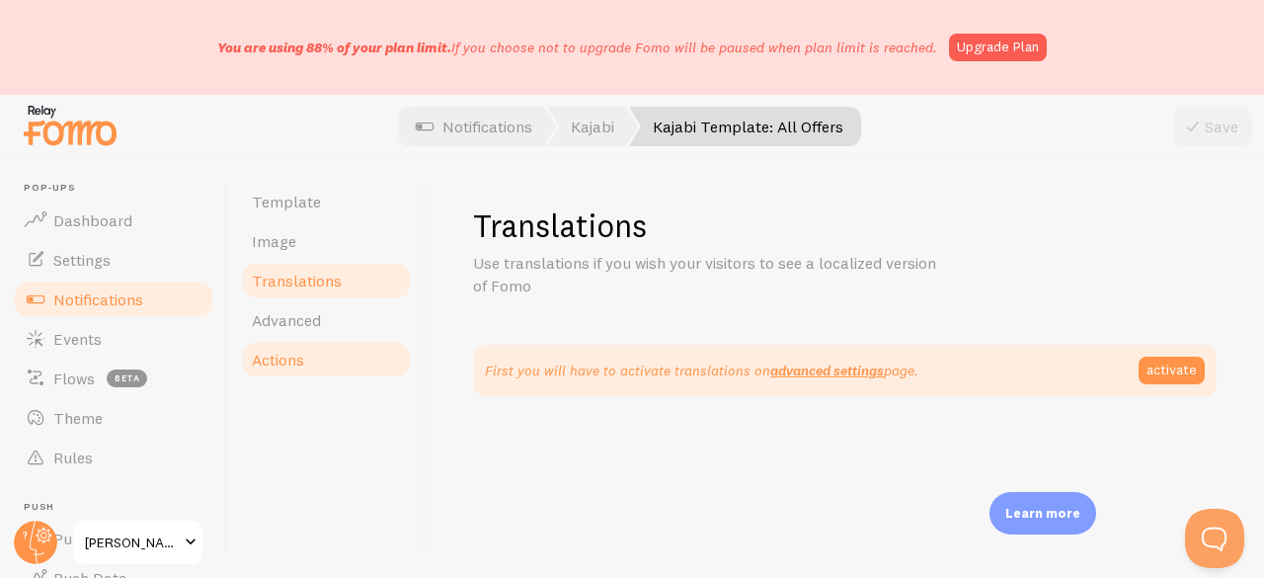
click at [296, 346] on link "Actions" at bounding box center [326, 359] width 173 height 39
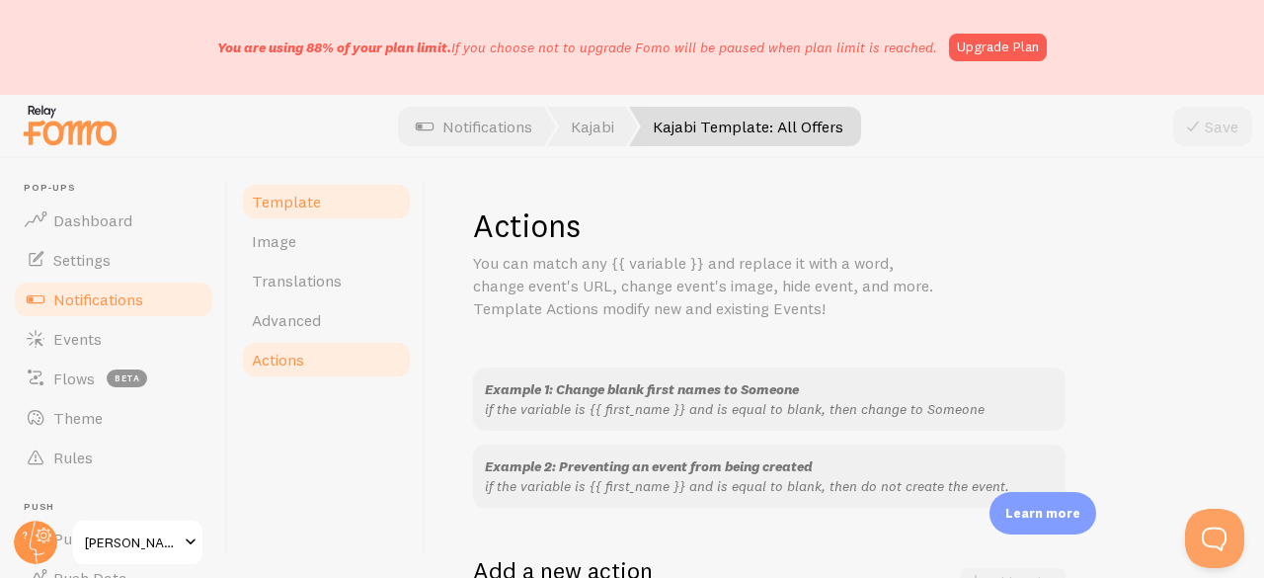
click at [320, 214] on link "Template" at bounding box center [326, 201] width 173 height 39
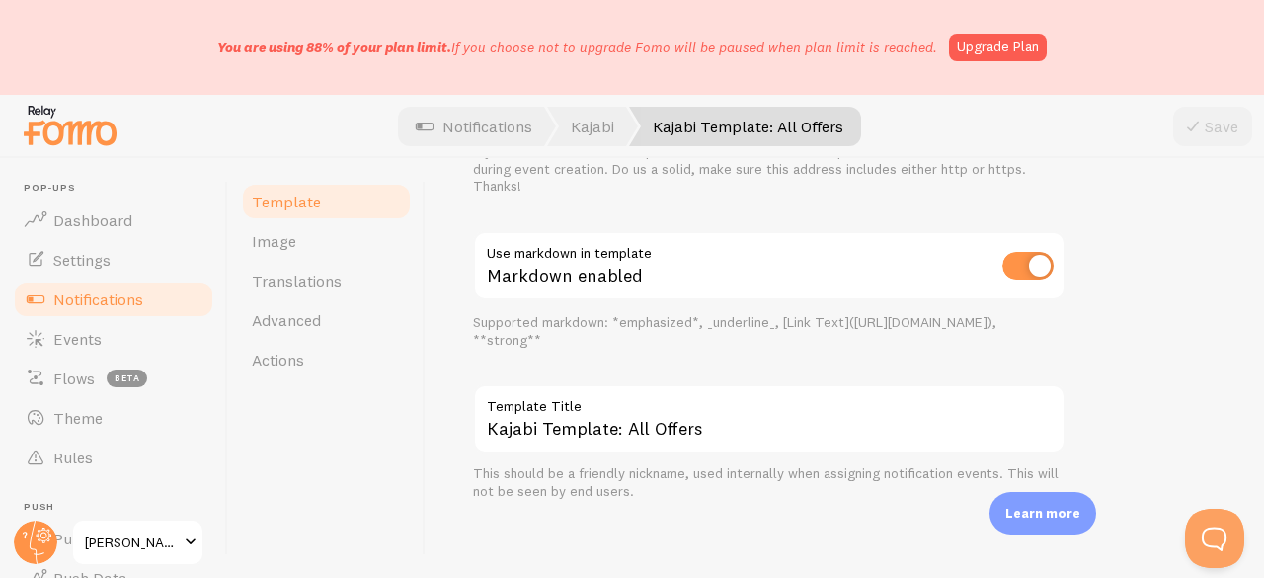
scroll to position [991, 0]
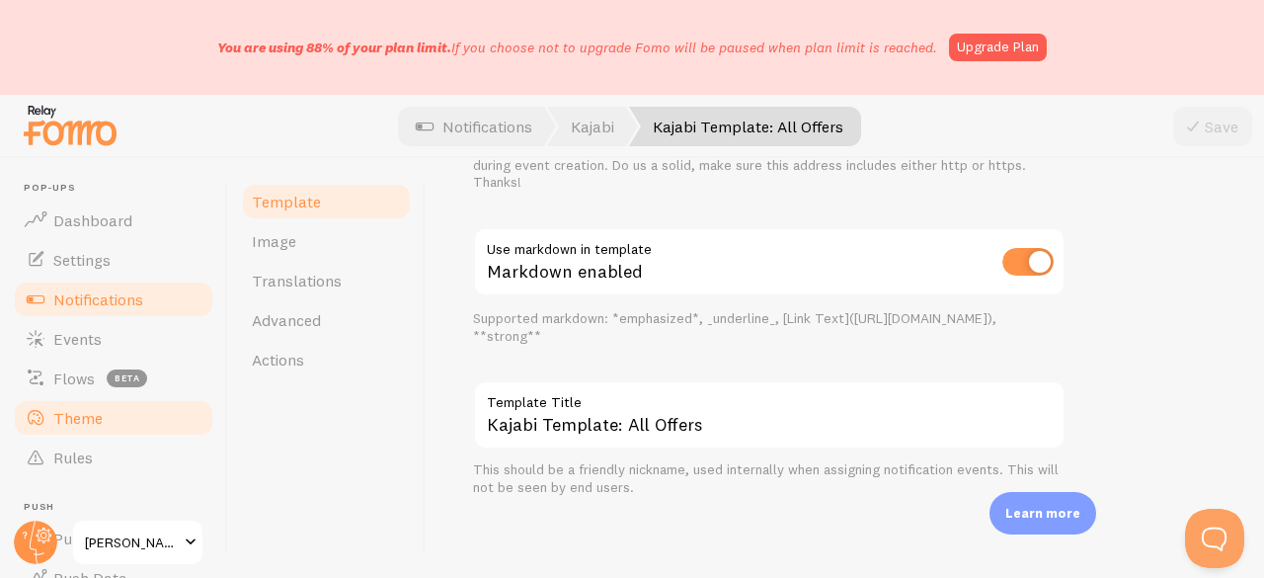
click at [78, 412] on span "Theme" at bounding box center [77, 418] width 49 height 20
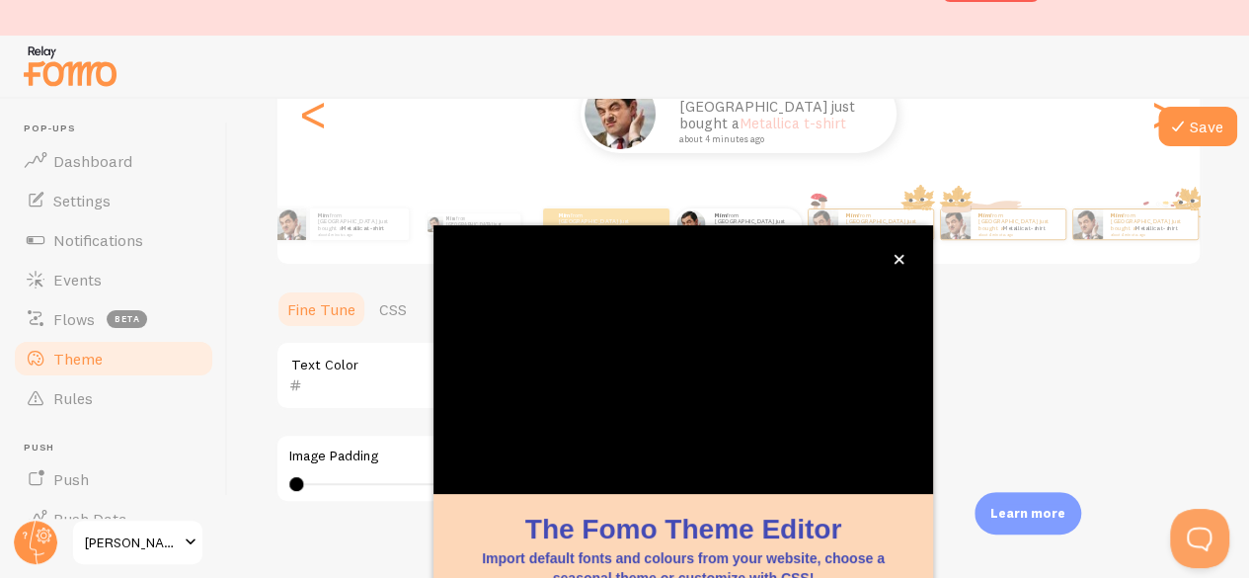
scroll to position [91, 0]
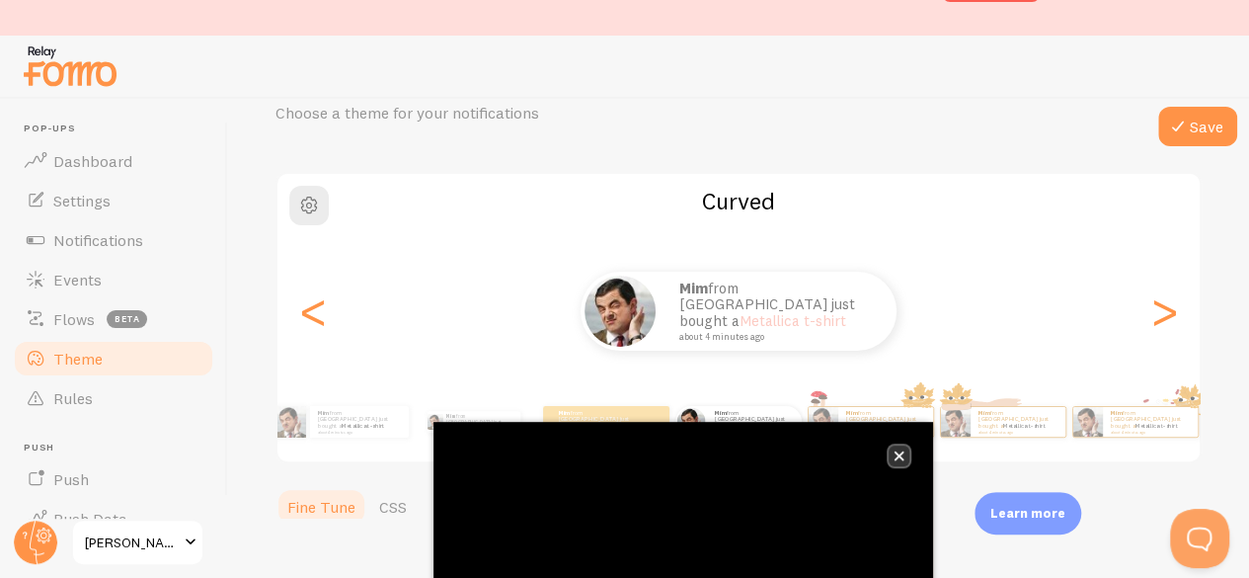
click at [902, 451] on icon "close," at bounding box center [899, 456] width 10 height 10
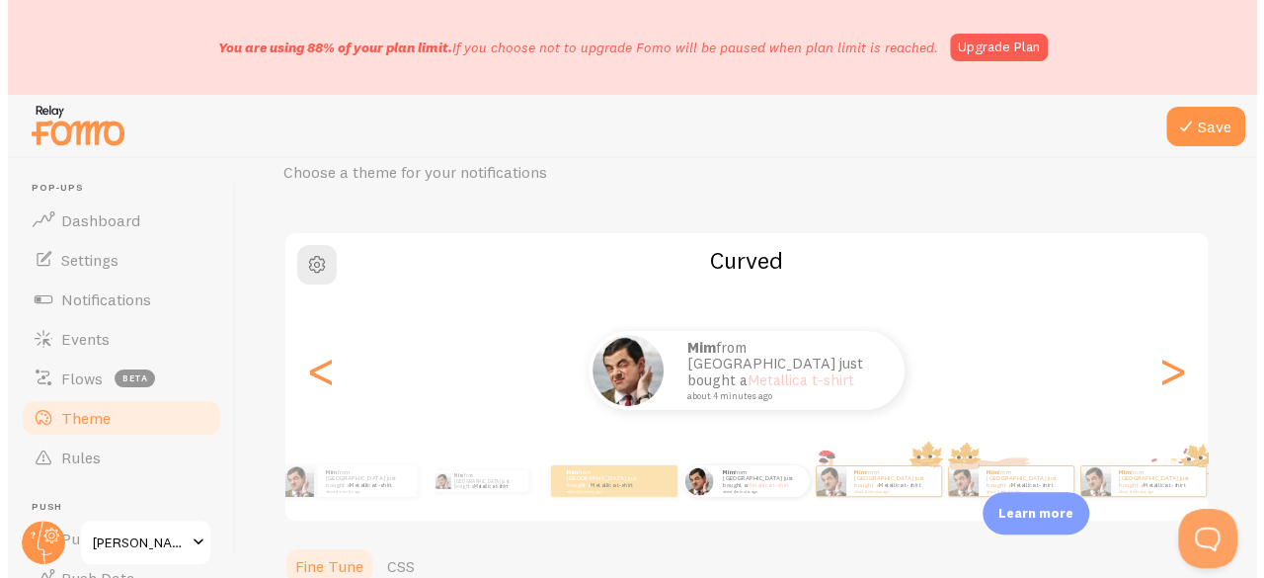
scroll to position [0, 0]
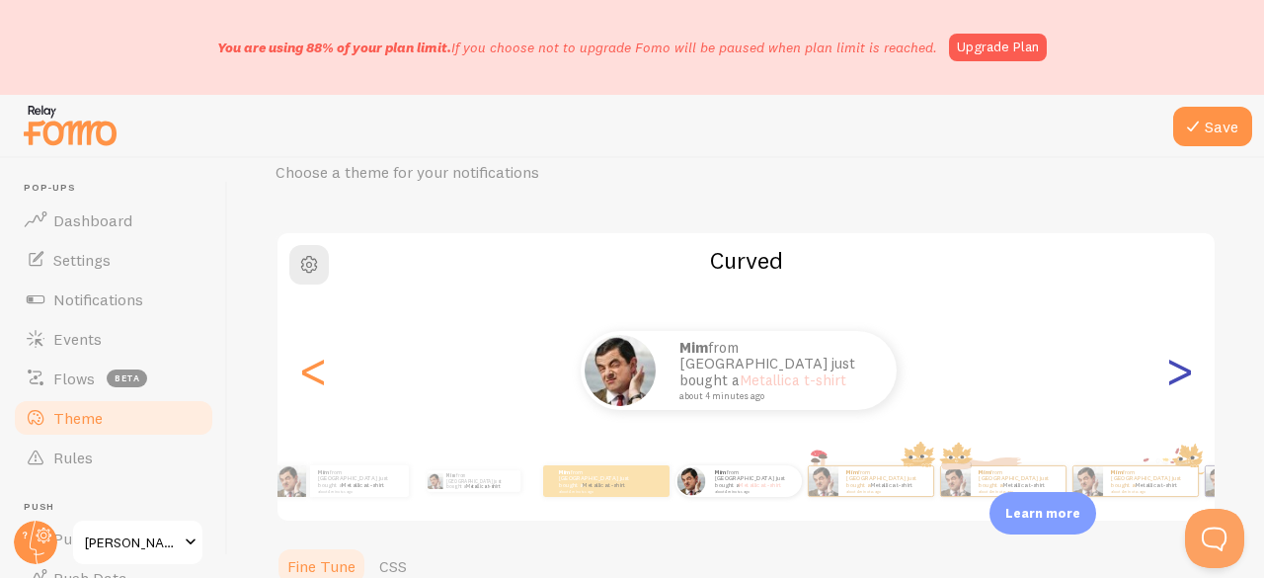
click at [1167, 374] on div ">" at bounding box center [1179, 370] width 24 height 142
type input "0"
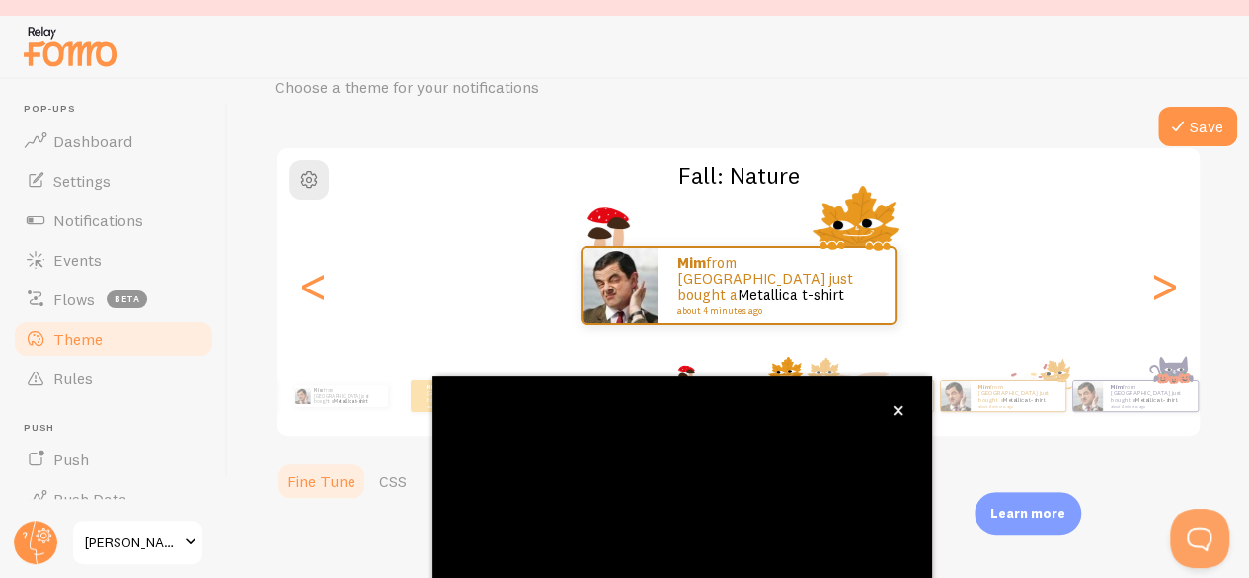
scroll to position [91, 0]
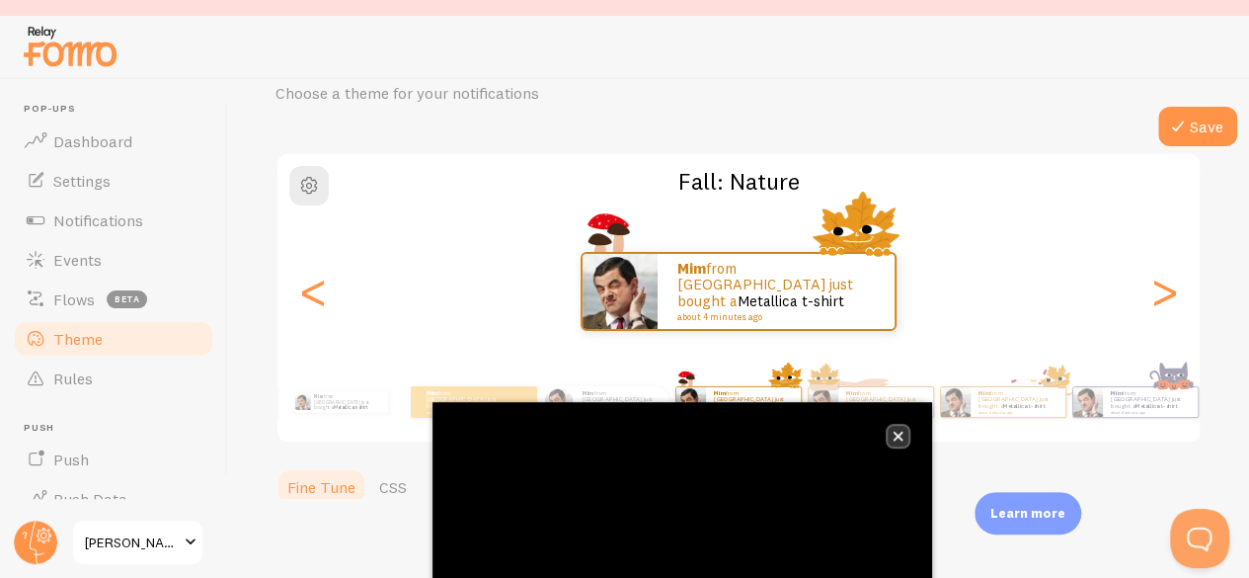
click at [904, 443] on button "close," at bounding box center [897, 435] width 21 height 21
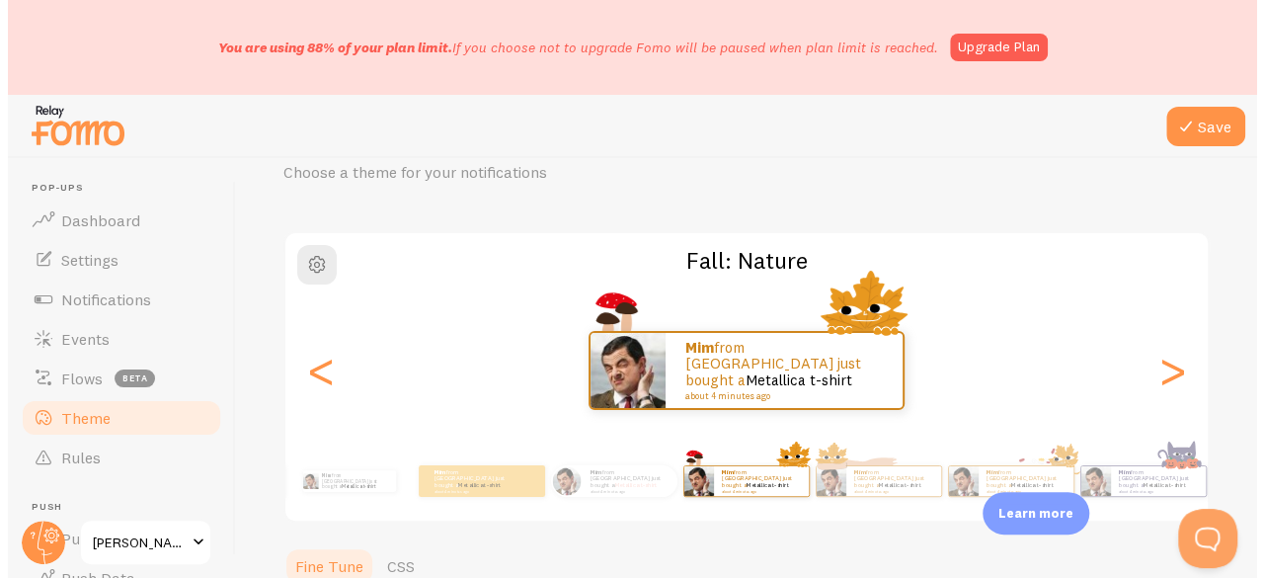
scroll to position [0, 0]
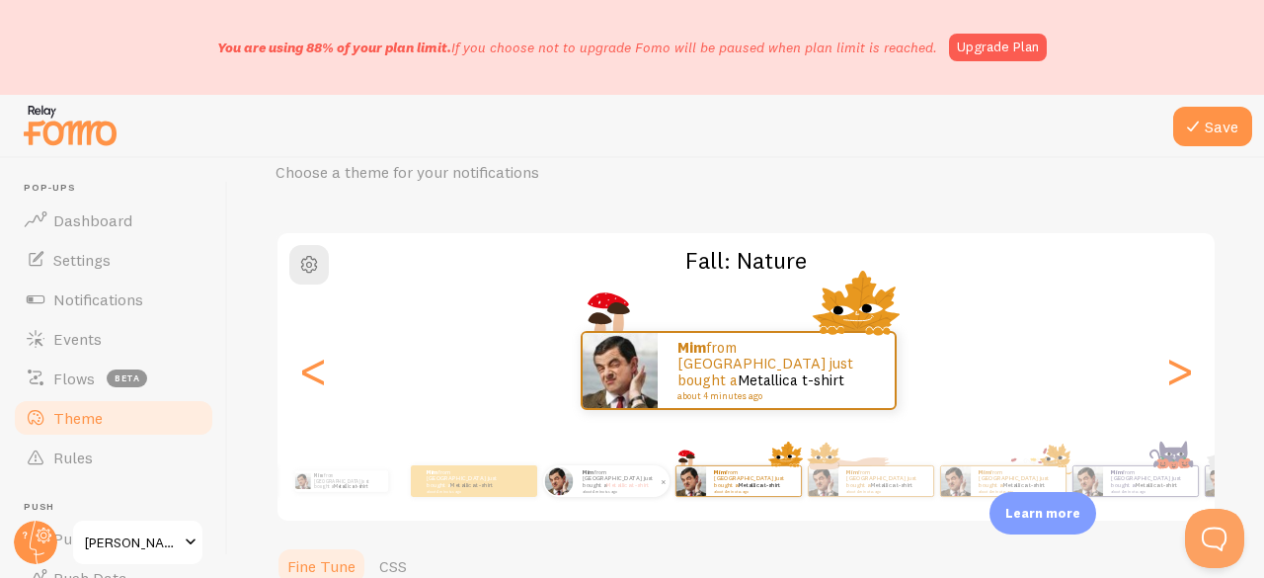
click at [575, 493] on div "Mim from Australia just bought a Metallica t-shirt about 4 minutes ago" at bounding box center [622, 481] width 95 height 32
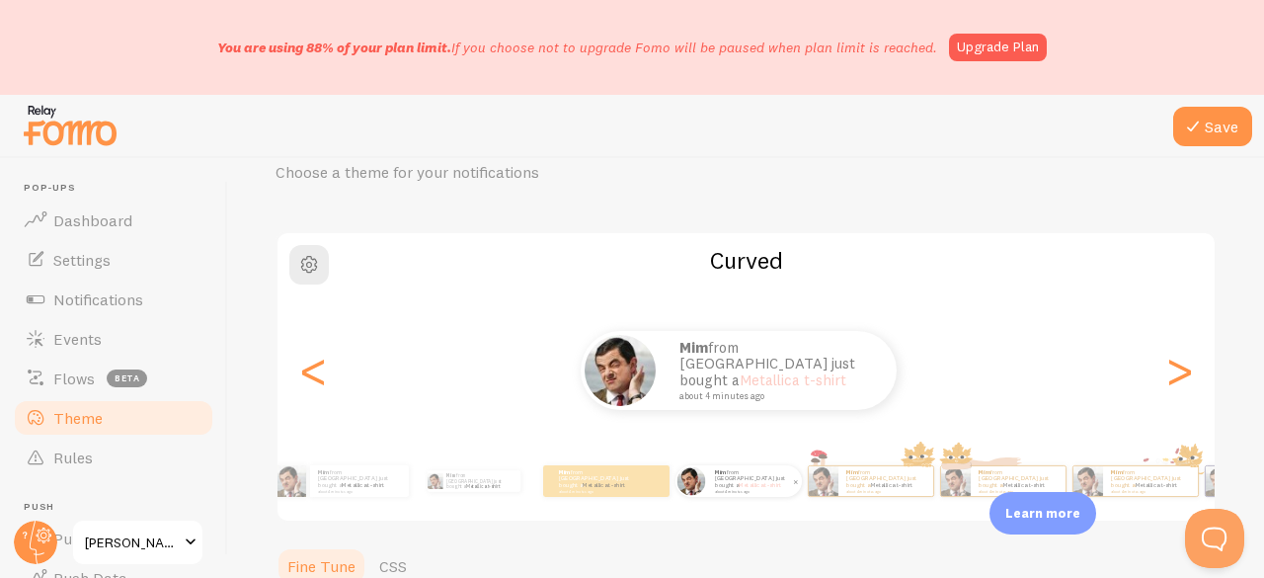
click at [675, 487] on div at bounding box center [691, 481] width 32 height 32
click at [460, 493] on div "Mim from Australia just bought a Metallica t-shirt about 4 minutes ago" at bounding box center [474, 480] width 116 height 55
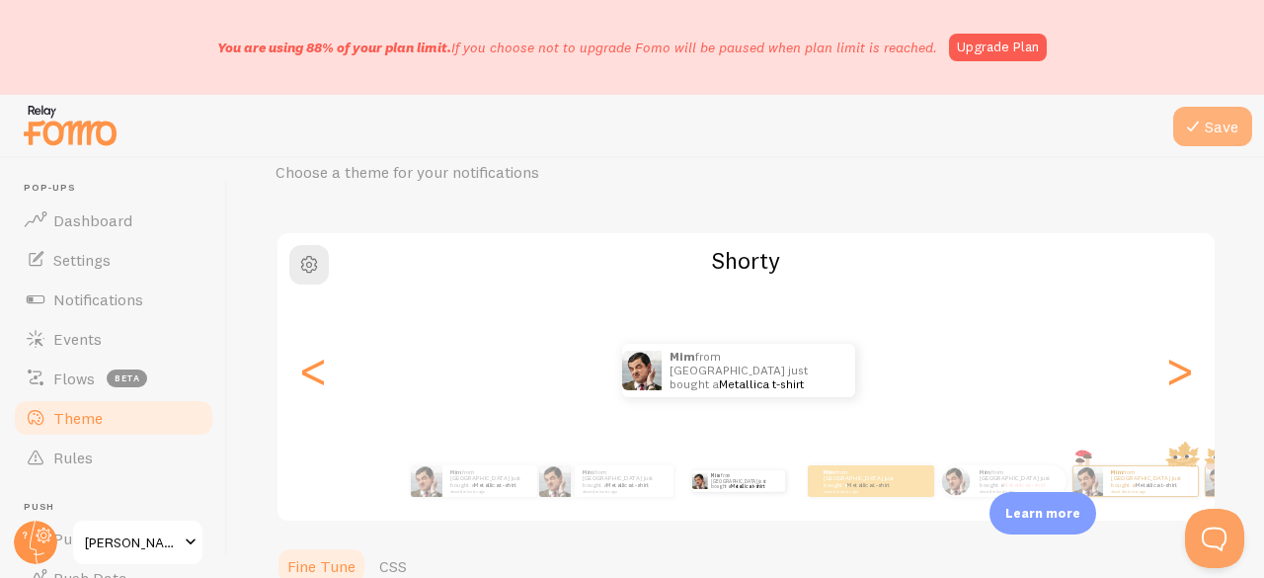
click at [1214, 119] on button "Save" at bounding box center [1212, 126] width 79 height 39
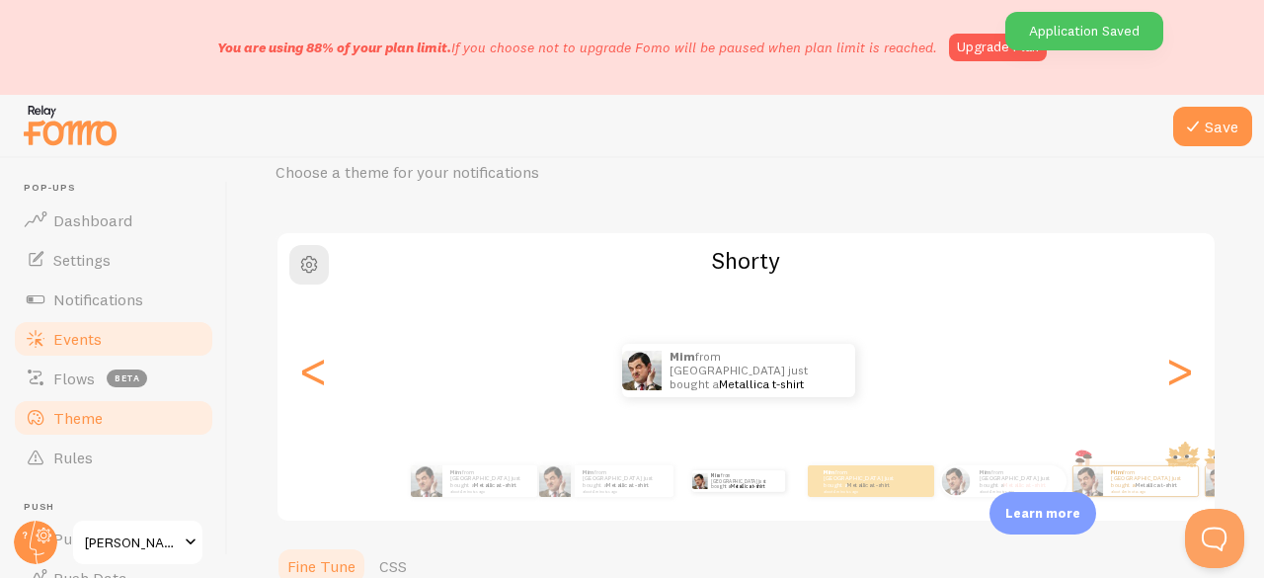
click at [114, 330] on link "Events" at bounding box center [113, 338] width 203 height 39
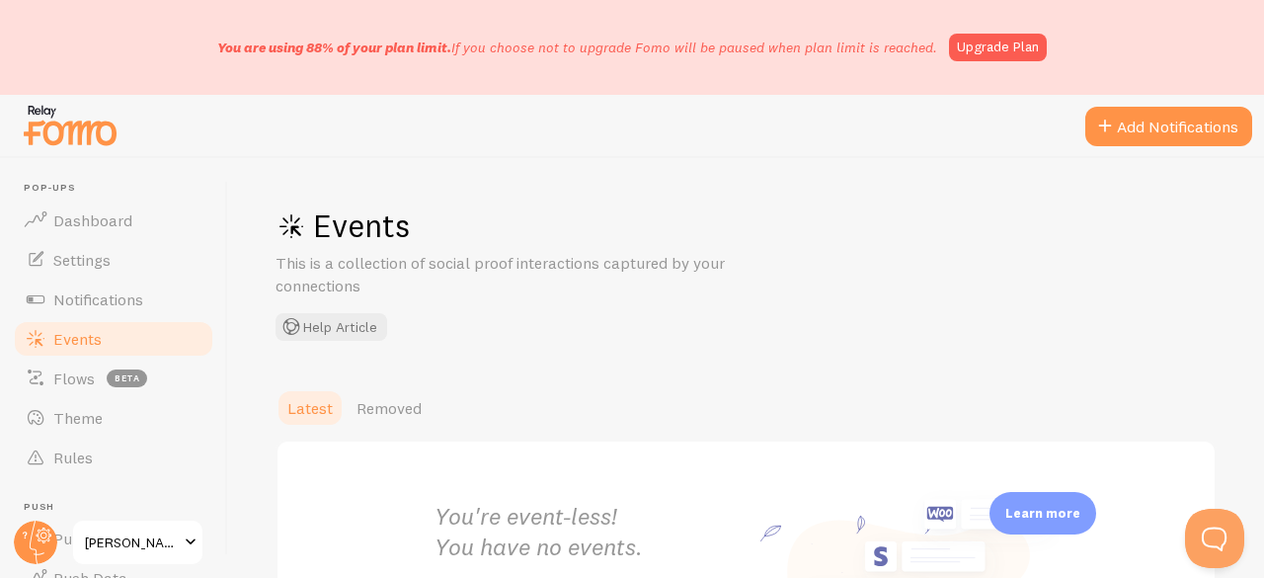
scroll to position [208, 0]
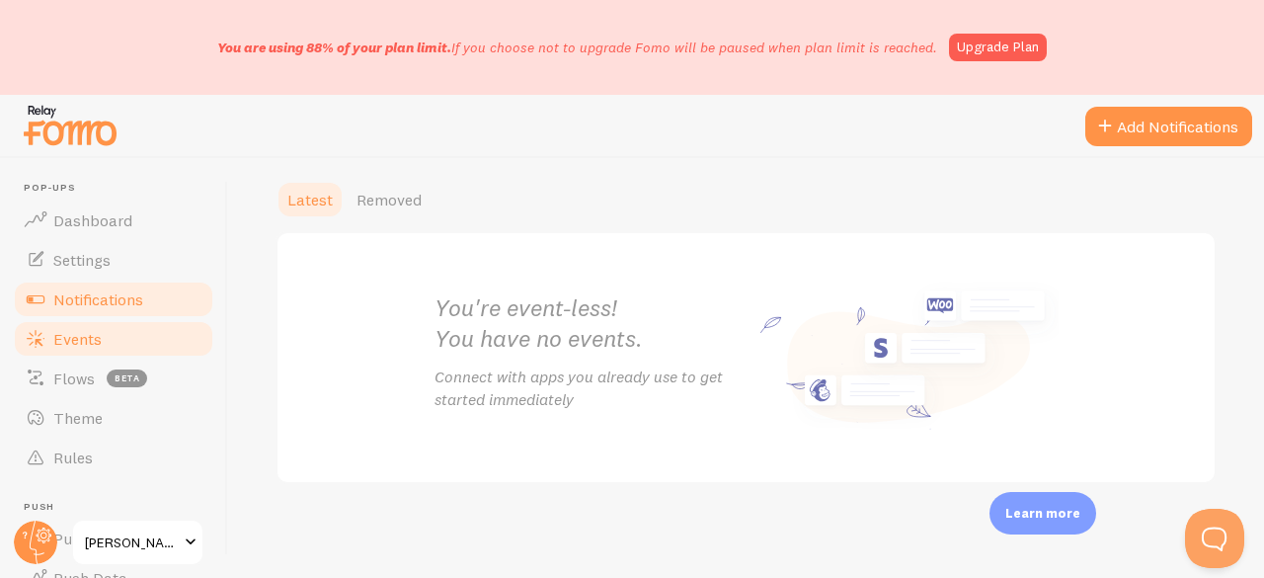
click at [139, 305] on span "Notifications" at bounding box center [98, 299] width 90 height 20
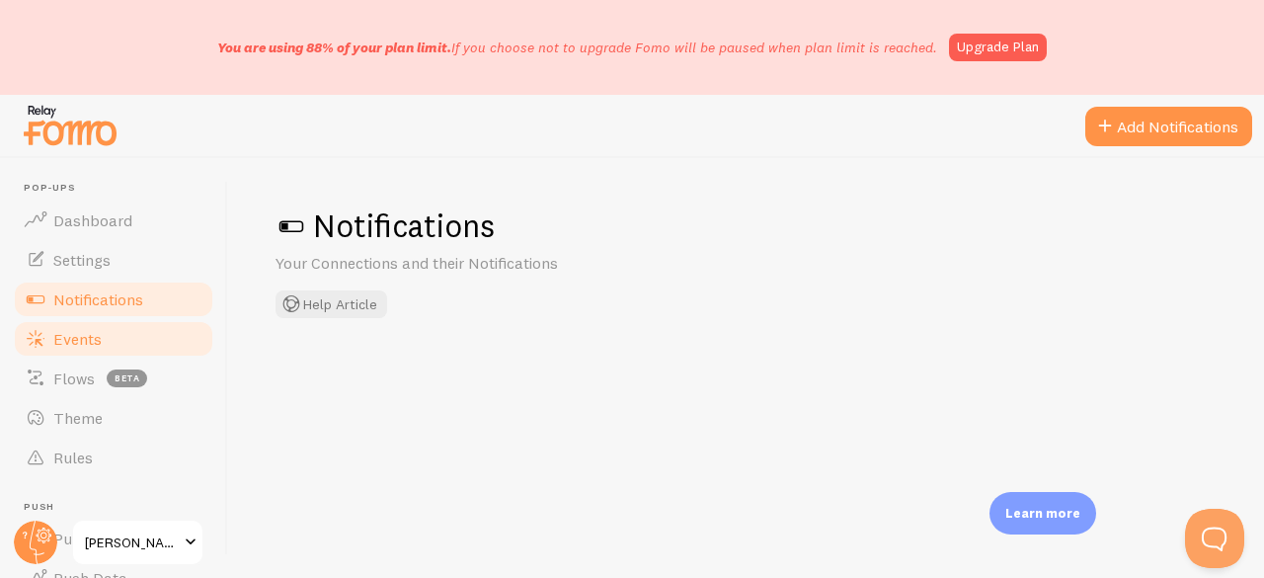
click at [93, 348] on link "Events" at bounding box center [113, 338] width 203 height 39
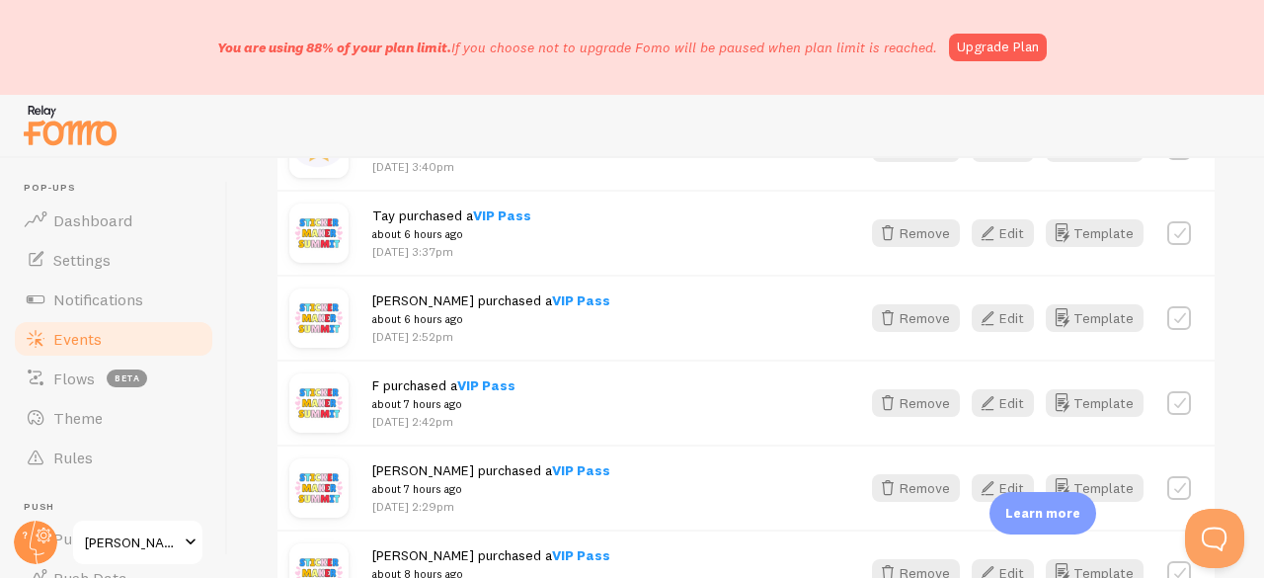
scroll to position [1097, 0]
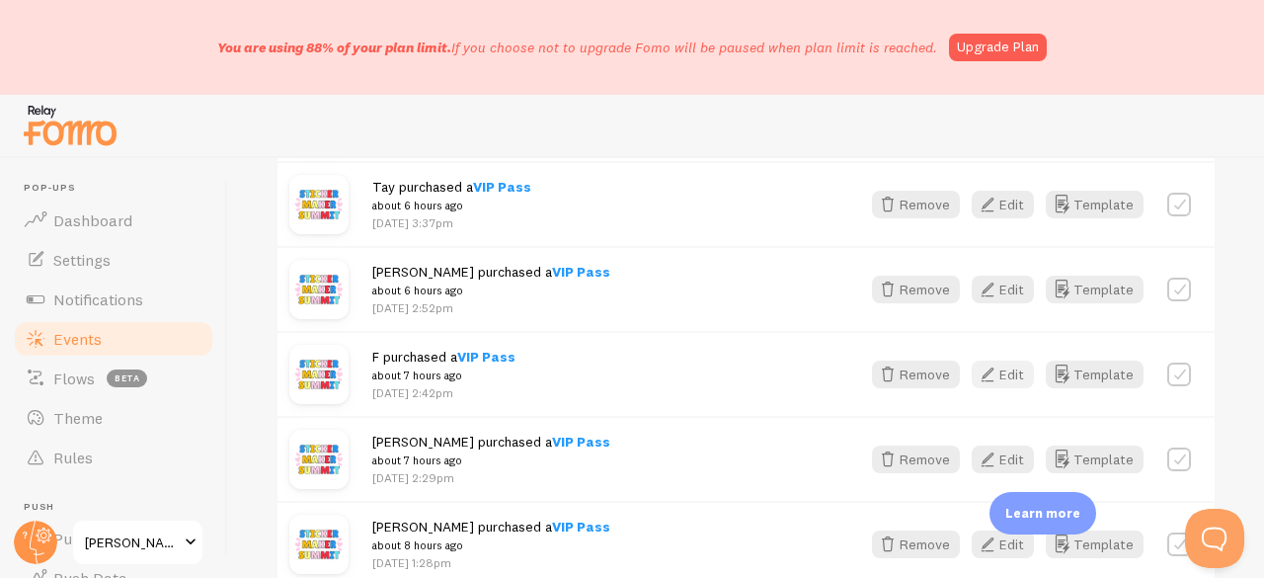
click at [990, 369] on button "Edit" at bounding box center [1002, 374] width 62 height 28
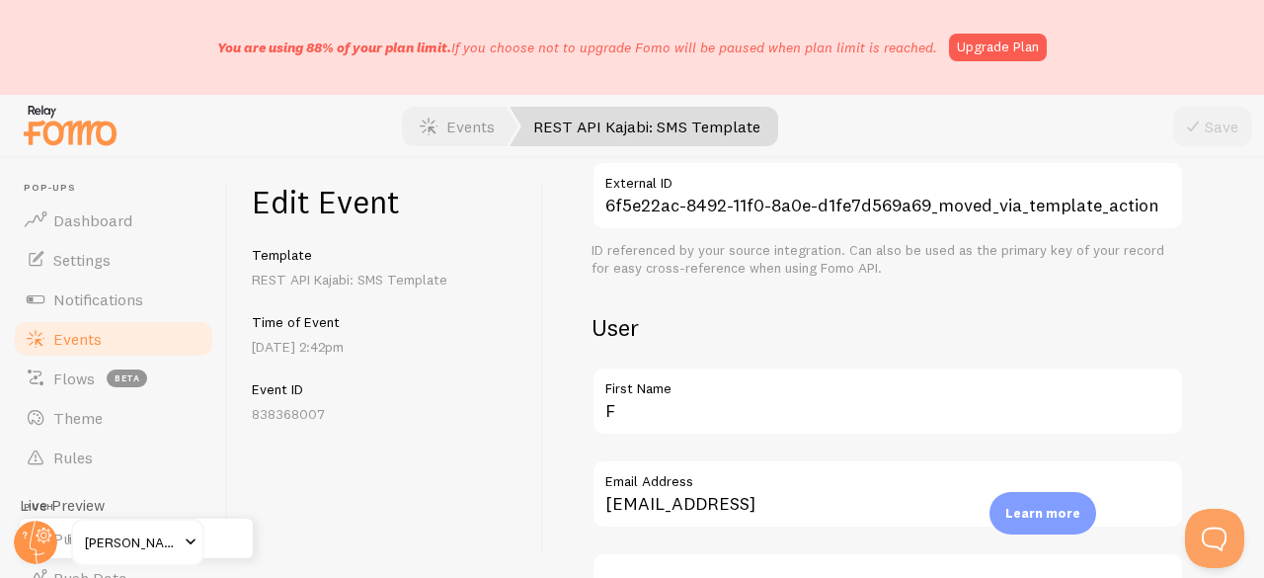
scroll to position [592, 0]
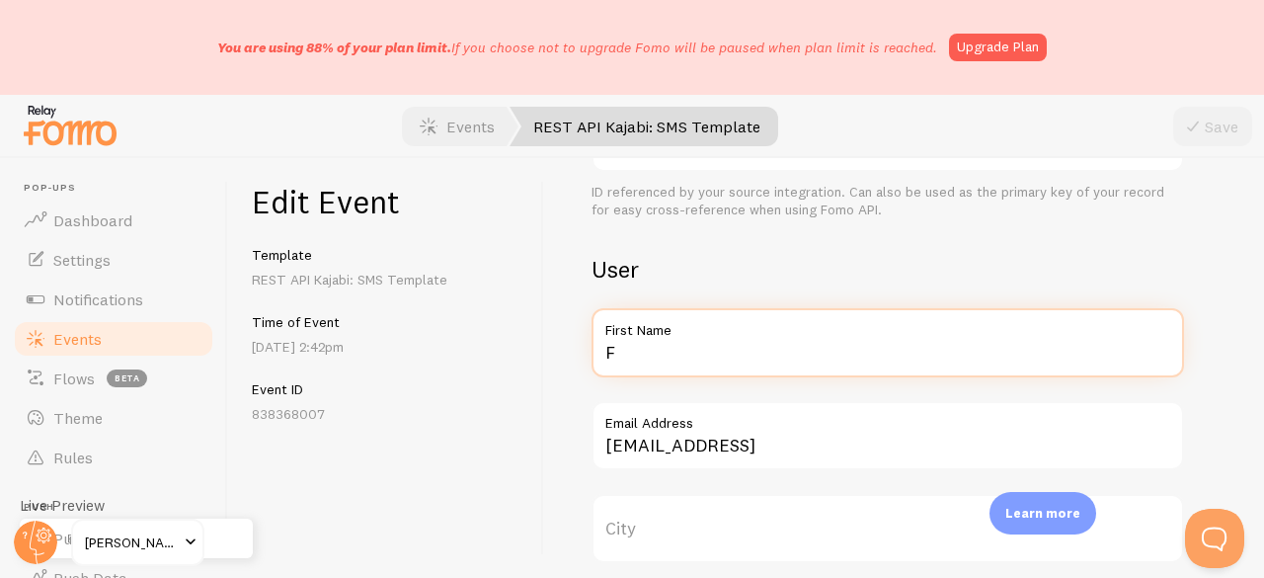
click at [661, 368] on input "F" at bounding box center [887, 342] width 592 height 69
type input "Fiona"
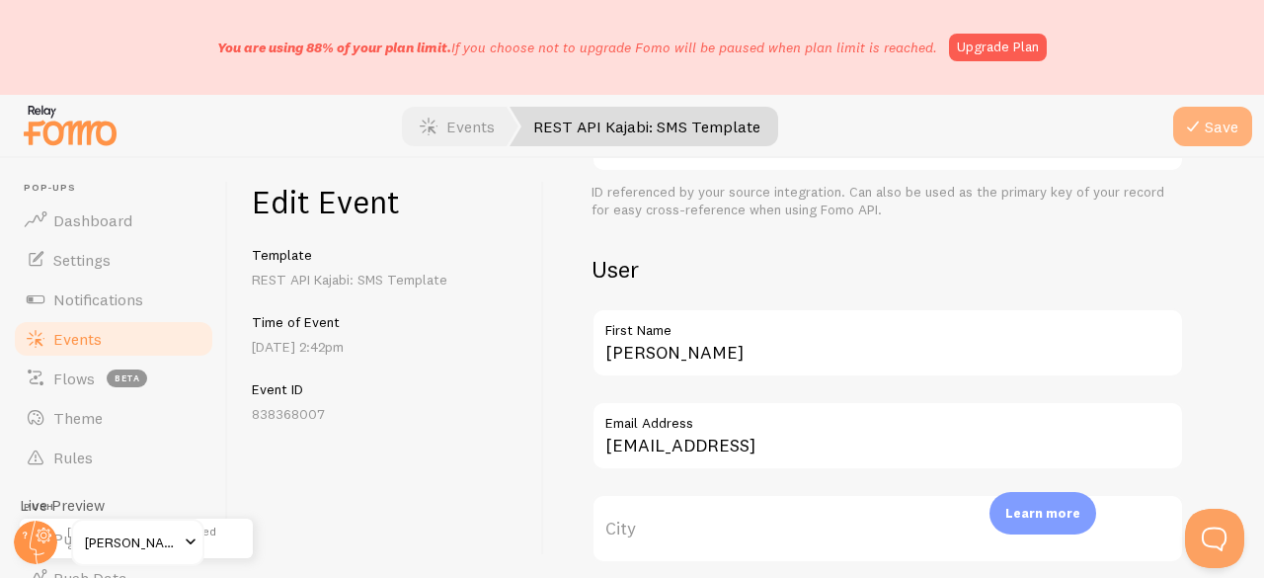
click at [1208, 135] on button "Save" at bounding box center [1212, 126] width 79 height 39
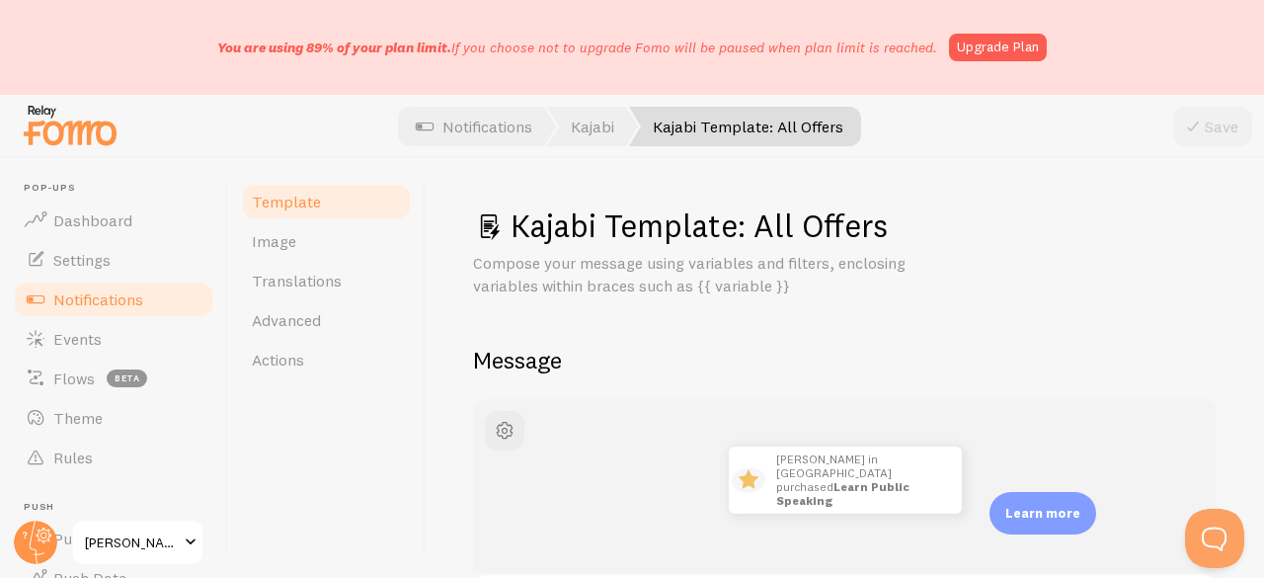
drag, startPoint x: 324, startPoint y: 362, endPoint x: 469, endPoint y: 368, distance: 145.2
click at [324, 362] on link "Actions" at bounding box center [326, 359] width 173 height 39
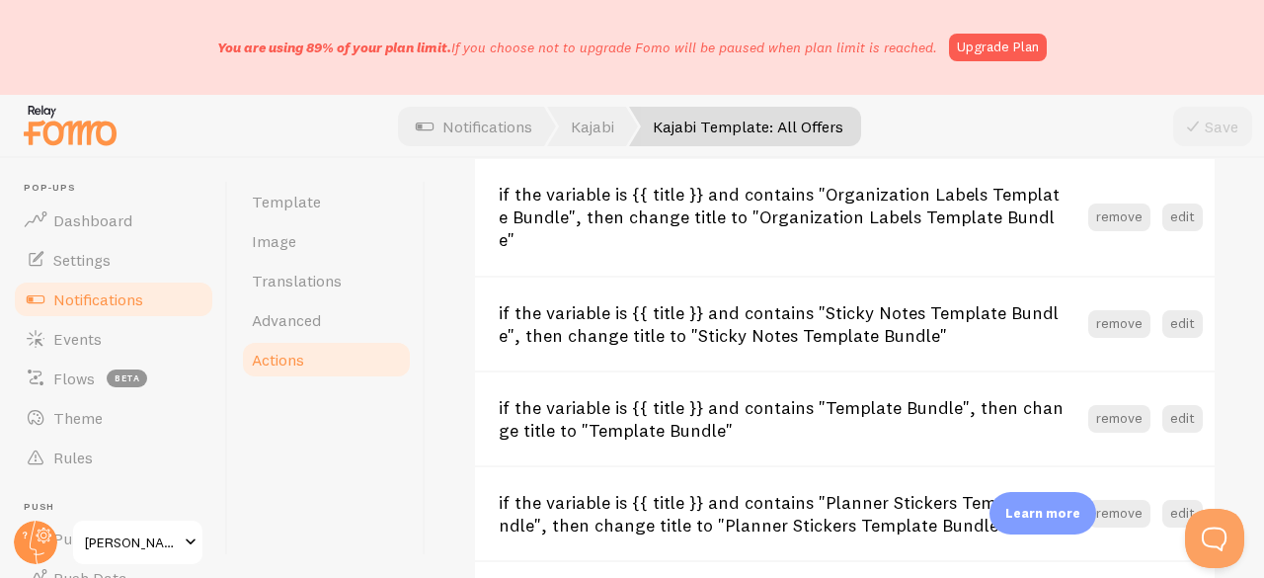
scroll to position [1336, 0]
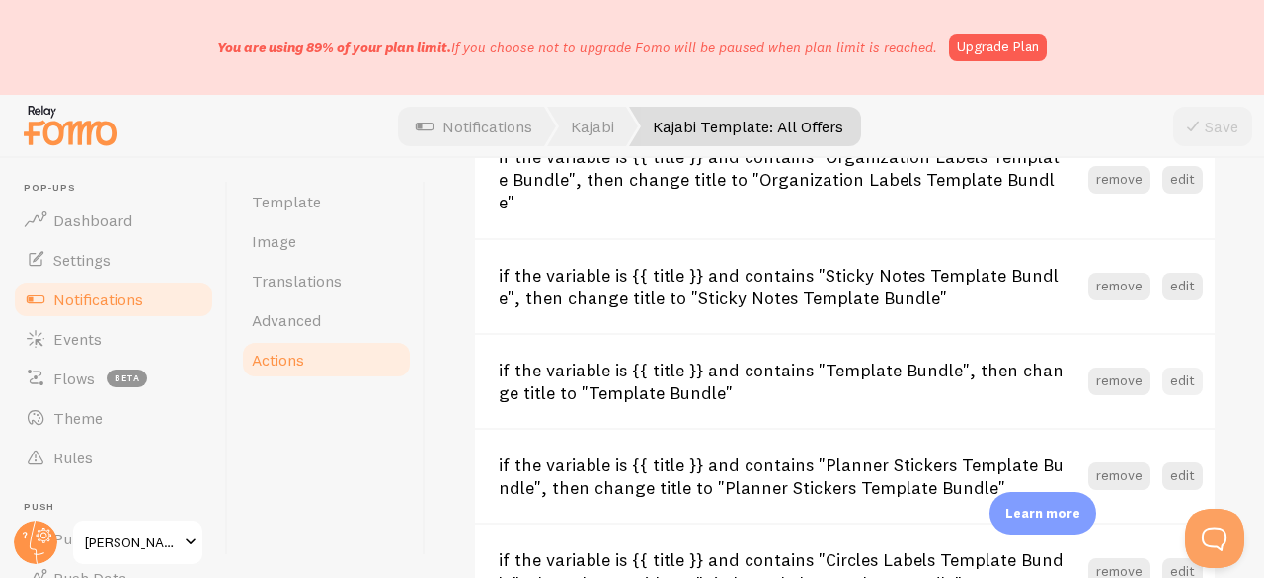
click at [1162, 373] on button "edit" at bounding box center [1182, 381] width 40 height 28
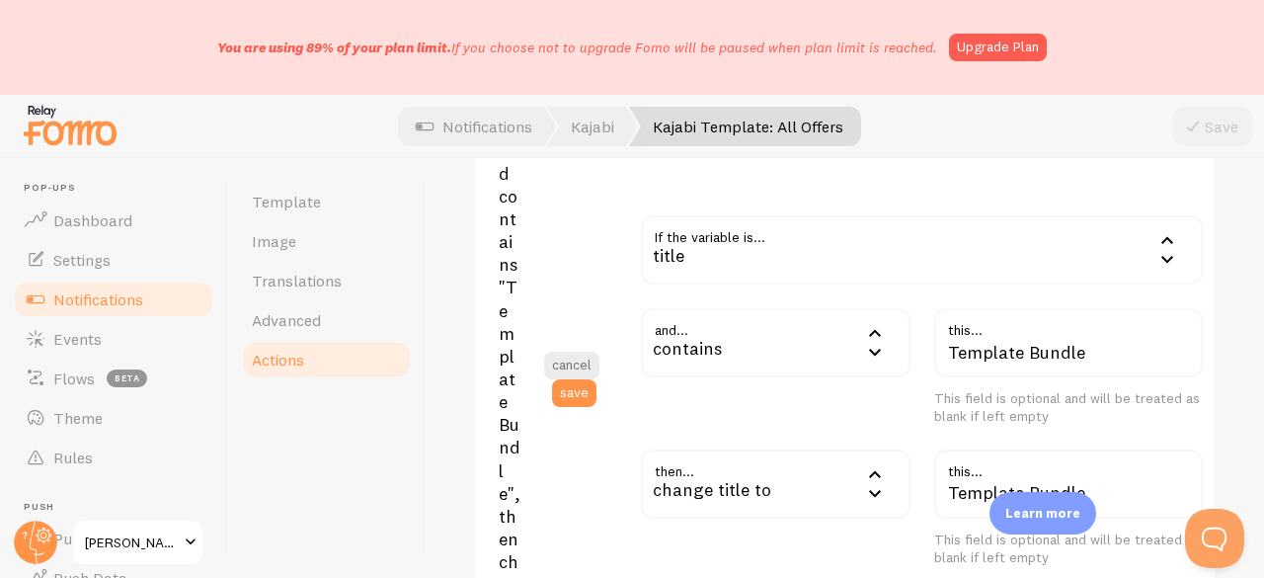
scroll to position [1928, 0]
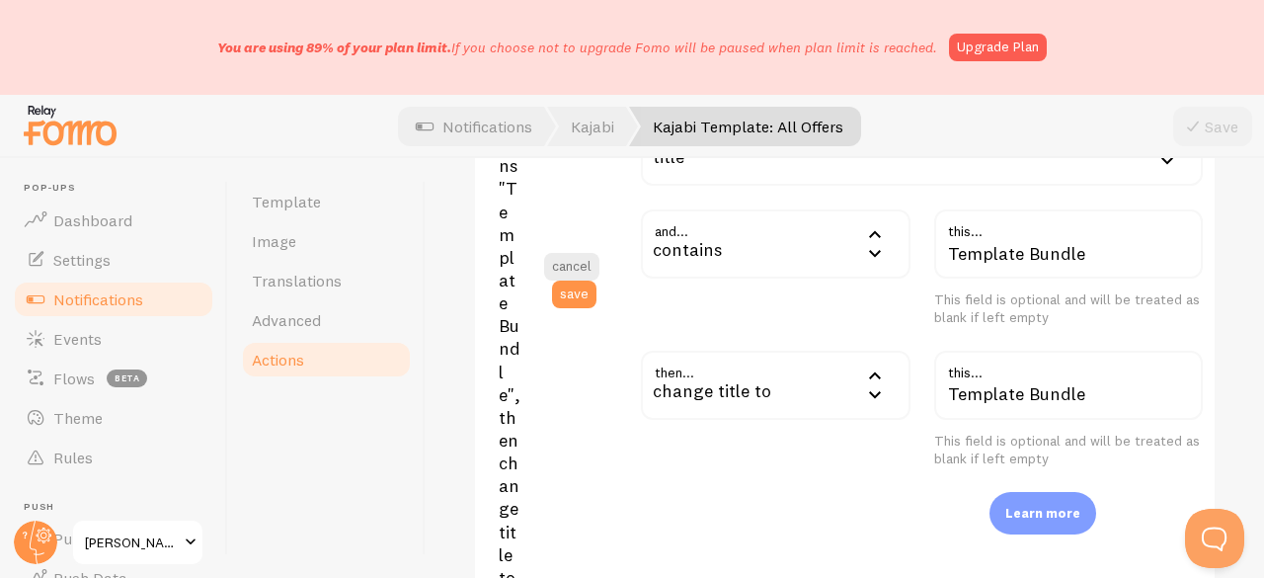
click at [734, 265] on div "contains" at bounding box center [775, 243] width 269 height 69
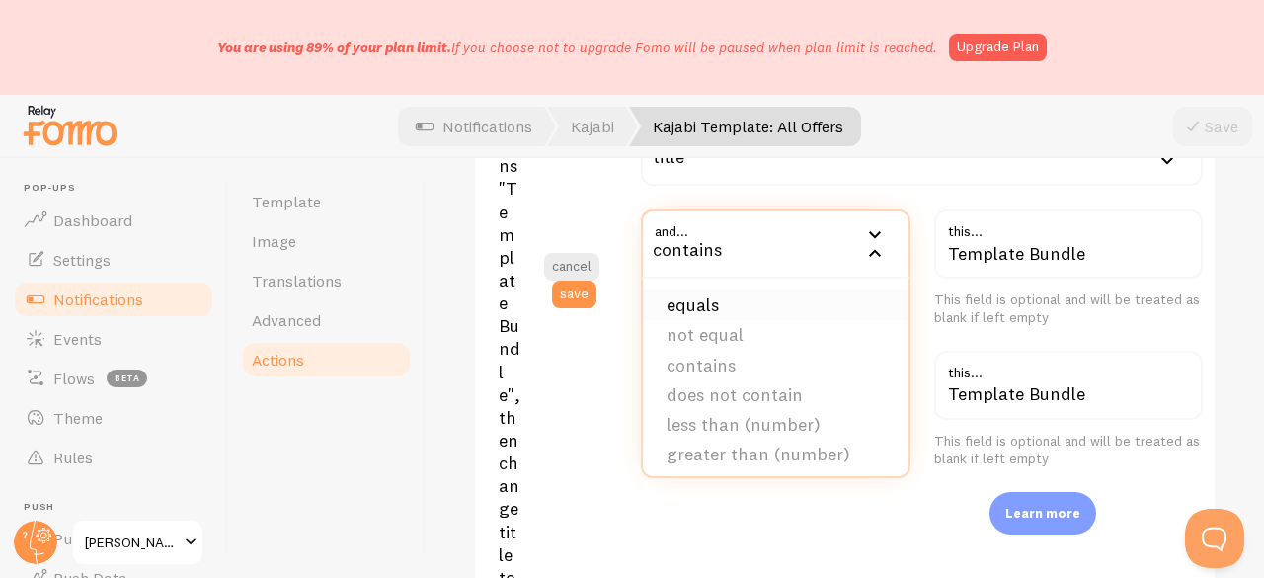
click at [705, 319] on li "equals" at bounding box center [775, 305] width 265 height 30
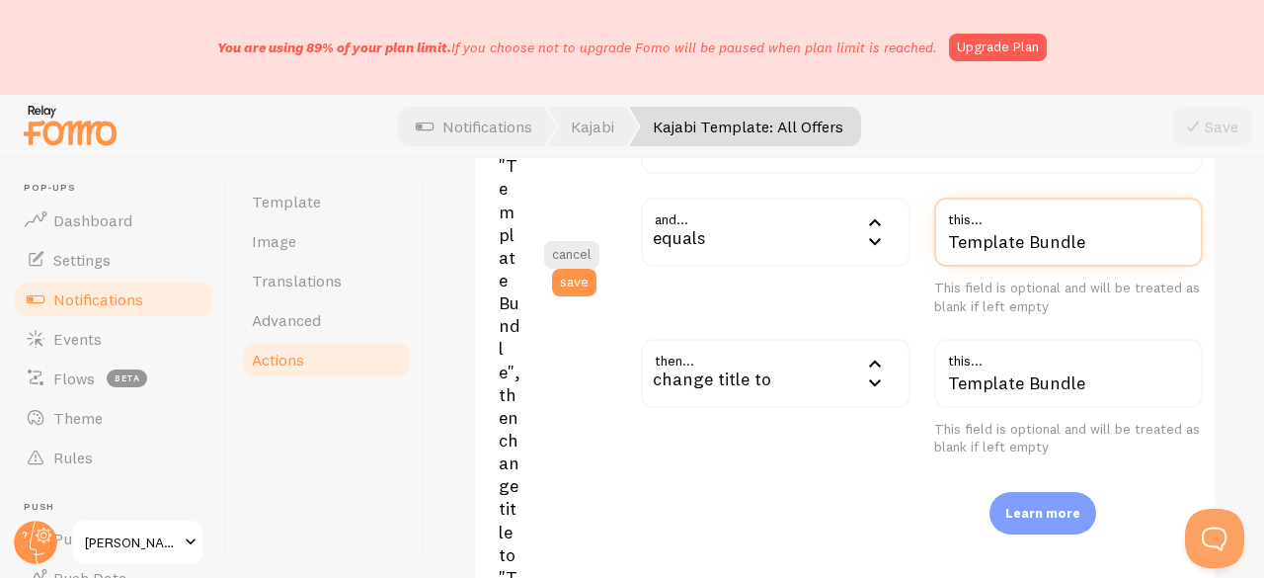
click at [975, 254] on input "Template Bundle" at bounding box center [1068, 231] width 269 height 69
paste input "(Cricut + Silhouette)"
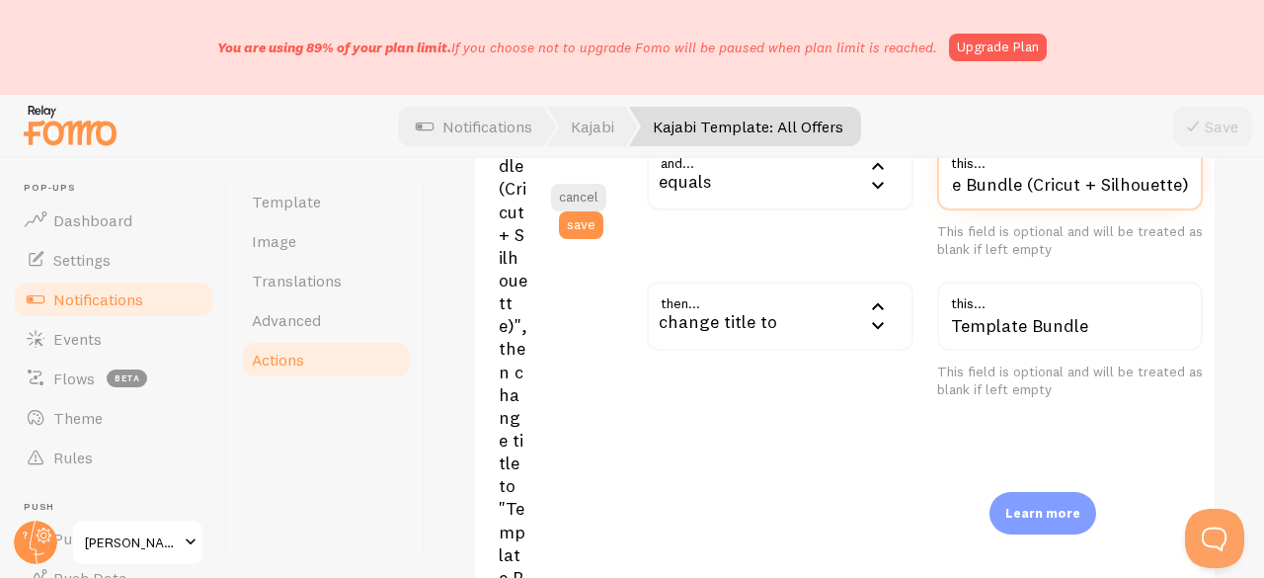
type input "Template Bundle (Cricut + Silhouette)"
click at [721, 339] on div "change title to" at bounding box center [780, 315] width 266 height 69
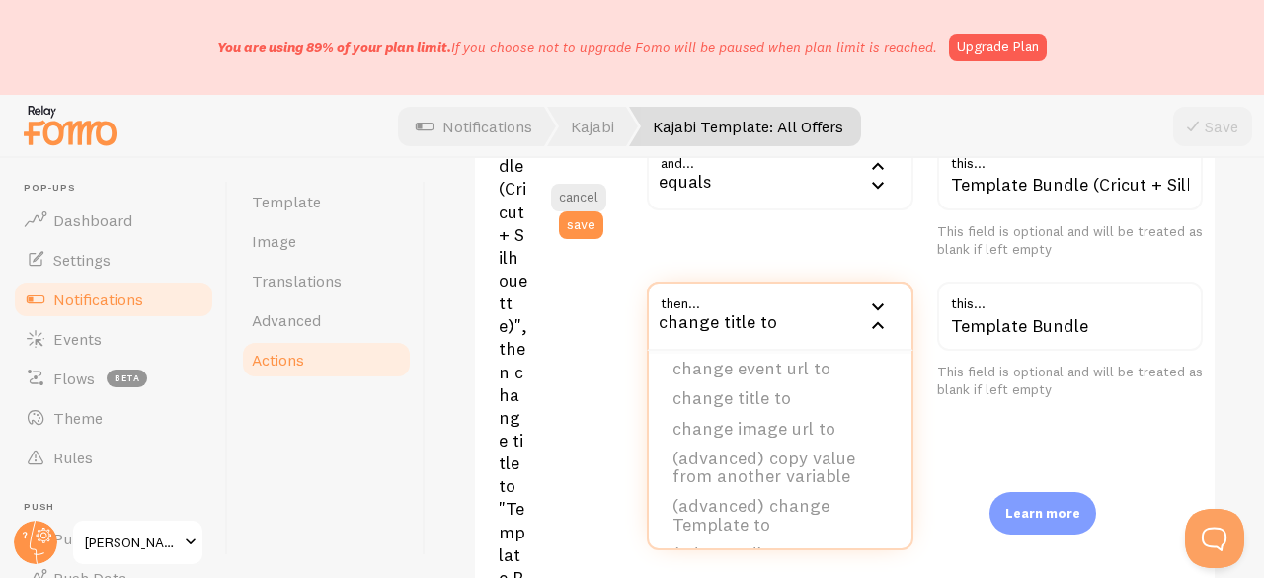
scroll to position [0, 0]
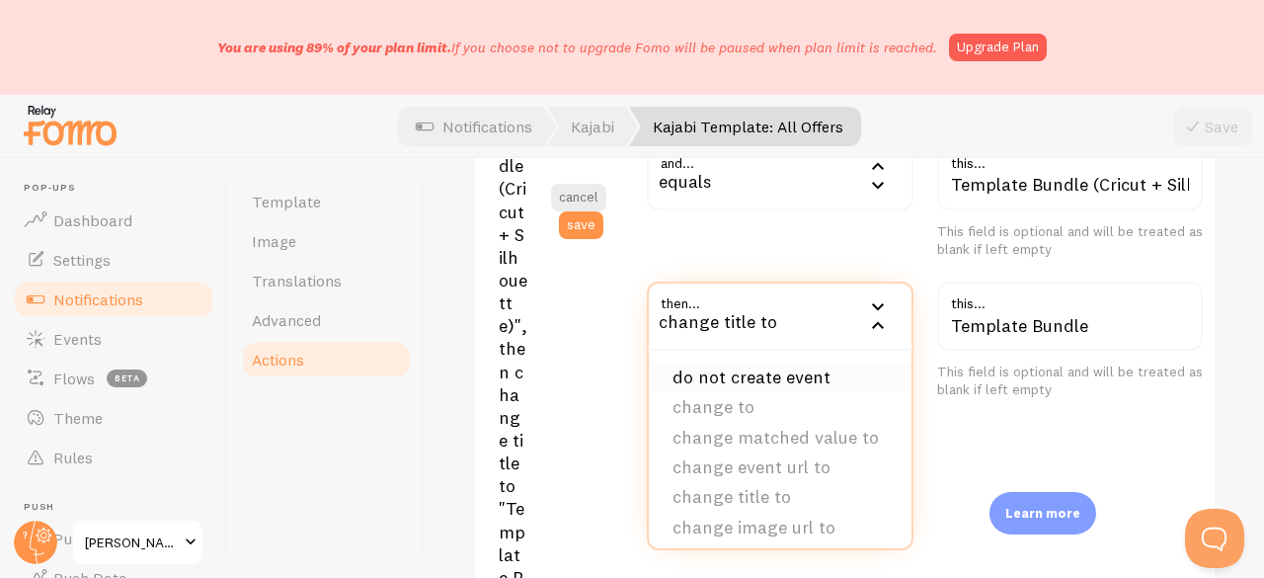
click at [736, 392] on li "do not create event" at bounding box center [780, 377] width 262 height 30
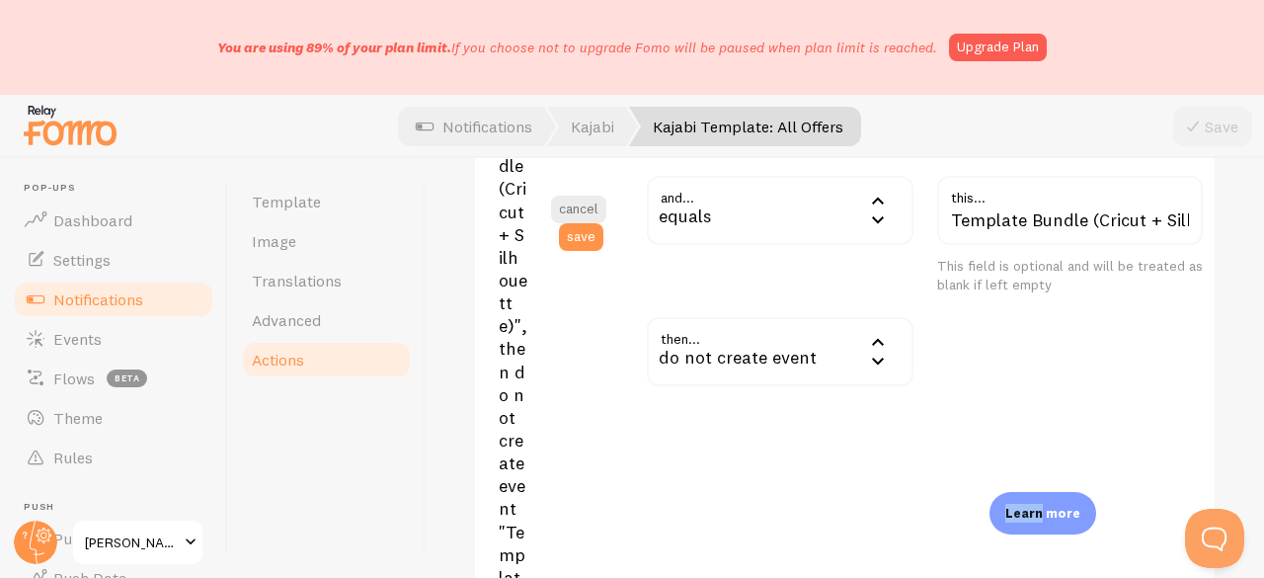
drag, startPoint x: 1042, startPoint y: 514, endPoint x: 979, endPoint y: 375, distance: 152.9
click at [1005, 393] on body "You are using 89% of your plan limit. If you choose not to upgrade Fomo will be…" at bounding box center [632, 289] width 1264 height 578
click at [594, 251] on button "save" at bounding box center [581, 237] width 44 height 28
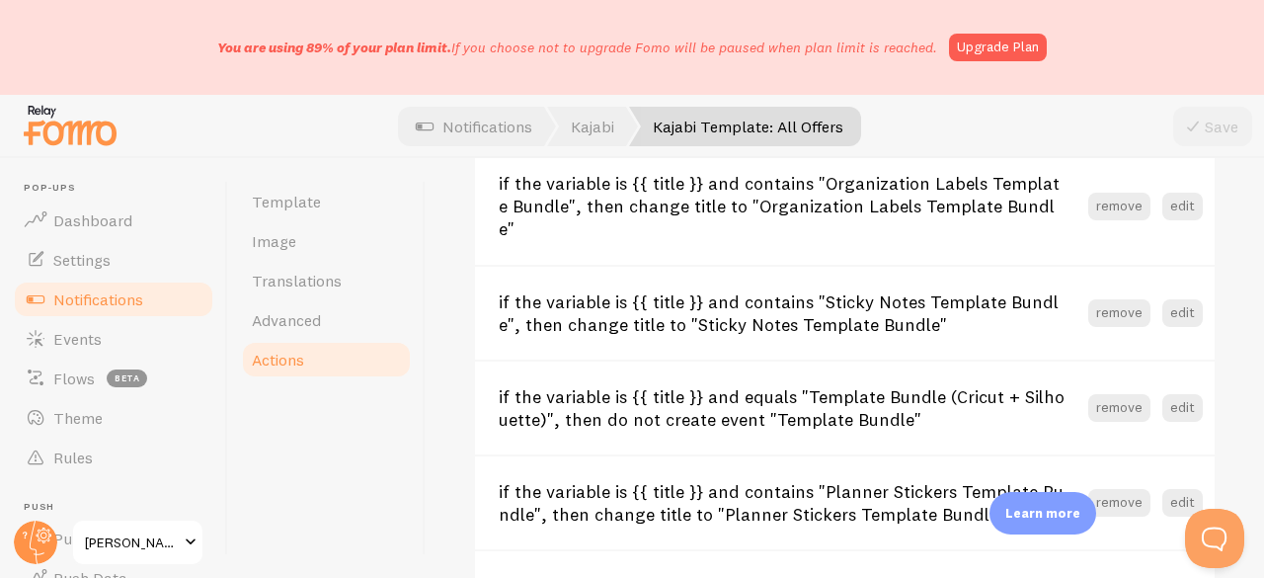
scroll to position [1336, 0]
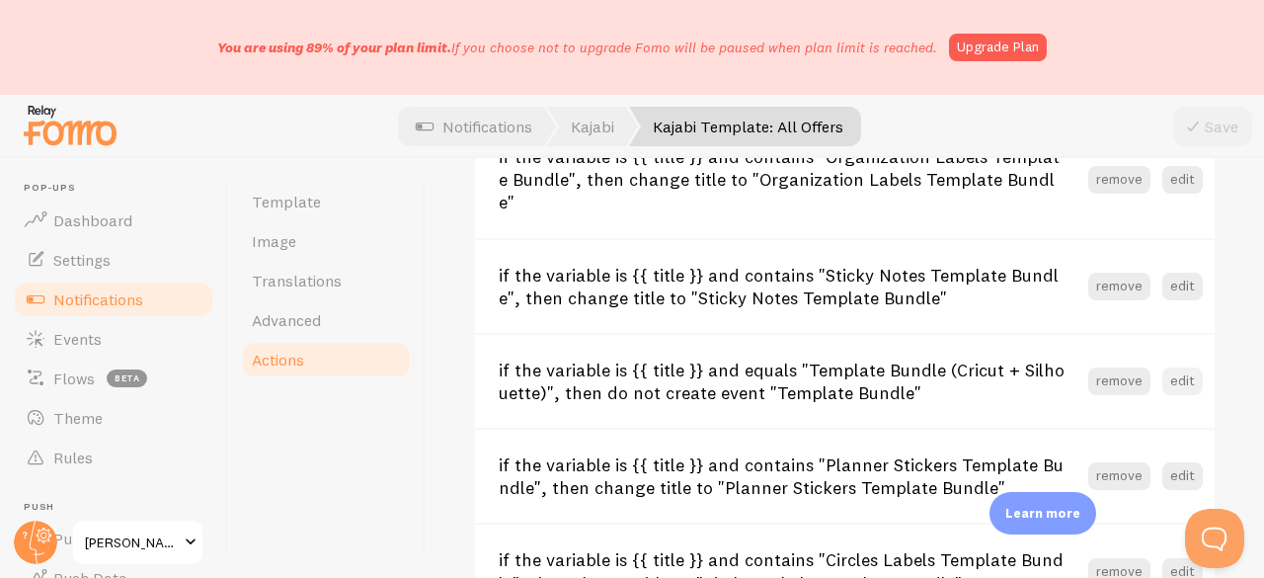
click at [1162, 382] on button "edit" at bounding box center [1182, 381] width 40 height 28
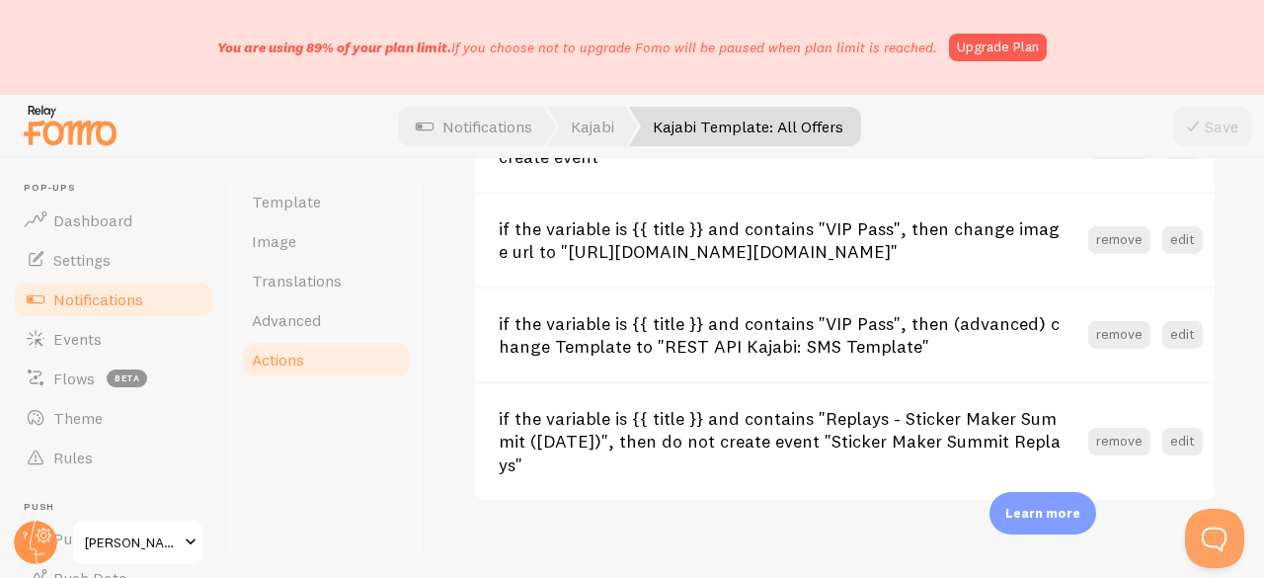
scroll to position [3767, 0]
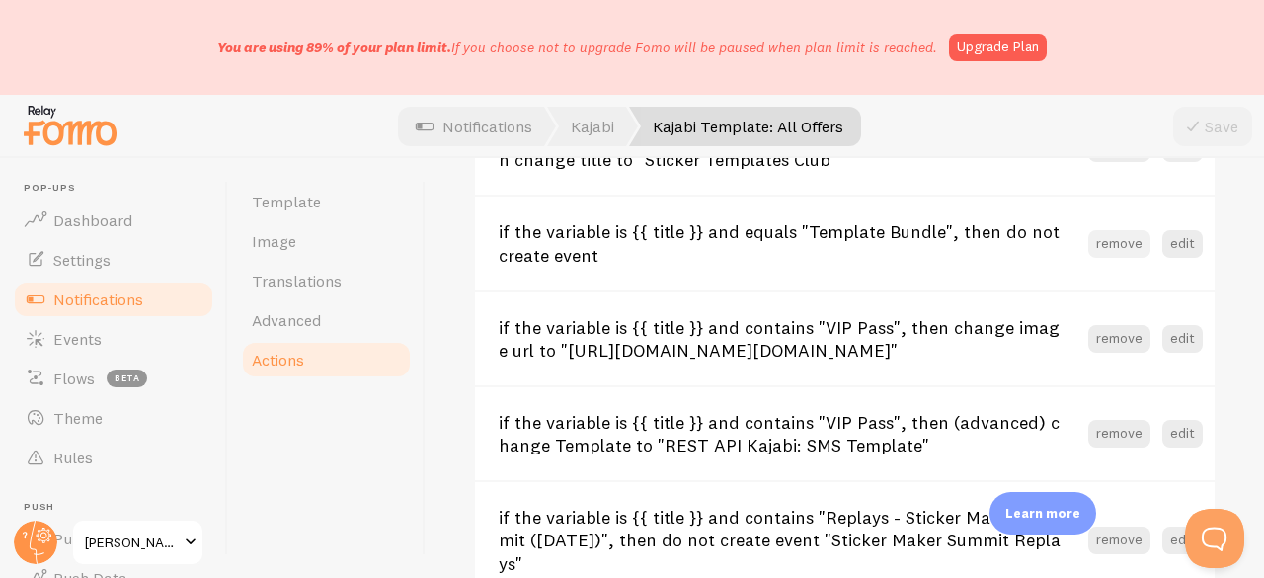
click at [1127, 258] on button "remove" at bounding box center [1119, 244] width 62 height 28
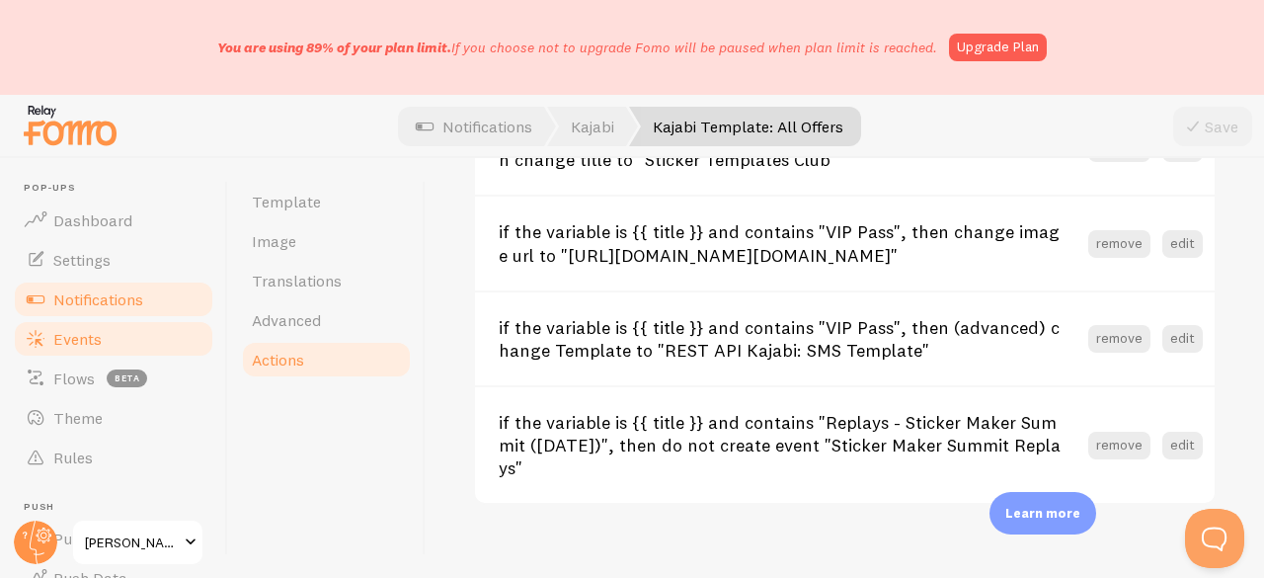
click at [87, 329] on span "Events" at bounding box center [77, 339] width 48 height 20
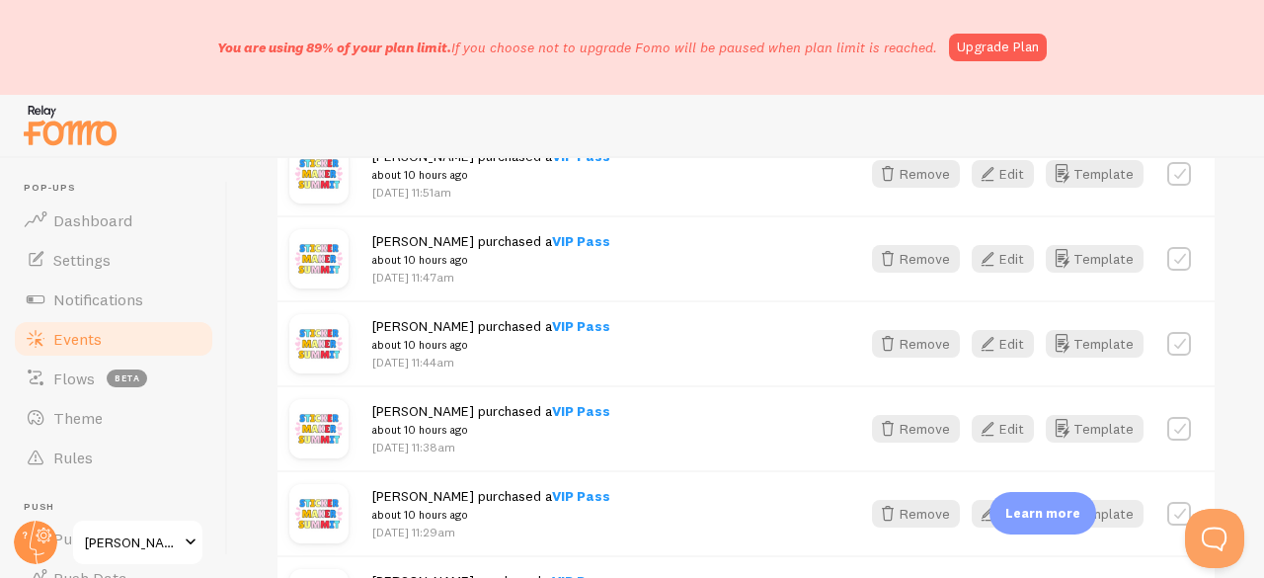
scroll to position [2281, 0]
